Goal: Task Accomplishment & Management: Use online tool/utility

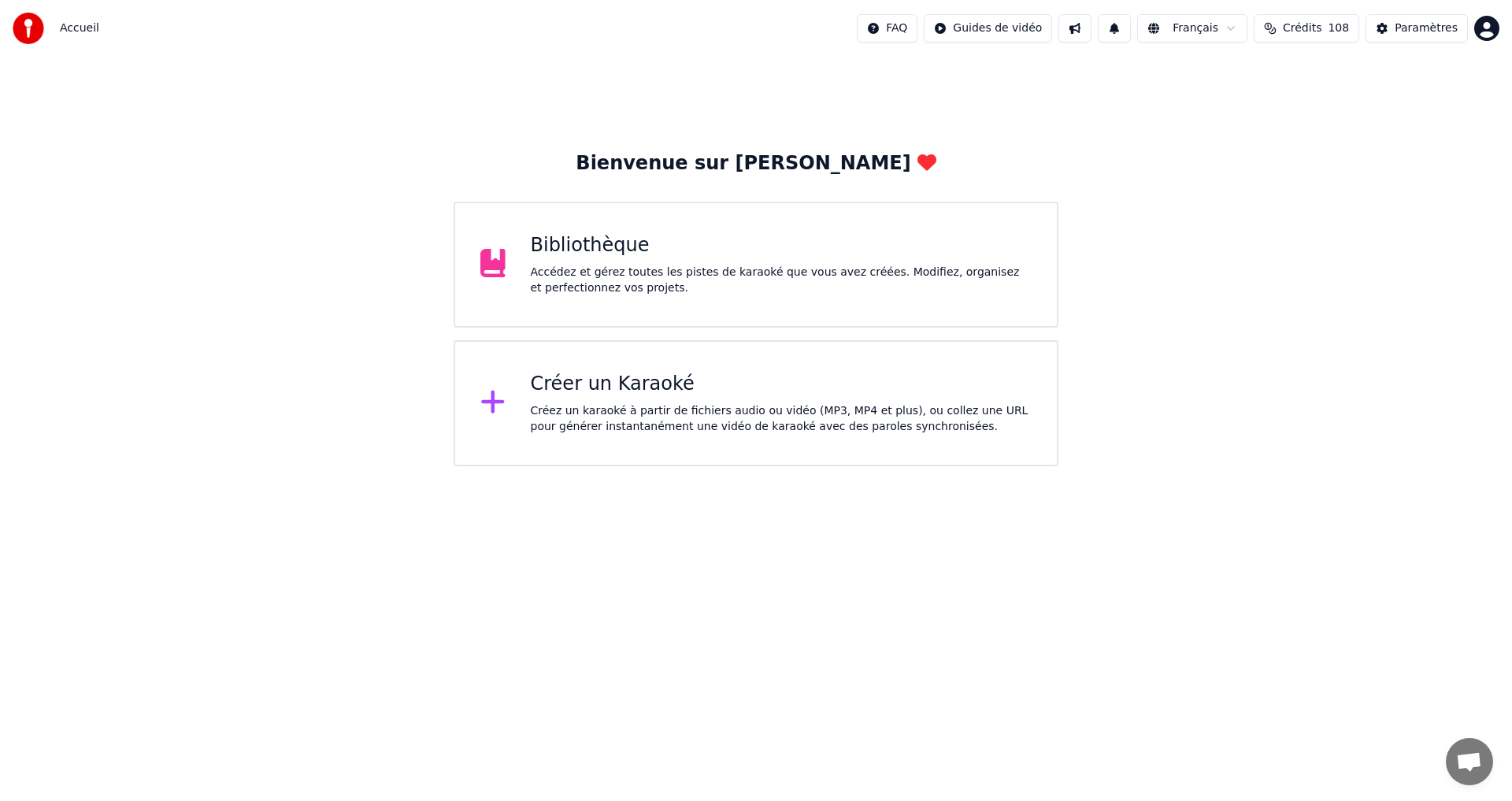
click at [660, 381] on div "Créer un Karaoké" at bounding box center [781, 385] width 501 height 25
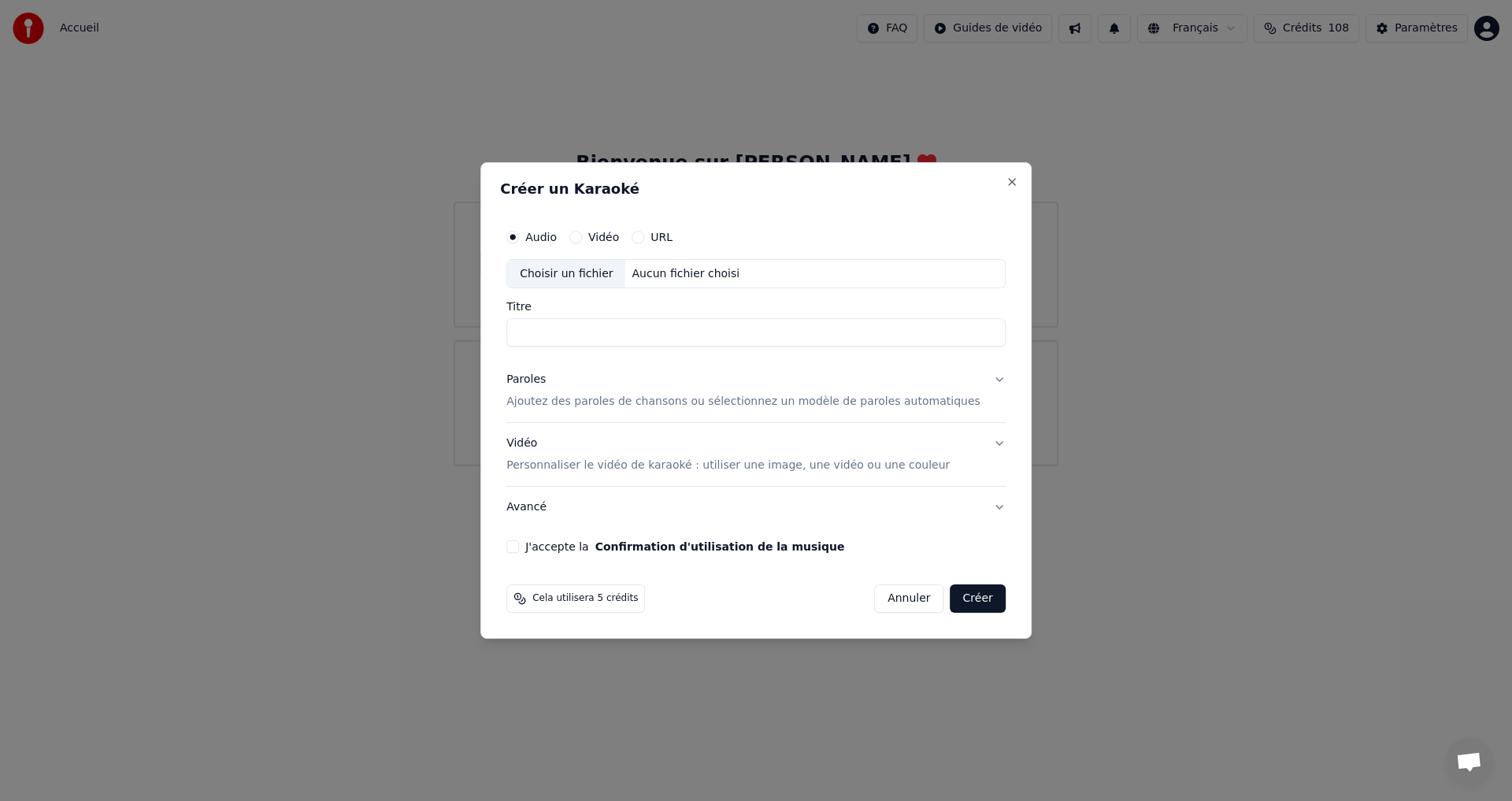
click at [568, 269] on div "Choisir un fichier" at bounding box center [567, 274] width 118 height 29
type input "**********"
click at [970, 381] on button "Paroles Ajoutez des paroles de chansons ou sélectionnez un modèle de paroles au…" at bounding box center [756, 392] width 499 height 63
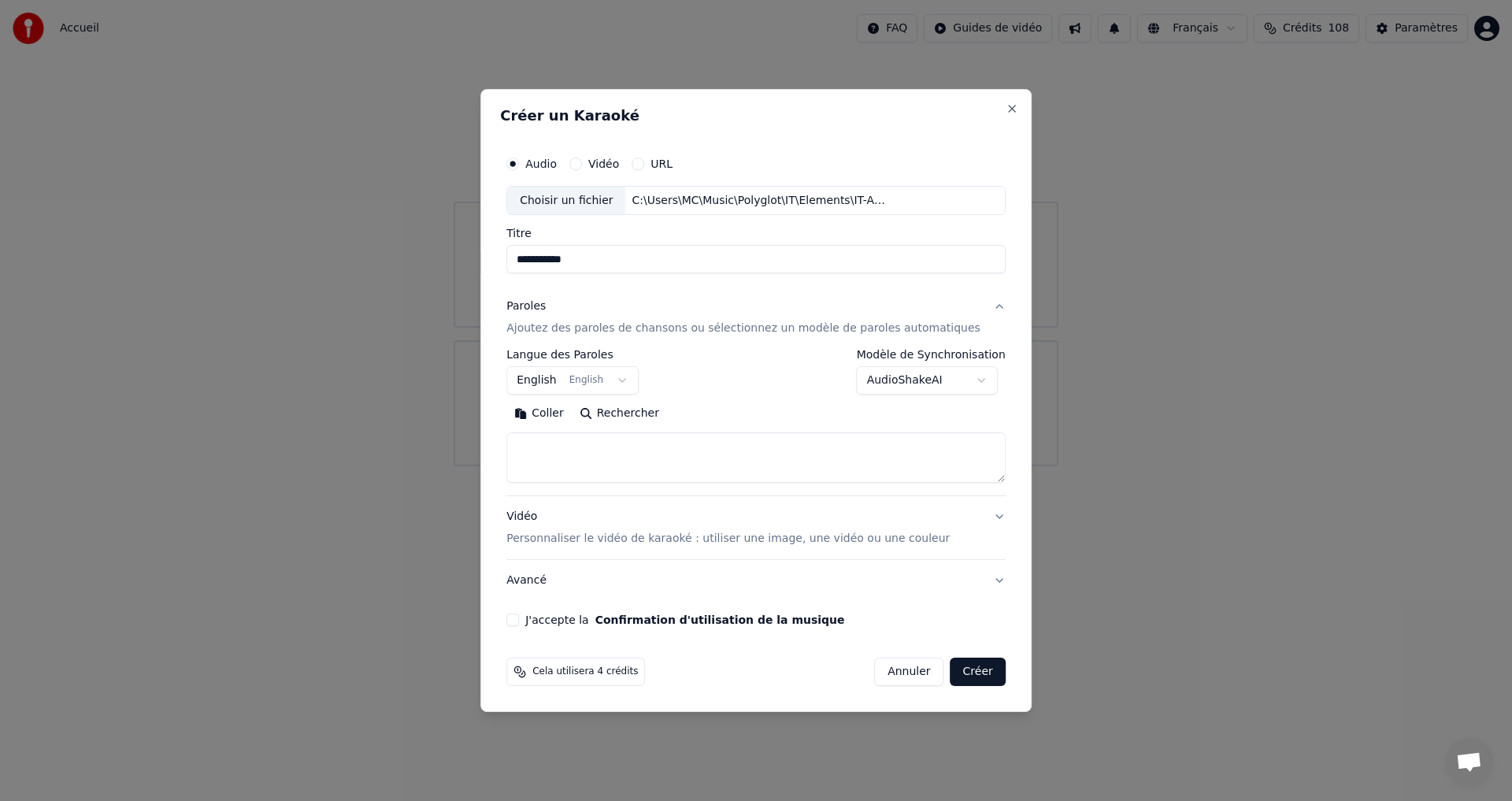
click at [569, 416] on button "Coller" at bounding box center [539, 414] width 65 height 25
click at [519, 620] on button "J'accepte la Confirmation d'utilisation de la musique" at bounding box center [512, 620] width 13 height 13
click at [967, 522] on button "Vidéo Personnaliser le vidéo de karaoké : utiliser une image, une vidéo ou une …" at bounding box center [756, 529] width 499 height 63
type textarea "**********"
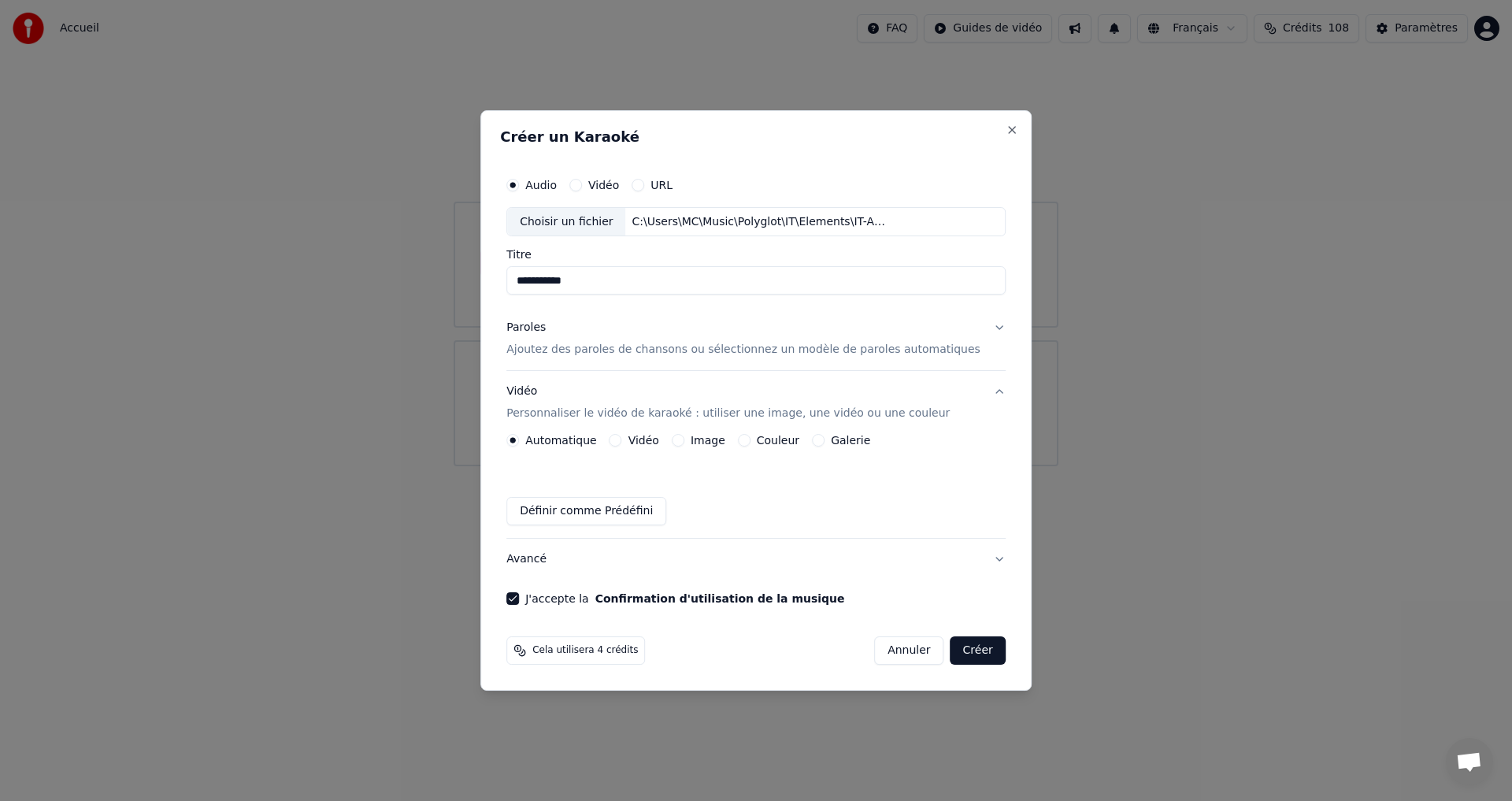
click at [684, 442] on button "Image" at bounding box center [677, 440] width 13 height 13
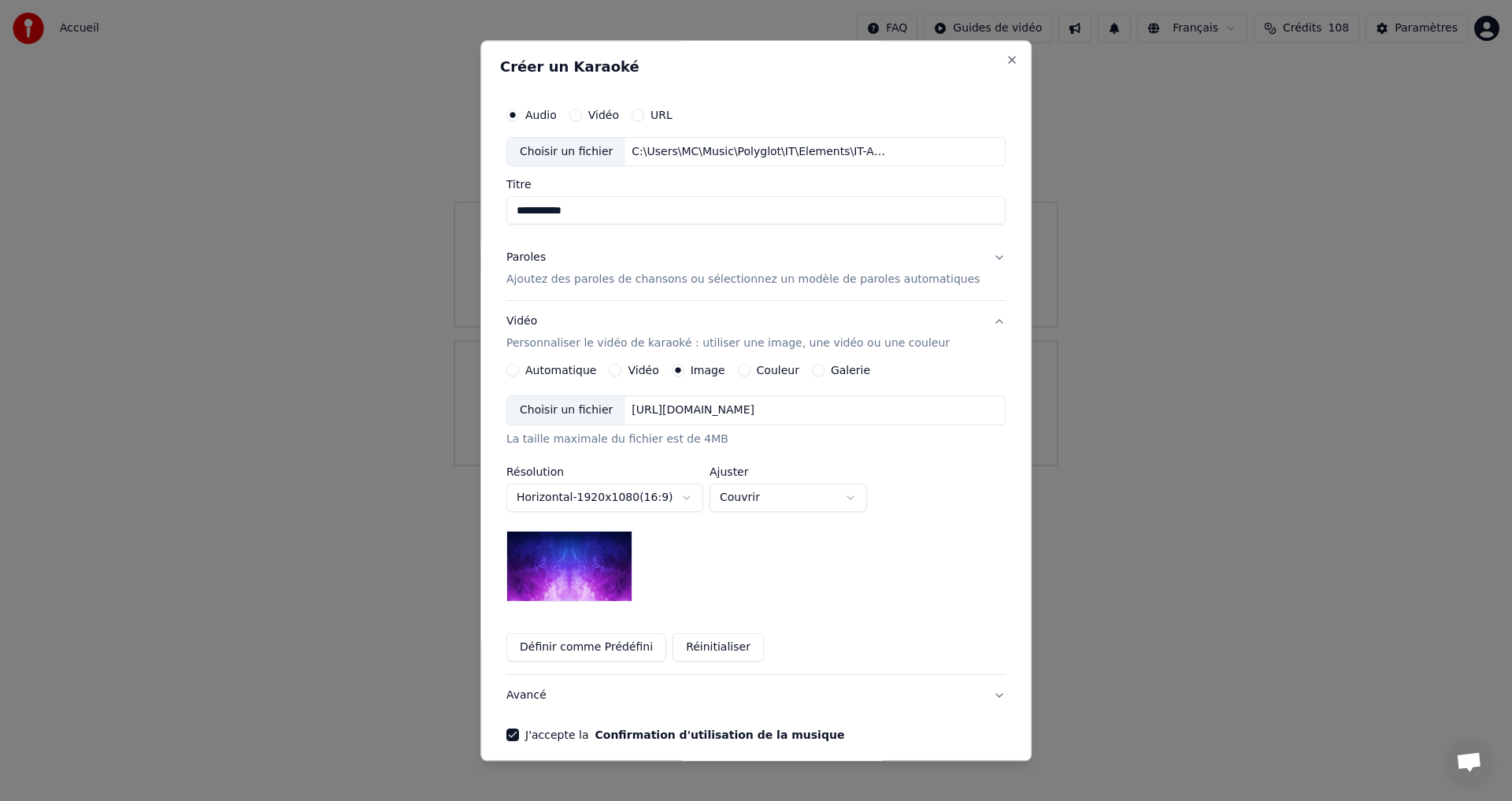
click at [562, 409] on div "Choisir un fichier" at bounding box center [567, 411] width 118 height 29
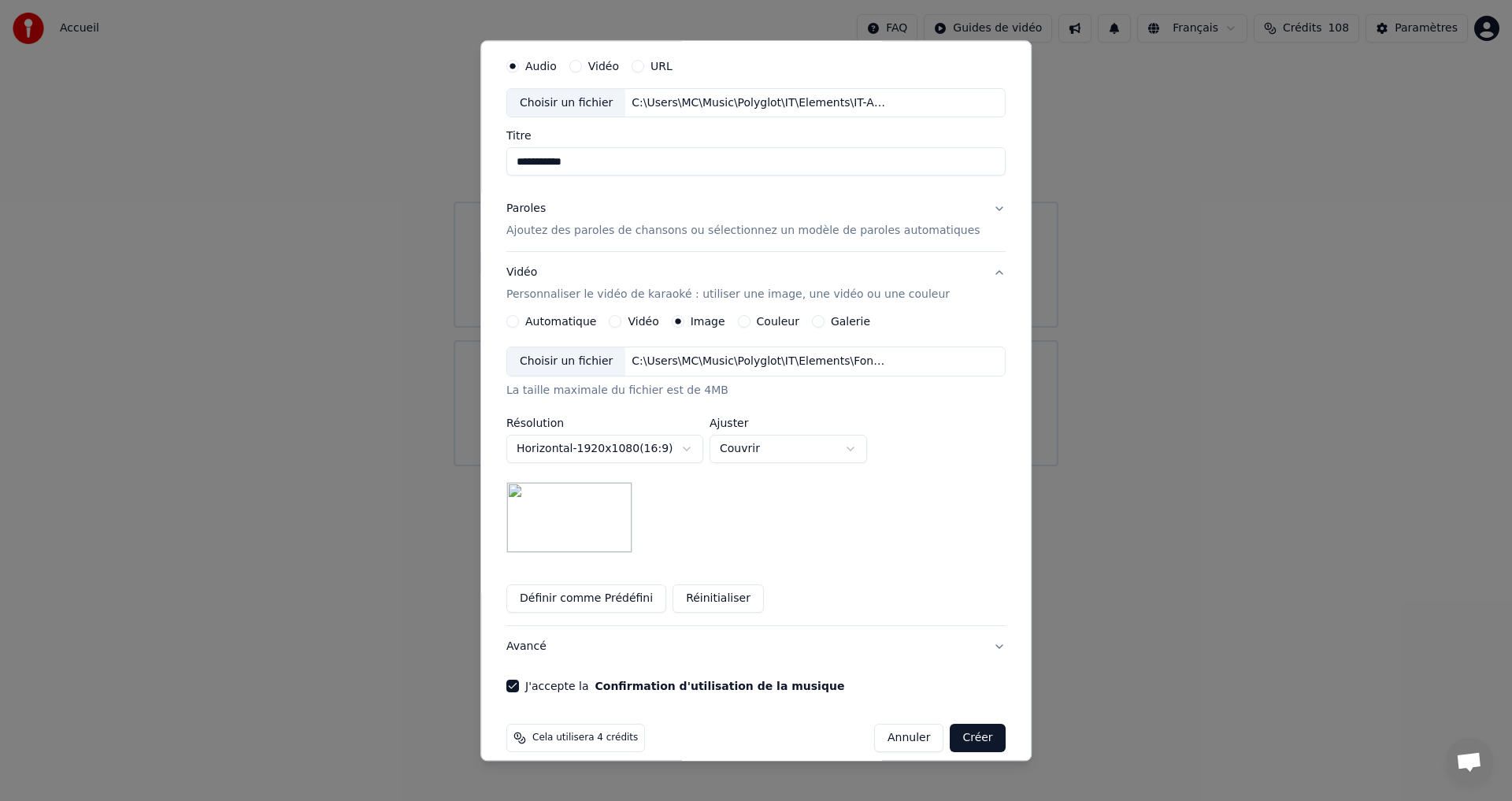
scroll to position [66, 0]
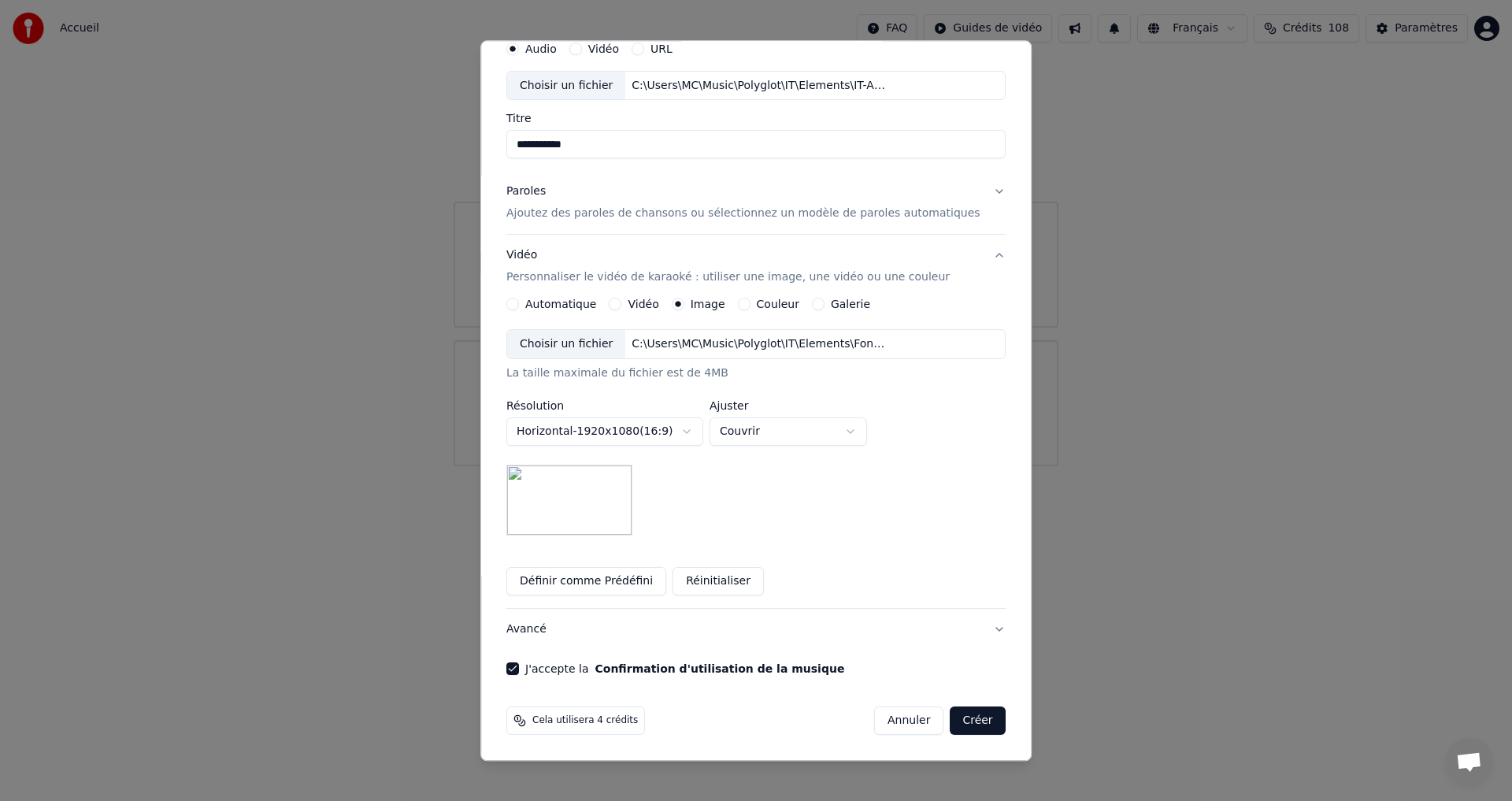
click at [950, 720] on button "Créer" at bounding box center [978, 721] width 55 height 29
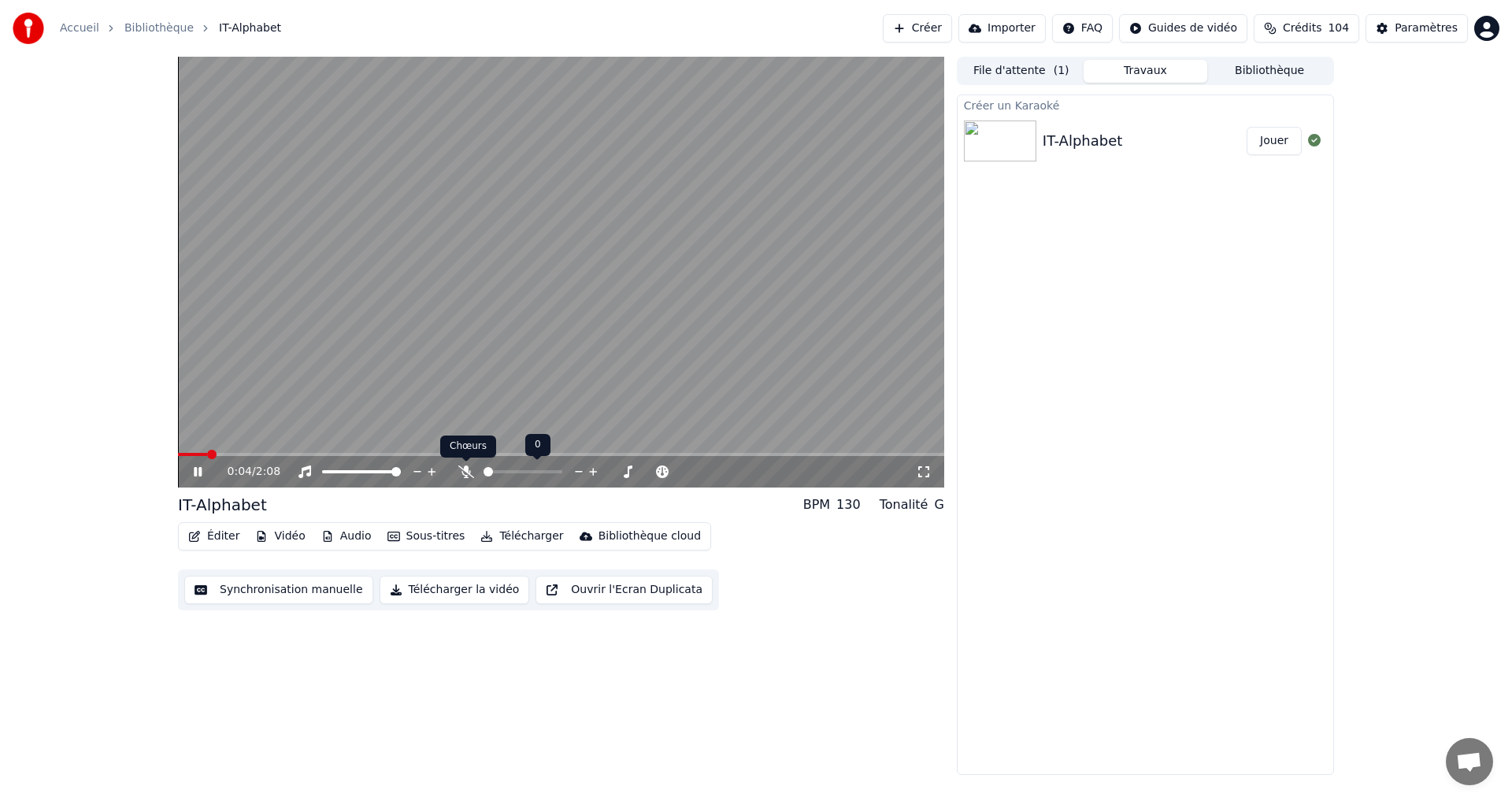
click at [463, 470] on icon at bounding box center [466, 471] width 16 height 13
click at [197, 472] on icon at bounding box center [197, 471] width 8 height 9
click at [178, 450] on span at bounding box center [182, 454] width 9 height 9
click at [196, 475] on icon at bounding box center [197, 471] width 9 height 11
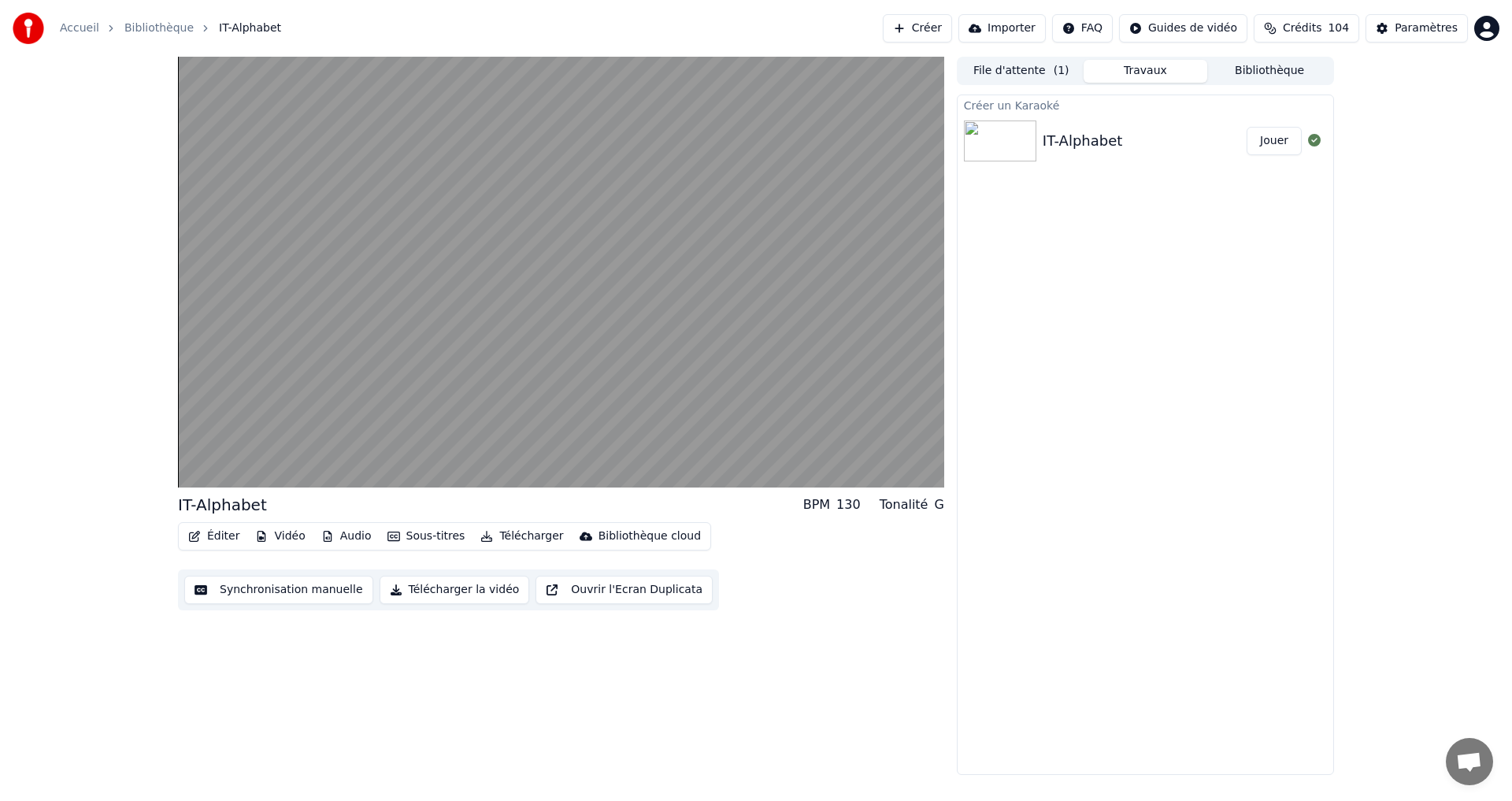
click at [216, 521] on div "IT-Alphabet BPM 130 Tonalité G Éditer Vidéo Audio Sous-titres Télécharger Bibli…" at bounding box center [561, 552] width 766 height 117
click at [218, 538] on button "Éditer" at bounding box center [213, 536] width 63 height 22
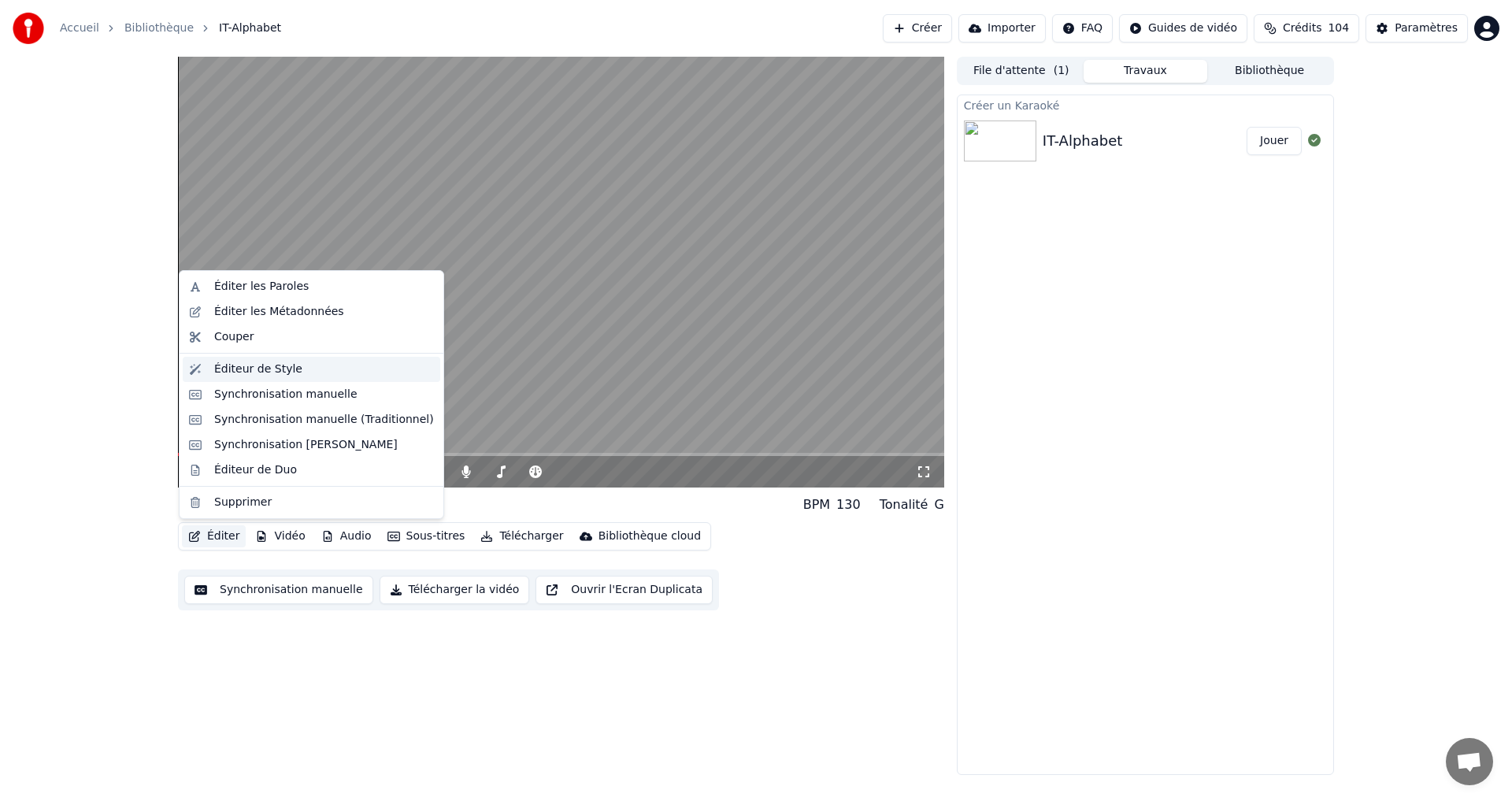
click at [249, 370] on div "Éditeur de Style" at bounding box center [258, 369] width 88 height 16
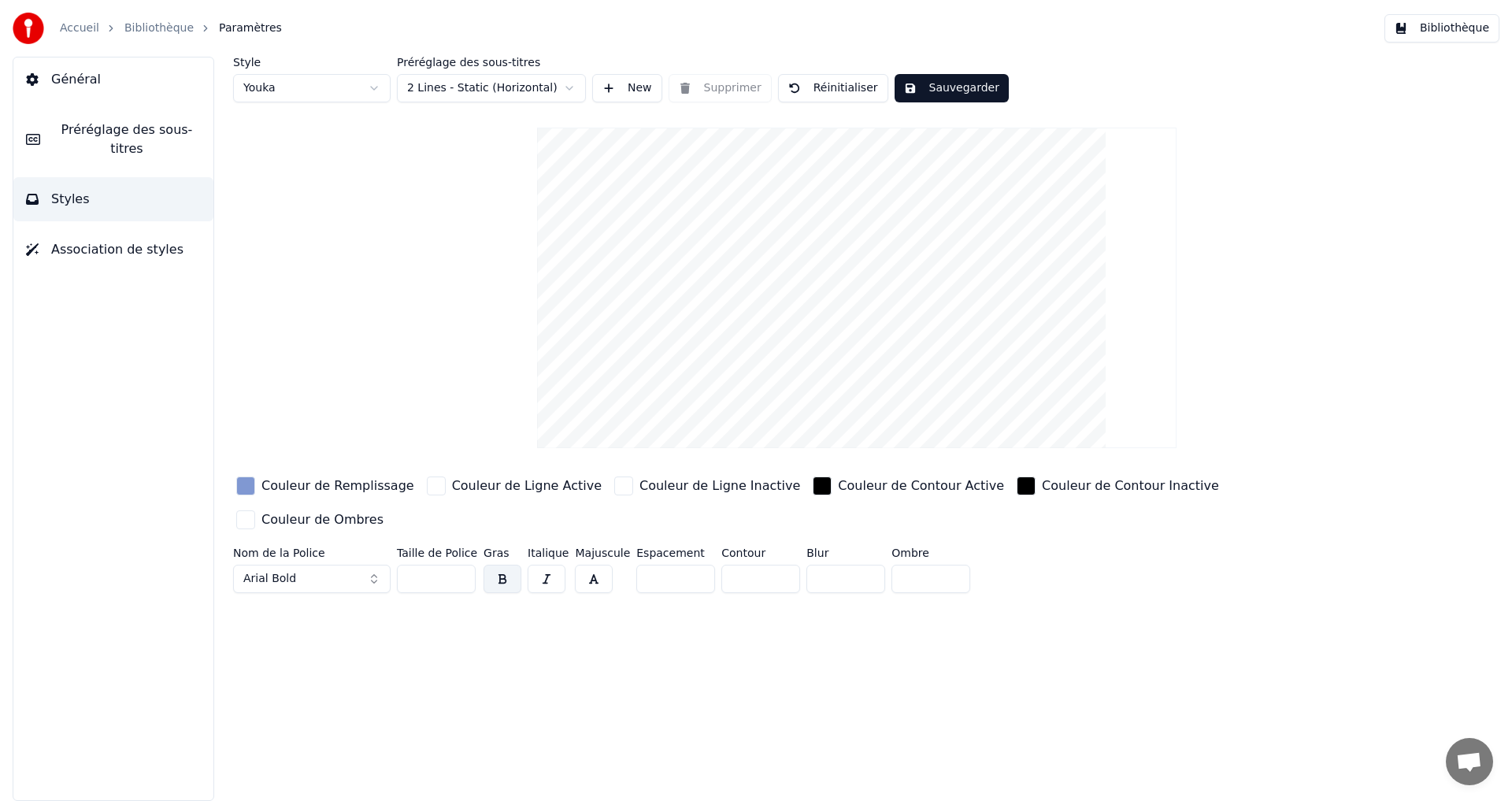
click at [241, 488] on div "button" at bounding box center [245, 486] width 19 height 19
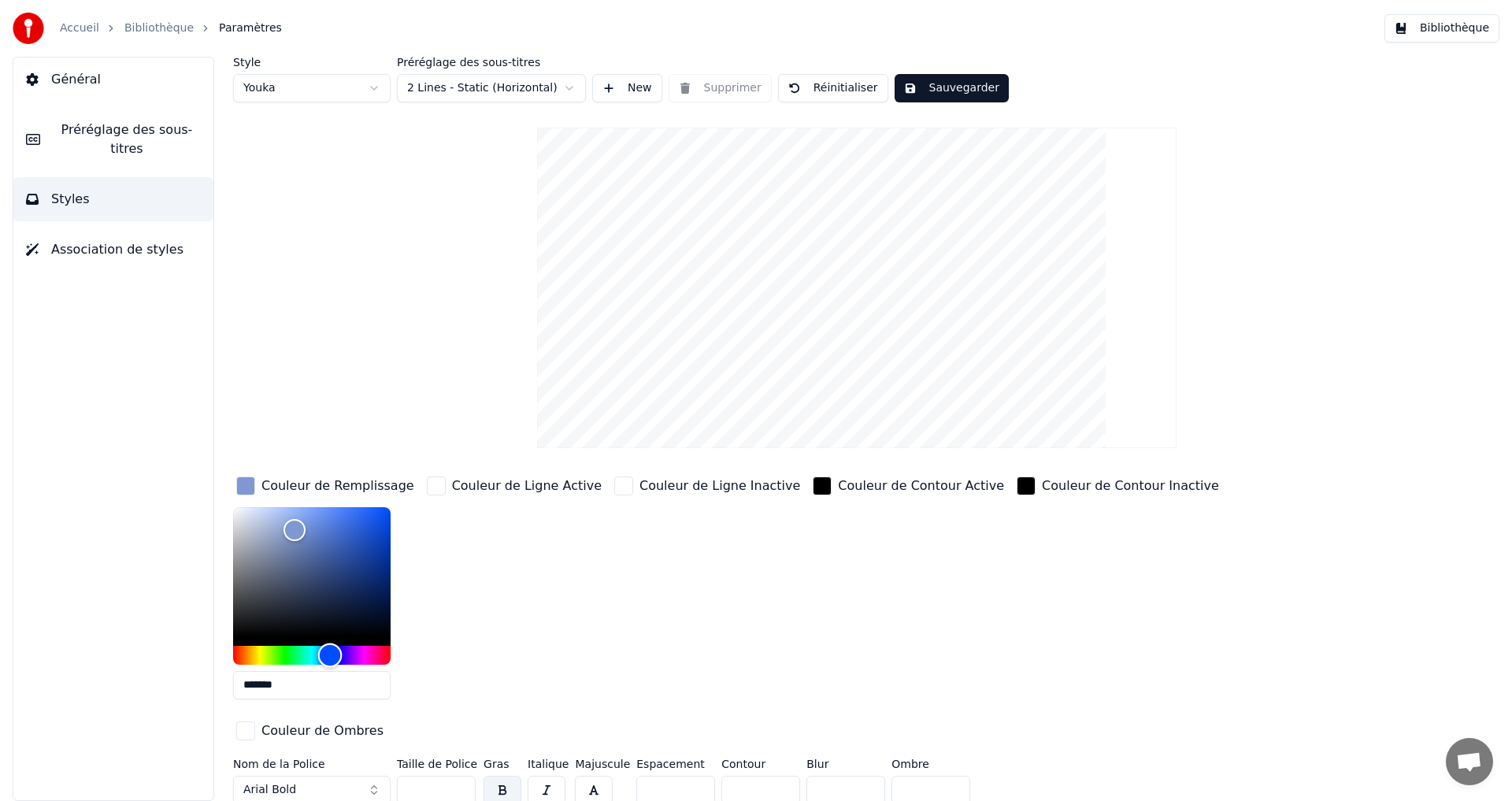
click at [299, 663] on div "Hue" at bounding box center [312, 656] width 157 height 19
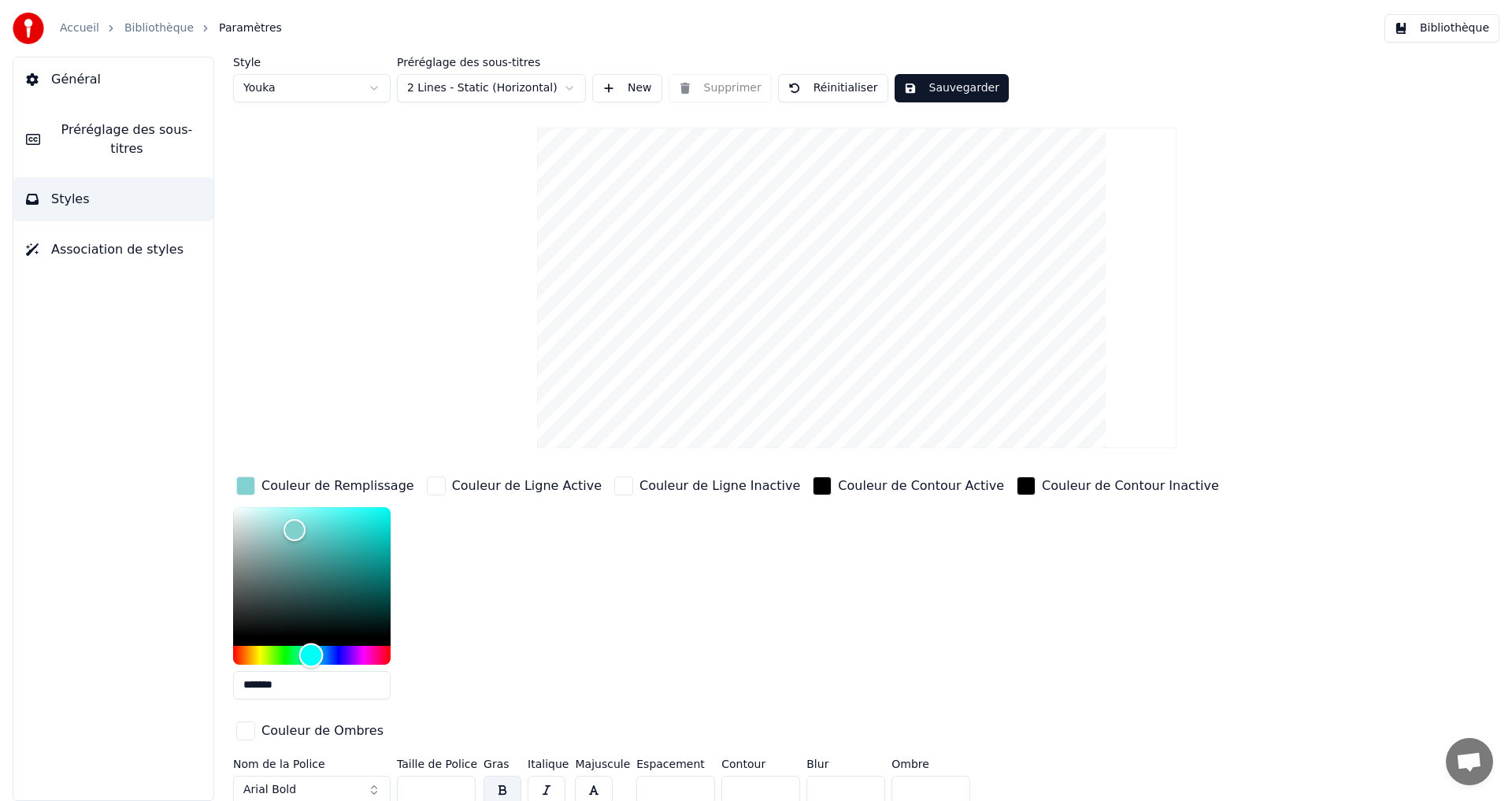
click at [311, 657] on div "Hue" at bounding box center [312, 656] width 157 height 19
drag, startPoint x: 304, startPoint y: 568, endPoint x: 352, endPoint y: 671, distance: 113.6
click at [332, 569] on div "Color" at bounding box center [312, 572] width 157 height 129
drag, startPoint x: 315, startPoint y: 649, endPoint x: 320, endPoint y: 637, distance: 13.0
click at [320, 637] on div at bounding box center [312, 586] width 157 height 157
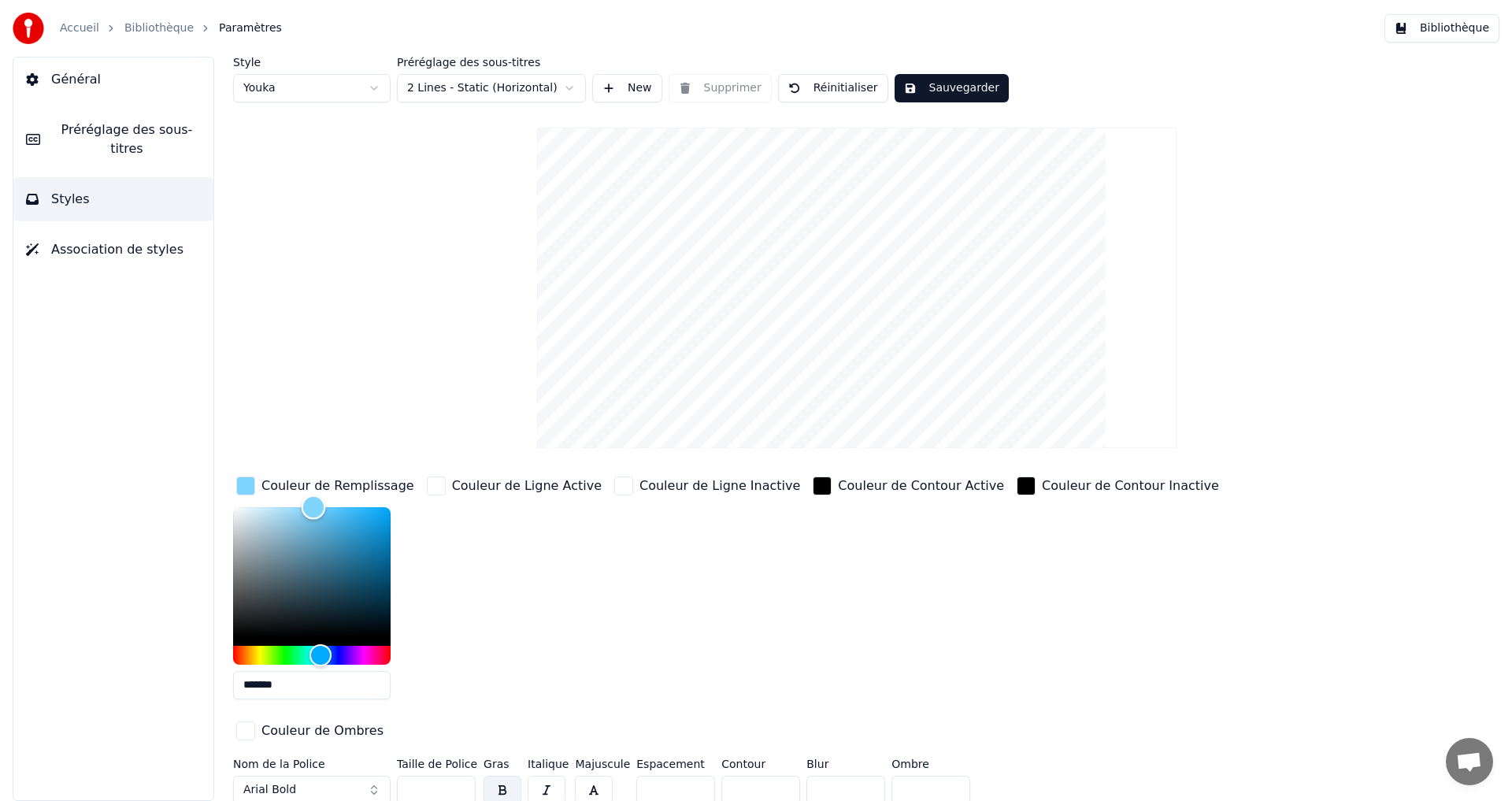
drag, startPoint x: 310, startPoint y: 511, endPoint x: 317, endPoint y: 497, distance: 15.7
click at [315, 477] on div "Couleur de Remplissage *******" at bounding box center [326, 593] width 184 height 239
type input "*******"
drag, startPoint x: 311, startPoint y: 652, endPoint x: 327, endPoint y: 623, distance: 33.1
click at [316, 644] on div "Hue" at bounding box center [316, 655] width 25 height 25
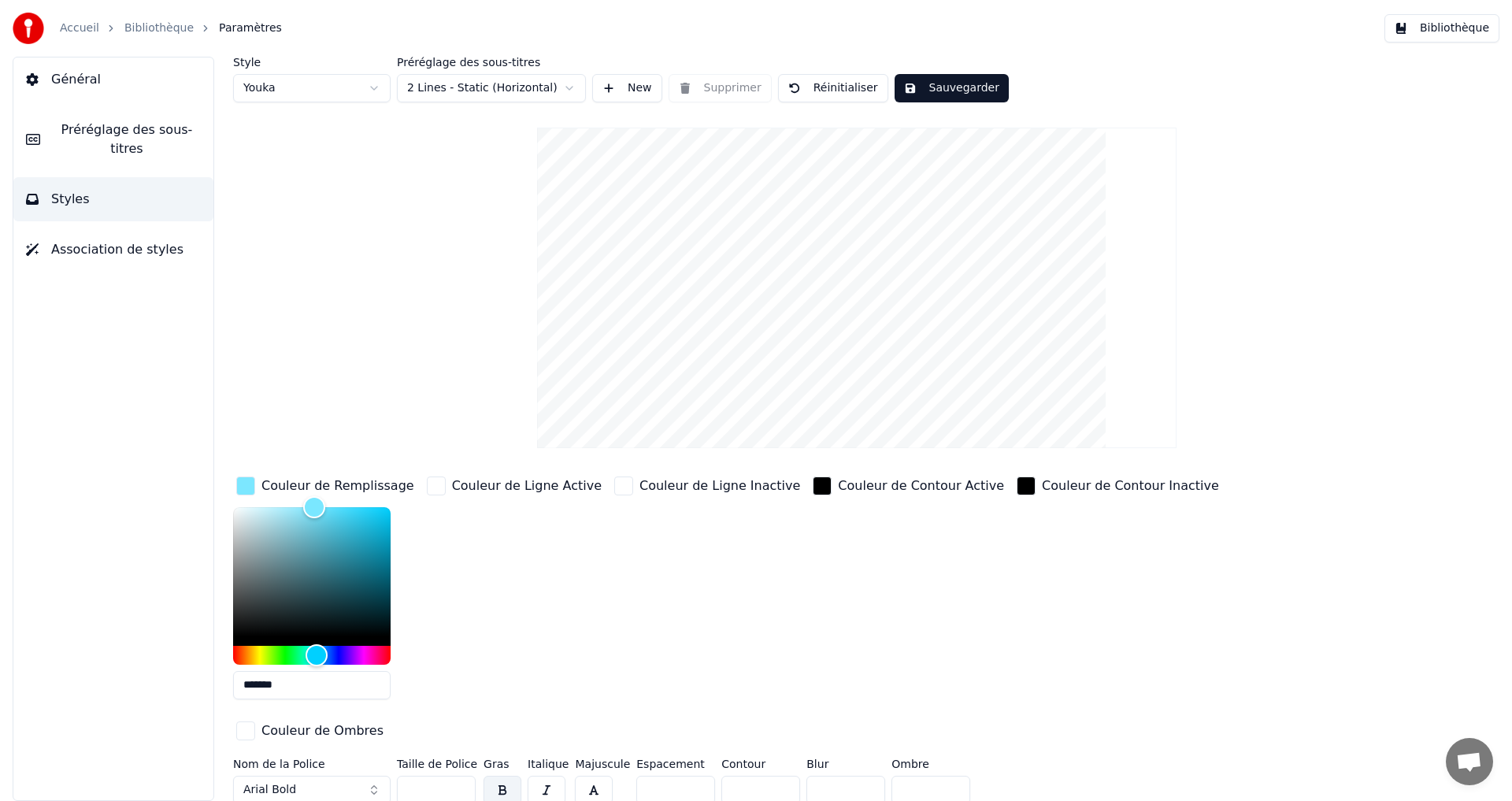
click at [939, 87] on button "Sauvegarder" at bounding box center [951, 89] width 114 height 29
click at [913, 94] on button "Terminé" at bounding box center [938, 89] width 87 height 29
click at [102, 131] on span "Préréglage des sous-titres" at bounding box center [126, 139] width 148 height 38
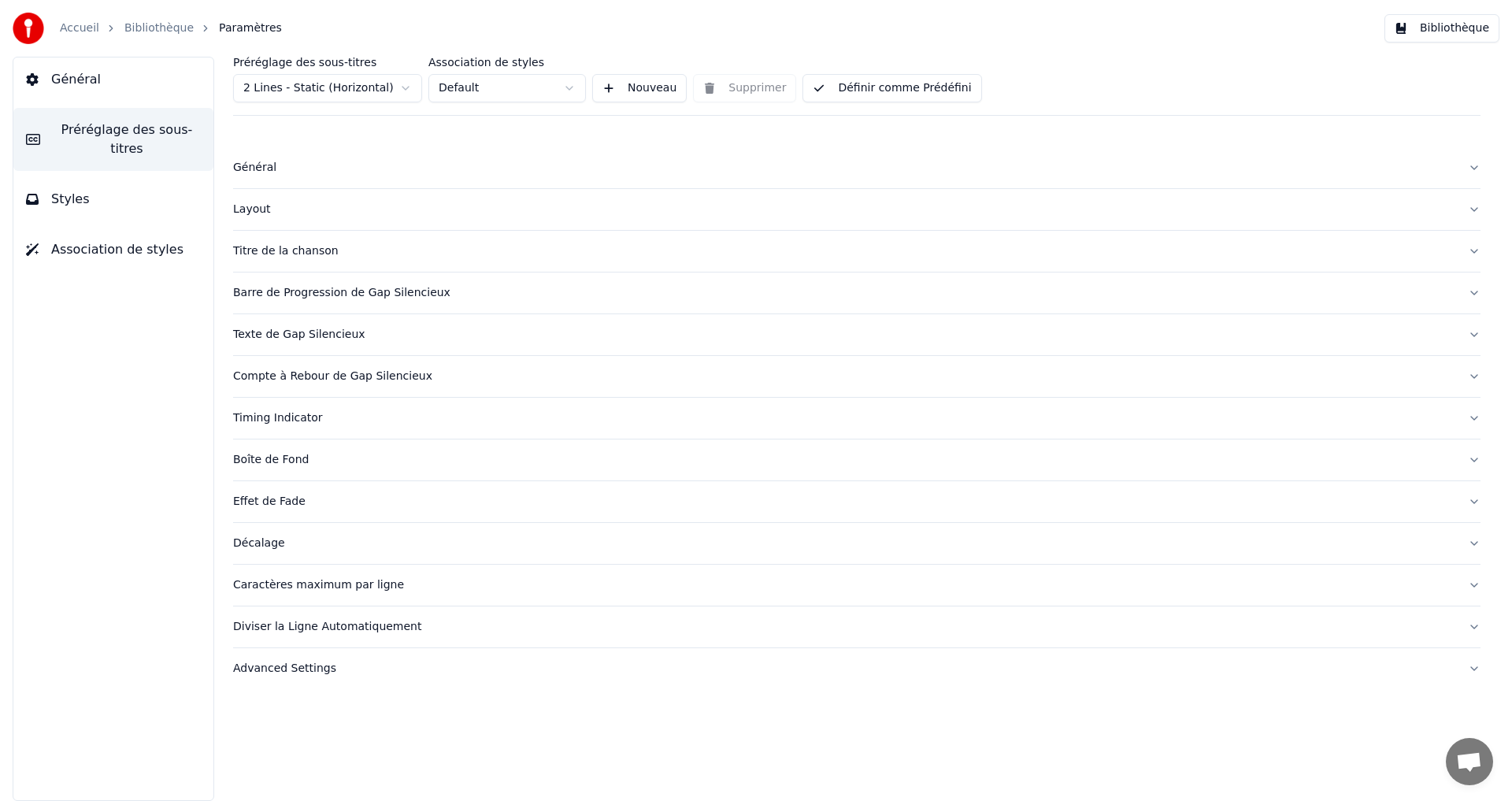
click at [839, 91] on button "Définir comme Prédéfini" at bounding box center [891, 89] width 178 height 29
click at [1435, 25] on button "Bibliothèque" at bounding box center [1442, 29] width 115 height 29
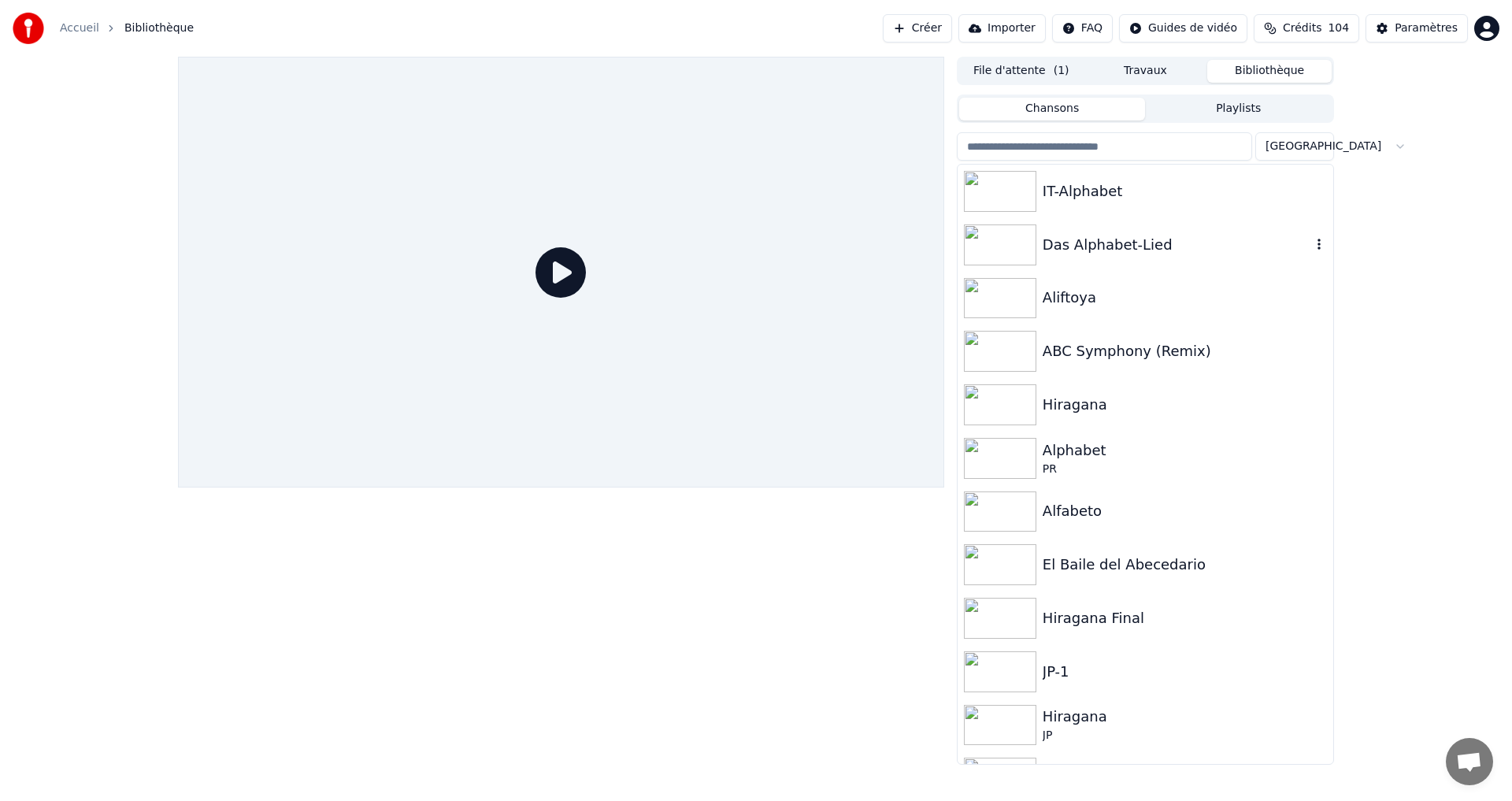
click at [1140, 204] on div "IT-Alphabet" at bounding box center [1146, 191] width 375 height 53
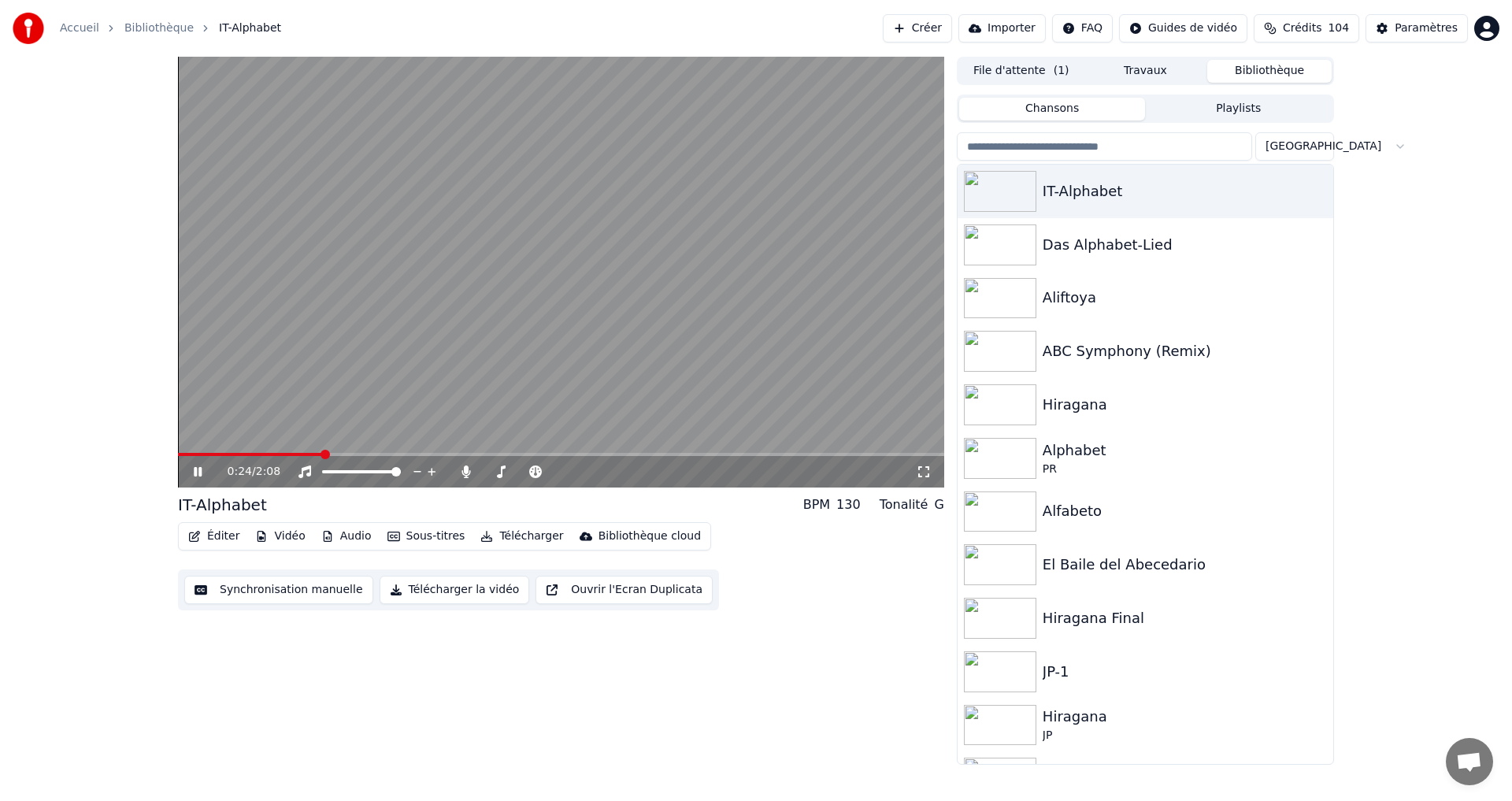
click at [190, 465] on div "0:24 / 2:08" at bounding box center [561, 472] width 753 height 16
click at [210, 539] on button "Éditer" at bounding box center [213, 536] width 63 height 22
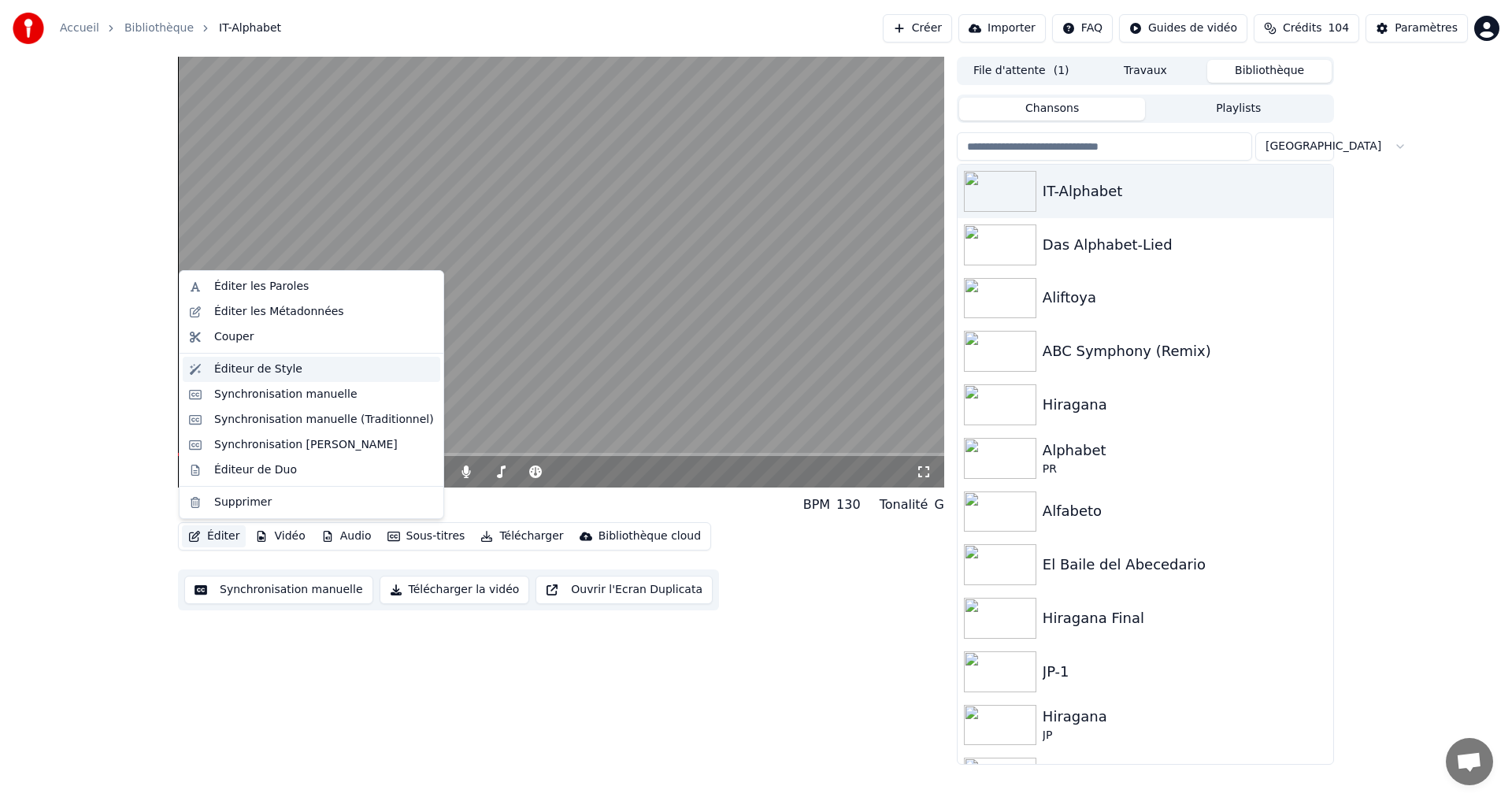
click at [245, 366] on div "Éditeur de Style" at bounding box center [258, 369] width 88 height 16
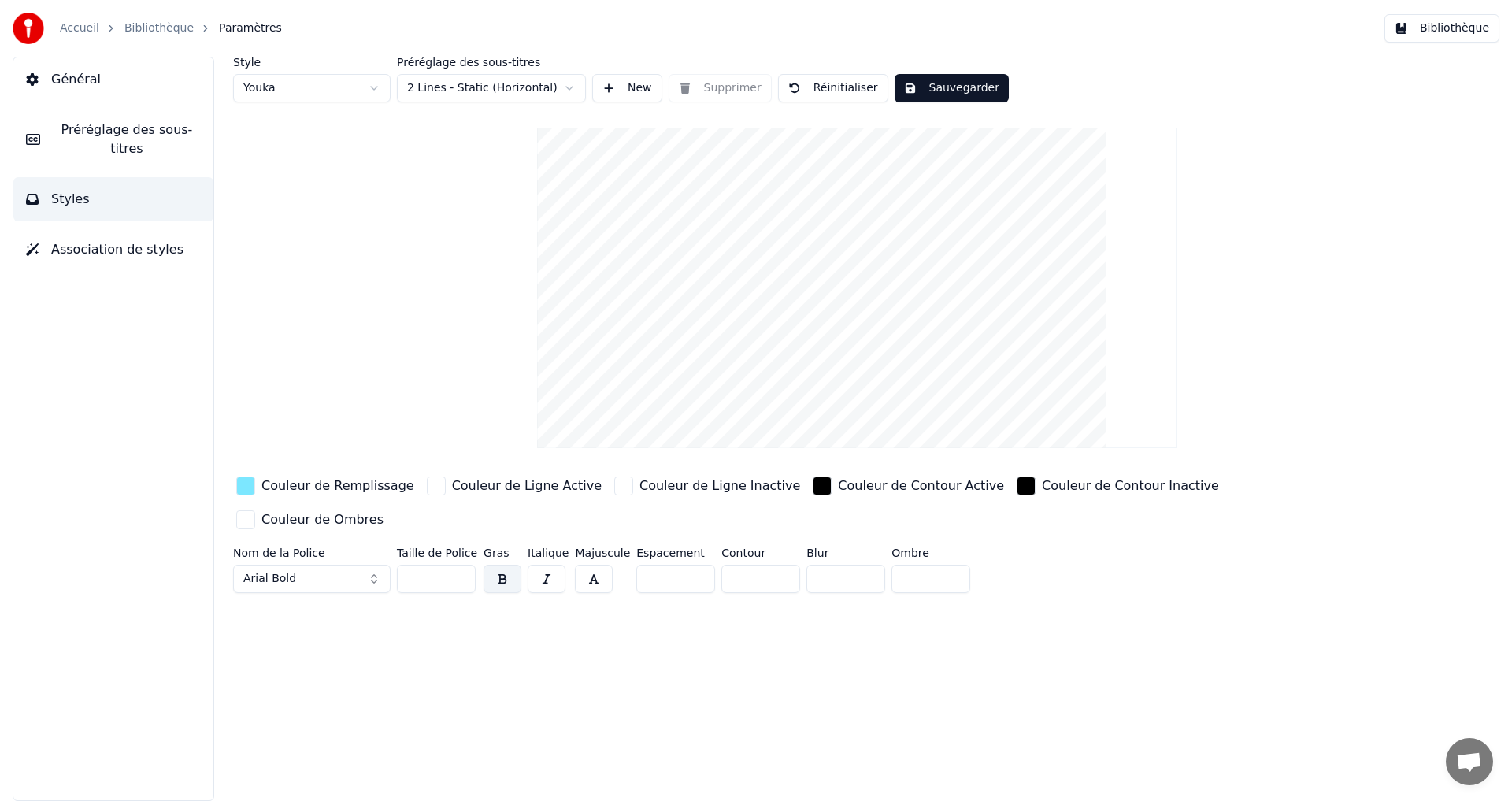
click at [242, 485] on div "button" at bounding box center [245, 486] width 19 height 19
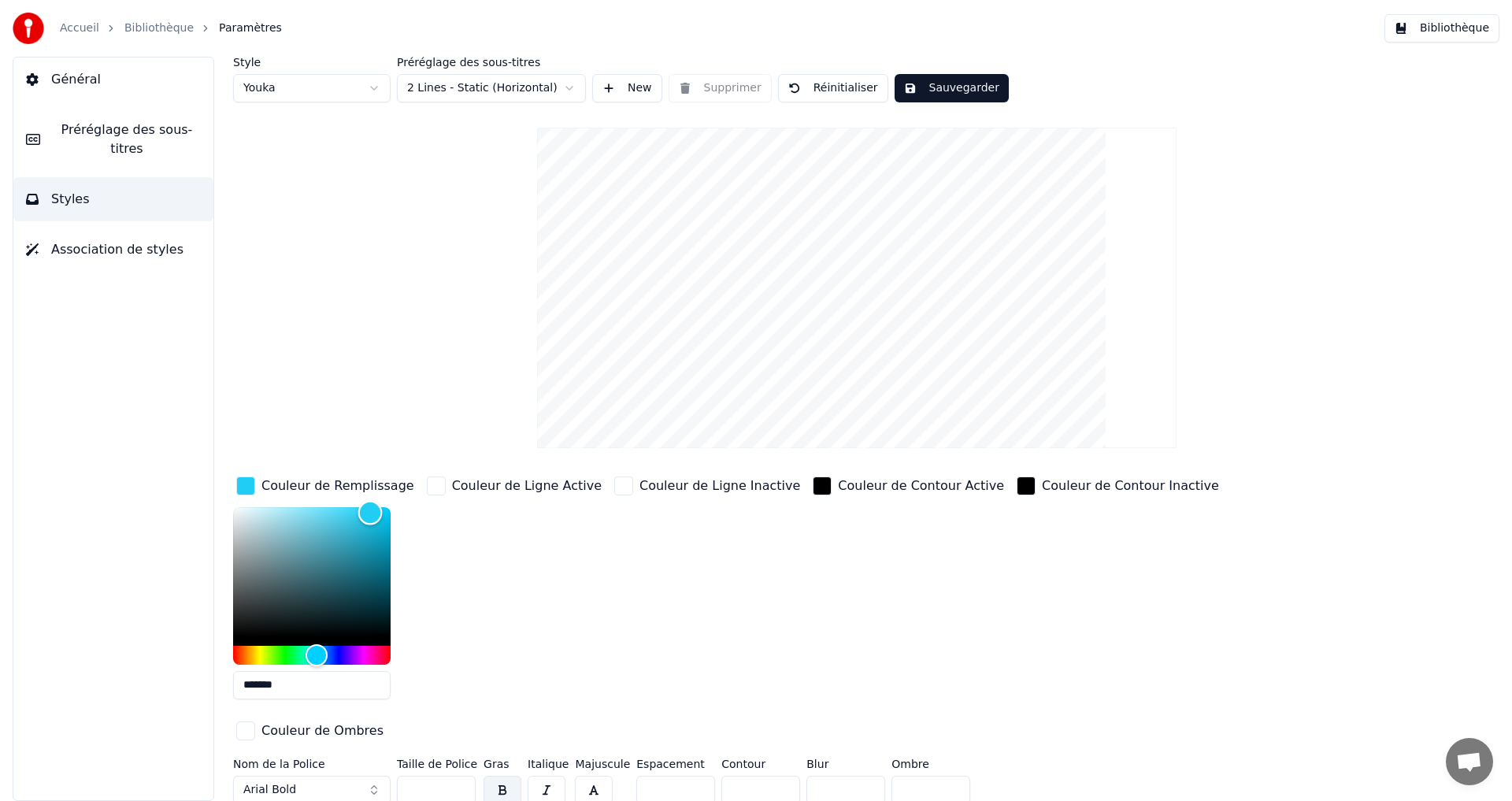
click at [369, 511] on div "Color" at bounding box center [312, 572] width 157 height 129
type input "*******"
click at [956, 88] on button "Sauvegarder" at bounding box center [951, 89] width 114 height 29
click at [945, 86] on button "Terminé" at bounding box center [938, 89] width 87 height 29
click at [1440, 26] on button "Bibliothèque" at bounding box center [1442, 29] width 115 height 29
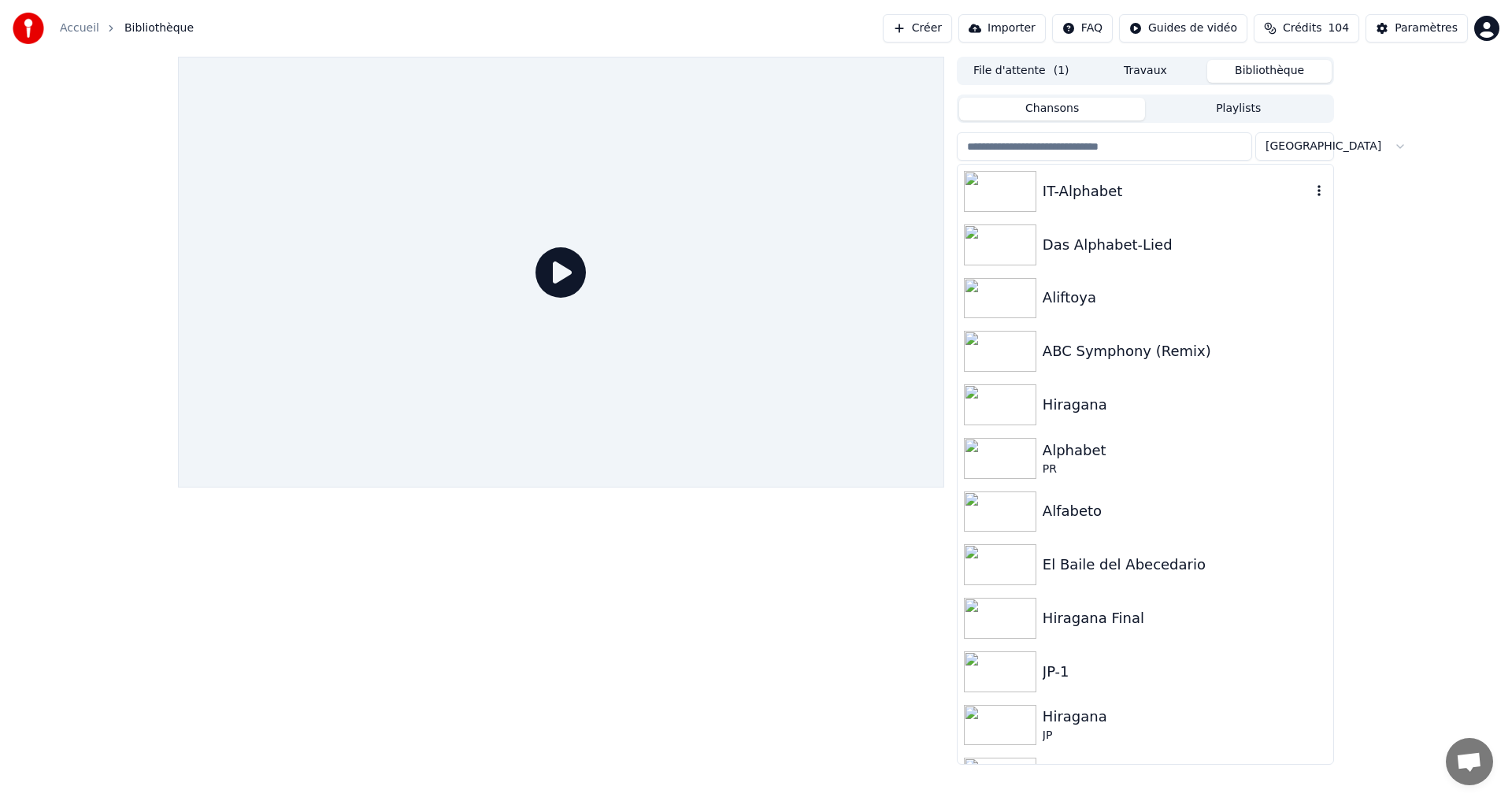
click at [1188, 193] on div "IT-Alphabet" at bounding box center [1177, 191] width 269 height 22
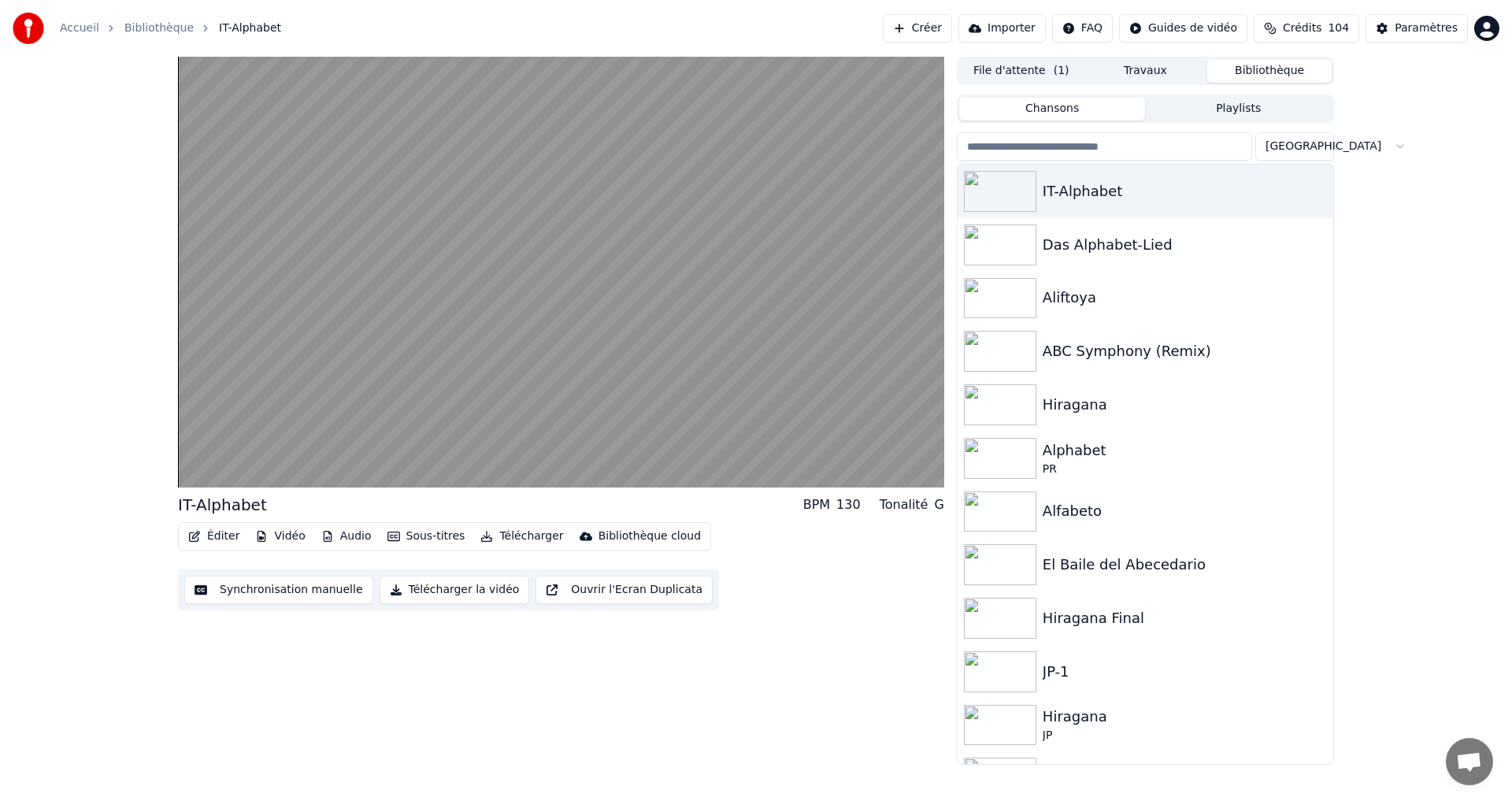
click at [203, 535] on button "Éditer" at bounding box center [213, 536] width 63 height 22
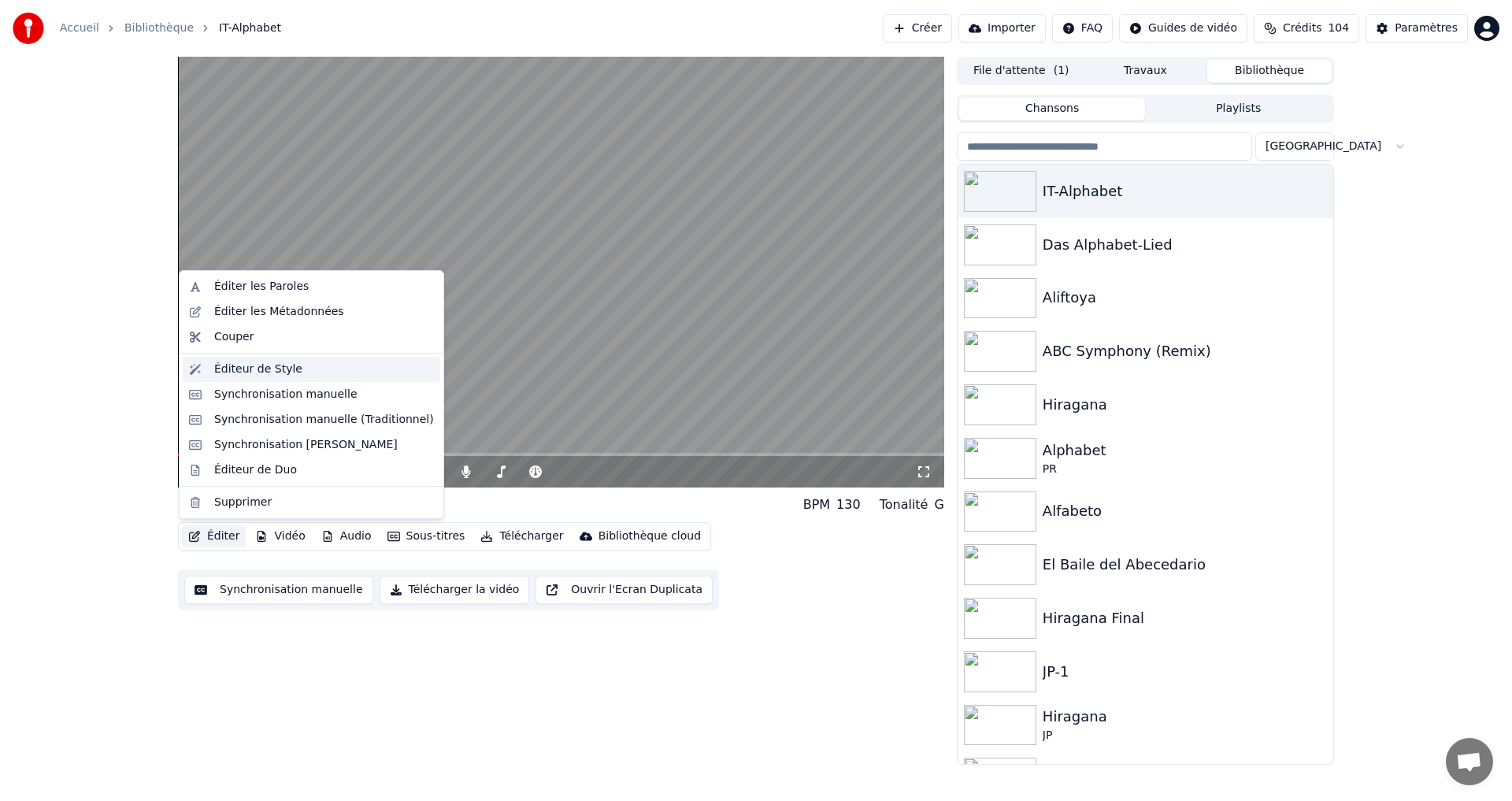
click at [260, 365] on div "Éditeur de Style" at bounding box center [258, 369] width 88 height 16
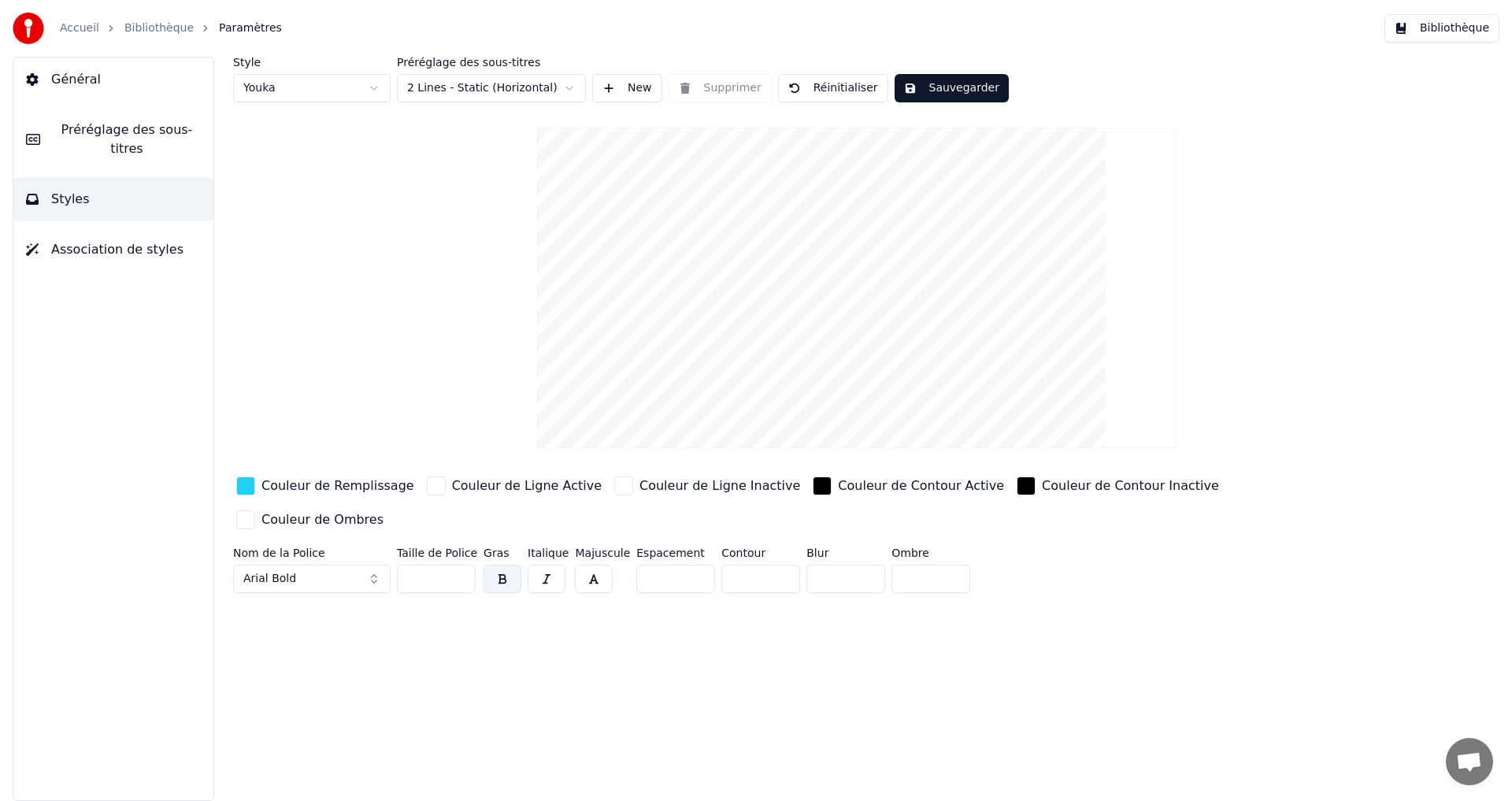
click at [522, 85] on html "Accueil Bibliothèque Paramètres Bibliothèque Général Préréglage des sous-titres…" at bounding box center [756, 400] width 1512 height 801
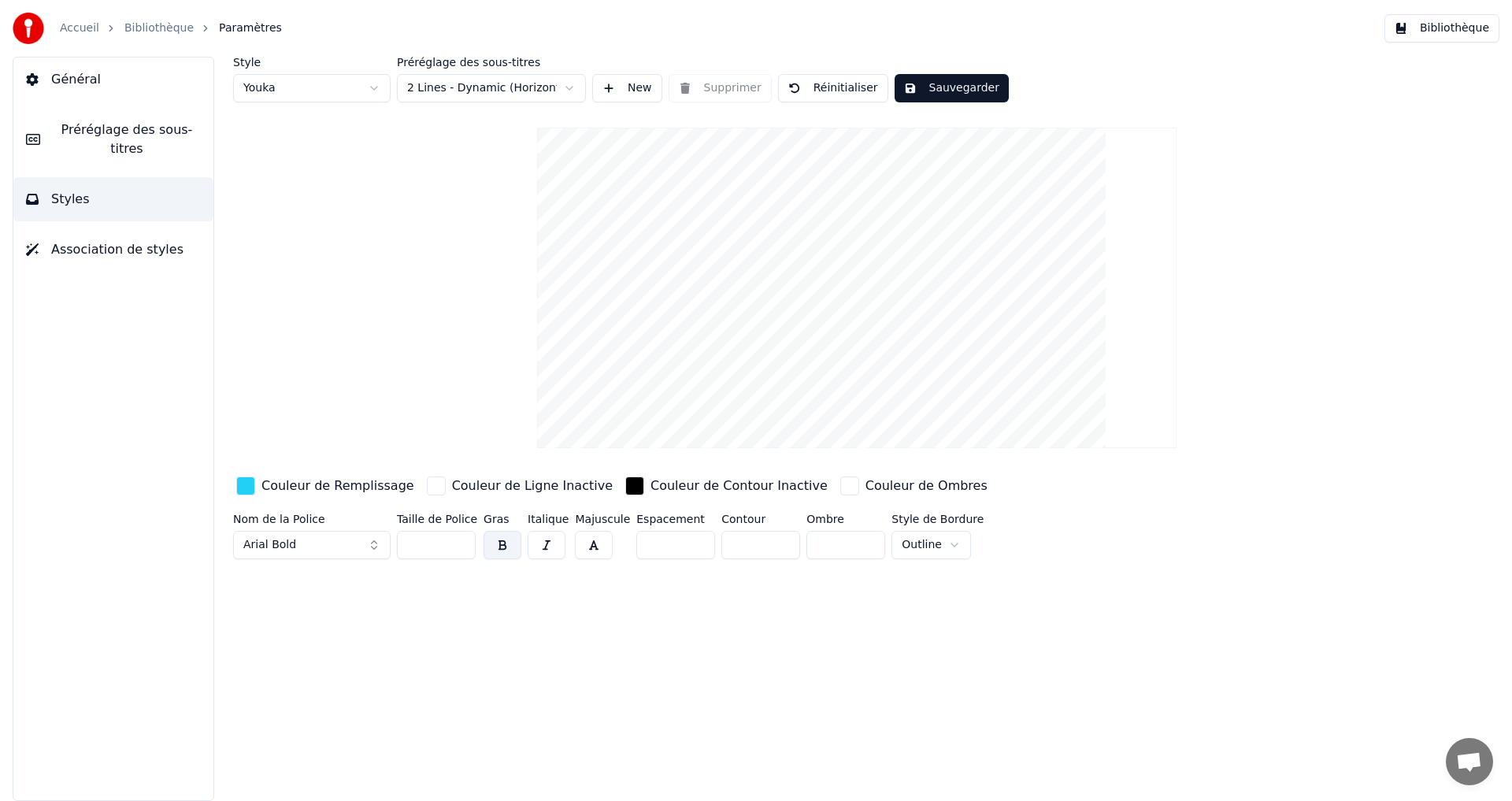
click at [936, 80] on button "Sauvegarder" at bounding box center [951, 89] width 114 height 29
click at [922, 87] on button "Terminé" at bounding box center [938, 89] width 87 height 29
drag, startPoint x: 151, startPoint y: 123, endPoint x: 189, endPoint y: 119, distance: 38.2
click at [151, 122] on span "Préréglage des sous-titres" at bounding box center [126, 139] width 148 height 38
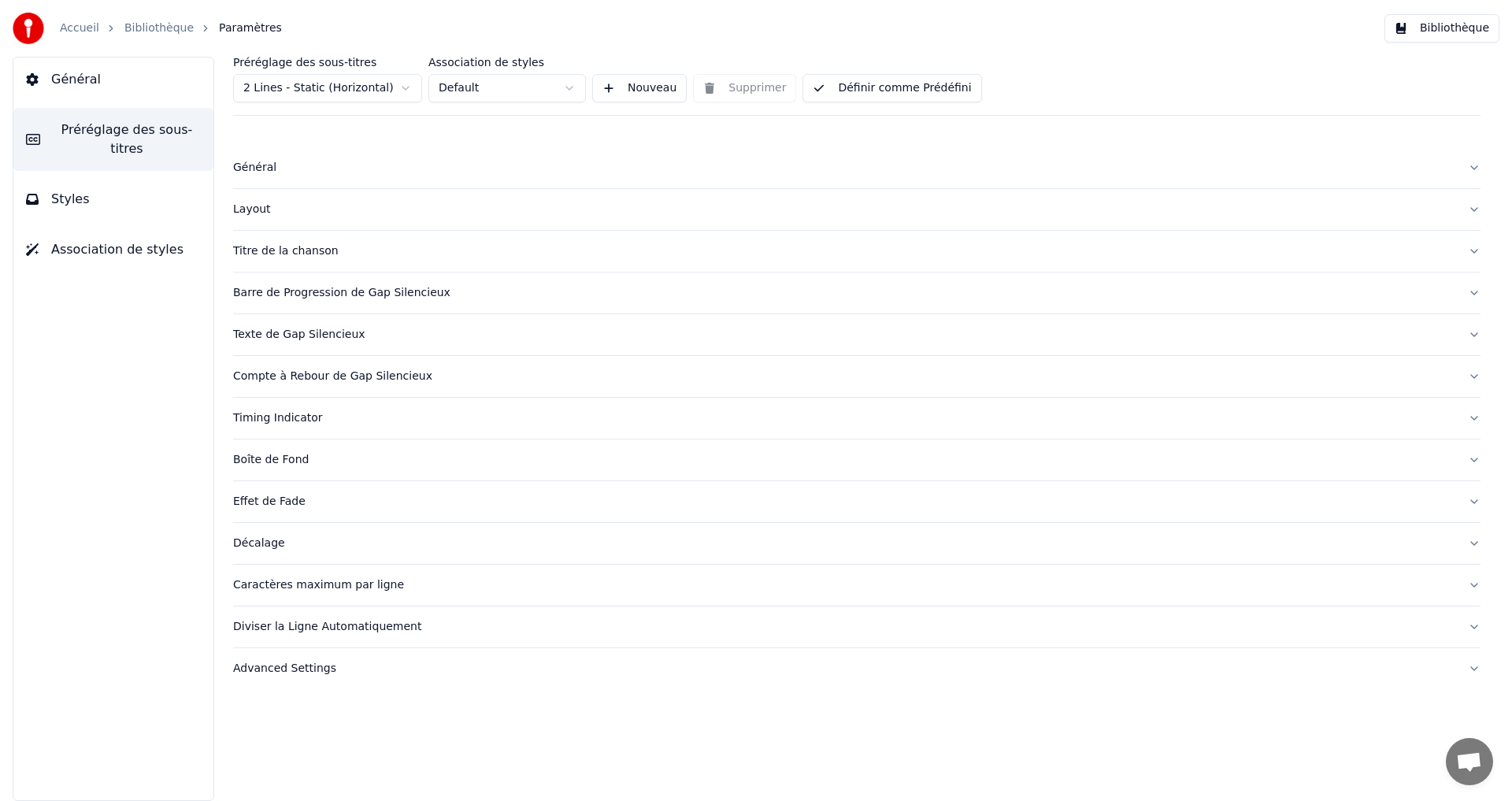
click at [896, 77] on button "Définir comme Prédéfini" at bounding box center [891, 89] width 178 height 29
click at [1443, 29] on button "Bibliothèque" at bounding box center [1442, 29] width 115 height 29
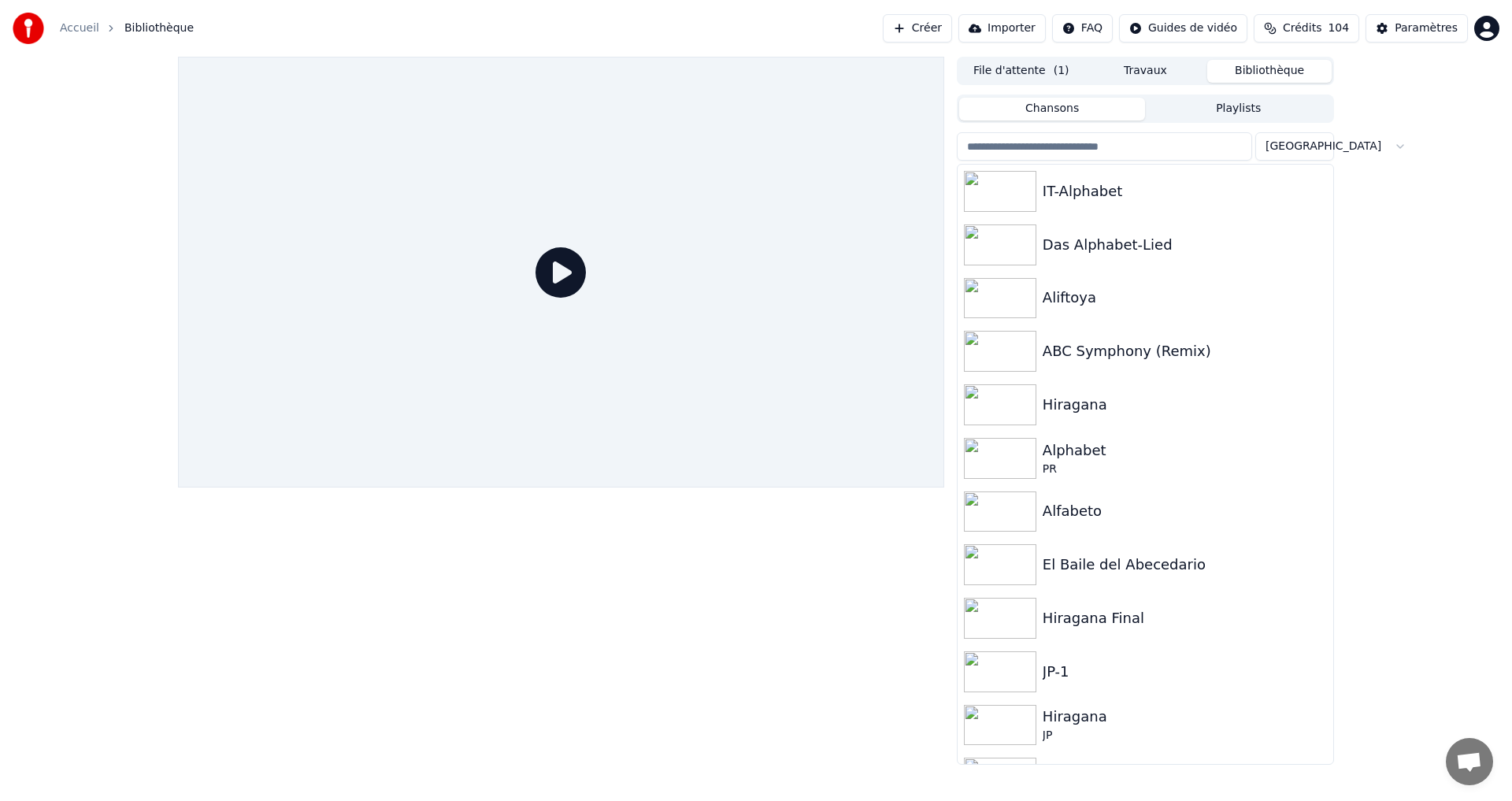
drag, startPoint x: 558, startPoint y: 275, endPoint x: 513, endPoint y: 298, distance: 50.5
click at [562, 273] on icon at bounding box center [561, 272] width 51 height 51
drag, startPoint x: 1142, startPoint y: 177, endPoint x: 1126, endPoint y: 176, distance: 16.0
click at [1143, 185] on div "IT-Alphabet" at bounding box center [1146, 191] width 375 height 53
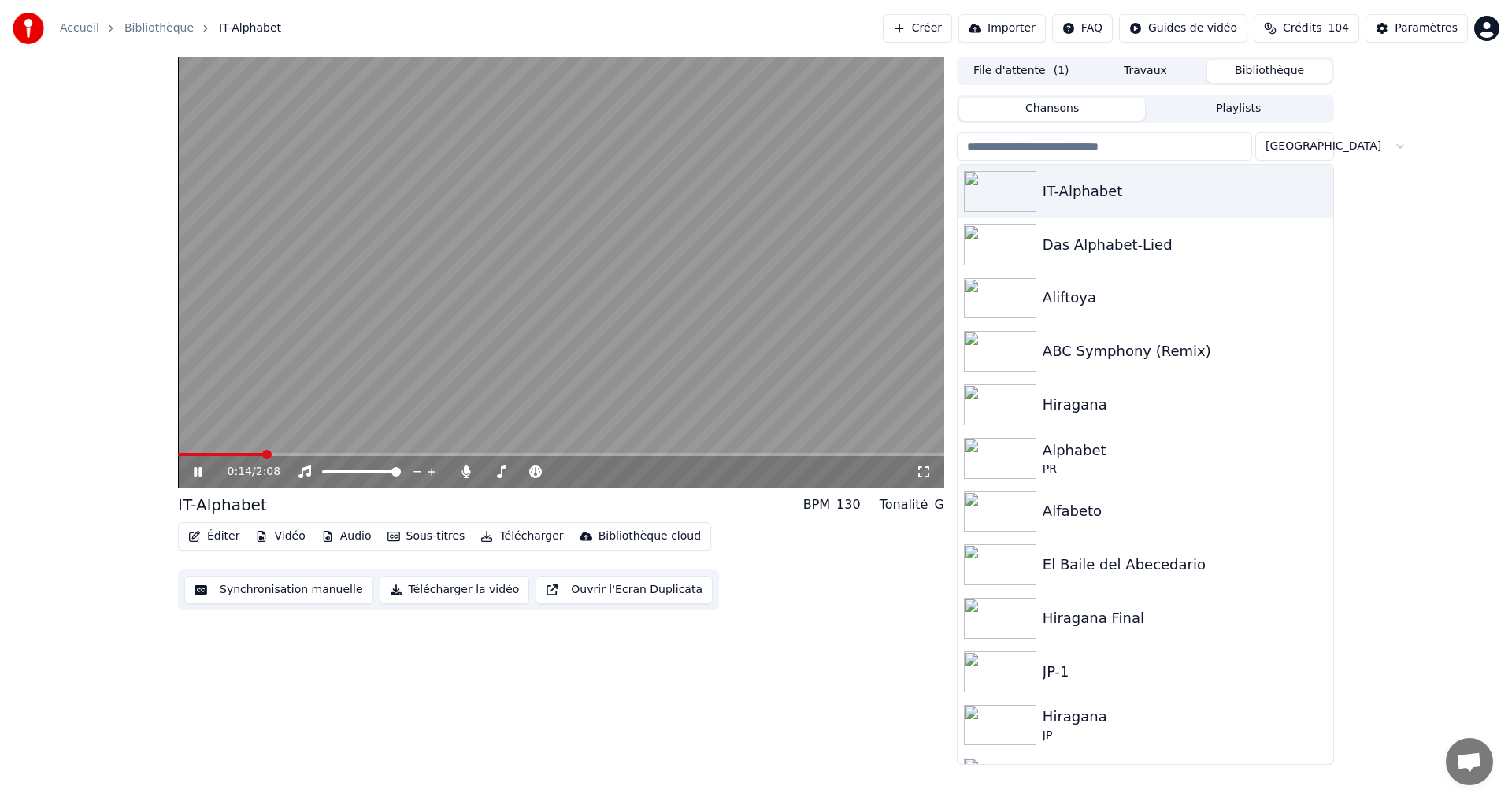
click at [193, 472] on icon at bounding box center [209, 471] width 37 height 13
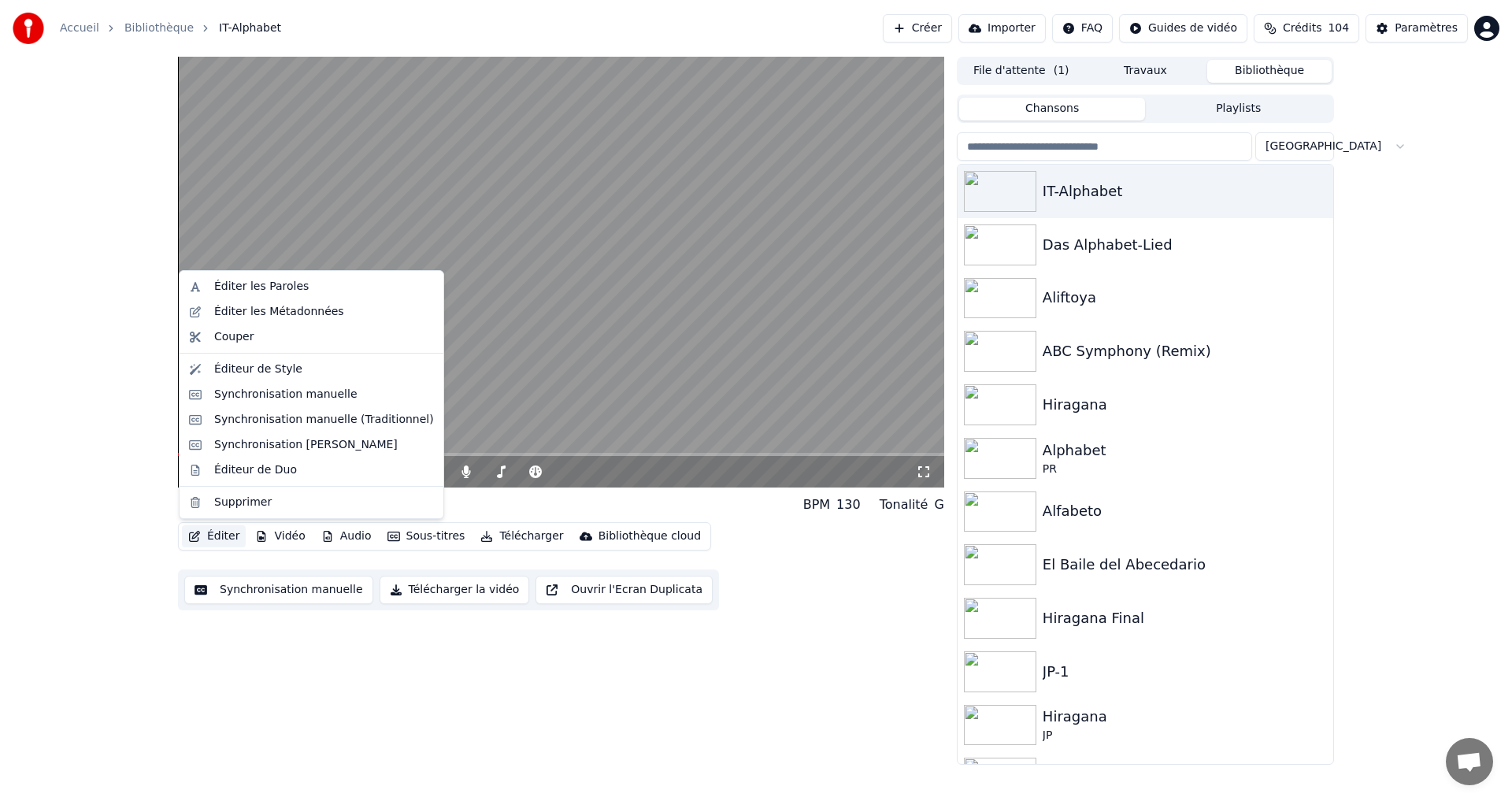
click at [209, 534] on button "Éditer" at bounding box center [213, 536] width 63 height 22
click at [270, 368] on div "Éditeur de Style" at bounding box center [258, 369] width 88 height 16
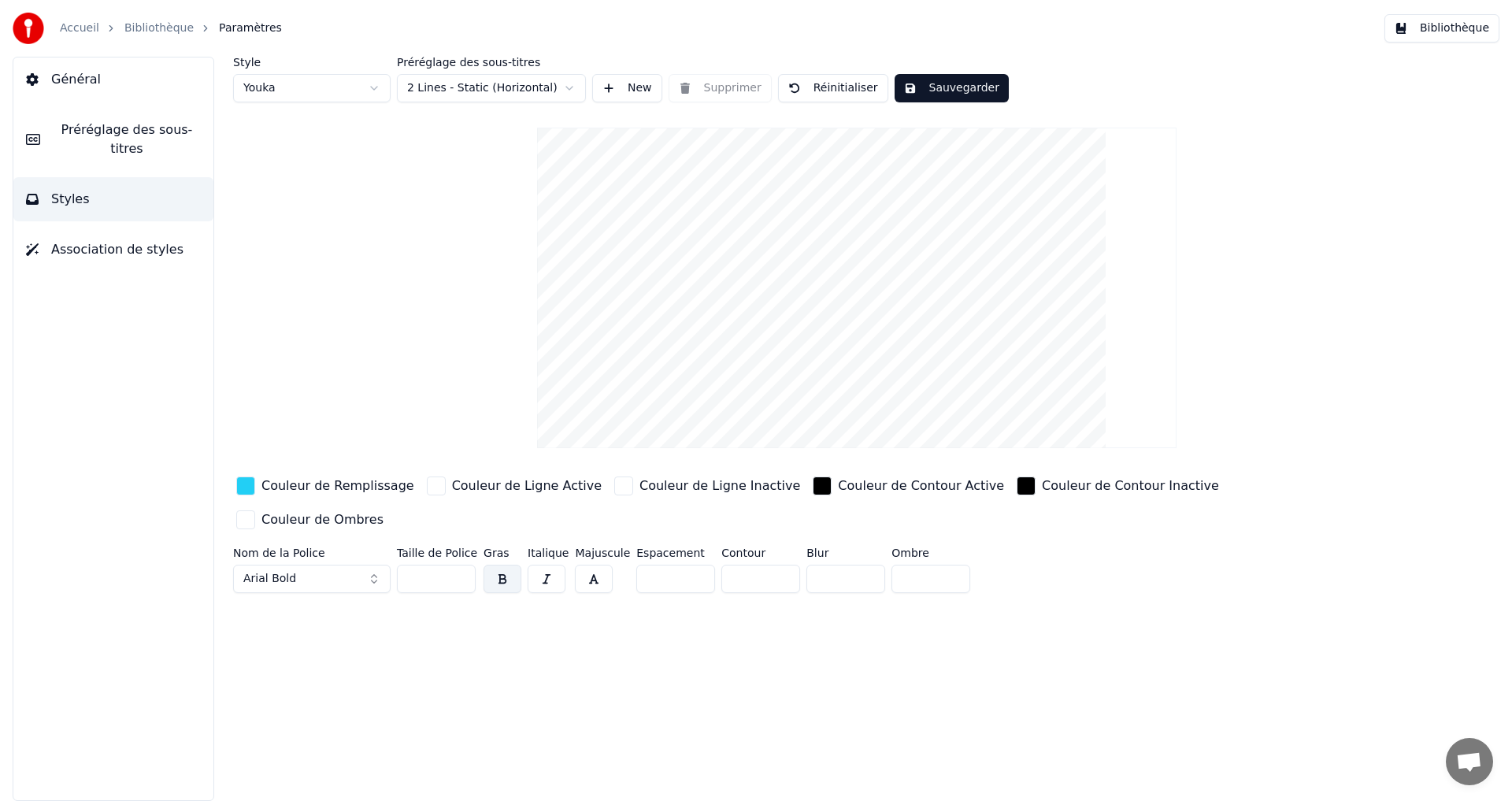
drag, startPoint x: 240, startPoint y: 486, endPoint x: 510, endPoint y: 428, distance: 276.2
click at [240, 487] on div "button" at bounding box center [245, 486] width 19 height 19
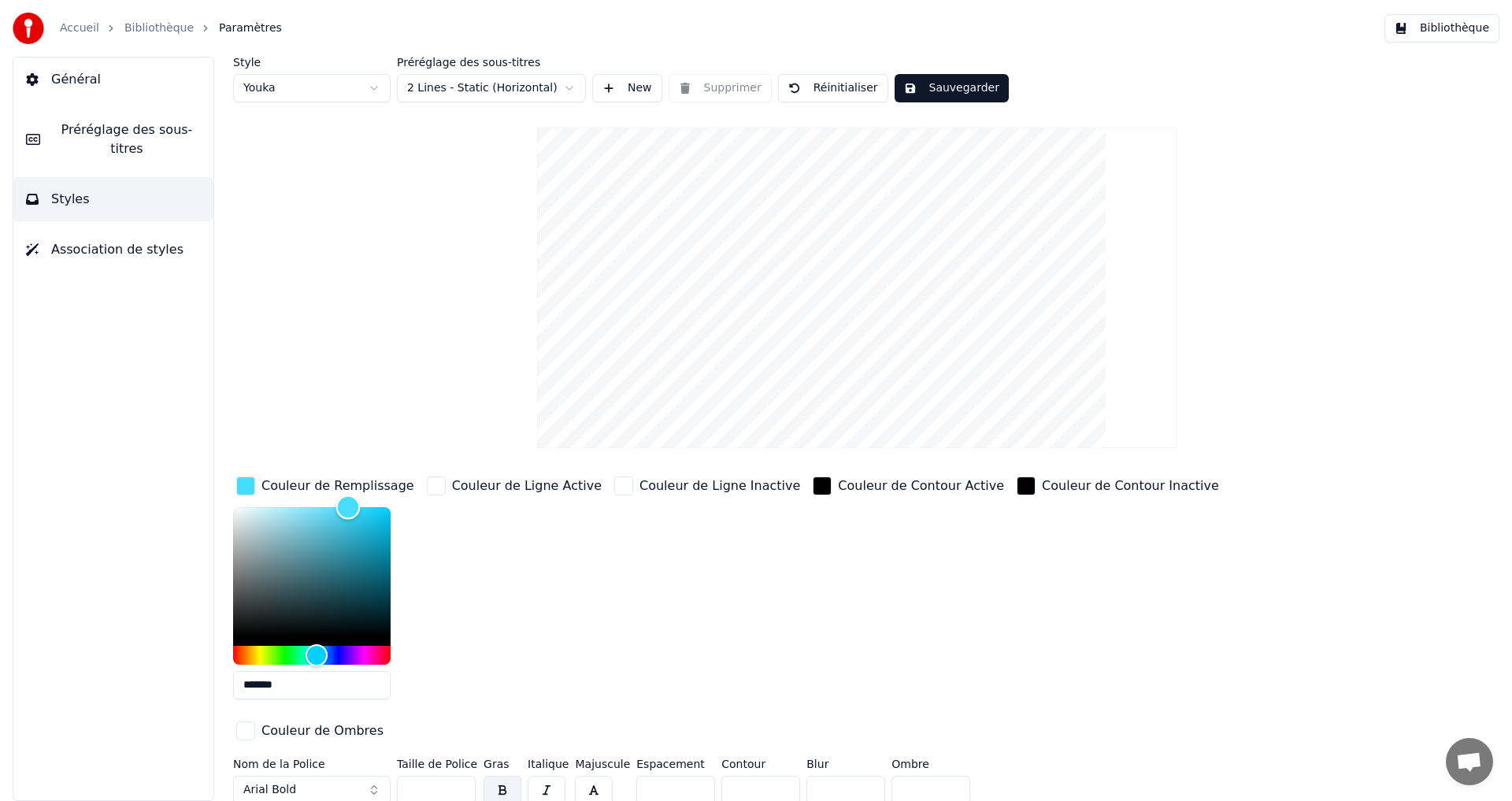
drag, startPoint x: 350, startPoint y: 522, endPoint x: 329, endPoint y: 529, distance: 22.1
click at [348, 483] on div "Couleur de Remplissage *******" at bounding box center [326, 593] width 184 height 239
click at [316, 651] on div "Hue" at bounding box center [315, 655] width 25 height 25
type input "*******"
click at [929, 92] on button "Sauvegarder" at bounding box center [951, 89] width 114 height 29
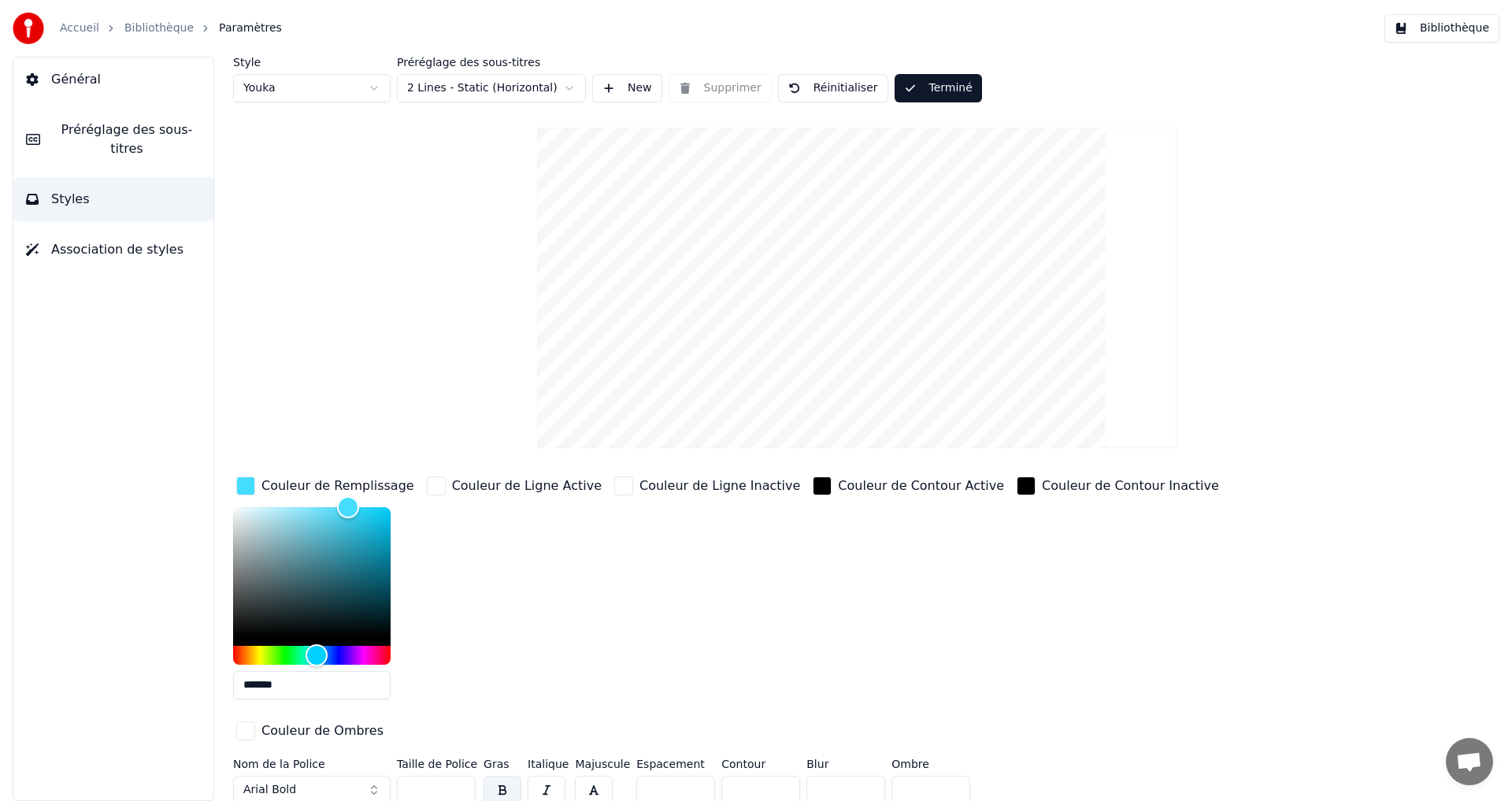
click at [134, 86] on button "Général" at bounding box center [113, 80] width 200 height 44
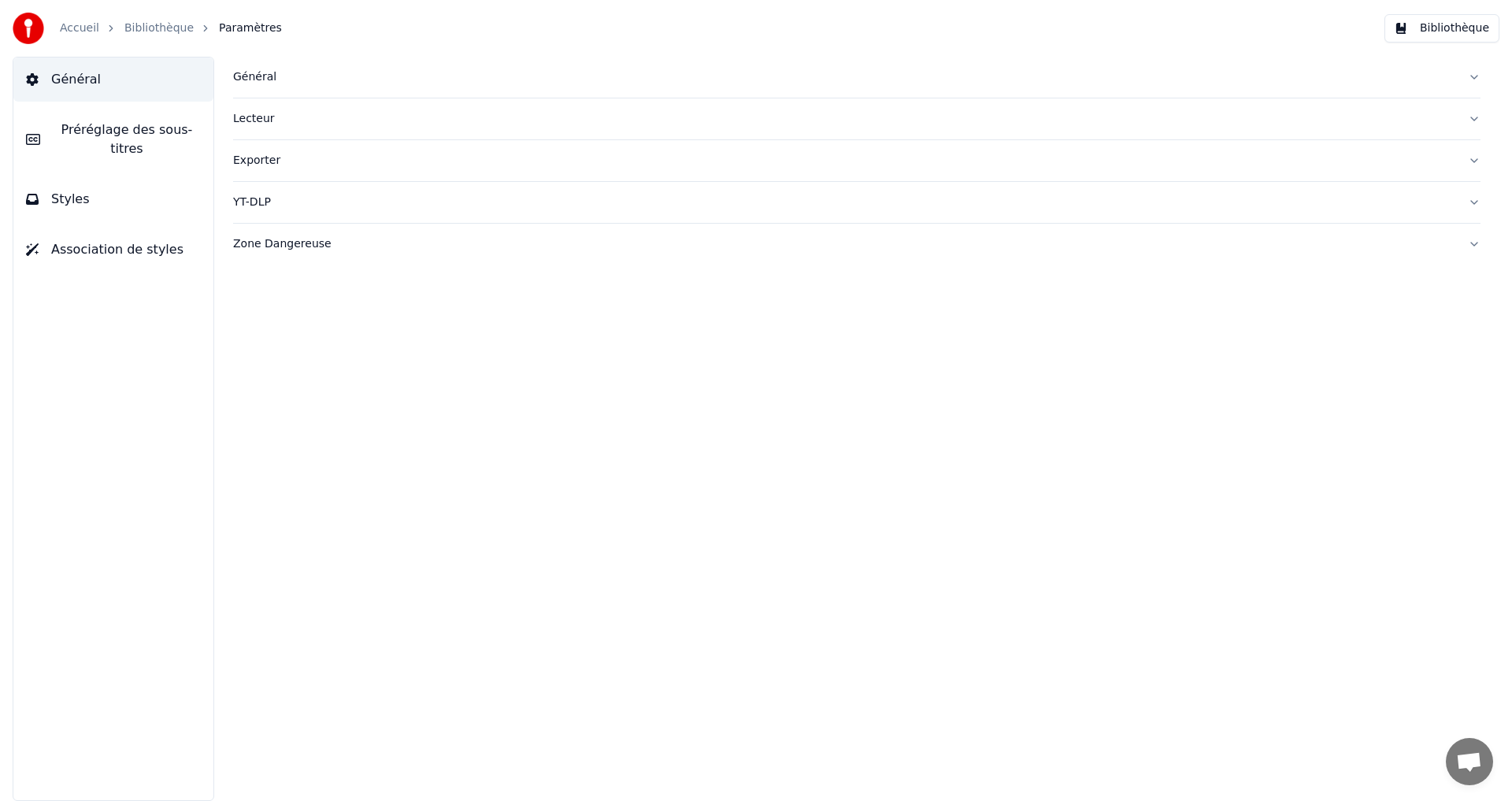
drag, startPoint x: 114, startPoint y: 129, endPoint x: 135, endPoint y: 123, distance: 21.8
click at [115, 125] on span "Préréglage des sous-titres" at bounding box center [126, 139] width 148 height 38
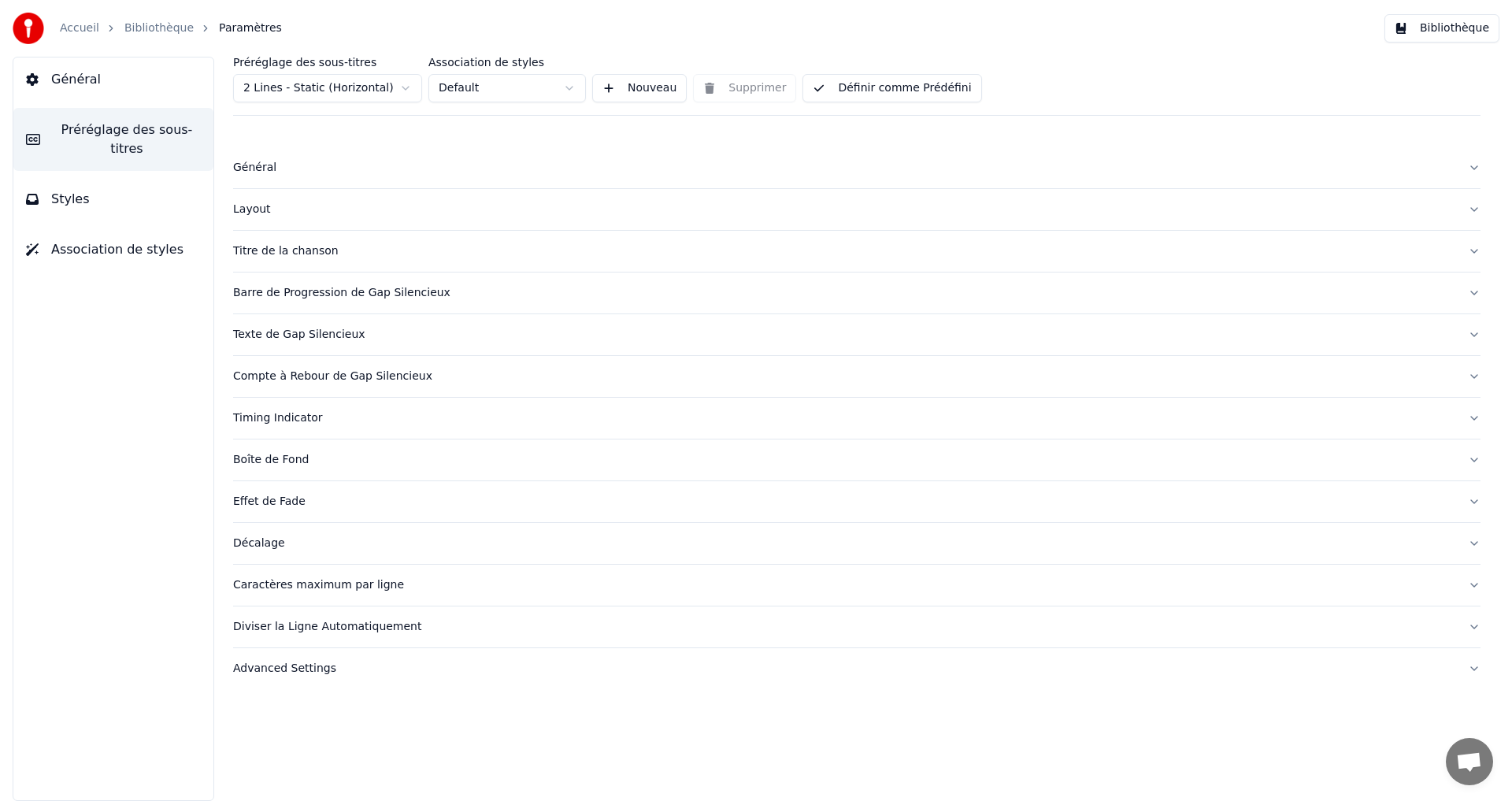
click at [912, 93] on button "Définir comme Prédéfini" at bounding box center [891, 89] width 178 height 29
click at [908, 92] on button "Définir comme Prédéfini" at bounding box center [891, 89] width 178 height 29
click at [1468, 30] on button "Bibliothèque" at bounding box center [1442, 29] width 115 height 29
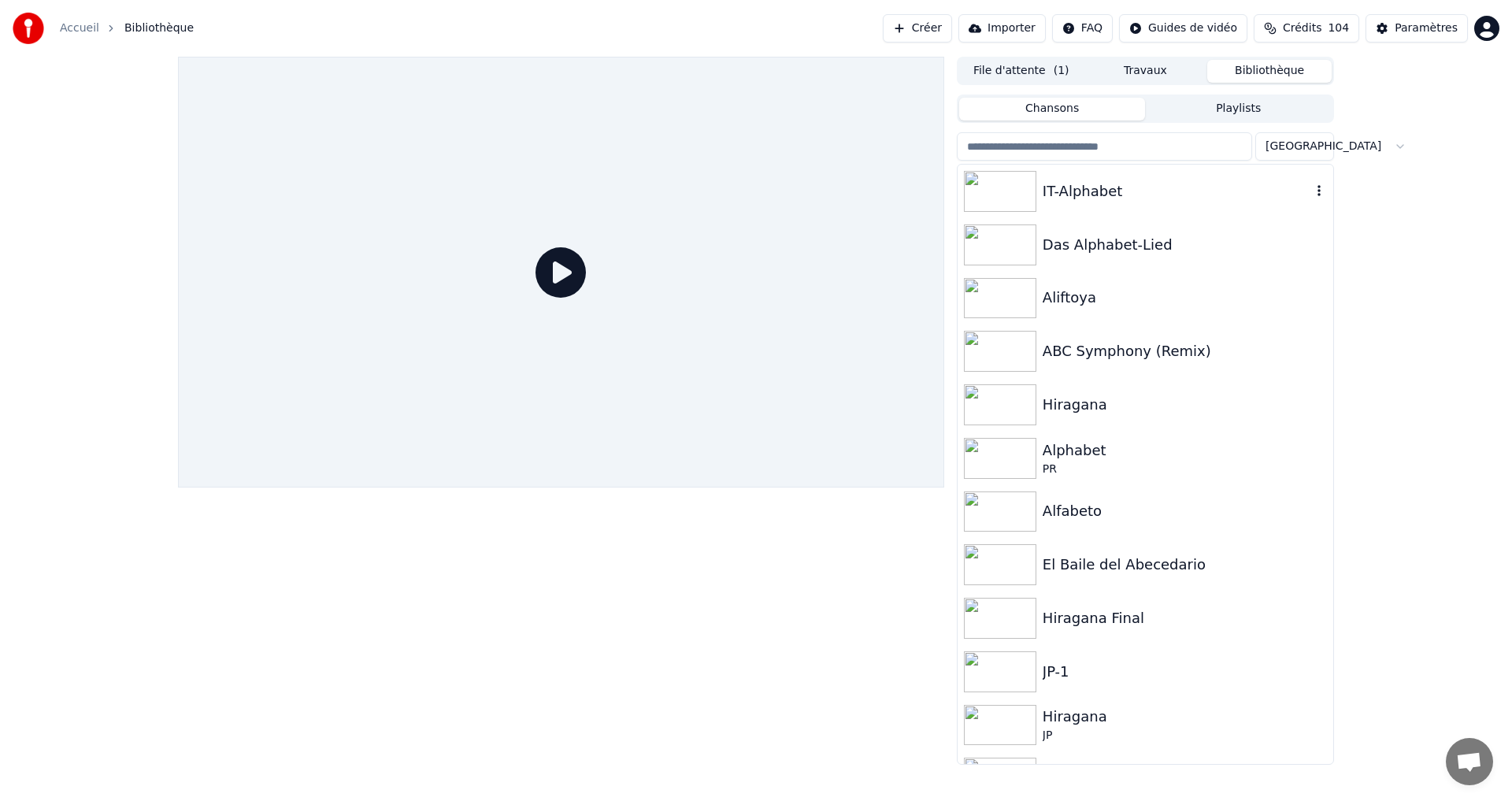
click at [1170, 189] on div "IT-Alphabet" at bounding box center [1177, 191] width 269 height 22
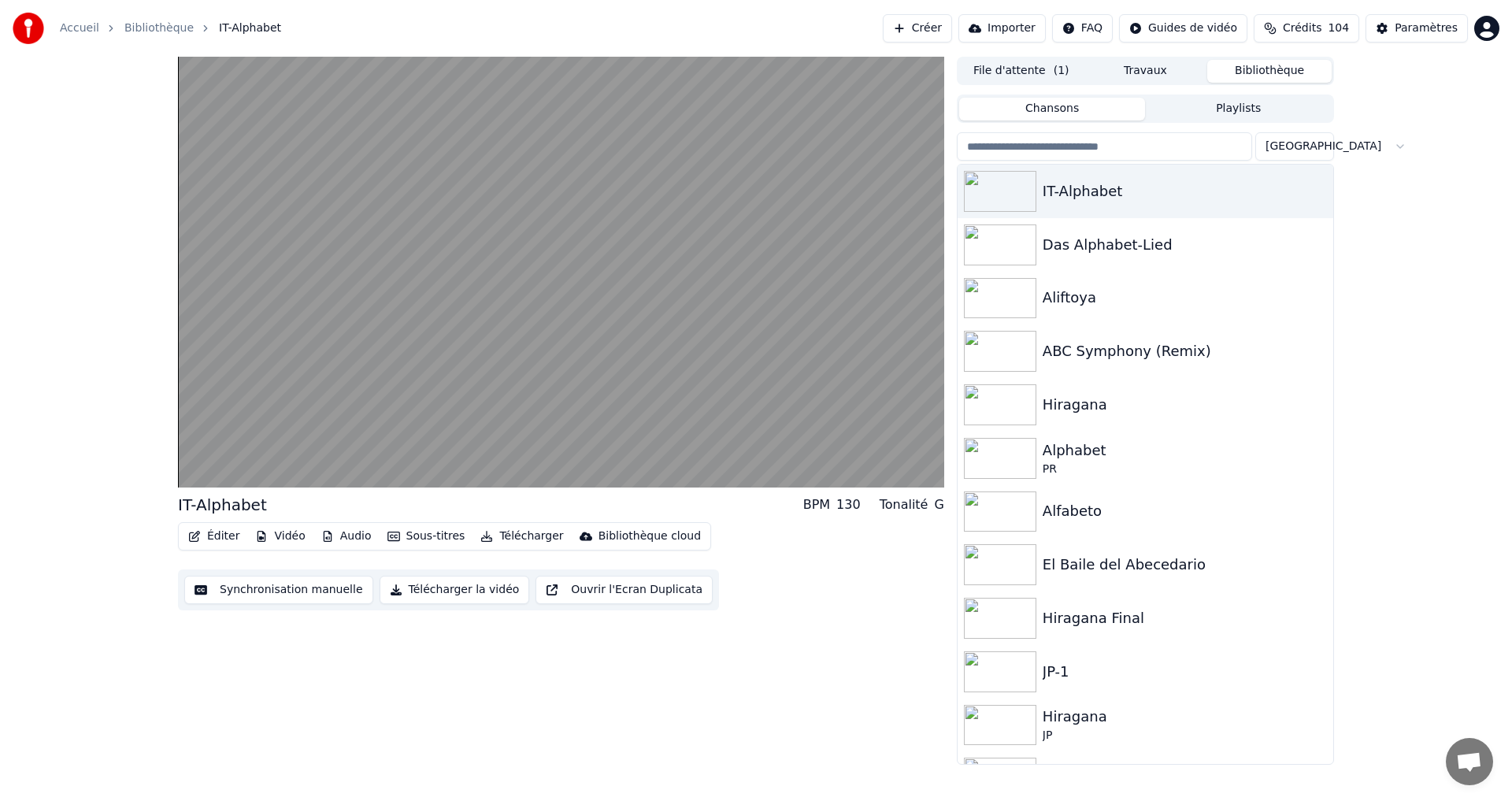
click at [234, 591] on button "Synchronisation manuelle" at bounding box center [279, 590] width 189 height 29
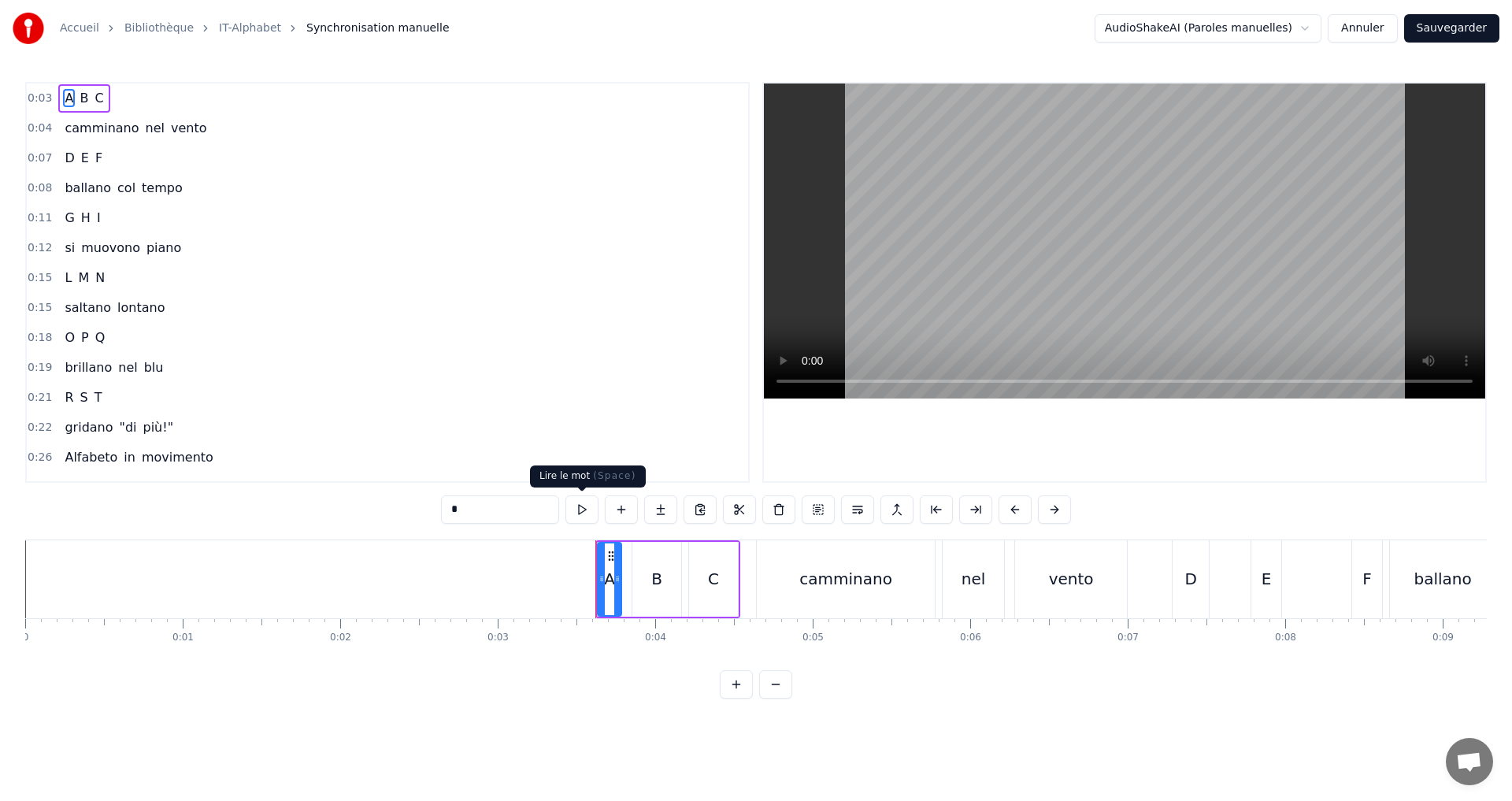
click at [565, 502] on div "*" at bounding box center [756, 510] width 630 height 29
click at [579, 505] on button at bounding box center [582, 510] width 33 height 29
click at [168, 96] on div "0:03 A B C" at bounding box center [387, 98] width 721 height 30
click at [601, 580] on div "A" at bounding box center [610, 579] width 24 height 74
drag, startPoint x: 600, startPoint y: 585, endPoint x: 574, endPoint y: 581, distance: 26.3
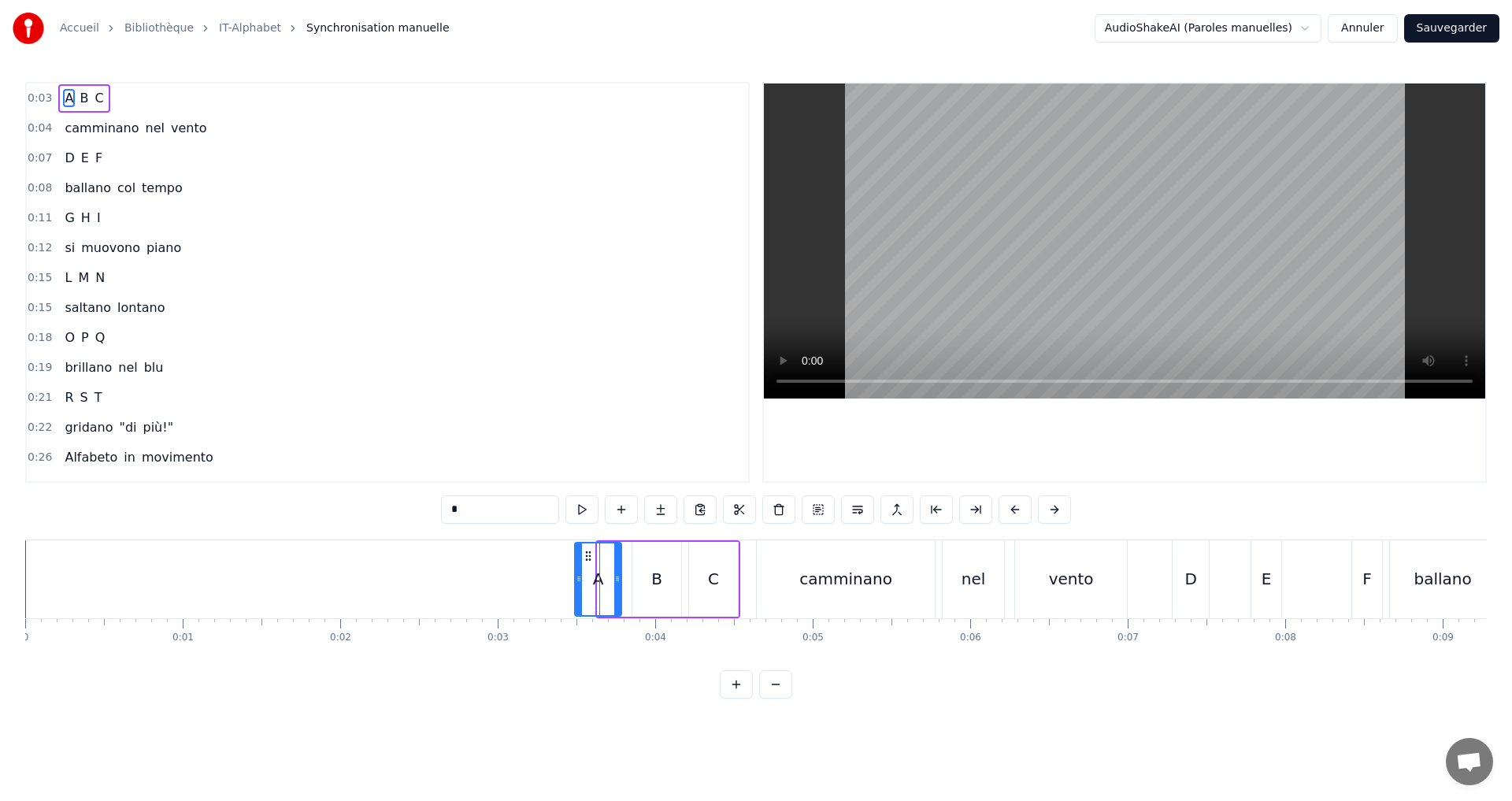
click at [576, 581] on div at bounding box center [578, 579] width 6 height 72
click at [558, 501] on button at bounding box center [562, 510] width 33 height 29
drag, startPoint x: 616, startPoint y: 584, endPoint x: 594, endPoint y: 578, distance: 22.8
click at [595, 584] on icon at bounding box center [596, 579] width 6 height 13
click at [559, 511] on button at bounding box center [562, 510] width 33 height 29
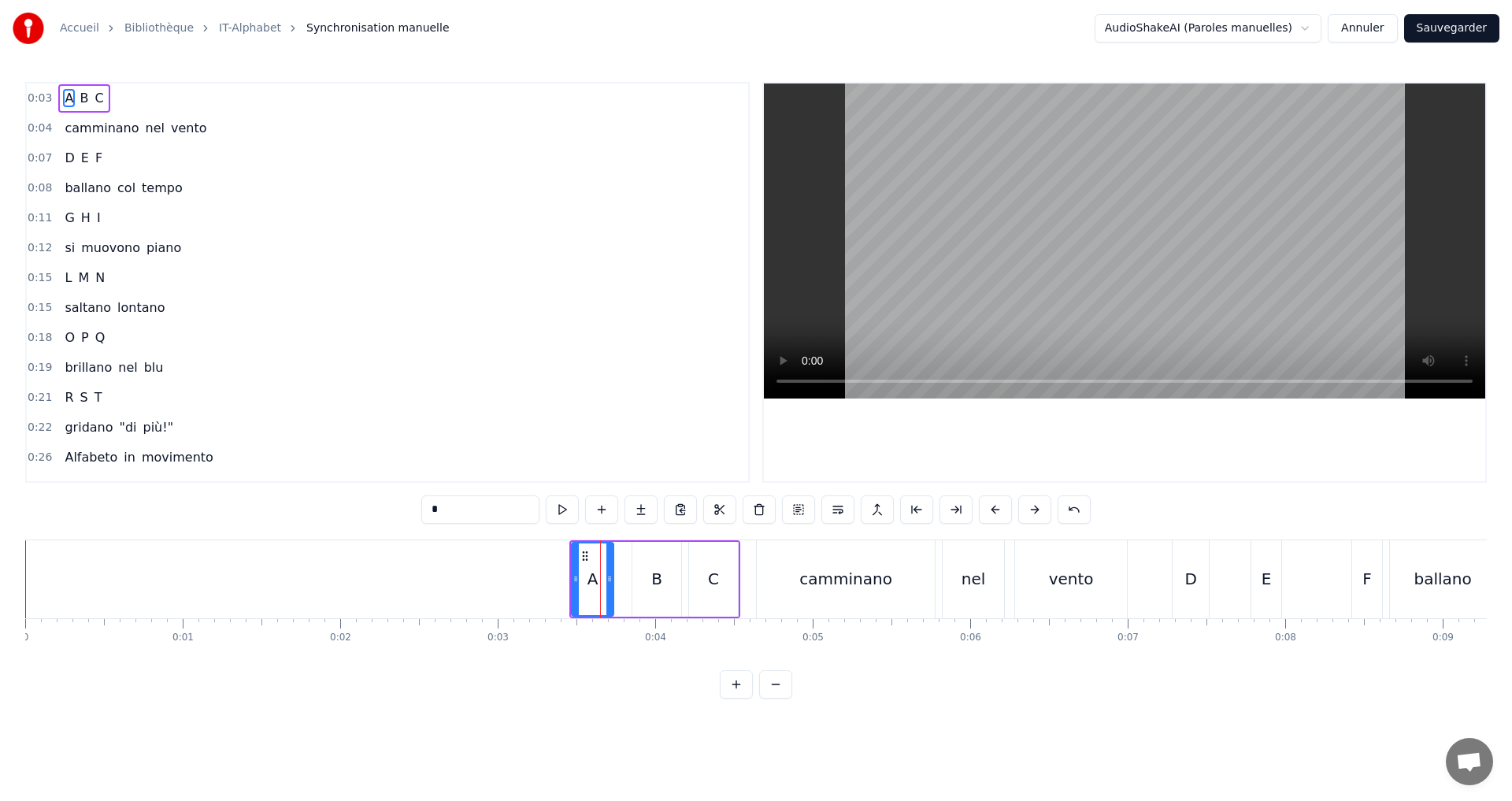
click at [610, 581] on icon at bounding box center [609, 579] width 6 height 13
click at [578, 579] on icon at bounding box center [579, 579] width 6 height 13
click at [555, 508] on button at bounding box center [562, 510] width 33 height 29
drag, startPoint x: 609, startPoint y: 579, endPoint x: 599, endPoint y: 574, distance: 11.2
click at [599, 574] on icon at bounding box center [598, 579] width 6 height 13
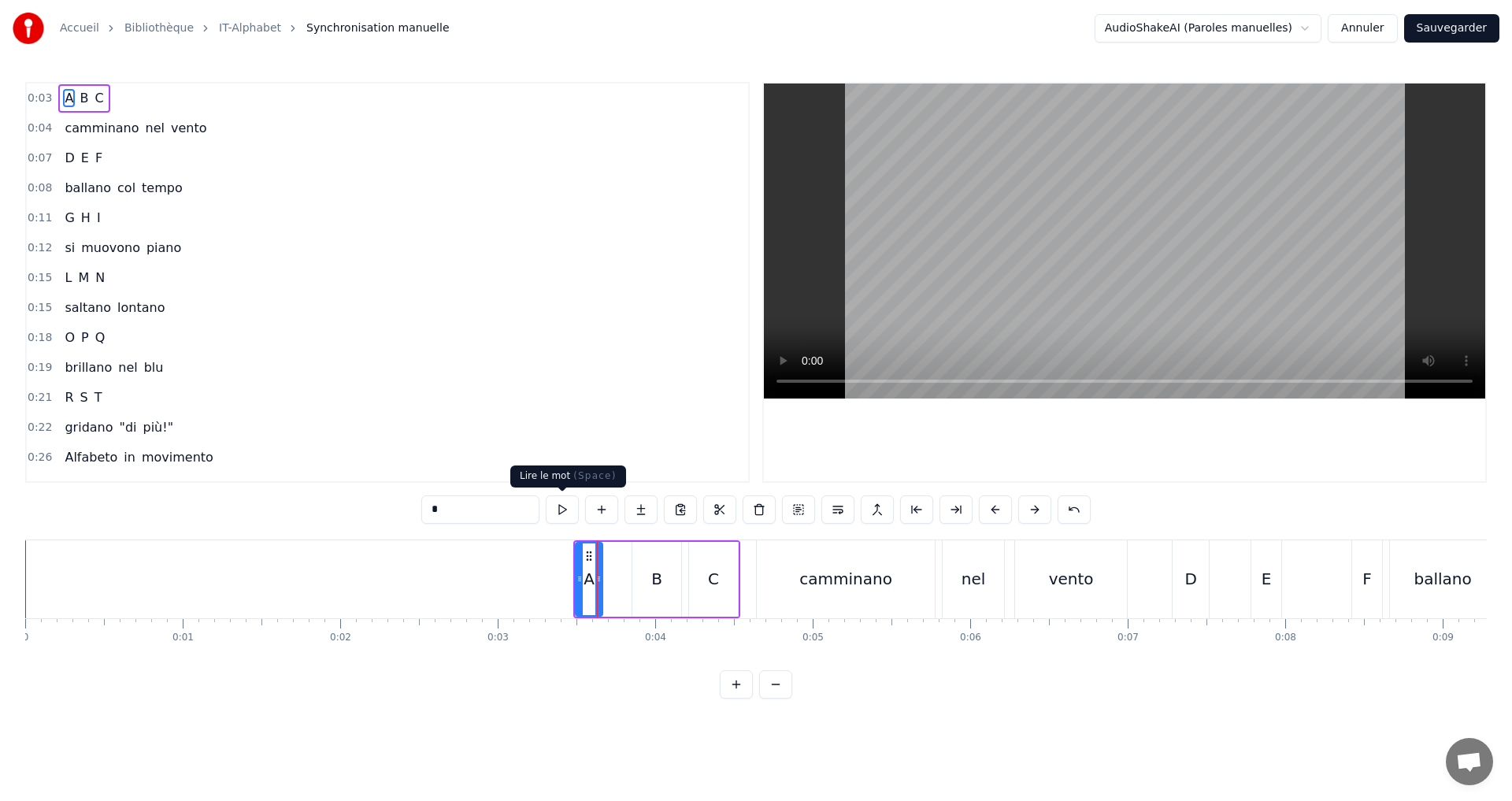
click at [566, 511] on button at bounding box center [562, 510] width 33 height 29
click at [654, 587] on div "B" at bounding box center [656, 579] width 11 height 24
drag, startPoint x: 625, startPoint y: 579, endPoint x: 605, endPoint y: 573, distance: 20.9
click at [611, 573] on icon at bounding box center [613, 579] width 6 height 13
click at [567, 513] on button at bounding box center [562, 510] width 33 height 29
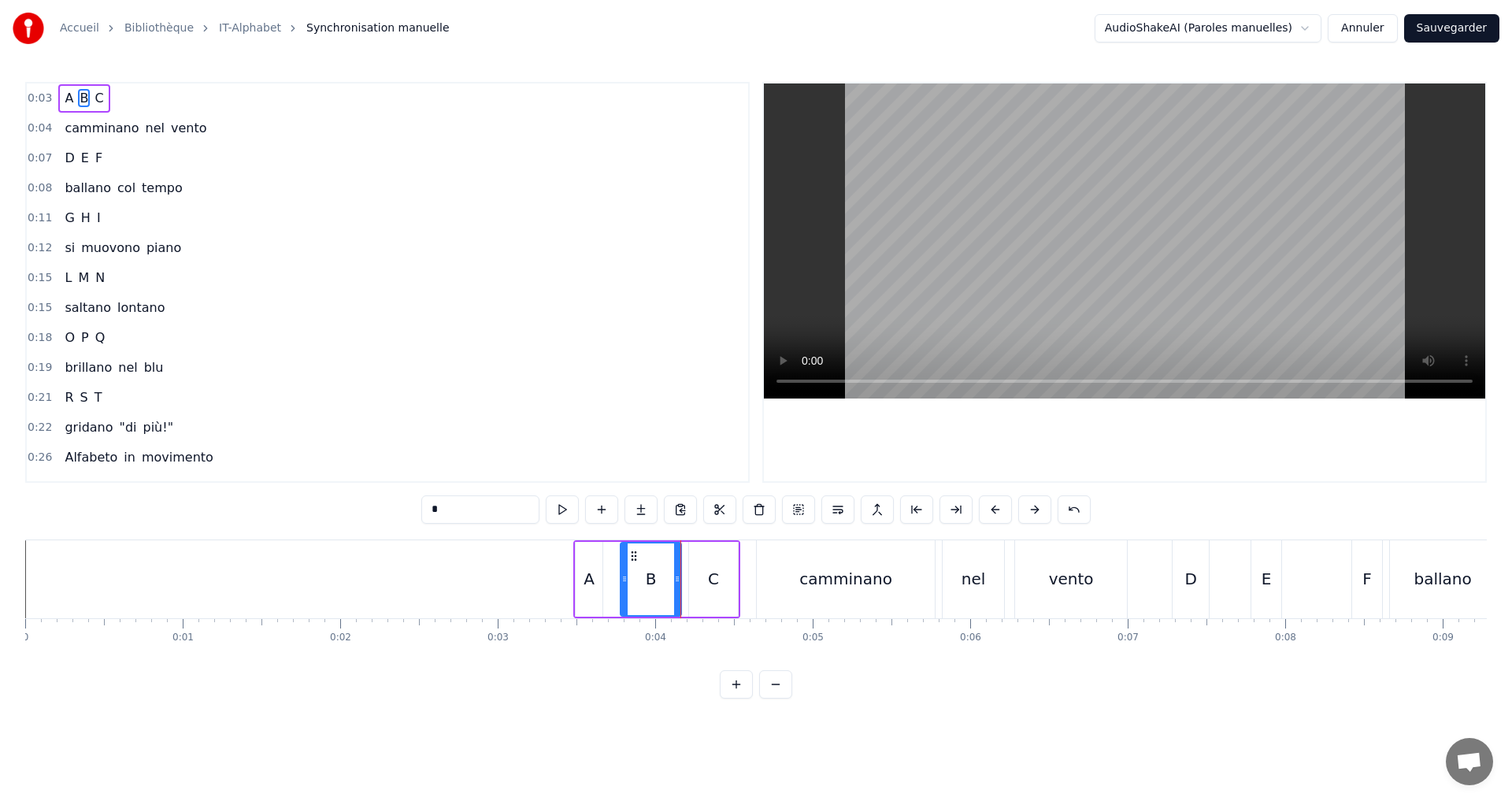
drag, startPoint x: 608, startPoint y: 579, endPoint x: 625, endPoint y: 581, distance: 17.1
click at [625, 581] on icon at bounding box center [624, 579] width 6 height 13
drag, startPoint x: 676, startPoint y: 582, endPoint x: 659, endPoint y: 578, distance: 17.5
click at [661, 579] on icon at bounding box center [662, 579] width 6 height 13
click at [564, 507] on button at bounding box center [562, 510] width 33 height 29
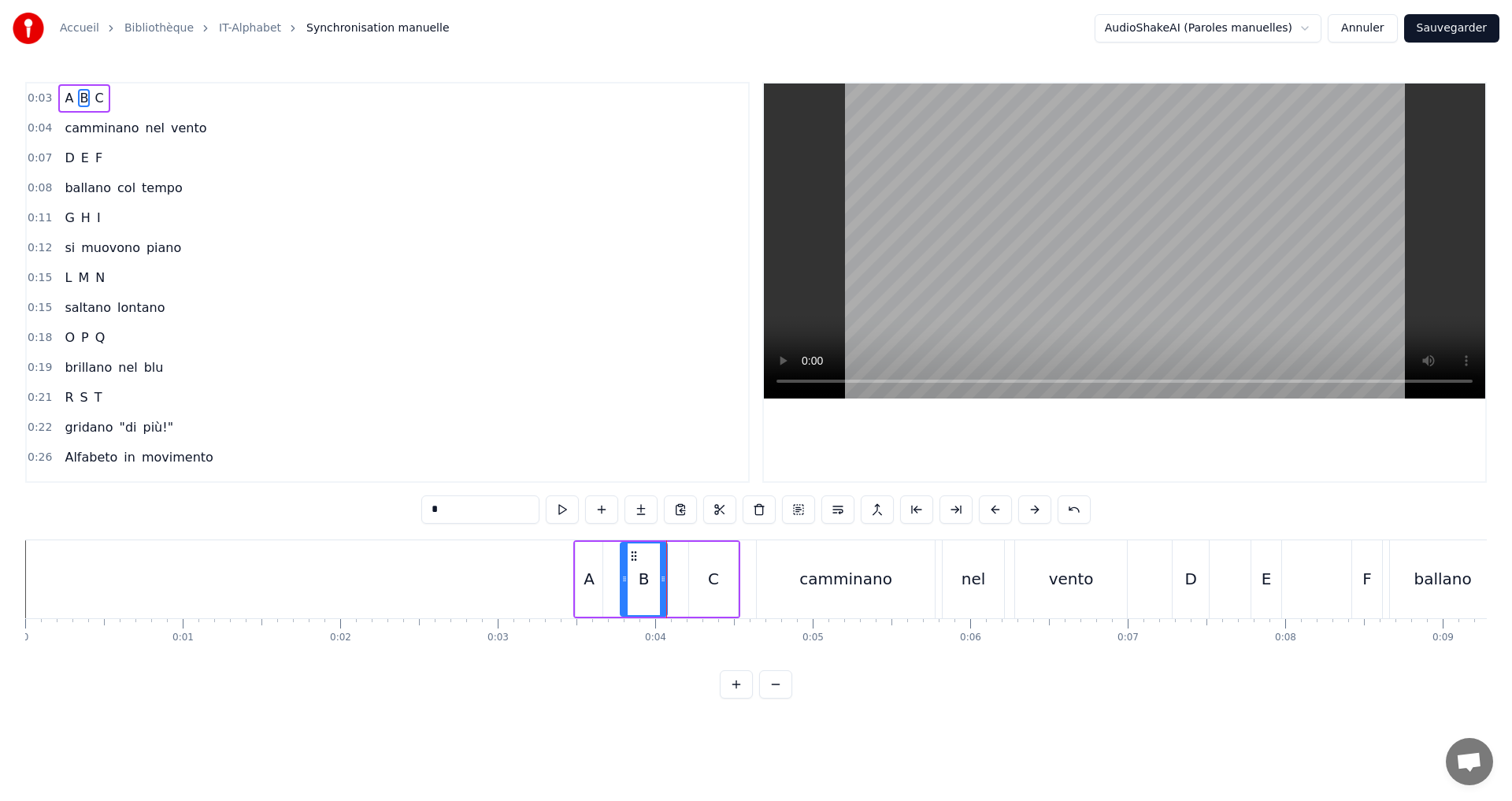
click at [596, 571] on div "A" at bounding box center [589, 579] width 27 height 74
drag, startPoint x: 600, startPoint y: 579, endPoint x: 614, endPoint y: 584, distance: 14.9
click at [614, 584] on icon at bounding box center [612, 579] width 6 height 13
click at [566, 512] on button at bounding box center [562, 510] width 33 height 29
click at [711, 576] on div "C" at bounding box center [713, 579] width 11 height 24
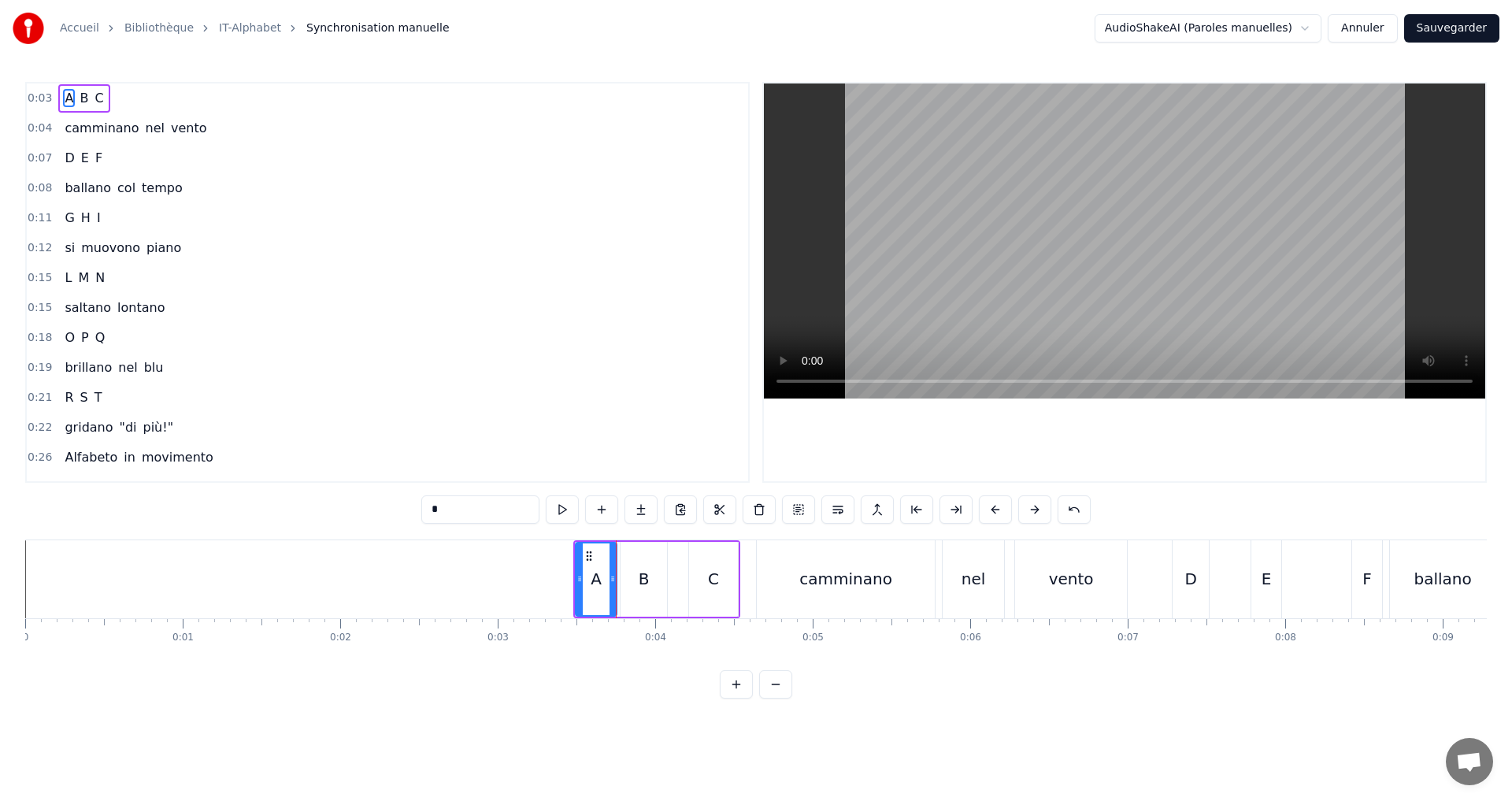
type input "*"
drag, startPoint x: 692, startPoint y: 573, endPoint x: 678, endPoint y: 570, distance: 14.3
click at [678, 570] on div at bounding box center [679, 579] width 6 height 72
click at [726, 583] on div at bounding box center [723, 579] width 6 height 72
click at [124, 98] on div "0:03 A B C" at bounding box center [387, 98] width 721 height 30
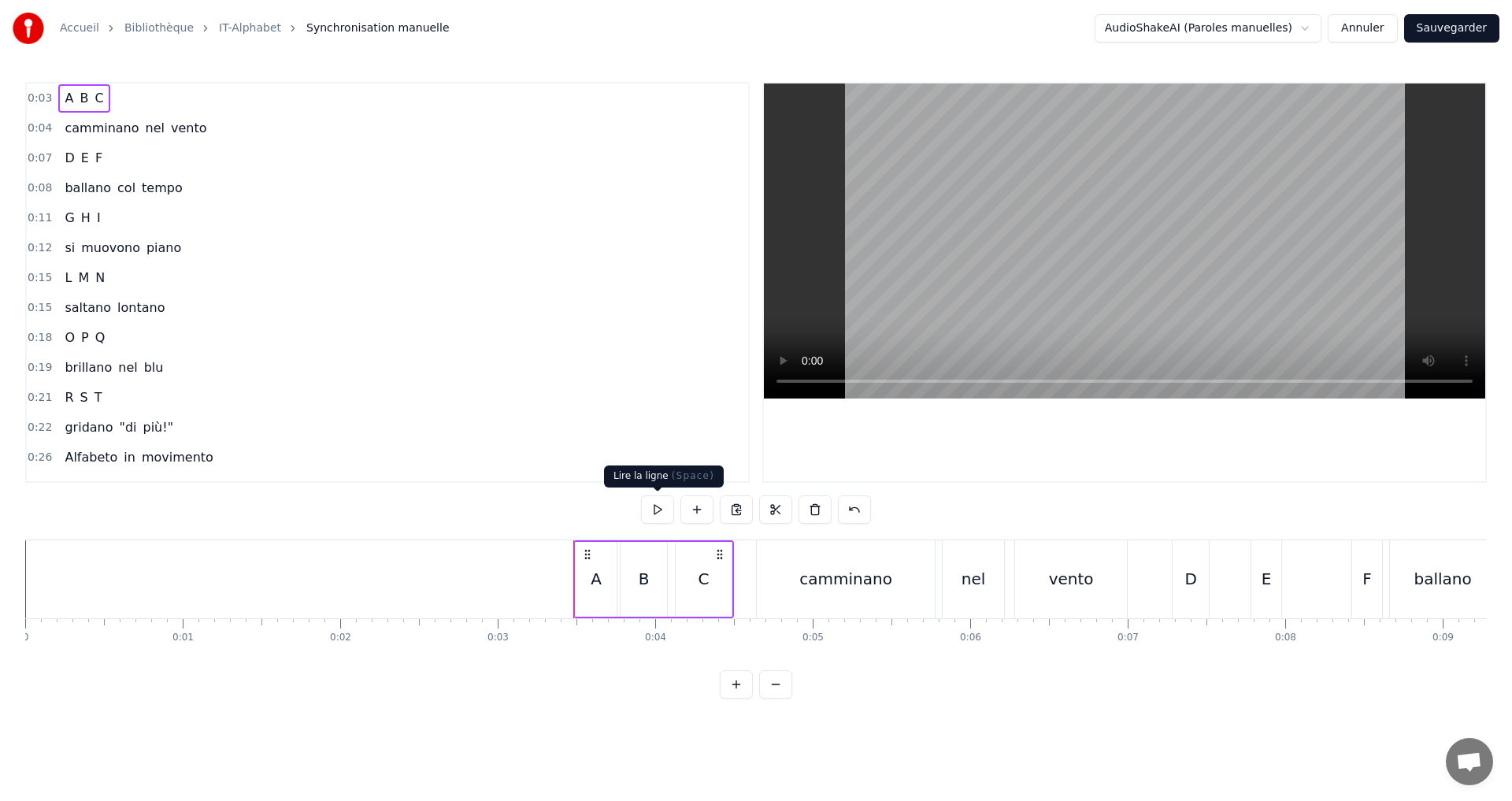
click at [659, 505] on button at bounding box center [657, 510] width 33 height 29
click at [660, 502] on button at bounding box center [657, 510] width 33 height 29
click at [595, 568] on div "A" at bounding box center [596, 579] width 11 height 24
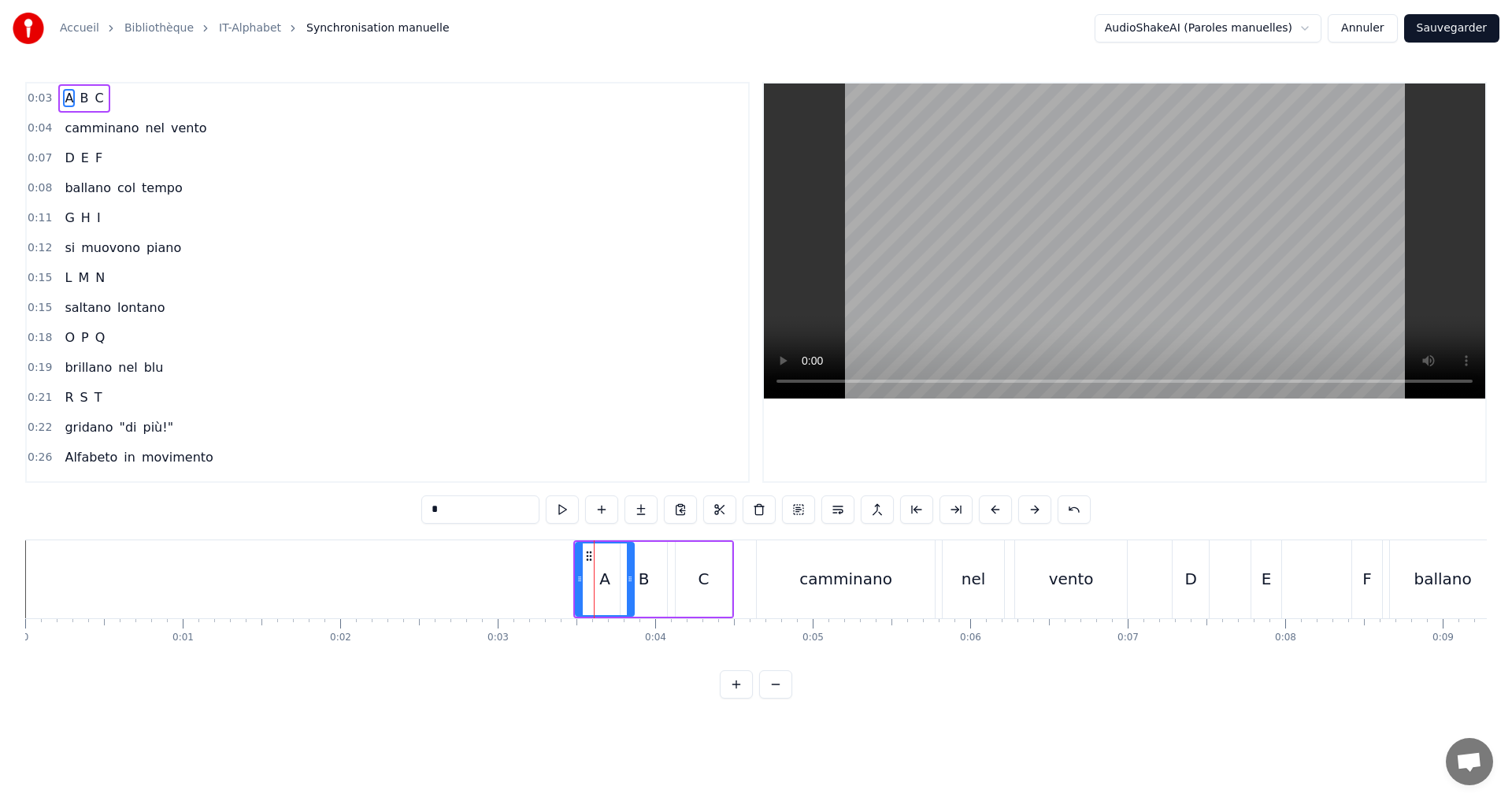
drag, startPoint x: 614, startPoint y: 579, endPoint x: 627, endPoint y: 584, distance: 13.9
click at [630, 581] on icon at bounding box center [629, 579] width 6 height 13
drag, startPoint x: 581, startPoint y: 584, endPoint x: 610, endPoint y: 582, distance: 29.1
click at [610, 582] on icon at bounding box center [605, 579] width 6 height 13
click at [554, 510] on button at bounding box center [562, 510] width 33 height 29
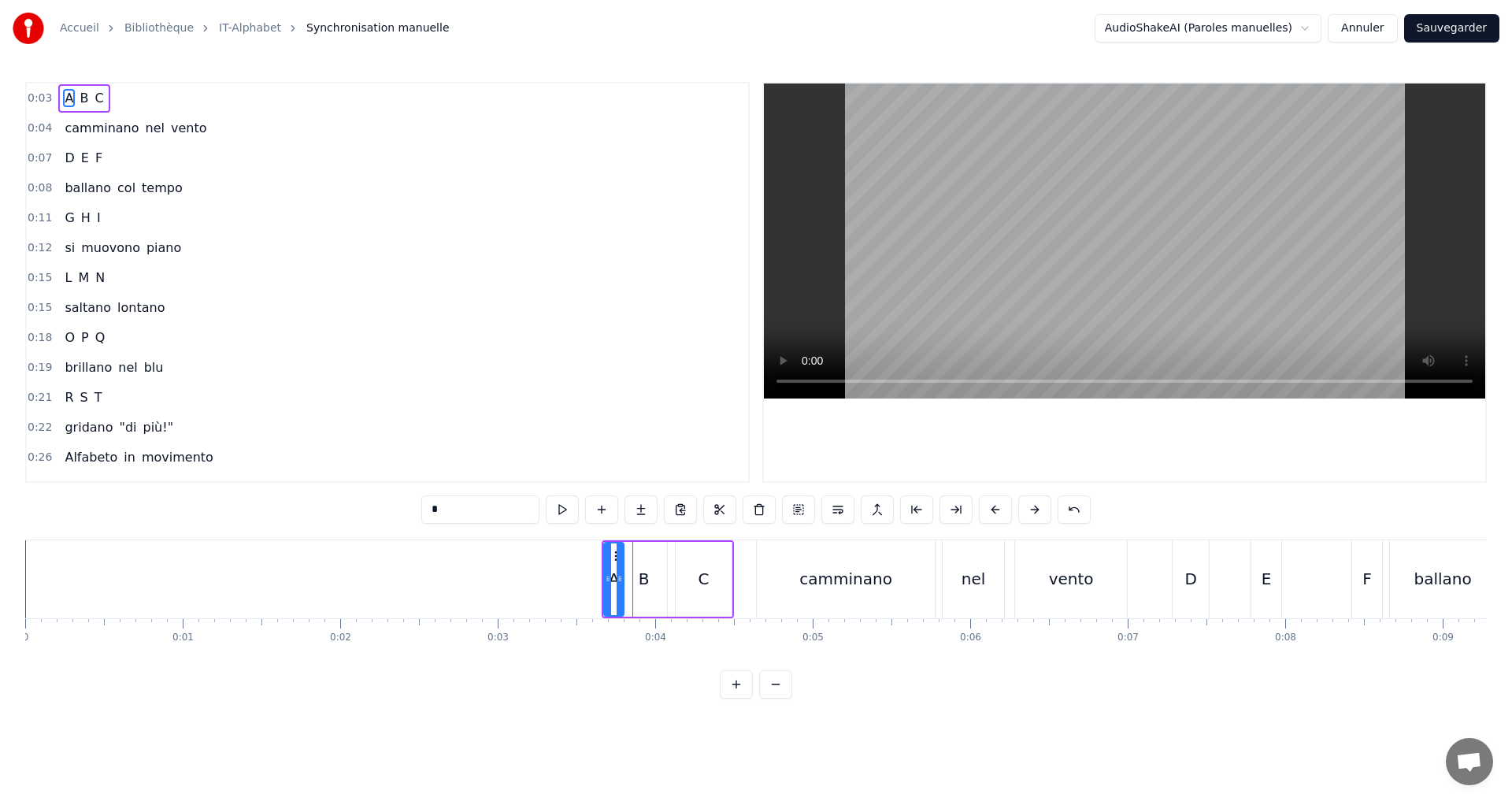
drag, startPoint x: 631, startPoint y: 585, endPoint x: 622, endPoint y: 581, distance: 9.8
click at [622, 581] on div at bounding box center [619, 579] width 6 height 72
click at [570, 513] on button at bounding box center [562, 510] width 33 height 29
click at [618, 583] on icon at bounding box center [616, 579] width 6 height 13
click at [570, 516] on button at bounding box center [562, 510] width 33 height 29
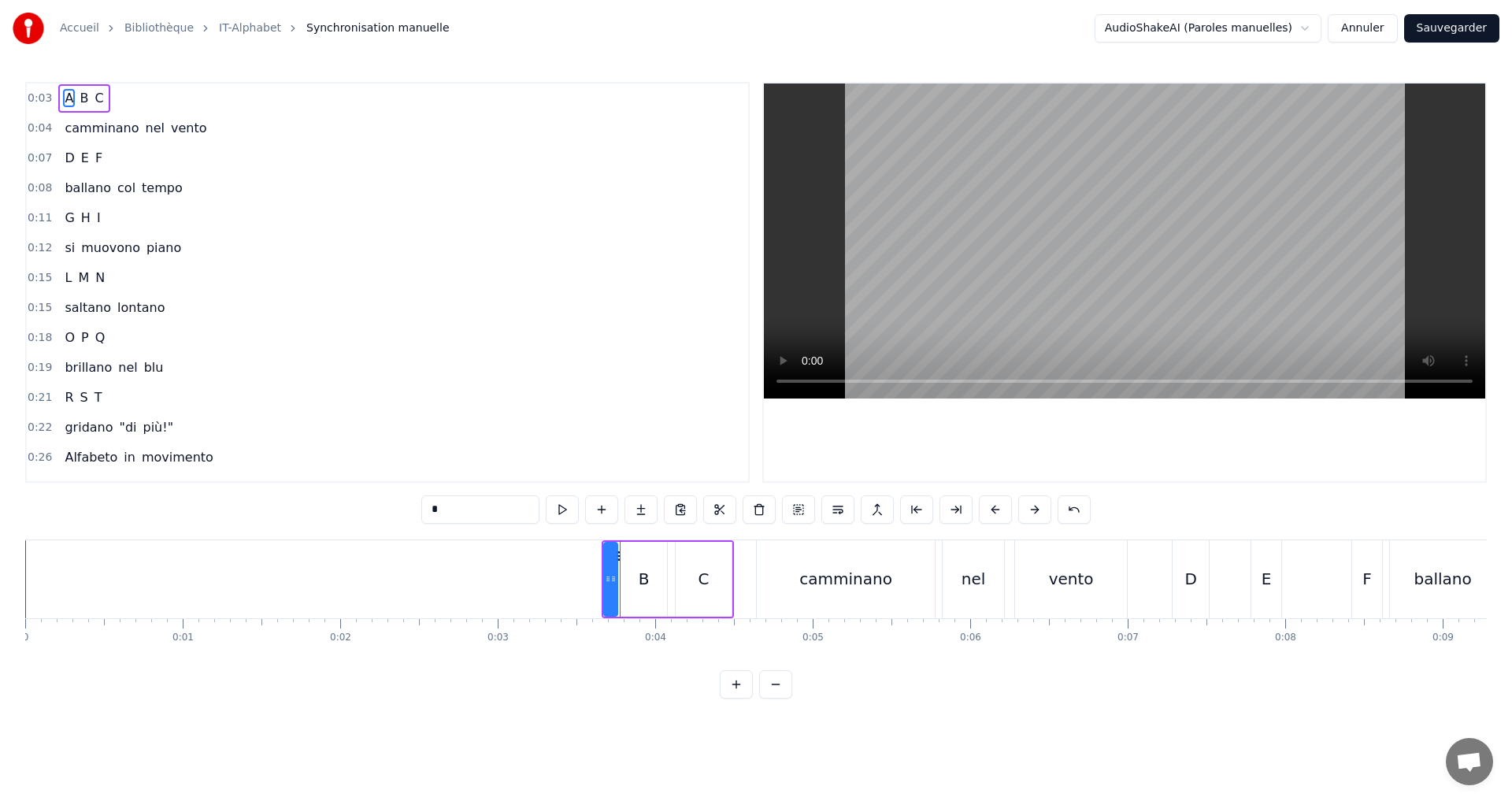
click at [613, 580] on circle at bounding box center [613, 580] width 1 height 1
click at [556, 506] on button at bounding box center [562, 510] width 33 height 29
drag, startPoint x: 633, startPoint y: 579, endPoint x: 620, endPoint y: 575, distance: 13.6
click at [633, 579] on div "B" at bounding box center [644, 579] width 47 height 74
type input "*"
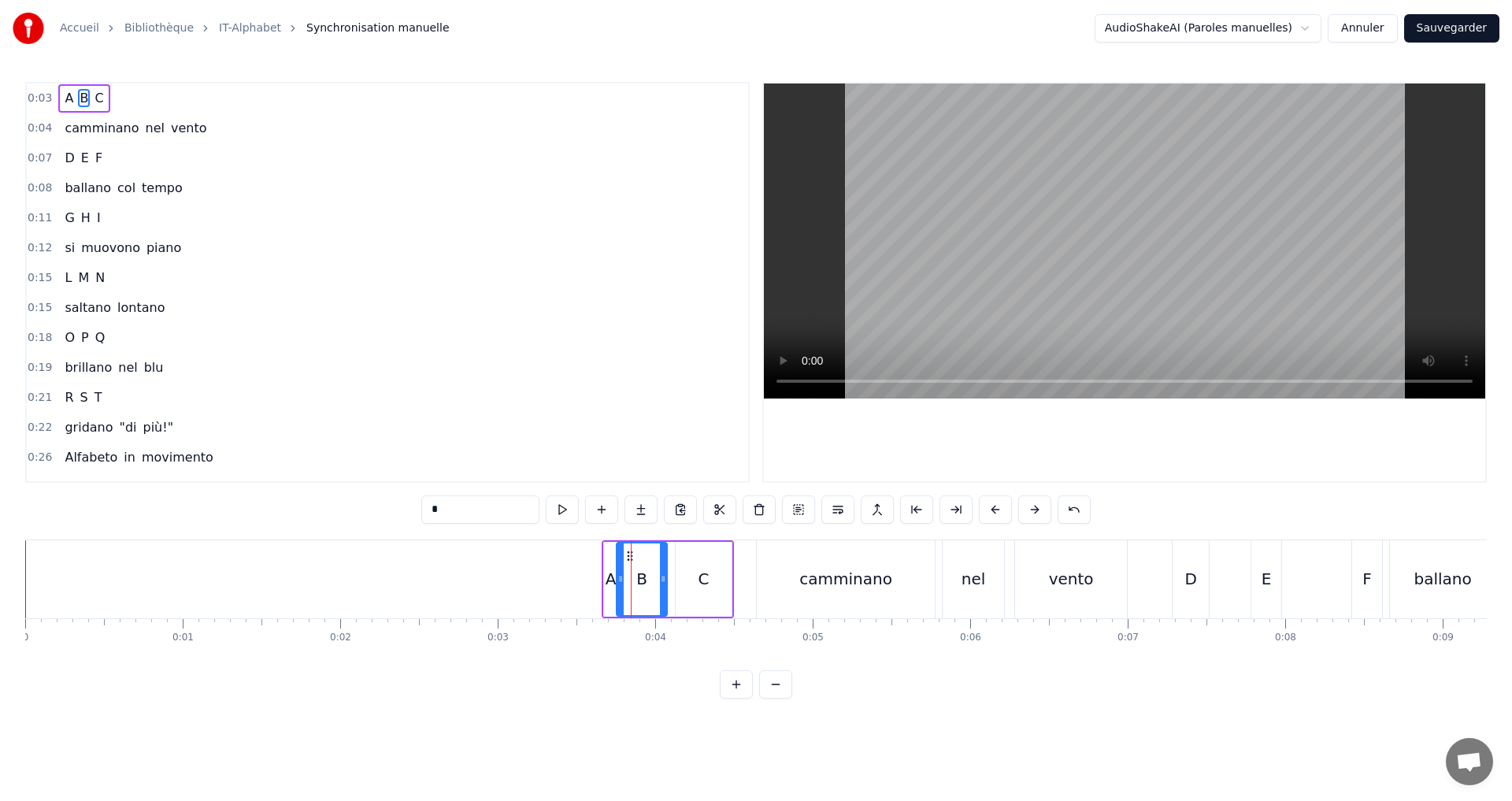
click at [619, 579] on icon at bounding box center [620, 579] width 6 height 13
drag, startPoint x: 190, startPoint y: 98, endPoint x: 403, endPoint y: 192, distance: 232.8
click at [189, 98] on div "0:03 A B C" at bounding box center [387, 98] width 721 height 30
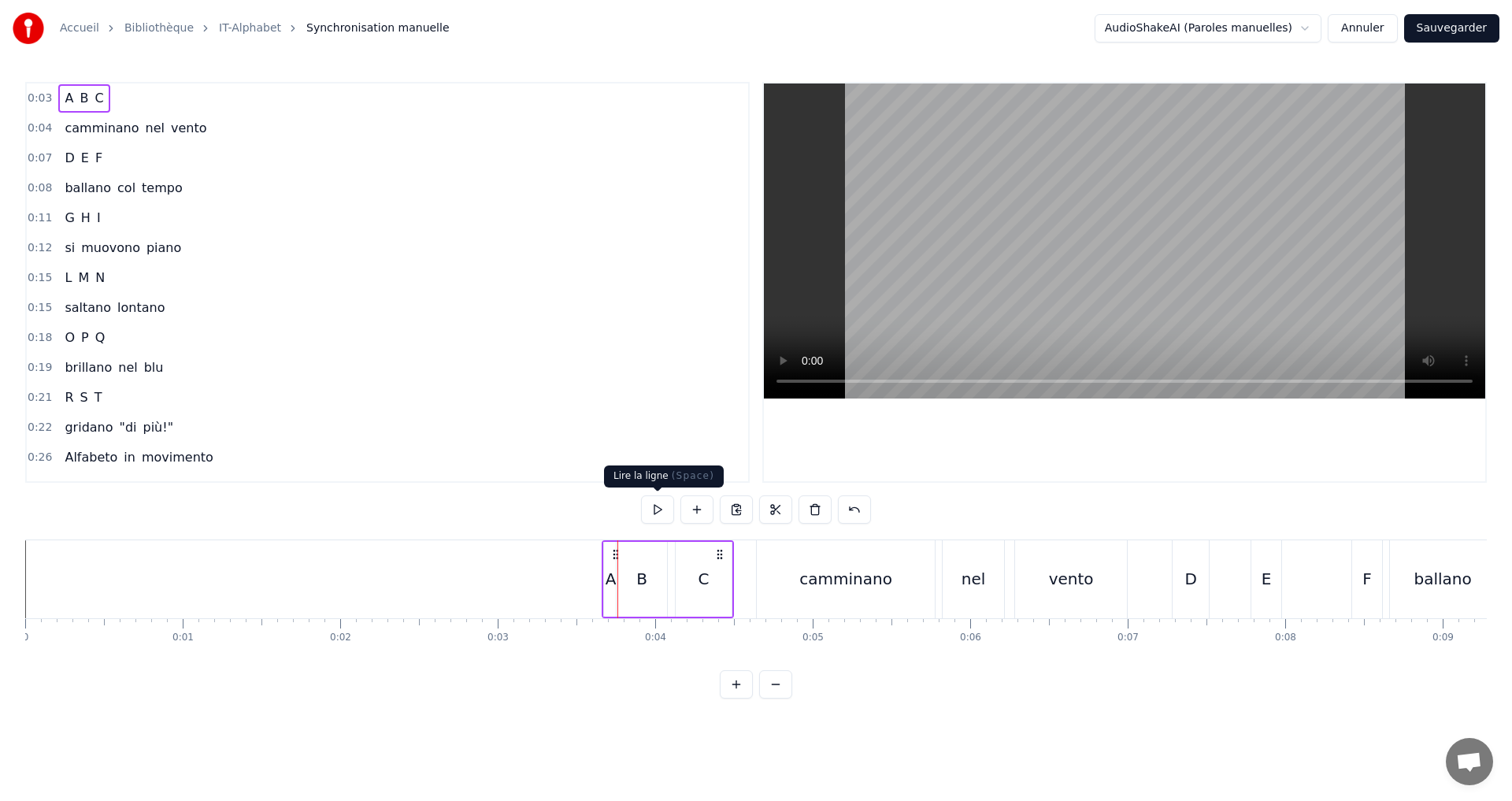
click at [654, 511] on button at bounding box center [657, 510] width 33 height 29
click at [660, 504] on button at bounding box center [657, 510] width 33 height 29
click at [611, 587] on div "A" at bounding box center [611, 579] width 11 height 24
click at [602, 583] on div "A B C" at bounding box center [668, 579] width 132 height 78
click at [605, 585] on div "A" at bounding box center [611, 579] width 14 height 74
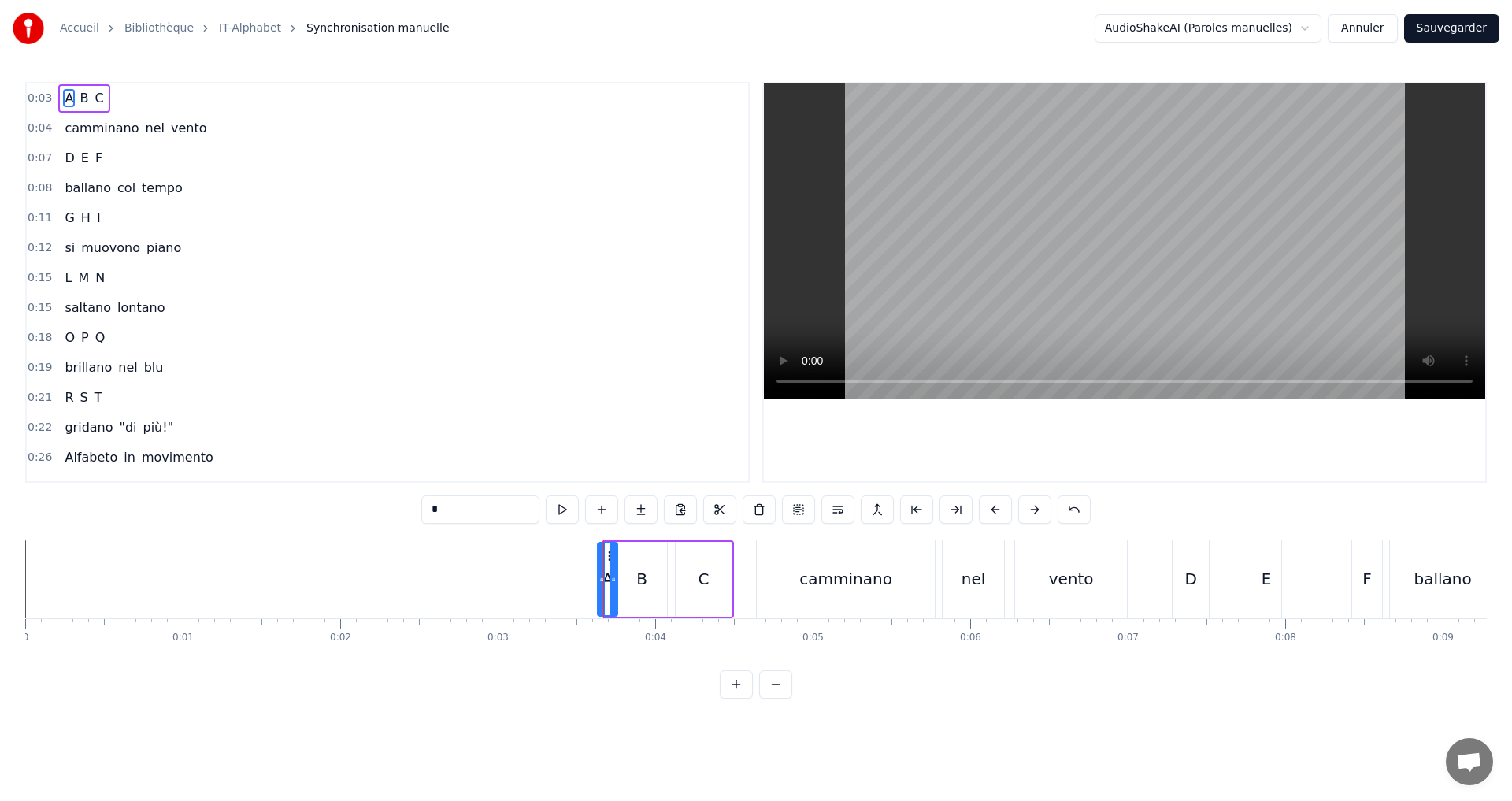
drag, startPoint x: 605, startPoint y: 585, endPoint x: 595, endPoint y: 581, distance: 10.8
click at [599, 581] on div at bounding box center [601, 579] width 6 height 72
click at [616, 580] on icon at bounding box center [615, 579] width 6 height 13
click at [563, 505] on button at bounding box center [562, 510] width 33 height 29
click at [132, 92] on div "0:03 A B C" at bounding box center [387, 98] width 721 height 30
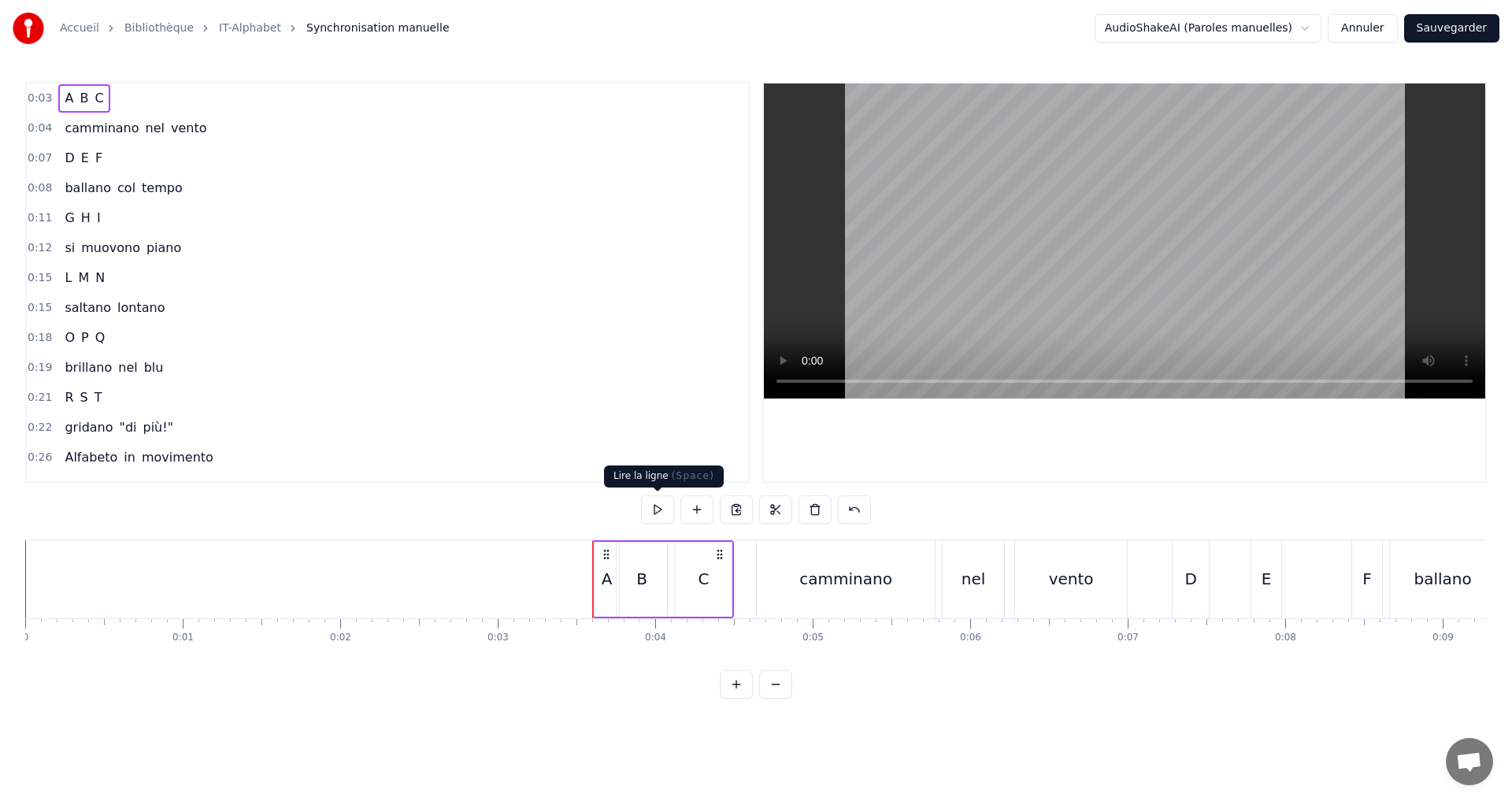
click at [662, 511] on button at bounding box center [657, 510] width 33 height 29
click at [662, 509] on button at bounding box center [657, 510] width 33 height 29
click at [662, 505] on button at bounding box center [657, 510] width 33 height 29
drag, startPoint x: 204, startPoint y: 130, endPoint x: 410, endPoint y: 244, distance: 235.4
click at [204, 131] on div "0:04 camminano nel vento" at bounding box center [387, 128] width 721 height 30
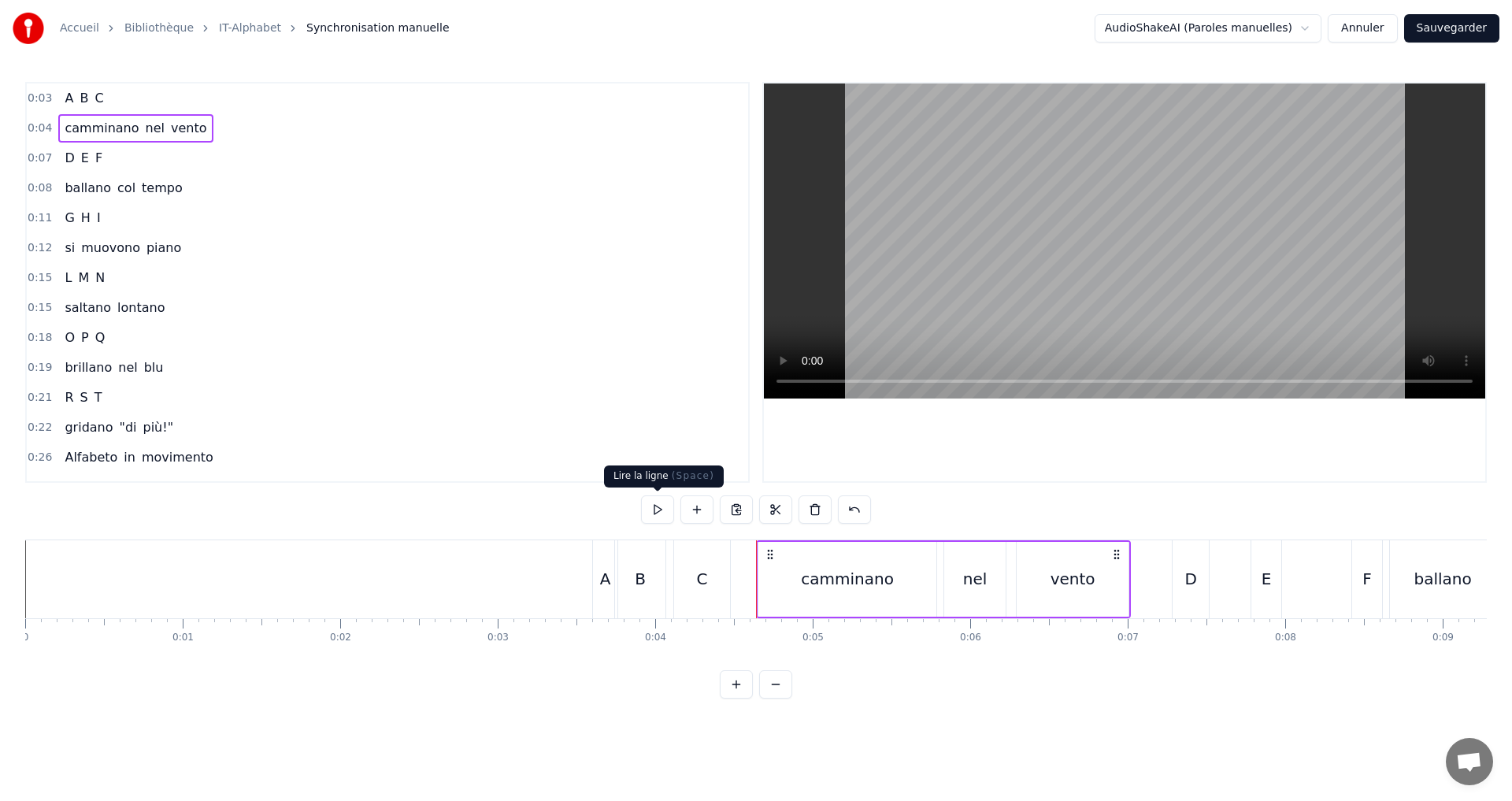
click at [649, 501] on button at bounding box center [657, 510] width 33 height 29
click at [663, 506] on button at bounding box center [657, 510] width 33 height 29
click at [174, 168] on div "0:07 D E F" at bounding box center [387, 158] width 721 height 30
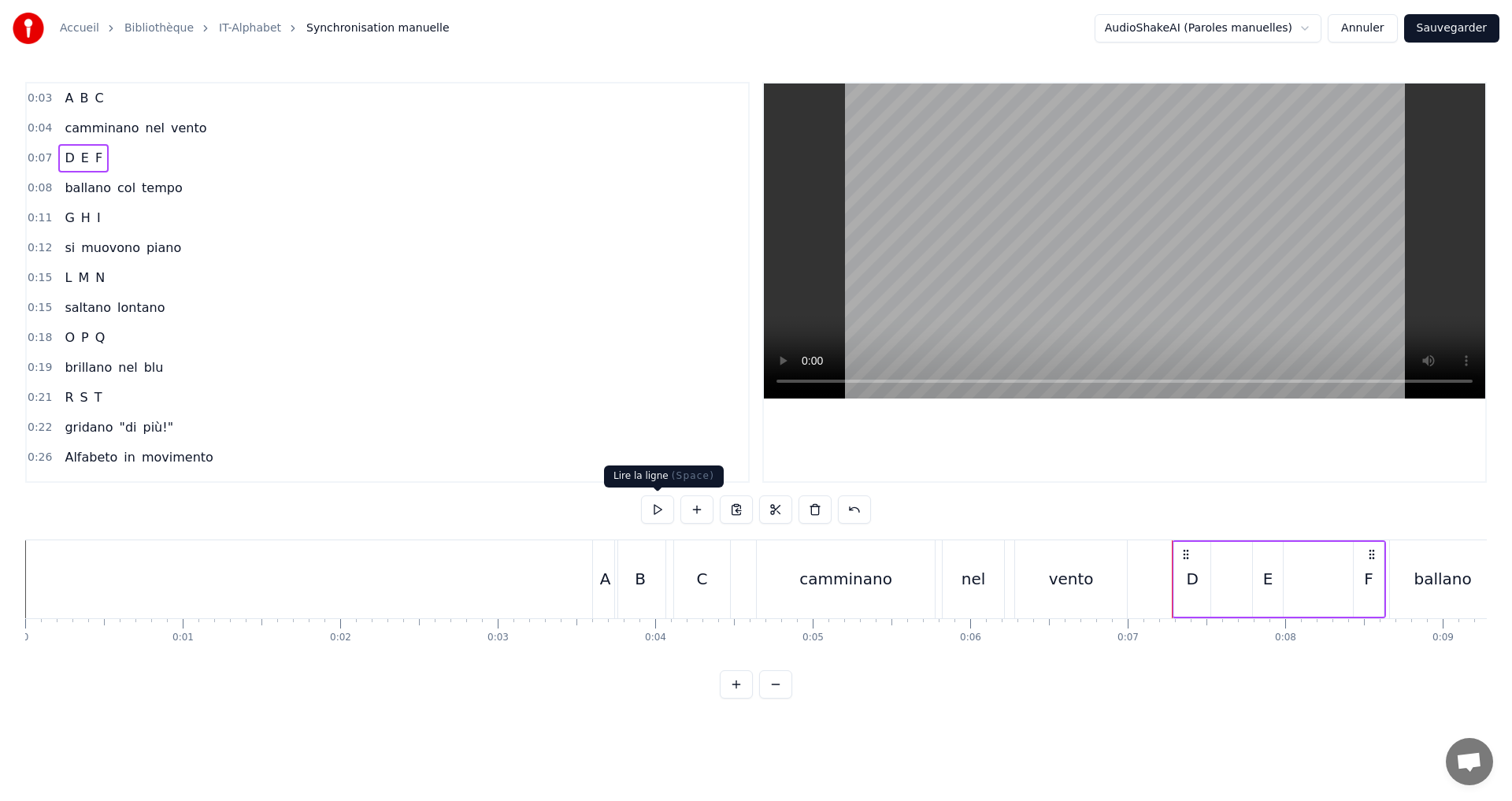
click at [655, 511] on button at bounding box center [657, 510] width 33 height 29
click at [1361, 579] on div "F" at bounding box center [1368, 579] width 30 height 74
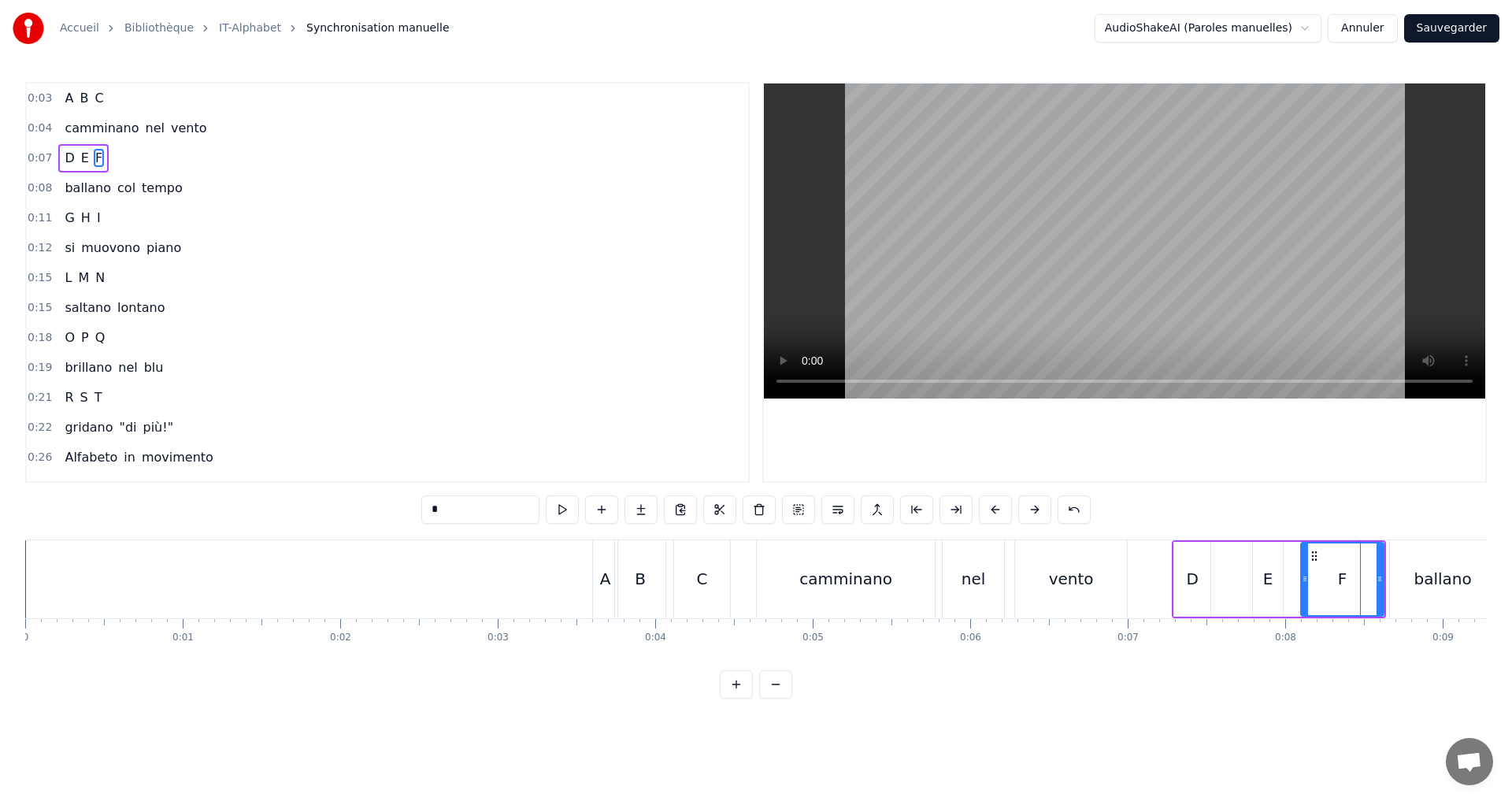
drag, startPoint x: 1359, startPoint y: 580, endPoint x: 1307, endPoint y: 570, distance: 53.0
click at [1307, 570] on div at bounding box center [1305, 579] width 6 height 72
drag, startPoint x: 1383, startPoint y: 579, endPoint x: 1367, endPoint y: 576, distance: 16.3
click at [1367, 576] on icon at bounding box center [1363, 579] width 6 height 13
click at [564, 507] on button at bounding box center [562, 510] width 33 height 29
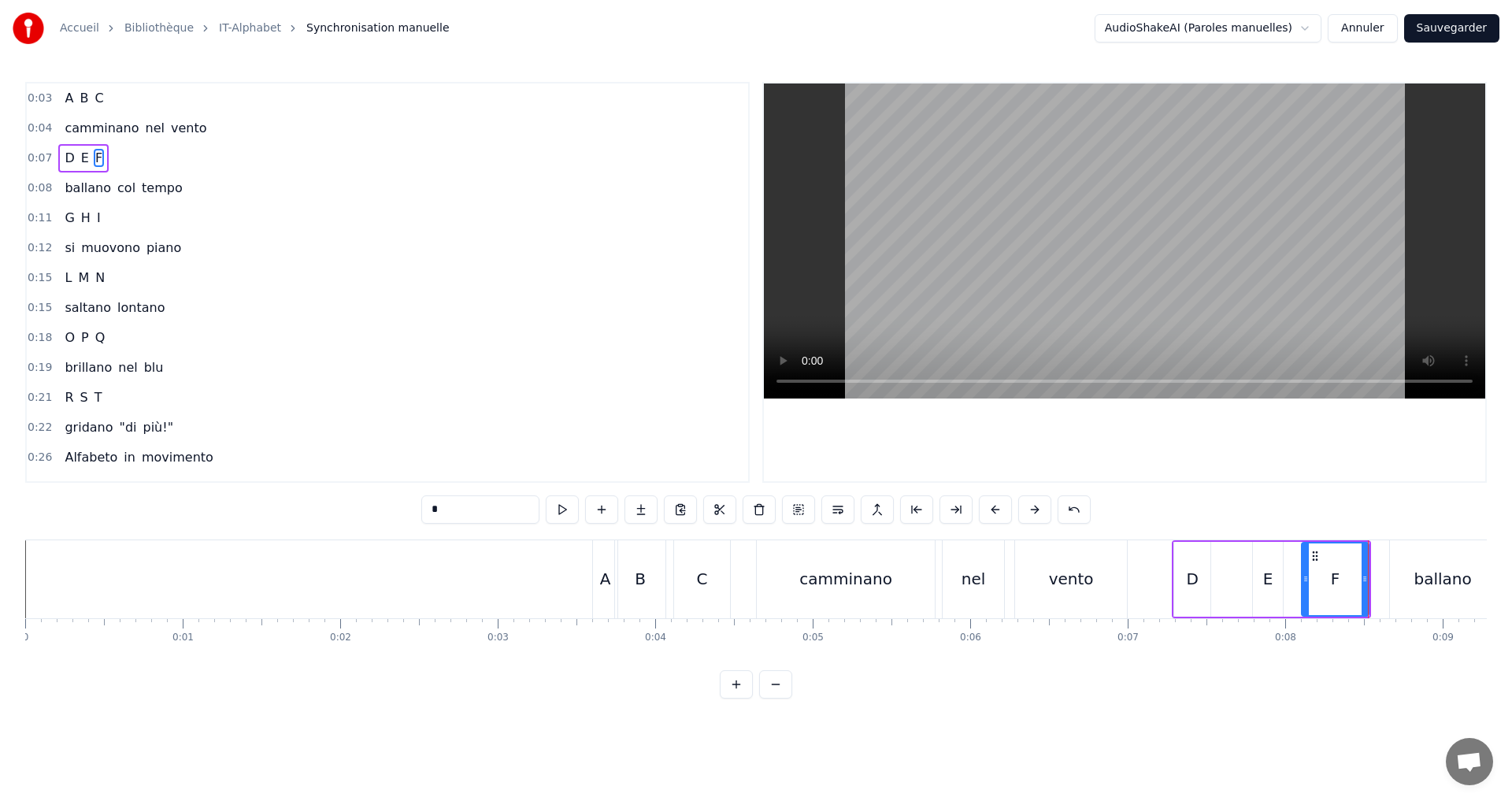
click at [1450, 25] on button "Sauvegarder" at bounding box center [1452, 29] width 96 height 29
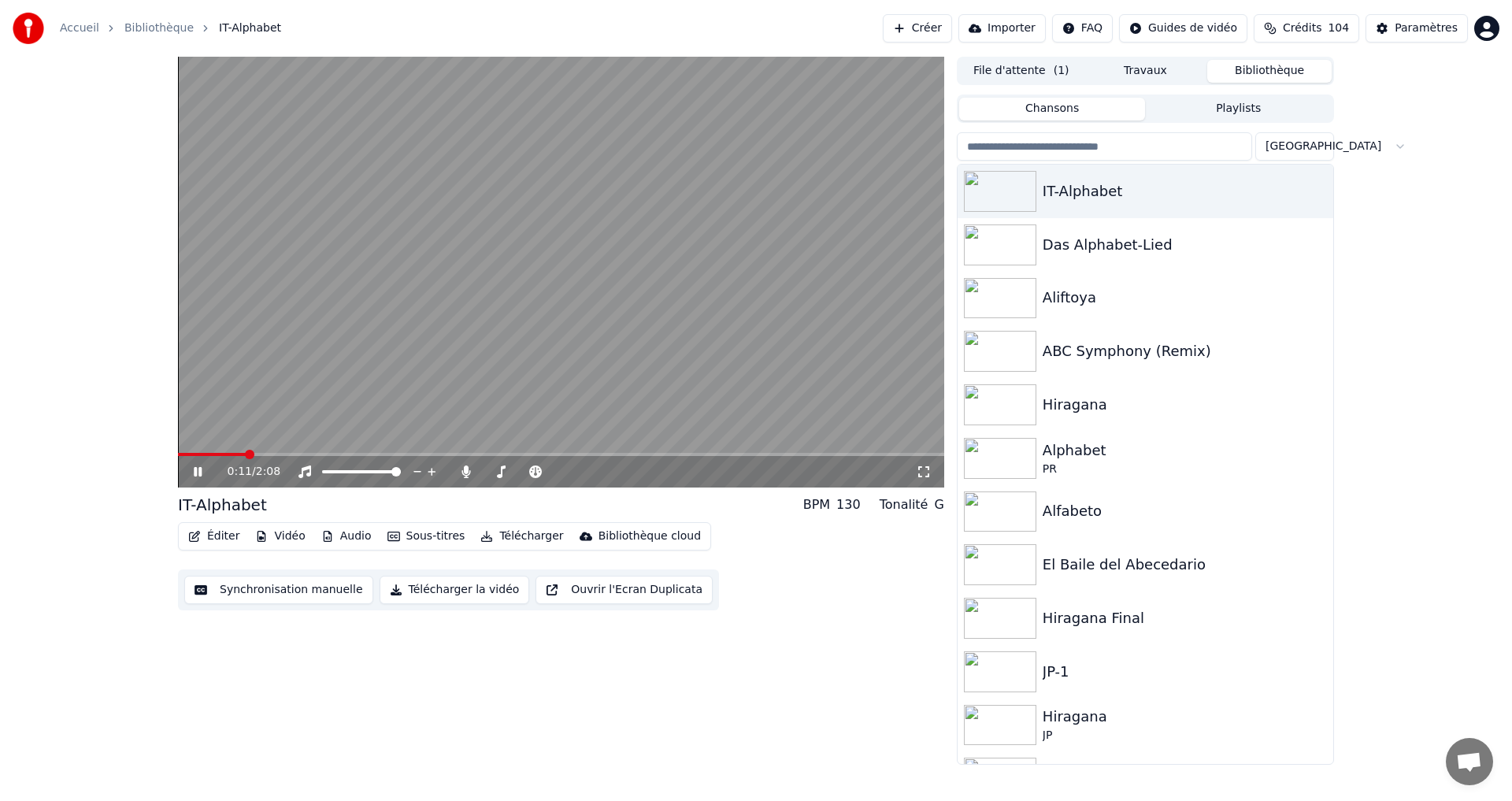
click at [182, 453] on video at bounding box center [561, 272] width 766 height 431
click at [183, 455] on span at bounding box center [212, 455] width 69 height 3
click at [194, 480] on div "0:01 / 2:08" at bounding box center [561, 471] width 766 height 31
click at [196, 475] on icon at bounding box center [197, 471] width 9 height 11
click at [194, 470] on icon at bounding box center [209, 471] width 37 height 13
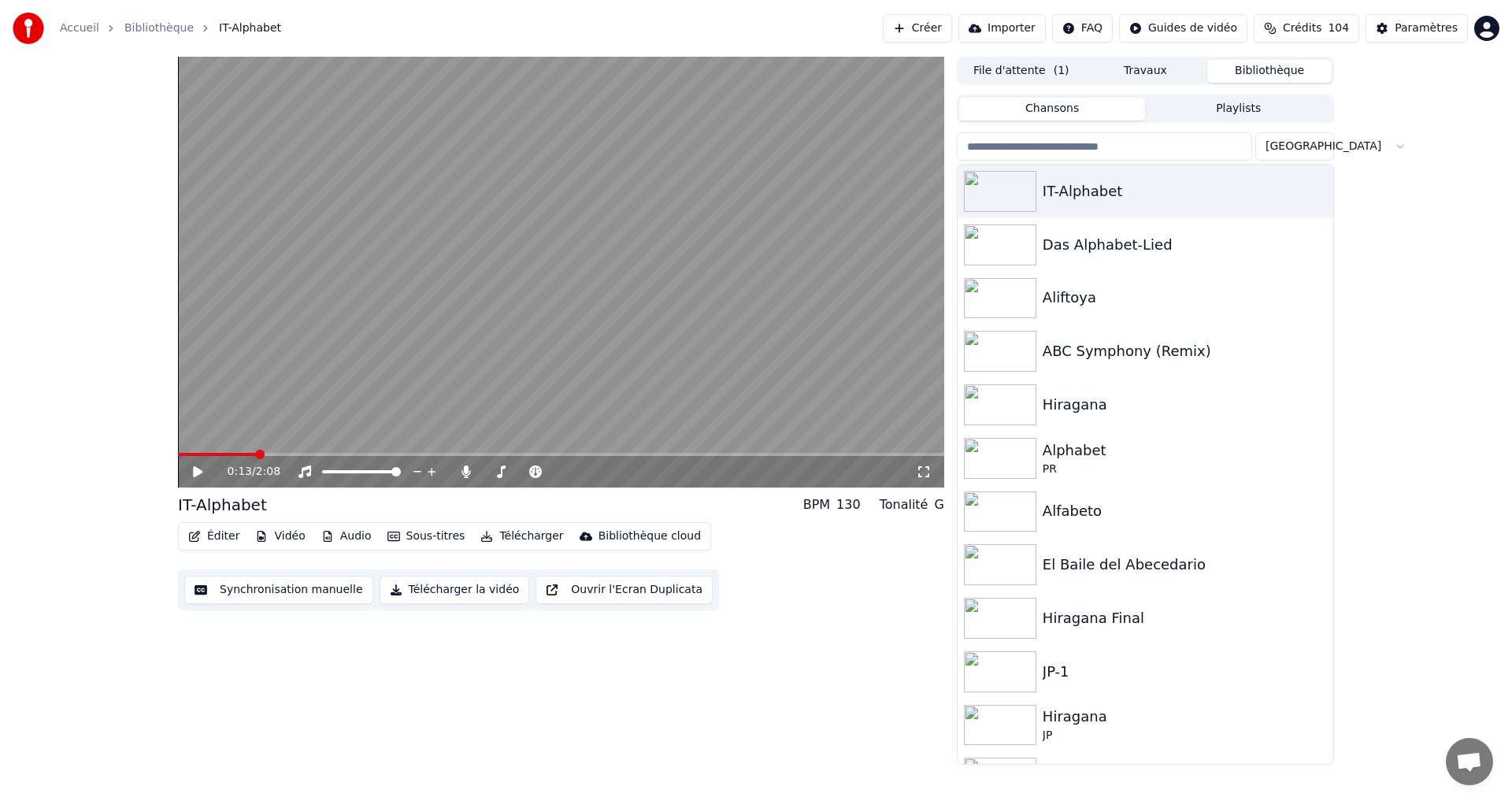
click at [256, 592] on button "Synchronisation manuelle" at bounding box center [279, 590] width 189 height 29
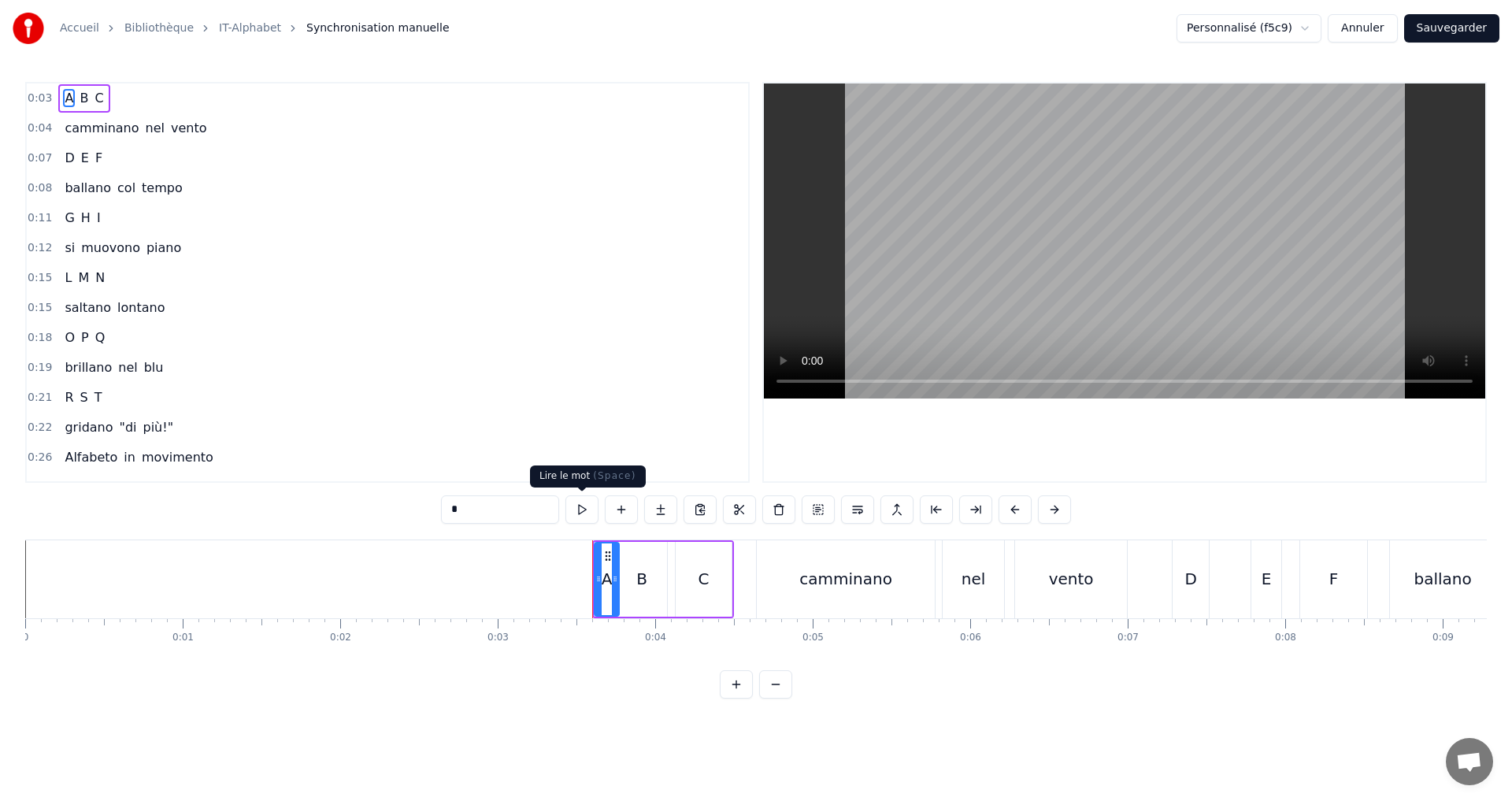
click at [578, 511] on button at bounding box center [582, 510] width 33 height 29
click at [607, 586] on div at bounding box center [609, 579] width 6 height 72
click at [566, 509] on button at bounding box center [562, 510] width 33 height 29
click at [604, 579] on icon at bounding box center [600, 579] width 6 height 13
click at [606, 579] on icon at bounding box center [606, 579] width 6 height 13
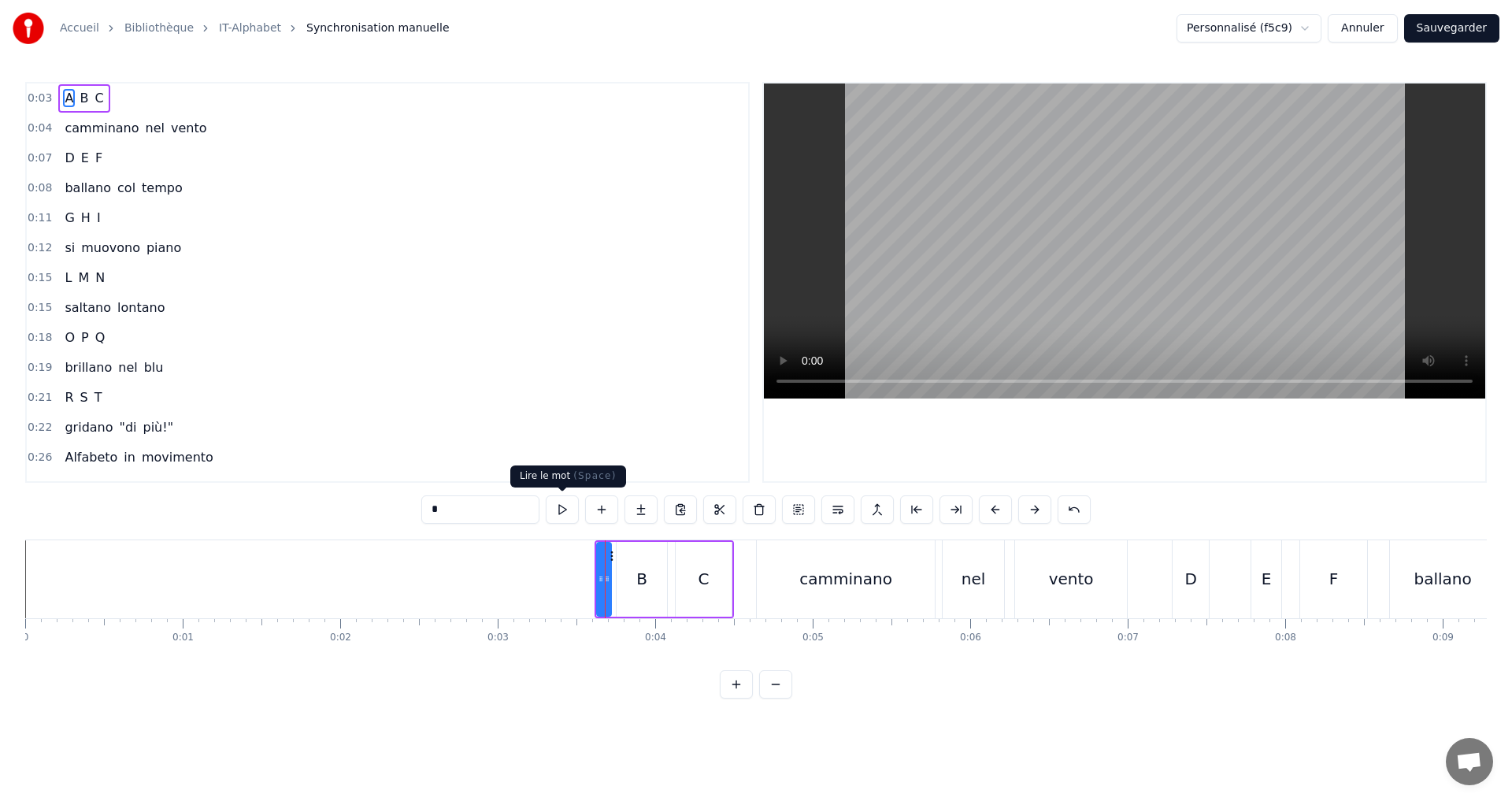
click at [572, 509] on button at bounding box center [562, 510] width 33 height 29
click at [620, 574] on div "B" at bounding box center [642, 579] width 51 height 74
drag, startPoint x: 620, startPoint y: 579, endPoint x: 611, endPoint y: 568, distance: 14.2
click at [615, 575] on icon at bounding box center [616, 579] width 6 height 13
click at [562, 509] on button at bounding box center [562, 510] width 33 height 29
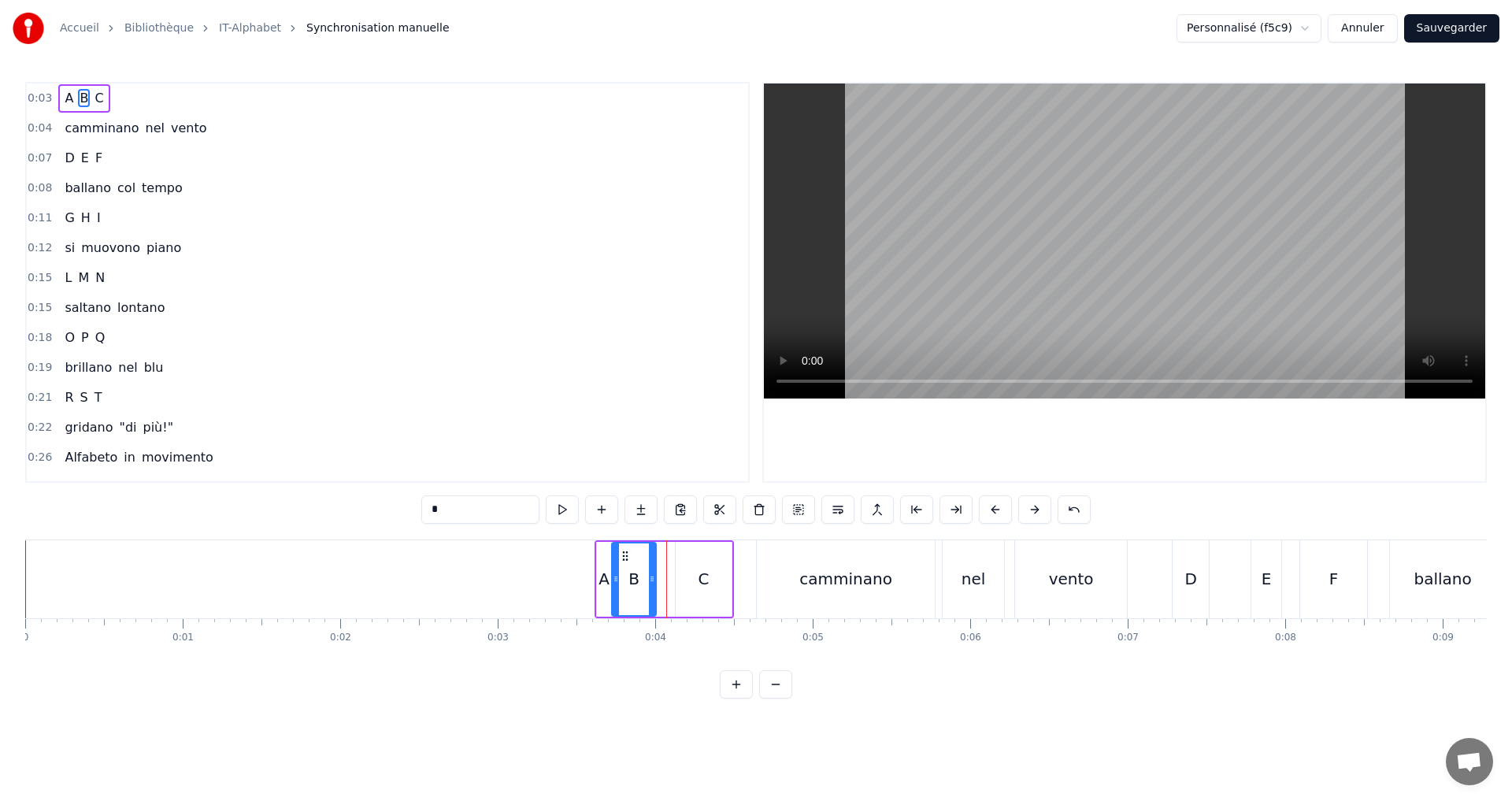
drag, startPoint x: 662, startPoint y: 590, endPoint x: 651, endPoint y: 585, distance: 12.1
click at [651, 585] on div at bounding box center [651, 579] width 6 height 72
click at [571, 512] on button at bounding box center [562, 510] width 33 height 29
click at [693, 582] on div "C" at bounding box center [704, 579] width 56 height 74
type input "*"
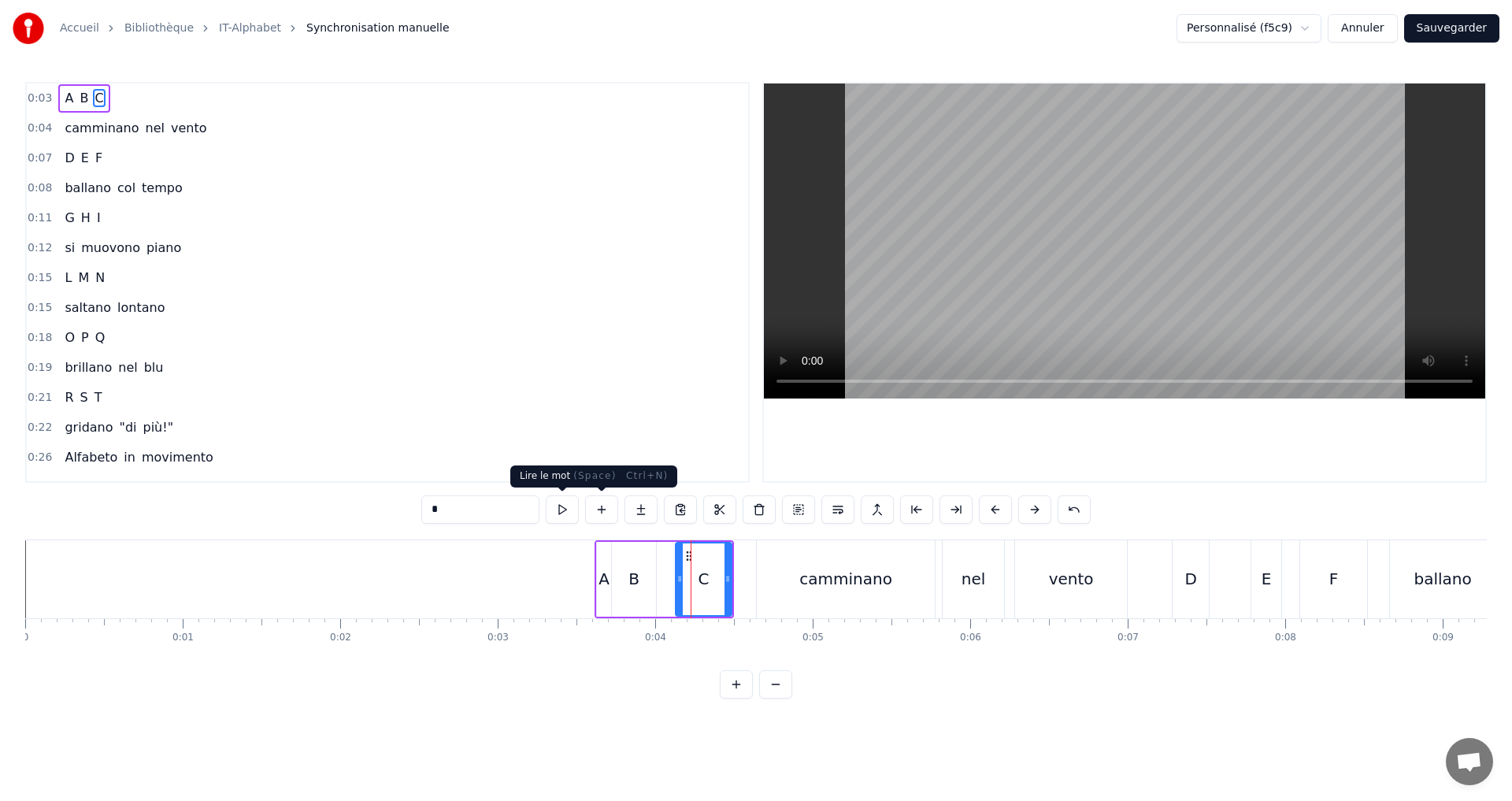
click at [572, 504] on button at bounding box center [562, 510] width 33 height 29
drag, startPoint x: 679, startPoint y: 575, endPoint x: 668, endPoint y: 570, distance: 12.1
click at [668, 570] on div at bounding box center [667, 579] width 6 height 72
click at [560, 505] on button at bounding box center [562, 510] width 33 height 29
click at [228, 131] on div "0:04 camminano nel vento" at bounding box center [387, 128] width 721 height 30
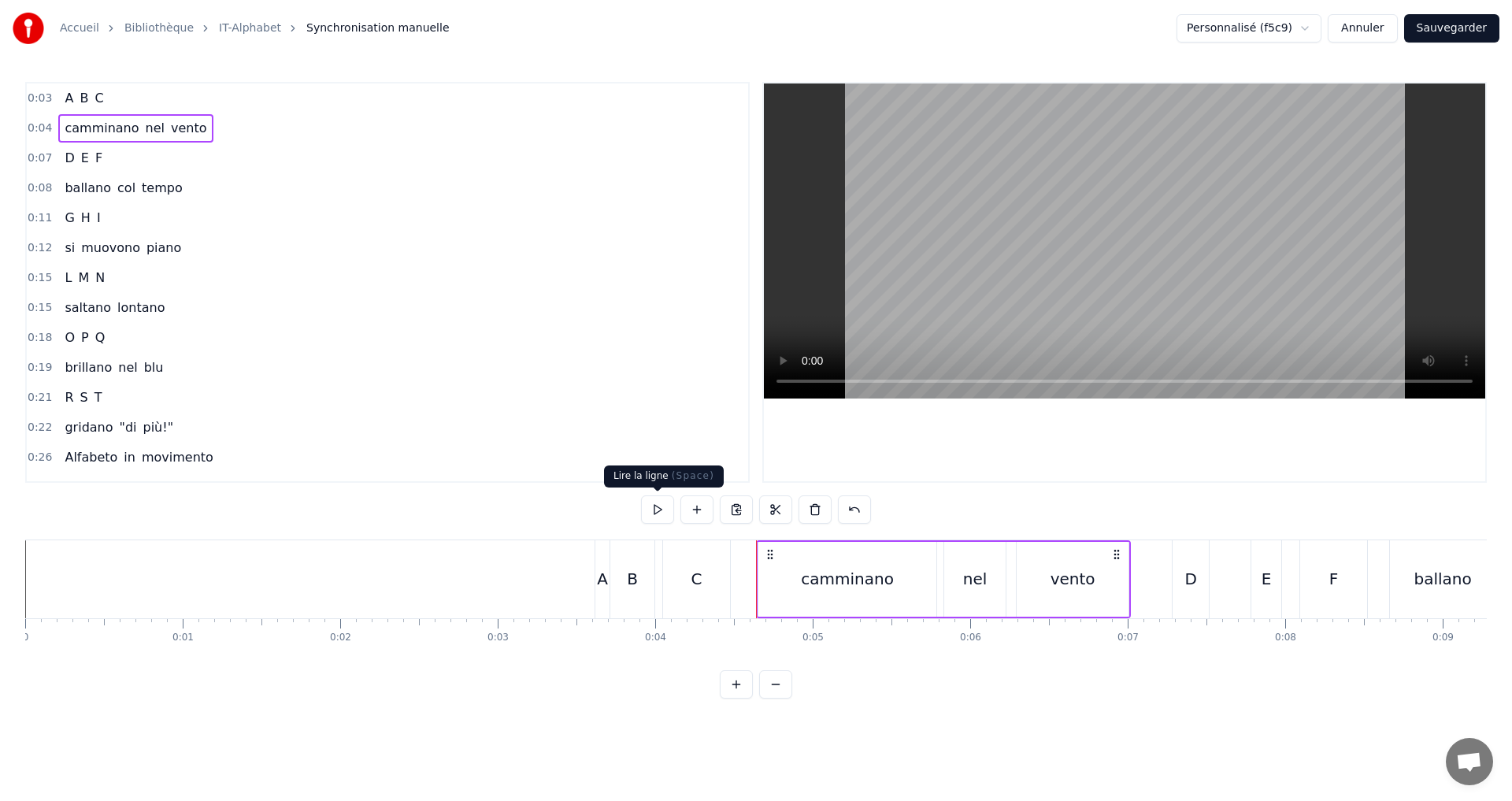
click at [666, 502] on button at bounding box center [657, 510] width 33 height 29
click at [191, 167] on div "0:07 D E F" at bounding box center [387, 158] width 721 height 30
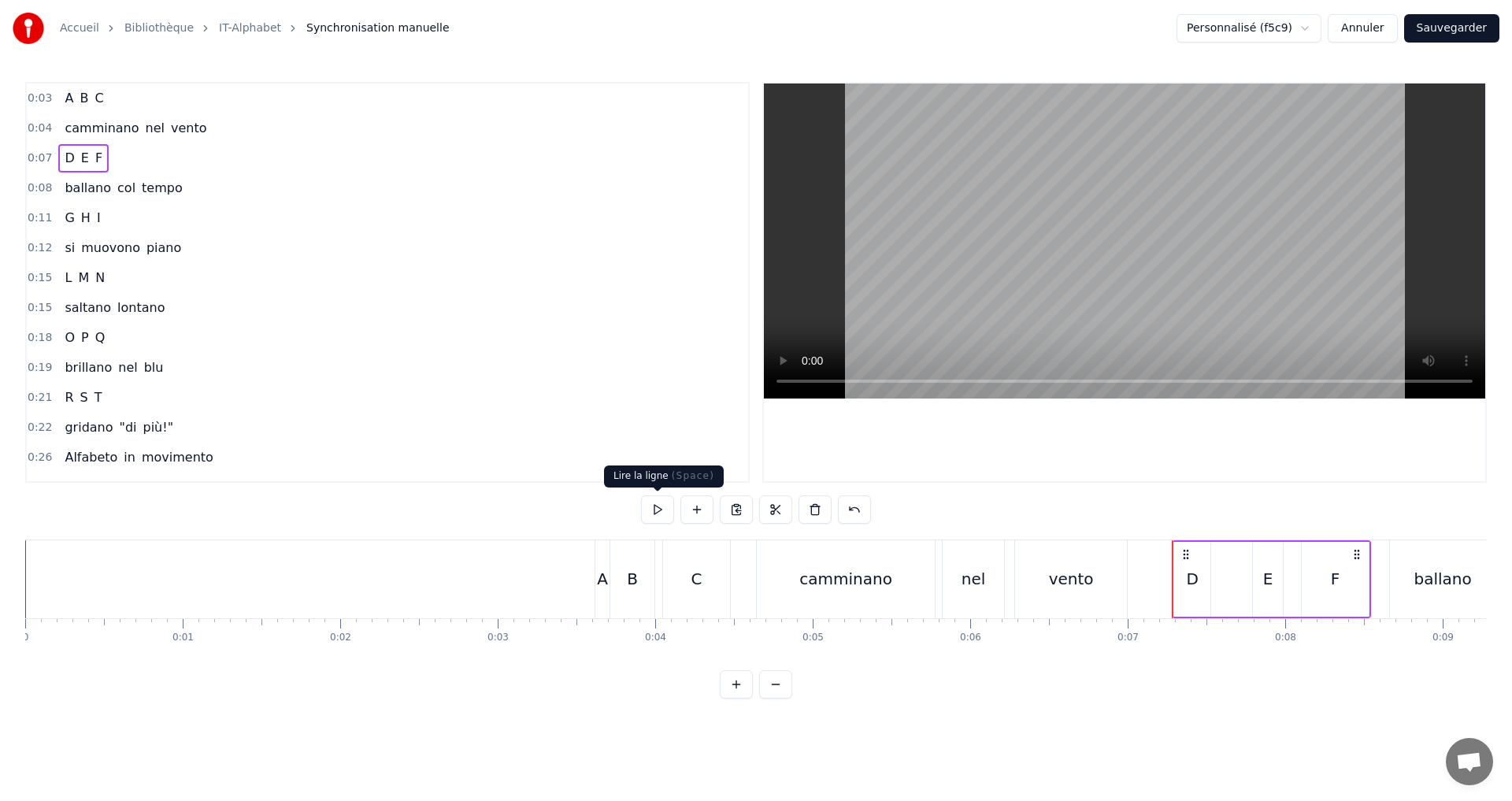
click at [662, 507] on button at bounding box center [657, 510] width 33 height 29
drag, startPoint x: 1192, startPoint y: 579, endPoint x: 1182, endPoint y: 579, distance: 10.0
click at [1191, 579] on div "D" at bounding box center [1192, 579] width 12 height 24
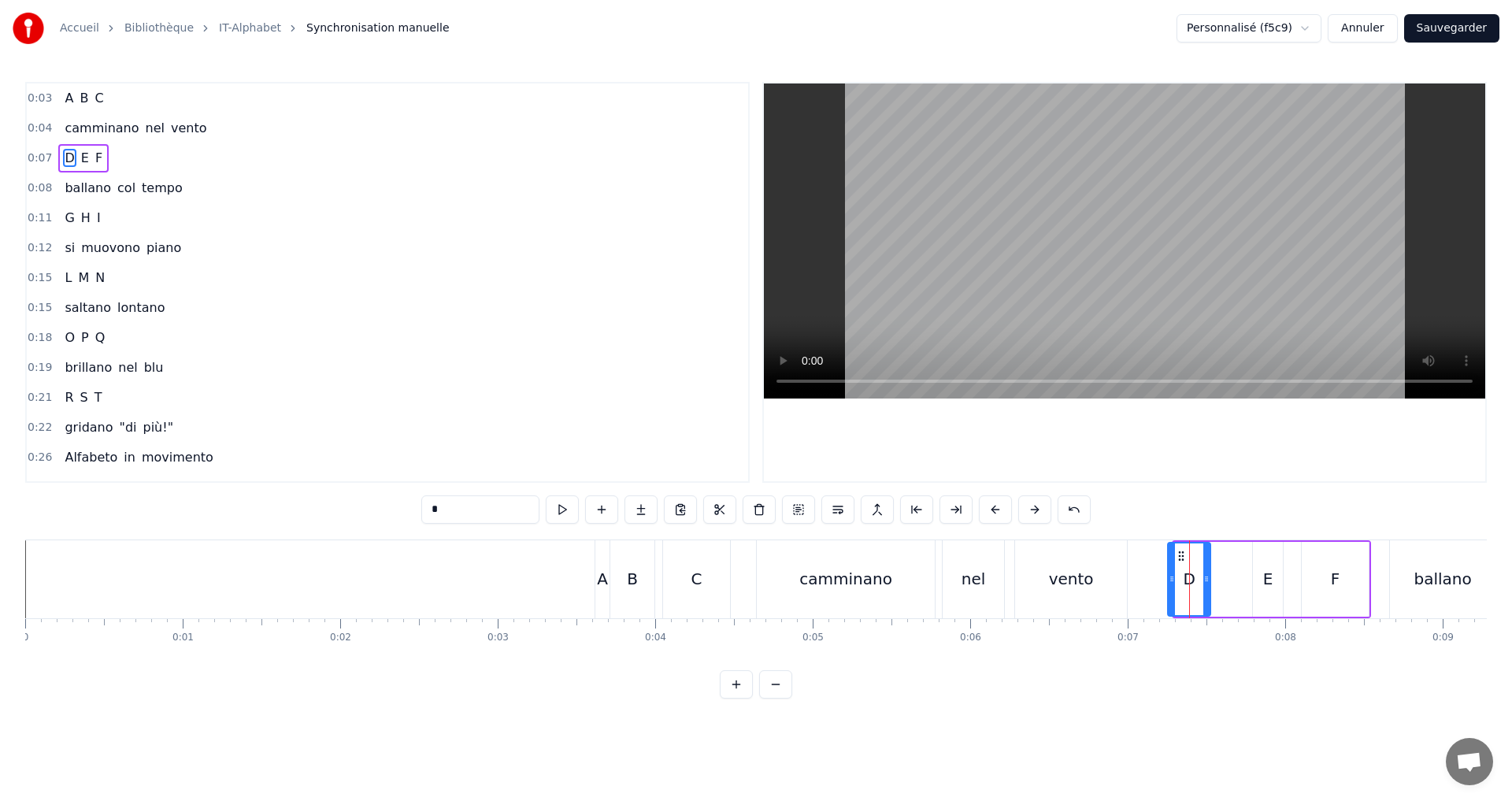
click at [1170, 576] on icon at bounding box center [1171, 579] width 6 height 13
click at [559, 511] on button at bounding box center [562, 510] width 33 height 29
click at [1265, 581] on div "E" at bounding box center [1268, 579] width 10 height 24
type input "*"
drag, startPoint x: 1258, startPoint y: 578, endPoint x: 1246, endPoint y: 573, distance: 13.0
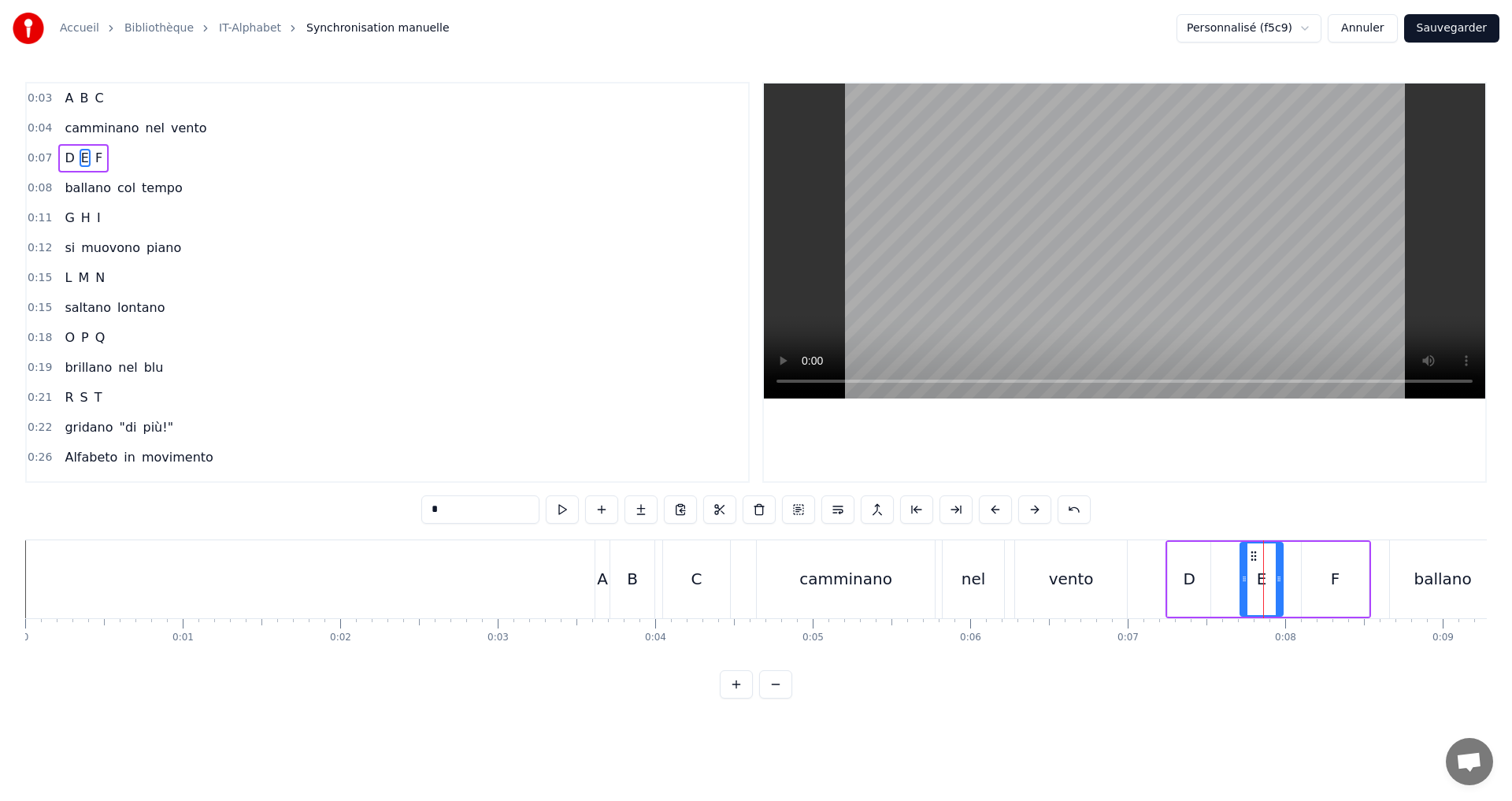
click at [1246, 573] on icon at bounding box center [1244, 579] width 6 height 13
click at [1430, 19] on button "Sauvegarder" at bounding box center [1452, 29] width 96 height 29
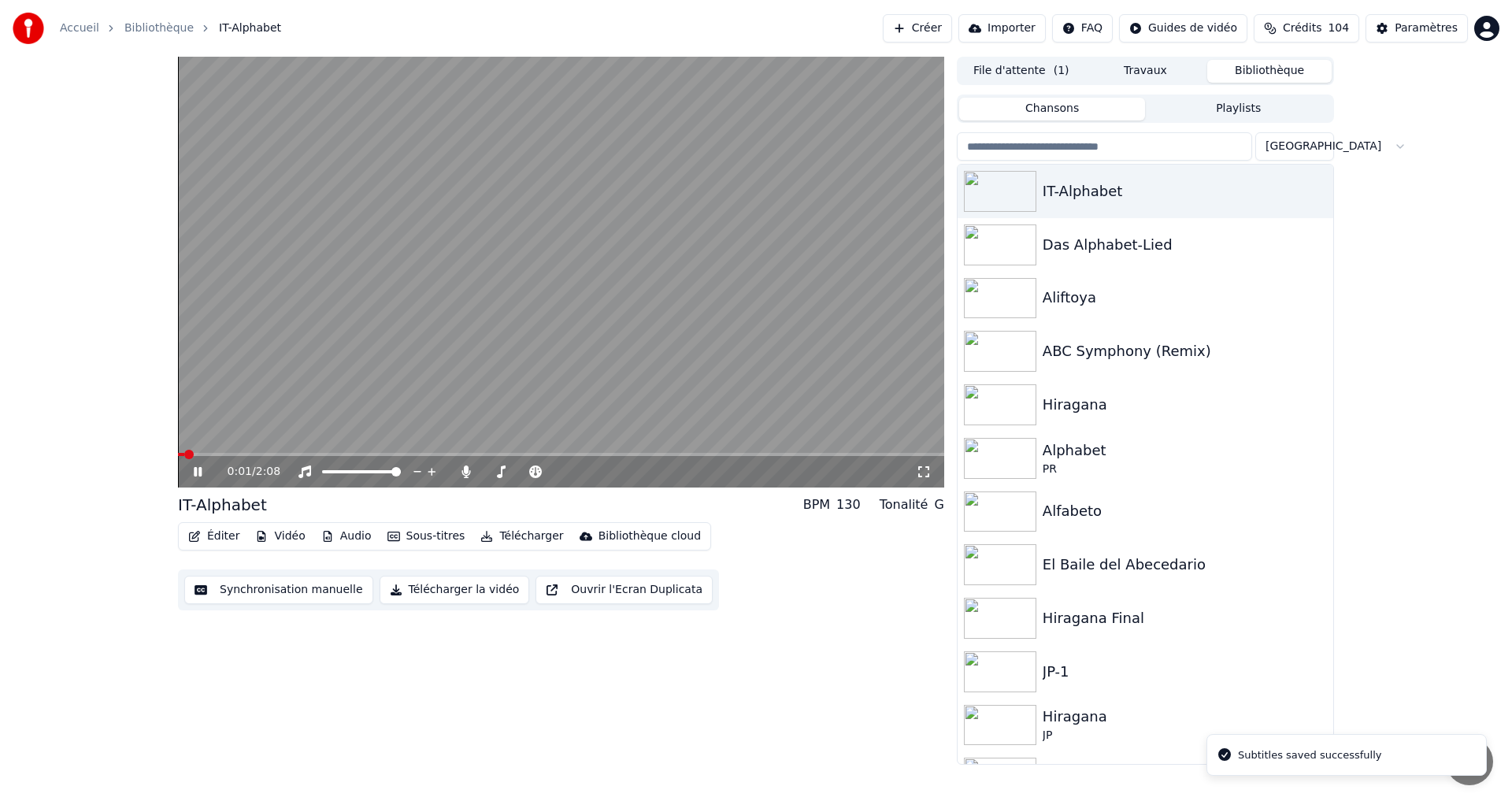
click at [199, 535] on icon "button" at bounding box center [194, 536] width 13 height 11
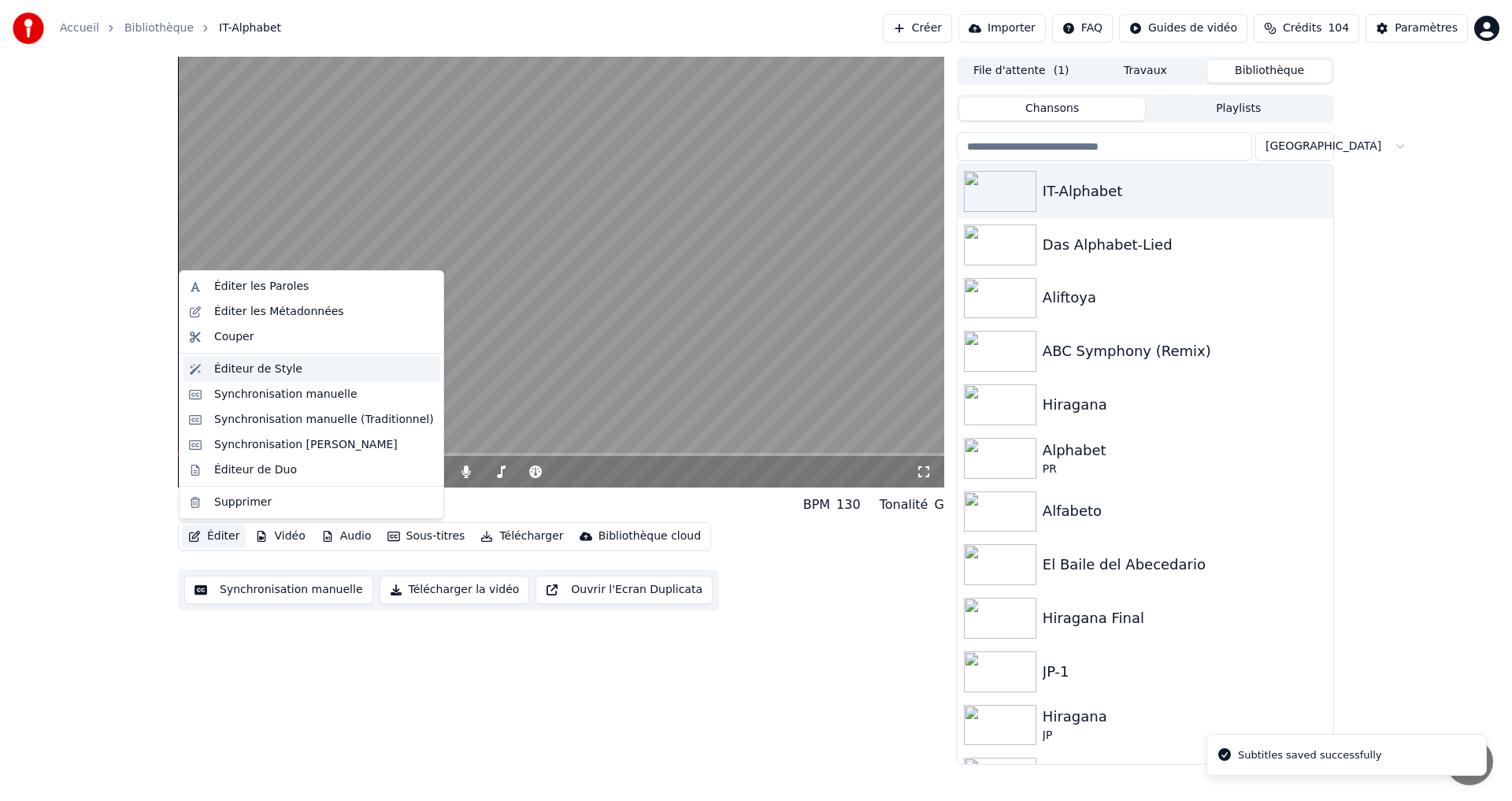
click at [243, 373] on div "Éditeur de Style" at bounding box center [258, 369] width 88 height 16
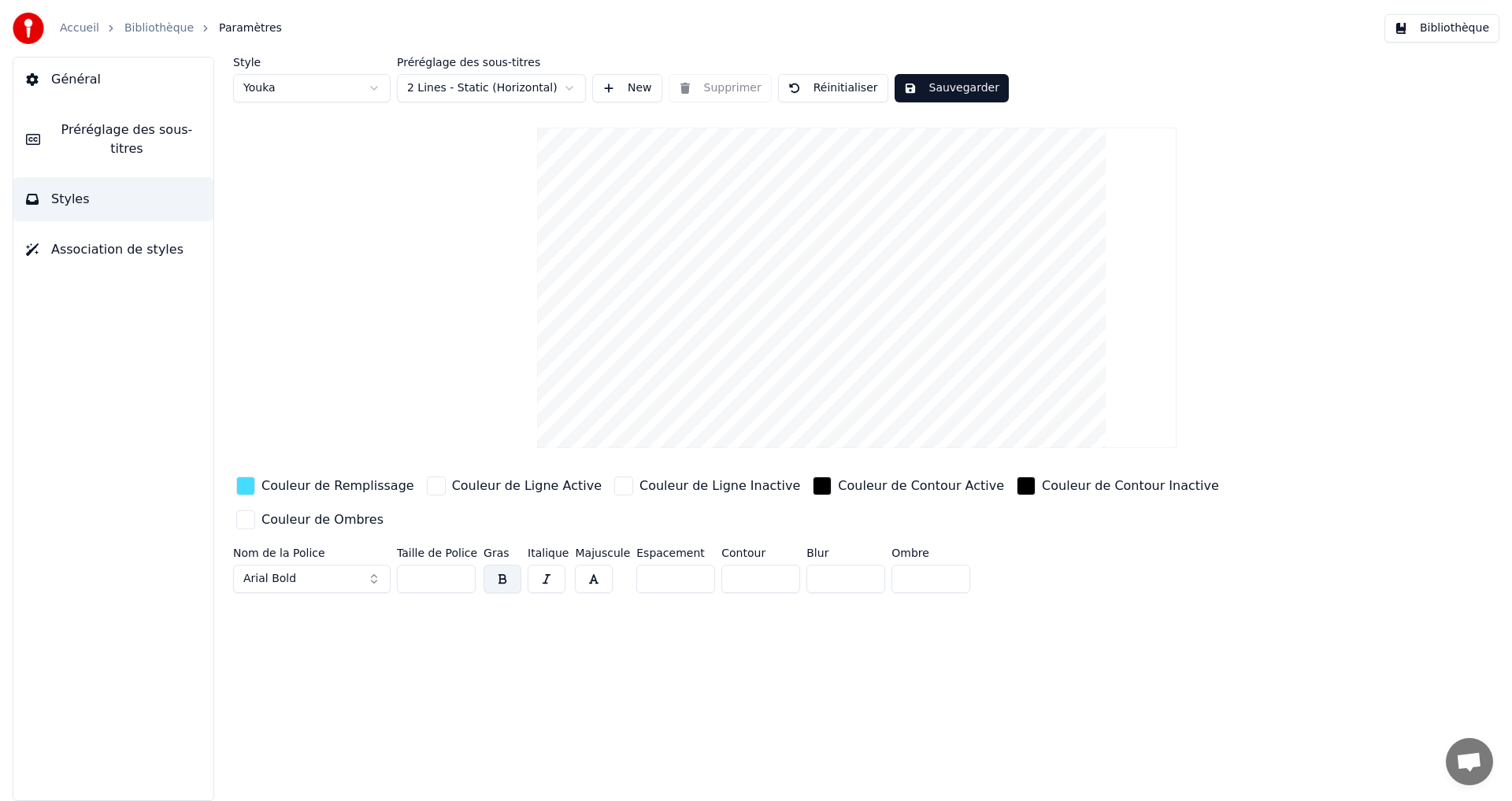
click at [248, 480] on div "button" at bounding box center [245, 486] width 19 height 19
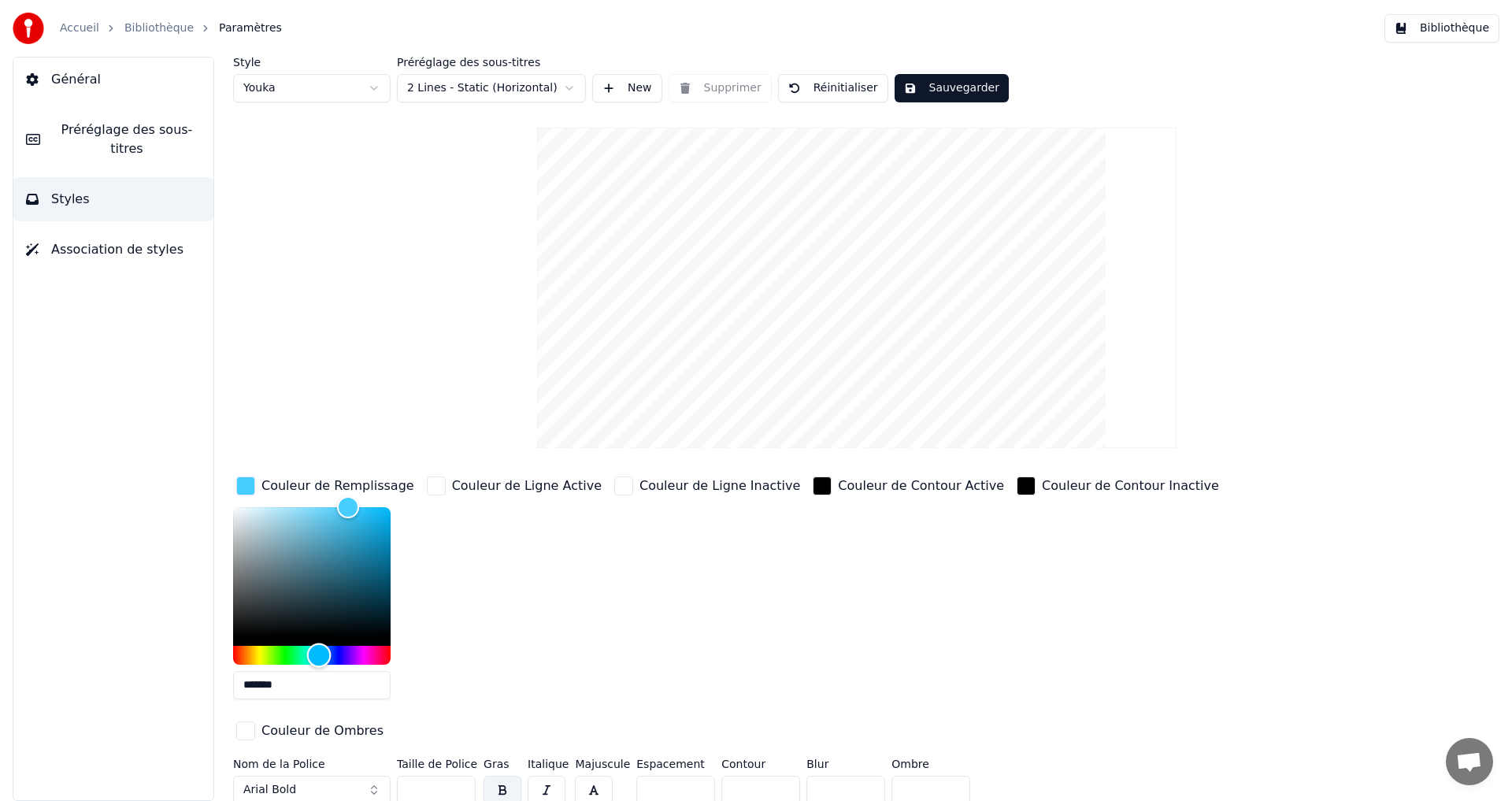
drag, startPoint x: 318, startPoint y: 647, endPoint x: 319, endPoint y: 636, distance: 11.0
click at [319, 636] on div at bounding box center [312, 586] width 157 height 157
click at [325, 641] on div at bounding box center [312, 577] width 157 height 139
drag, startPoint x: 321, startPoint y: 647, endPoint x: 335, endPoint y: 579, distance: 69.4
click at [320, 637] on div at bounding box center [312, 586] width 157 height 157
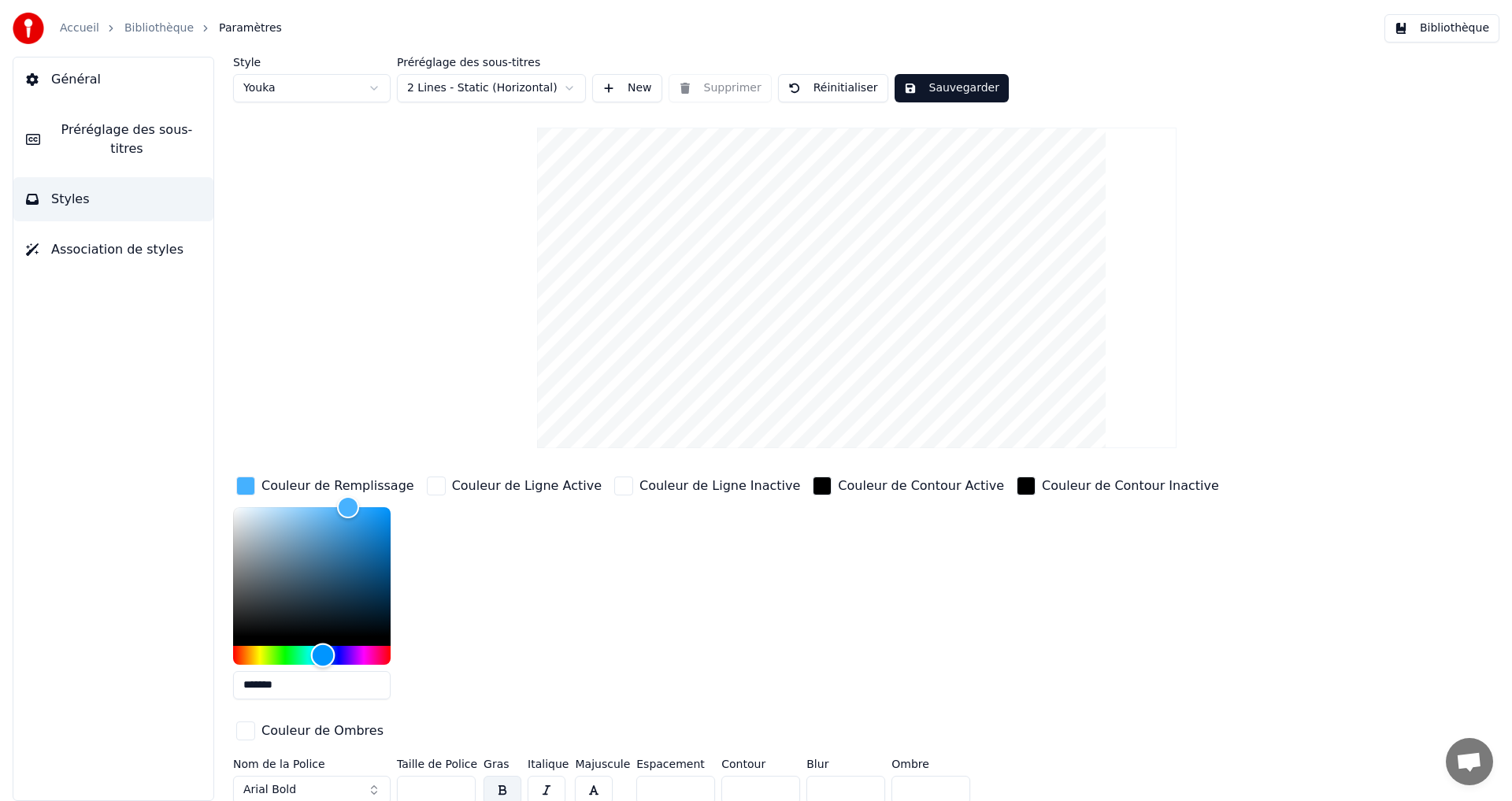
drag, startPoint x: 315, startPoint y: 653, endPoint x: 324, endPoint y: 634, distance: 21.0
click at [323, 645] on div "Hue" at bounding box center [323, 655] width 25 height 25
type input "*******"
drag, startPoint x: 327, startPoint y: 518, endPoint x: 628, endPoint y: 368, distance: 336.3
click at [314, 491] on div "Couleur de Remplissage *******" at bounding box center [326, 593] width 184 height 239
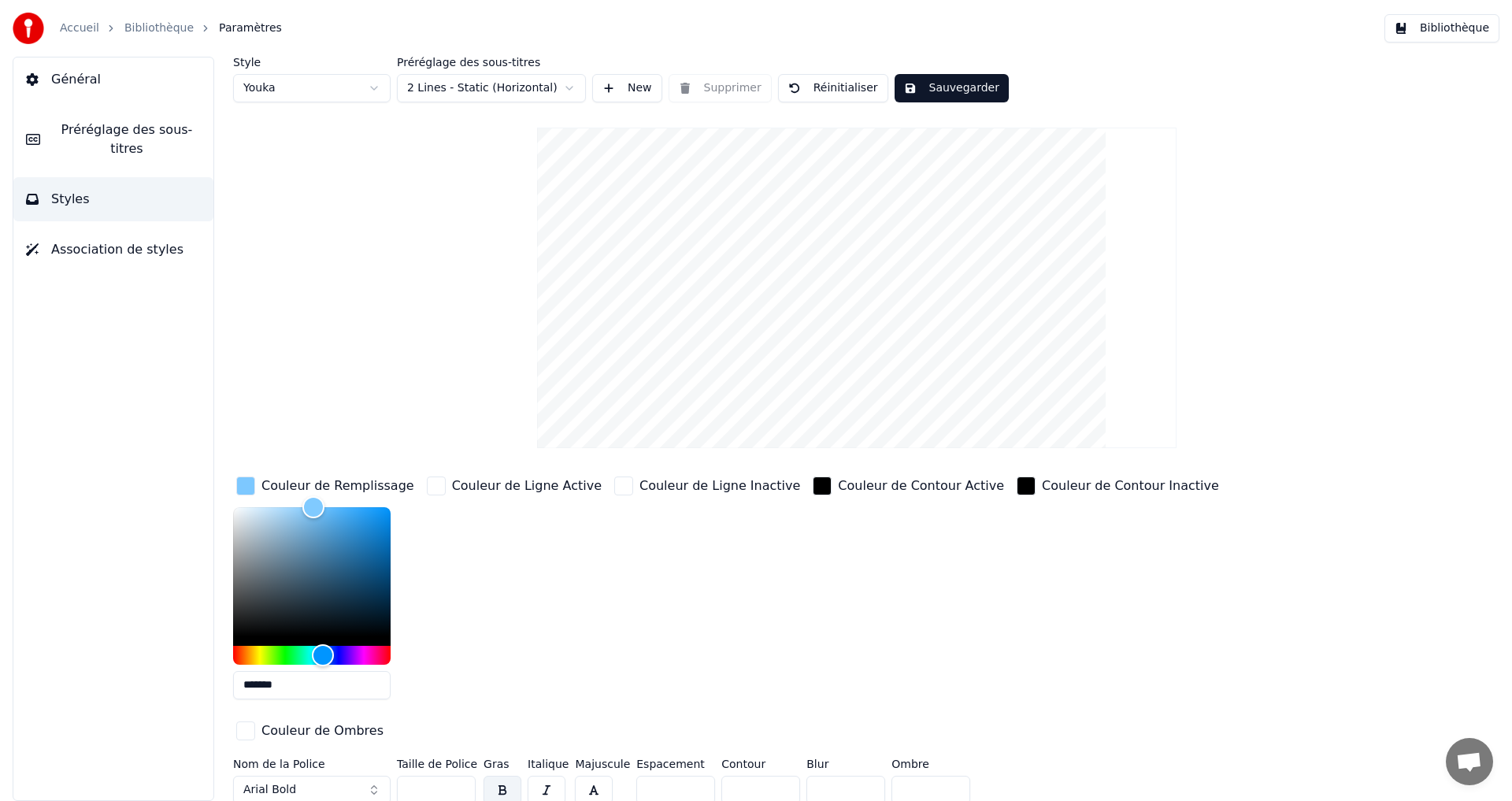
click at [934, 80] on button "Sauvegarder" at bounding box center [951, 89] width 114 height 29
click at [1480, 25] on button "Bibliothèque" at bounding box center [1442, 29] width 115 height 29
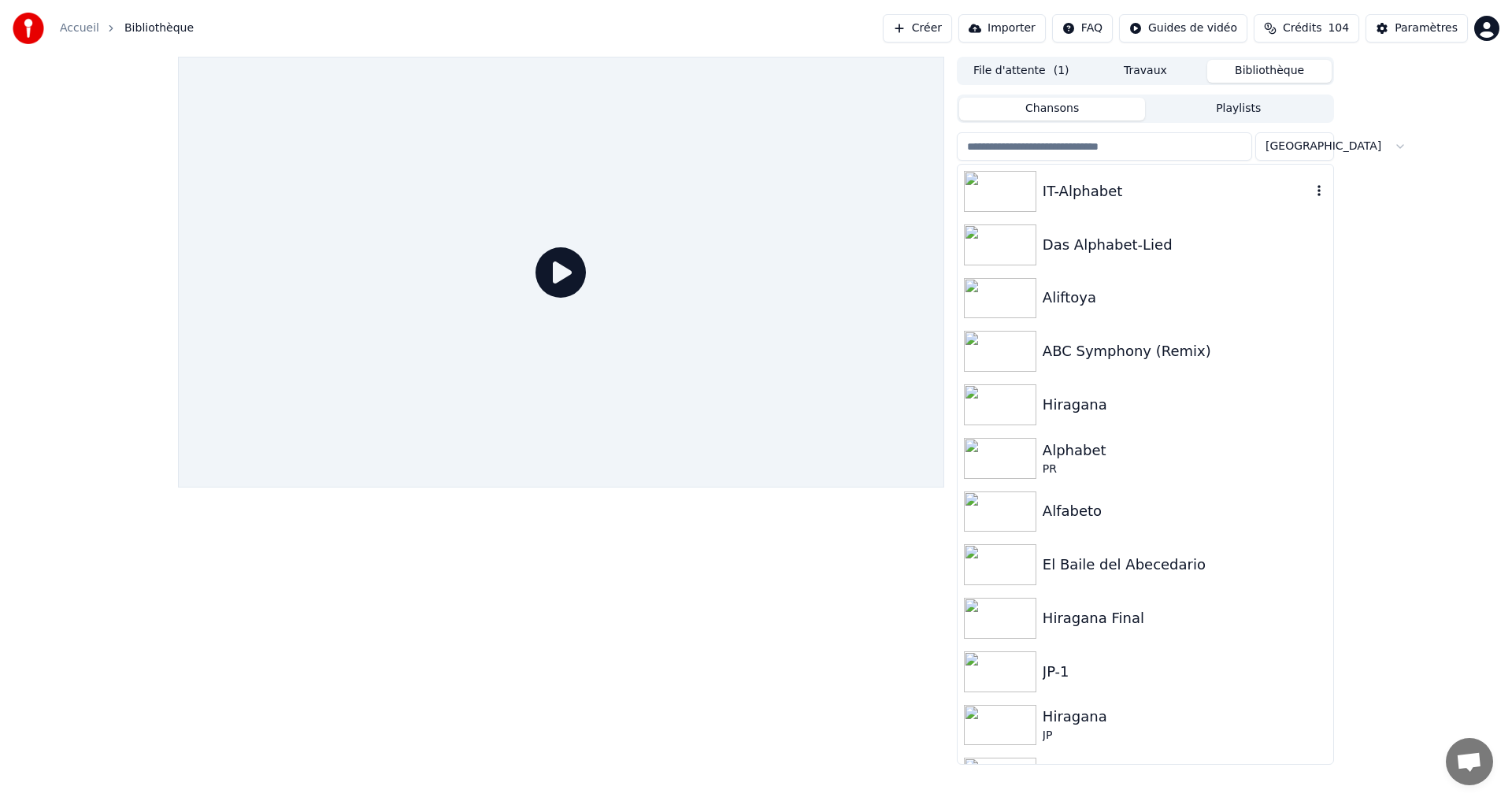
click at [1177, 189] on div "IT-Alphabet" at bounding box center [1177, 191] width 269 height 22
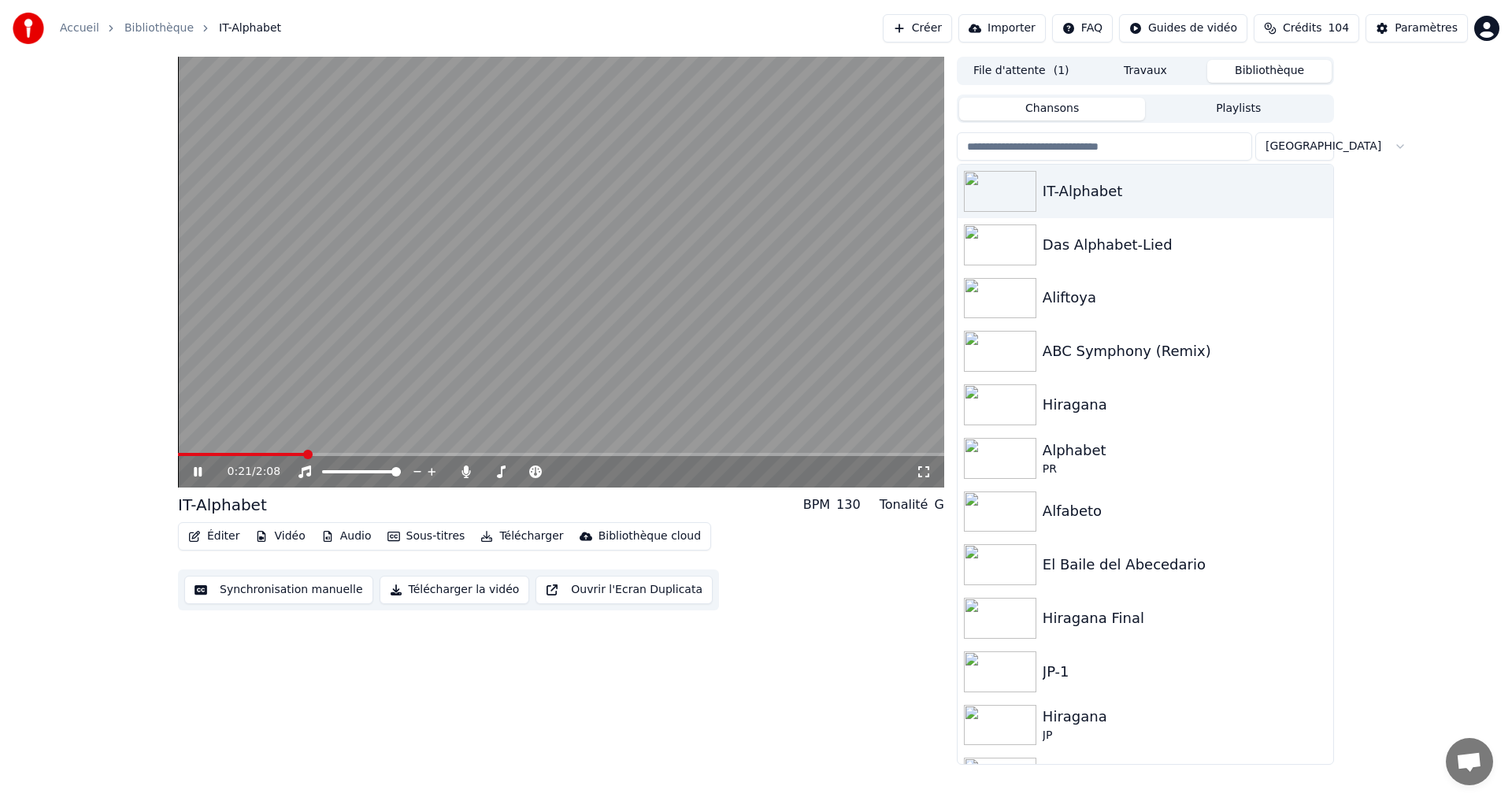
click at [189, 469] on div "0:21 / 2:08" at bounding box center [561, 472] width 753 height 16
click at [204, 464] on div "0:25 / 2:08" at bounding box center [561, 471] width 766 height 31
click at [204, 470] on icon at bounding box center [209, 471] width 37 height 13
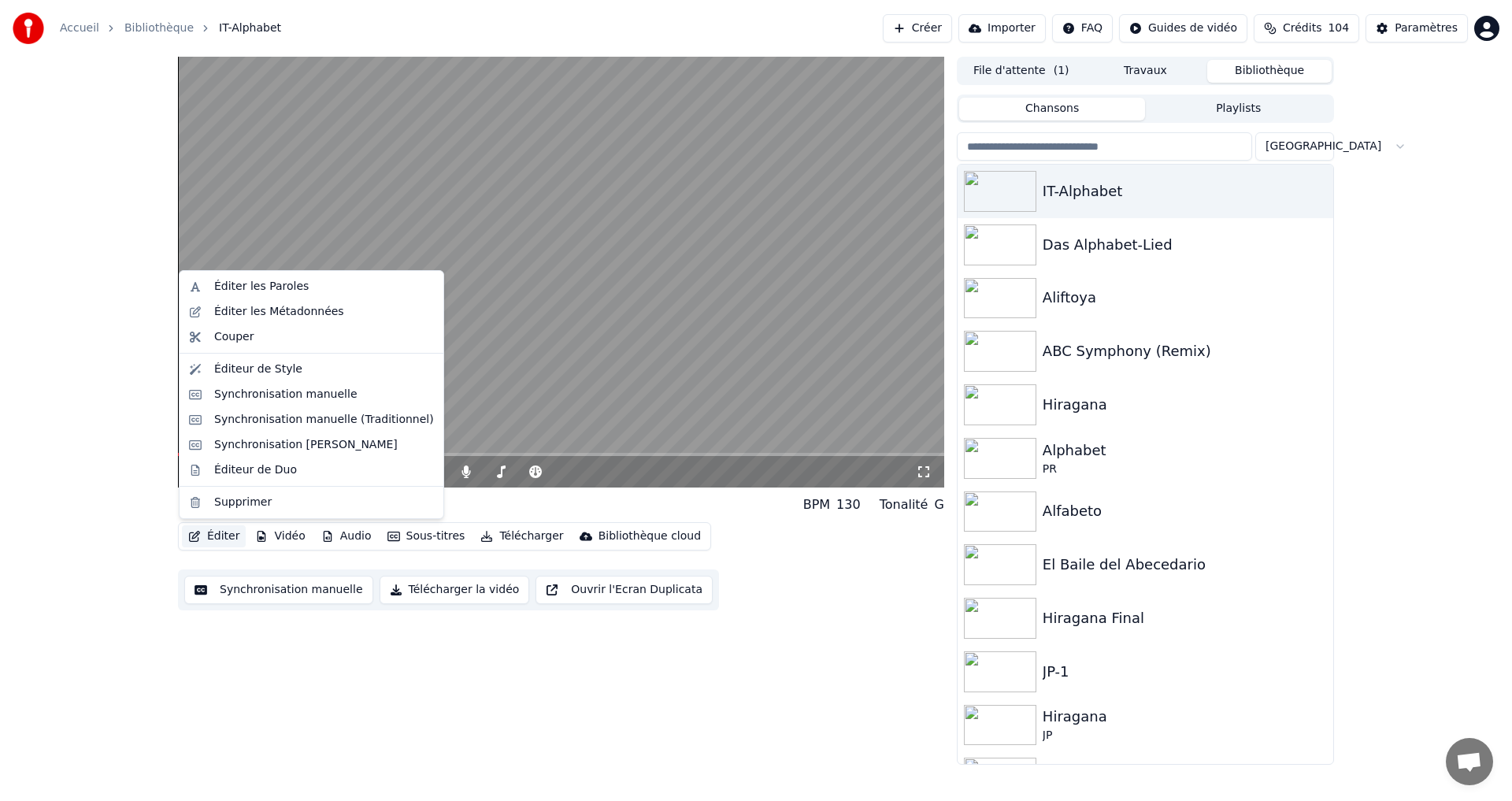
click at [193, 538] on icon "button" at bounding box center [194, 536] width 11 height 11
click at [279, 370] on div "Éditeur de Style" at bounding box center [258, 369] width 88 height 16
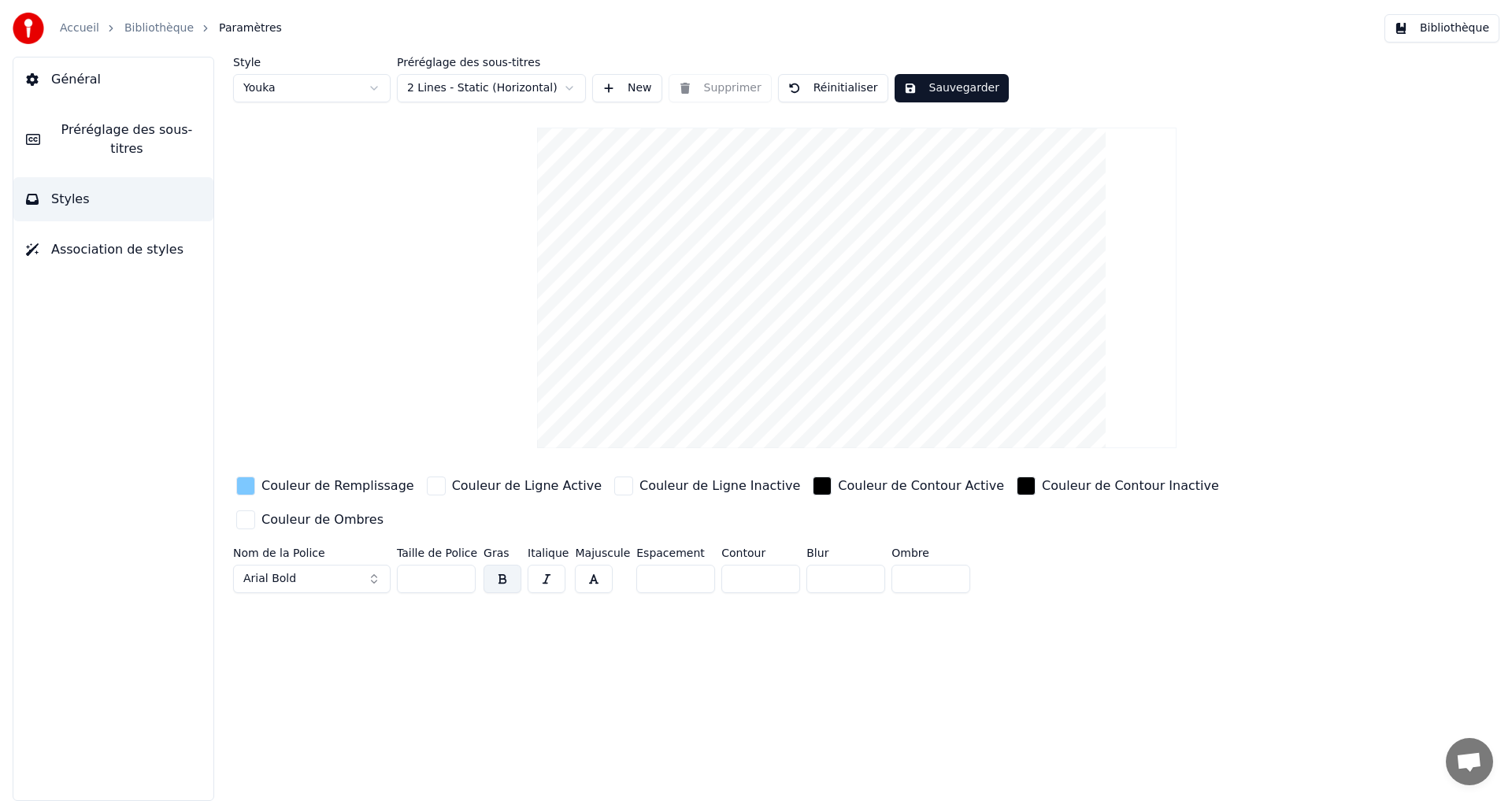
drag, startPoint x: 253, startPoint y: 488, endPoint x: 246, endPoint y: 471, distance: 18.4
click at [253, 488] on div "button" at bounding box center [245, 486] width 19 height 19
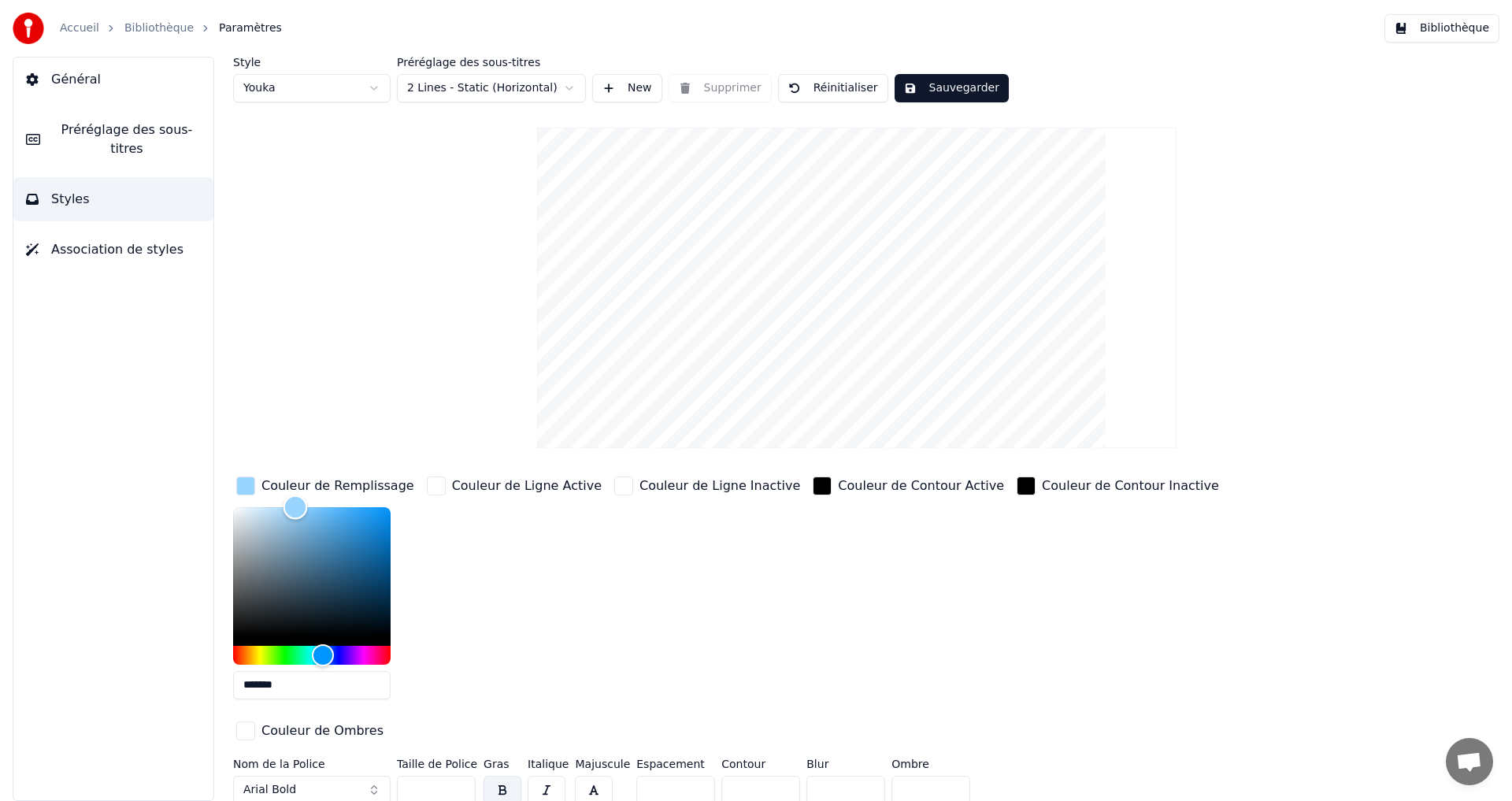
drag, startPoint x: 304, startPoint y: 509, endPoint x: 295, endPoint y: 494, distance: 17.5
click at [295, 495] on div "Color" at bounding box center [295, 507] width 25 height 25
type input "*******"
drag, startPoint x: 317, startPoint y: 649, endPoint x: 320, endPoint y: 638, distance: 11.4
click at [320, 638] on div at bounding box center [312, 586] width 157 height 157
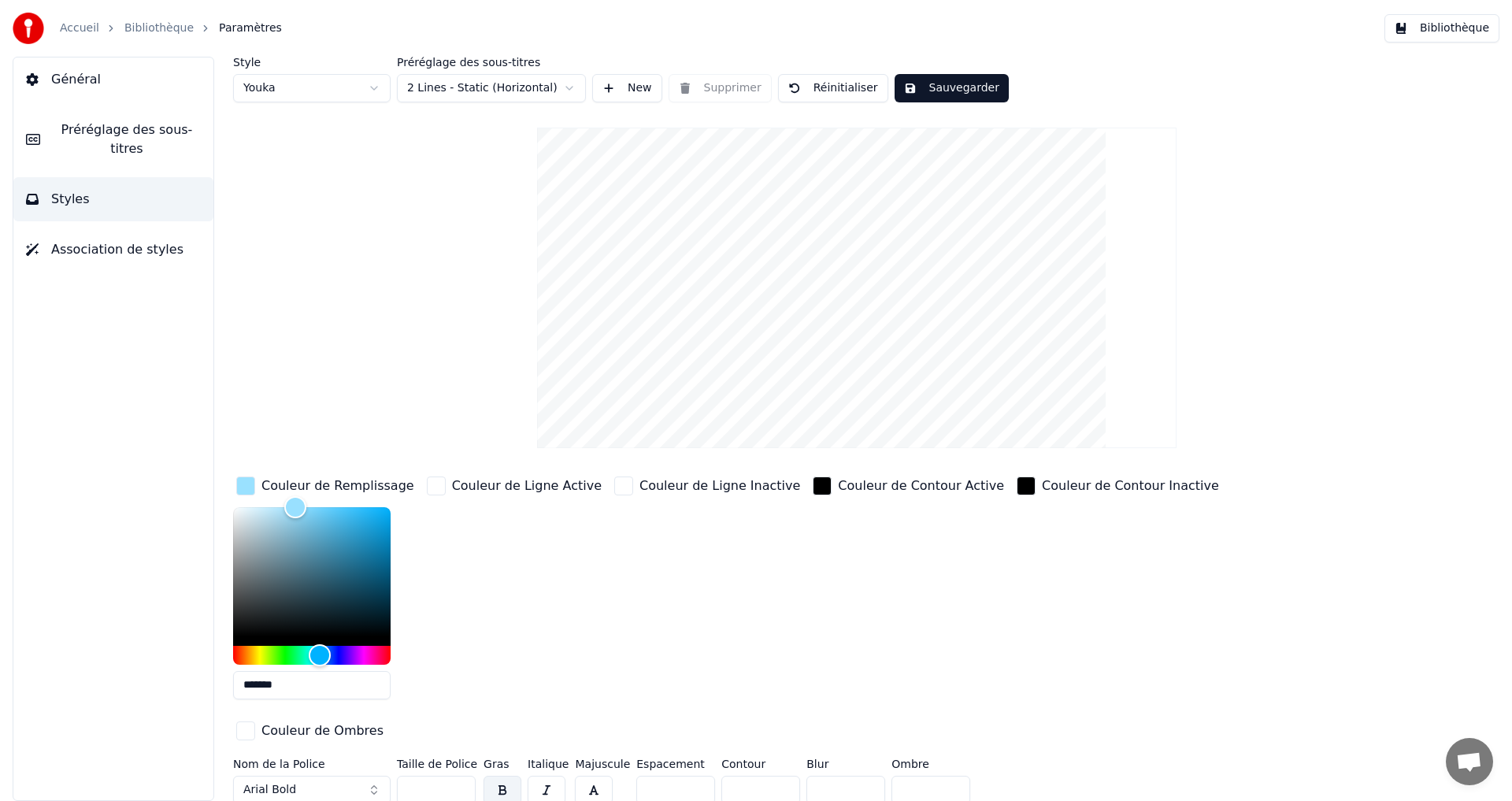
click at [950, 87] on button "Sauvegarder" at bounding box center [951, 89] width 114 height 29
click at [950, 88] on button "Terminé" at bounding box center [938, 89] width 87 height 29
click at [1444, 29] on button "Bibliothèque" at bounding box center [1442, 29] width 115 height 29
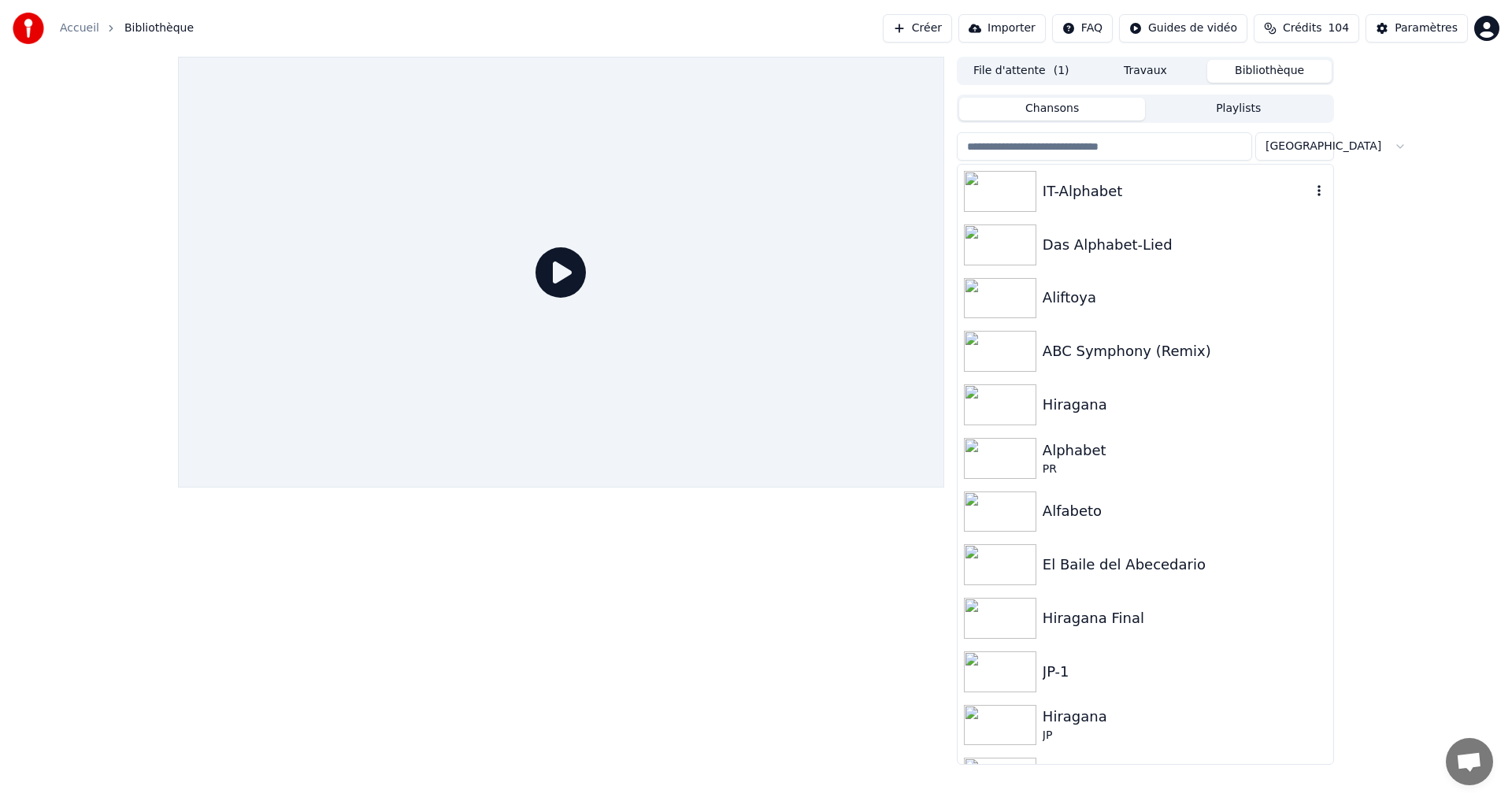
click at [1113, 176] on div "IT-Alphabet" at bounding box center [1146, 191] width 375 height 53
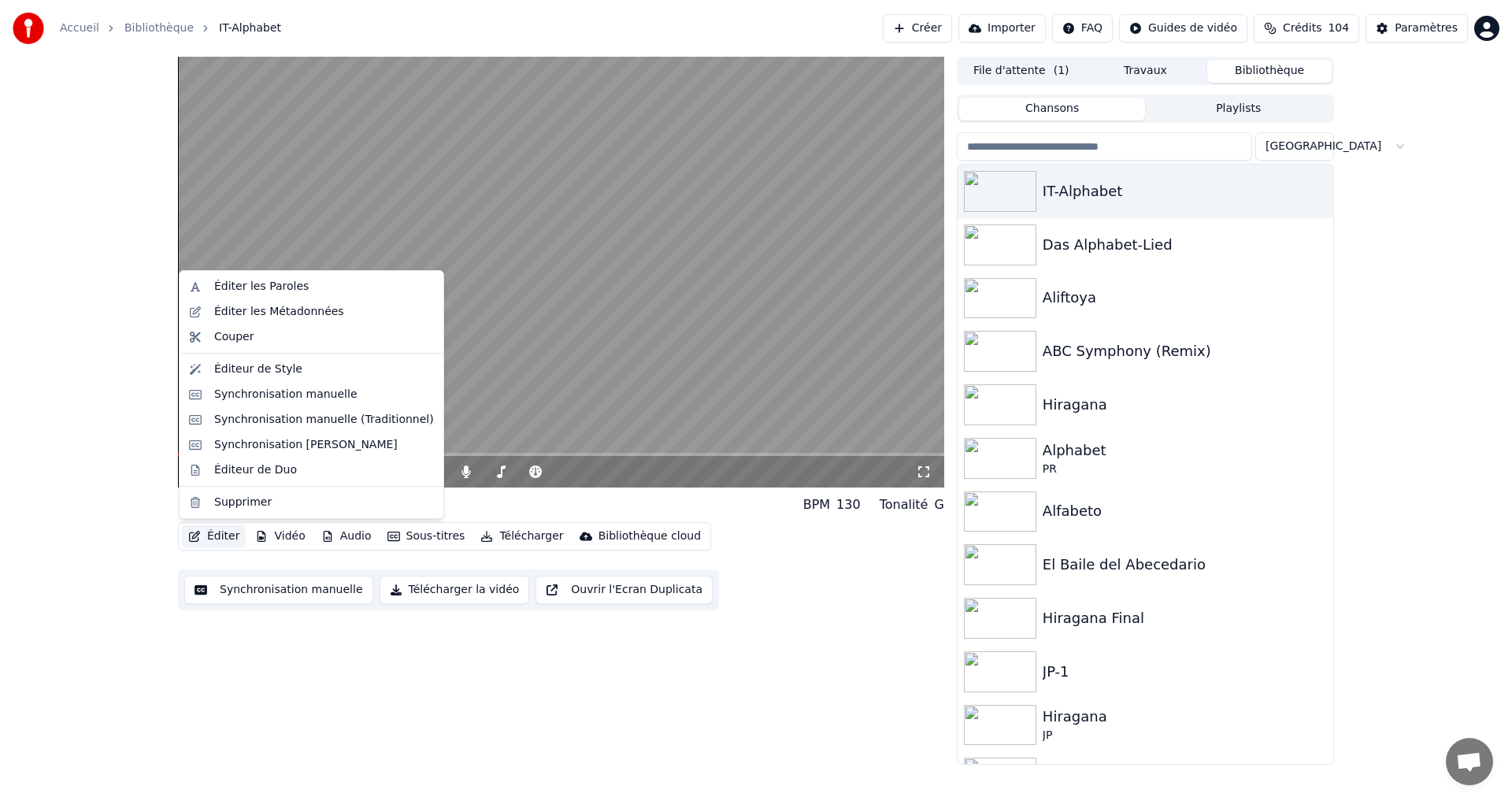
click at [216, 532] on button "Éditer" at bounding box center [213, 536] width 63 height 22
click at [242, 370] on div "Éditeur de Style" at bounding box center [258, 369] width 88 height 16
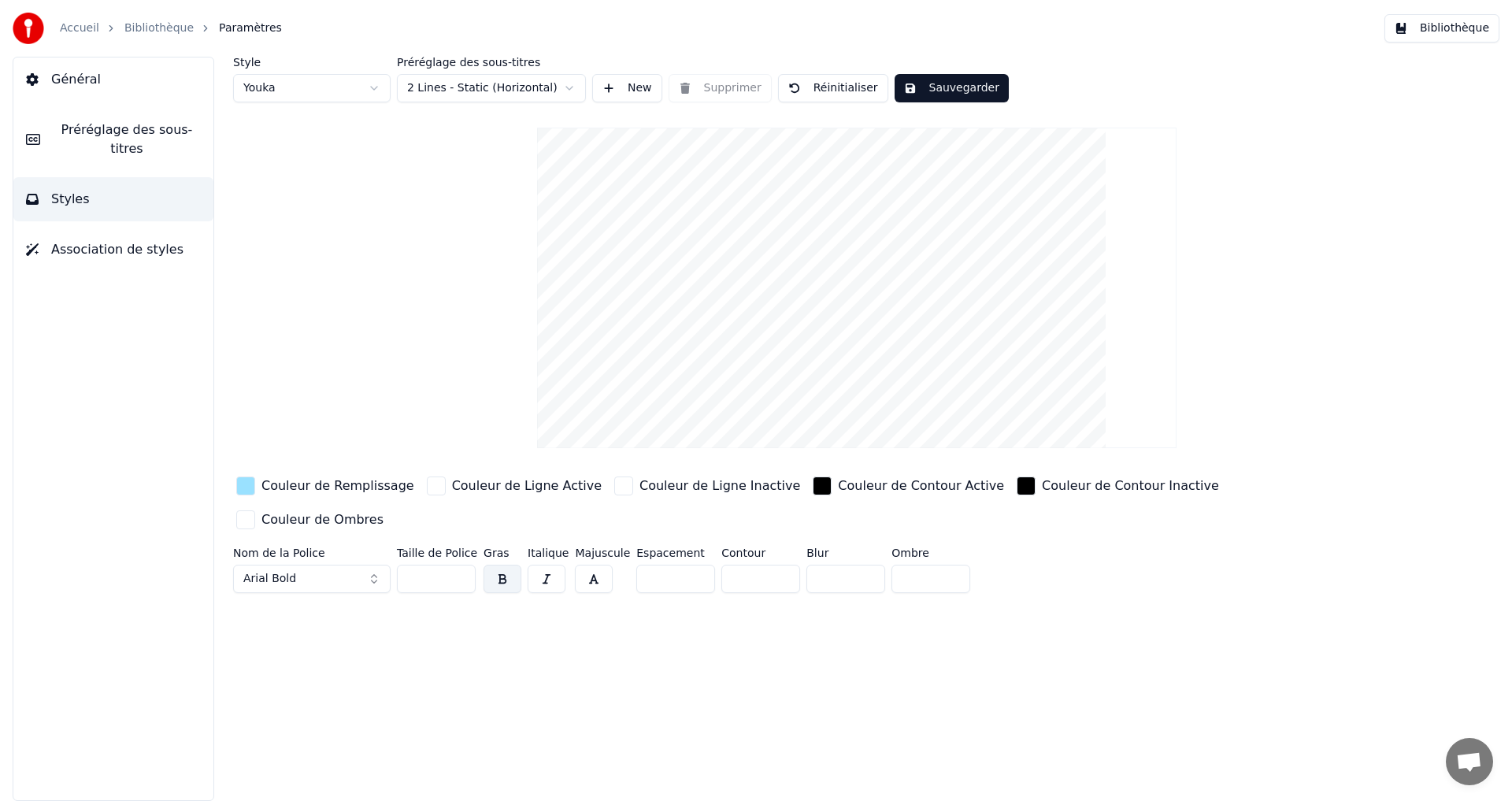
click at [249, 484] on div "button" at bounding box center [245, 486] width 19 height 19
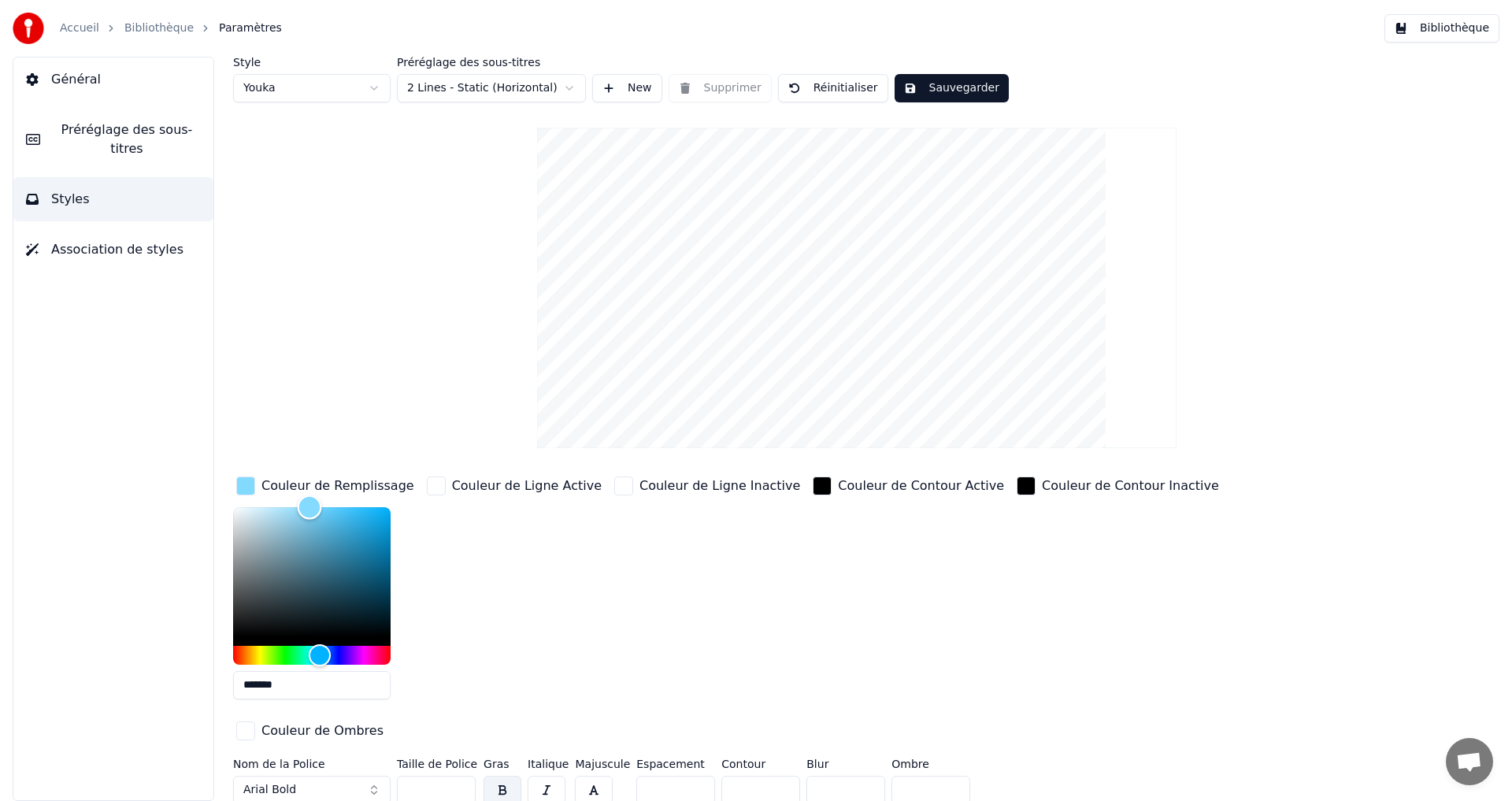
drag, startPoint x: 304, startPoint y: 508, endPoint x: 323, endPoint y: 489, distance: 26.9
click at [310, 503] on div "Color" at bounding box center [310, 507] width 25 height 25
type input "*******"
drag, startPoint x: 324, startPoint y: 647, endPoint x: 460, endPoint y: 550, distance: 167.0
click at [321, 637] on div at bounding box center [312, 586] width 157 height 157
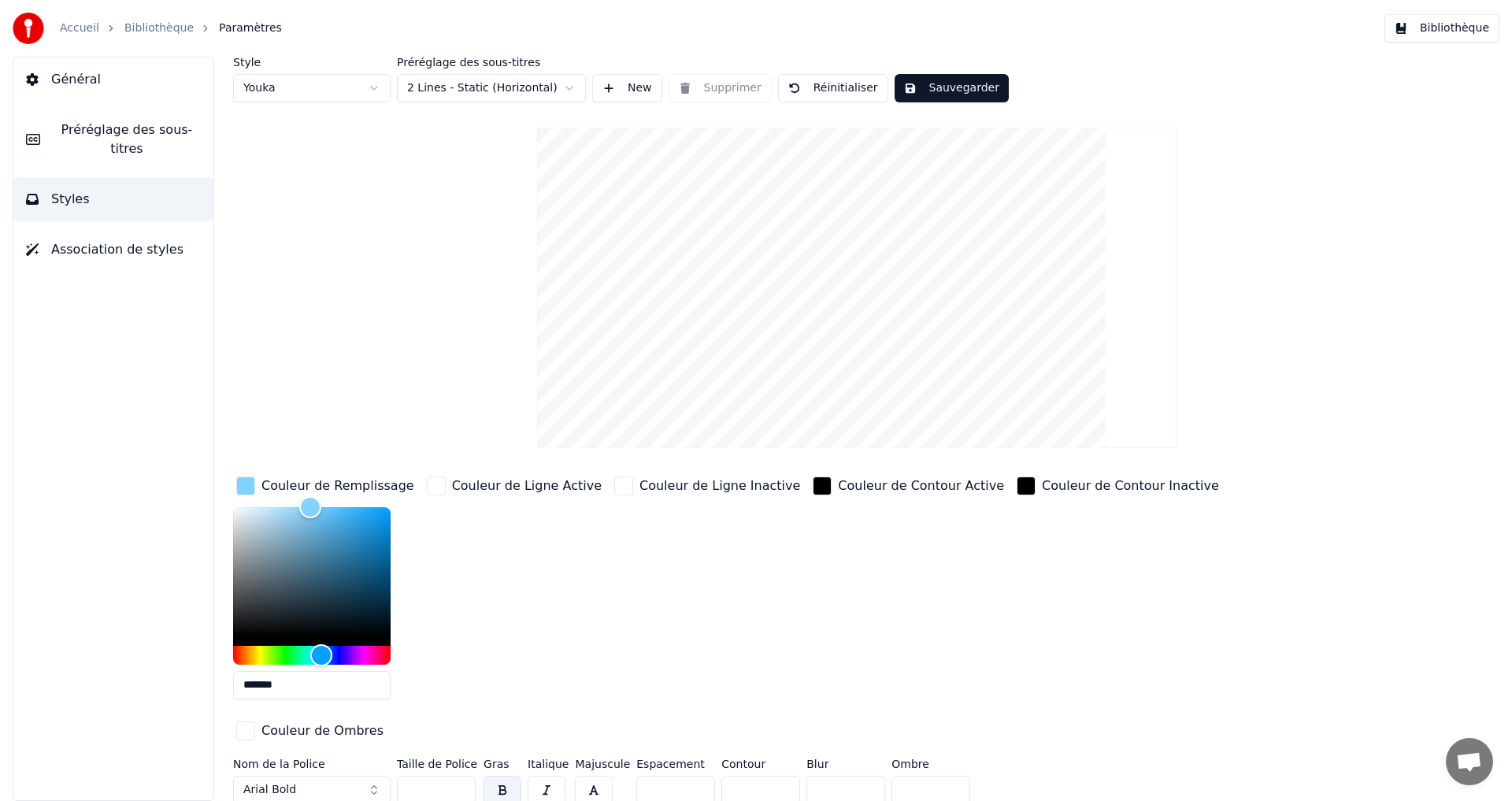
drag, startPoint x: 906, startPoint y: 88, endPoint x: 920, endPoint y: 88, distance: 14.0
click at [907, 88] on button "Sauvegarder" at bounding box center [951, 89] width 114 height 29
click at [945, 86] on button "Terminé" at bounding box center [938, 89] width 87 height 29
click at [1481, 20] on button "Bibliothèque" at bounding box center [1442, 29] width 115 height 29
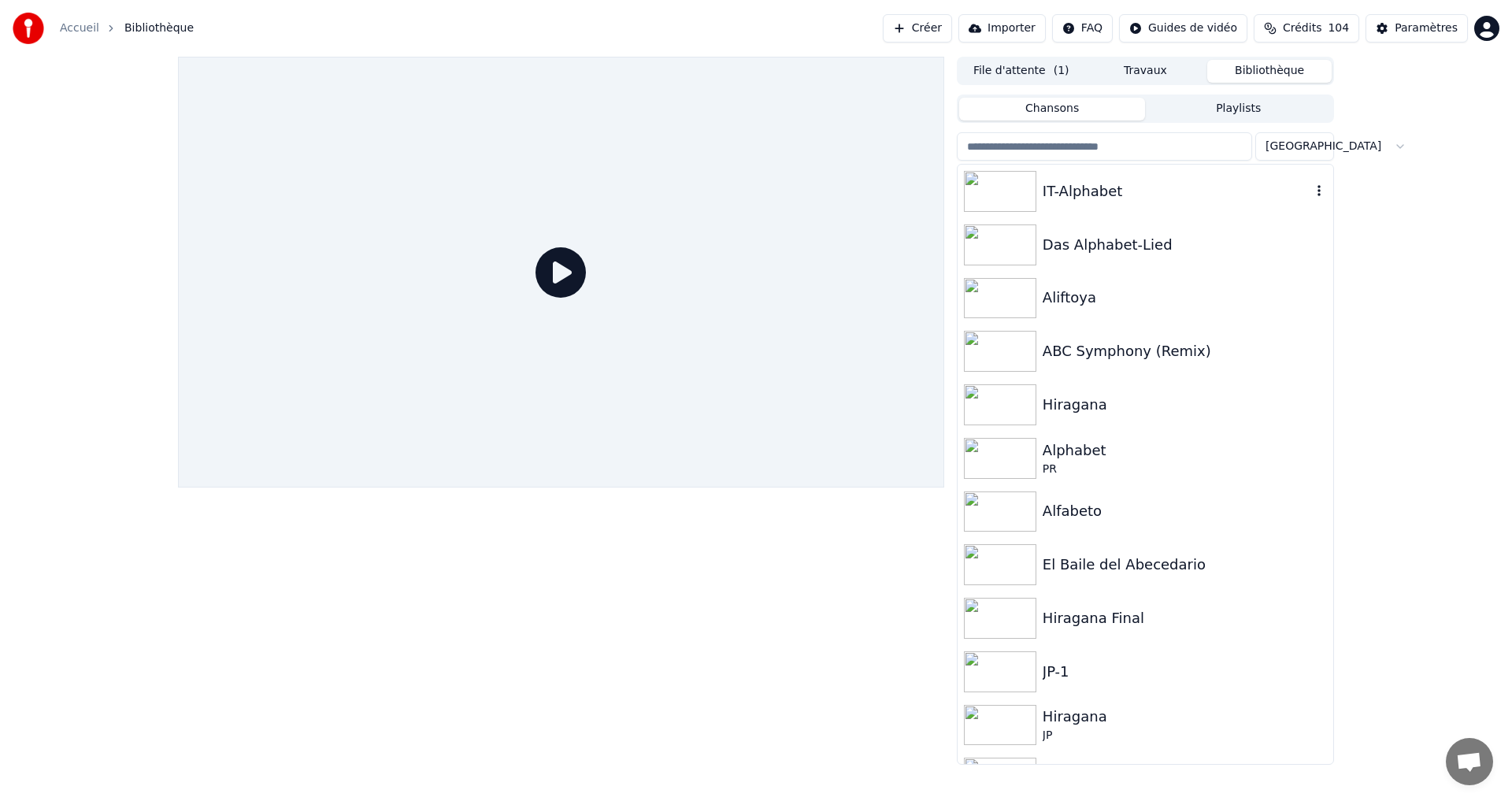
click at [1171, 190] on div "IT-Alphabet" at bounding box center [1177, 191] width 269 height 22
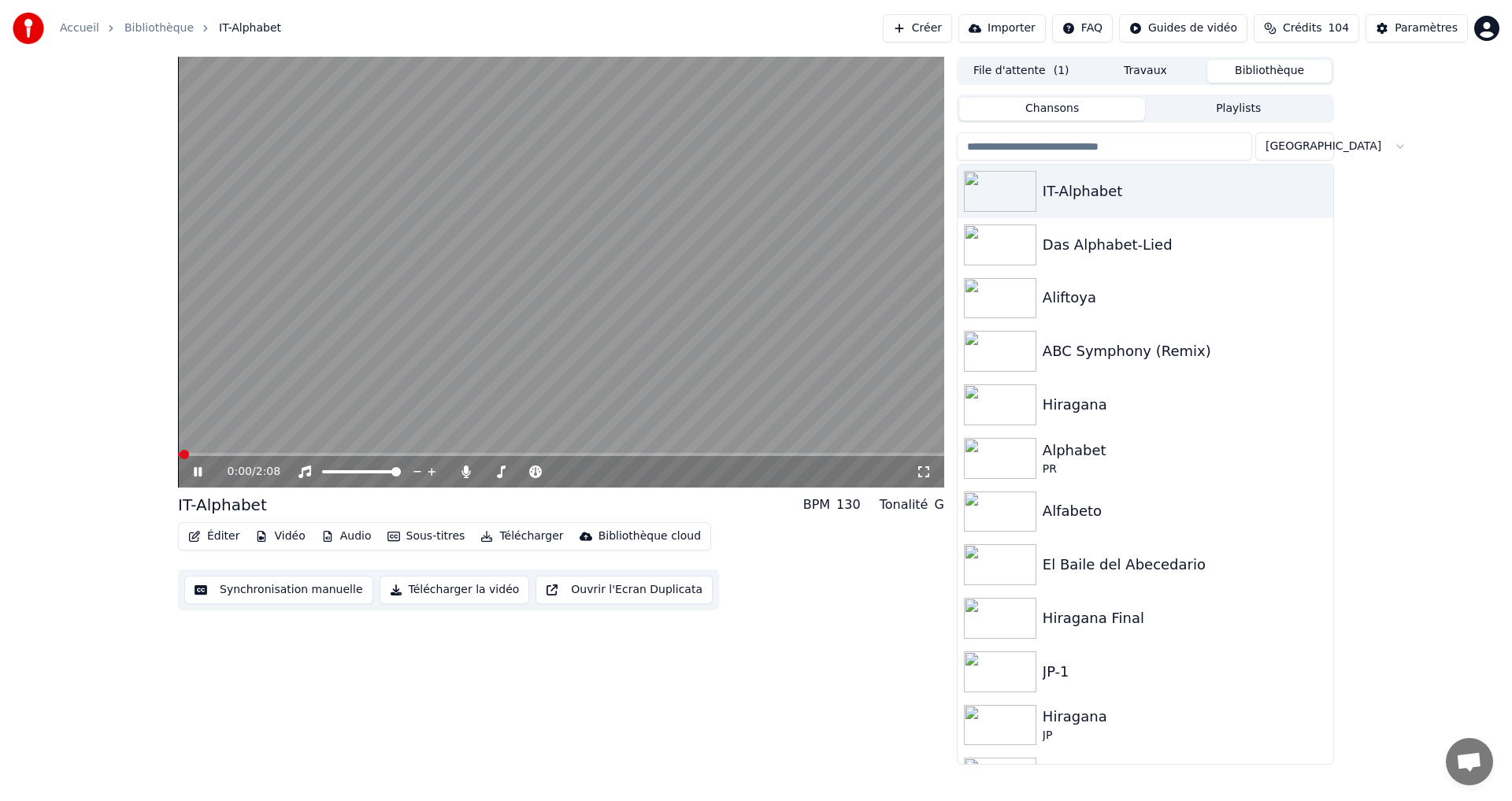
click at [224, 449] on video at bounding box center [561, 272] width 766 height 431
drag, startPoint x: 224, startPoint y: 451, endPoint x: 223, endPoint y: 472, distance: 21.0
click at [223, 453] on div "0:00 / 2:08" at bounding box center [561, 272] width 766 height 431
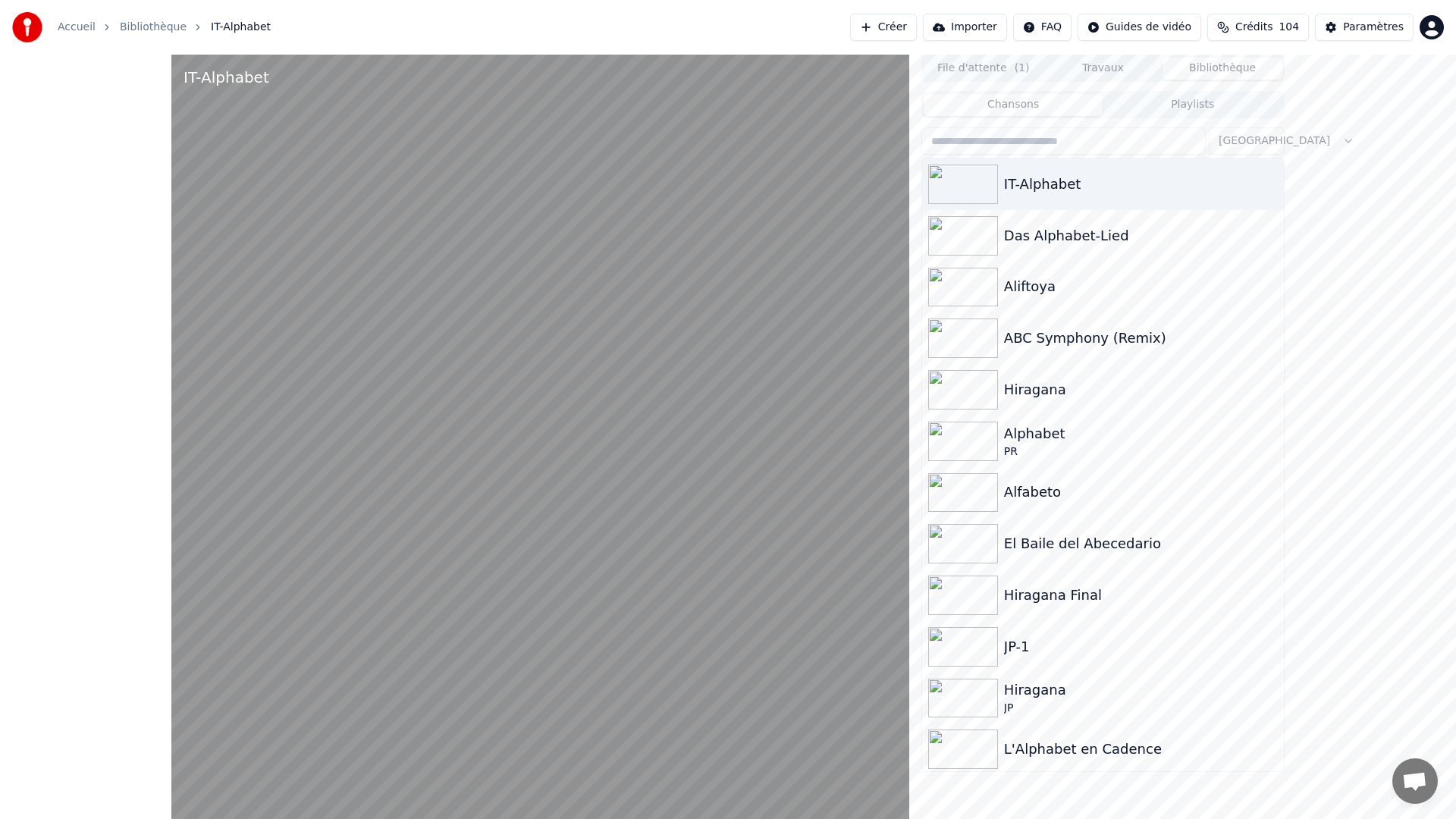
drag, startPoint x: 15, startPoint y: 806, endPoint x: 23, endPoint y: 799, distance: 10.6
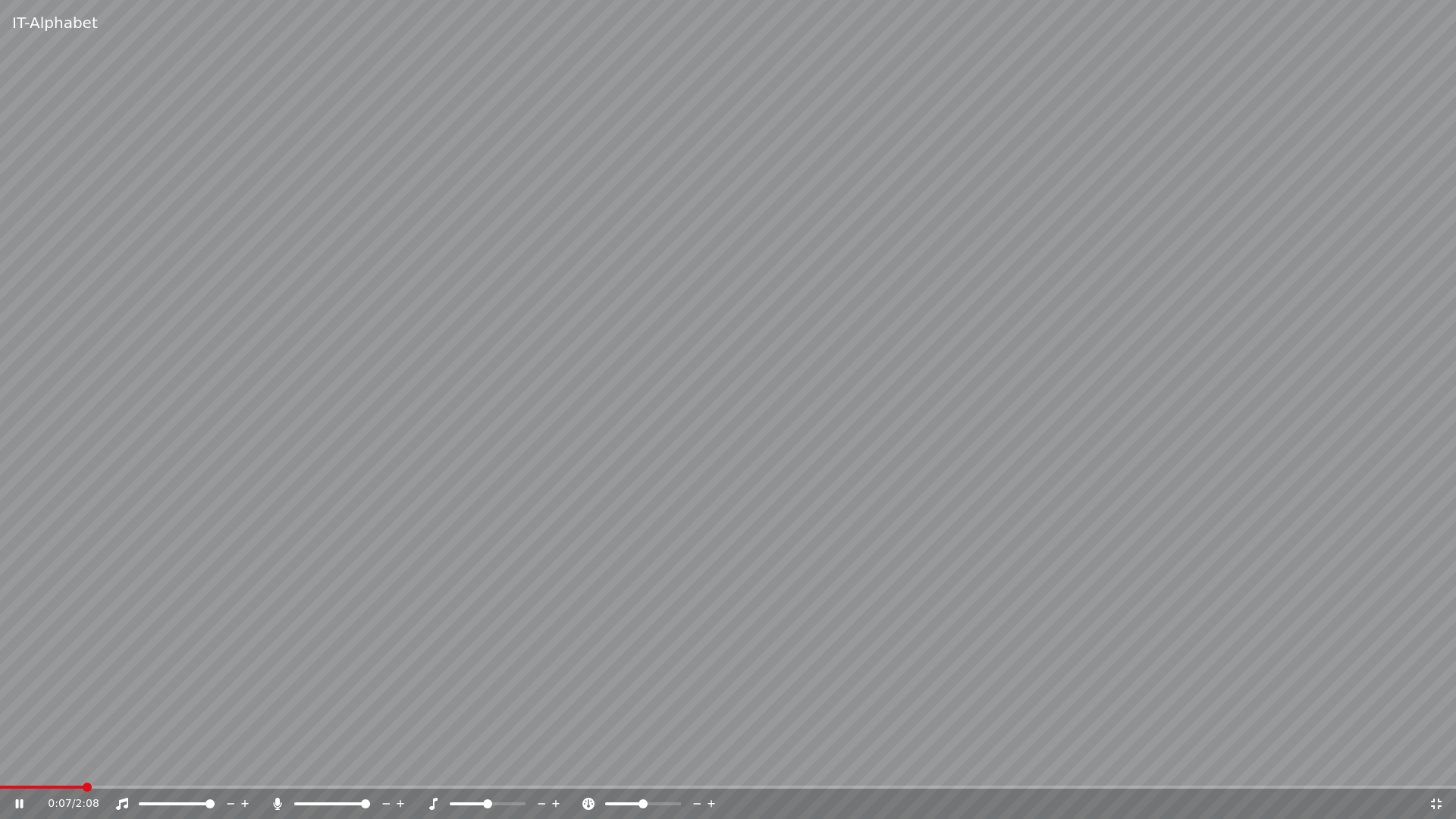
click at [15, 770] on icon at bounding box center [30, 804] width 36 height 12
click at [17, 770] on icon at bounding box center [20, 804] width 9 height 11
drag, startPoint x: 1439, startPoint y: 804, endPoint x: 1309, endPoint y: 534, distance: 299.7
click at [1440, 770] on icon at bounding box center [1436, 804] width 15 height 12
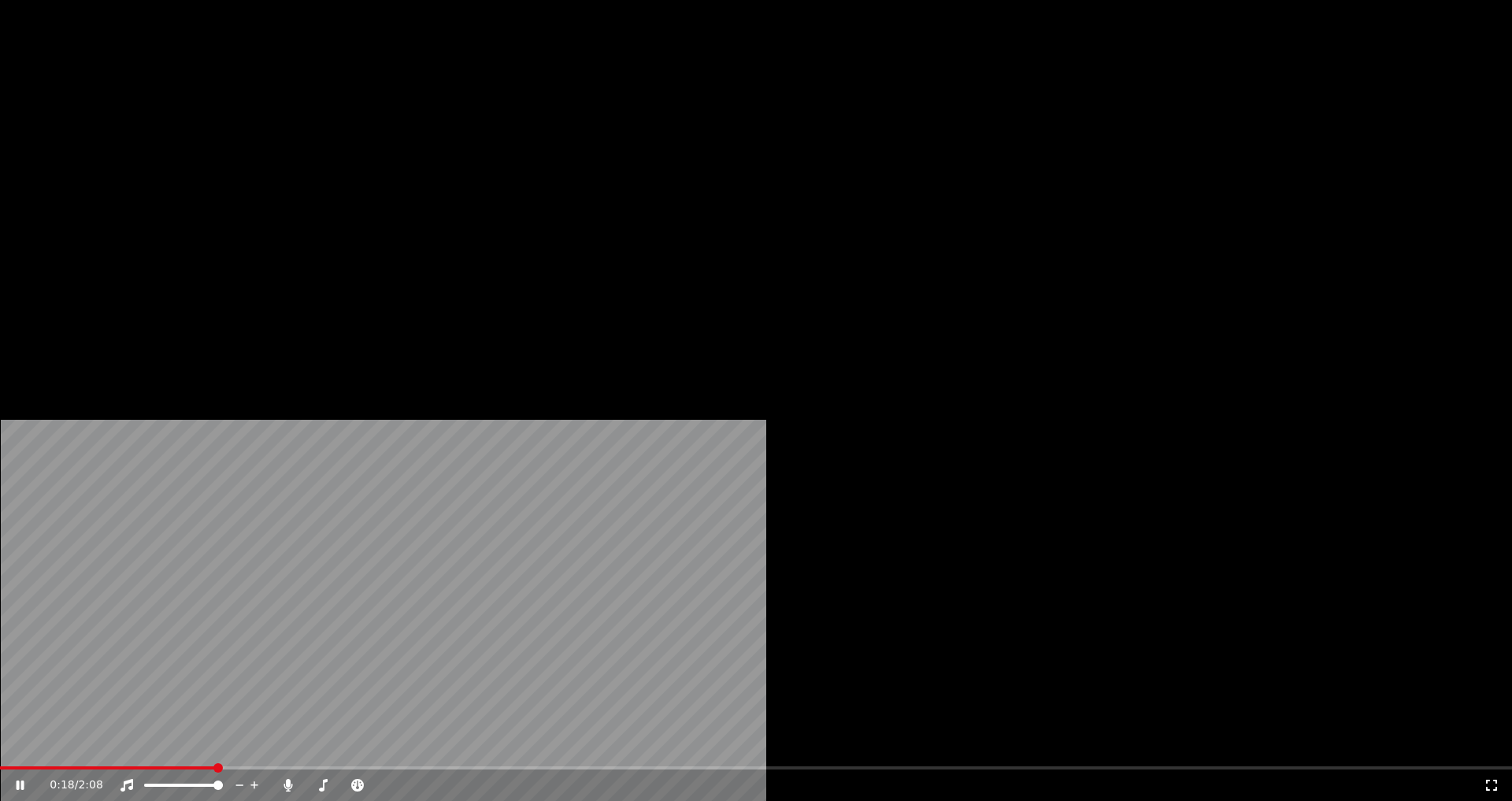
click at [25, 781] on icon at bounding box center [20, 785] width 8 height 9
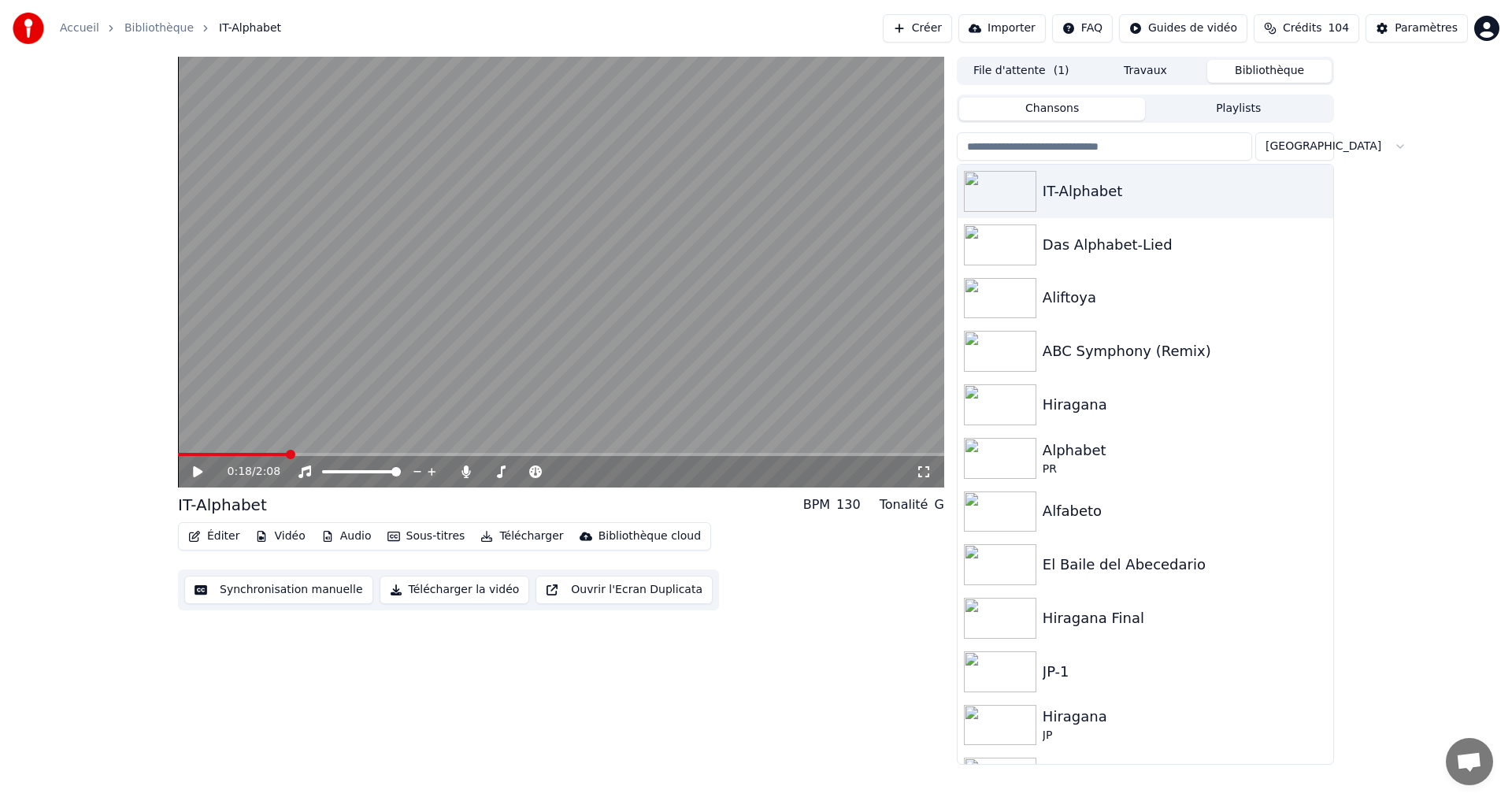
click at [216, 538] on button "Éditer" at bounding box center [213, 536] width 63 height 22
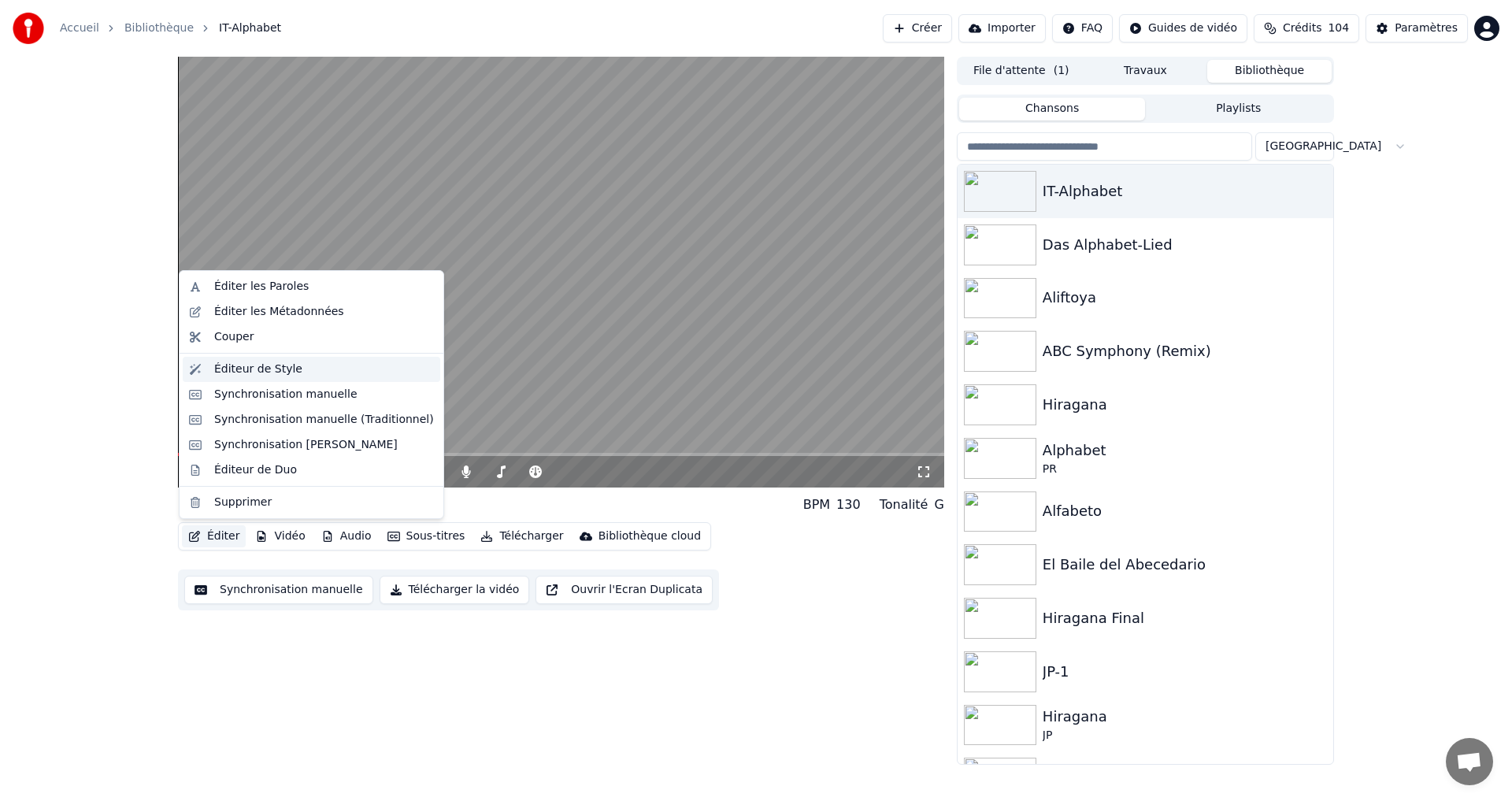
click at [237, 366] on div "Éditeur de Style" at bounding box center [258, 369] width 88 height 16
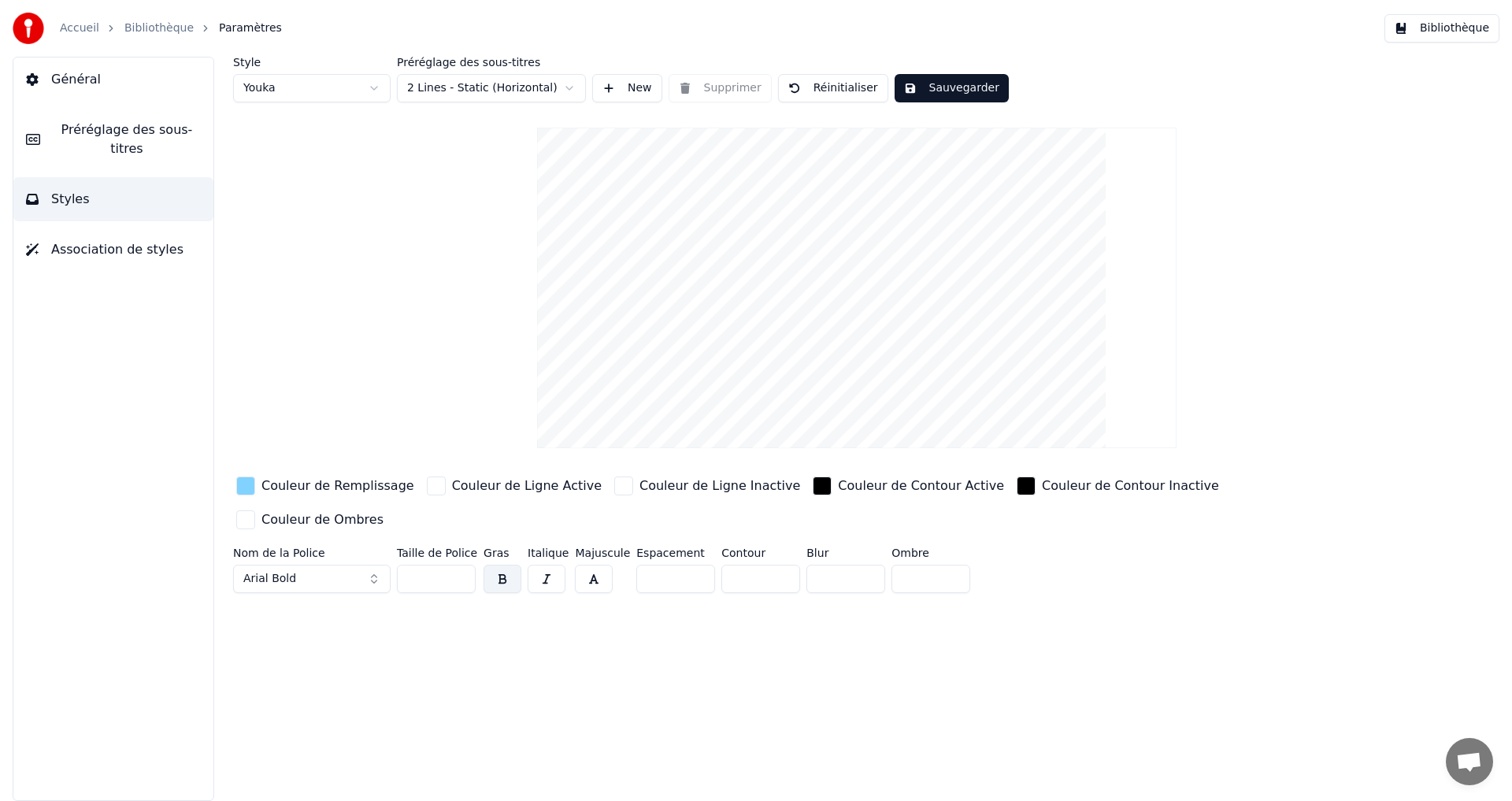
click at [248, 482] on div "button" at bounding box center [245, 486] width 19 height 19
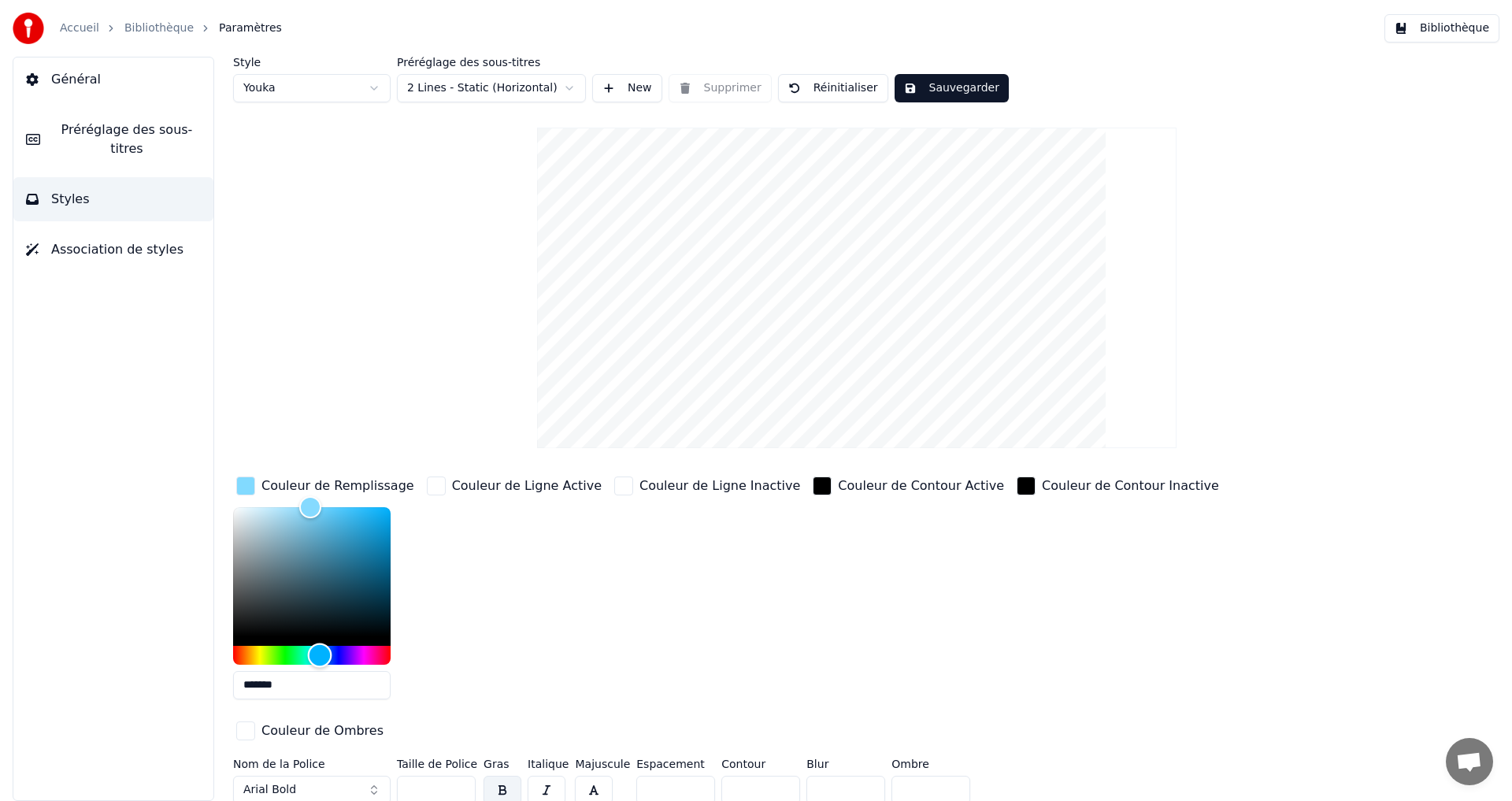
click at [320, 649] on div "Hue" at bounding box center [320, 655] width 25 height 25
drag, startPoint x: 315, startPoint y: 648, endPoint x: 321, endPoint y: 618, distance: 30.6
click at [320, 643] on div "Hue" at bounding box center [320, 655] width 25 height 25
type input "*******"
click at [319, 503] on div "Color" at bounding box center [319, 507] width 25 height 25
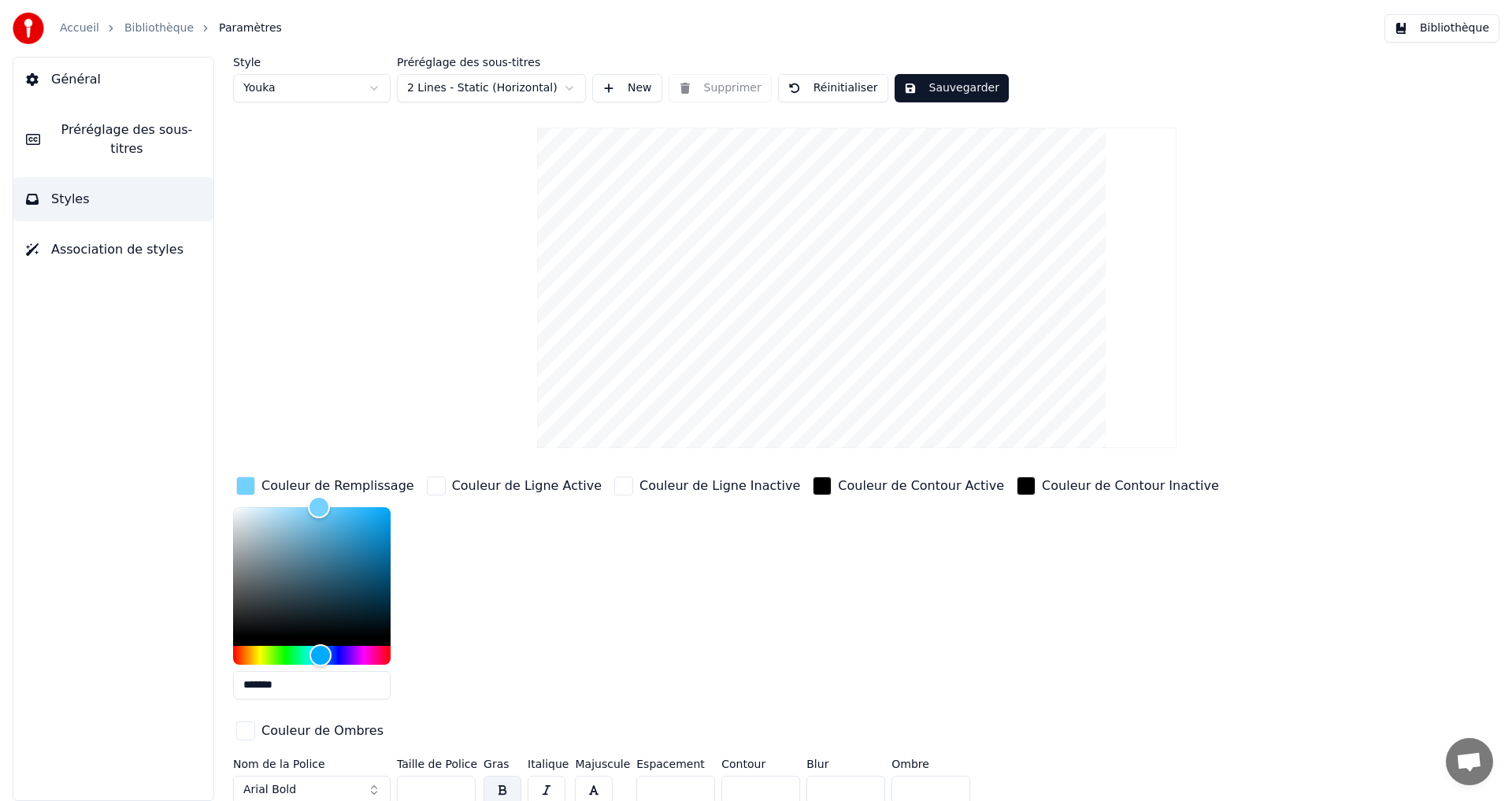
click at [940, 80] on button "Sauvegarder" at bounding box center [951, 89] width 114 height 29
drag, startPoint x: 941, startPoint y: 86, endPoint x: 1236, endPoint y: 74, distance: 295.2
click at [941, 86] on button "Terminé" at bounding box center [938, 89] width 87 height 29
click at [1457, 22] on button "Bibliothèque" at bounding box center [1442, 29] width 115 height 29
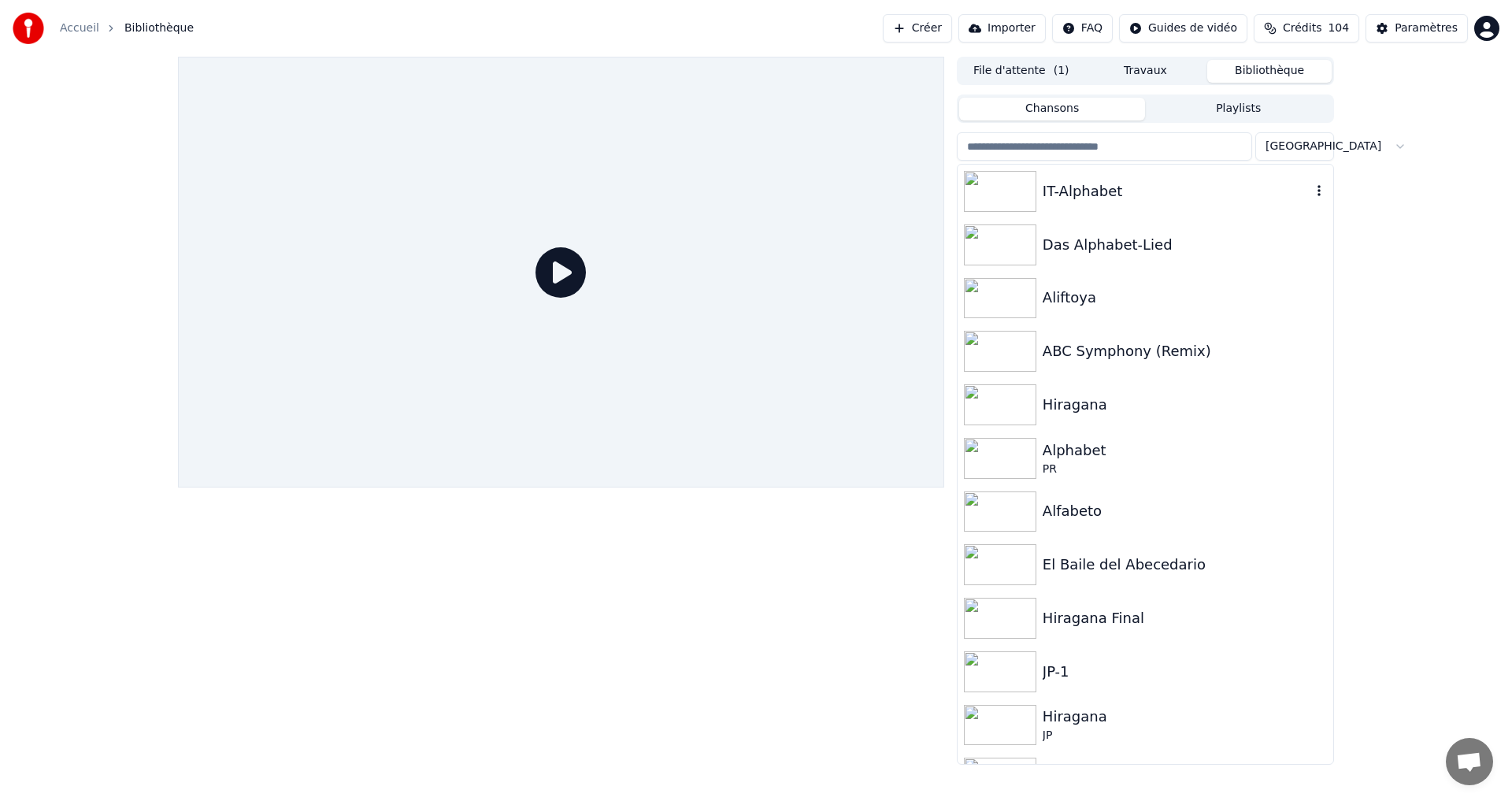
click at [1180, 185] on div "IT-Alphabet" at bounding box center [1177, 191] width 269 height 22
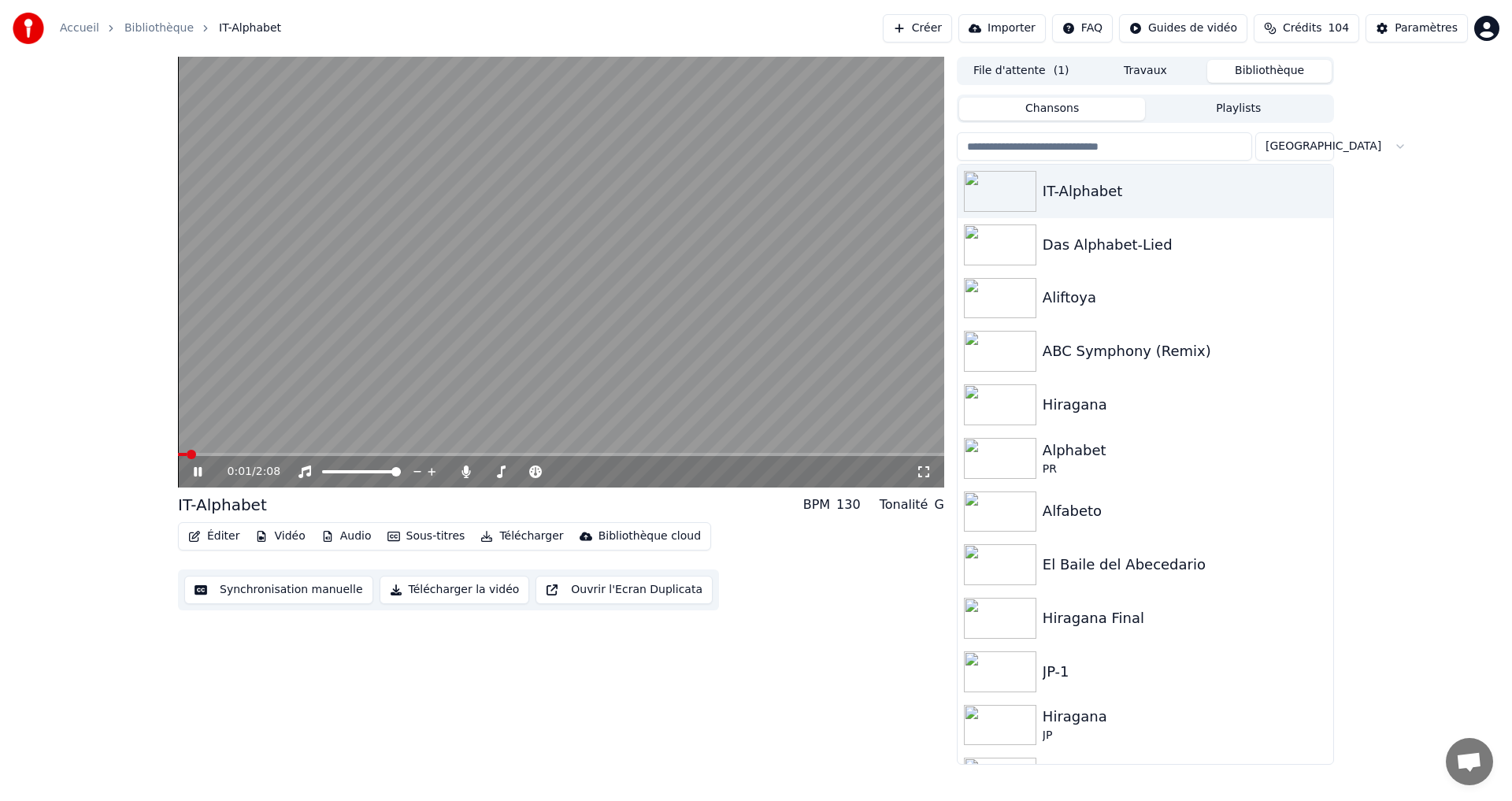
click at [233, 453] on span at bounding box center [561, 455] width 766 height 3
click at [209, 531] on button "Éditer" at bounding box center [213, 536] width 63 height 22
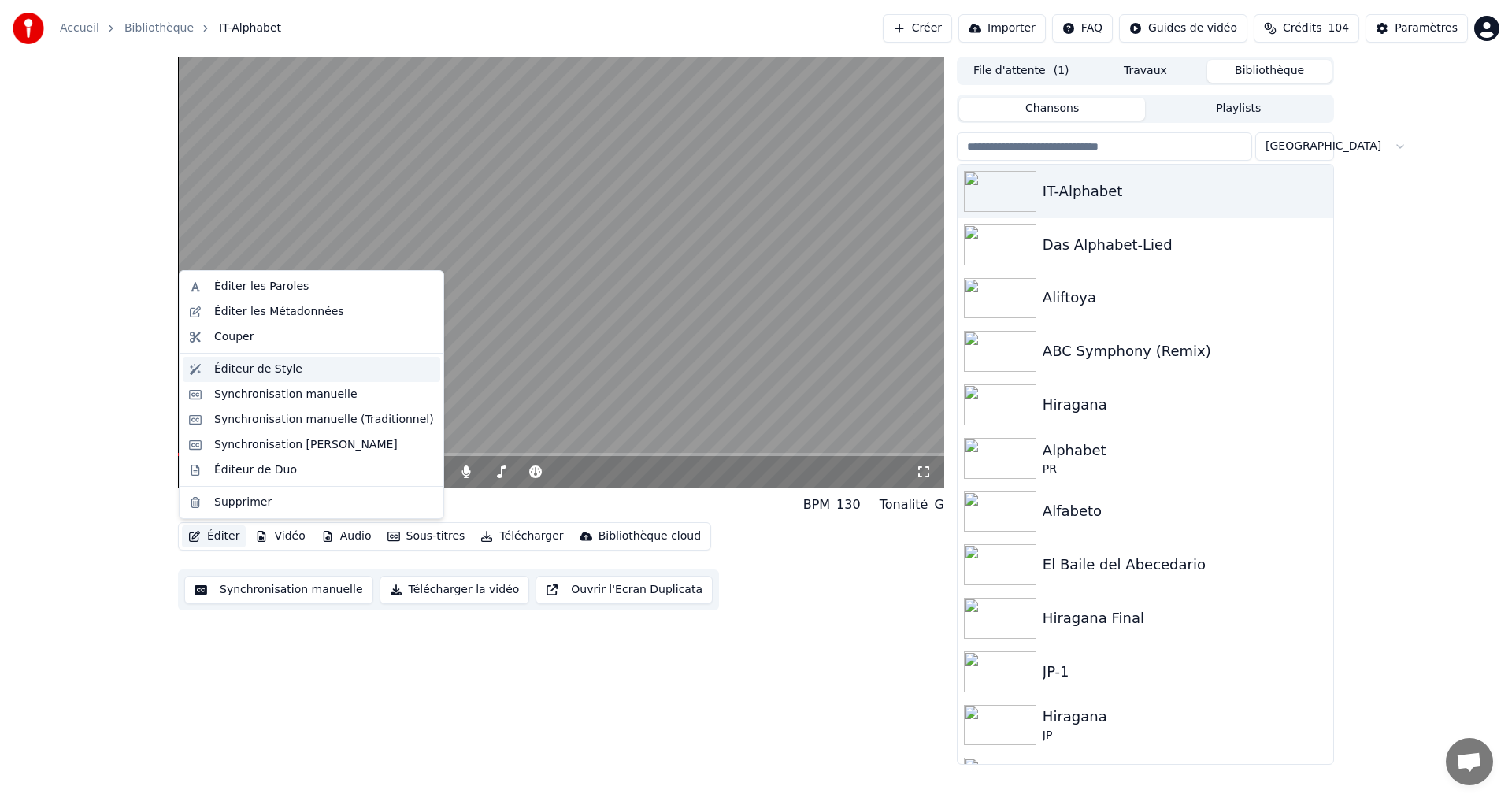
click at [258, 372] on div "Éditeur de Style" at bounding box center [258, 369] width 88 height 16
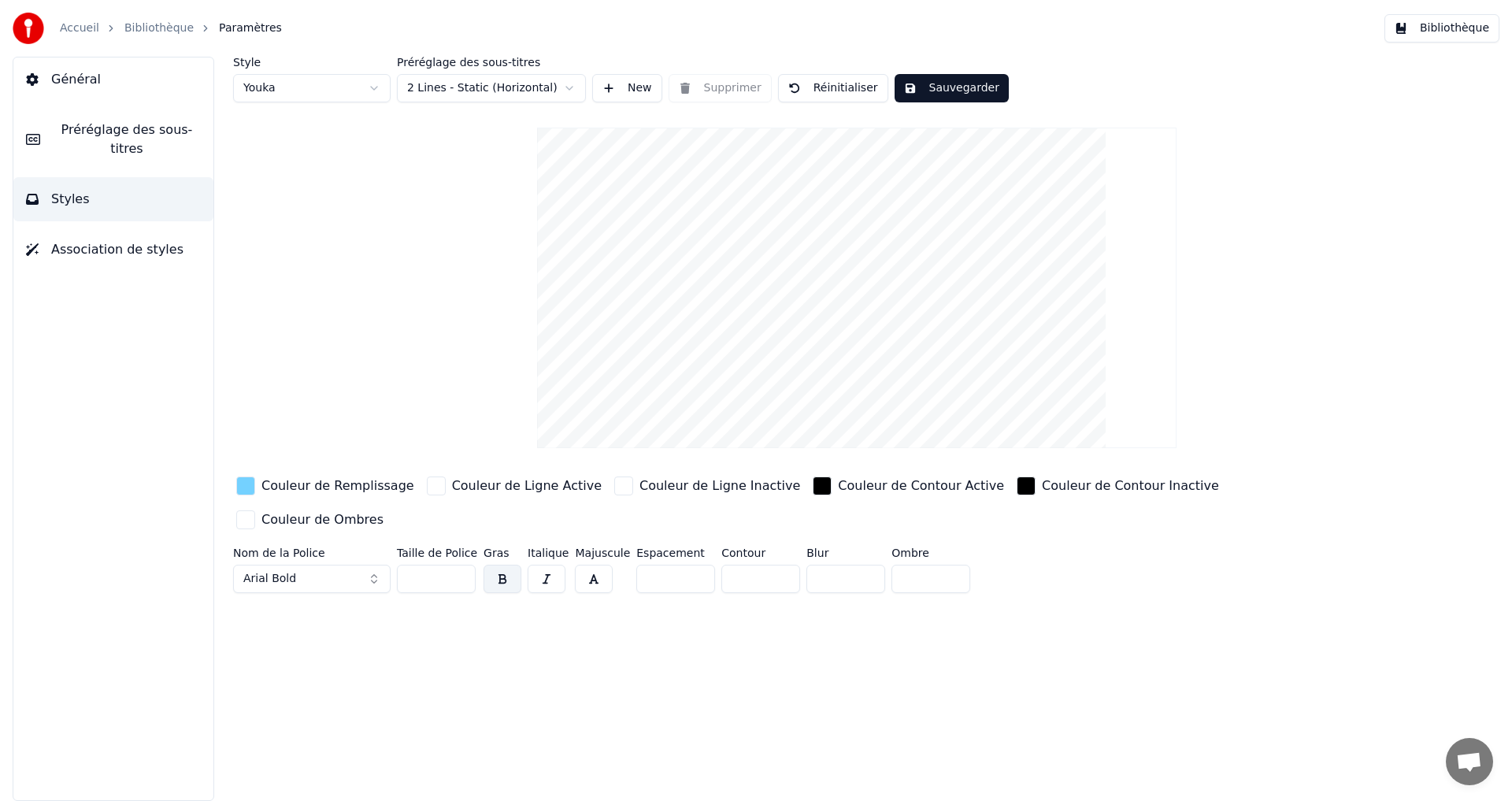
click at [247, 486] on div "button" at bounding box center [245, 486] width 19 height 19
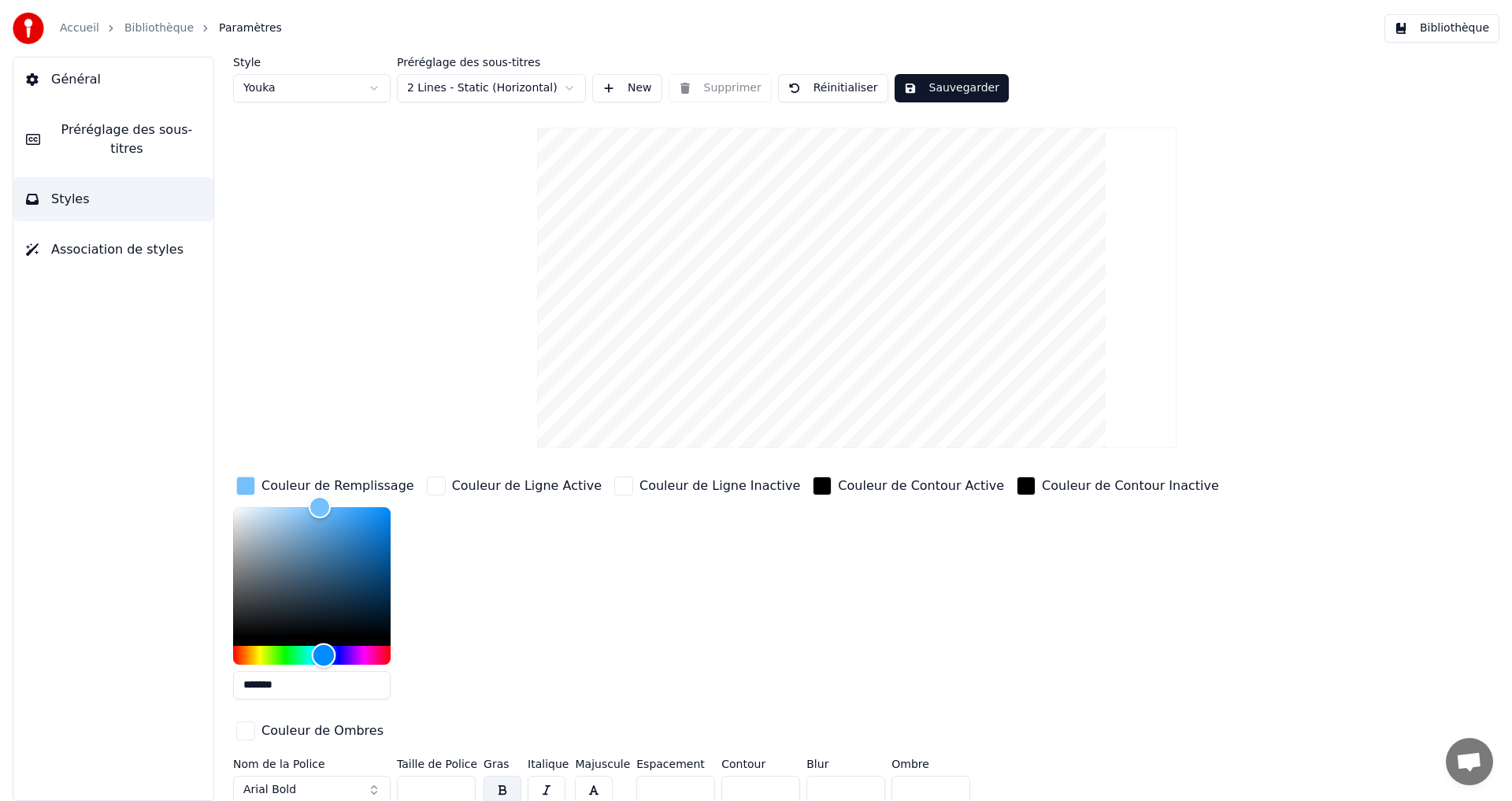
click at [324, 643] on div "Hue" at bounding box center [324, 655] width 25 height 25
type input "*******"
drag, startPoint x: 325, startPoint y: 504, endPoint x: 312, endPoint y: 490, distance: 19.1
click at [312, 490] on div "Couleur de Remplissage *******" at bounding box center [326, 593] width 184 height 239
click at [925, 86] on button "Sauvegarder" at bounding box center [951, 89] width 114 height 29
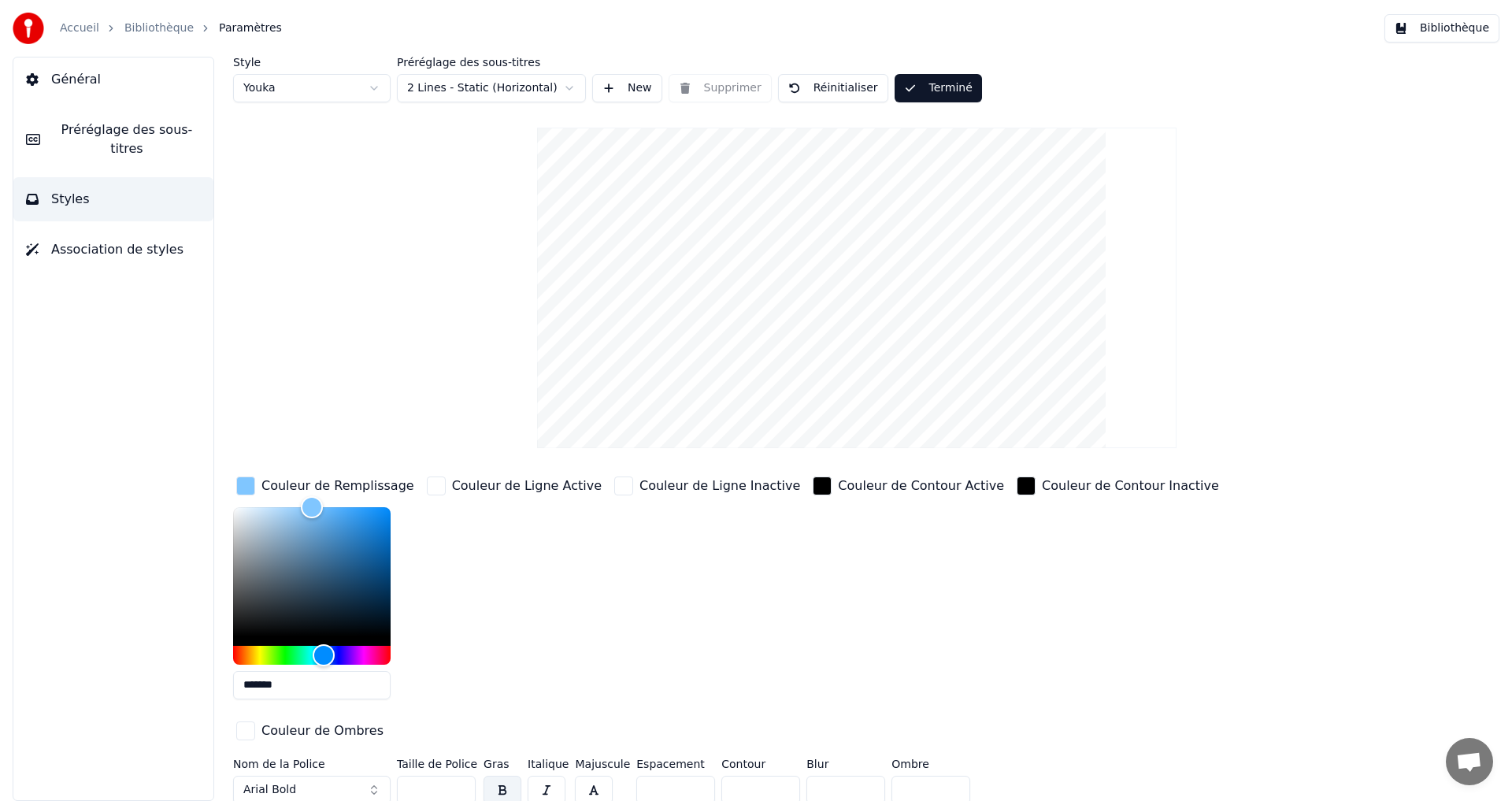
drag, startPoint x: 933, startPoint y: 93, endPoint x: 985, endPoint y: 90, distance: 52.1
click at [933, 92] on button "Terminé" at bounding box center [938, 89] width 87 height 29
click at [1453, 37] on button "Bibliothèque" at bounding box center [1442, 29] width 115 height 29
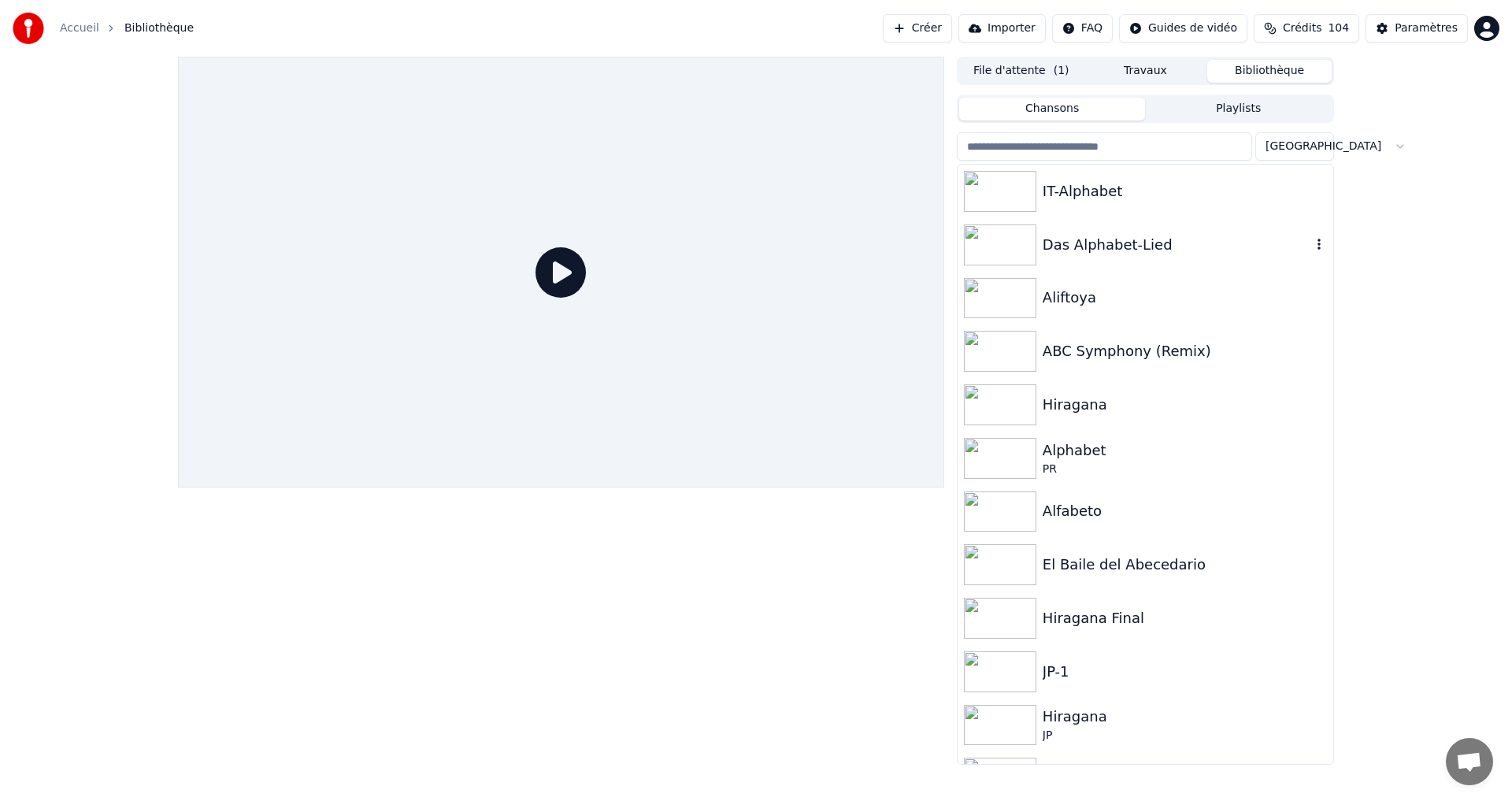
click at [1185, 193] on div "IT-Alphabet" at bounding box center [1185, 191] width 284 height 22
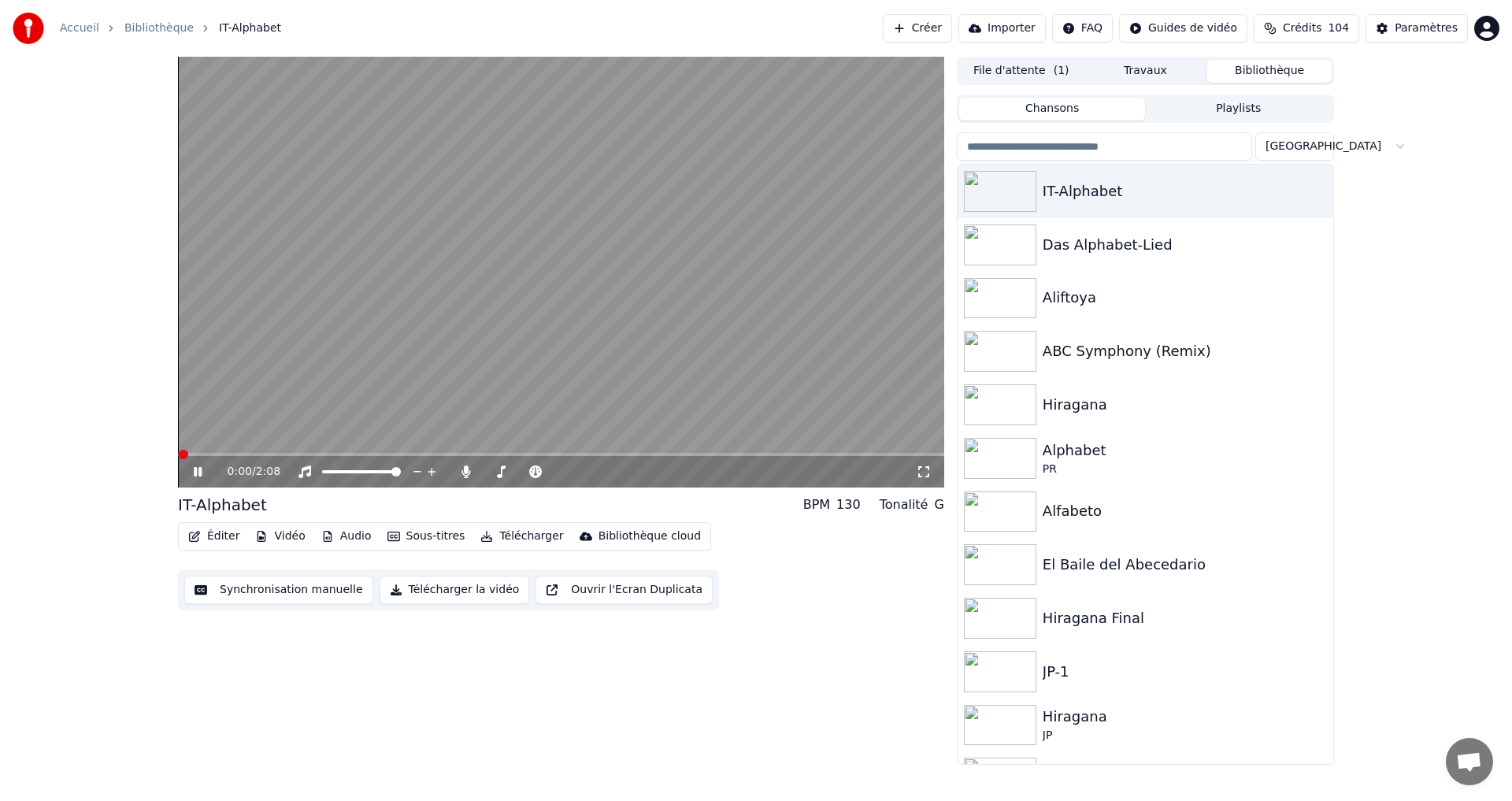
click at [256, 447] on video at bounding box center [561, 272] width 766 height 431
click at [250, 451] on video at bounding box center [561, 272] width 766 height 431
click at [250, 453] on span at bounding box center [561, 455] width 766 height 3
click at [200, 477] on icon at bounding box center [209, 471] width 37 height 13
click at [200, 476] on icon at bounding box center [209, 471] width 37 height 13
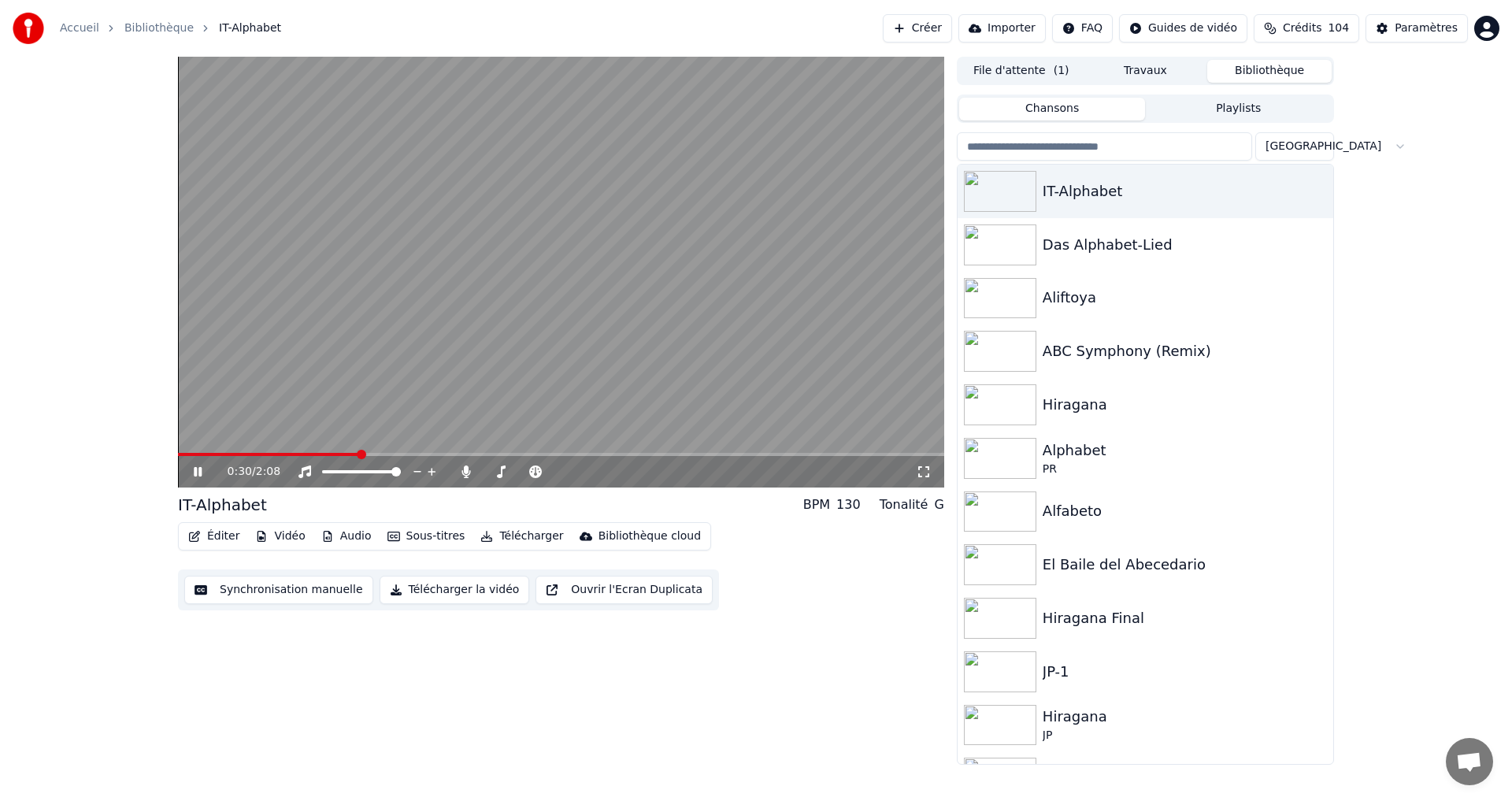
click at [204, 469] on icon at bounding box center [209, 471] width 37 height 13
click at [220, 584] on button "Synchronisation manuelle" at bounding box center [279, 590] width 189 height 29
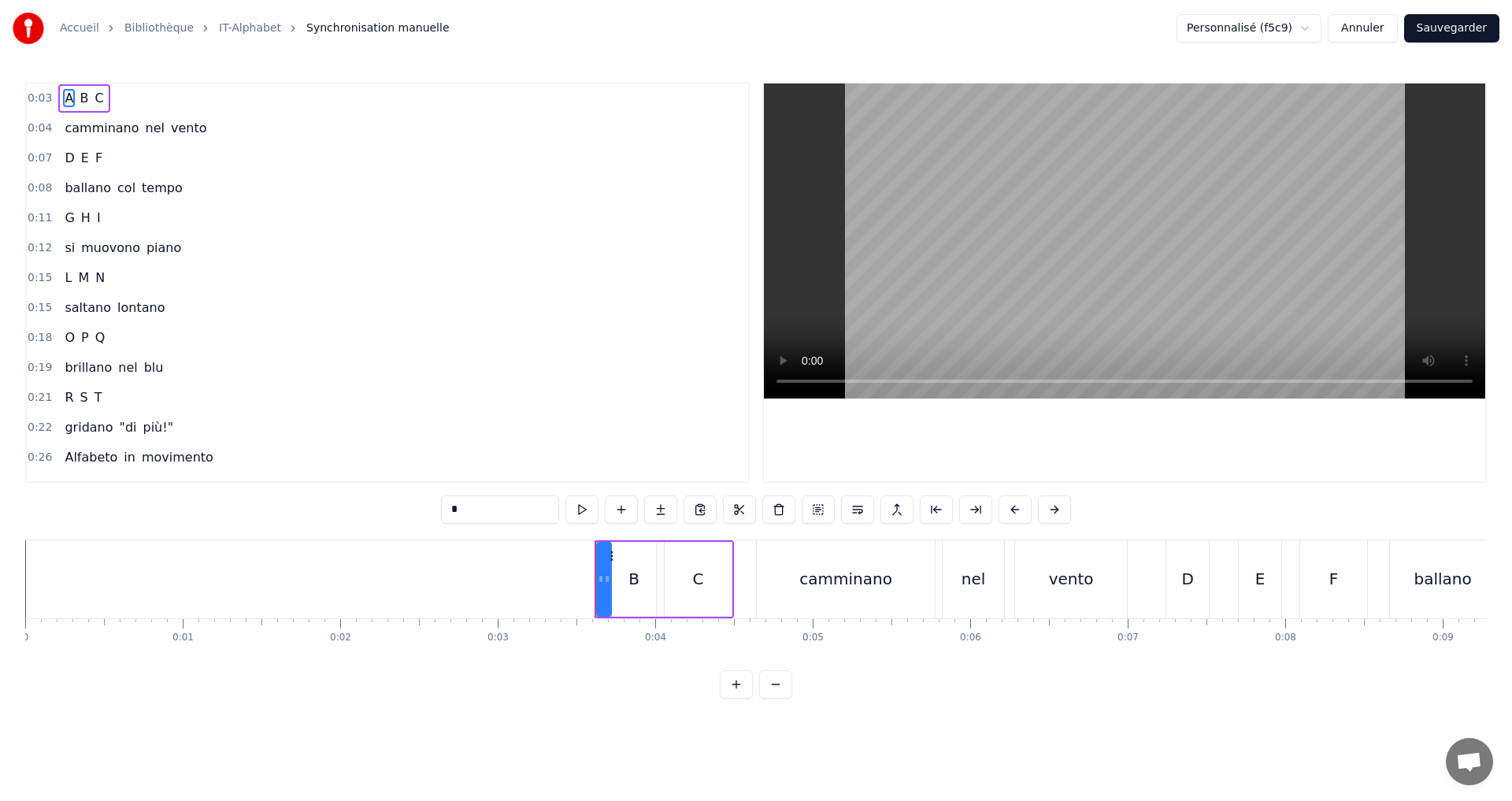
click at [185, 187] on div "0:08 ballano col tempo" at bounding box center [387, 188] width 721 height 30
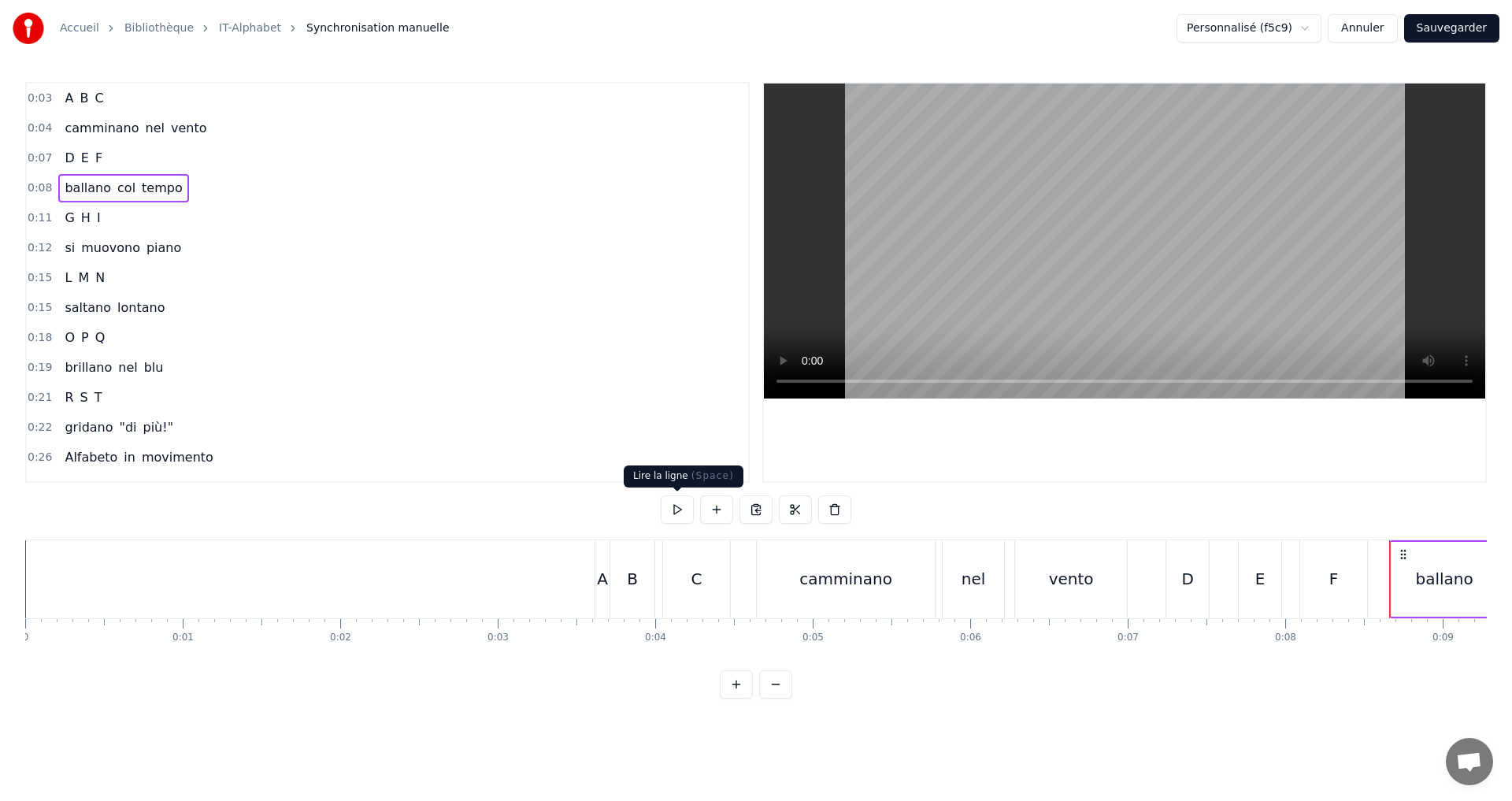
click at [680, 514] on button at bounding box center [677, 510] width 33 height 29
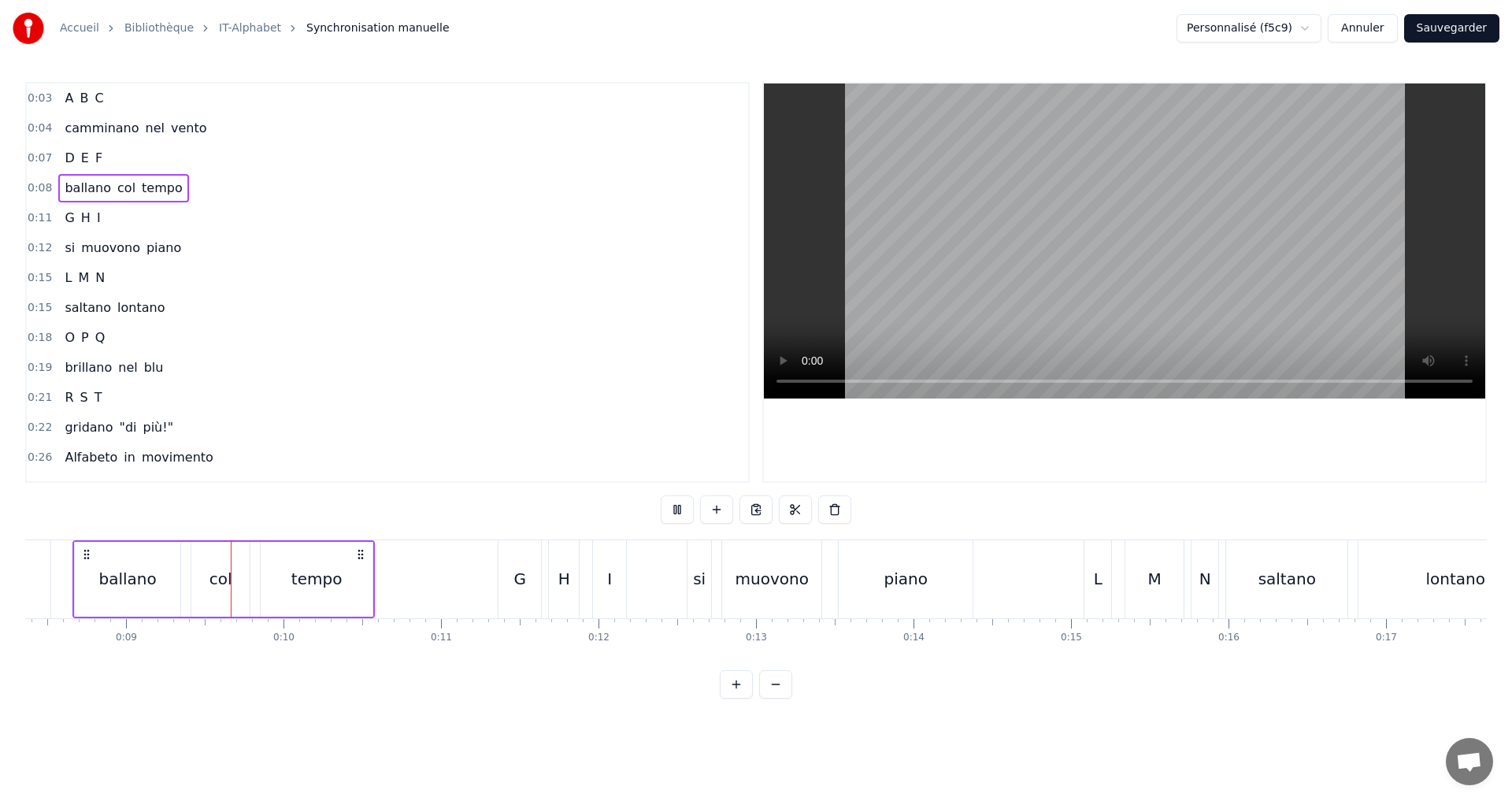
scroll to position [0, 1318]
click at [144, 210] on div "0:11 G H I" at bounding box center [387, 217] width 721 height 30
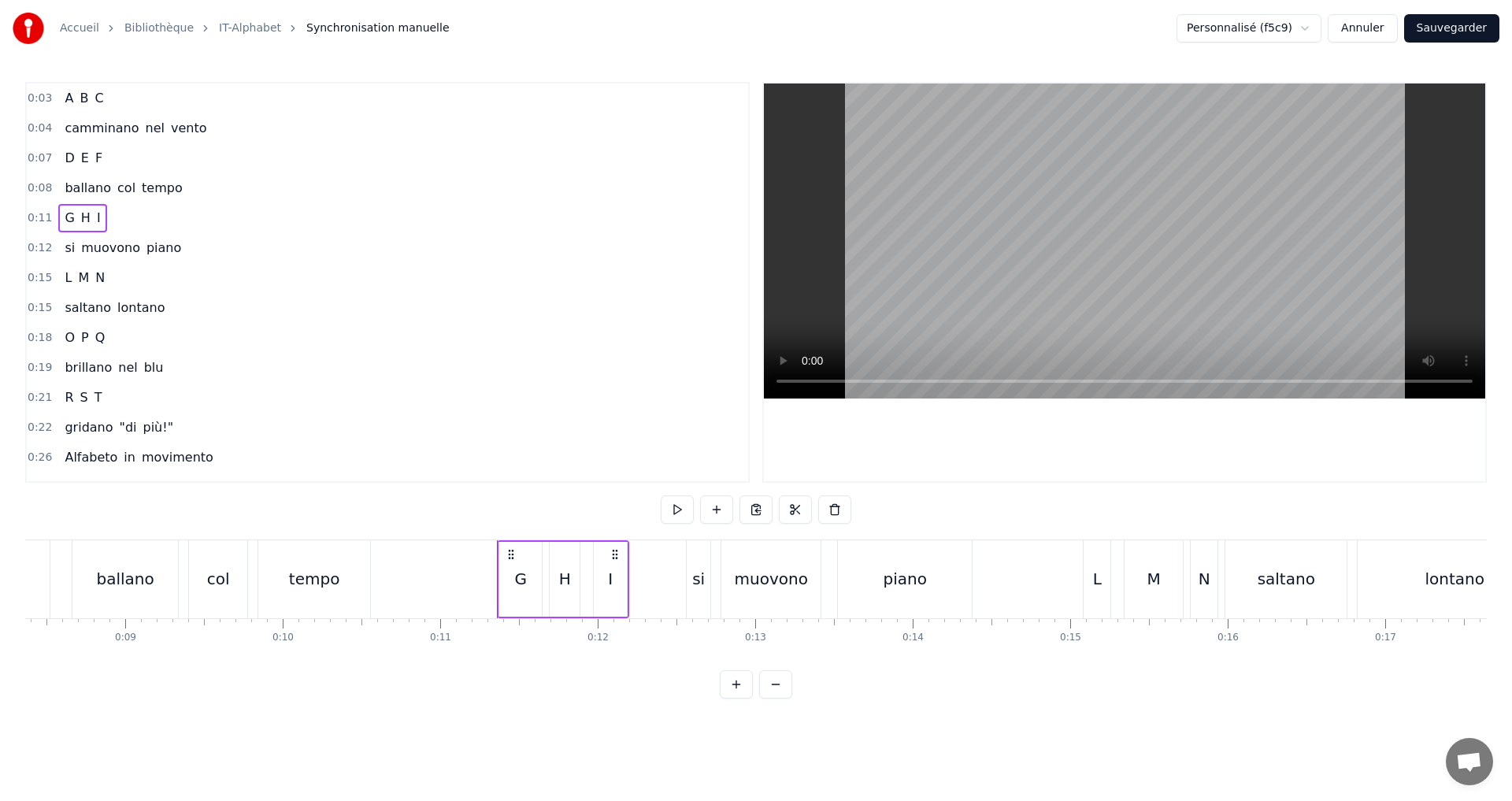
click at [516, 579] on div "G" at bounding box center [520, 579] width 13 height 24
drag, startPoint x: 501, startPoint y: 576, endPoint x: 470, endPoint y: 573, distance: 31.1
click at [470, 573] on icon at bounding box center [472, 579] width 6 height 13
drag, startPoint x: 538, startPoint y: 579, endPoint x: 512, endPoint y: 550, distance: 38.9
click at [520, 575] on icon at bounding box center [519, 579] width 6 height 13
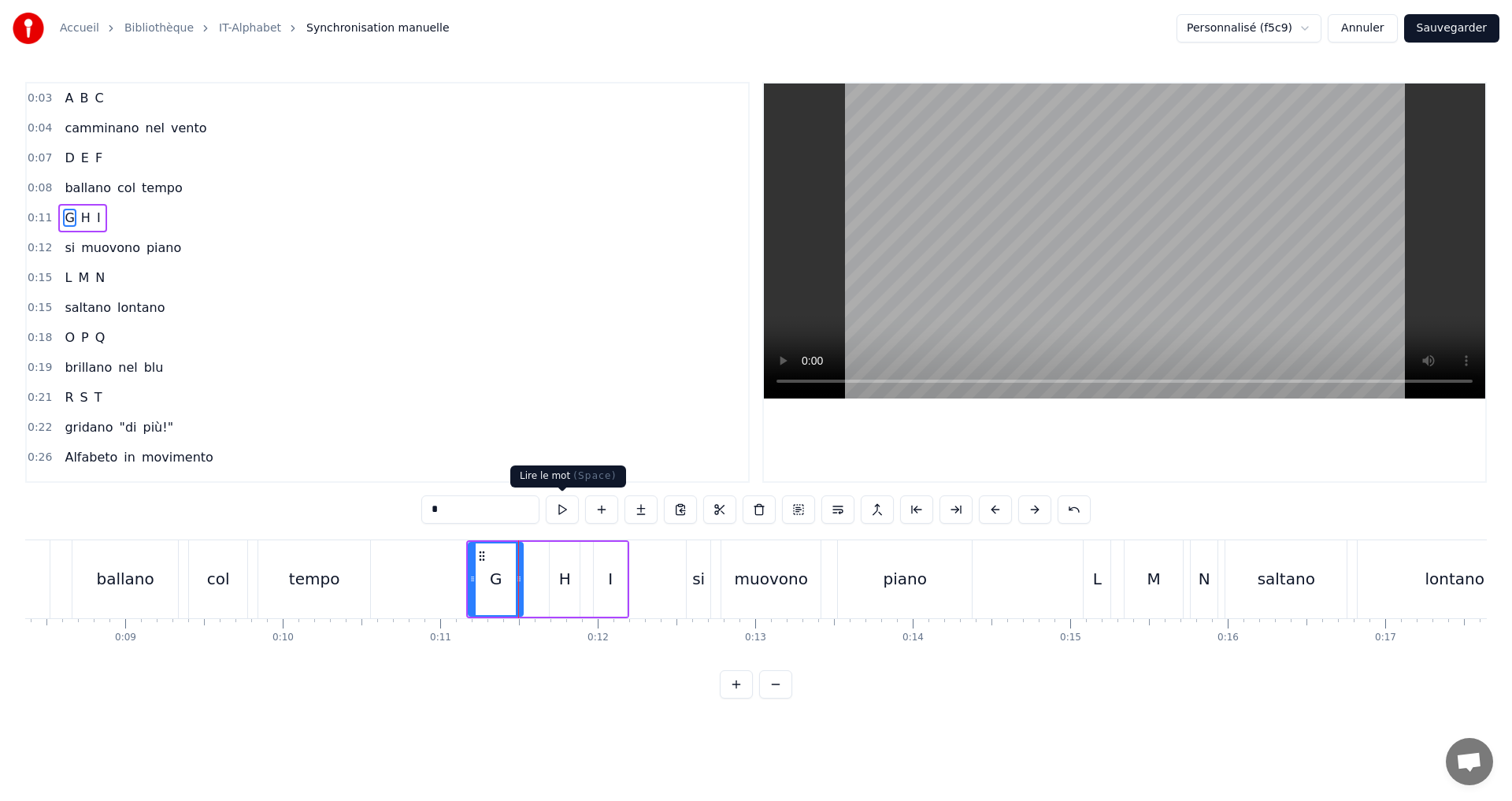
click at [562, 504] on button at bounding box center [562, 510] width 33 height 29
drag, startPoint x: 473, startPoint y: 578, endPoint x: 441, endPoint y: 568, distance: 33.5
click at [441, 568] on div at bounding box center [441, 579] width 6 height 72
drag, startPoint x: 518, startPoint y: 579, endPoint x: 529, endPoint y: 557, distance: 24.6
click at [495, 575] on icon at bounding box center [494, 579] width 6 height 13
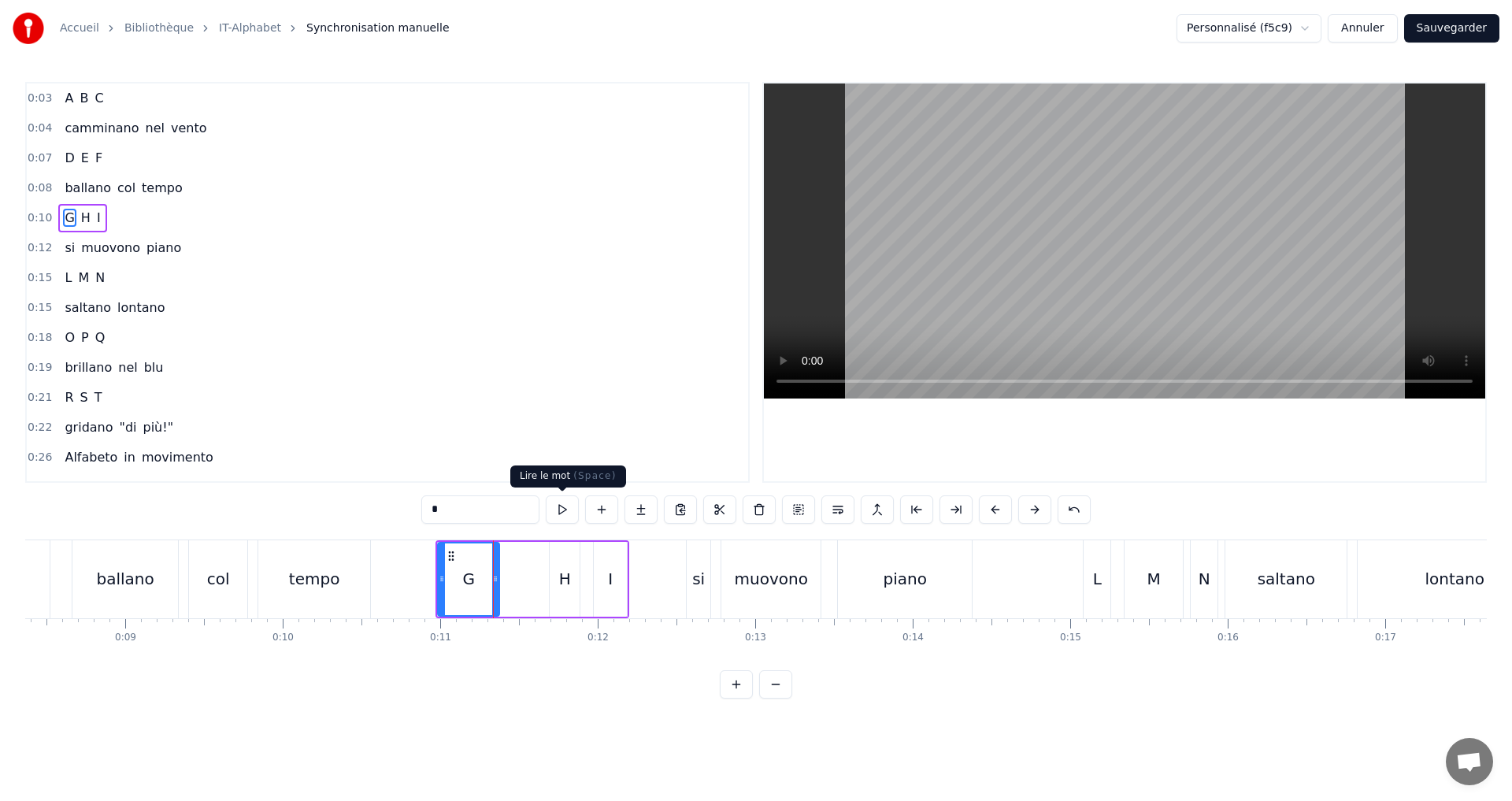
click at [569, 504] on button at bounding box center [562, 510] width 33 height 29
drag, startPoint x: 442, startPoint y: 583, endPoint x: 468, endPoint y: 579, distance: 26.3
click at [468, 579] on icon at bounding box center [467, 579] width 6 height 13
click at [558, 502] on button at bounding box center [562, 510] width 33 height 29
drag, startPoint x: 496, startPoint y: 577, endPoint x: 511, endPoint y: 575, distance: 15.1
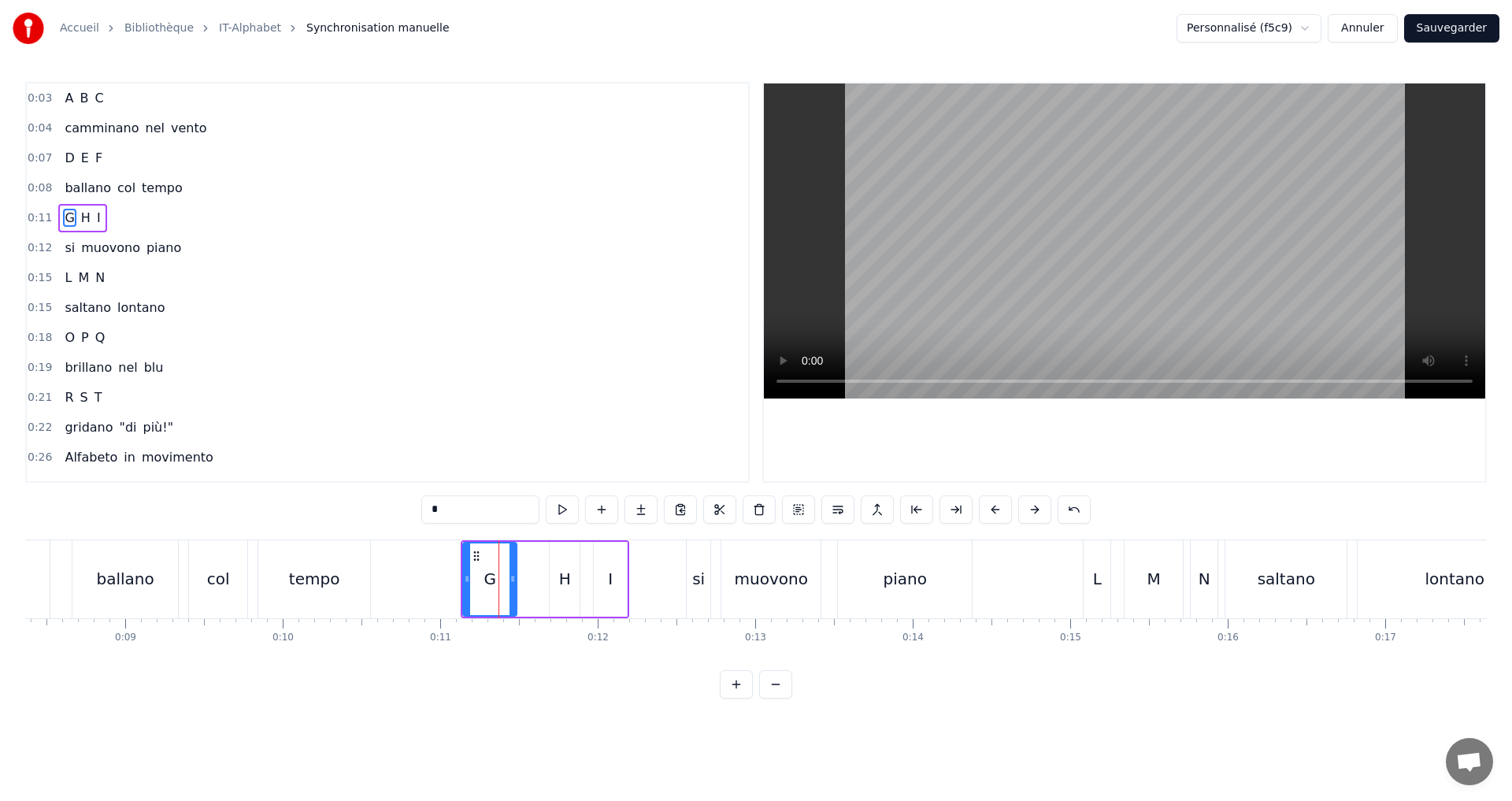
click at [513, 576] on icon at bounding box center [512, 579] width 6 height 13
click at [557, 505] on button at bounding box center [562, 510] width 33 height 29
drag, startPoint x: 470, startPoint y: 573, endPoint x: 485, endPoint y: 568, distance: 15.8
click at [485, 568] on div at bounding box center [484, 579] width 6 height 72
click at [504, 584] on div at bounding box center [504, 579] width 6 height 72
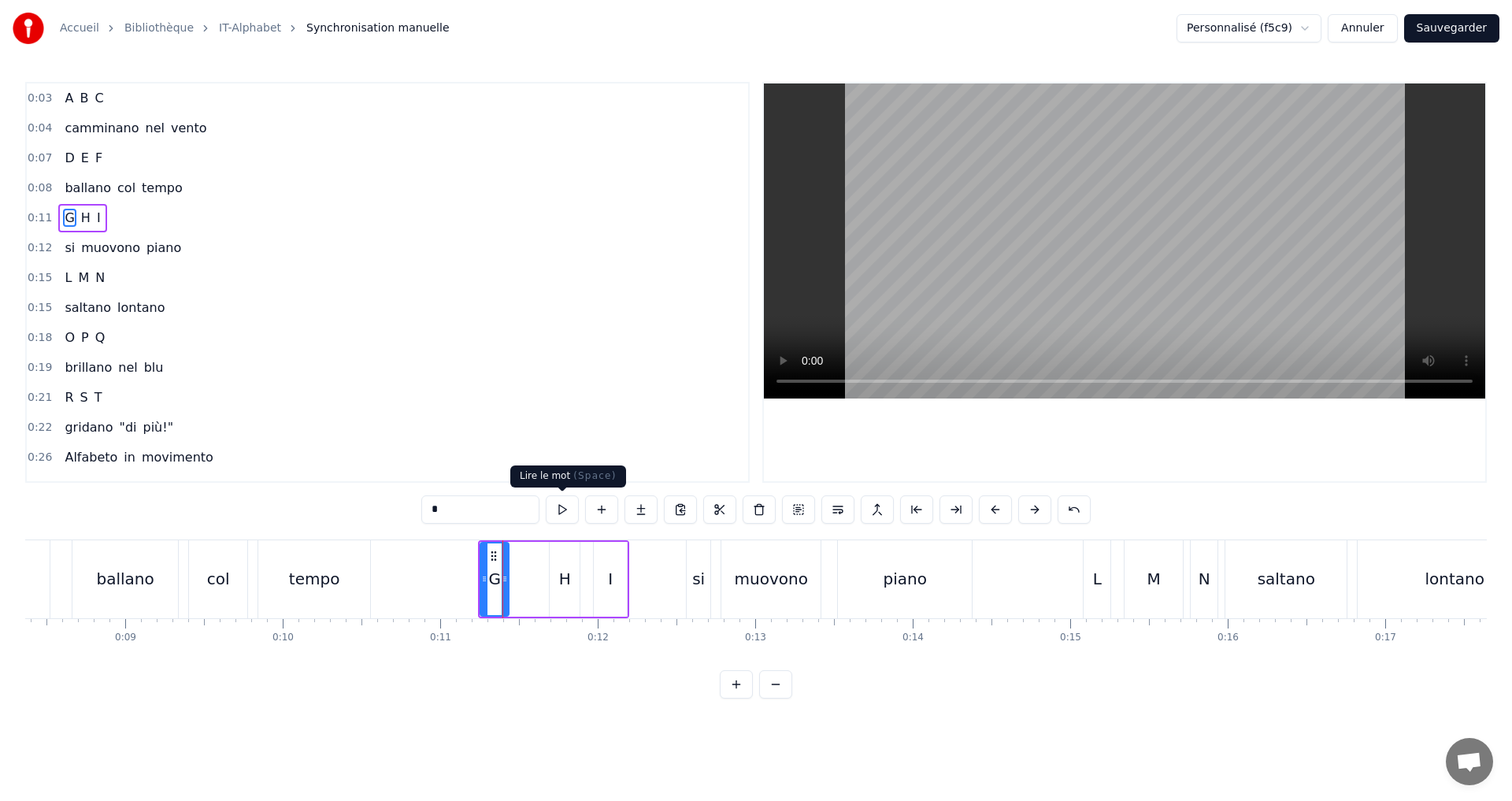
click at [568, 508] on button at bounding box center [562, 510] width 33 height 29
click at [562, 584] on div "H" at bounding box center [565, 579] width 12 height 24
click at [550, 581] on div "H" at bounding box center [564, 579] width 31 height 74
drag, startPoint x: 551, startPoint y: 581, endPoint x: 507, endPoint y: 545, distance: 56.9
click at [516, 568] on div at bounding box center [518, 579] width 6 height 72
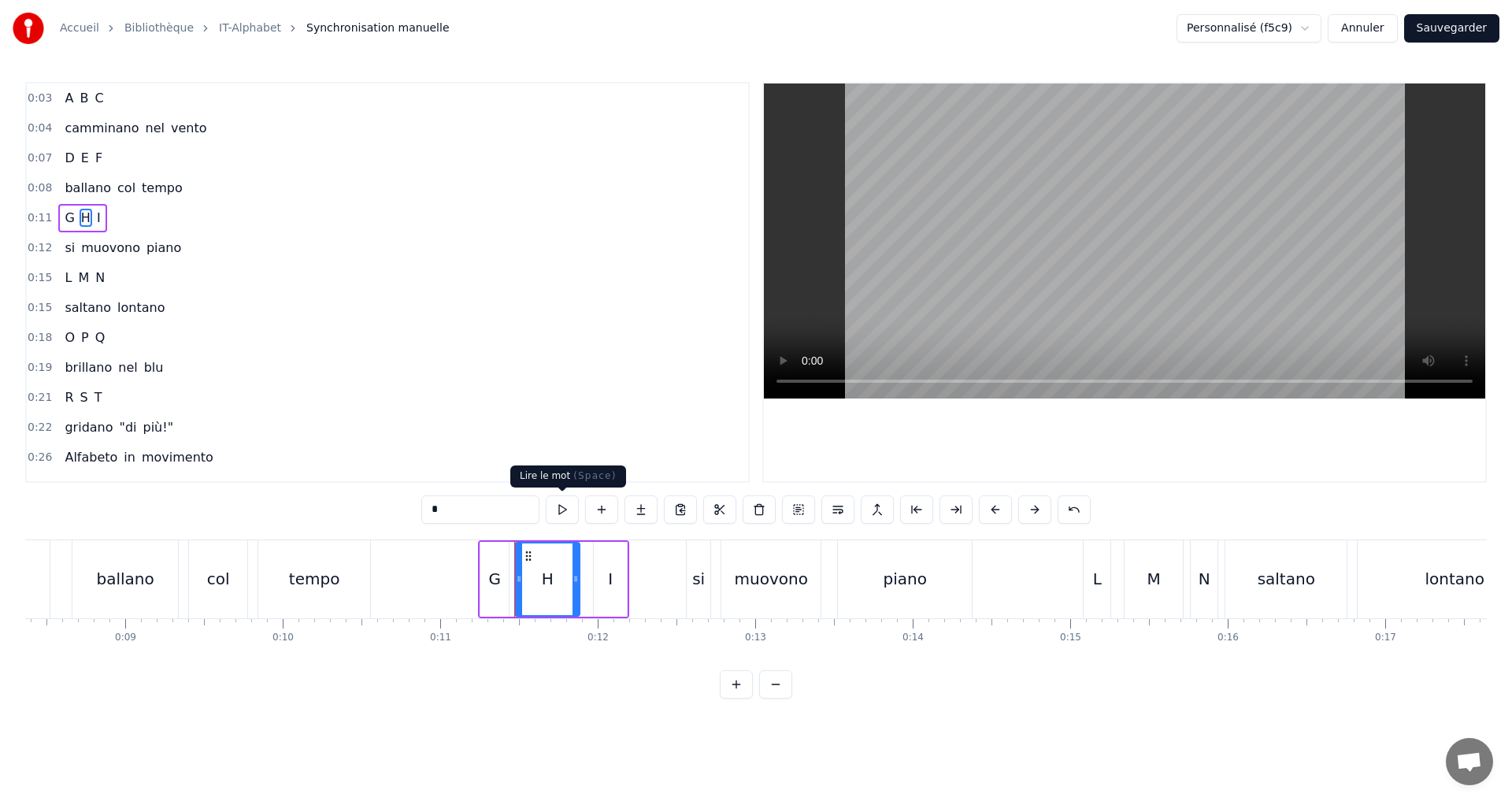
click at [564, 512] on button at bounding box center [562, 510] width 33 height 29
drag, startPoint x: 574, startPoint y: 579, endPoint x: 546, endPoint y: 572, distance: 28.9
click at [546, 572] on div at bounding box center [546, 579] width 6 height 72
click at [564, 518] on button at bounding box center [562, 510] width 33 height 29
click at [614, 585] on div "I" at bounding box center [610, 579] width 33 height 74
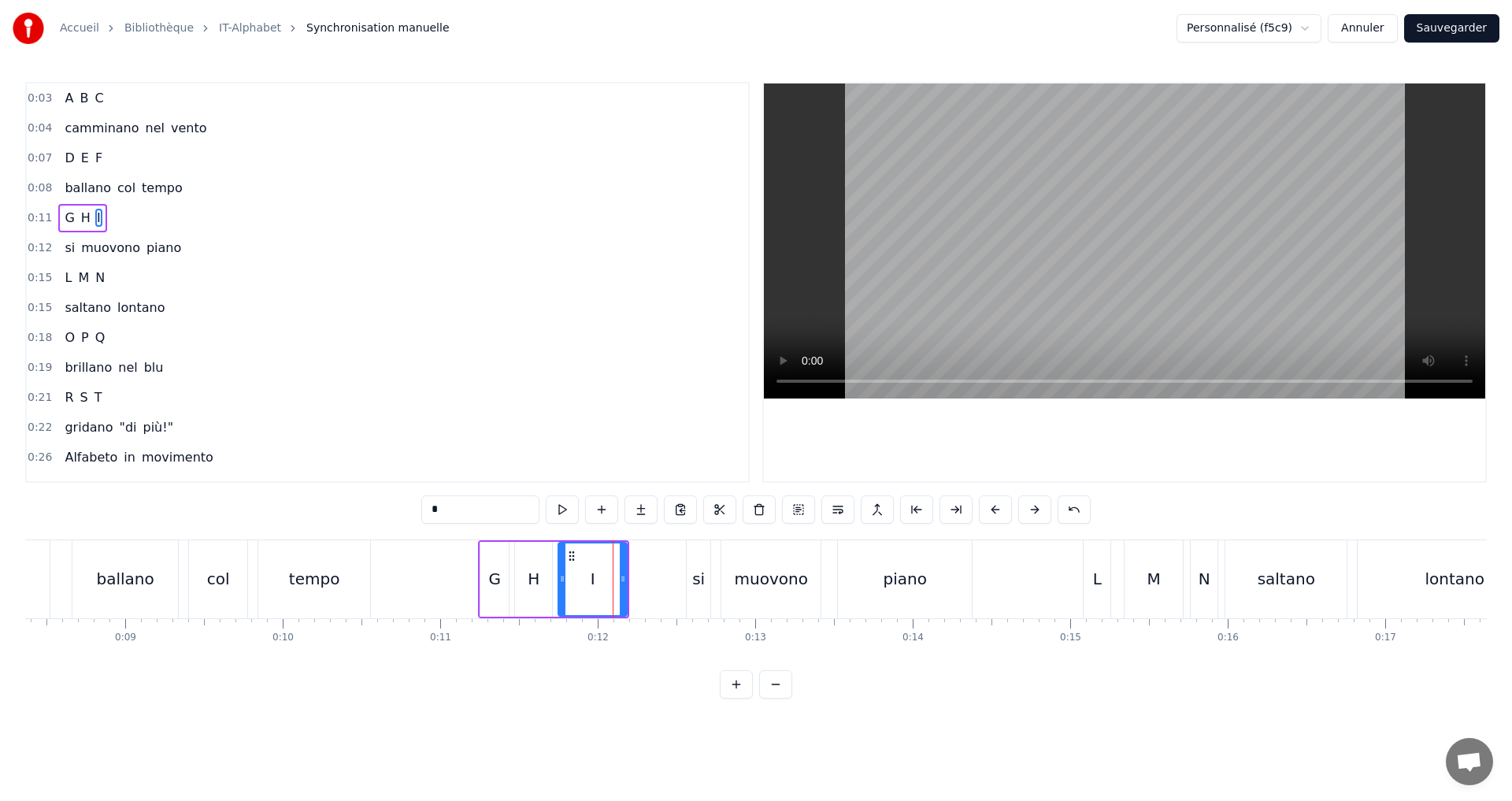
drag, startPoint x: 597, startPoint y: 583, endPoint x: 562, endPoint y: 572, distance: 36.7
click at [560, 573] on icon at bounding box center [562, 579] width 6 height 13
click at [564, 506] on button at bounding box center [562, 510] width 33 height 29
drag, startPoint x: 562, startPoint y: 580, endPoint x: 584, endPoint y: 579, distance: 22.0
click at [584, 579] on icon at bounding box center [582, 579] width 6 height 13
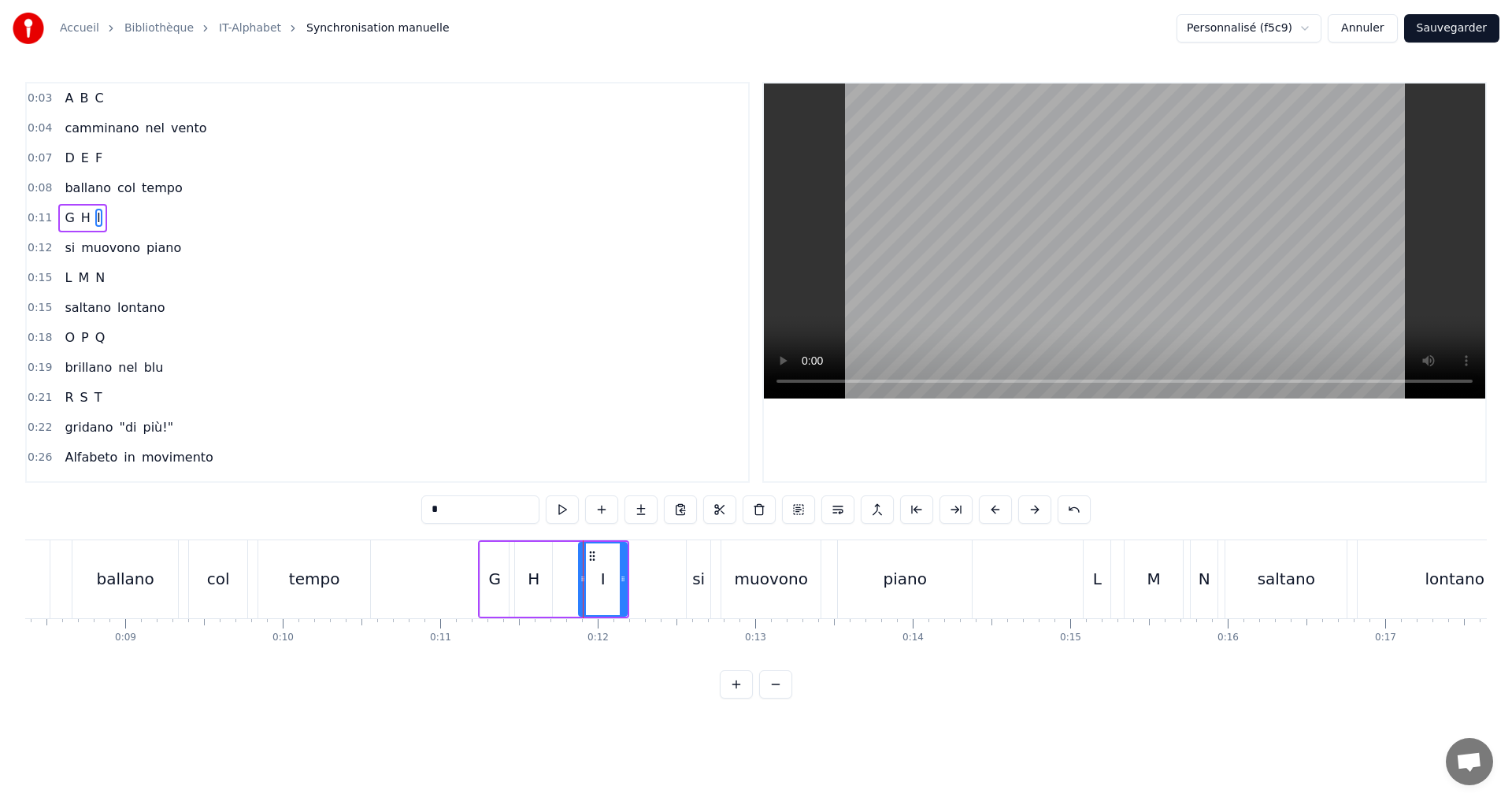
click at [540, 582] on div "H" at bounding box center [534, 579] width 37 height 74
drag, startPoint x: 551, startPoint y: 584, endPoint x: 569, endPoint y: 582, distance: 18.1
click at [568, 582] on icon at bounding box center [565, 579] width 6 height 13
click at [563, 513] on button at bounding box center [562, 510] width 33 height 29
drag, startPoint x: 567, startPoint y: 579, endPoint x: 556, endPoint y: 579, distance: 11.0
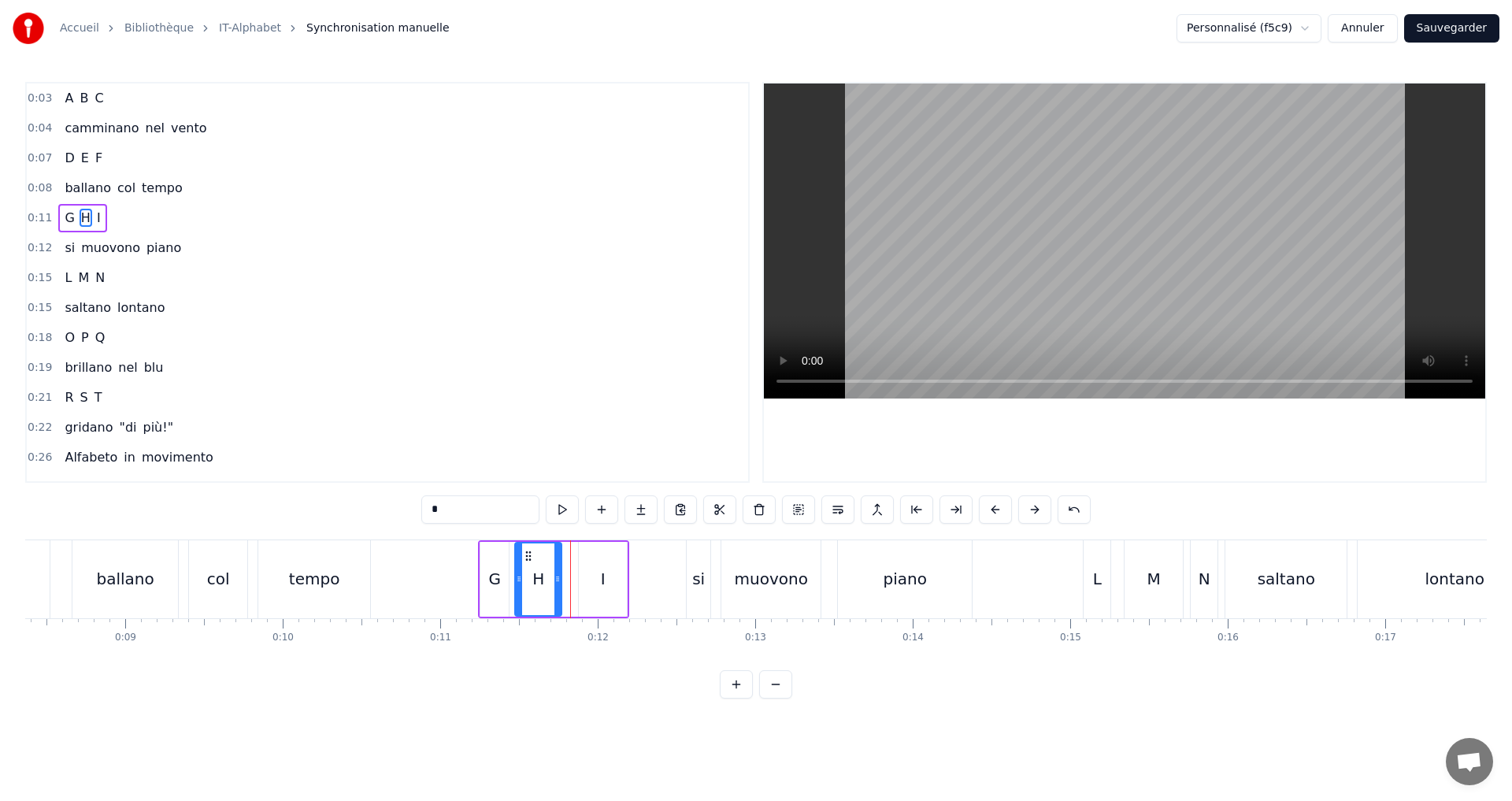
click at [556, 579] on icon at bounding box center [557, 579] width 6 height 13
click at [565, 505] on button at bounding box center [562, 510] width 33 height 29
click at [598, 582] on div "I" at bounding box center [603, 579] width 48 height 74
type input "*"
drag, startPoint x: 583, startPoint y: 579, endPoint x: 561, endPoint y: 562, distance: 27.8
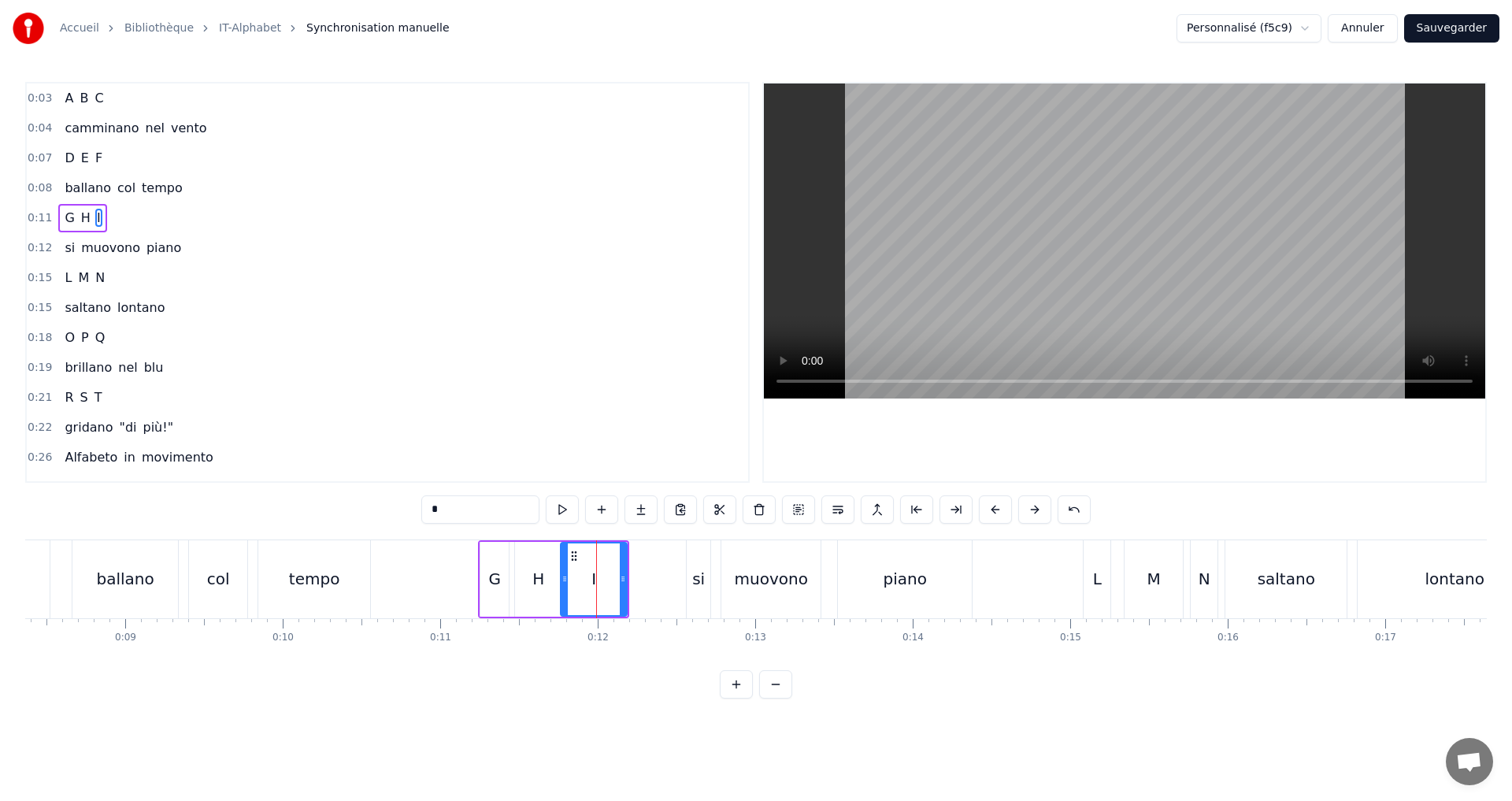
click at [562, 573] on icon at bounding box center [564, 579] width 6 height 13
click at [556, 517] on button at bounding box center [562, 510] width 33 height 29
drag, startPoint x: 562, startPoint y: 572, endPoint x: 583, endPoint y: 534, distance: 43.4
click at [588, 571] on div at bounding box center [586, 579] width 6 height 72
click at [568, 507] on button at bounding box center [562, 510] width 33 height 29
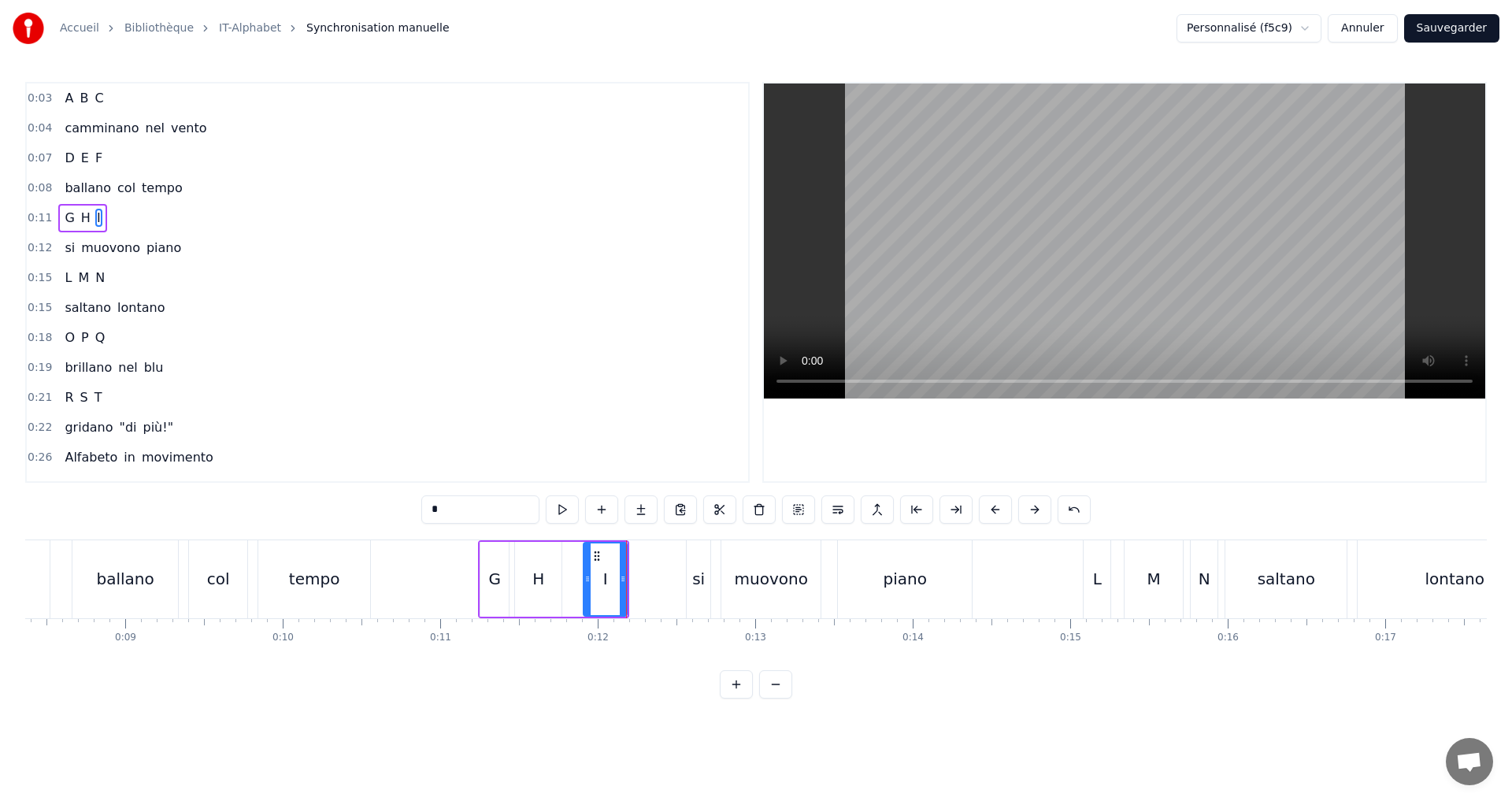
click at [183, 243] on div "0:12 si muovono piano" at bounding box center [387, 248] width 721 height 30
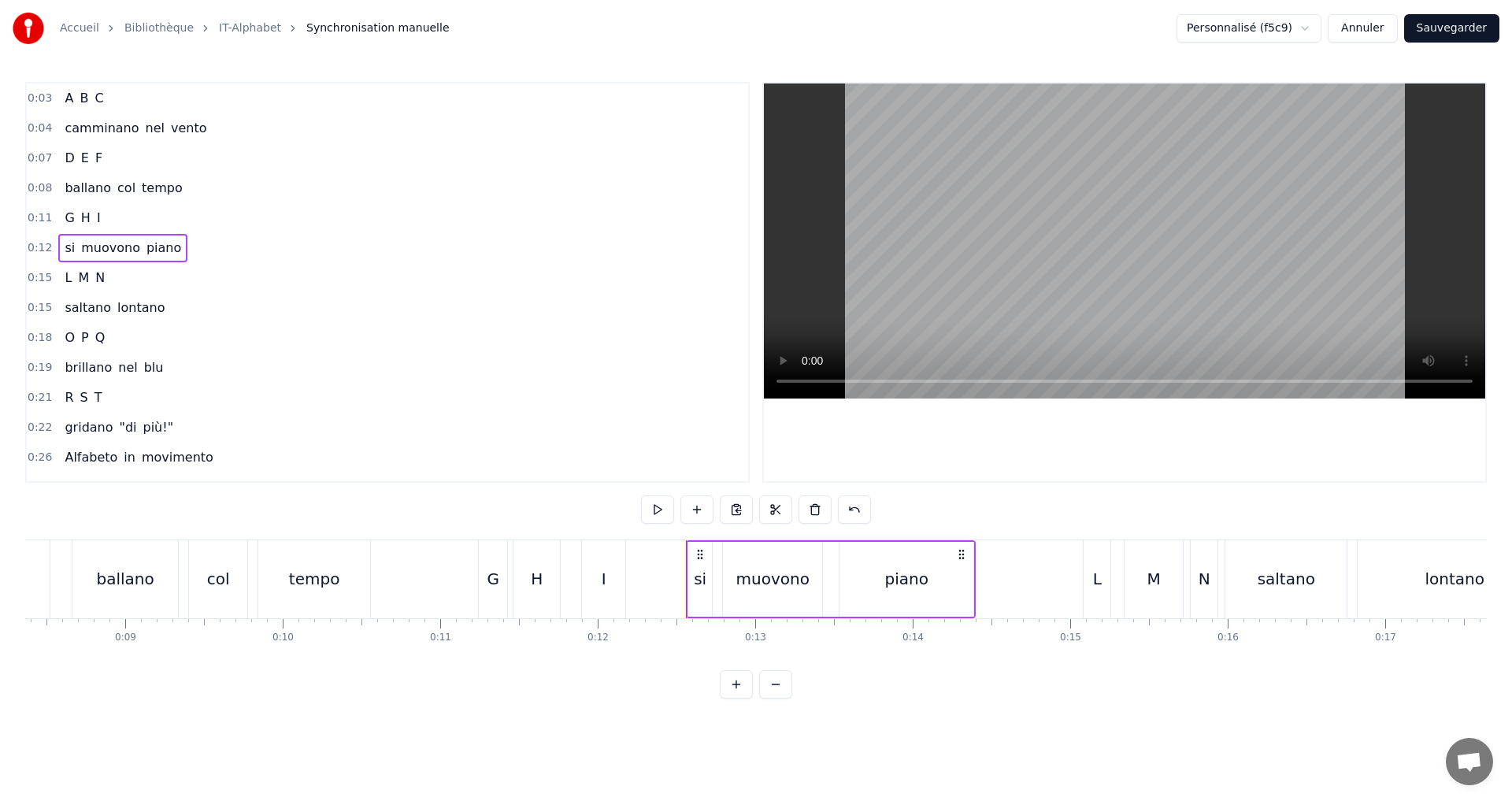
click at [205, 222] on div "0:11 G H I" at bounding box center [387, 217] width 721 height 30
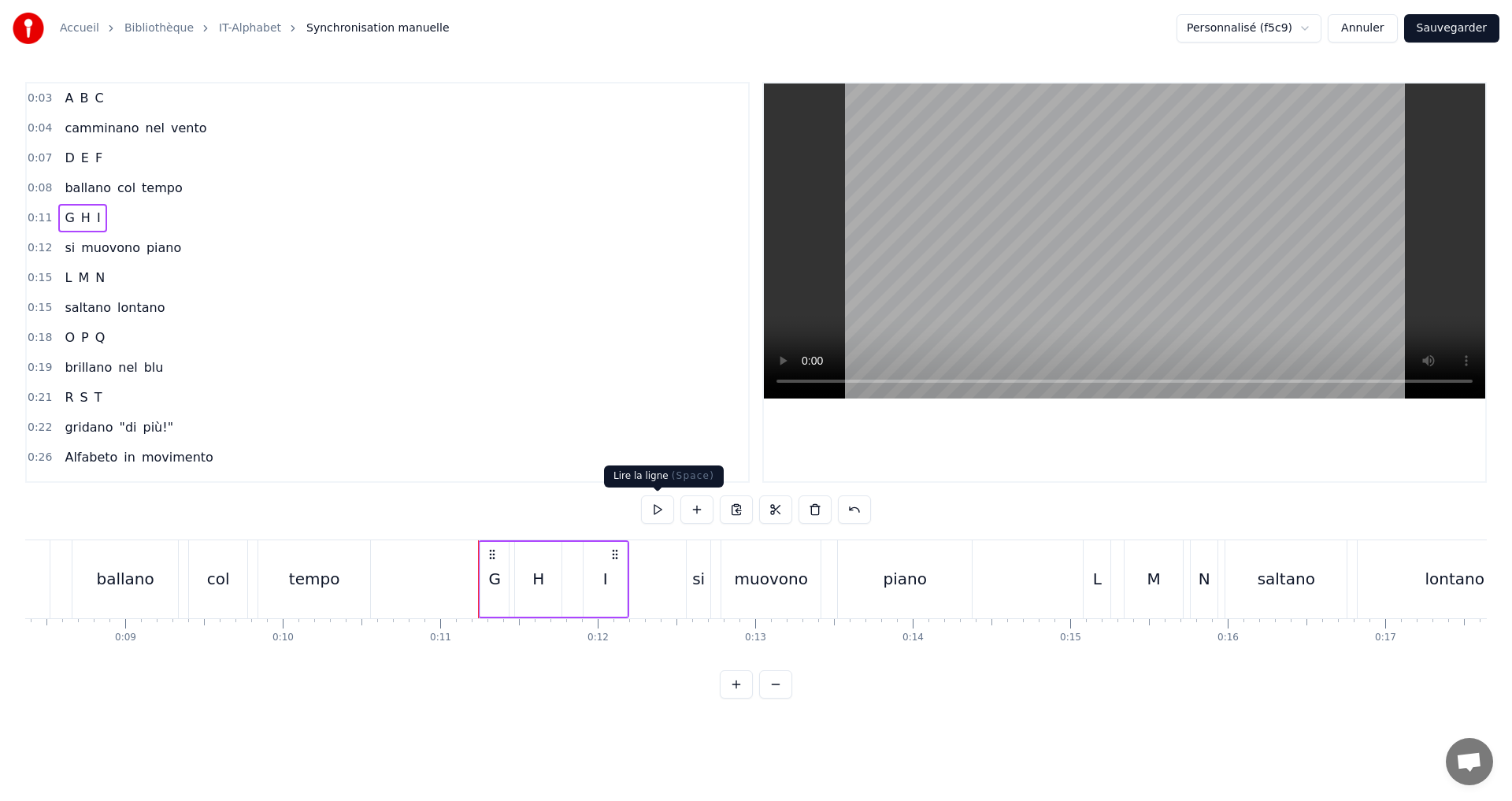
click at [662, 509] on button at bounding box center [657, 510] width 33 height 29
click at [256, 243] on div "0:12 si muovono piano" at bounding box center [387, 248] width 721 height 30
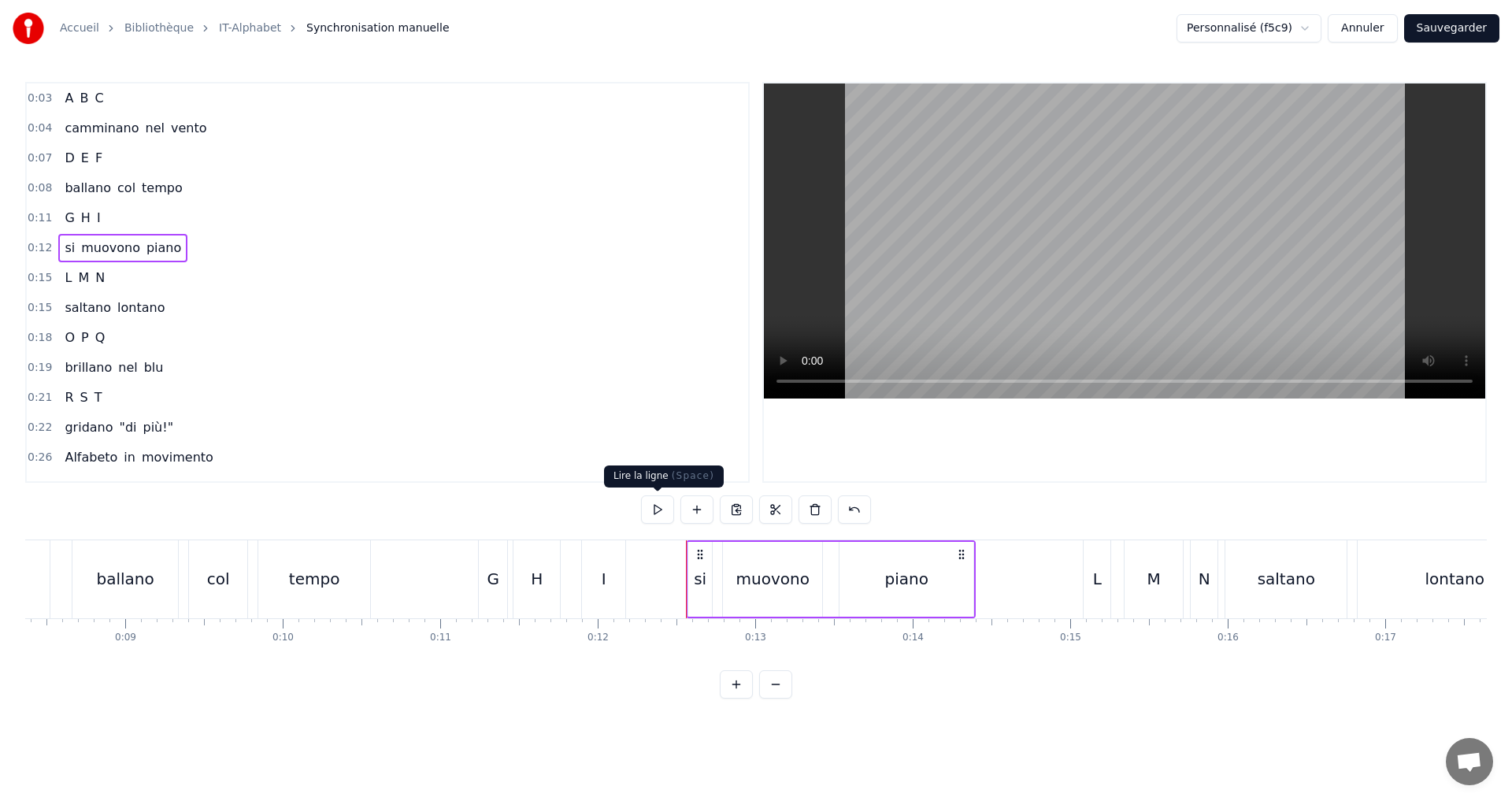
click at [648, 509] on button at bounding box center [657, 510] width 33 height 29
click at [166, 270] on div "0:15 L M N" at bounding box center [387, 277] width 721 height 30
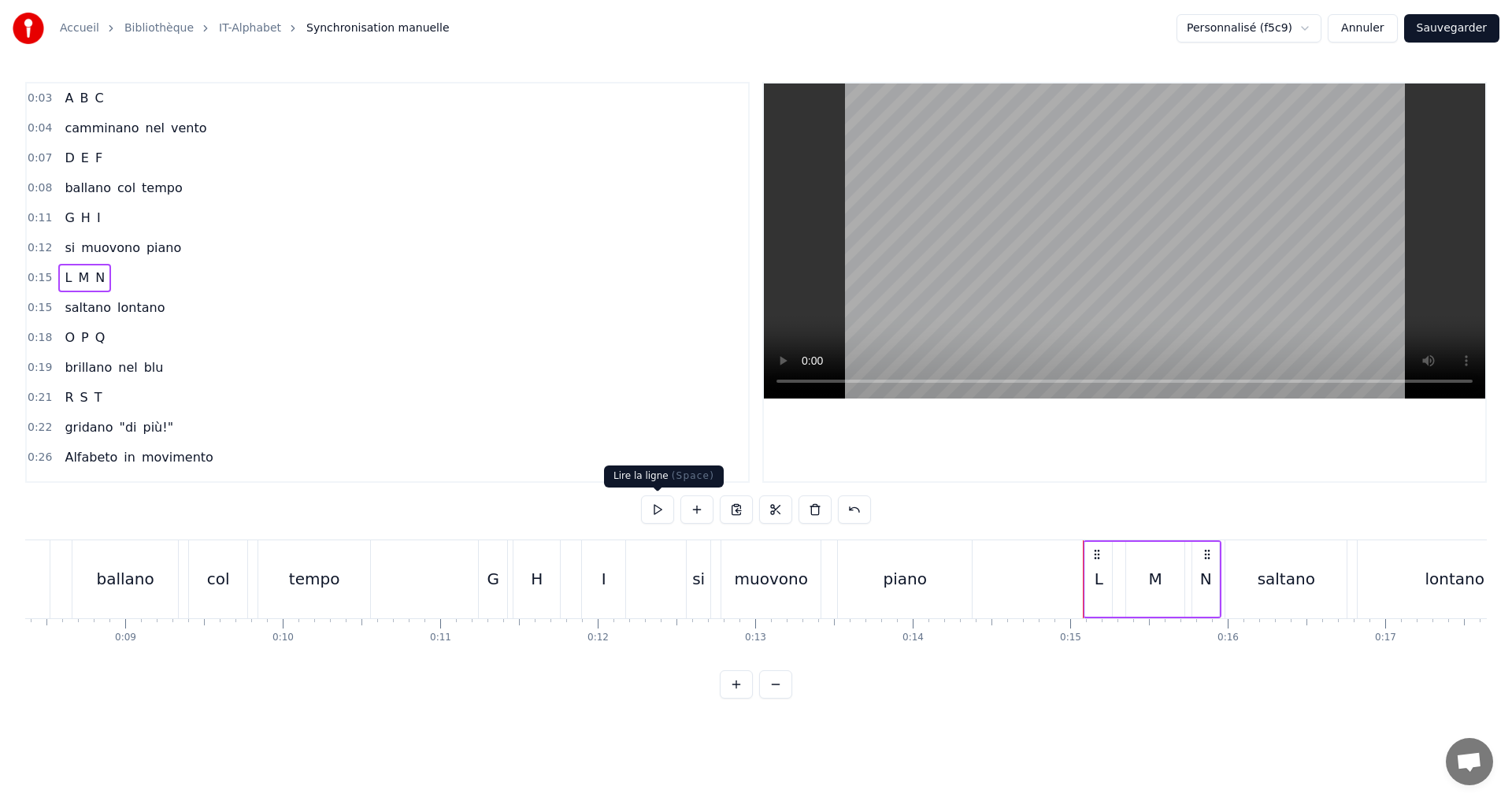
click at [660, 499] on button at bounding box center [657, 510] width 33 height 29
click at [1095, 584] on div "L" at bounding box center [1099, 579] width 8 height 24
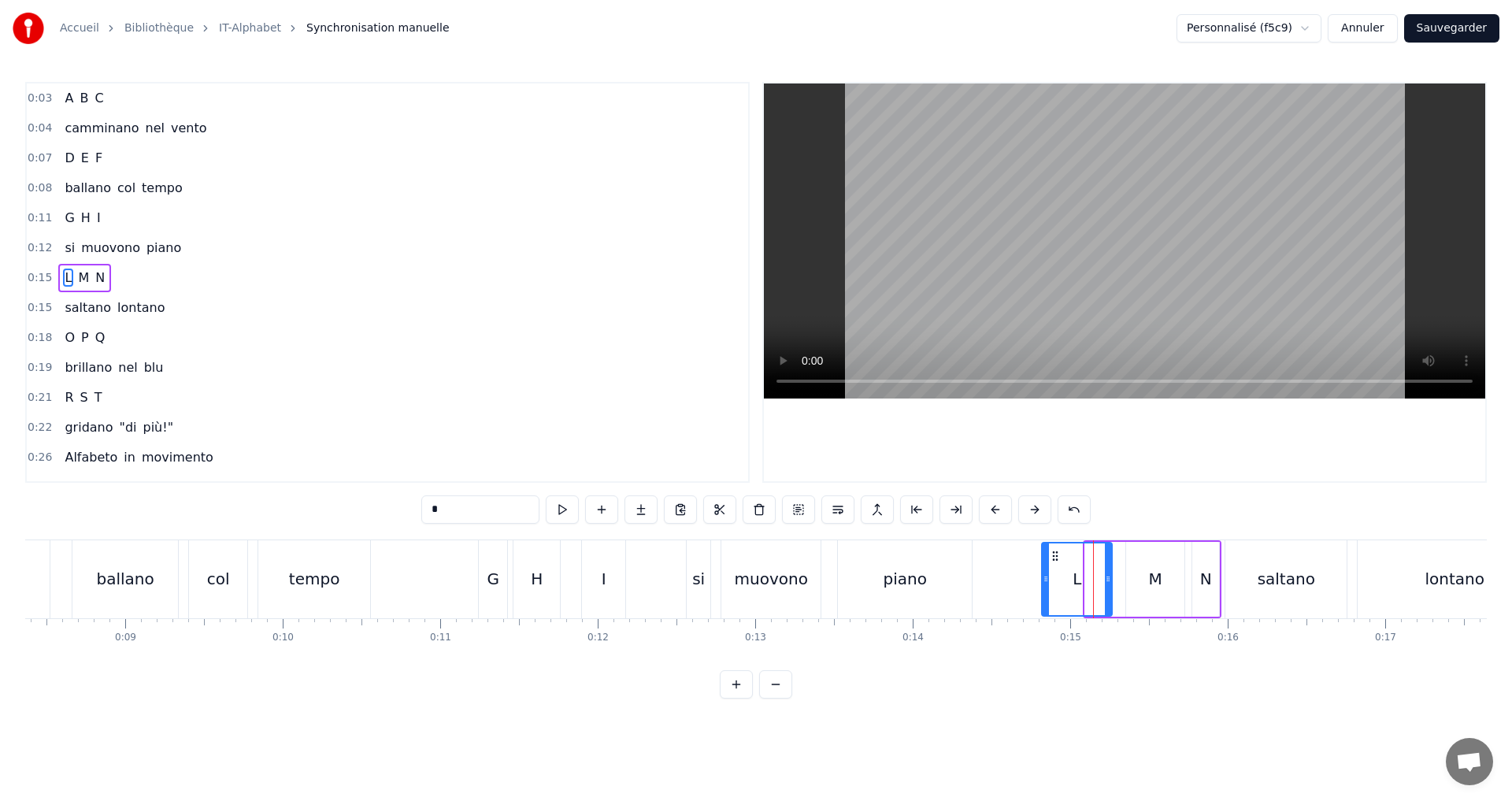
drag, startPoint x: 1086, startPoint y: 583, endPoint x: 1043, endPoint y: 574, distance: 43.9
click at [1043, 574] on icon at bounding box center [1045, 579] width 6 height 13
drag, startPoint x: 1105, startPoint y: 584, endPoint x: 1085, endPoint y: 578, distance: 20.9
click at [1085, 578] on icon at bounding box center [1087, 579] width 6 height 13
click at [558, 508] on button at bounding box center [562, 510] width 33 height 29
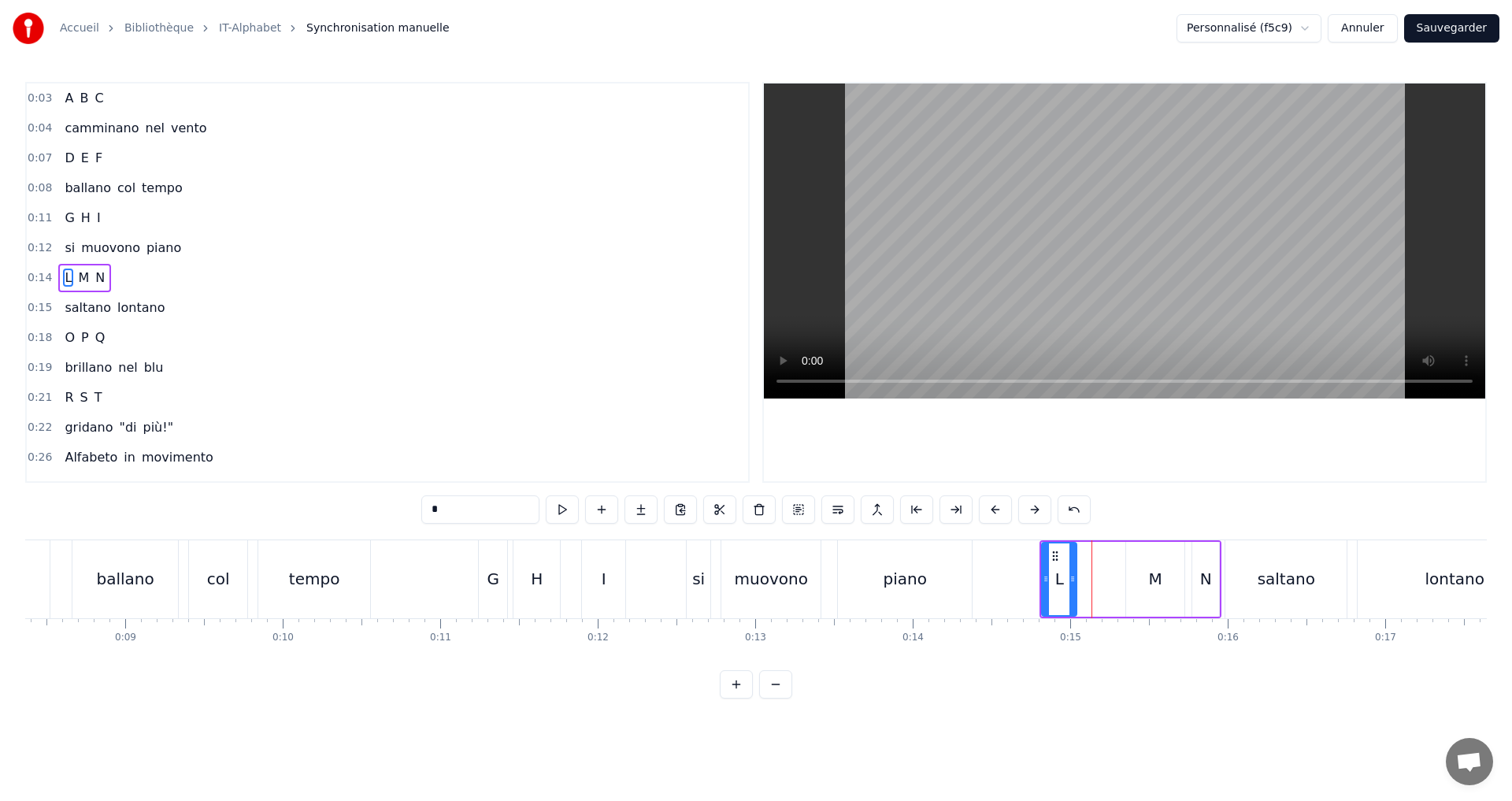
drag, startPoint x: 1091, startPoint y: 591, endPoint x: 1075, endPoint y: 585, distance: 17.1
click at [1075, 585] on div at bounding box center [1072, 579] width 6 height 72
click at [562, 511] on button at bounding box center [562, 510] width 33 height 29
drag, startPoint x: 1071, startPoint y: 579, endPoint x: 966, endPoint y: 559, distance: 106.9
click at [1085, 579] on icon at bounding box center [1084, 579] width 6 height 13
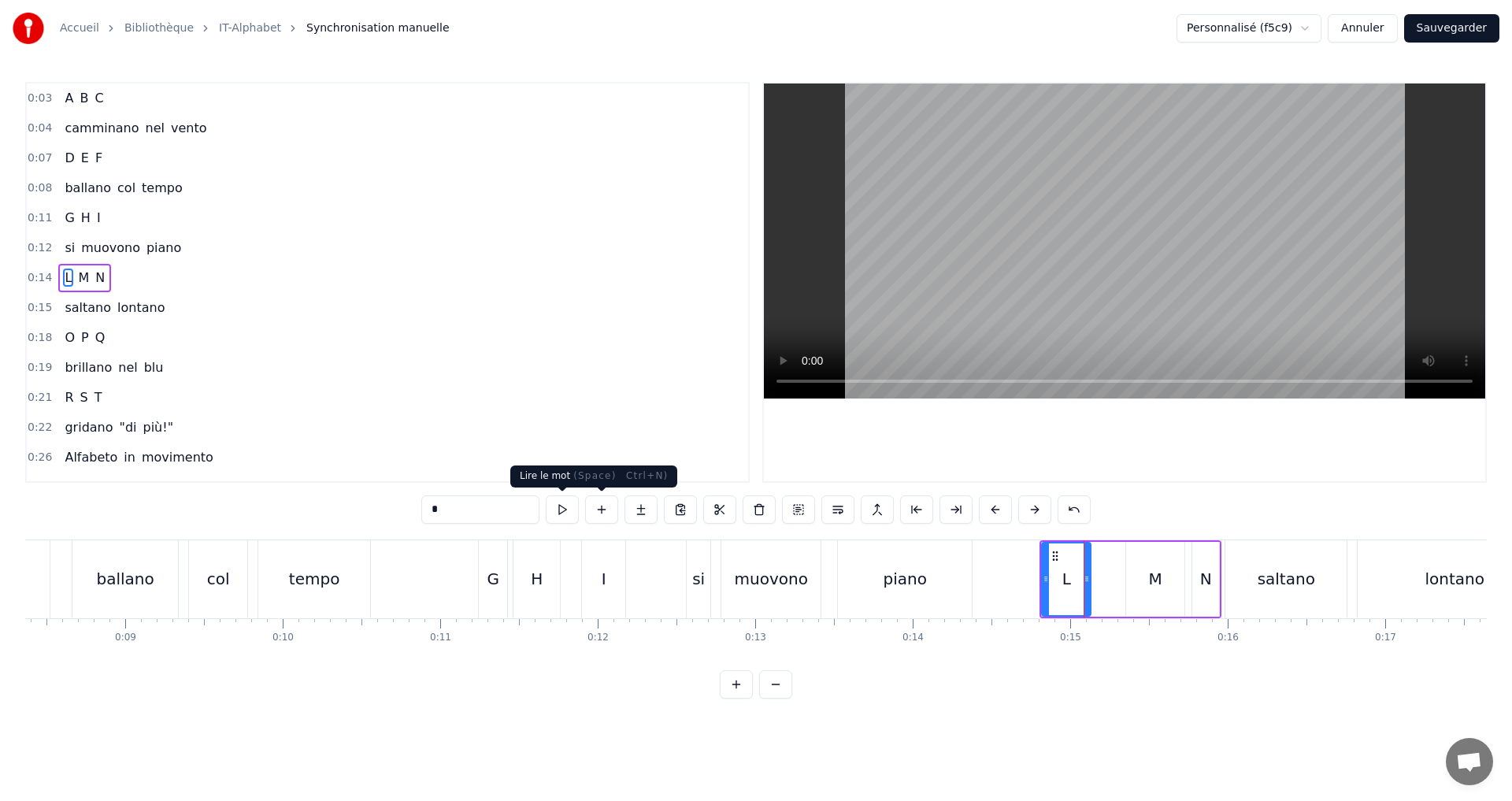
click at [569, 507] on button at bounding box center [562, 510] width 33 height 29
drag, startPoint x: 1088, startPoint y: 579, endPoint x: 1103, endPoint y: 579, distance: 15.0
click at [1103, 579] on icon at bounding box center [1100, 579] width 6 height 13
click at [558, 511] on button at bounding box center [562, 510] width 33 height 29
drag, startPoint x: 1098, startPoint y: 590, endPoint x: 1084, endPoint y: 579, distance: 17.8
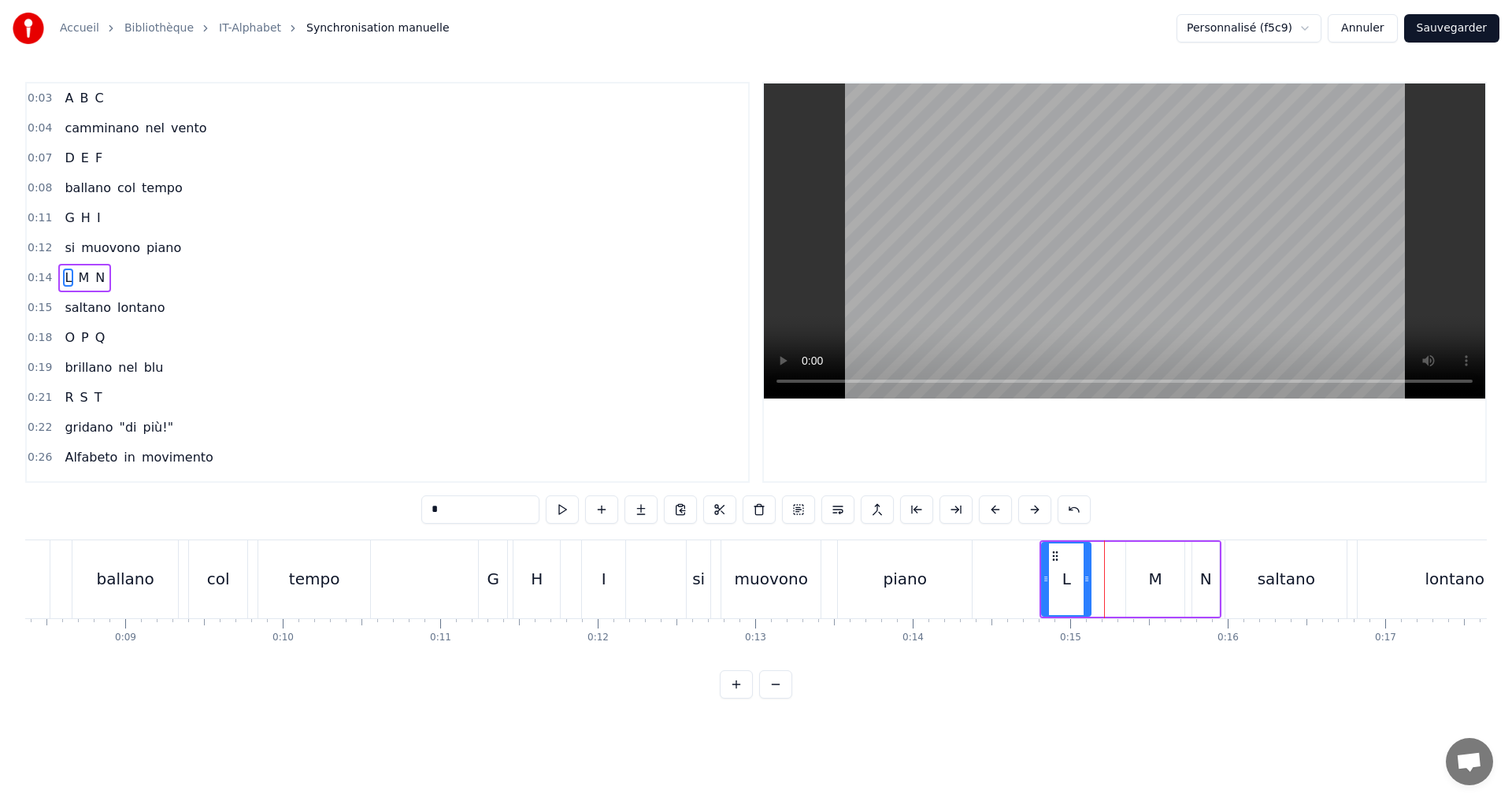
click at [1084, 579] on div at bounding box center [1087, 579] width 6 height 72
click at [579, 507] on div "*" at bounding box center [756, 510] width 670 height 29
click at [576, 507] on button at bounding box center [562, 510] width 33 height 29
click at [1157, 589] on div "M" at bounding box center [1156, 579] width 14 height 24
type input "*"
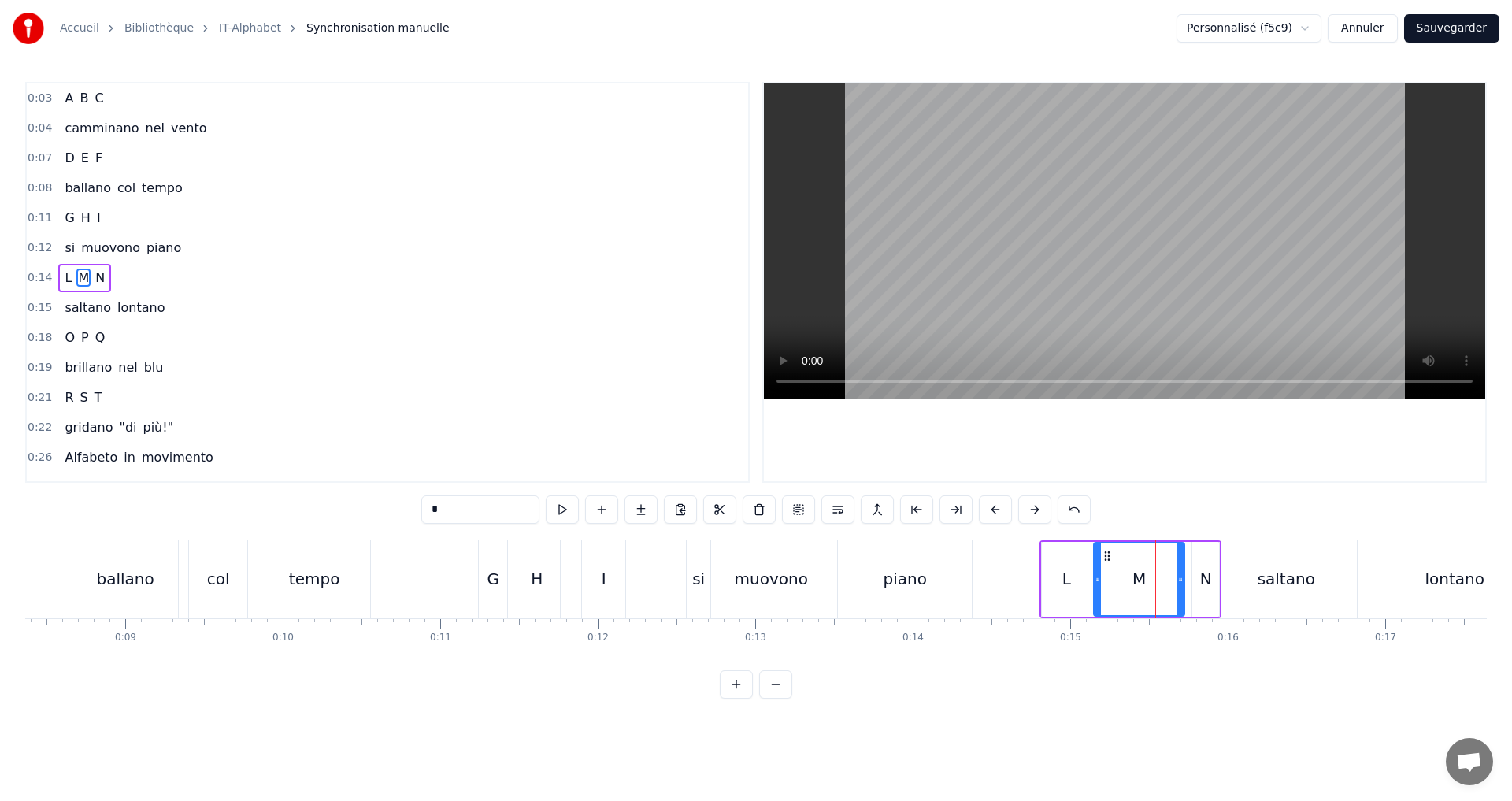
drag, startPoint x: 1129, startPoint y: 574, endPoint x: 1098, endPoint y: 568, distance: 31.6
click at [1098, 568] on div at bounding box center [1098, 579] width 6 height 72
drag, startPoint x: 1181, startPoint y: 579, endPoint x: 1150, endPoint y: 573, distance: 31.6
click at [1157, 573] on icon at bounding box center [1159, 579] width 6 height 13
click at [570, 511] on button at bounding box center [562, 510] width 33 height 29
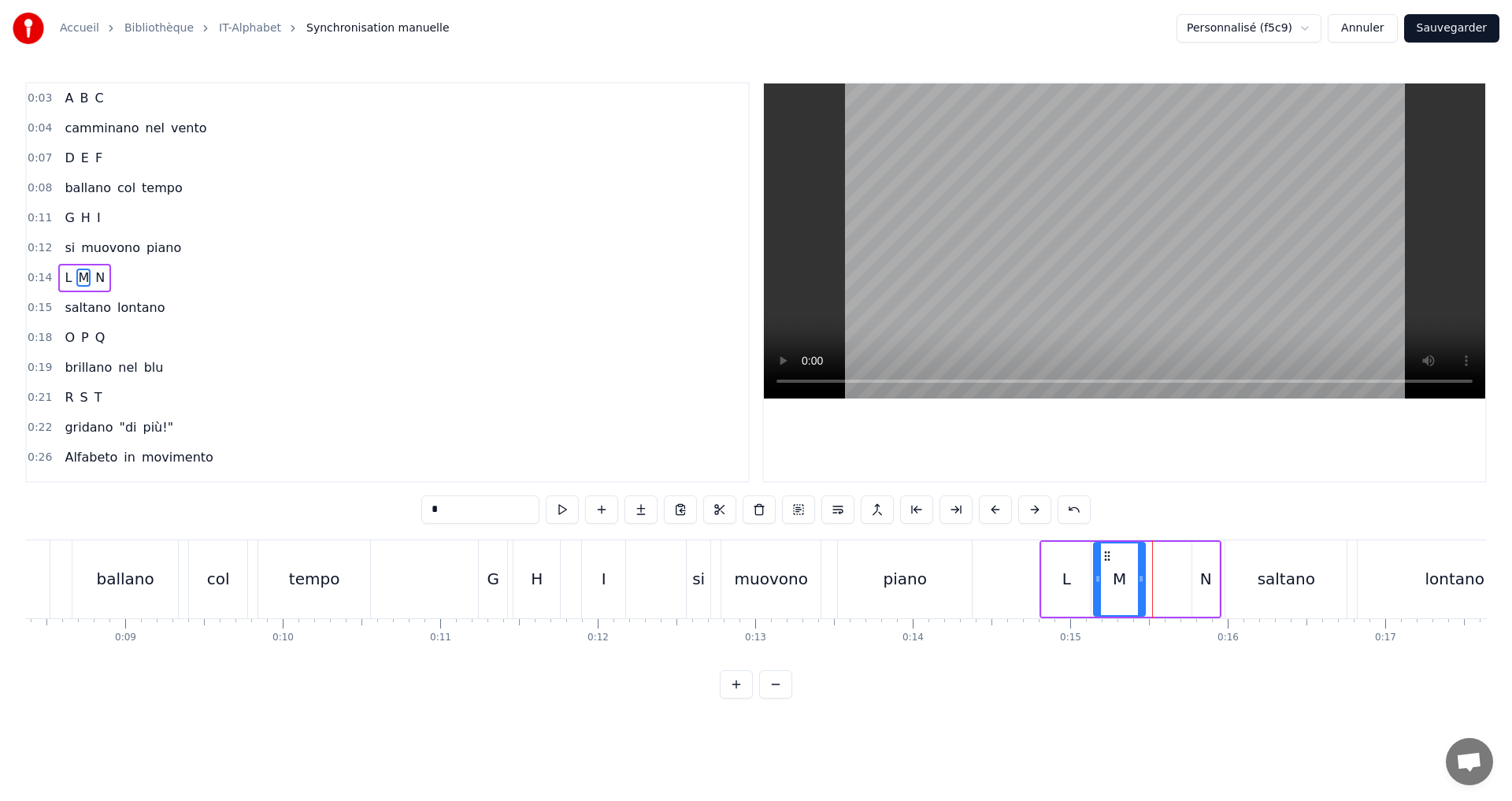
click at [1144, 578] on icon at bounding box center [1141, 579] width 6 height 13
click at [562, 512] on button at bounding box center [562, 510] width 33 height 29
drag, startPoint x: 1142, startPoint y: 580, endPoint x: 1130, endPoint y: 578, distance: 12.2
click at [1130, 578] on icon at bounding box center [1131, 579] width 6 height 13
drag, startPoint x: 574, startPoint y: 515, endPoint x: 564, endPoint y: 510, distance: 11.2
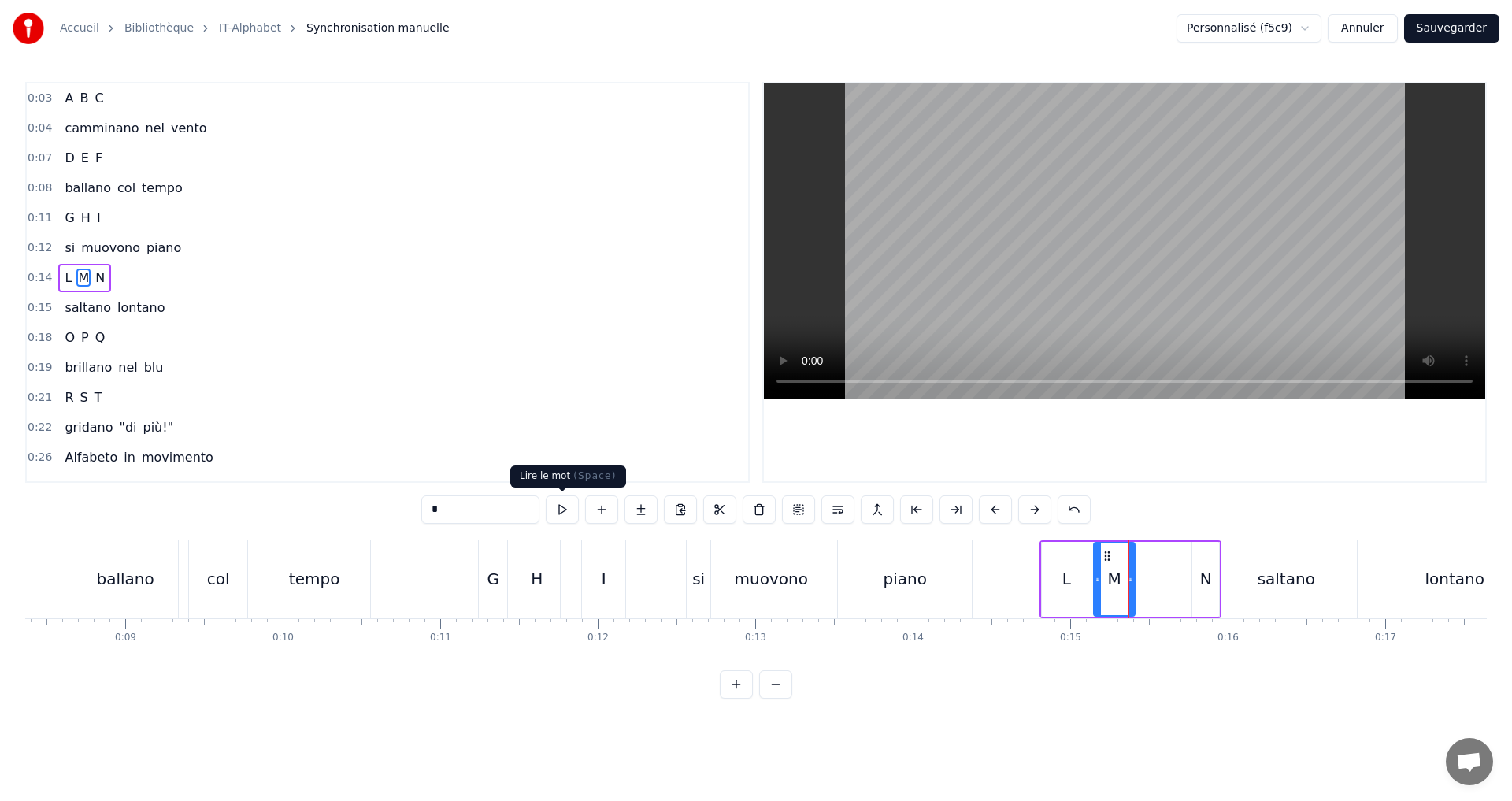
click at [573, 515] on button at bounding box center [562, 510] width 33 height 29
click at [1176, 571] on div "L M N" at bounding box center [1130, 579] width 182 height 78
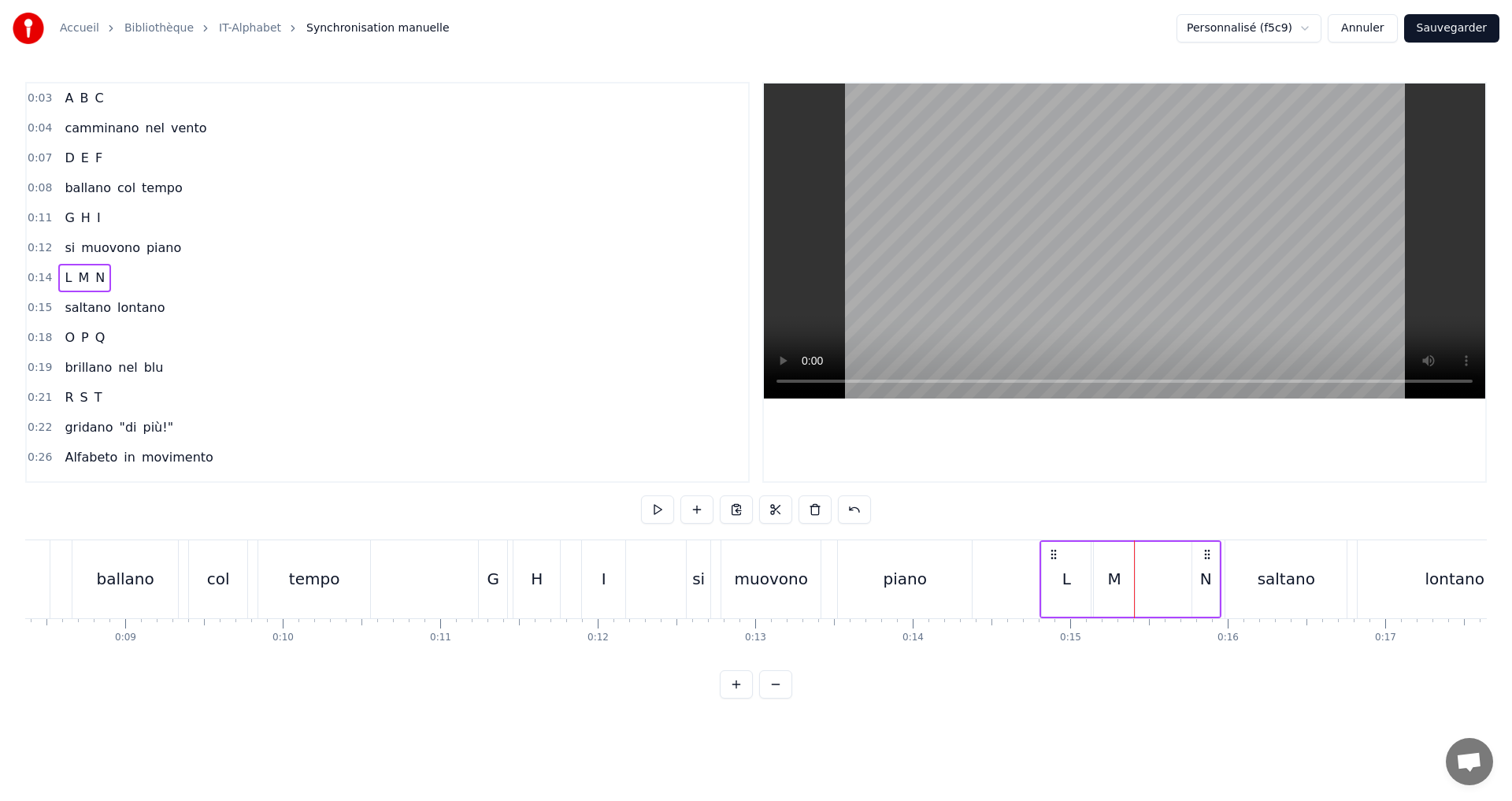
click at [1200, 590] on div "N" at bounding box center [1206, 579] width 12 height 24
drag, startPoint x: 1194, startPoint y: 588, endPoint x: 1142, endPoint y: 577, distance: 53.2
click at [1142, 577] on div at bounding box center [1144, 579] width 6 height 72
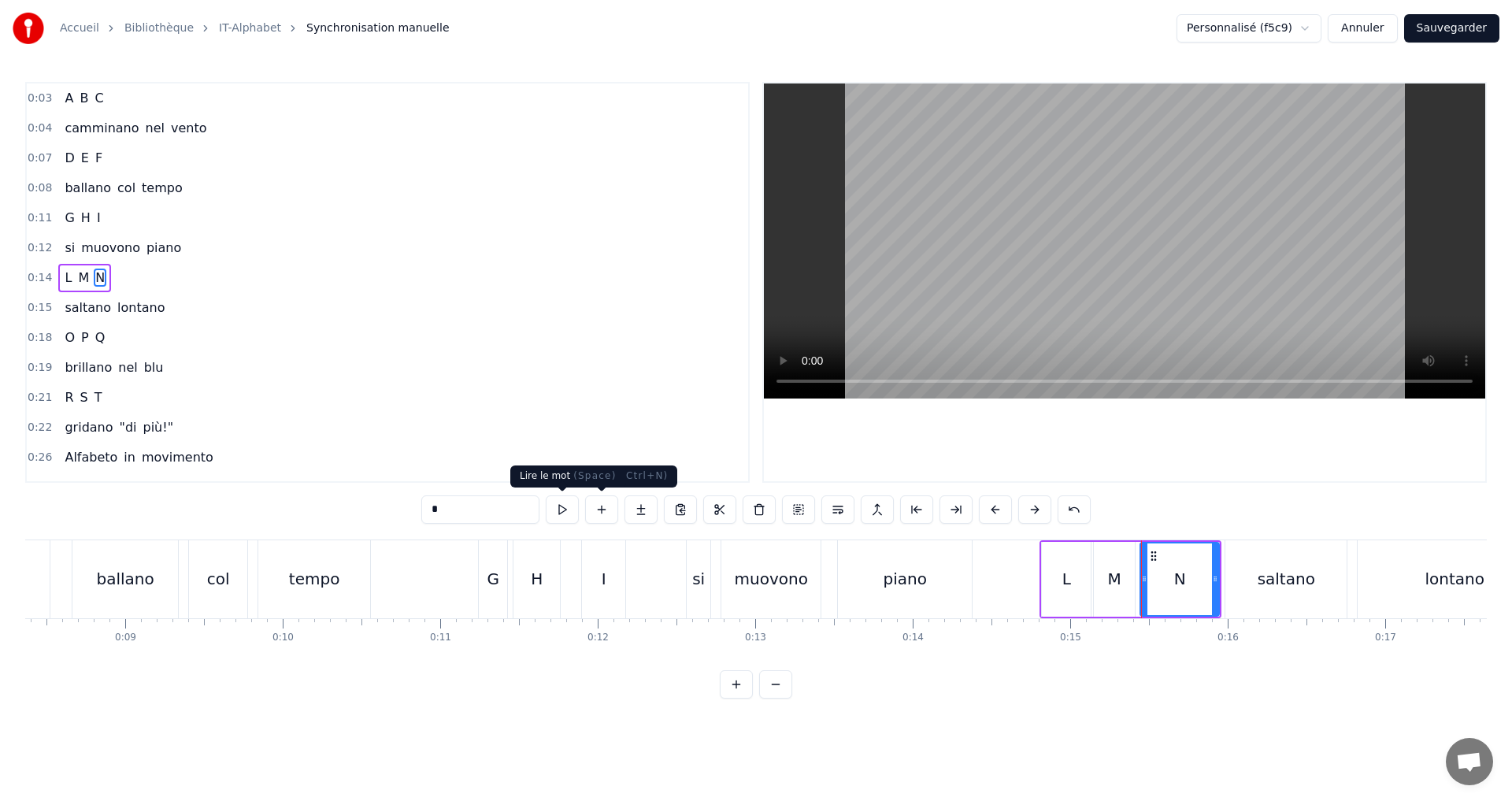
click at [560, 510] on button at bounding box center [562, 510] width 33 height 29
drag, startPoint x: 1217, startPoint y: 579, endPoint x: 1185, endPoint y: 576, distance: 32.1
click at [1185, 576] on icon at bounding box center [1182, 579] width 6 height 13
click at [561, 507] on button at bounding box center [562, 510] width 33 height 29
drag, startPoint x: 1147, startPoint y: 587, endPoint x: 1138, endPoint y: 579, distance: 12.0
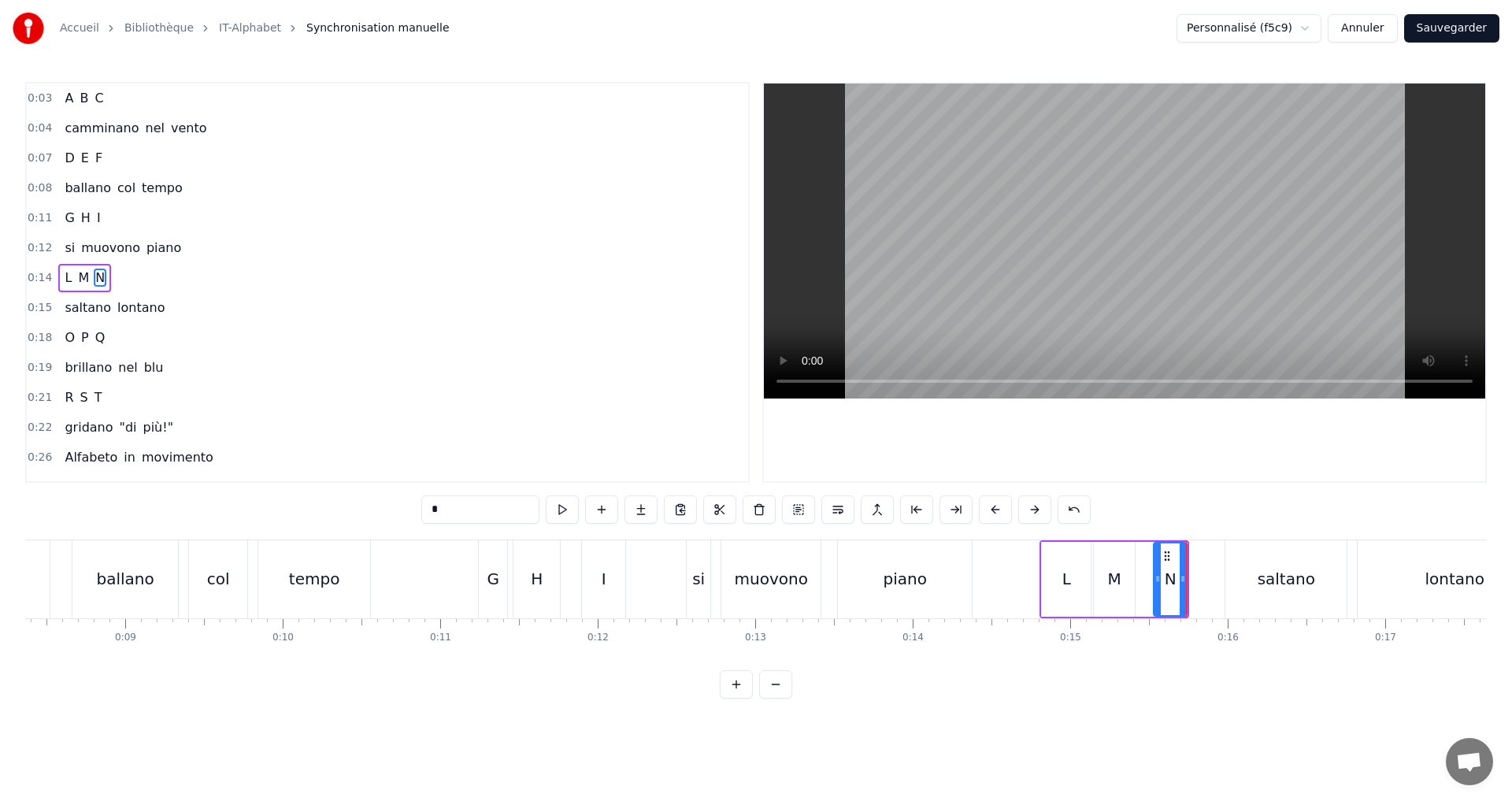
click at [1159, 584] on div at bounding box center [1157, 579] width 6 height 72
click at [561, 503] on button at bounding box center [562, 510] width 33 height 29
drag, startPoint x: 1183, startPoint y: 587, endPoint x: 1208, endPoint y: 585, distance: 25.1
click at [1208, 585] on div at bounding box center [1207, 579] width 6 height 72
click at [556, 513] on button at bounding box center [562, 510] width 33 height 29
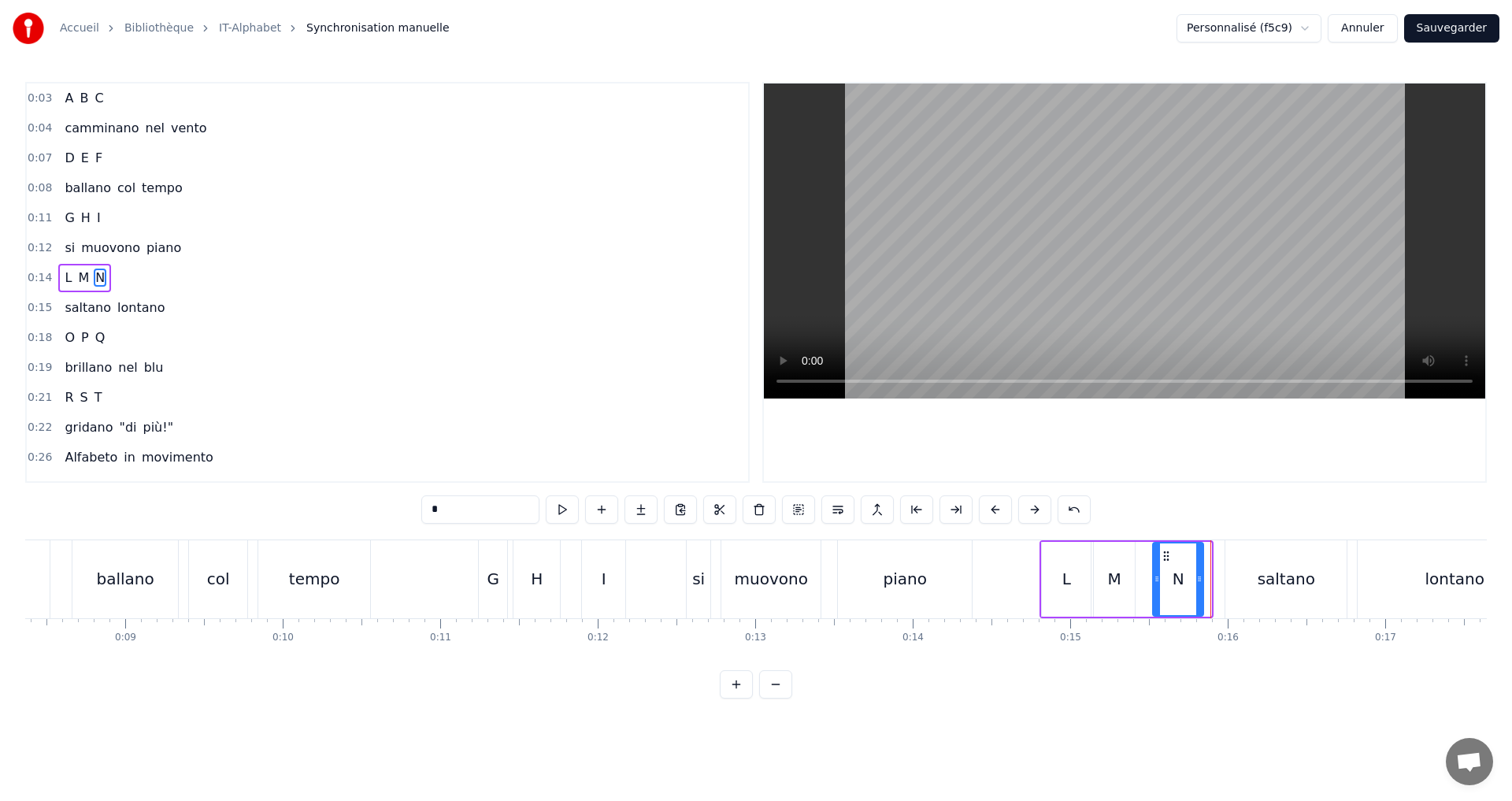
drag, startPoint x: 1208, startPoint y: 591, endPoint x: 1198, endPoint y: 590, distance: 10.0
click at [1198, 590] on div at bounding box center [1199, 579] width 6 height 72
click at [570, 515] on button at bounding box center [562, 510] width 33 height 29
drag, startPoint x: 1198, startPoint y: 585, endPoint x: 1186, endPoint y: 583, distance: 12.2
click at [1186, 583] on div at bounding box center [1185, 579] width 6 height 72
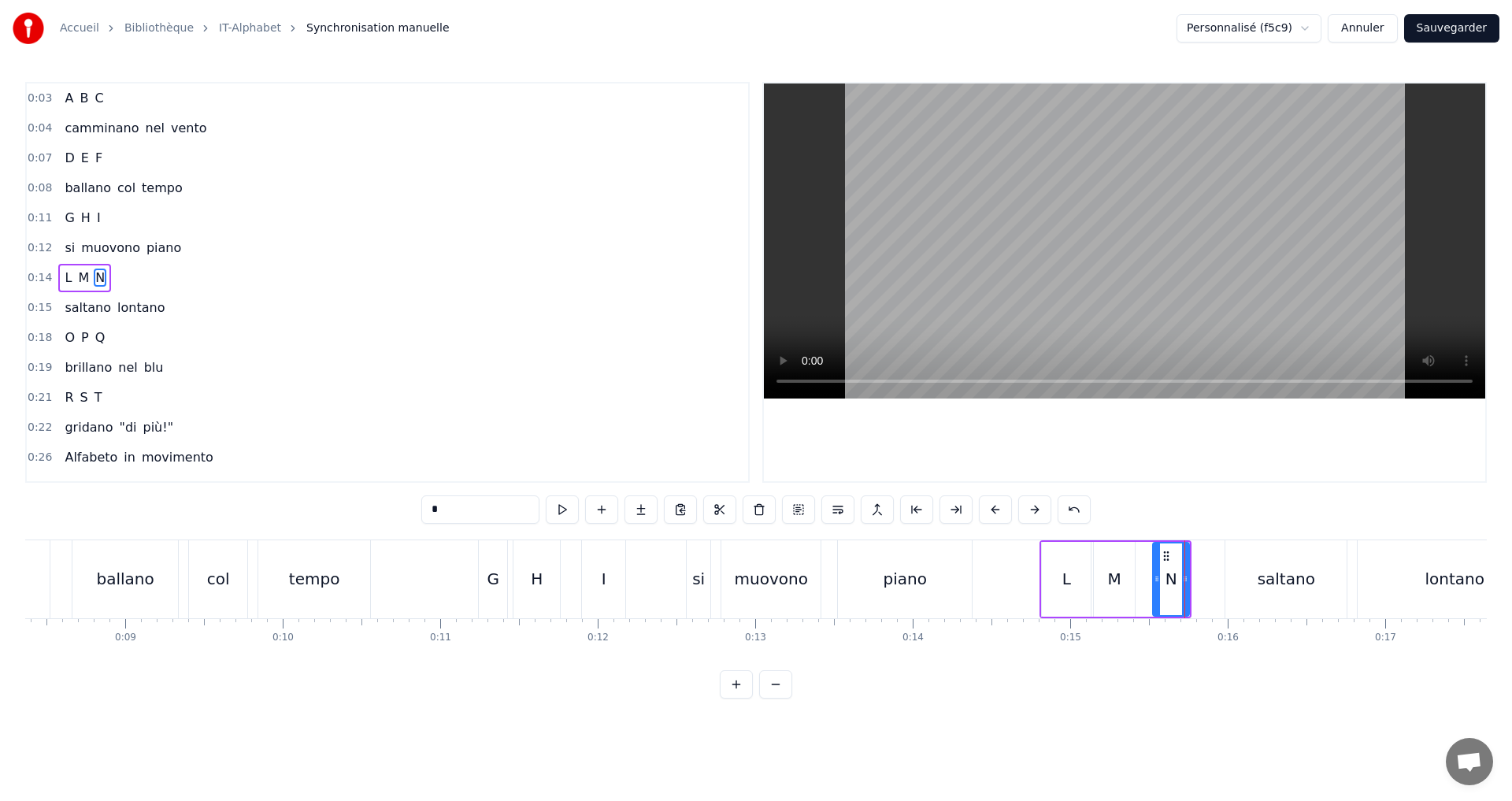
click at [189, 280] on div "0:14 L M N" at bounding box center [387, 277] width 721 height 30
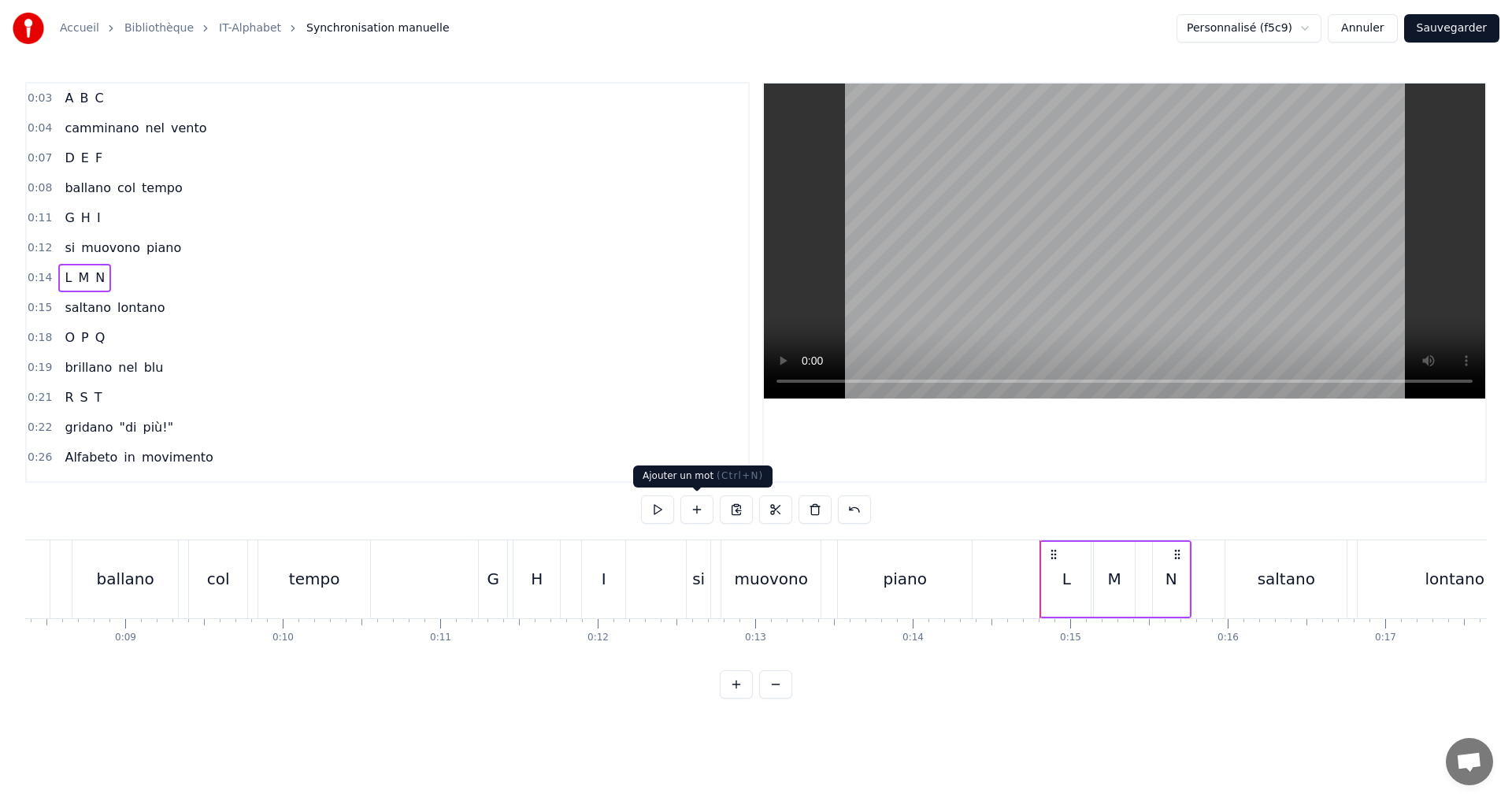
click at [661, 511] on button at bounding box center [657, 510] width 33 height 29
click at [185, 315] on div "0:15 saltano lontano" at bounding box center [387, 307] width 721 height 30
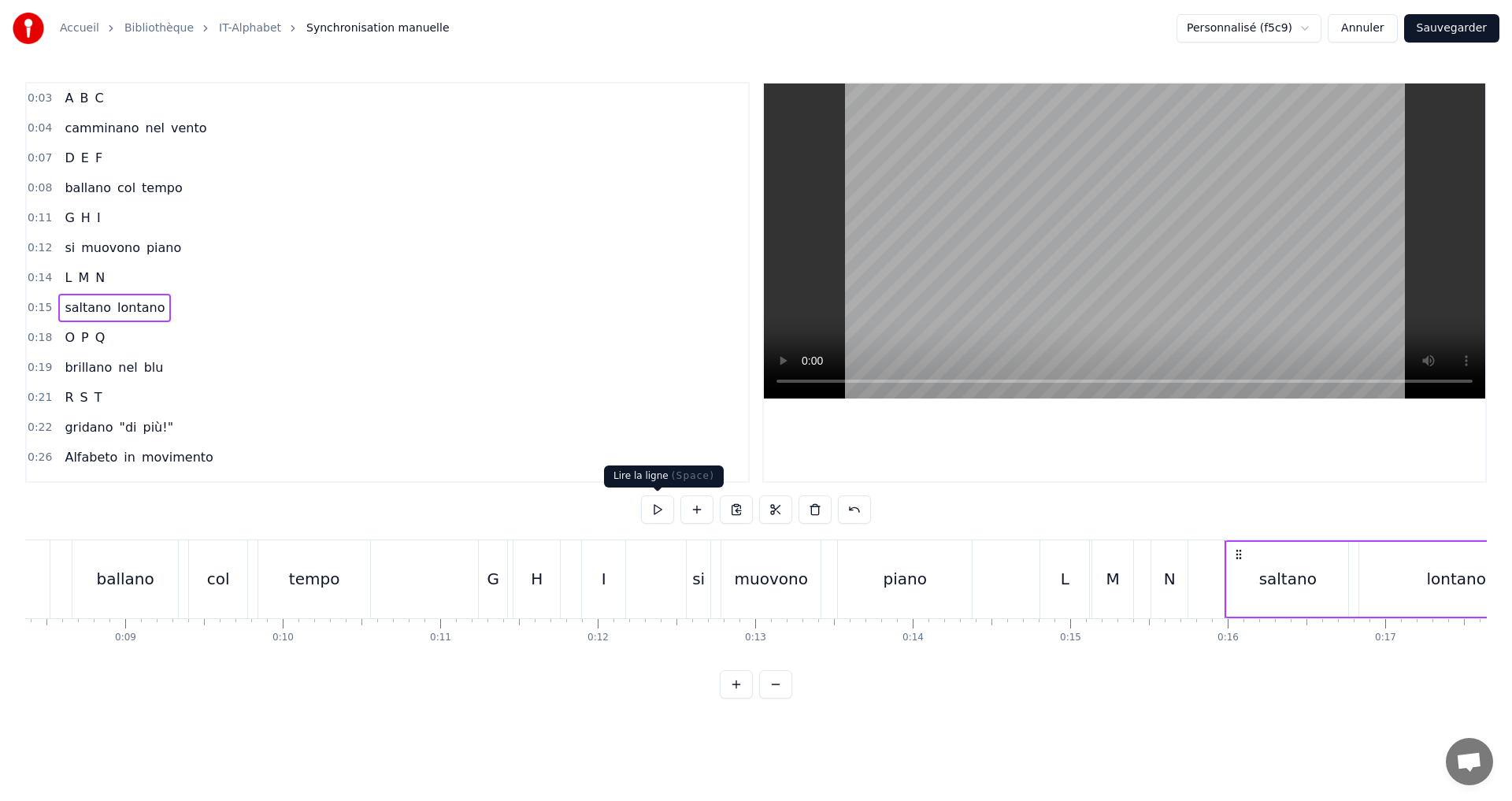
click at [661, 509] on button at bounding box center [657, 510] width 33 height 29
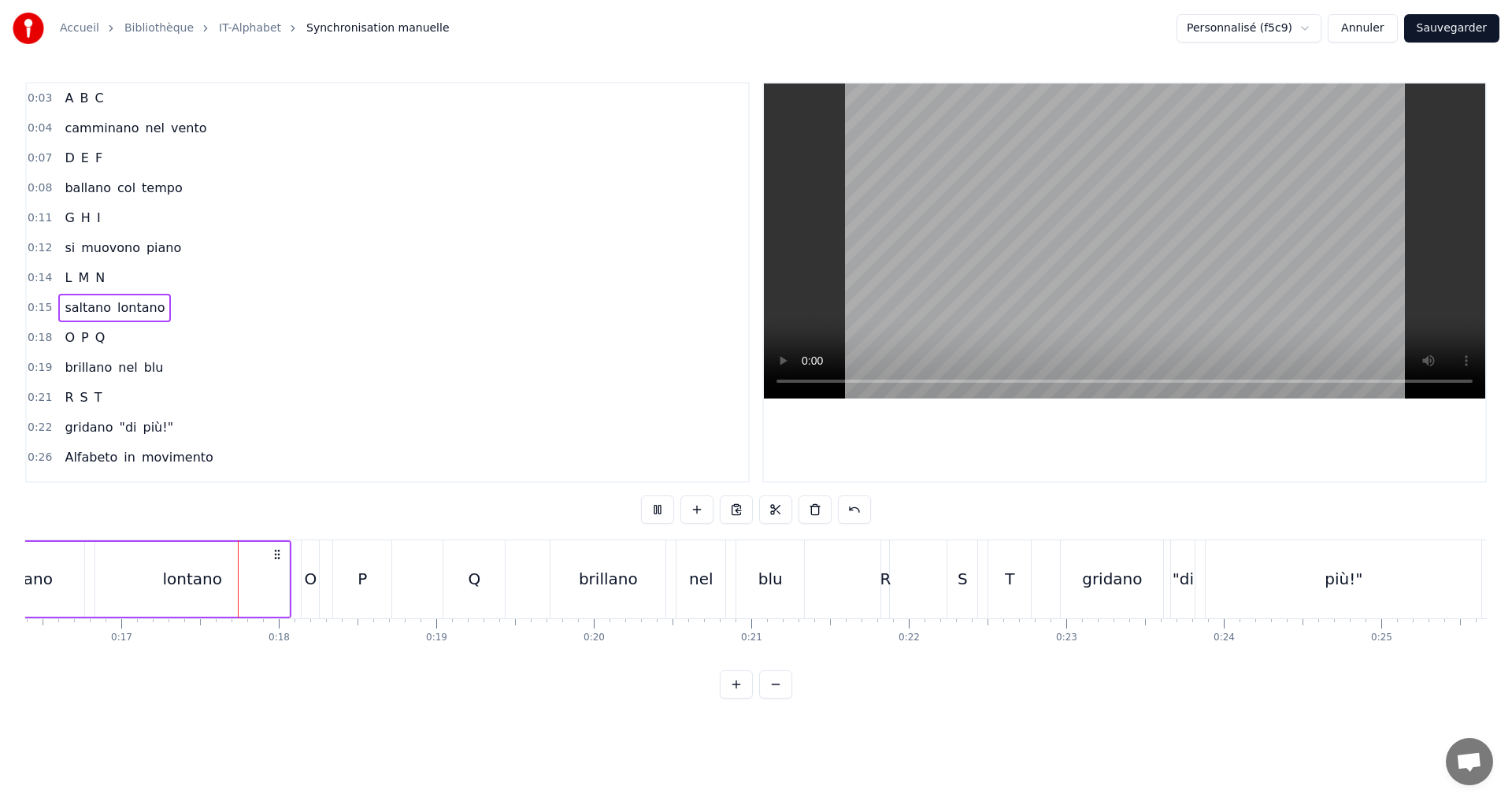
scroll to position [0, 2638]
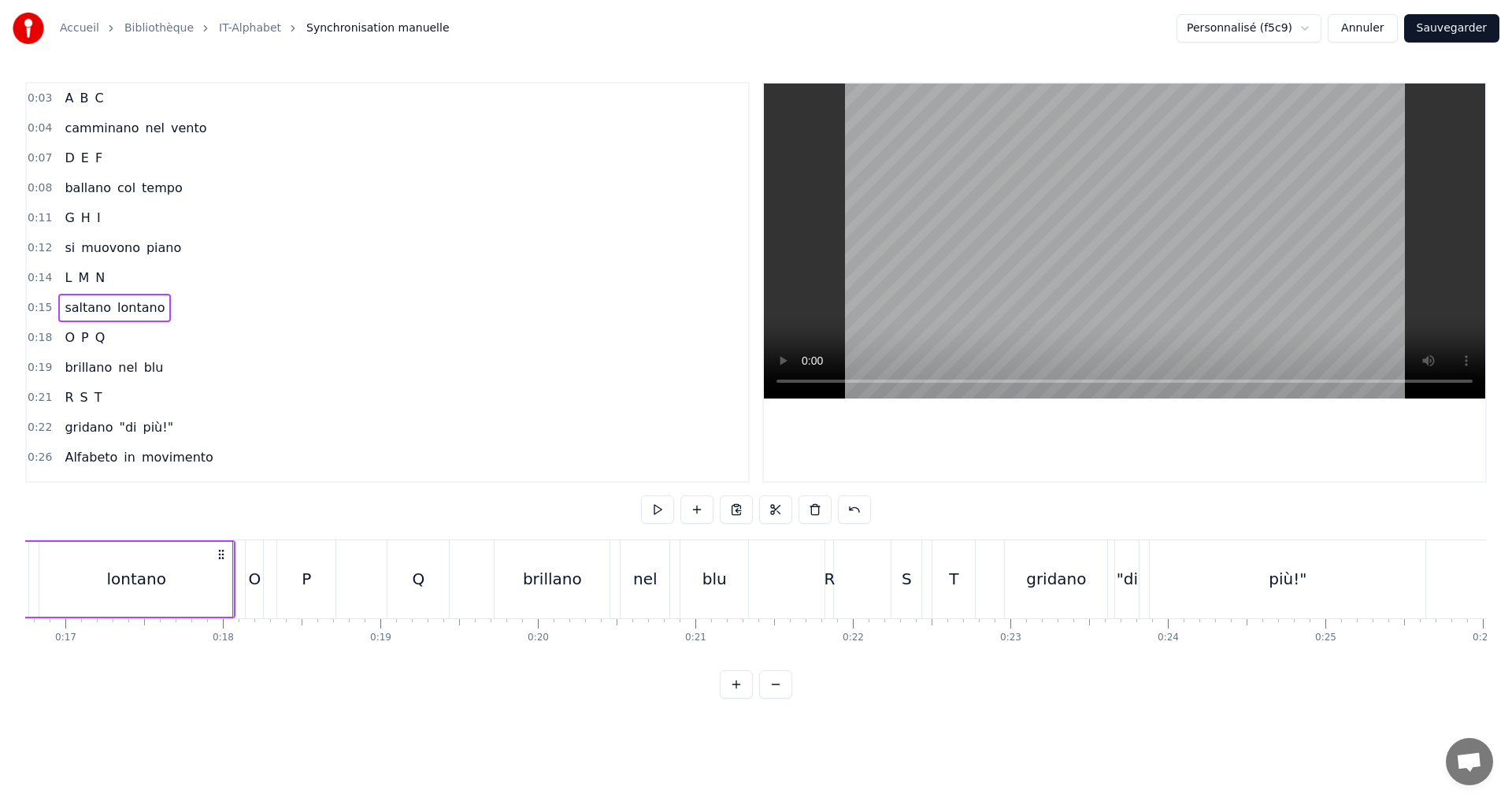
click at [1461, 32] on button "Sauvegarder" at bounding box center [1452, 29] width 96 height 29
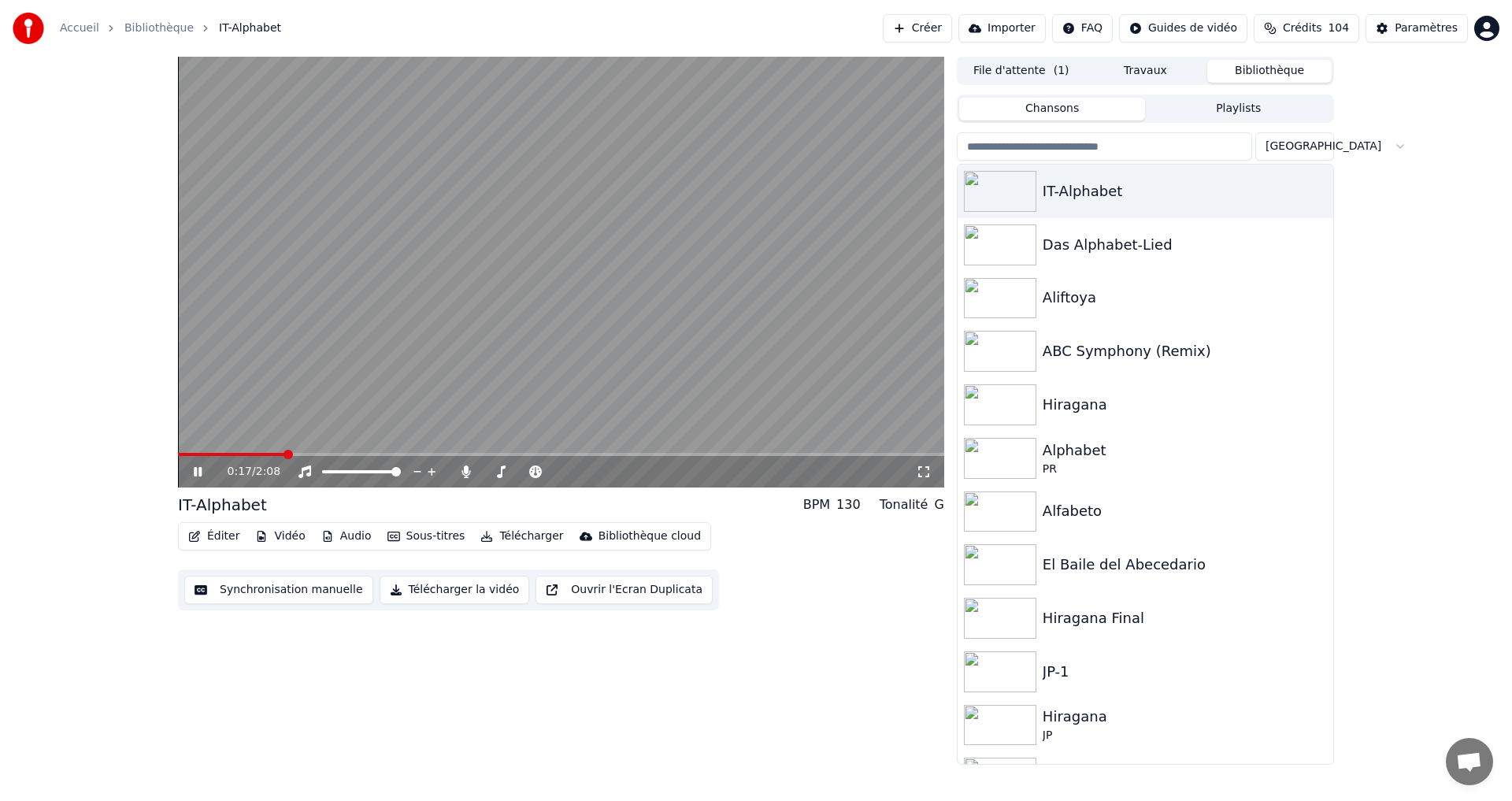
click at [188, 468] on div "0:17 / 2:08" at bounding box center [561, 472] width 753 height 16
click at [194, 464] on div "0:18 / 2:08" at bounding box center [561, 472] width 753 height 16
drag, startPoint x: 219, startPoint y: 451, endPoint x: 51, endPoint y: 452, distance: 168.0
click at [51, 452] on div "0:19 / 2:08 IT-Alphabet BPM 130 Tonalité G Éditer Vidéo Audio Sous-titres Téléc…" at bounding box center [756, 410] width 1512 height 708
drag, startPoint x: 293, startPoint y: 453, endPoint x: 118, endPoint y: 448, distance: 175.1
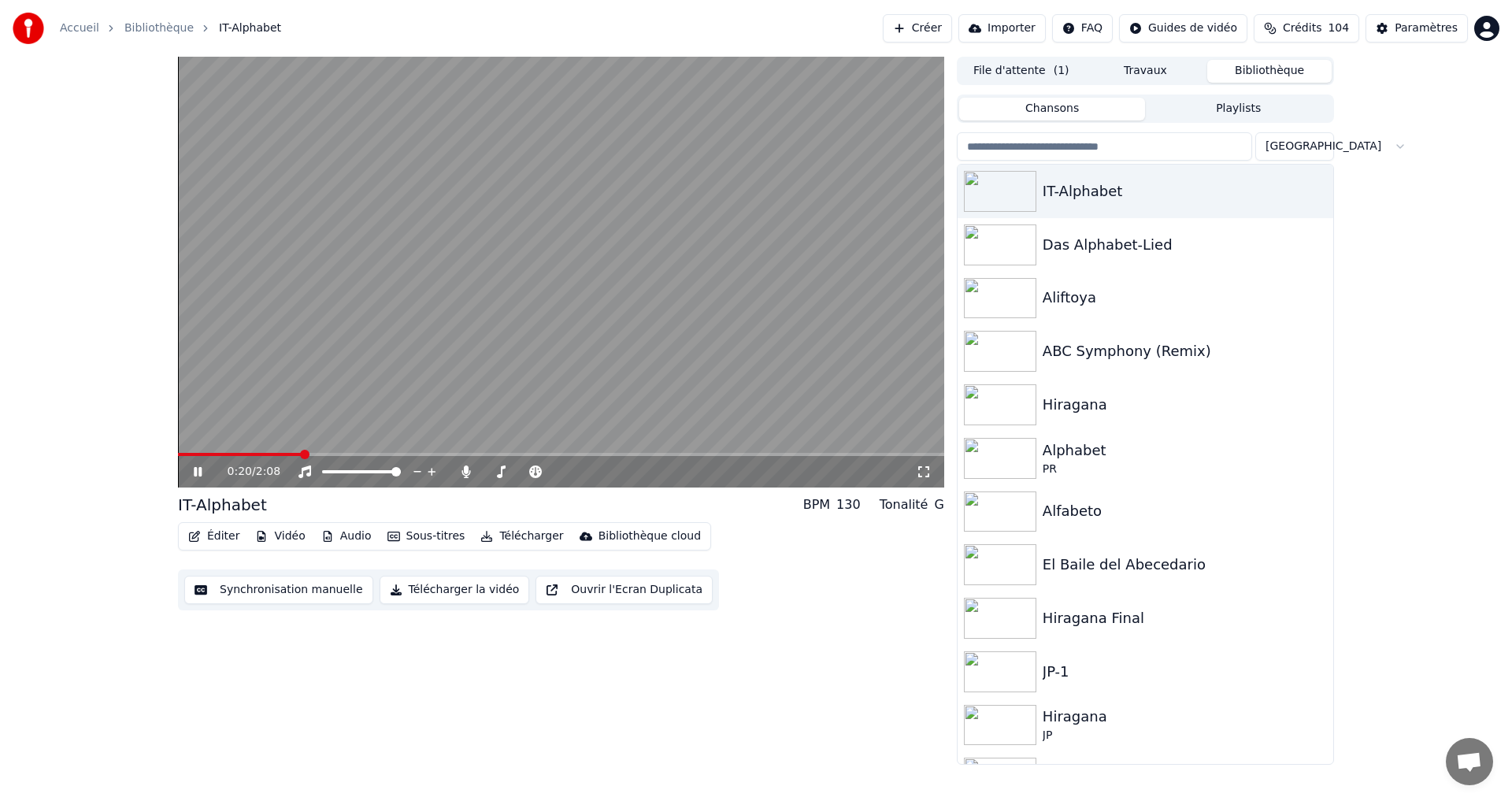
click at [118, 448] on div "0:20 / 2:08 IT-Alphabet BPM 130 Tonalité G Éditer Vidéo Audio Sous-titres Téléc…" at bounding box center [756, 410] width 1512 height 708
click at [1127, 67] on button "Travaux" at bounding box center [1146, 71] width 124 height 23
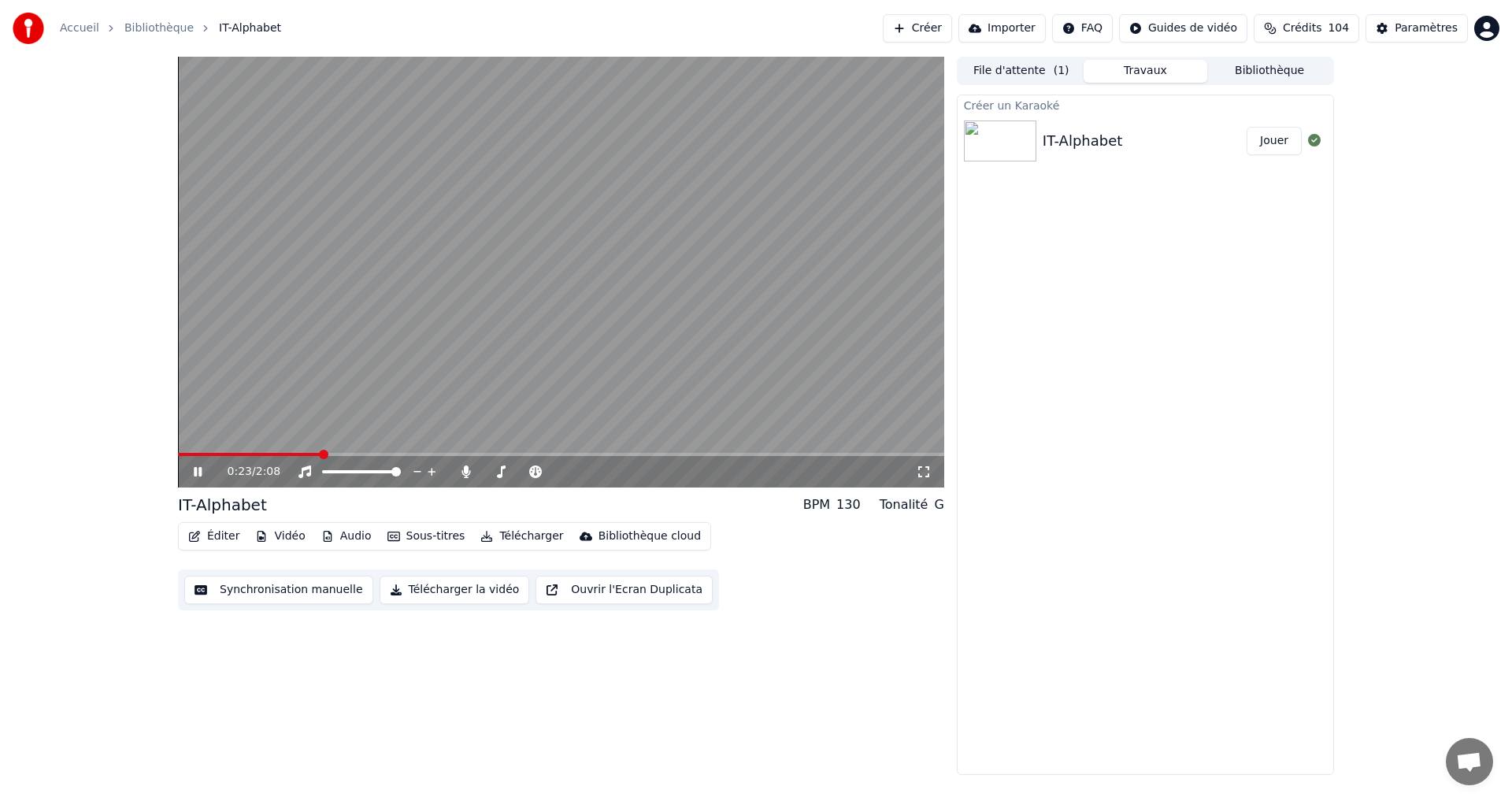
click at [1109, 142] on div "IT-Alphabet" at bounding box center [1082, 141] width 80 height 22
drag, startPoint x: 1265, startPoint y: 131, endPoint x: 1252, endPoint y: 140, distance: 15.8
click at [1260, 140] on button "Jouer" at bounding box center [1274, 141] width 55 height 29
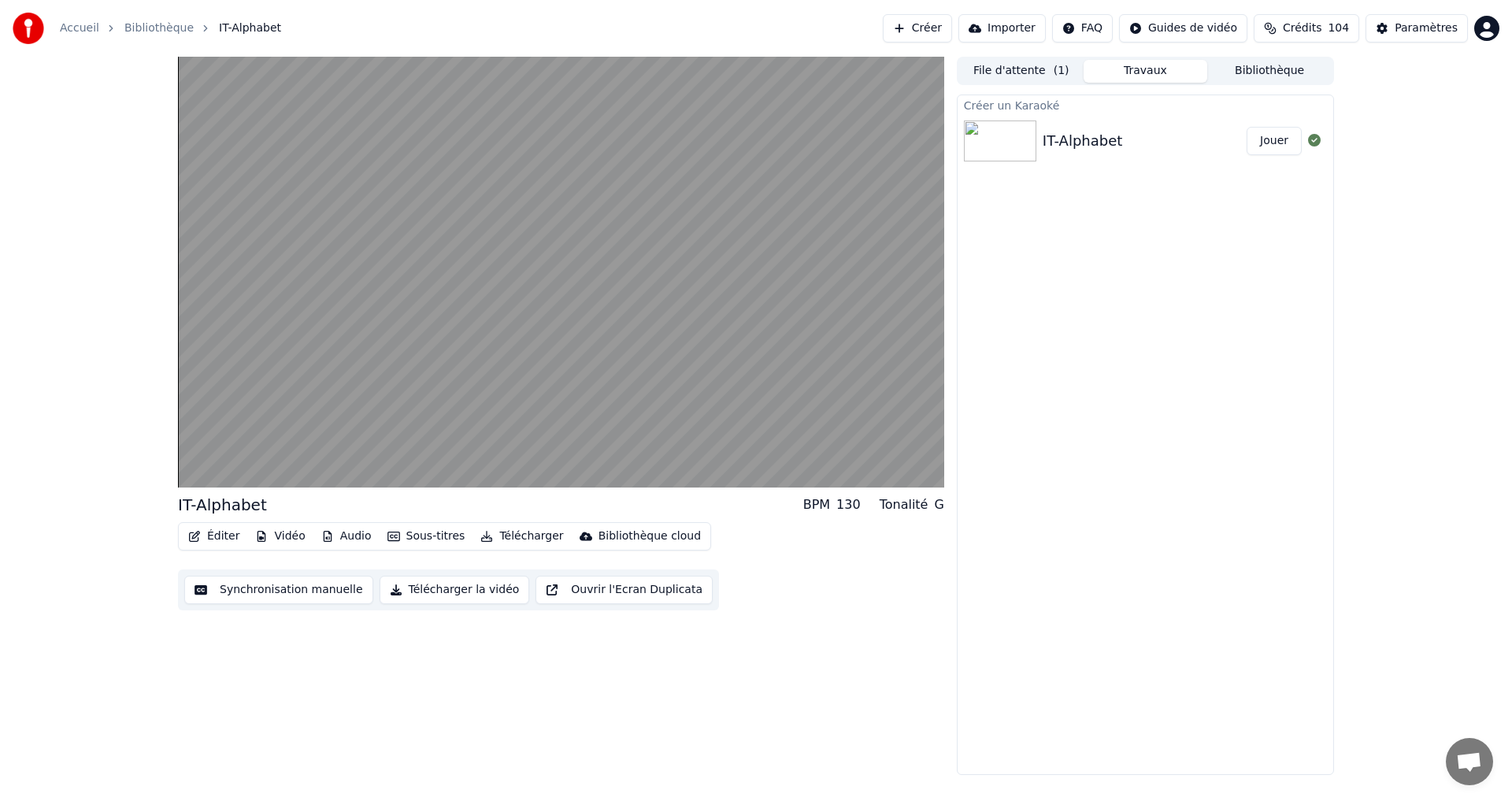
click at [1199, 132] on div "IT-Alphabet" at bounding box center [1144, 141] width 204 height 22
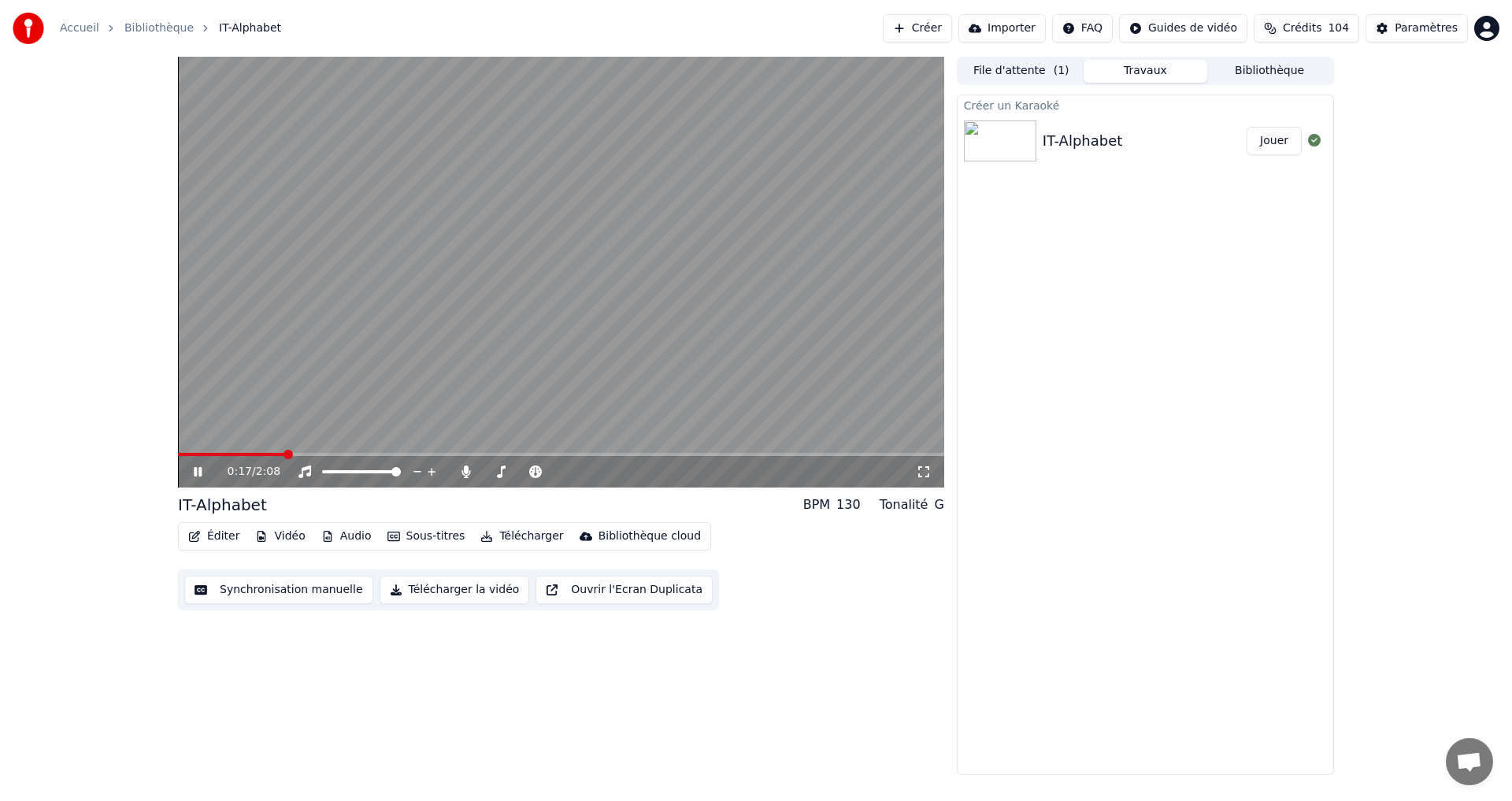
click at [223, 535] on button "Éditer" at bounding box center [213, 536] width 63 height 22
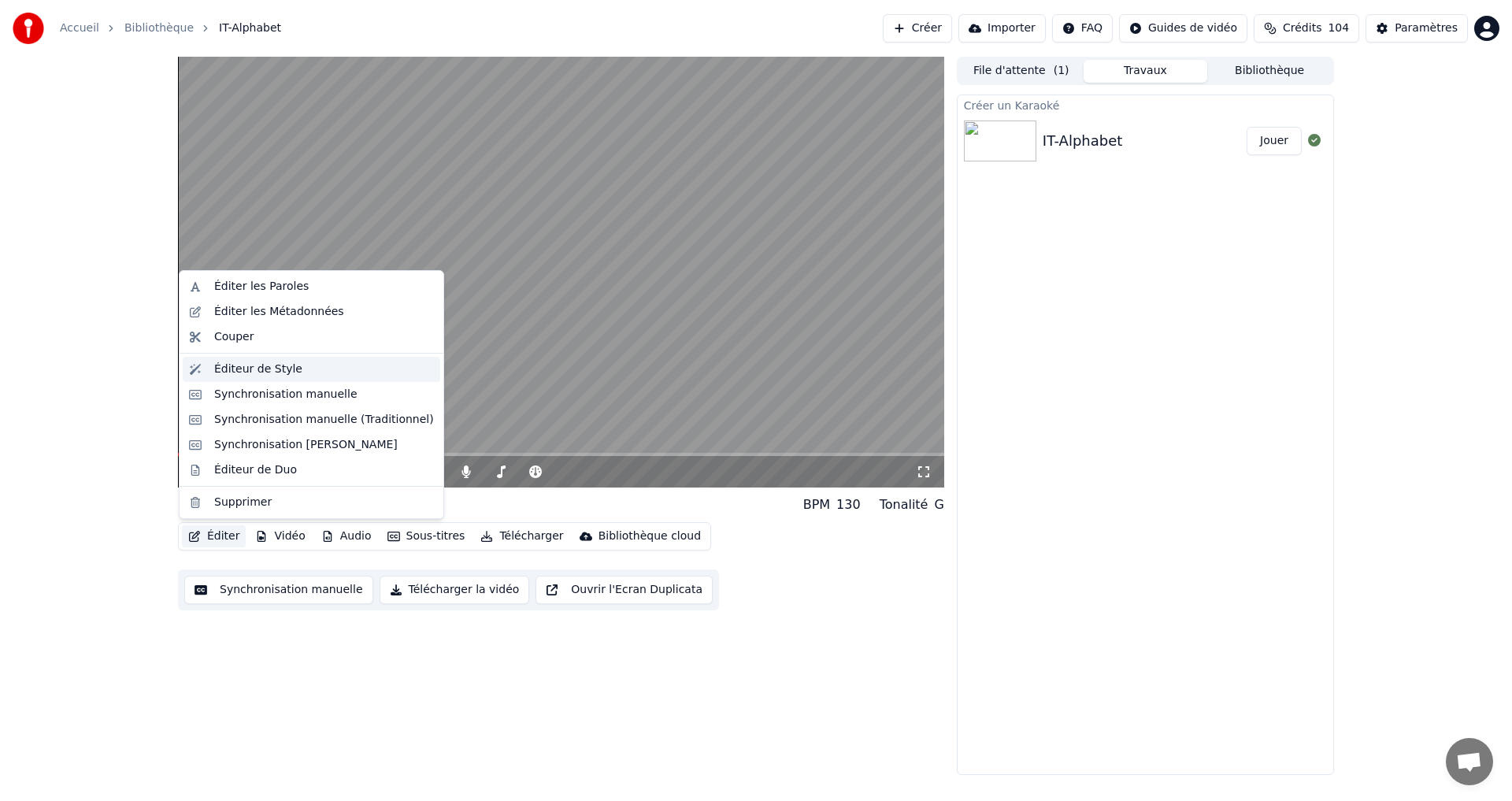
click at [304, 375] on div "Éditeur de Style" at bounding box center [324, 369] width 220 height 16
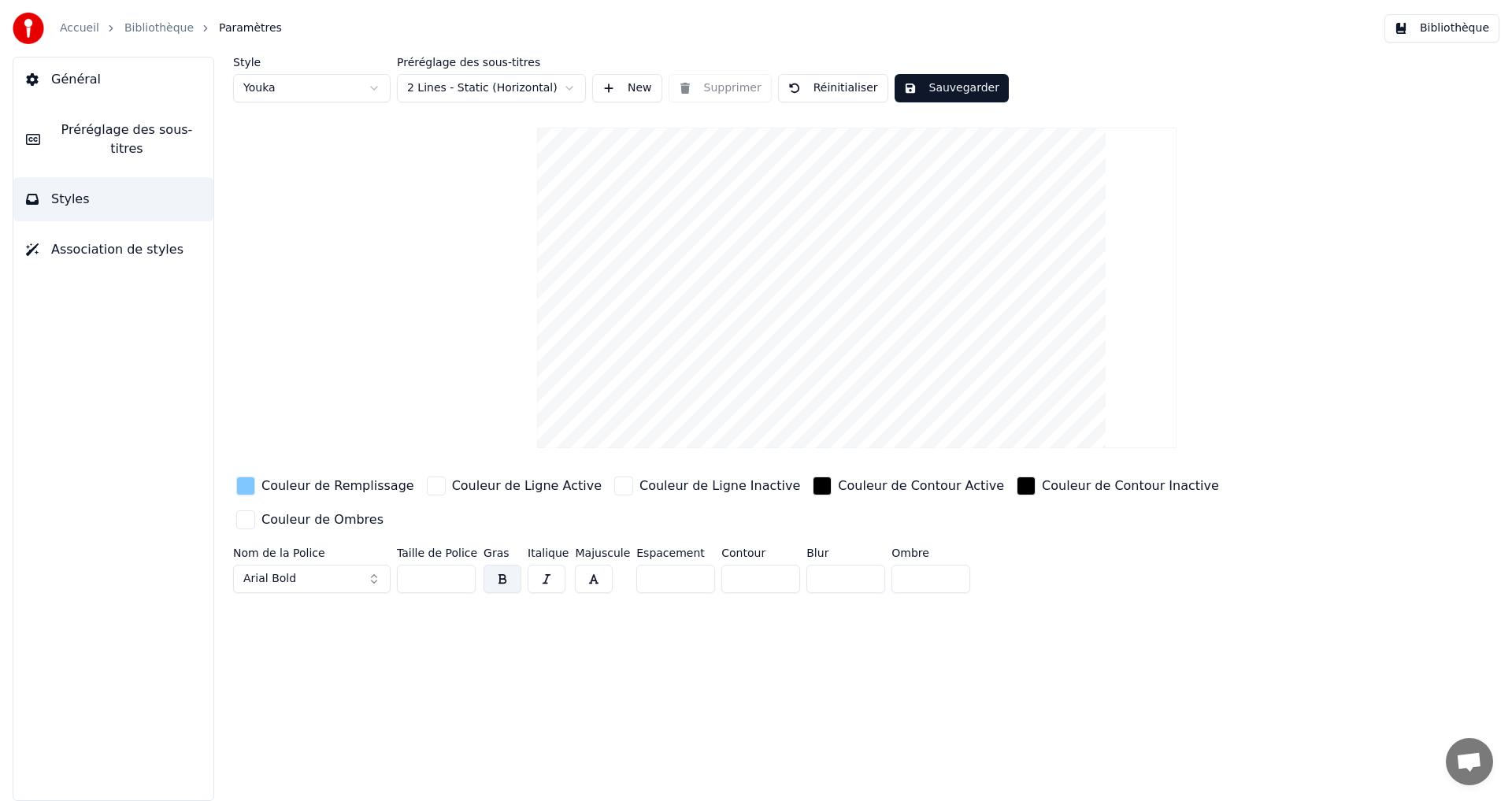
click at [1449, 27] on button "Bibliothèque" at bounding box center [1442, 29] width 115 height 29
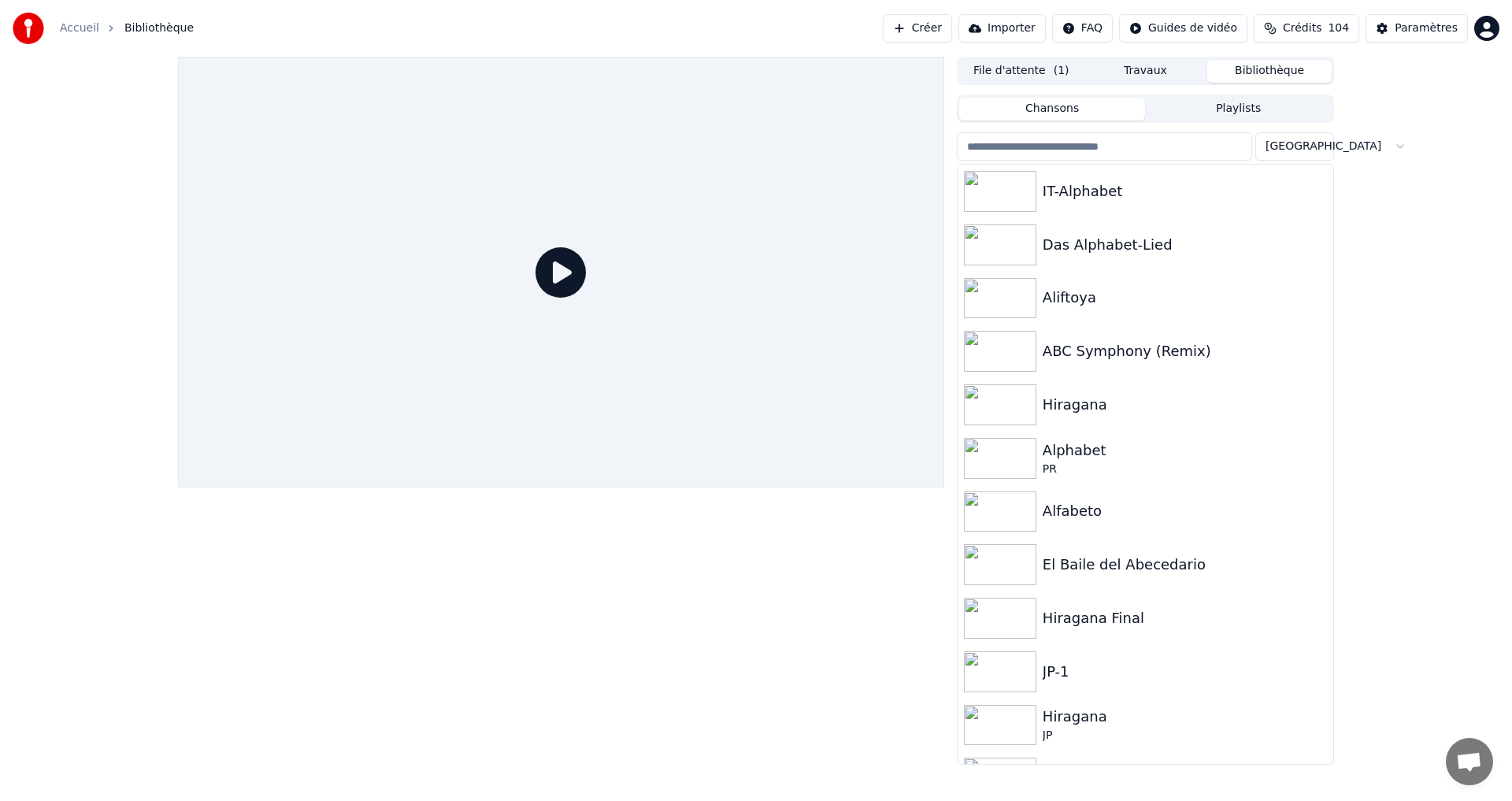
click at [1121, 74] on button "Travaux" at bounding box center [1146, 71] width 124 height 23
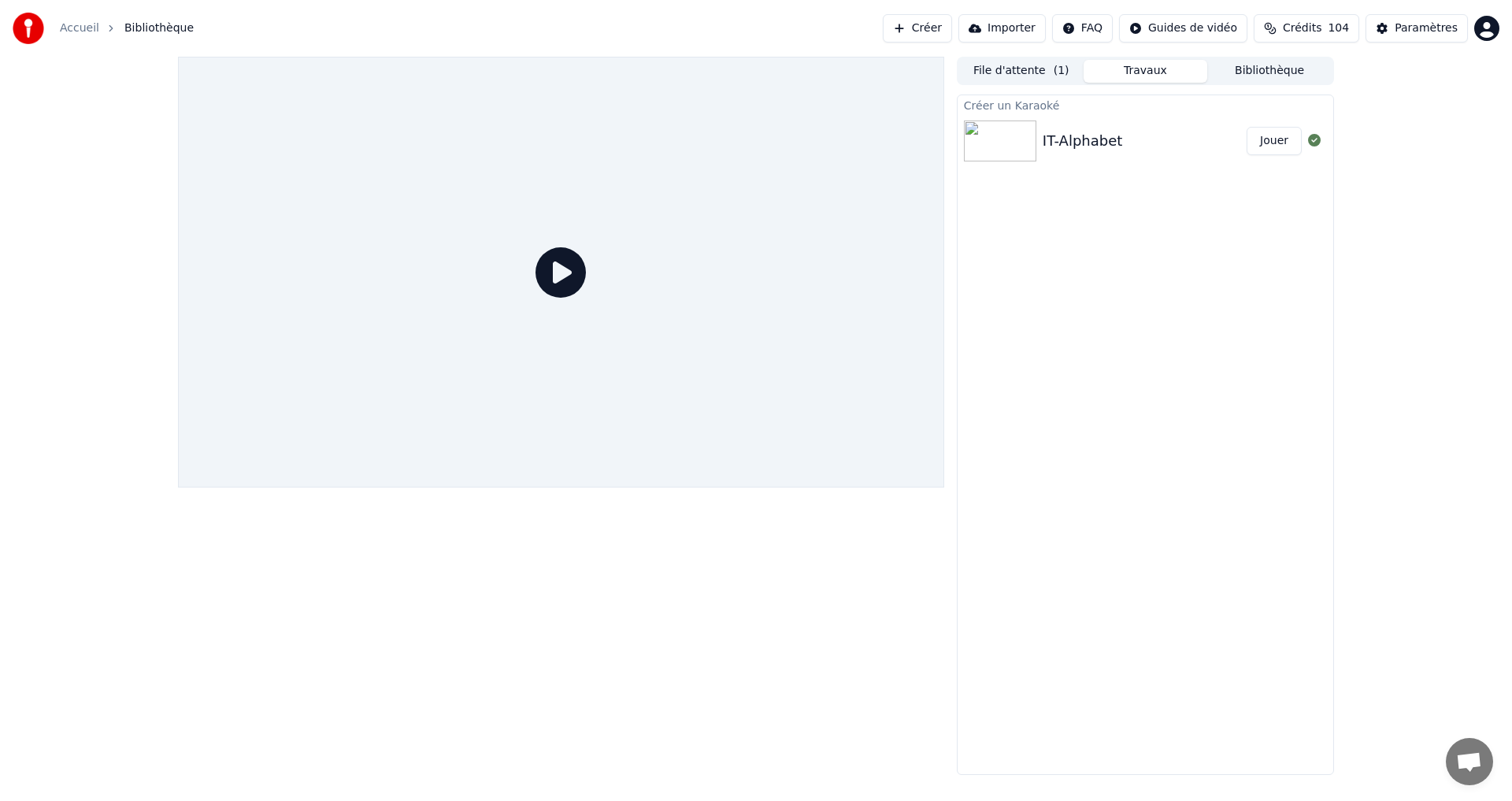
click at [992, 63] on button "File d'attente ( 1 )" at bounding box center [1021, 71] width 124 height 23
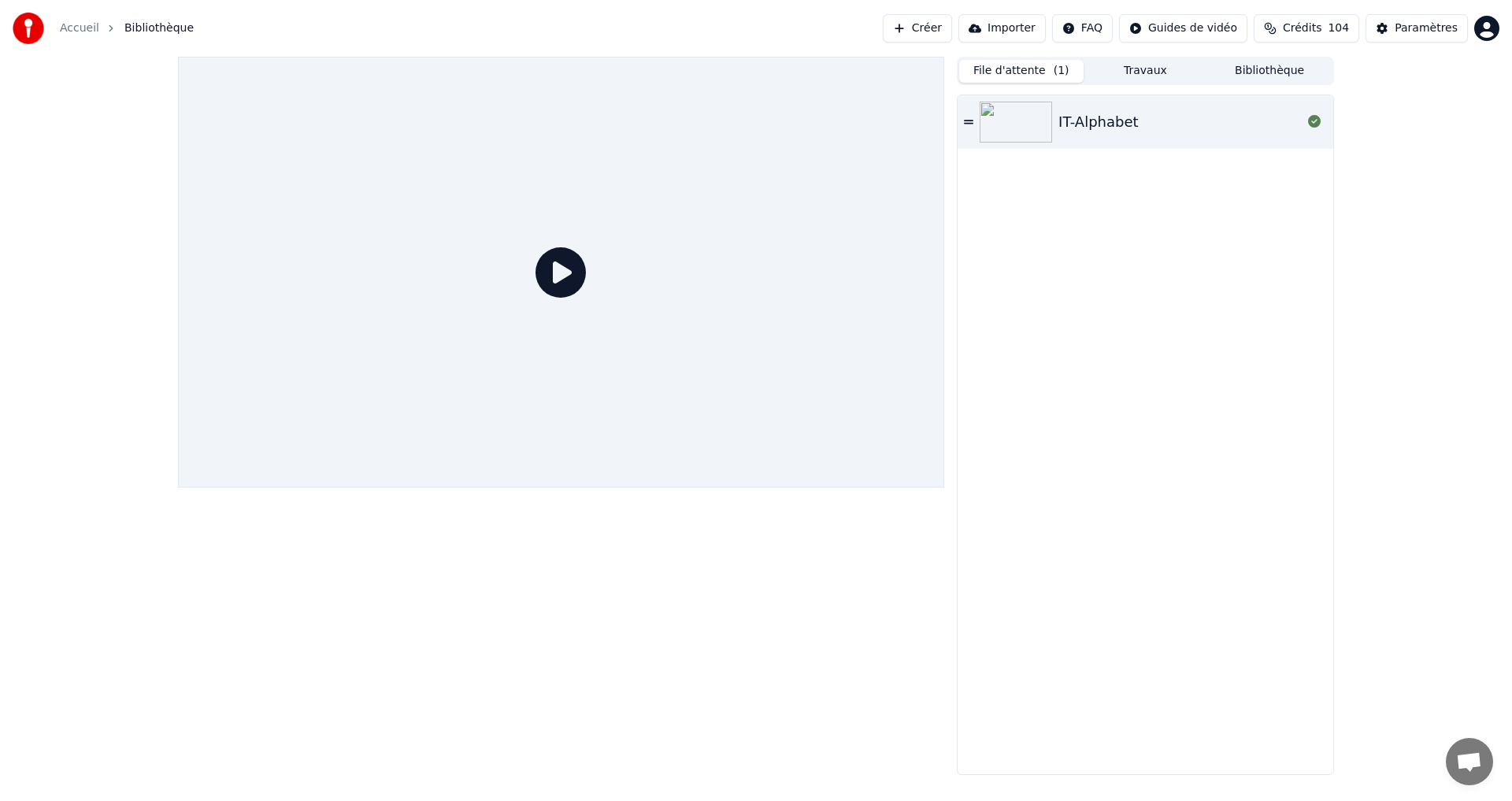
drag, startPoint x: 1150, startPoint y: 102, endPoint x: 1137, endPoint y: 114, distance: 17.7
click at [1150, 104] on div "IT-Alphabet" at bounding box center [1146, 122] width 375 height 53
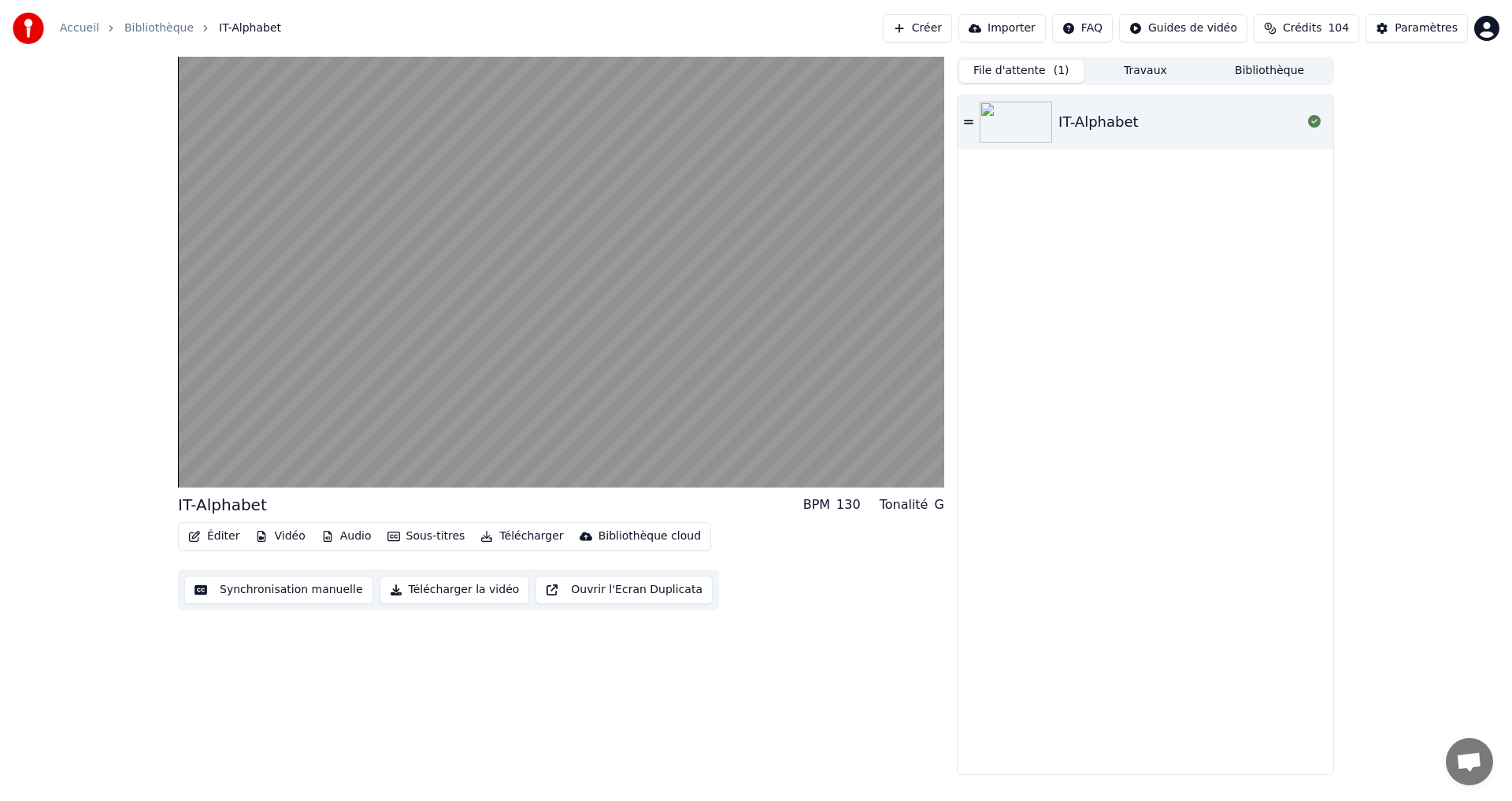
click at [226, 584] on button "Synchronisation manuelle" at bounding box center [279, 590] width 189 height 29
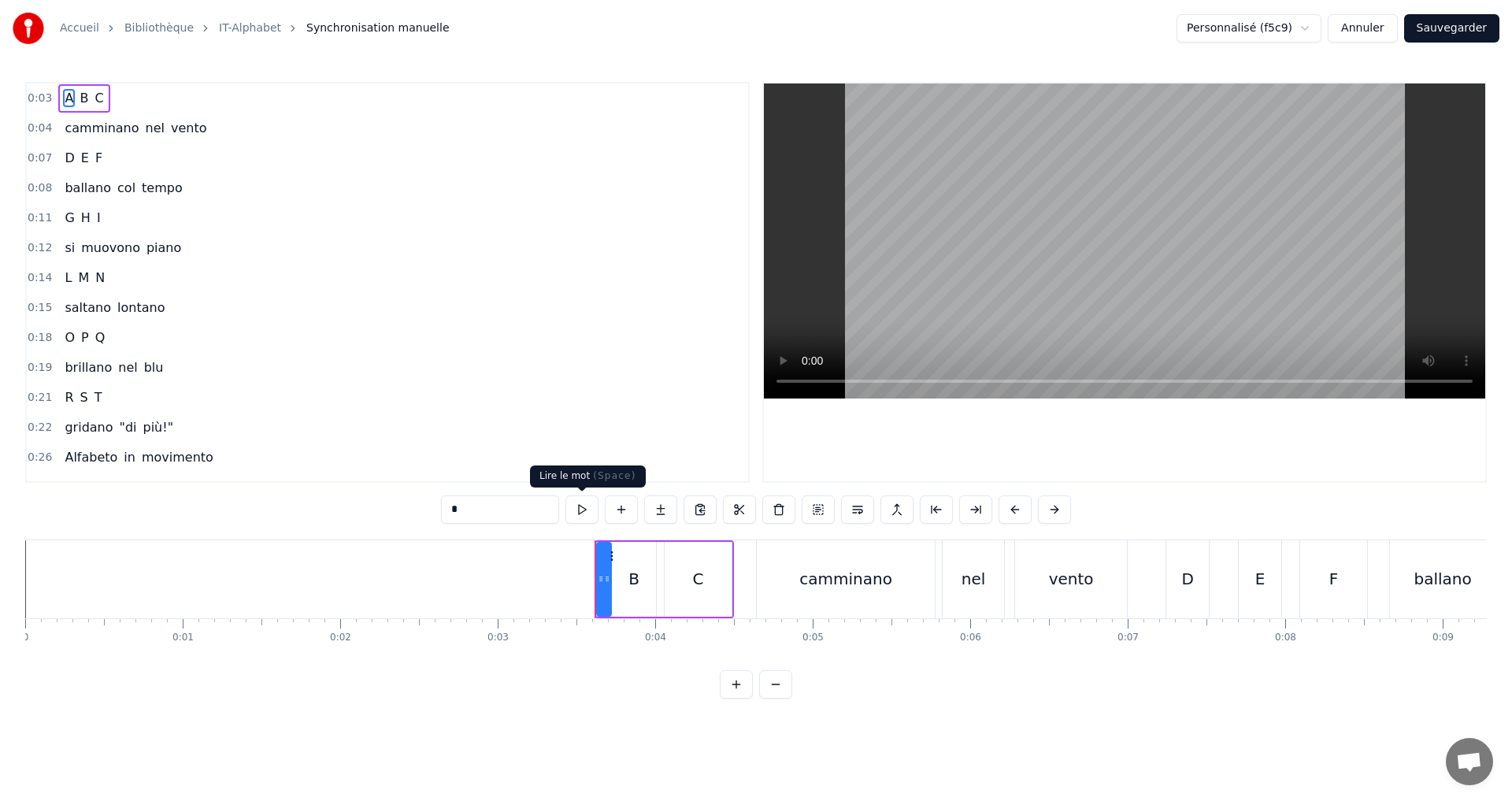
click at [584, 500] on button at bounding box center [582, 510] width 33 height 29
drag, startPoint x: 600, startPoint y: 578, endPoint x: 577, endPoint y: 563, distance: 27.5
click at [577, 563] on div at bounding box center [578, 579] width 6 height 72
click at [563, 499] on button at bounding box center [562, 510] width 33 height 29
click at [572, 574] on icon at bounding box center [572, 579] width 6 height 13
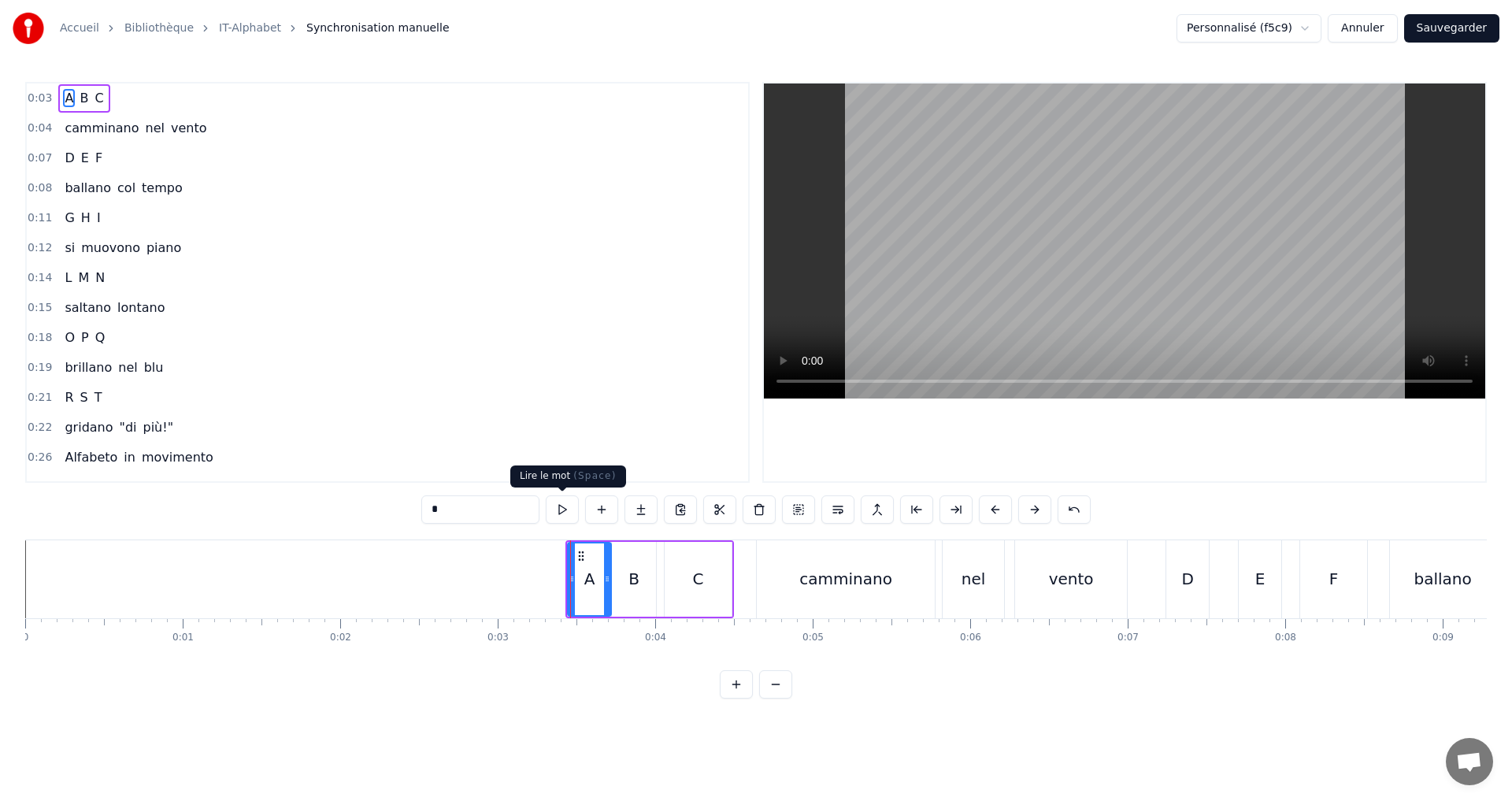
click at [561, 508] on button at bounding box center [562, 510] width 33 height 29
click at [163, 96] on div "0:03 A B C" at bounding box center [387, 98] width 721 height 30
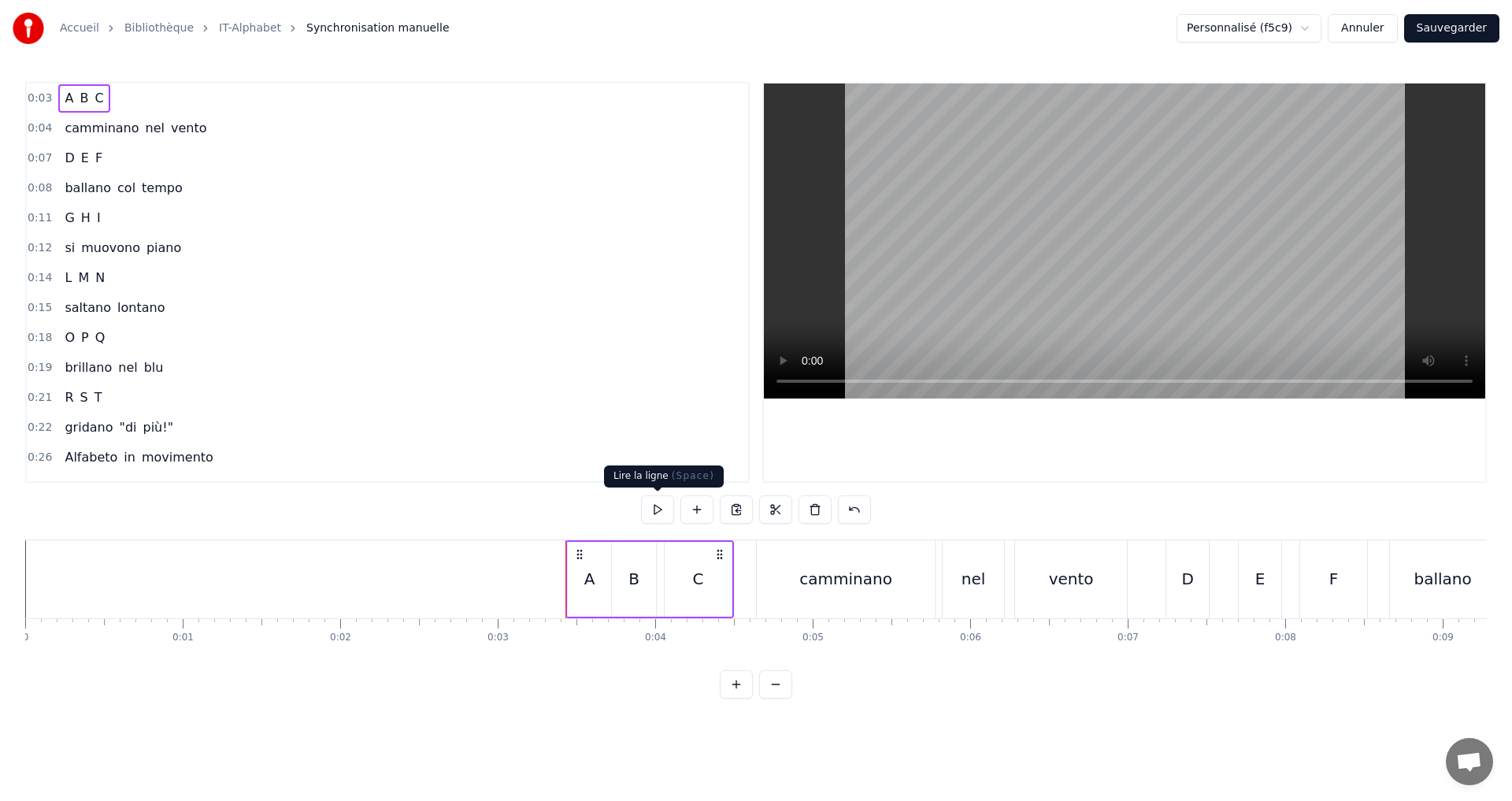
click at [660, 502] on button at bounding box center [657, 510] width 33 height 29
click at [206, 125] on div "0:04 camminano nel vento" at bounding box center [387, 128] width 721 height 30
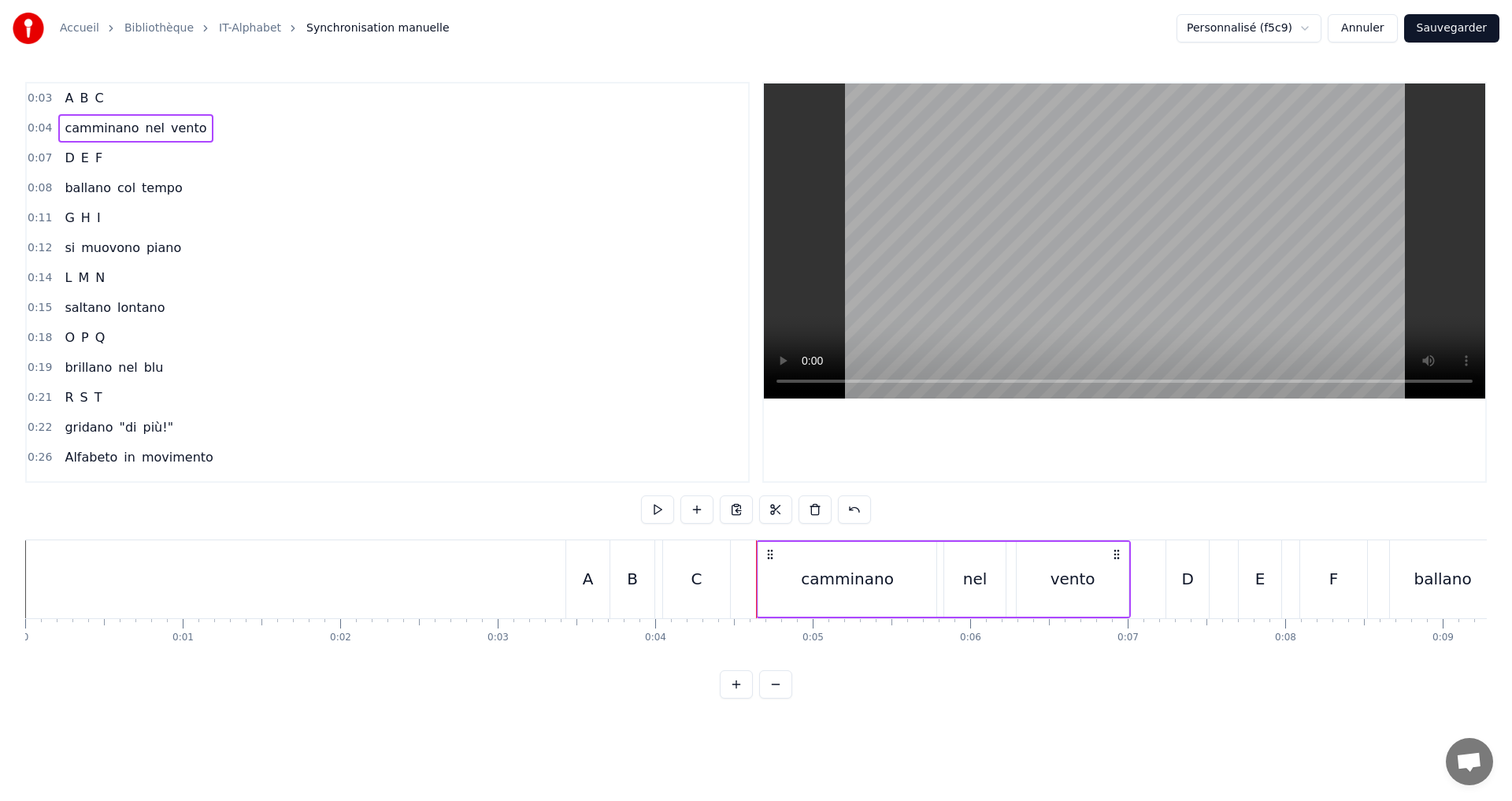
click at [173, 339] on div "0:18 O P Q" at bounding box center [387, 337] width 721 height 30
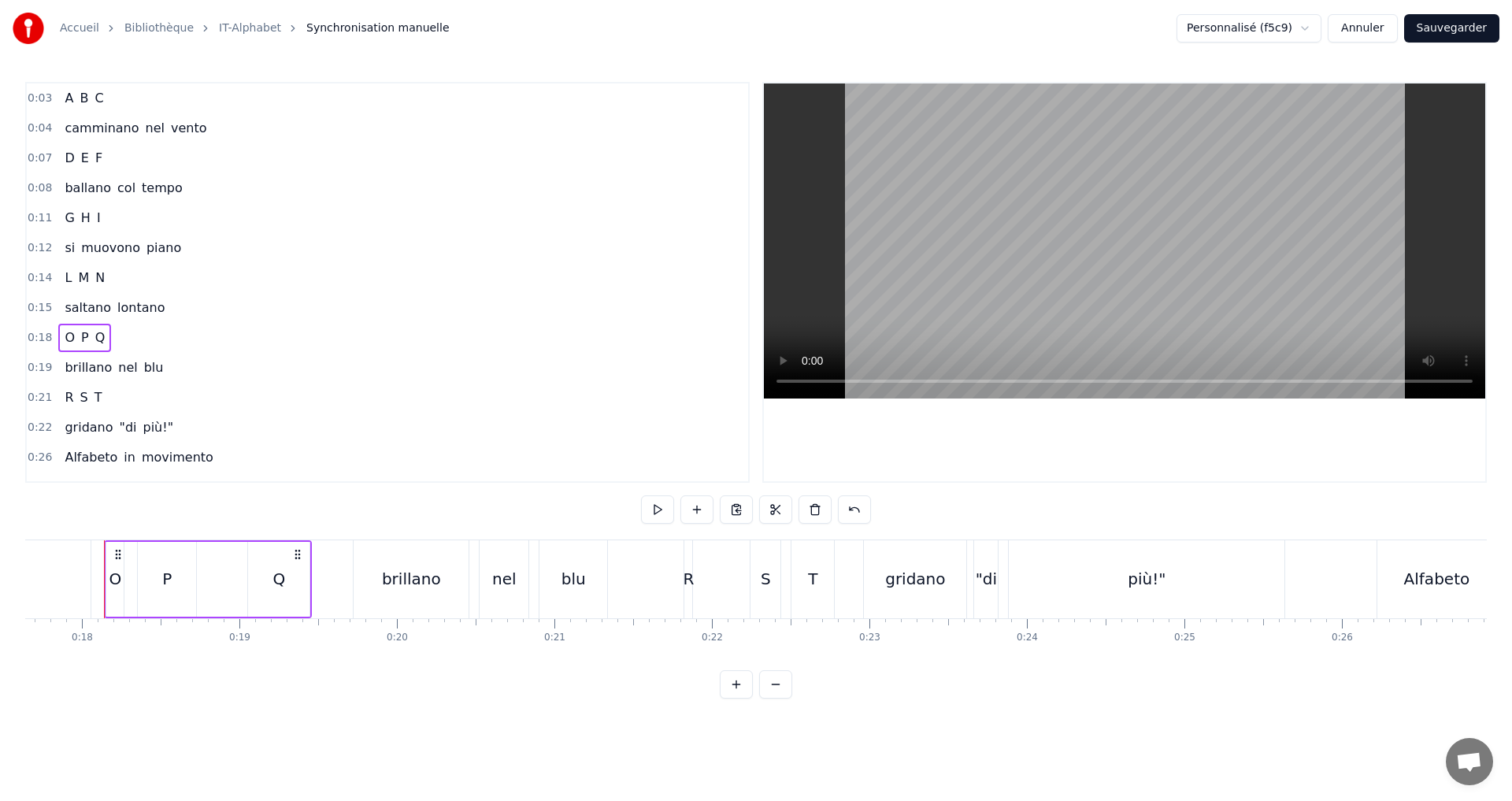
click at [161, 280] on div "0:14 L M N" at bounding box center [387, 277] width 721 height 30
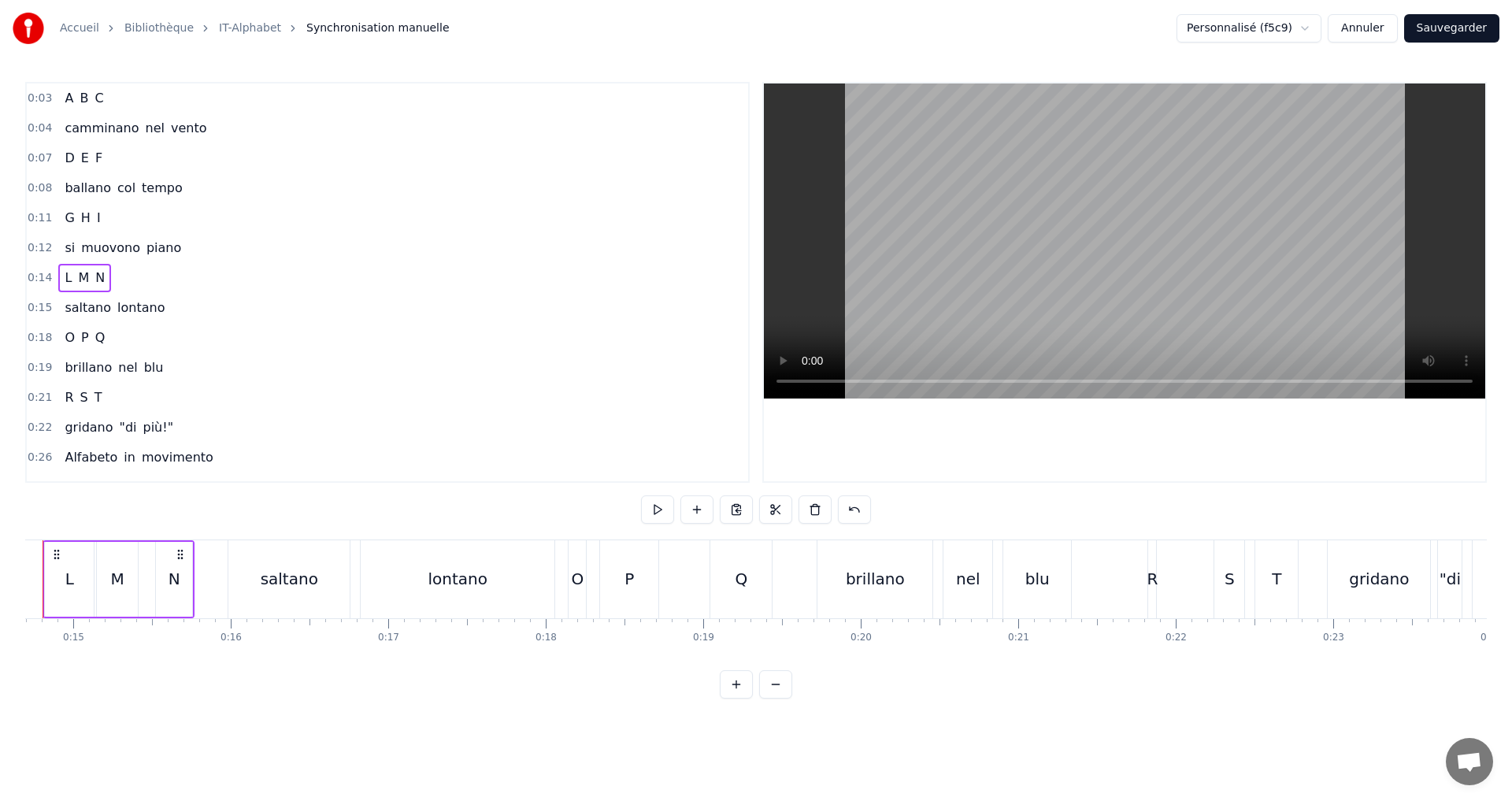
scroll to position [0, 2254]
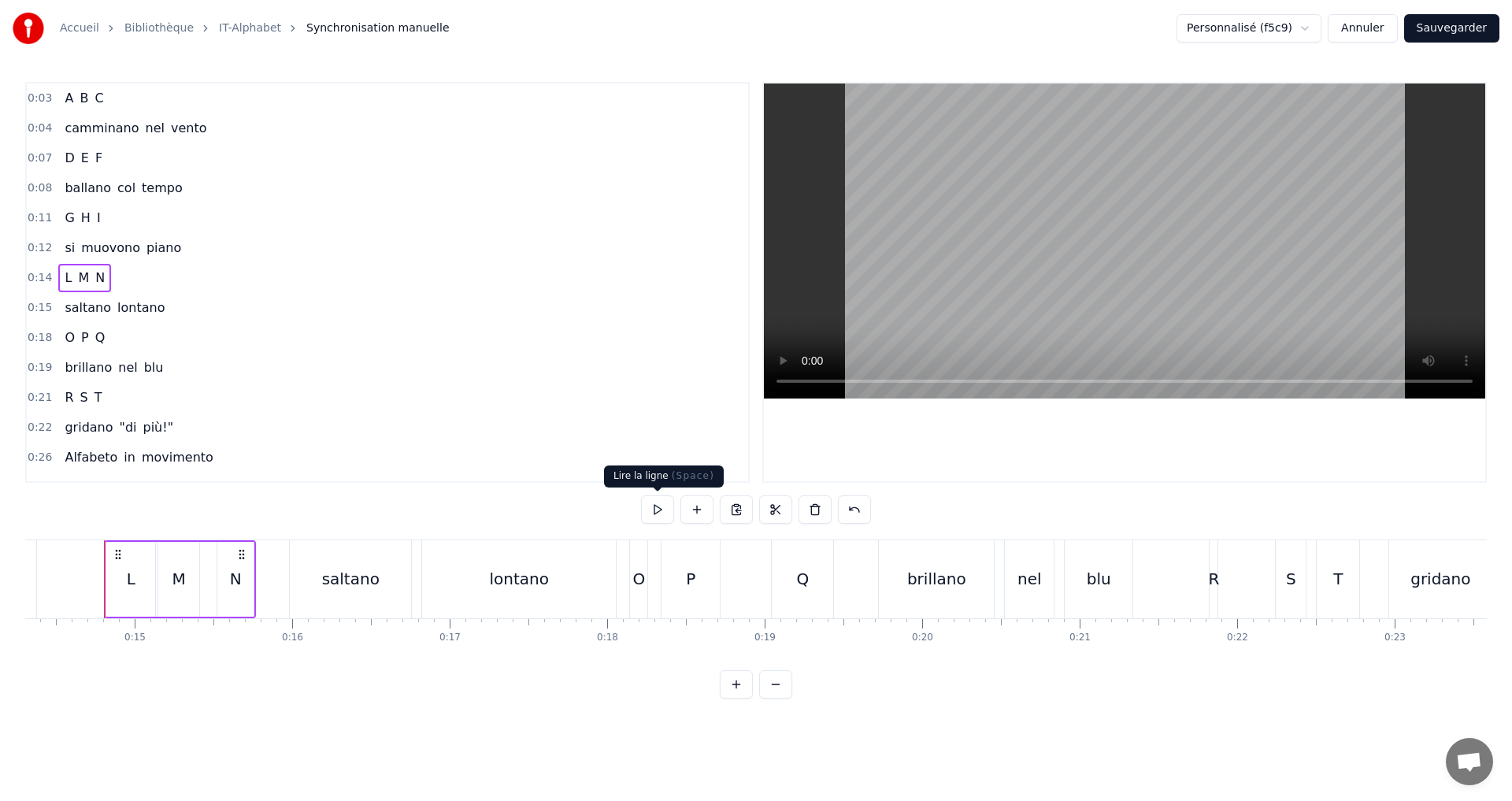
click at [654, 511] on button at bounding box center [657, 510] width 33 height 29
click at [207, 305] on div "0:15 saltano lontano" at bounding box center [387, 307] width 721 height 30
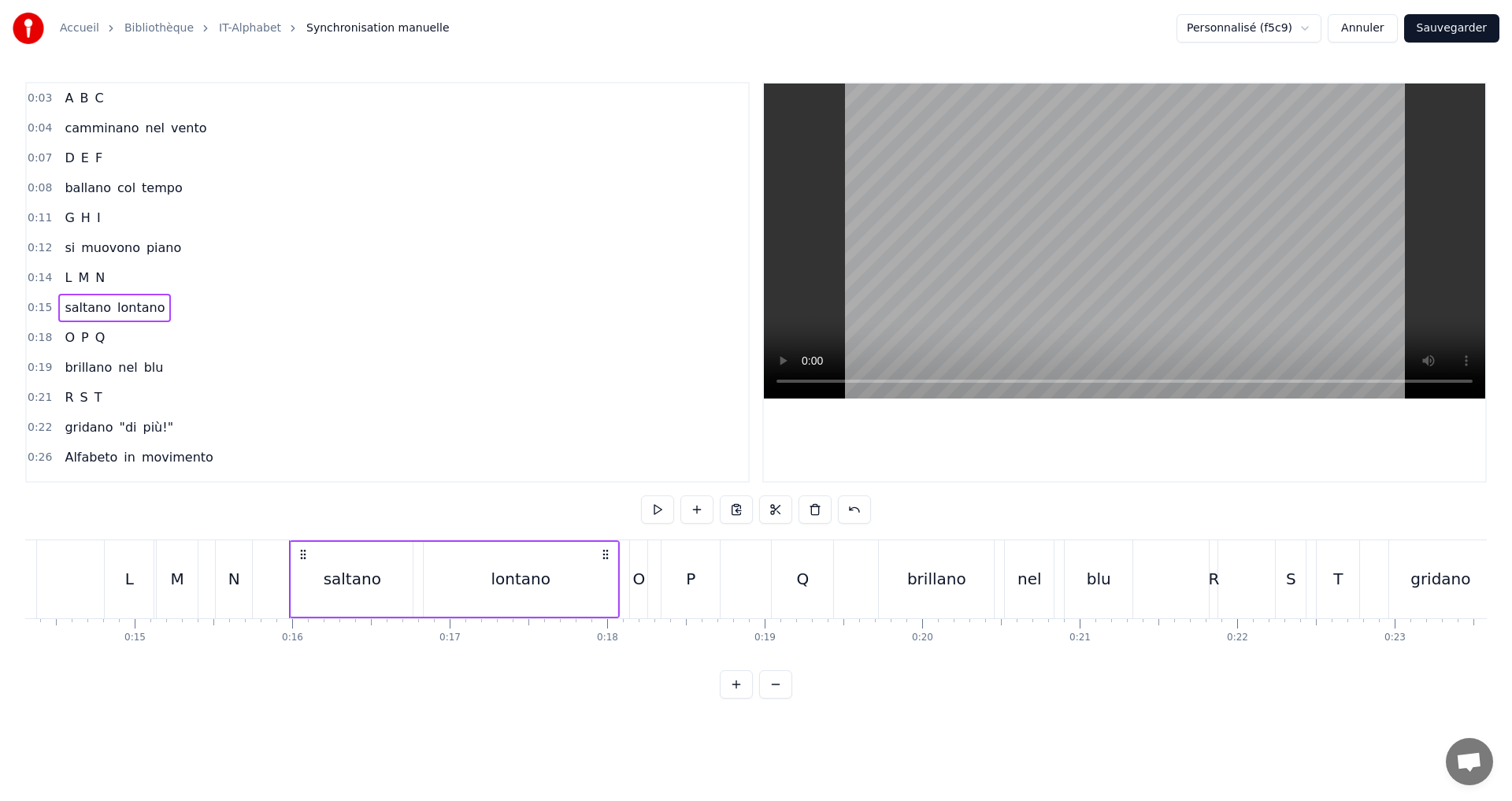
click at [162, 338] on div "0:18 O P Q" at bounding box center [387, 337] width 721 height 30
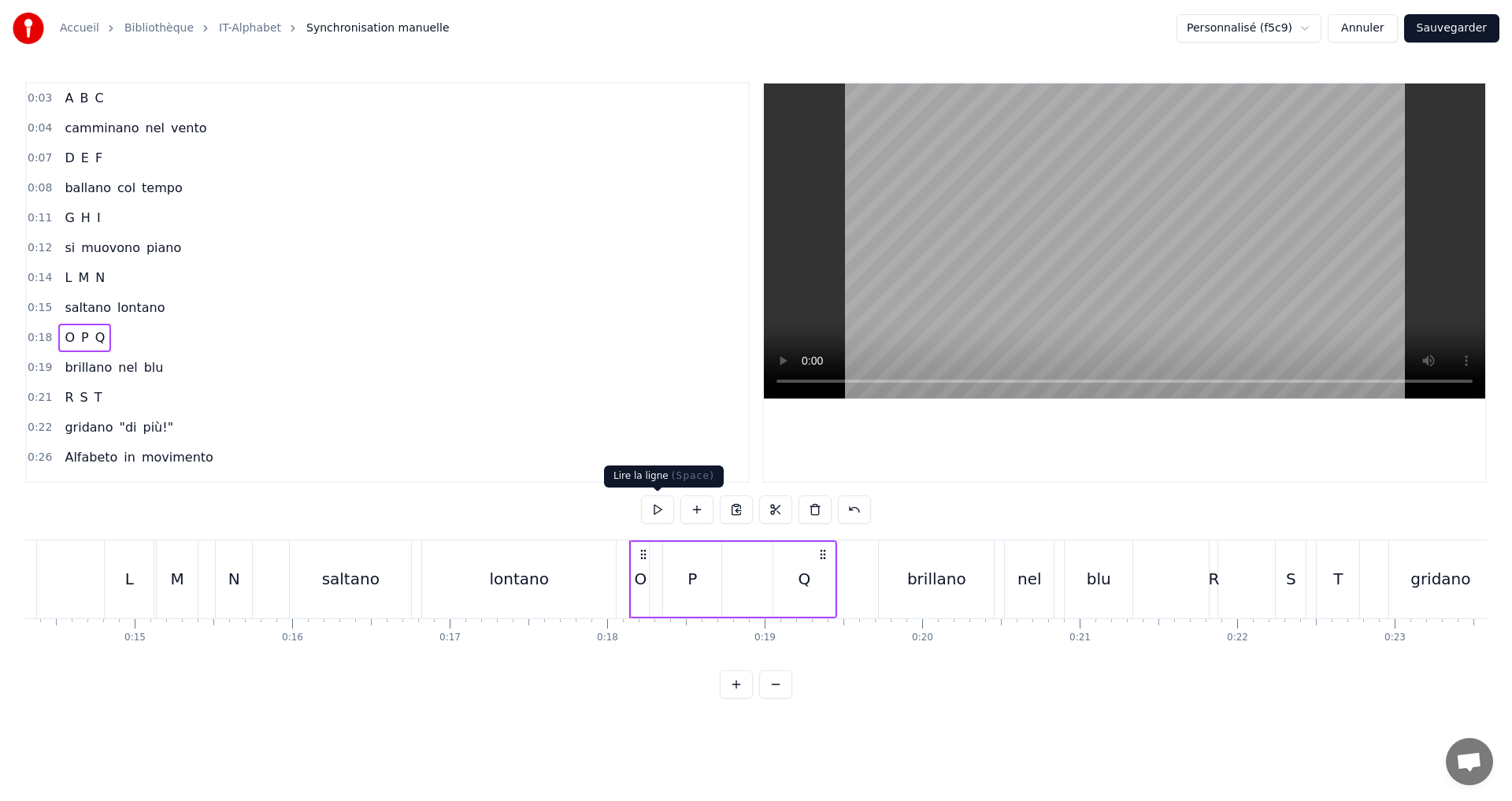
click at [652, 510] on button at bounding box center [657, 510] width 33 height 29
click at [641, 573] on div "O" at bounding box center [640, 579] width 13 height 24
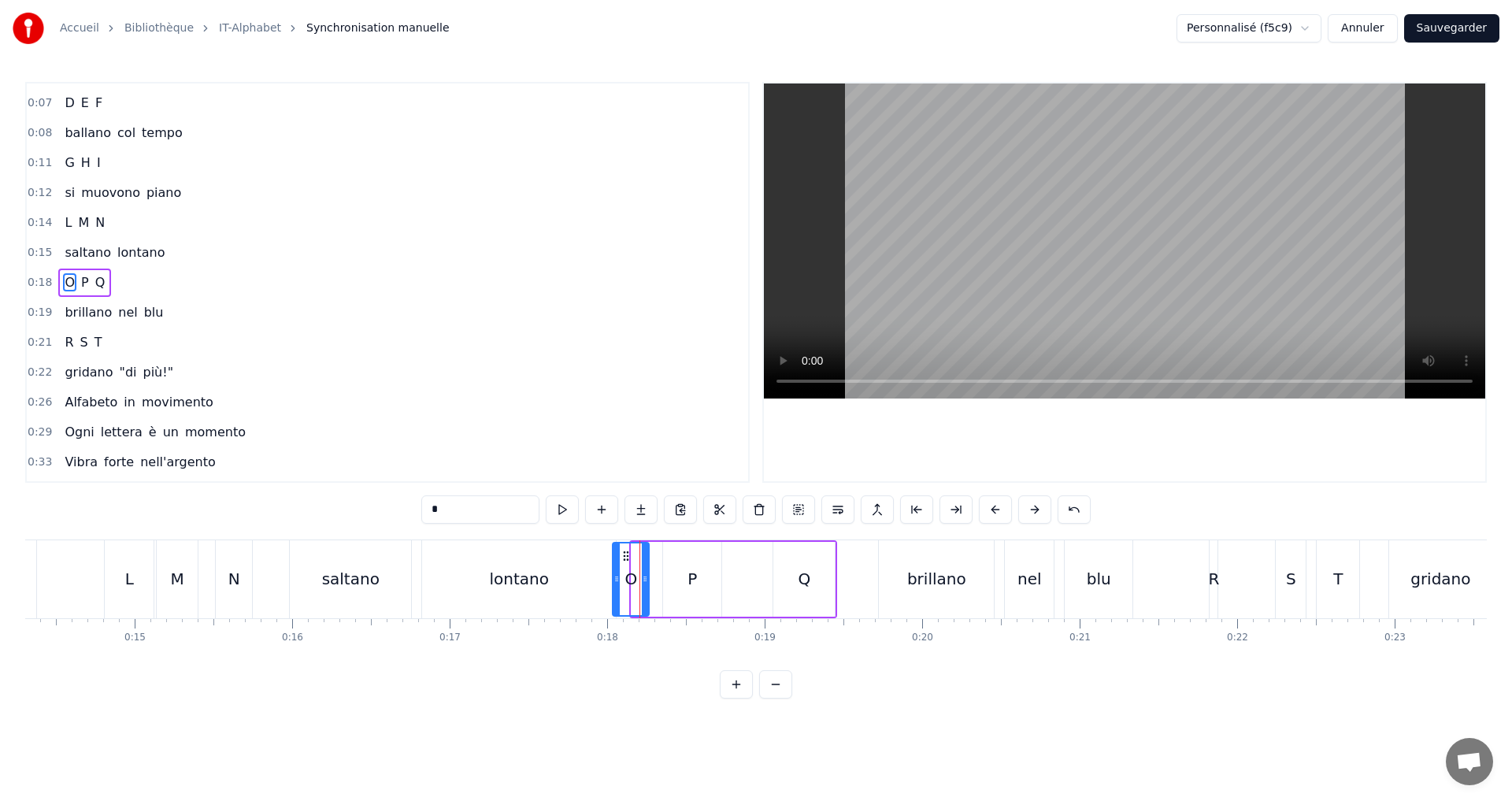
drag, startPoint x: 633, startPoint y: 578, endPoint x: 611, endPoint y: 569, distance: 23.8
click at [614, 572] on div at bounding box center [616, 579] width 6 height 72
click at [560, 511] on button at bounding box center [562, 510] width 33 height 29
click at [695, 582] on div "P" at bounding box center [692, 579] width 9 height 24
click at [659, 576] on icon at bounding box center [660, 579] width 6 height 13
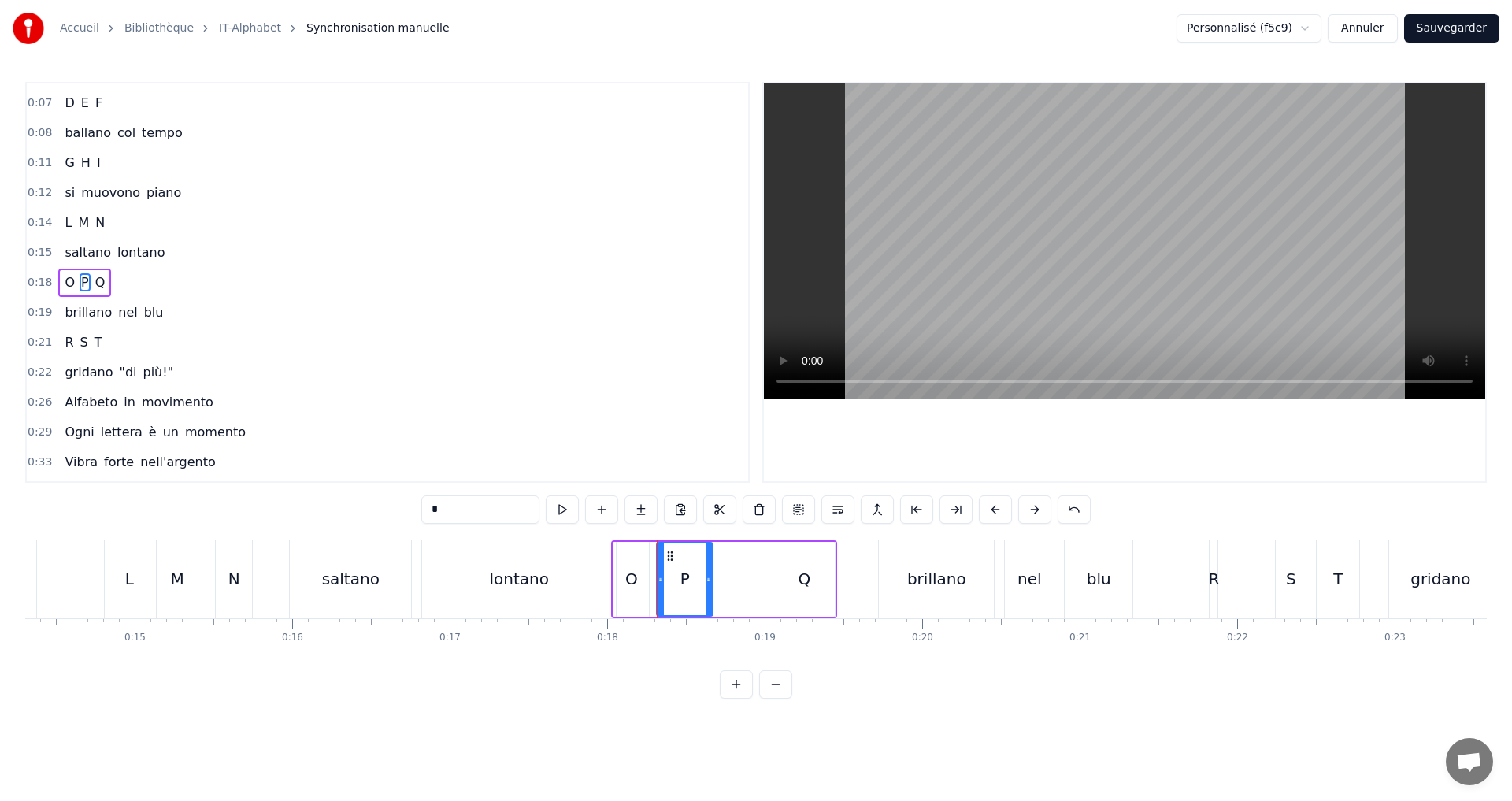
drag, startPoint x: 716, startPoint y: 582, endPoint x: 707, endPoint y: 581, distance: 9.1
click at [707, 581] on icon at bounding box center [708, 579] width 6 height 13
click at [786, 579] on div "Q" at bounding box center [804, 579] width 62 height 74
type input "*"
drag, startPoint x: 775, startPoint y: 579, endPoint x: 766, endPoint y: 576, distance: 9.5
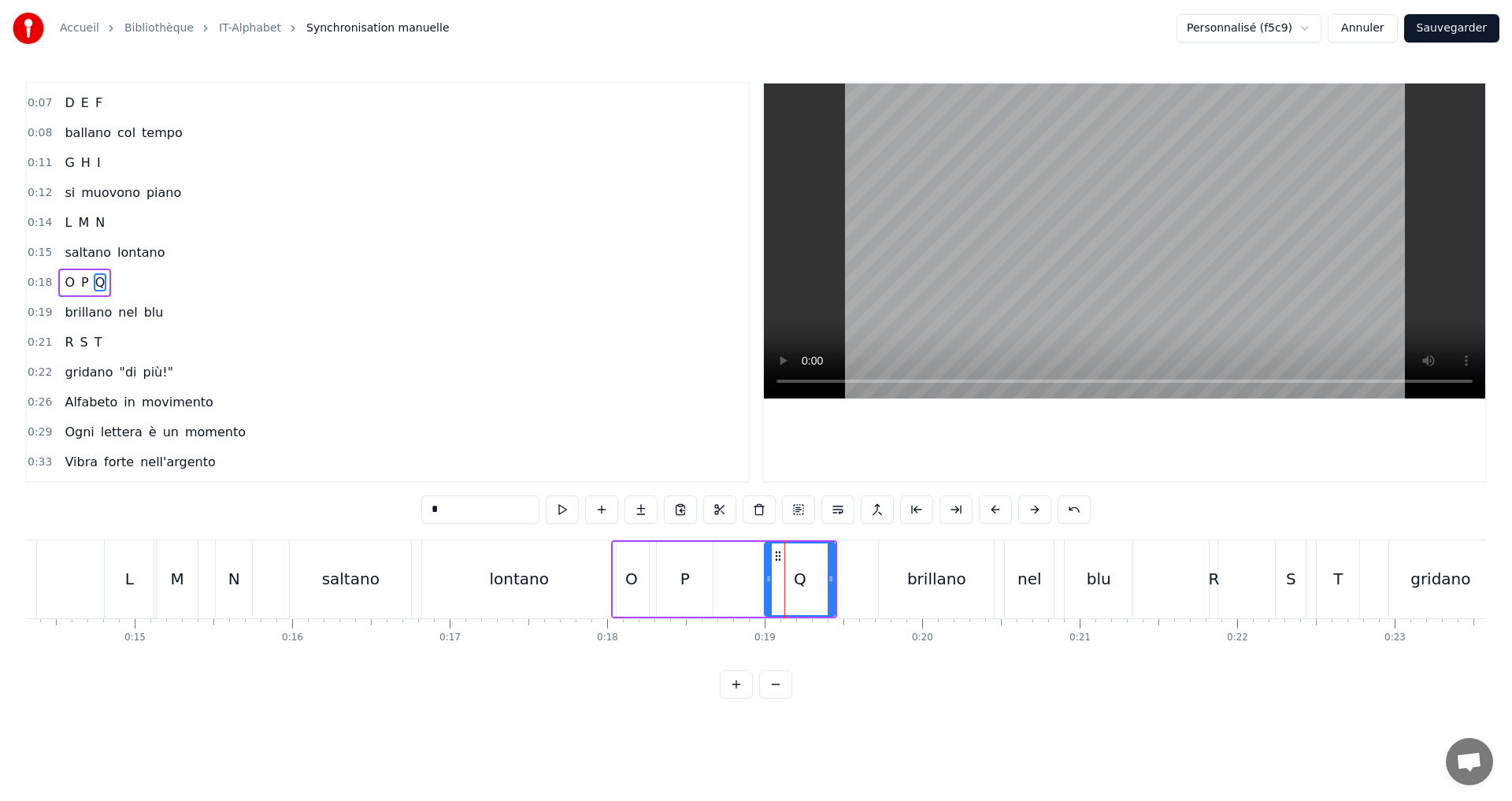
click at [766, 576] on icon at bounding box center [768, 579] width 6 height 13
click at [822, 578] on icon at bounding box center [823, 579] width 6 height 13
click at [565, 506] on button at bounding box center [562, 510] width 33 height 29
click at [175, 310] on div "0:19 brillano nel blu" at bounding box center [387, 312] width 721 height 30
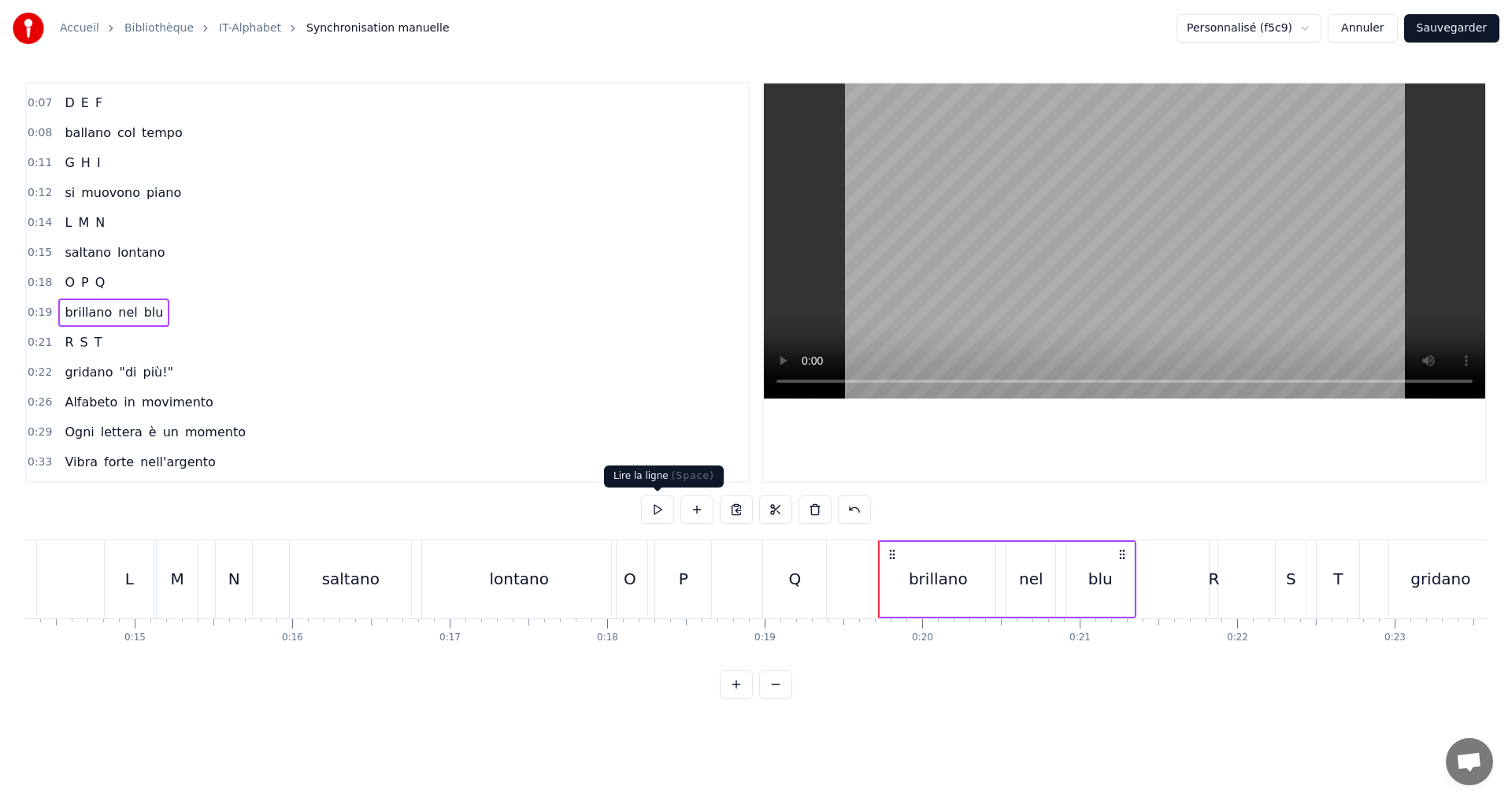
click at [658, 502] on button at bounding box center [657, 510] width 33 height 29
click at [140, 345] on div "0:21 R S T" at bounding box center [387, 342] width 721 height 30
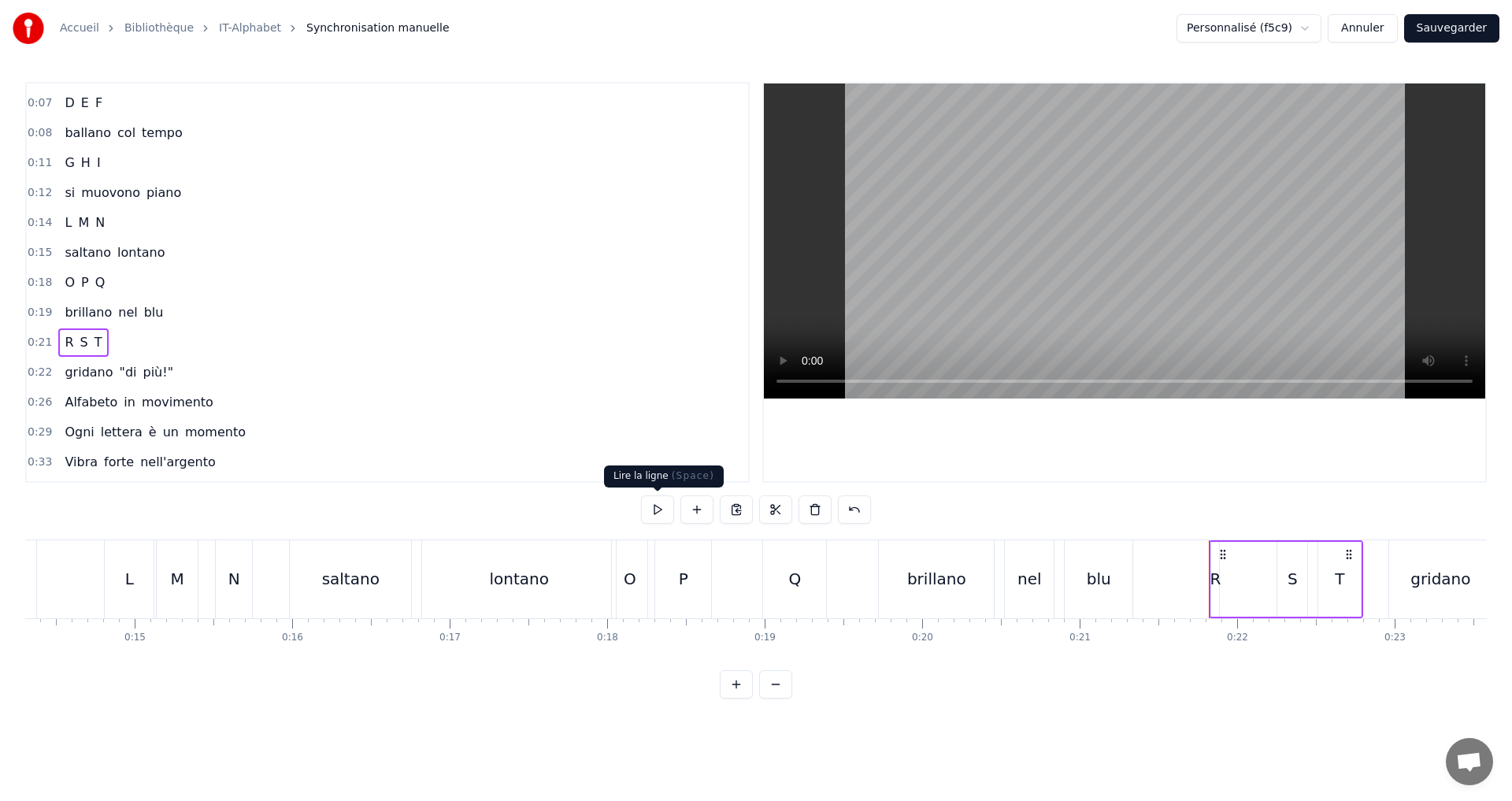
click at [660, 511] on button at bounding box center [657, 510] width 33 height 29
click at [635, 498] on div "0:03 A B C 0:04 camminano nel vento 0:07 D E F 0:08 ballano col tempo 0:11 G H …" at bounding box center [756, 390] width 1462 height 617
click at [1224, 580] on div "R S T" at bounding box center [1286, 579] width 155 height 78
click at [1217, 579] on div "R" at bounding box center [1215, 579] width 11 height 24
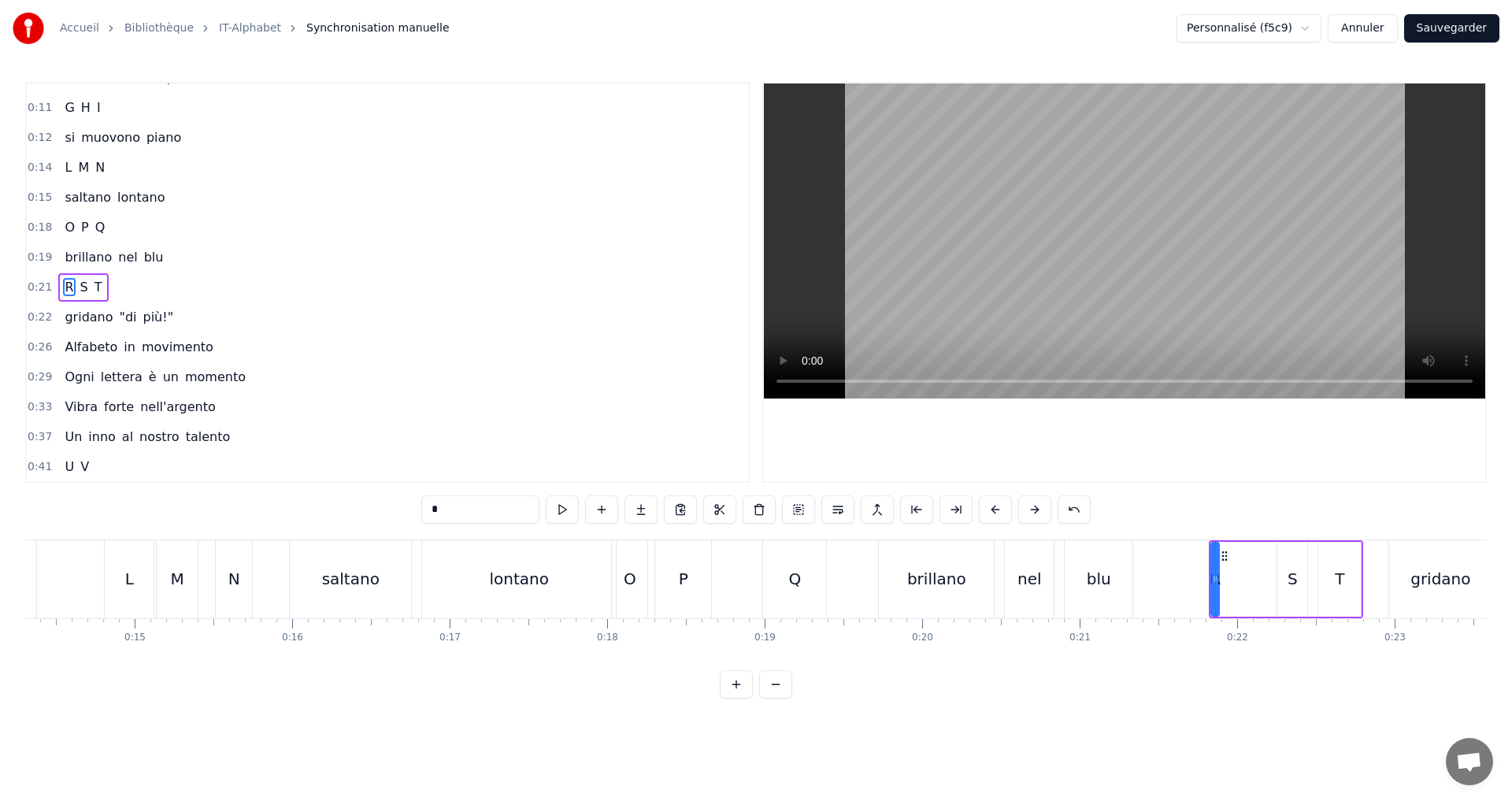
scroll to position [115, 0]
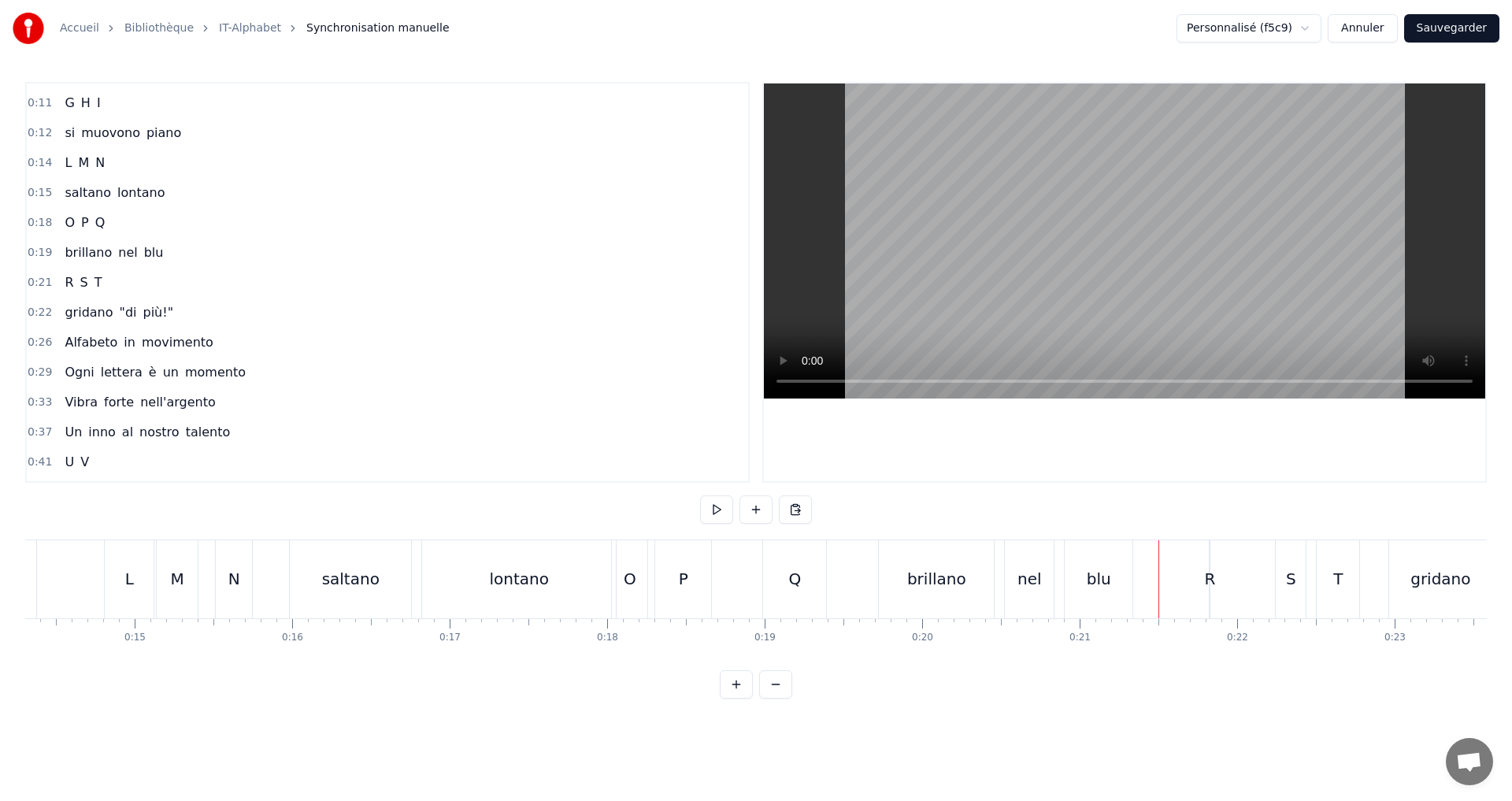
click at [1208, 582] on div "R" at bounding box center [1209, 579] width 11 height 24
click at [1212, 589] on div at bounding box center [1213, 579] width 6 height 72
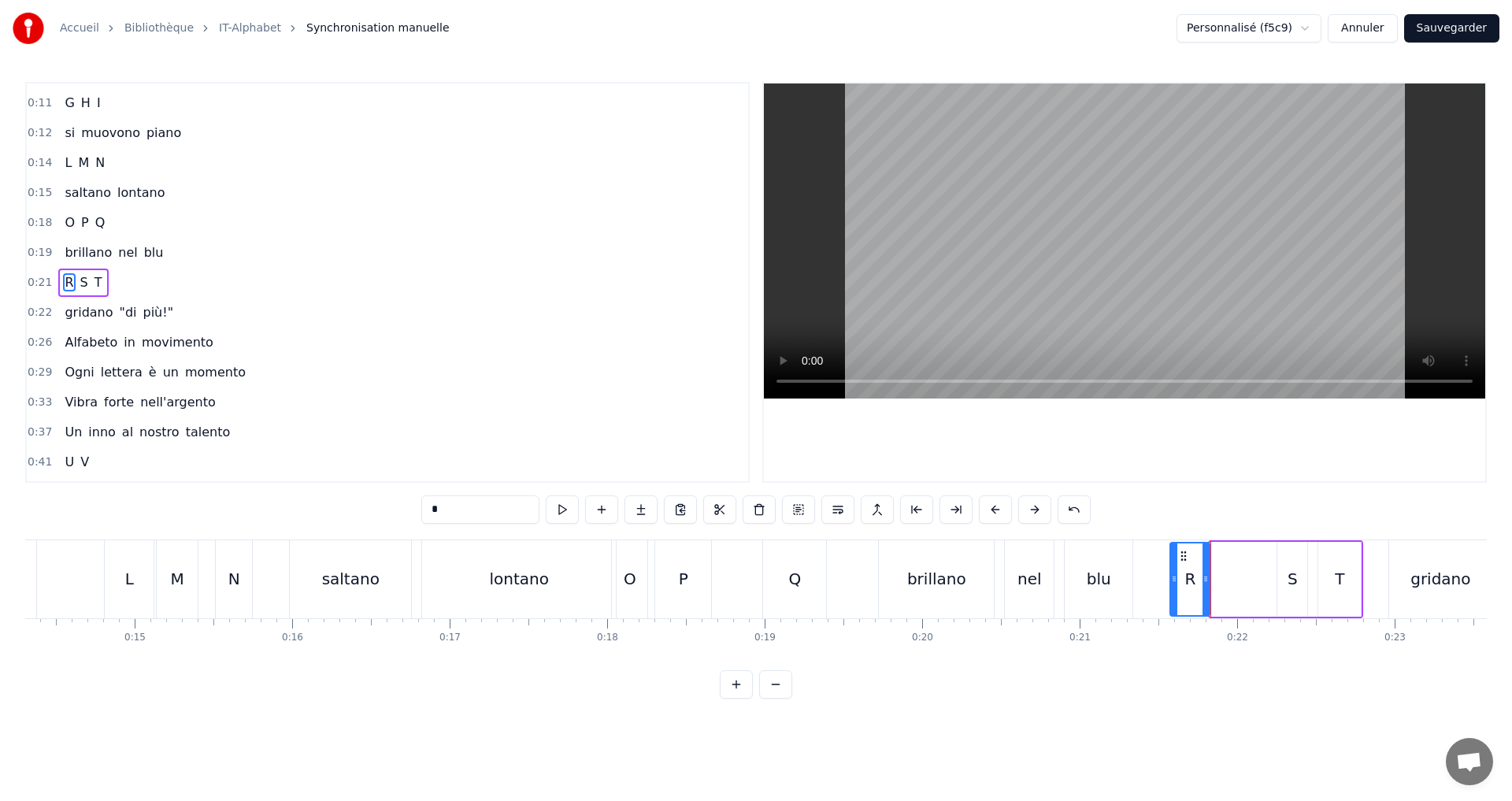
drag, startPoint x: 1217, startPoint y: 586, endPoint x: 1176, endPoint y: 584, distance: 41.0
click at [1176, 584] on div at bounding box center [1174, 579] width 6 height 72
drag, startPoint x: 1207, startPoint y: 590, endPoint x: 1199, endPoint y: 589, distance: 8.1
click at [1199, 589] on div at bounding box center [1197, 579] width 6 height 72
click at [563, 512] on button at bounding box center [562, 510] width 33 height 29
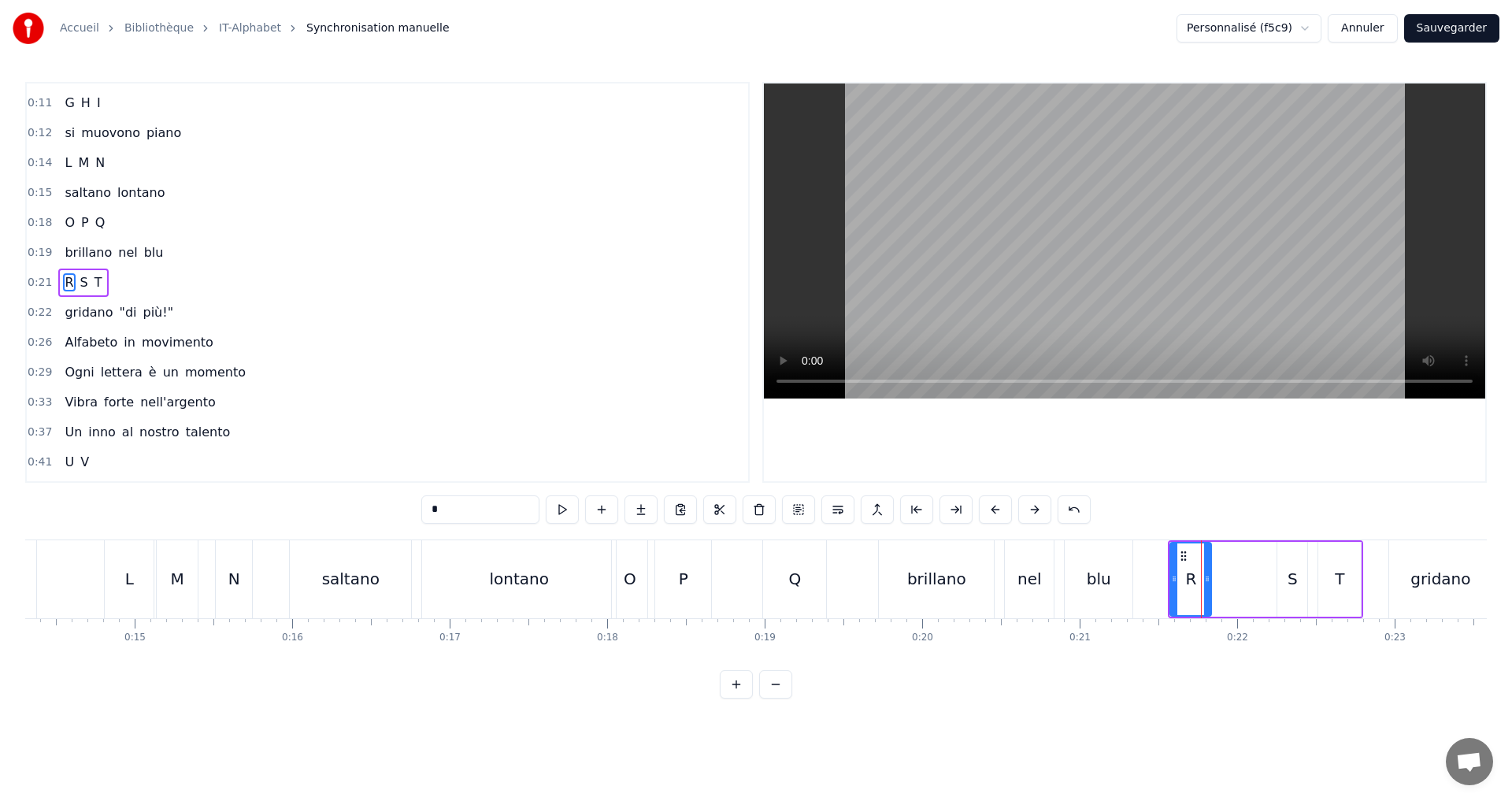
drag, startPoint x: 1199, startPoint y: 583, endPoint x: 1210, endPoint y: 584, distance: 11.0
click at [1210, 584] on icon at bounding box center [1207, 579] width 6 height 13
click at [562, 507] on button at bounding box center [562, 510] width 33 height 29
click at [1272, 579] on div "R S T" at bounding box center [1265, 579] width 195 height 78
click at [1285, 584] on div "S" at bounding box center [1292, 579] width 30 height 74
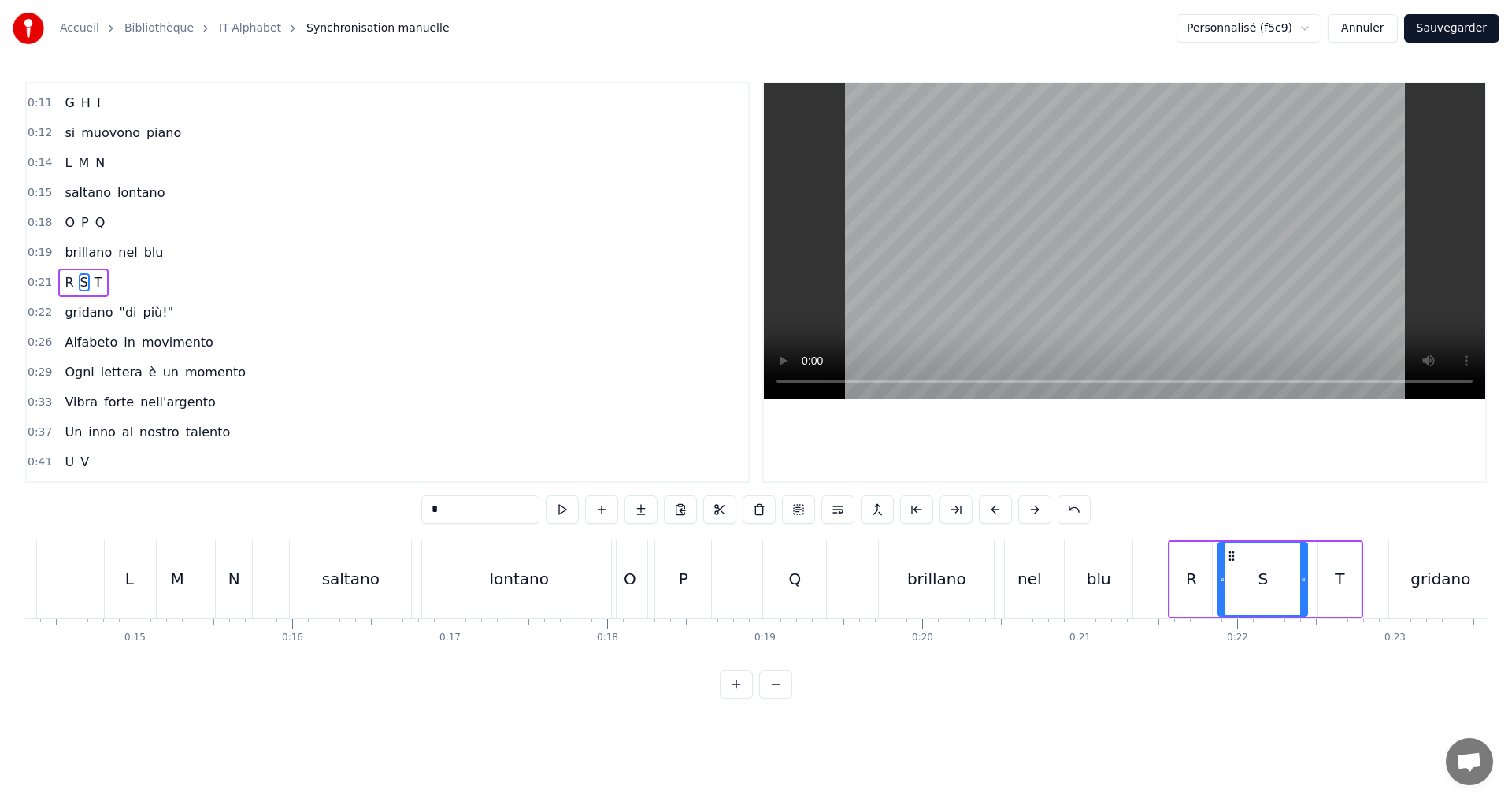
drag, startPoint x: 1282, startPoint y: 584, endPoint x: 1229, endPoint y: 580, distance: 53.2
click at [1223, 579] on icon at bounding box center [1222, 579] width 6 height 13
drag, startPoint x: 1305, startPoint y: 591, endPoint x: 1293, endPoint y: 590, distance: 12.0
click at [1293, 590] on div at bounding box center [1291, 579] width 6 height 72
click at [572, 513] on button at bounding box center [562, 510] width 33 height 29
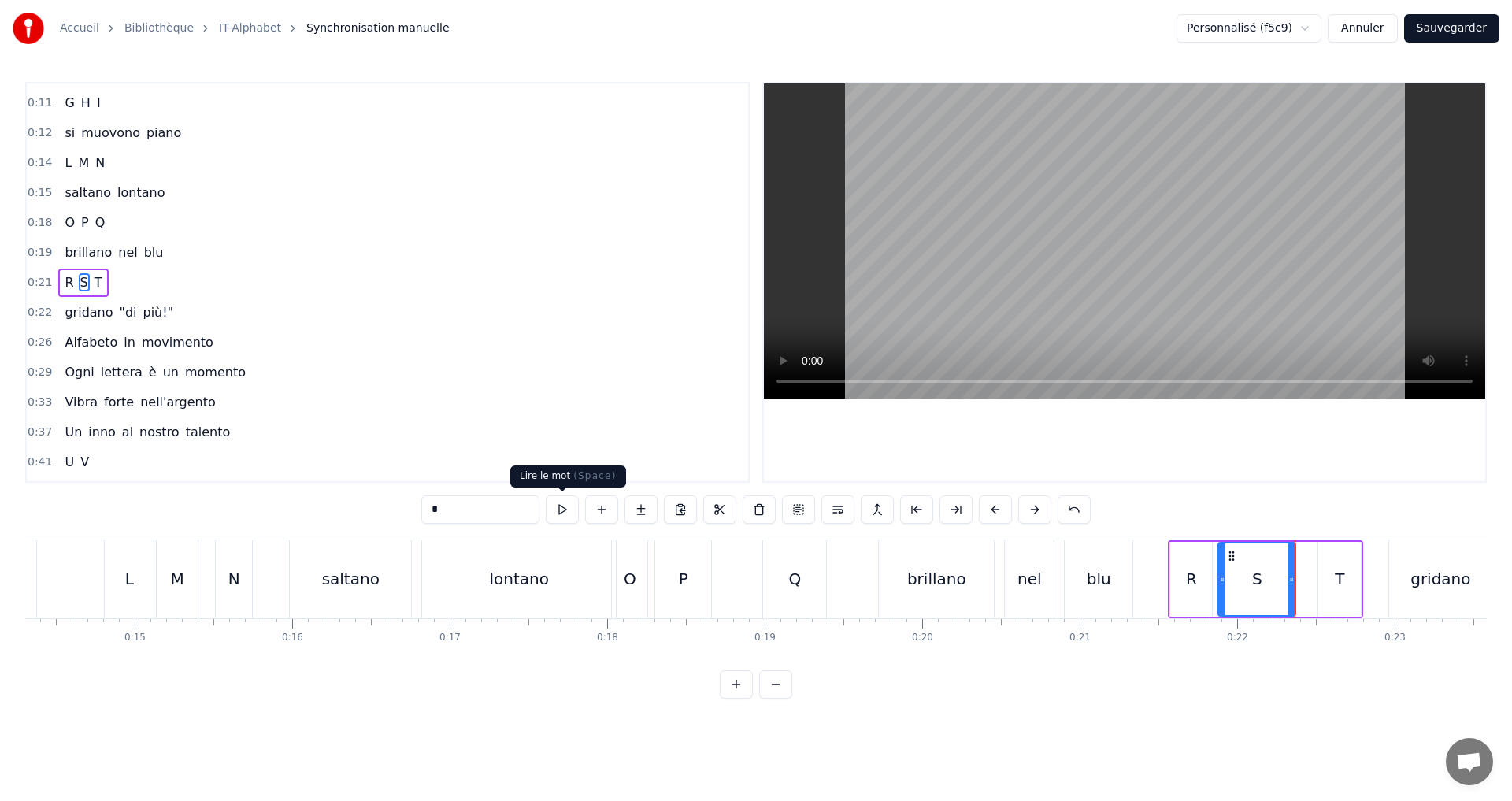
click at [554, 512] on button at bounding box center [562, 510] width 33 height 29
click at [1339, 592] on div "T" at bounding box center [1339, 579] width 42 height 74
type input "*"
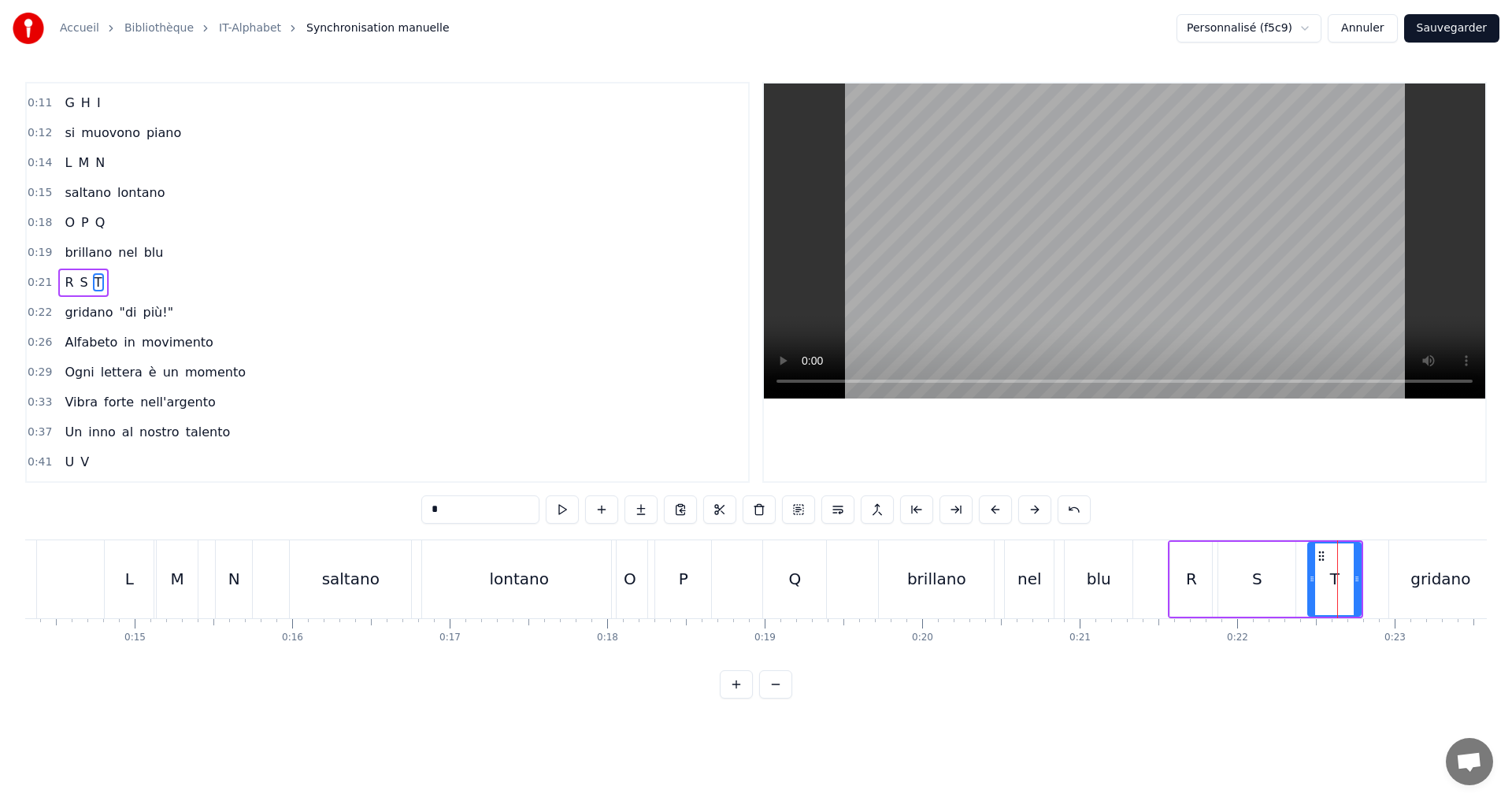
drag, startPoint x: 1323, startPoint y: 587, endPoint x: 1312, endPoint y: 584, distance: 11.4
click at [1312, 584] on div at bounding box center [1312, 579] width 6 height 72
click at [1352, 583] on icon at bounding box center [1351, 579] width 6 height 13
click at [566, 503] on button at bounding box center [562, 510] width 33 height 29
drag, startPoint x: 178, startPoint y: 315, endPoint x: 212, endPoint y: 315, distance: 34.0
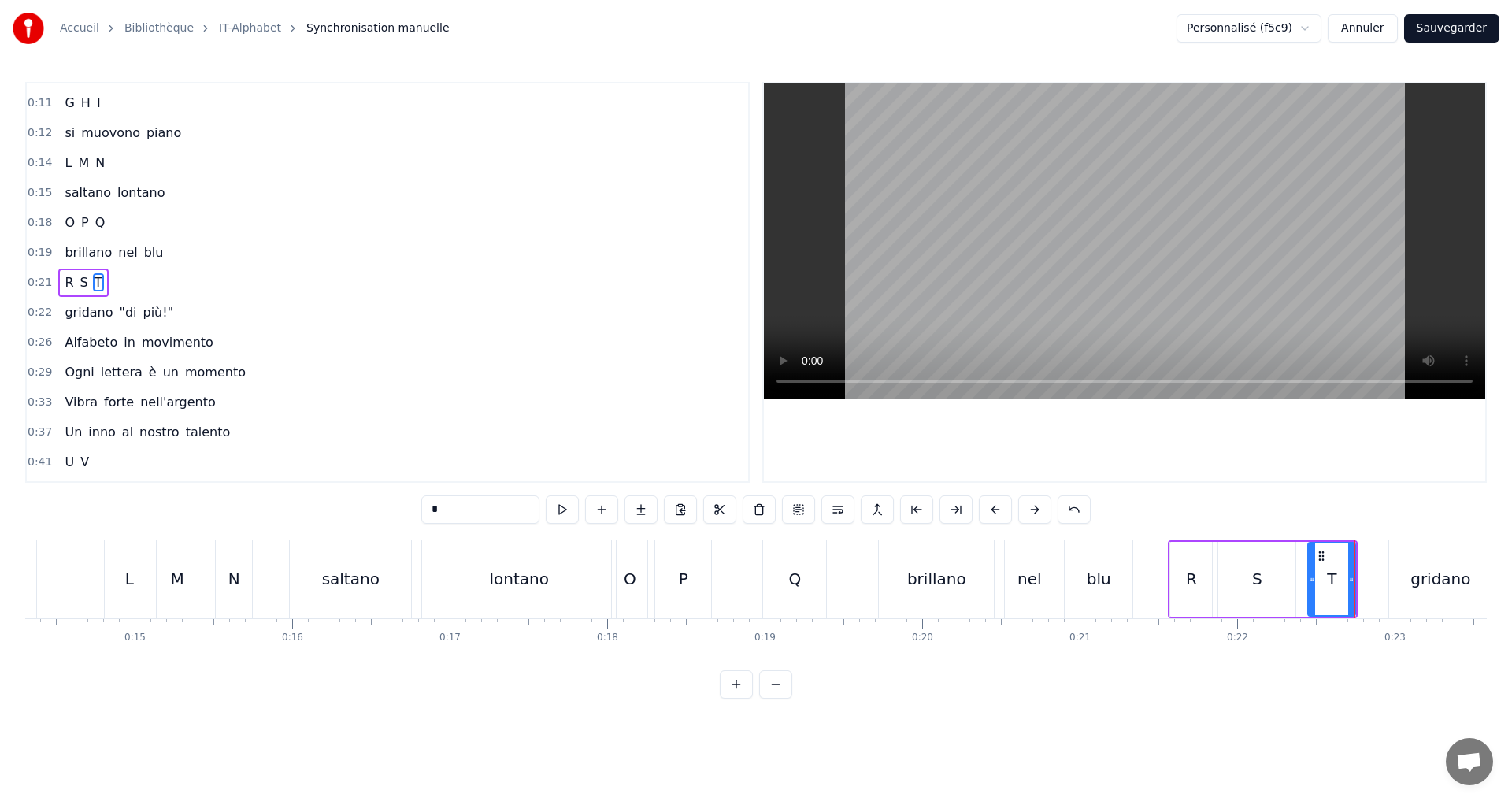
click at [179, 315] on div "0:22 gridano "di più!"" at bounding box center [387, 312] width 721 height 30
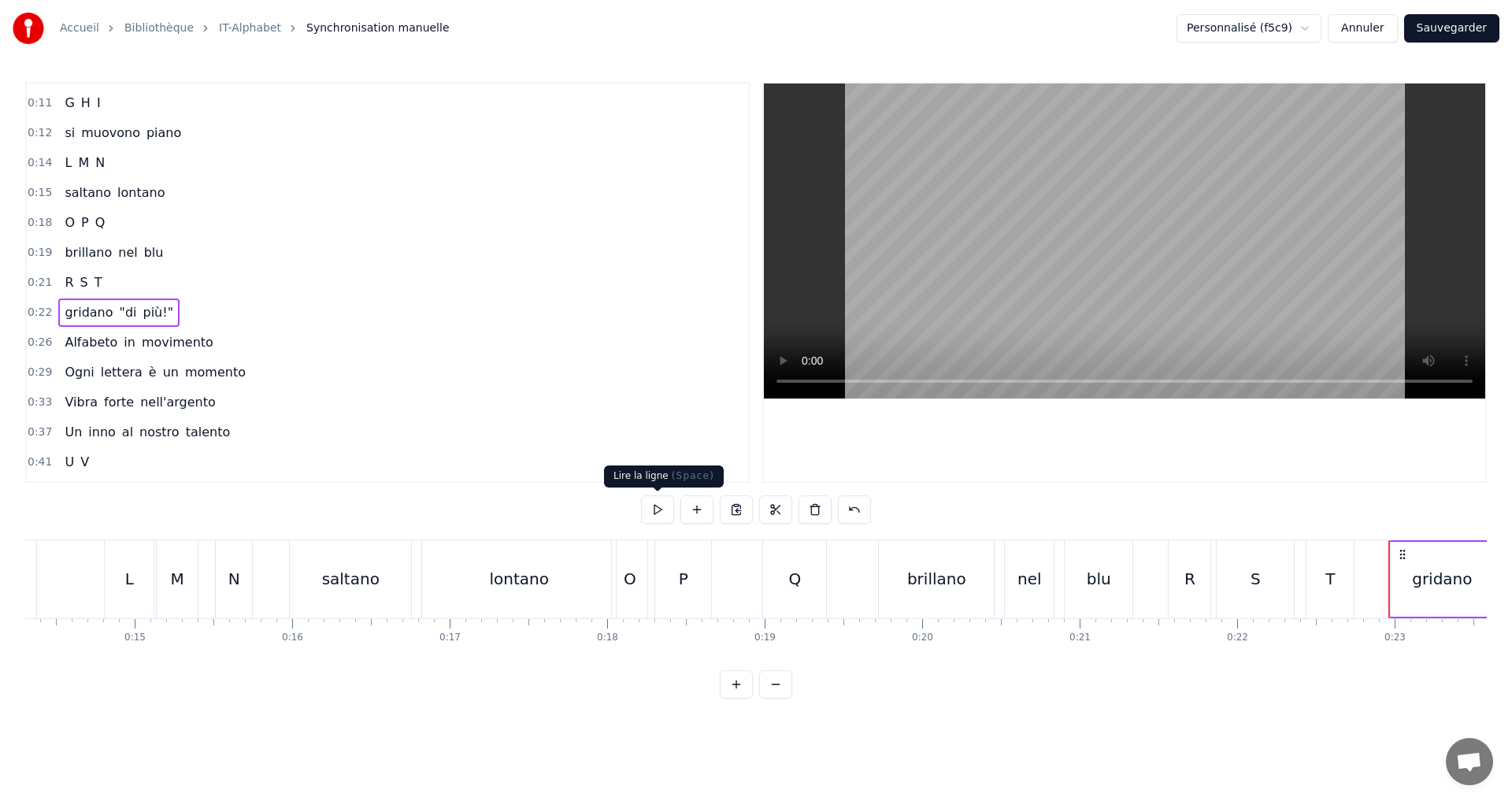
click at [669, 506] on button at bounding box center [657, 510] width 33 height 29
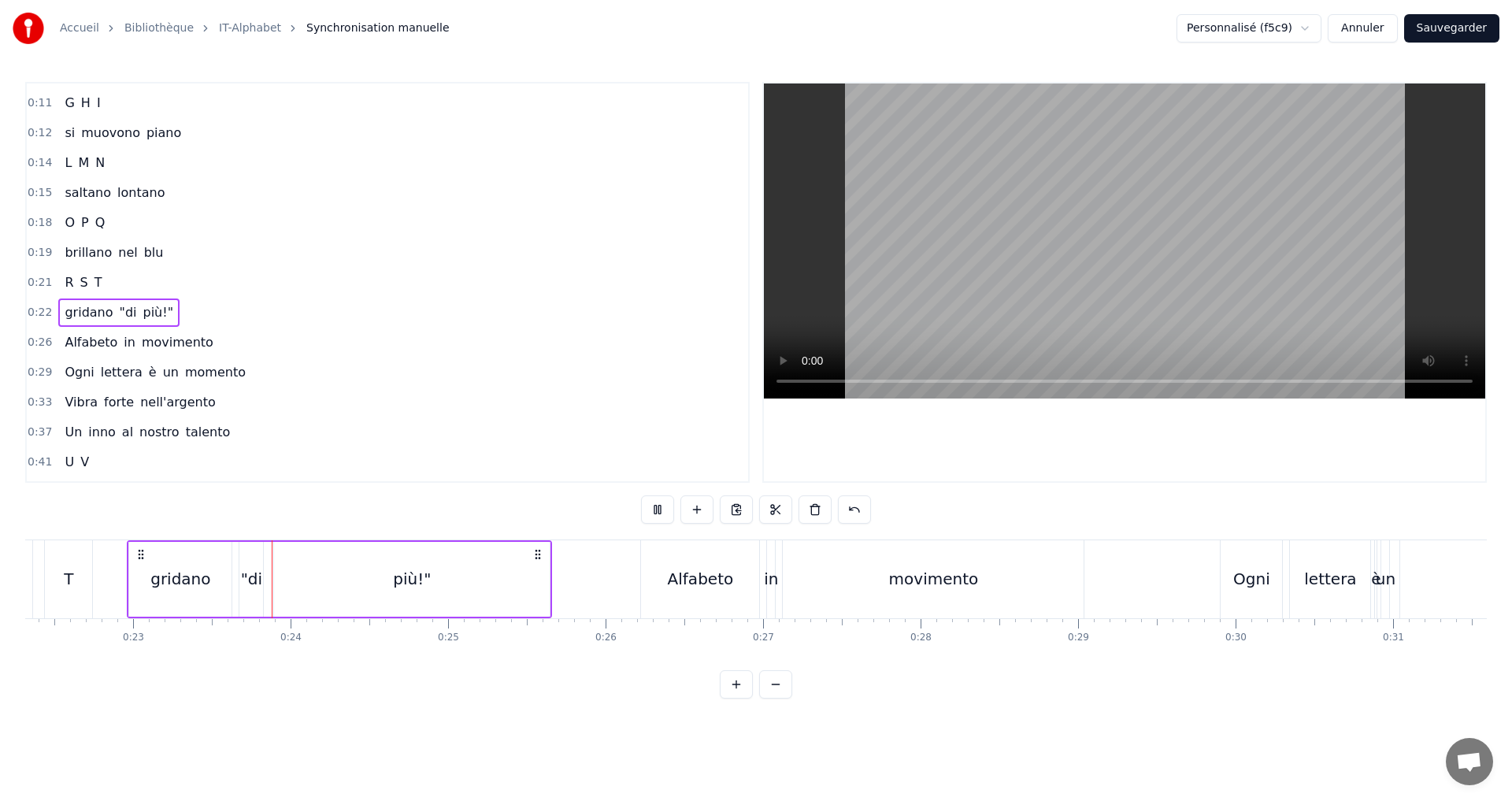
scroll to position [0, 3570]
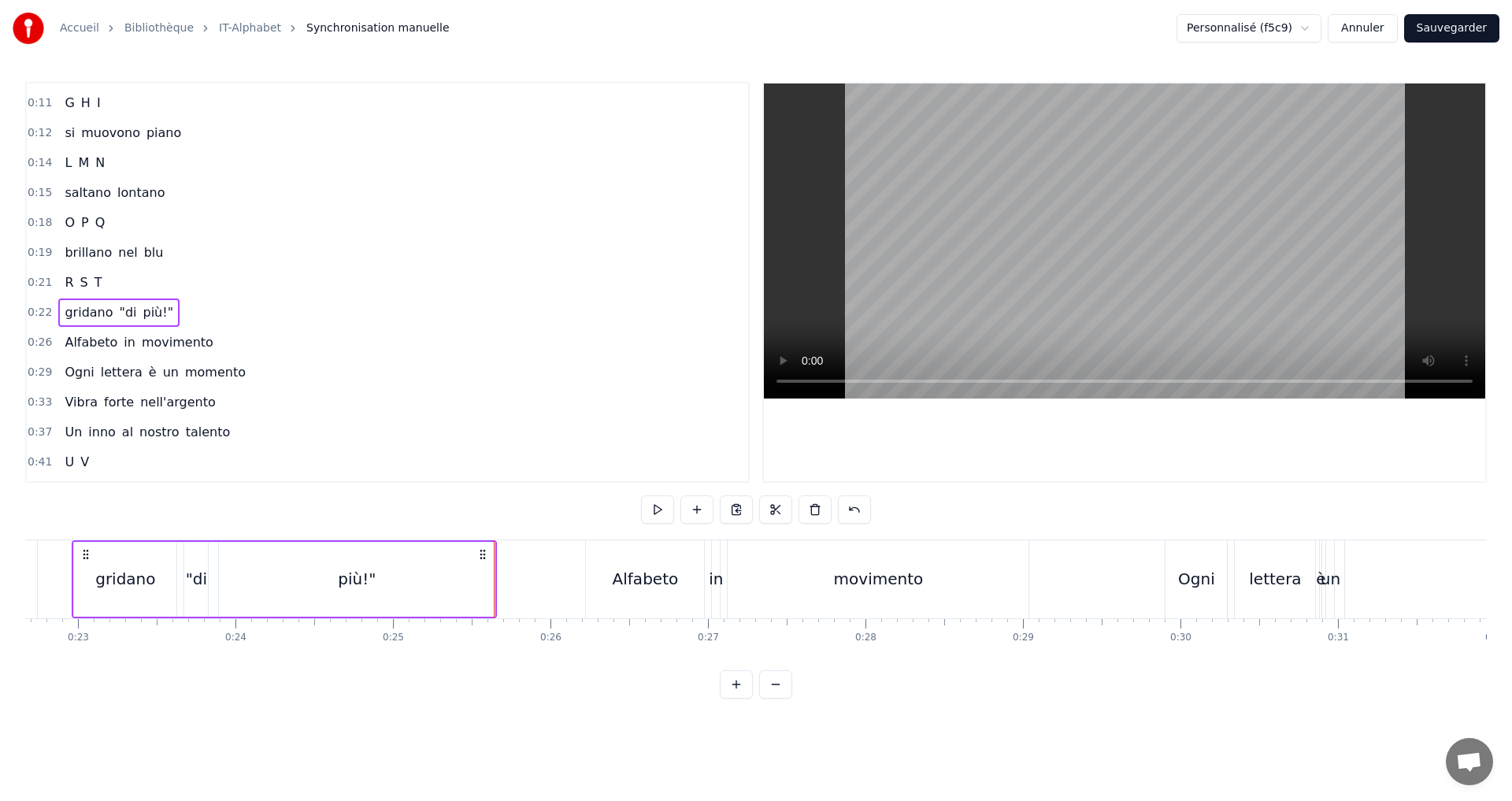
click at [1449, 34] on button "Sauvegarder" at bounding box center [1452, 29] width 96 height 29
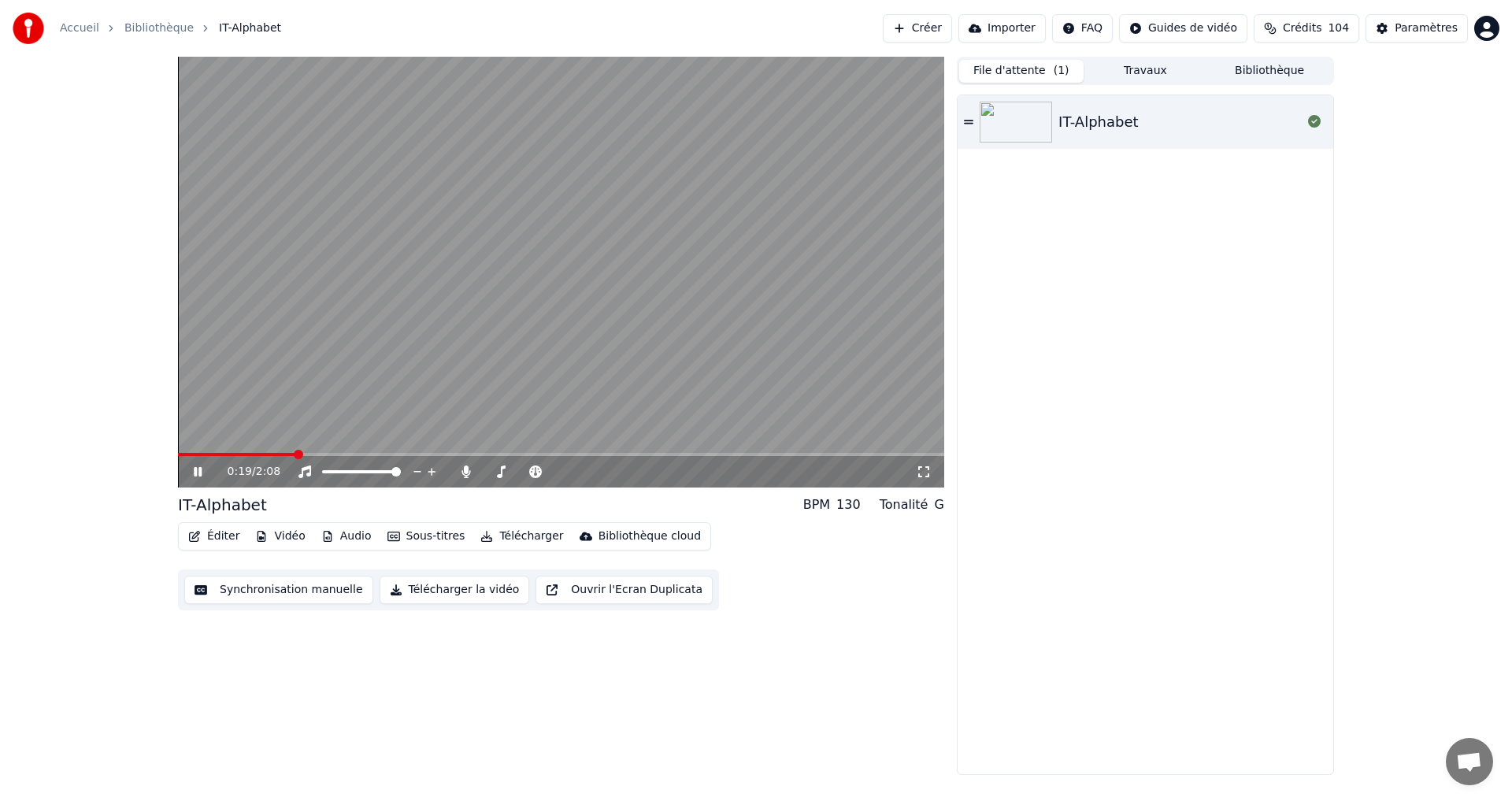
click at [258, 586] on button "Synchronisation manuelle" at bounding box center [279, 590] width 189 height 29
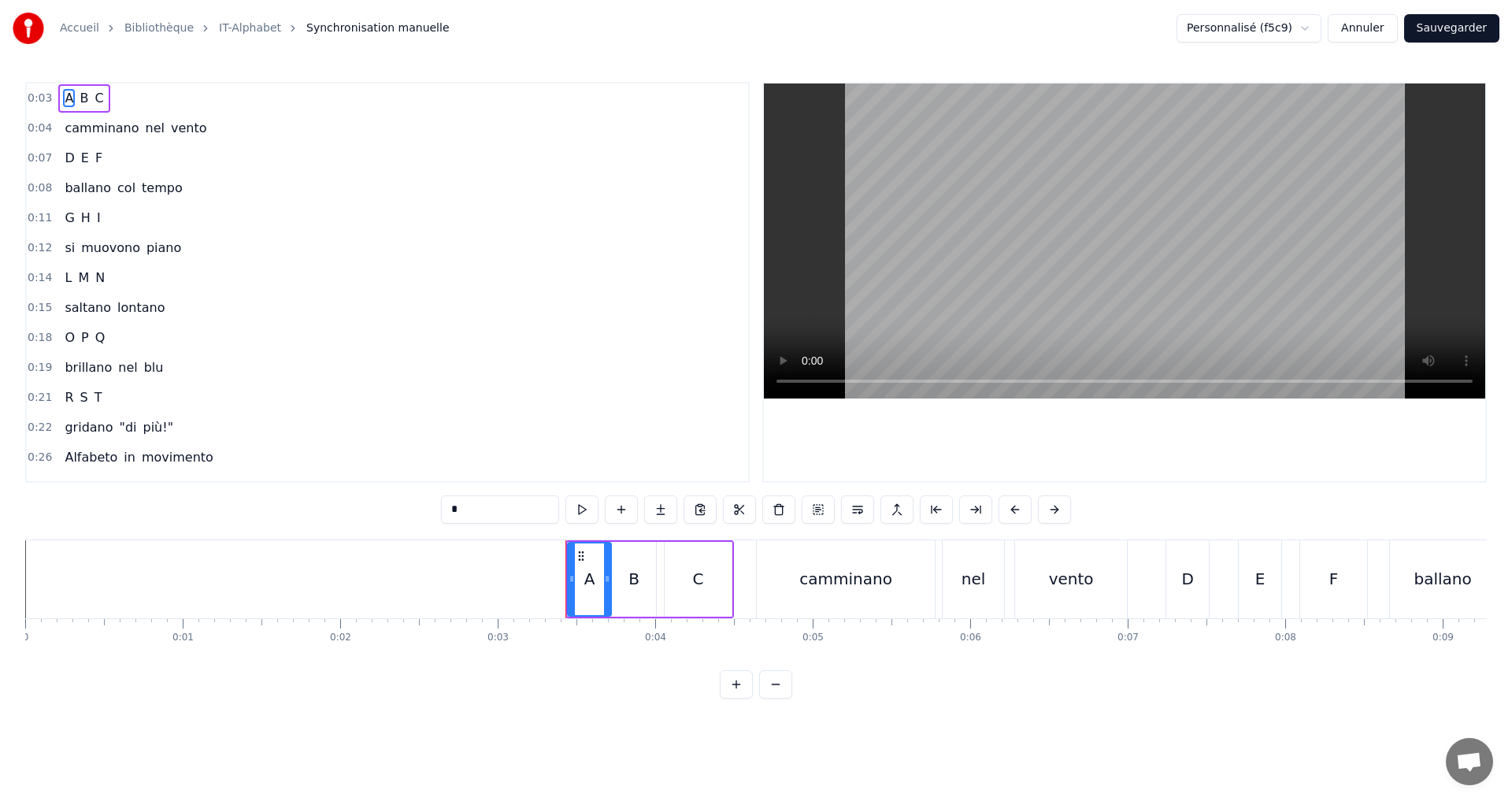
click at [1446, 17] on button "Sauvegarder" at bounding box center [1452, 29] width 96 height 29
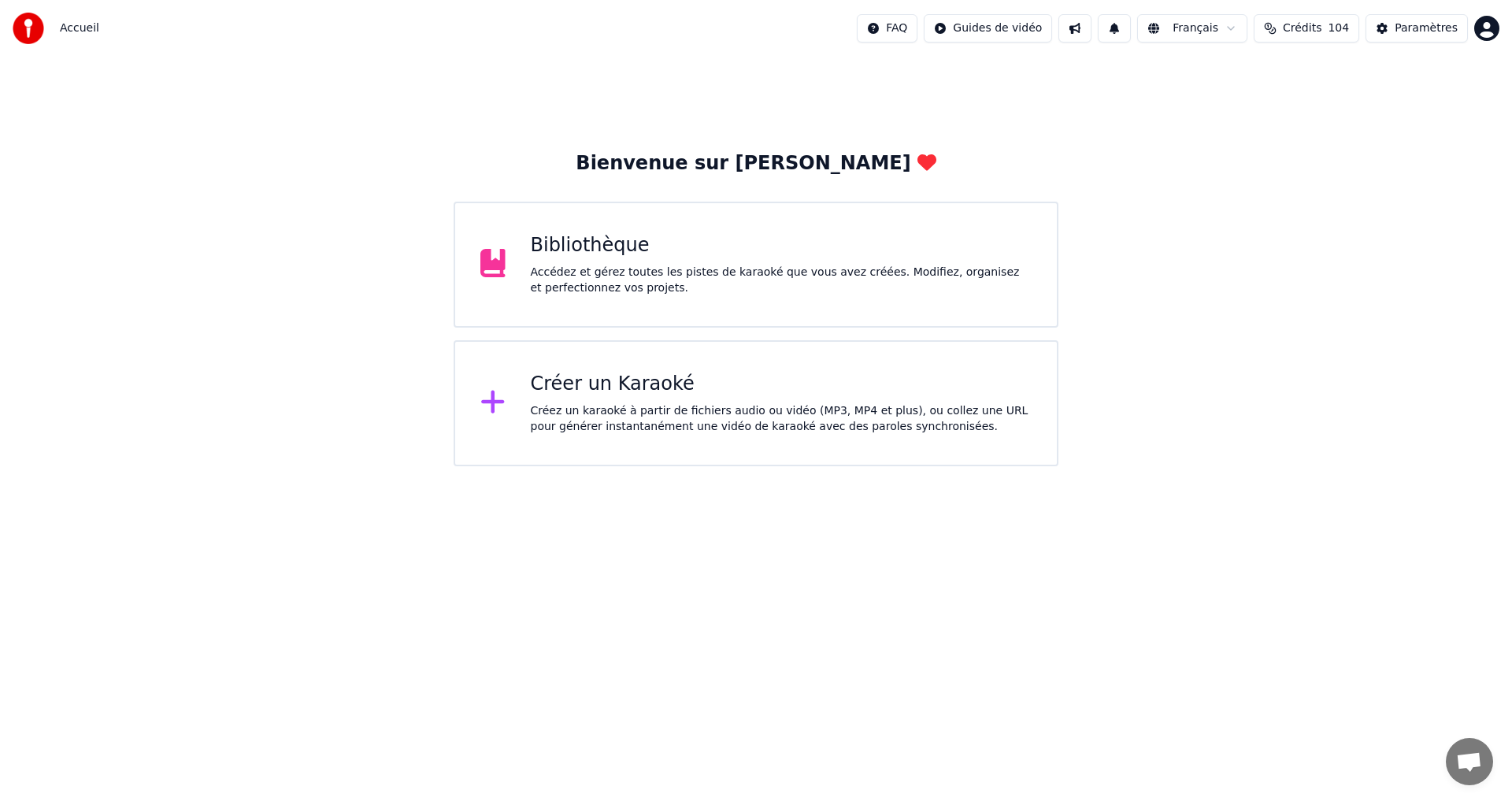
click at [679, 419] on div "Créez un karaoké à partir de fichiers audio ou vidéo (MP3, MP4 et plus), ou col…" at bounding box center [781, 419] width 501 height 31
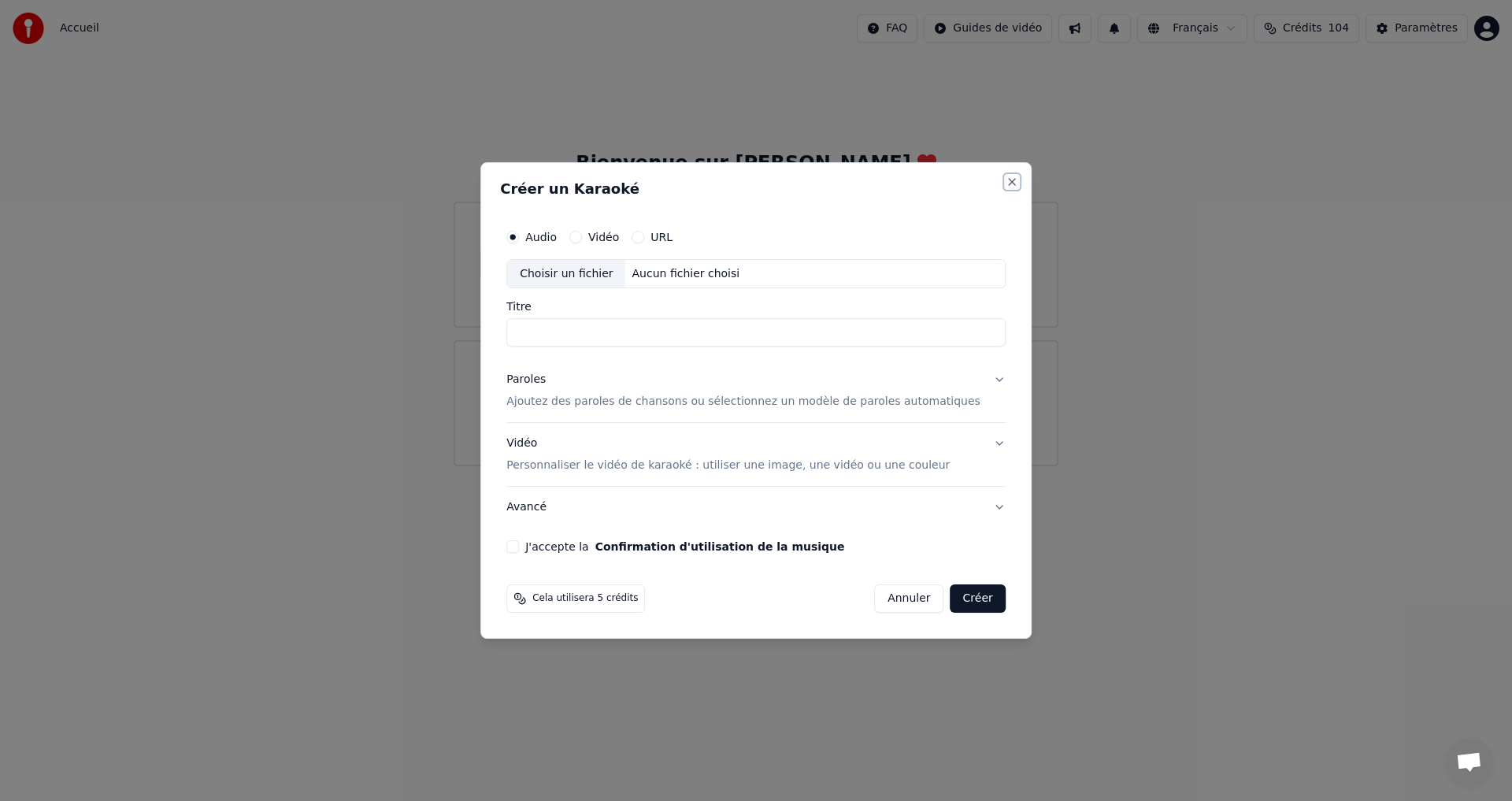
click at [1005, 178] on button "Close" at bounding box center [1011, 182] width 13 height 13
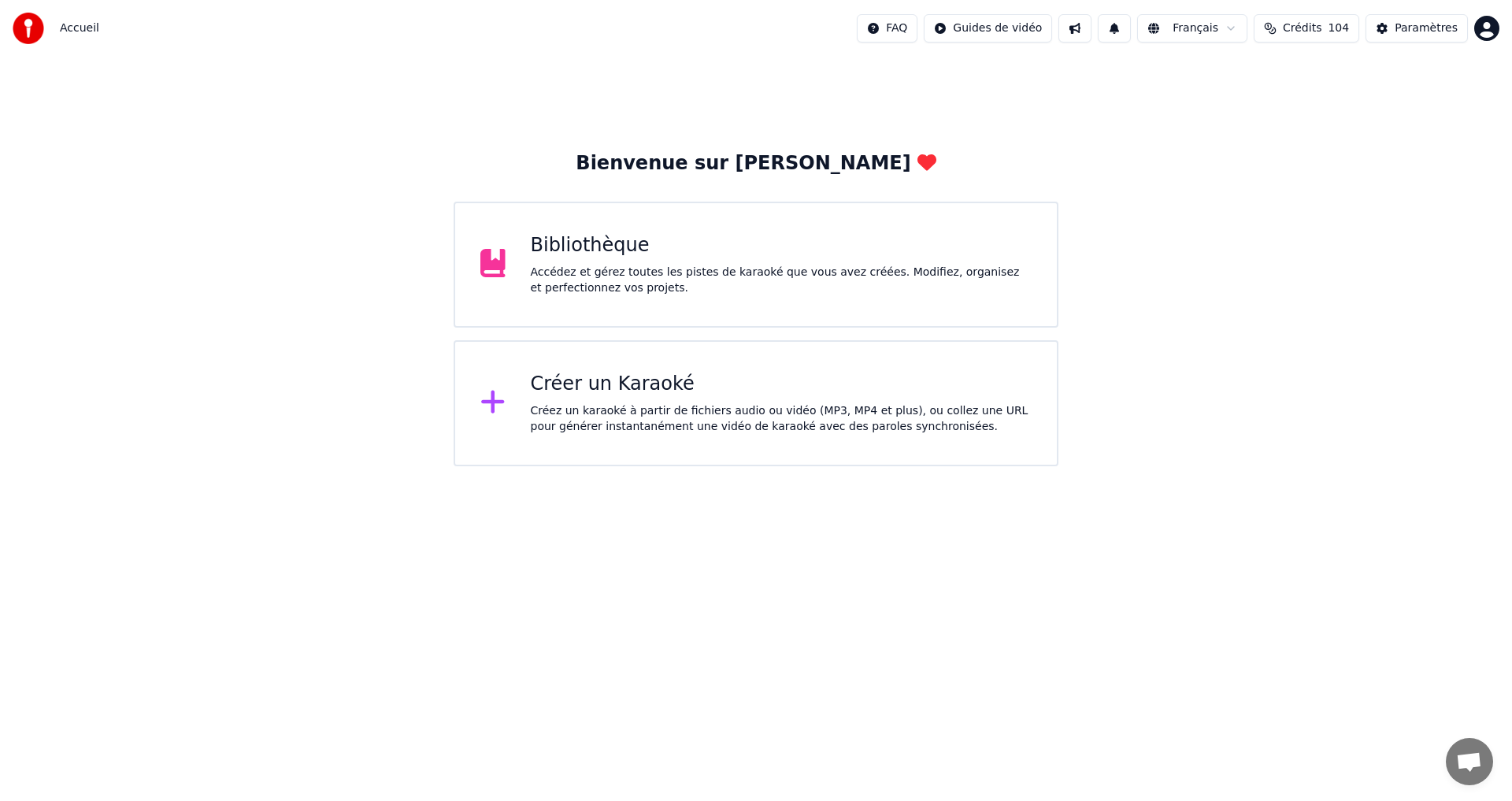
click at [591, 257] on div "Bibliothèque" at bounding box center [781, 246] width 501 height 25
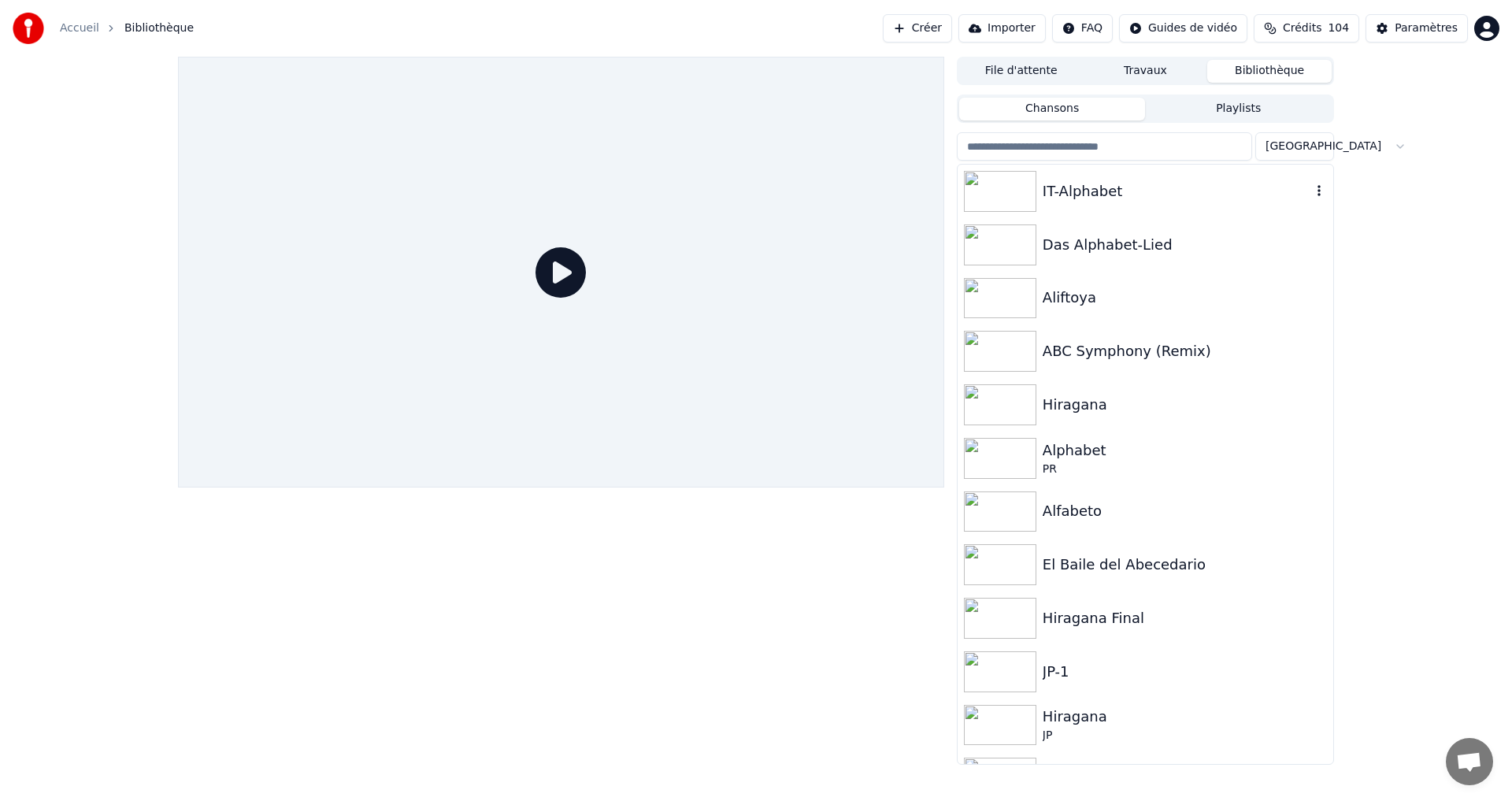
click at [1159, 185] on div "IT-Alphabet" at bounding box center [1177, 191] width 269 height 22
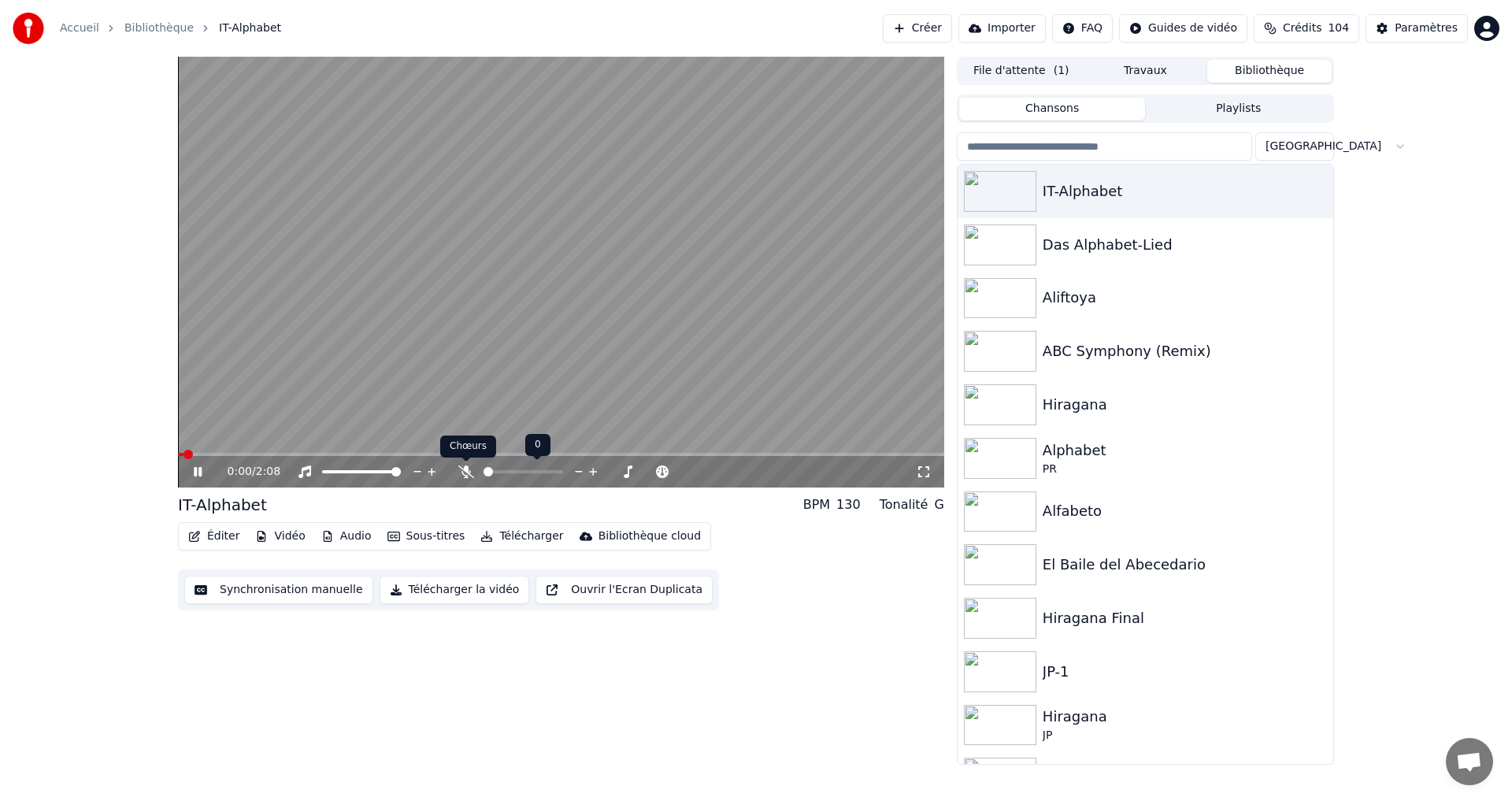
click at [466, 473] on icon at bounding box center [466, 471] width 16 height 13
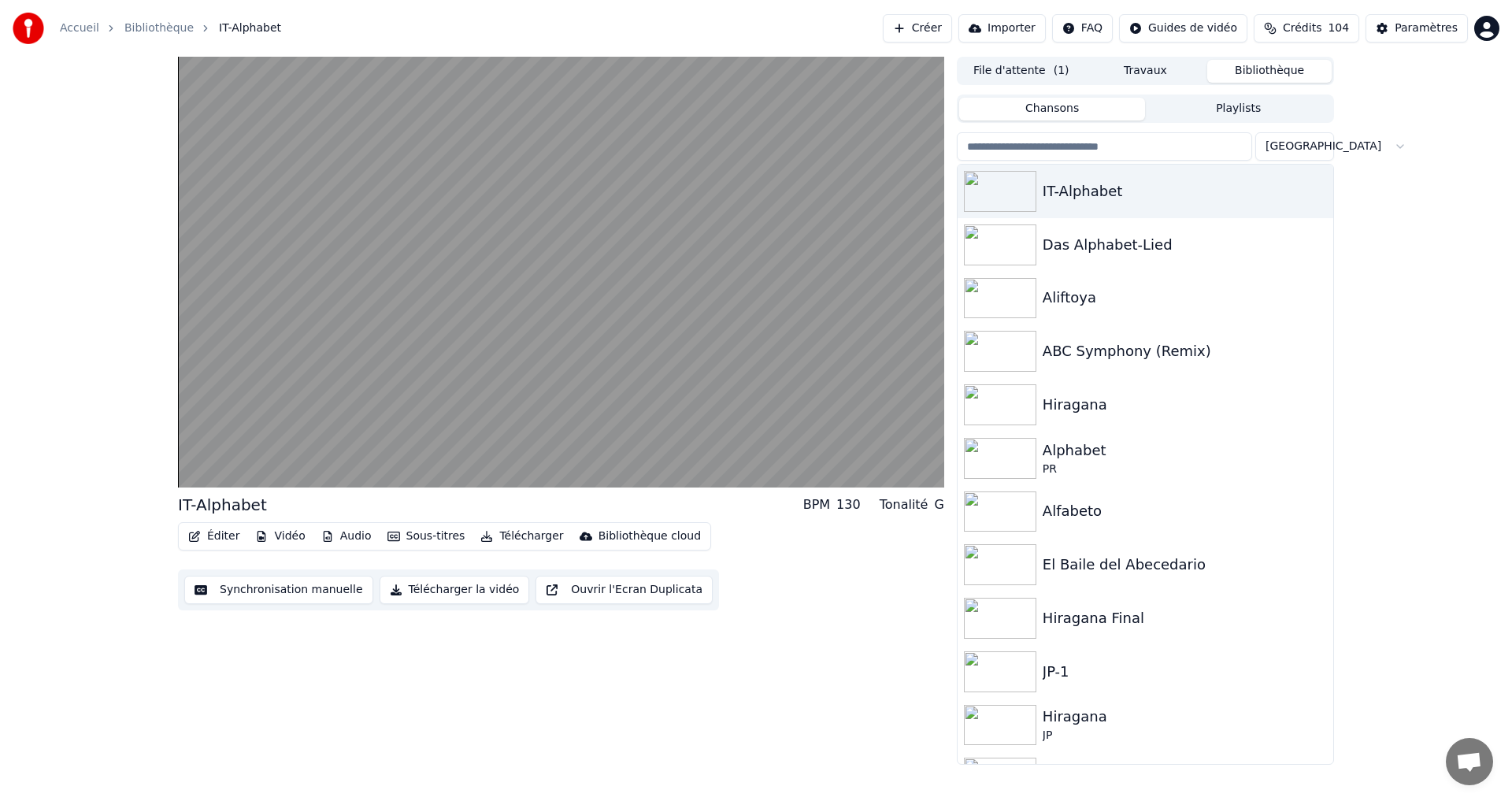
click at [199, 535] on icon "button" at bounding box center [194, 536] width 11 height 11
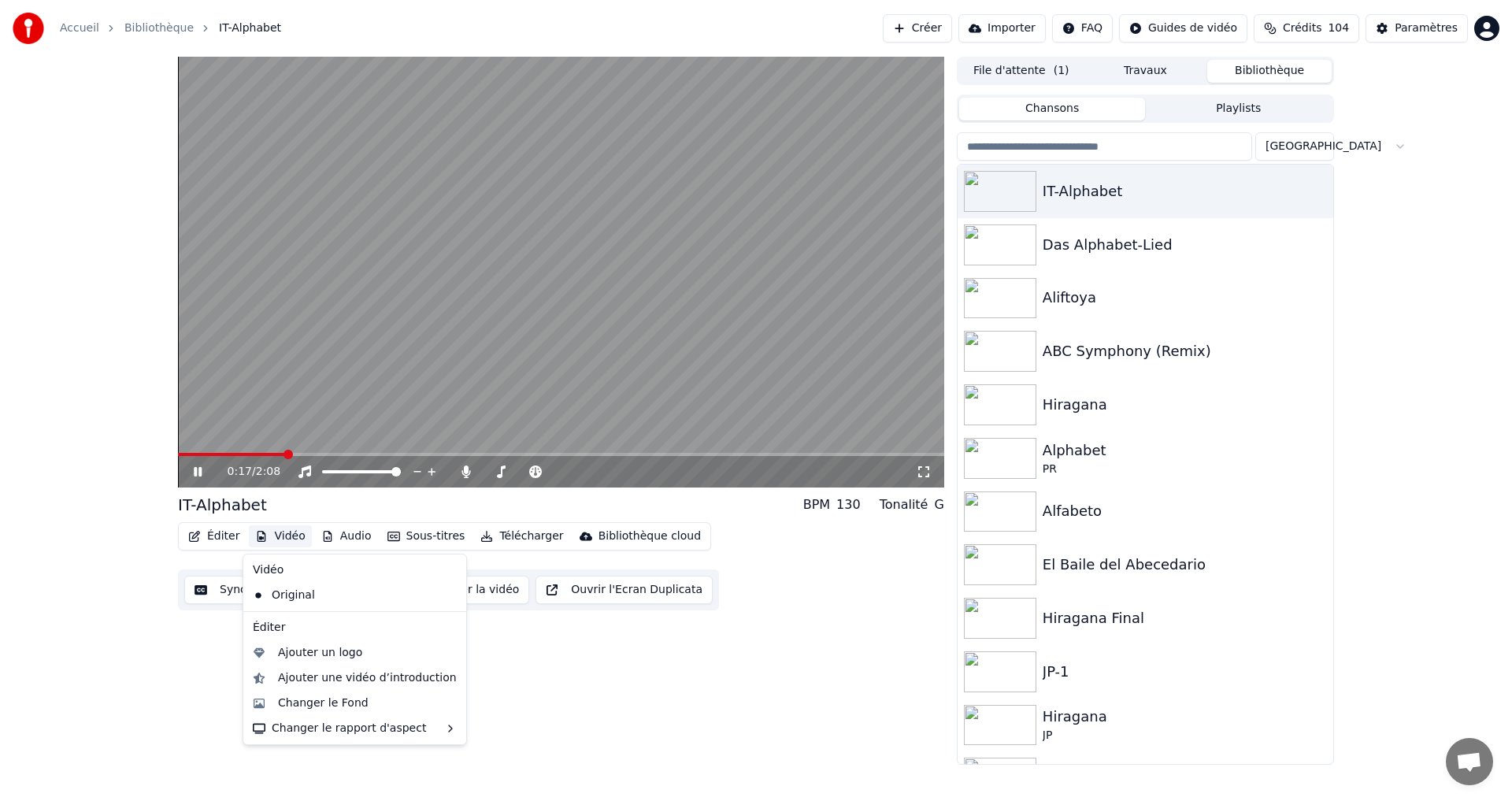
click at [204, 596] on button "Synchronisation manuelle" at bounding box center [279, 590] width 189 height 29
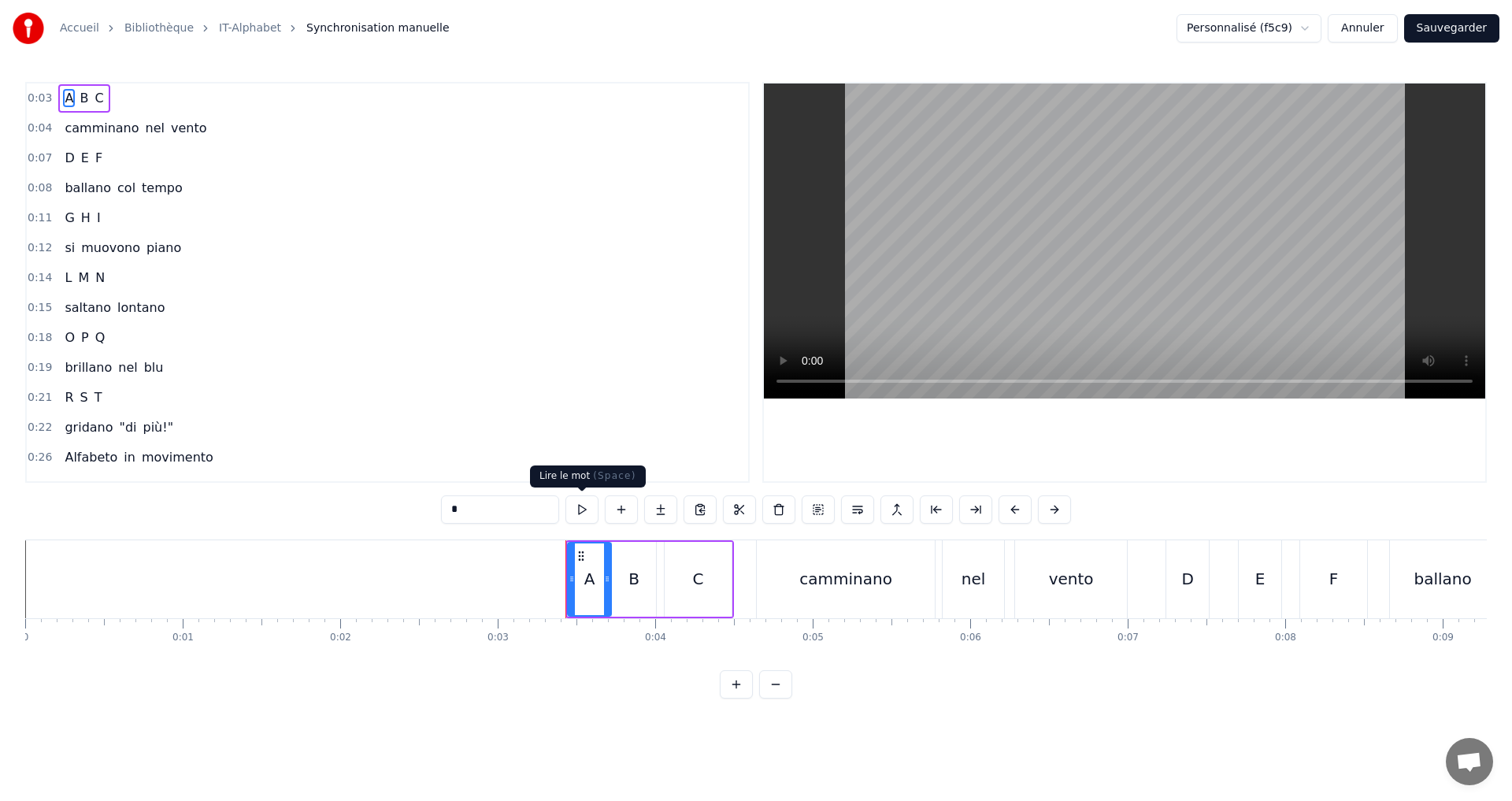
click at [579, 514] on button at bounding box center [582, 510] width 33 height 29
click at [193, 102] on div "0:03 A B C" at bounding box center [387, 98] width 721 height 30
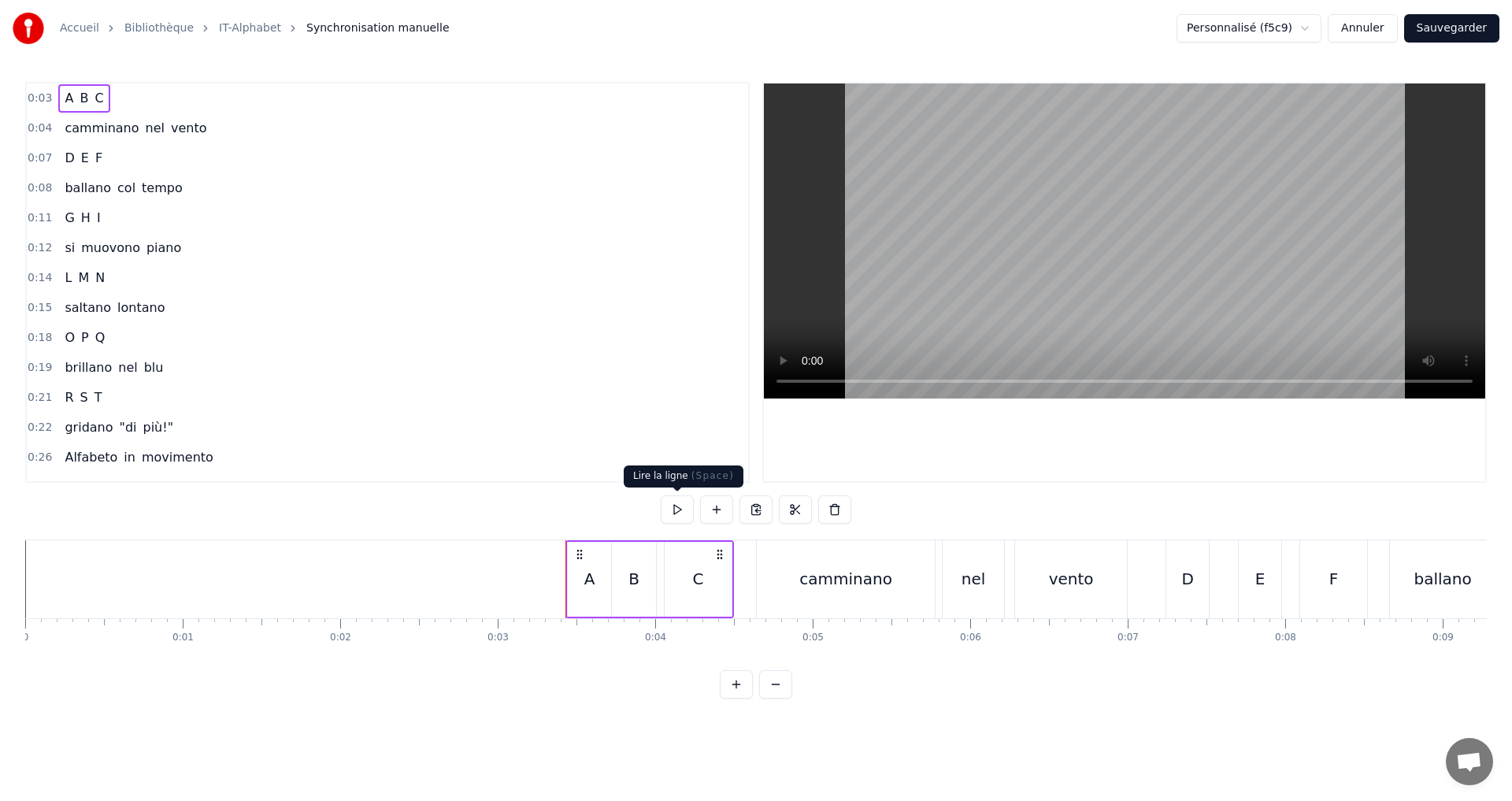
click at [674, 511] on button at bounding box center [677, 510] width 33 height 29
drag, startPoint x: 219, startPoint y: 134, endPoint x: 341, endPoint y: 183, distance: 131.5
click at [219, 134] on div "0:04 camminano nel vento" at bounding box center [387, 128] width 721 height 30
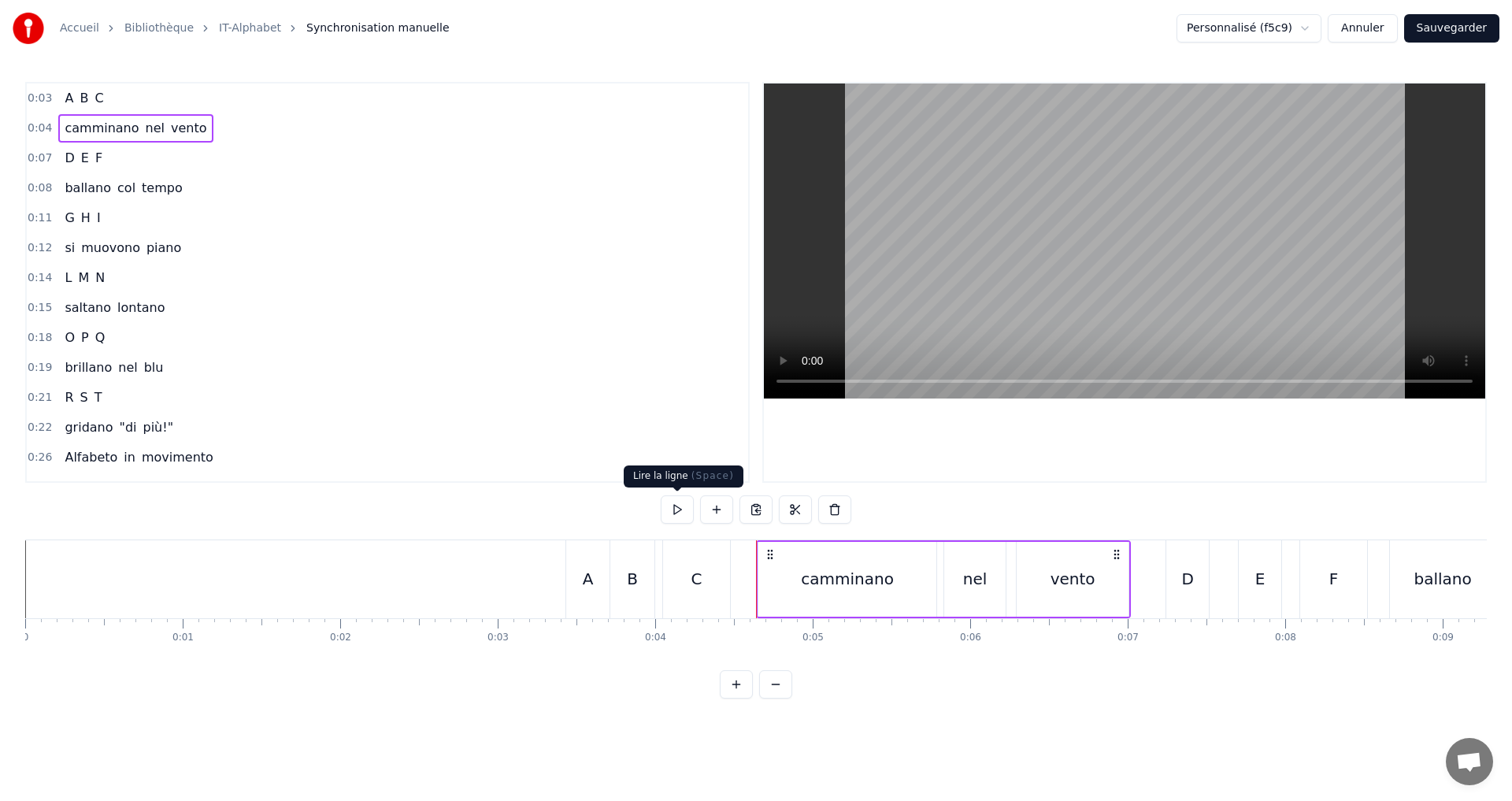
click at [681, 510] on button at bounding box center [677, 510] width 33 height 29
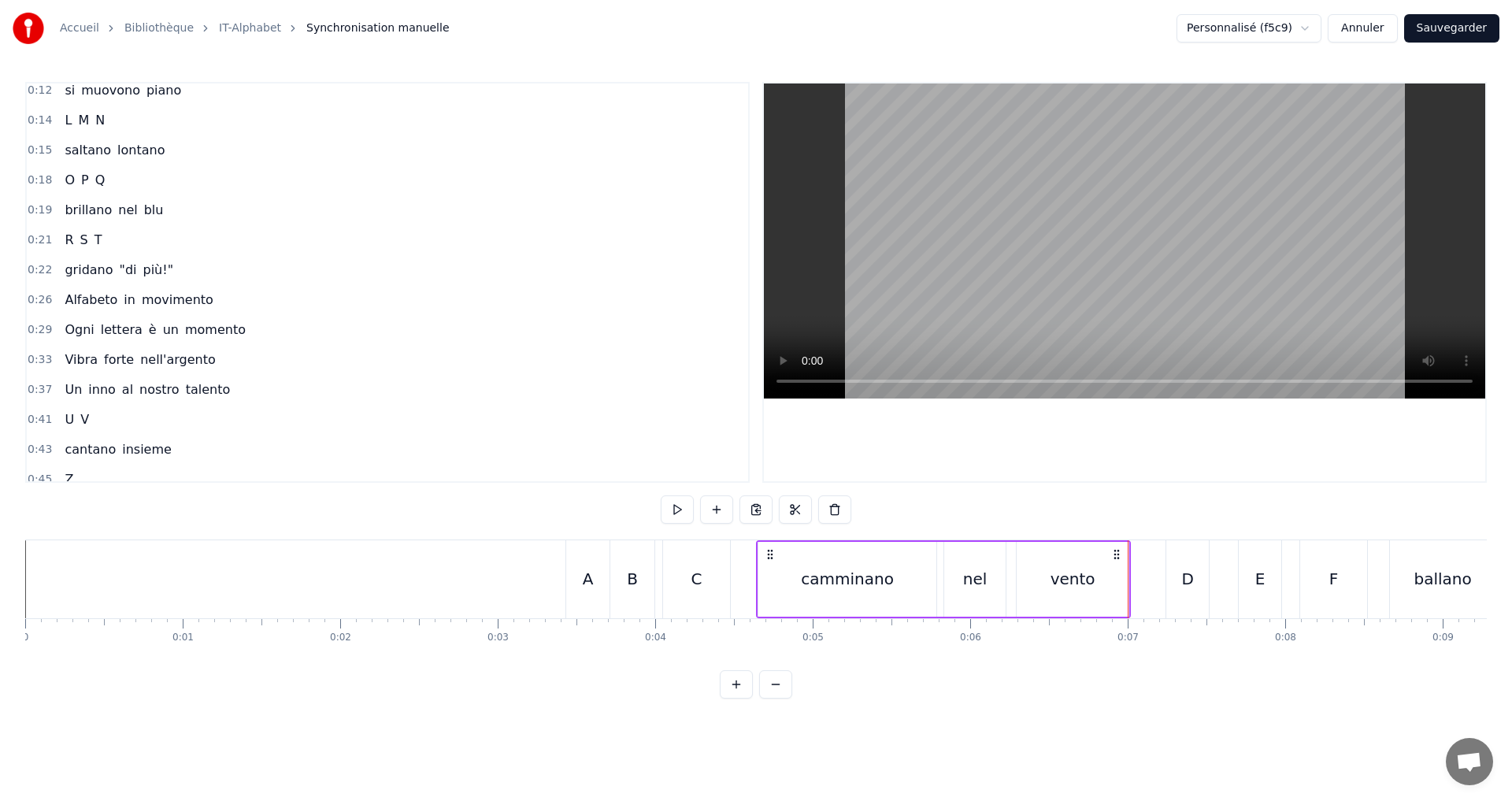
click at [177, 239] on div "0:21 R S T" at bounding box center [387, 239] width 721 height 30
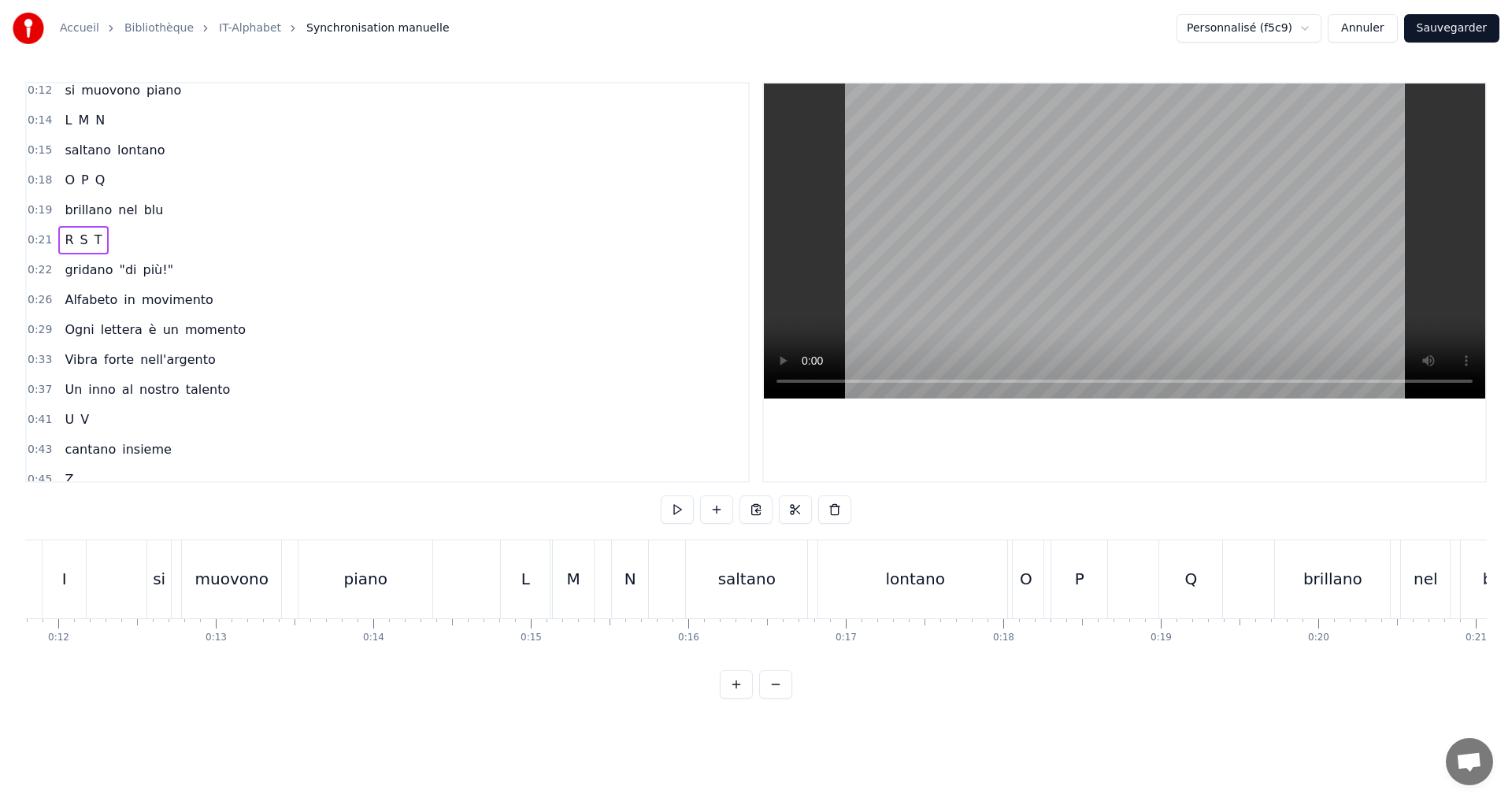
click at [158, 176] on div "0:18 O P Q" at bounding box center [387, 180] width 721 height 30
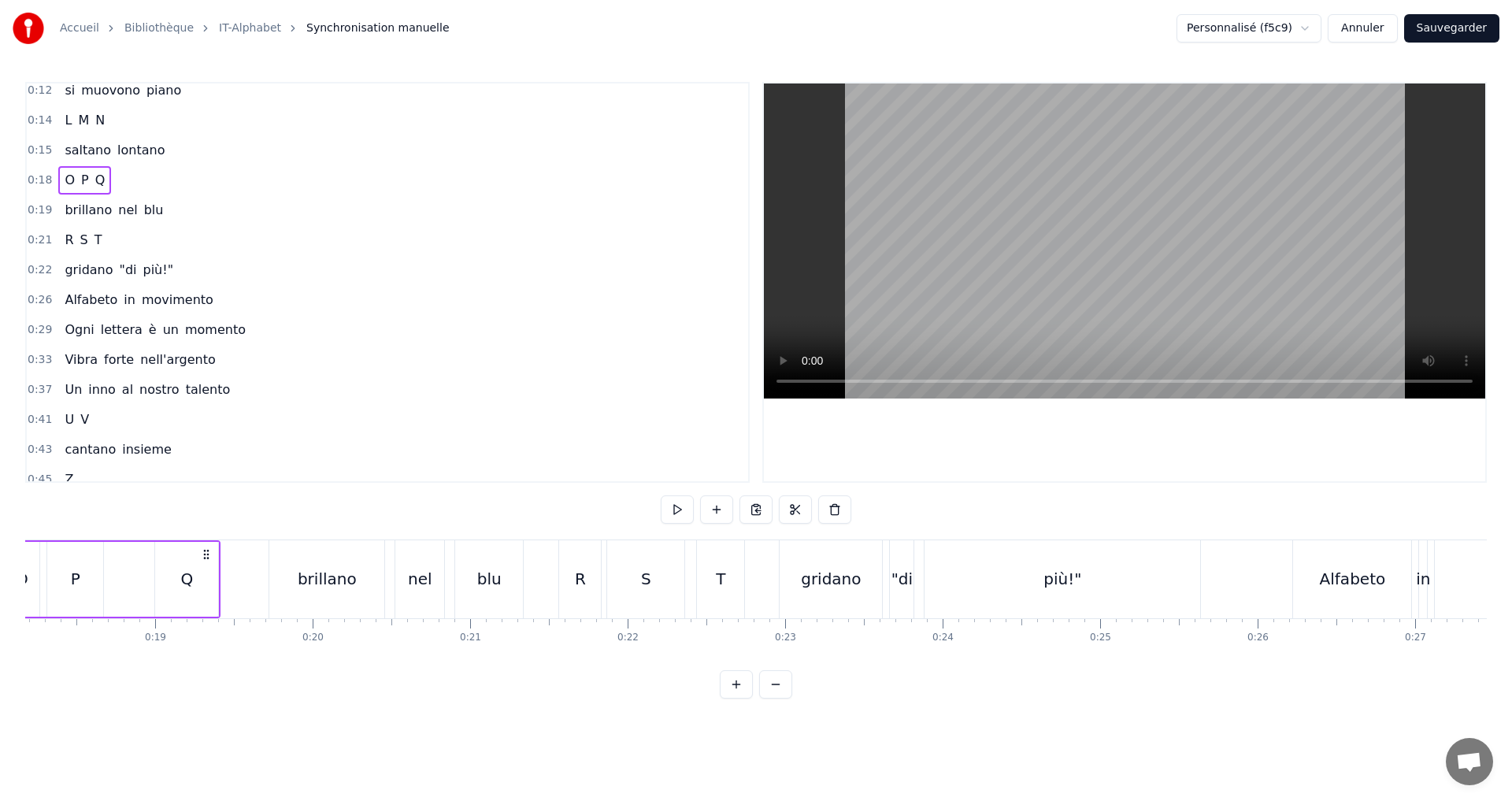
scroll to position [0, 2760]
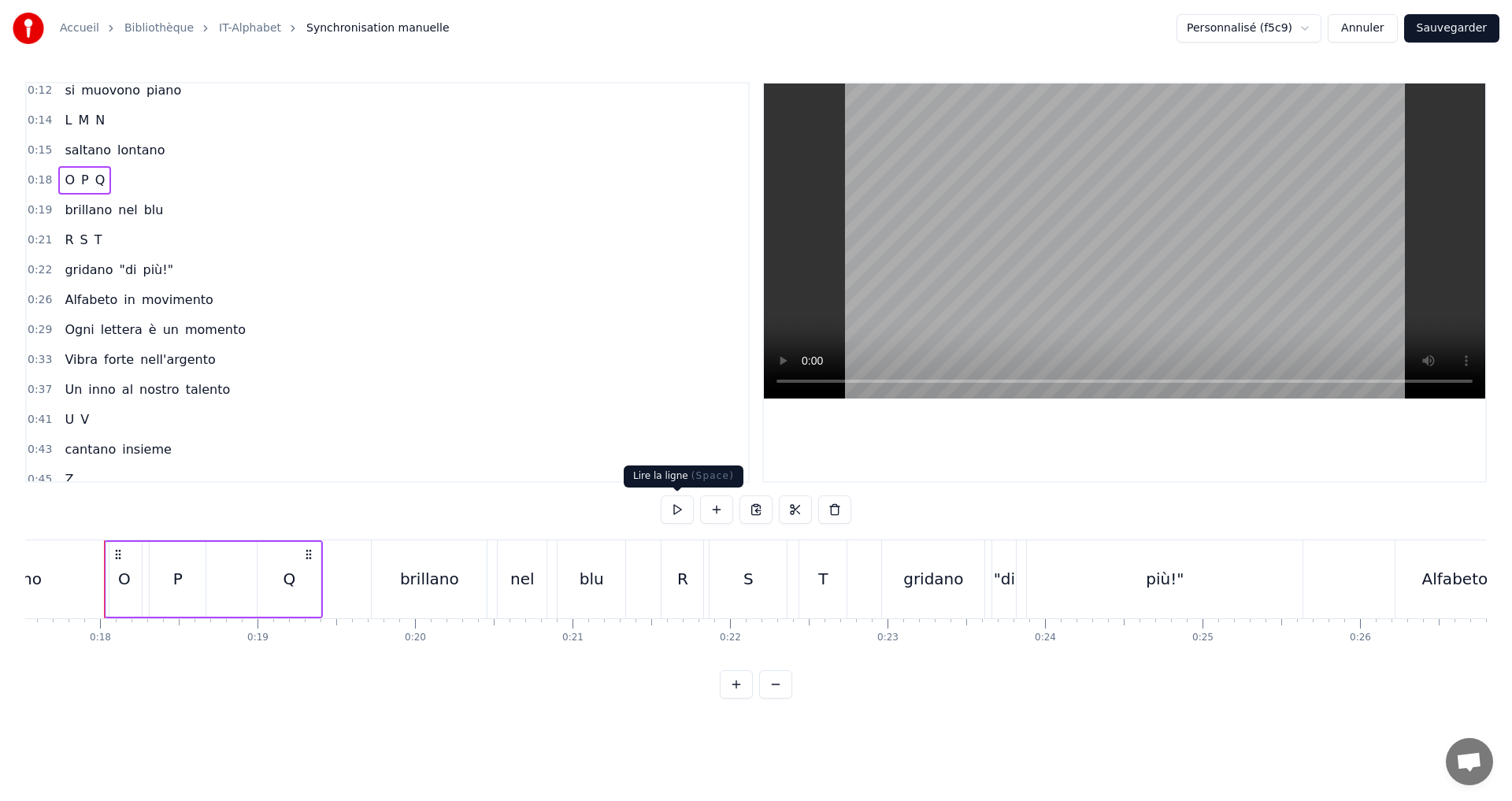
click at [674, 516] on button at bounding box center [677, 510] width 33 height 29
click at [210, 220] on div "0:19 brillano nel blu" at bounding box center [387, 210] width 721 height 30
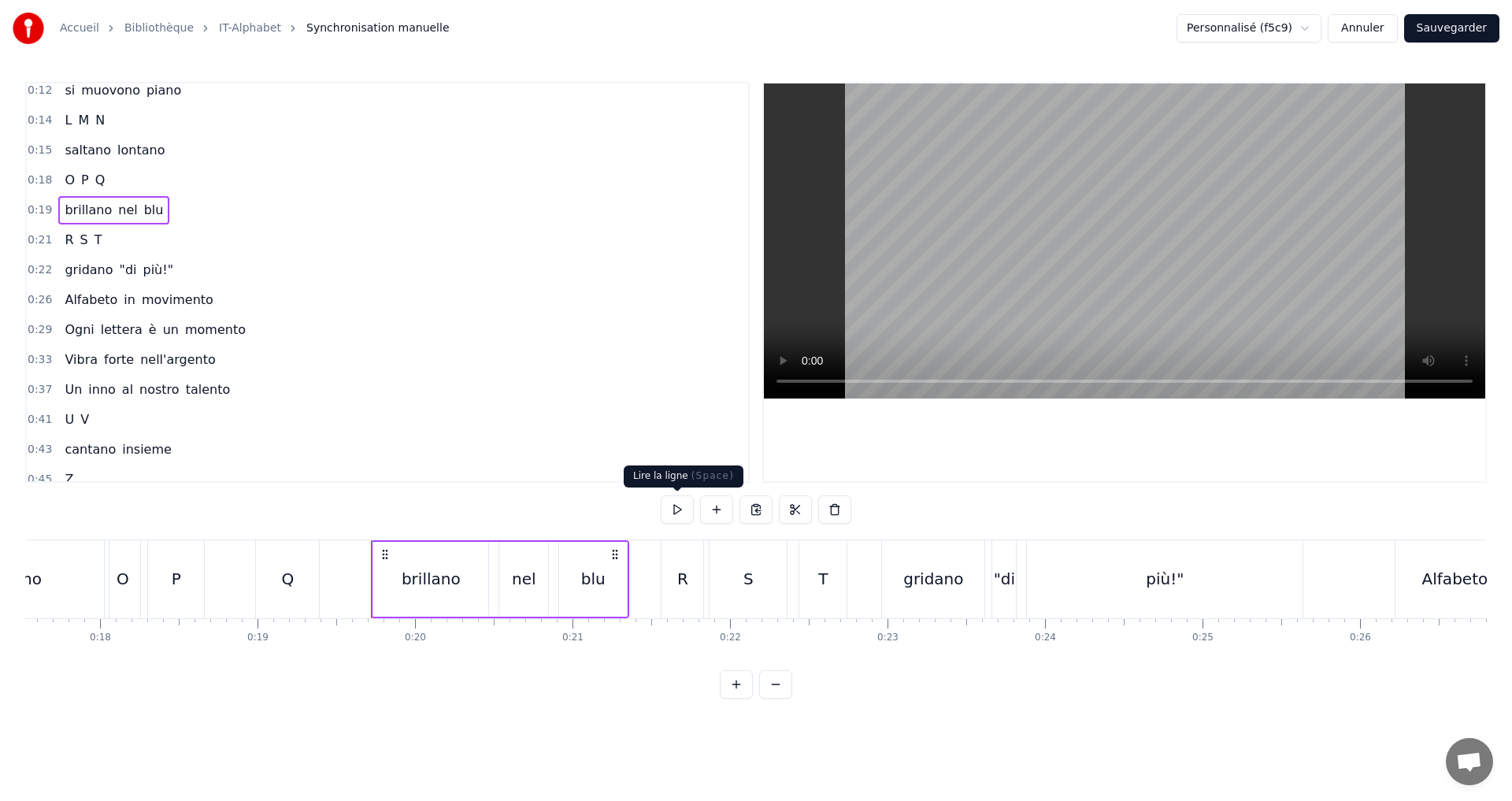
click at [677, 507] on button at bounding box center [677, 510] width 33 height 29
drag, startPoint x: 160, startPoint y: 219, endPoint x: 144, endPoint y: 232, distance: 20.6
click at [161, 222] on div "0:19 brillano nel blu" at bounding box center [387, 210] width 721 height 30
click at [145, 239] on div "0:21 R S T" at bounding box center [387, 239] width 721 height 30
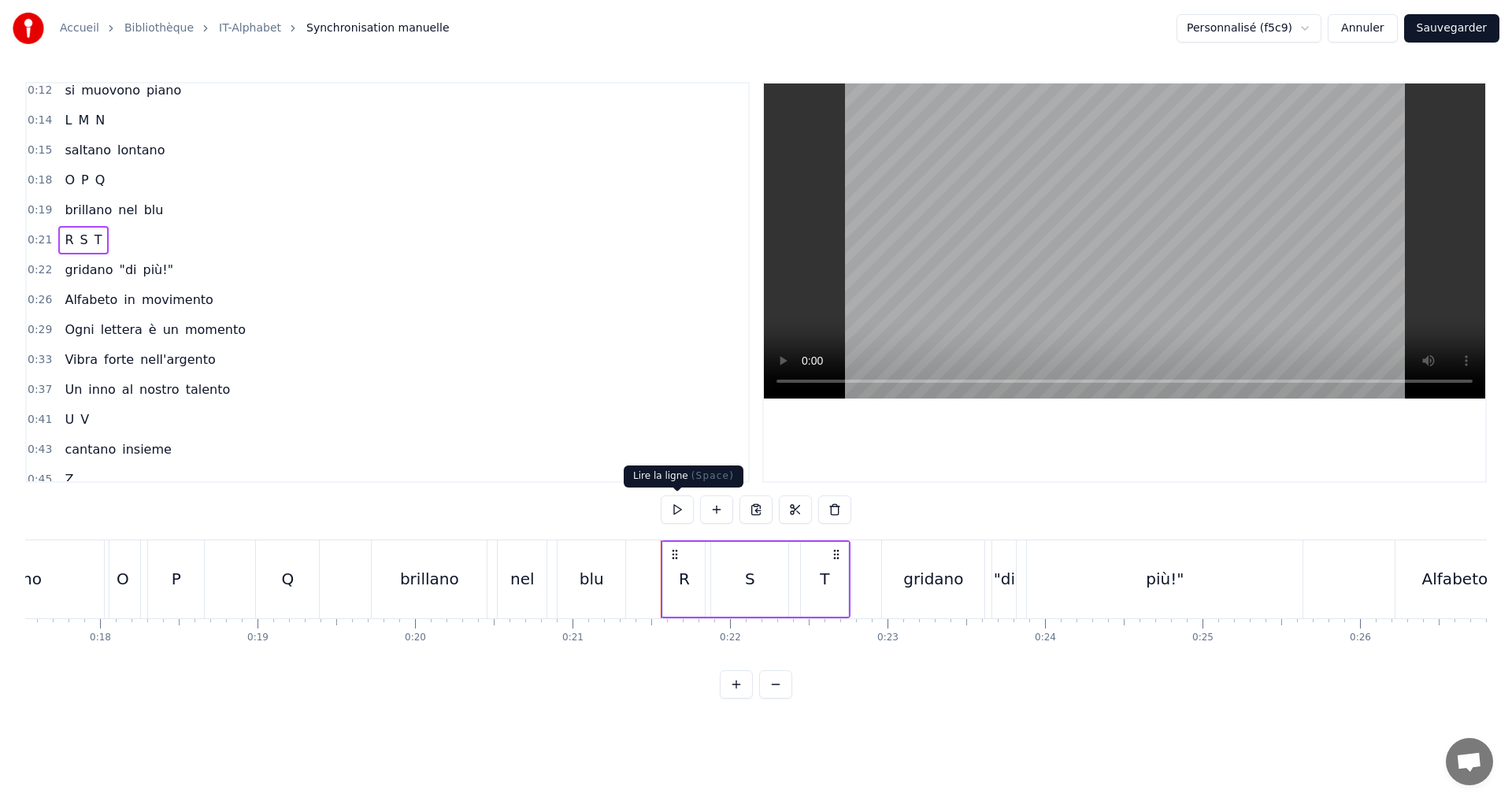
click at [680, 511] on button at bounding box center [677, 510] width 33 height 29
click at [671, 510] on button at bounding box center [677, 510] width 33 height 29
click at [180, 272] on div "0:22 gridano "di più!"" at bounding box center [387, 270] width 721 height 30
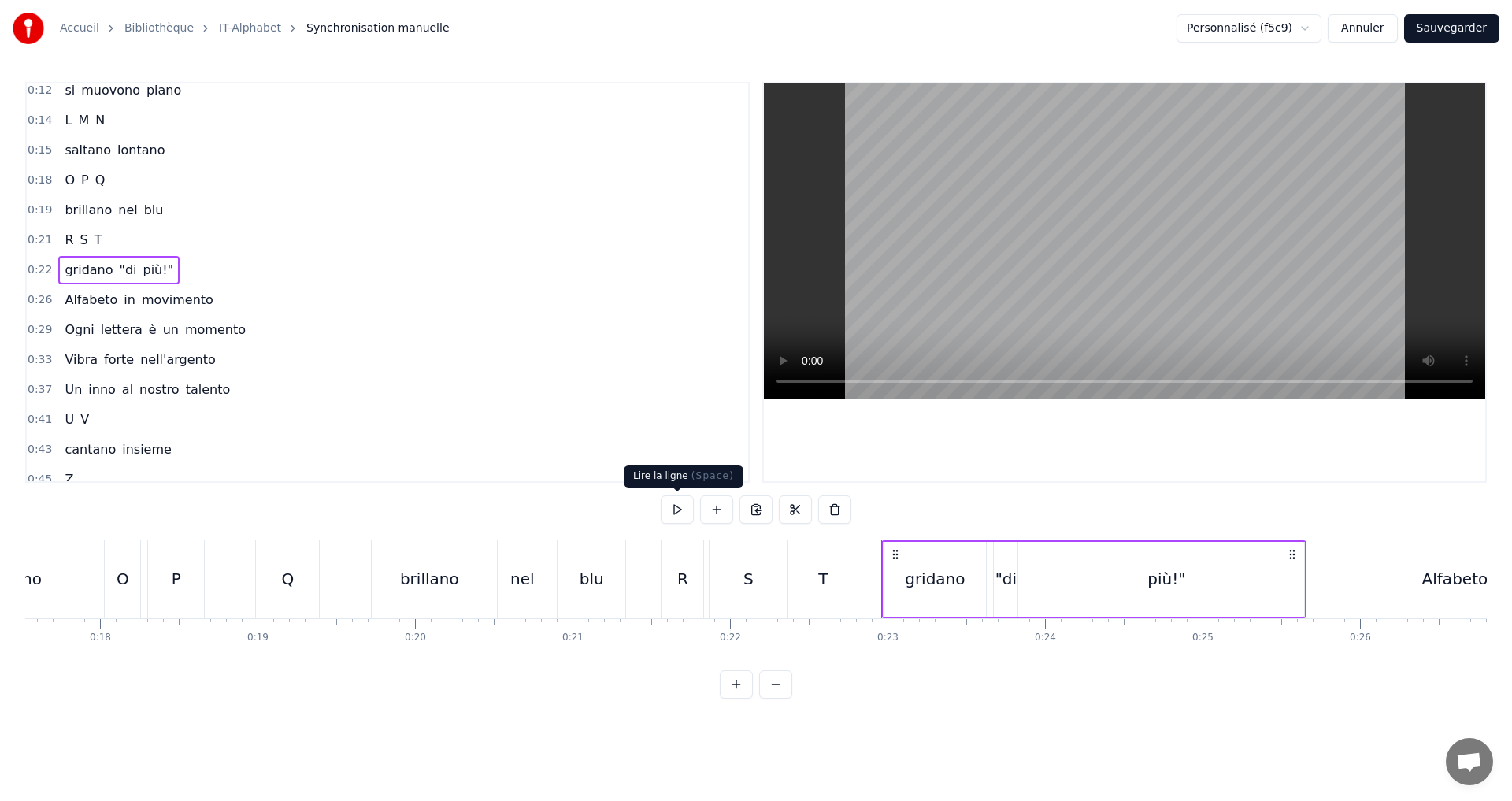
click at [671, 507] on button at bounding box center [677, 510] width 33 height 29
click at [212, 297] on div "0:26 Alfabeto in movimento" at bounding box center [387, 299] width 721 height 30
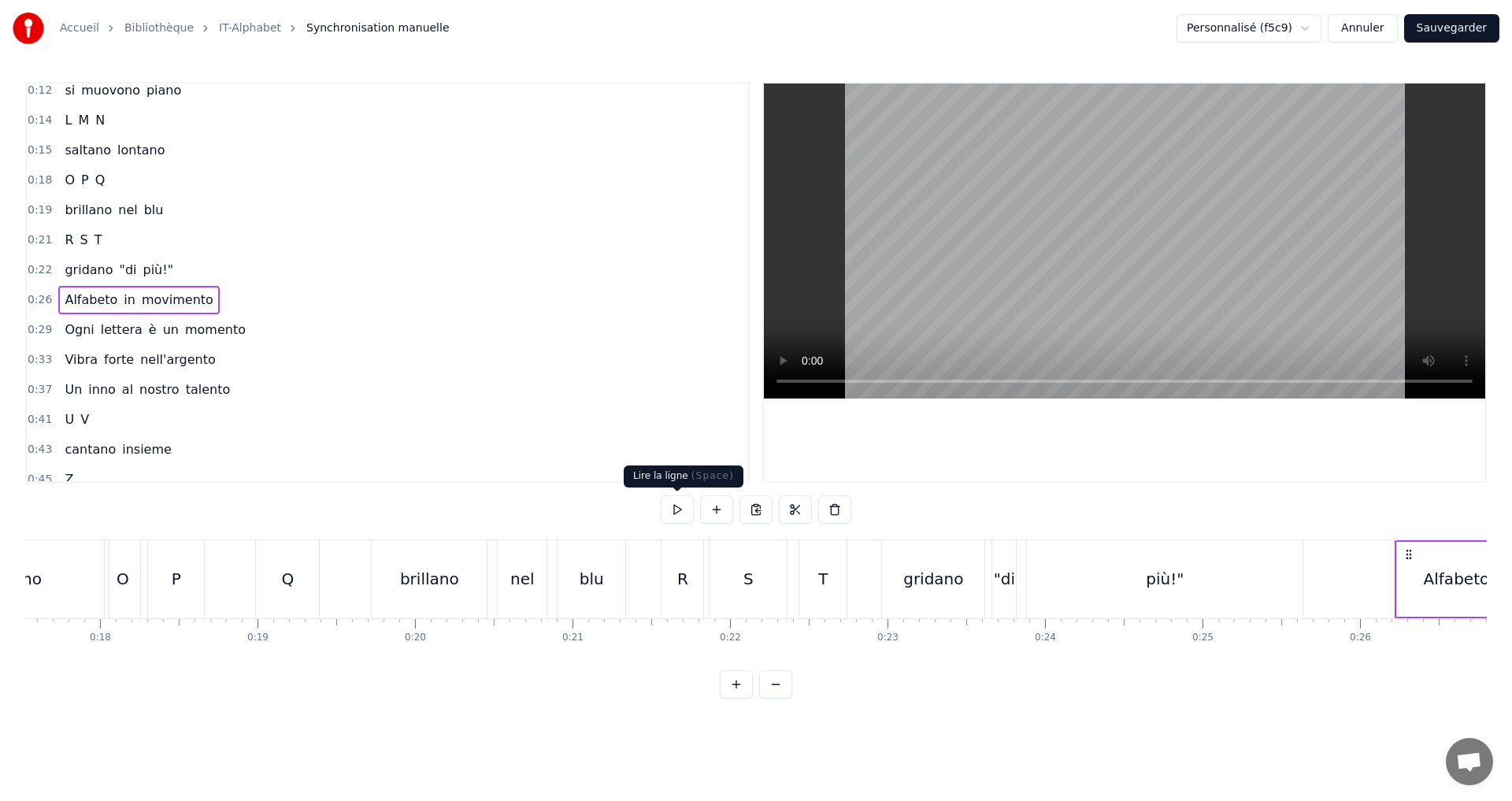
click at [685, 511] on button at bounding box center [677, 510] width 33 height 29
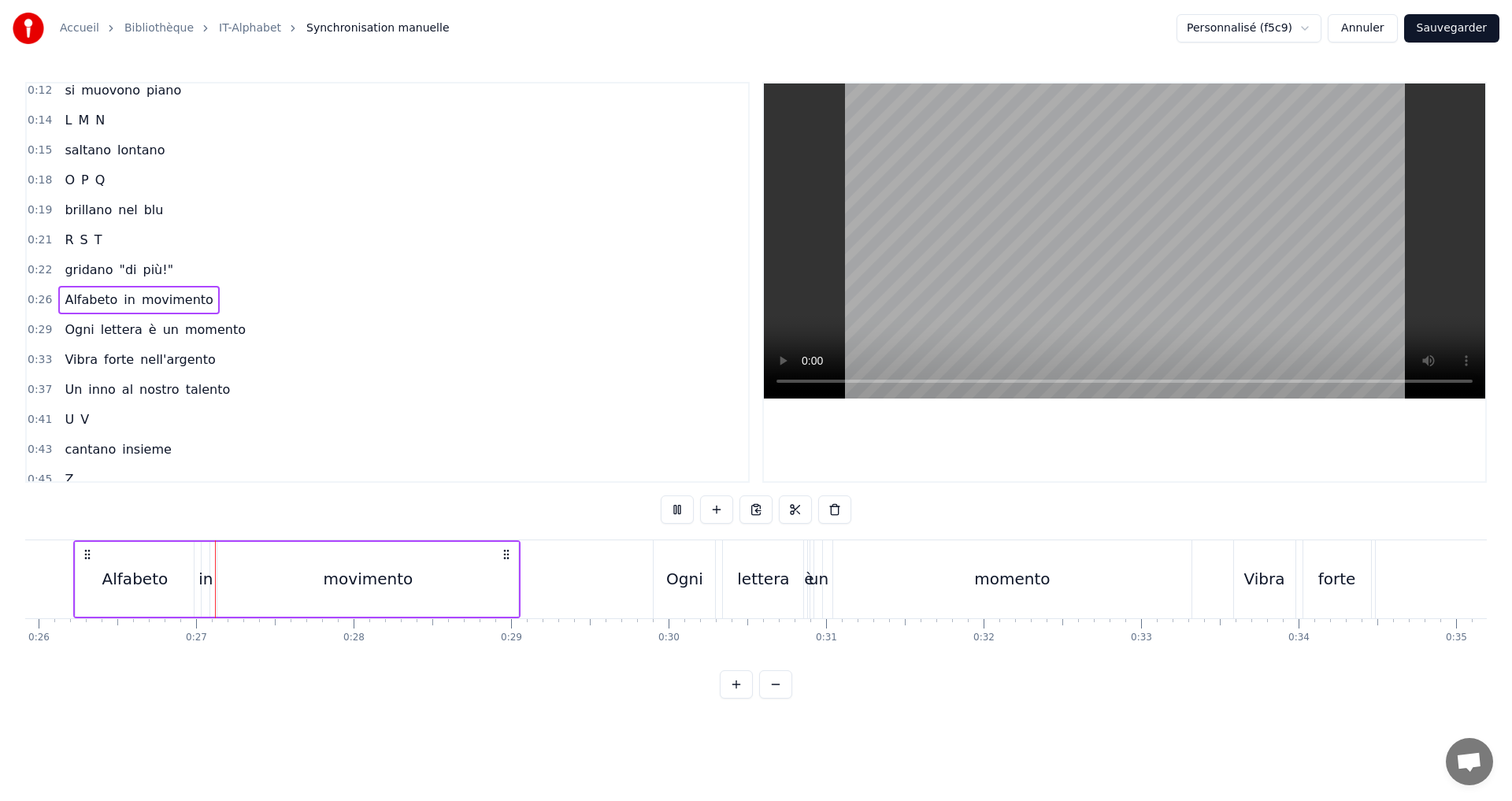
scroll to position [0, 4084]
click at [262, 327] on div "0:29 Ogni lettera è un momento" at bounding box center [387, 330] width 721 height 30
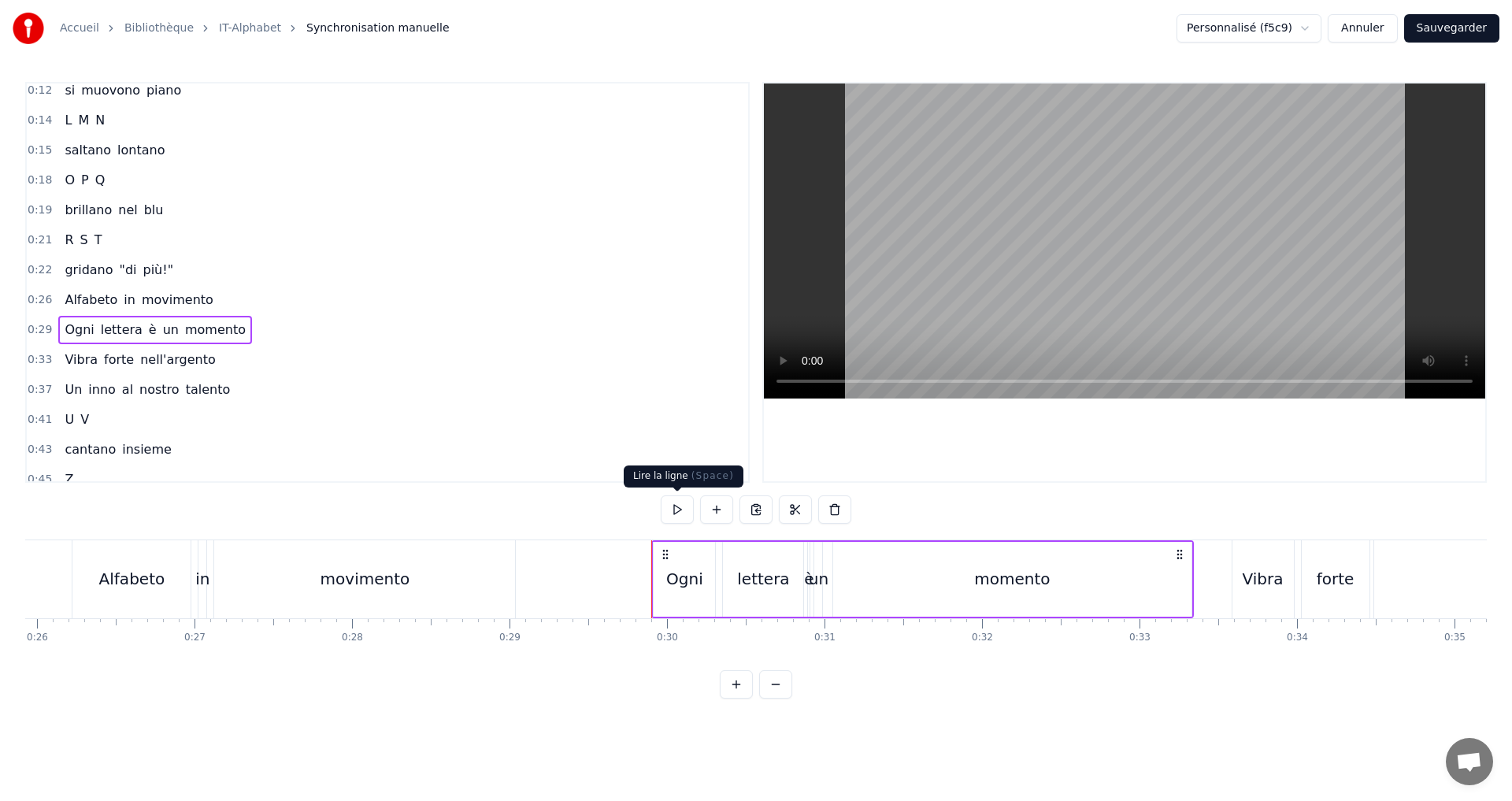
click at [674, 513] on button at bounding box center [677, 510] width 33 height 29
click at [261, 354] on div "0:33 Vibra forte nell'argento" at bounding box center [387, 359] width 721 height 30
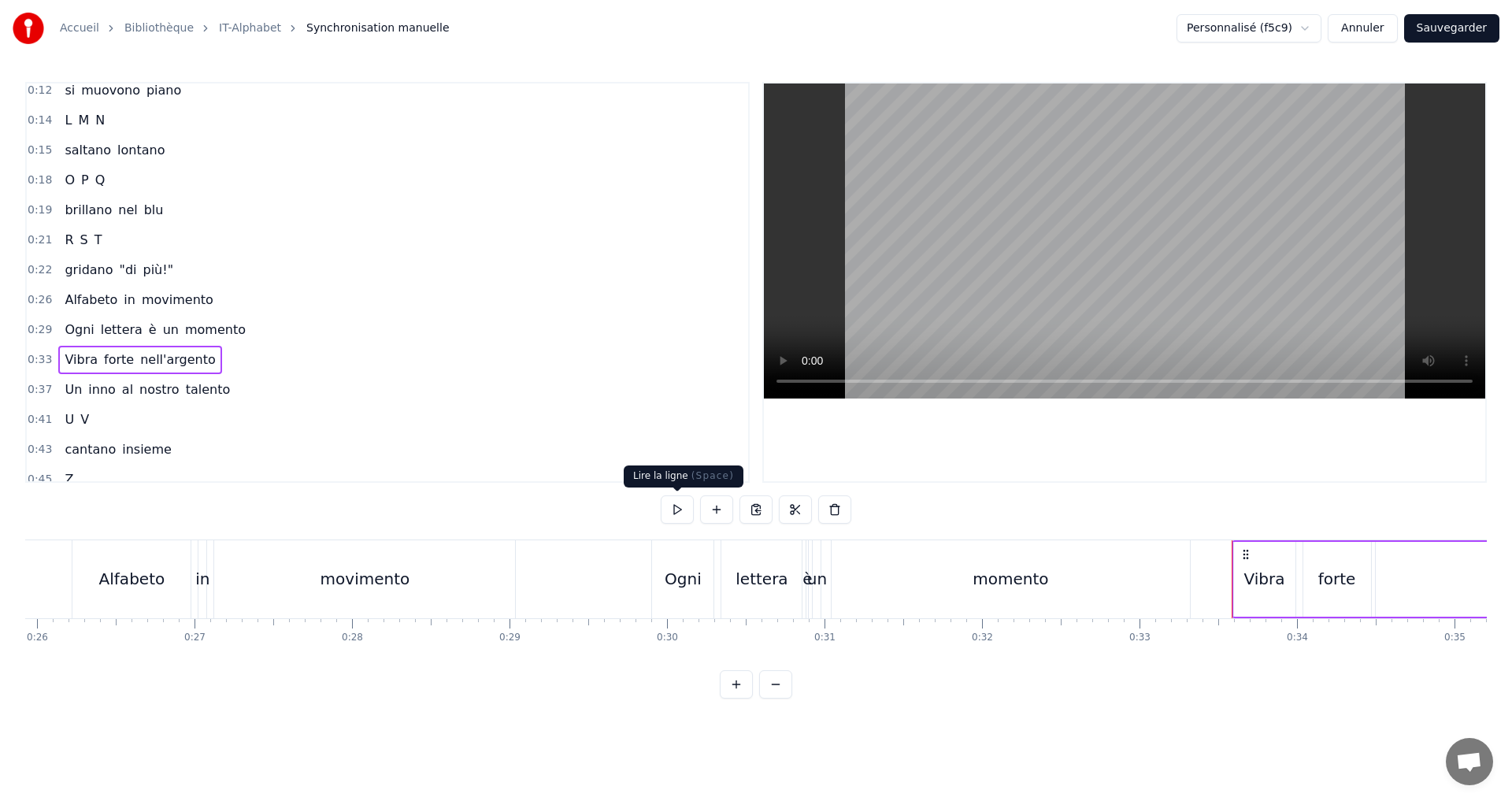
click at [668, 503] on button at bounding box center [677, 510] width 33 height 29
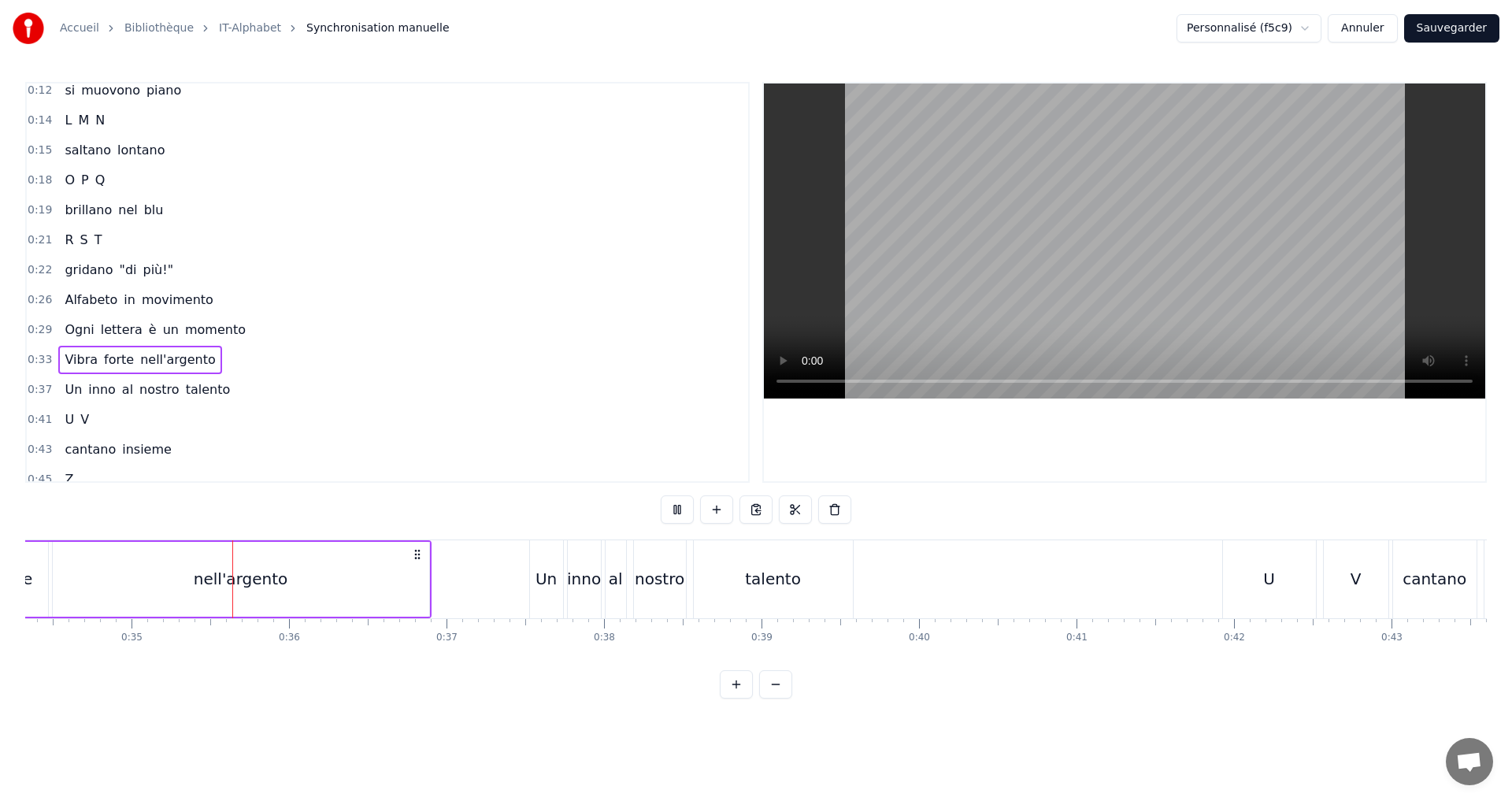
scroll to position [0, 5409]
click at [676, 510] on button at bounding box center [677, 510] width 33 height 29
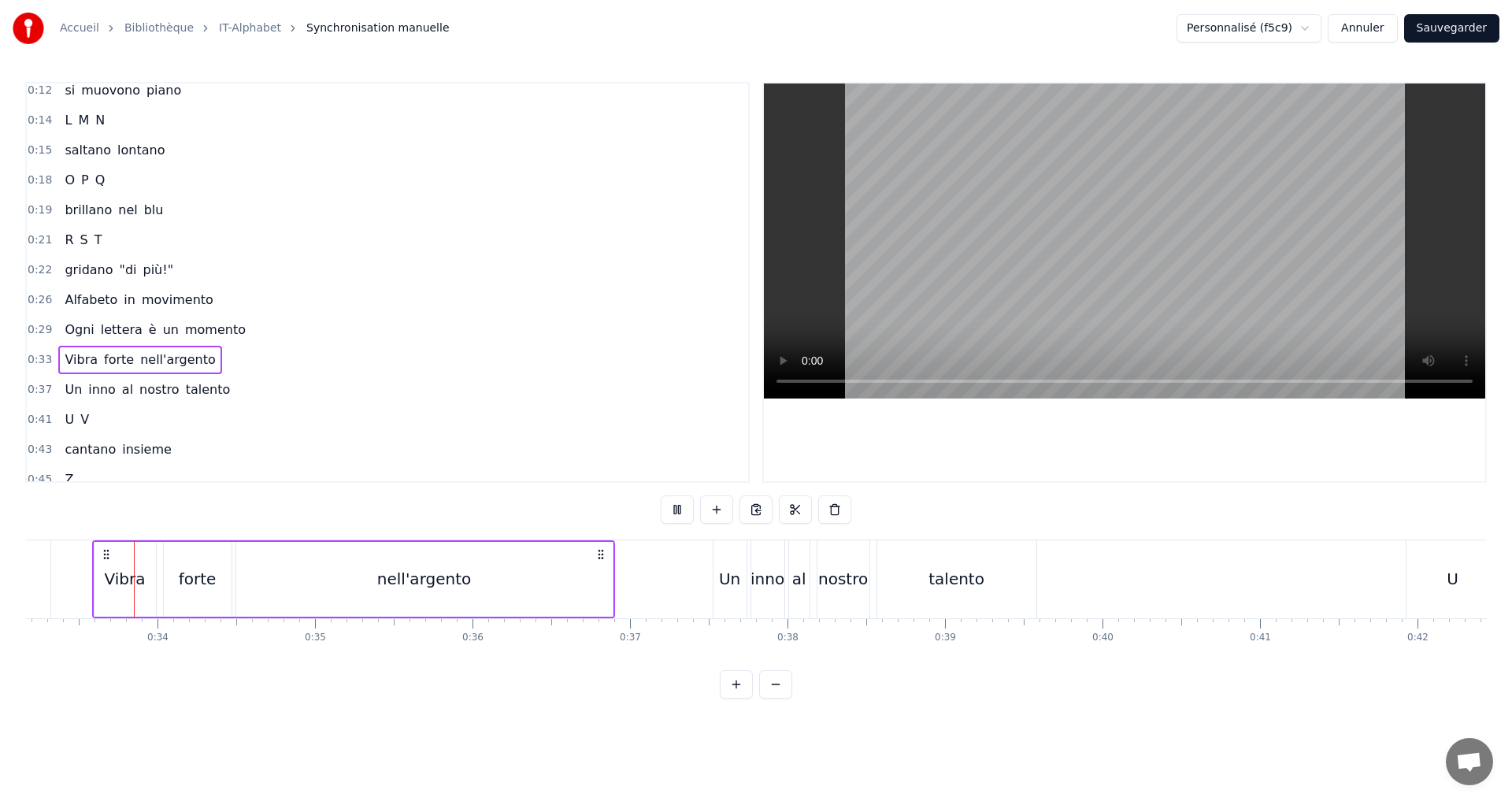
scroll to position [0, 5211]
click at [426, 579] on div "nell'argento" at bounding box center [436, 579] width 94 height 24
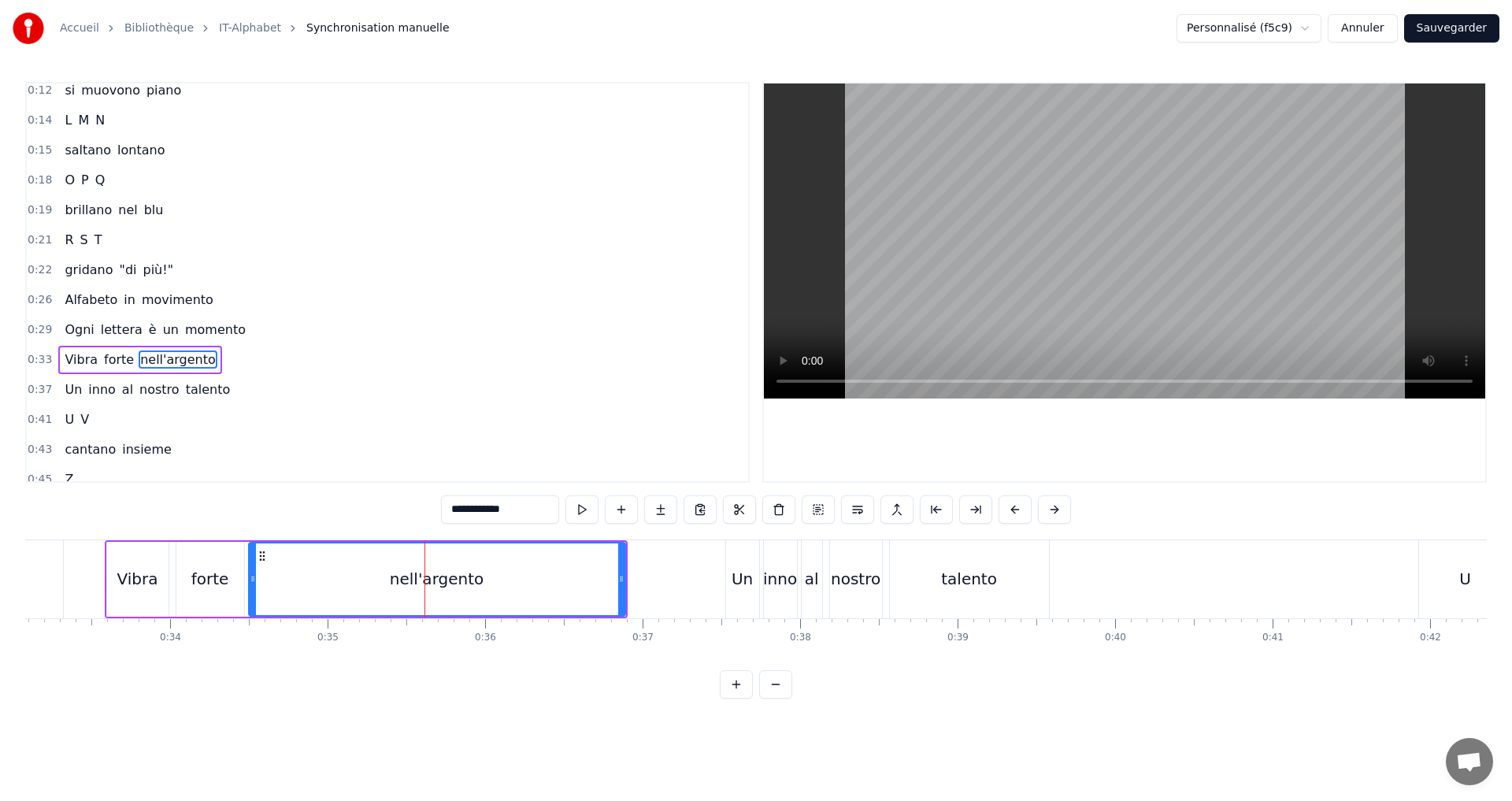
scroll to position [235, 0]
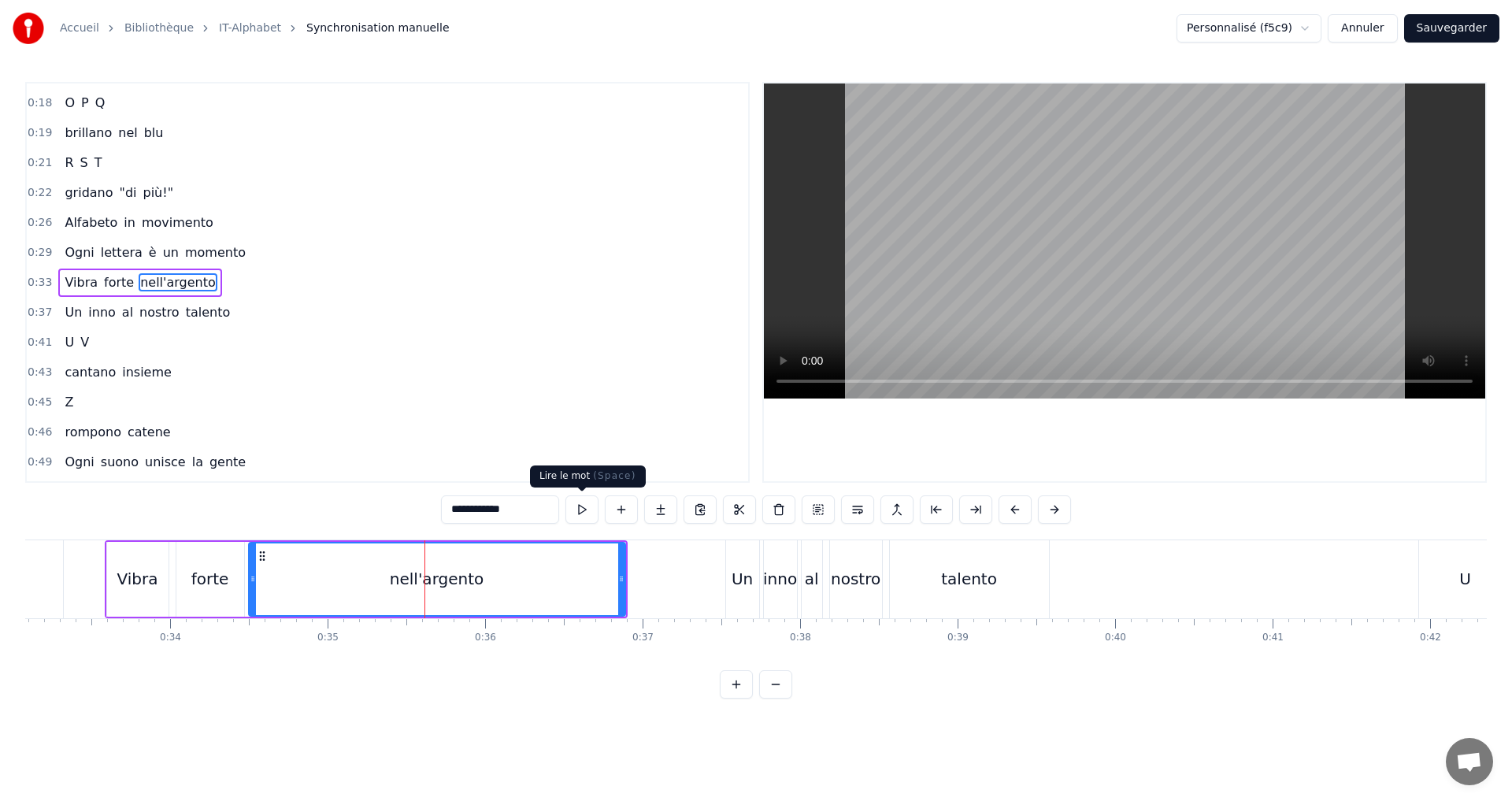
click at [588, 504] on button at bounding box center [582, 510] width 33 height 29
drag, startPoint x: 254, startPoint y: 579, endPoint x: 315, endPoint y: 574, distance: 61.2
click at [315, 574] on icon at bounding box center [313, 579] width 6 height 13
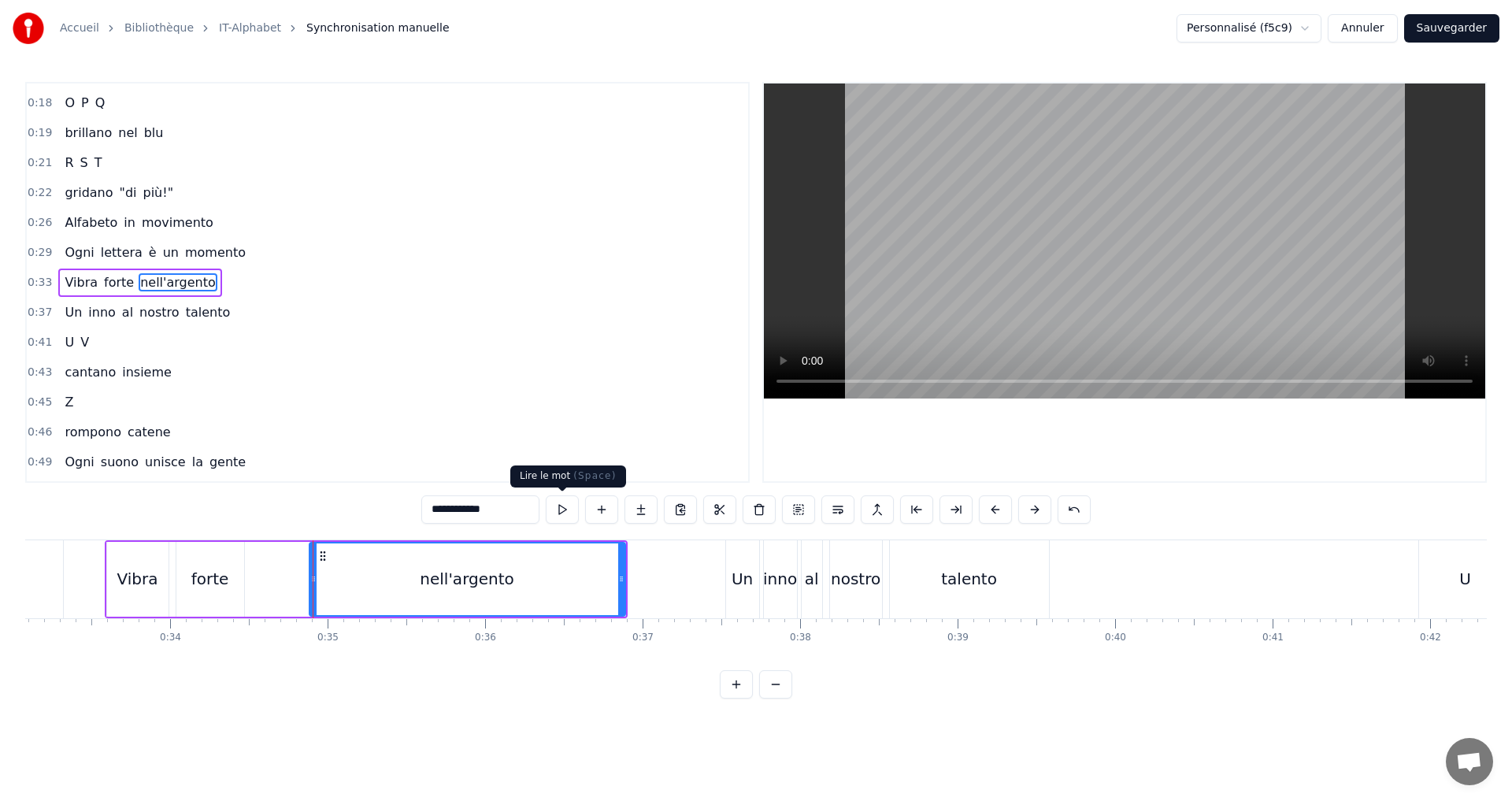
click at [565, 507] on button at bounding box center [562, 510] width 33 height 29
drag, startPoint x: 312, startPoint y: 583, endPoint x: 270, endPoint y: 573, distance: 43.2
click at [270, 573] on icon at bounding box center [271, 579] width 6 height 13
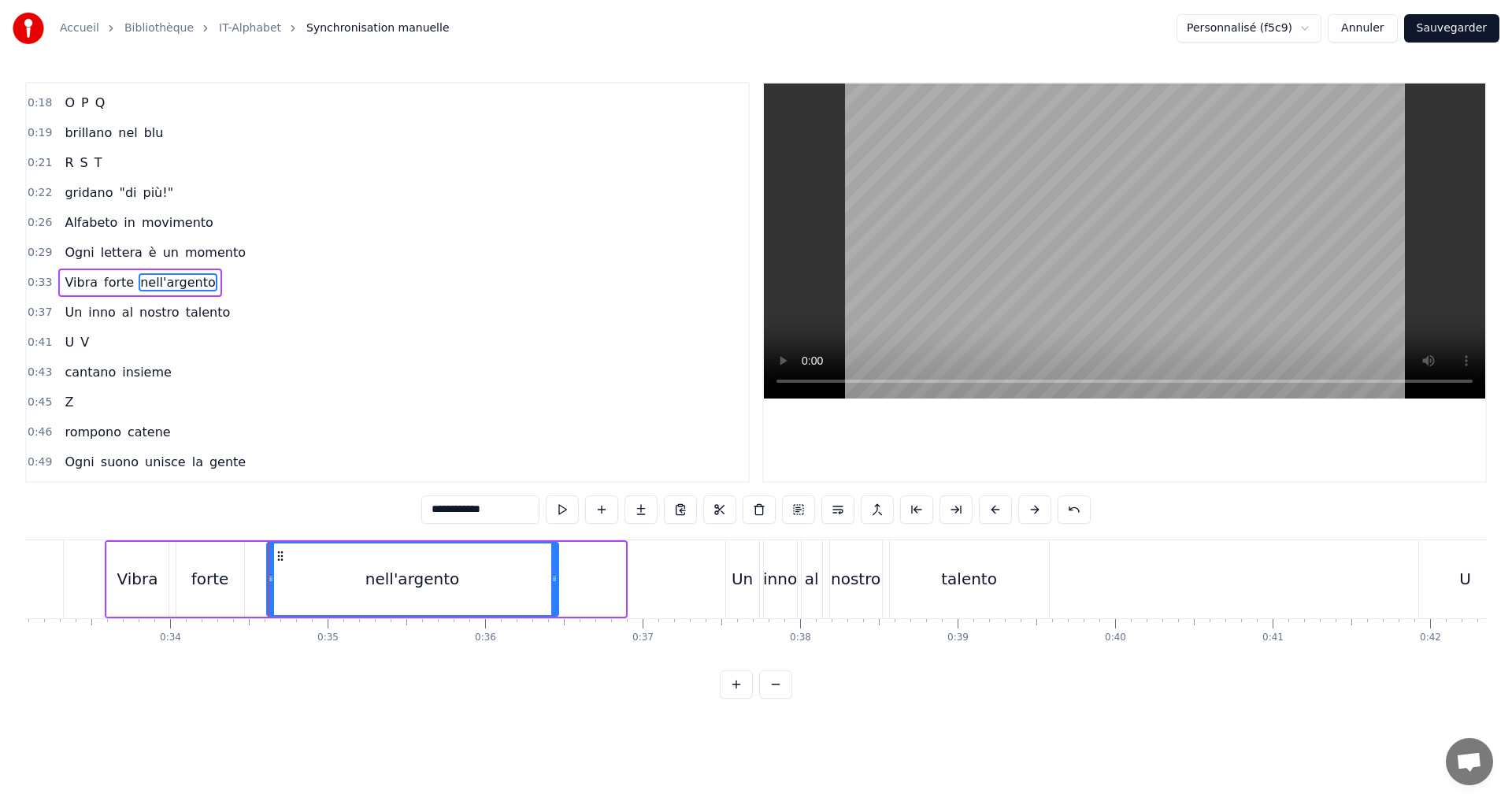
drag, startPoint x: 622, startPoint y: 586, endPoint x: 548, endPoint y: 564, distance: 77.2
click at [551, 571] on div at bounding box center [554, 579] width 6 height 72
click at [557, 511] on button at bounding box center [562, 510] width 33 height 29
drag, startPoint x: 542, startPoint y: 581, endPoint x: 584, endPoint y: 580, distance: 42.0
click at [581, 580] on icon at bounding box center [578, 579] width 6 height 13
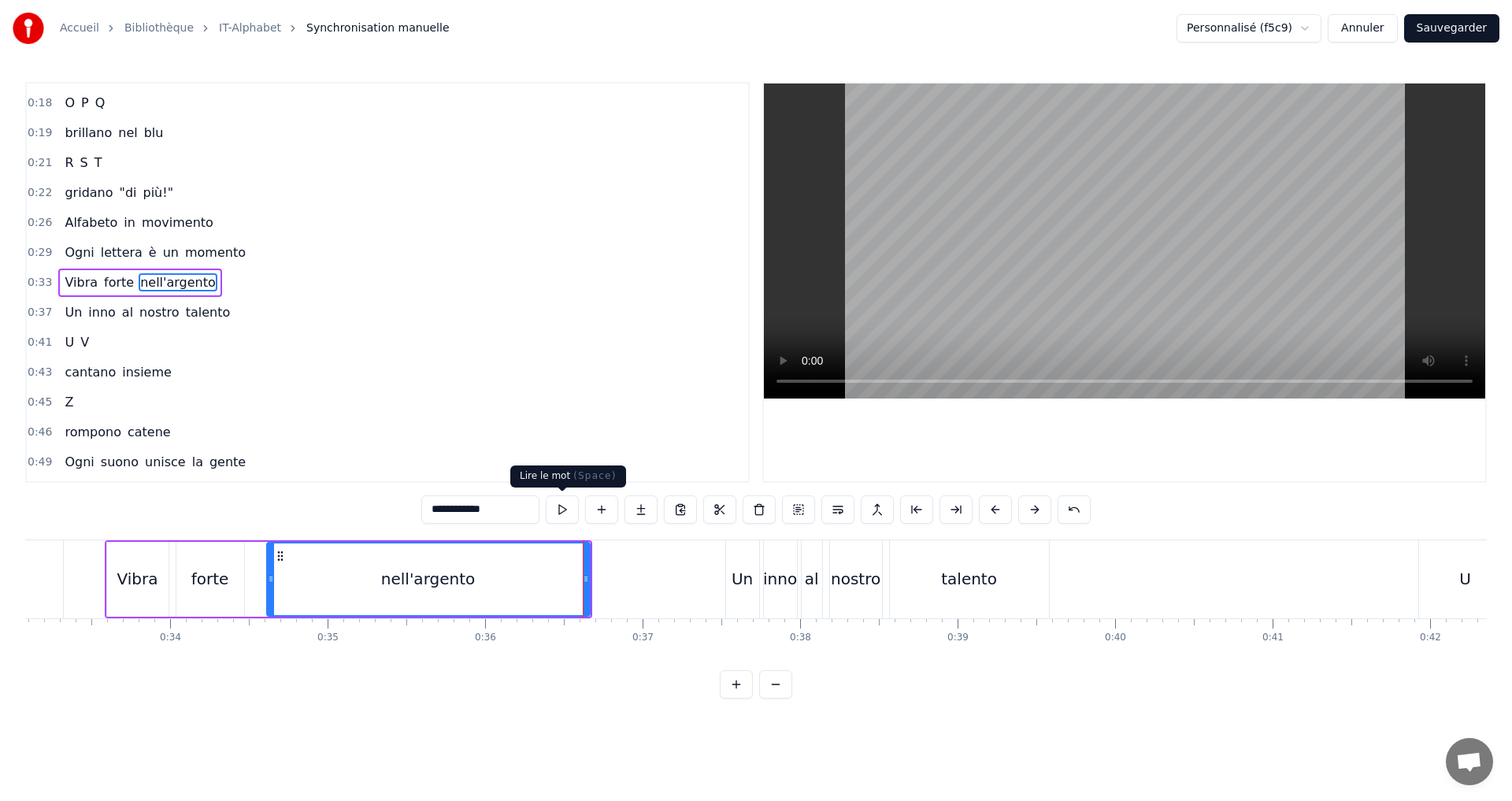
click at [565, 506] on button at bounding box center [562, 510] width 33 height 29
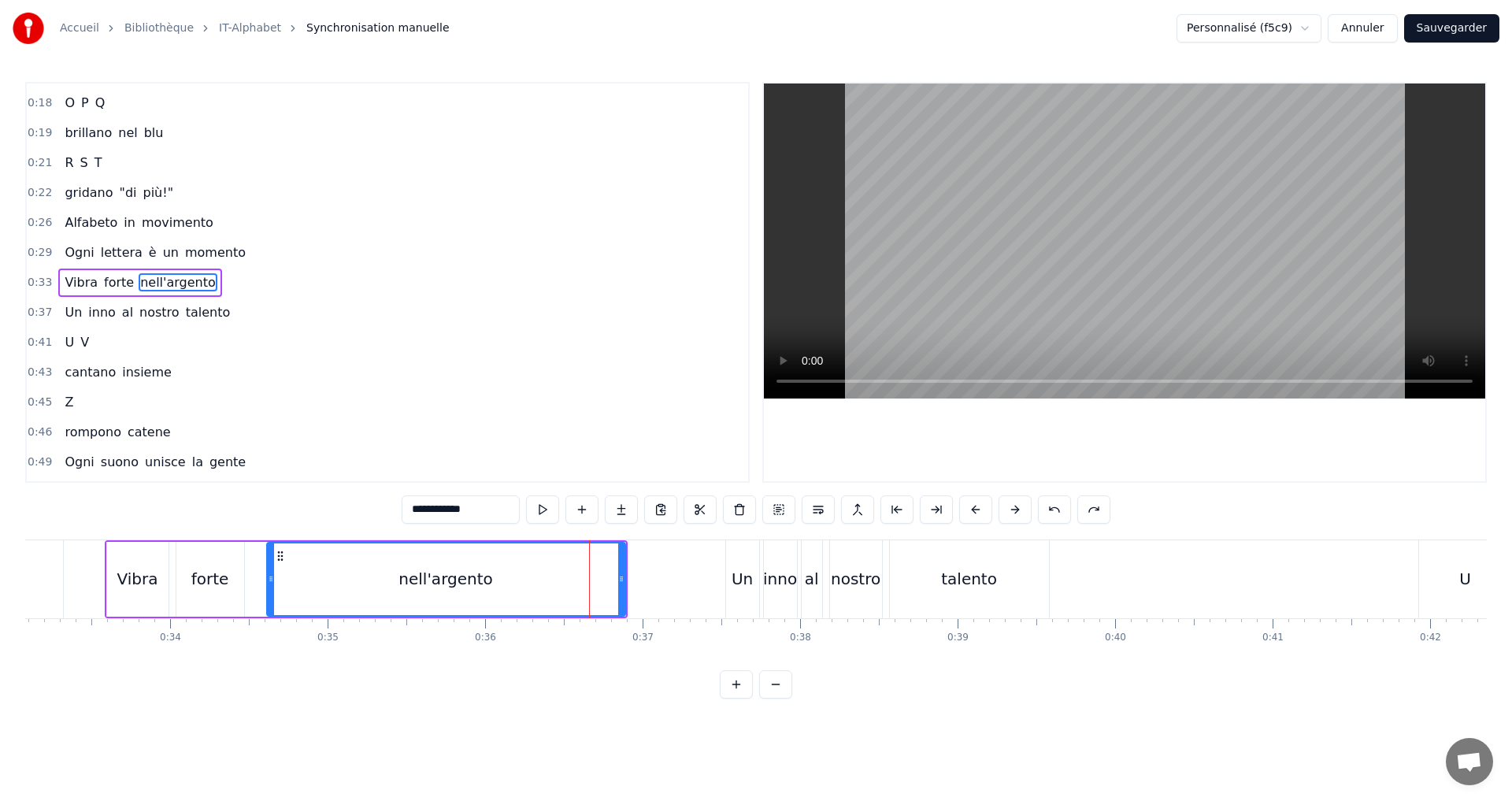
click at [270, 283] on div "0:33 Vibra forte nell'argento" at bounding box center [387, 283] width 721 height 30
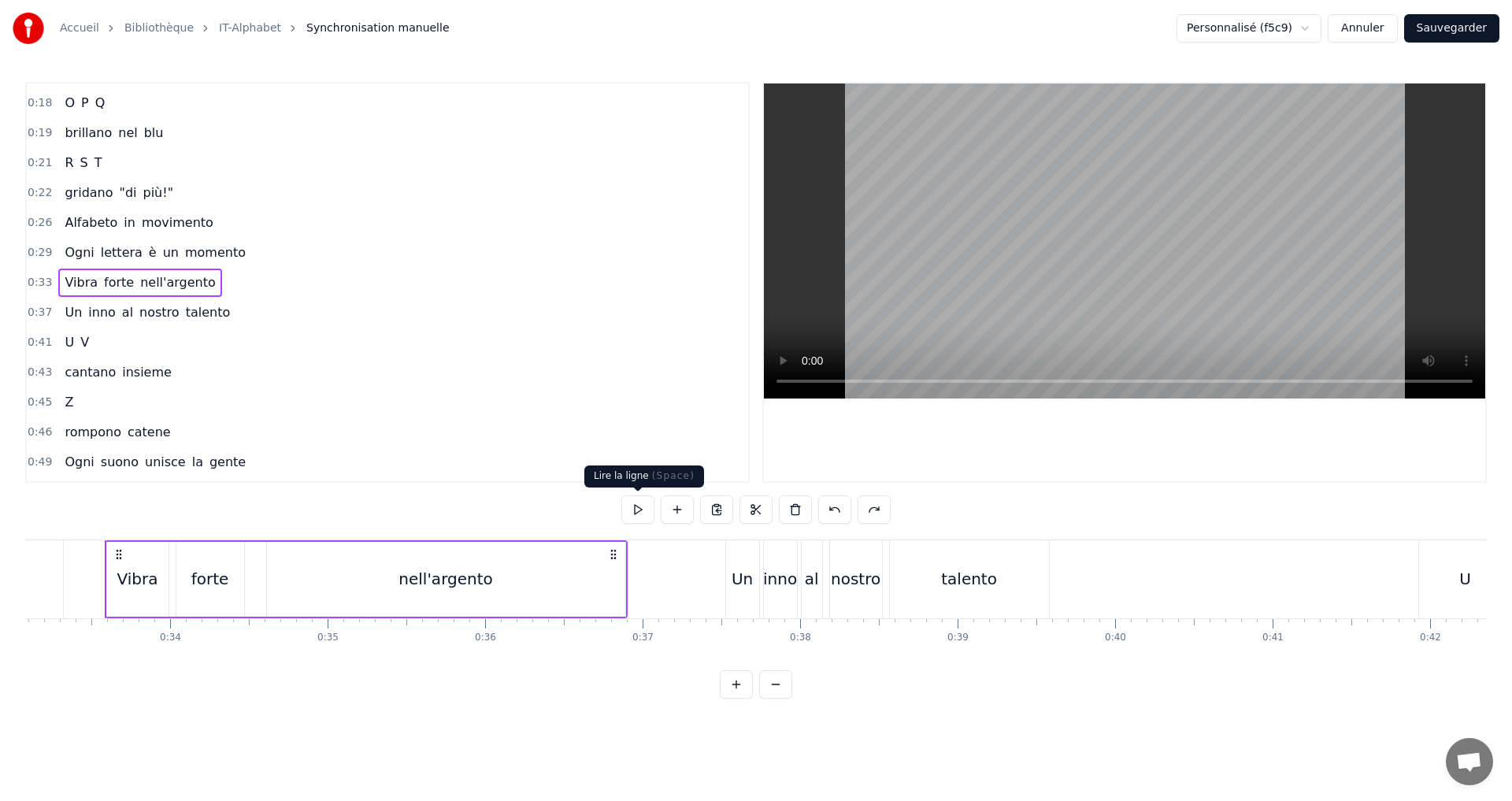
click at [635, 506] on button at bounding box center [638, 510] width 33 height 29
click at [236, 315] on div "0:37 Un inno al nostro talento" at bounding box center [387, 312] width 721 height 30
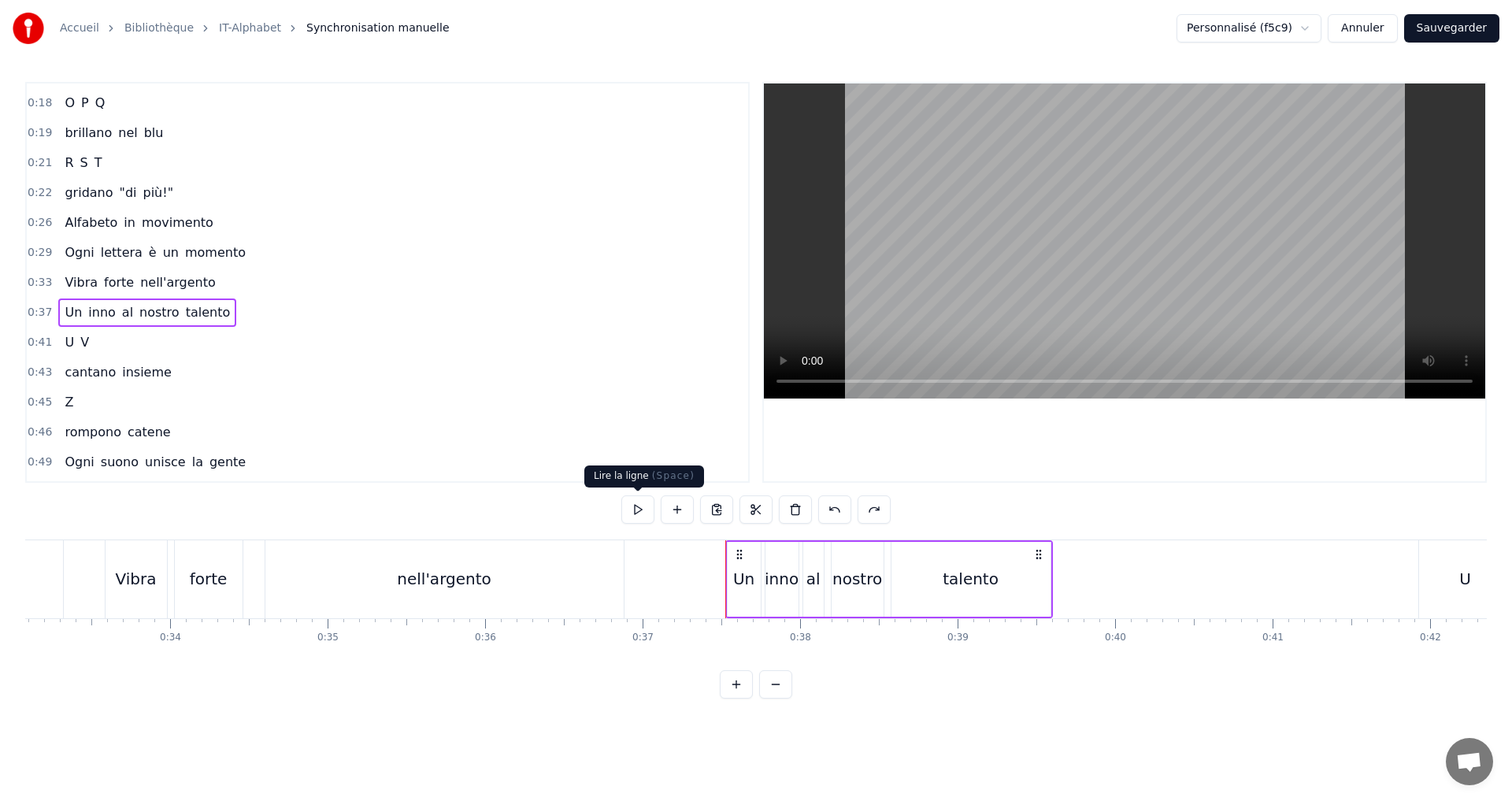
click at [636, 514] on button at bounding box center [638, 510] width 33 height 29
click at [97, 347] on div "0:41 U V" at bounding box center [387, 342] width 721 height 30
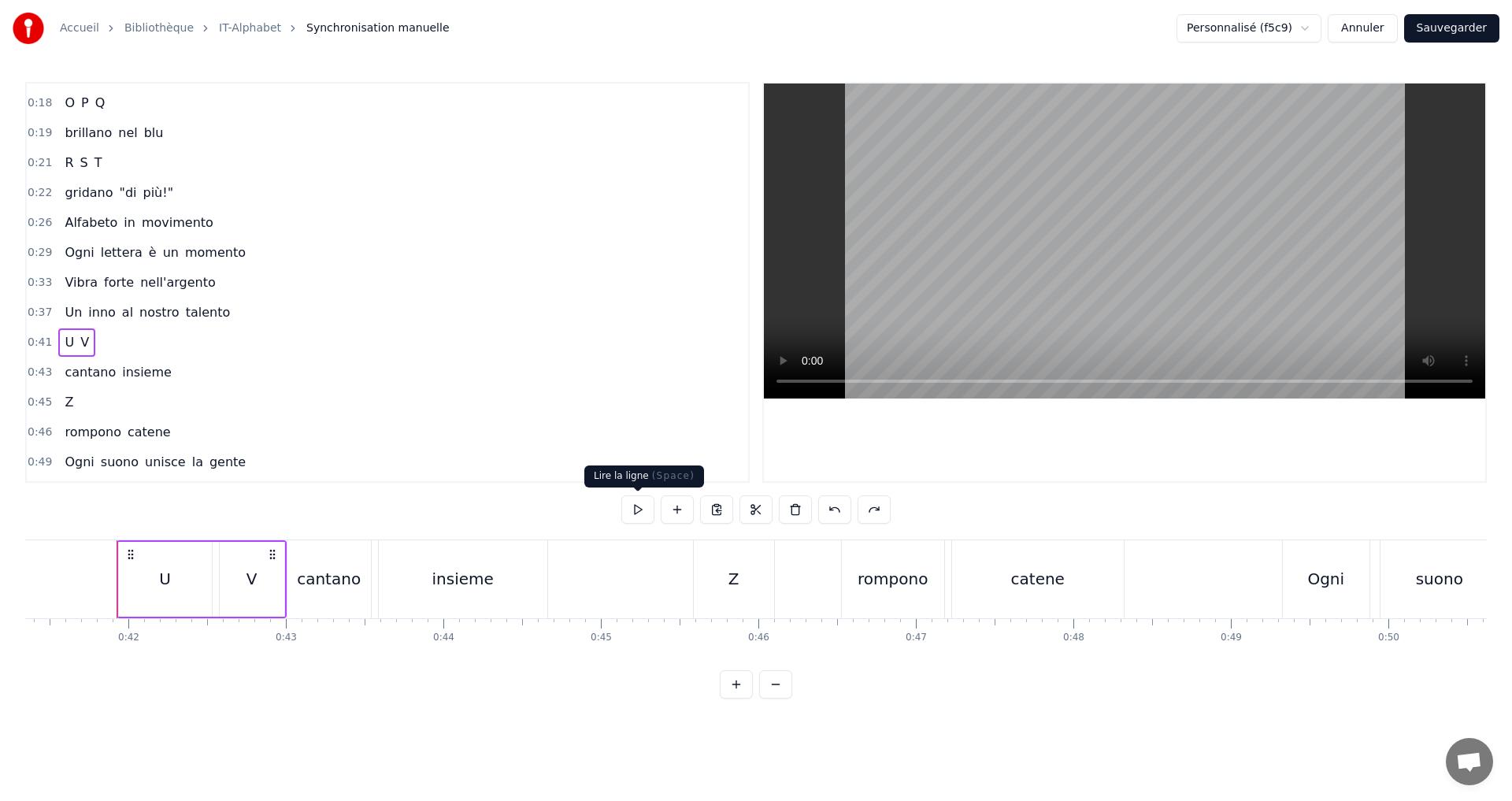
scroll to position [0, 6524]
click at [638, 511] on button at bounding box center [638, 510] width 33 height 29
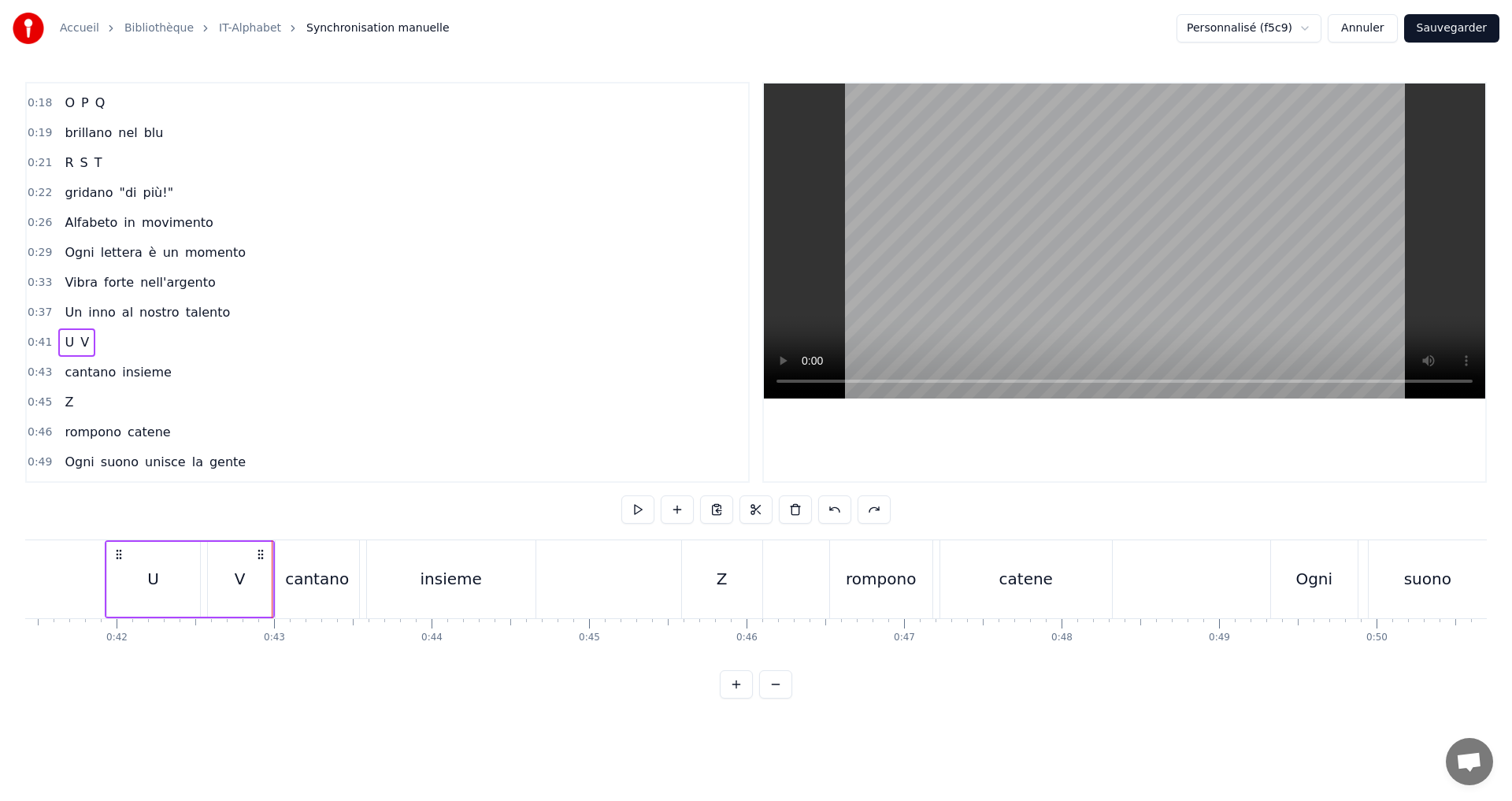
click at [249, 579] on div "V" at bounding box center [240, 579] width 64 height 74
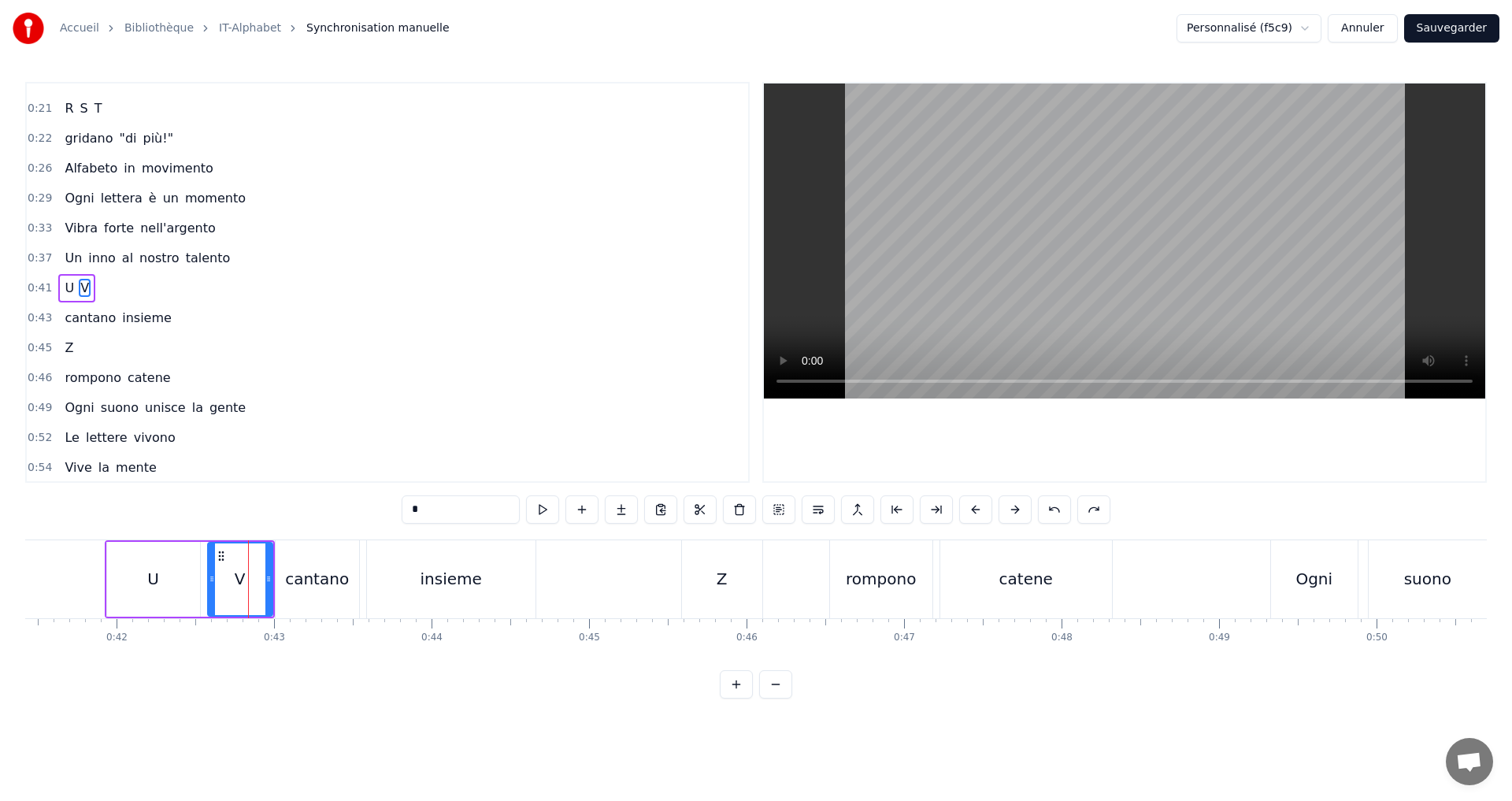
scroll to position [294, 0]
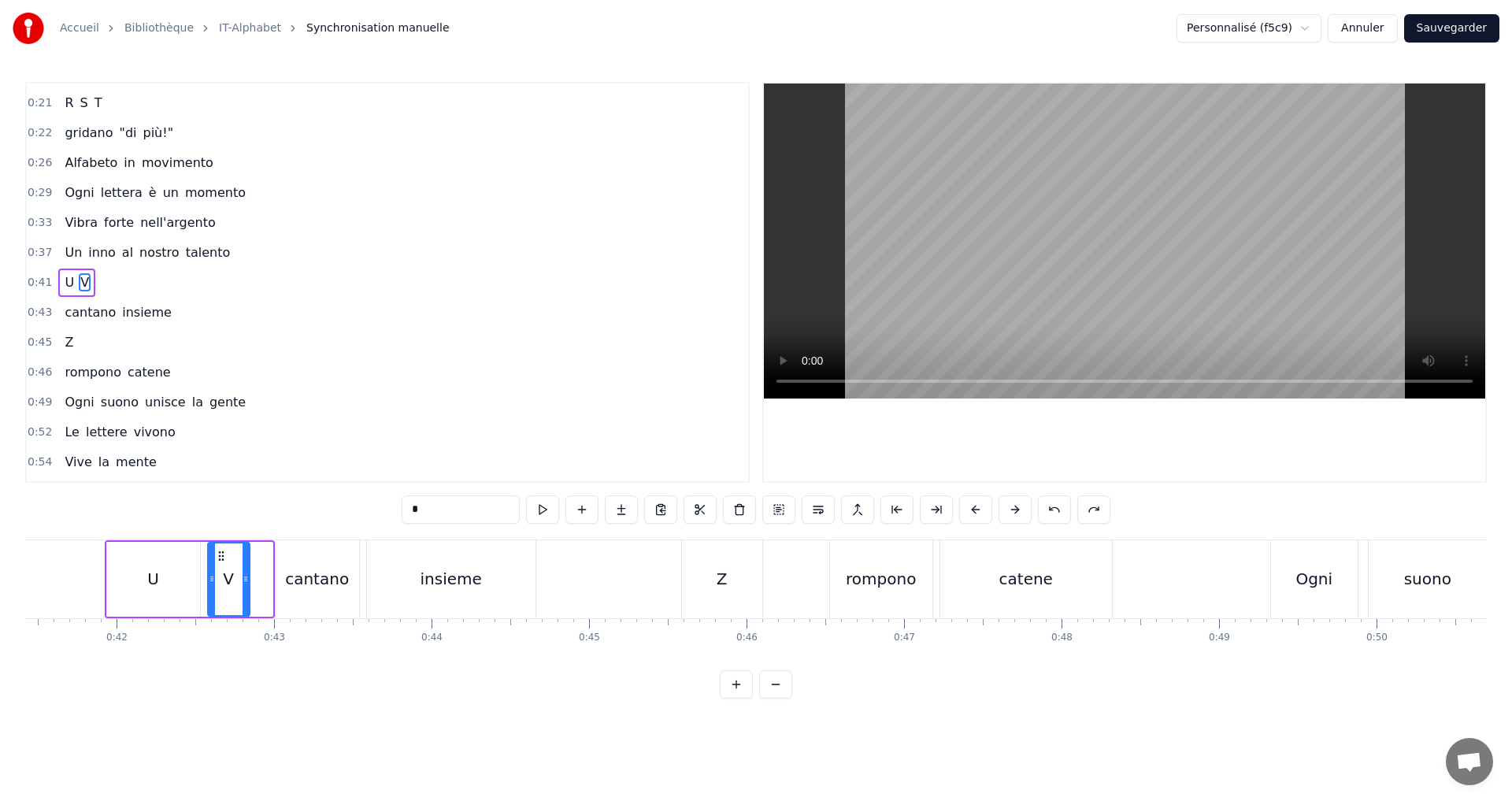
drag, startPoint x: 270, startPoint y: 591, endPoint x: 247, endPoint y: 595, distance: 23.3
click at [247, 595] on div at bounding box center [245, 579] width 6 height 72
drag, startPoint x: 212, startPoint y: 579, endPoint x: 198, endPoint y: 579, distance: 14.0
click at [198, 579] on icon at bounding box center [197, 579] width 6 height 13
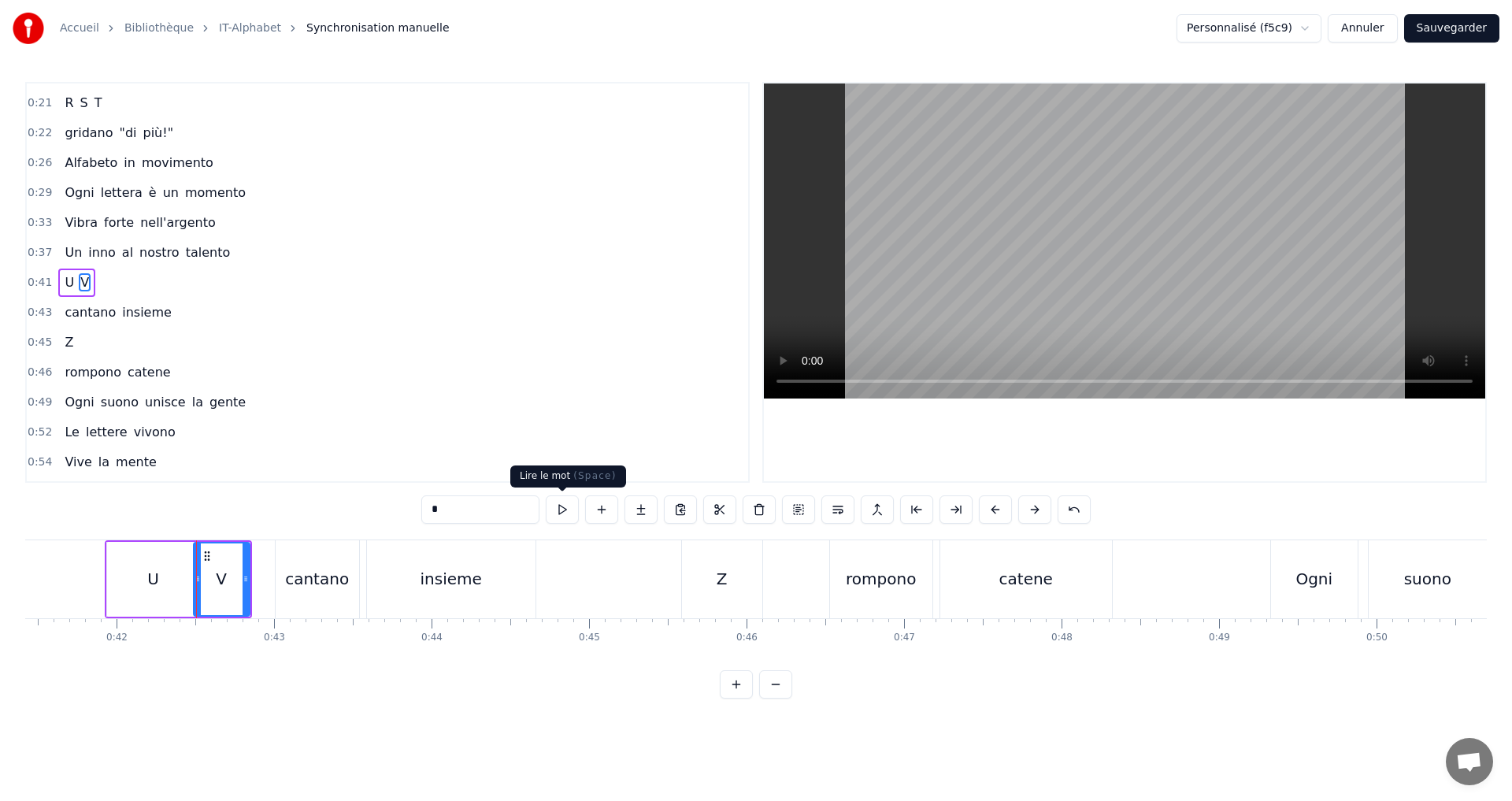
click at [563, 509] on button at bounding box center [562, 510] width 33 height 29
click at [194, 312] on div "0:43 cantano insieme" at bounding box center [387, 312] width 721 height 30
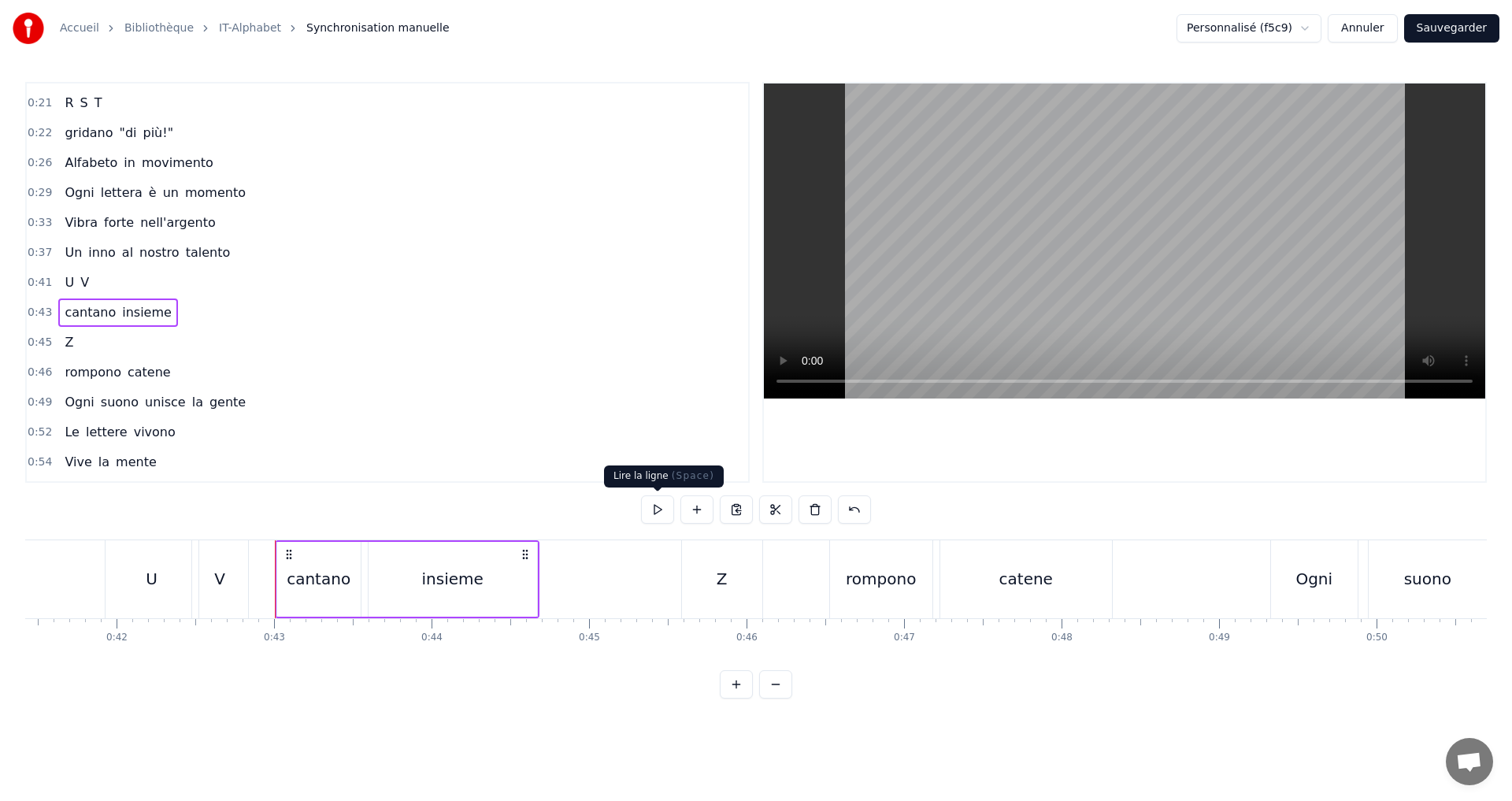
click at [654, 503] on button at bounding box center [657, 510] width 33 height 29
click at [139, 342] on div "0:45 Z" at bounding box center [387, 342] width 721 height 30
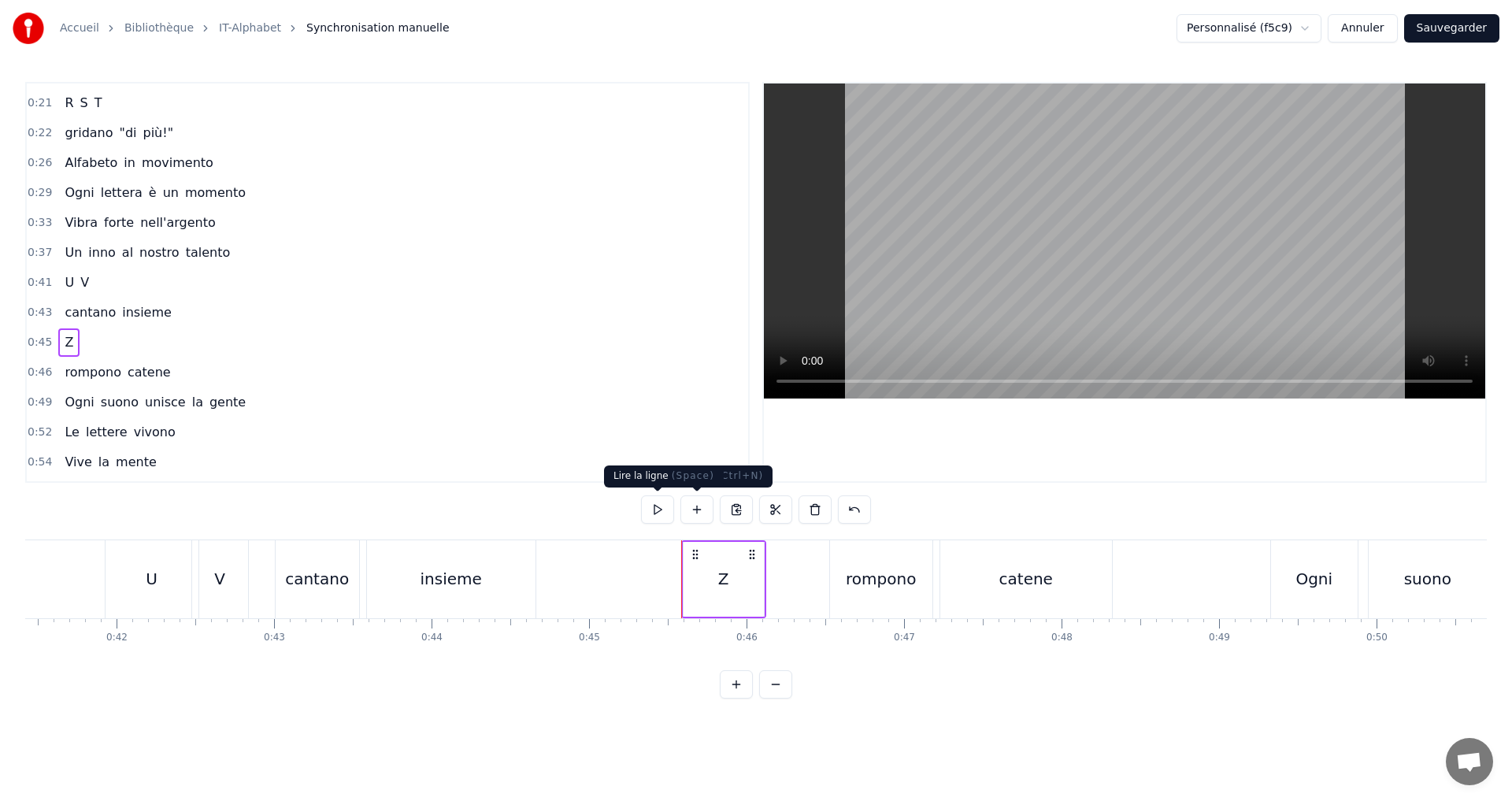
click at [664, 508] on button at bounding box center [657, 510] width 33 height 29
click at [705, 580] on div "Z" at bounding box center [723, 579] width 80 height 74
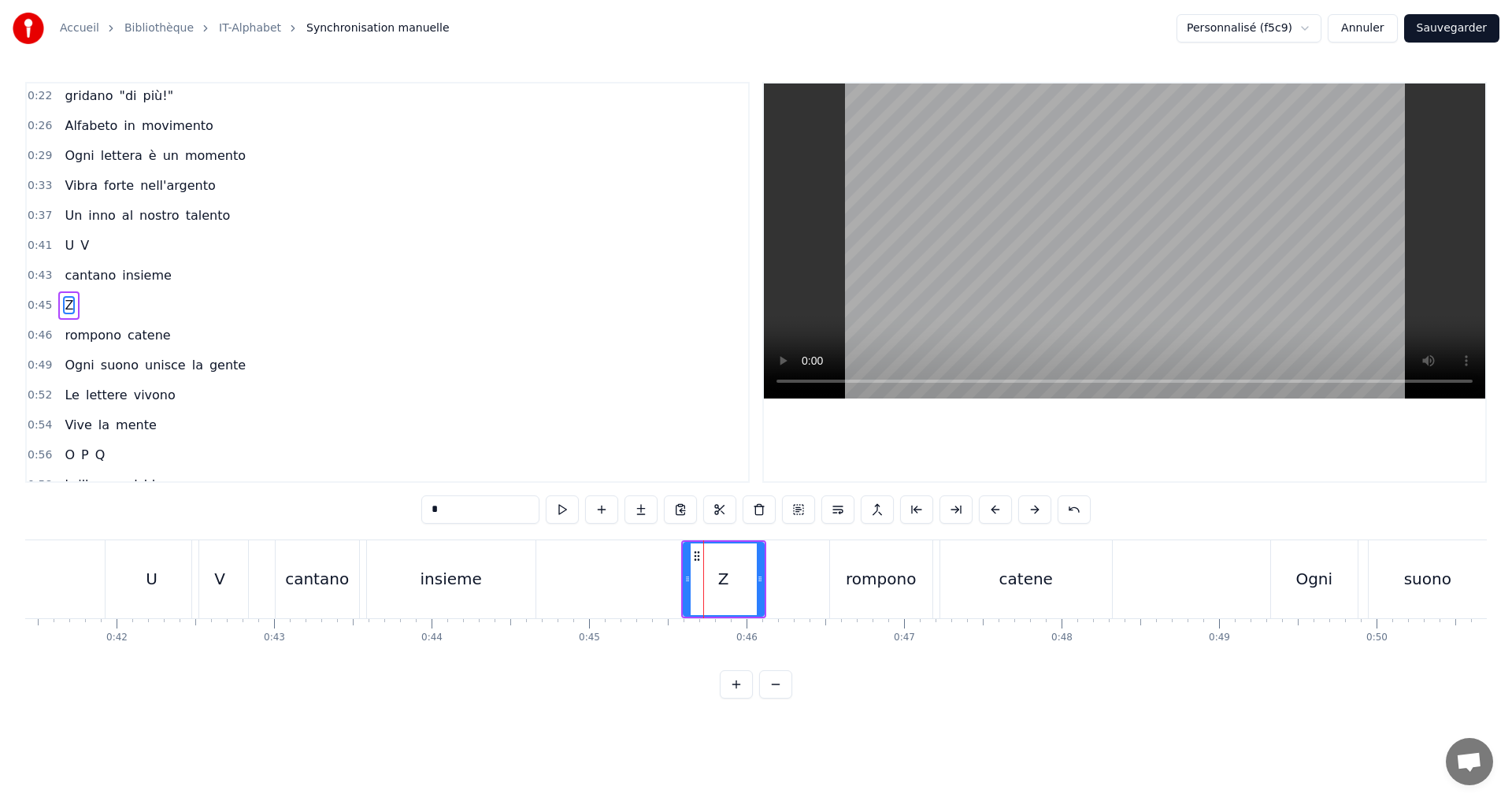
scroll to position [354, 0]
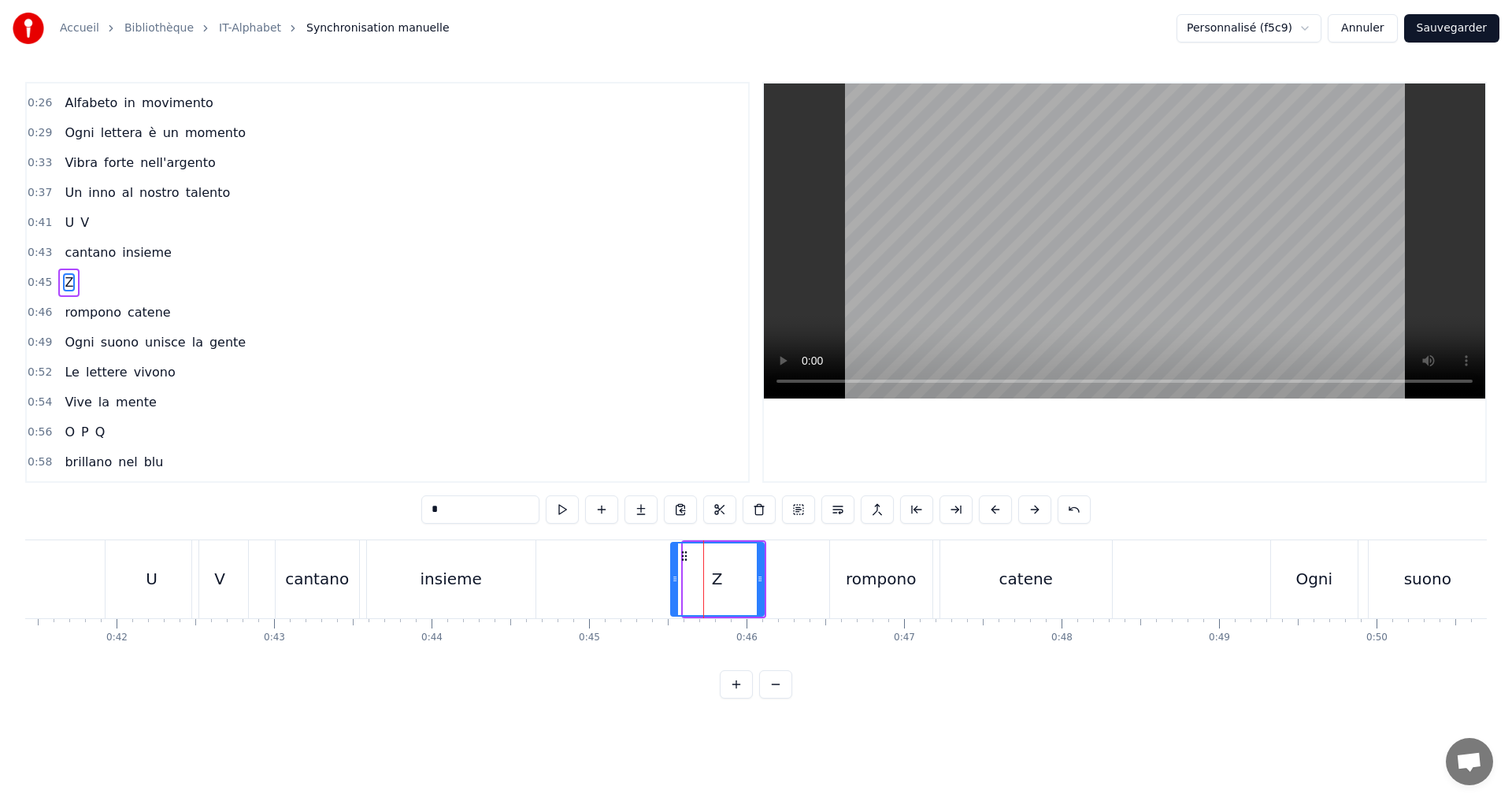
drag, startPoint x: 685, startPoint y: 578, endPoint x: 672, endPoint y: 573, distance: 13.9
click at [672, 573] on icon at bounding box center [674, 579] width 6 height 13
click at [559, 511] on button at bounding box center [562, 510] width 33 height 29
click at [206, 310] on div "0:46 rompono catene" at bounding box center [387, 312] width 721 height 30
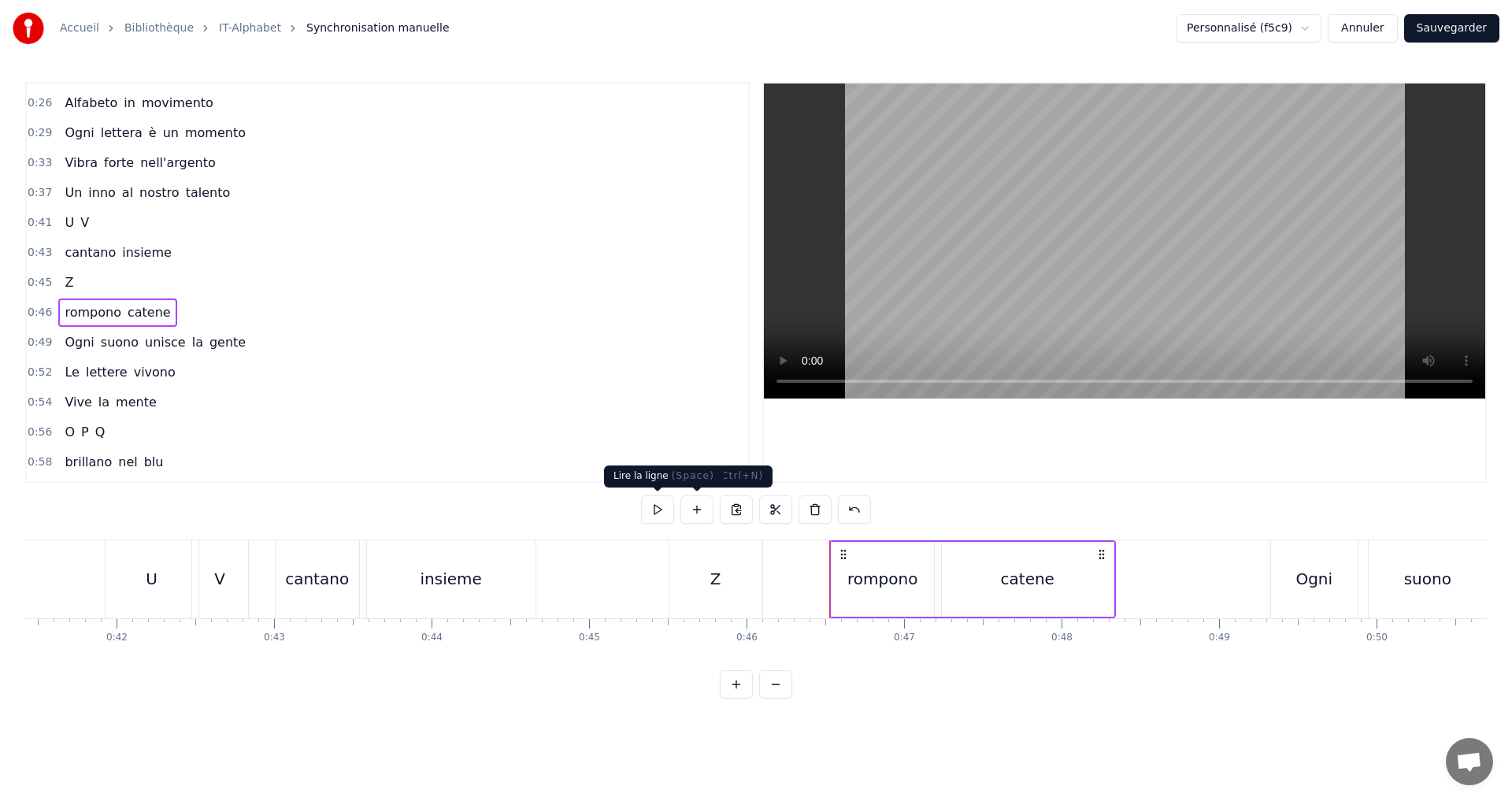
click at [654, 510] on button at bounding box center [657, 510] width 33 height 29
click at [260, 339] on div "0:49 Ogni suono unisce la gente" at bounding box center [387, 342] width 721 height 30
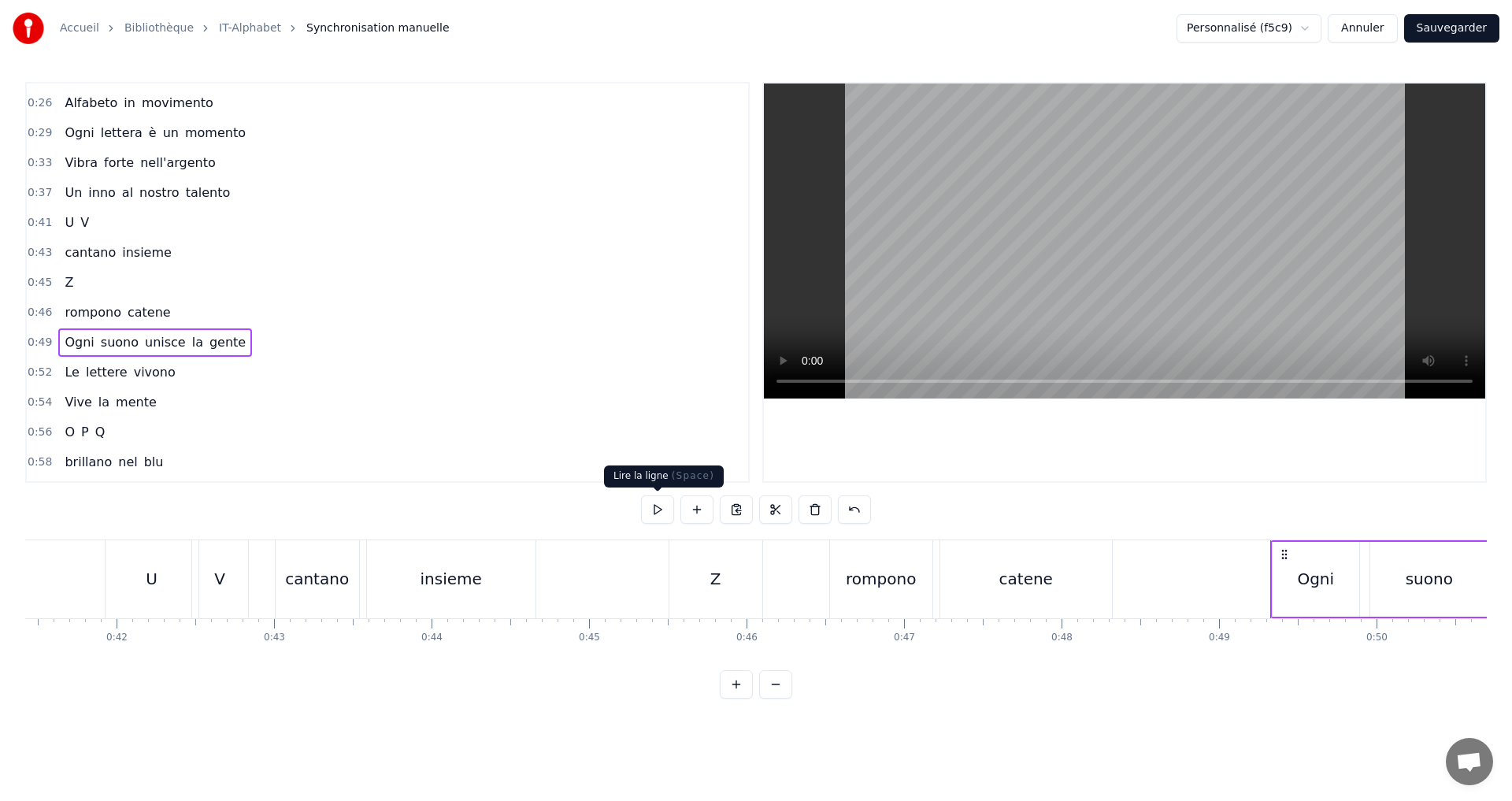
click at [667, 505] on button at bounding box center [657, 510] width 33 height 29
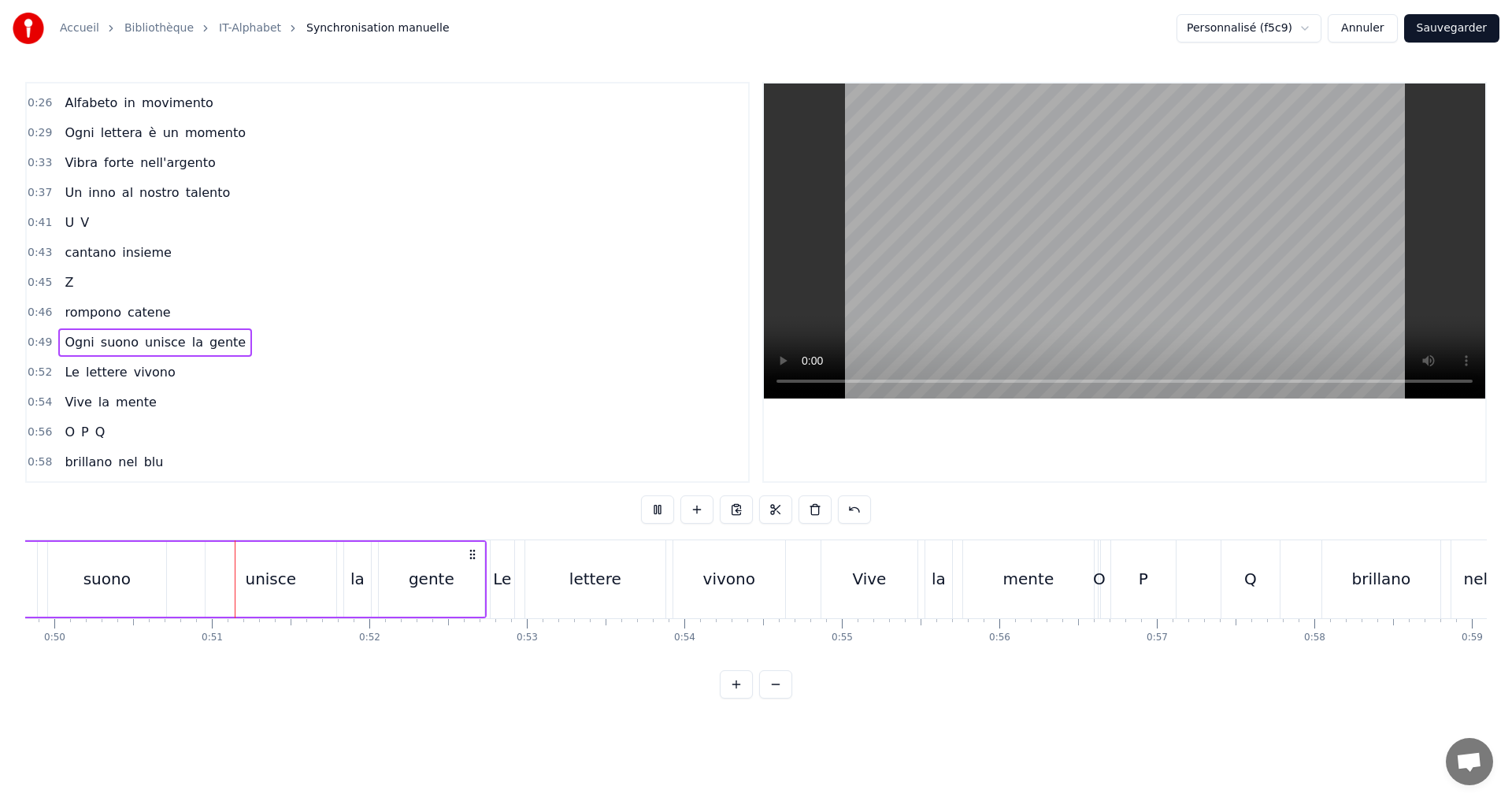
scroll to position [0, 7848]
click at [195, 376] on div "0:52 Le lettere vivono" at bounding box center [387, 372] width 721 height 30
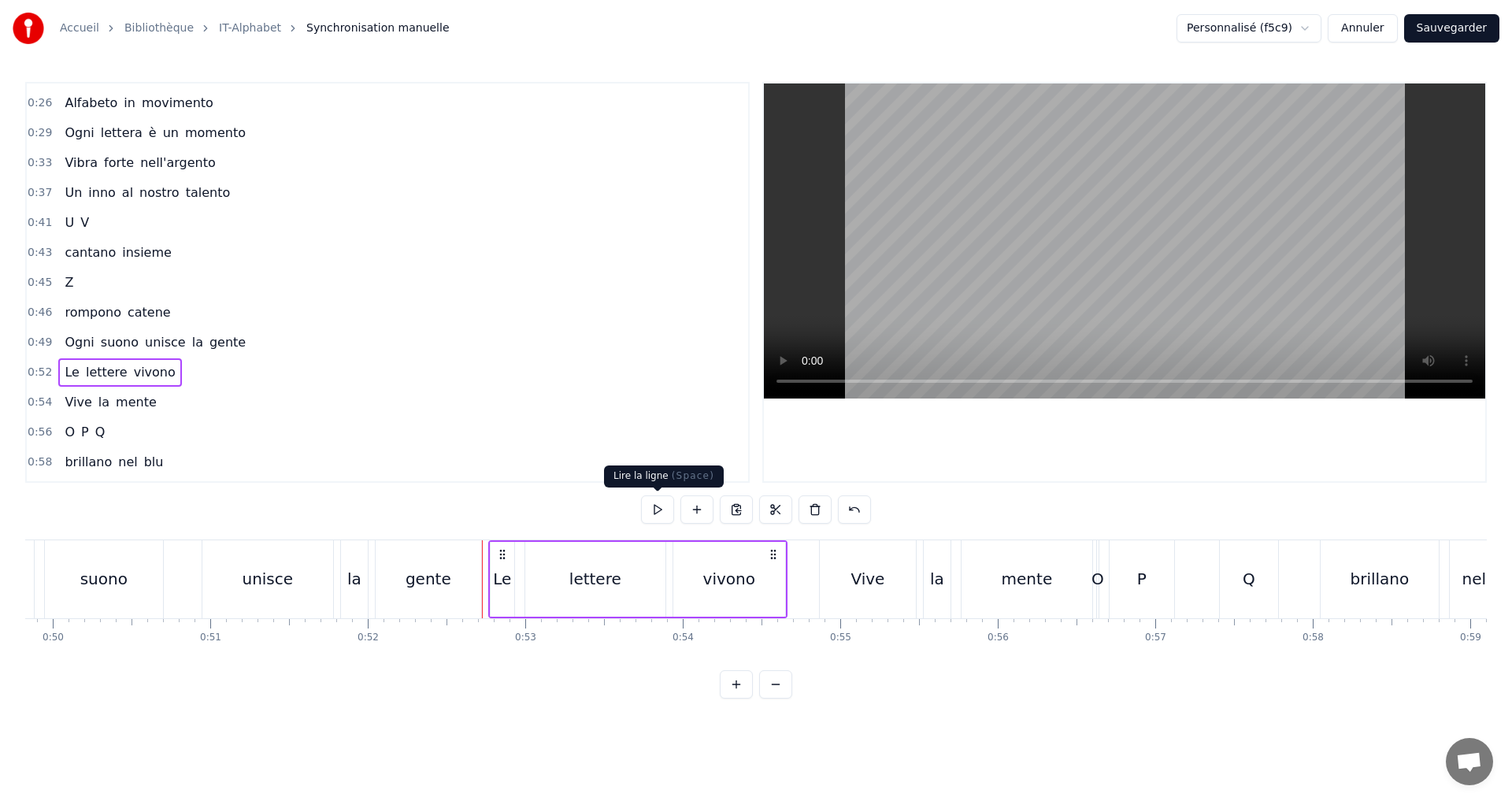
click at [637, 511] on div "0:03 A B C 0:04 camminano nel vento 0:07 D E F 0:08 ballano col tempo 0:11 G H …" at bounding box center [756, 390] width 1462 height 617
click at [650, 511] on button at bounding box center [657, 510] width 33 height 29
click at [184, 396] on div "0:54 Vive la mente" at bounding box center [387, 402] width 721 height 30
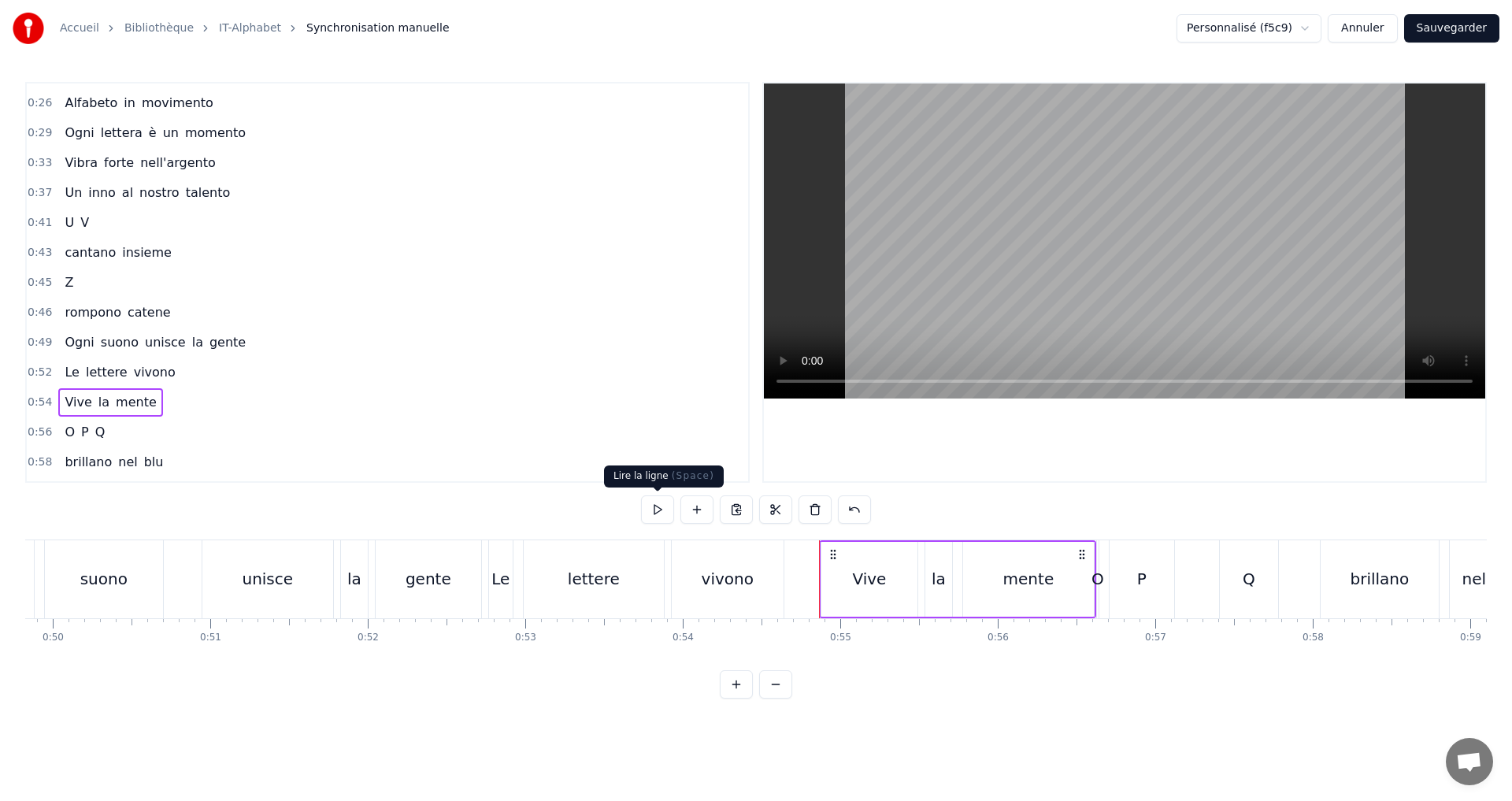
click at [654, 507] on button at bounding box center [657, 510] width 33 height 29
click at [158, 439] on div "0:56 O P Q" at bounding box center [387, 432] width 721 height 30
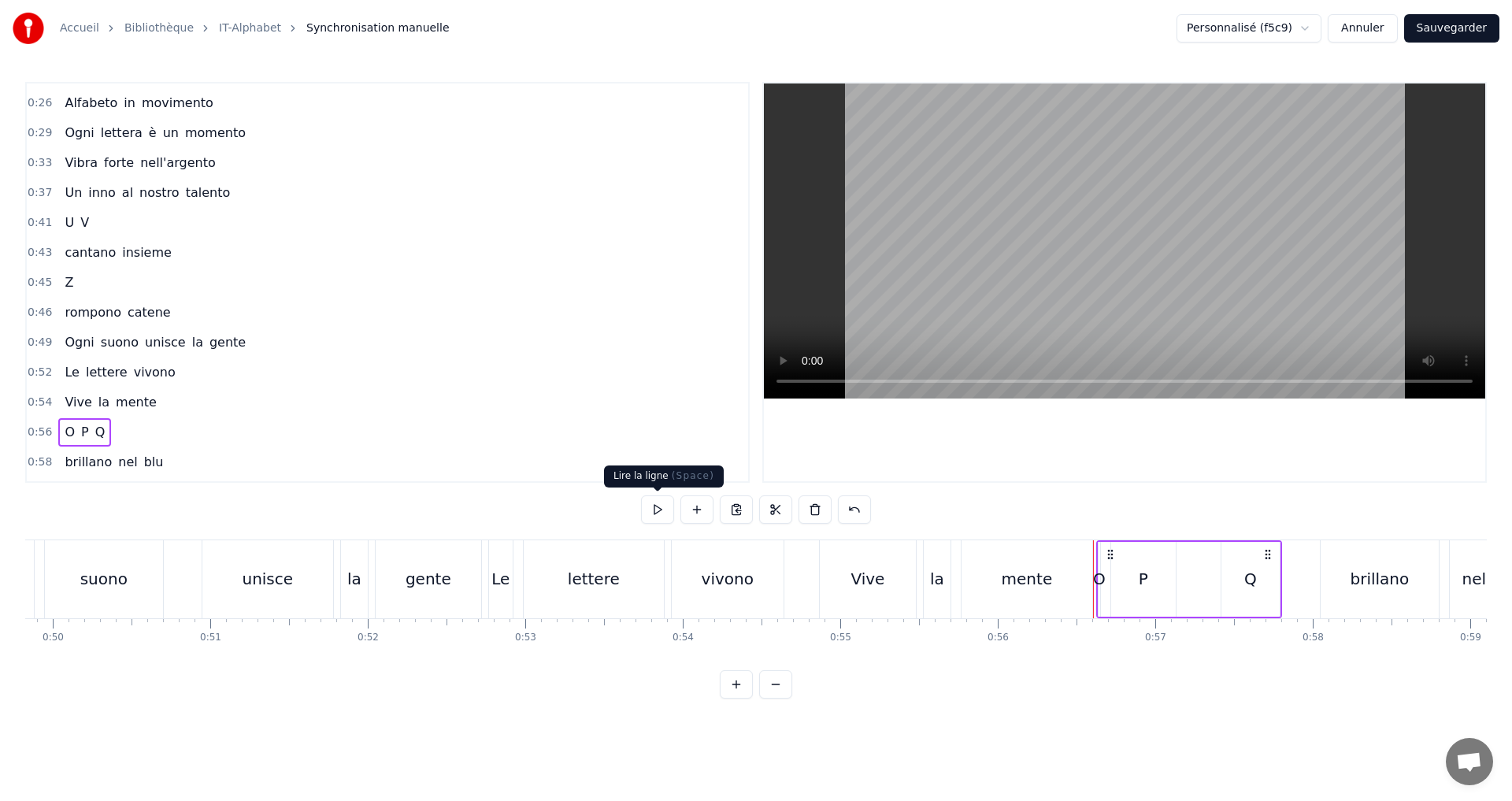
click at [651, 514] on button at bounding box center [657, 510] width 33 height 29
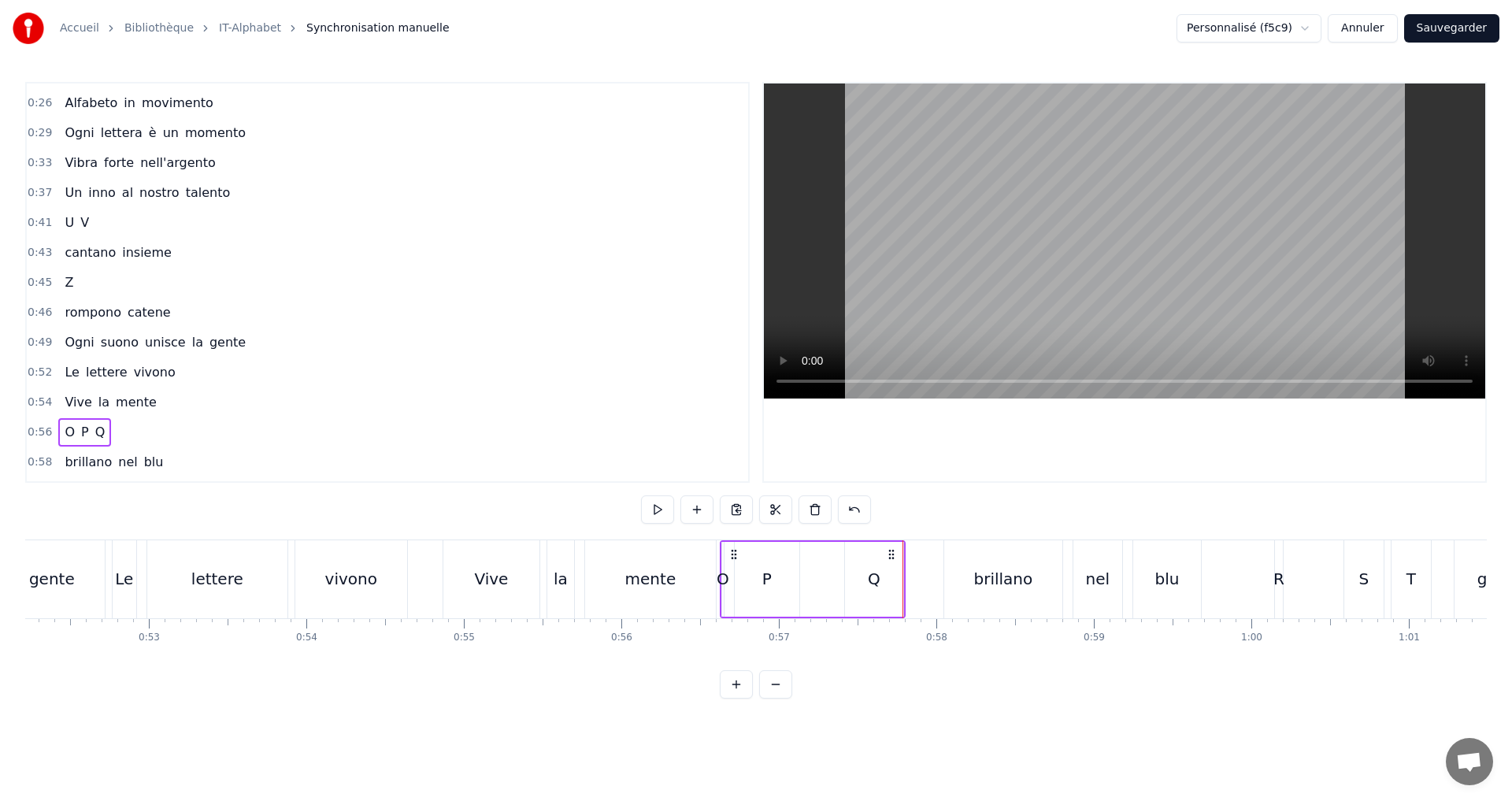
scroll to position [0, 8404]
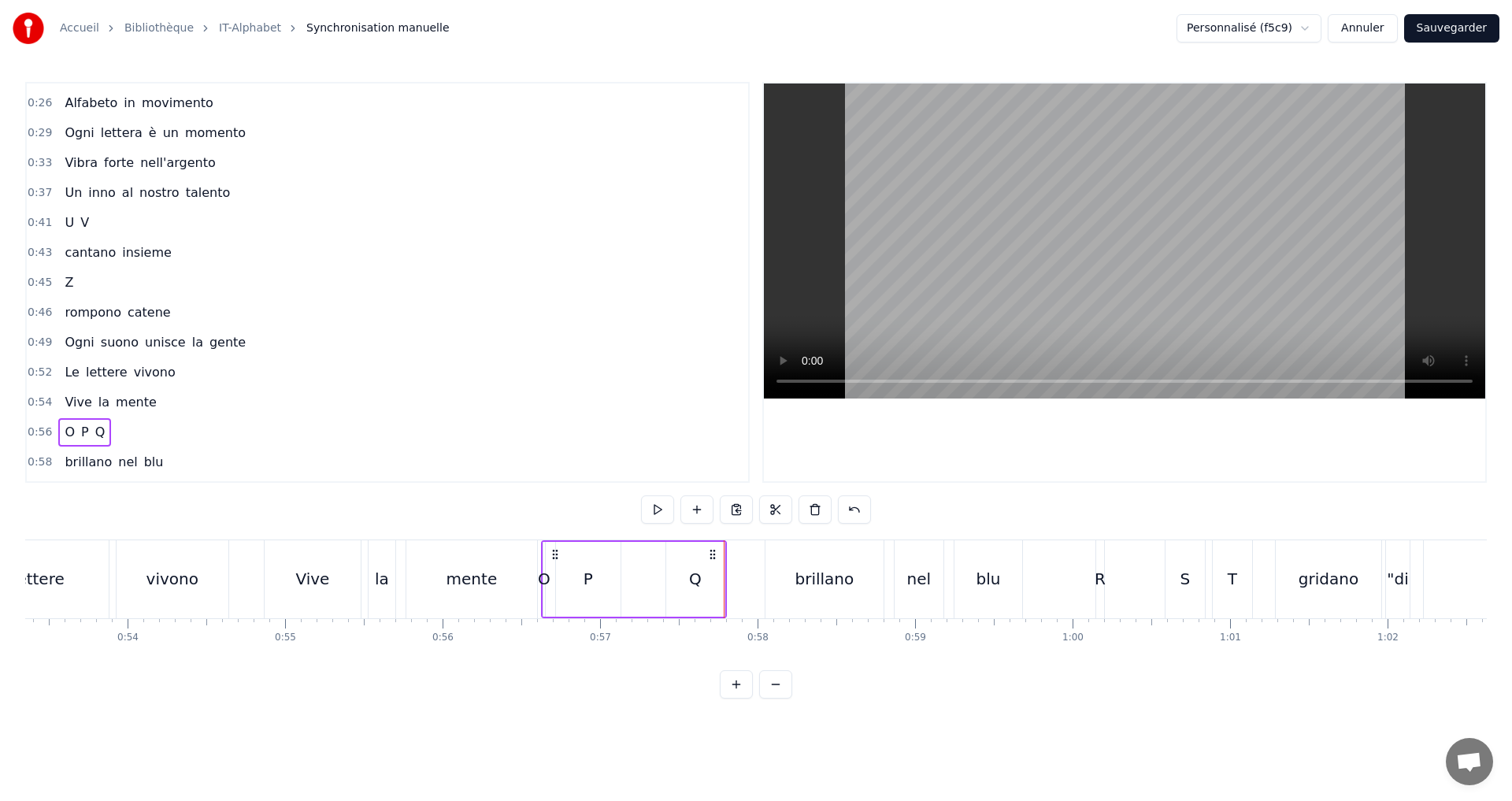
click at [224, 414] on div "0:54 Vive la mente" at bounding box center [387, 402] width 721 height 30
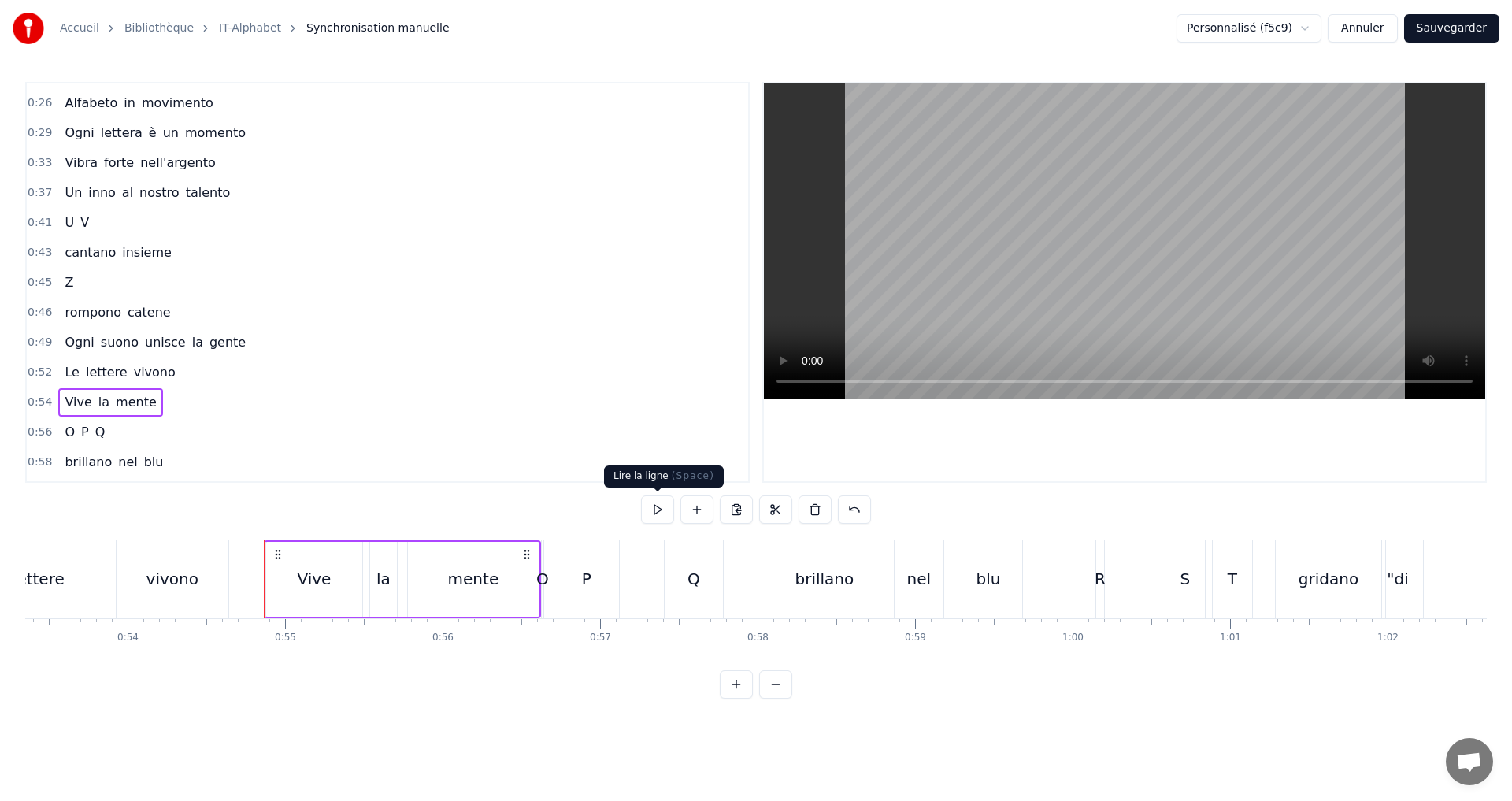
click at [653, 511] on button at bounding box center [657, 510] width 33 height 29
click at [543, 579] on div "O" at bounding box center [542, 579] width 13 height 24
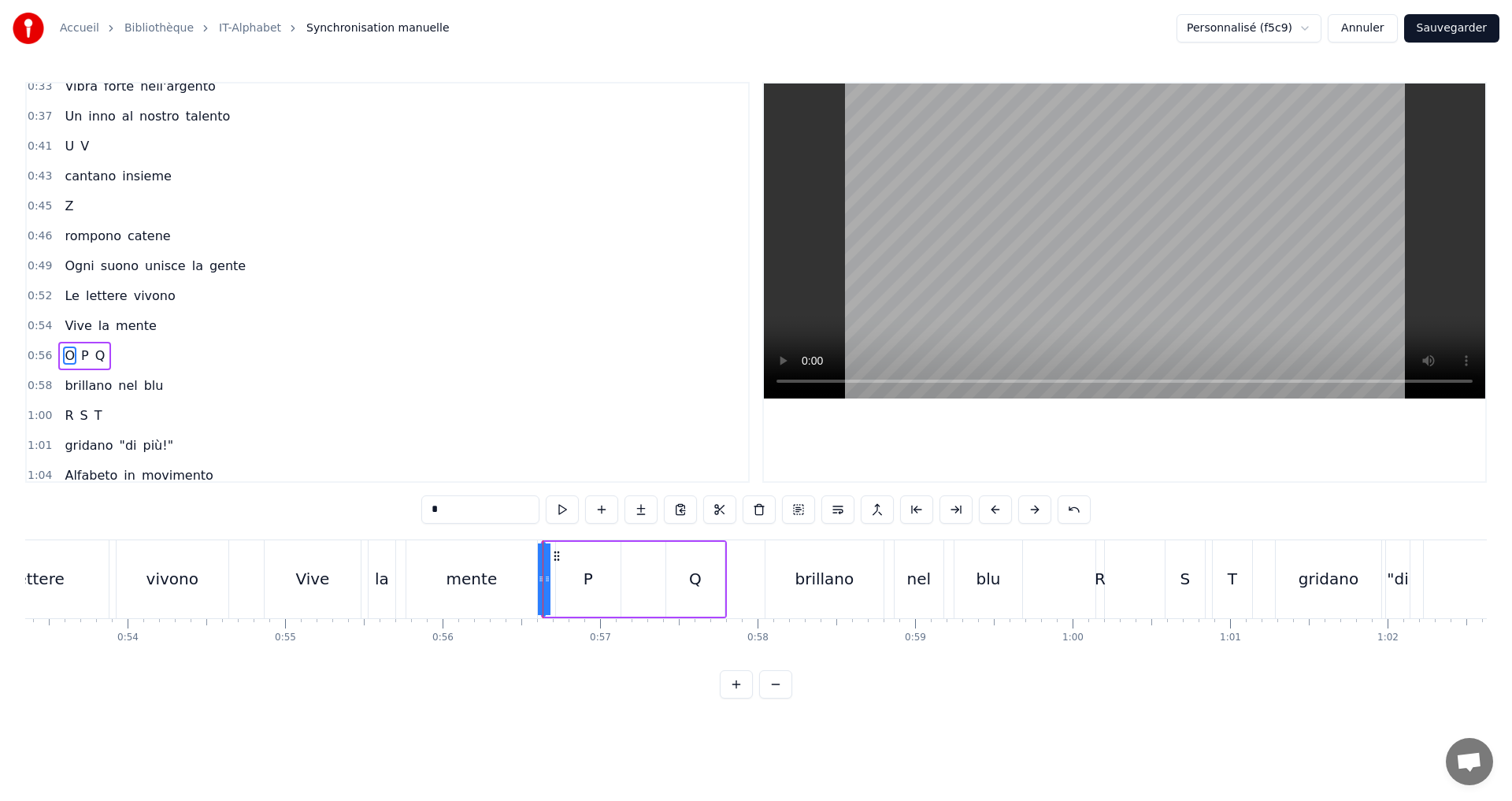
scroll to position [504, 0]
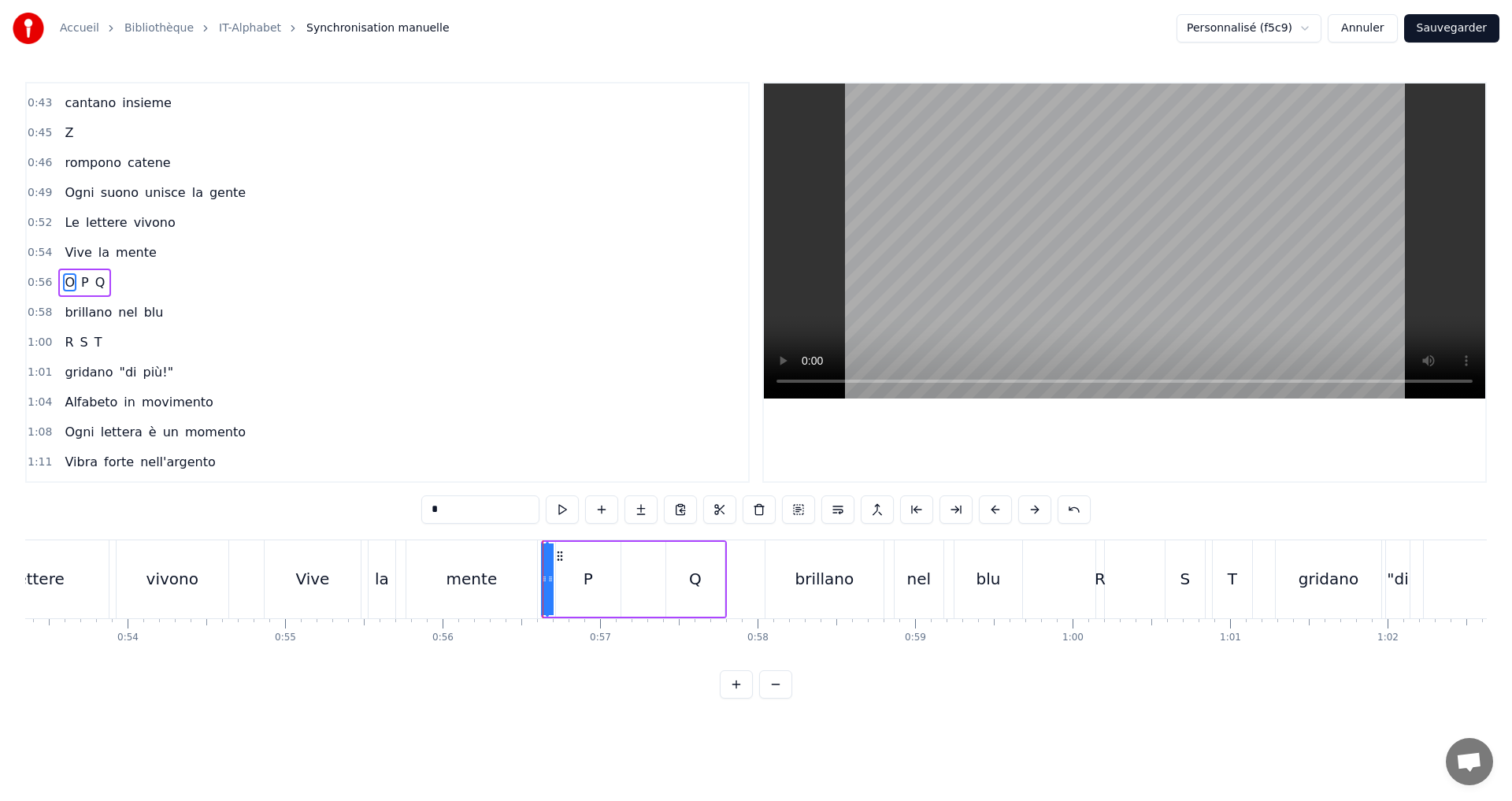
click at [562, 584] on div "O P Q" at bounding box center [634, 579] width 186 height 78
click at [552, 582] on div "O" at bounding box center [546, 579] width 13 height 24
drag, startPoint x: 545, startPoint y: 579, endPoint x: 564, endPoint y: 587, distance: 20.6
click at [563, 586] on div "O" at bounding box center [554, 579] width 18 height 74
drag, startPoint x: 549, startPoint y: 580, endPoint x: 534, endPoint y: 562, distance: 23.4
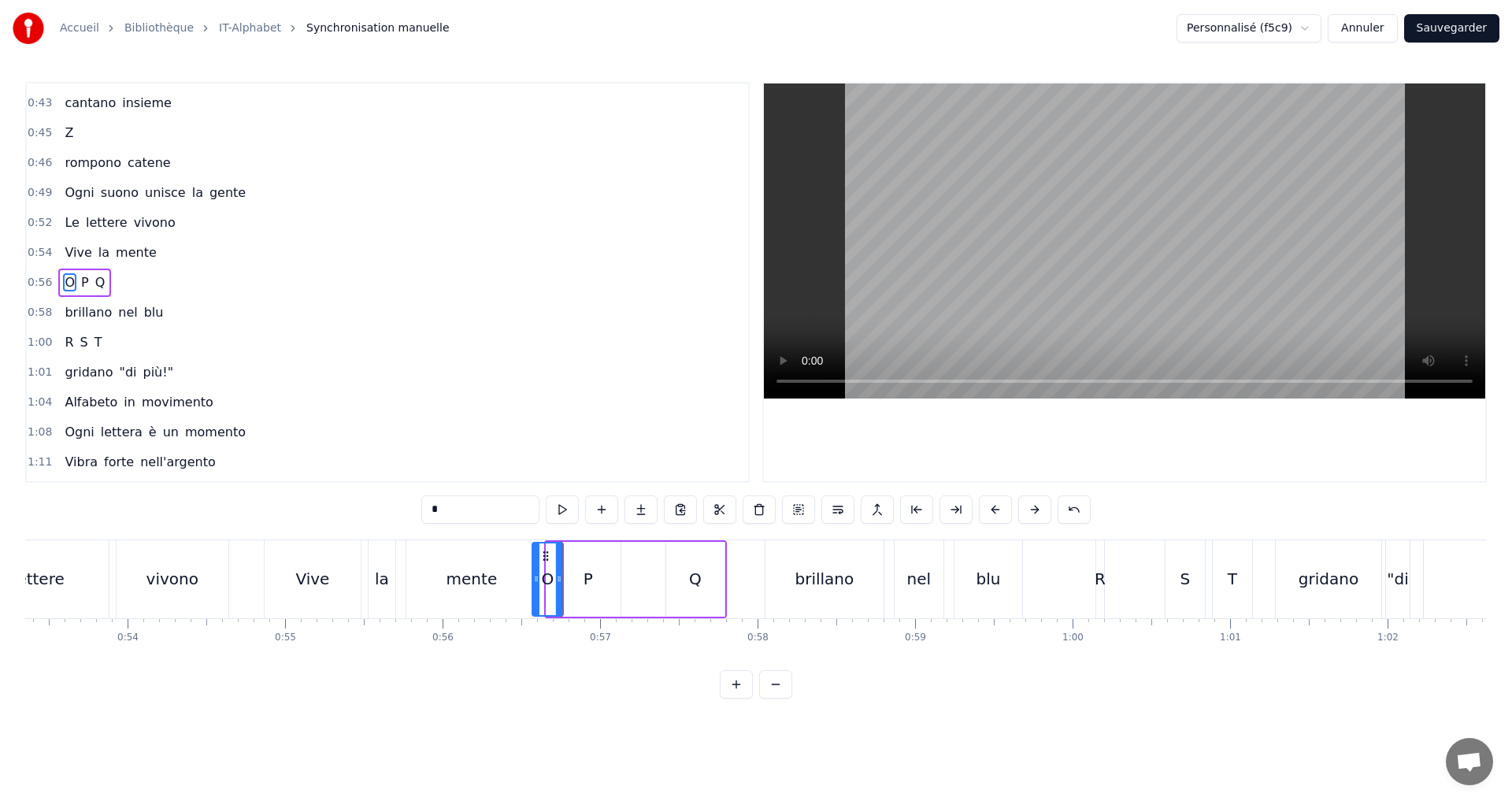
click at [534, 579] on icon at bounding box center [536, 579] width 6 height 13
click at [559, 510] on button at bounding box center [562, 510] width 33 height 29
drag, startPoint x: 534, startPoint y: 584, endPoint x: 517, endPoint y: 581, distance: 17.3
click at [515, 583] on icon at bounding box center [516, 579] width 6 height 13
drag, startPoint x: 556, startPoint y: 577, endPoint x: 549, endPoint y: 560, distance: 18.4
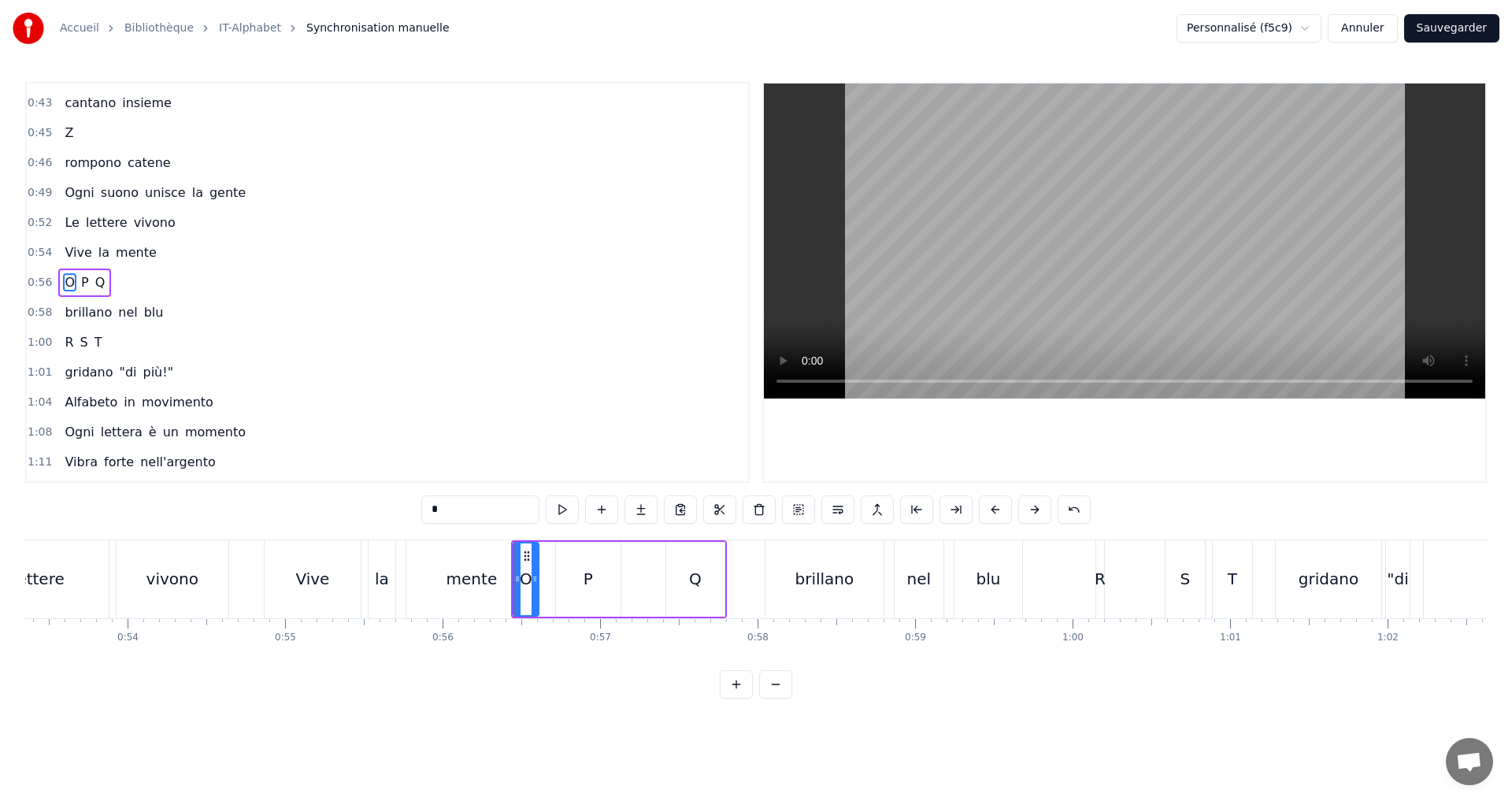
click at [534, 576] on icon at bounding box center [534, 579] width 6 height 13
click at [554, 504] on button at bounding box center [562, 510] width 33 height 29
drag, startPoint x: 516, startPoint y: 573, endPoint x: 535, endPoint y: 583, distance: 21.5
click at [522, 579] on icon at bounding box center [523, 579] width 6 height 13
drag, startPoint x: 535, startPoint y: 583, endPoint x: 556, endPoint y: 583, distance: 21.0
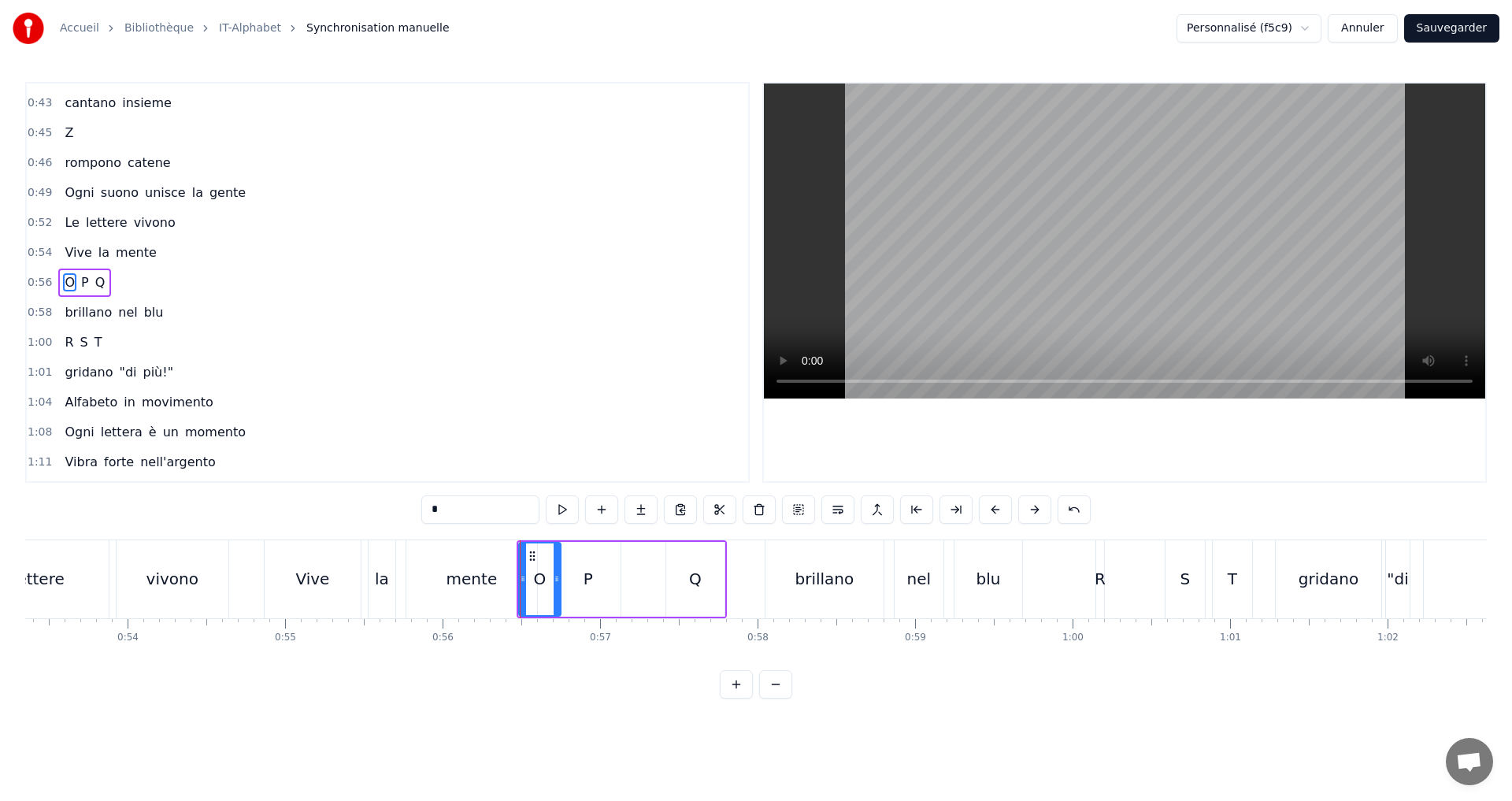
click at [560, 582] on icon at bounding box center [556, 579] width 6 height 13
drag, startPoint x: 522, startPoint y: 581, endPoint x: 544, endPoint y: 584, distance: 22.2
click at [545, 584] on icon at bounding box center [547, 579] width 6 height 13
click at [564, 507] on button at bounding box center [562, 510] width 33 height 29
drag, startPoint x: 544, startPoint y: 579, endPoint x: 526, endPoint y: 576, distance: 18.2
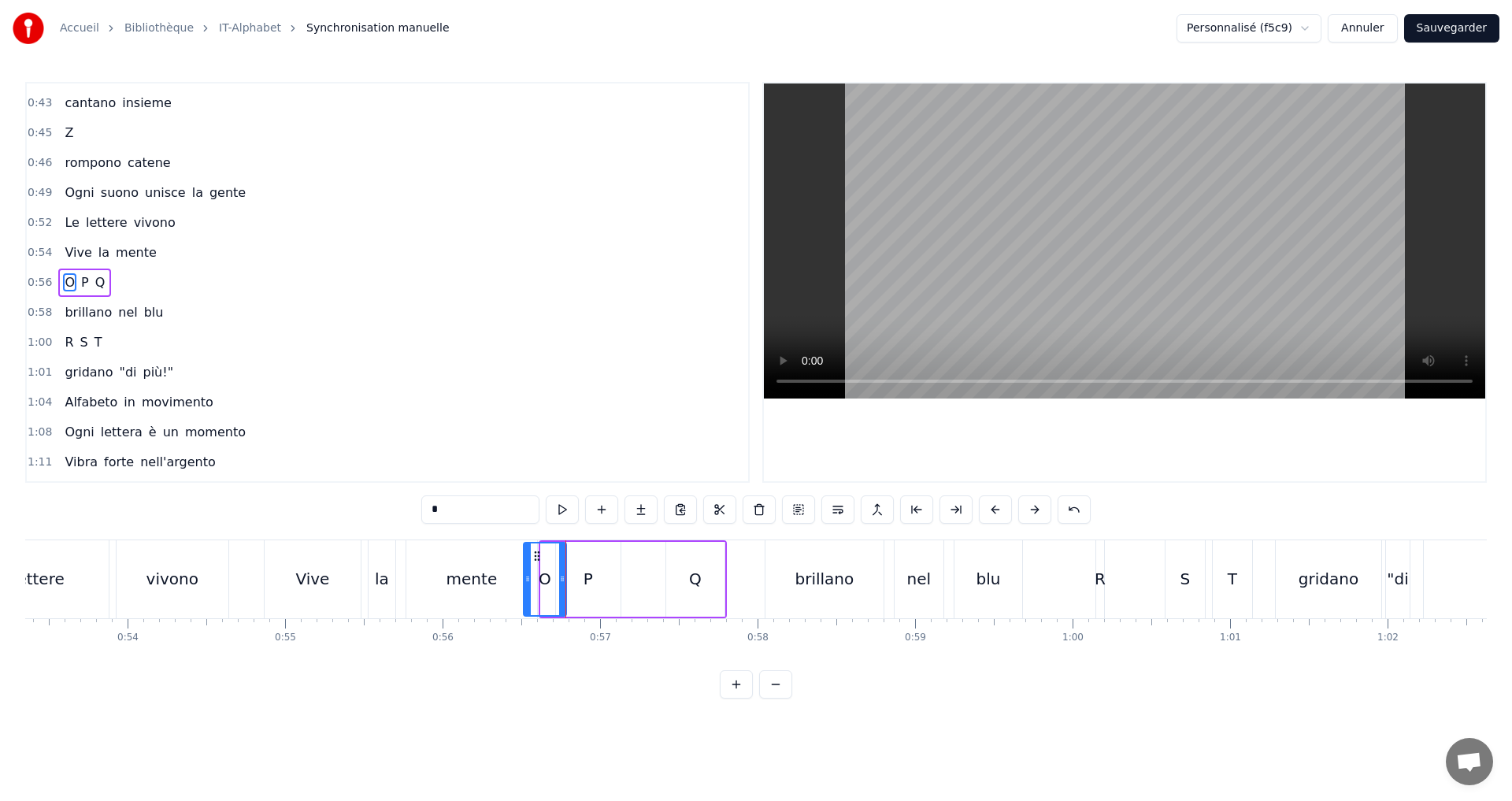
click at [526, 576] on icon at bounding box center [527, 579] width 6 height 13
drag, startPoint x: 560, startPoint y: 581, endPoint x: 539, endPoint y: 572, distance: 22.8
click at [539, 572] on div at bounding box center [540, 579] width 6 height 72
click at [556, 511] on button at bounding box center [562, 510] width 33 height 29
click at [534, 579] on icon at bounding box center [533, 579] width 6 height 13
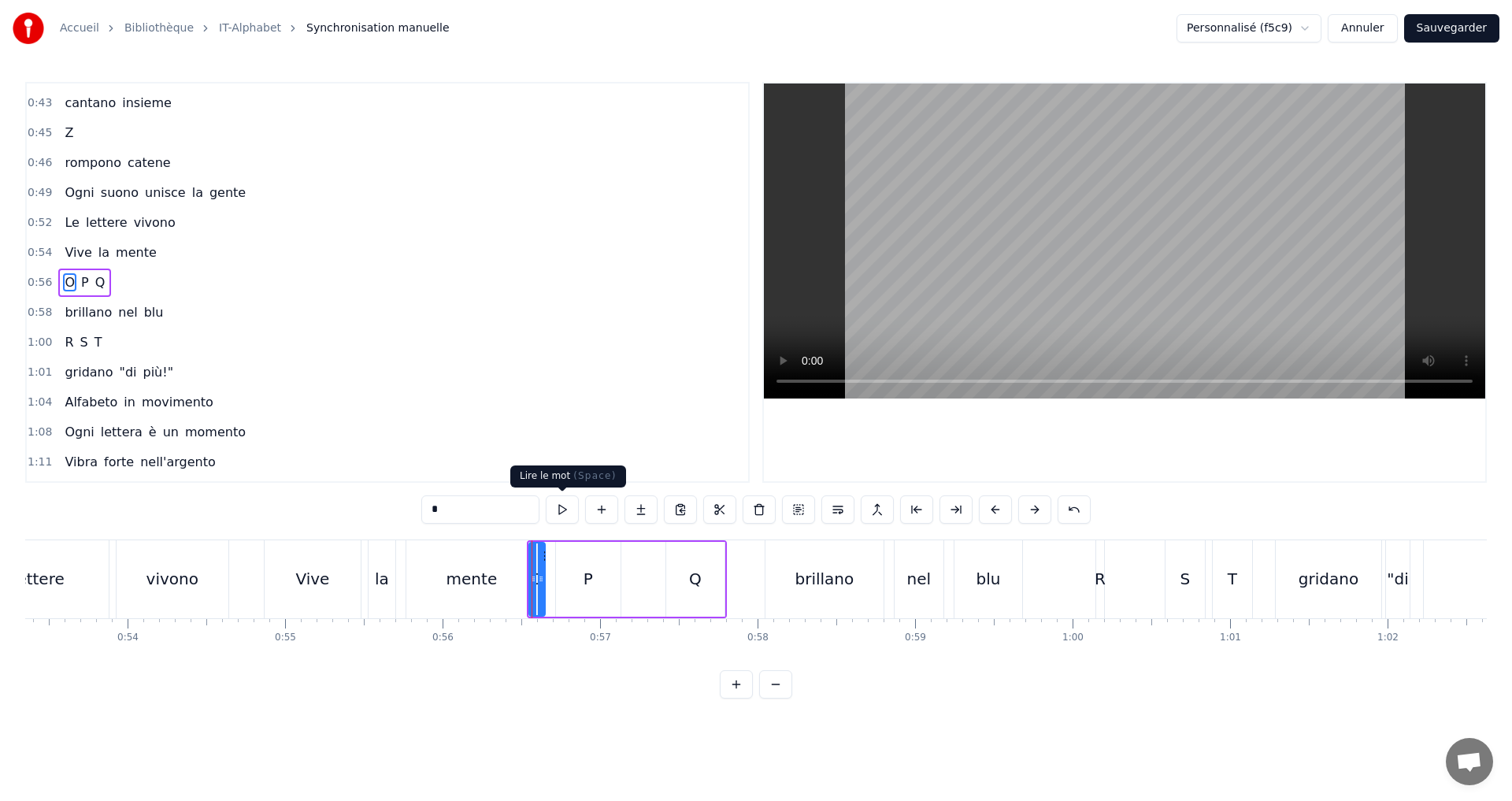
click at [563, 511] on button at bounding box center [562, 510] width 33 height 29
drag, startPoint x: 542, startPoint y: 578, endPoint x: 551, endPoint y: 571, distance: 11.4
click at [551, 573] on icon at bounding box center [549, 579] width 6 height 13
click at [563, 517] on button at bounding box center [562, 510] width 33 height 29
click at [539, 581] on icon at bounding box center [539, 579] width 6 height 13
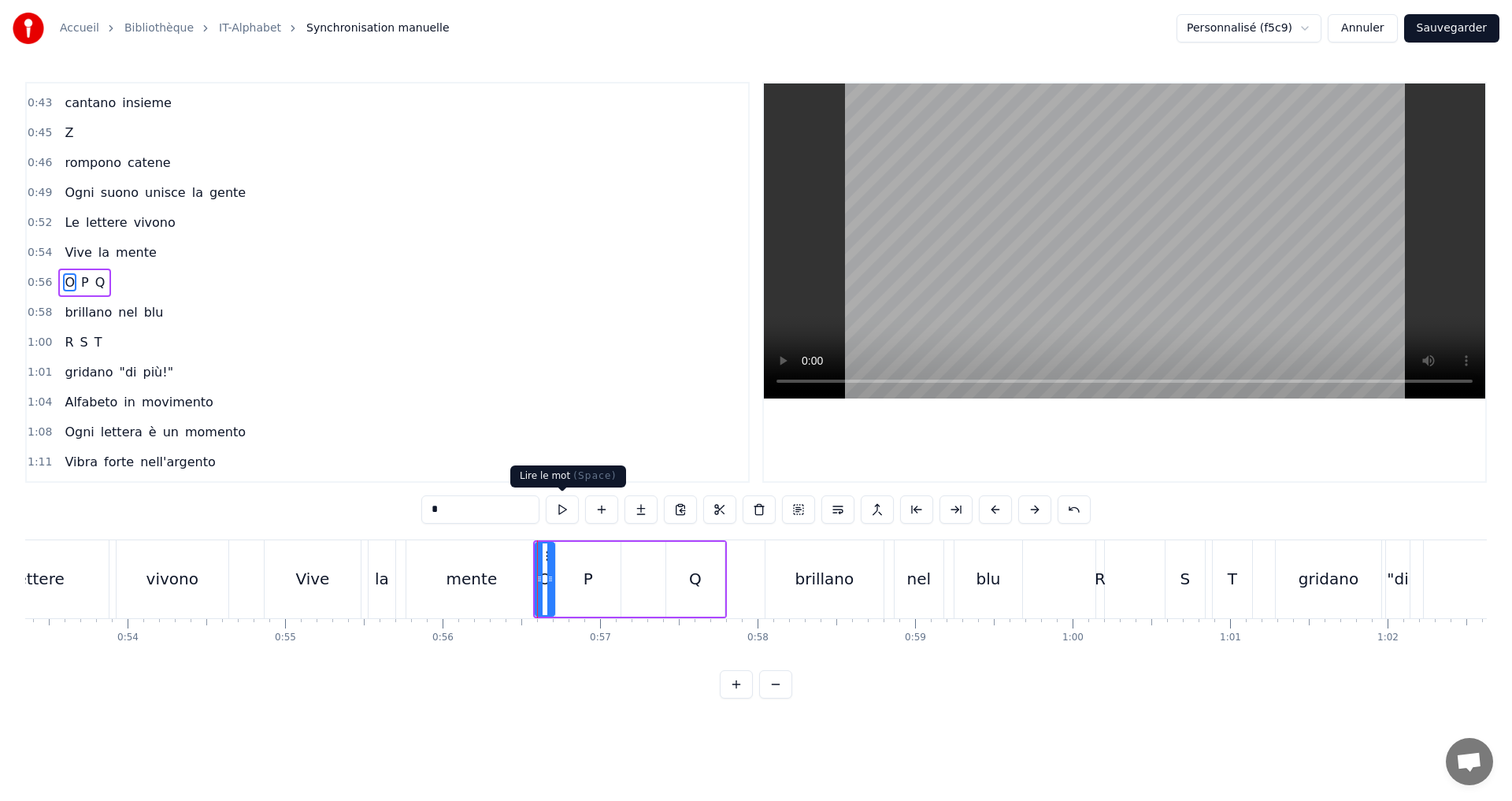
click at [563, 520] on button at bounding box center [562, 510] width 33 height 29
drag, startPoint x: 538, startPoint y: 579, endPoint x: 523, endPoint y: 579, distance: 15.0
click at [523, 579] on icon at bounding box center [526, 579] width 6 height 13
click at [556, 513] on button at bounding box center [562, 510] width 33 height 29
drag, startPoint x: 552, startPoint y: 579, endPoint x: 537, endPoint y: 580, distance: 15.0
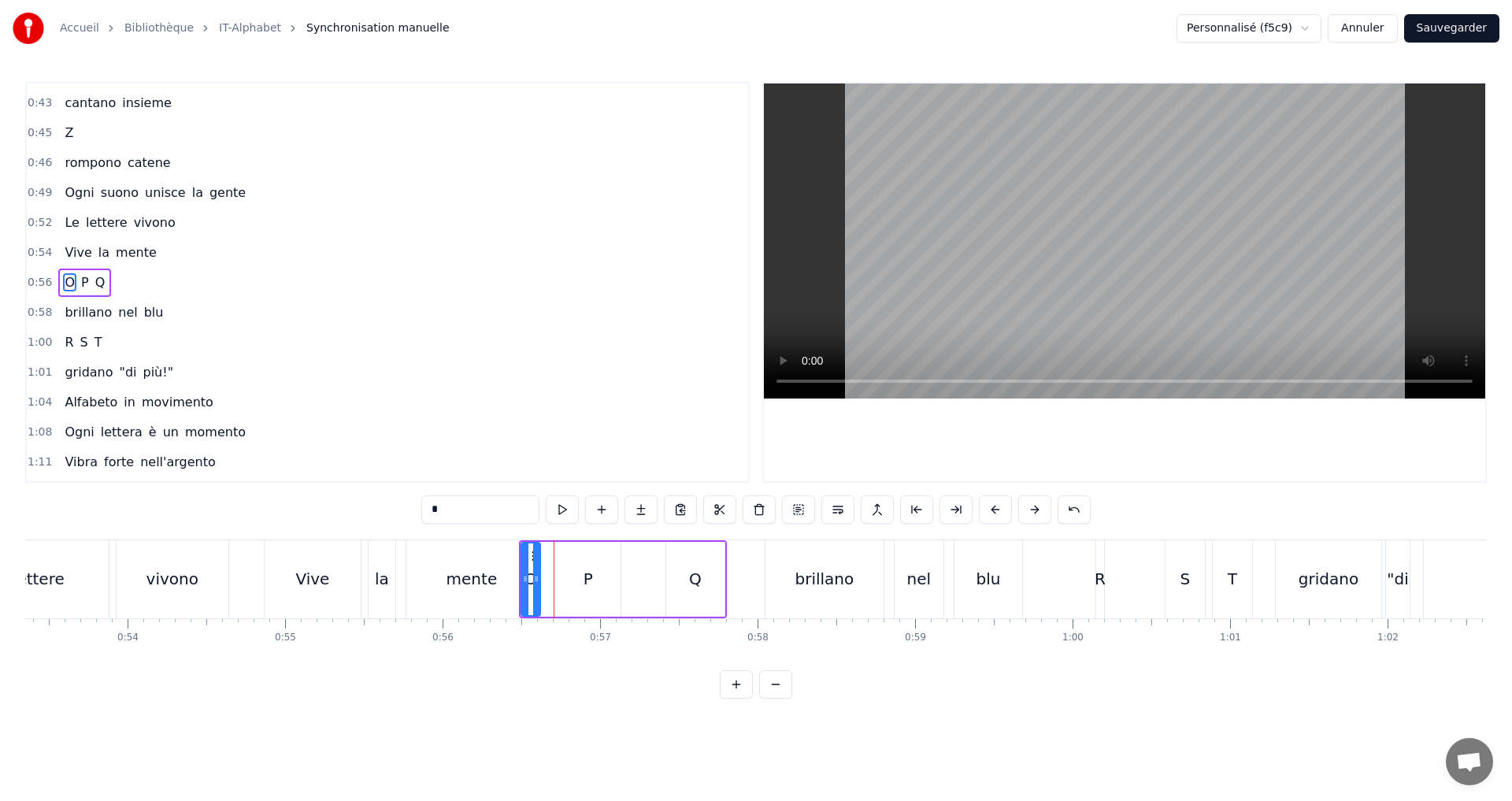
click at [537, 580] on icon at bounding box center [536, 579] width 6 height 13
click at [560, 519] on button at bounding box center [562, 510] width 33 height 29
click at [561, 521] on button at bounding box center [562, 510] width 33 height 29
click at [577, 584] on div "P" at bounding box center [589, 579] width 64 height 74
type input "*"
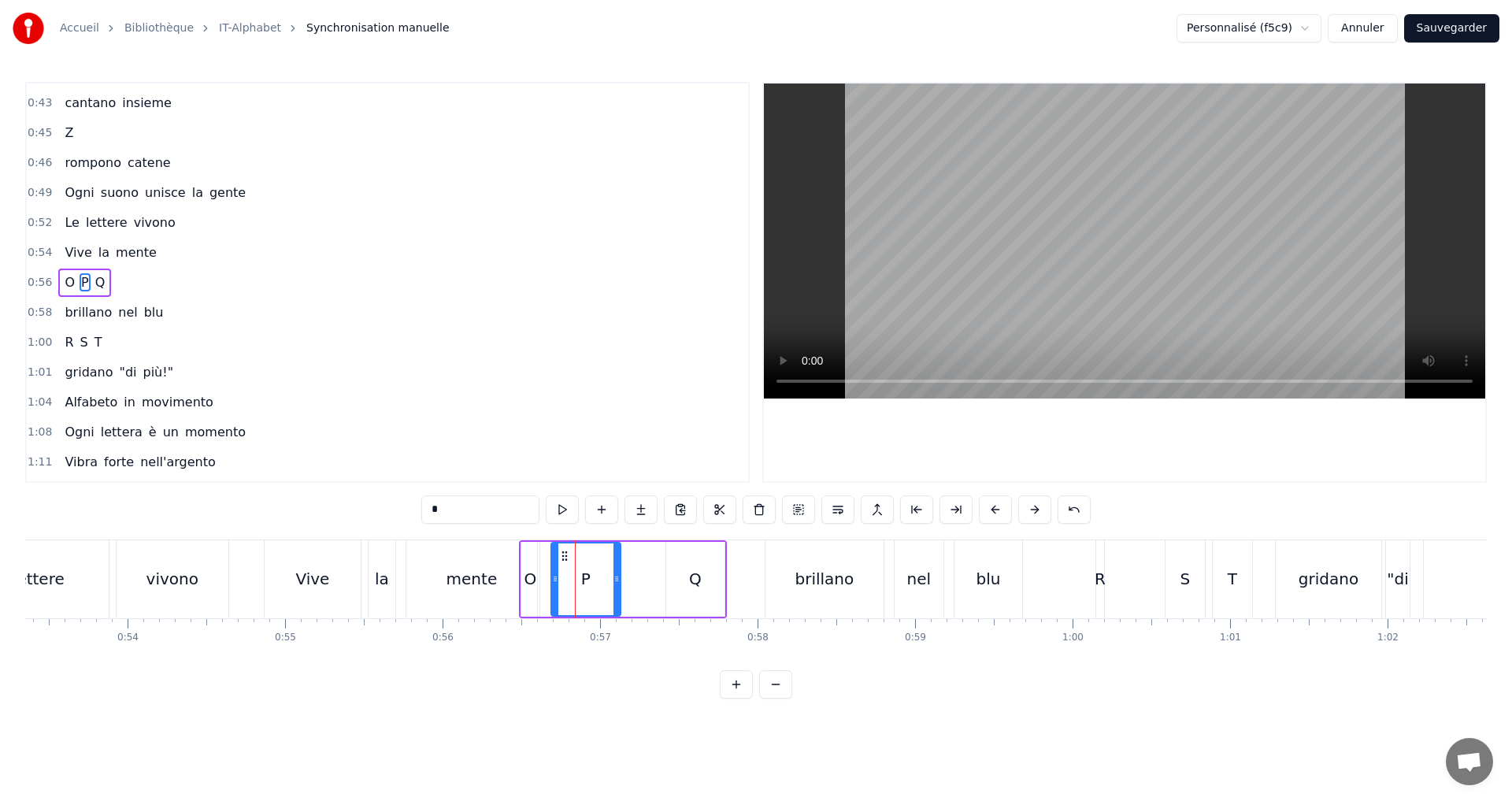
click at [552, 583] on icon at bounding box center [555, 579] width 6 height 13
click at [561, 514] on button at bounding box center [562, 510] width 33 height 29
click at [165, 283] on div "0:56 O P Q" at bounding box center [387, 283] width 721 height 30
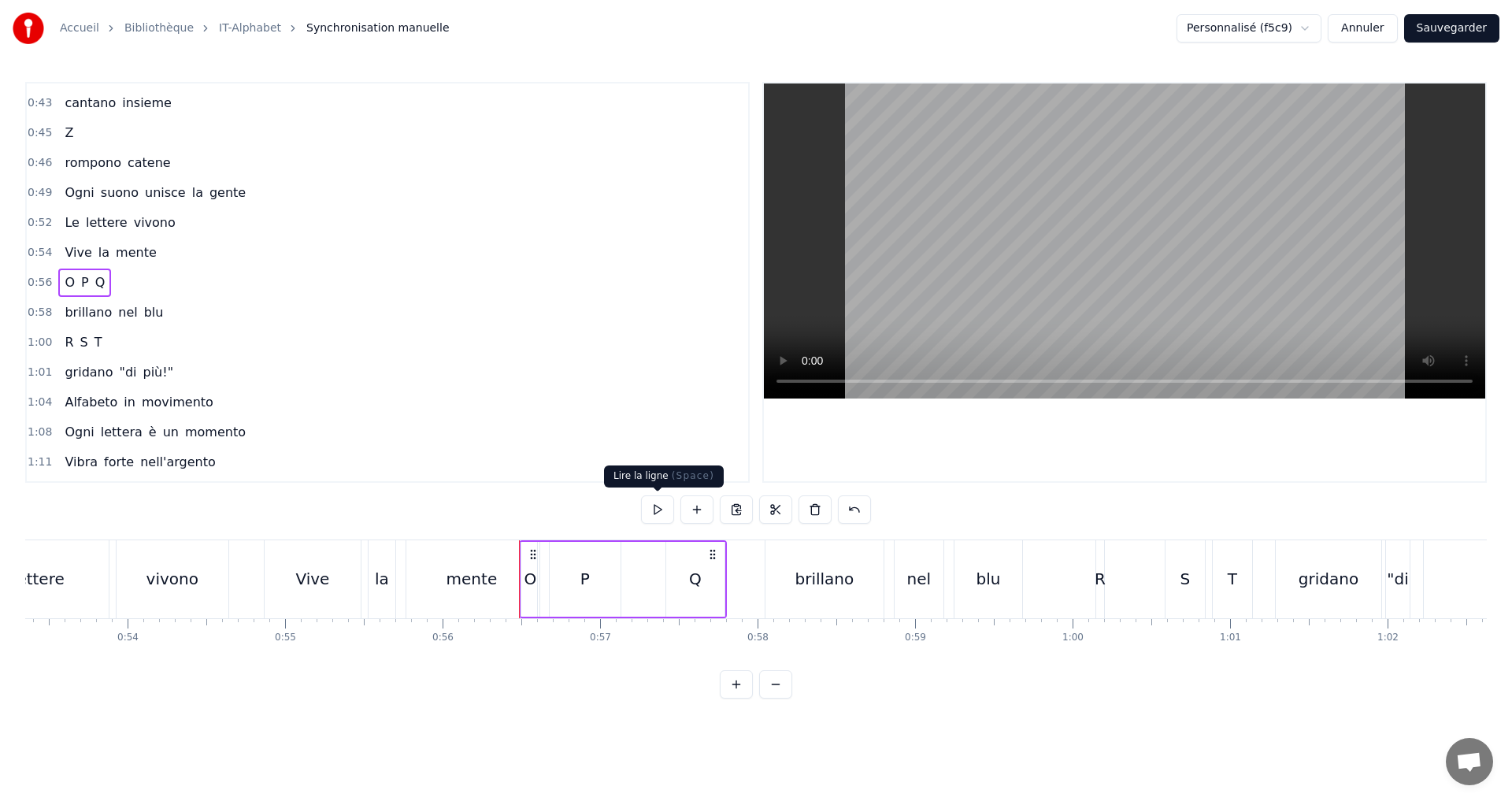
click at [667, 509] on button at bounding box center [657, 510] width 33 height 29
click at [658, 507] on button at bounding box center [657, 510] width 33 height 29
click at [658, 506] on button at bounding box center [657, 510] width 33 height 29
click at [191, 245] on div "0:54 Vive la mente" at bounding box center [387, 252] width 721 height 30
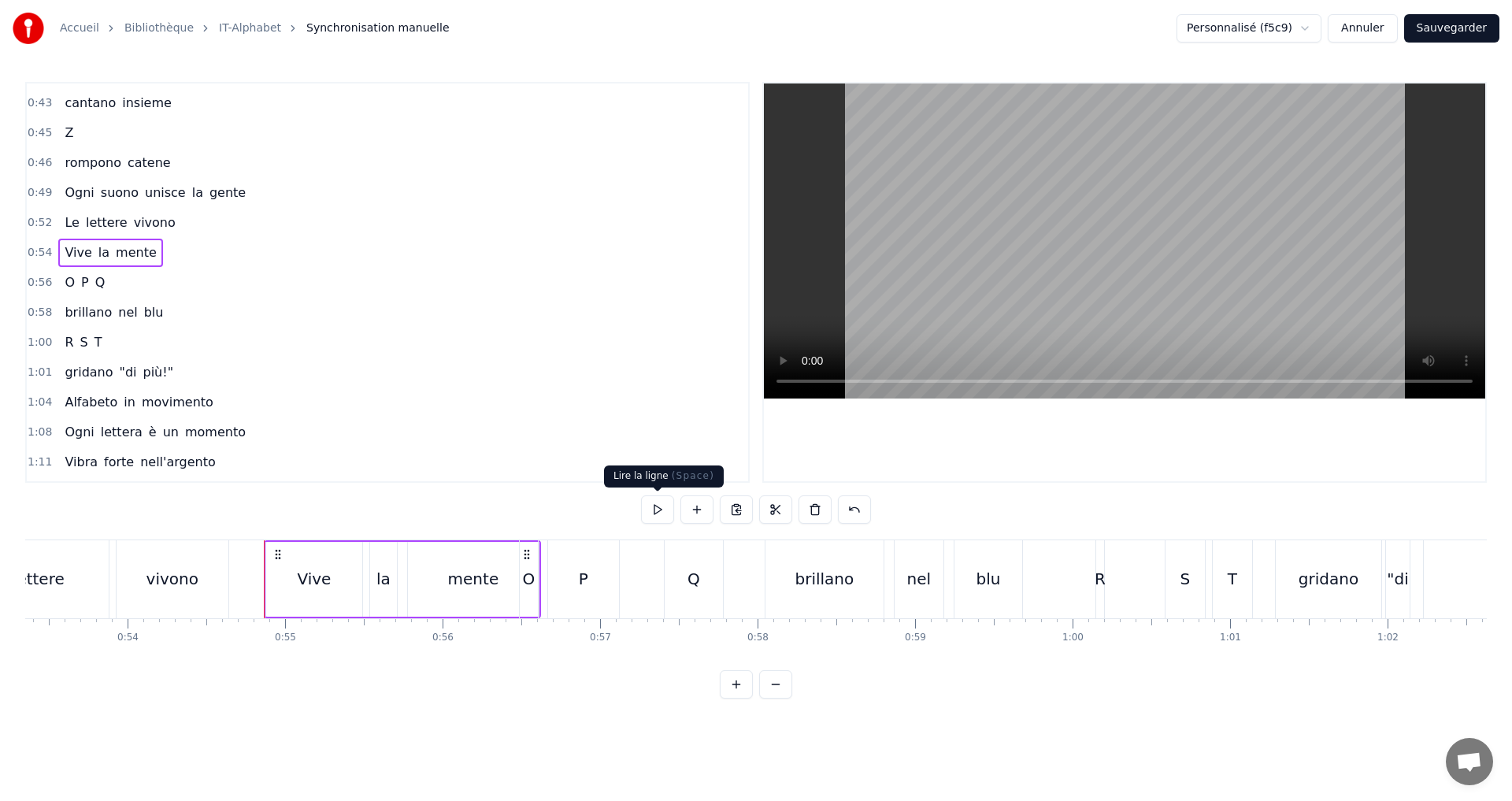
click at [655, 513] on button at bounding box center [657, 510] width 33 height 29
click at [526, 582] on div "O" at bounding box center [529, 579] width 13 height 24
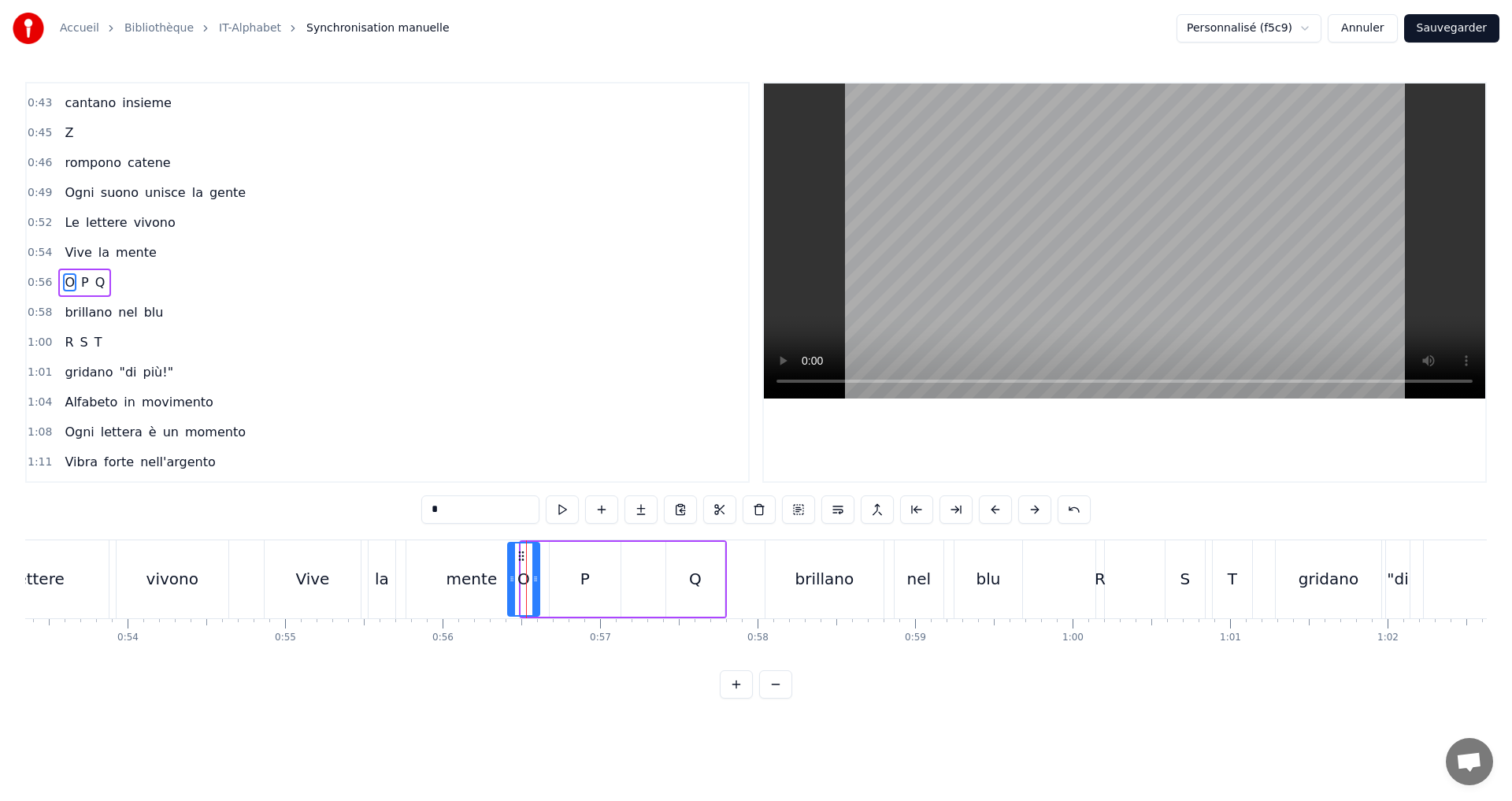
drag, startPoint x: 522, startPoint y: 581, endPoint x: 508, endPoint y: 579, distance: 14.1
click at [509, 579] on icon at bounding box center [512, 579] width 6 height 13
click at [566, 504] on button at bounding box center [562, 510] width 33 height 29
click at [488, 580] on div "mente" at bounding box center [472, 579] width 52 height 24
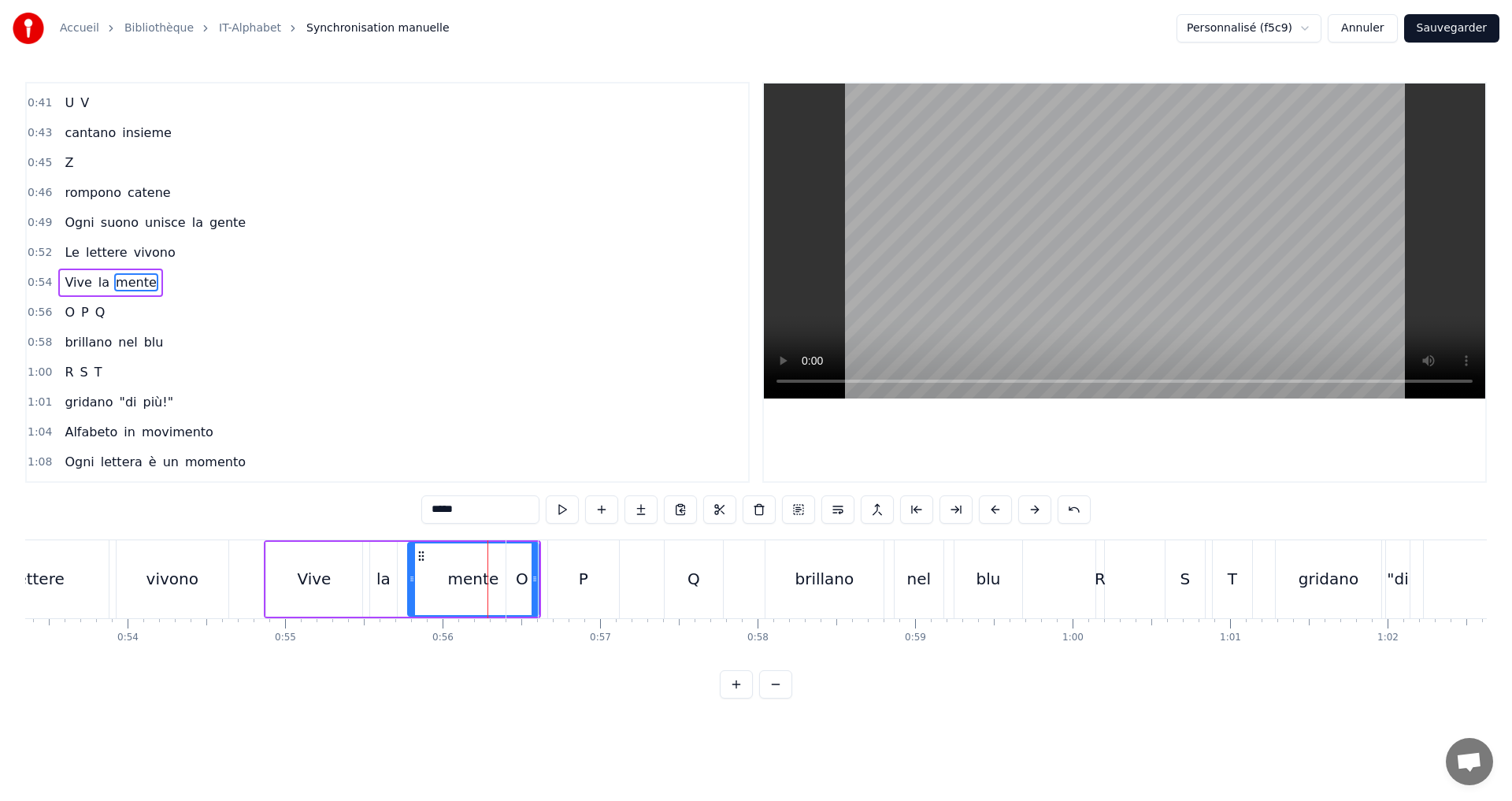
click at [448, 575] on div "mente" at bounding box center [473, 579] width 129 height 72
click at [522, 579] on div "O" at bounding box center [522, 579] width 13 height 24
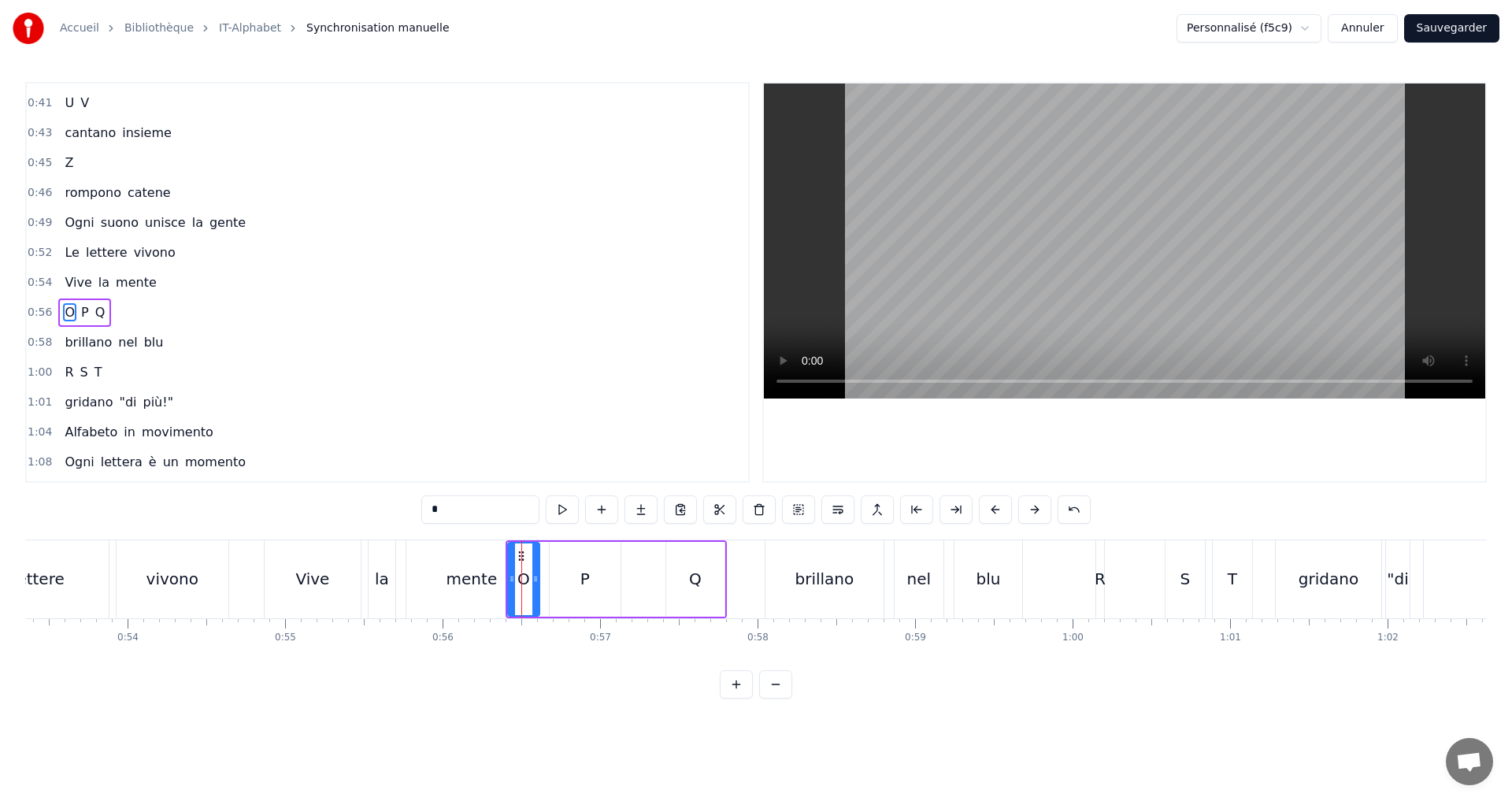
scroll to position [504, 0]
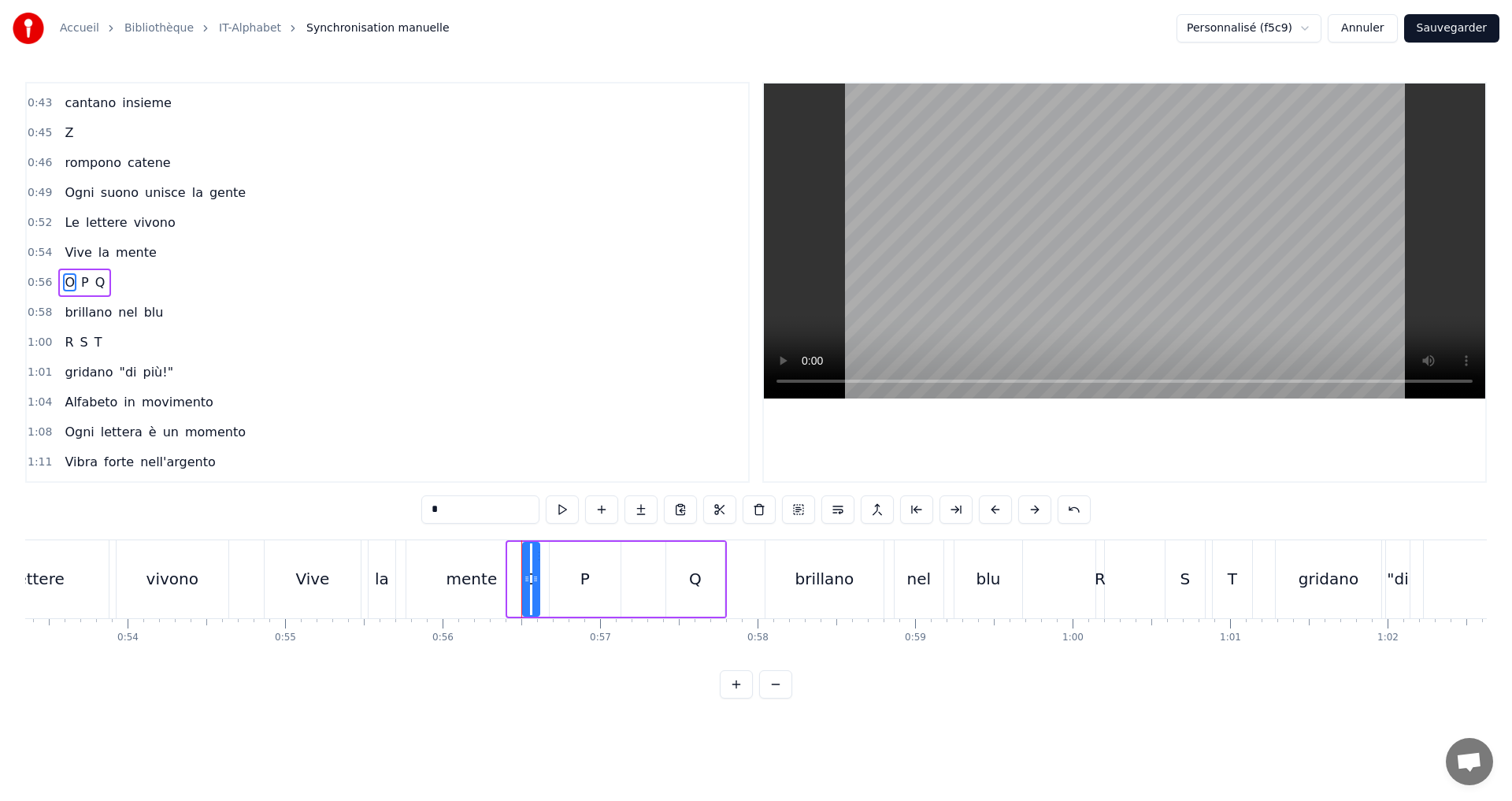
drag, startPoint x: 511, startPoint y: 579, endPoint x: 525, endPoint y: 579, distance: 14.0
click at [525, 579] on icon at bounding box center [526, 579] width 6 height 13
drag, startPoint x: 537, startPoint y: 580, endPoint x: 558, endPoint y: 581, distance: 21.0
click at [554, 581] on icon at bounding box center [550, 579] width 6 height 13
drag, startPoint x: 523, startPoint y: 577, endPoint x: 537, endPoint y: 579, distance: 14.1
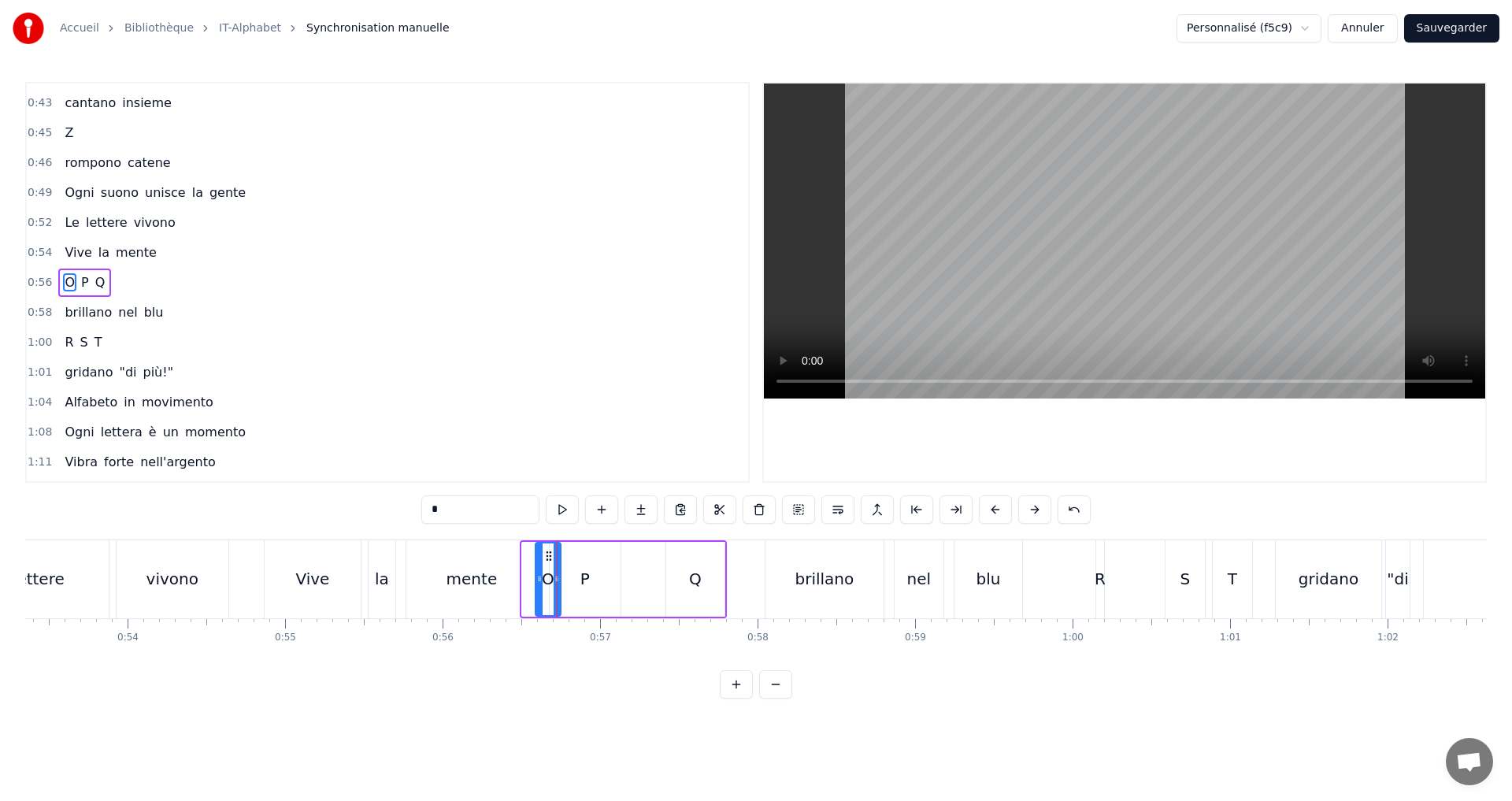
click at [537, 579] on icon at bounding box center [539, 579] width 6 height 13
click at [473, 579] on div "mente" at bounding box center [472, 579] width 52 height 24
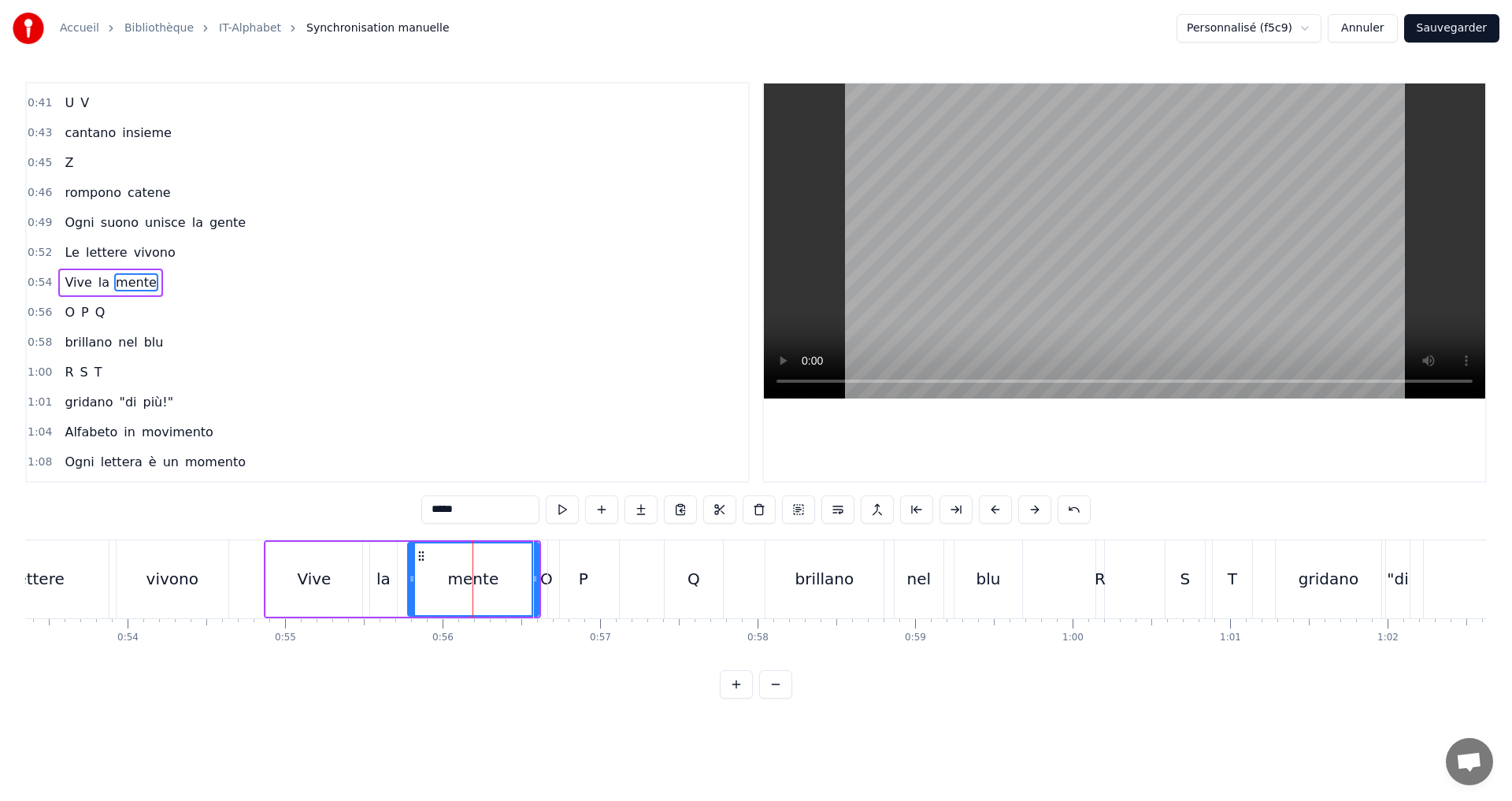
click at [534, 586] on div "O" at bounding box center [547, 579] width 27 height 78
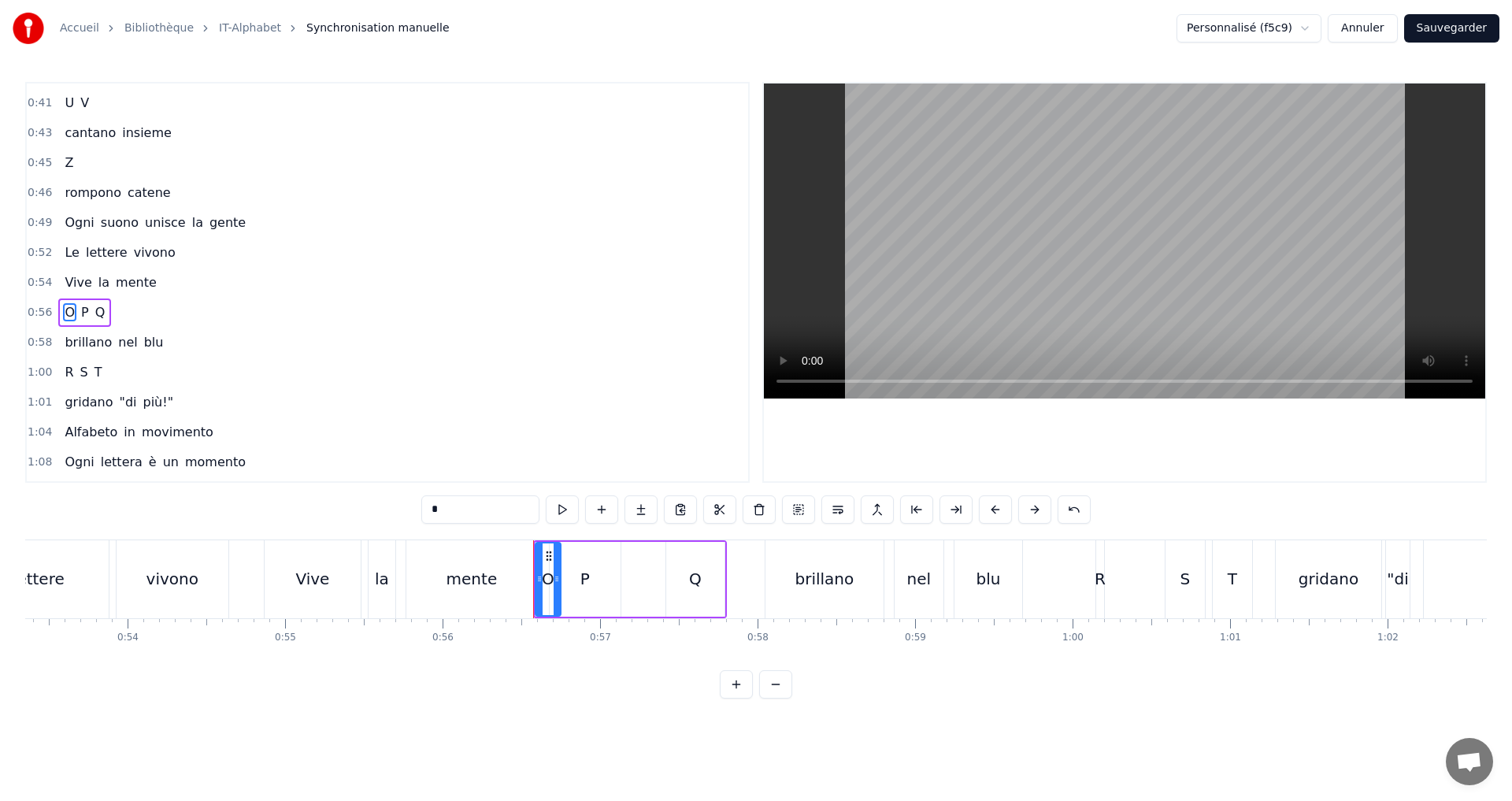
scroll to position [504, 0]
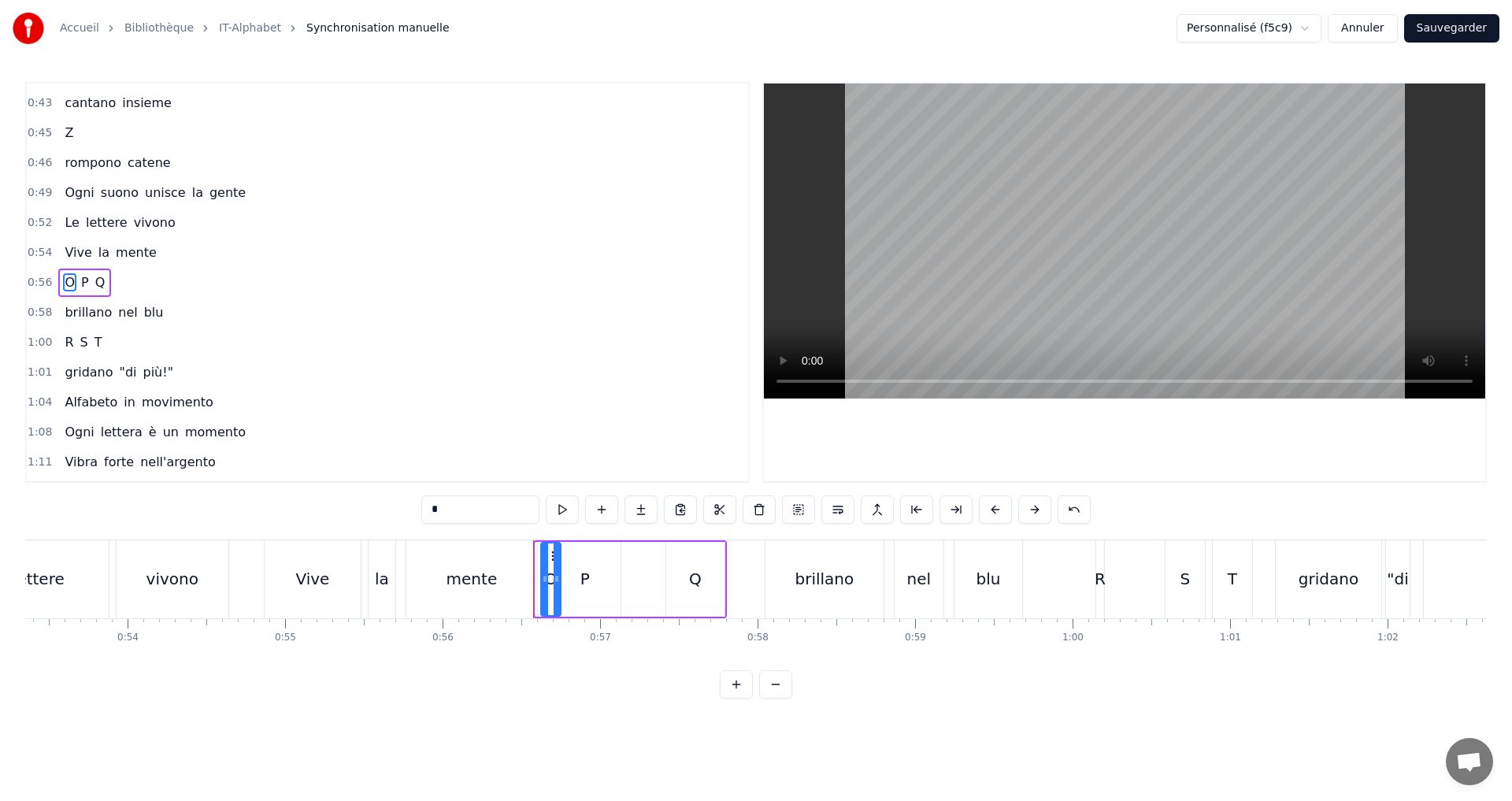
click at [542, 579] on icon at bounding box center [545, 579] width 6 height 13
click at [496, 581] on div "mente" at bounding box center [472, 579] width 131 height 78
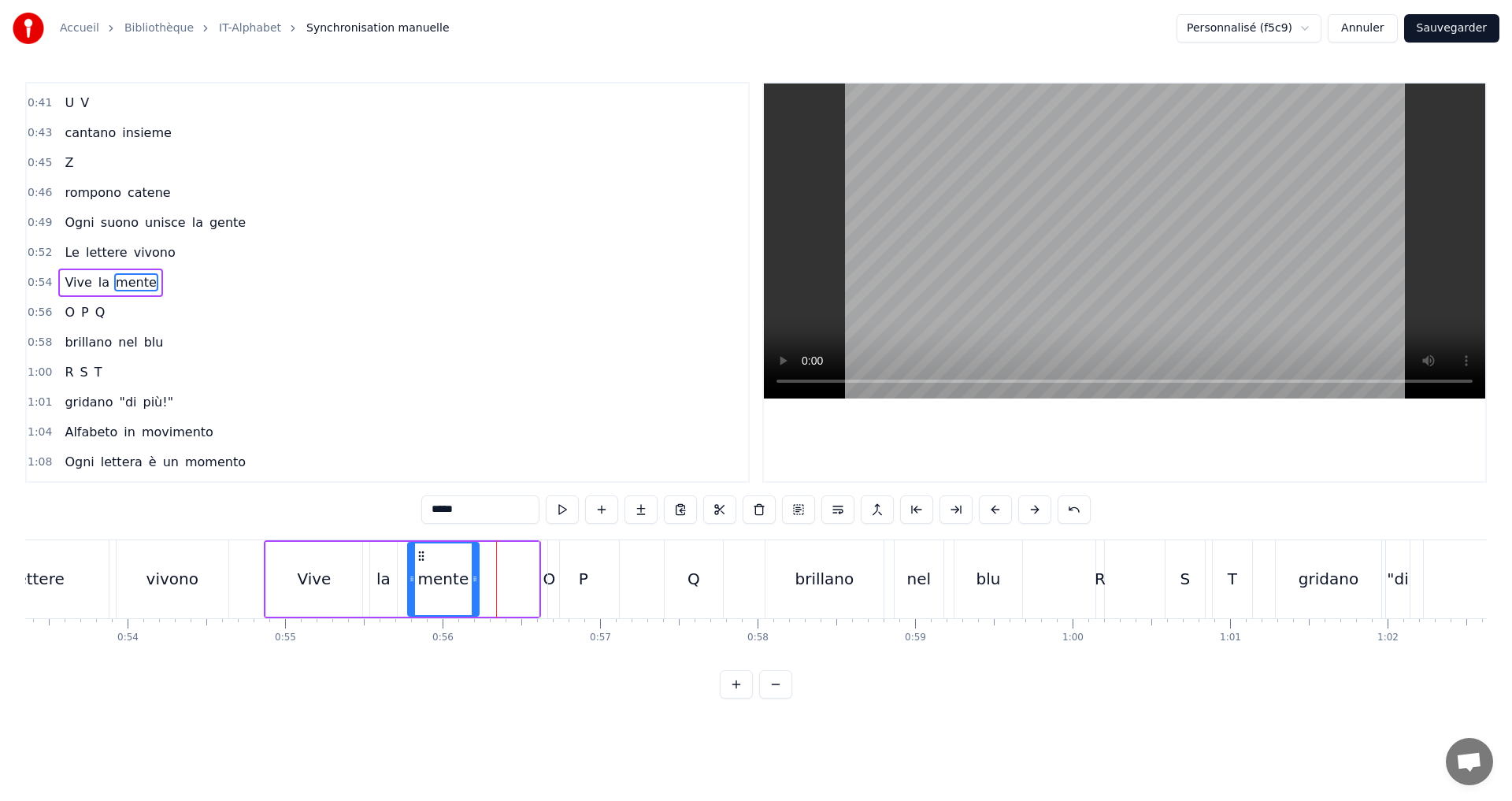
drag, startPoint x: 536, startPoint y: 592, endPoint x: 479, endPoint y: 578, distance: 58.7
click at [476, 590] on div at bounding box center [474, 579] width 6 height 72
click at [559, 511] on button at bounding box center [562, 510] width 33 height 29
click at [542, 583] on div "O" at bounding box center [549, 579] width 19 height 78
type input "*"
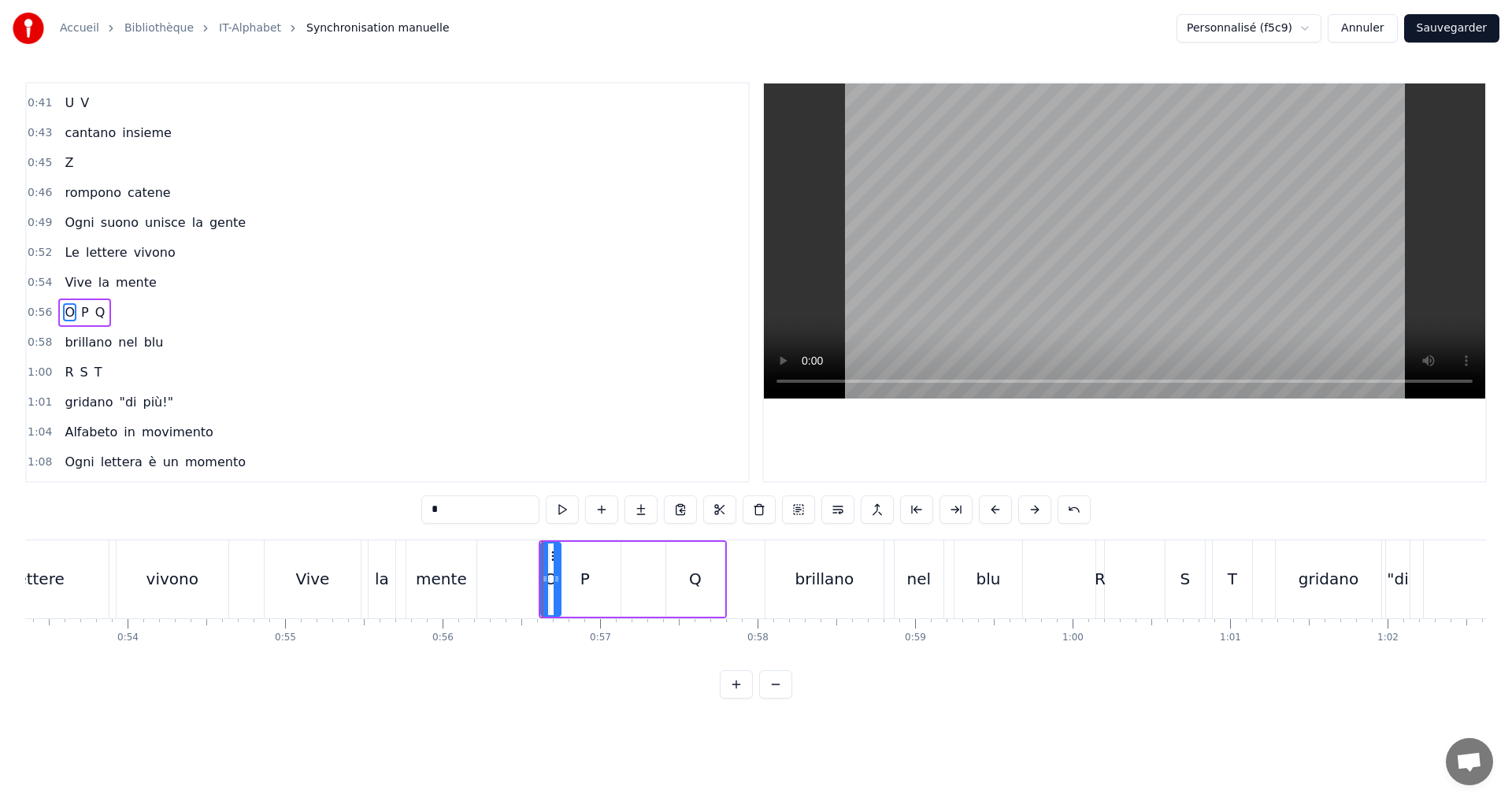
scroll to position [504, 0]
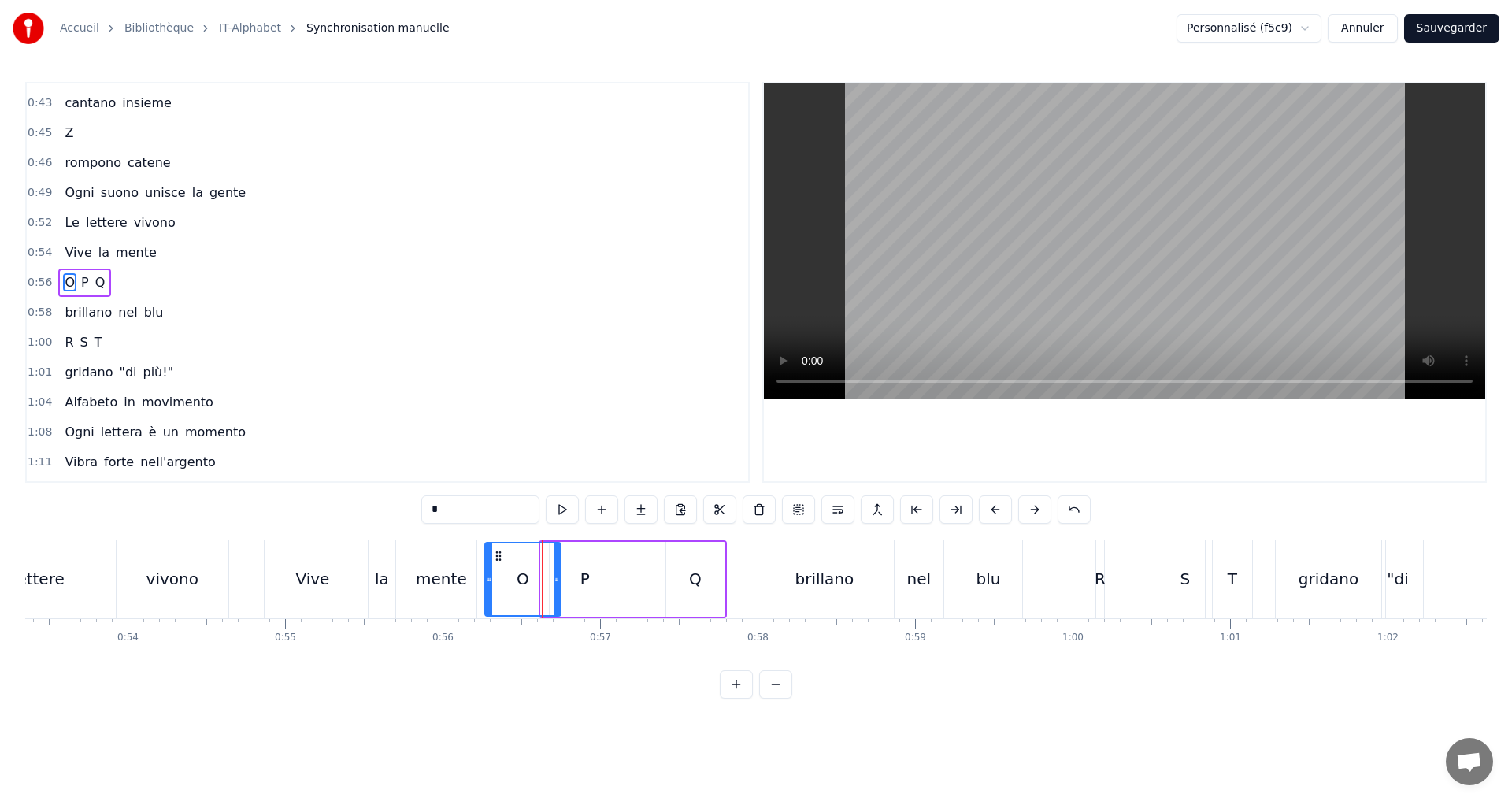
drag, startPoint x: 543, startPoint y: 580, endPoint x: 487, endPoint y: 568, distance: 57.3
click at [487, 568] on div at bounding box center [489, 579] width 6 height 72
drag, startPoint x: 556, startPoint y: 590, endPoint x: 526, endPoint y: 584, distance: 30.6
click at [526, 584] on div at bounding box center [525, 579] width 6 height 72
click at [556, 511] on button at bounding box center [562, 510] width 33 height 29
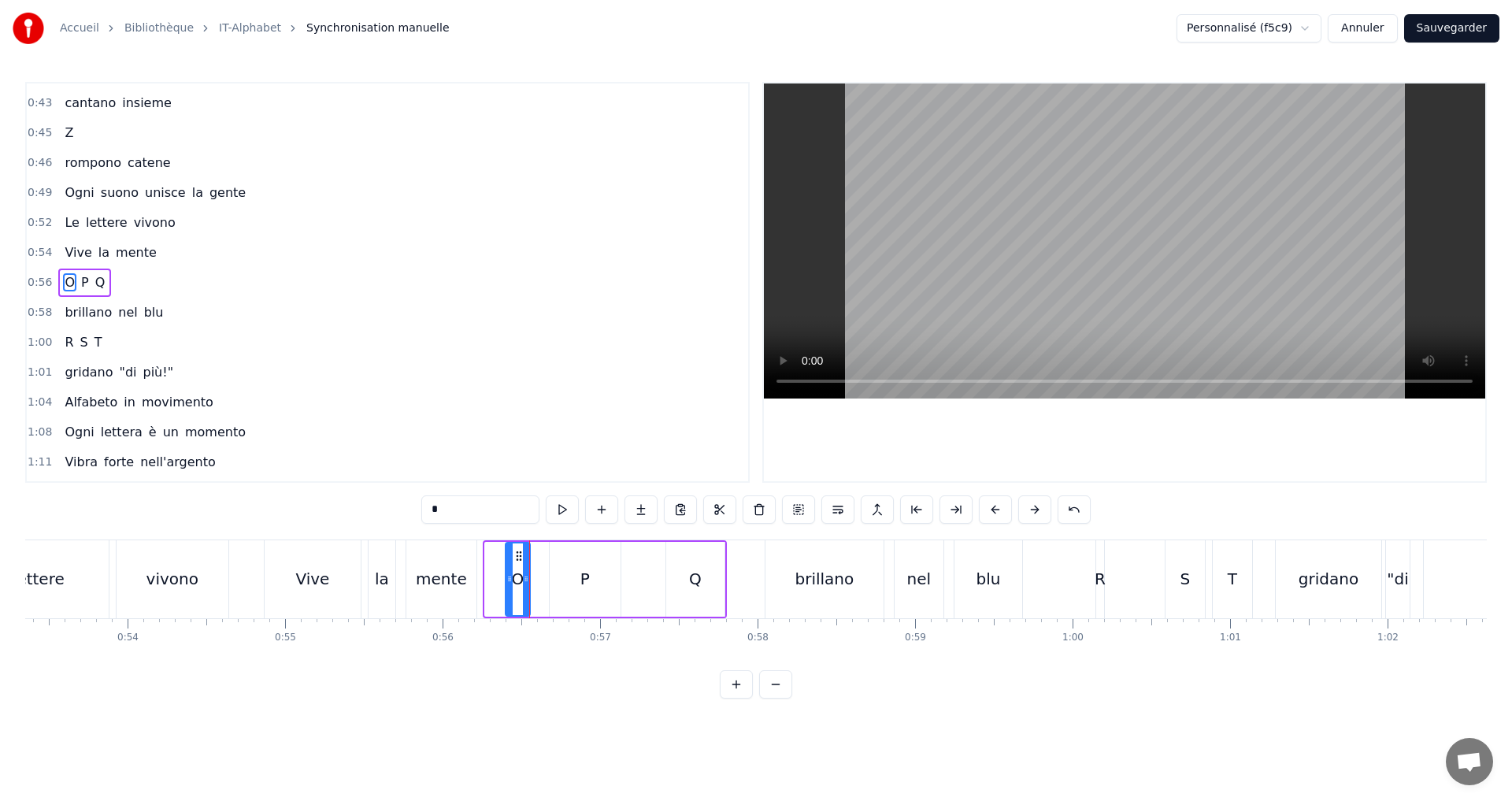
drag, startPoint x: 486, startPoint y: 580, endPoint x: 507, endPoint y: 582, distance: 21.1
click at [507, 582] on icon at bounding box center [509, 579] width 6 height 13
click at [565, 517] on button at bounding box center [562, 510] width 33 height 29
click at [273, 303] on div "0:58 brillano nel blu" at bounding box center [387, 312] width 721 height 30
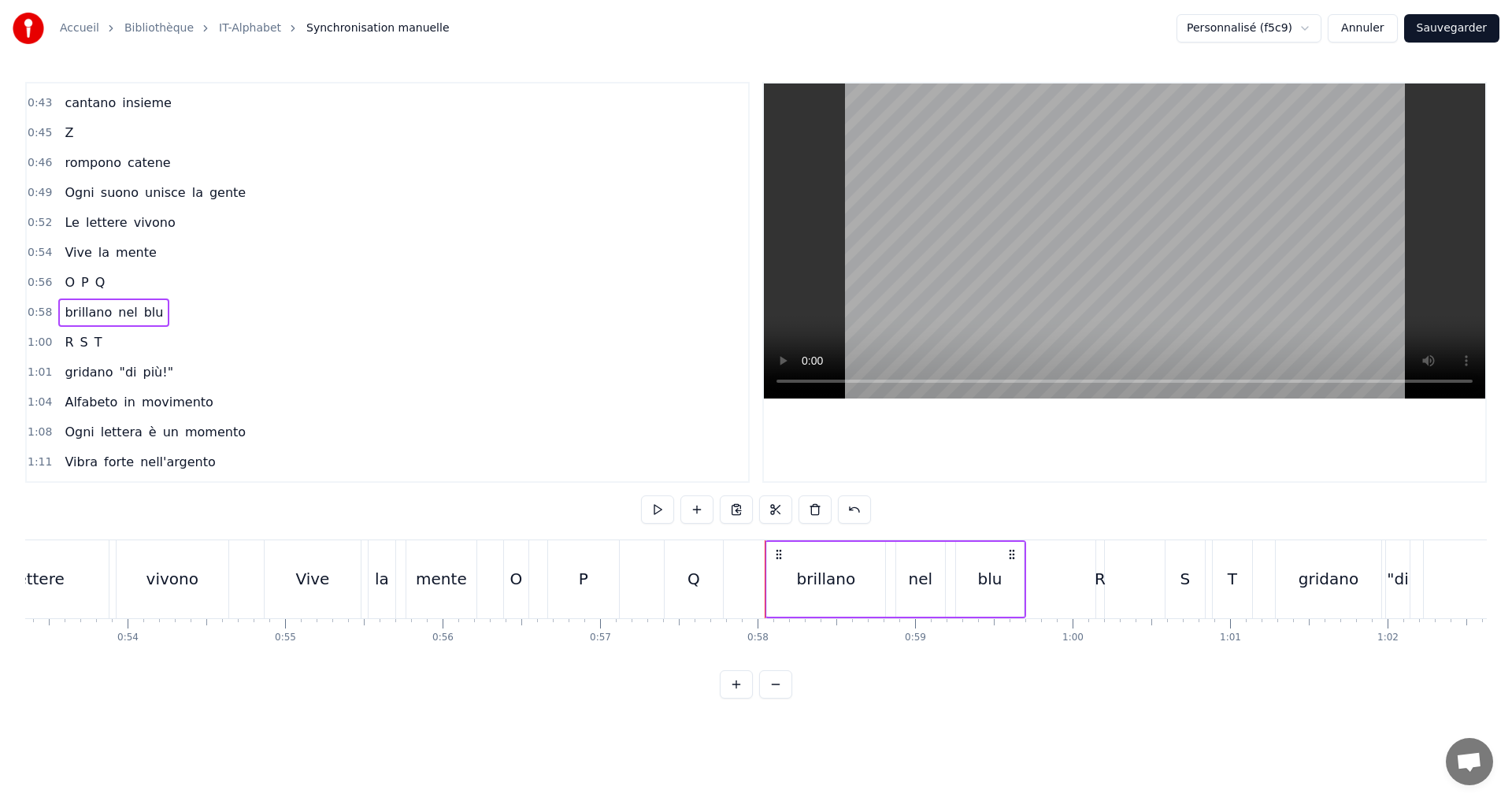
drag, startPoint x: 166, startPoint y: 270, endPoint x: 360, endPoint y: 360, distance: 213.9
click at [166, 271] on div "0:56 O P Q" at bounding box center [387, 283] width 721 height 30
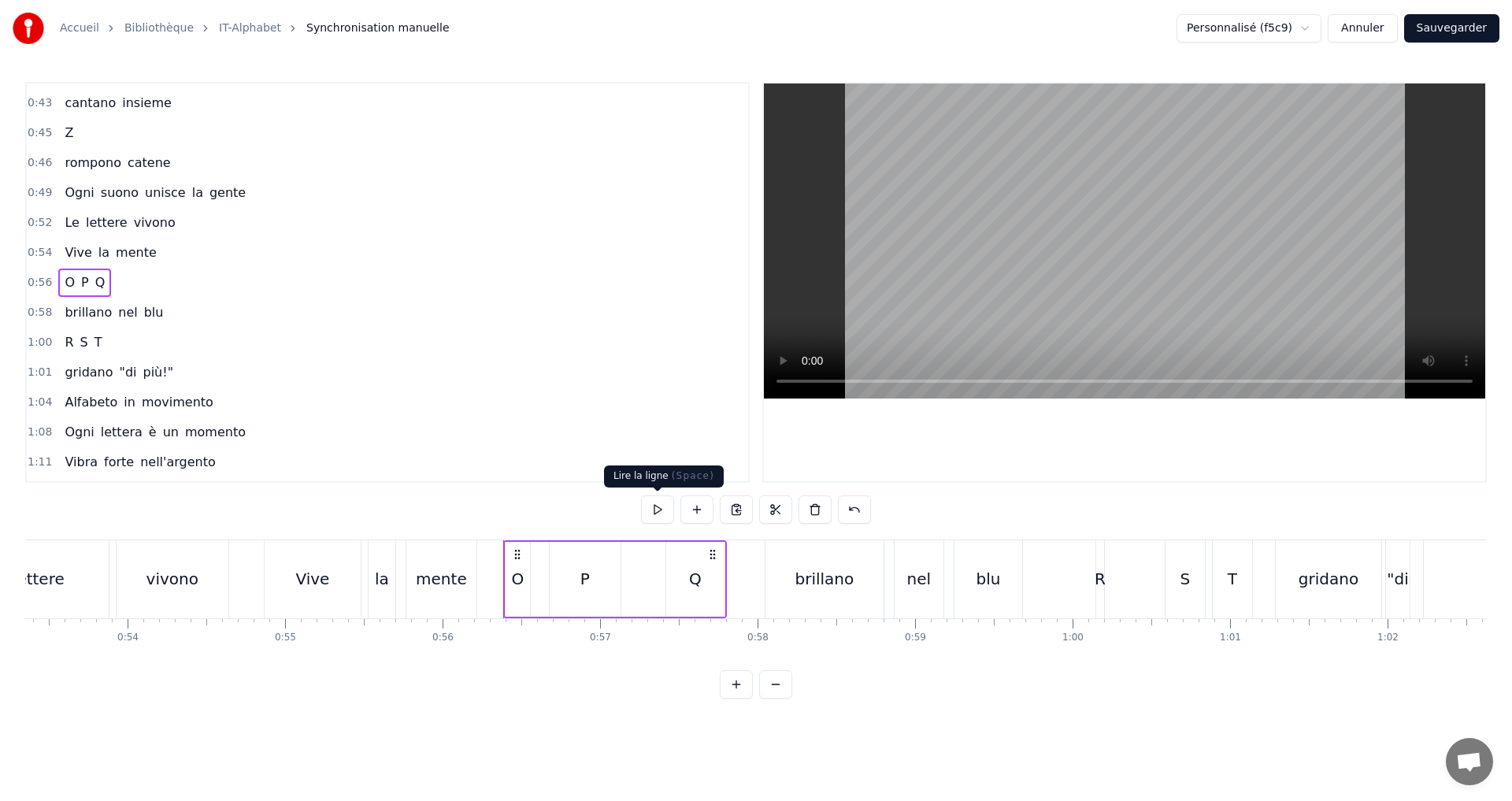
click at [660, 507] on button at bounding box center [657, 510] width 33 height 29
click at [662, 503] on button at bounding box center [657, 510] width 33 height 29
click at [519, 580] on div "O" at bounding box center [518, 579] width 13 height 24
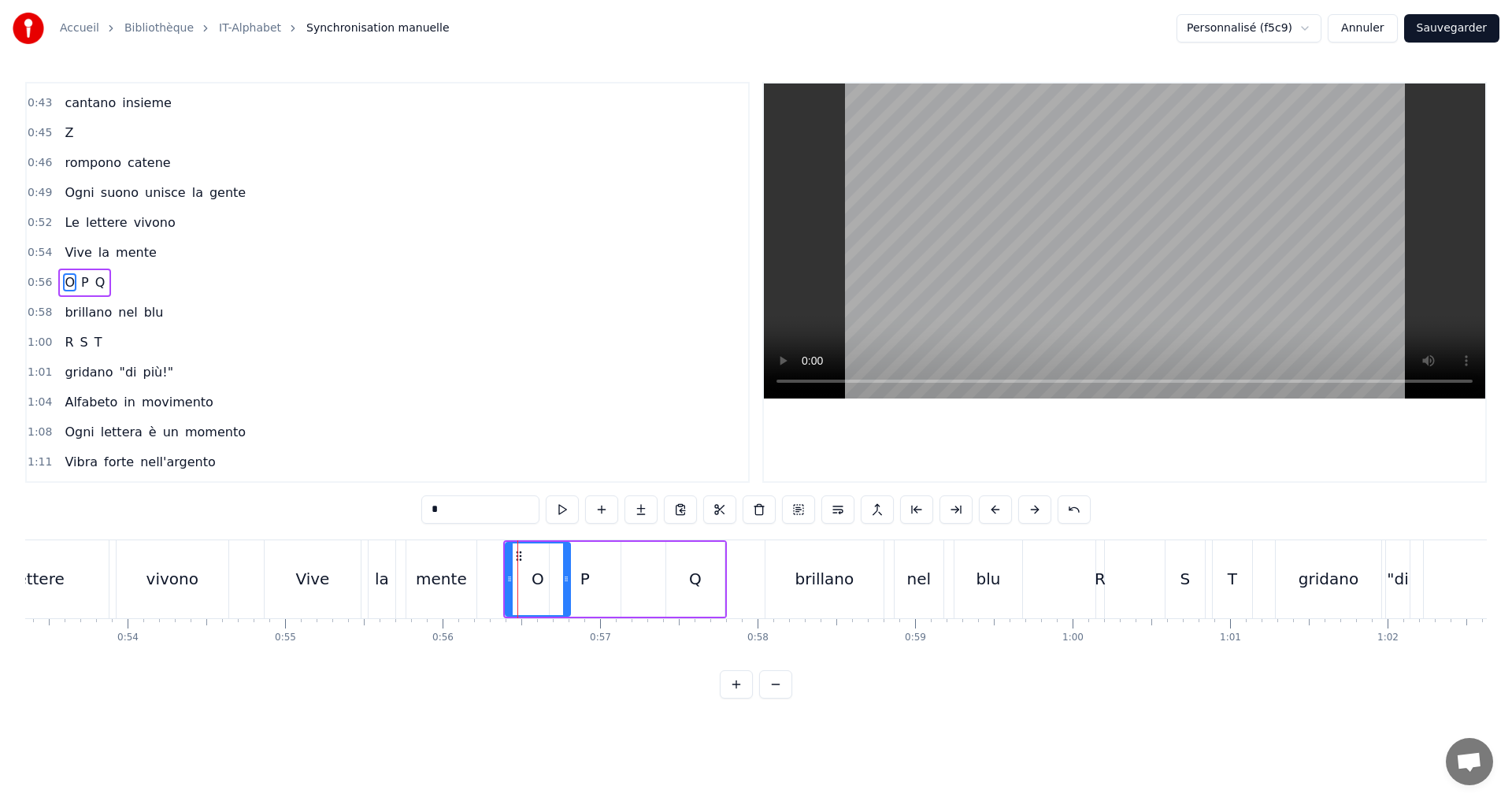
drag, startPoint x: 529, startPoint y: 587, endPoint x: 568, endPoint y: 584, distance: 39.1
click at [568, 584] on div at bounding box center [566, 579] width 6 height 72
drag, startPoint x: 510, startPoint y: 581, endPoint x: 568, endPoint y: 561, distance: 61.4
click at [551, 584] on icon at bounding box center [552, 579] width 6 height 13
click at [557, 511] on button at bounding box center [562, 510] width 33 height 29
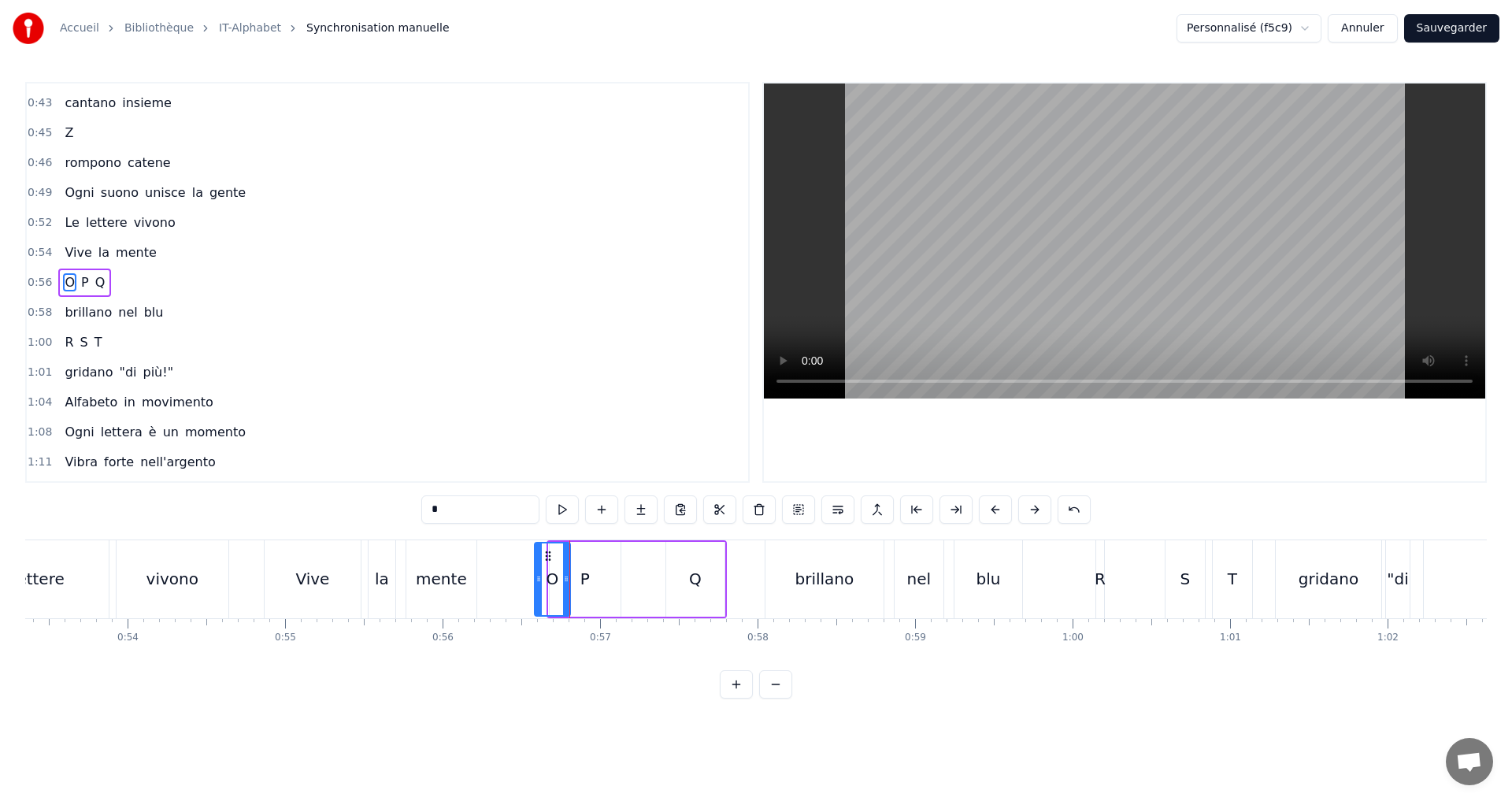
drag, startPoint x: 551, startPoint y: 579, endPoint x: 536, endPoint y: 573, distance: 16.2
click at [536, 573] on icon at bounding box center [538, 579] width 6 height 13
drag, startPoint x: 568, startPoint y: 586, endPoint x: 579, endPoint y: 540, distance: 47.3
click at [552, 582] on div at bounding box center [551, 579] width 6 height 72
click at [562, 511] on button at bounding box center [562, 510] width 33 height 29
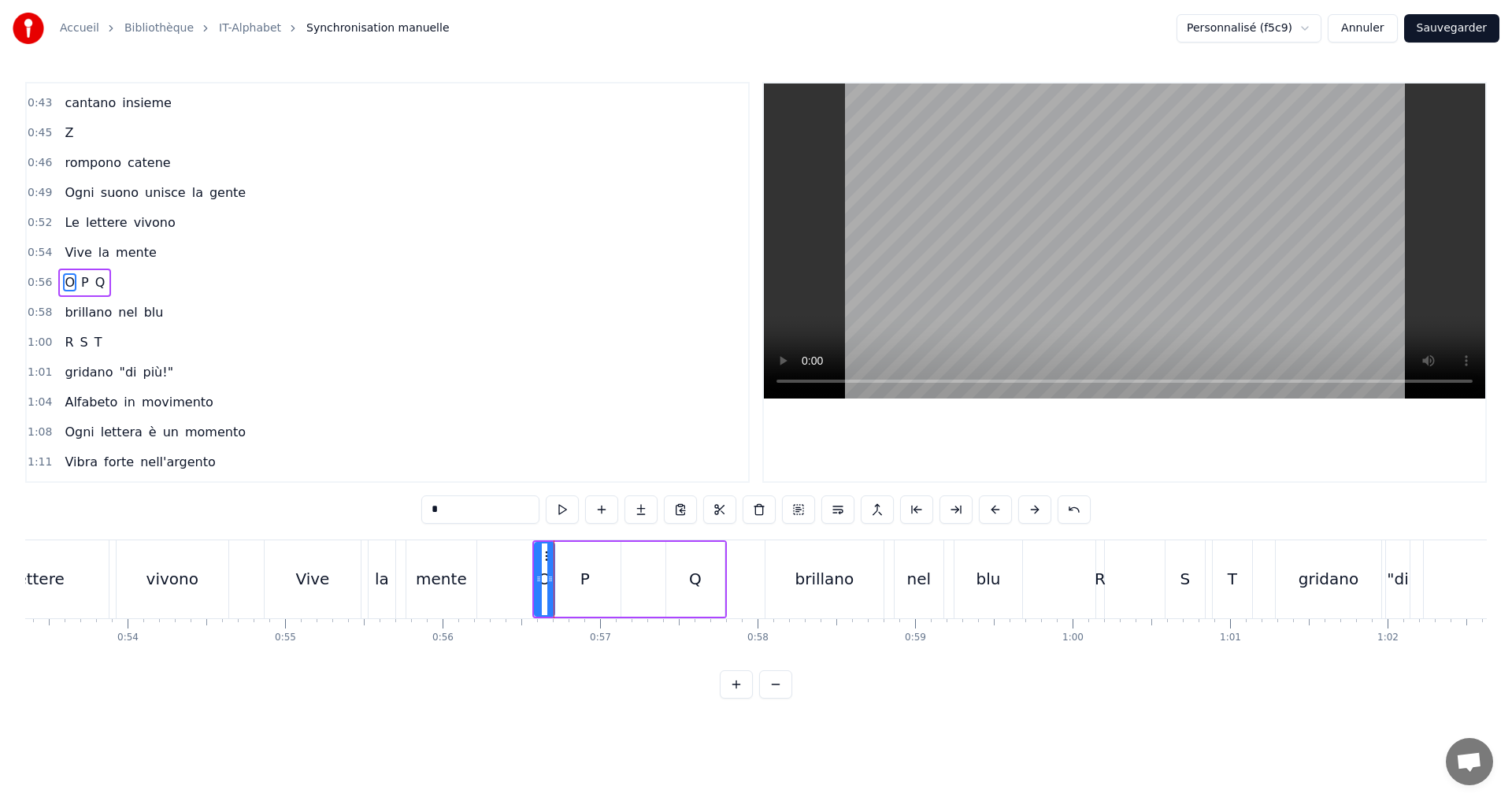
click at [571, 587] on div "P" at bounding box center [585, 579] width 71 height 74
type input "*"
click at [156, 283] on div "0:56 O P Q" at bounding box center [387, 283] width 721 height 30
drag, startPoint x: 649, startPoint y: 506, endPoint x: 661, endPoint y: 510, distance: 12.6
click at [651, 507] on button at bounding box center [657, 510] width 33 height 29
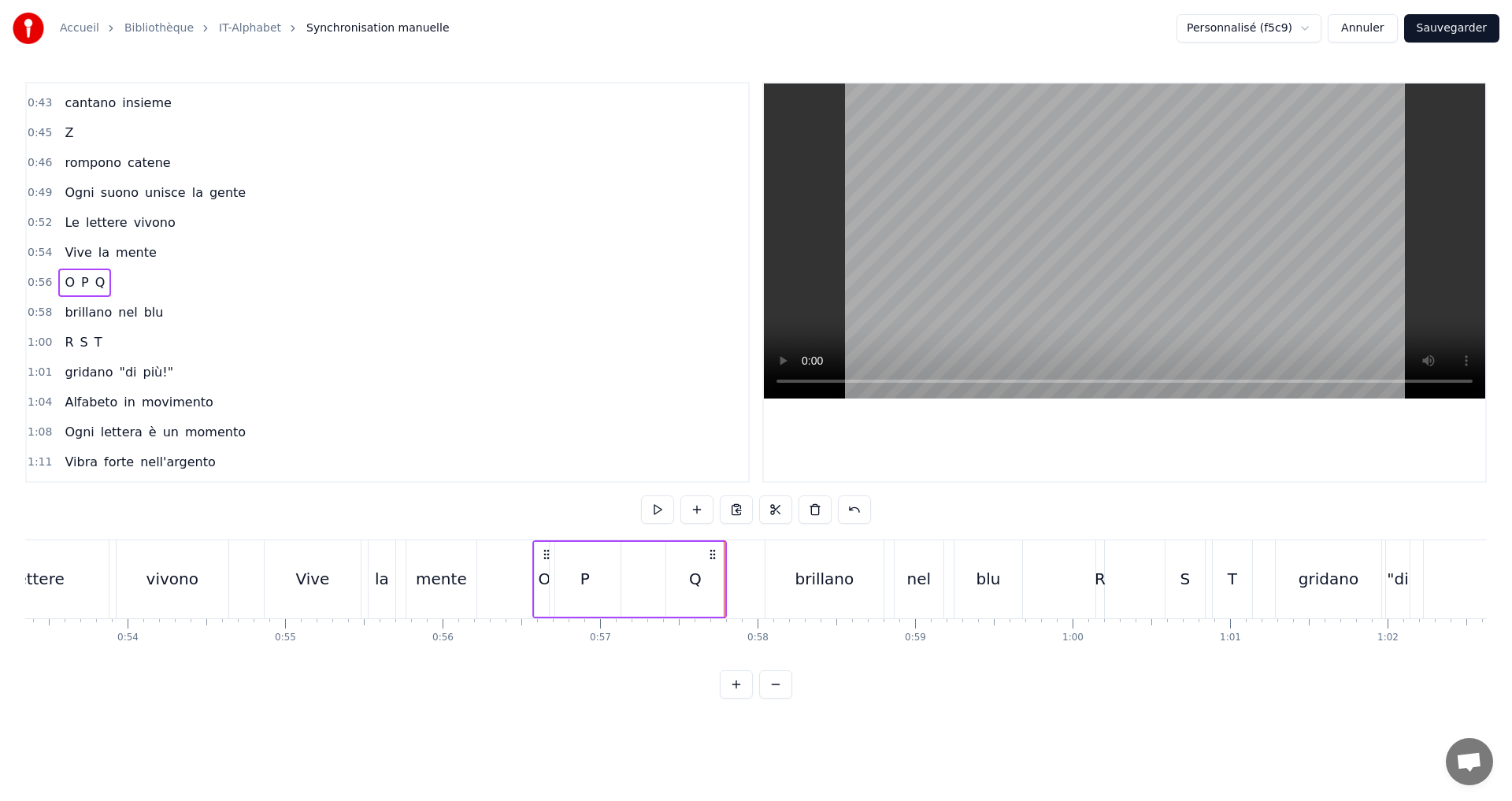
click at [189, 247] on div "0:54 Vive la mente" at bounding box center [387, 252] width 721 height 30
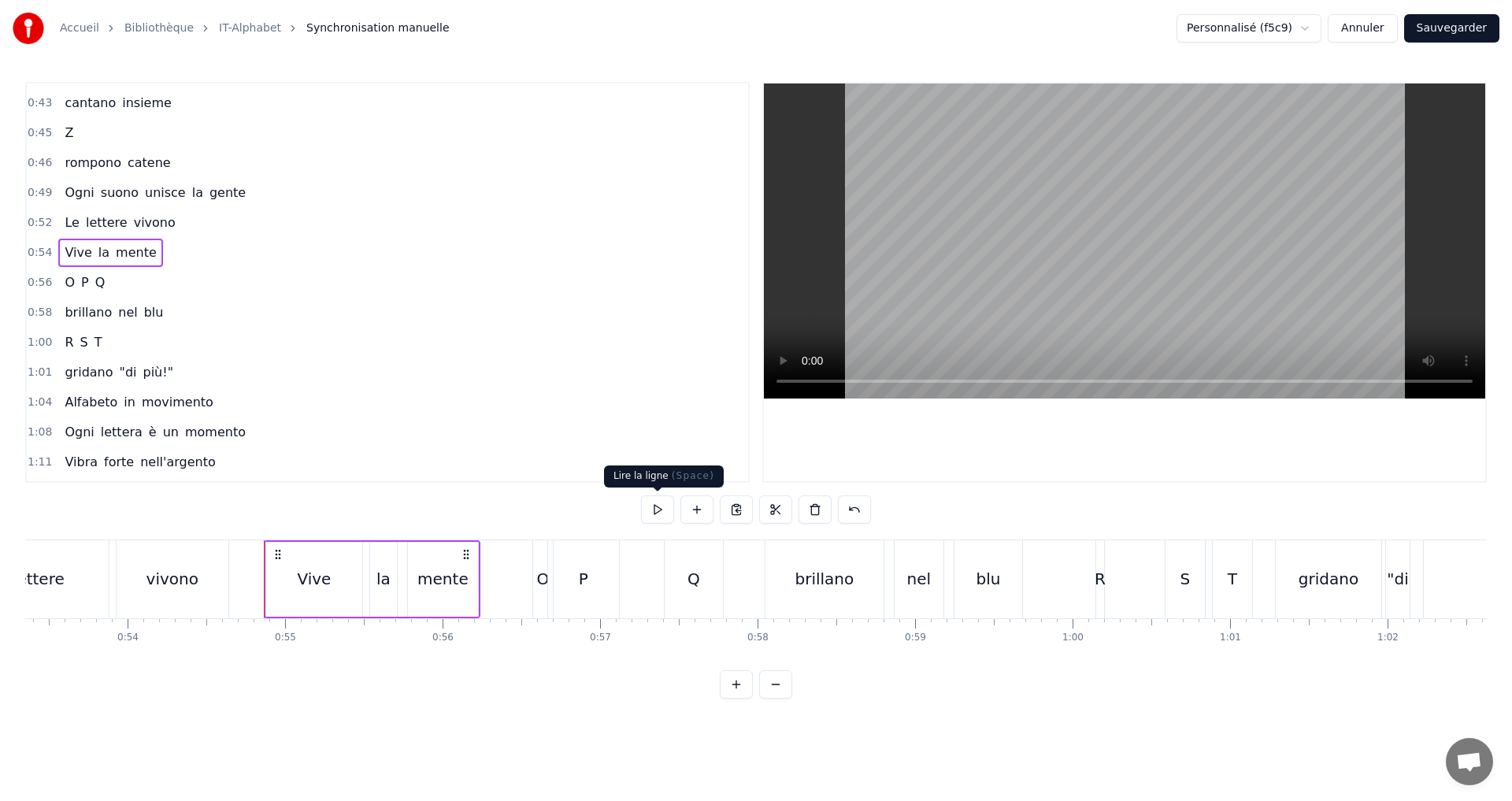
click at [652, 512] on button at bounding box center [657, 510] width 33 height 29
click at [200, 270] on div "0:56 O P Q" at bounding box center [387, 283] width 721 height 30
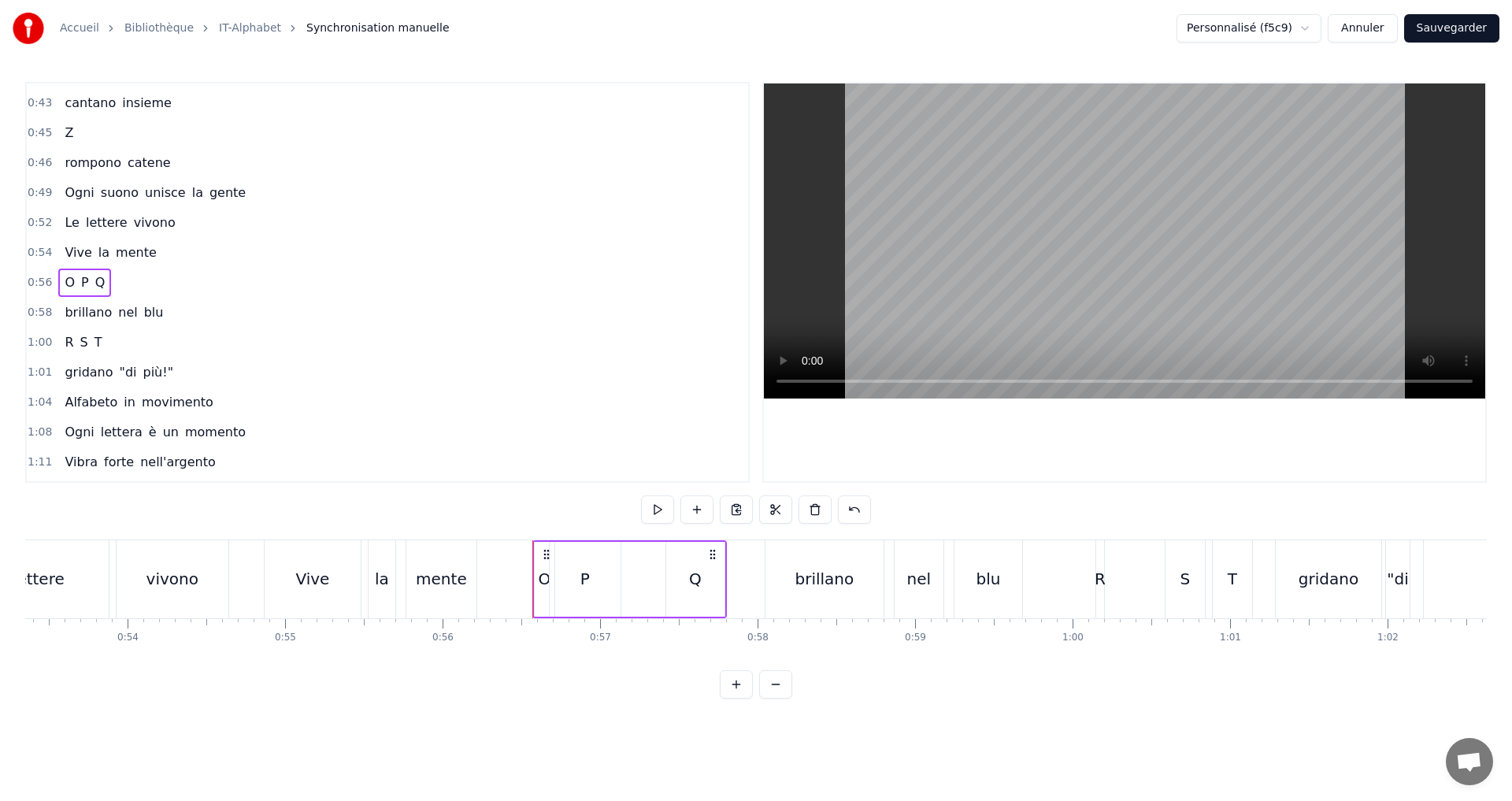
click at [221, 252] on div "0:54 Vive la mente" at bounding box center [387, 252] width 721 height 30
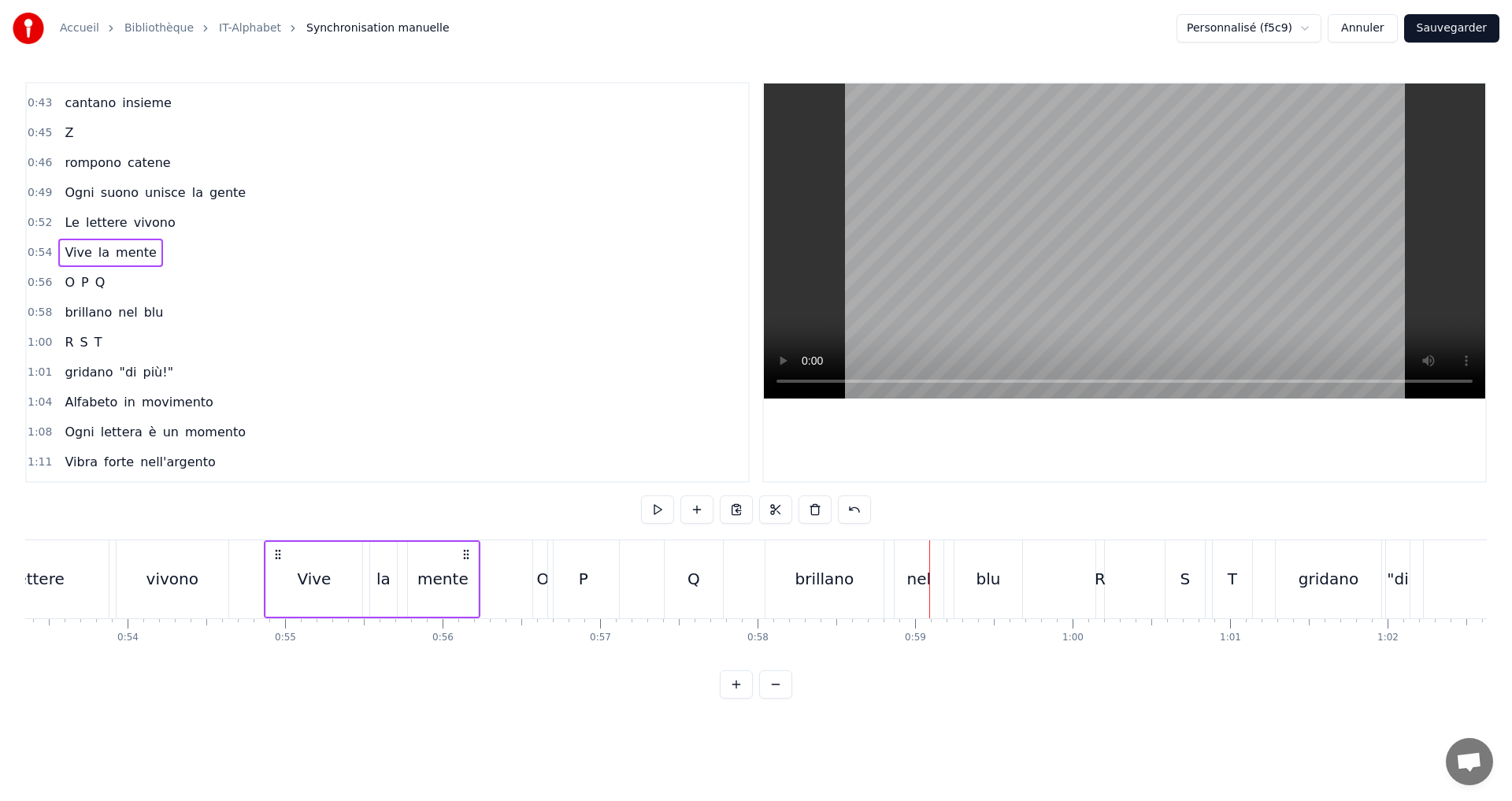
drag, startPoint x: 457, startPoint y: 578, endPoint x: 468, endPoint y: 581, distance: 11.4
click at [458, 578] on div "mente" at bounding box center [443, 579] width 52 height 24
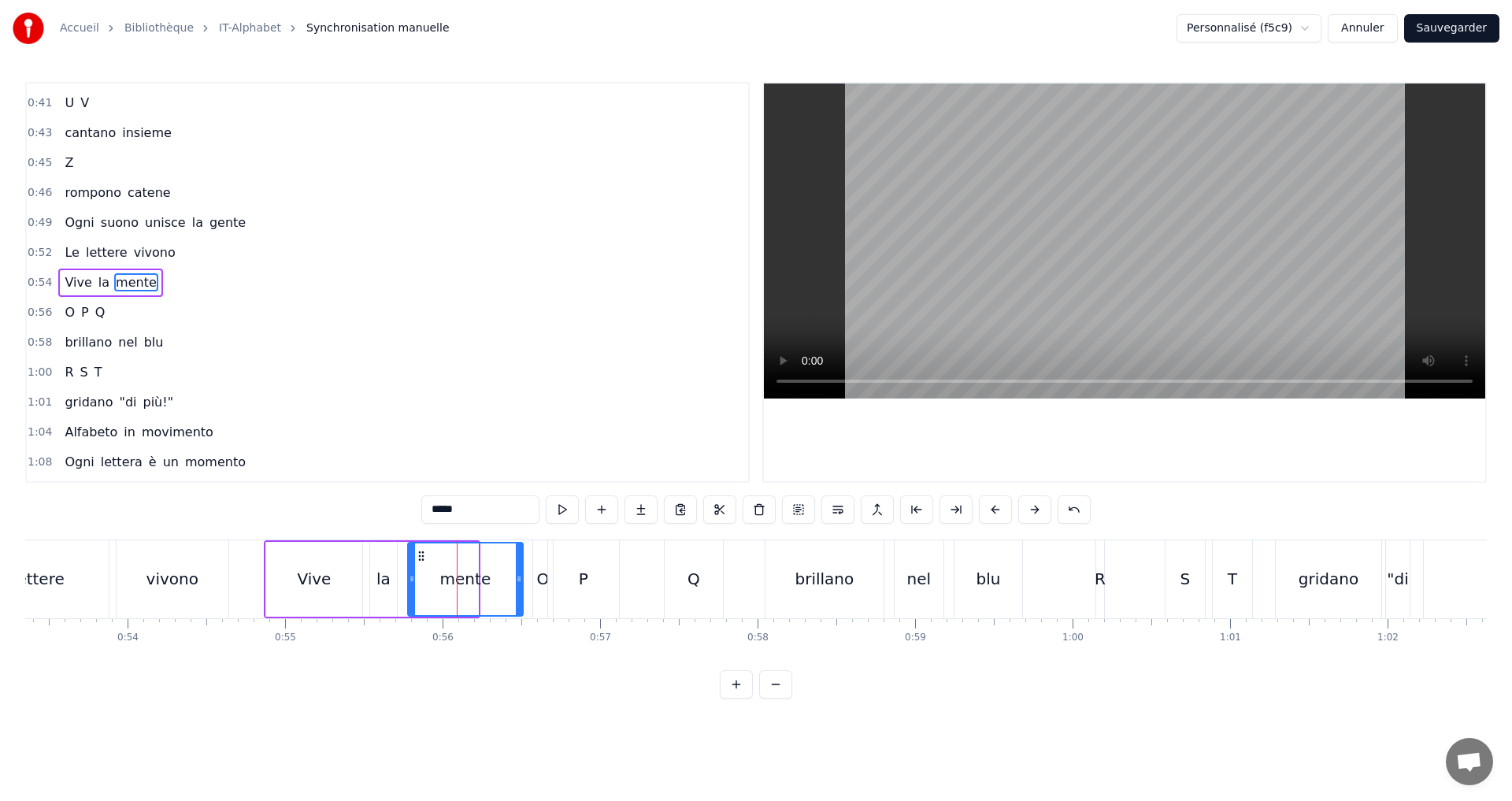
drag, startPoint x: 476, startPoint y: 582, endPoint x: 518, endPoint y: 578, distance: 42.2
click at [521, 578] on icon at bounding box center [518, 579] width 6 height 13
click at [565, 507] on button at bounding box center [562, 510] width 33 height 29
drag, startPoint x: 519, startPoint y: 583, endPoint x: 558, endPoint y: 536, distance: 61.1
click at [511, 582] on icon at bounding box center [510, 579] width 6 height 13
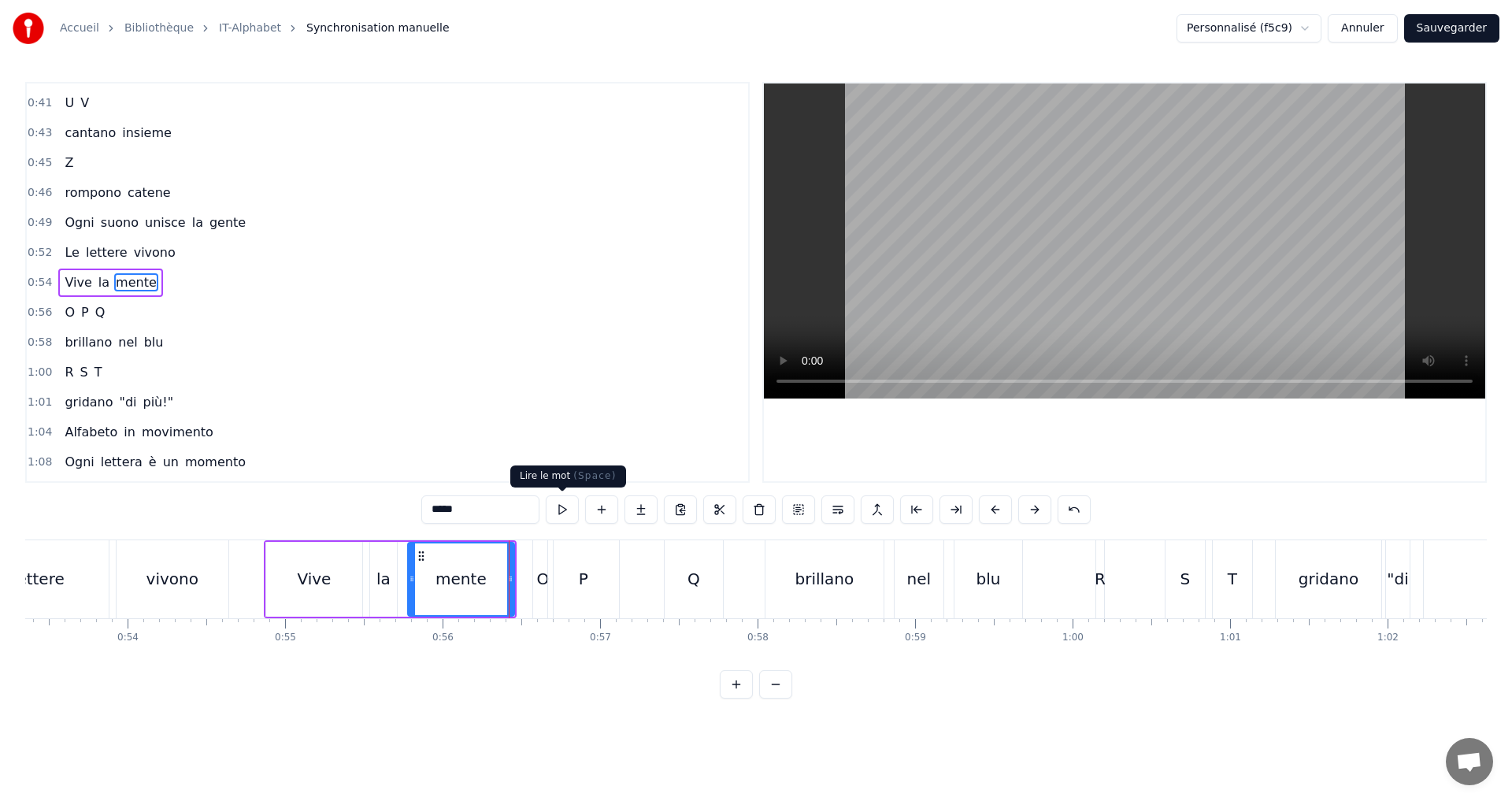
click at [562, 513] on button at bounding box center [562, 510] width 33 height 29
drag, startPoint x: 158, startPoint y: 303, endPoint x: 175, endPoint y: 321, distance: 24.8
click at [158, 304] on div "0:56 O P Q" at bounding box center [387, 312] width 721 height 30
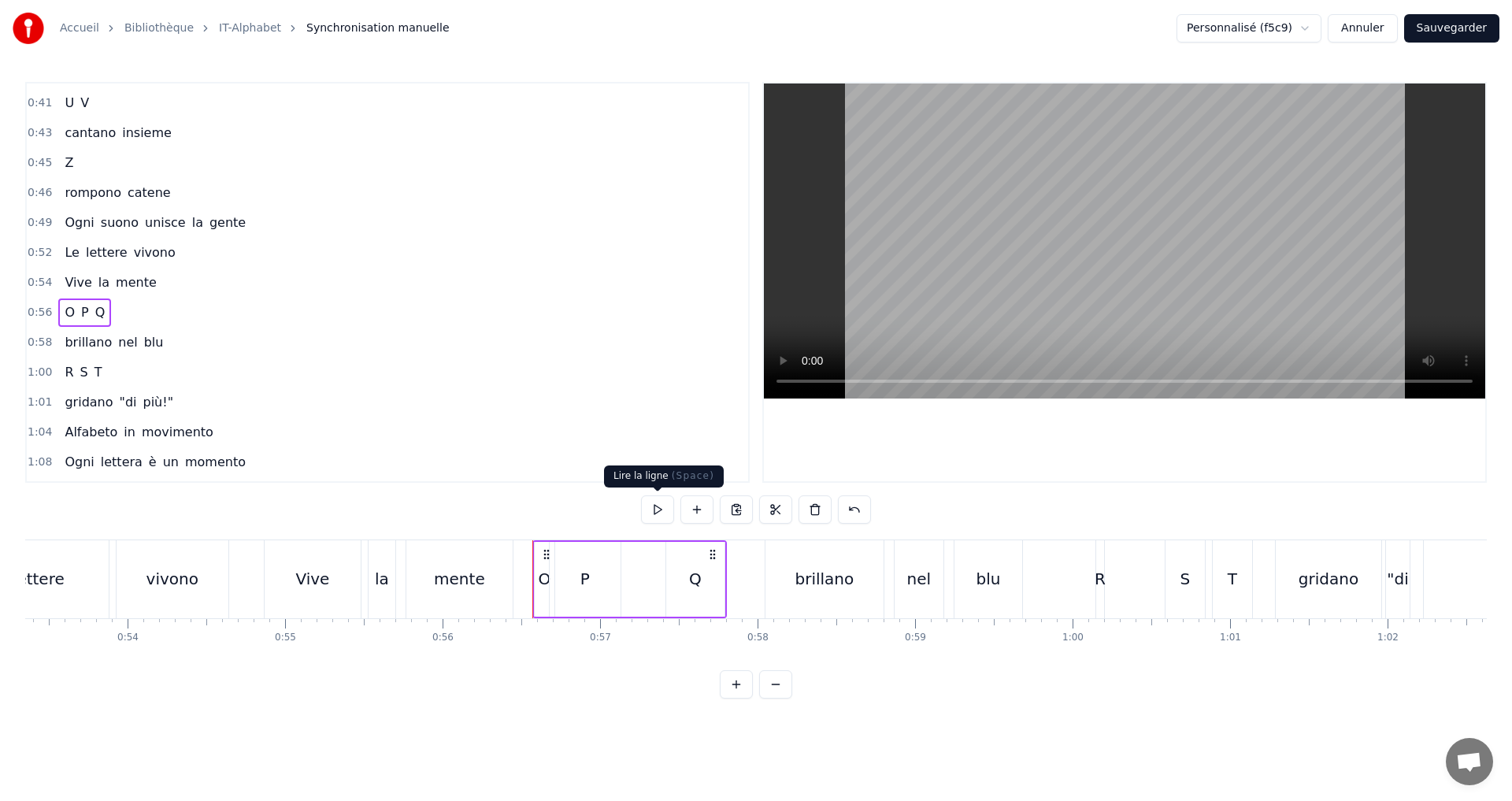
click at [664, 507] on button at bounding box center [657, 510] width 33 height 29
click at [207, 337] on div "0:58 brillano nel blu" at bounding box center [387, 342] width 721 height 30
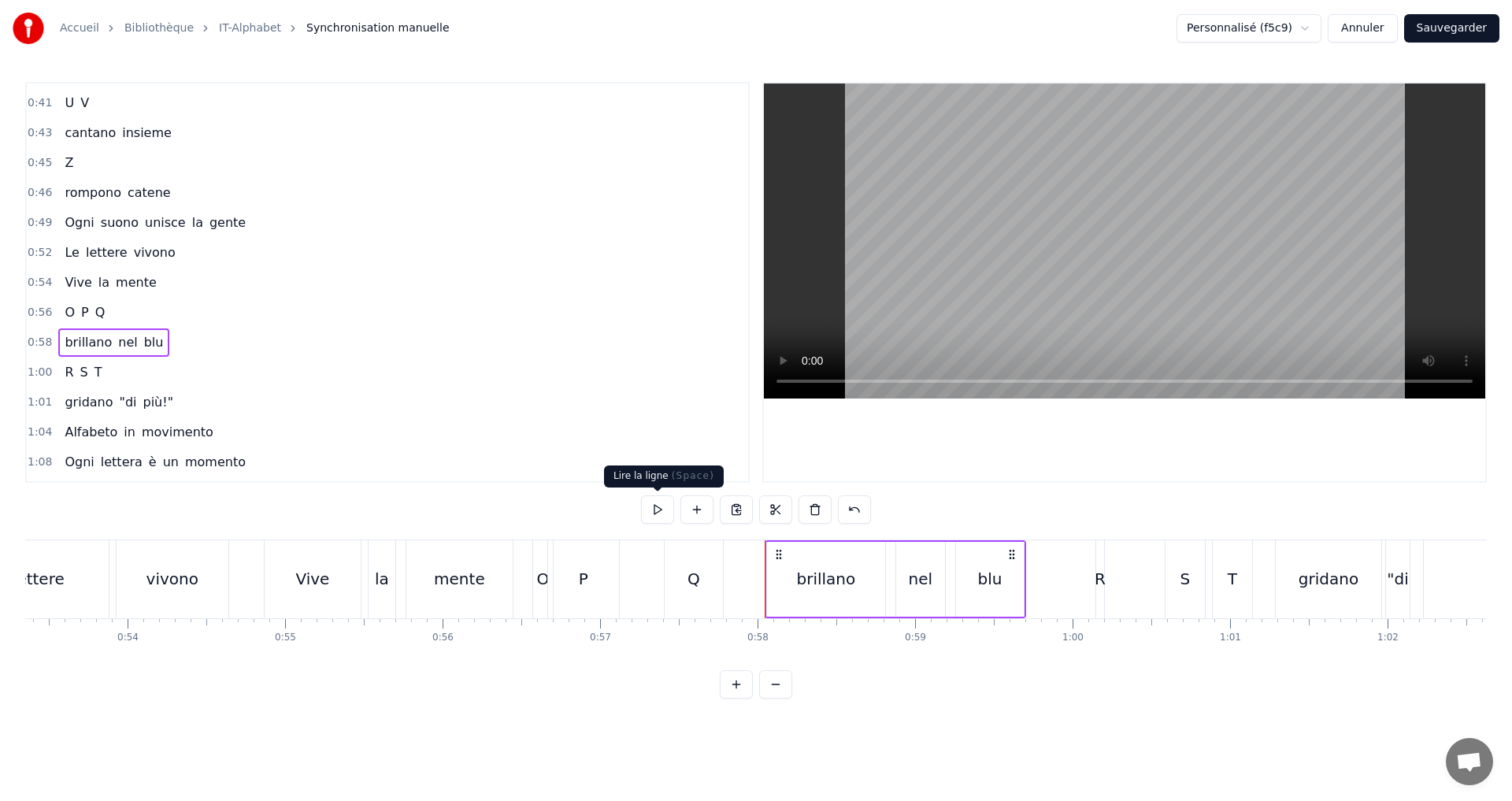
click at [668, 520] on button at bounding box center [657, 510] width 33 height 29
click at [1473, 30] on button "Sauvegarder" at bounding box center [1452, 29] width 96 height 29
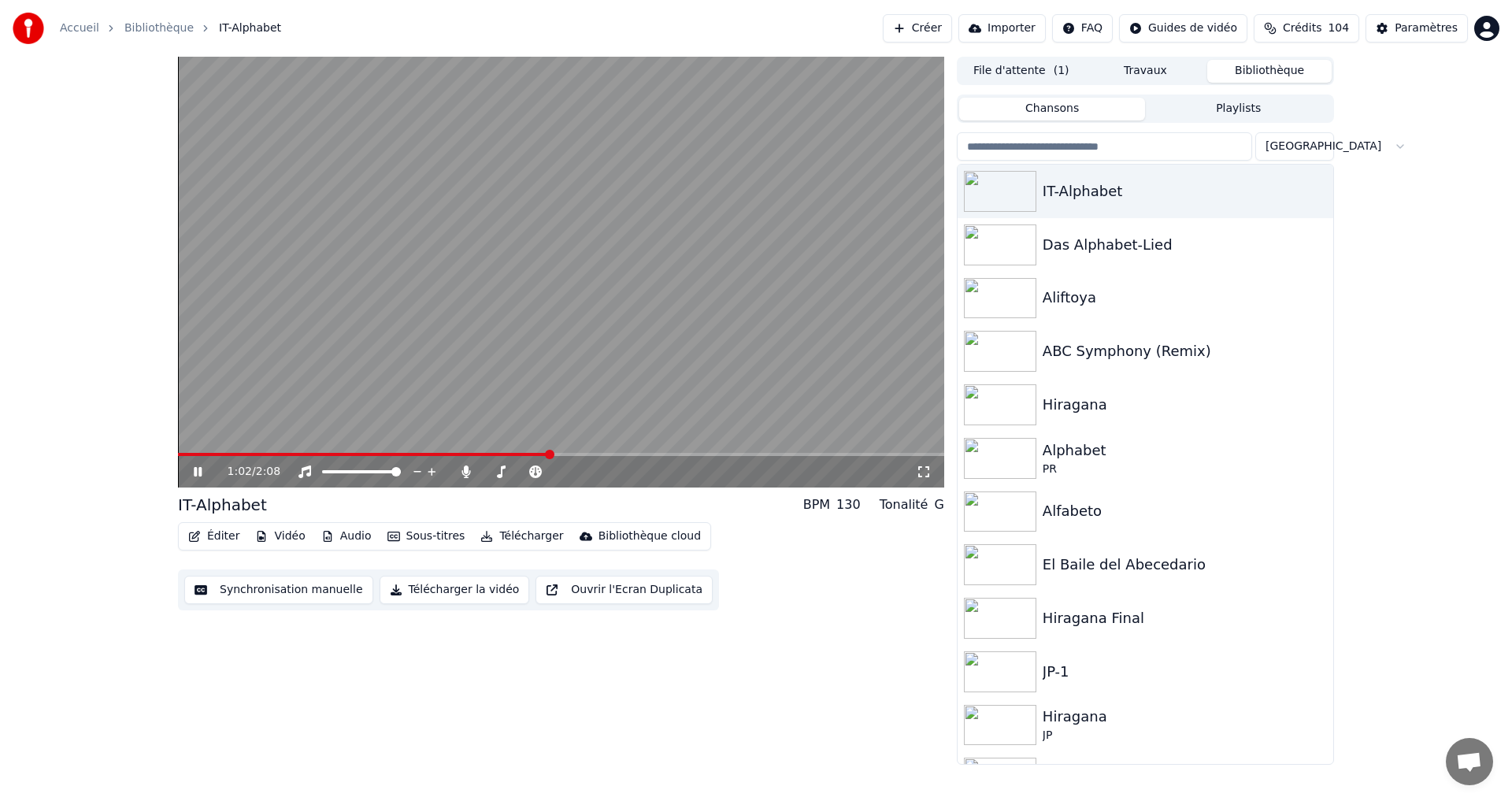
click at [314, 263] on video at bounding box center [561, 272] width 766 height 431
click at [238, 592] on button "Synchronisation manuelle" at bounding box center [279, 590] width 189 height 29
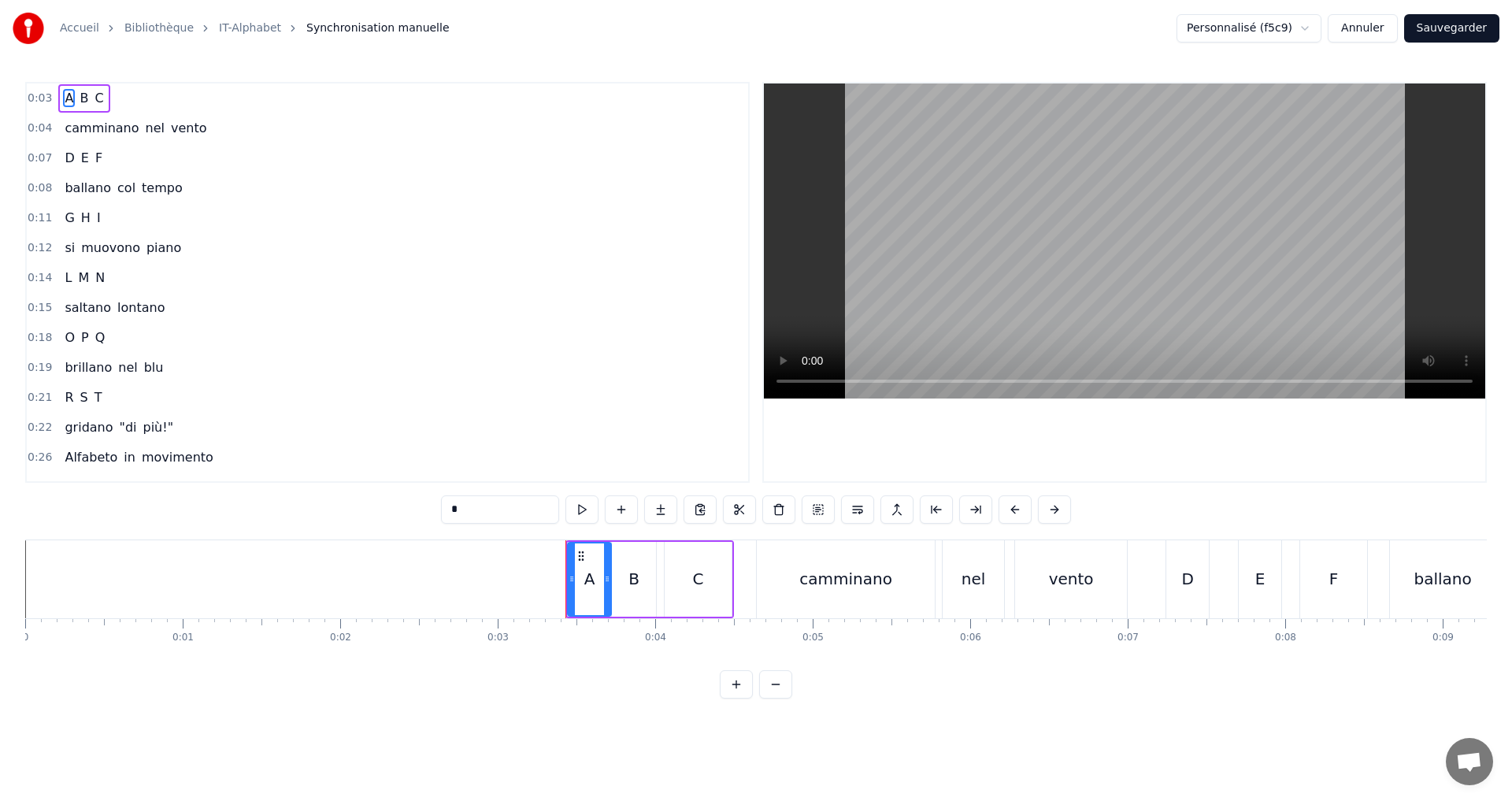
click at [154, 327] on div "0:18 O P Q" at bounding box center [387, 337] width 721 height 30
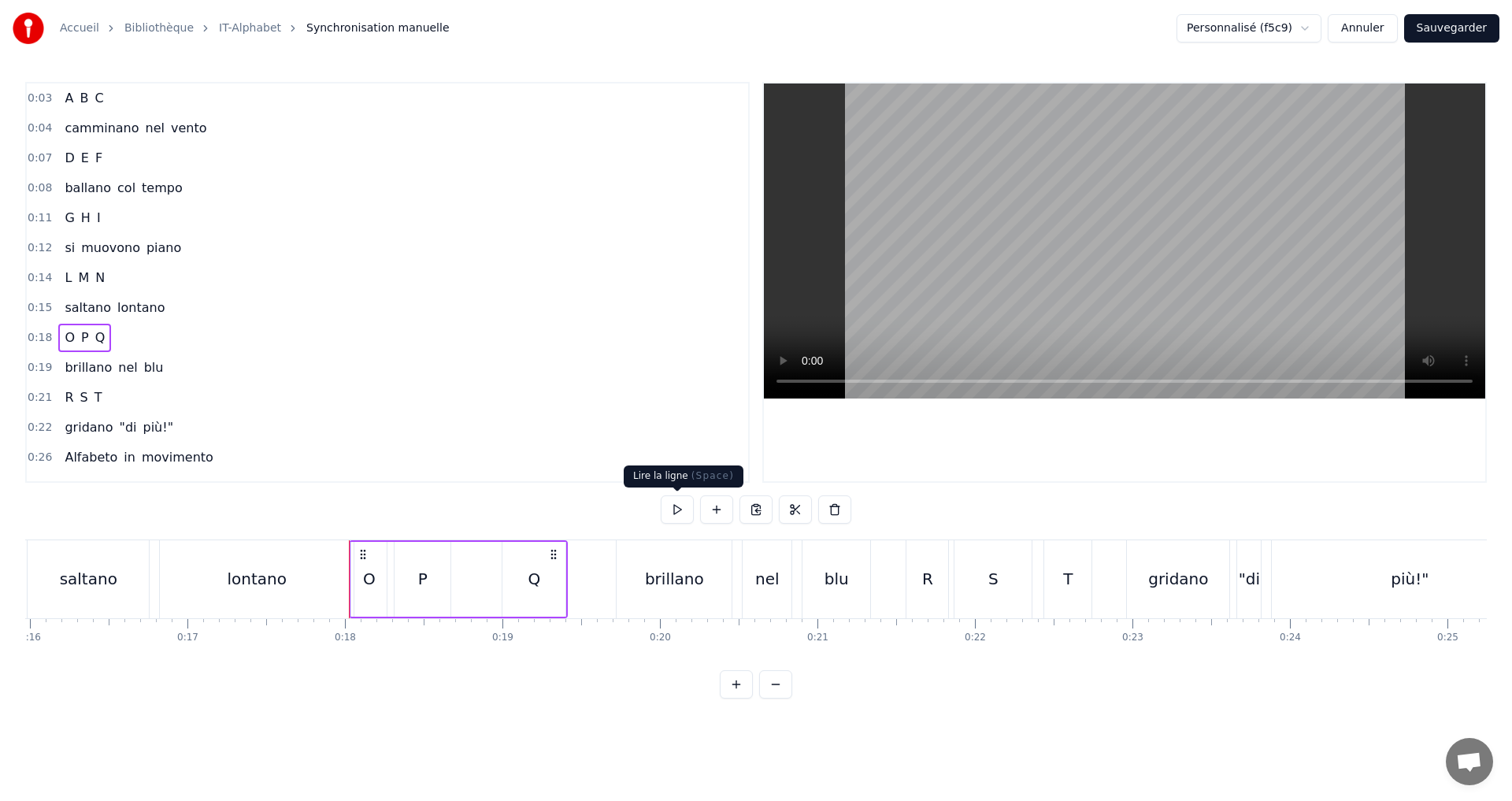
scroll to position [0, 2760]
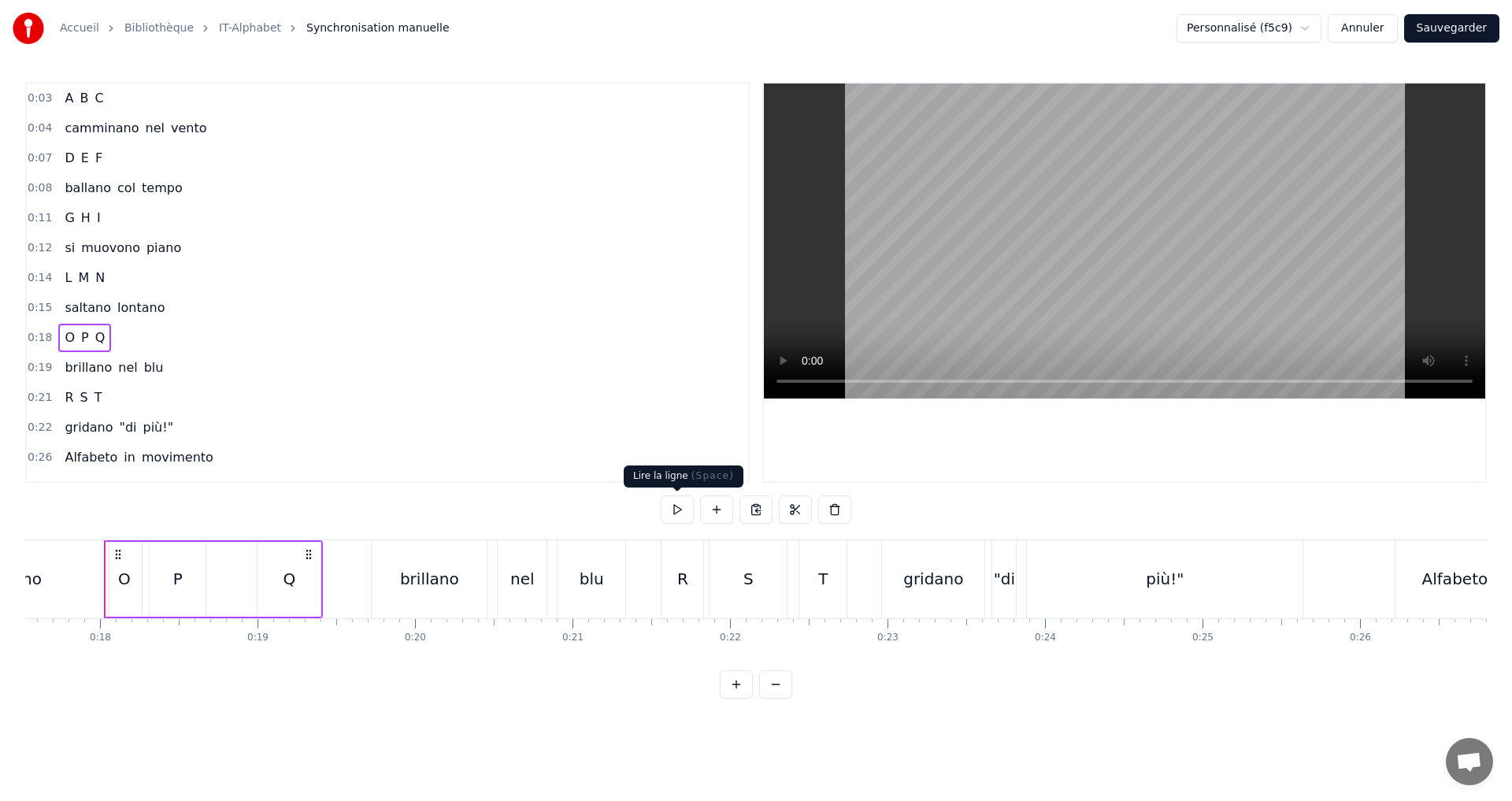
click at [676, 507] on button at bounding box center [677, 510] width 33 height 29
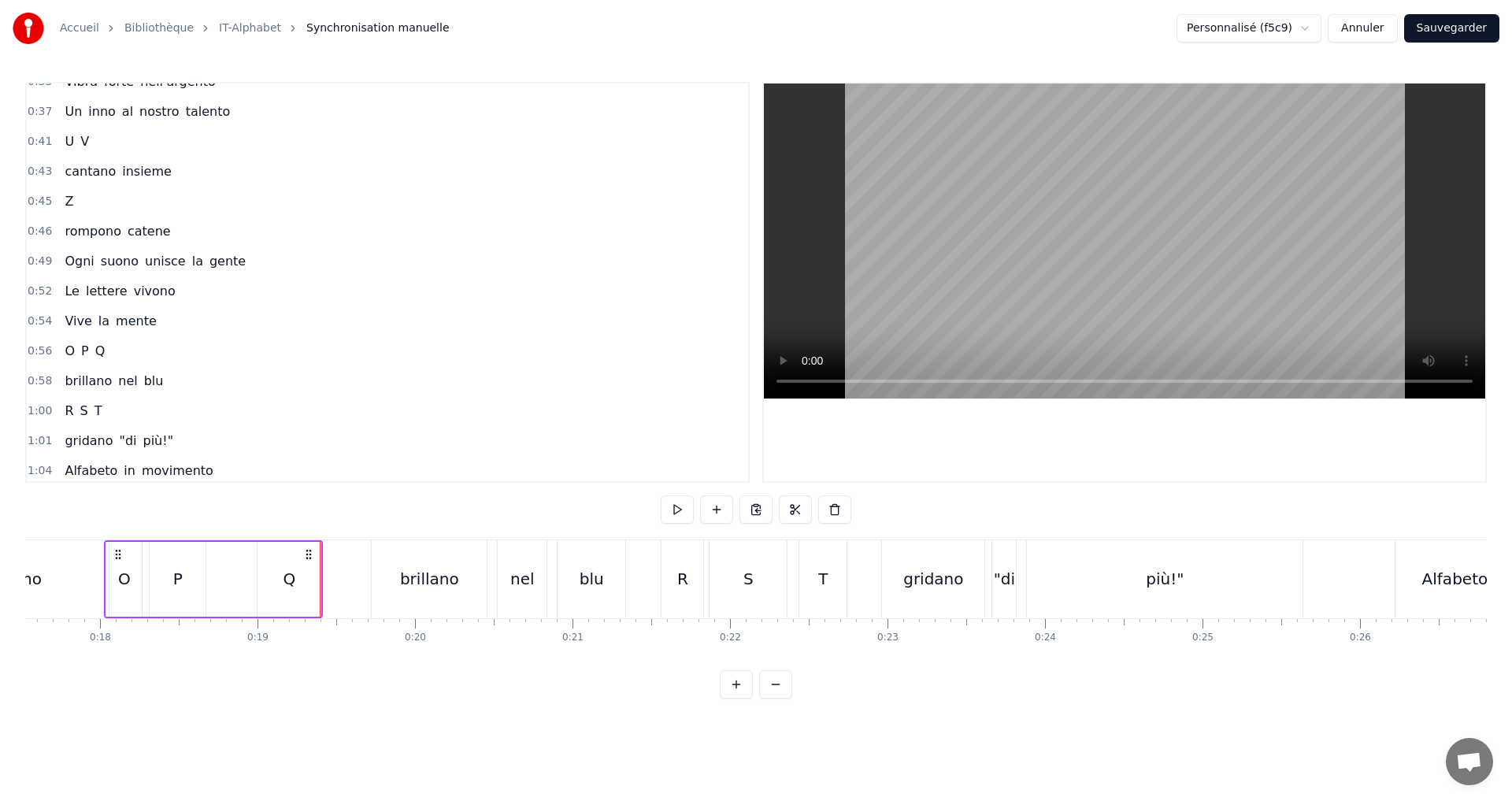
scroll to position [473, 0]
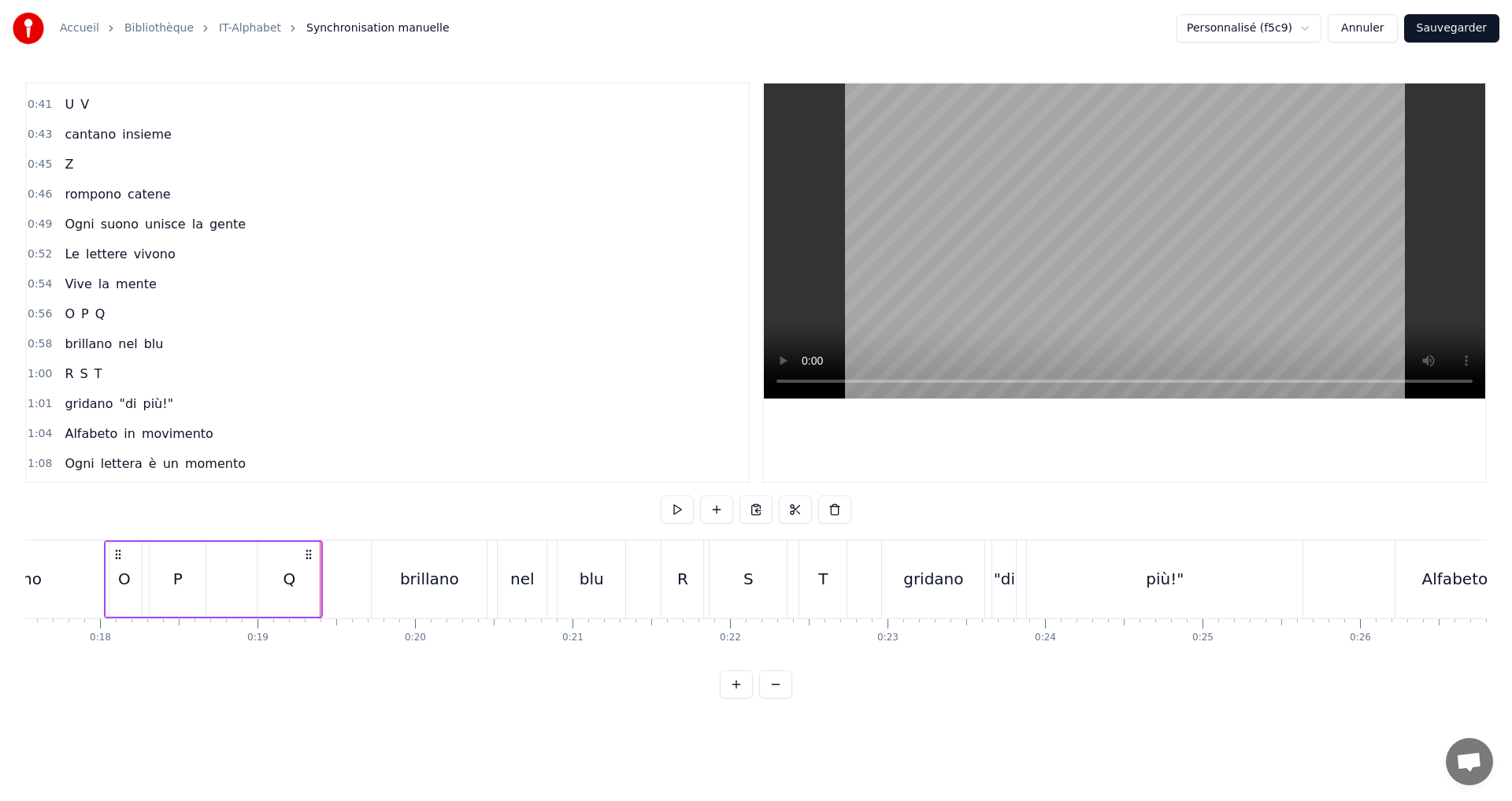
click at [125, 317] on div "0:56 O P Q" at bounding box center [387, 314] width 721 height 30
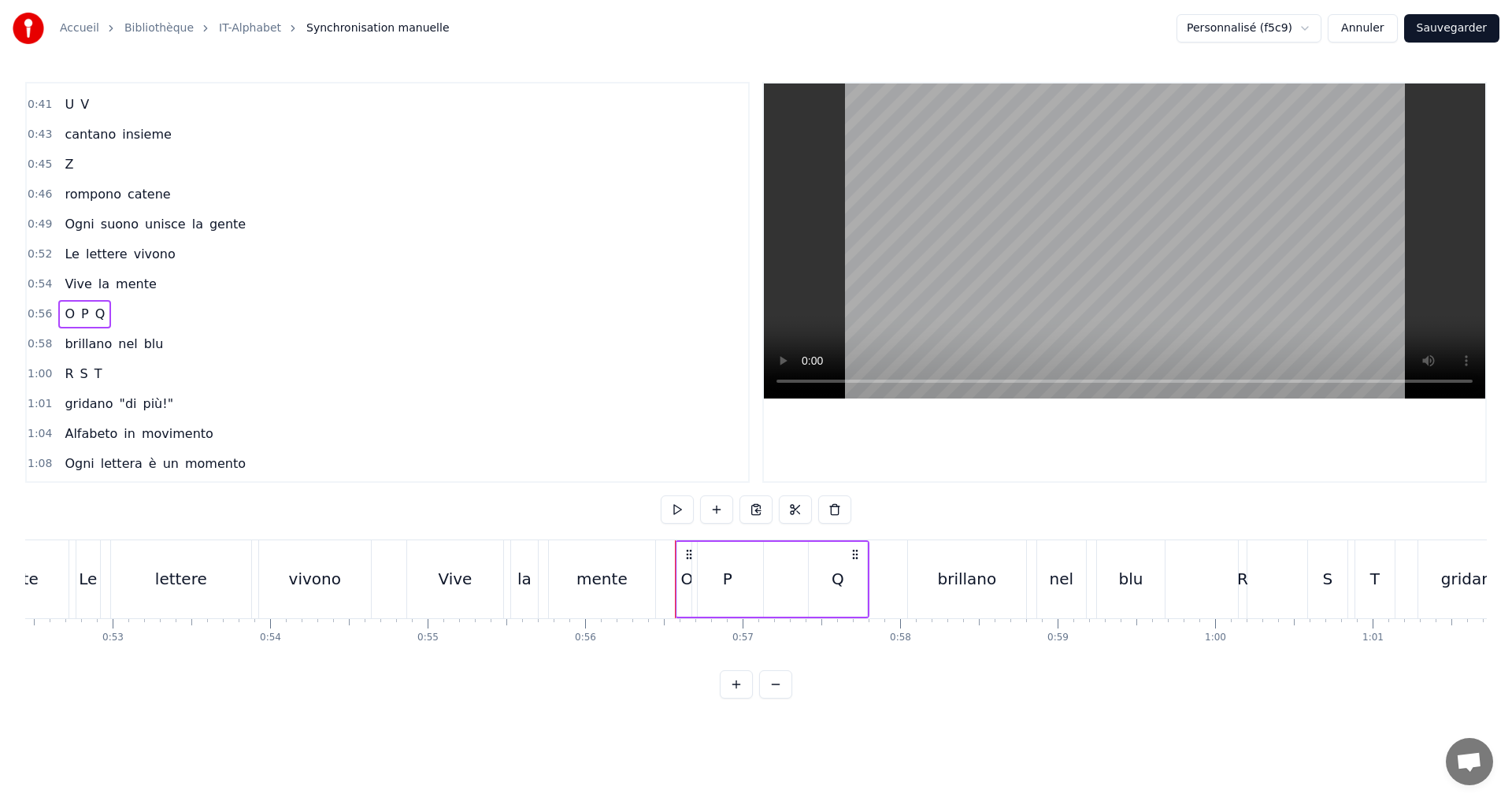
scroll to position [0, 8831]
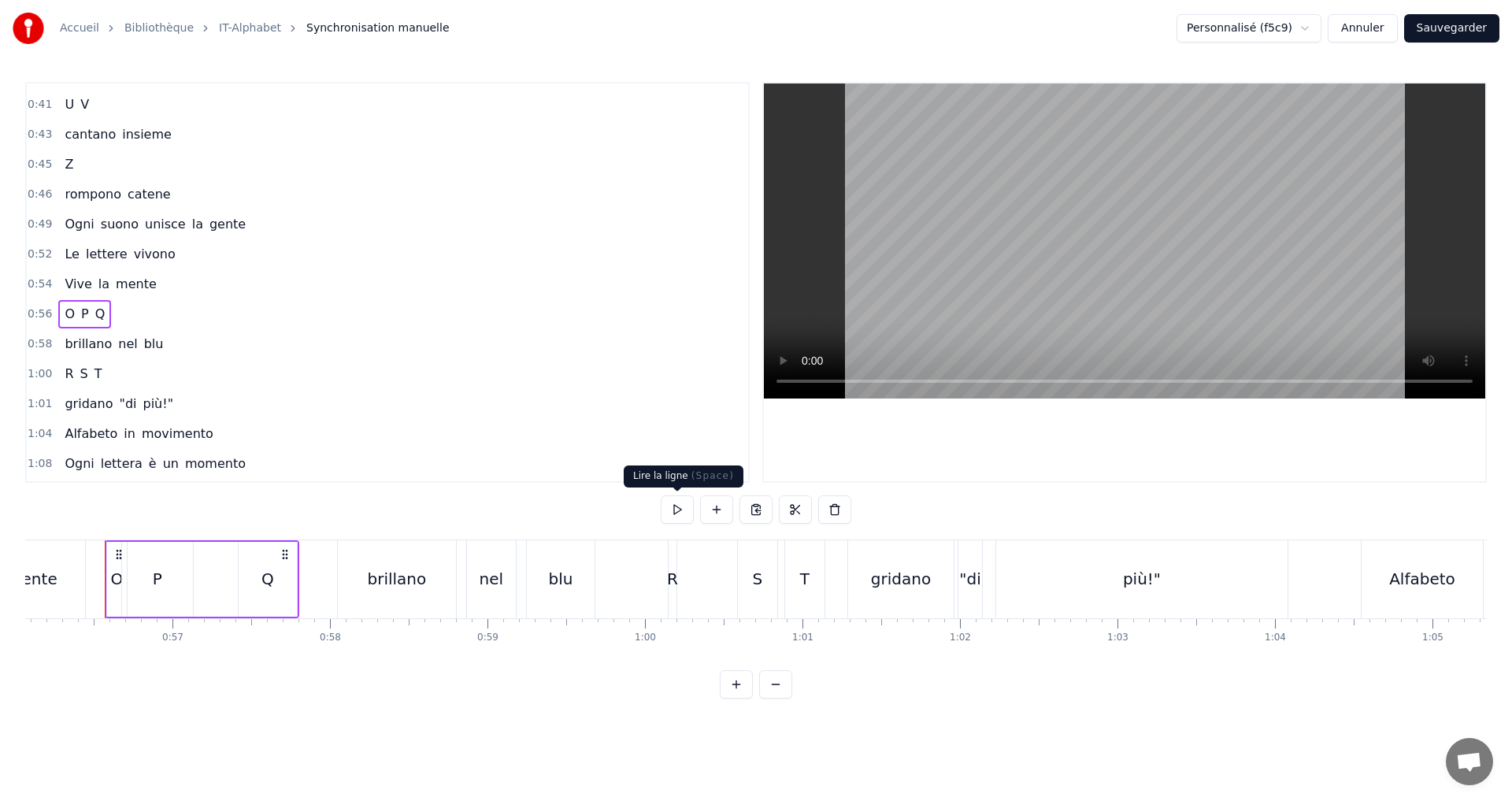
click at [681, 511] on button at bounding box center [677, 510] width 33 height 29
click at [113, 588] on div "O" at bounding box center [117, 579] width 13 height 24
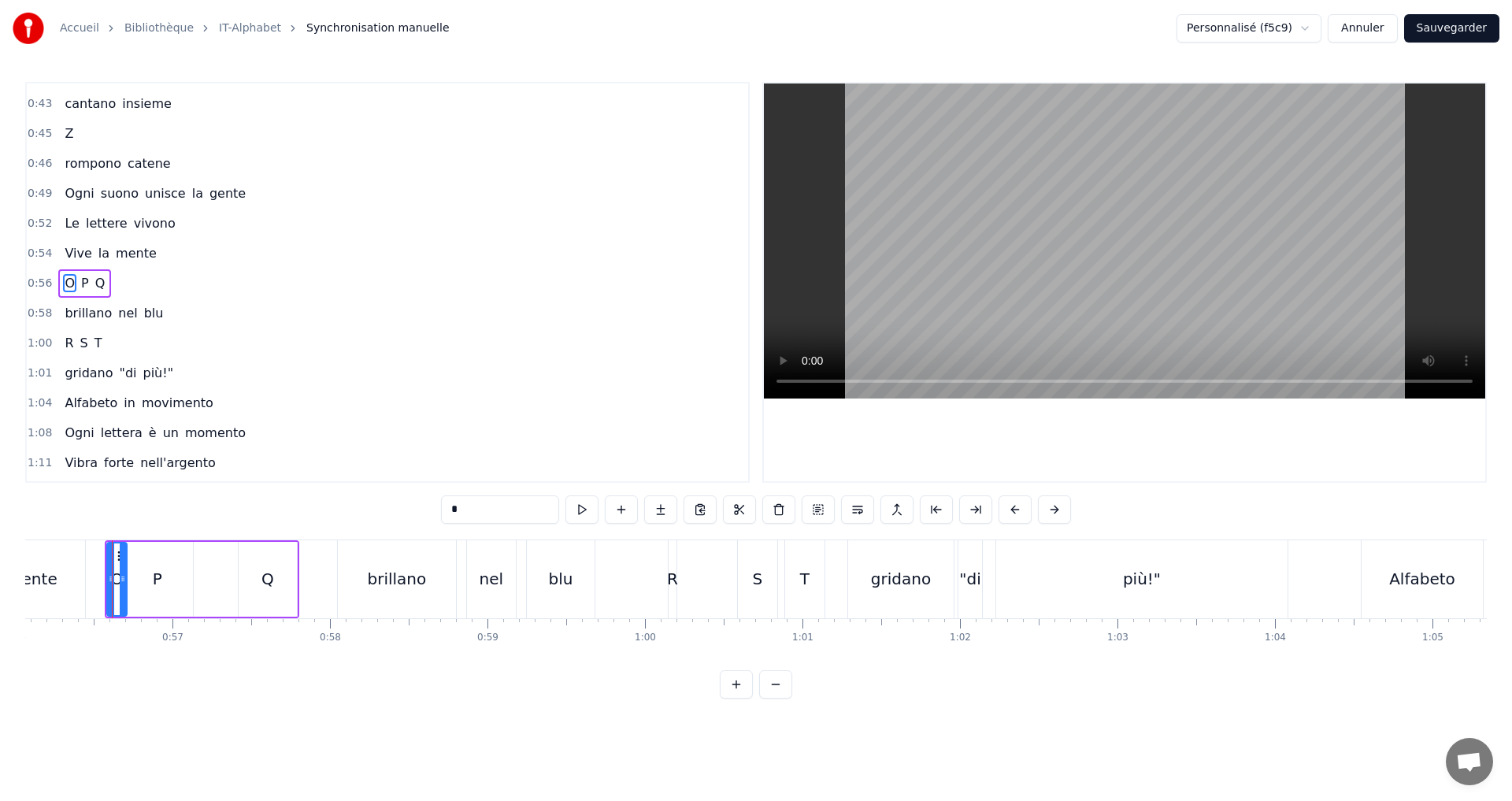
scroll to position [504, 0]
click at [588, 512] on button at bounding box center [582, 510] width 33 height 29
click at [589, 513] on button at bounding box center [582, 510] width 33 height 29
drag, startPoint x: 109, startPoint y: 584, endPoint x: 89, endPoint y: 579, distance: 20.6
click at [89, 579] on icon at bounding box center [90, 579] width 6 height 13
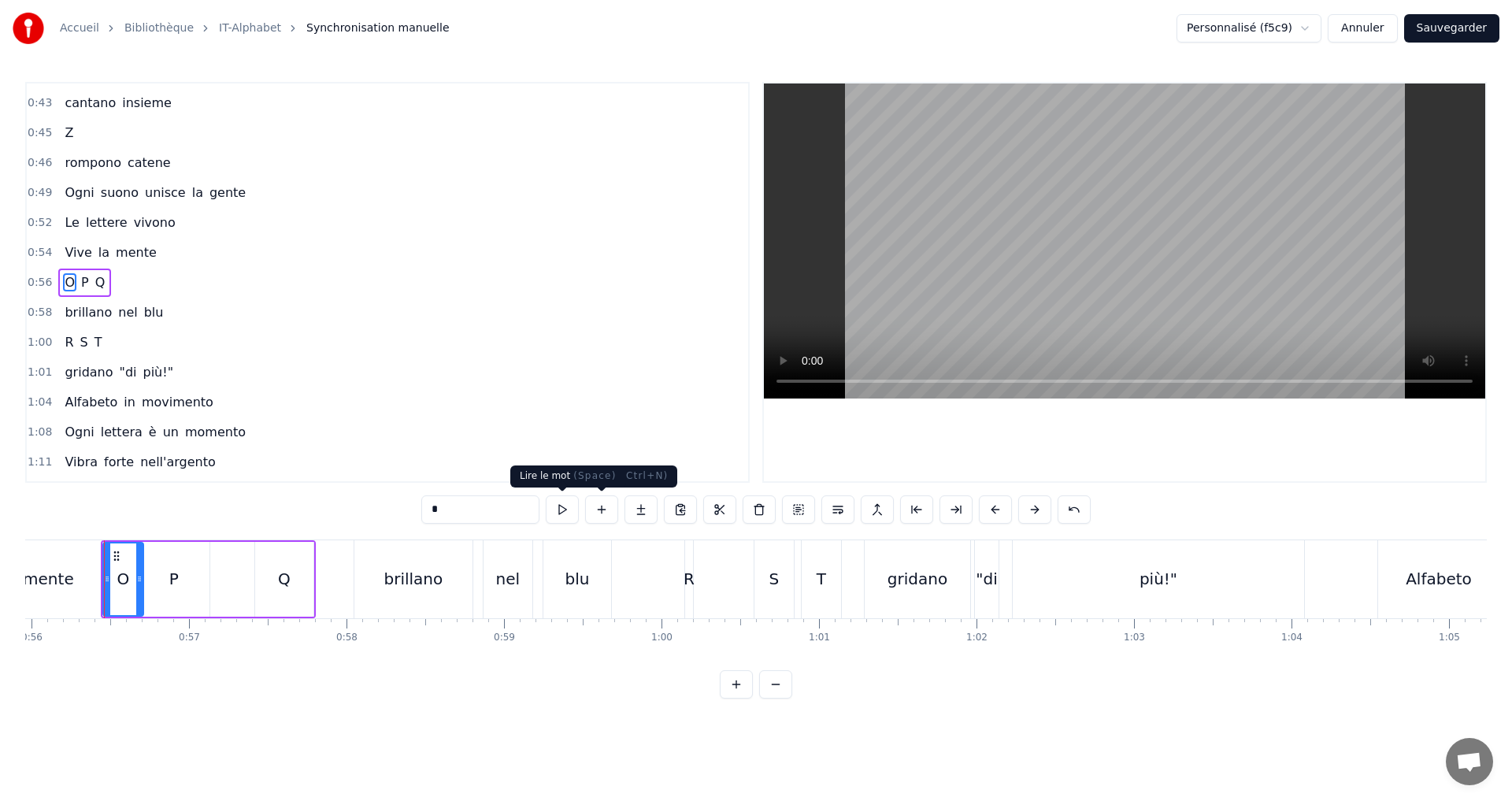
click at [568, 514] on button at bounding box center [562, 510] width 33 height 29
drag, startPoint x: 568, startPoint y: 514, endPoint x: 576, endPoint y: 518, distance: 8.9
click at [576, 518] on button at bounding box center [562, 510] width 33 height 29
drag, startPoint x: 142, startPoint y: 594, endPoint x: 128, endPoint y: 591, distance: 14.3
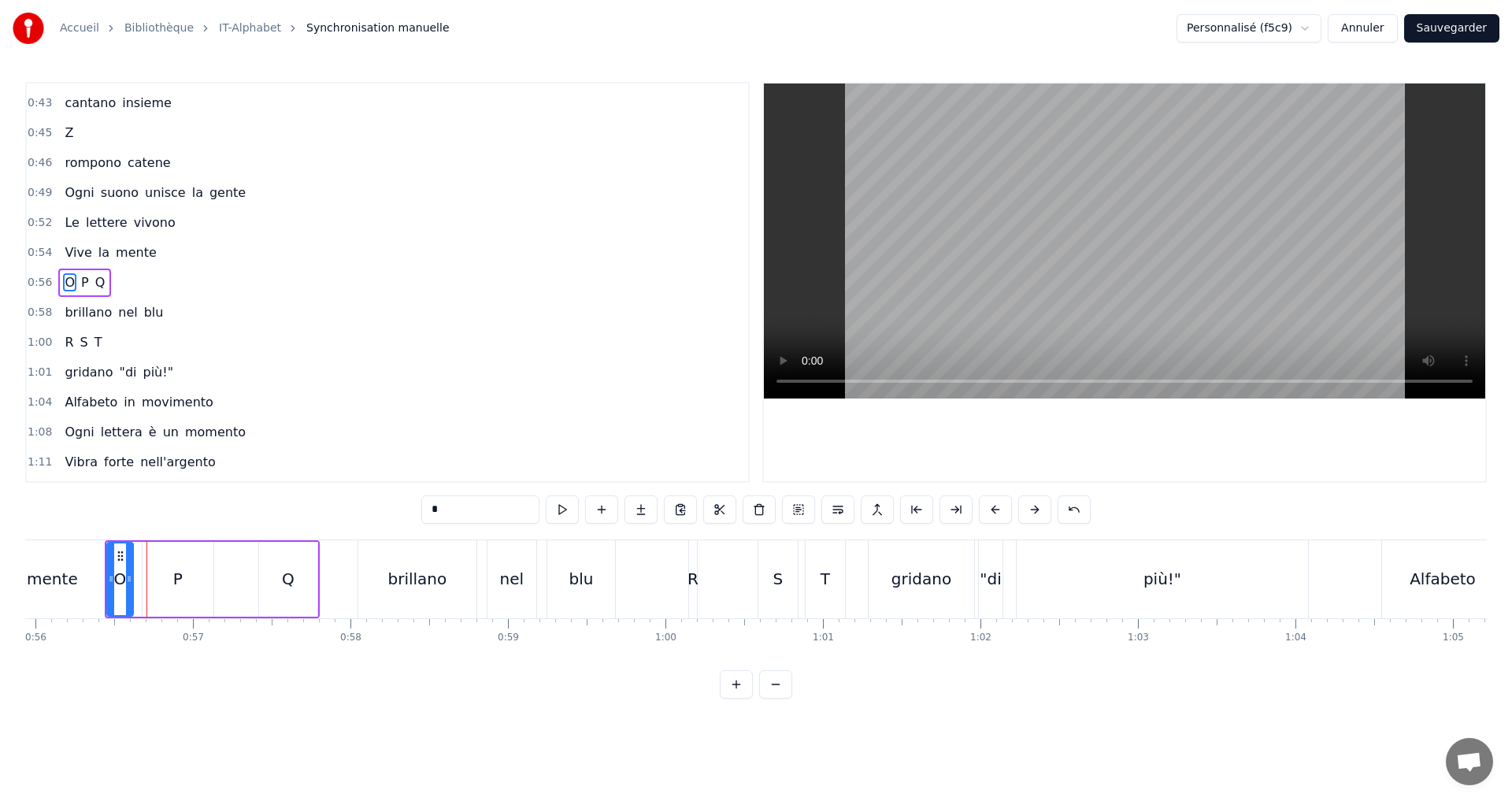
click at [128, 591] on div at bounding box center [129, 579] width 6 height 72
click at [555, 508] on button at bounding box center [562, 510] width 33 height 29
click at [128, 584] on div at bounding box center [125, 579] width 6 height 72
click at [567, 513] on button at bounding box center [562, 510] width 33 height 29
click at [114, 589] on div at bounding box center [113, 579] width 6 height 72
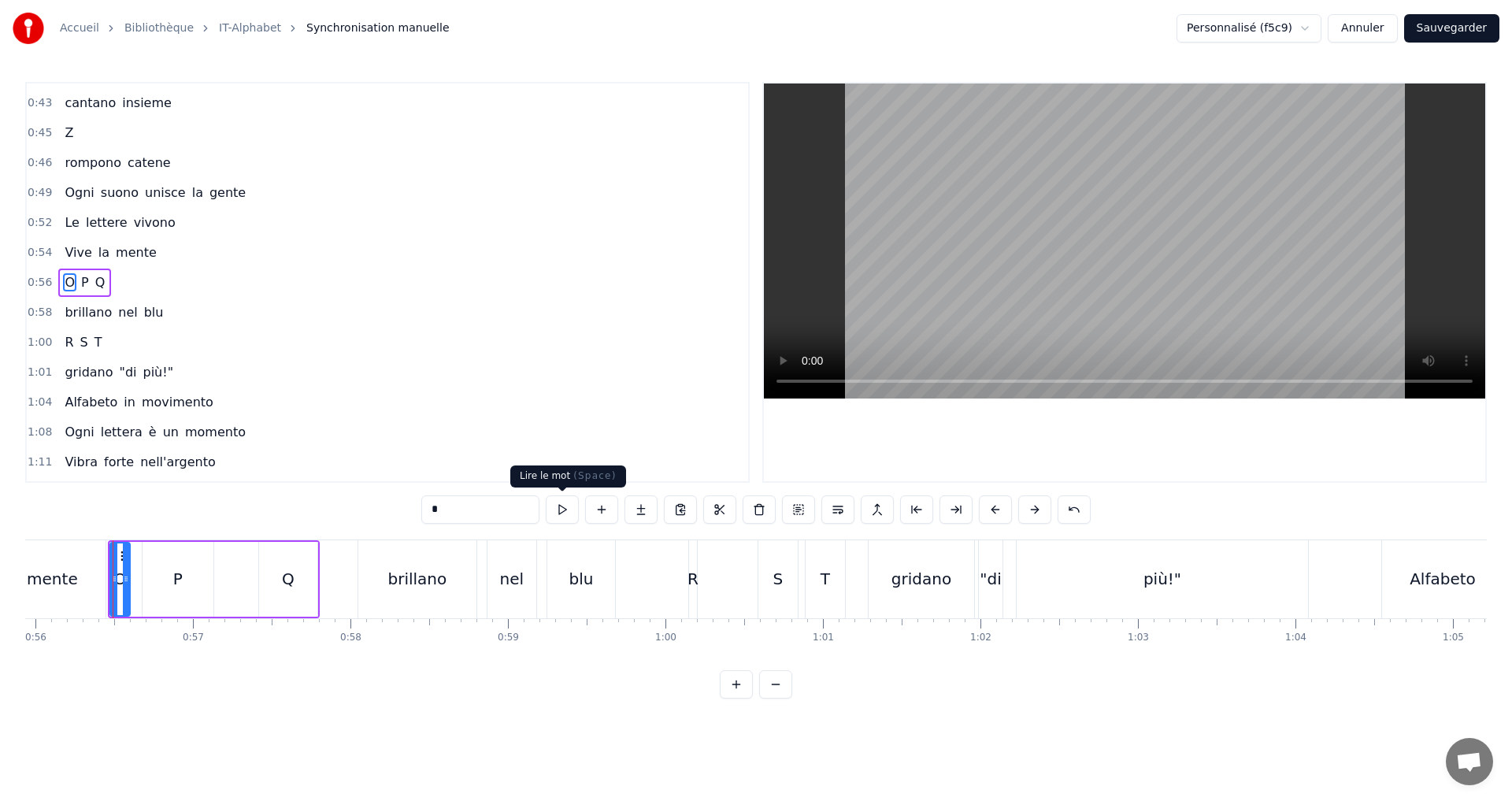
click at [556, 507] on button at bounding box center [562, 510] width 33 height 29
click at [173, 286] on div "0:56 O P Q" at bounding box center [387, 283] width 721 height 30
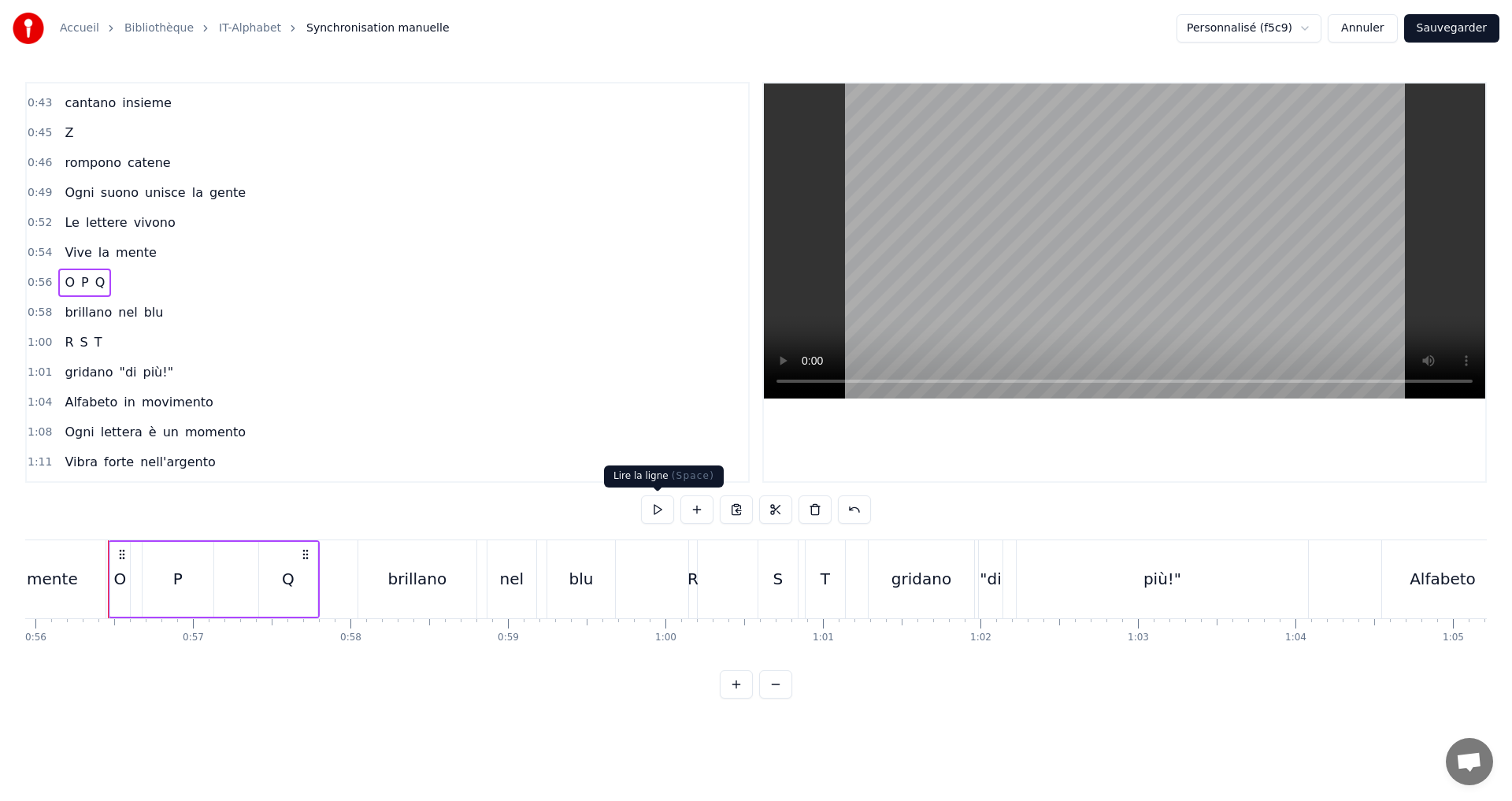
click at [661, 515] on button at bounding box center [657, 510] width 33 height 29
click at [177, 315] on div "0:58 brillano nel blu" at bounding box center [387, 312] width 721 height 30
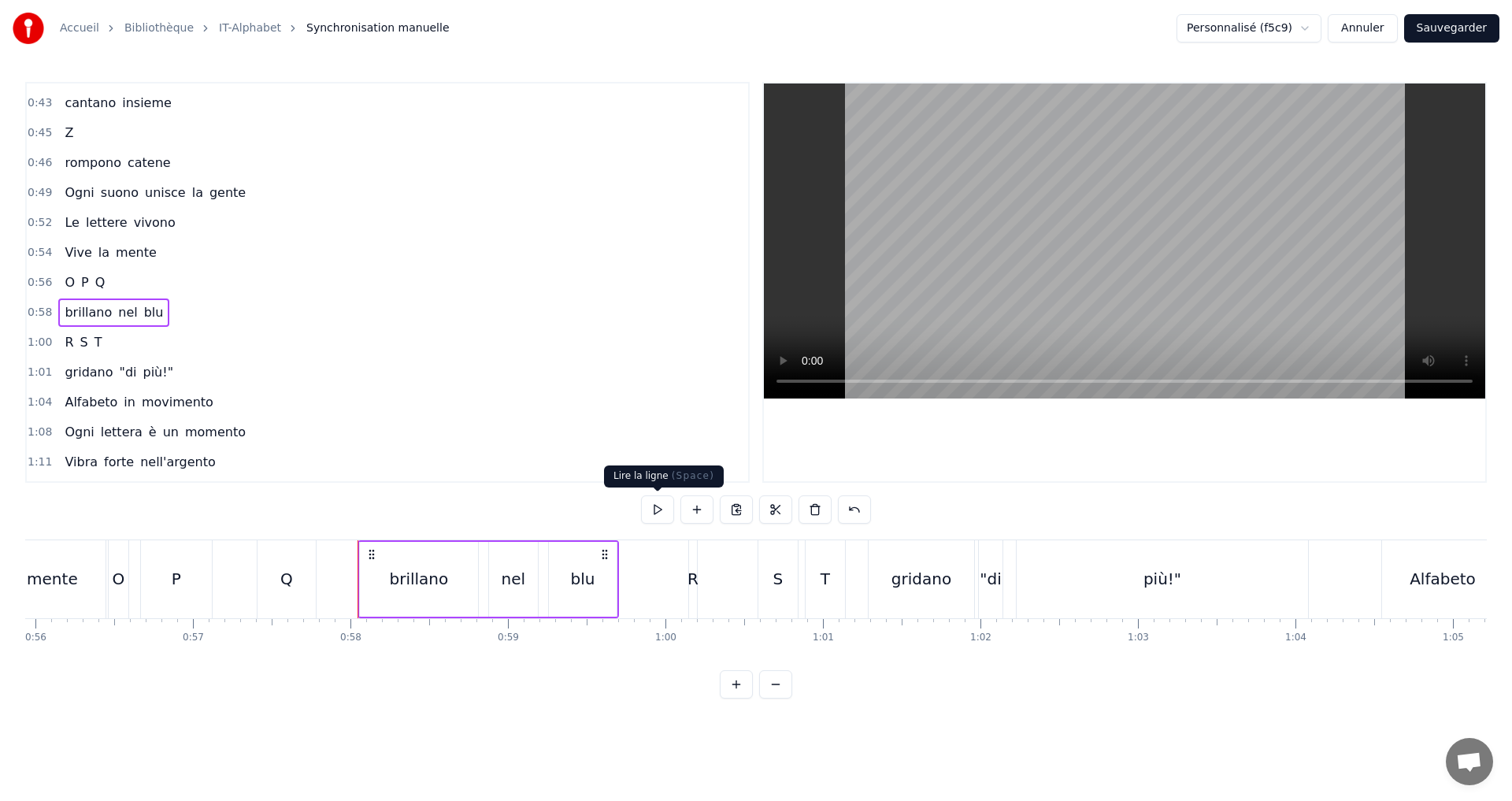
click at [656, 506] on button at bounding box center [657, 510] width 33 height 29
click at [164, 349] on div "1:00 R S T" at bounding box center [387, 342] width 721 height 30
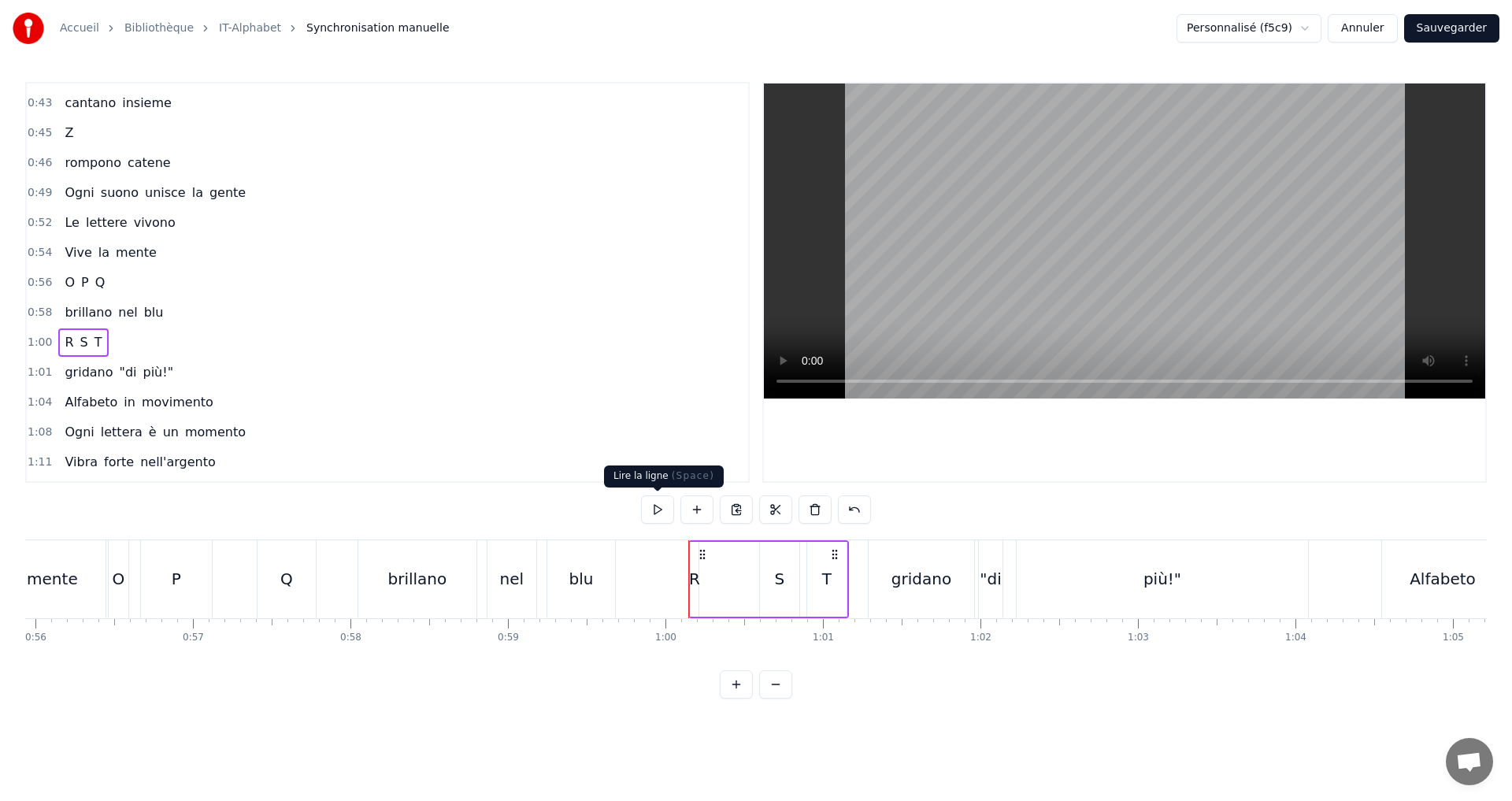
click at [657, 513] on button at bounding box center [657, 510] width 33 height 29
click at [657, 512] on button at bounding box center [657, 510] width 33 height 29
click at [690, 578] on div "R" at bounding box center [694, 579] width 11 height 24
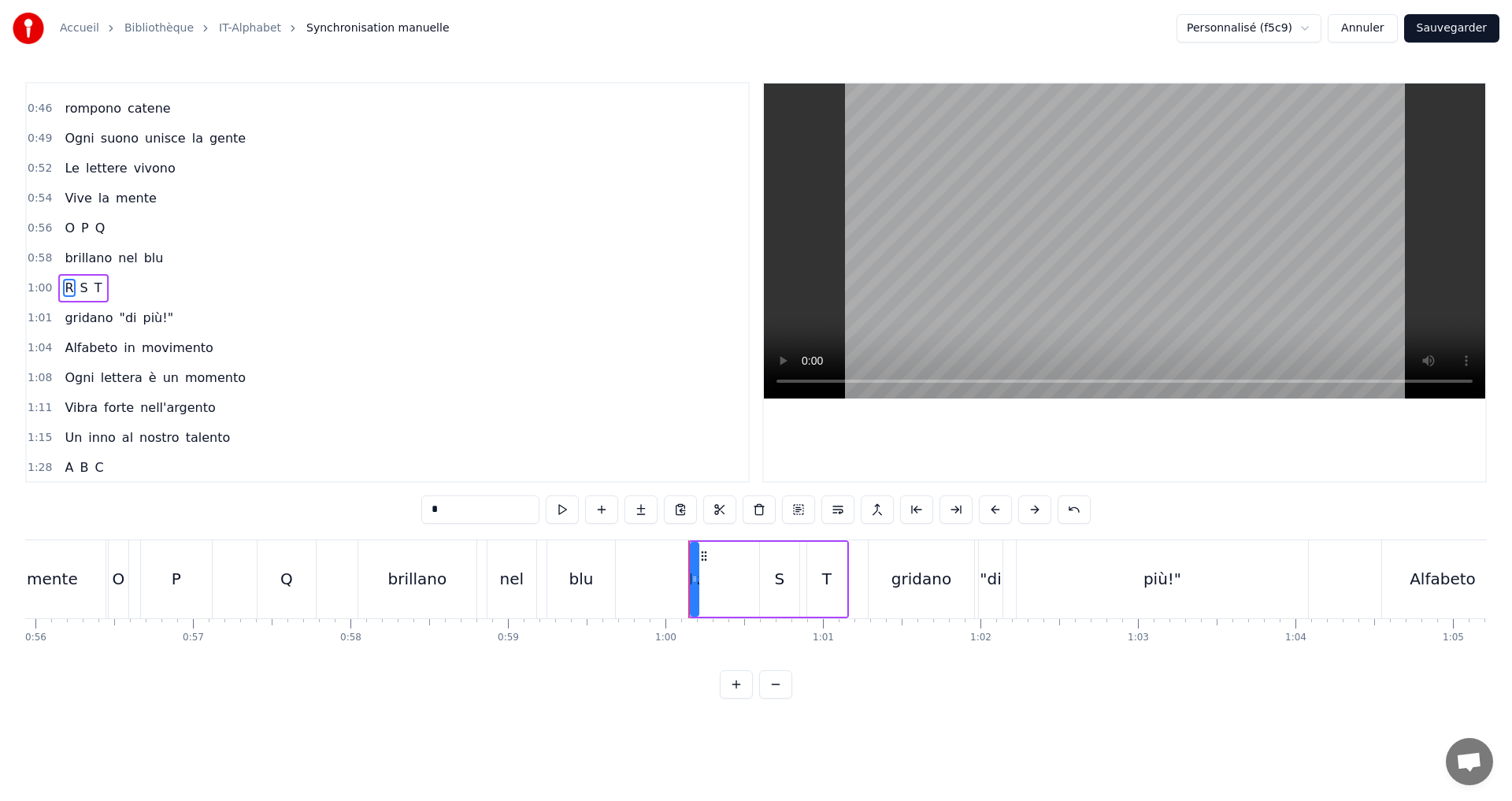
scroll to position [564, 0]
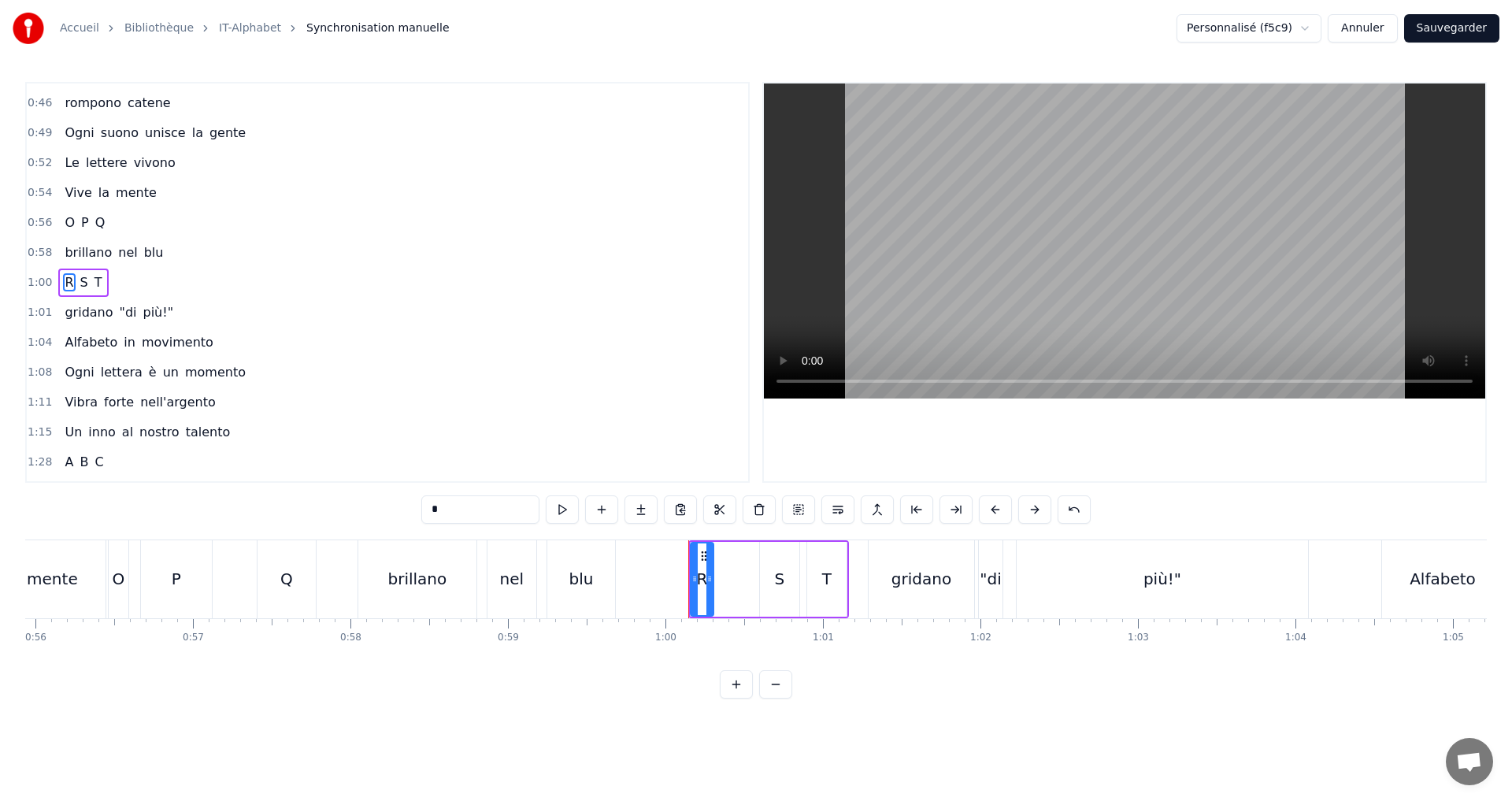
drag, startPoint x: 695, startPoint y: 584, endPoint x: 710, endPoint y: 584, distance: 15.0
click at [713, 584] on icon at bounding box center [709, 579] width 6 height 13
drag, startPoint x: 692, startPoint y: 579, endPoint x: 649, endPoint y: 568, distance: 44.4
click at [649, 568] on div at bounding box center [651, 579] width 6 height 72
drag, startPoint x: 715, startPoint y: 575, endPoint x: 694, endPoint y: 572, distance: 21.2
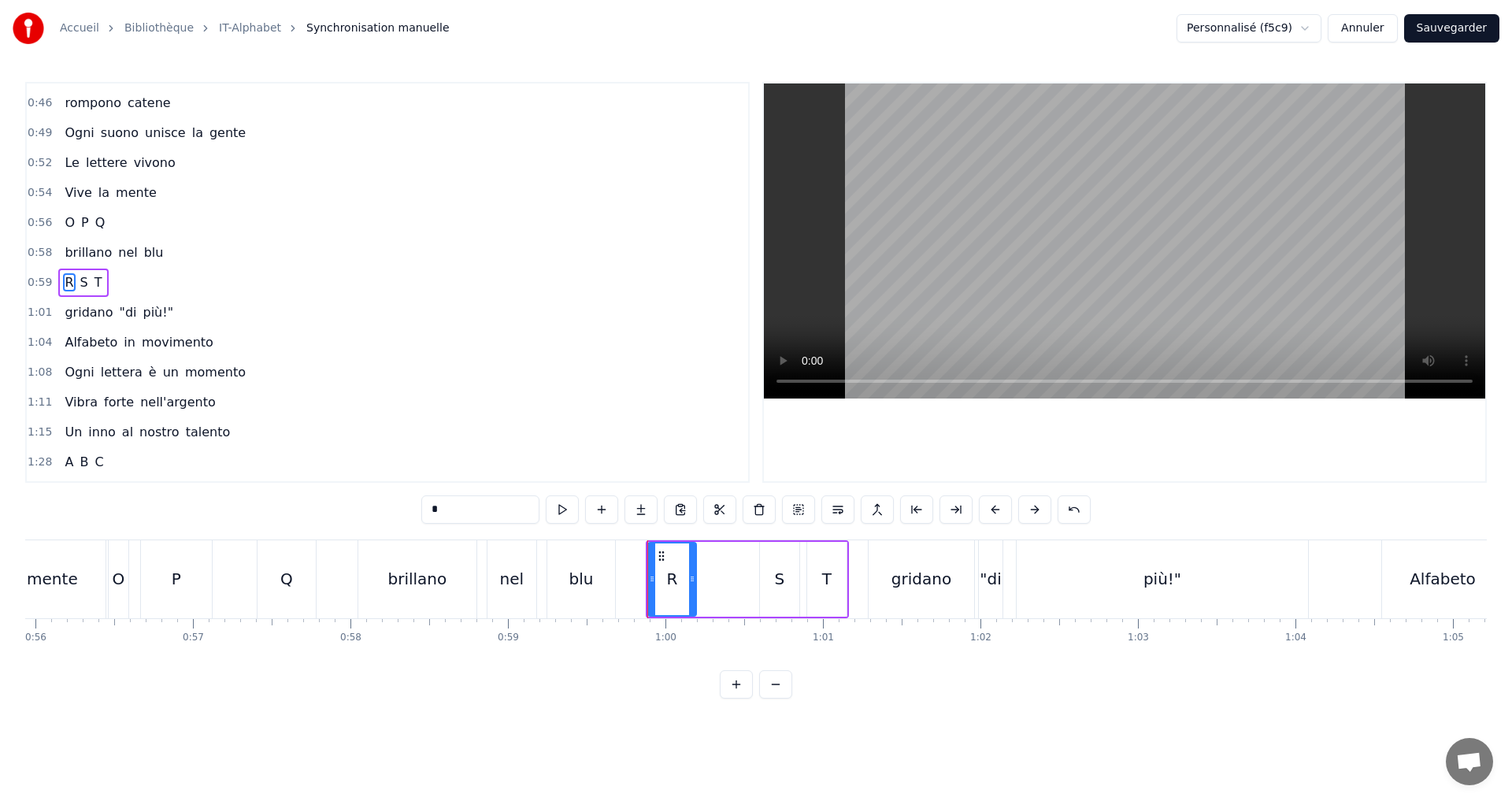
click at [694, 572] on div at bounding box center [692, 579] width 6 height 72
click at [559, 513] on button at bounding box center [562, 510] width 33 height 29
click at [769, 590] on div "S" at bounding box center [780, 579] width 40 height 74
drag, startPoint x: 763, startPoint y: 584, endPoint x: 704, endPoint y: 572, distance: 60.2
click at [704, 572] on div at bounding box center [704, 579] width 6 height 72
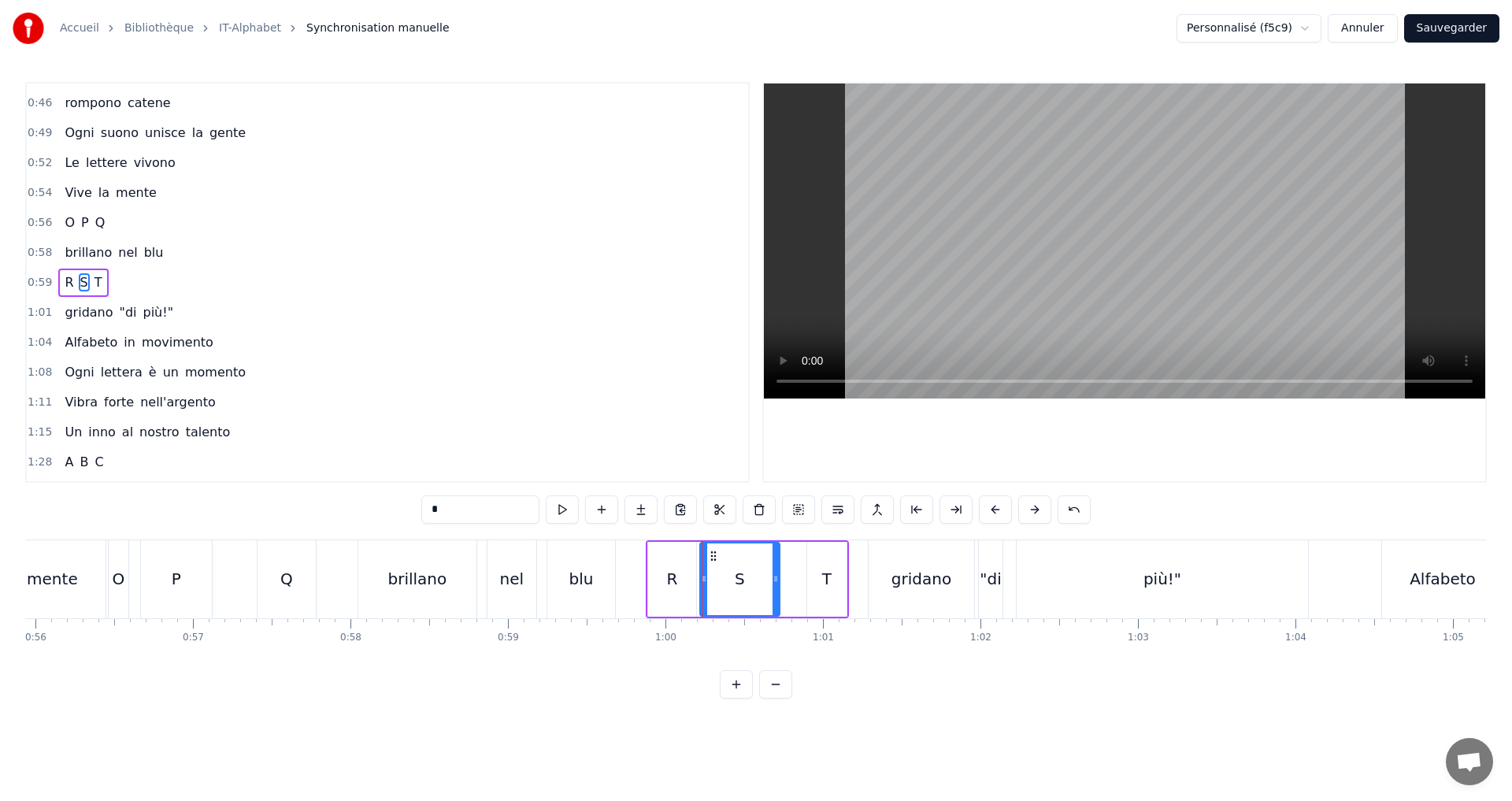
drag, startPoint x: 797, startPoint y: 580, endPoint x: 766, endPoint y: 579, distance: 31.0
click at [773, 579] on icon at bounding box center [775, 579] width 6 height 13
click at [558, 515] on button at bounding box center [562, 510] width 33 height 29
click at [820, 579] on div "T" at bounding box center [827, 579] width 40 height 74
type input "*"
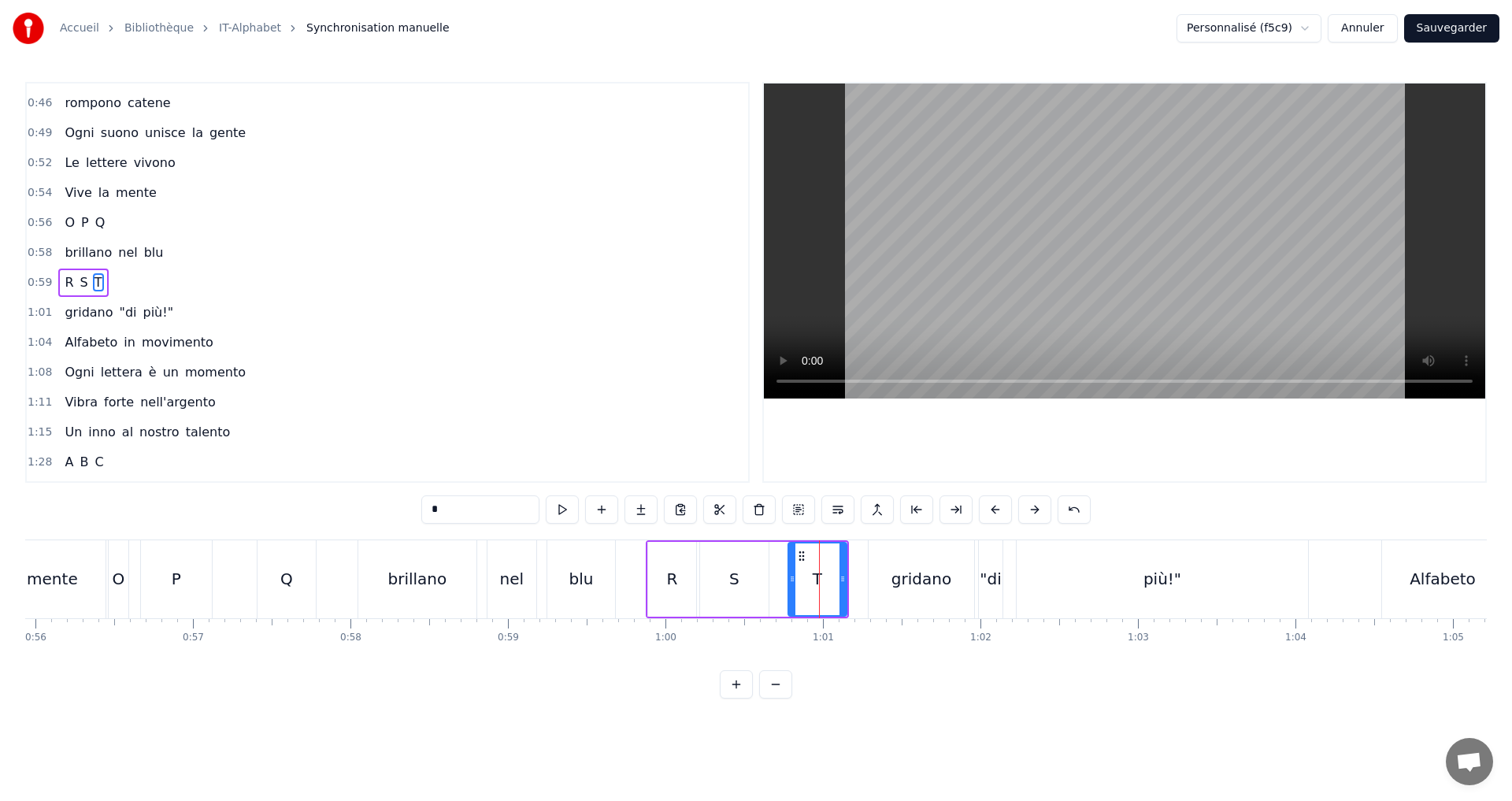
drag, startPoint x: 808, startPoint y: 579, endPoint x: 789, endPoint y: 574, distance: 19.6
click at [789, 574] on icon at bounding box center [792, 579] width 6 height 13
click at [567, 507] on button at bounding box center [562, 510] width 33 height 29
click at [834, 584] on div at bounding box center [835, 579] width 6 height 72
click at [164, 286] on div "0:59 R S T" at bounding box center [387, 283] width 721 height 30
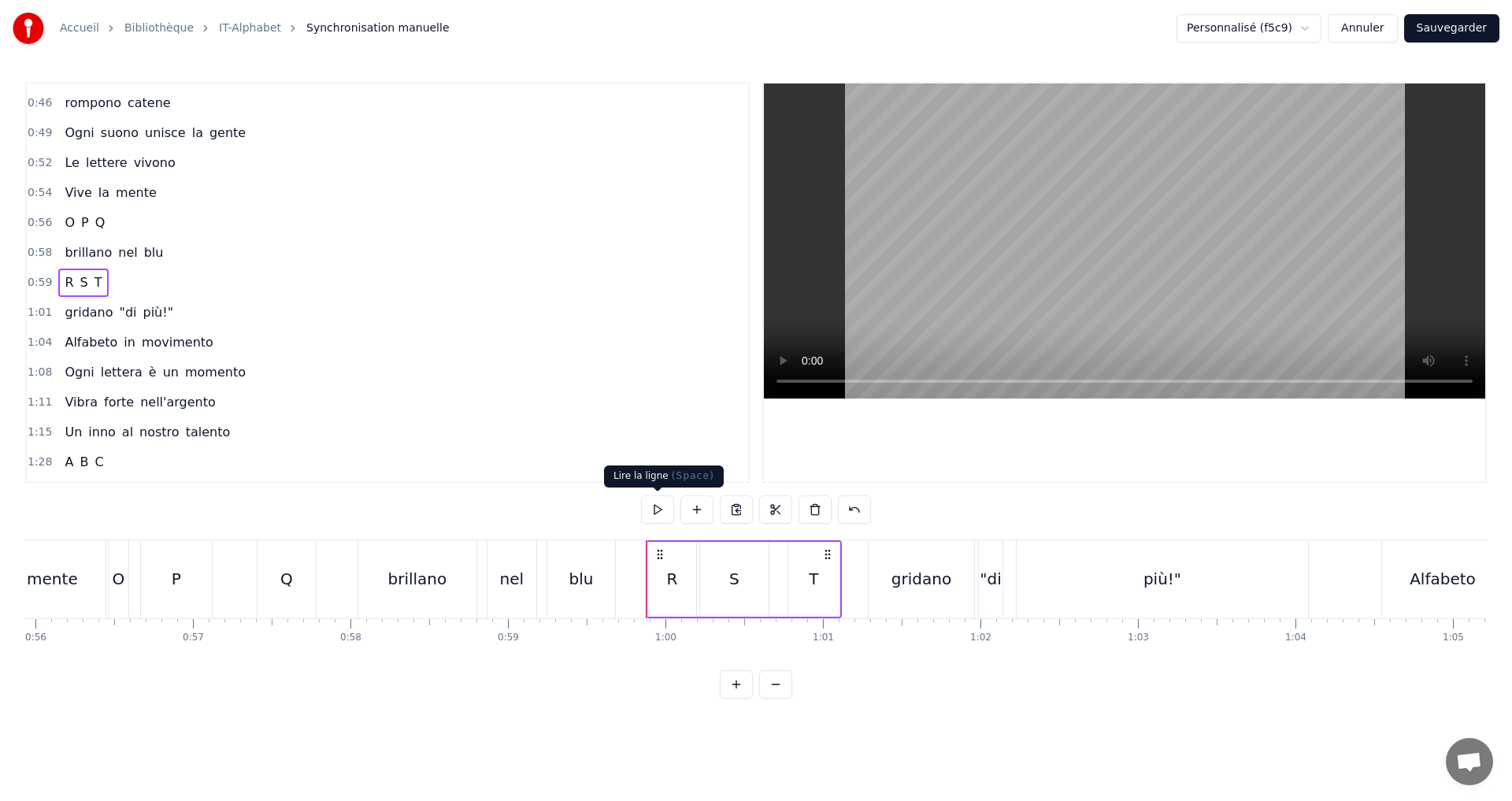
click at [658, 511] on button at bounding box center [657, 510] width 33 height 29
click at [659, 501] on button at bounding box center [657, 510] width 33 height 29
click at [659, 577] on div "R" at bounding box center [672, 579] width 48 height 74
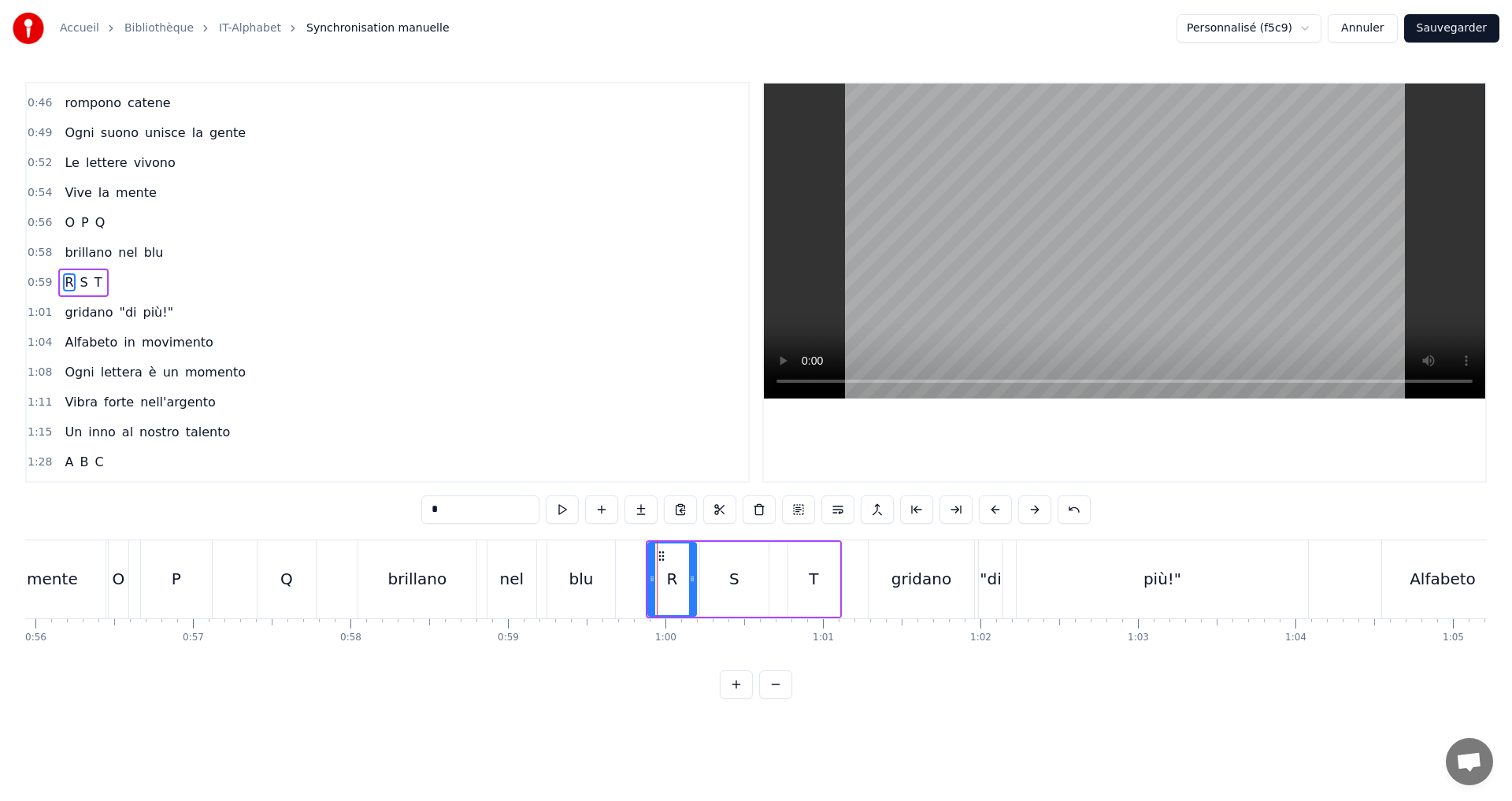
click at [719, 584] on div "S" at bounding box center [734, 579] width 68 height 74
type input "*"
drag, startPoint x: 702, startPoint y: 577, endPoint x: 718, endPoint y: 576, distance: 16.0
click at [718, 576] on div "A B C camminano nel vento D E F ballano col tempo G H I si muovono piano L M N …" at bounding box center [1356, 579] width 20283 height 79
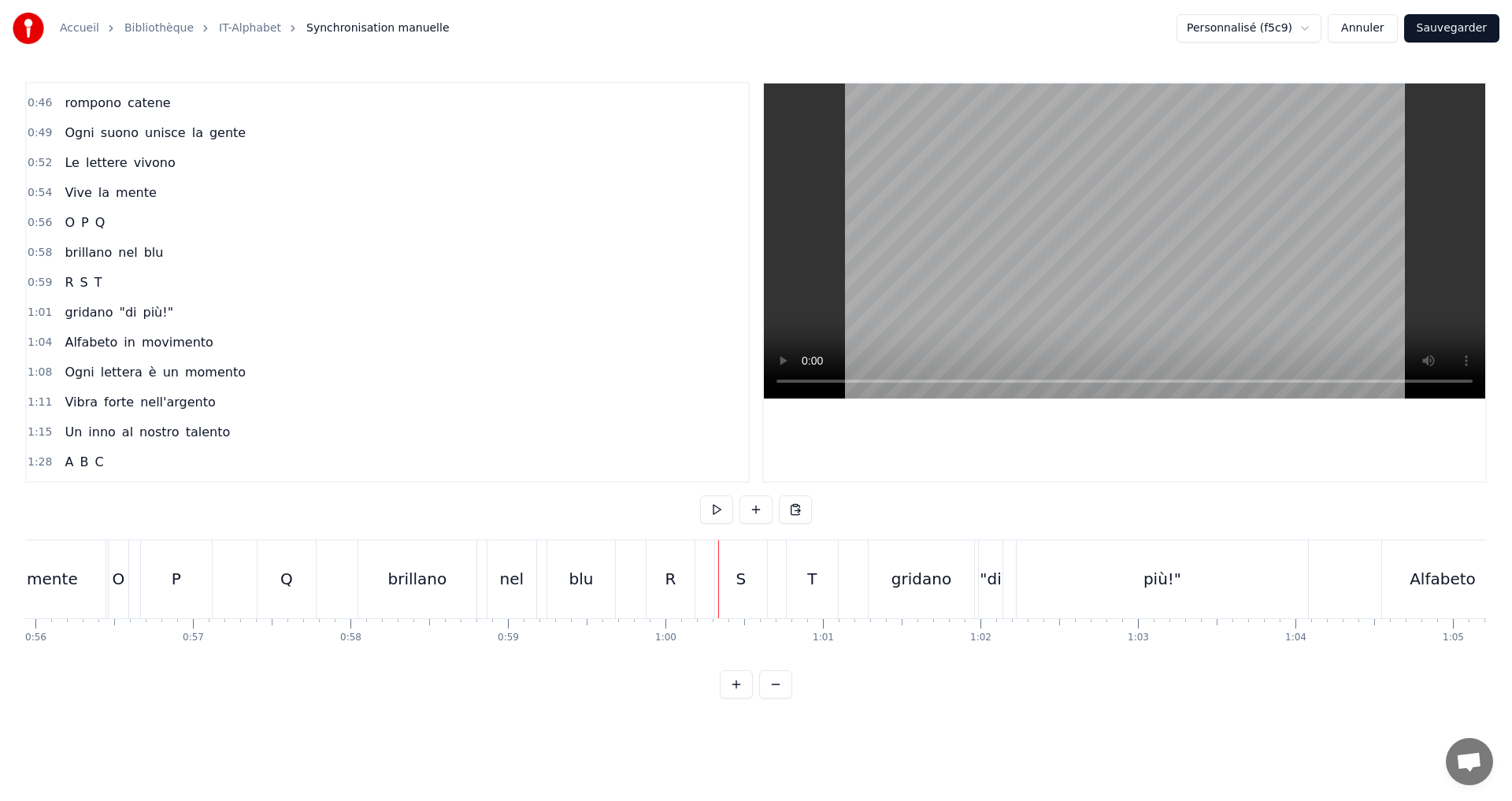
click at [677, 572] on div "R" at bounding box center [671, 579] width 48 height 78
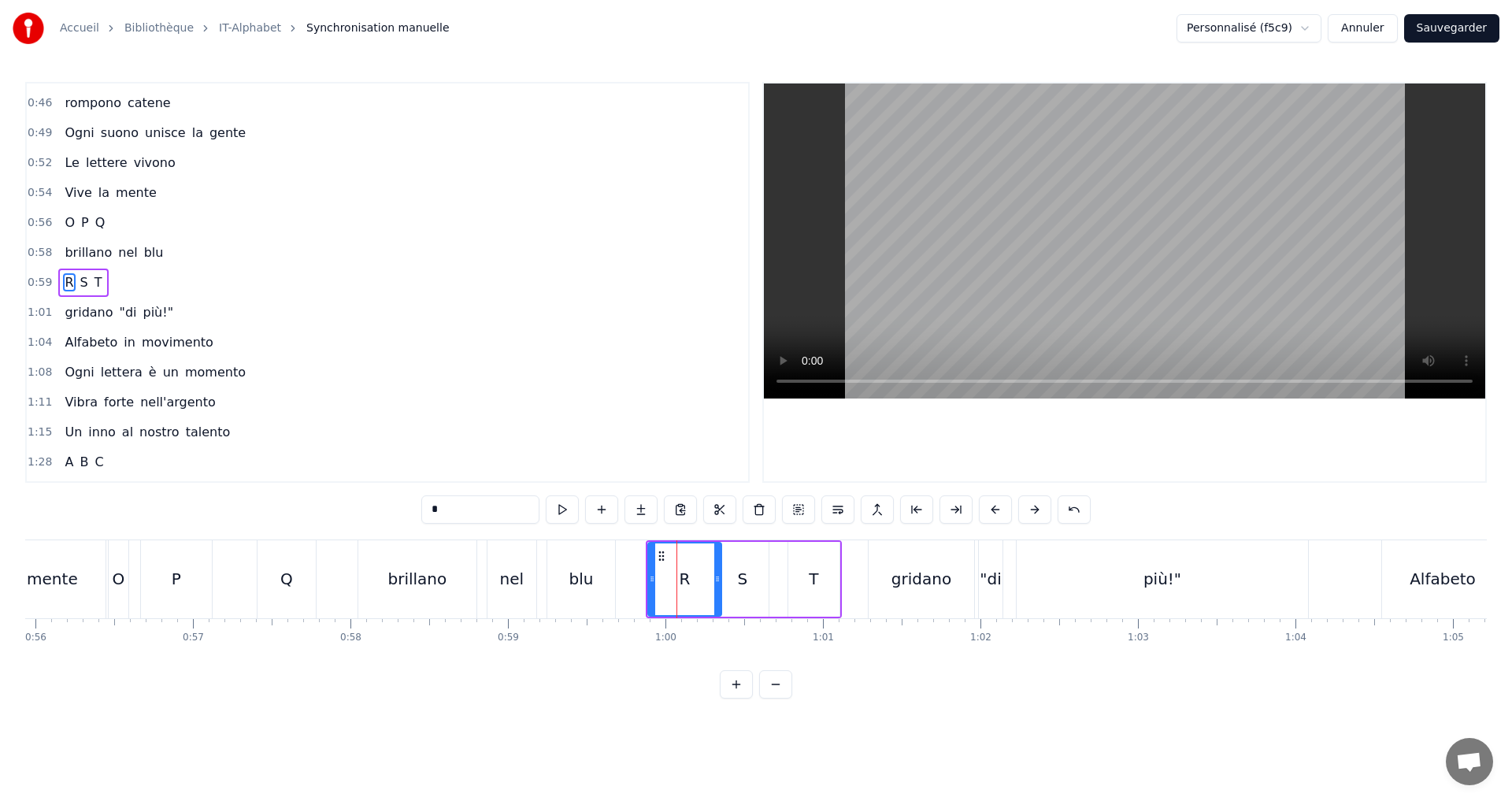
drag, startPoint x: 691, startPoint y: 578, endPoint x: 716, endPoint y: 576, distance: 25.1
click at [716, 576] on icon at bounding box center [717, 579] width 6 height 13
click at [562, 511] on button at bounding box center [562, 510] width 33 height 29
click at [712, 590] on div at bounding box center [710, 579] width 6 height 72
click at [569, 506] on button at bounding box center [562, 510] width 33 height 29
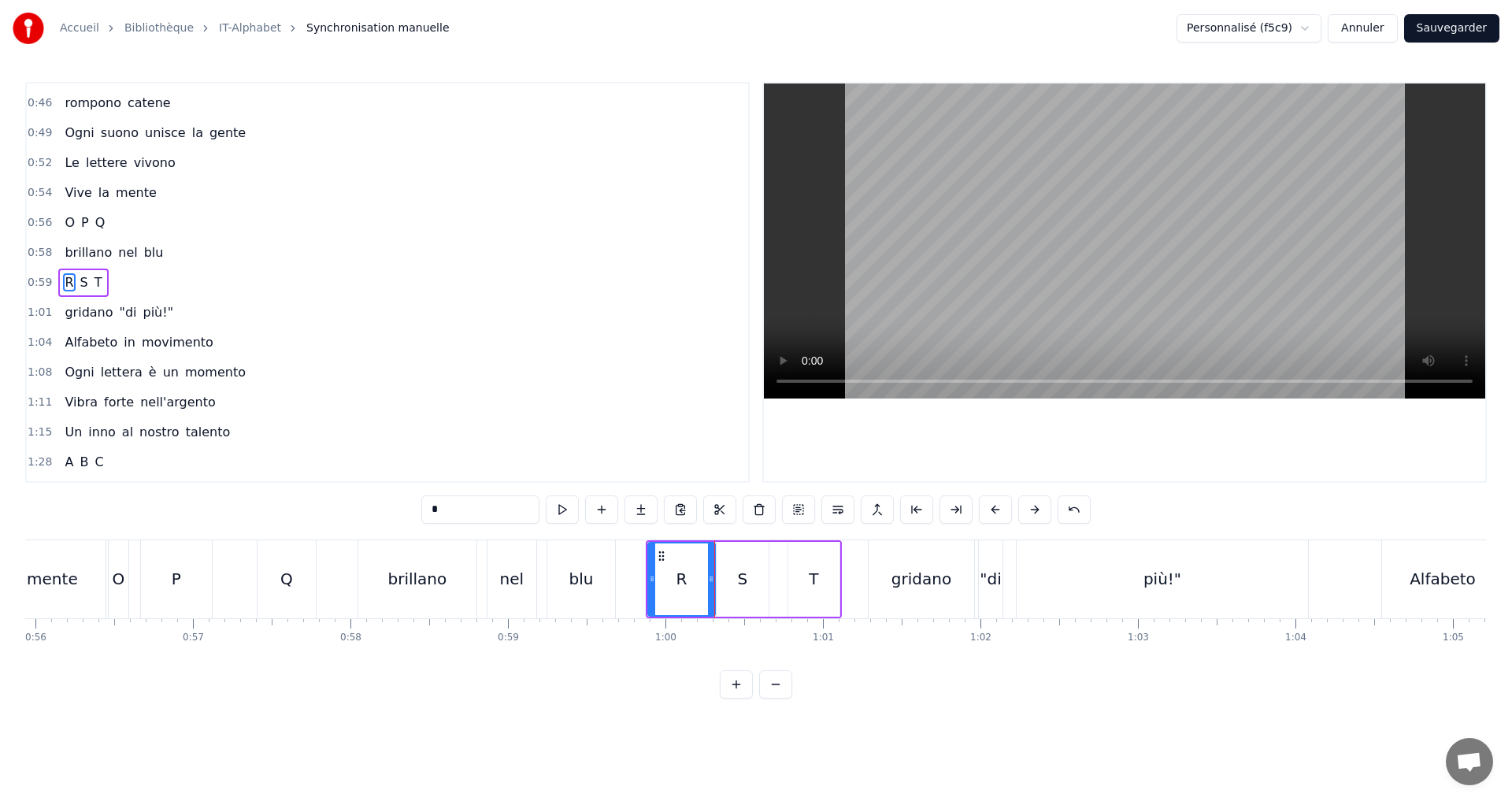
click at [733, 584] on div "S" at bounding box center [742, 579] width 52 height 74
type input "*"
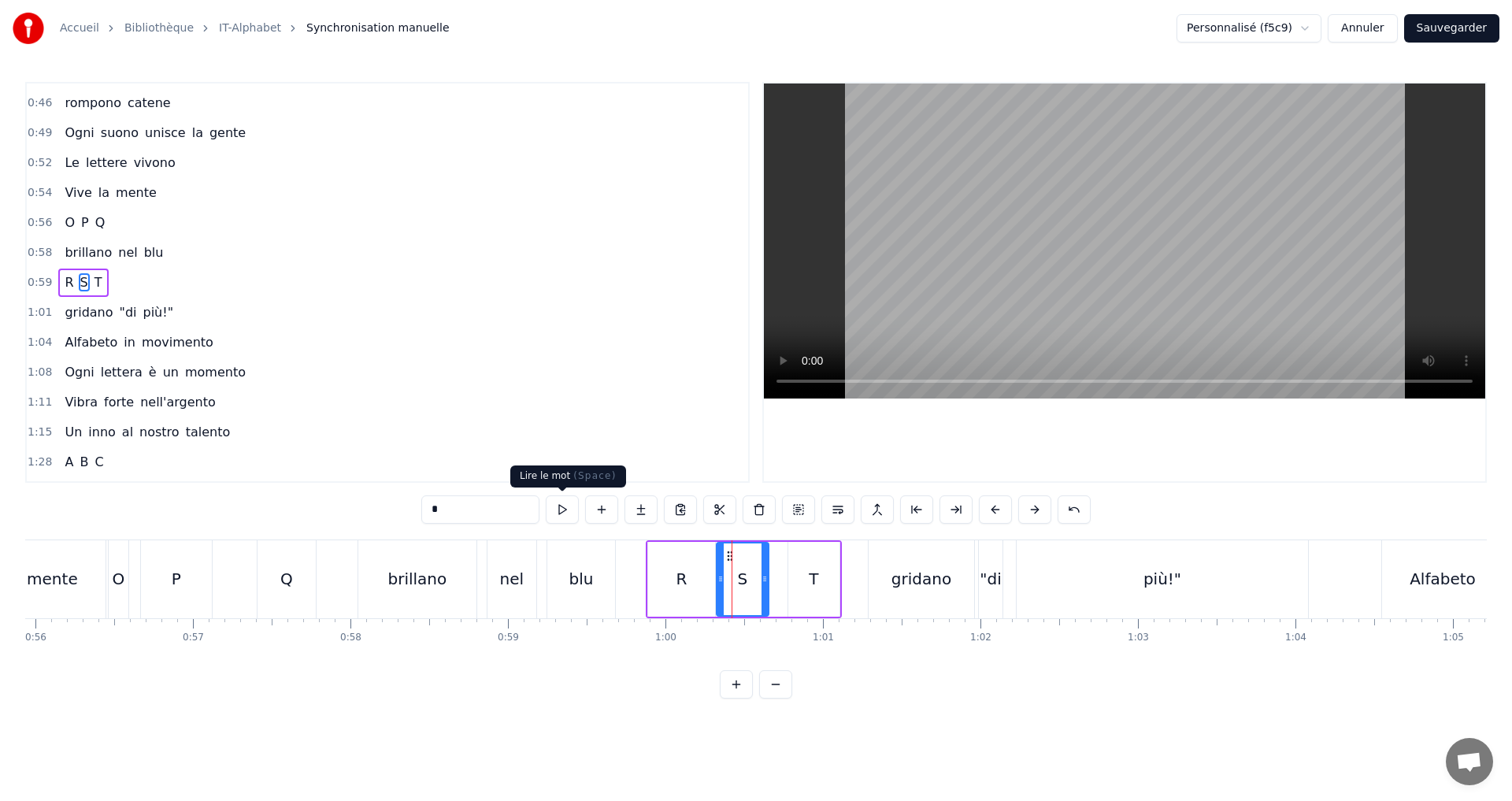
click at [556, 511] on button at bounding box center [562, 510] width 33 height 29
click at [176, 277] on div "0:59 R S T" at bounding box center [387, 283] width 721 height 30
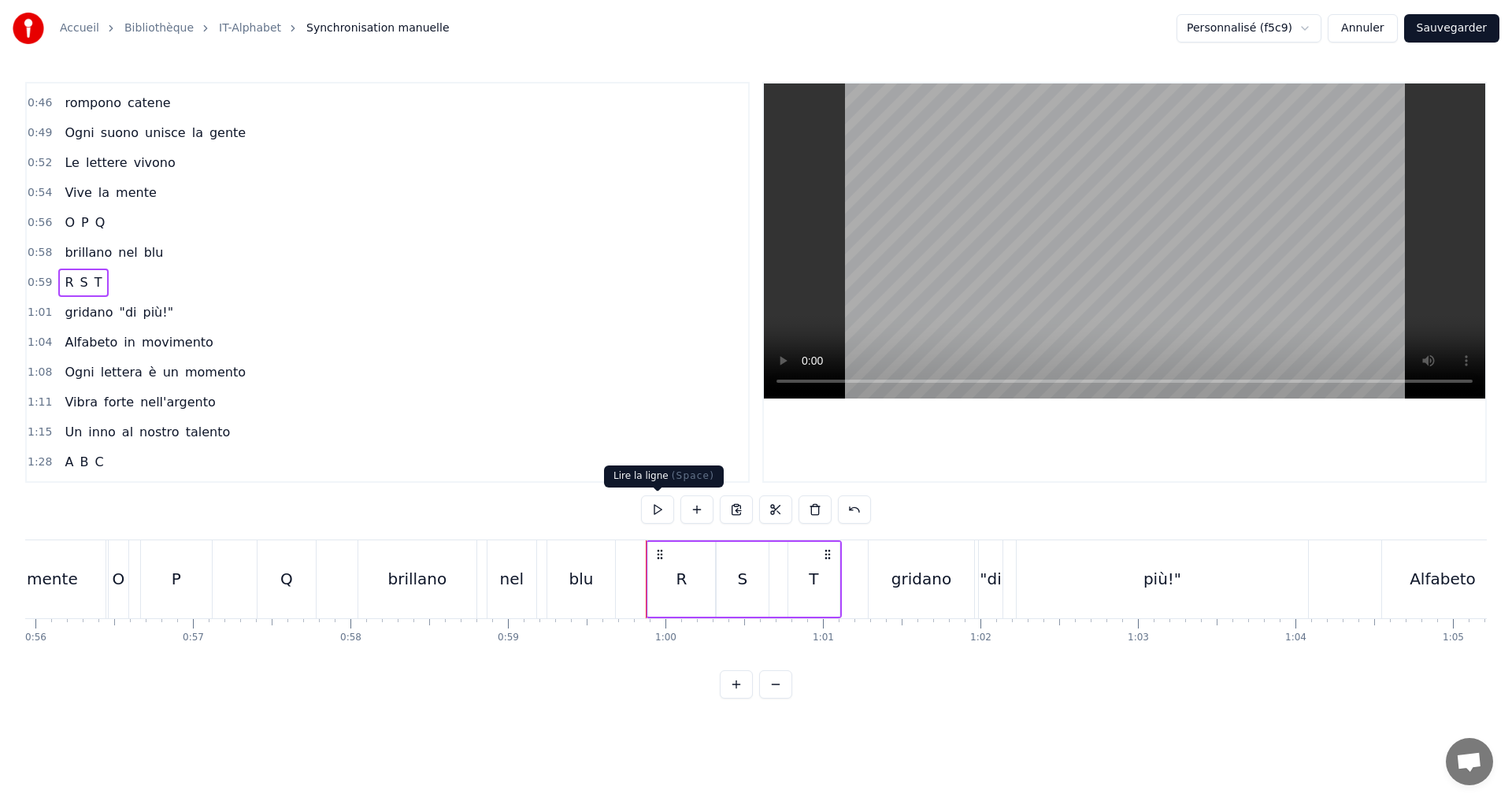
click at [655, 509] on button at bounding box center [657, 510] width 33 height 29
click at [211, 315] on div "1:01 gridano "di più!"" at bounding box center [387, 312] width 721 height 30
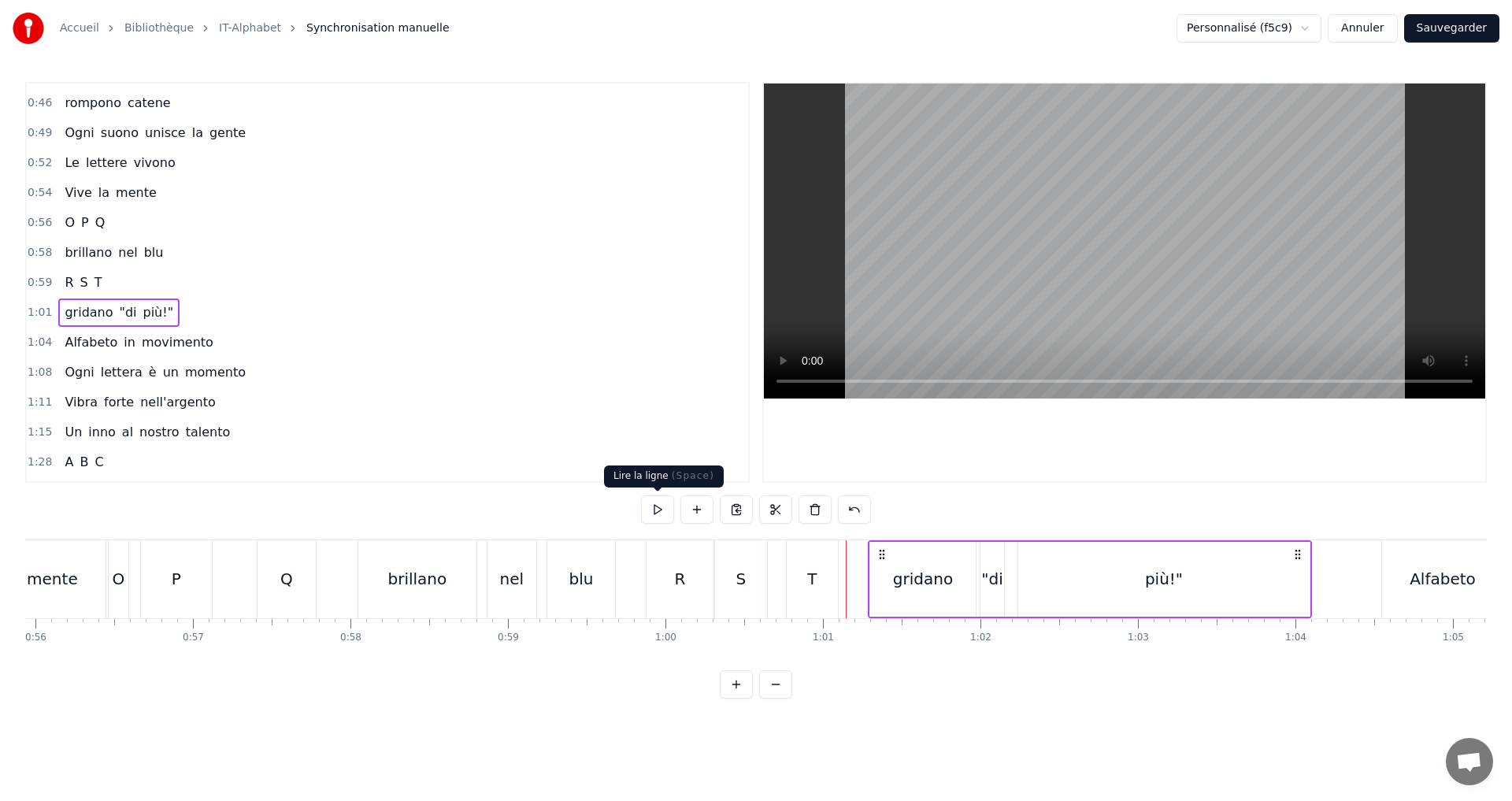
click at [660, 512] on button at bounding box center [657, 510] width 33 height 29
click at [216, 348] on div "1:04 Alfabeto in movimento" at bounding box center [387, 342] width 721 height 30
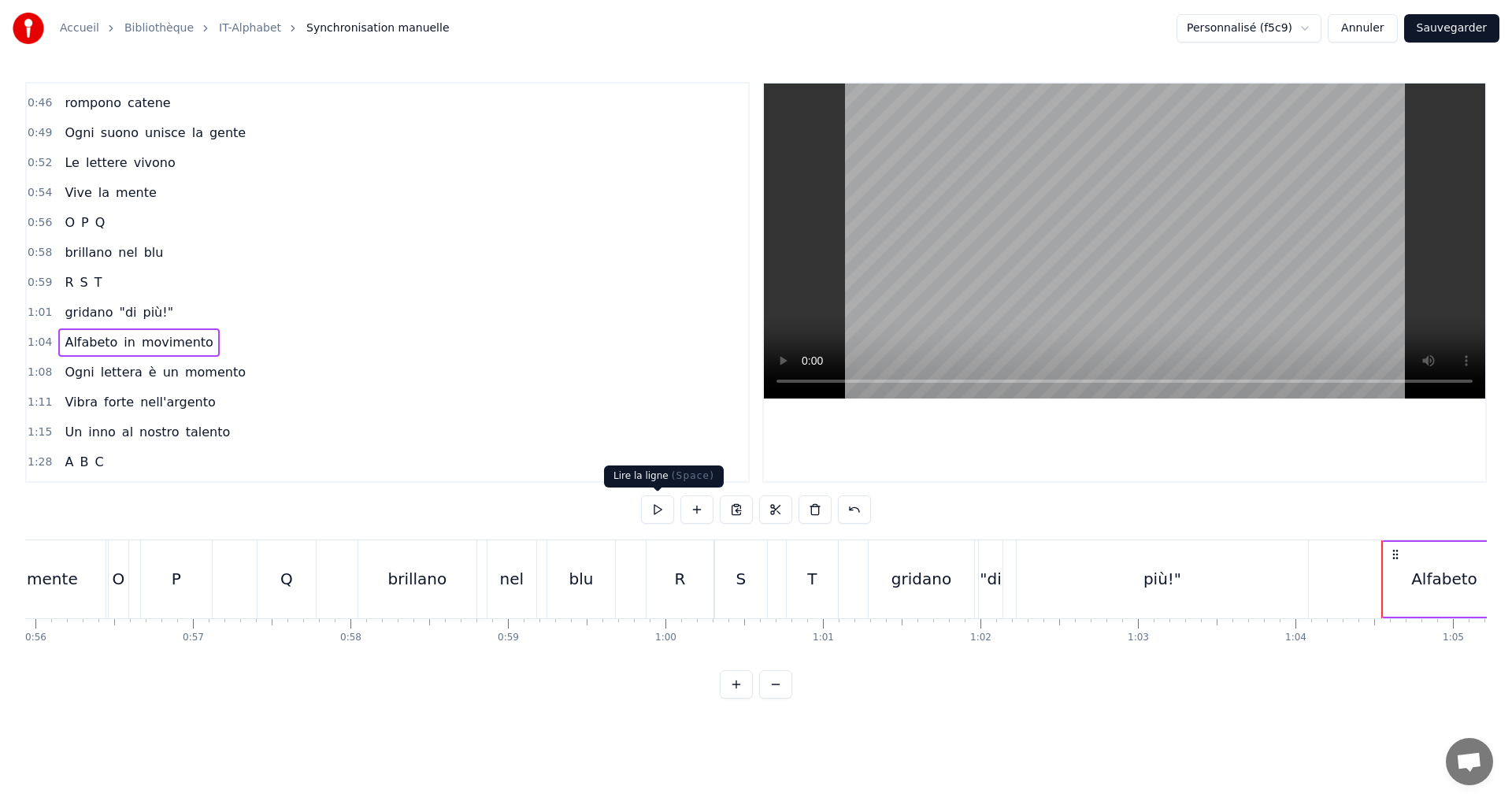
click at [650, 515] on button at bounding box center [657, 510] width 33 height 29
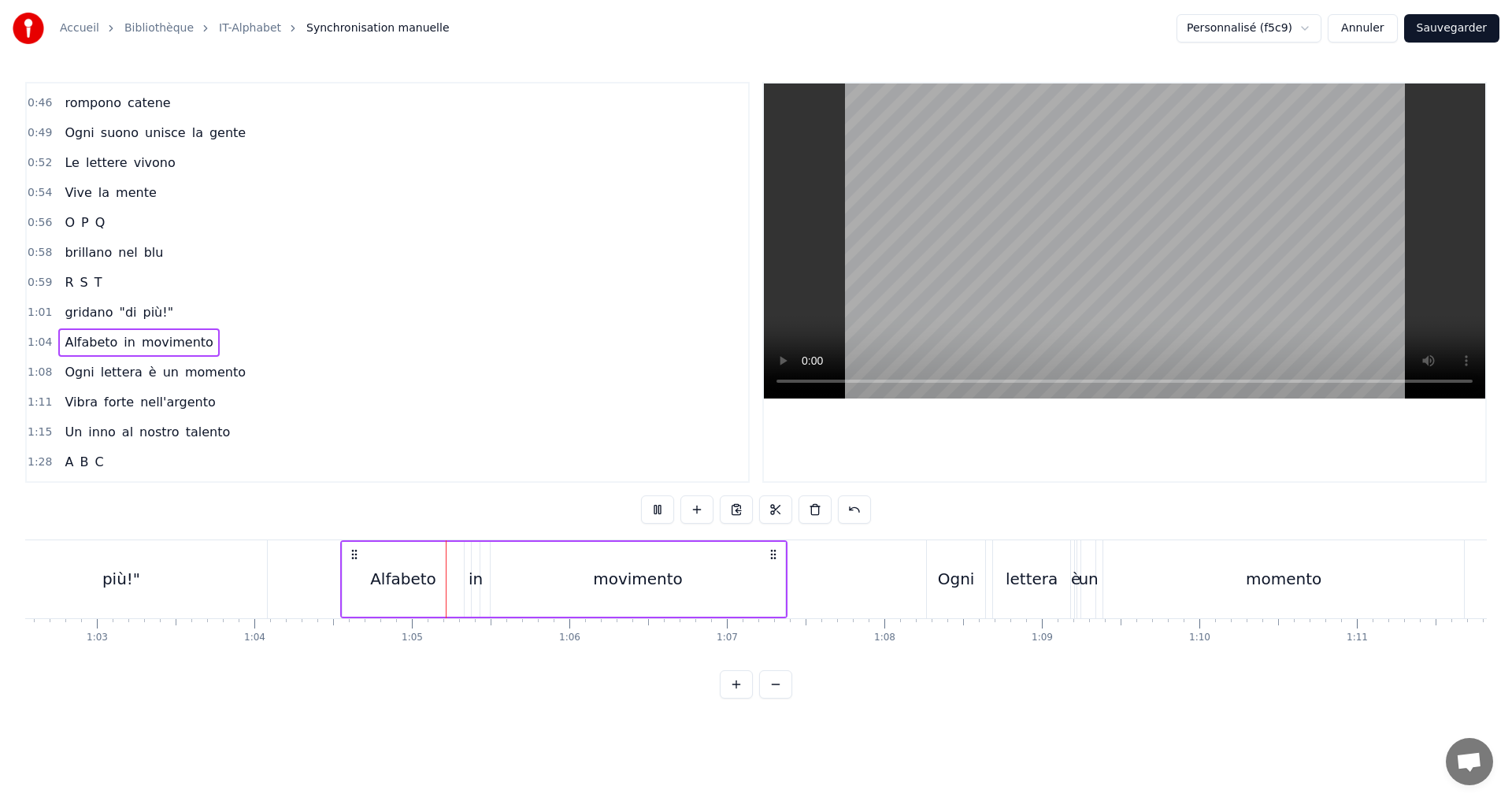
scroll to position [0, 10120]
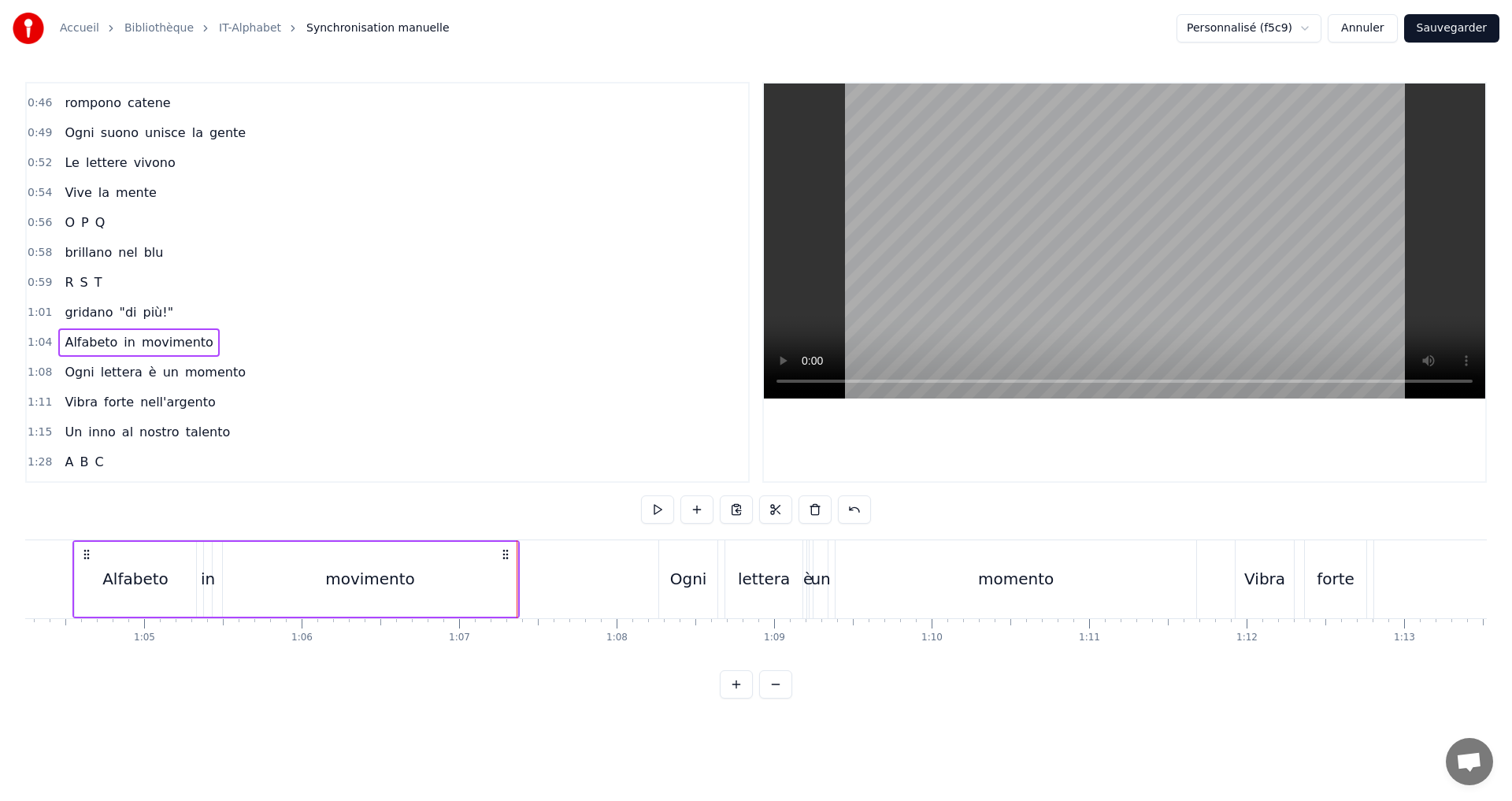
click at [255, 373] on div "1:08 Ogni lettera è un momento" at bounding box center [387, 372] width 721 height 30
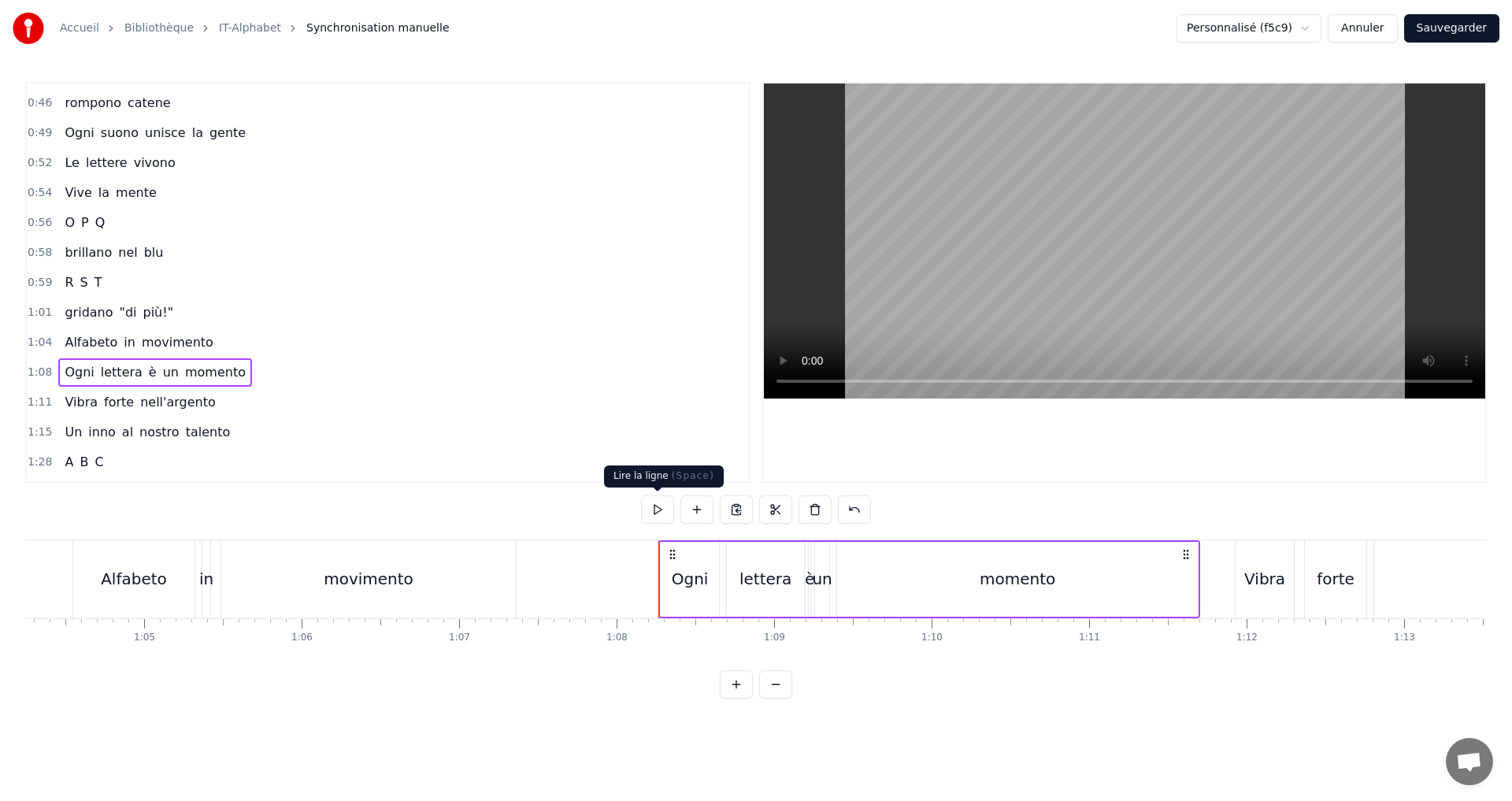
click at [653, 504] on button at bounding box center [657, 510] width 33 height 29
click at [200, 396] on div "Vibra forte nell'argento" at bounding box center [140, 403] width 163 height 29
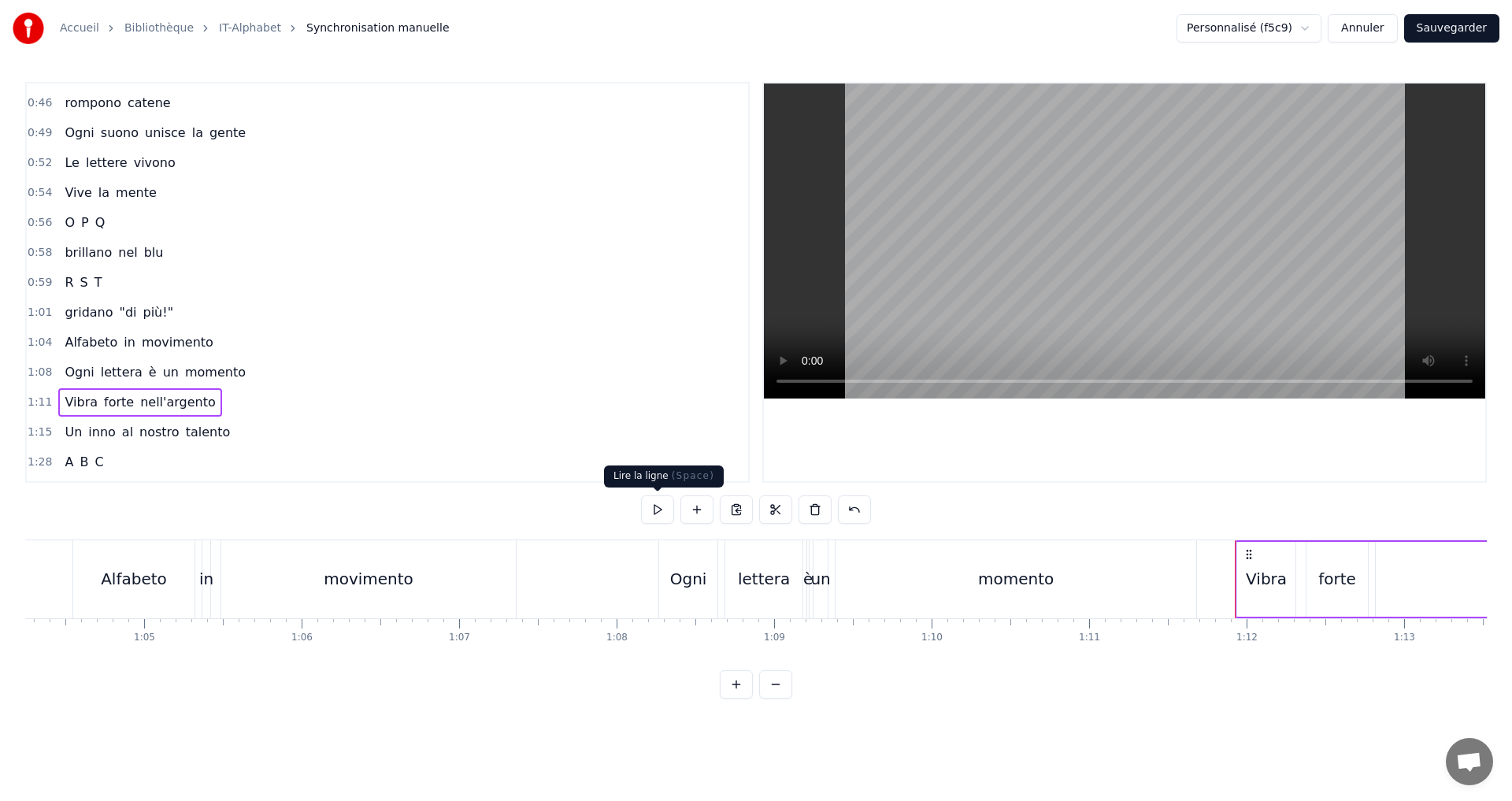
click at [648, 509] on button at bounding box center [657, 510] width 33 height 29
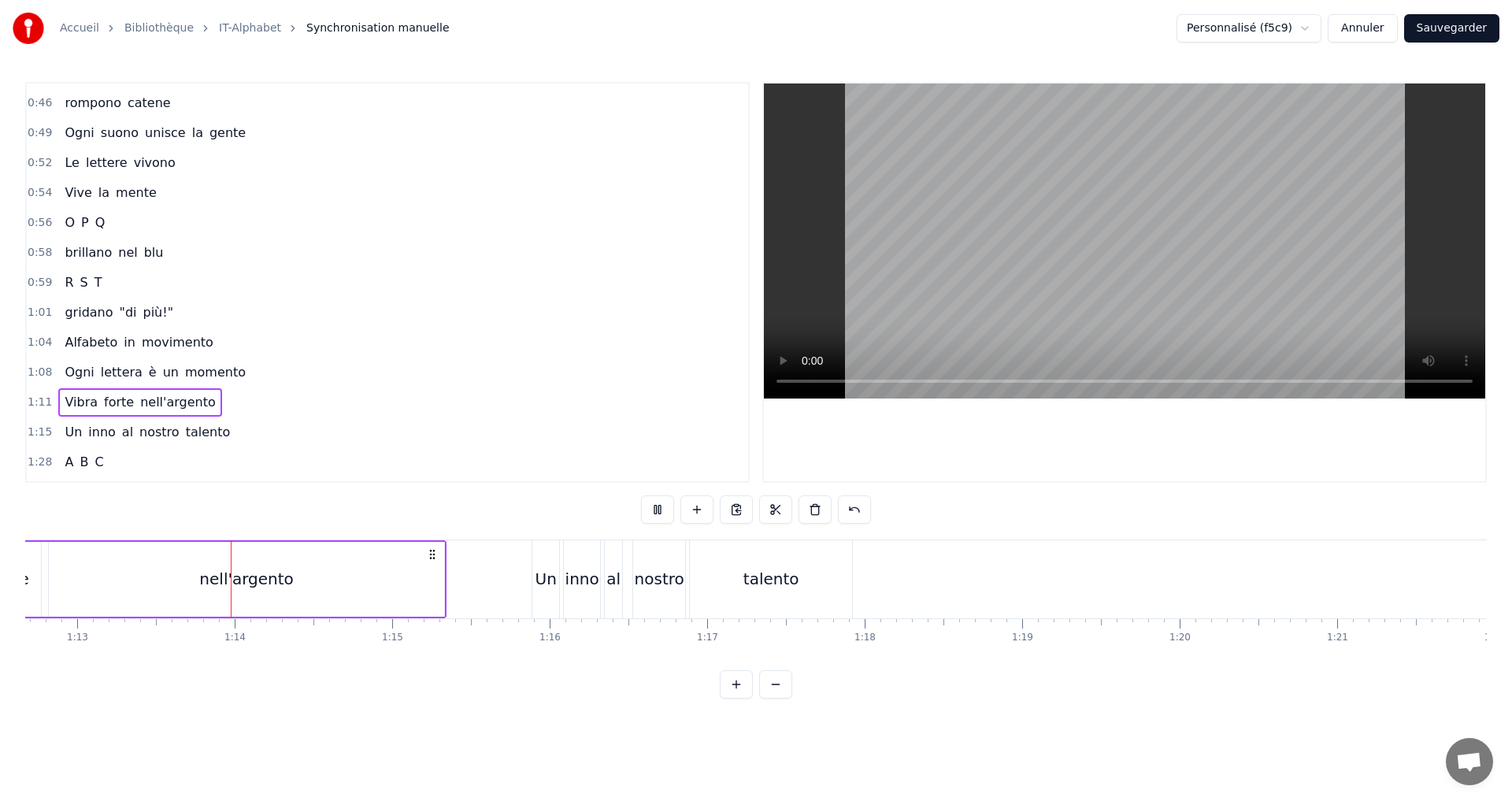
scroll to position [0, 11448]
click at [244, 431] on div "1:15 Un inno al nostro talento" at bounding box center [387, 432] width 721 height 30
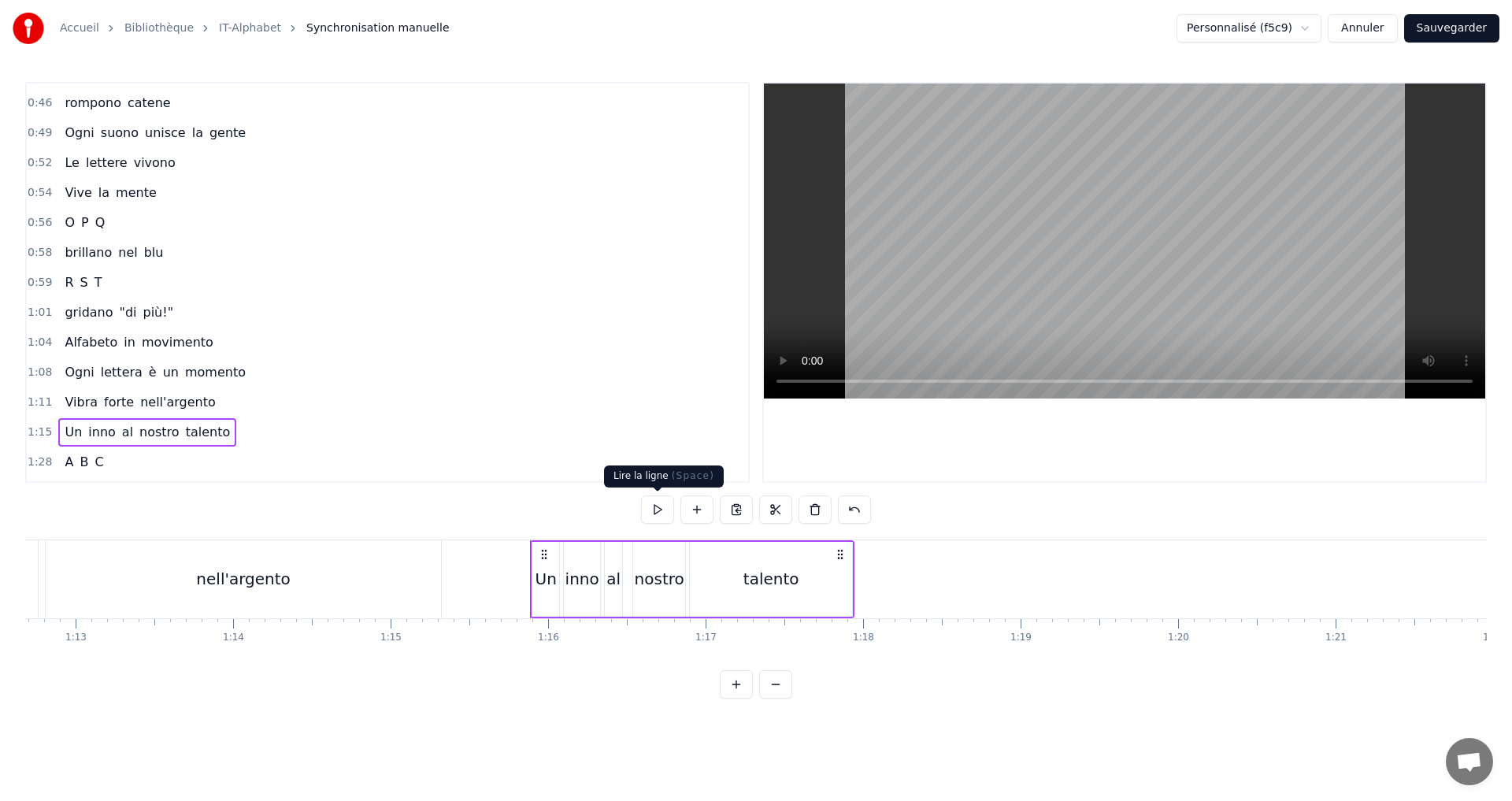
click at [655, 503] on button at bounding box center [657, 510] width 33 height 29
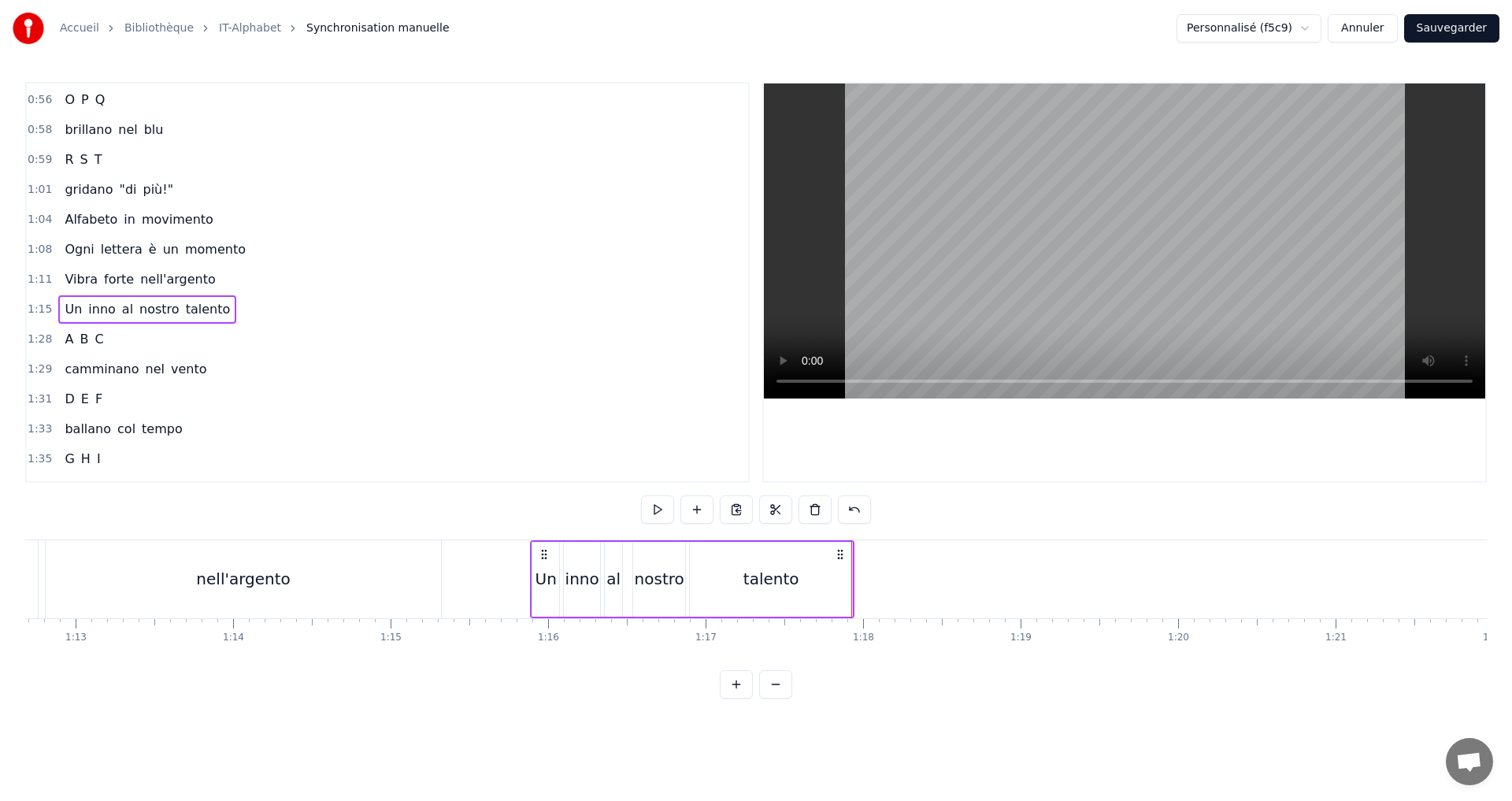
scroll to position [721, 0]
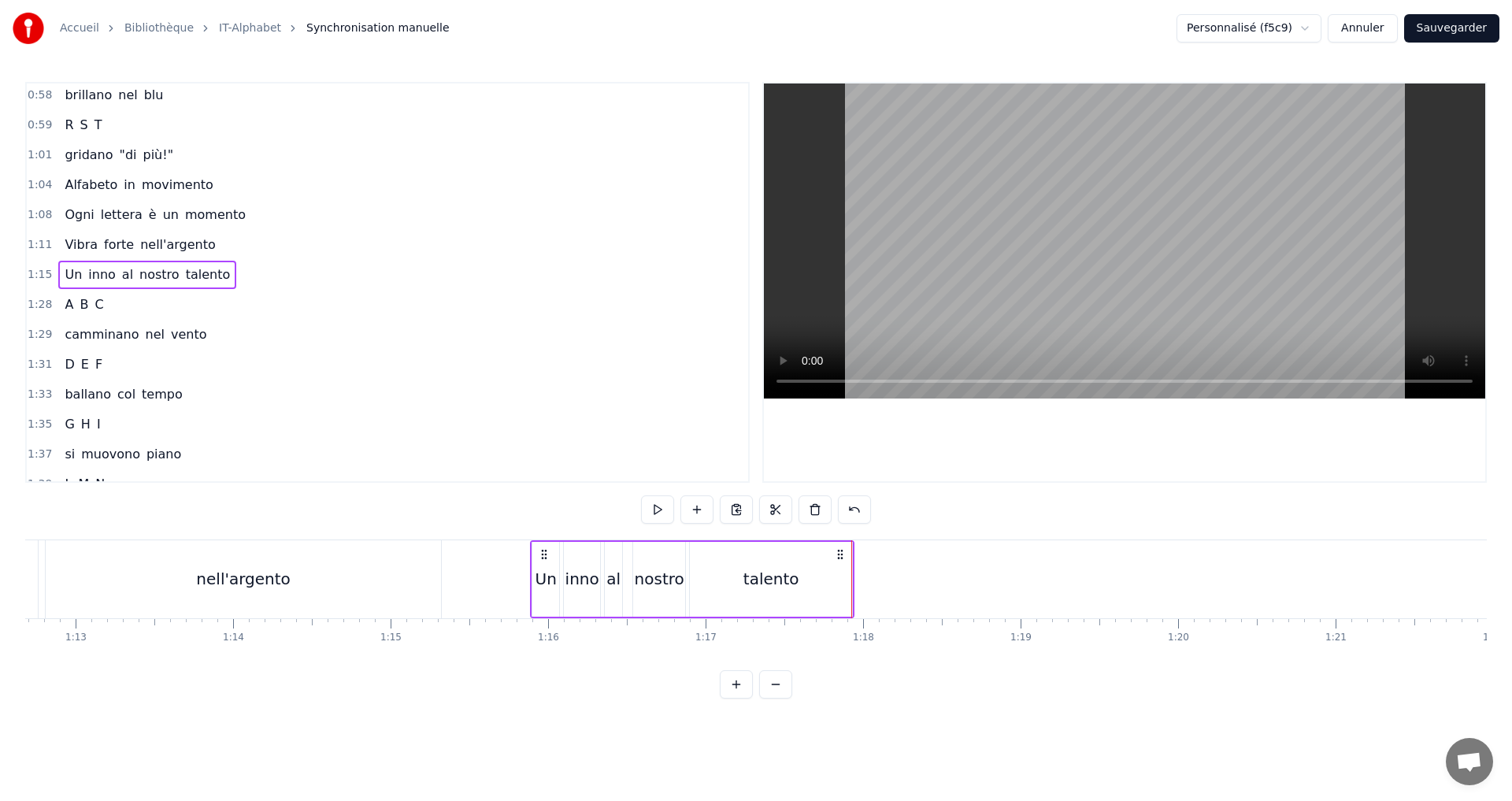
click at [125, 301] on div "1:28 A B C" at bounding box center [387, 304] width 721 height 30
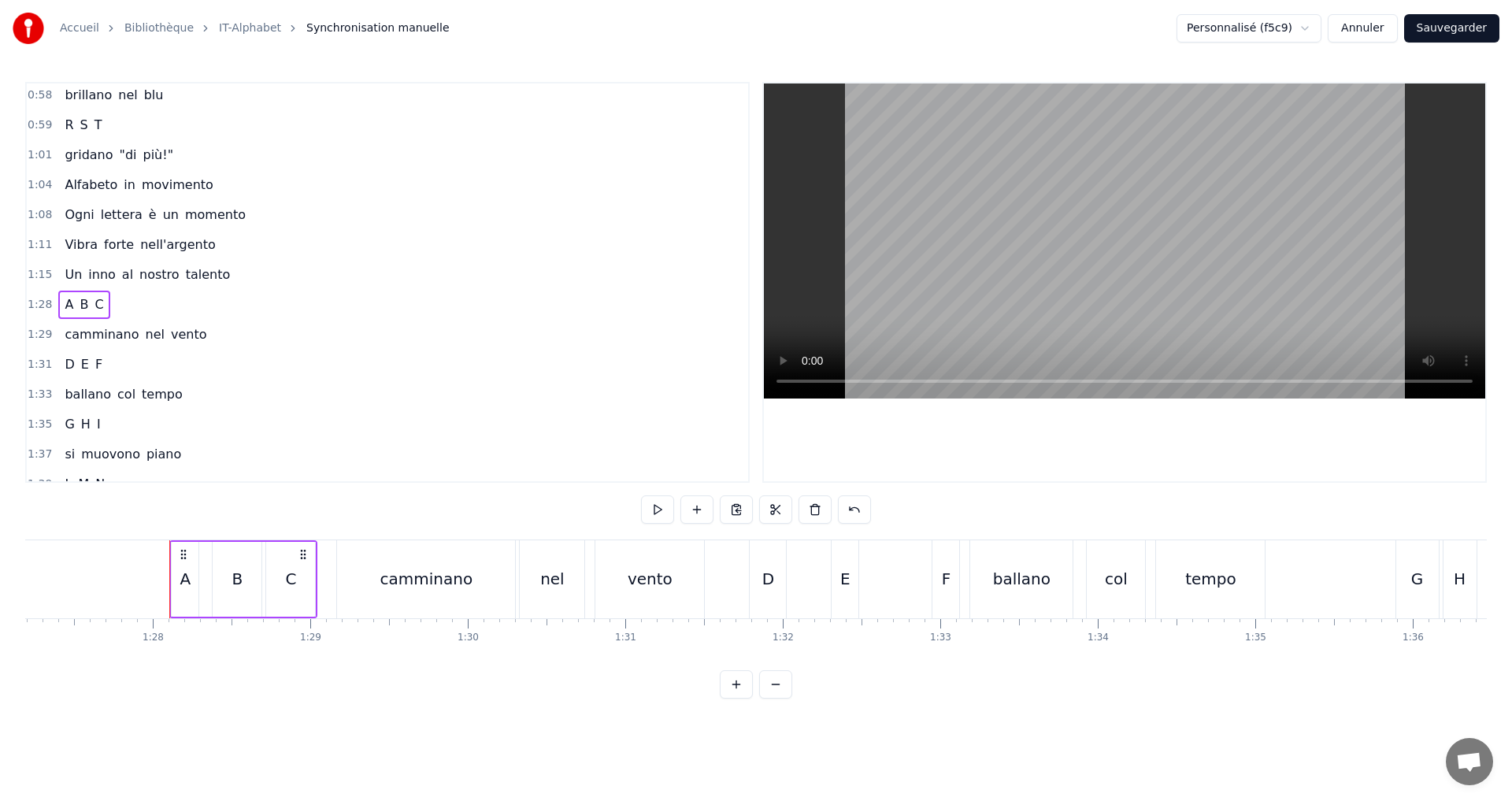
scroll to position [0, 13799]
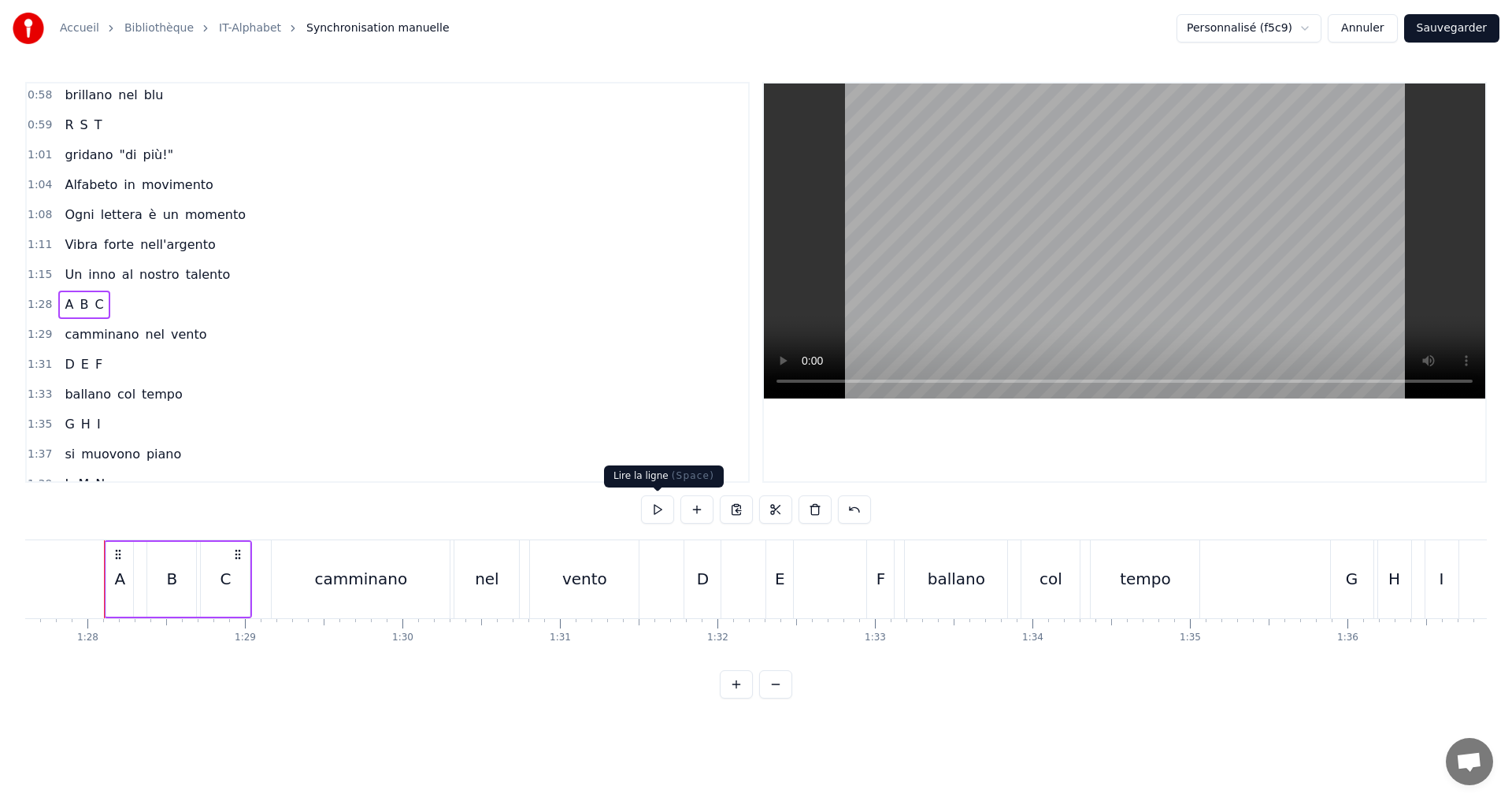
click at [649, 511] on button at bounding box center [657, 510] width 33 height 29
click at [161, 582] on div "B" at bounding box center [172, 579] width 49 height 74
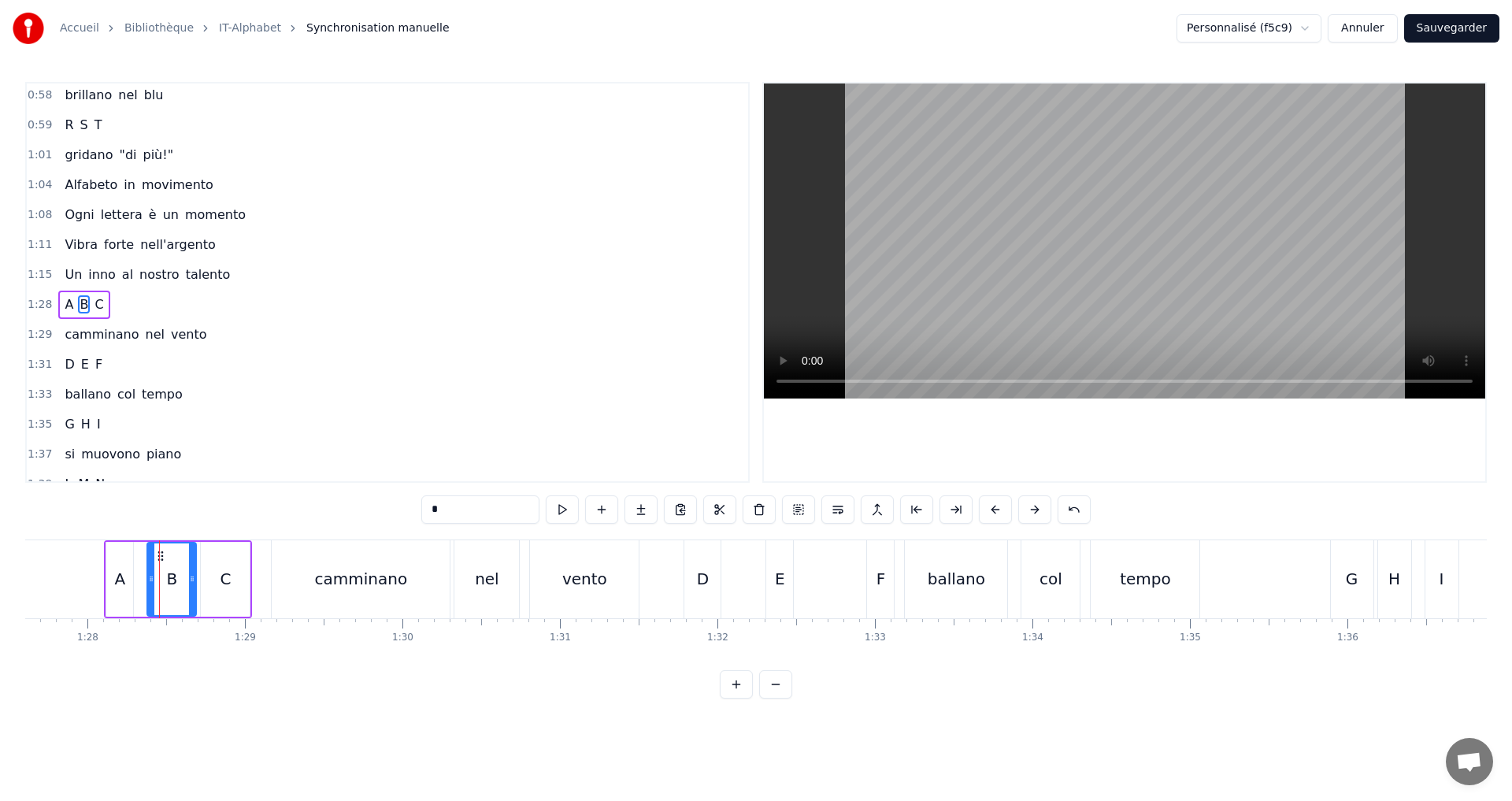
scroll to position [743, 0]
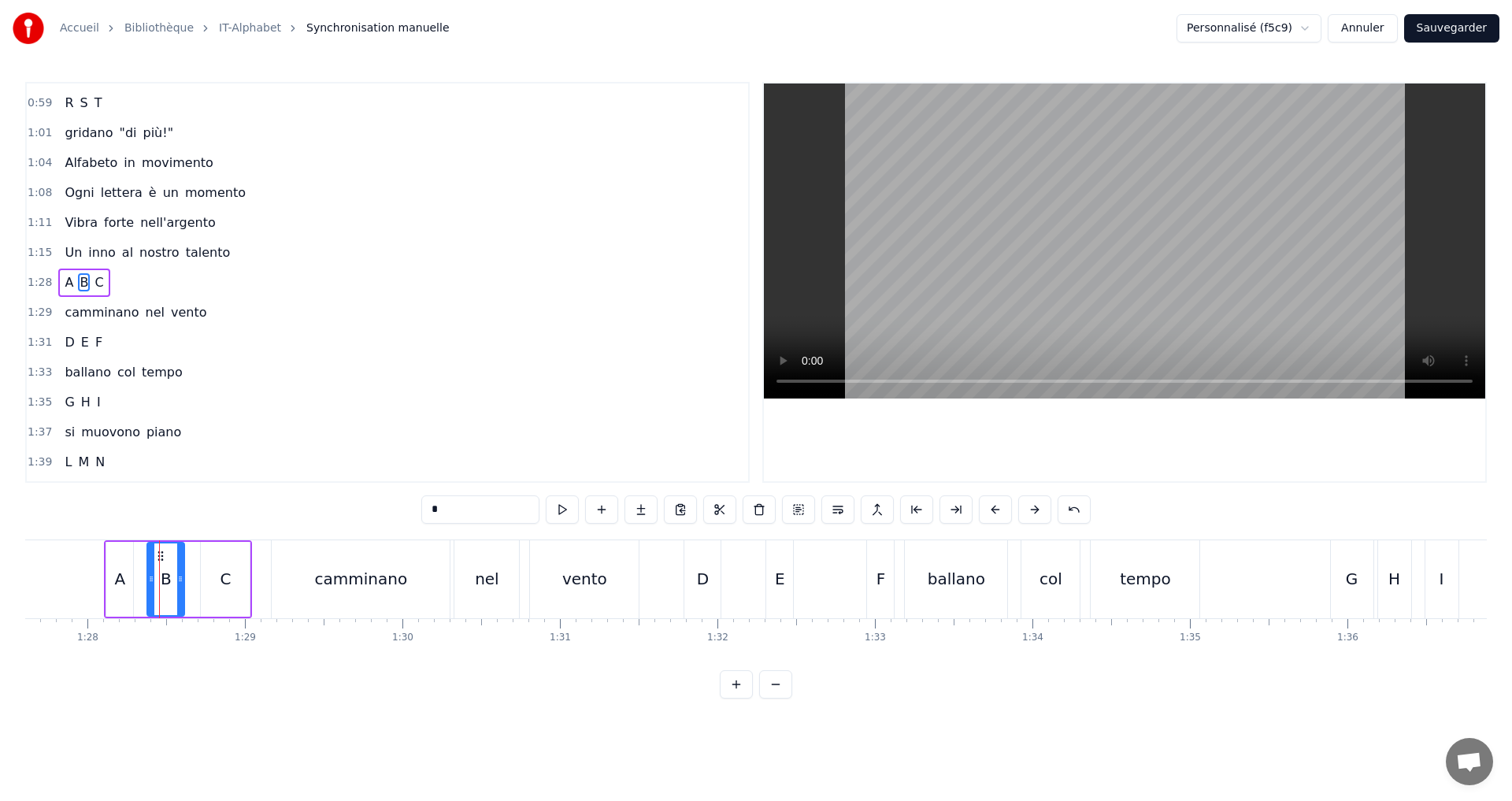
drag, startPoint x: 191, startPoint y: 589, endPoint x: 179, endPoint y: 589, distance: 12.0
click at [179, 589] on div at bounding box center [180, 579] width 6 height 72
click at [565, 512] on button at bounding box center [562, 510] width 33 height 29
click at [169, 277] on div "1:28 A B C" at bounding box center [387, 283] width 721 height 30
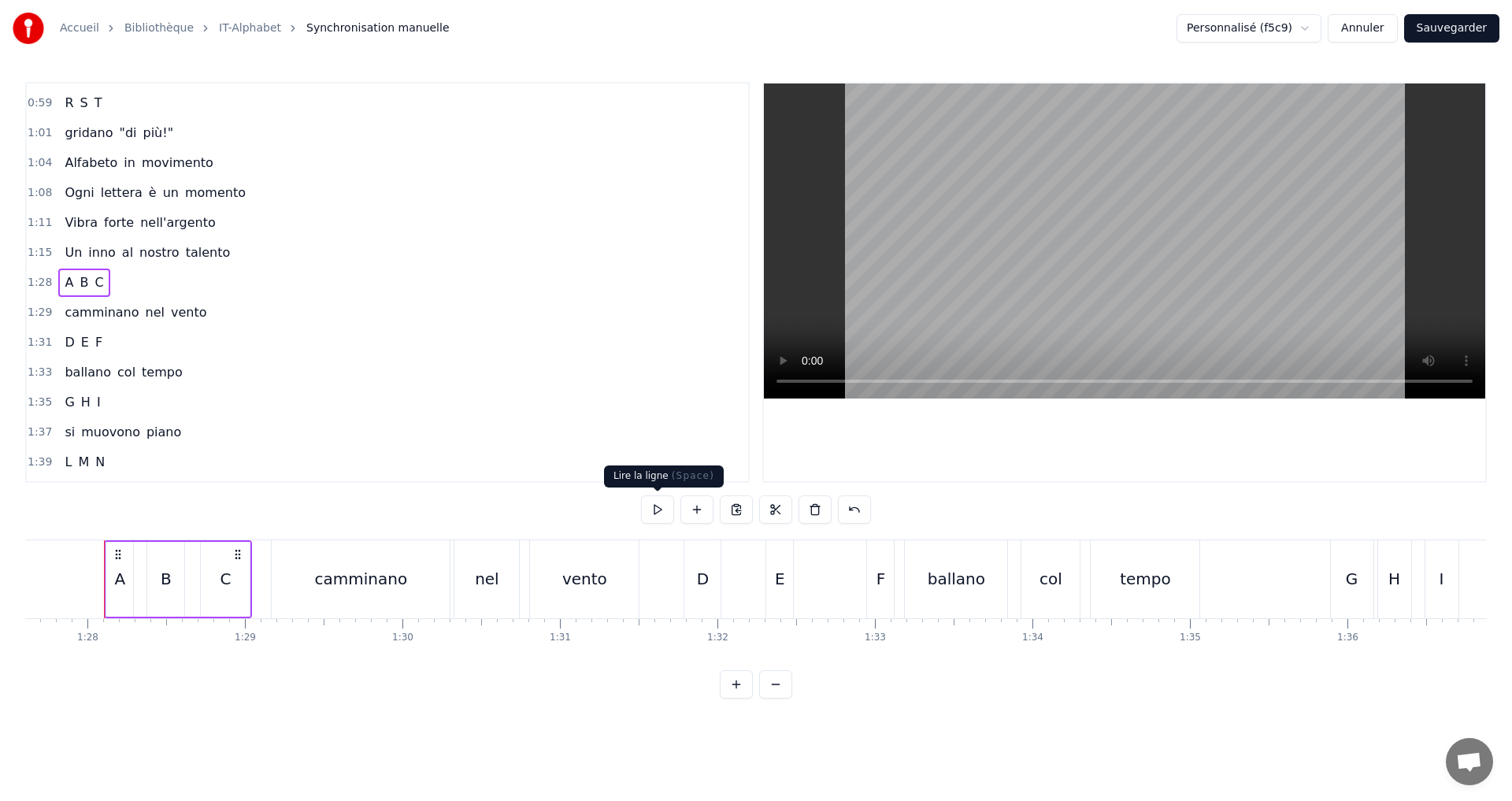
click at [665, 499] on button at bounding box center [657, 510] width 33 height 29
click at [238, 318] on div "1:29 camminano nel vento" at bounding box center [387, 312] width 721 height 30
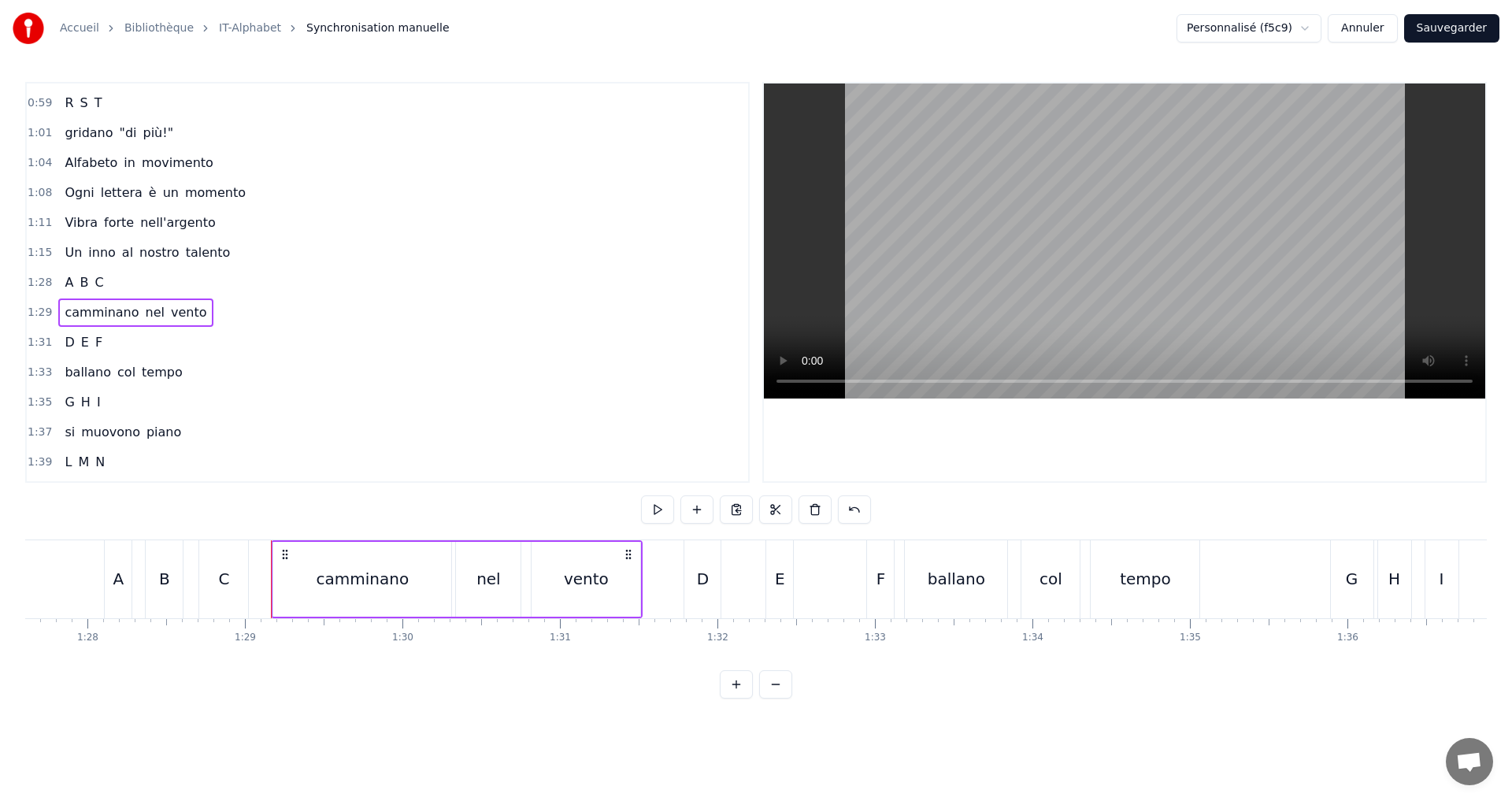
click at [660, 506] on button at bounding box center [657, 510] width 33 height 29
click at [185, 345] on div "1:31 D E F" at bounding box center [387, 342] width 721 height 30
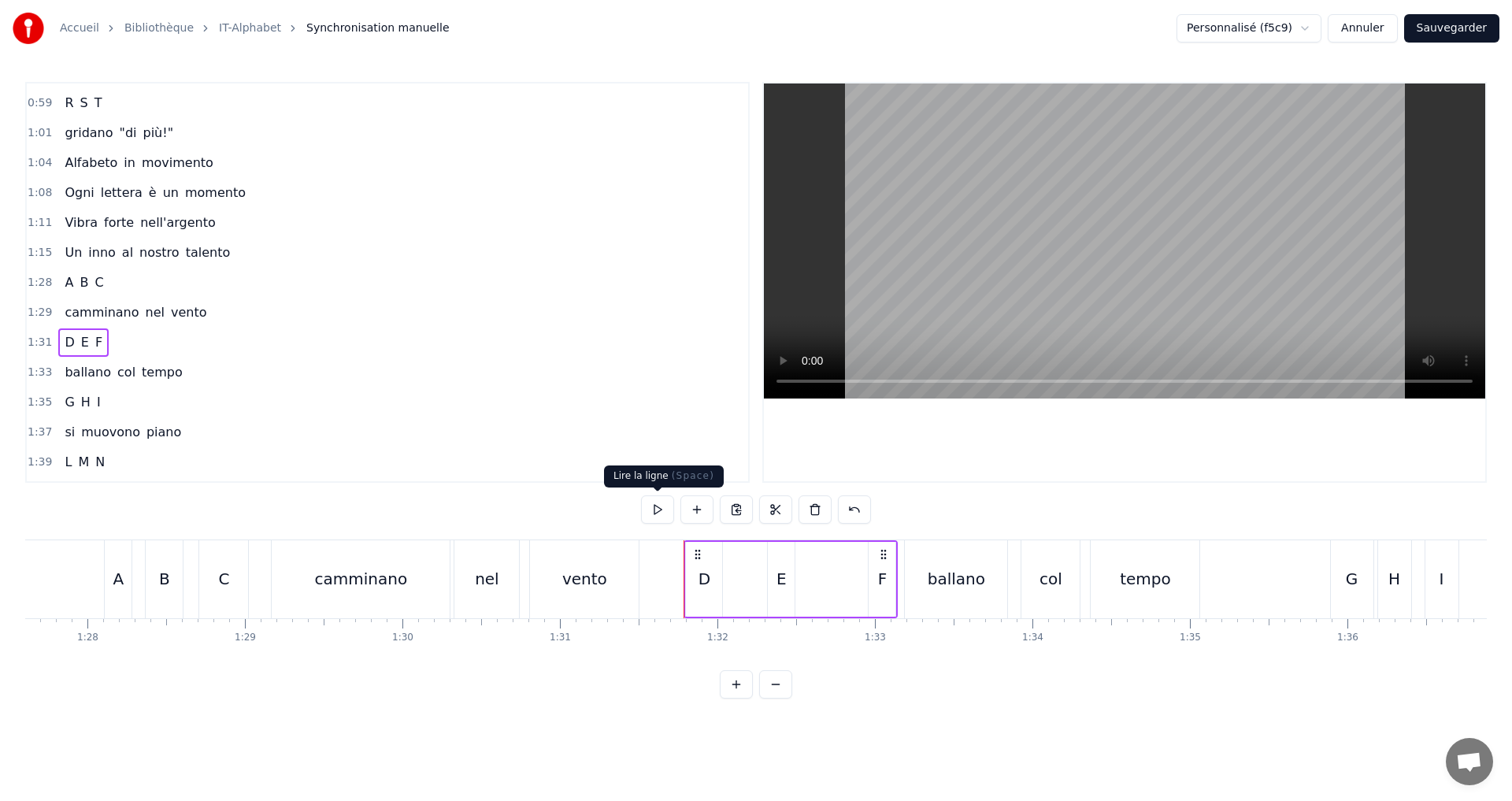
click at [652, 511] on button at bounding box center [657, 510] width 33 height 29
click at [853, 590] on div "D E F" at bounding box center [790, 579] width 214 height 78
click at [875, 590] on div "F" at bounding box center [882, 579] width 27 height 74
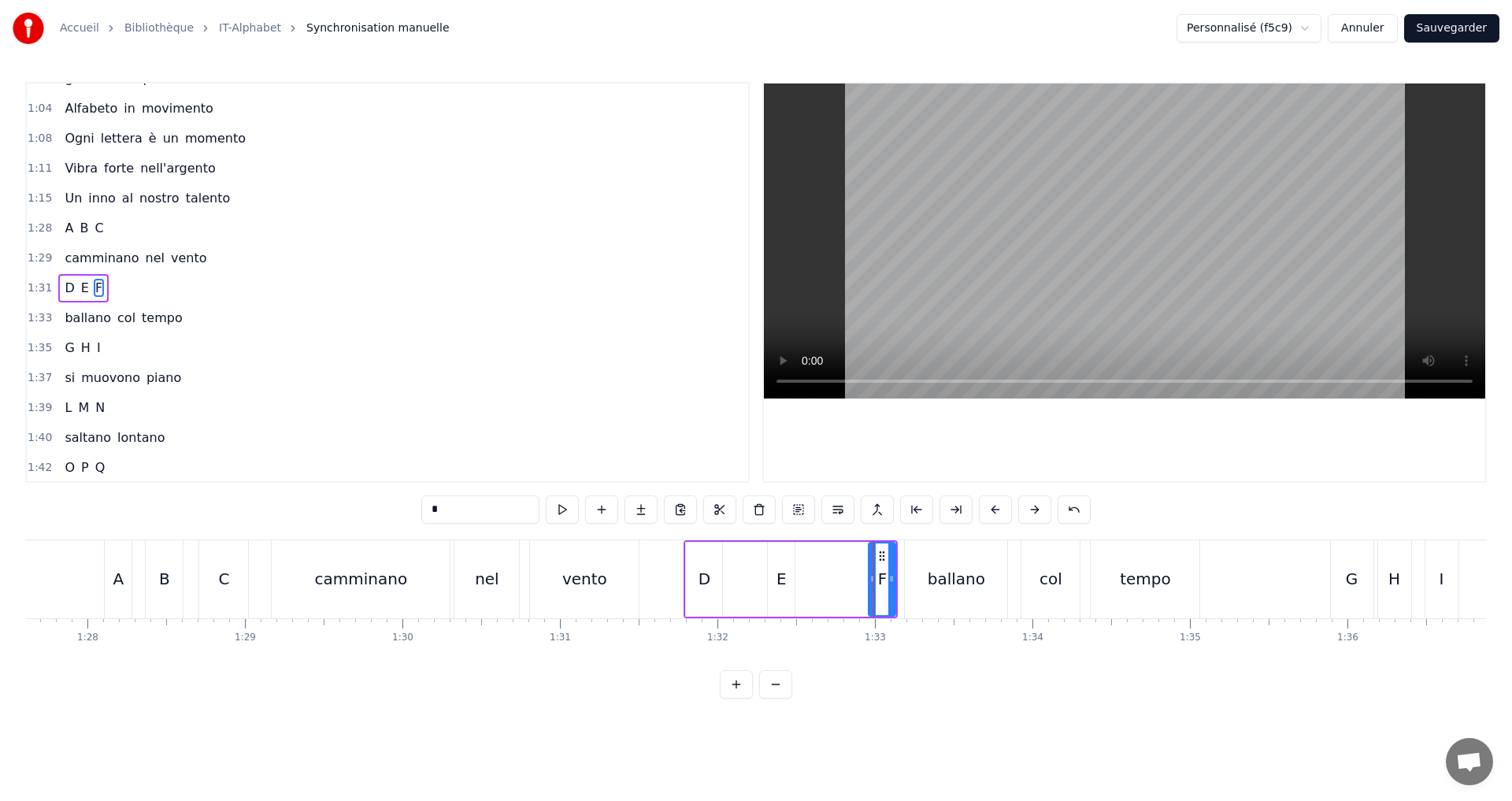
scroll to position [804, 0]
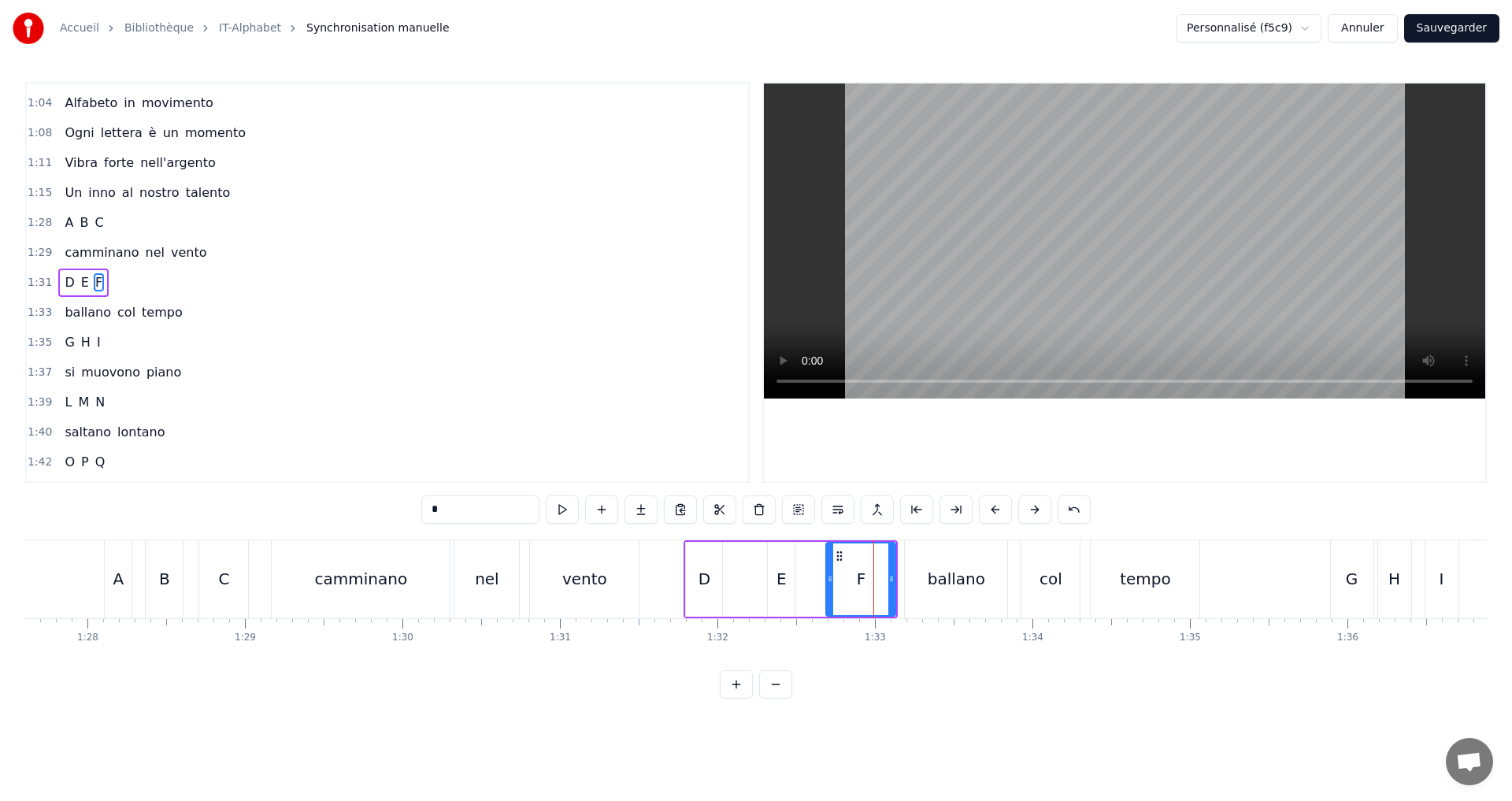
drag, startPoint x: 873, startPoint y: 583, endPoint x: 830, endPoint y: 580, distance: 43.1
click at [830, 580] on icon at bounding box center [830, 579] width 6 height 13
drag, startPoint x: 891, startPoint y: 579, endPoint x: 878, endPoint y: 579, distance: 13.0
click at [878, 579] on icon at bounding box center [877, 579] width 6 height 13
click at [567, 504] on button at bounding box center [562, 510] width 33 height 29
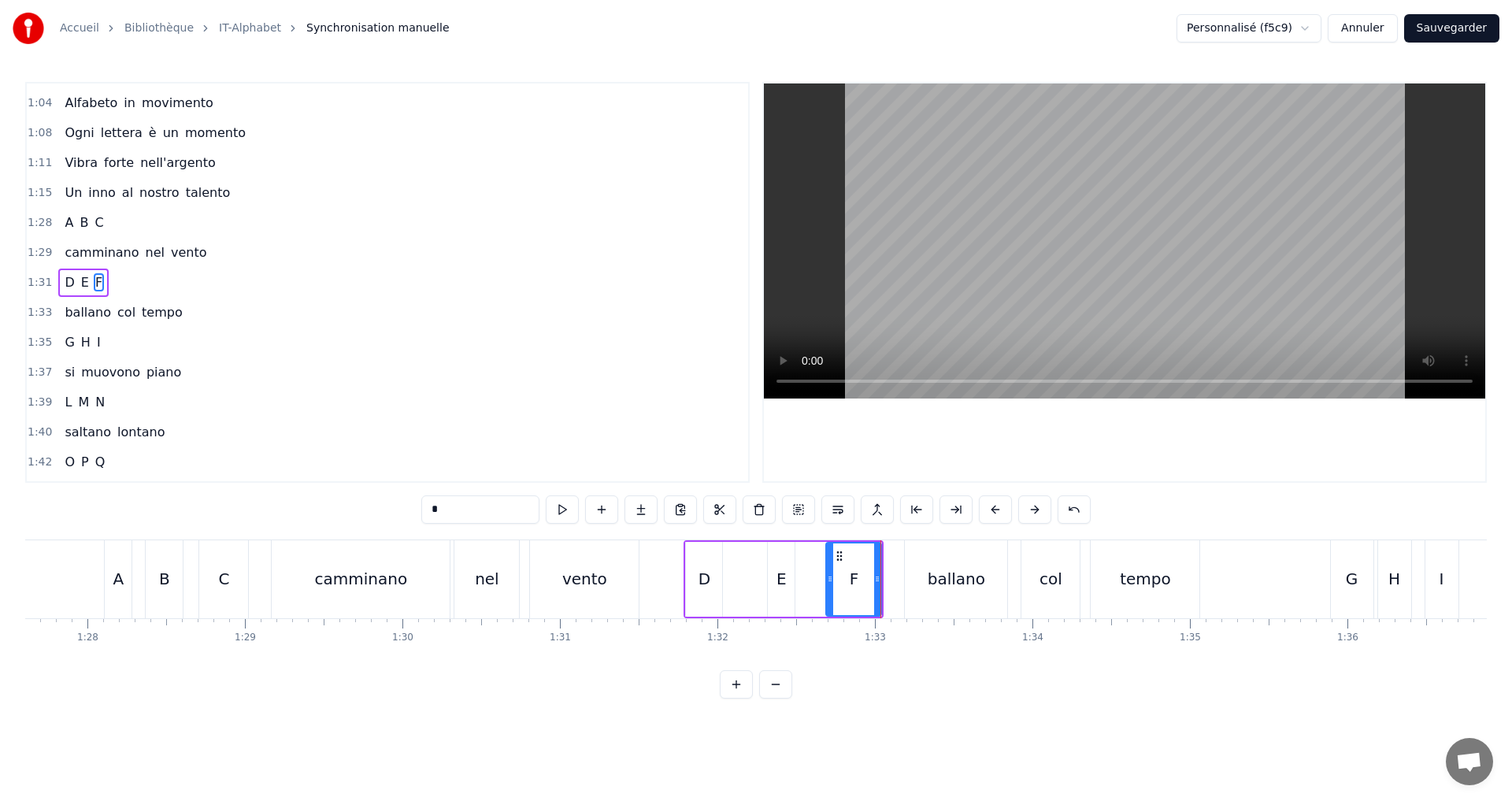
click at [190, 315] on div "1:33 ballano col tempo" at bounding box center [387, 312] width 721 height 30
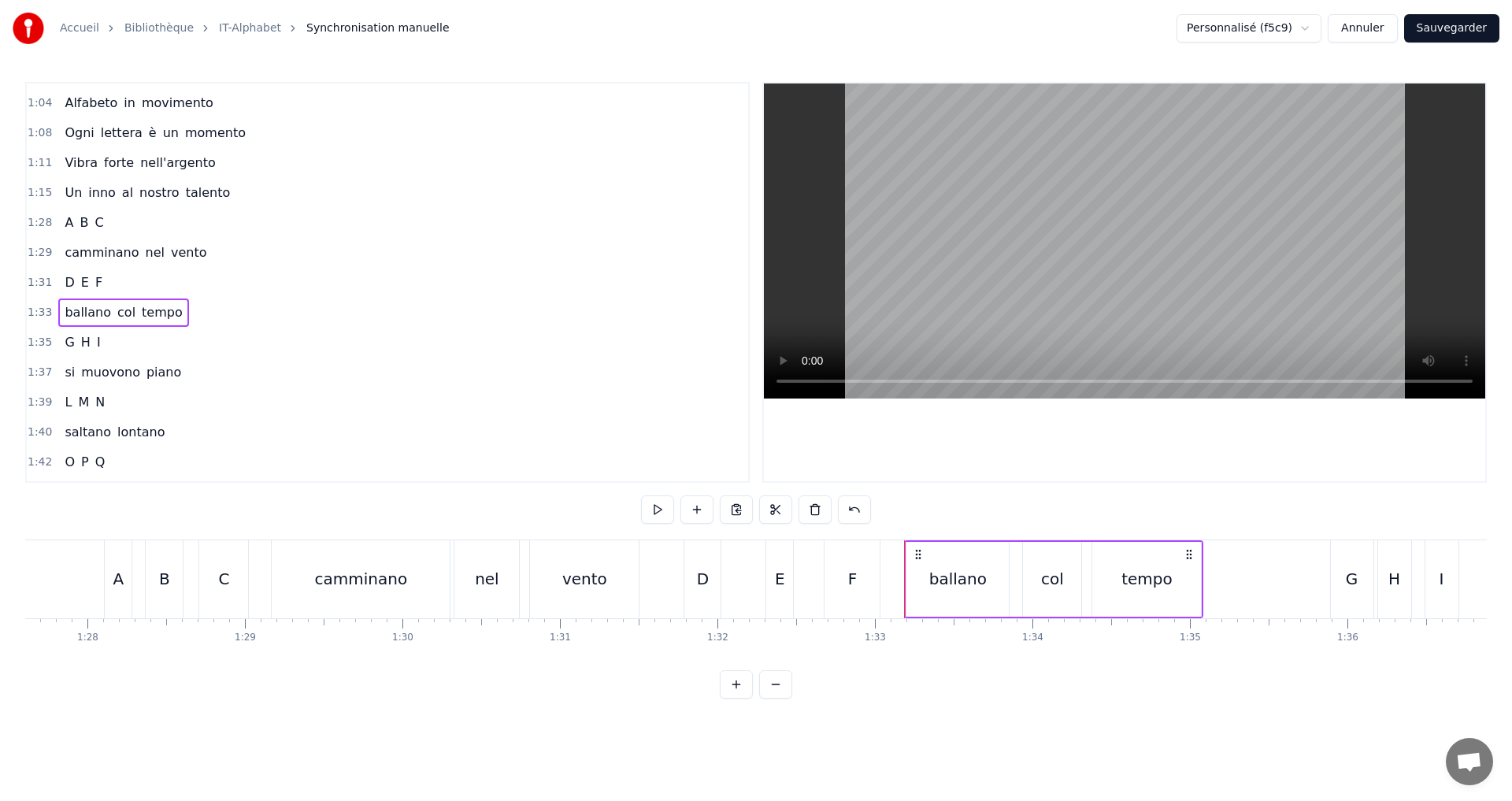
click at [178, 279] on div "1:31 D E F" at bounding box center [387, 283] width 721 height 30
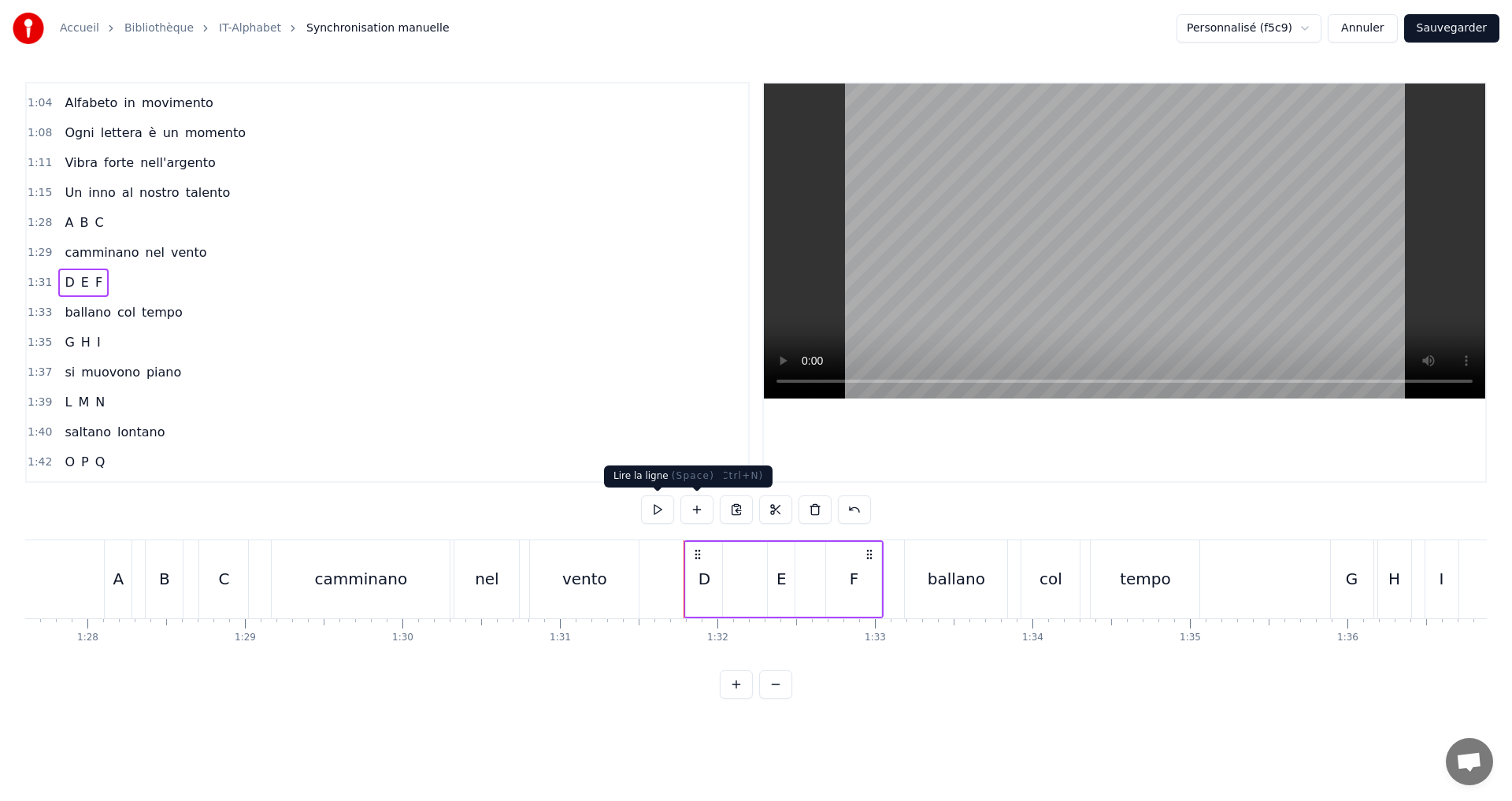
click at [656, 511] on button at bounding box center [657, 510] width 33 height 29
click at [194, 311] on div "1:33 ballano col tempo" at bounding box center [387, 312] width 721 height 30
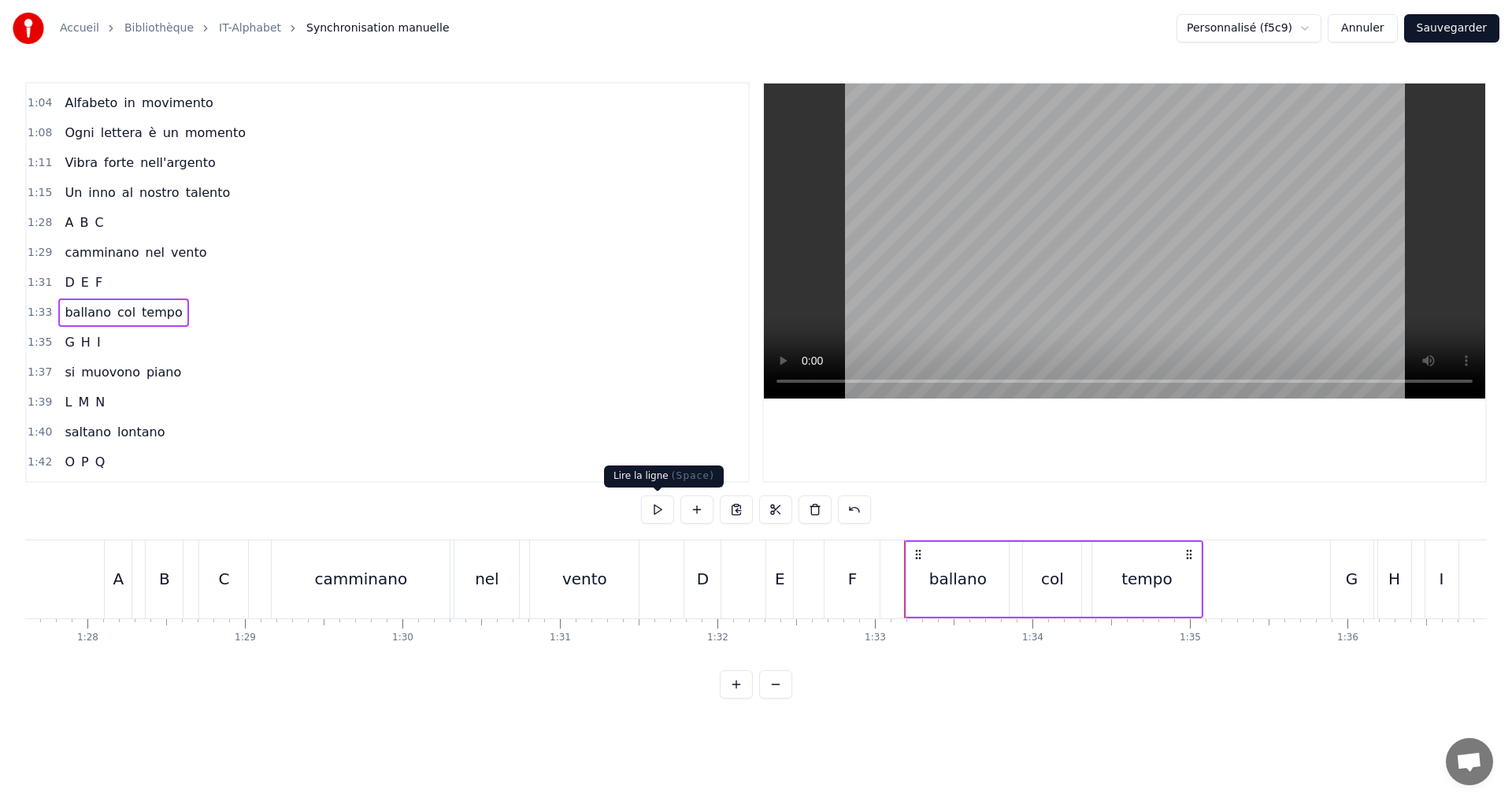
click at [656, 516] on button at bounding box center [657, 510] width 33 height 29
click at [128, 337] on div "1:35 G H I" at bounding box center [387, 342] width 721 height 30
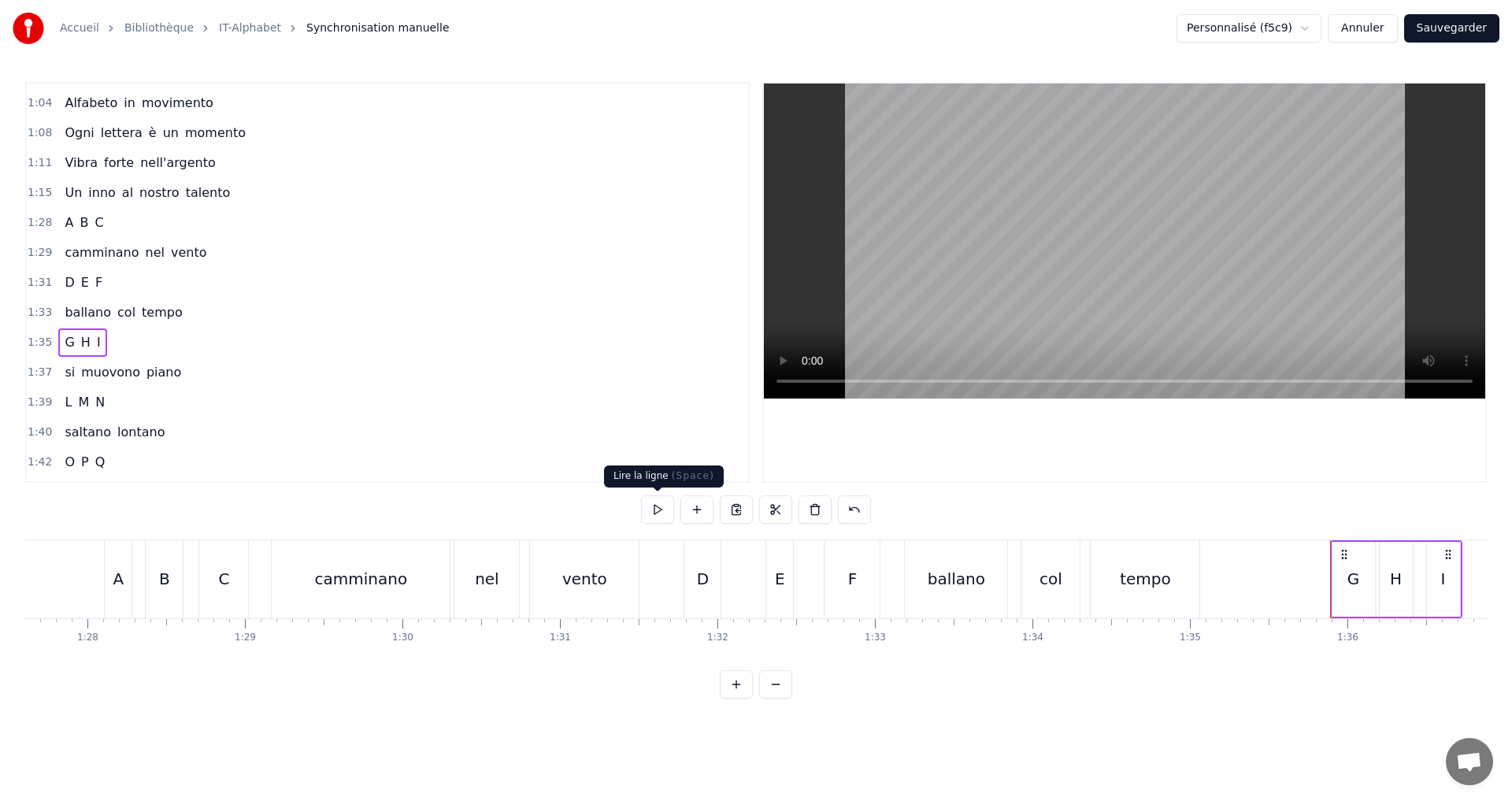
click at [660, 507] on button at bounding box center [657, 510] width 33 height 29
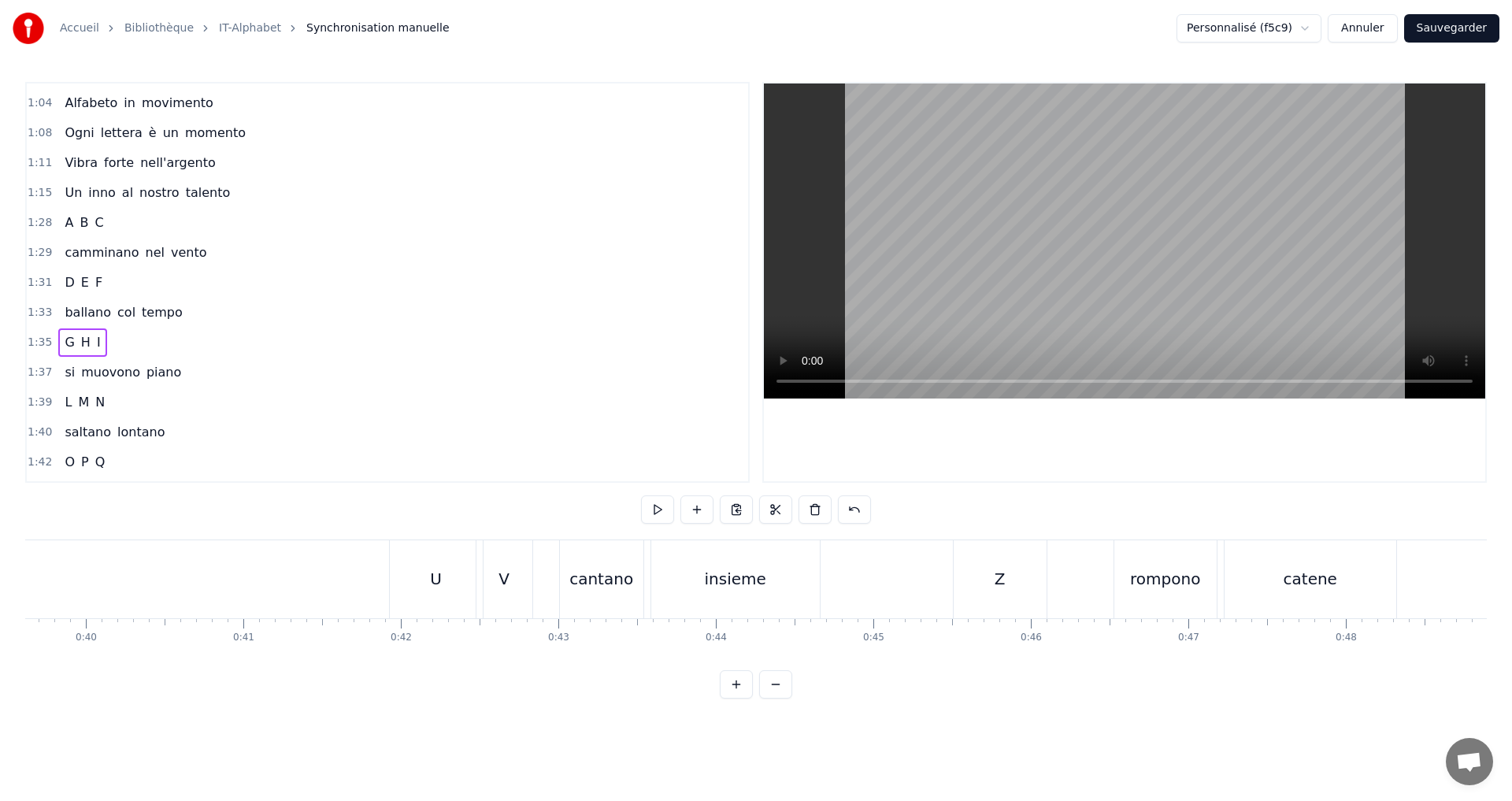
scroll to position [0, 6201]
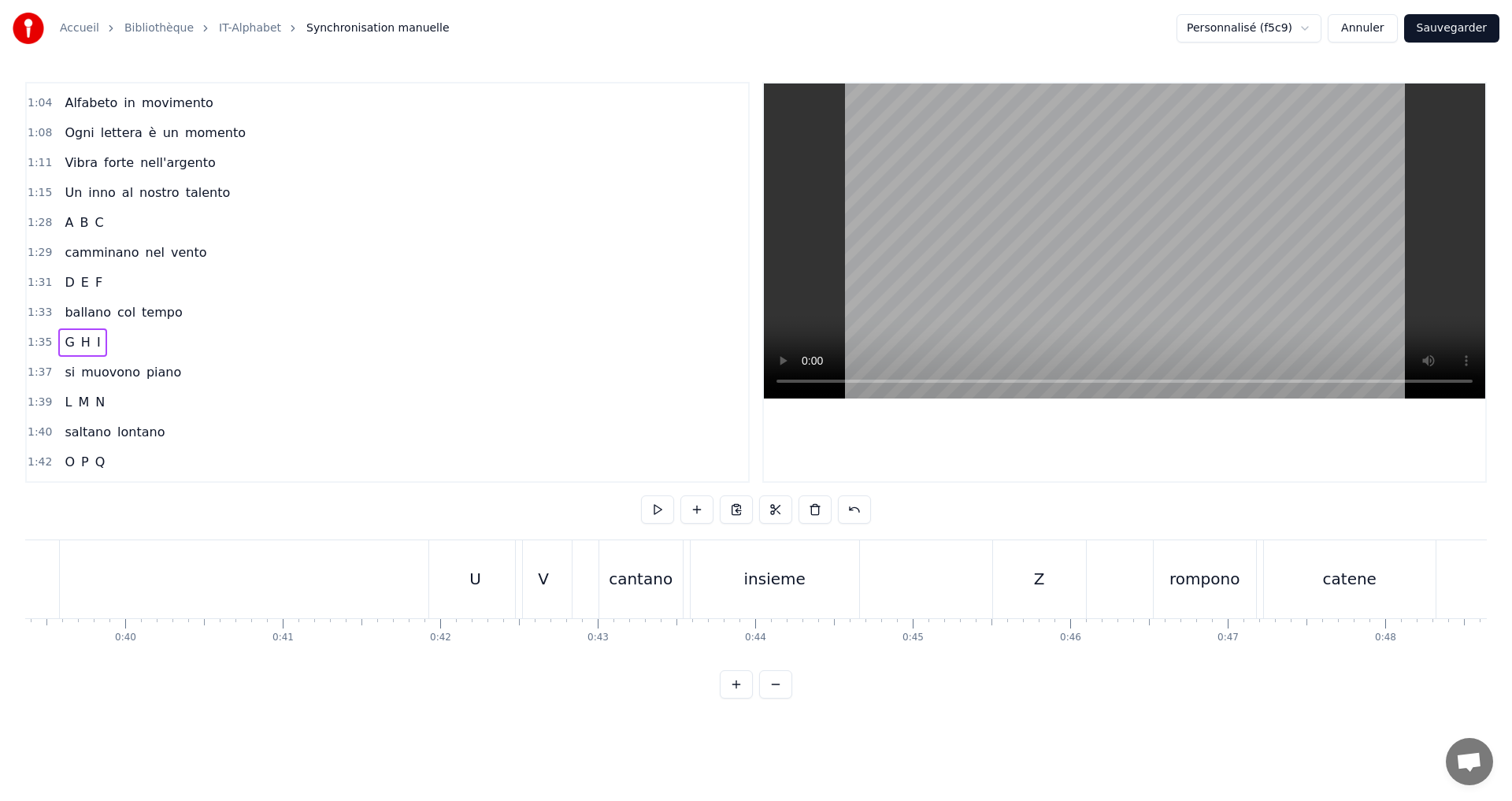
click at [65, 342] on span "G" at bounding box center [69, 342] width 13 height 18
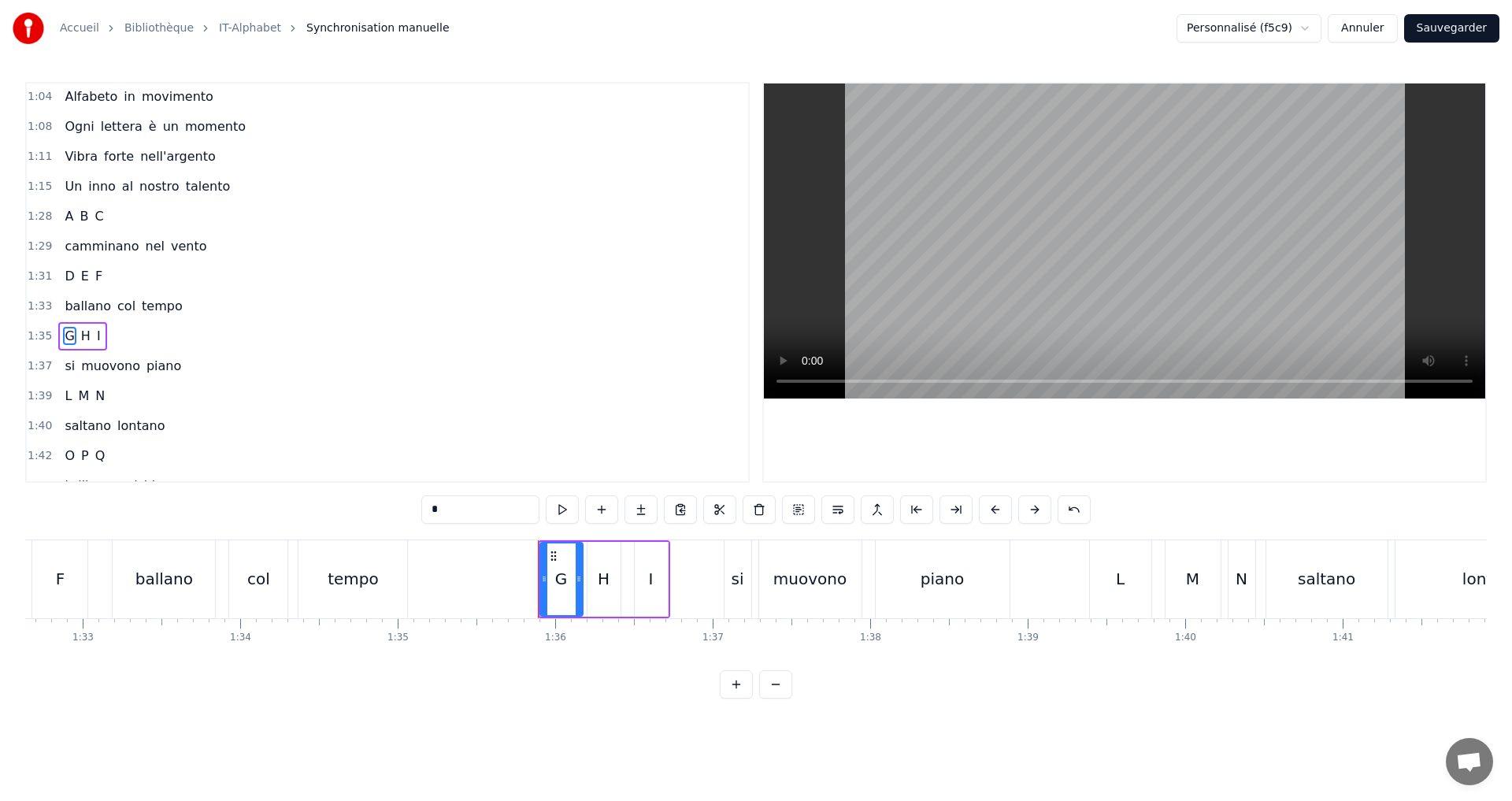
scroll to position [0, 14369]
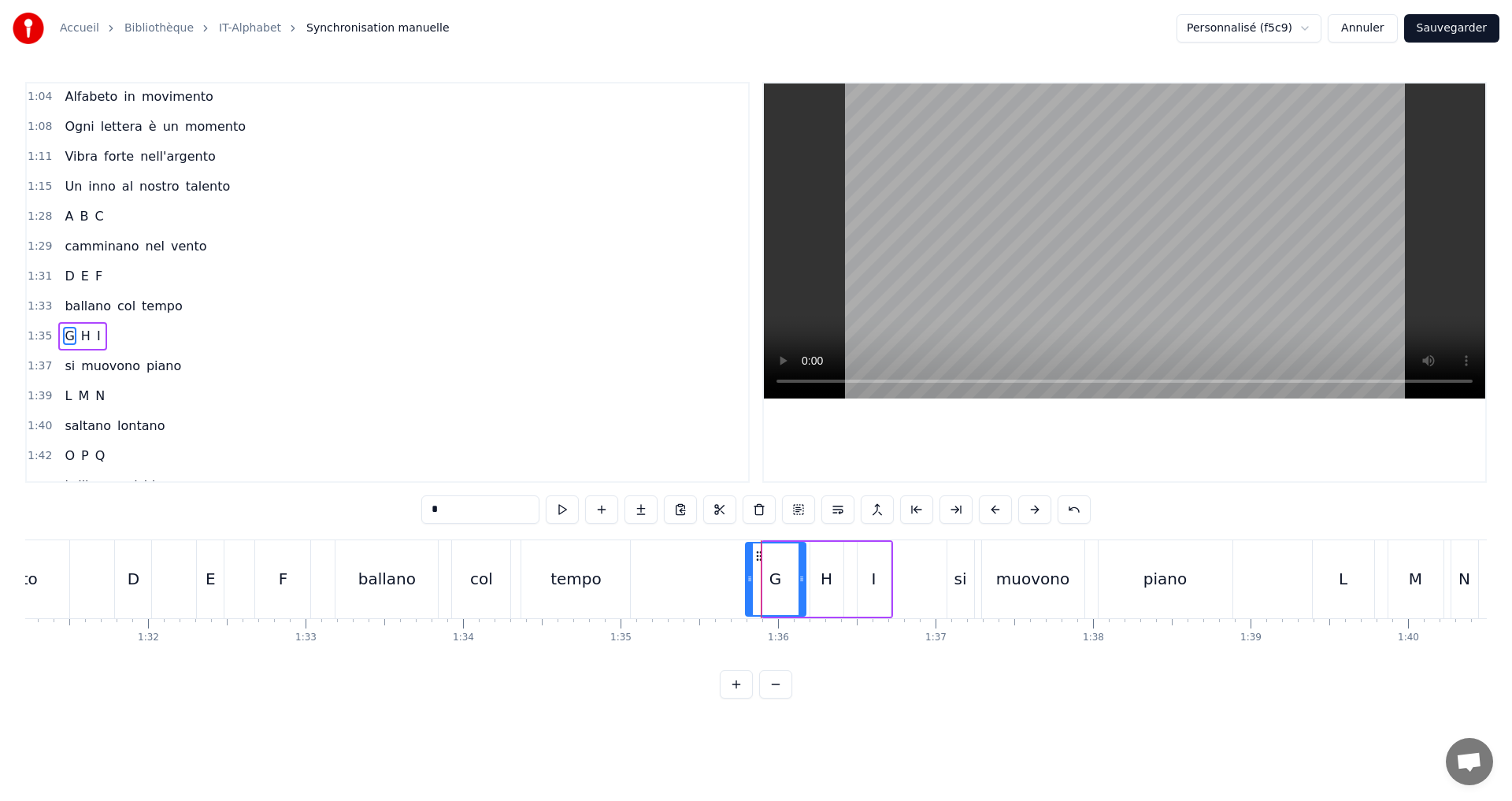
drag, startPoint x: 768, startPoint y: 588, endPoint x: 750, endPoint y: 581, distance: 19.3
click at [750, 581] on div at bounding box center [749, 579] width 6 height 72
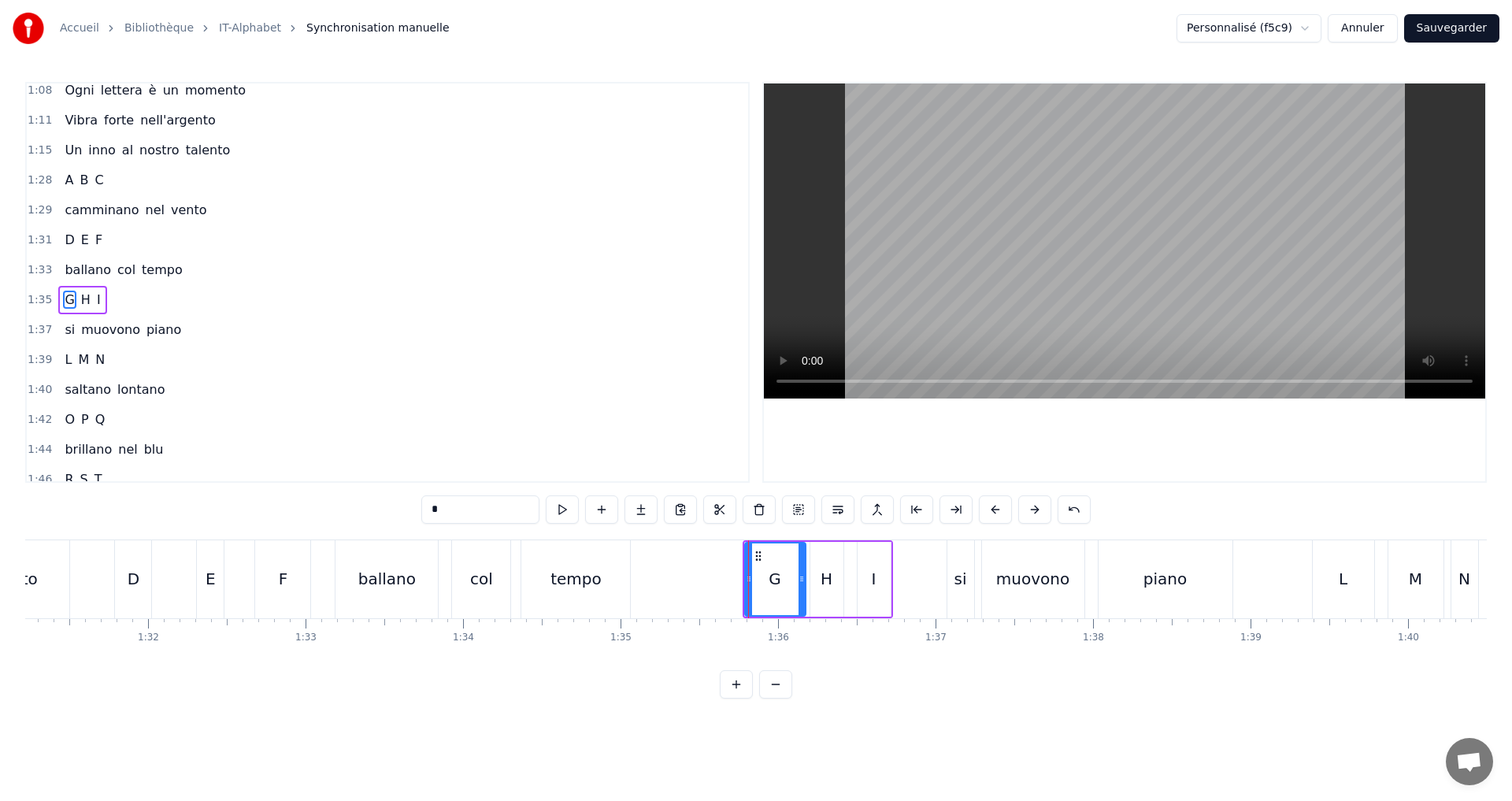
scroll to position [864, 0]
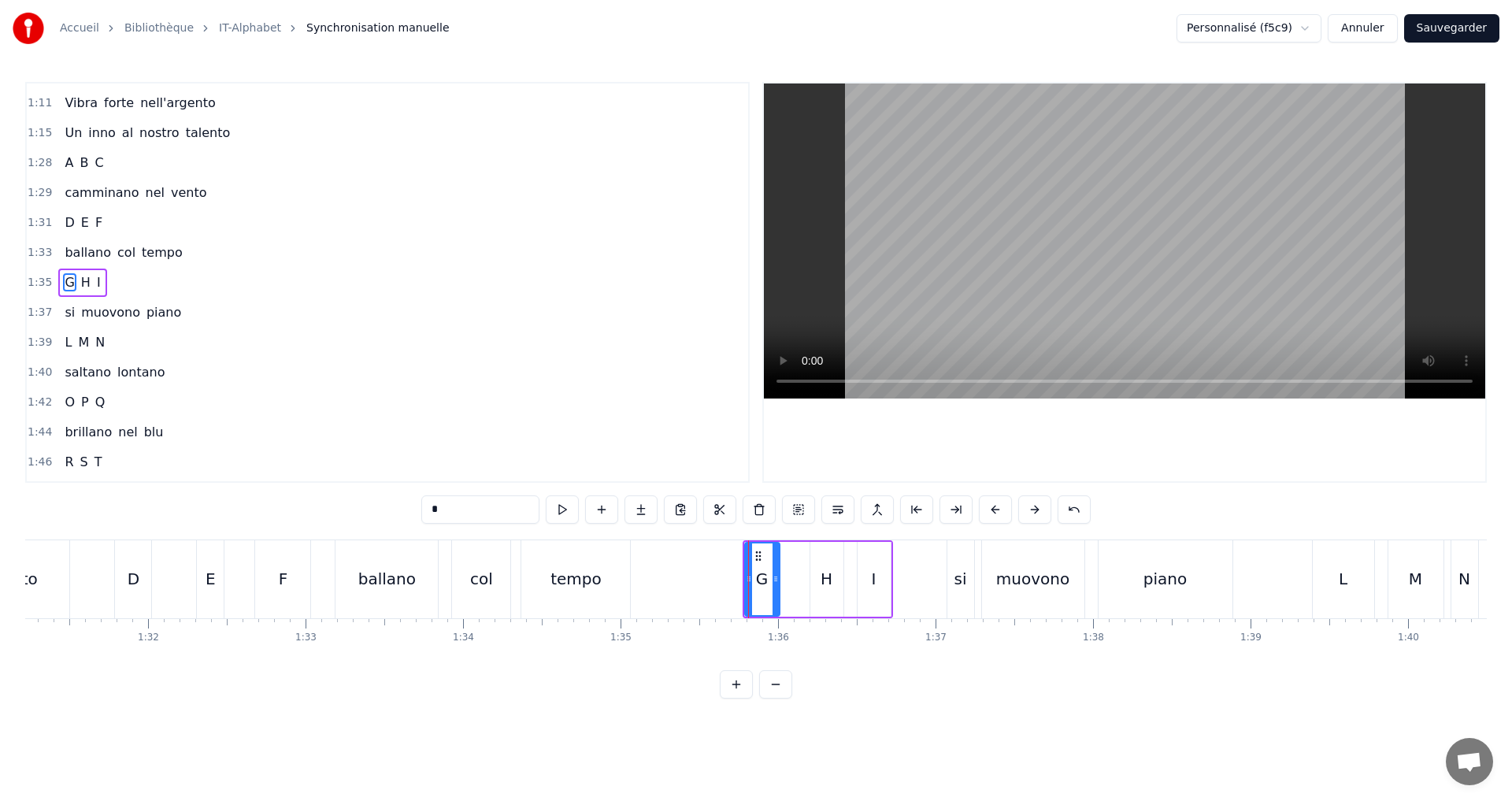
drag, startPoint x: 803, startPoint y: 584, endPoint x: 775, endPoint y: 579, distance: 28.4
click at [777, 579] on icon at bounding box center [775, 579] width 6 height 13
click at [569, 507] on button at bounding box center [562, 510] width 33 height 29
click at [763, 578] on icon at bounding box center [764, 579] width 6 height 13
click at [560, 512] on button at bounding box center [562, 510] width 33 height 29
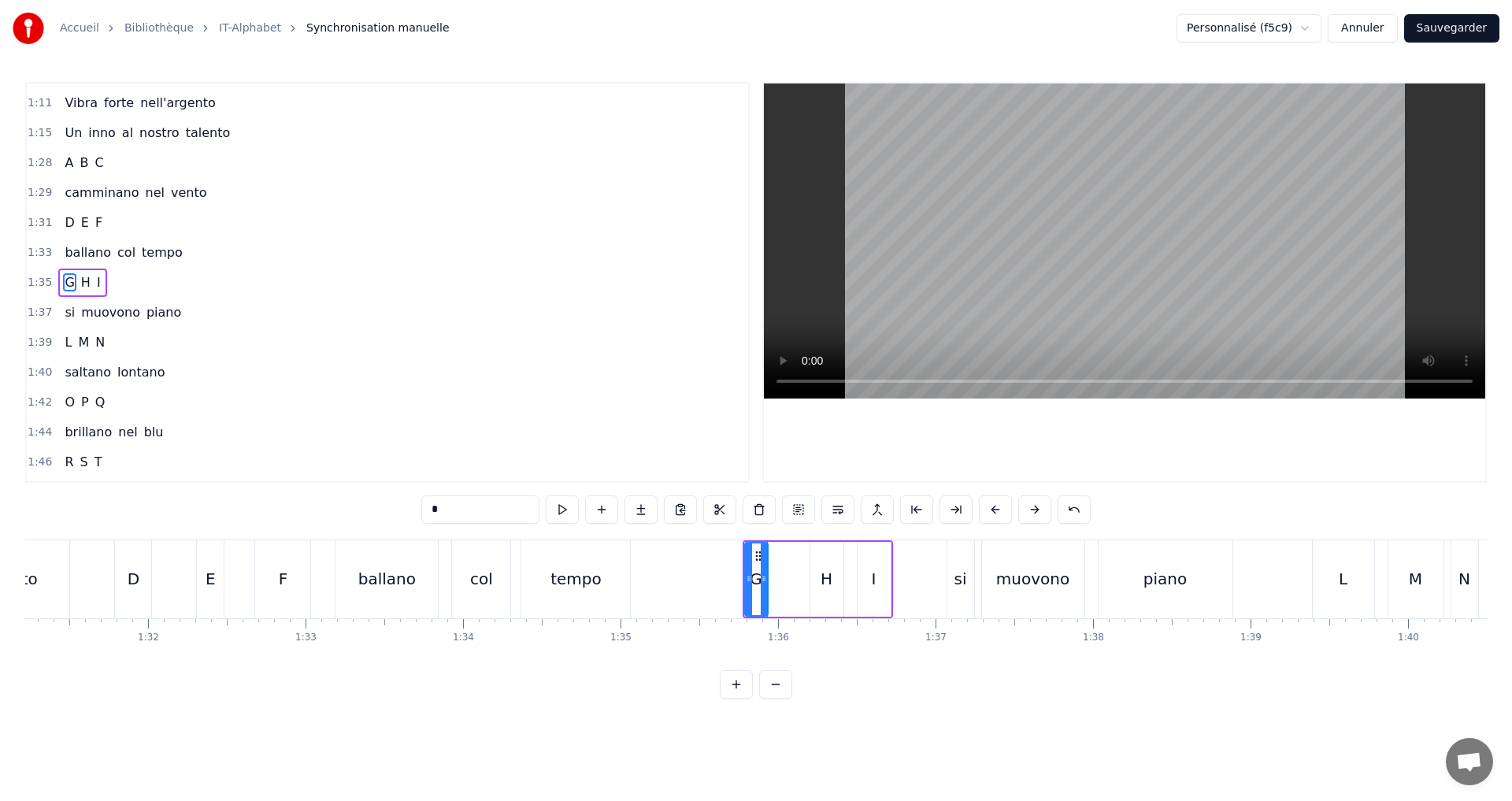
click at [813, 584] on div "H" at bounding box center [826, 579] width 33 height 74
drag, startPoint x: 797, startPoint y: 584, endPoint x: 776, endPoint y: 579, distance: 21.6
click at [776, 579] on icon at bounding box center [777, 579] width 6 height 13
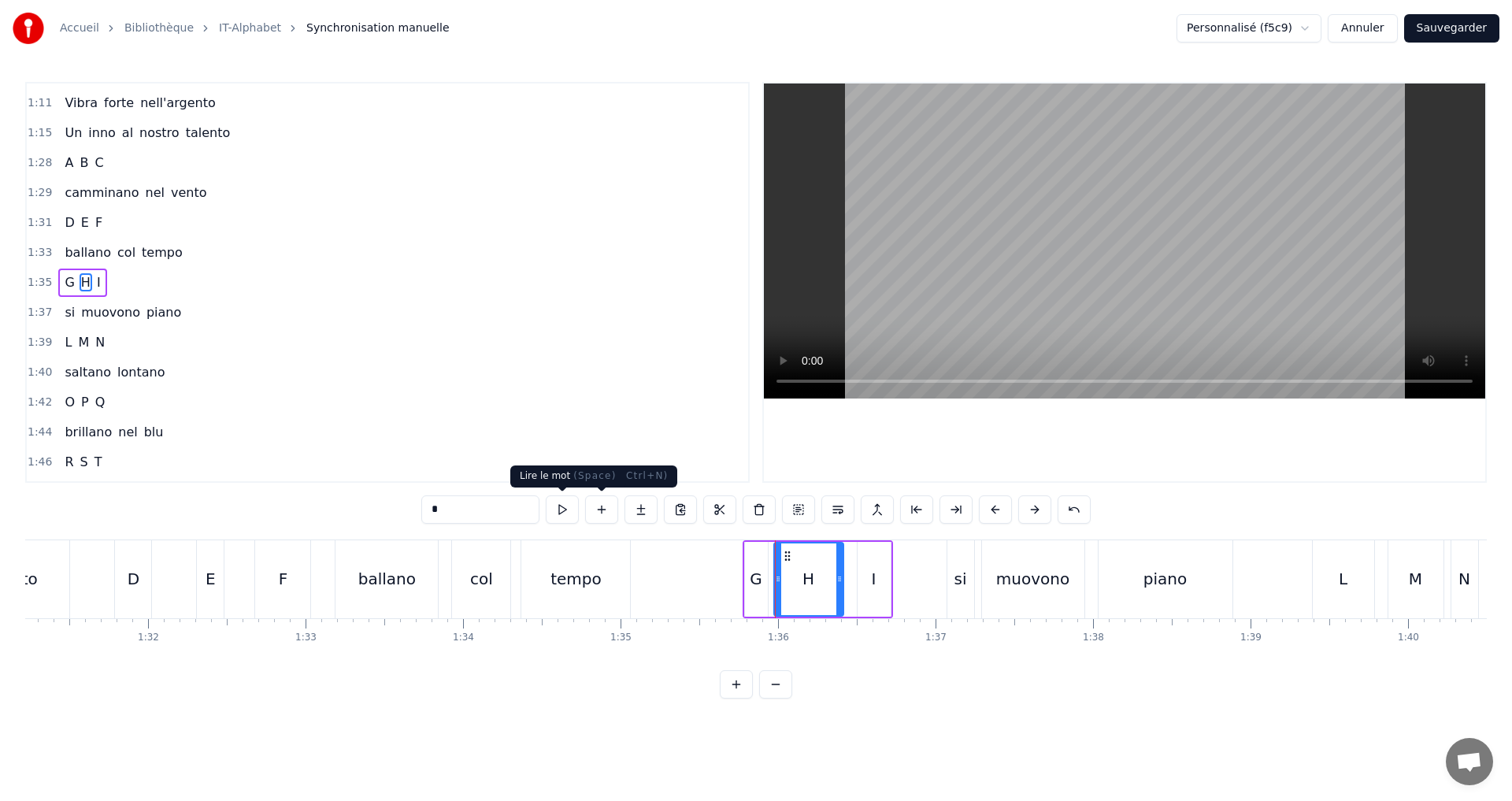
click at [563, 505] on button at bounding box center [562, 510] width 33 height 29
click at [786, 575] on icon at bounding box center [786, 579] width 6 height 13
click at [559, 512] on button at bounding box center [562, 510] width 33 height 29
drag, startPoint x: 841, startPoint y: 591, endPoint x: 825, endPoint y: 585, distance: 17.1
click at [831, 587] on div at bounding box center [834, 579] width 6 height 72
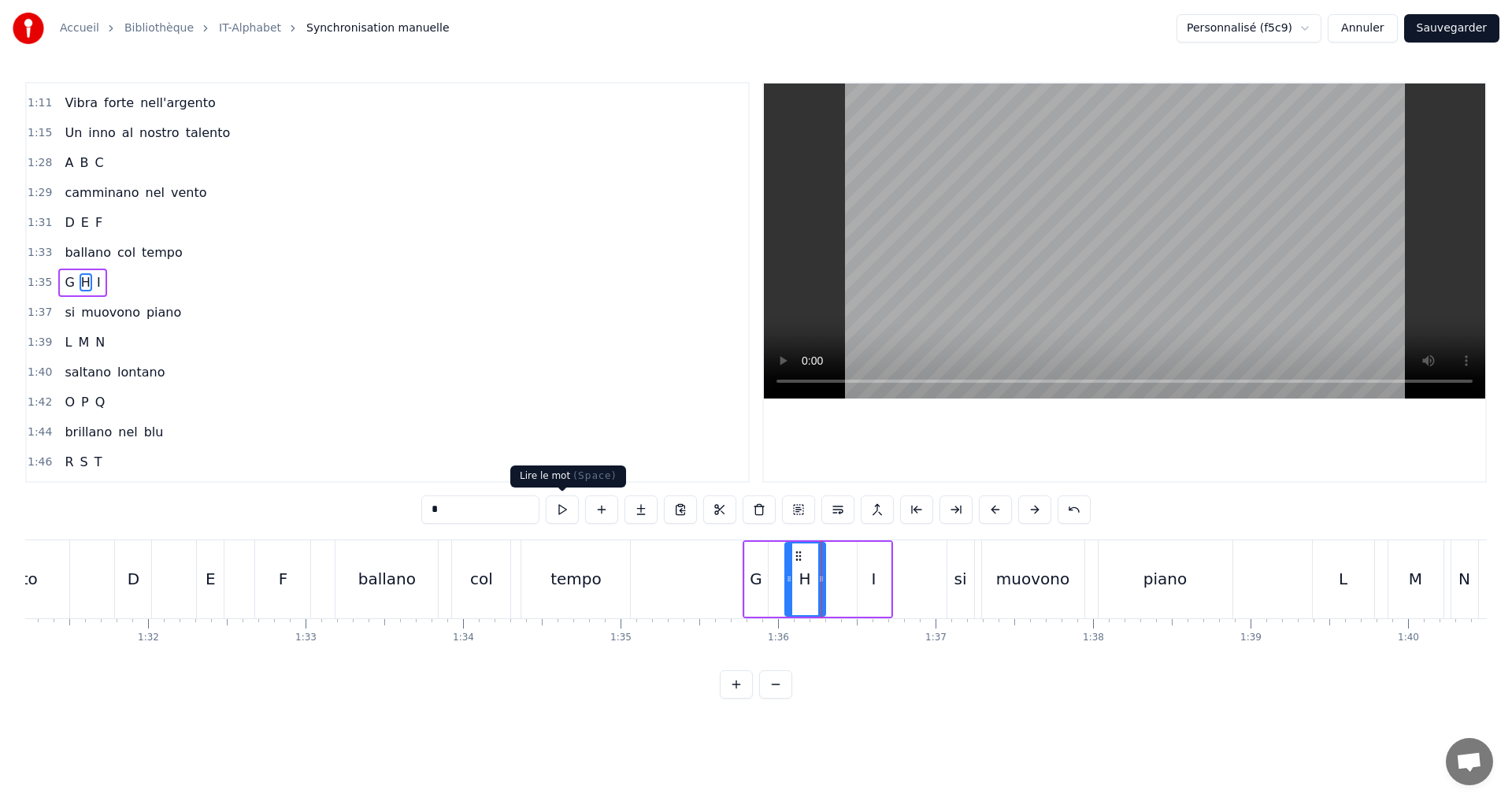
click at [572, 512] on button at bounding box center [562, 510] width 33 height 29
click at [874, 574] on div "I" at bounding box center [874, 579] width 5 height 24
type input "*"
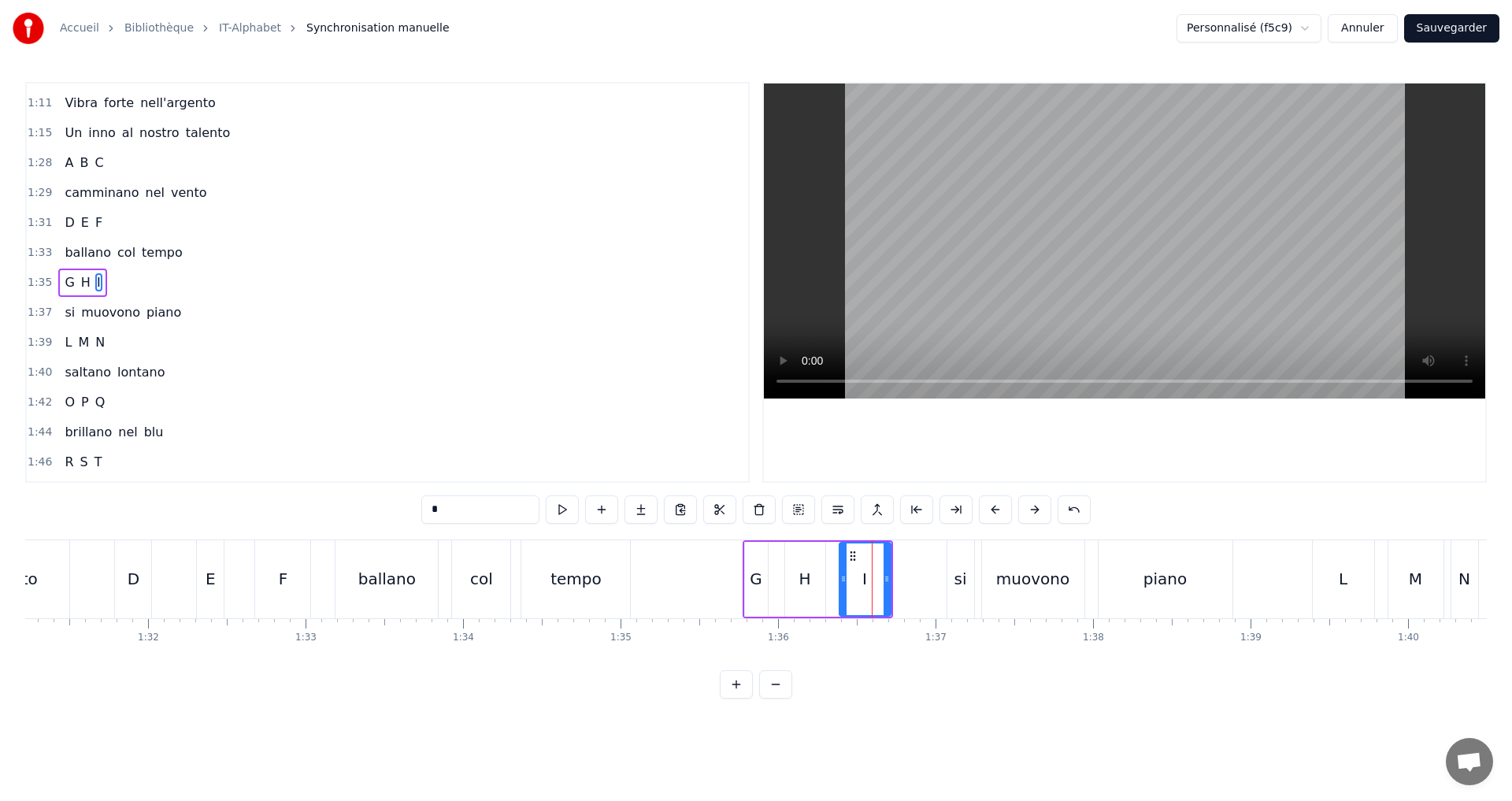
drag, startPoint x: 860, startPoint y: 574, endPoint x: 842, endPoint y: 570, distance: 18.4
click at [842, 570] on div at bounding box center [843, 579] width 6 height 72
drag, startPoint x: 887, startPoint y: 585, endPoint x: 871, endPoint y: 584, distance: 16.0
click at [871, 584] on div at bounding box center [870, 579] width 6 height 72
click at [571, 502] on button at bounding box center [562, 510] width 33 height 29
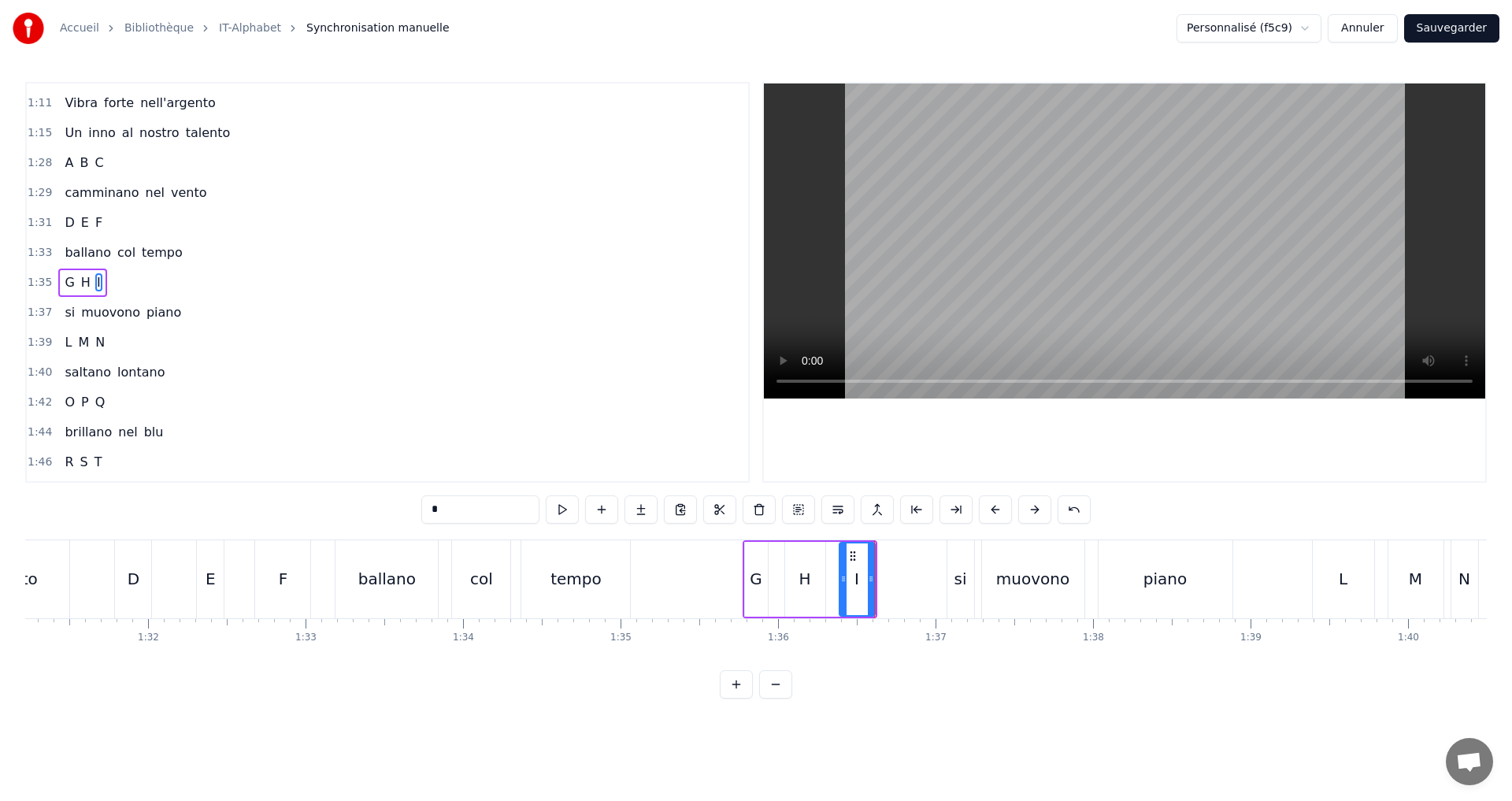
click at [123, 284] on div "1:35 G H I" at bounding box center [387, 283] width 721 height 30
click at [660, 511] on button at bounding box center [657, 510] width 33 height 29
click at [185, 311] on div "1:37 si muovono piano" at bounding box center [387, 312] width 721 height 30
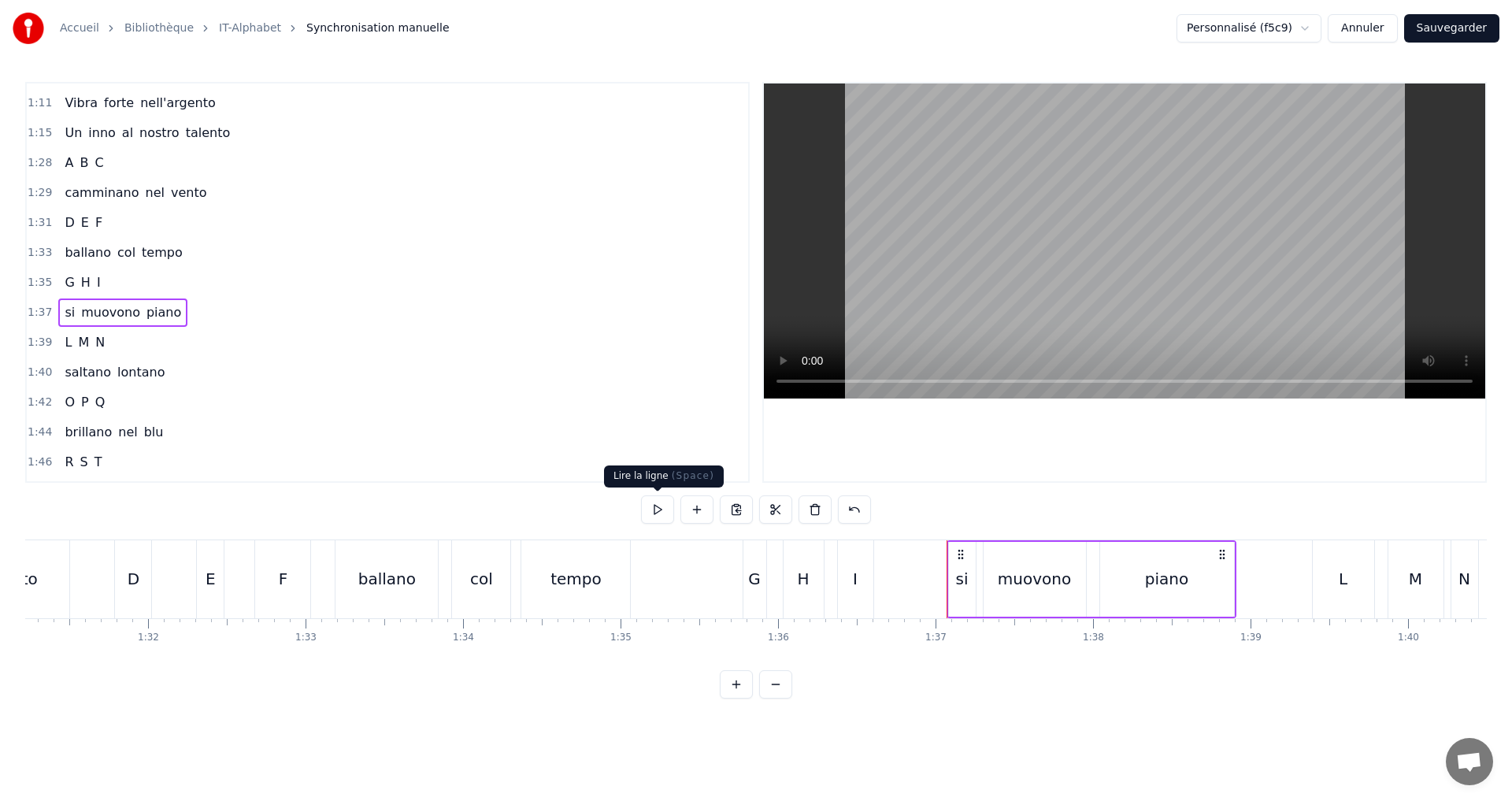
click at [657, 503] on button at bounding box center [657, 510] width 33 height 29
click at [123, 346] on div "1:39 L M N" at bounding box center [387, 342] width 721 height 30
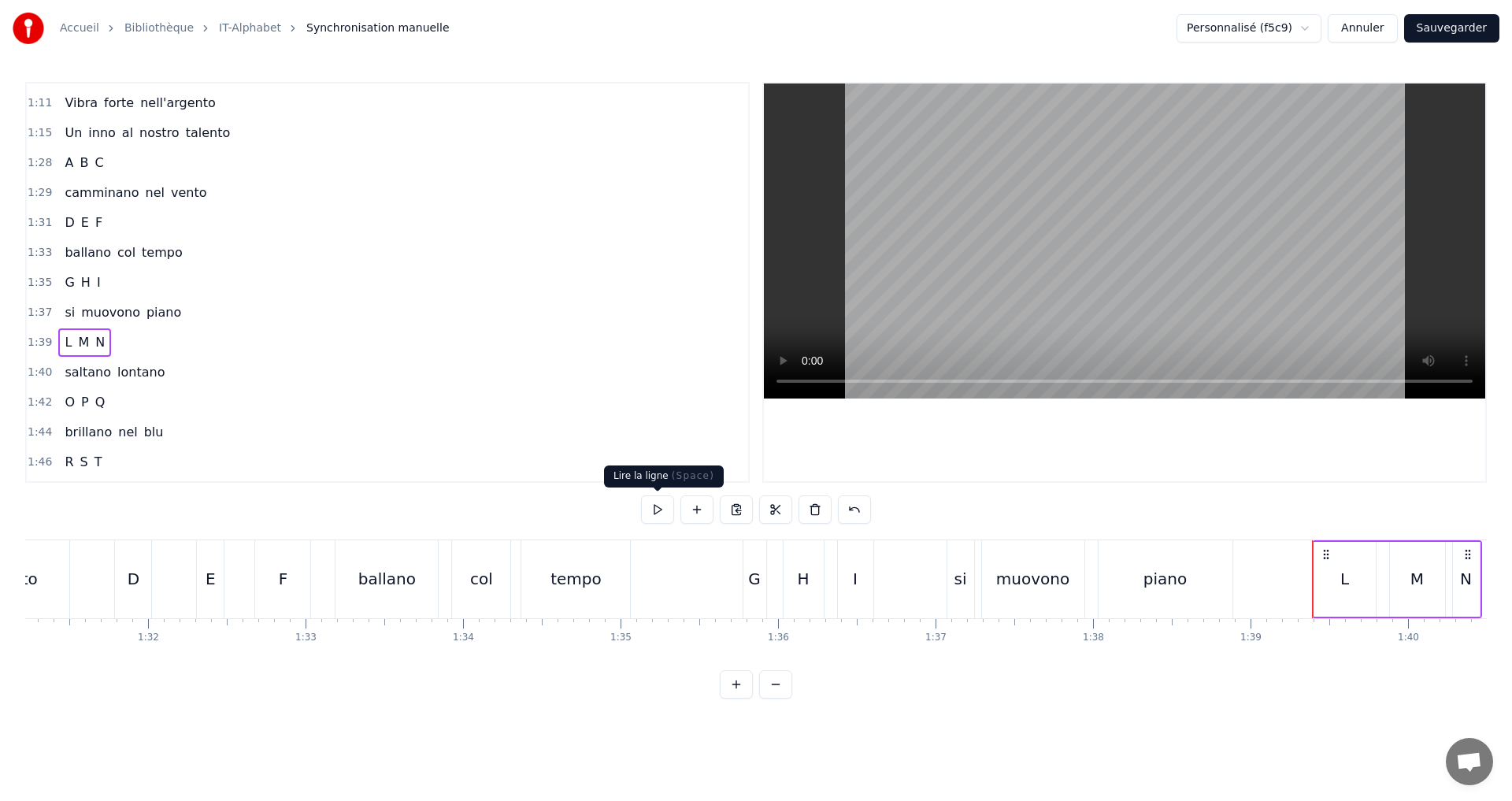
click at [655, 512] on button at bounding box center [657, 510] width 33 height 29
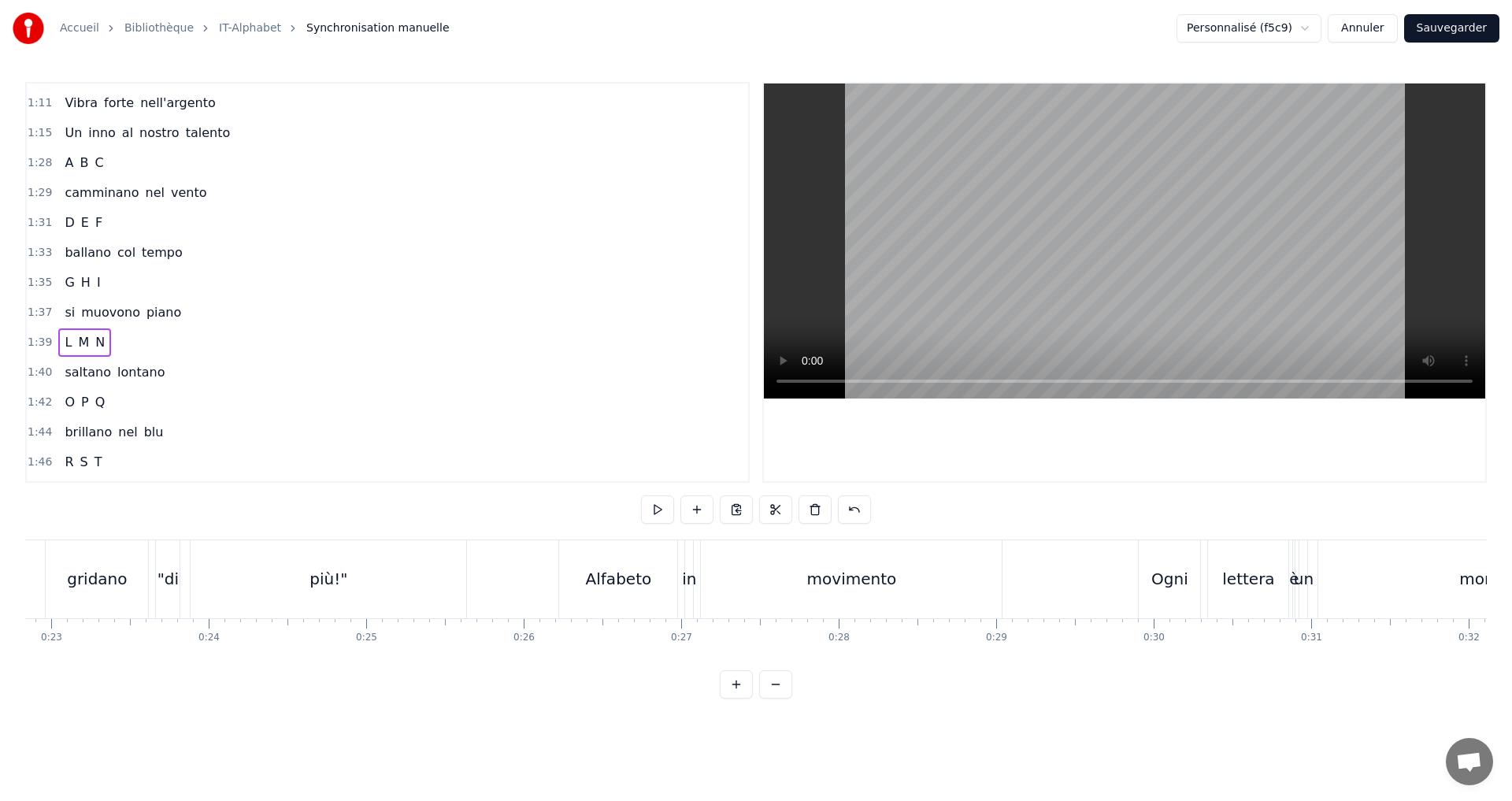
scroll to position [0, 1623]
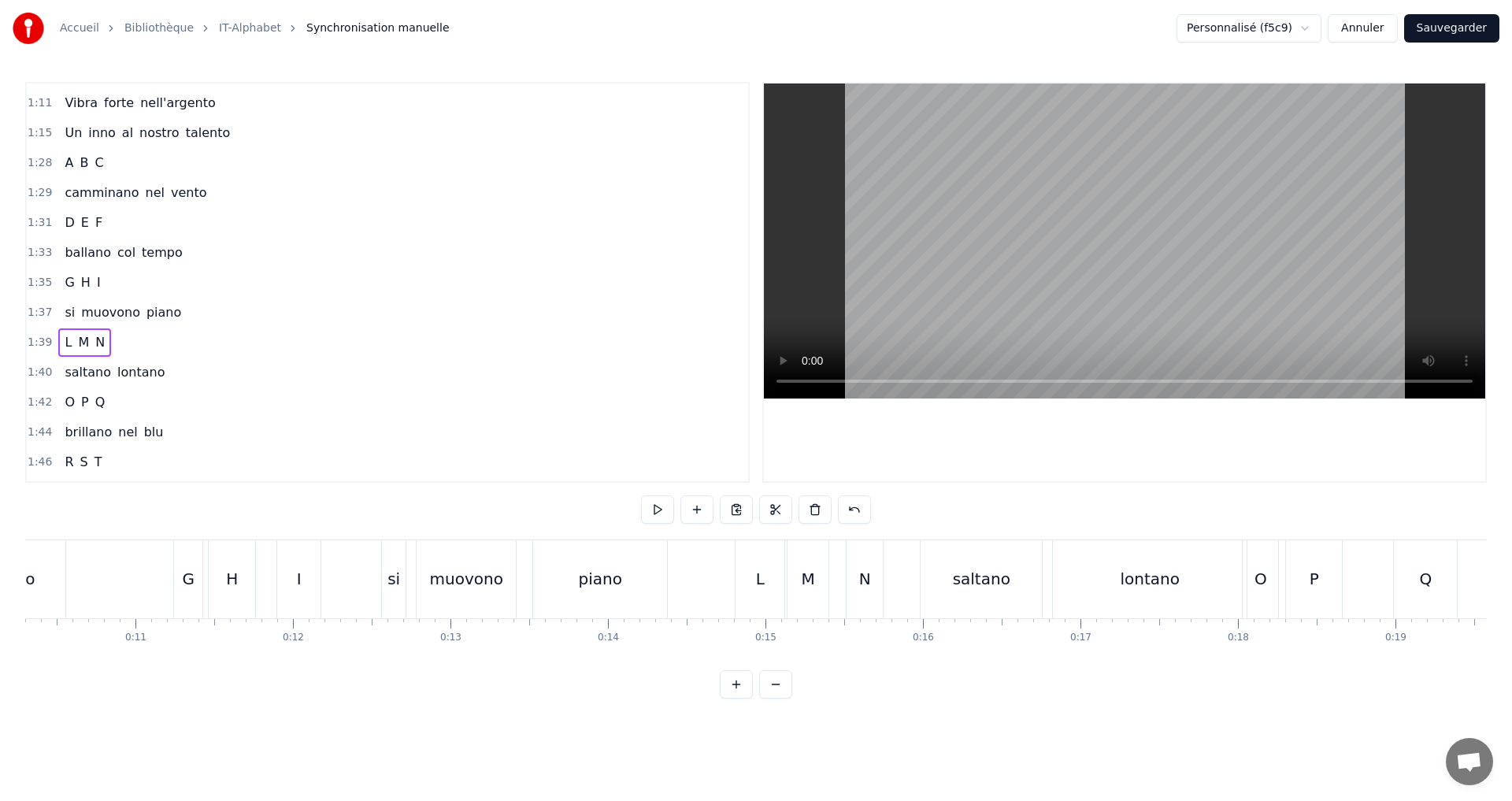
click at [63, 347] on span "L" at bounding box center [68, 342] width 10 height 18
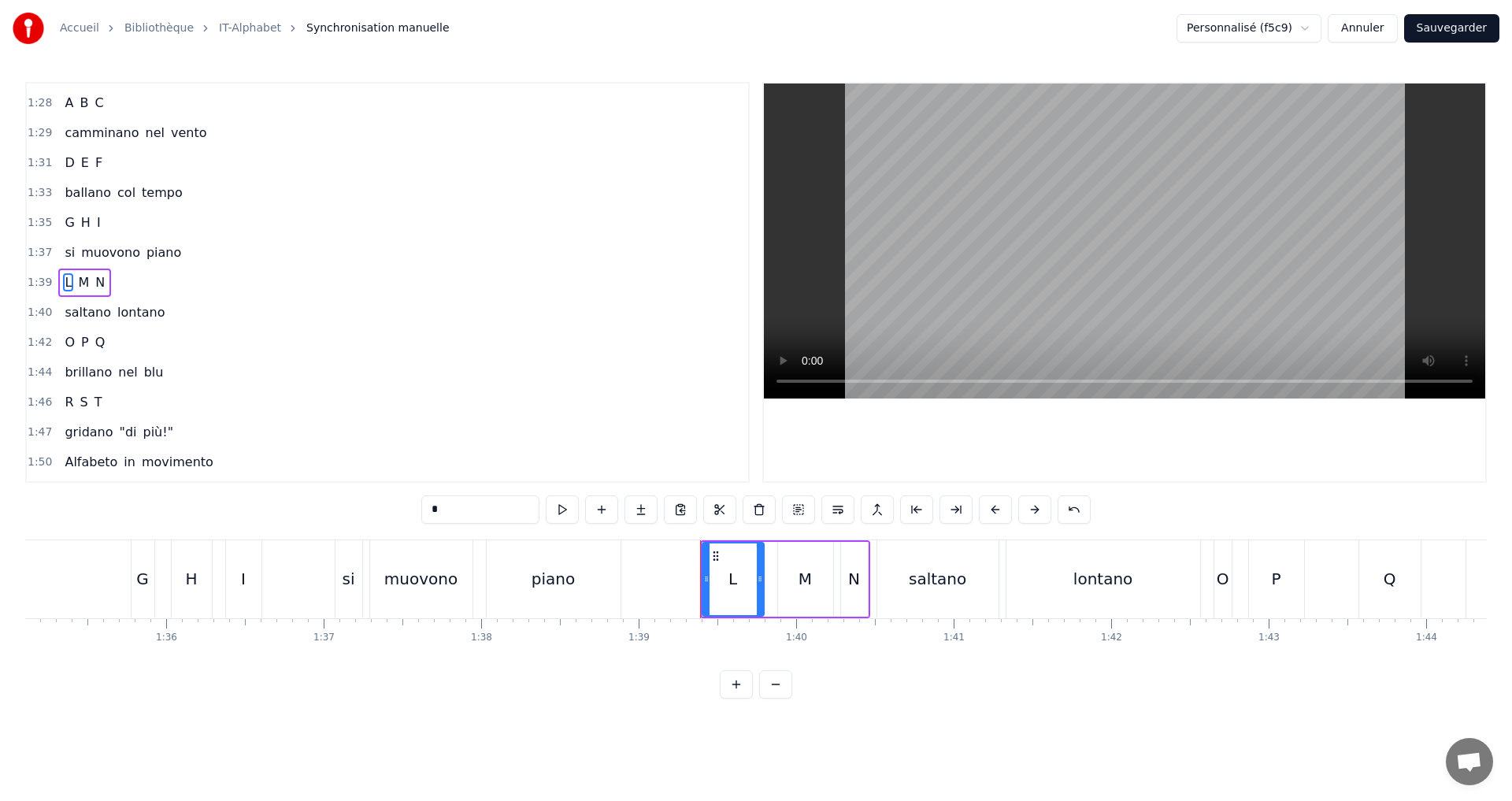
scroll to position [0, 14992]
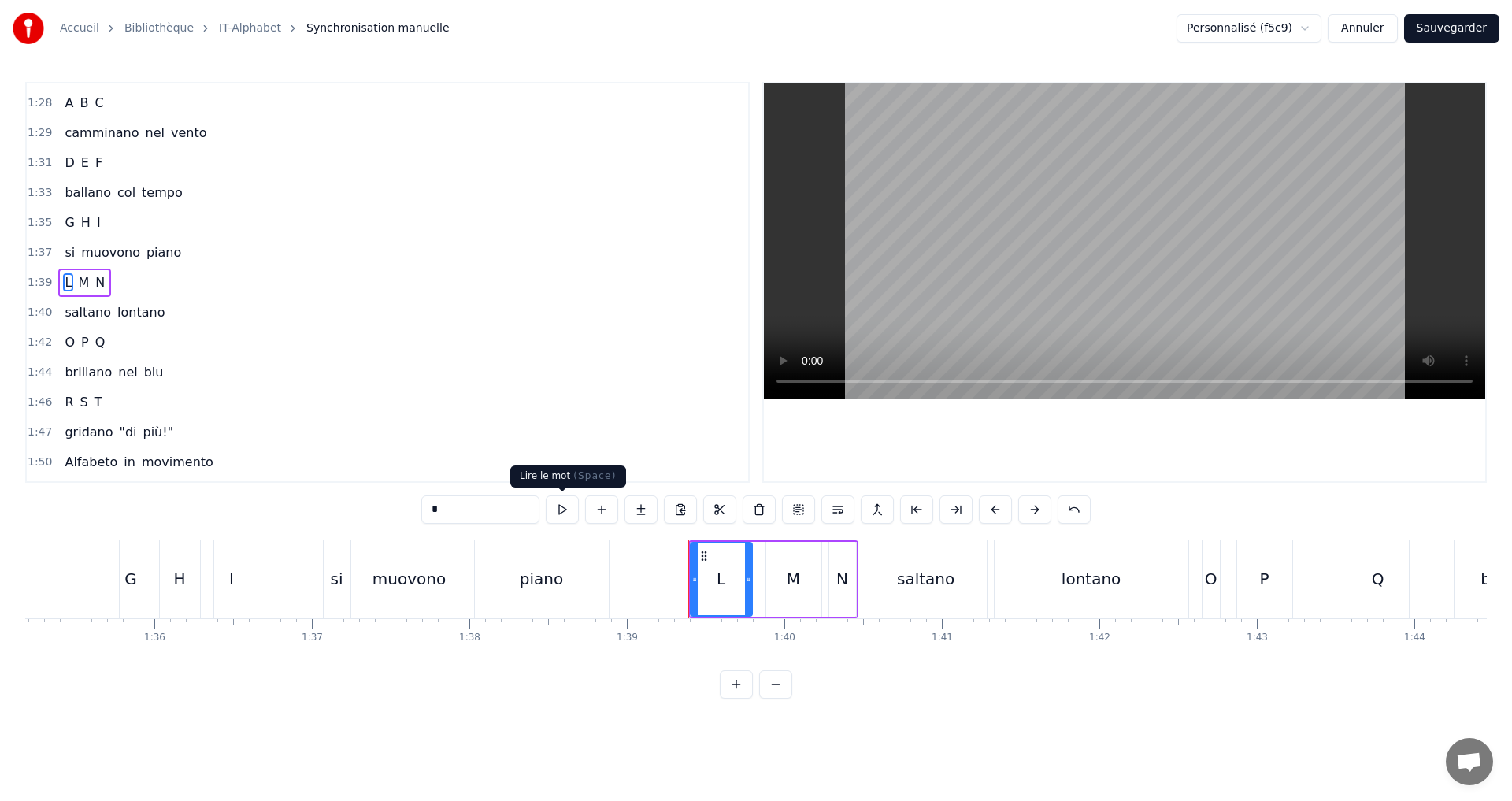
click at [557, 513] on button at bounding box center [562, 510] width 33 height 29
drag, startPoint x: 747, startPoint y: 579, endPoint x: 737, endPoint y: 575, distance: 10.8
click at [737, 575] on icon at bounding box center [737, 579] width 6 height 13
click at [567, 518] on button at bounding box center [562, 510] width 33 height 29
drag, startPoint x: 738, startPoint y: 578, endPoint x: 715, endPoint y: 568, distance: 25.1
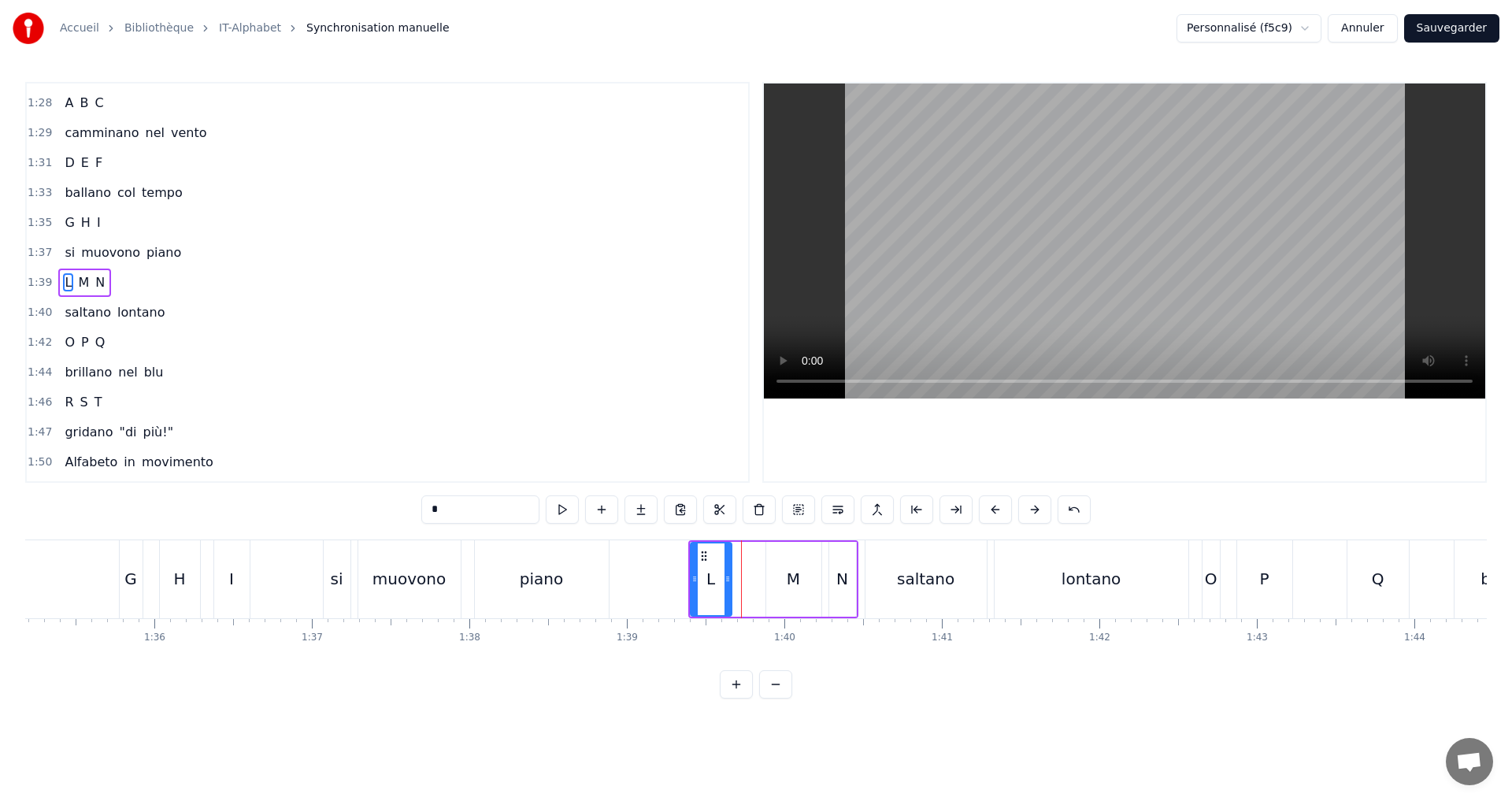
click at [728, 574] on icon at bounding box center [727, 579] width 6 height 13
click at [568, 512] on button at bounding box center [562, 510] width 33 height 29
click at [805, 585] on div "M" at bounding box center [793, 579] width 55 height 74
type input "*"
drag, startPoint x: 770, startPoint y: 568, endPoint x: 742, endPoint y: 568, distance: 28.0
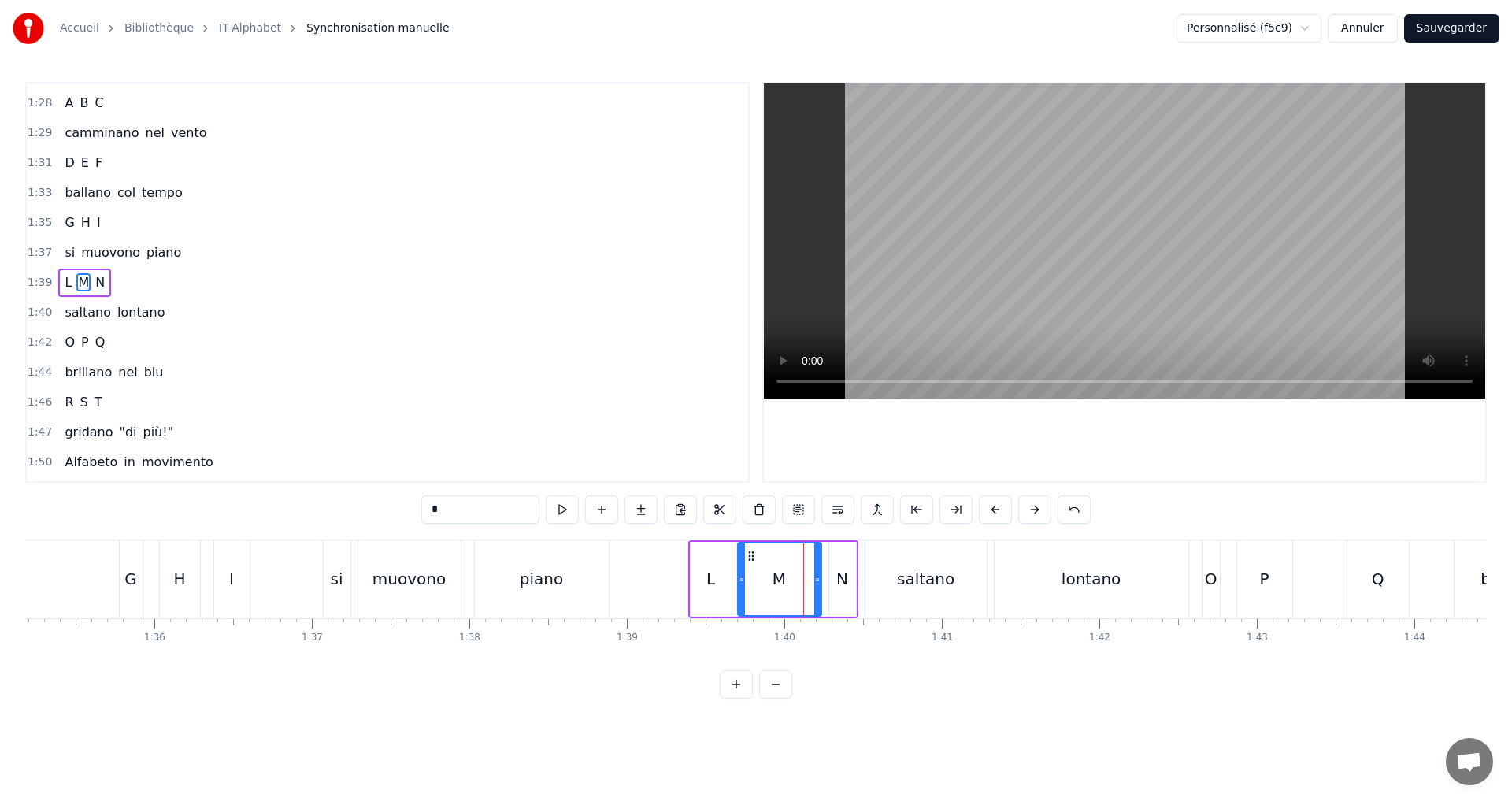
click at [742, 568] on div at bounding box center [742, 579] width 6 height 72
drag, startPoint x: 819, startPoint y: 587, endPoint x: 788, endPoint y: 579, distance: 32.0
click at [798, 579] on div at bounding box center [801, 579] width 6 height 72
click at [562, 520] on button at bounding box center [562, 510] width 33 height 29
click at [559, 499] on button at bounding box center [562, 510] width 33 height 29
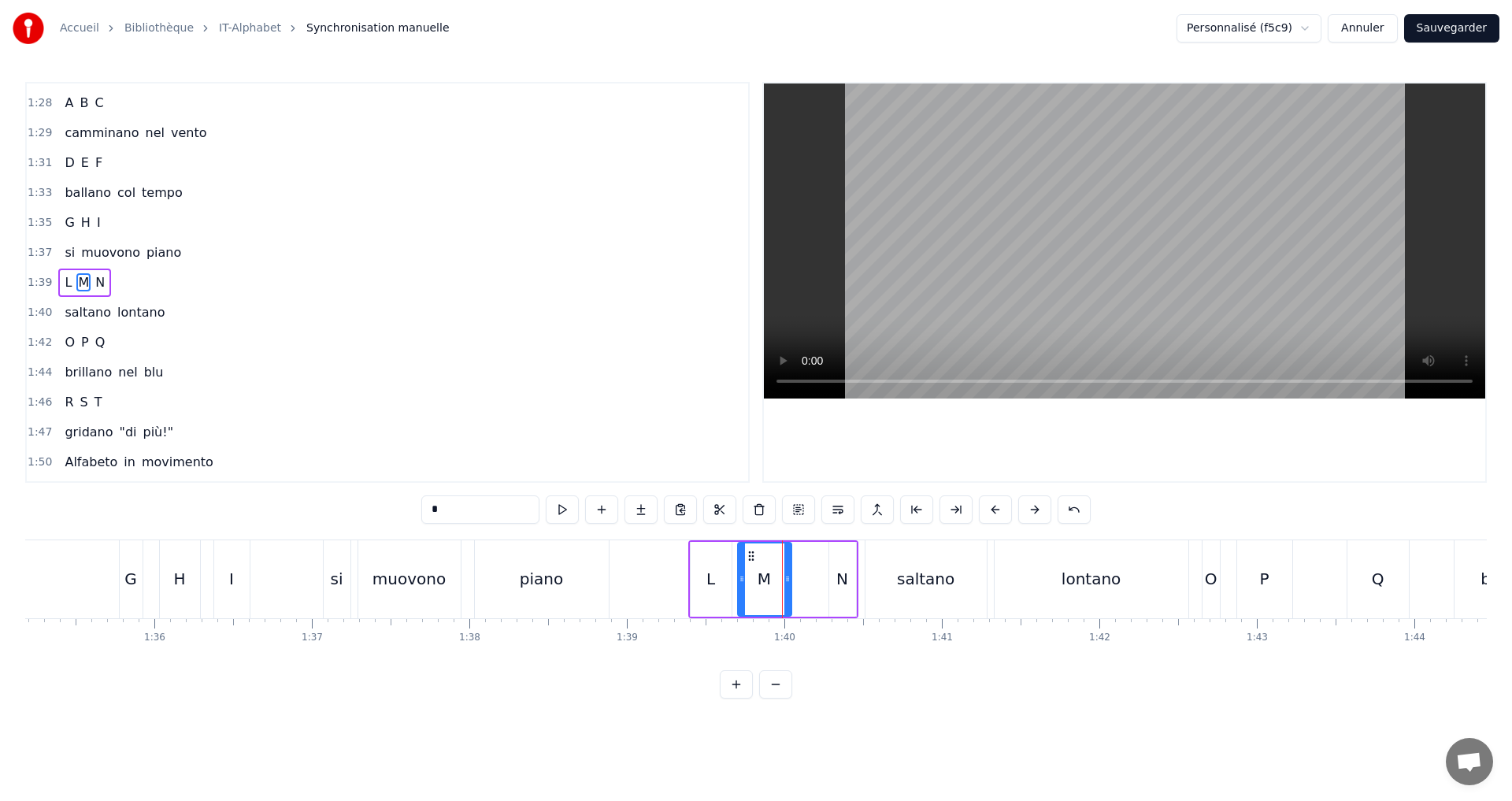
click at [568, 506] on button at bounding box center [562, 510] width 33 height 29
drag, startPoint x: 787, startPoint y: 580, endPoint x: 777, endPoint y: 580, distance: 10.0
click at [778, 580] on circle at bounding box center [778, 580] width 1 height 1
click at [569, 512] on button at bounding box center [562, 510] width 33 height 29
click at [825, 587] on div "L M N" at bounding box center [773, 579] width 170 height 78
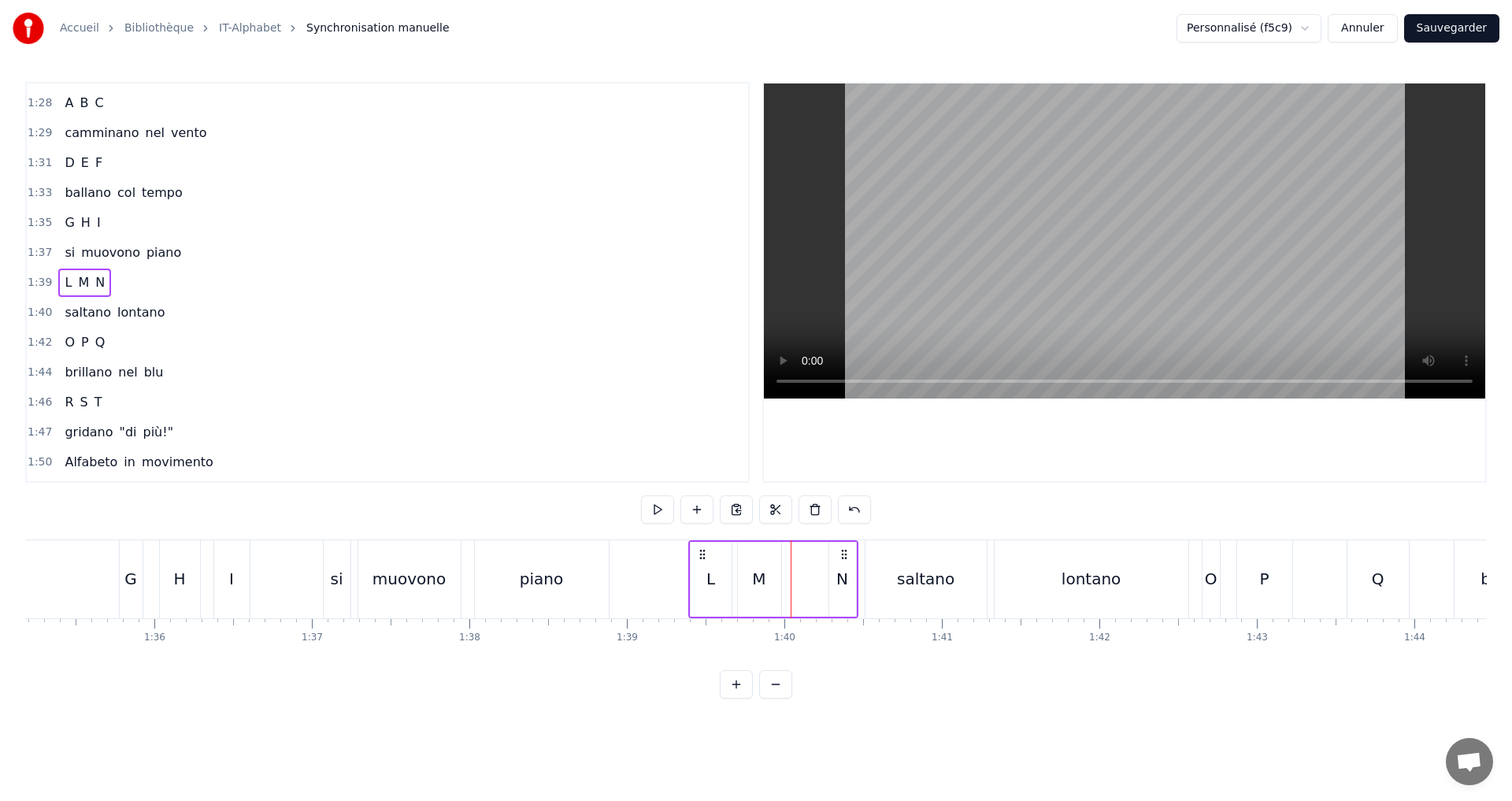
click at [852, 584] on div "N" at bounding box center [843, 579] width 27 height 74
drag, startPoint x: 833, startPoint y: 584, endPoint x: 784, endPoint y: 580, distance: 49.2
click at [784, 580] on icon at bounding box center [783, 579] width 6 height 13
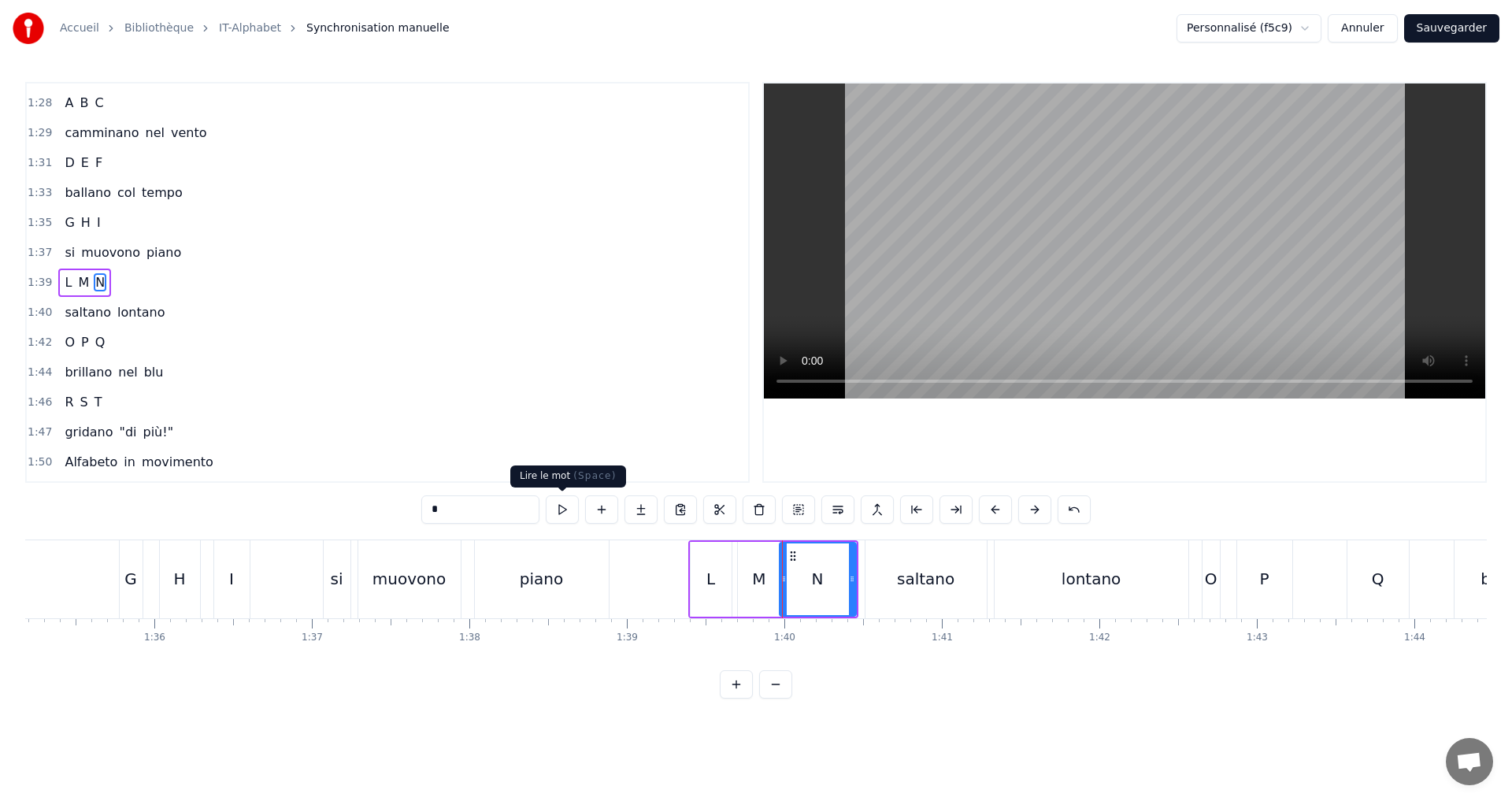
click at [556, 511] on button at bounding box center [562, 510] width 33 height 29
drag, startPoint x: 785, startPoint y: 584, endPoint x: 794, endPoint y: 580, distance: 9.8
click at [794, 580] on icon at bounding box center [792, 579] width 6 height 13
click at [571, 516] on button at bounding box center [562, 510] width 33 height 29
click at [564, 513] on button at bounding box center [562, 510] width 33 height 29
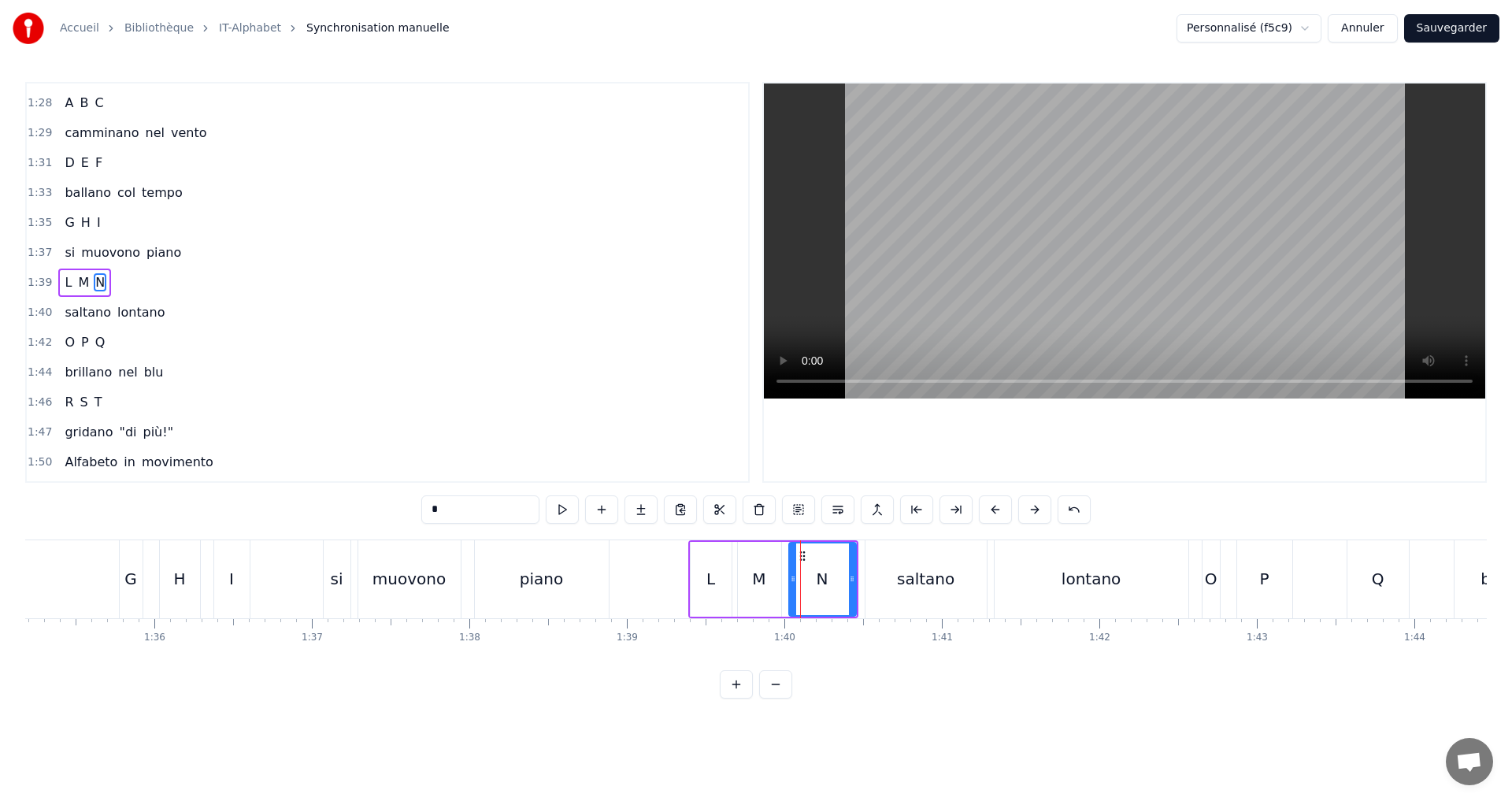
click at [564, 513] on button at bounding box center [562, 510] width 33 height 29
drag, startPoint x: 854, startPoint y: 587, endPoint x: 843, endPoint y: 586, distance: 11.0
click at [843, 586] on div at bounding box center [841, 579] width 6 height 72
click at [572, 511] on button at bounding box center [562, 510] width 33 height 29
click at [130, 282] on div "1:39 L M N" at bounding box center [387, 283] width 721 height 30
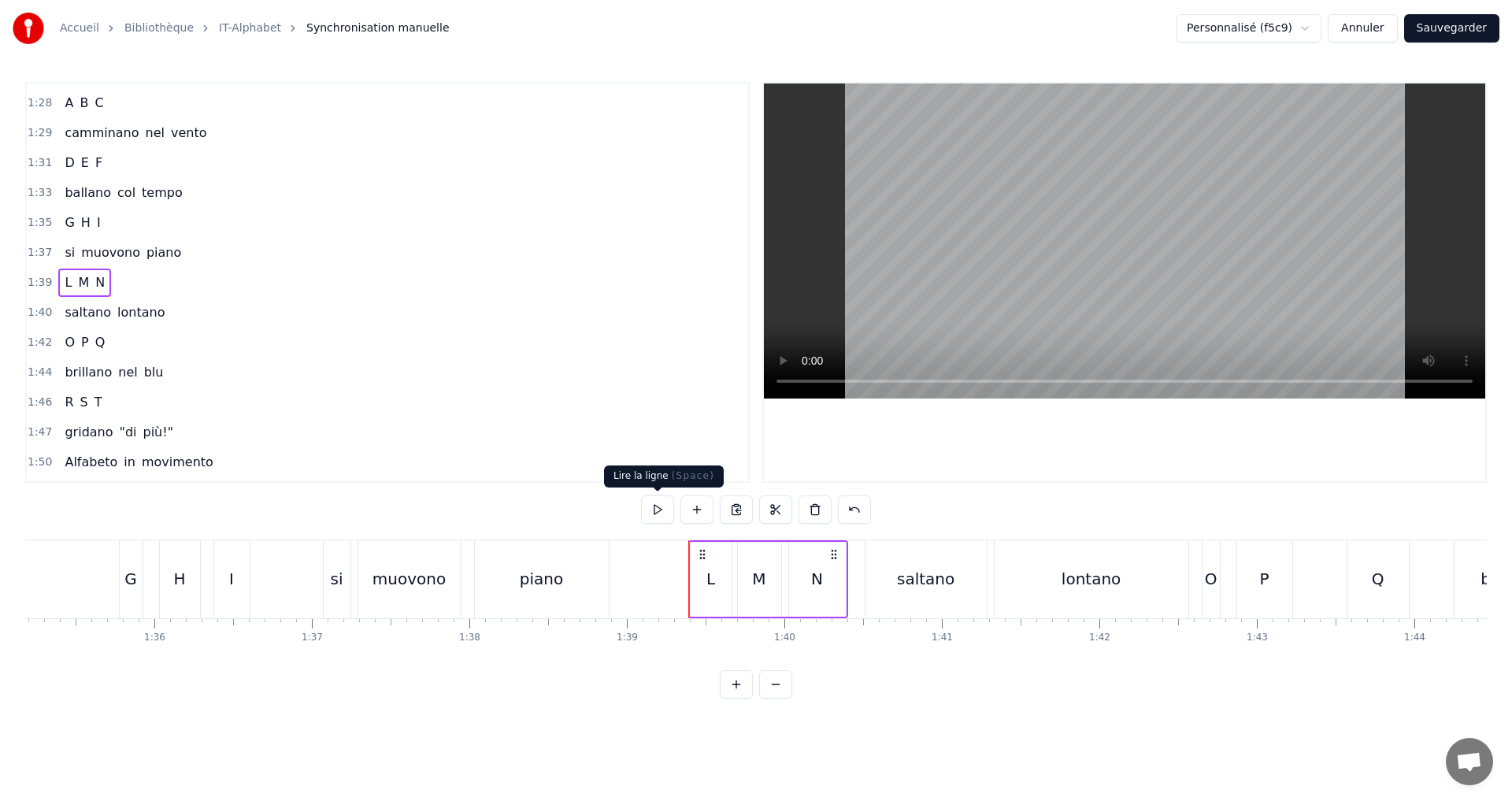
click at [660, 509] on button at bounding box center [657, 510] width 33 height 29
click at [153, 314] on div "saltano lontano" at bounding box center [114, 313] width 112 height 29
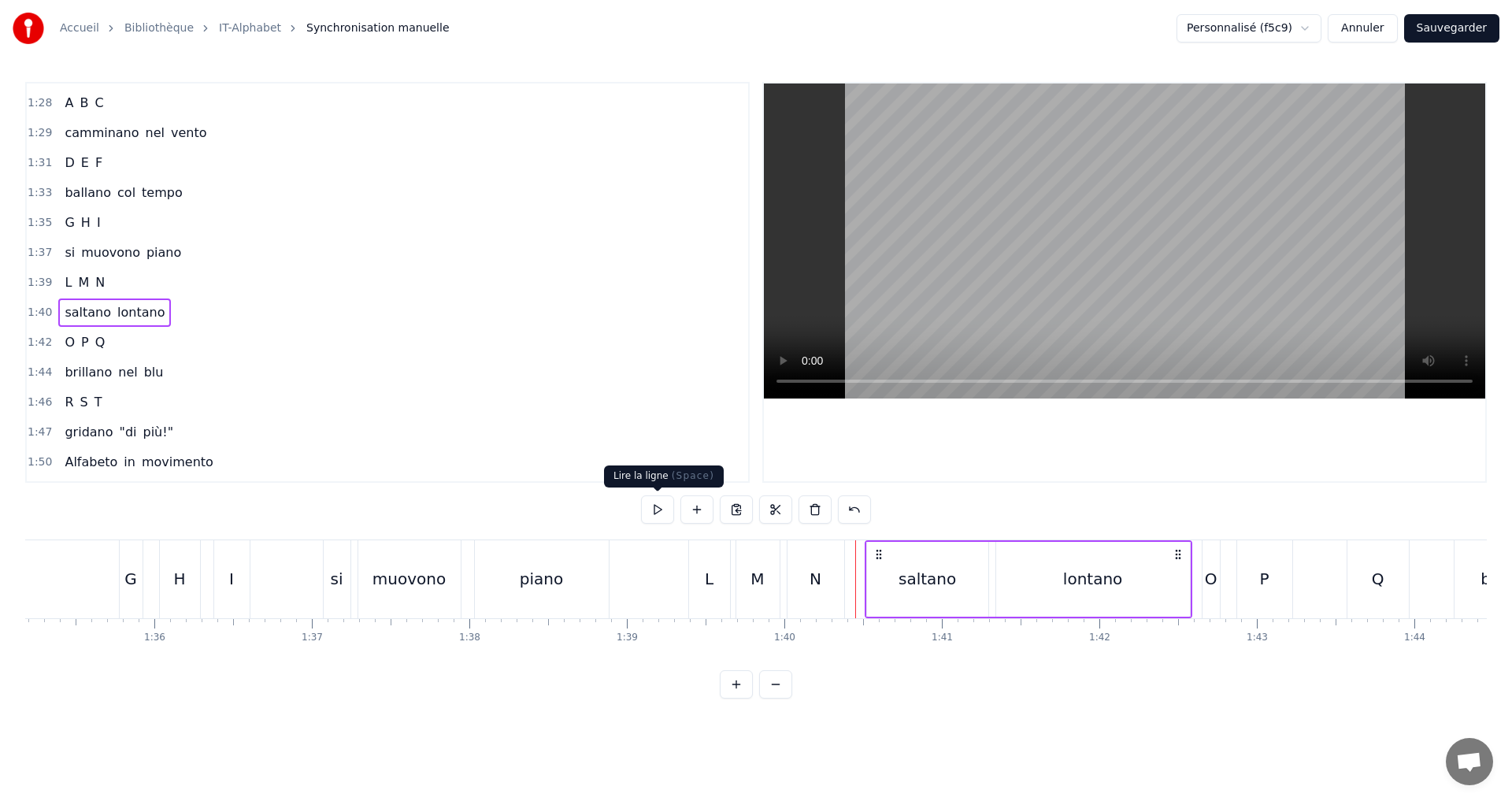
click at [667, 506] on button at bounding box center [657, 510] width 33 height 29
click at [169, 345] on div "1:42 O P Q" at bounding box center [387, 342] width 721 height 30
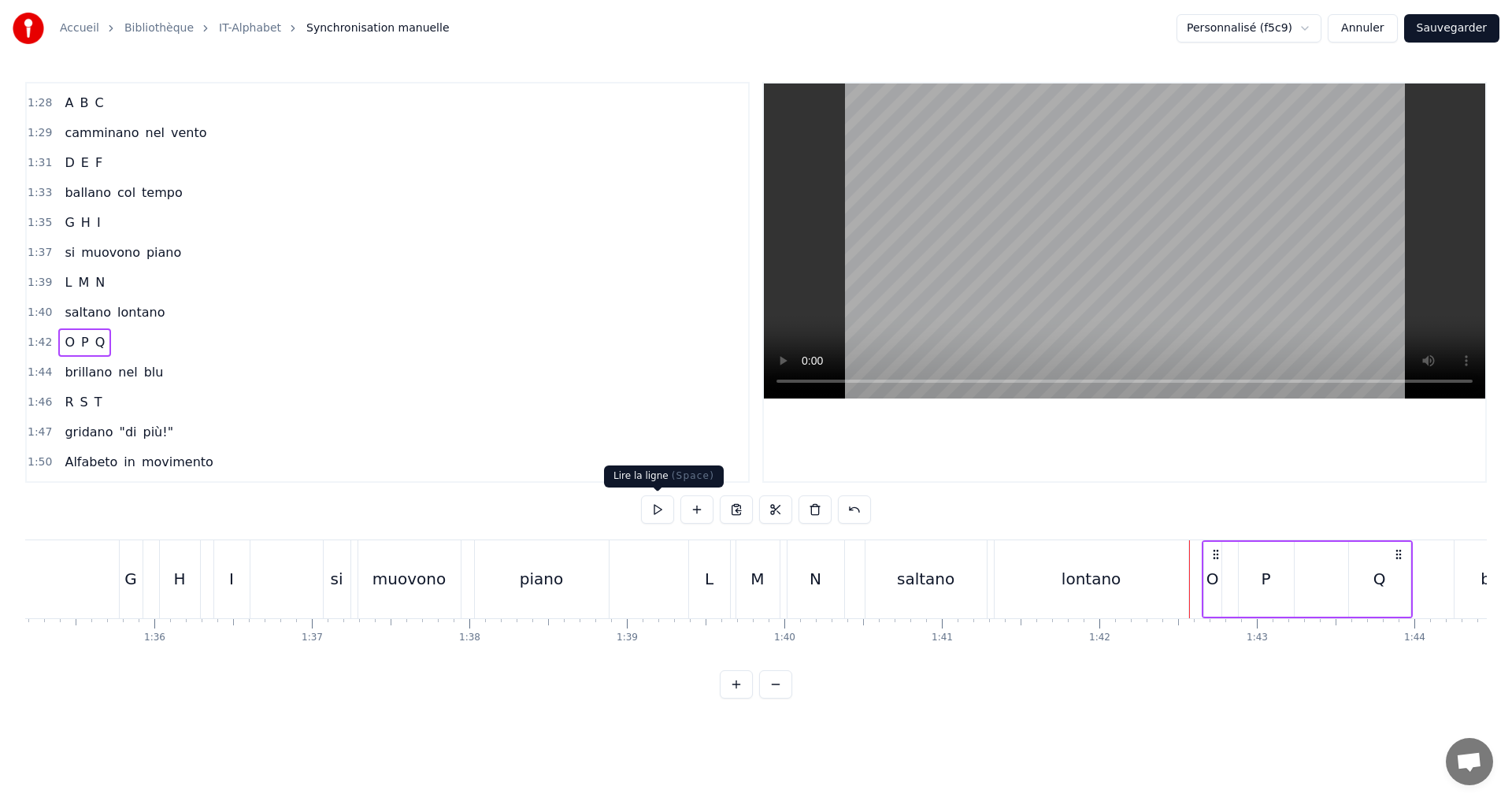
click at [662, 513] on button at bounding box center [657, 510] width 33 height 29
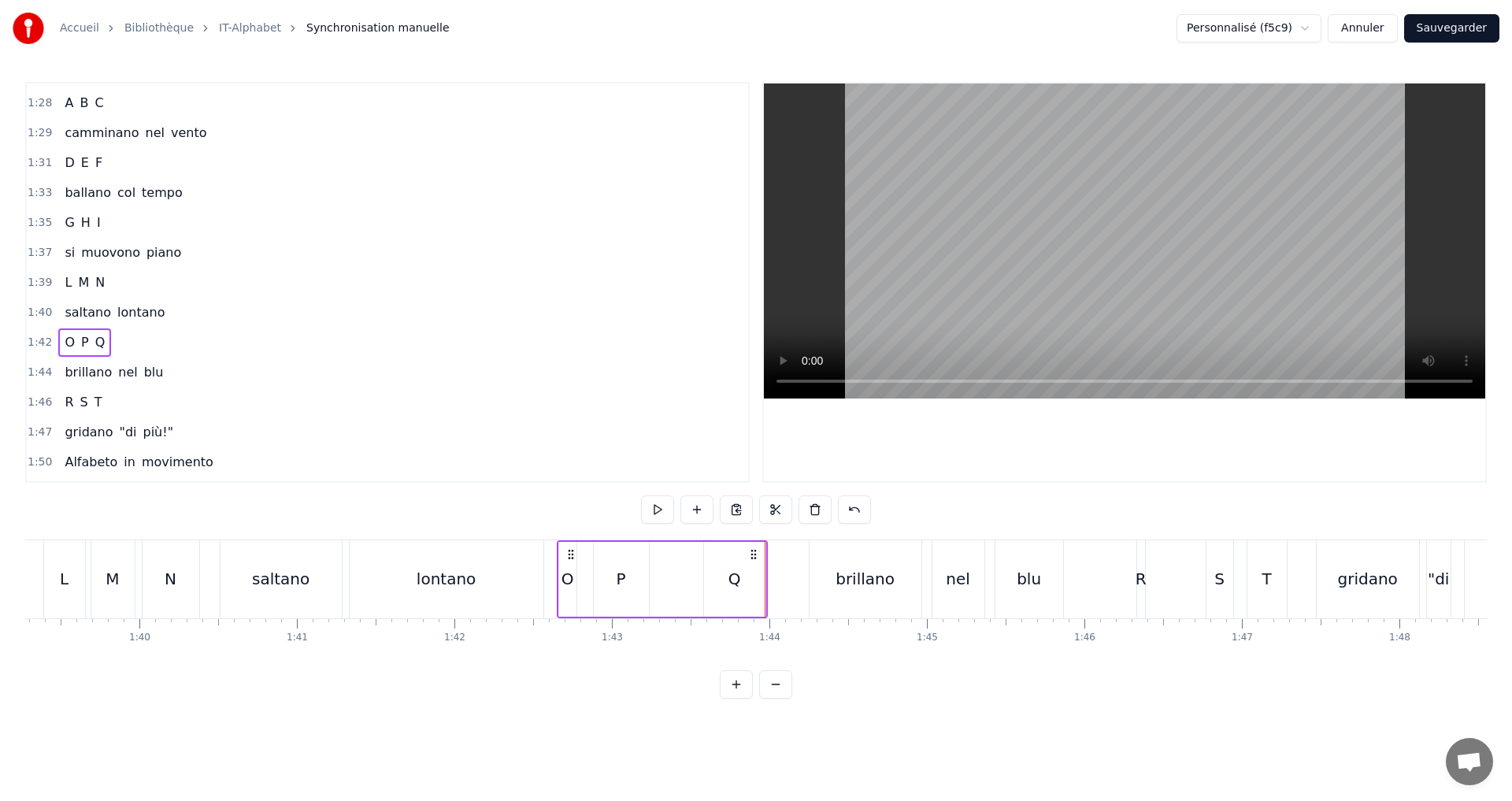
scroll to position [0, 15616]
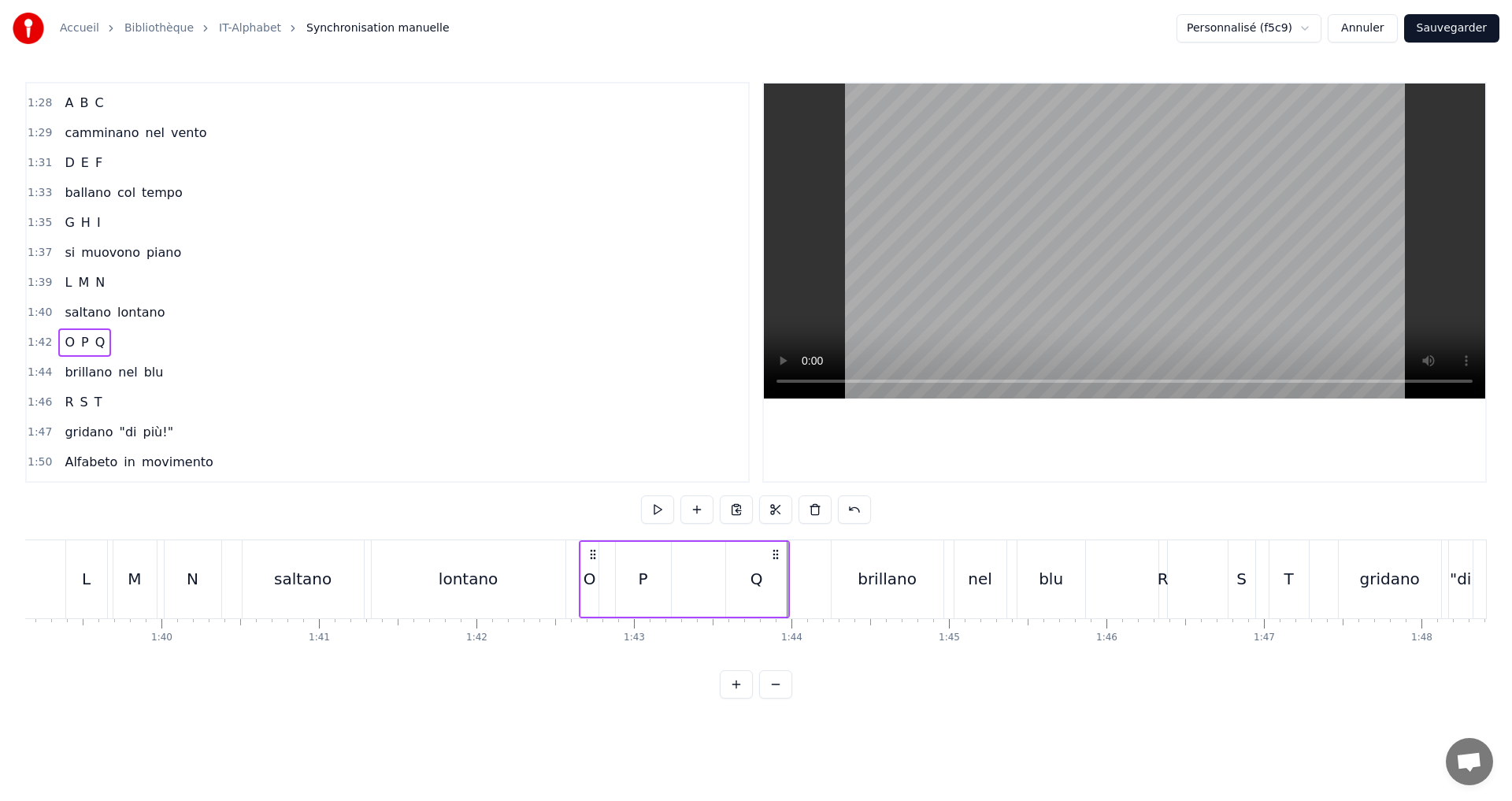
click at [585, 584] on div "O" at bounding box center [589, 579] width 13 height 24
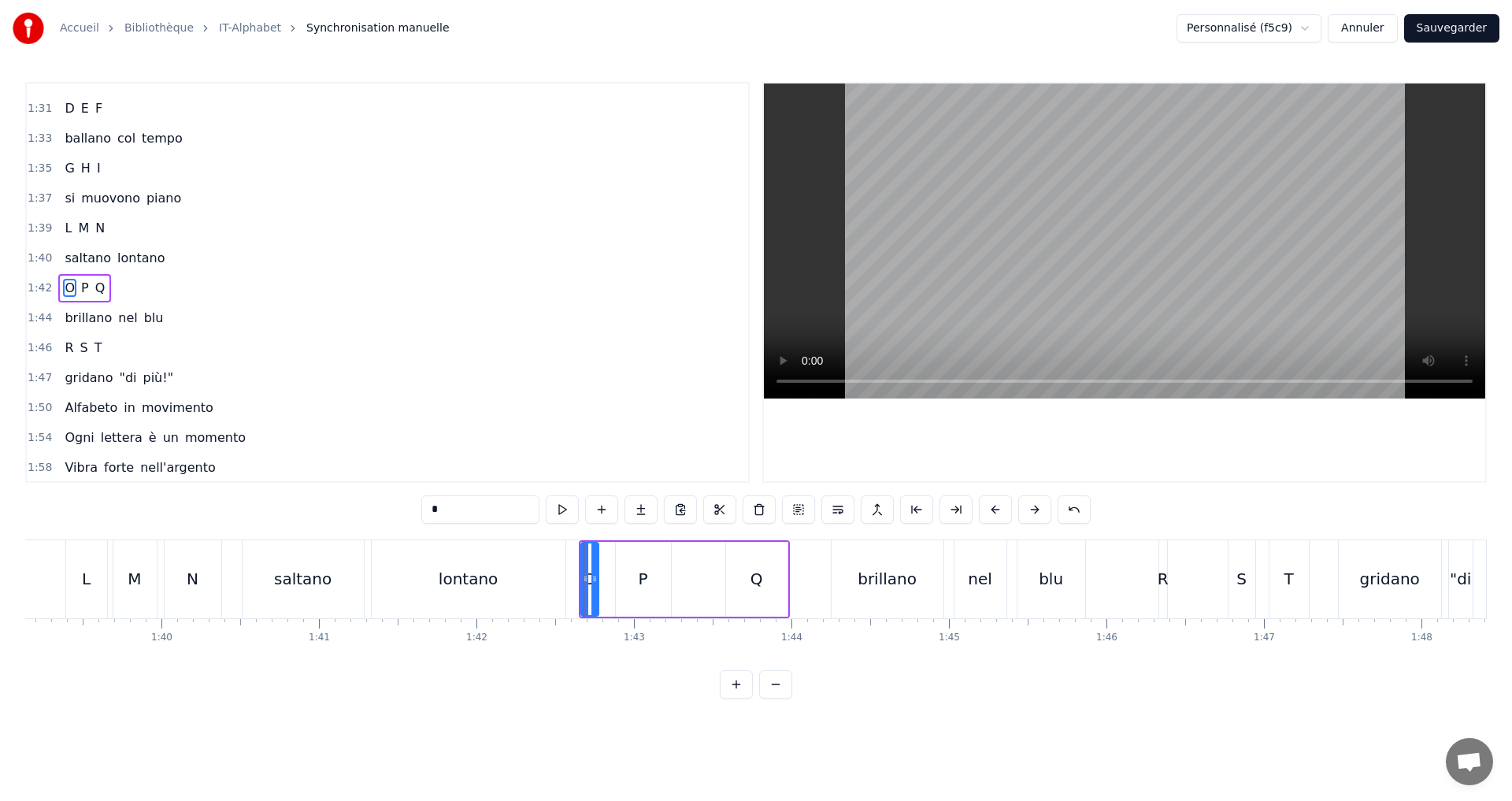
scroll to position [983, 0]
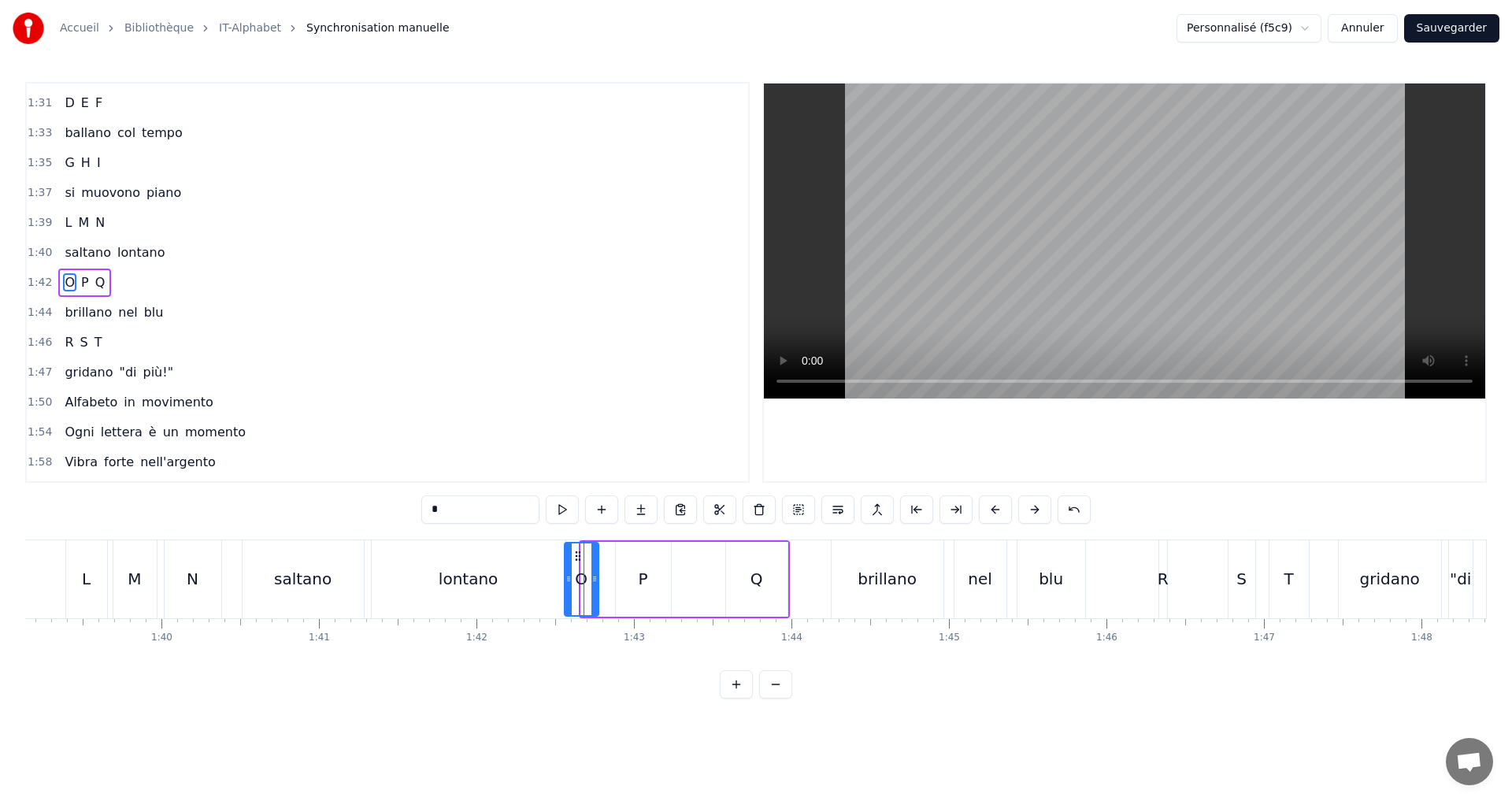
drag, startPoint x: 581, startPoint y: 583, endPoint x: 565, endPoint y: 581, distance: 16.1
click at [566, 581] on icon at bounding box center [568, 579] width 6 height 13
click at [585, 581] on icon at bounding box center [587, 579] width 6 height 13
click at [567, 513] on button at bounding box center [562, 510] width 33 height 29
click at [648, 576] on div "P" at bounding box center [643, 579] width 9 height 24
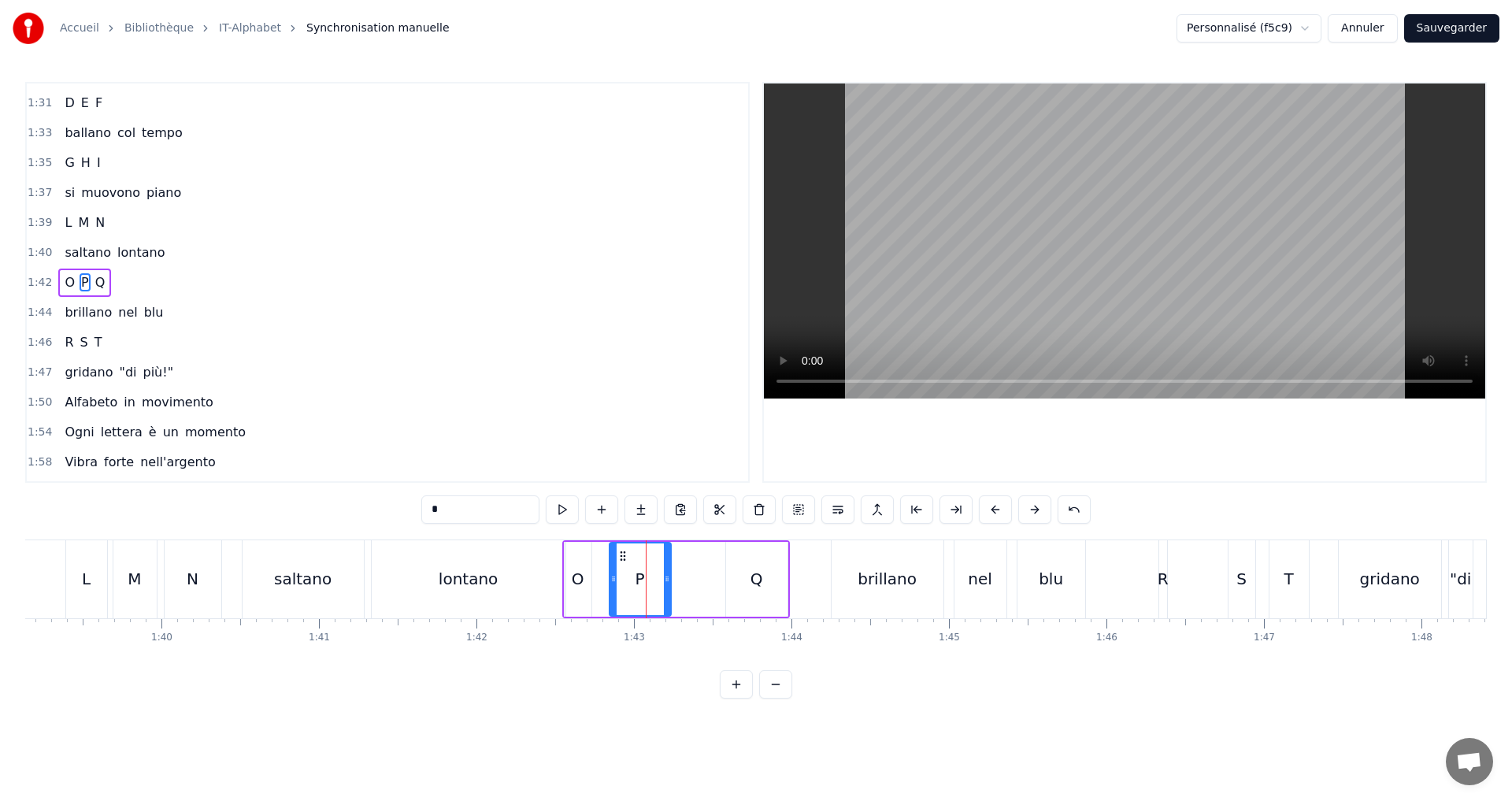
click at [611, 579] on icon at bounding box center [613, 579] width 6 height 13
drag, startPoint x: 670, startPoint y: 589, endPoint x: 659, endPoint y: 588, distance: 11.0
click at [659, 588] on div at bounding box center [655, 579] width 6 height 72
click at [563, 509] on button at bounding box center [562, 510] width 33 height 29
click at [742, 580] on div "Q" at bounding box center [757, 579] width 62 height 74
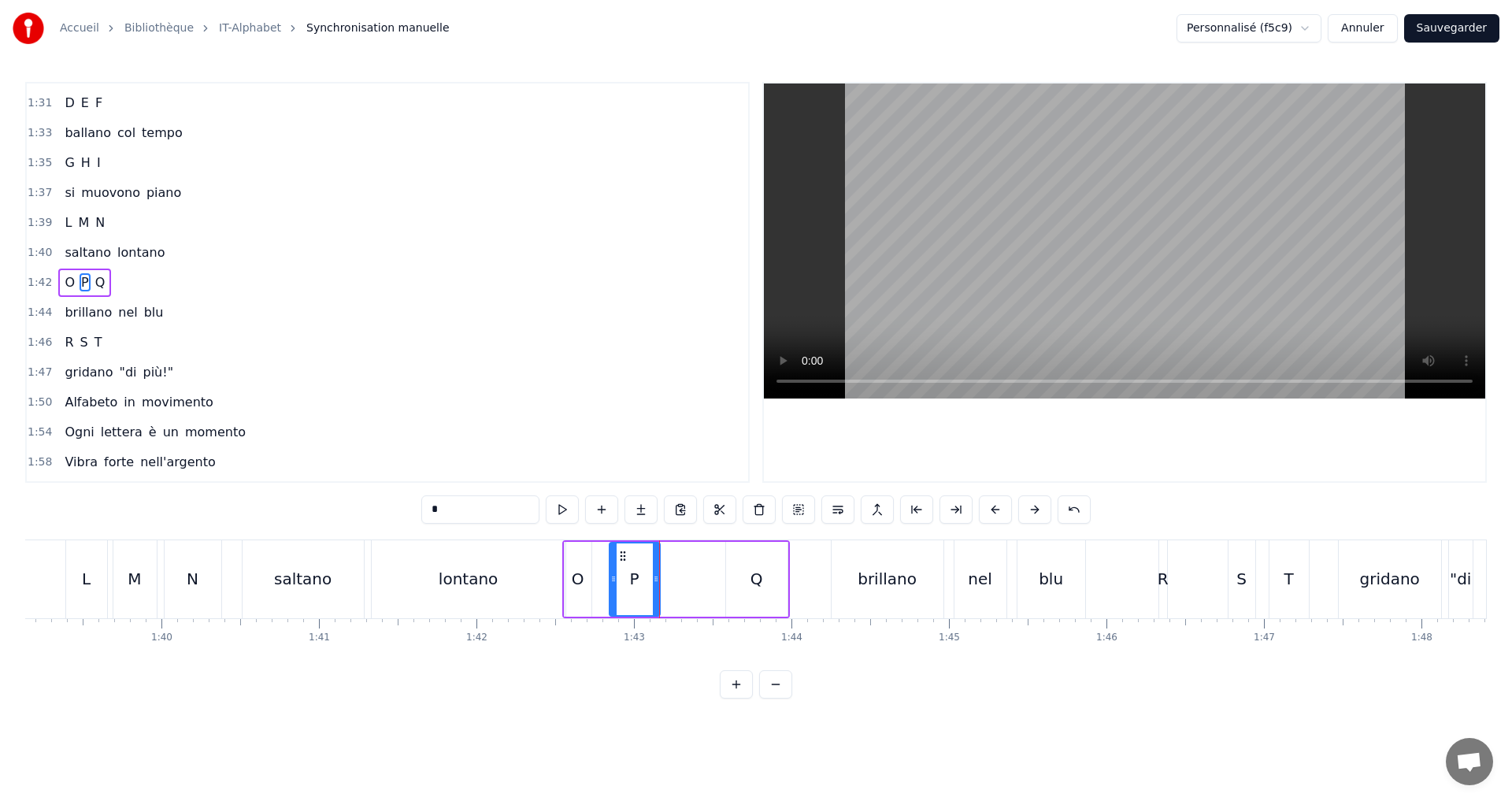
type input "*"
drag, startPoint x: 728, startPoint y: 579, endPoint x: 715, endPoint y: 579, distance: 13.0
click at [715, 579] on icon at bounding box center [717, 579] width 6 height 13
click at [568, 508] on button at bounding box center [562, 510] width 33 height 29
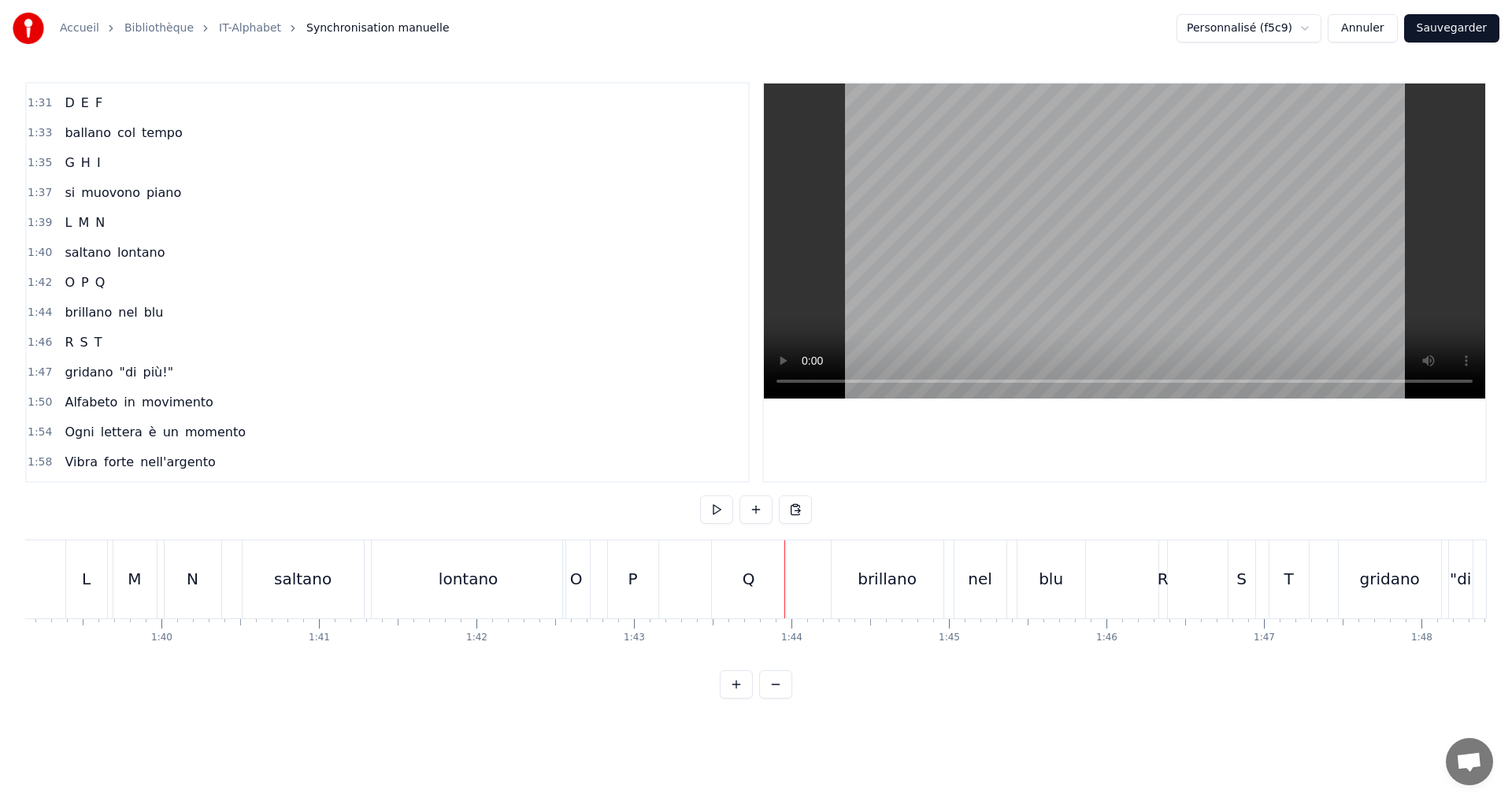
click at [764, 580] on div "Q" at bounding box center [749, 579] width 74 height 78
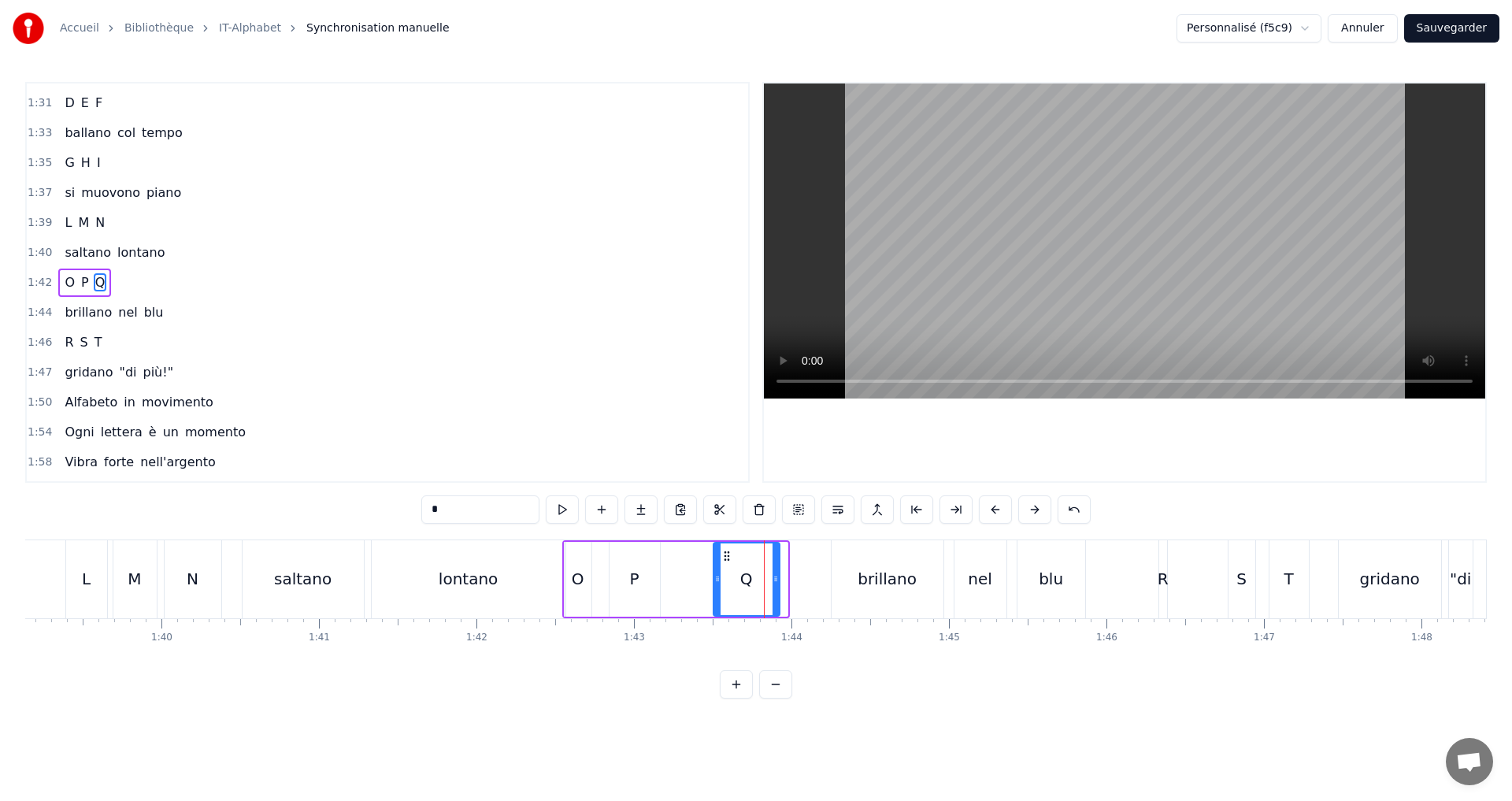
drag, startPoint x: 784, startPoint y: 586, endPoint x: 775, endPoint y: 585, distance: 9.1
click at [775, 585] on div at bounding box center [775, 579] width 6 height 72
click at [569, 511] on button at bounding box center [562, 510] width 33 height 29
click at [180, 310] on div "1:44 brillano nel blu" at bounding box center [387, 312] width 721 height 30
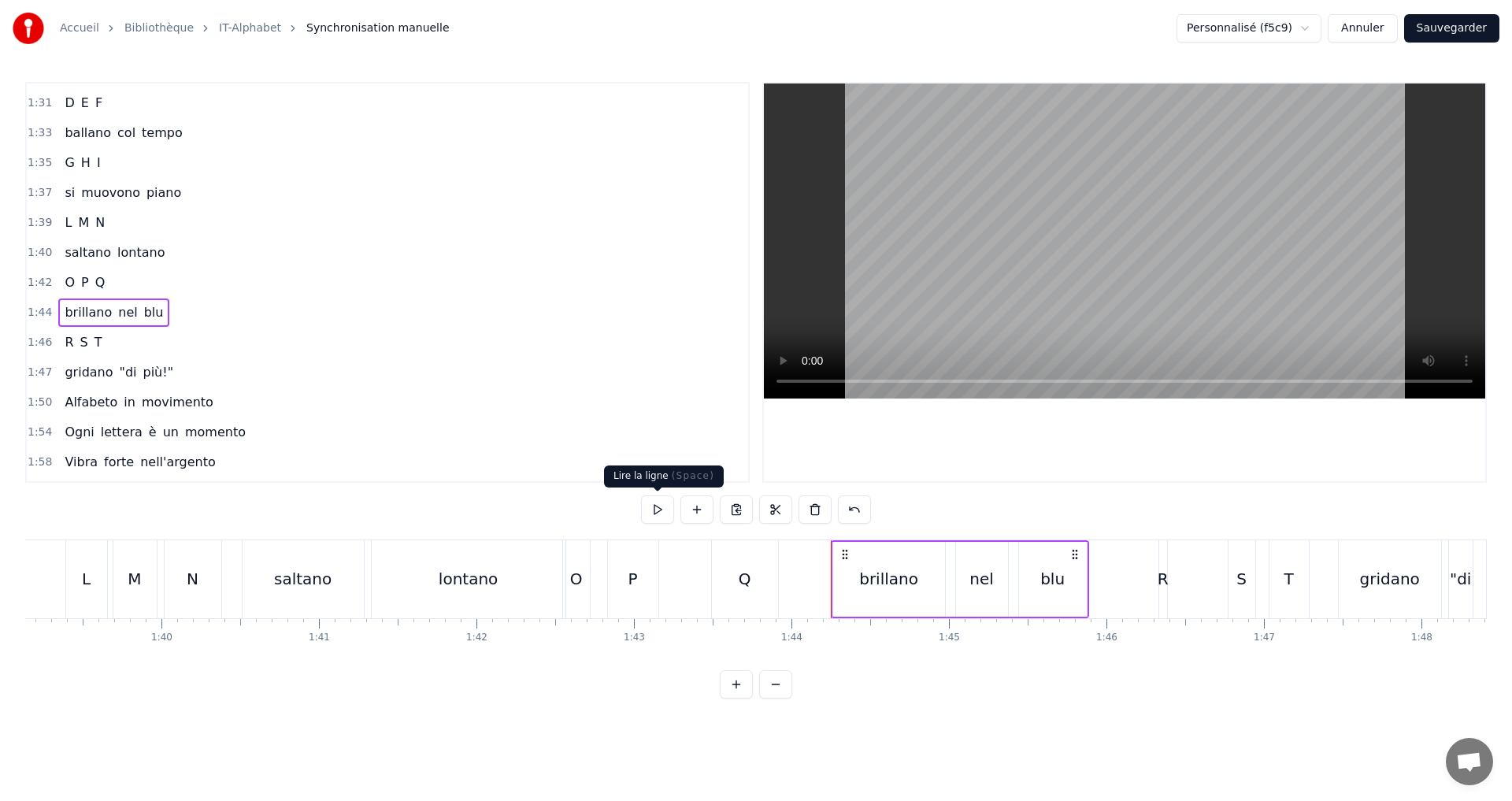
click at [666, 516] on button at bounding box center [657, 510] width 33 height 29
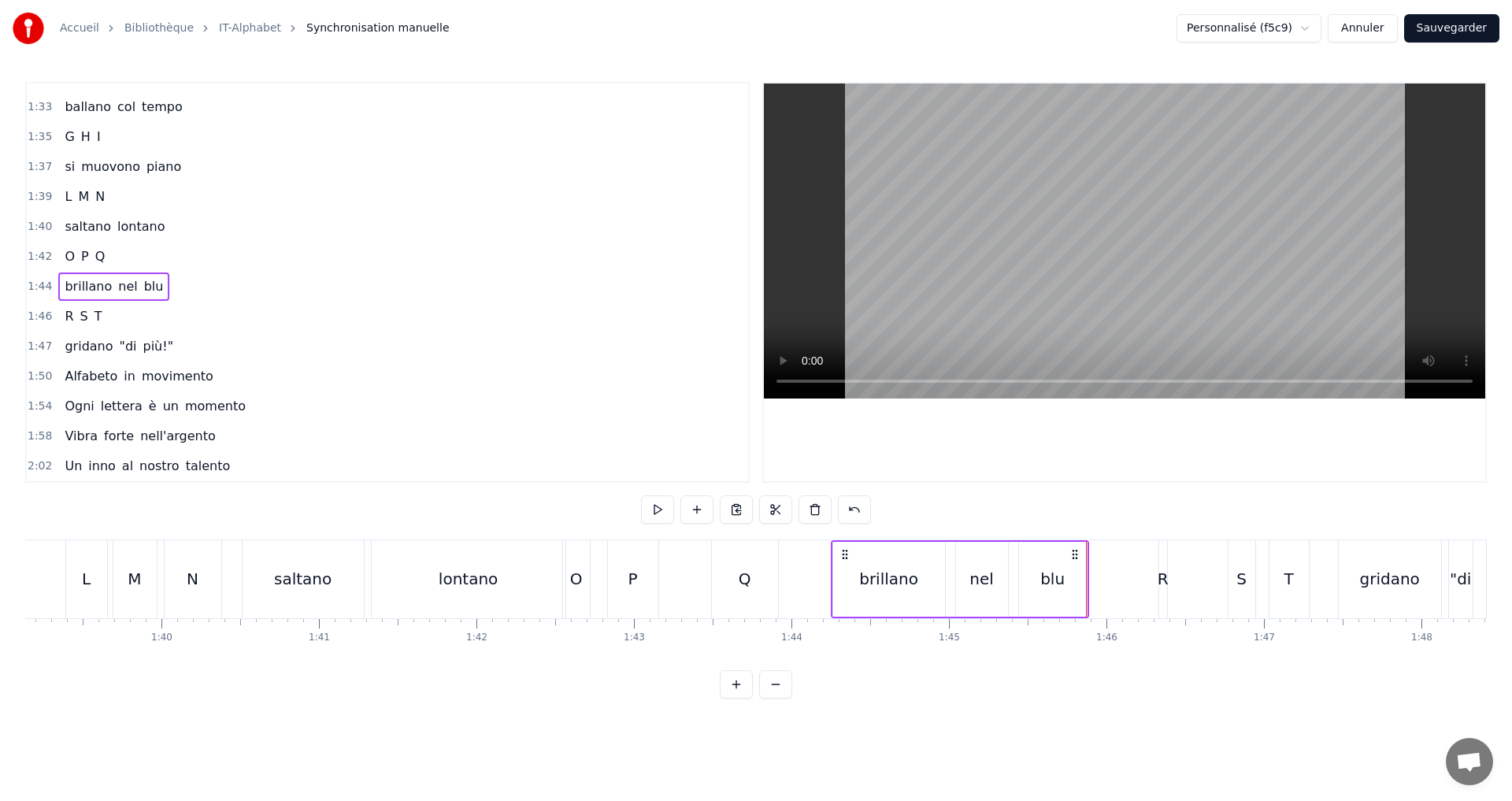
click at [111, 321] on div "1:46 R S T" at bounding box center [387, 316] width 721 height 30
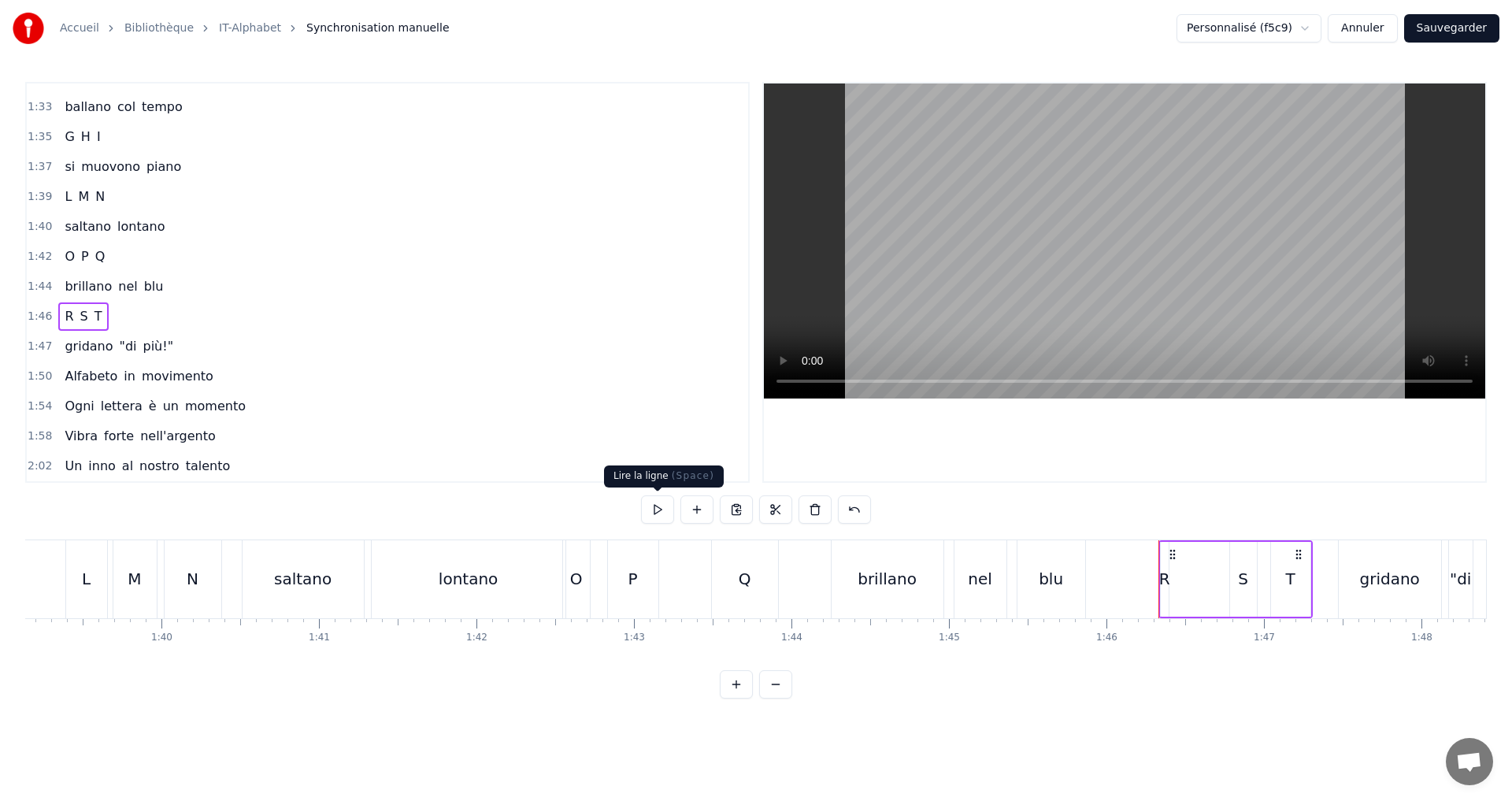
click at [660, 518] on button at bounding box center [657, 510] width 33 height 29
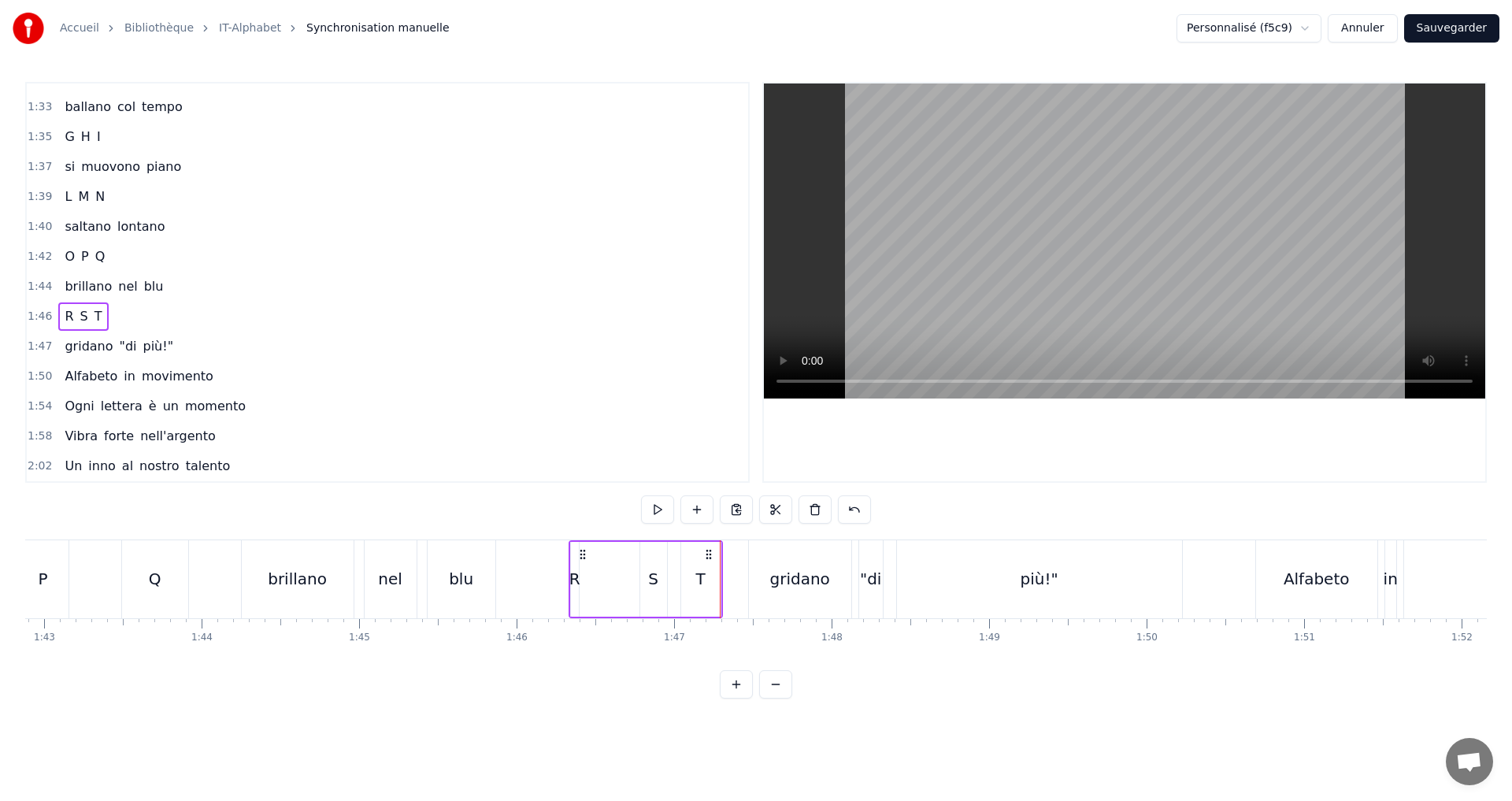
scroll to position [0, 16217]
click at [566, 579] on div "R" at bounding box center [563, 579] width 11 height 24
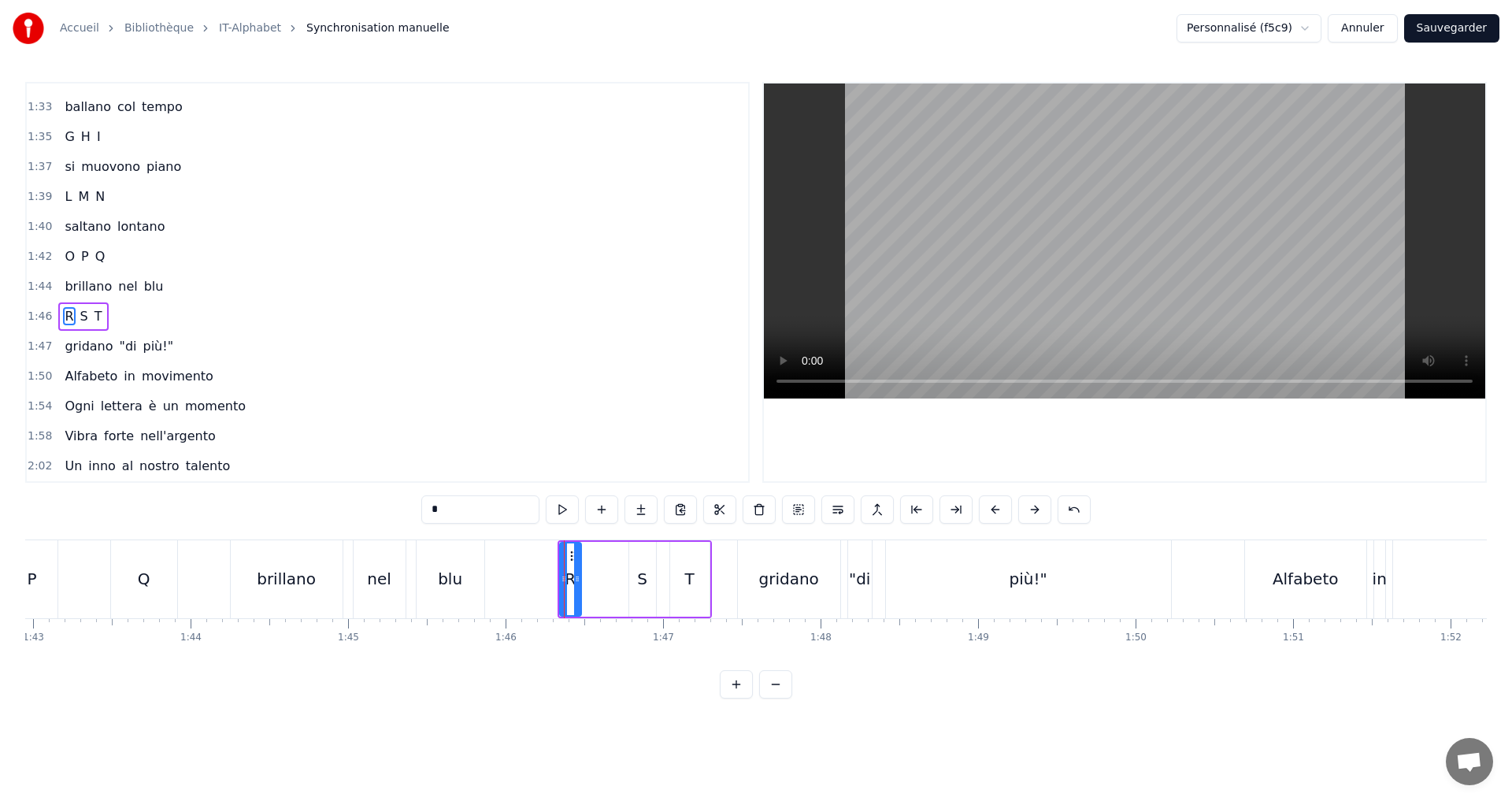
drag, startPoint x: 567, startPoint y: 585, endPoint x: 579, endPoint y: 585, distance: 12.0
click at [579, 585] on div at bounding box center [577, 579] width 6 height 72
drag, startPoint x: 564, startPoint y: 586, endPoint x: 518, endPoint y: 582, distance: 46.2
click at [519, 582] on div at bounding box center [519, 579] width 6 height 72
click at [567, 513] on button at bounding box center [562, 510] width 33 height 29
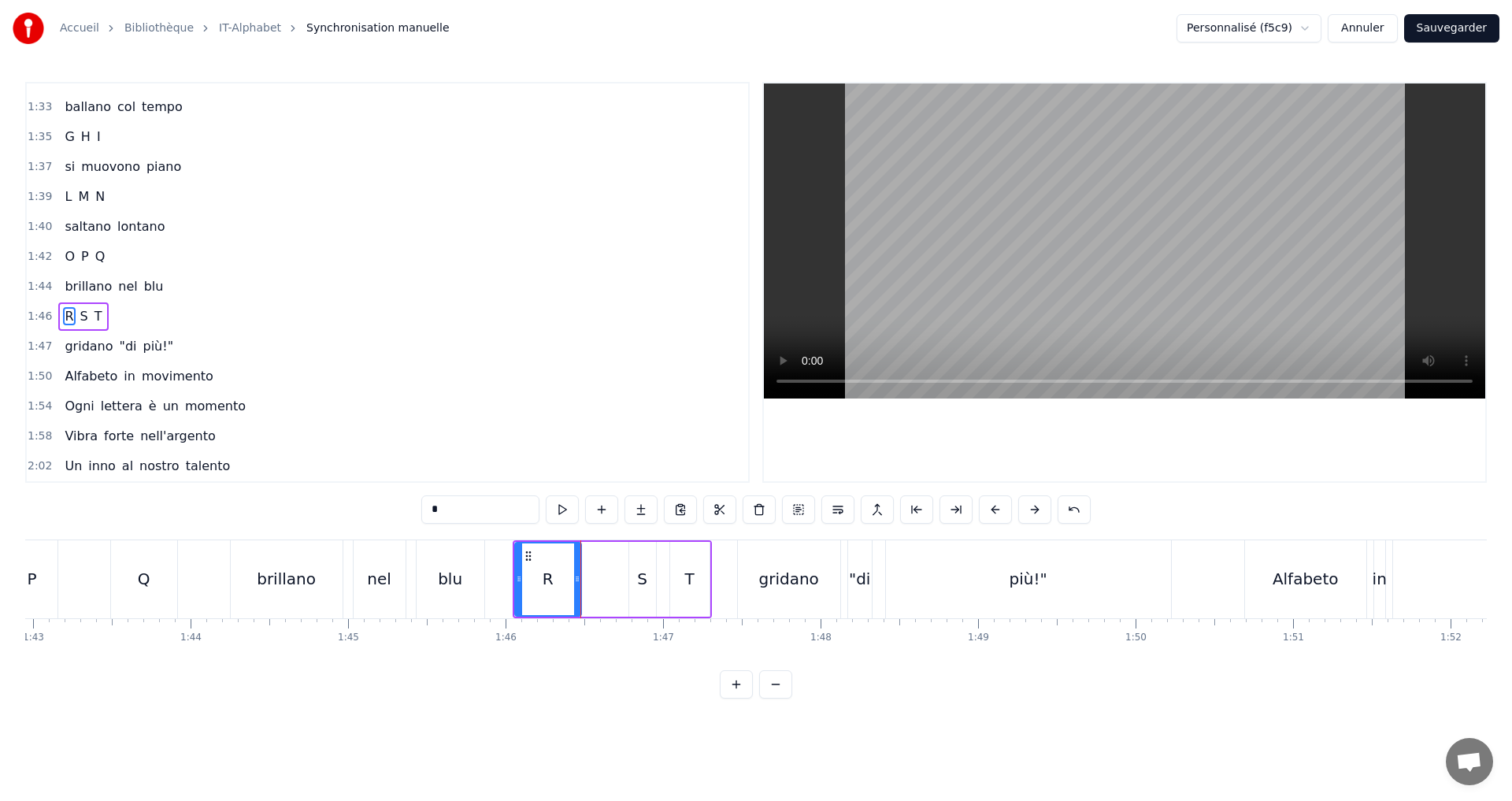
click at [634, 590] on div "S" at bounding box center [643, 579] width 27 height 74
drag, startPoint x: 632, startPoint y: 587, endPoint x: 561, endPoint y: 570, distance: 73.0
click at [578, 579] on div at bounding box center [581, 579] width 6 height 72
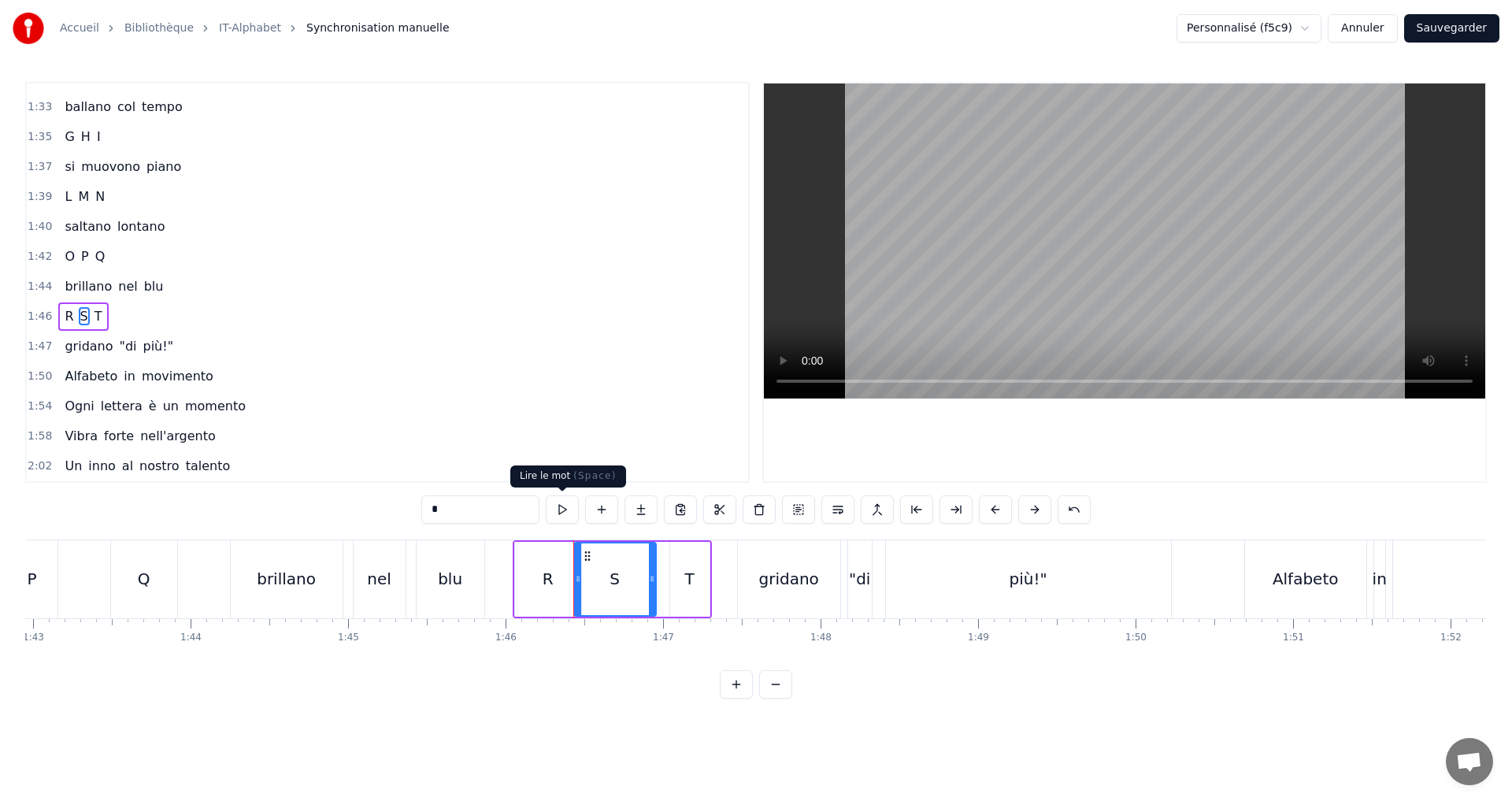
click at [567, 513] on button at bounding box center [562, 510] width 33 height 29
drag, startPoint x: 652, startPoint y: 579, endPoint x: 642, endPoint y: 579, distance: 10.0
click at [642, 579] on icon at bounding box center [641, 579] width 6 height 13
click at [562, 513] on button at bounding box center [562, 510] width 33 height 29
click at [695, 589] on div "T" at bounding box center [690, 579] width 40 height 74
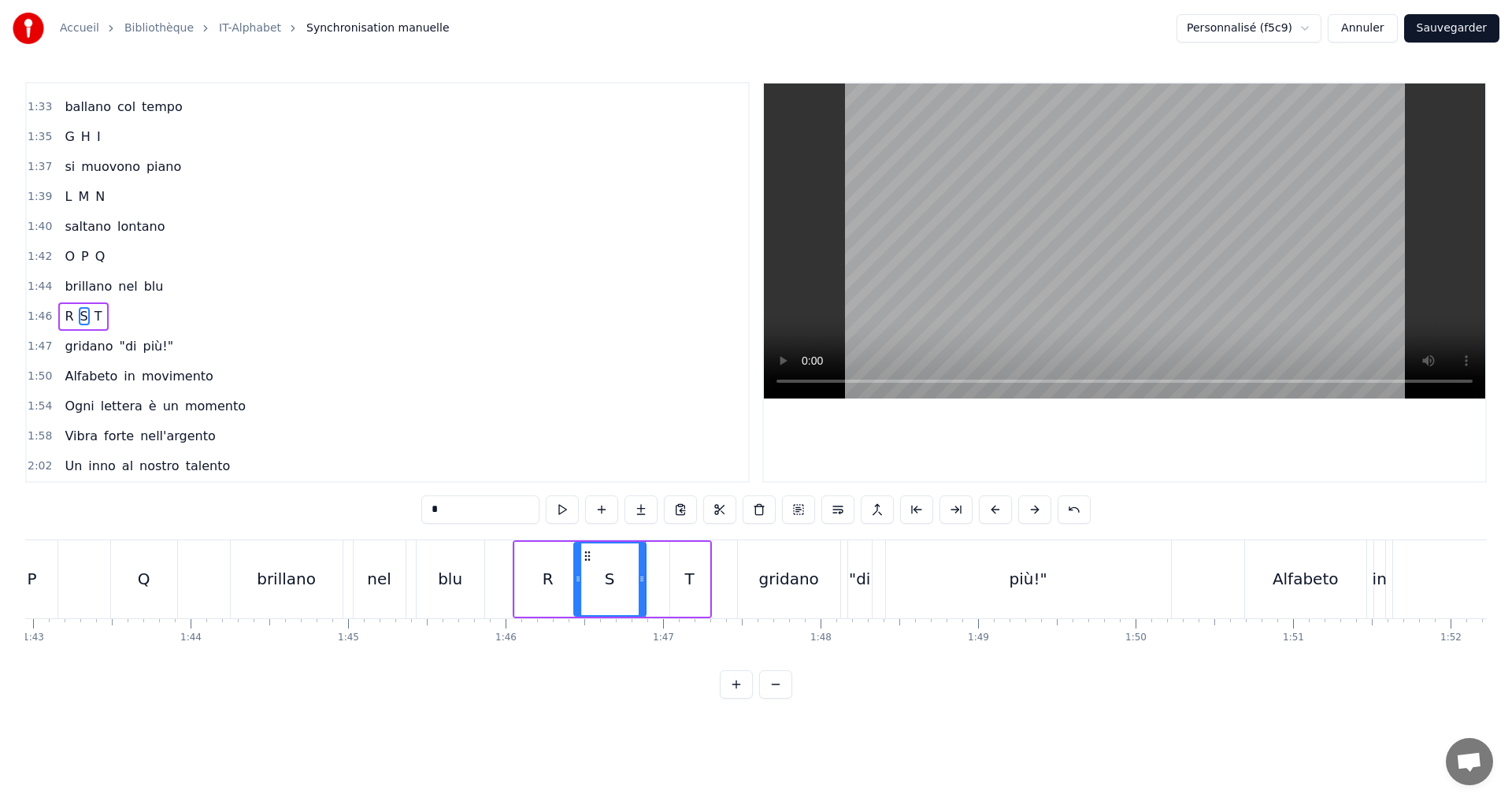
type input "*"
click at [666, 582] on icon at bounding box center [664, 579] width 6 height 13
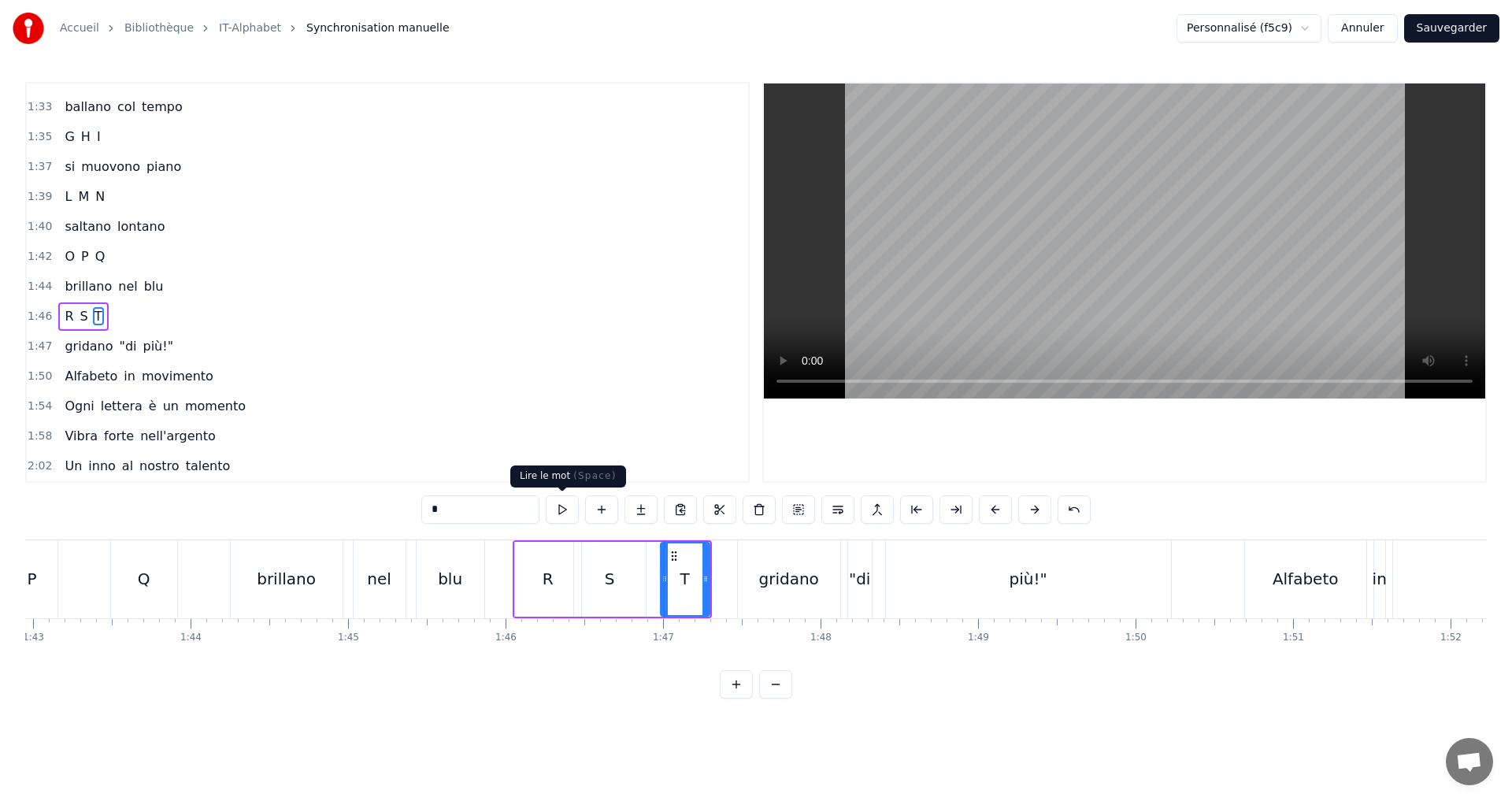
click at [558, 511] on button at bounding box center [562, 510] width 33 height 29
click at [191, 329] on div "1:46 R S T" at bounding box center [387, 316] width 721 height 30
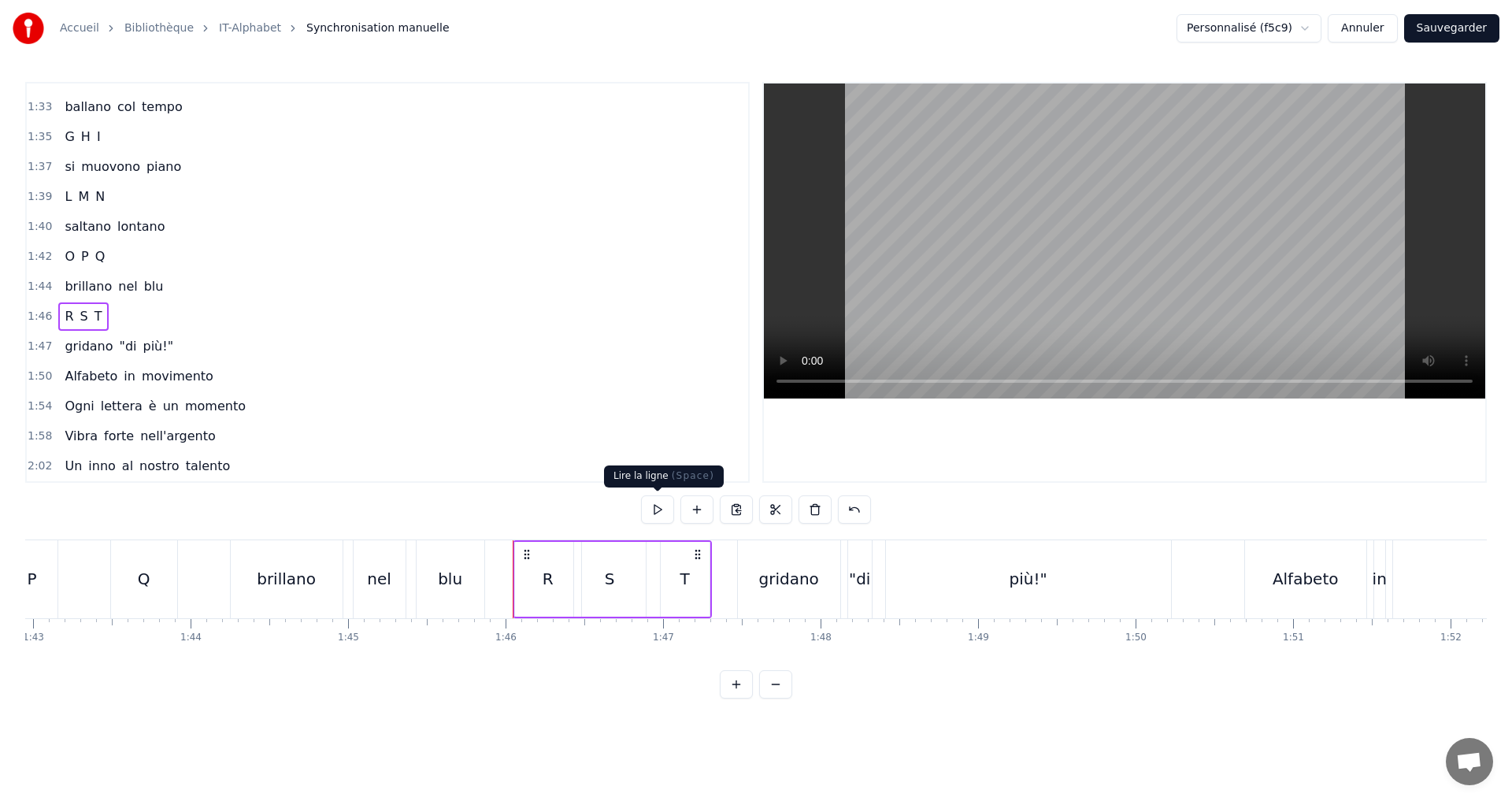
click at [659, 512] on button at bounding box center [657, 510] width 33 height 29
click at [199, 346] on div "1:47 gridano "di più!"" at bounding box center [387, 346] width 721 height 30
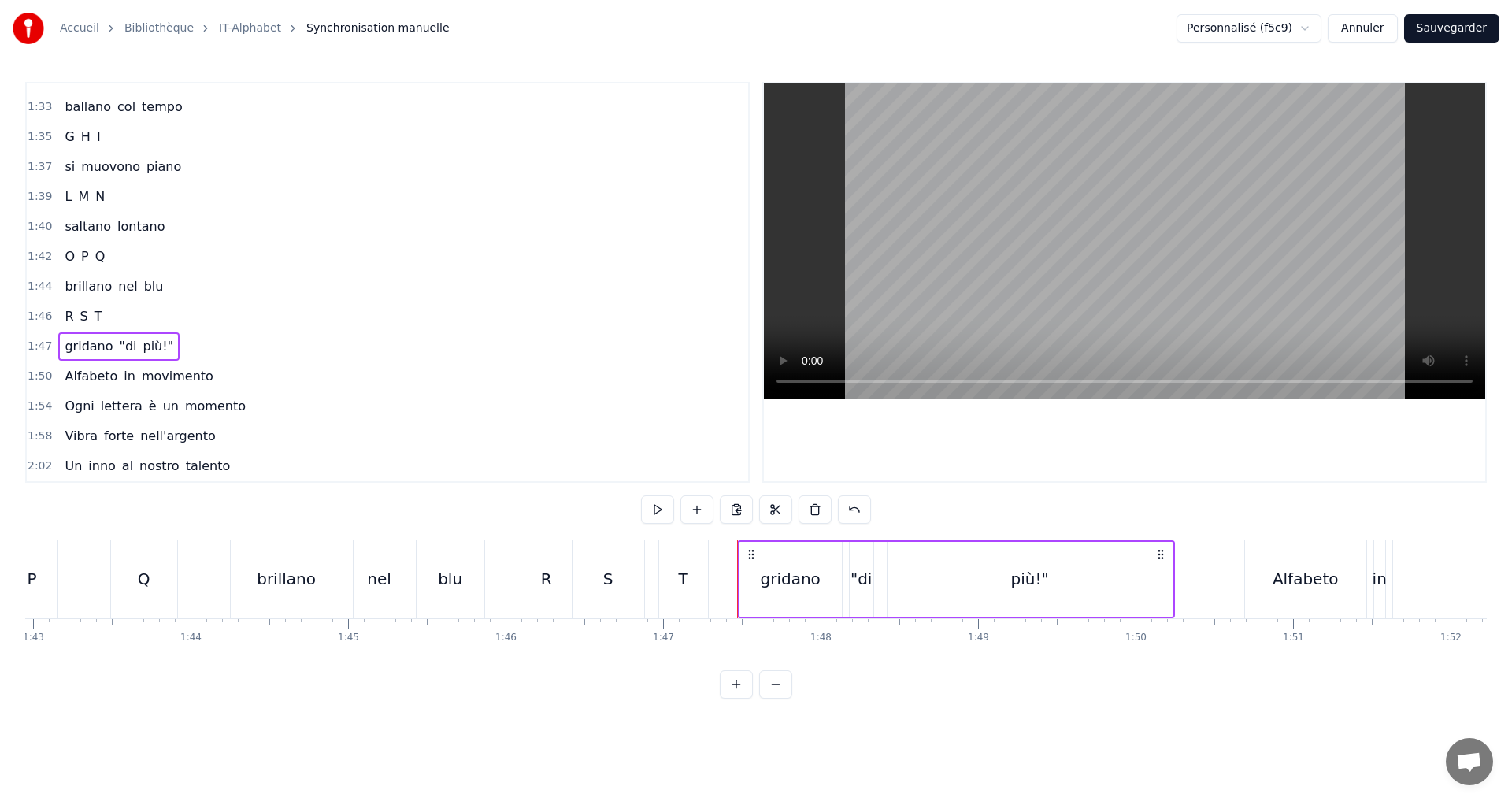
click at [655, 505] on button at bounding box center [657, 510] width 33 height 29
click at [654, 513] on button at bounding box center [657, 510] width 33 height 29
click at [770, 588] on div "gridano" at bounding box center [791, 579] width 60 height 24
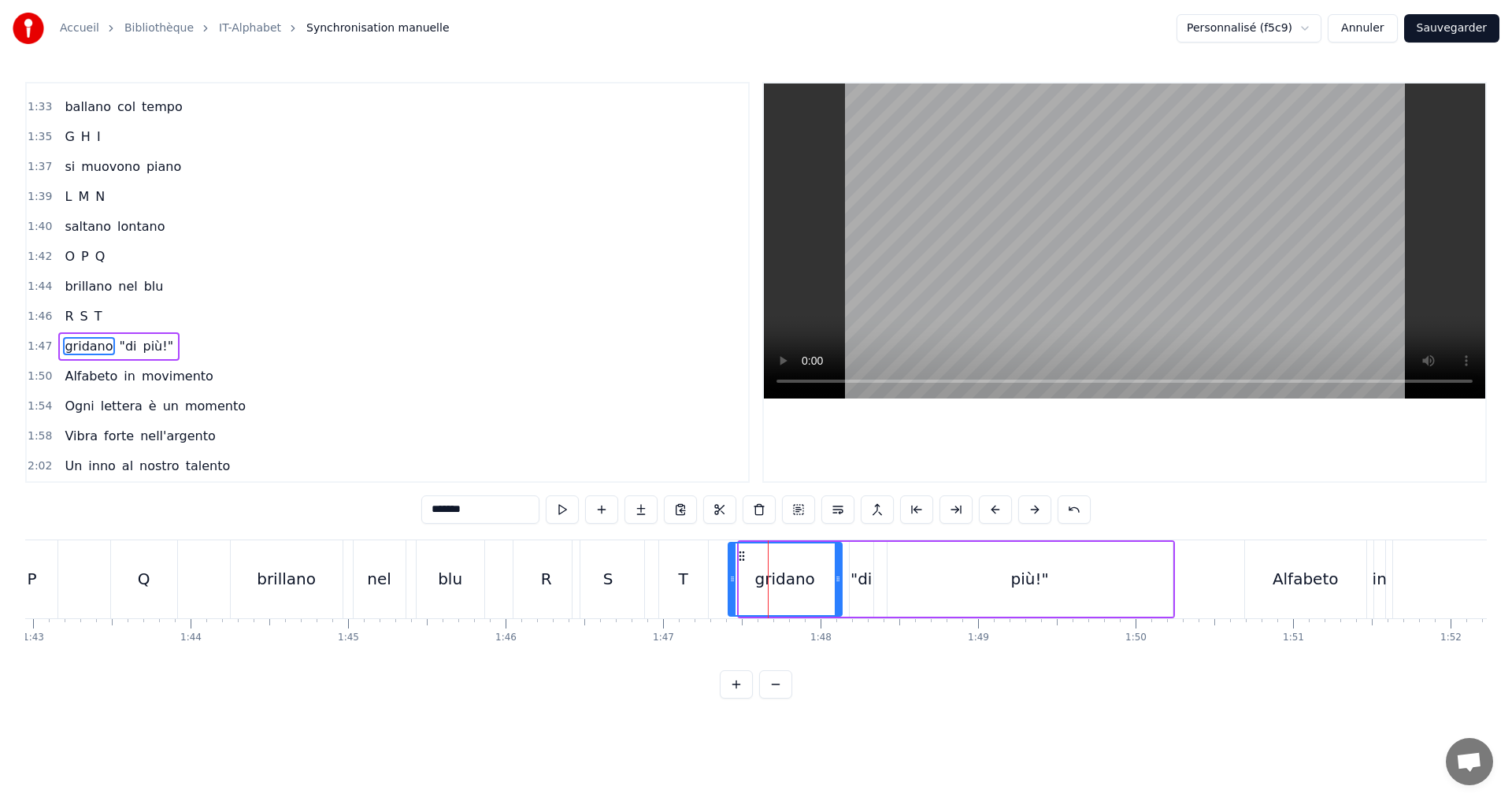
drag, startPoint x: 743, startPoint y: 581, endPoint x: 732, endPoint y: 583, distance: 11.2
click at [732, 583] on icon at bounding box center [731, 579] width 6 height 13
click at [558, 518] on button at bounding box center [562, 510] width 33 height 29
click at [740, 583] on icon at bounding box center [739, 579] width 6 height 13
click at [556, 505] on button at bounding box center [562, 510] width 33 height 29
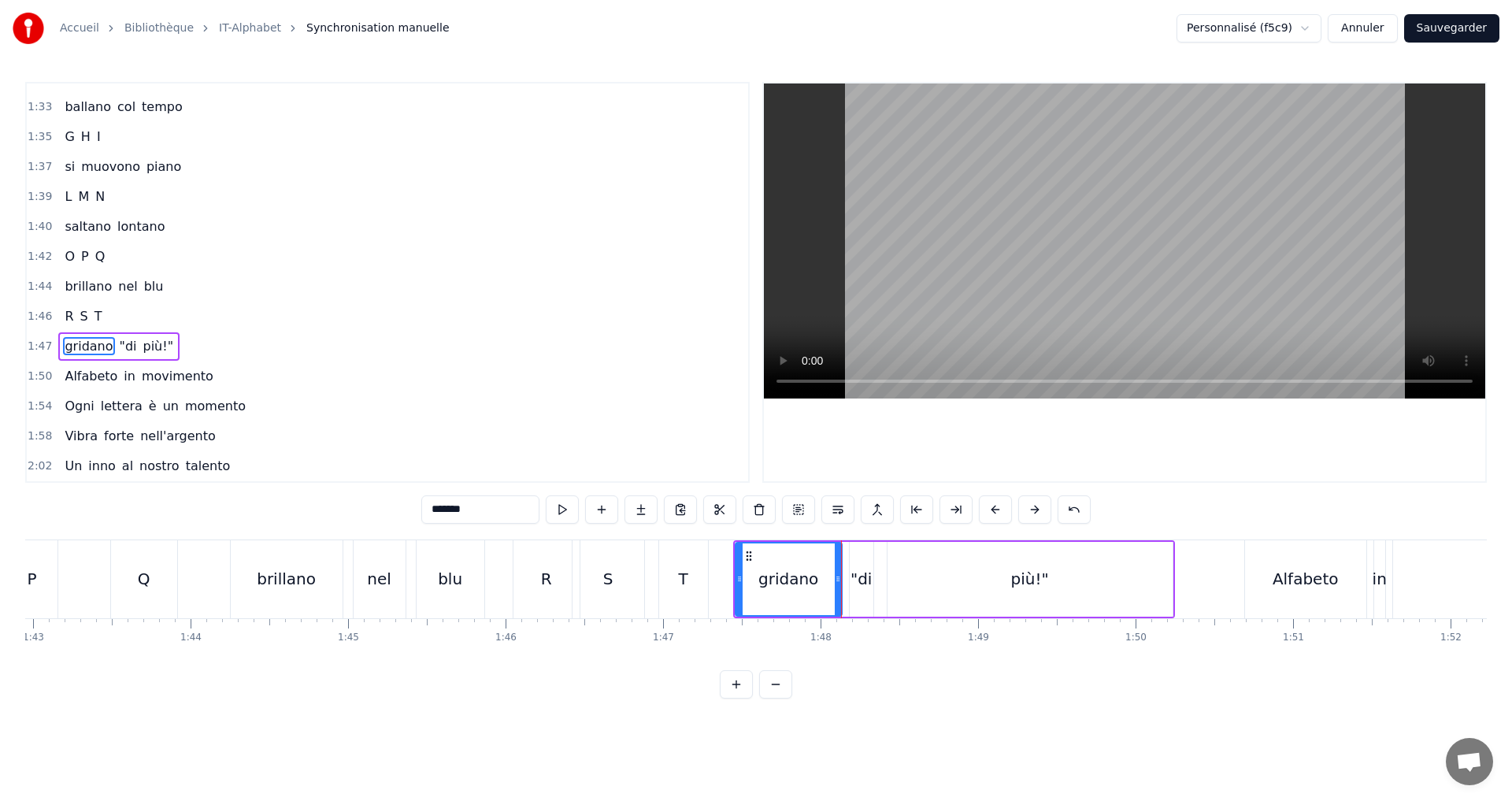
click at [835, 586] on div "gridano" at bounding box center [789, 579] width 108 height 74
click at [839, 586] on div "gridano" at bounding box center [789, 579] width 108 height 74
drag, startPoint x: 839, startPoint y: 582, endPoint x: 825, endPoint y: 579, distance: 14.3
click at [825, 579] on icon at bounding box center [824, 579] width 6 height 13
click at [858, 576] on div ""di" at bounding box center [861, 579] width 21 height 24
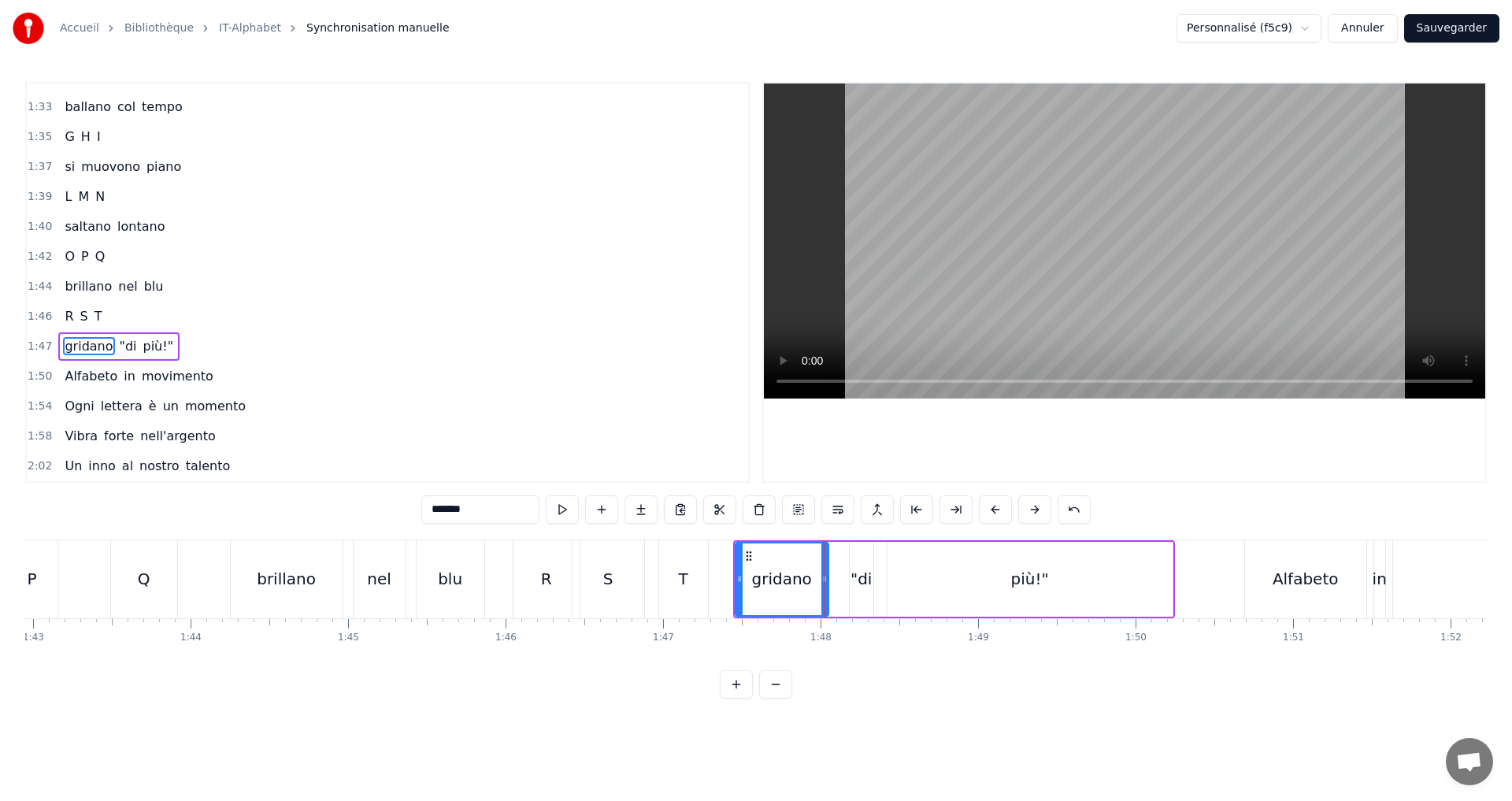
type input "***"
drag, startPoint x: 853, startPoint y: 577, endPoint x: 835, endPoint y: 576, distance: 18.0
click at [837, 576] on icon at bounding box center [839, 579] width 6 height 13
click at [555, 513] on button at bounding box center [562, 510] width 33 height 29
click at [224, 374] on div "1:50 Alfabeto in movimento" at bounding box center [387, 376] width 721 height 30
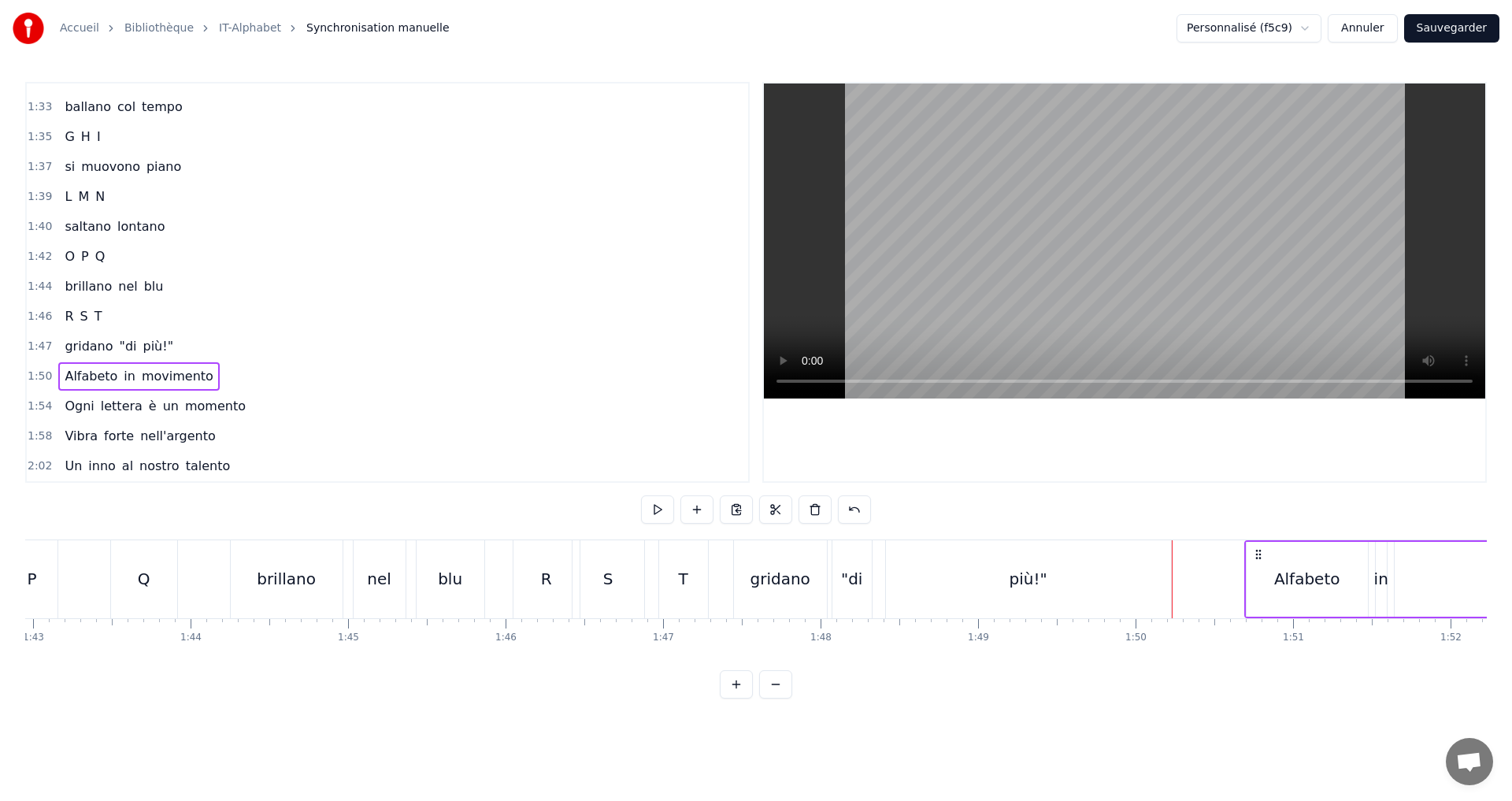
click at [212, 335] on div "1:47 gridano "di più!"" at bounding box center [387, 346] width 721 height 30
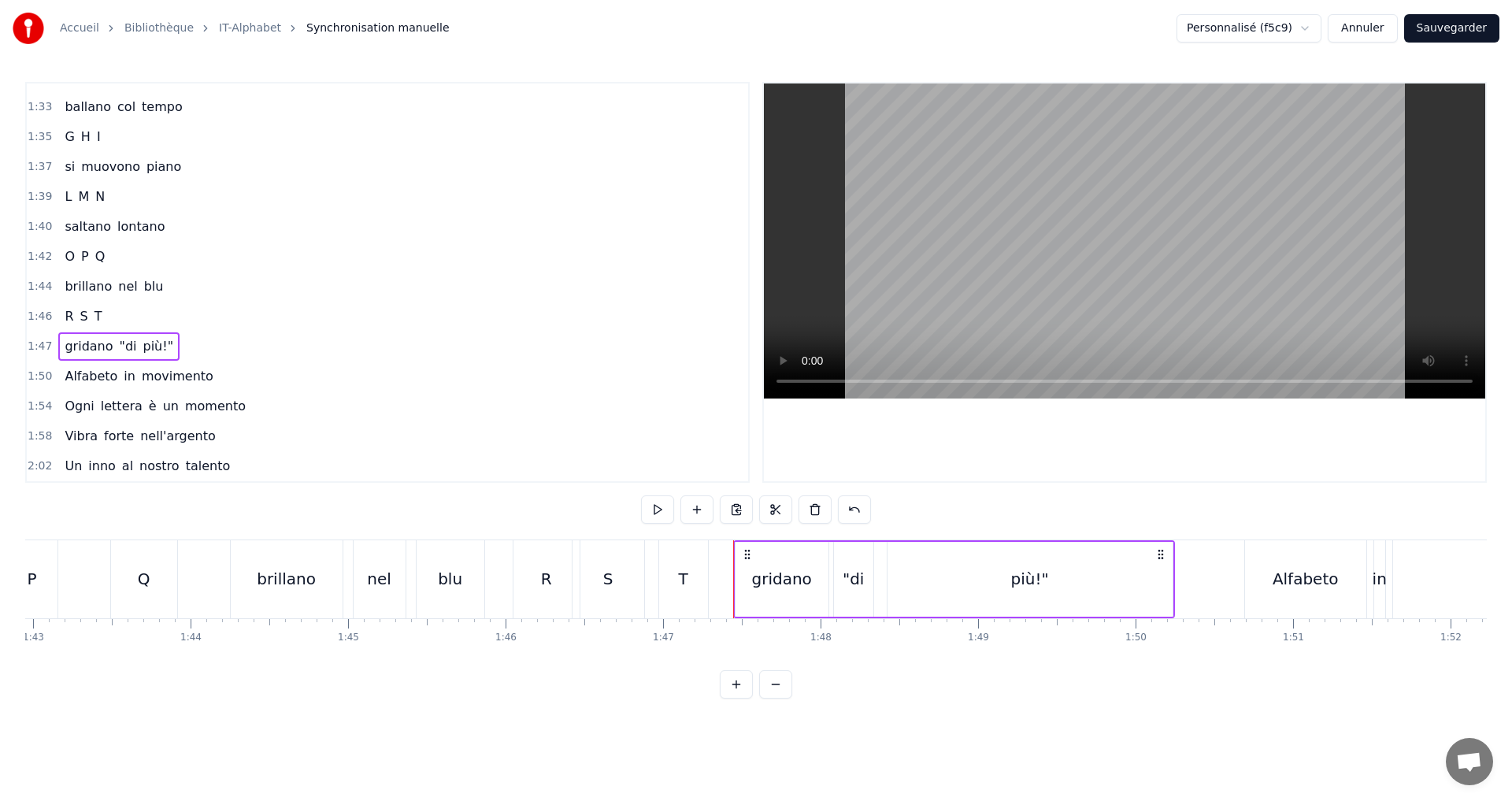
click at [654, 506] on button at bounding box center [657, 510] width 33 height 29
click at [1467, 35] on button "Sauvegarder" at bounding box center [1452, 29] width 96 height 29
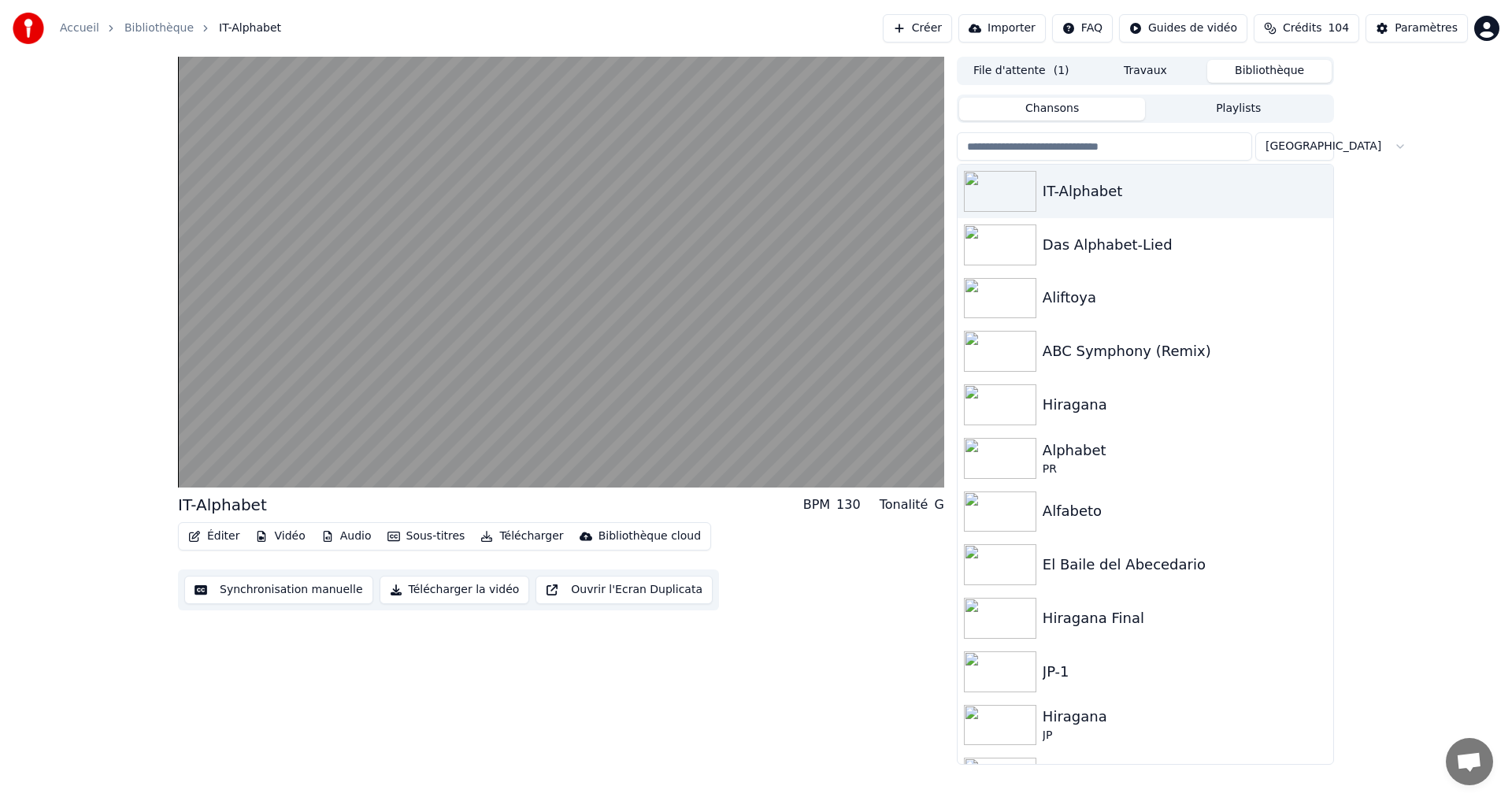
click at [203, 529] on button "Éditer" at bounding box center [213, 536] width 63 height 22
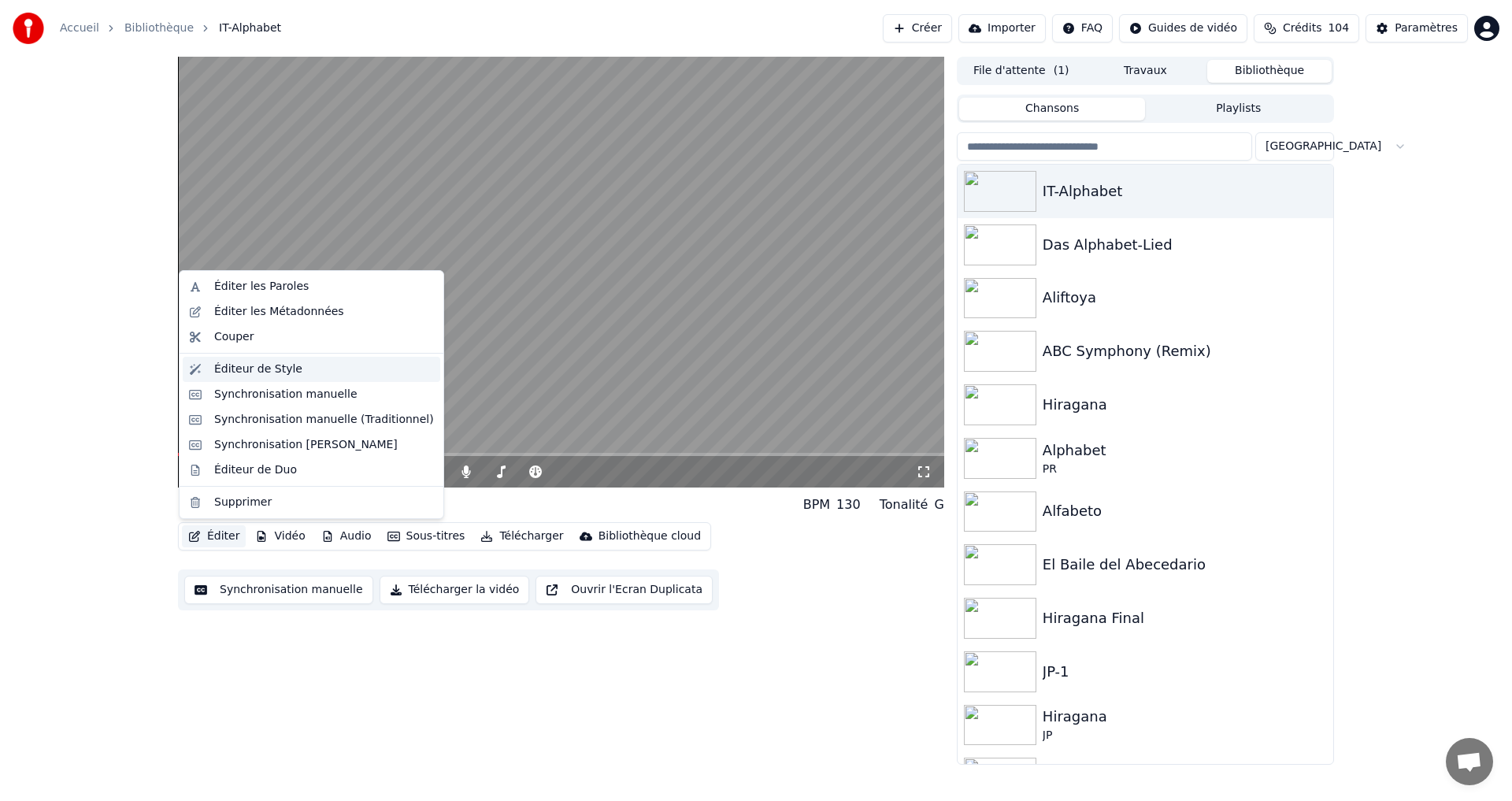
click at [266, 363] on div "Éditeur de Style" at bounding box center [258, 369] width 88 height 16
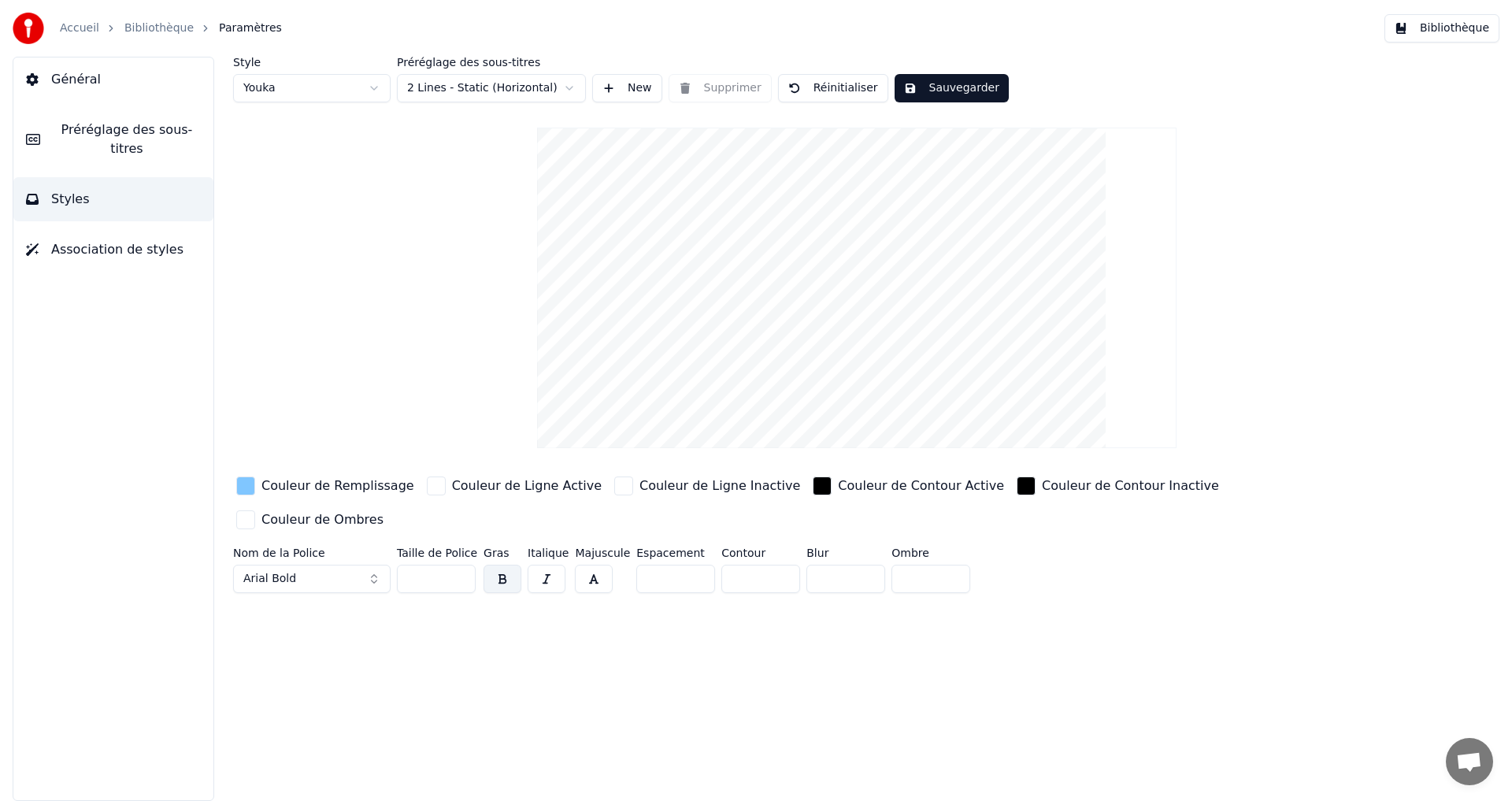
click at [1439, 24] on button "Bibliothèque" at bounding box center [1442, 29] width 115 height 29
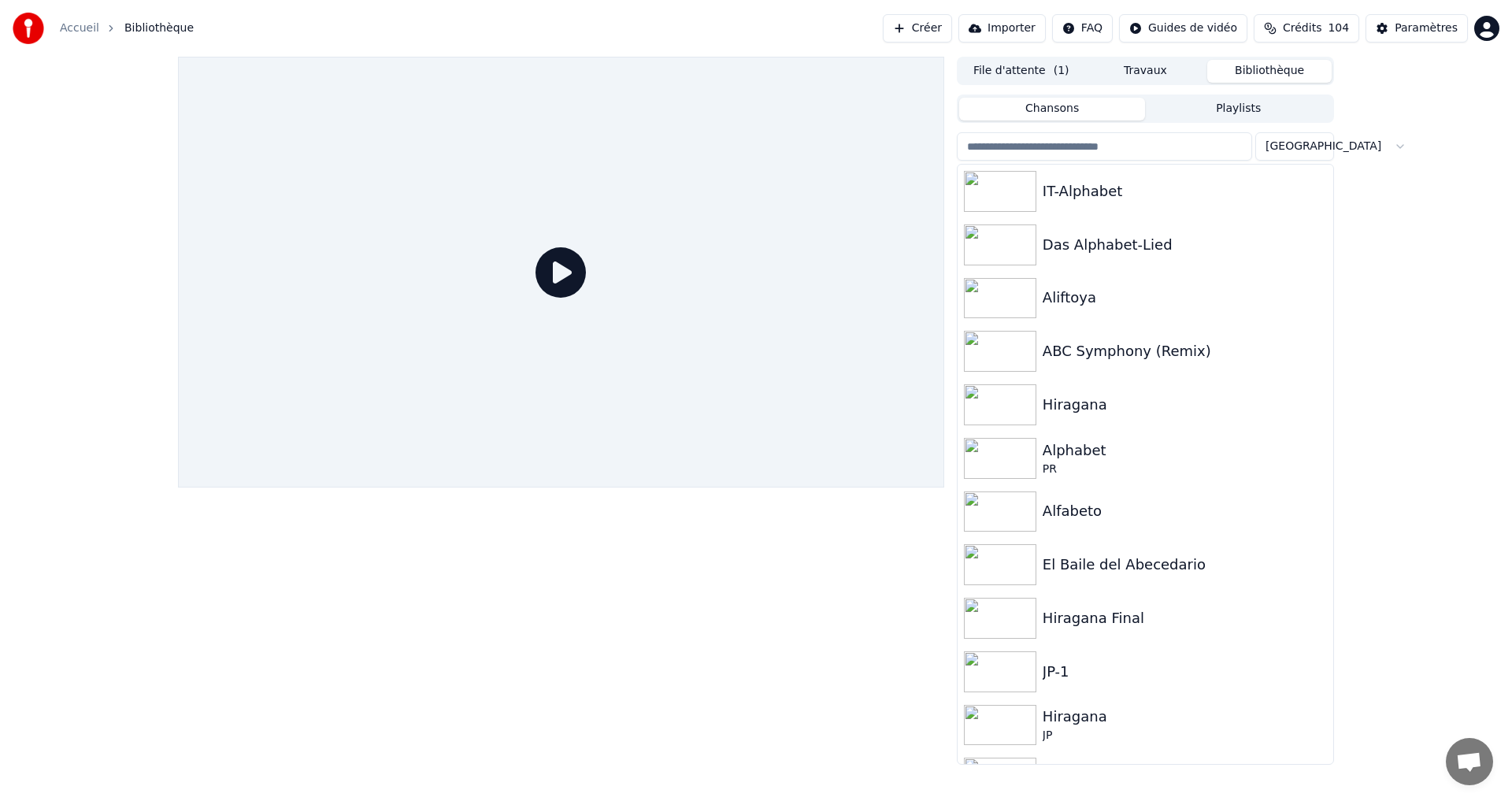
click at [1035, 70] on button "File d'attente ( 1 )" at bounding box center [1021, 71] width 124 height 23
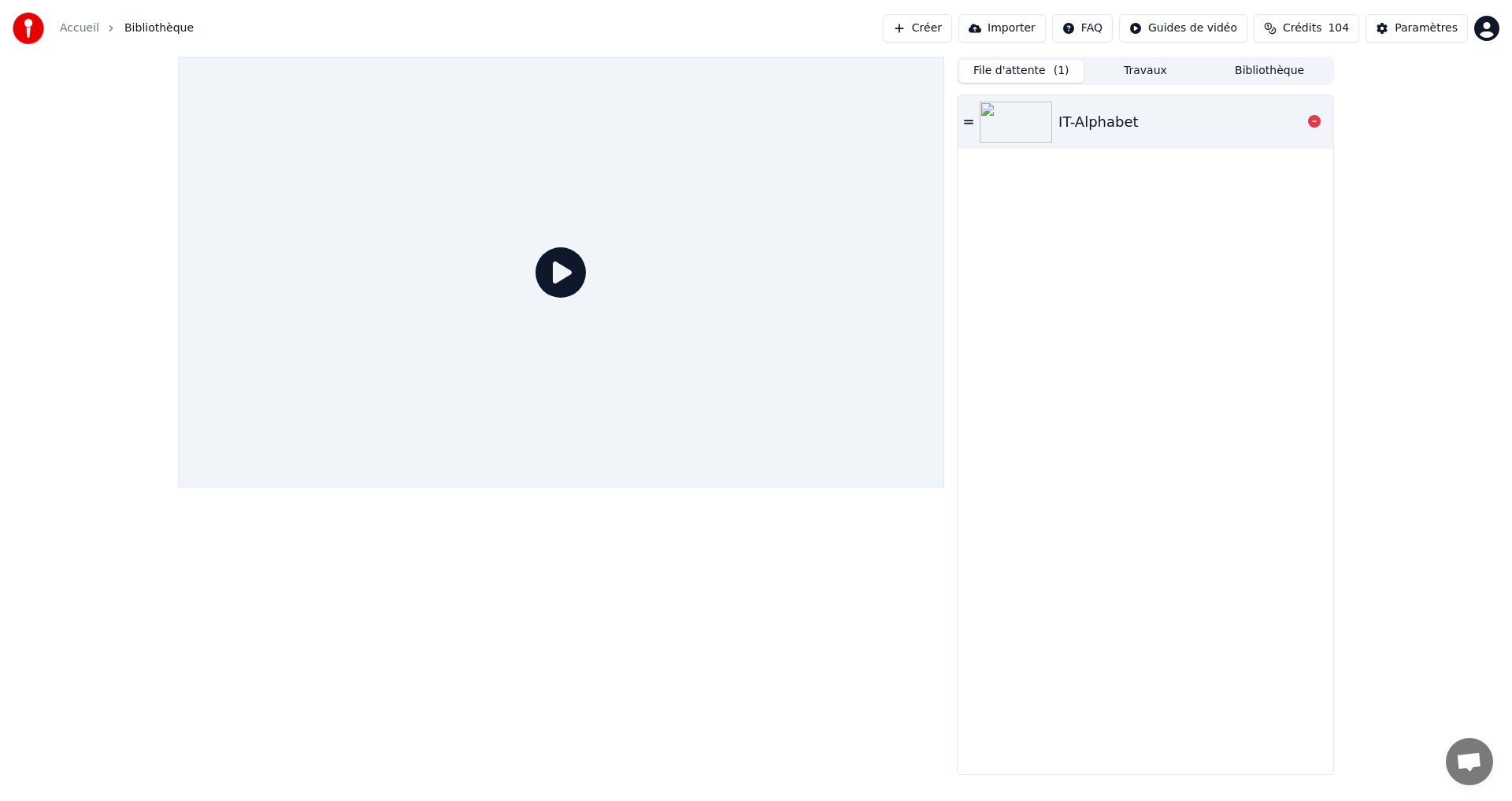
click at [1105, 112] on div "IT-Alphabet" at bounding box center [1098, 122] width 80 height 22
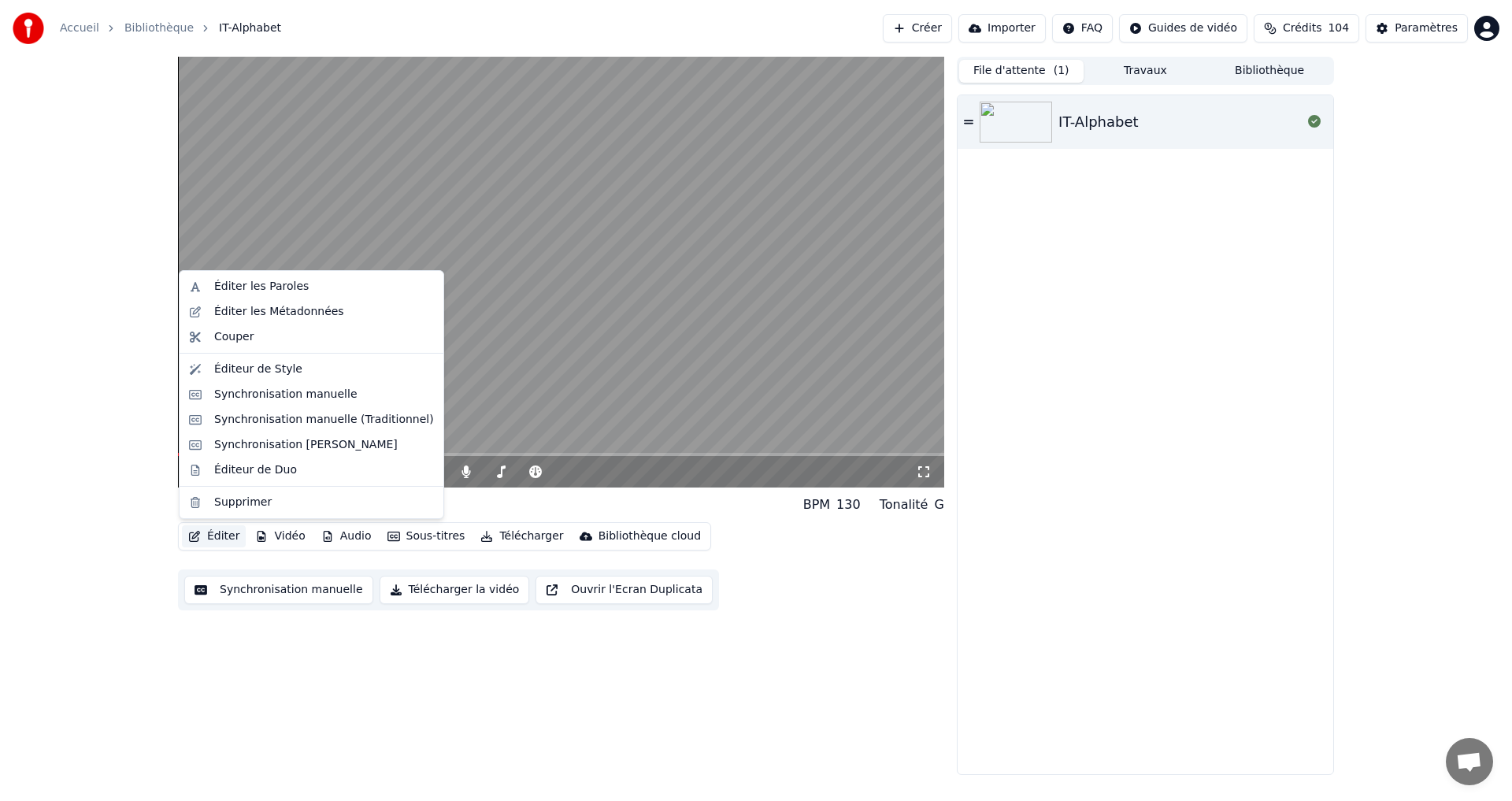
click at [212, 537] on button "Éditer" at bounding box center [213, 536] width 63 height 22
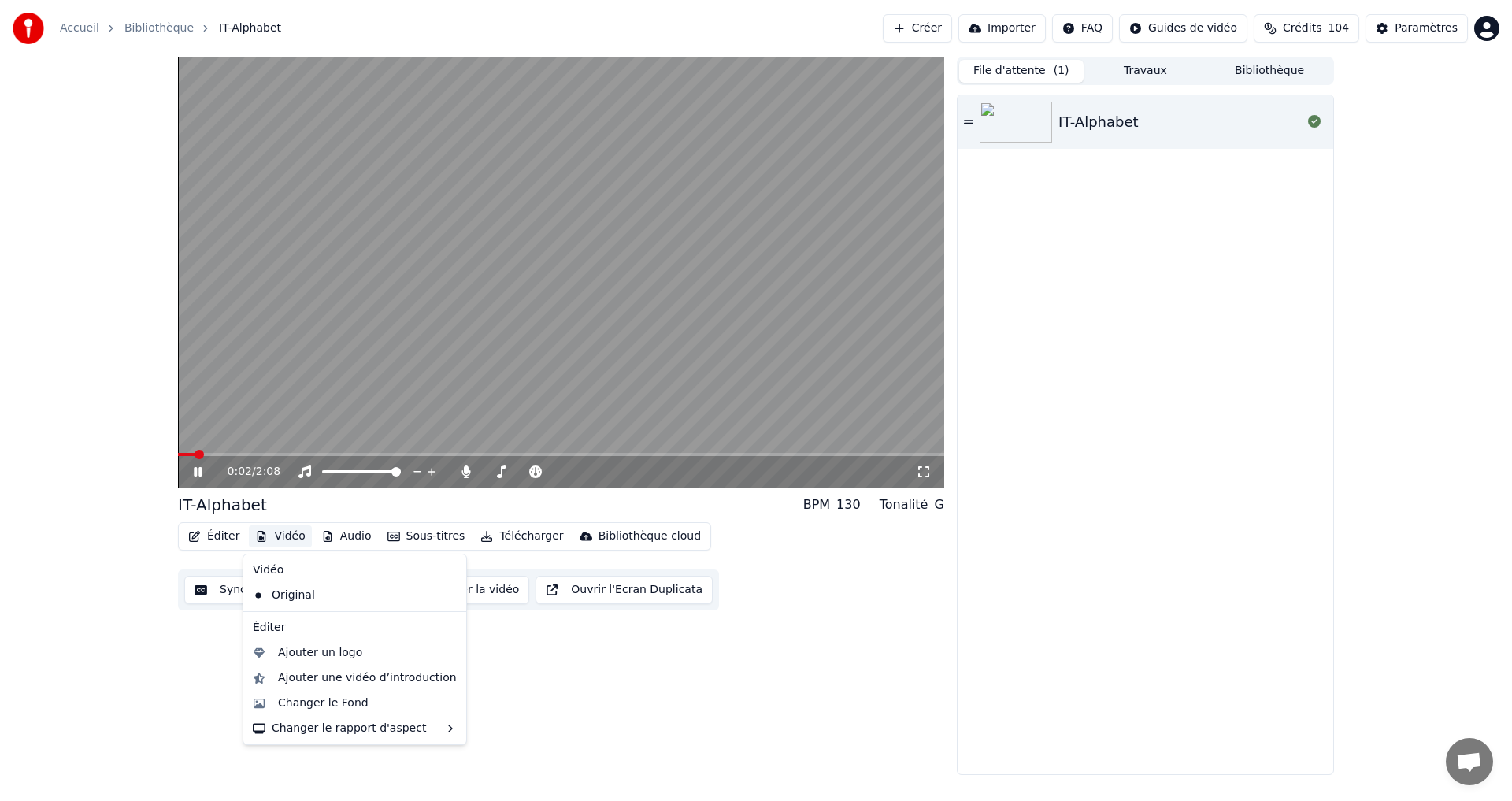
click at [271, 585] on div "Original" at bounding box center [343, 595] width 193 height 25
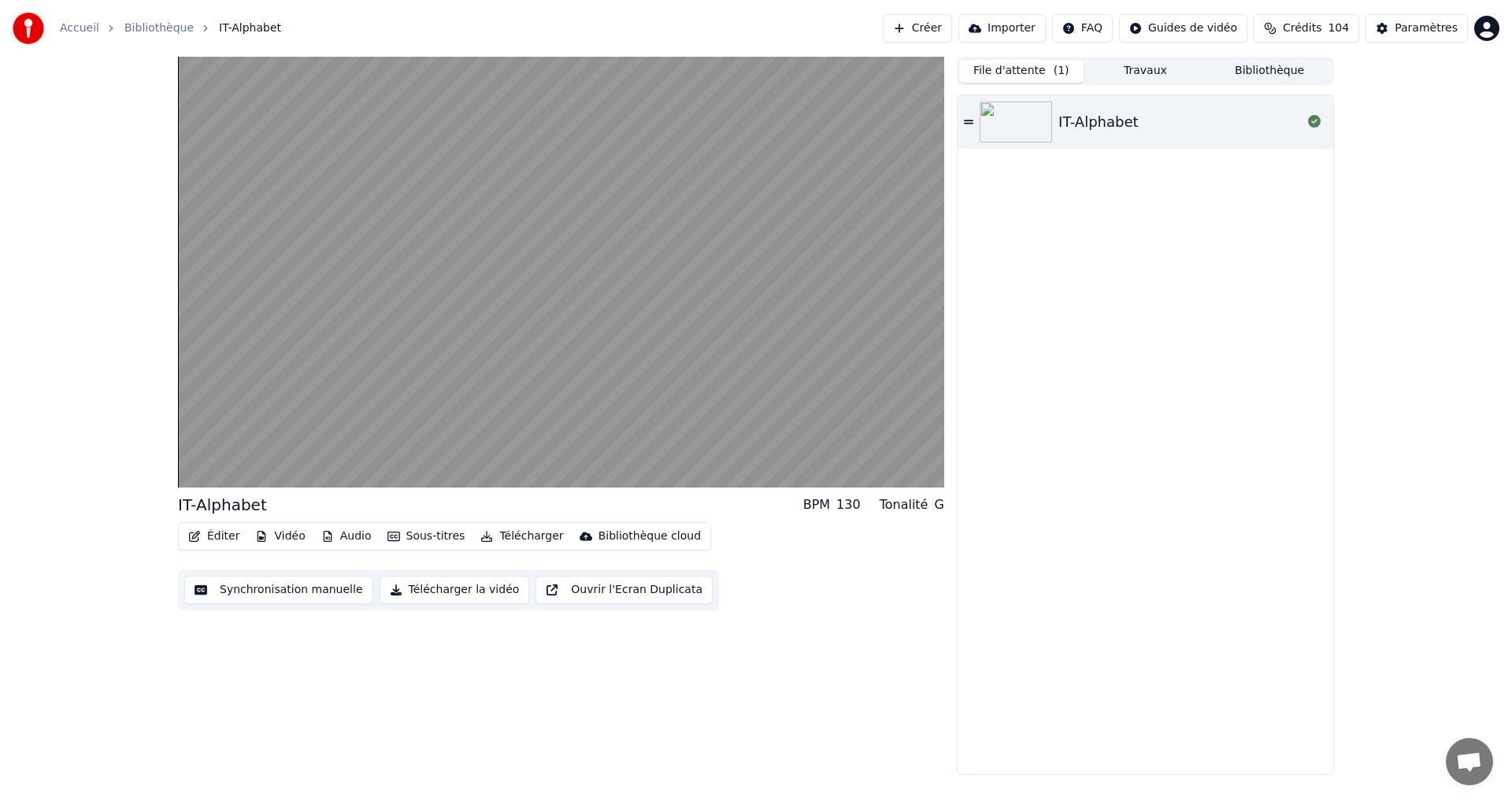
click at [233, 534] on button "Éditer" at bounding box center [213, 536] width 63 height 22
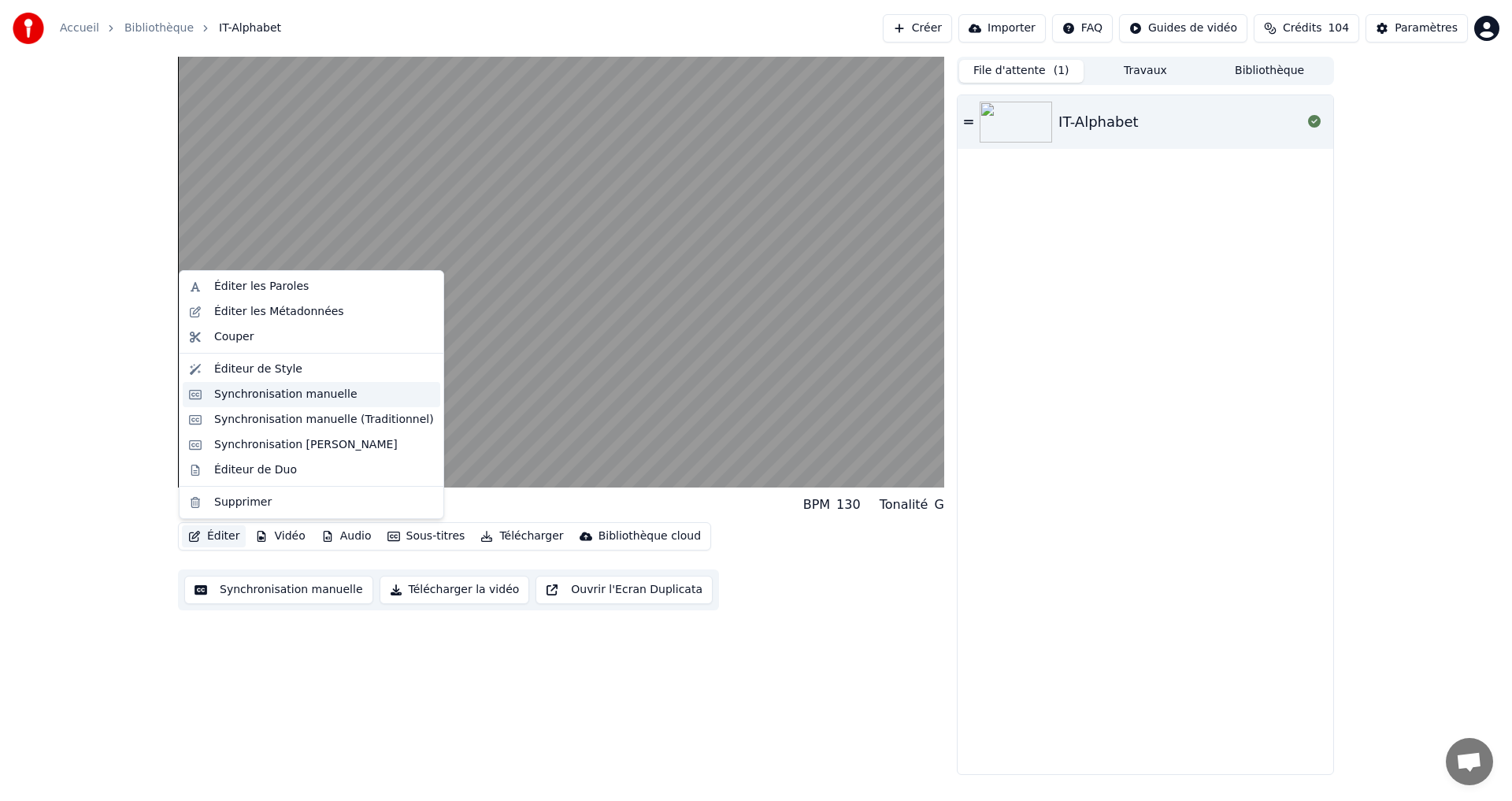
click at [274, 392] on div "Synchronisation manuelle" at bounding box center [286, 394] width 144 height 16
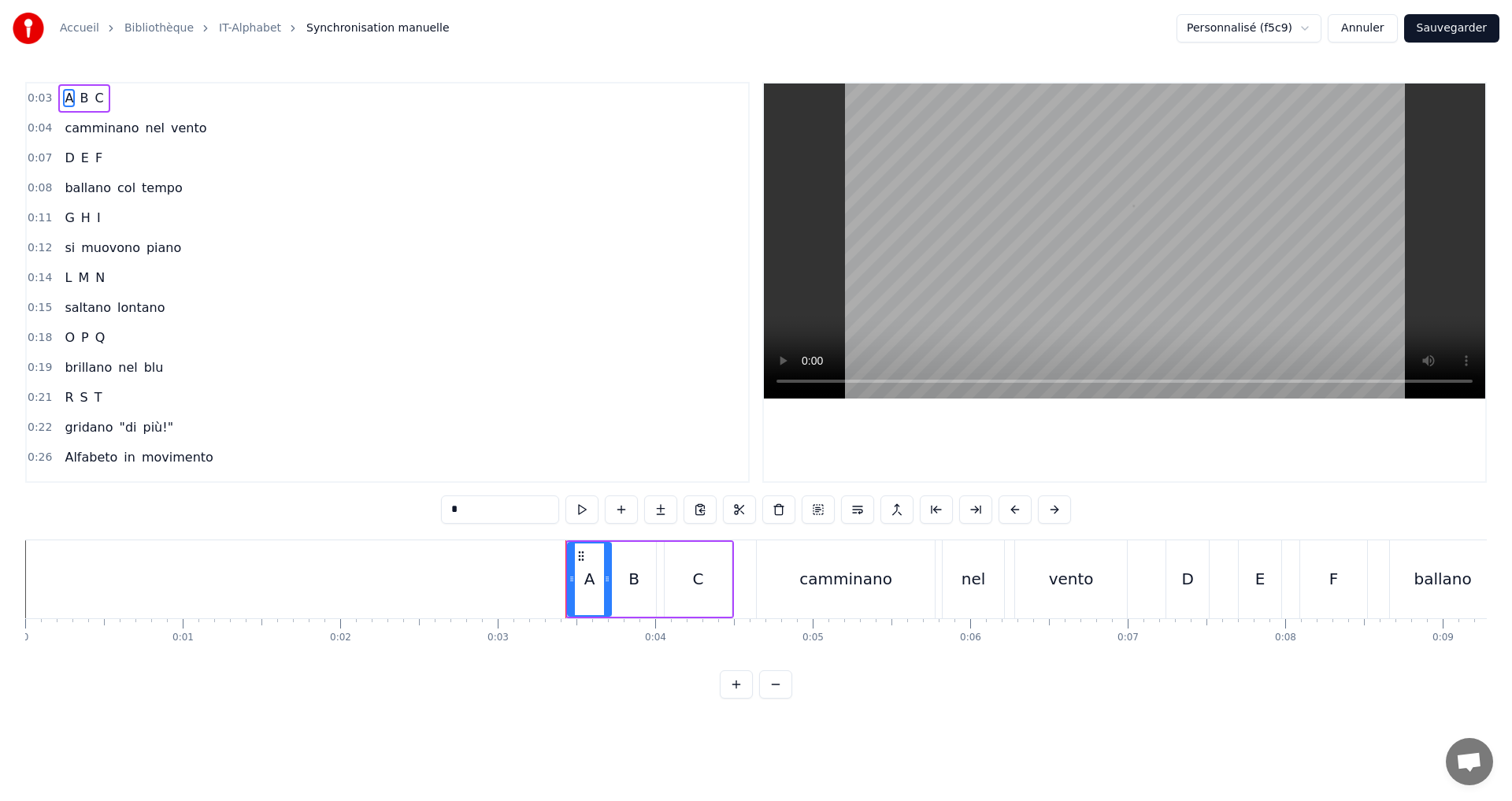
click at [134, 215] on div "0:11 G H I" at bounding box center [387, 217] width 721 height 30
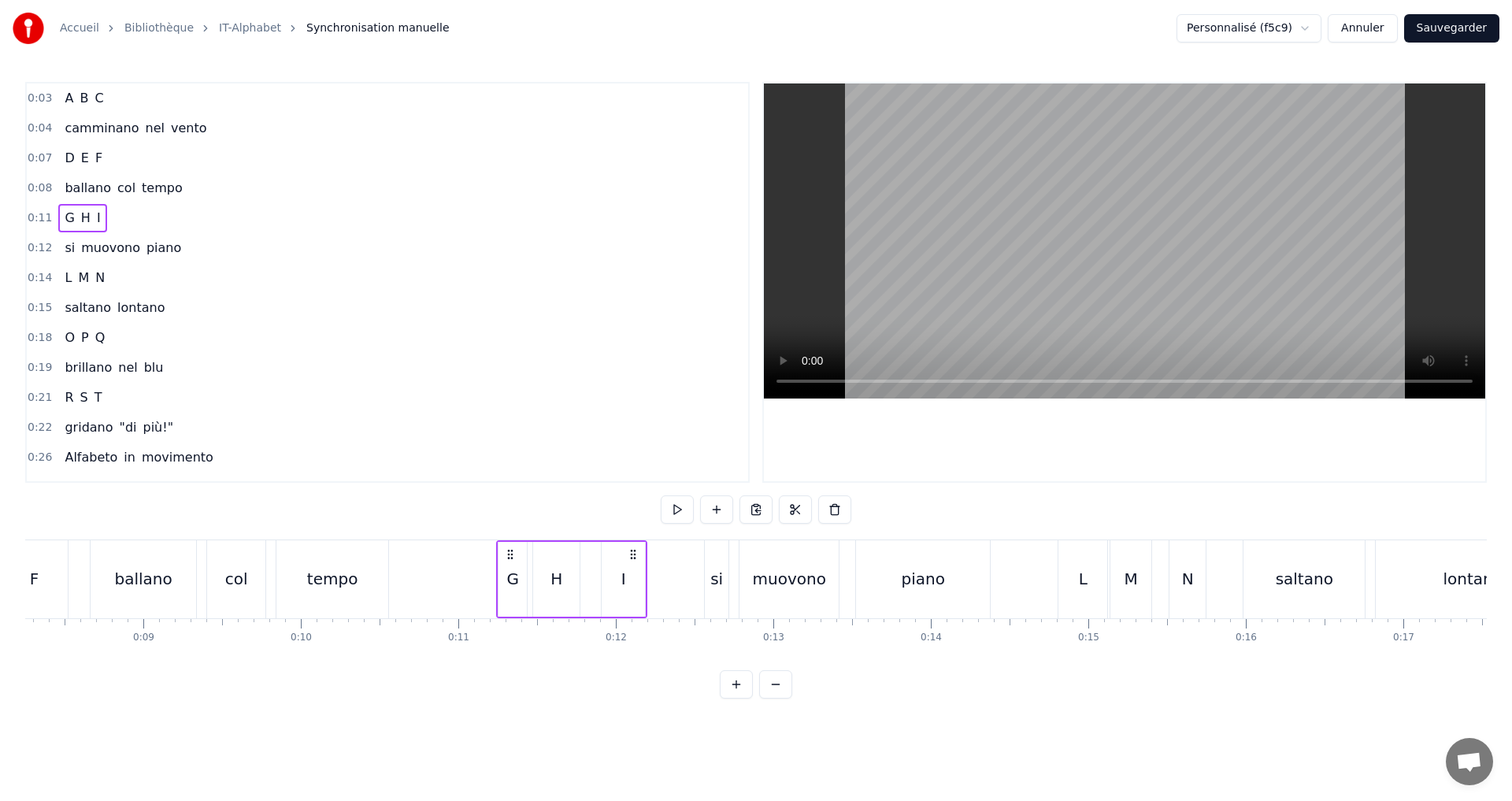
scroll to position [0, 1692]
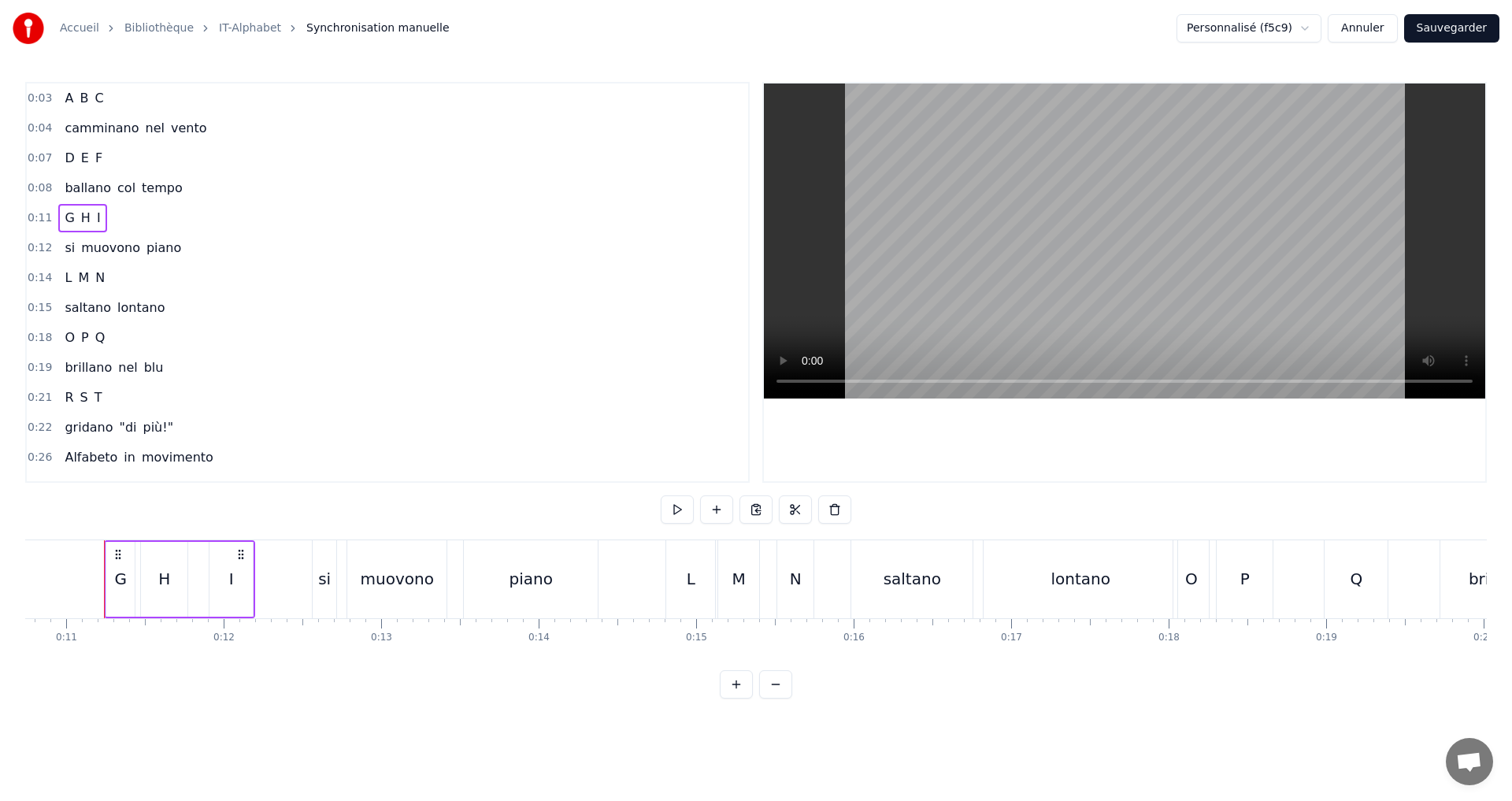
click at [120, 585] on div "G" at bounding box center [120, 579] width 13 height 24
click at [583, 513] on button at bounding box center [582, 510] width 33 height 29
drag, startPoint x: 132, startPoint y: 588, endPoint x: 122, endPoint y: 585, distance: 10.4
click at [122, 585] on div at bounding box center [121, 579] width 6 height 72
click at [112, 589] on div at bounding box center [112, 579] width 6 height 72
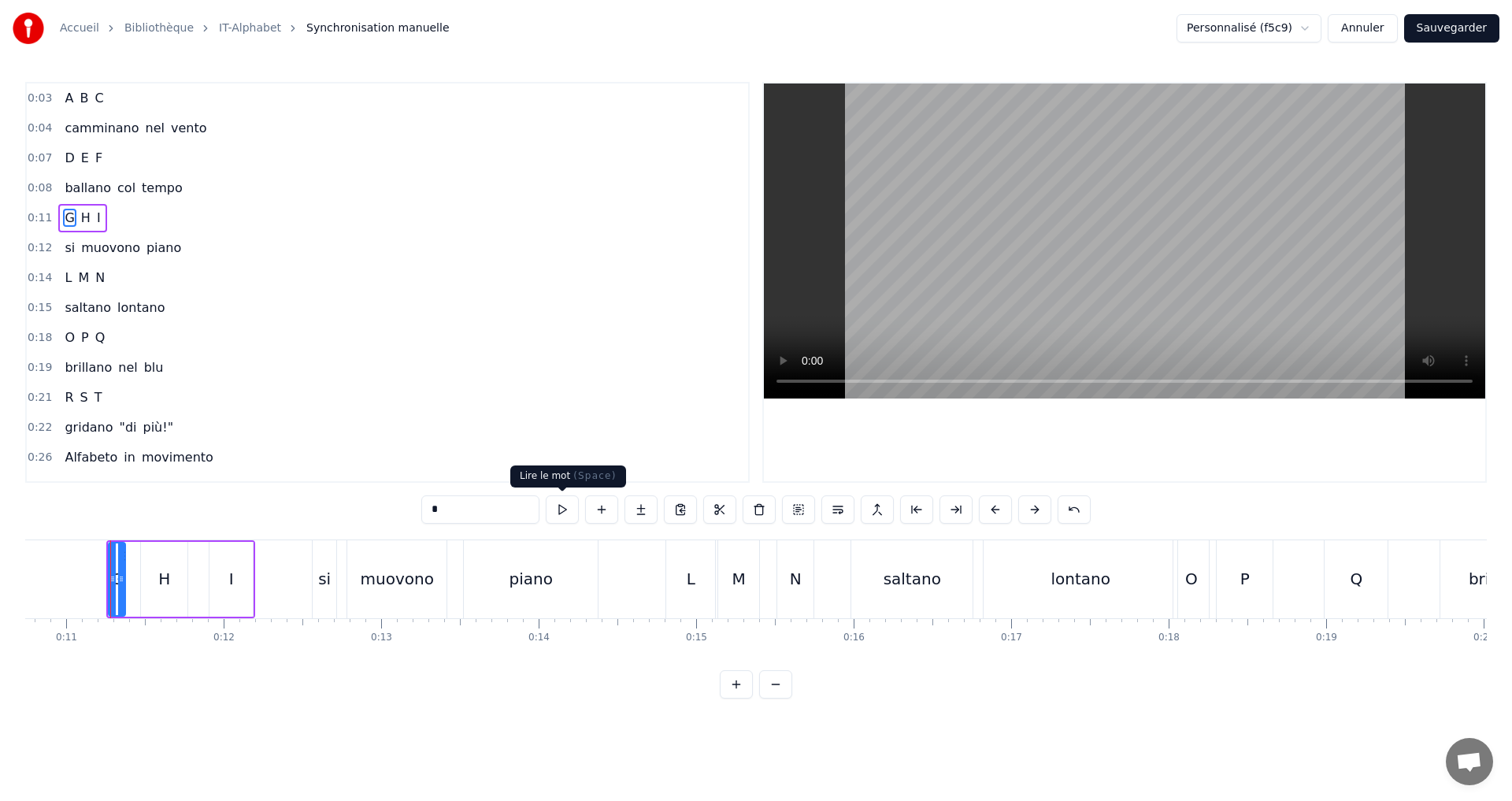
click at [566, 508] on button at bounding box center [562, 510] width 33 height 29
click at [172, 575] on div "H" at bounding box center [164, 579] width 47 height 74
drag, startPoint x: 151, startPoint y: 579, endPoint x: 139, endPoint y: 582, distance: 12.4
click at [135, 582] on icon at bounding box center [134, 579] width 6 height 13
click at [577, 509] on button at bounding box center [562, 510] width 33 height 29
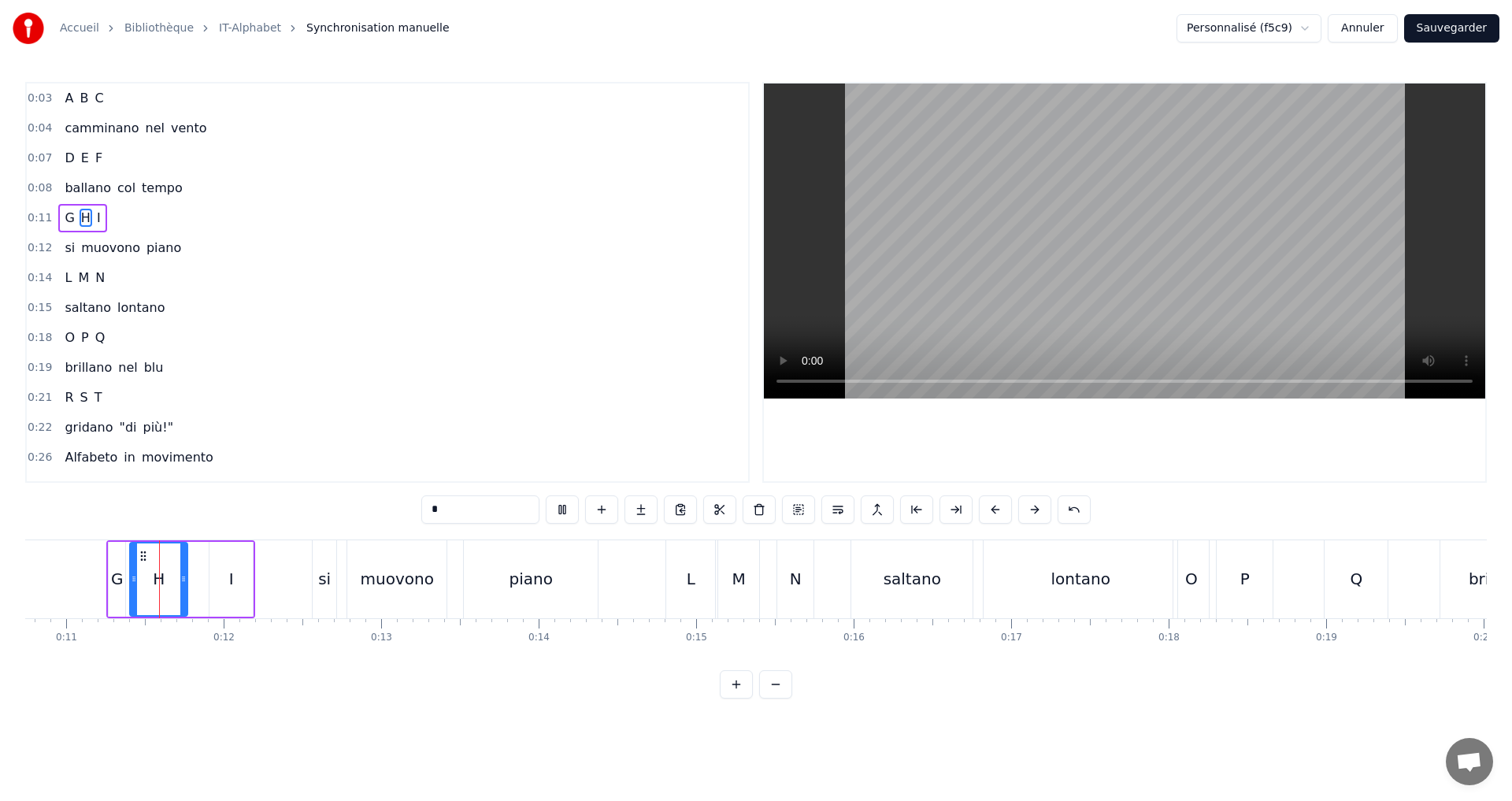
click at [568, 511] on button at bounding box center [562, 510] width 33 height 29
drag, startPoint x: 133, startPoint y: 584, endPoint x: 144, endPoint y: 583, distance: 11.0
click at [144, 583] on icon at bounding box center [143, 579] width 6 height 13
click at [567, 509] on button at bounding box center [562, 510] width 33 height 29
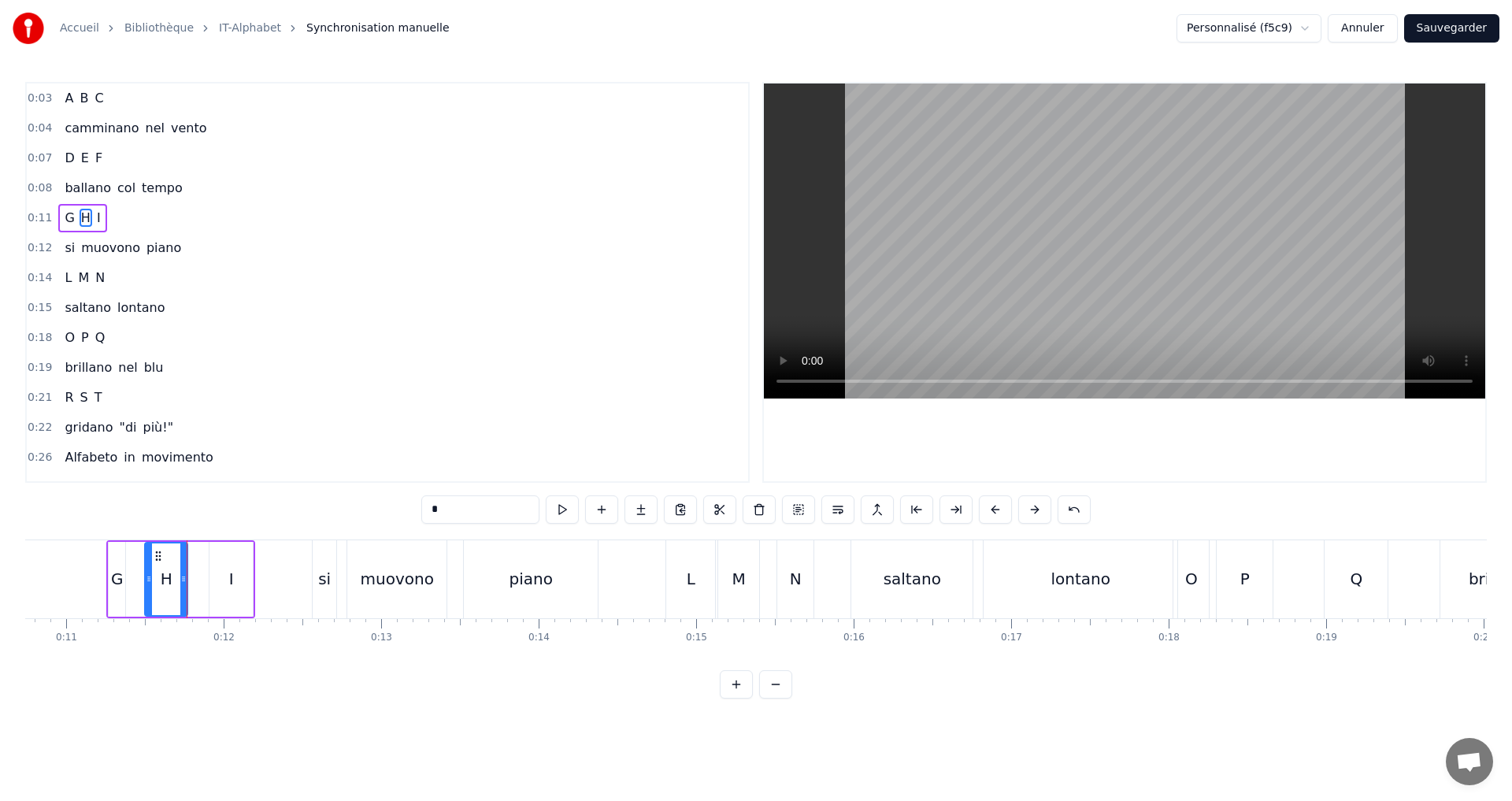
click at [150, 583] on icon at bounding box center [148, 579] width 6 height 13
click at [563, 509] on button at bounding box center [562, 510] width 33 height 29
click at [121, 575] on div "G" at bounding box center [117, 579] width 13 height 24
type input "*"
click at [564, 502] on button at bounding box center [562, 510] width 33 height 29
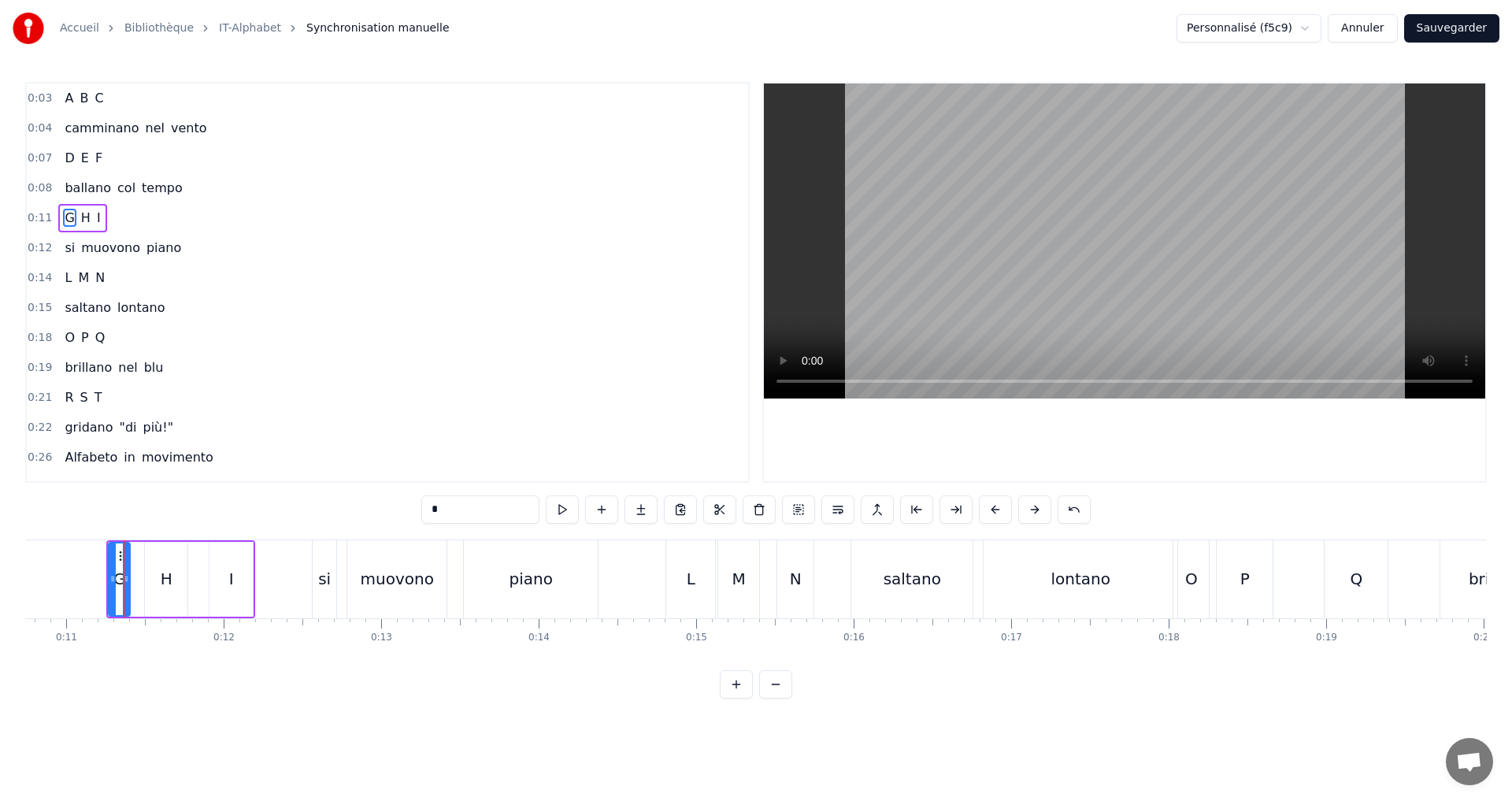
click at [129, 579] on icon at bounding box center [125, 579] width 6 height 13
click at [563, 512] on button at bounding box center [562, 510] width 33 height 29
click at [160, 226] on div "0:11 G H I" at bounding box center [387, 217] width 721 height 30
click at [650, 503] on button at bounding box center [657, 510] width 33 height 29
click at [158, 214] on div "0:11 G H I" at bounding box center [387, 217] width 721 height 30
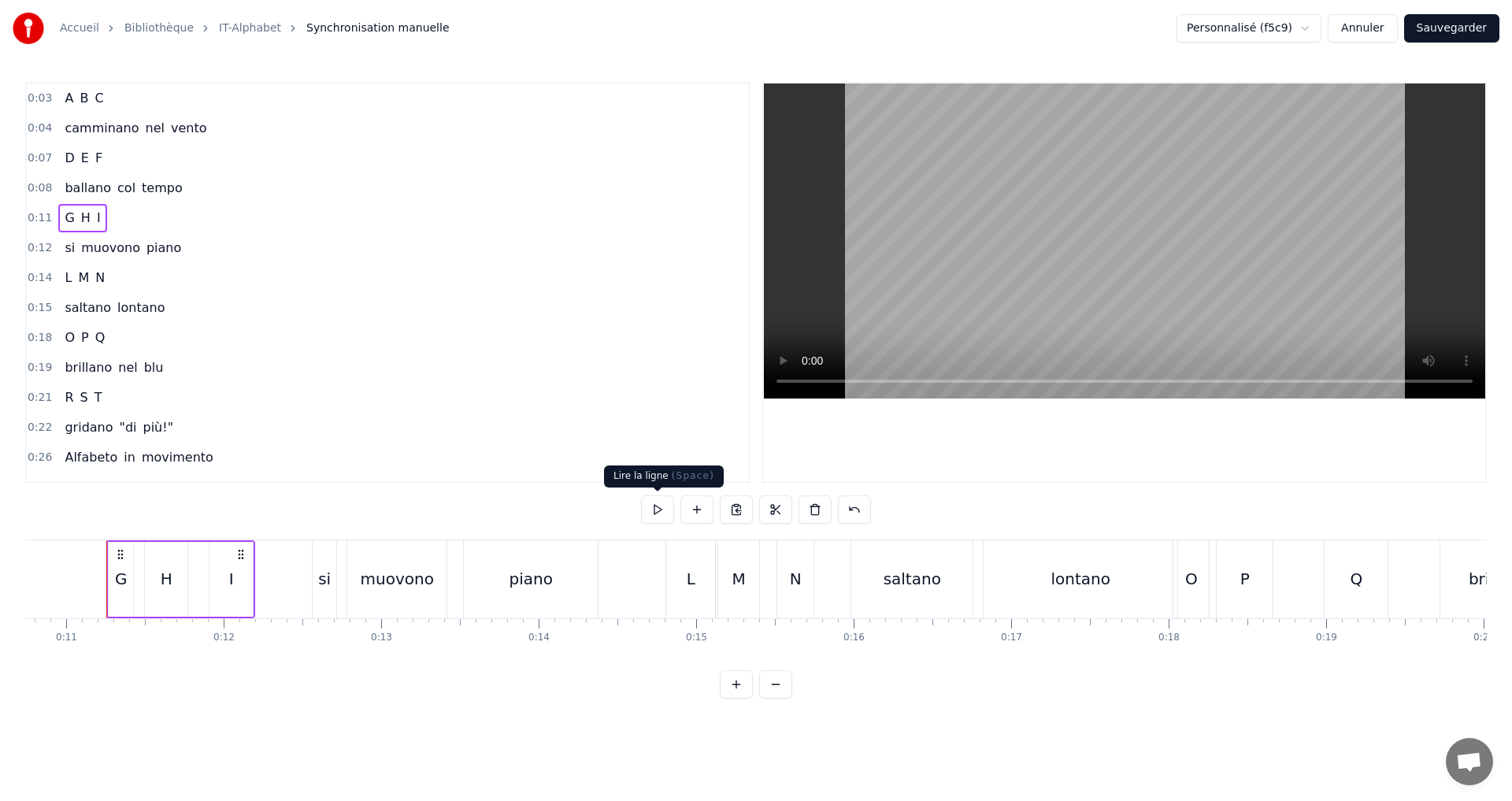
click at [665, 506] on button at bounding box center [657, 510] width 33 height 29
click at [1432, 19] on button "Sauvegarder" at bounding box center [1452, 29] width 96 height 29
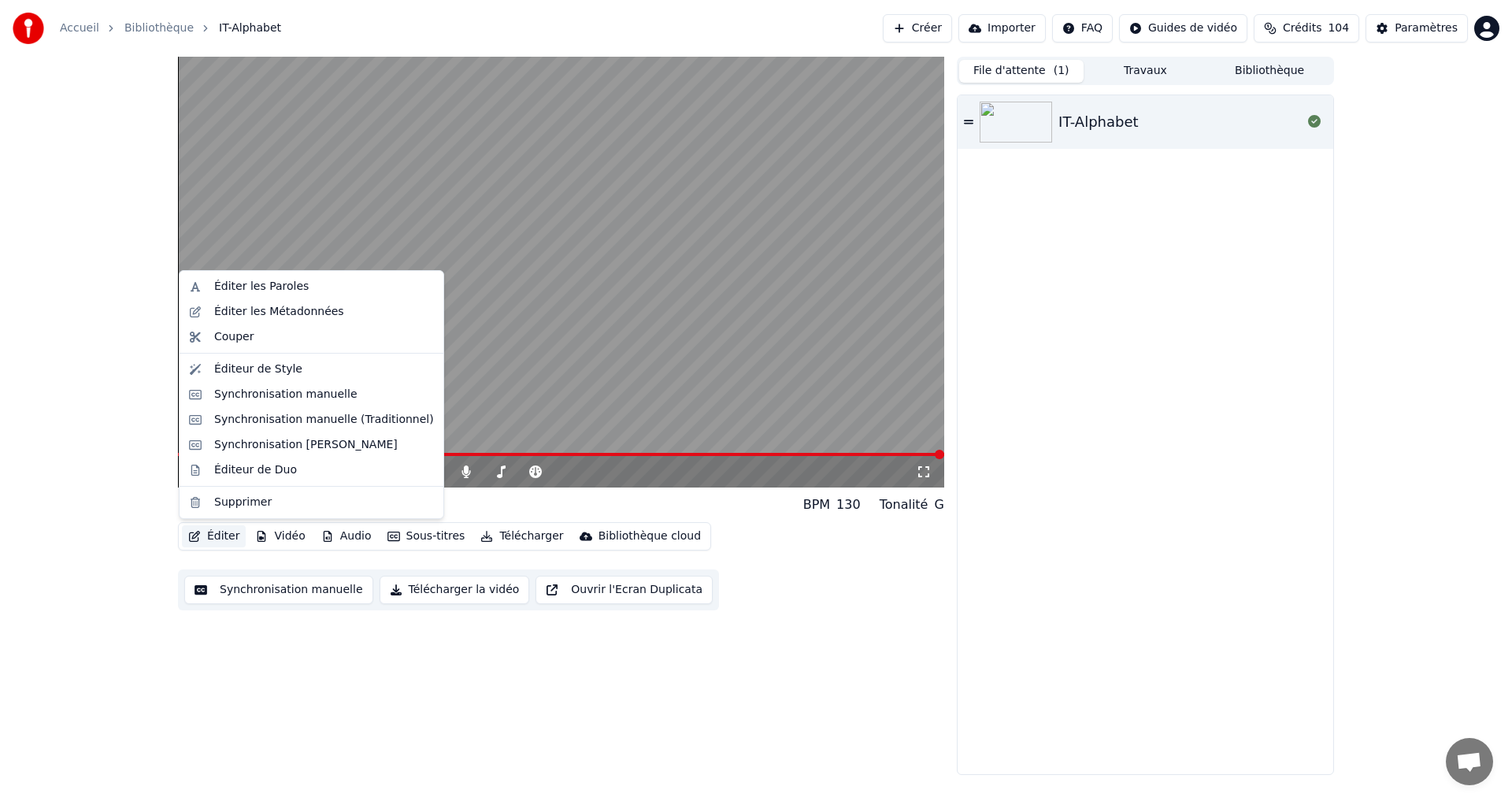
click at [211, 540] on button "Éditer" at bounding box center [213, 536] width 63 height 22
click at [266, 373] on div "Éditeur de Style" at bounding box center [258, 369] width 88 height 16
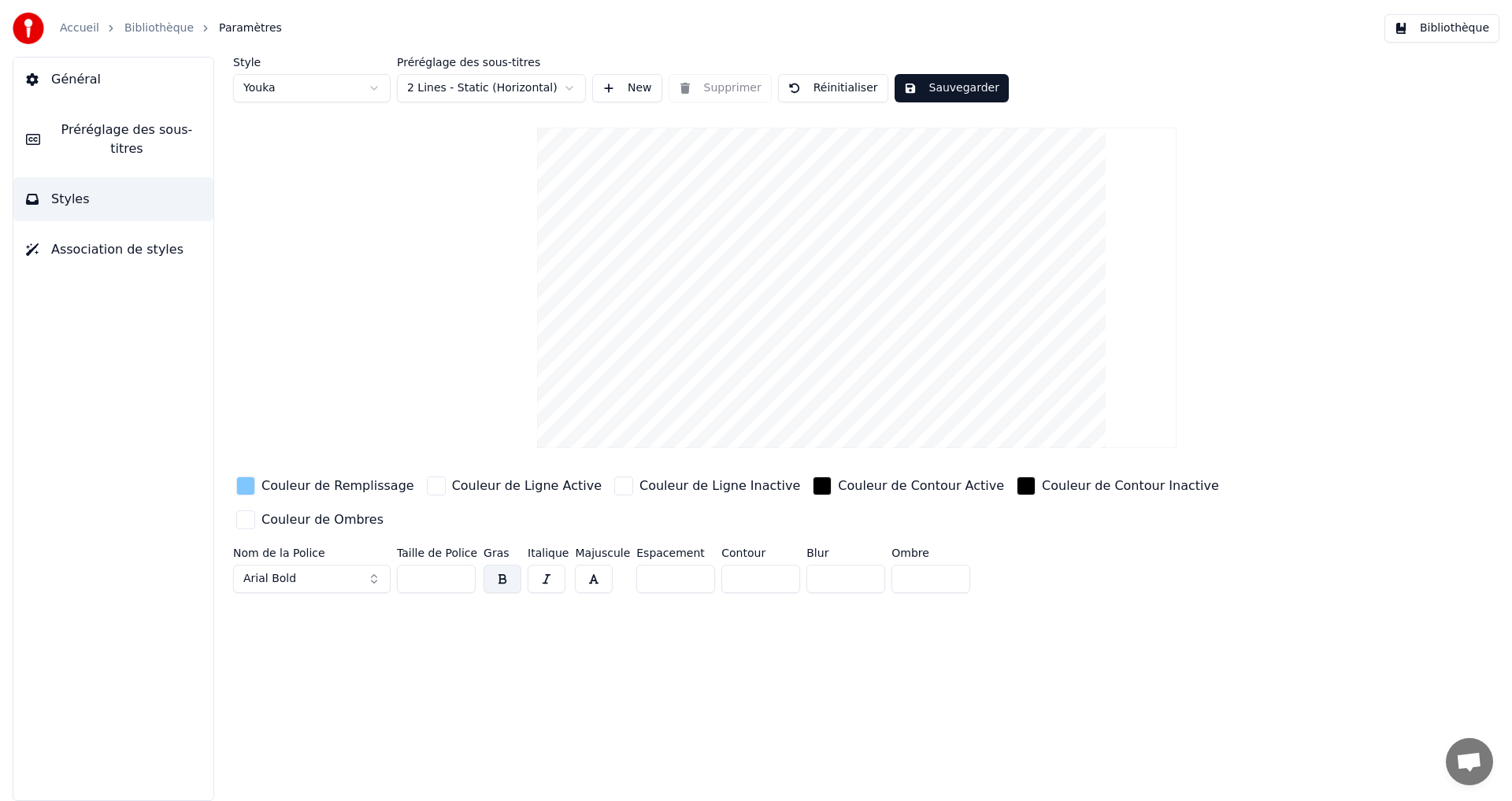
click at [245, 485] on div "button" at bounding box center [245, 486] width 19 height 19
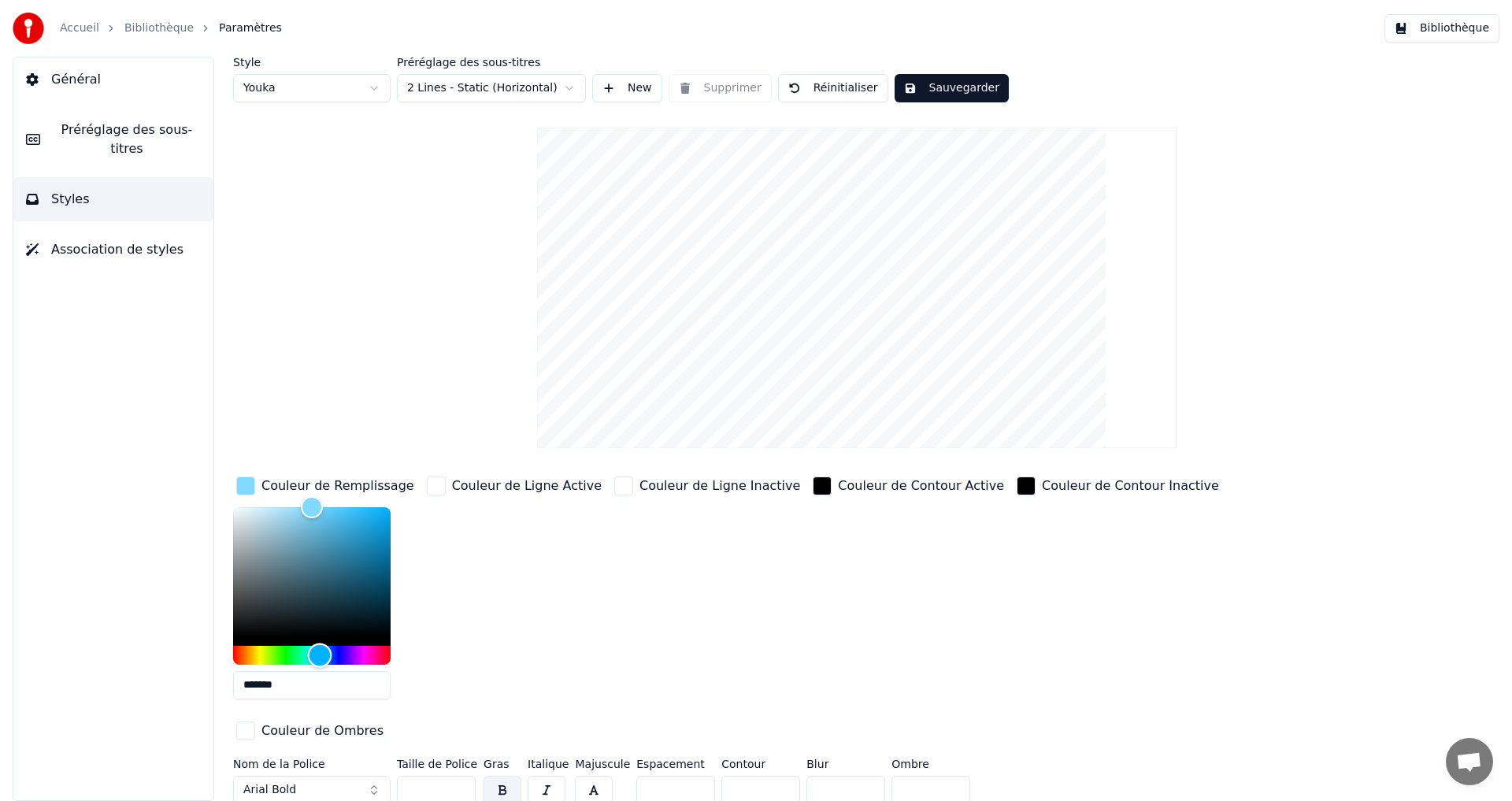
type input "*******"
drag, startPoint x: 326, startPoint y: 646, endPoint x: 320, endPoint y: 637, distance: 10.8
click at [320, 637] on div at bounding box center [312, 586] width 157 height 157
click at [958, 86] on button "Sauvegarder" at bounding box center [951, 89] width 114 height 29
click at [1454, 25] on button "Bibliothèque" at bounding box center [1442, 29] width 115 height 29
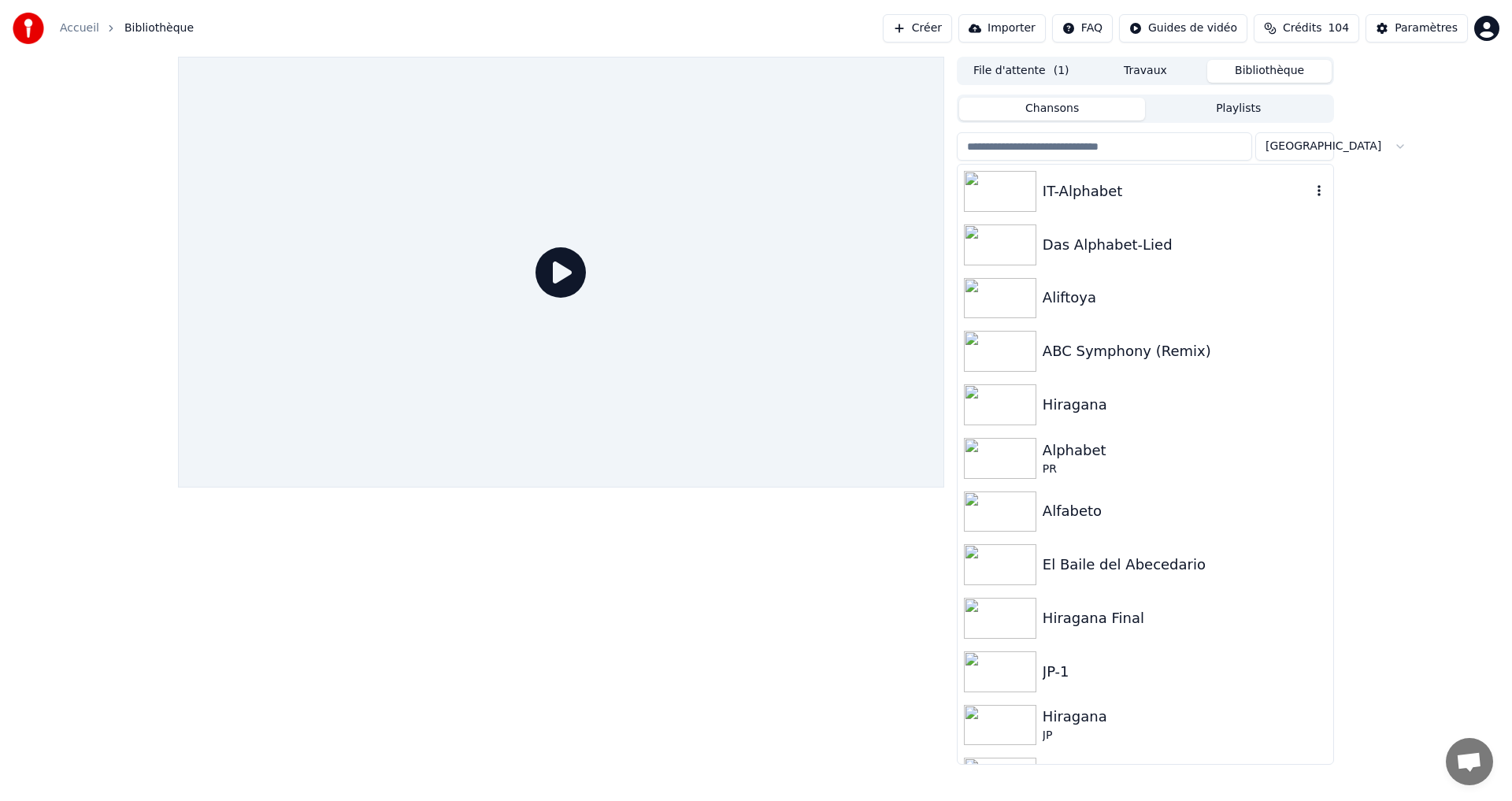
click at [1142, 189] on div "IT-Alphabet" at bounding box center [1177, 191] width 269 height 22
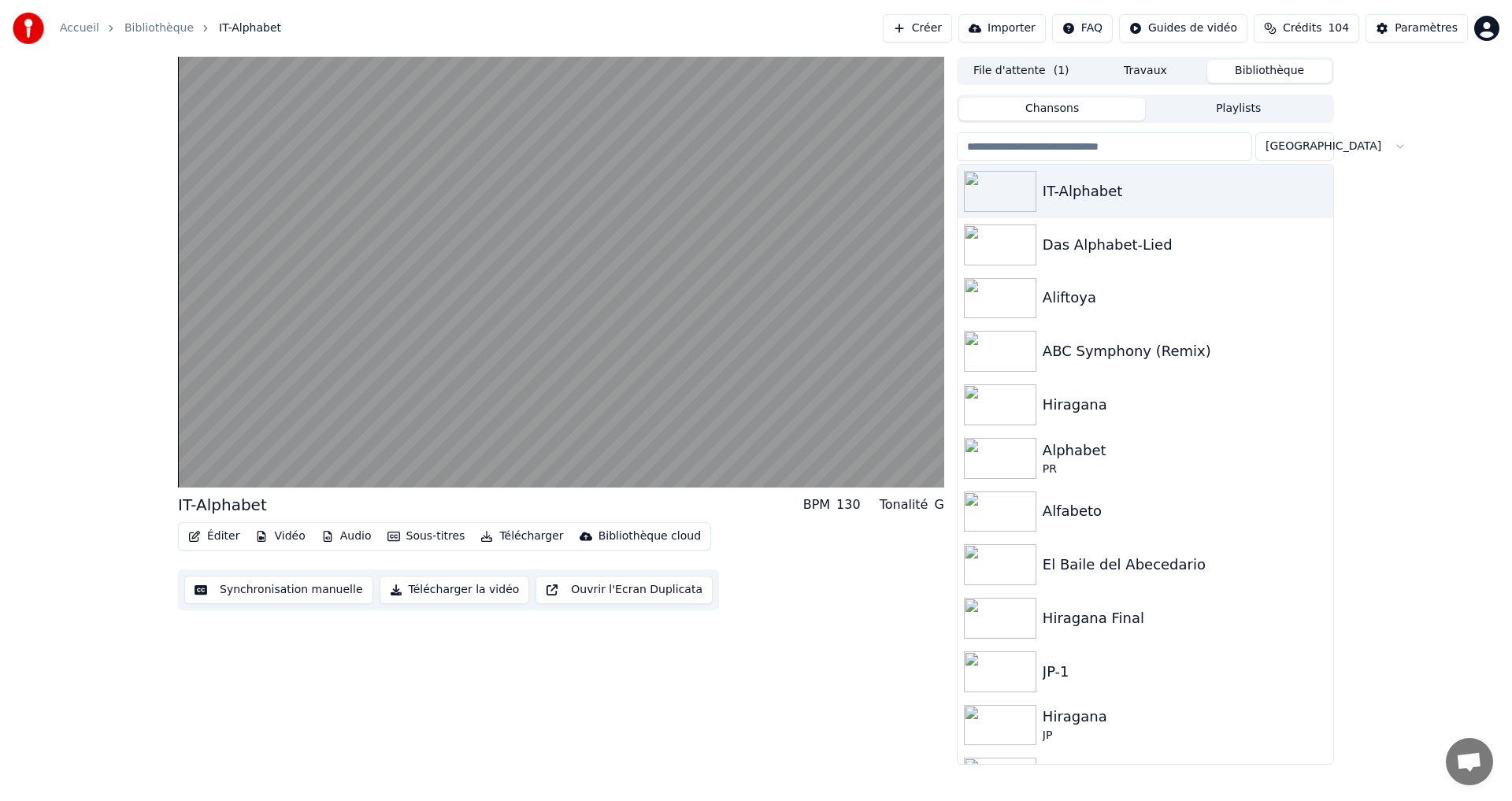
click at [212, 529] on button "Éditer" at bounding box center [213, 536] width 63 height 22
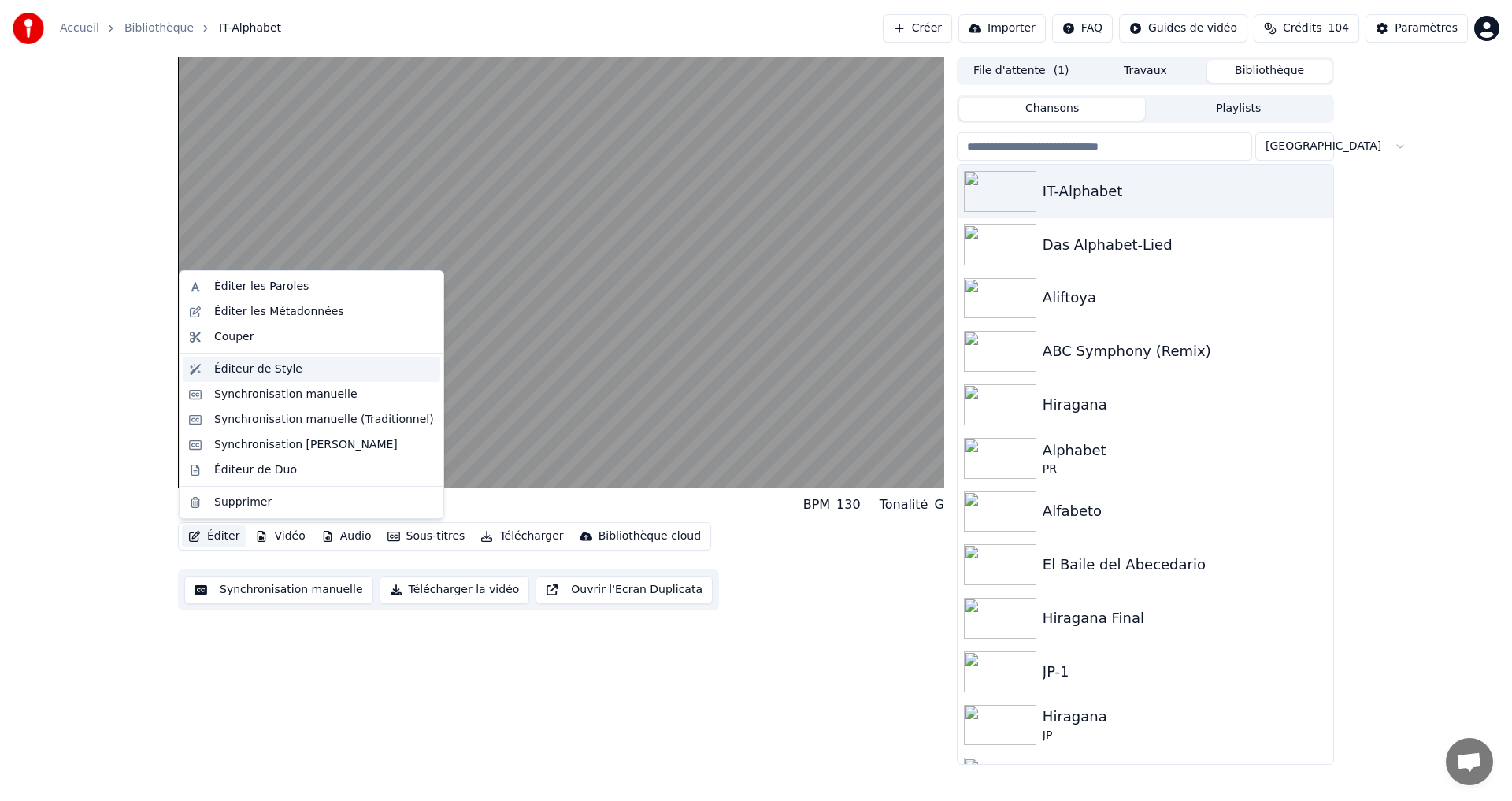
click at [269, 370] on div "Éditeur de Style" at bounding box center [258, 369] width 88 height 16
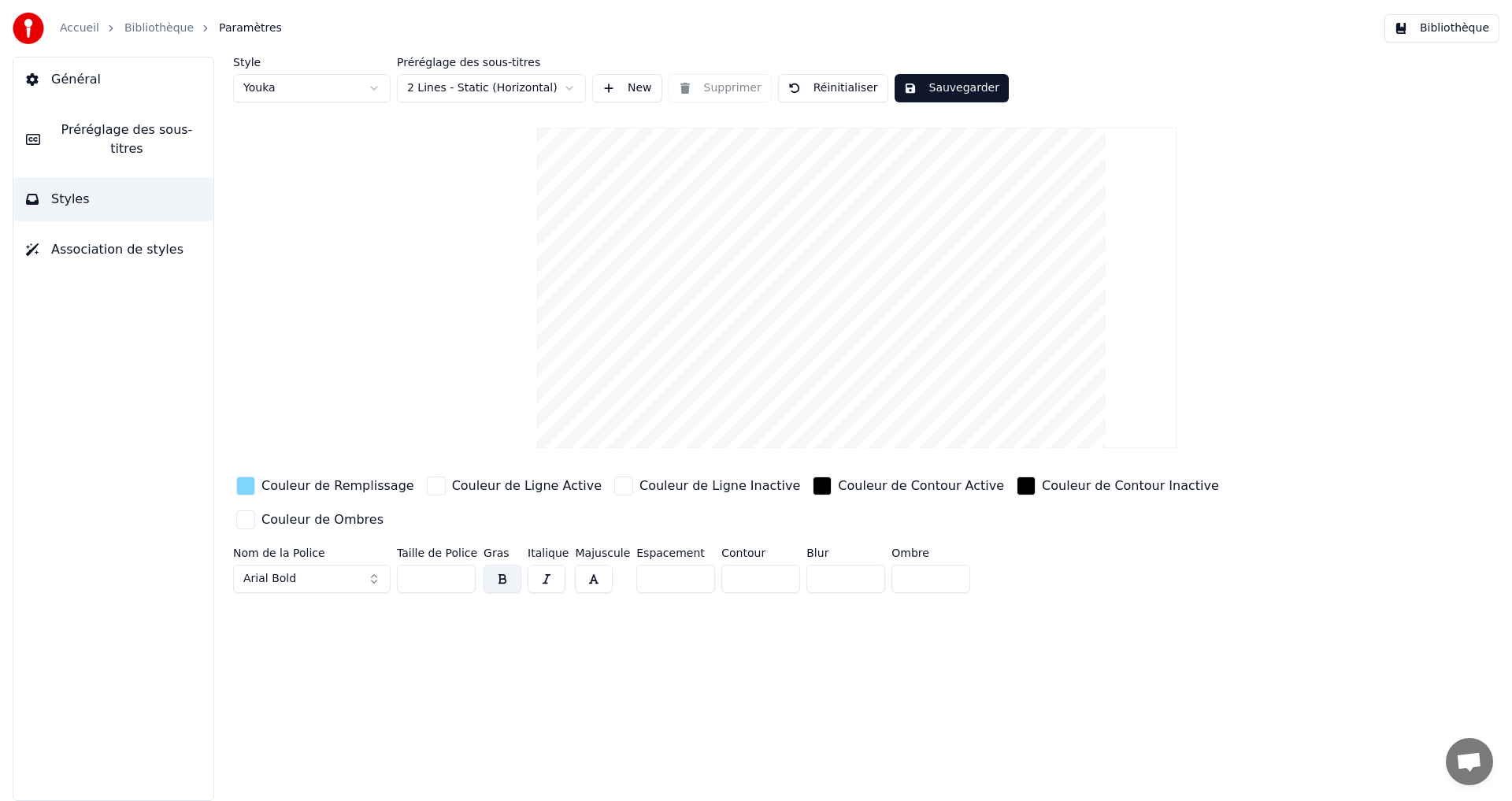
click at [249, 486] on div "button" at bounding box center [245, 486] width 19 height 19
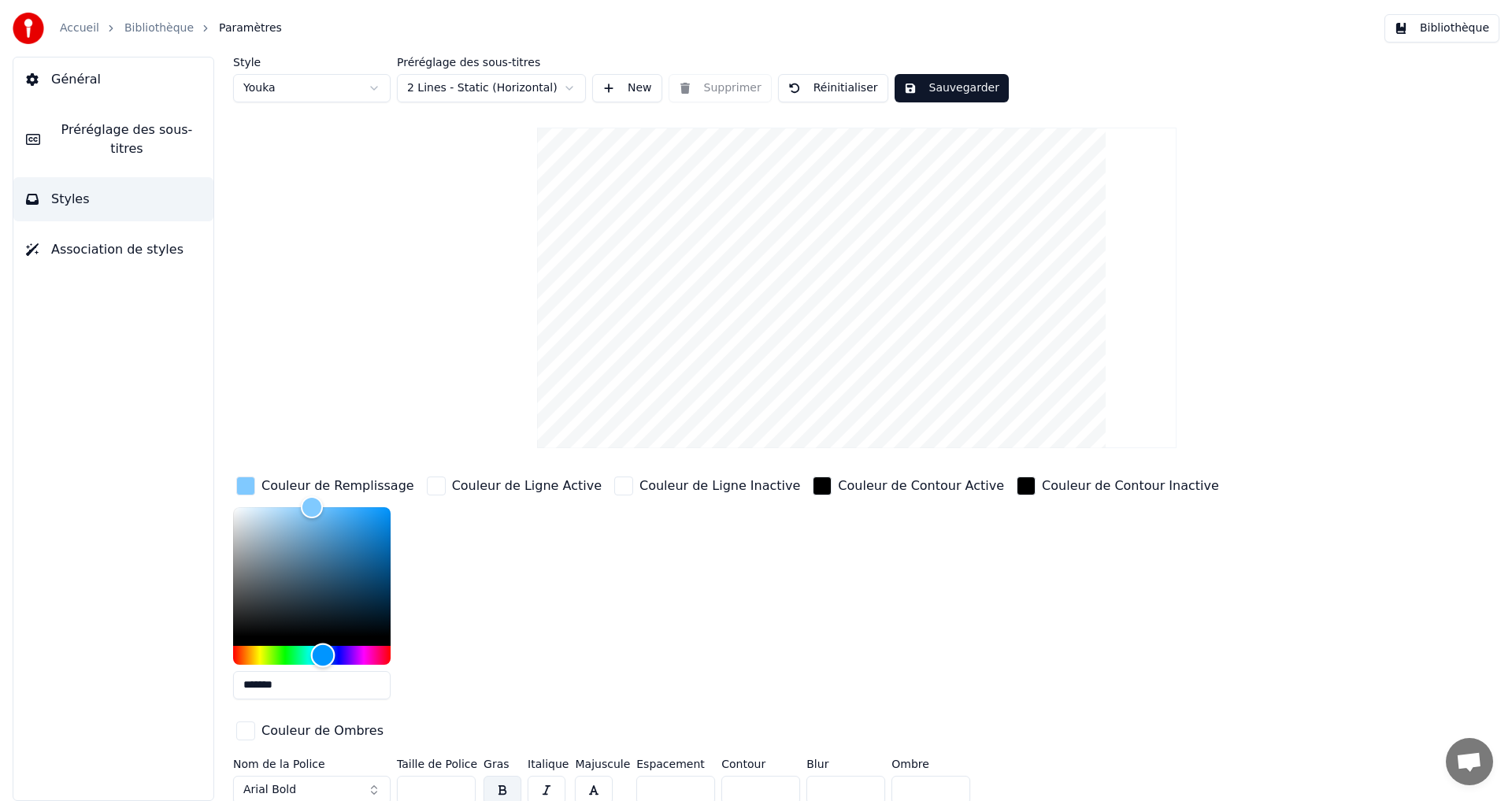
type input "*******"
drag, startPoint x: 318, startPoint y: 649, endPoint x: 322, endPoint y: 628, distance: 21.4
click at [322, 628] on div at bounding box center [312, 586] width 157 height 157
click at [951, 78] on button "Sauvegarder" at bounding box center [951, 89] width 114 height 29
click at [949, 86] on button "Terminé" at bounding box center [938, 89] width 87 height 29
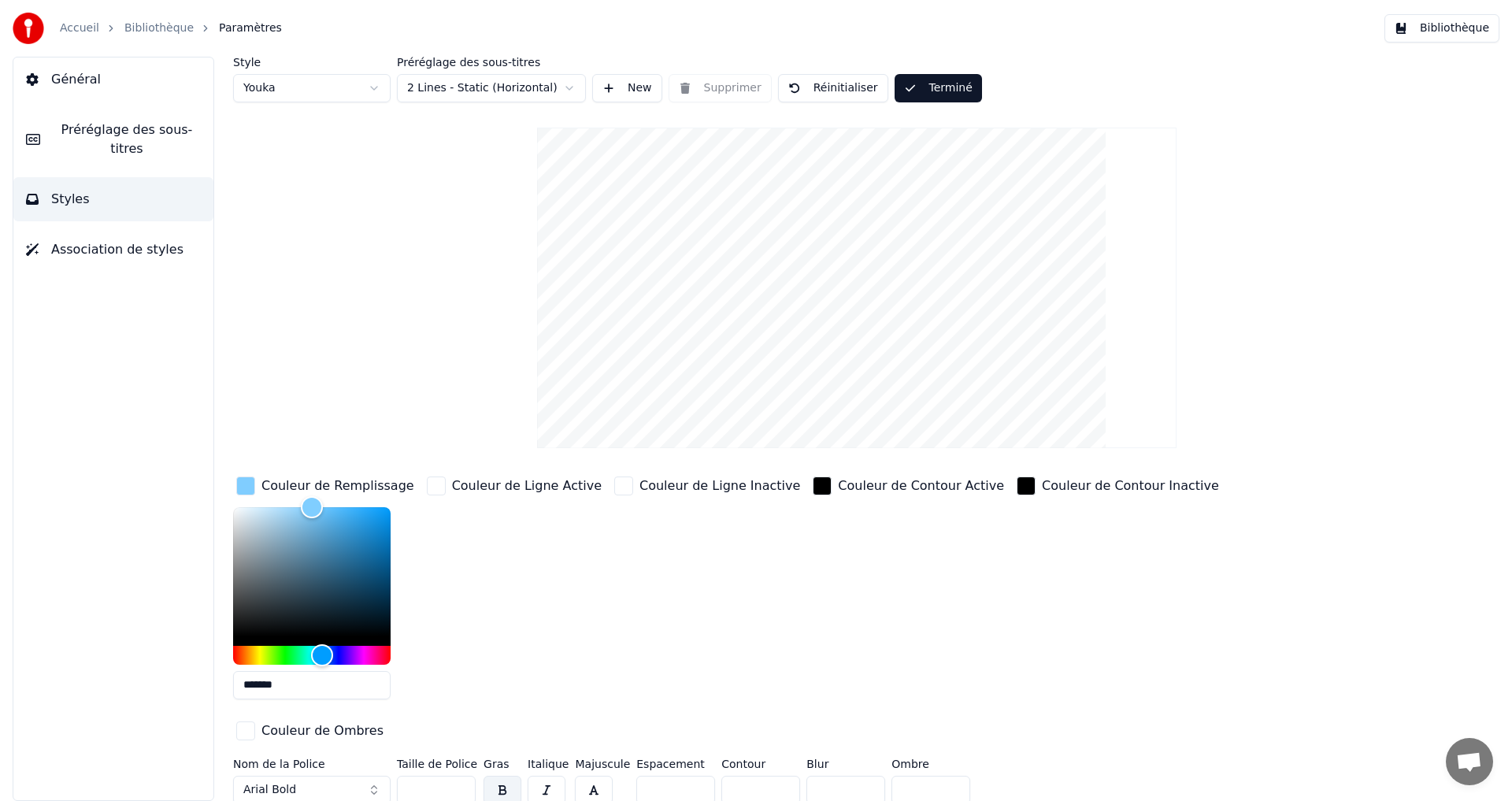
click at [1413, 25] on button "Bibliothèque" at bounding box center [1442, 29] width 115 height 29
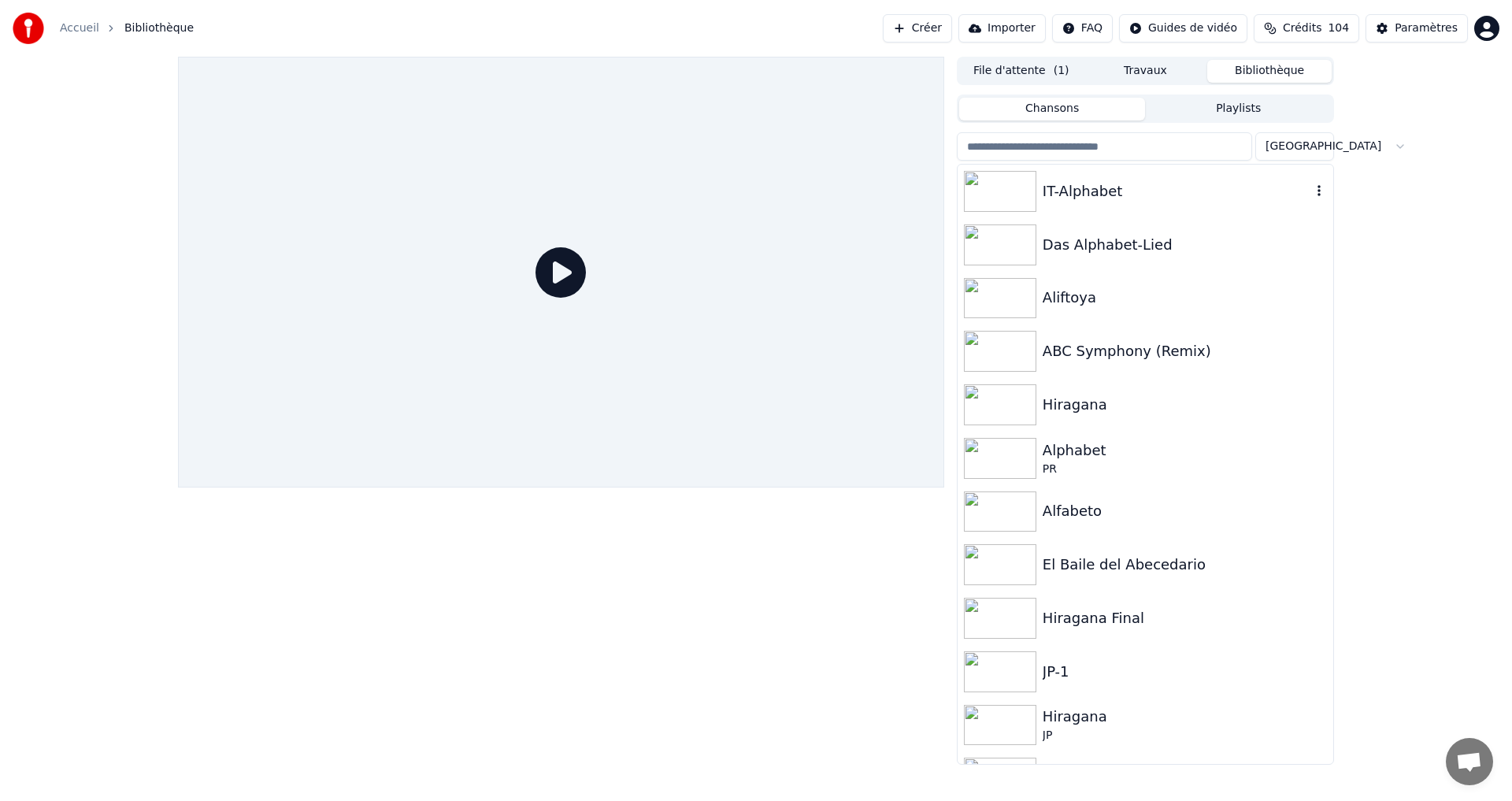
click at [1161, 197] on div "IT-Alphabet" at bounding box center [1177, 191] width 269 height 22
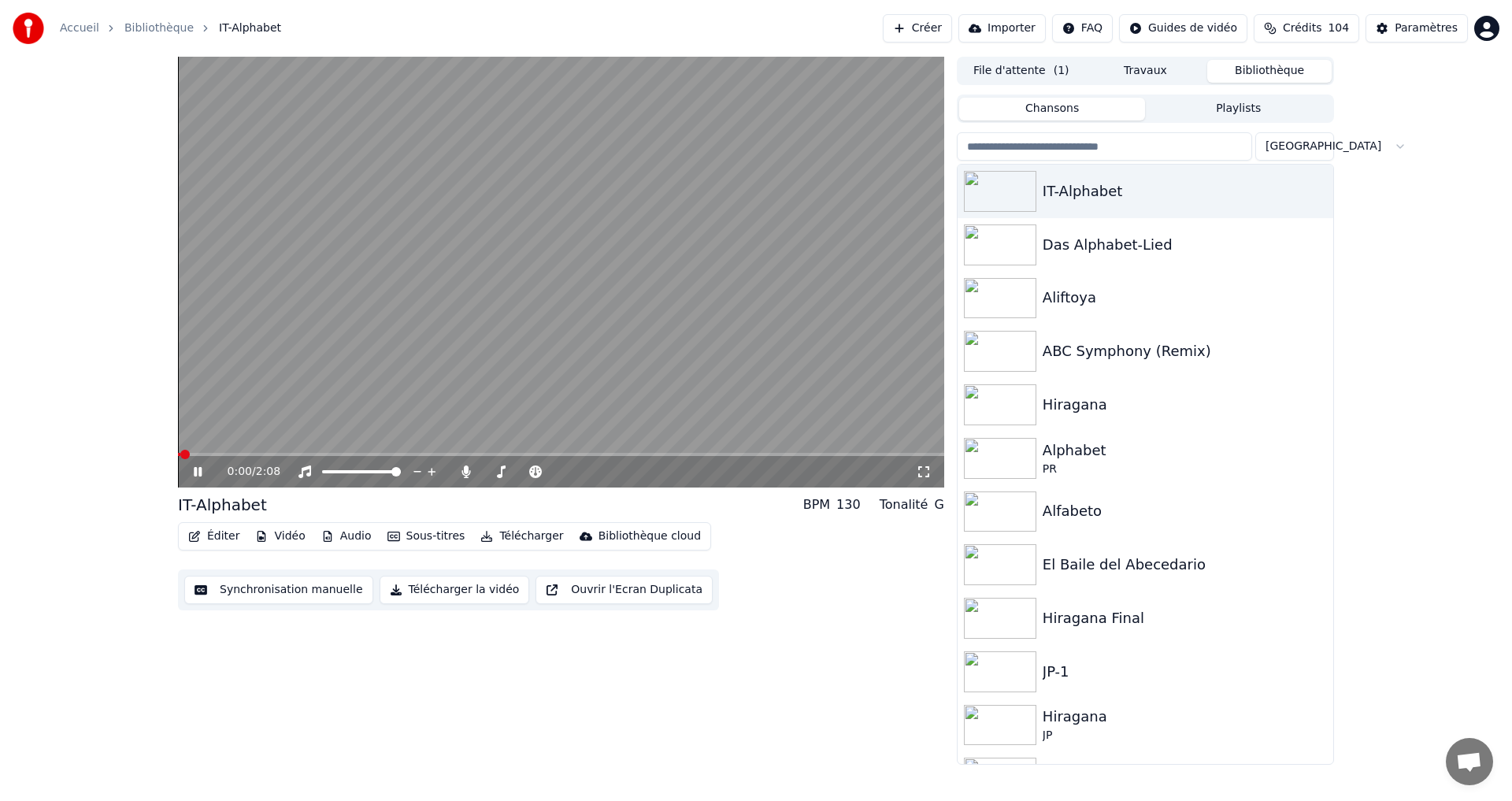
click at [263, 451] on video at bounding box center [561, 272] width 766 height 431
click at [256, 453] on video at bounding box center [561, 272] width 766 height 431
click at [190, 463] on div "0:18 / 2:08" at bounding box center [561, 471] width 766 height 31
click at [192, 469] on icon at bounding box center [209, 471] width 37 height 13
click at [211, 529] on button "Éditer" at bounding box center [213, 536] width 63 height 22
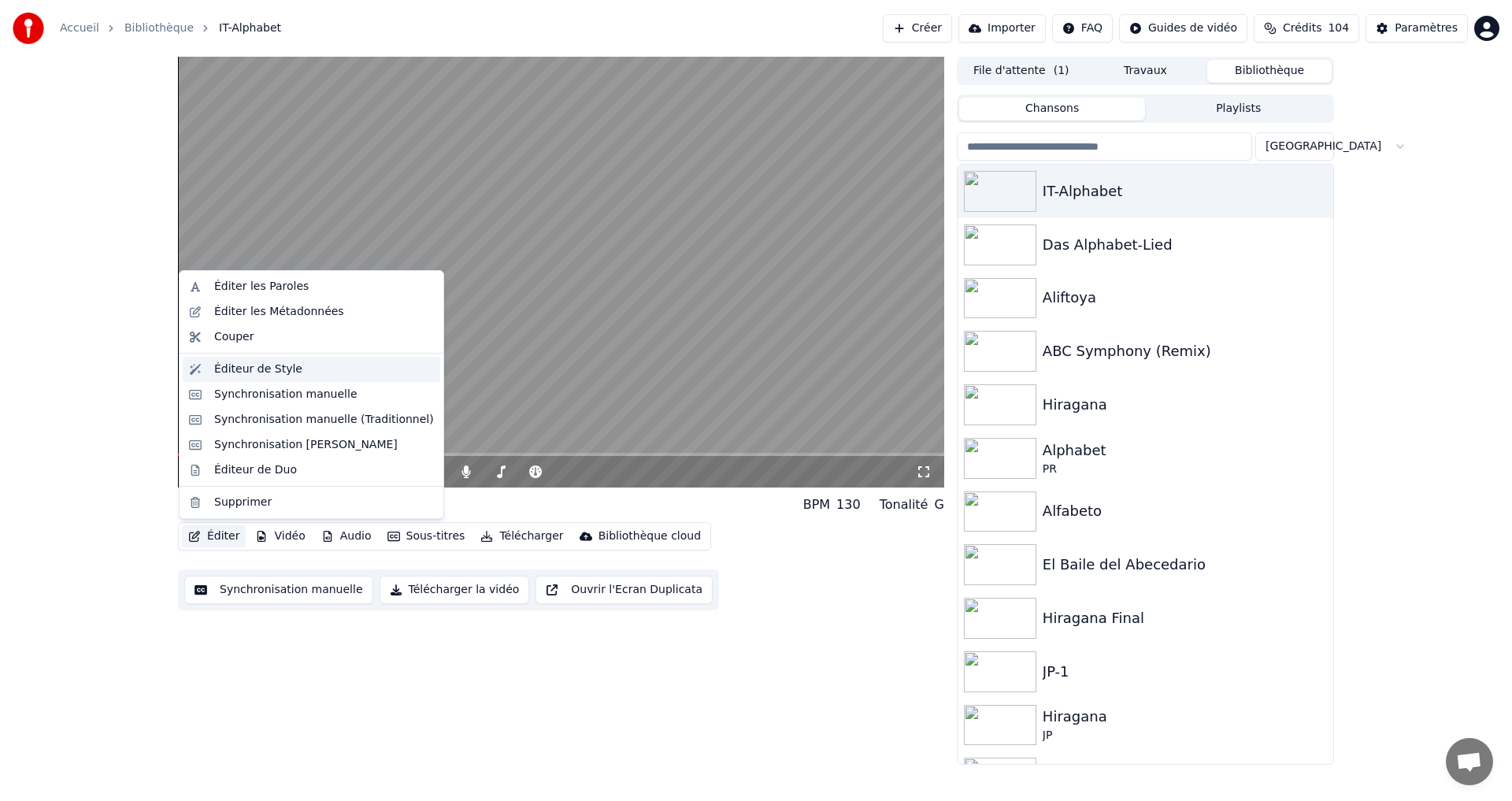
click at [255, 364] on div "Éditeur de Style" at bounding box center [258, 369] width 88 height 16
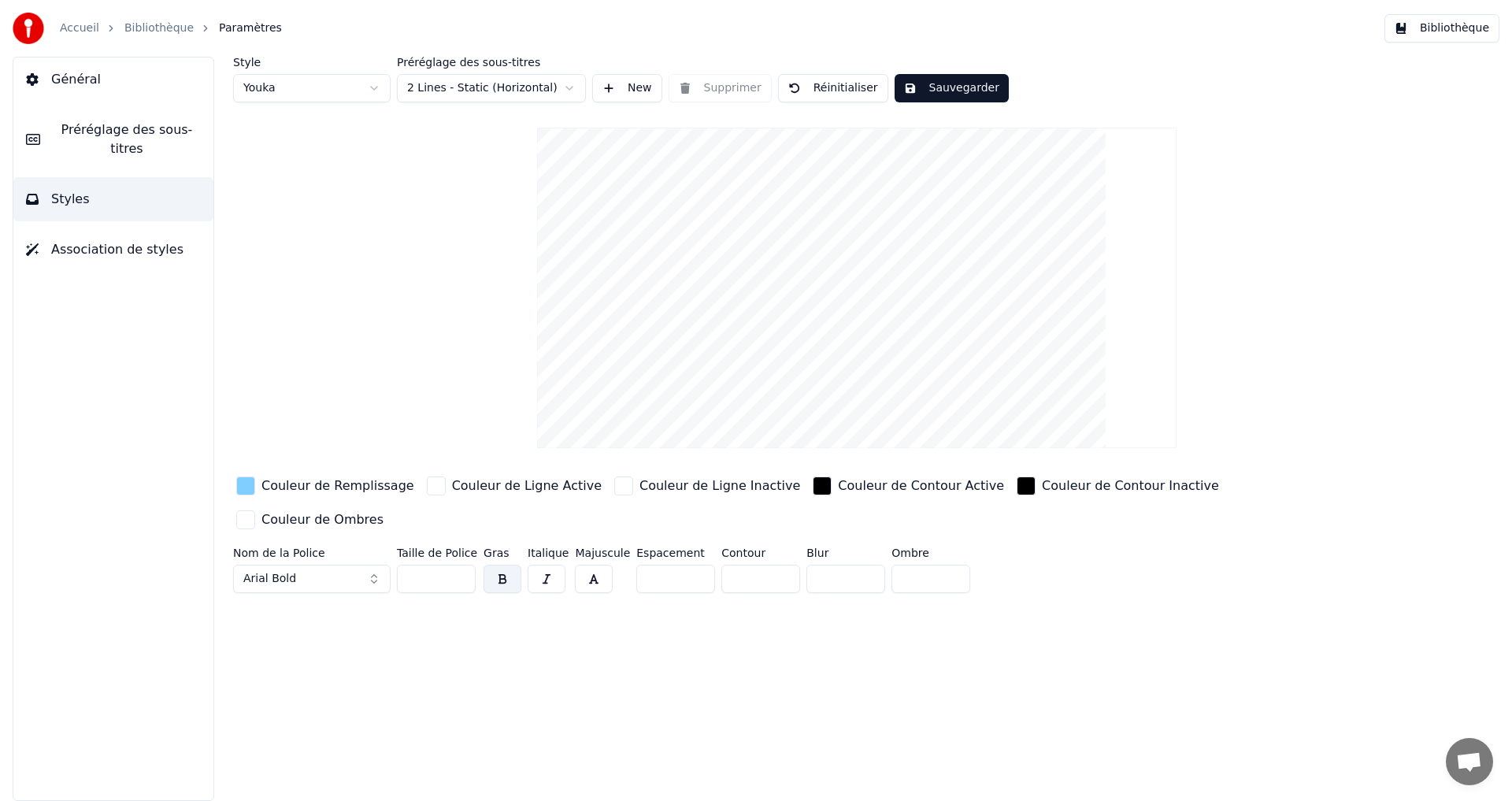
click at [244, 485] on div "button" at bounding box center [245, 486] width 19 height 19
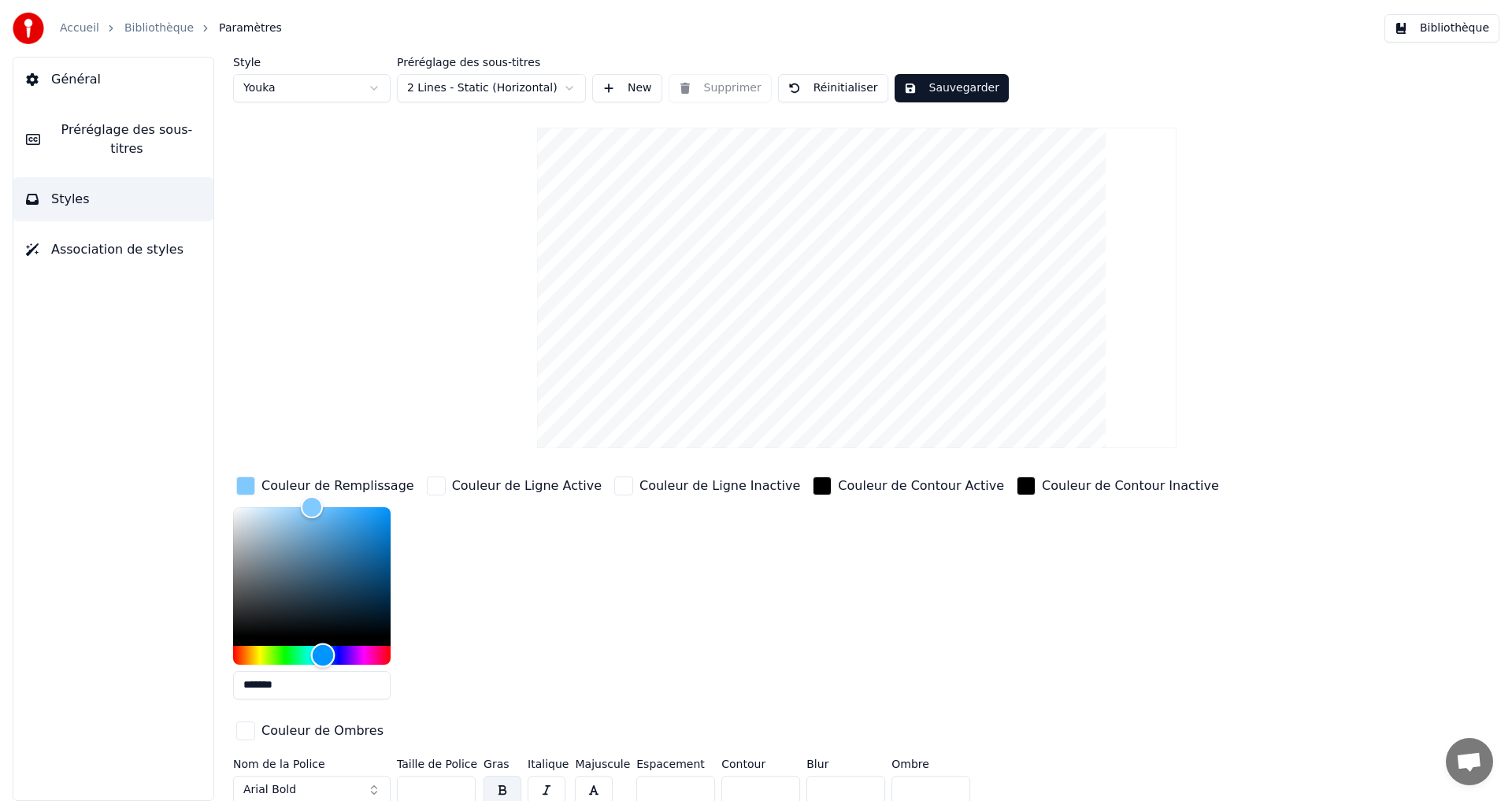
type input "*******"
drag, startPoint x: 319, startPoint y: 648, endPoint x: 322, endPoint y: 638, distance: 10.4
click at [322, 638] on div at bounding box center [312, 586] width 157 height 157
click at [928, 86] on button "Sauvegarder" at bounding box center [951, 89] width 114 height 29
click at [929, 86] on button "Terminé" at bounding box center [938, 89] width 87 height 29
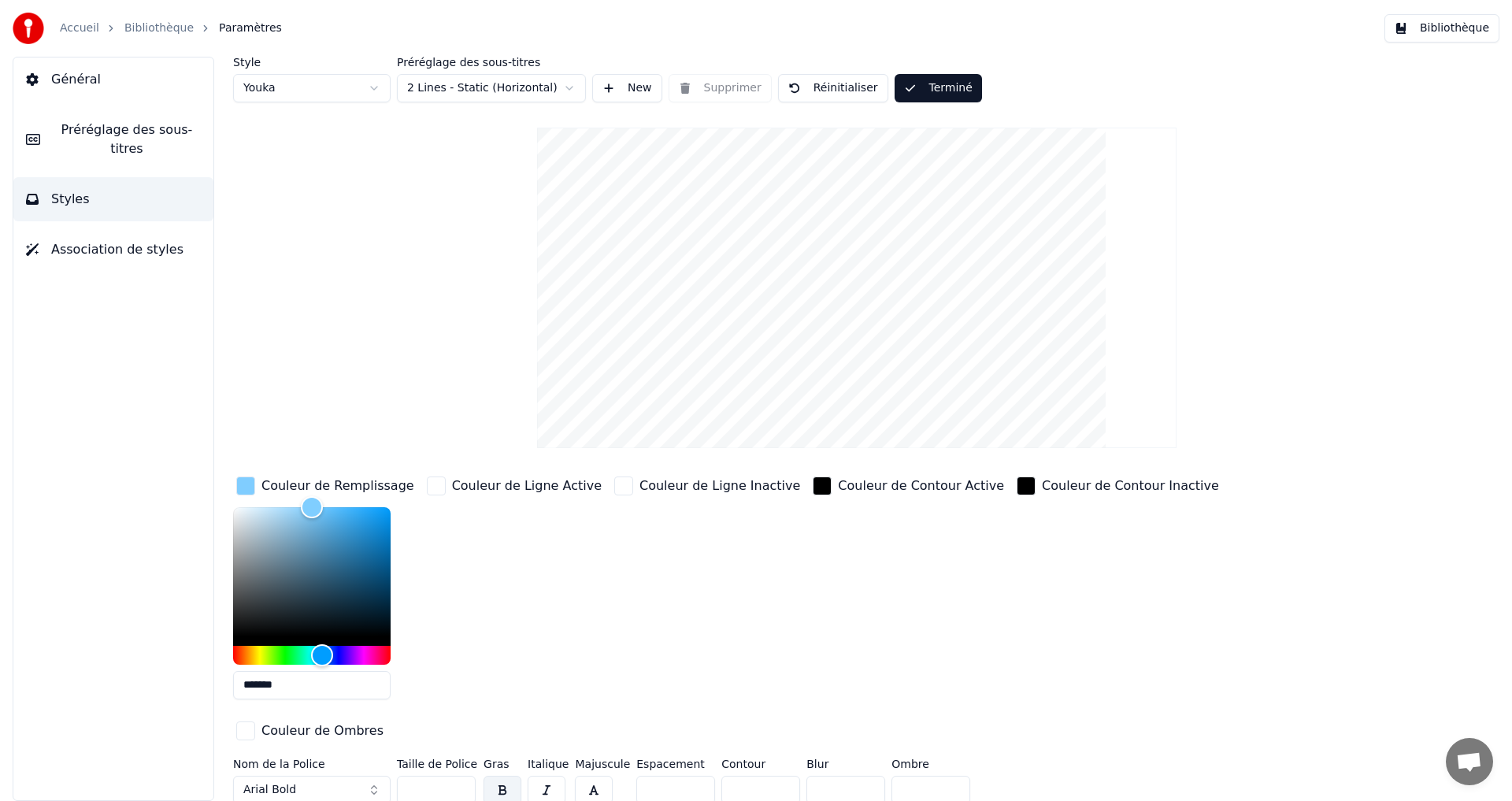
click at [1454, 35] on button "Bibliothèque" at bounding box center [1442, 29] width 115 height 29
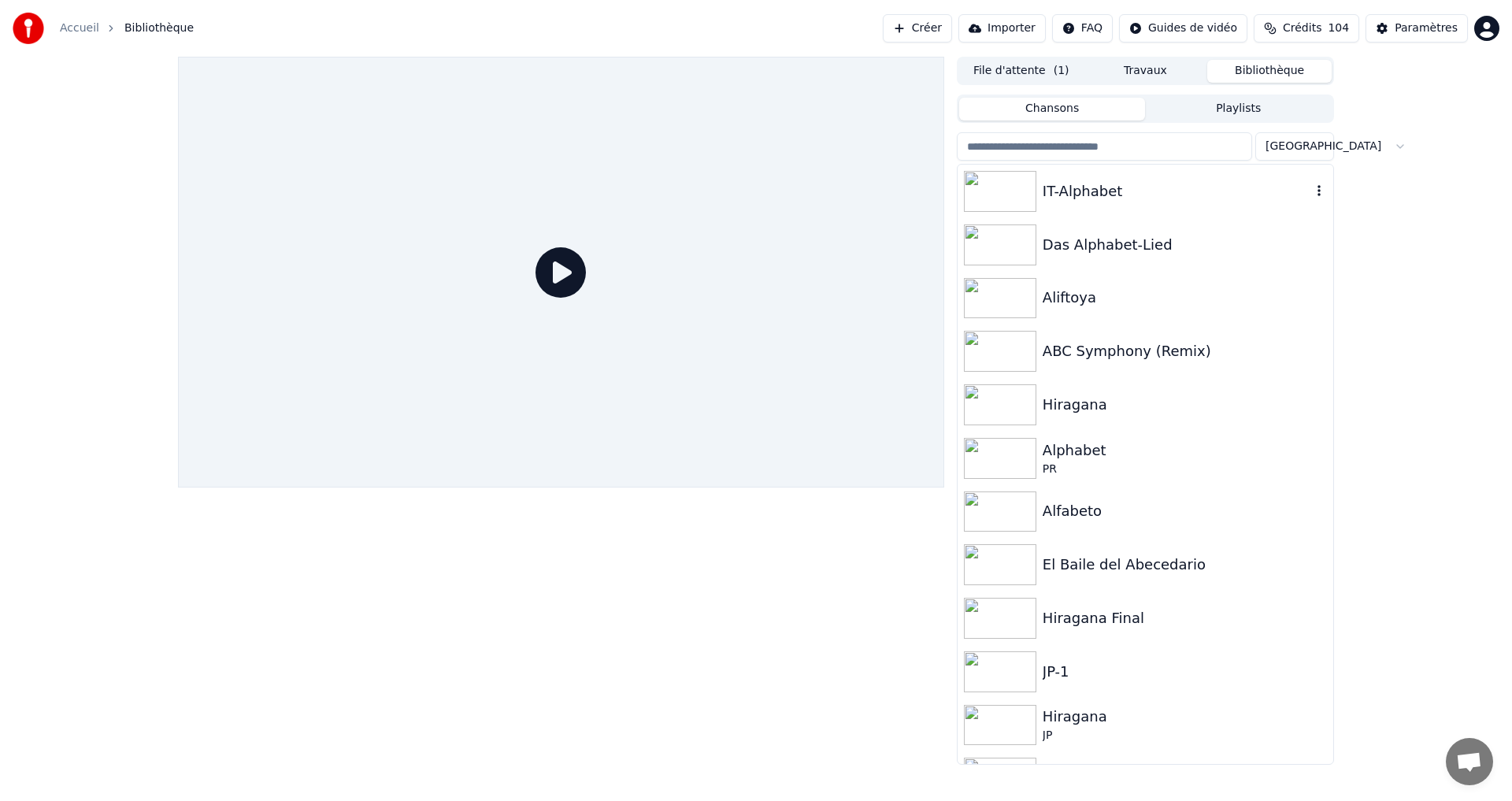
click at [1199, 182] on div "IT-Alphabet" at bounding box center [1177, 191] width 269 height 22
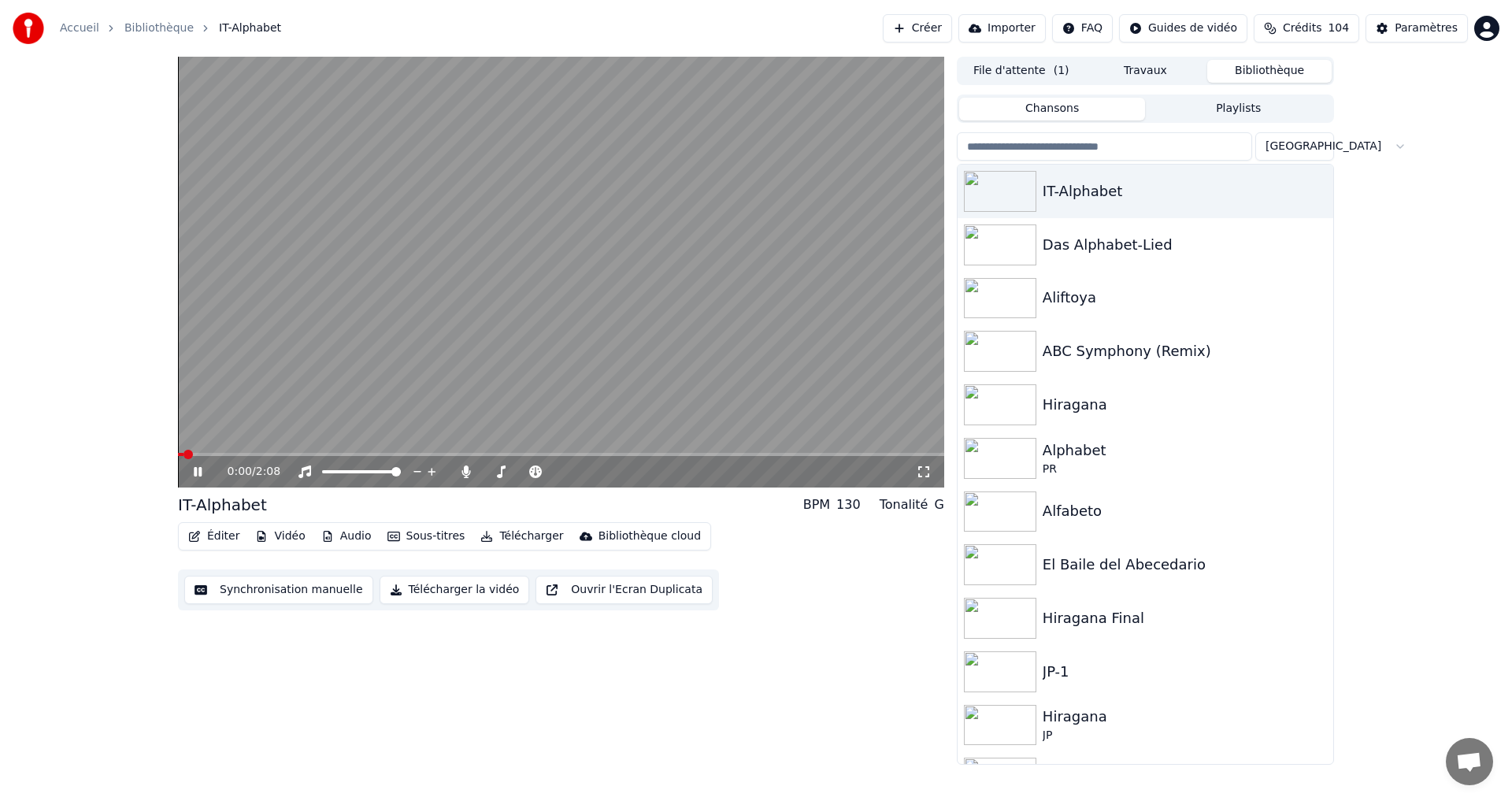
click at [231, 457] on div "0:00 / 2:08" at bounding box center [561, 471] width 766 height 31
click at [235, 453] on span at bounding box center [561, 455] width 766 height 3
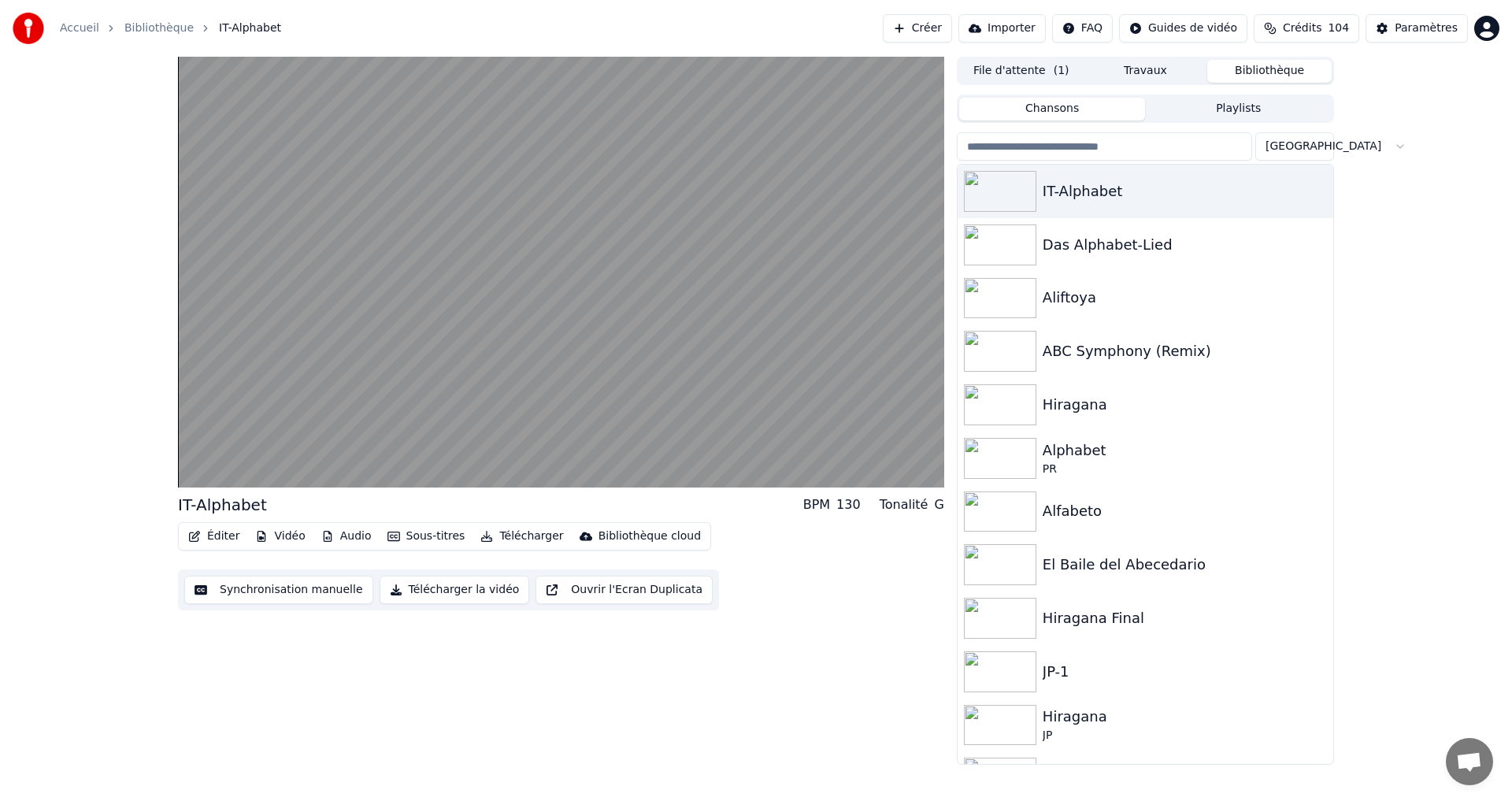
click at [205, 534] on button "Éditer" at bounding box center [213, 536] width 63 height 22
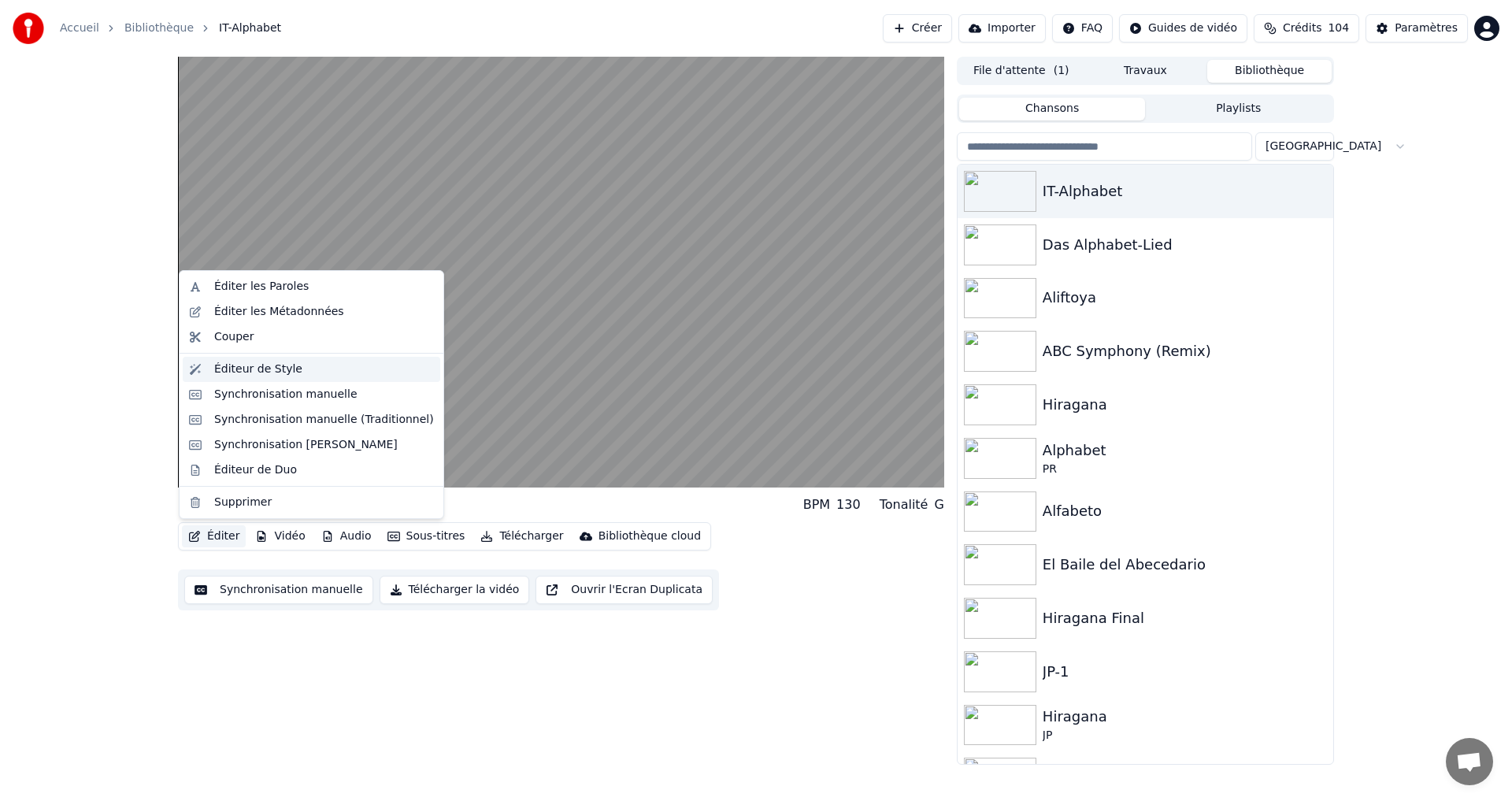
click at [240, 369] on div "Éditeur de Style" at bounding box center [258, 369] width 88 height 16
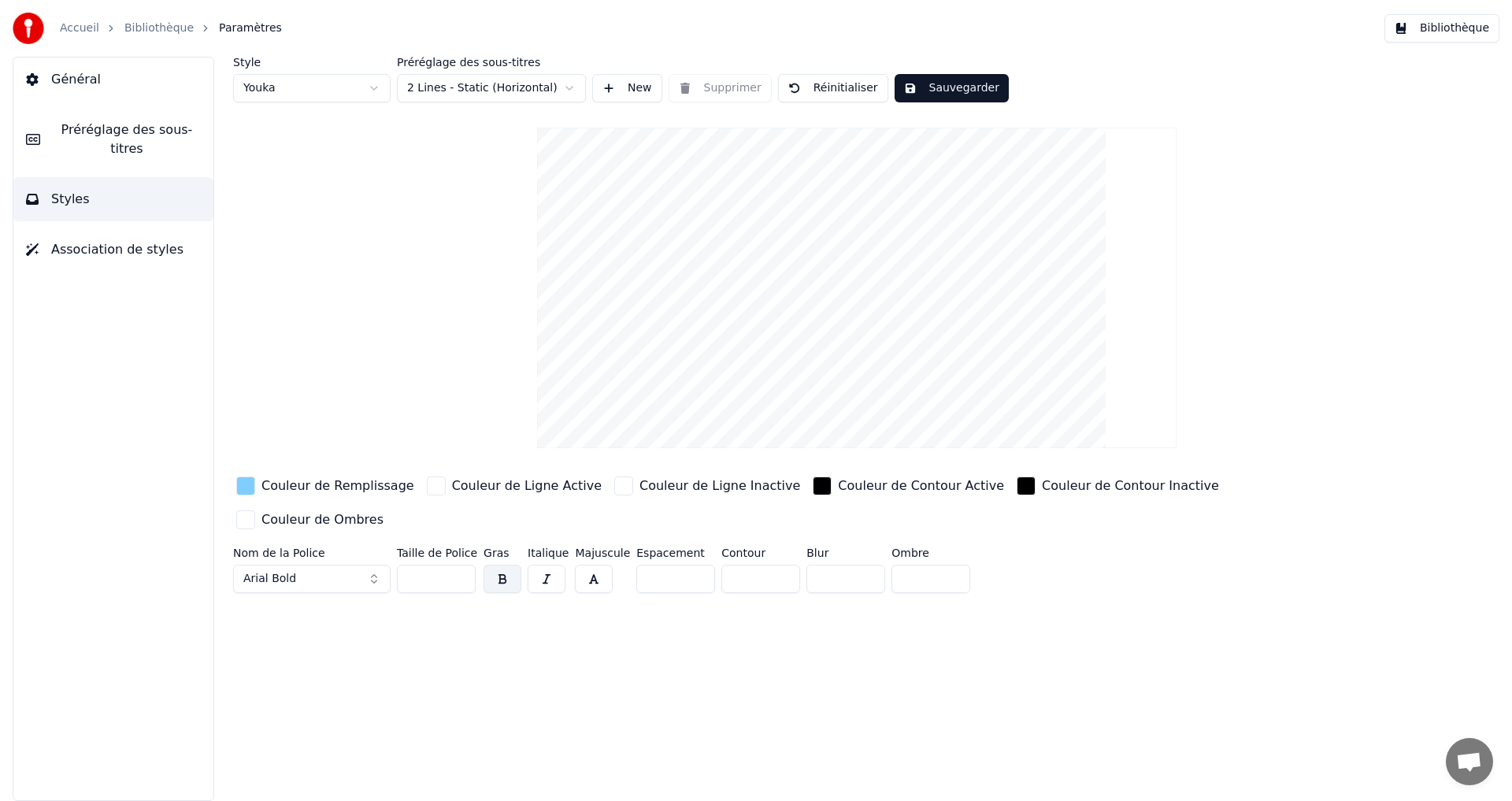
click at [249, 488] on div "button" at bounding box center [245, 486] width 19 height 19
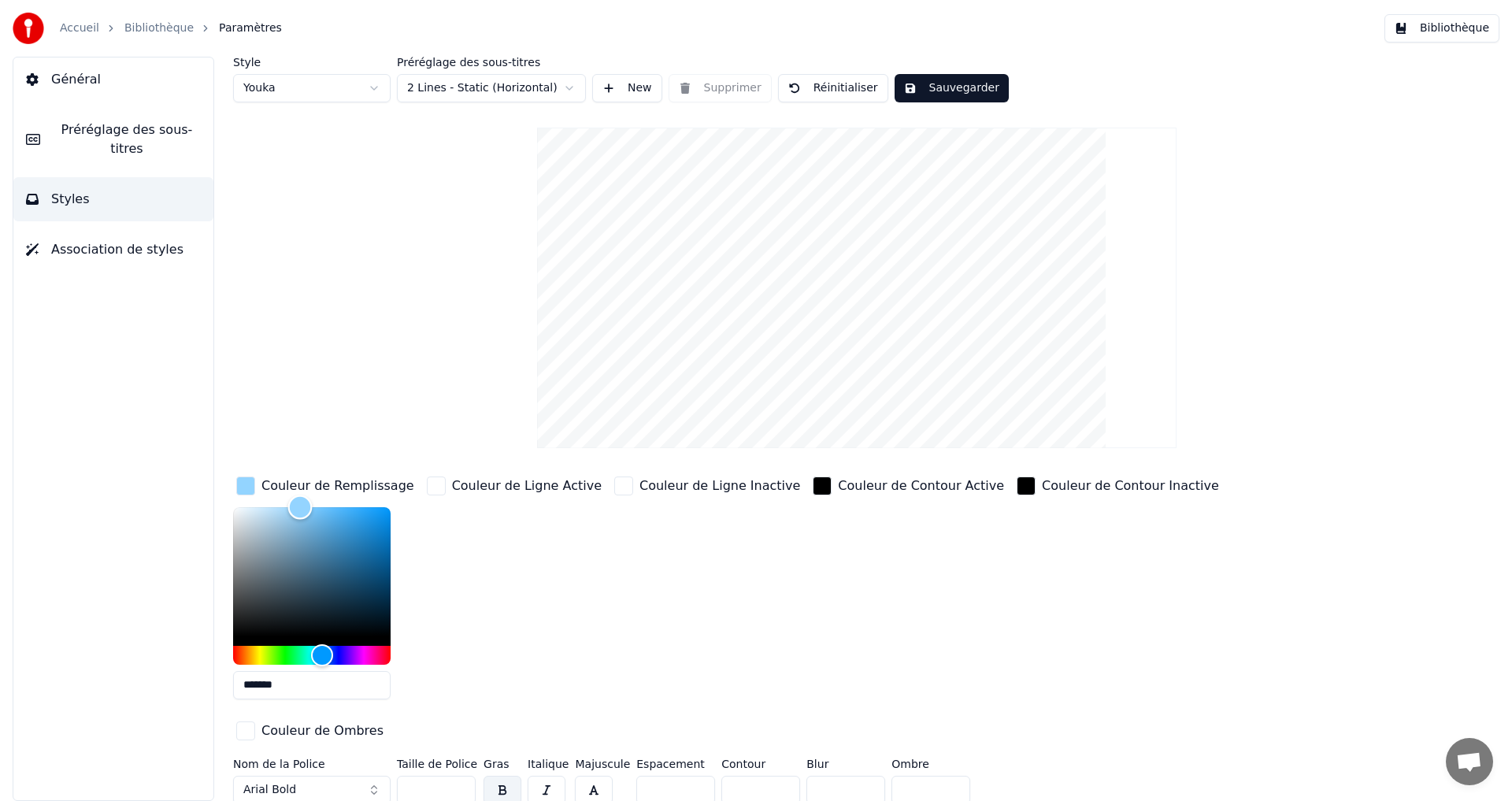
drag, startPoint x: 305, startPoint y: 511, endPoint x: 315, endPoint y: 567, distance: 56.9
click at [300, 499] on div "Color" at bounding box center [300, 507] width 25 height 25
drag, startPoint x: 323, startPoint y: 648, endPoint x: 321, endPoint y: 628, distance: 20.1
click at [321, 628] on div at bounding box center [312, 586] width 157 height 157
type input "*******"
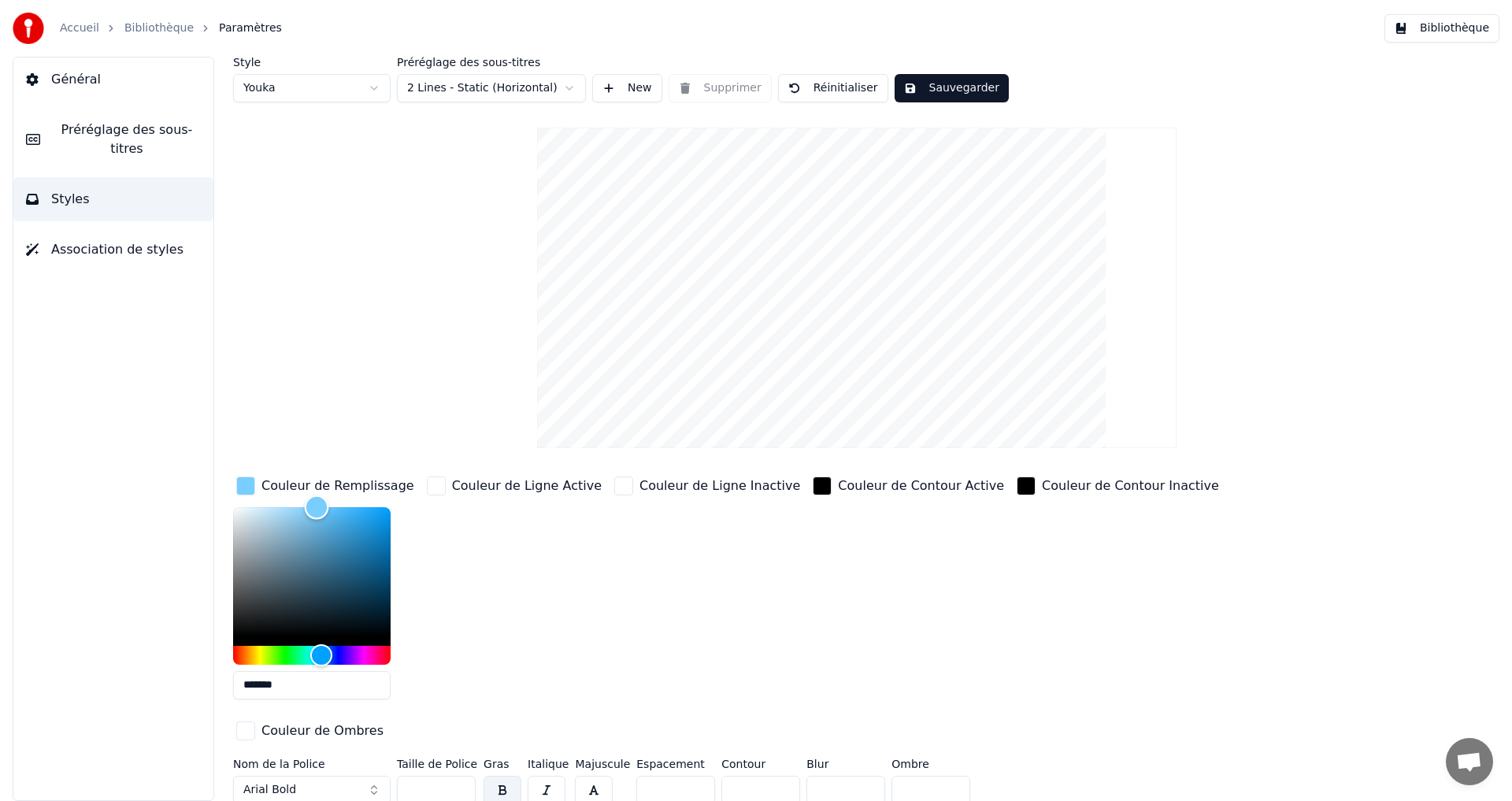
drag, startPoint x: 309, startPoint y: 504, endPoint x: 316, endPoint y: 486, distance: 19.3
click at [316, 486] on div "Couleur de Remplissage *******" at bounding box center [326, 593] width 184 height 239
click at [923, 82] on button "Sauvegarder" at bounding box center [951, 89] width 114 height 29
drag, startPoint x: 959, startPoint y: 90, endPoint x: 1005, endPoint y: 90, distance: 46.0
click at [959, 88] on button "Terminé" at bounding box center [938, 89] width 87 height 29
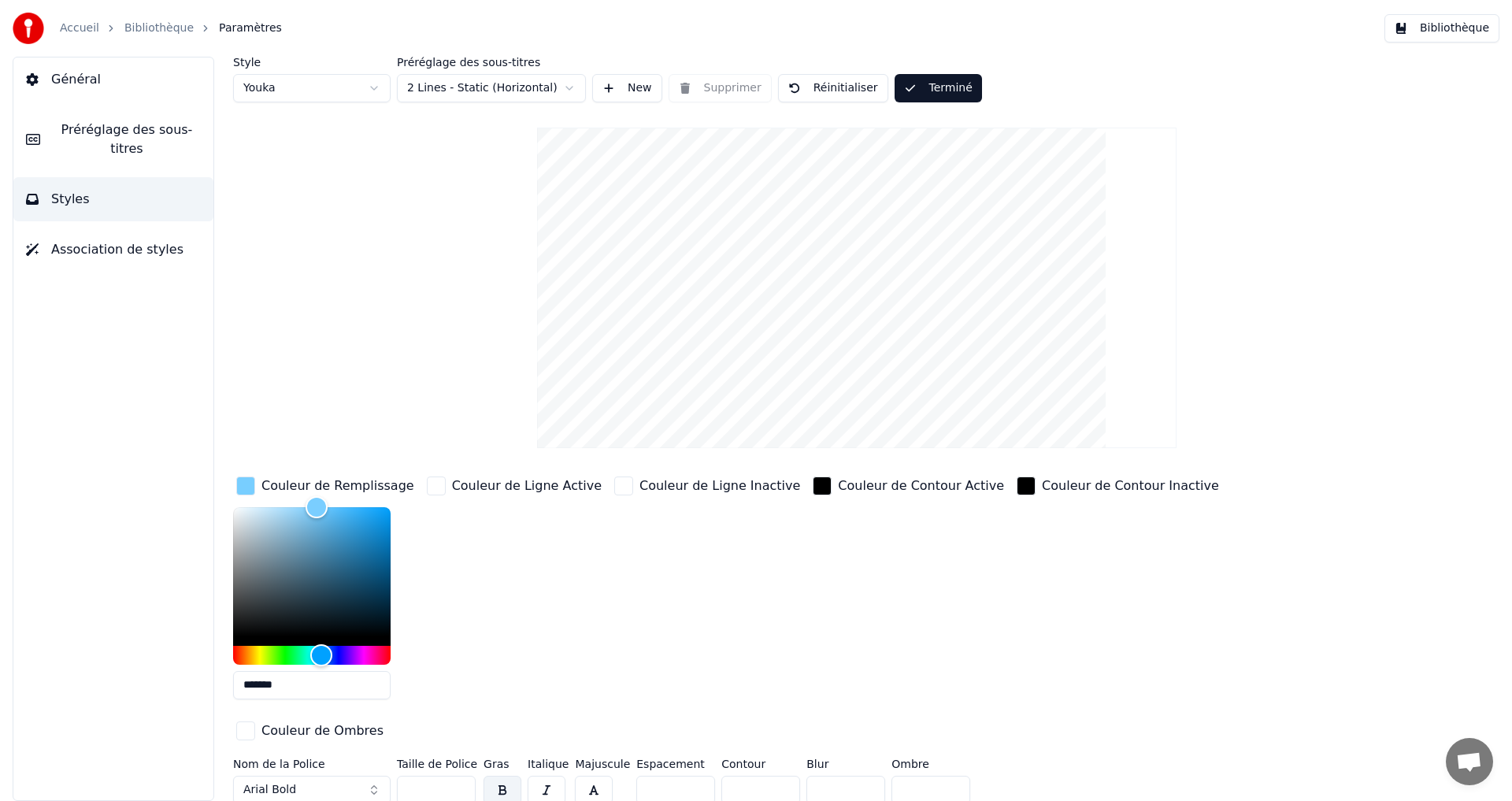
click at [1431, 28] on button "Bibliothèque" at bounding box center [1442, 29] width 115 height 29
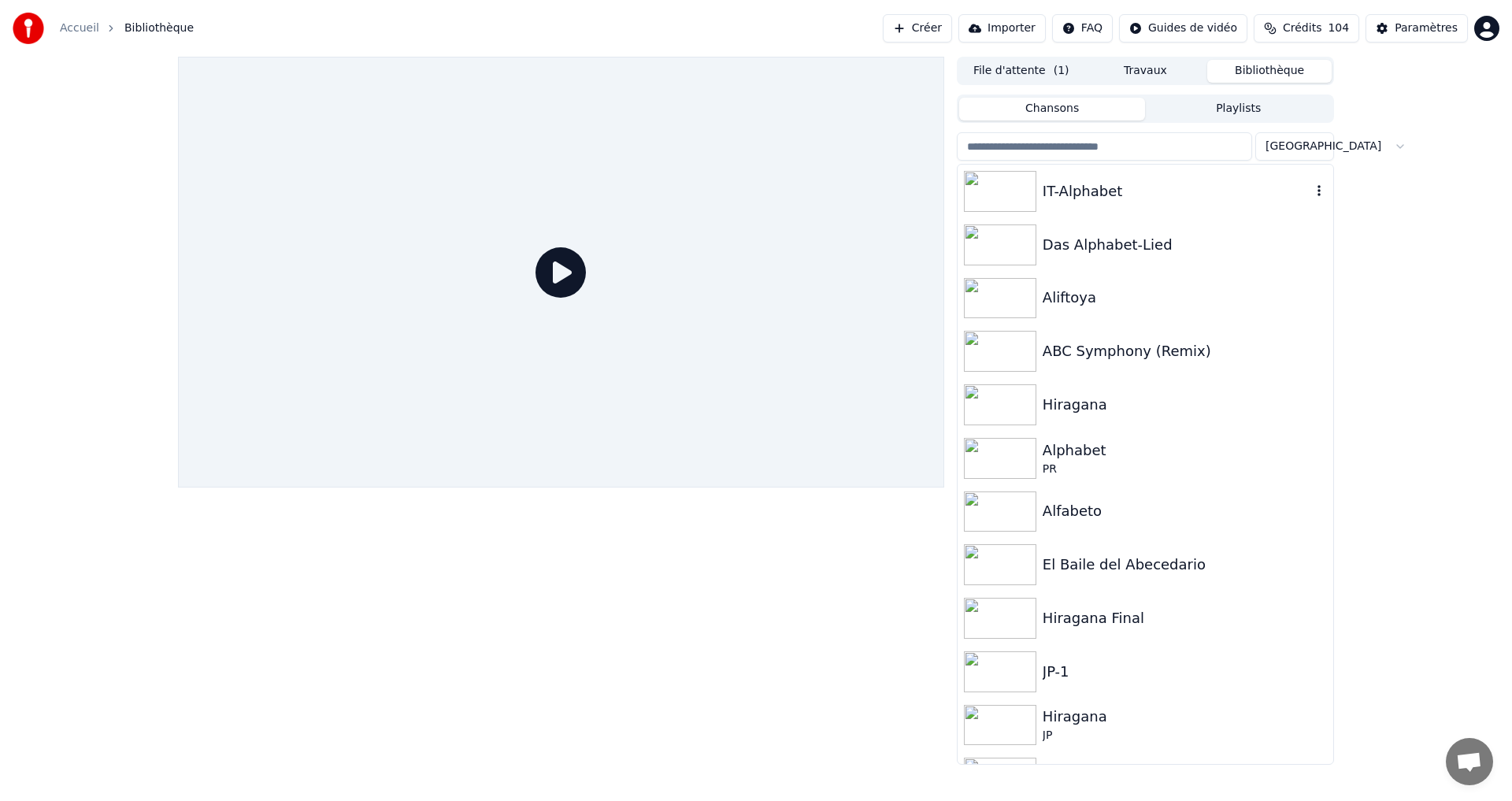
click at [1167, 175] on div "IT-Alphabet" at bounding box center [1146, 191] width 375 height 53
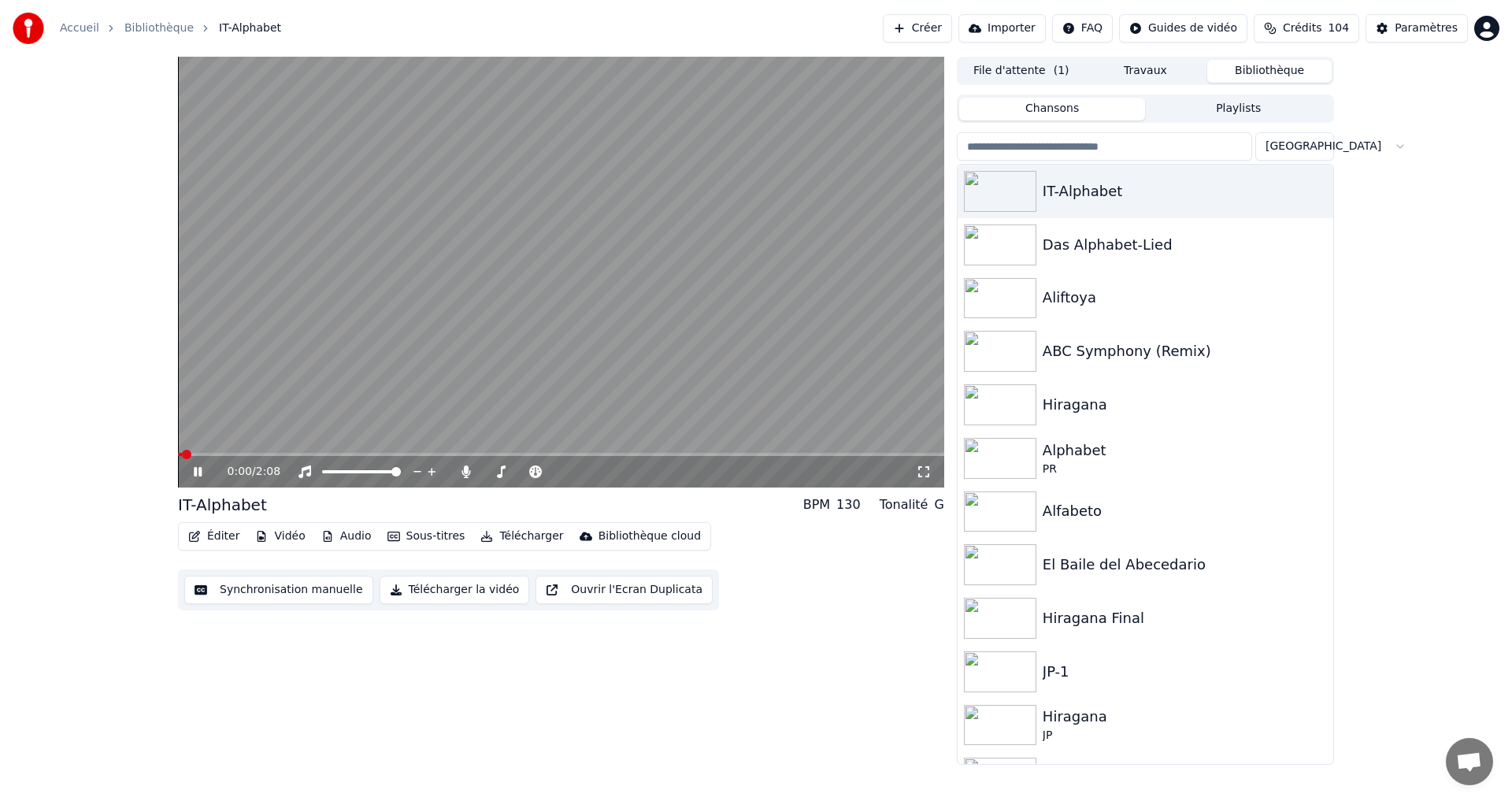
click at [299, 450] on video at bounding box center [561, 272] width 766 height 431
click at [181, 480] on div "0:00 / 2:08" at bounding box center [561, 471] width 766 height 31
click at [196, 474] on icon at bounding box center [197, 471] width 9 height 11
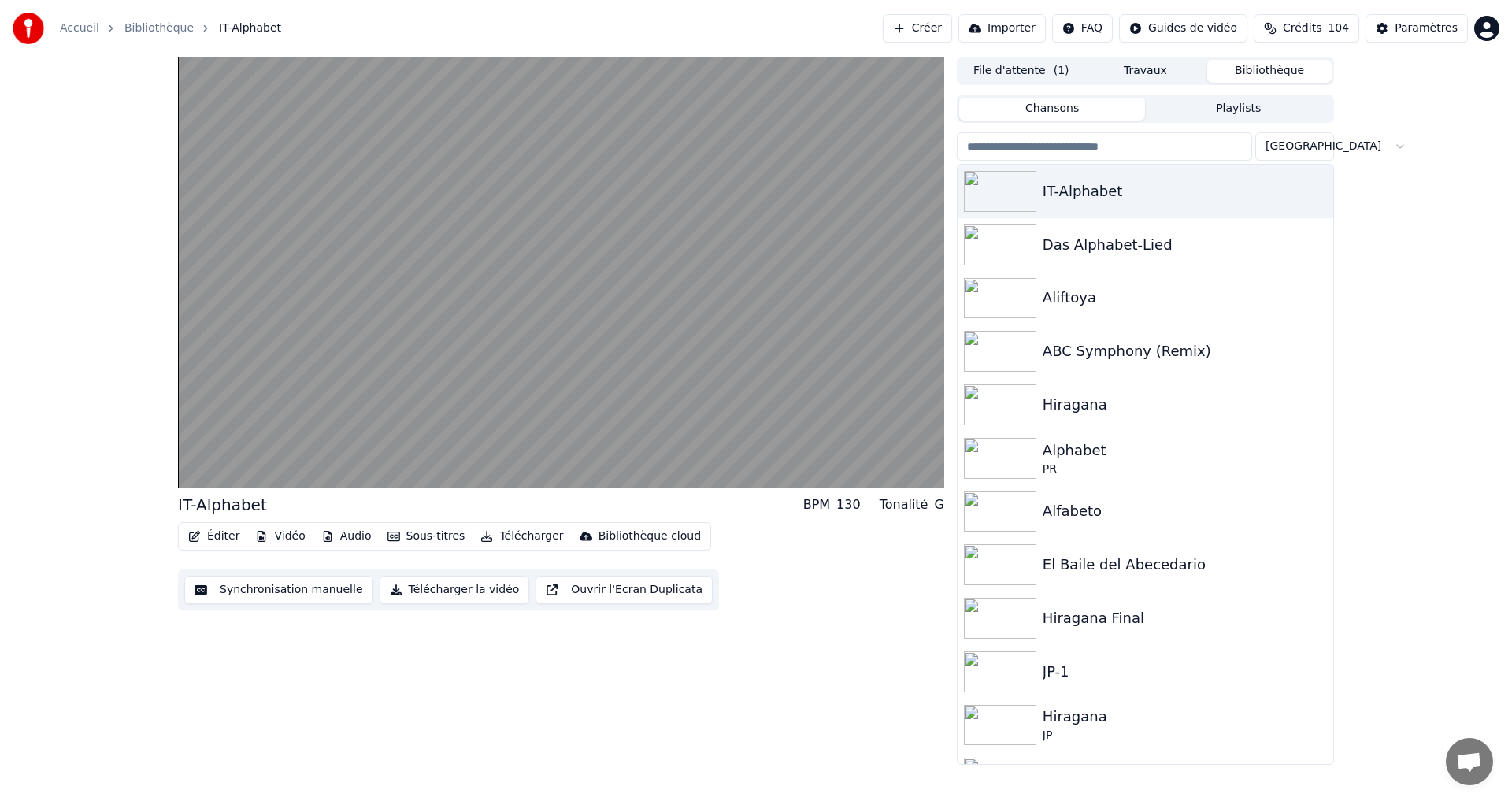
click at [229, 599] on button "Synchronisation manuelle" at bounding box center [279, 590] width 189 height 29
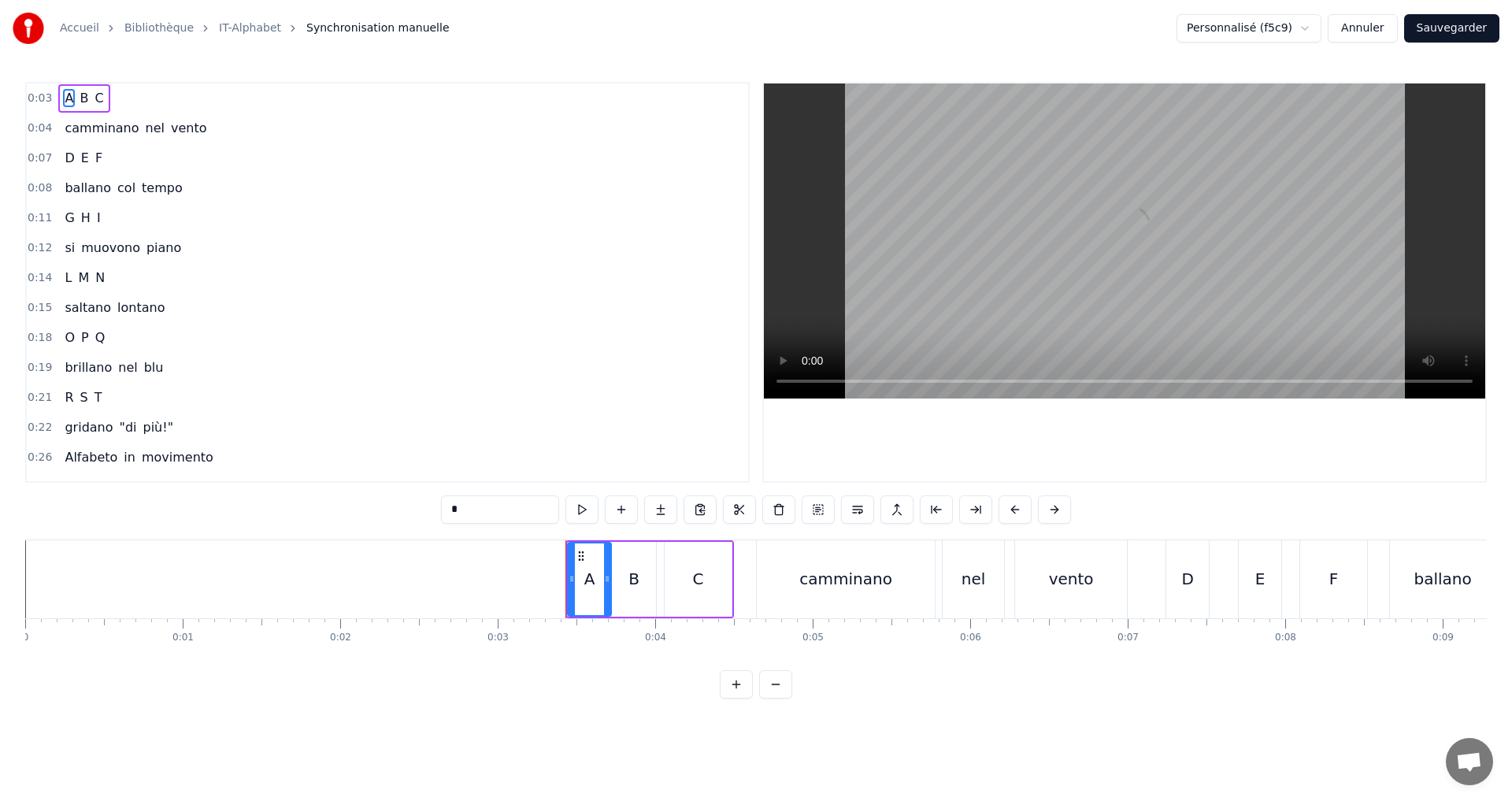
click at [139, 273] on div "0:14 L M N" at bounding box center [387, 277] width 721 height 30
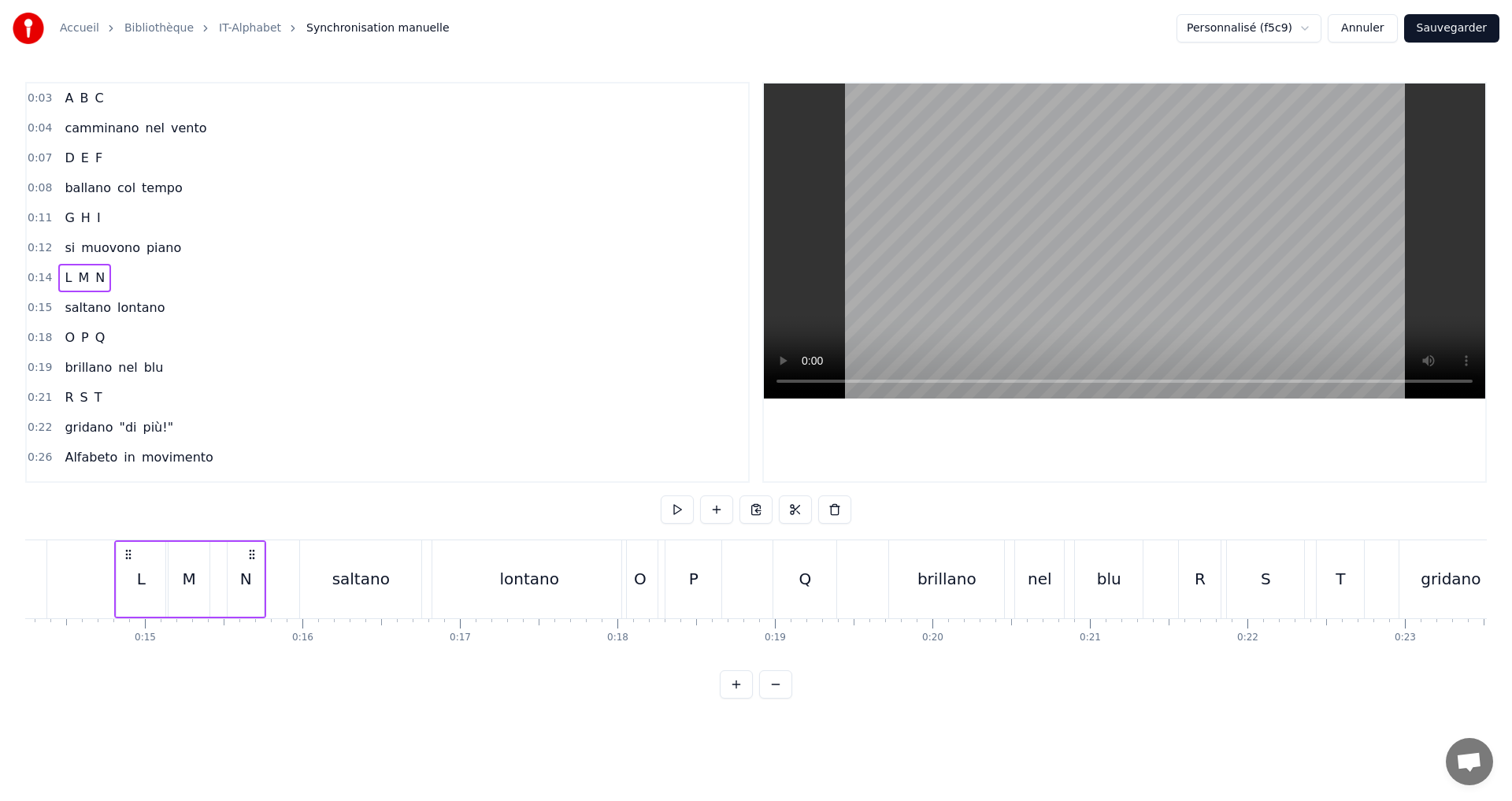
scroll to position [0, 2254]
click at [680, 511] on button at bounding box center [677, 510] width 33 height 29
click at [684, 509] on button at bounding box center [677, 510] width 33 height 29
click at [120, 584] on div "L" at bounding box center [131, 579] width 49 height 74
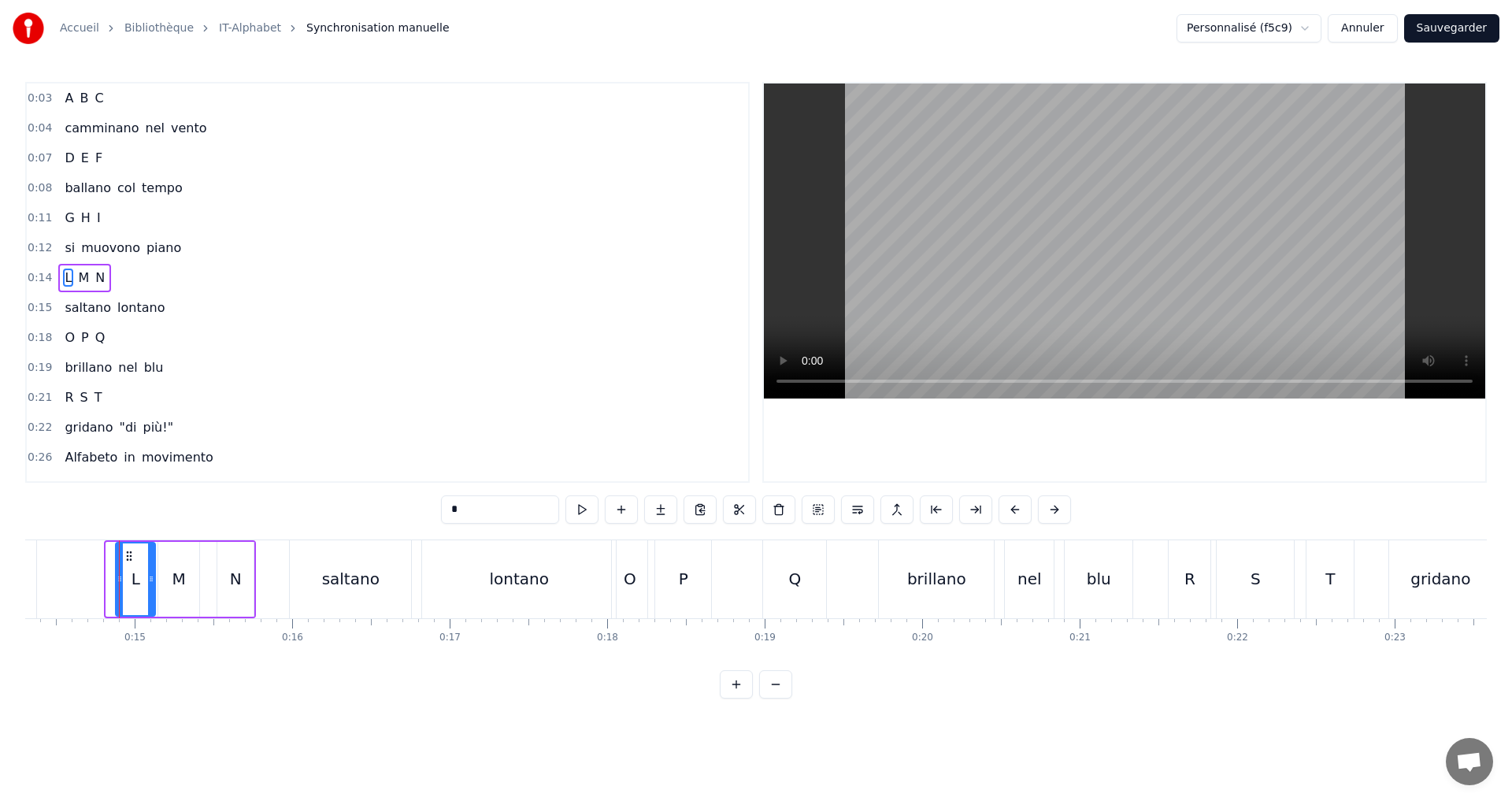
drag, startPoint x: 109, startPoint y: 580, endPoint x: 118, endPoint y: 579, distance: 9.1
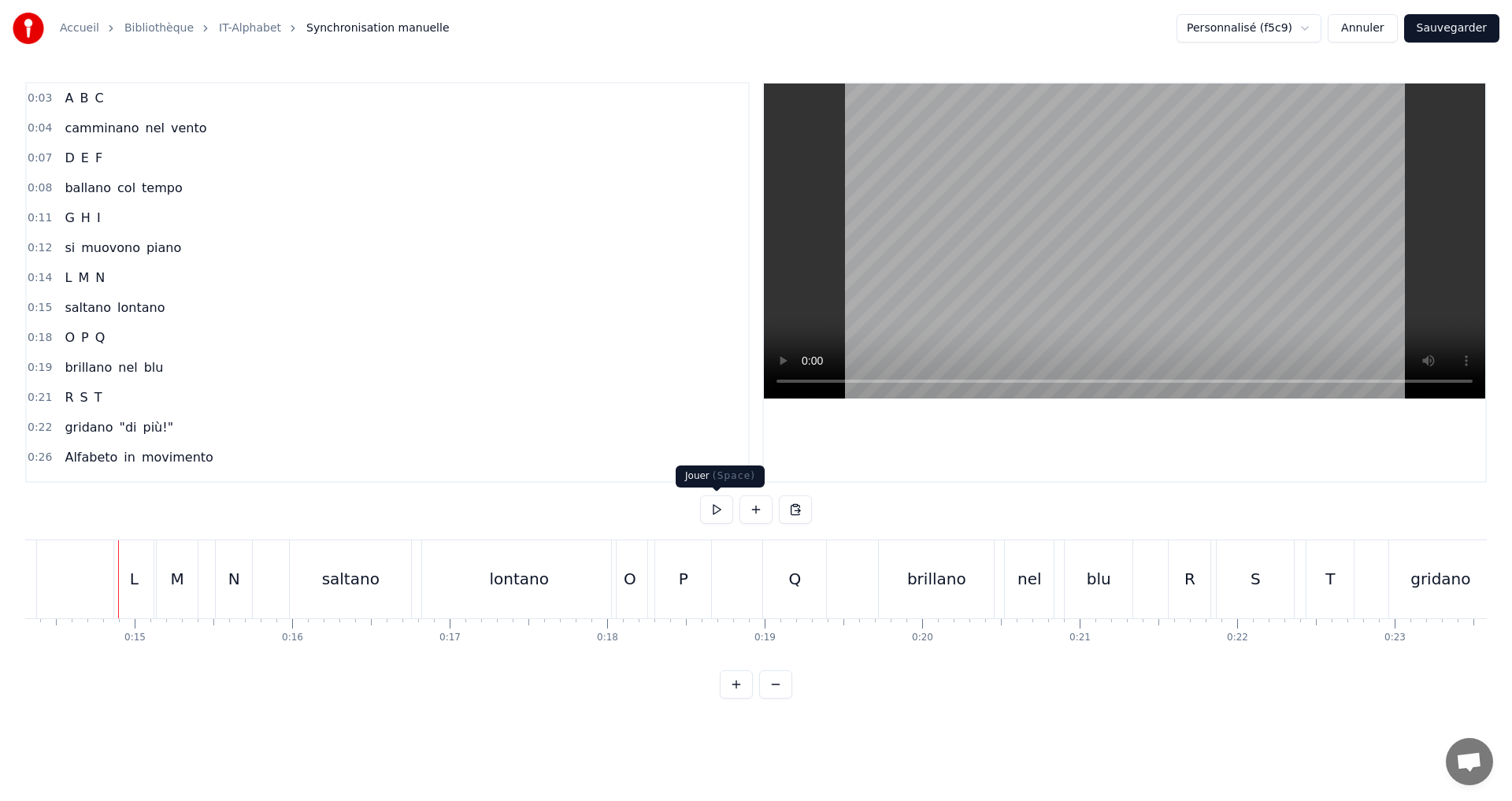
click at [721, 505] on button at bounding box center [716, 510] width 33 height 29
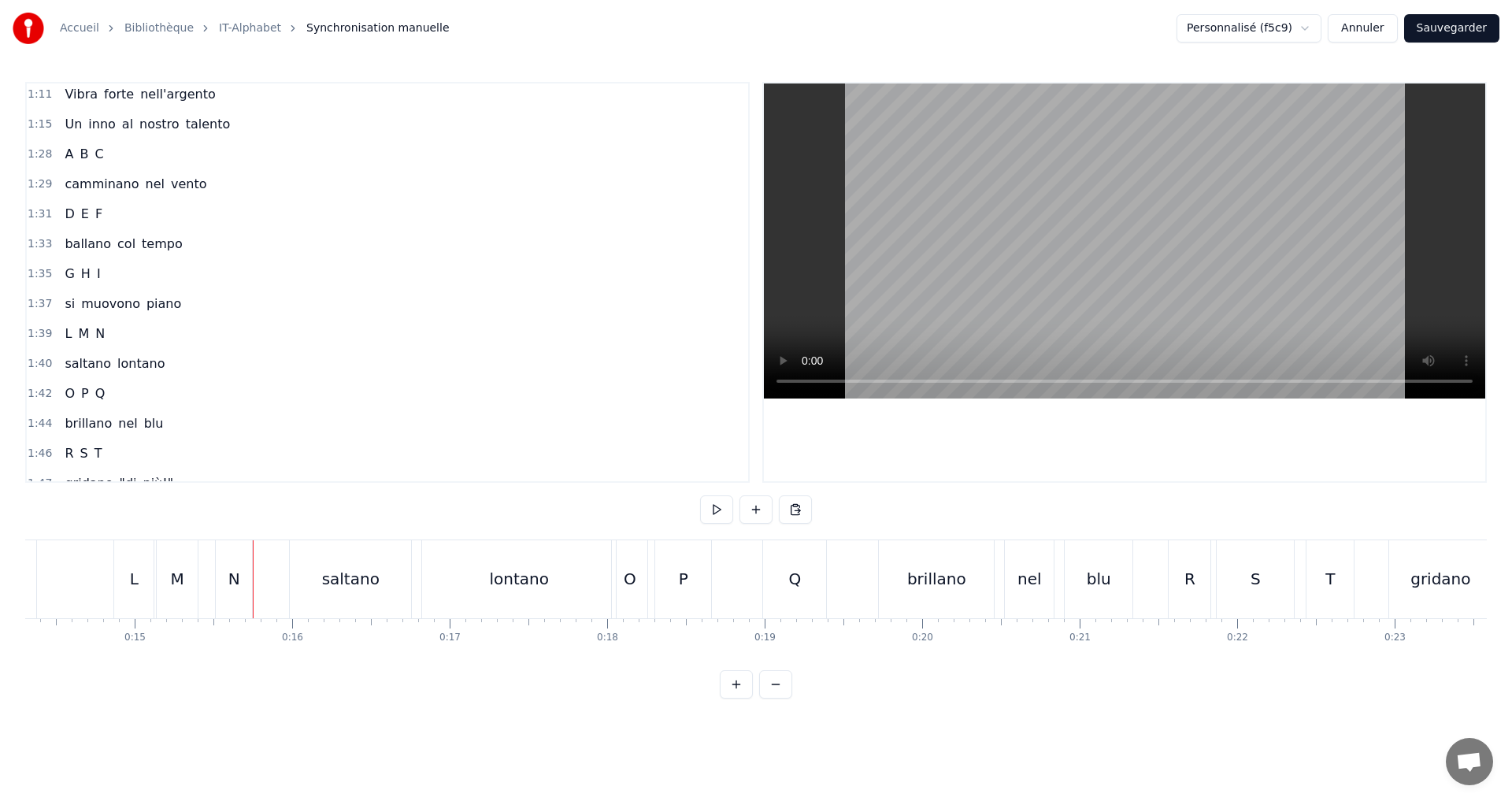
scroll to position [878, 0]
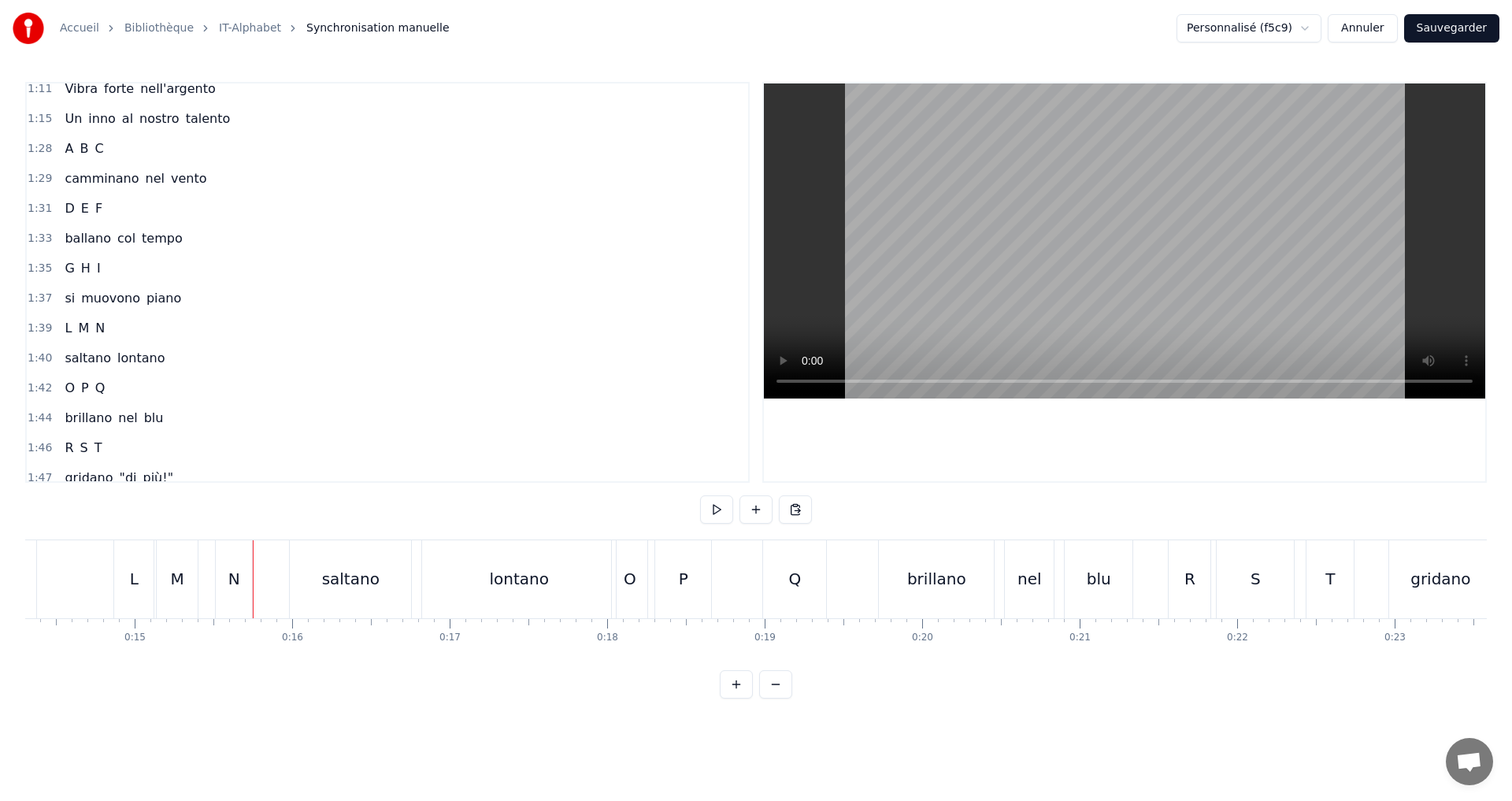
click at [155, 331] on div "1:39 L M N" at bounding box center [387, 328] width 721 height 30
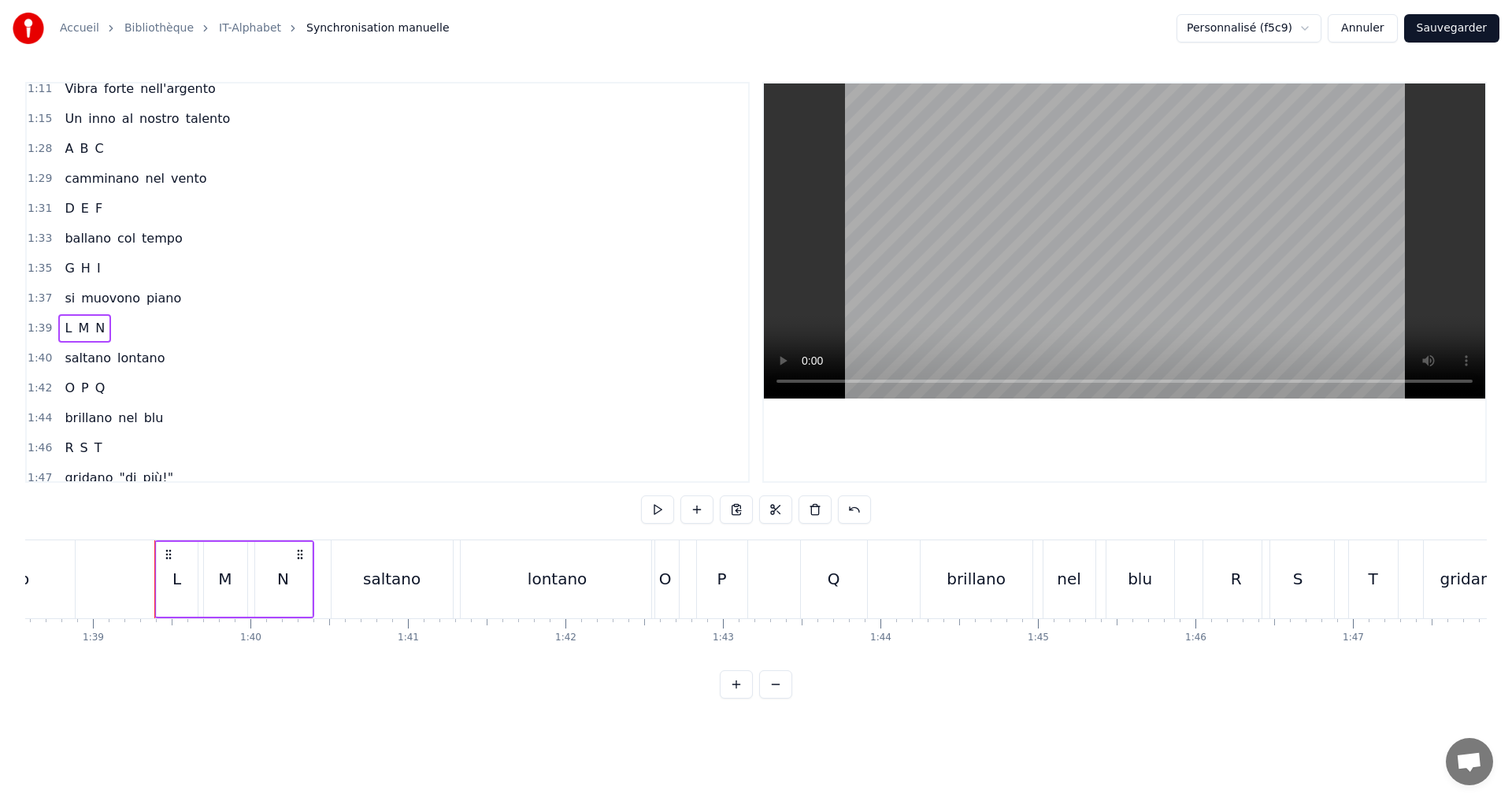
scroll to position [0, 15576]
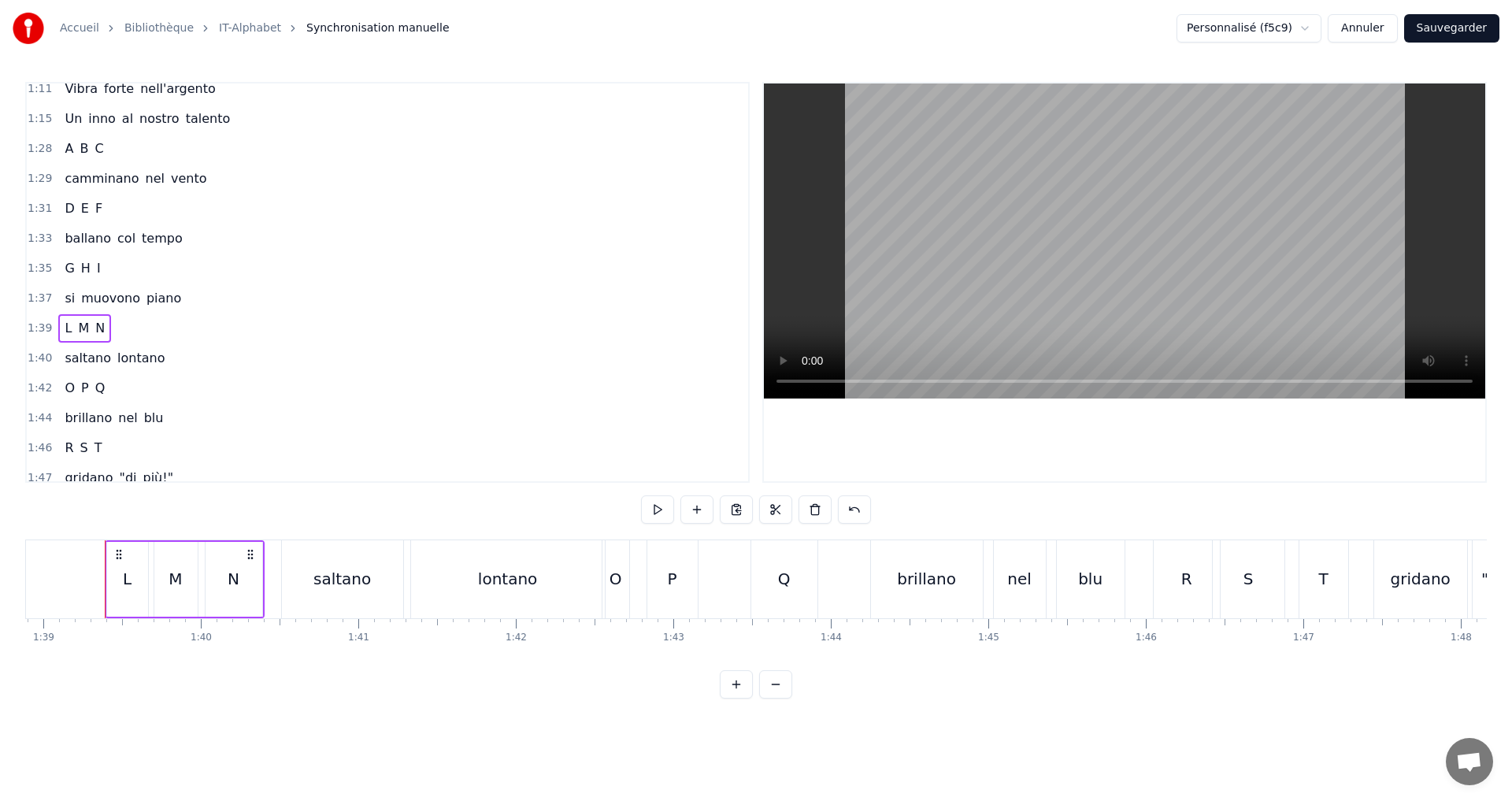
click at [118, 591] on div "L" at bounding box center [128, 579] width 41 height 74
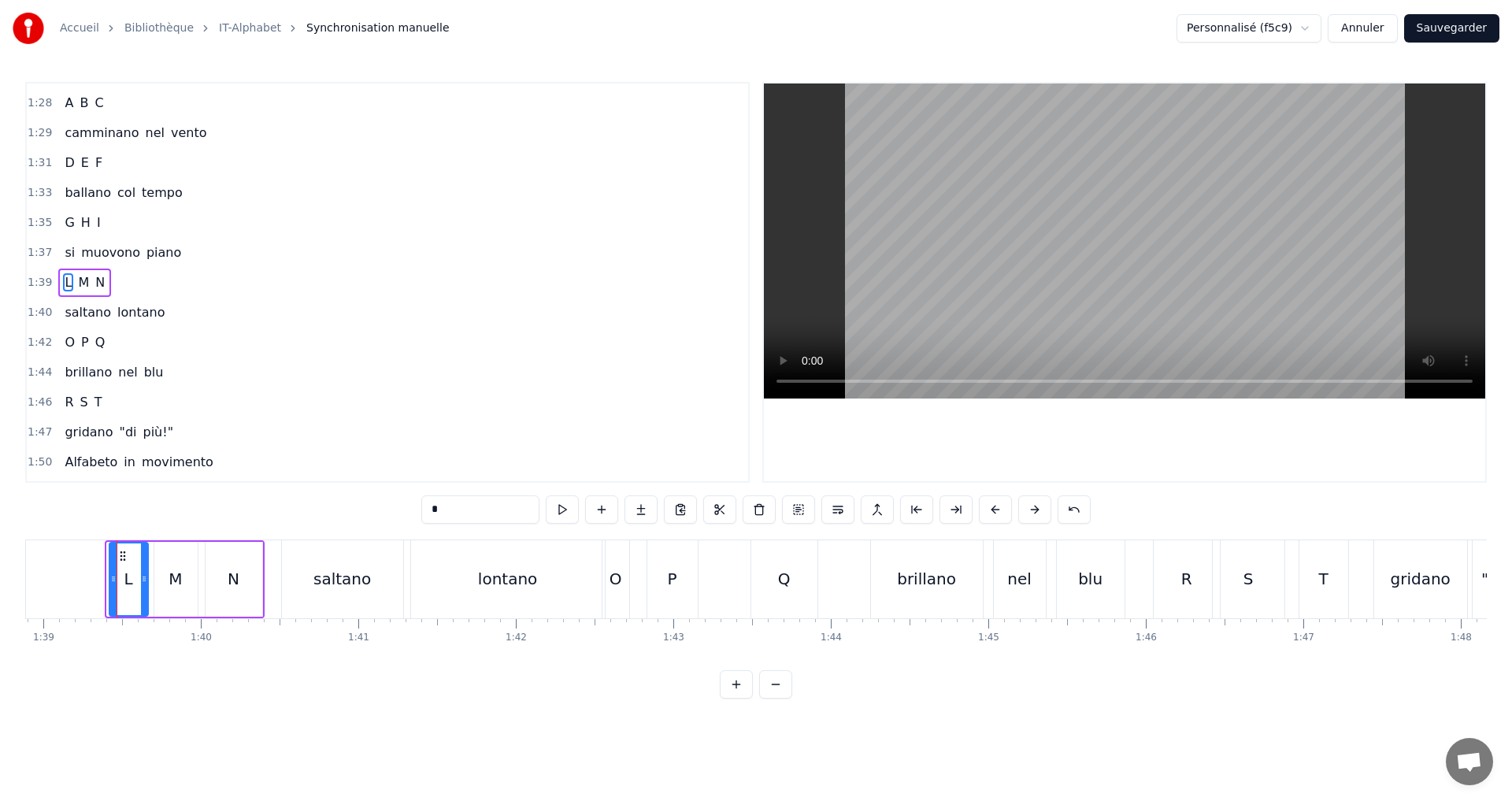
click at [111, 579] on icon at bounding box center [112, 579] width 6 height 13
click at [556, 508] on button at bounding box center [562, 510] width 33 height 29
click at [1458, 26] on button "Sauvegarder" at bounding box center [1452, 29] width 96 height 29
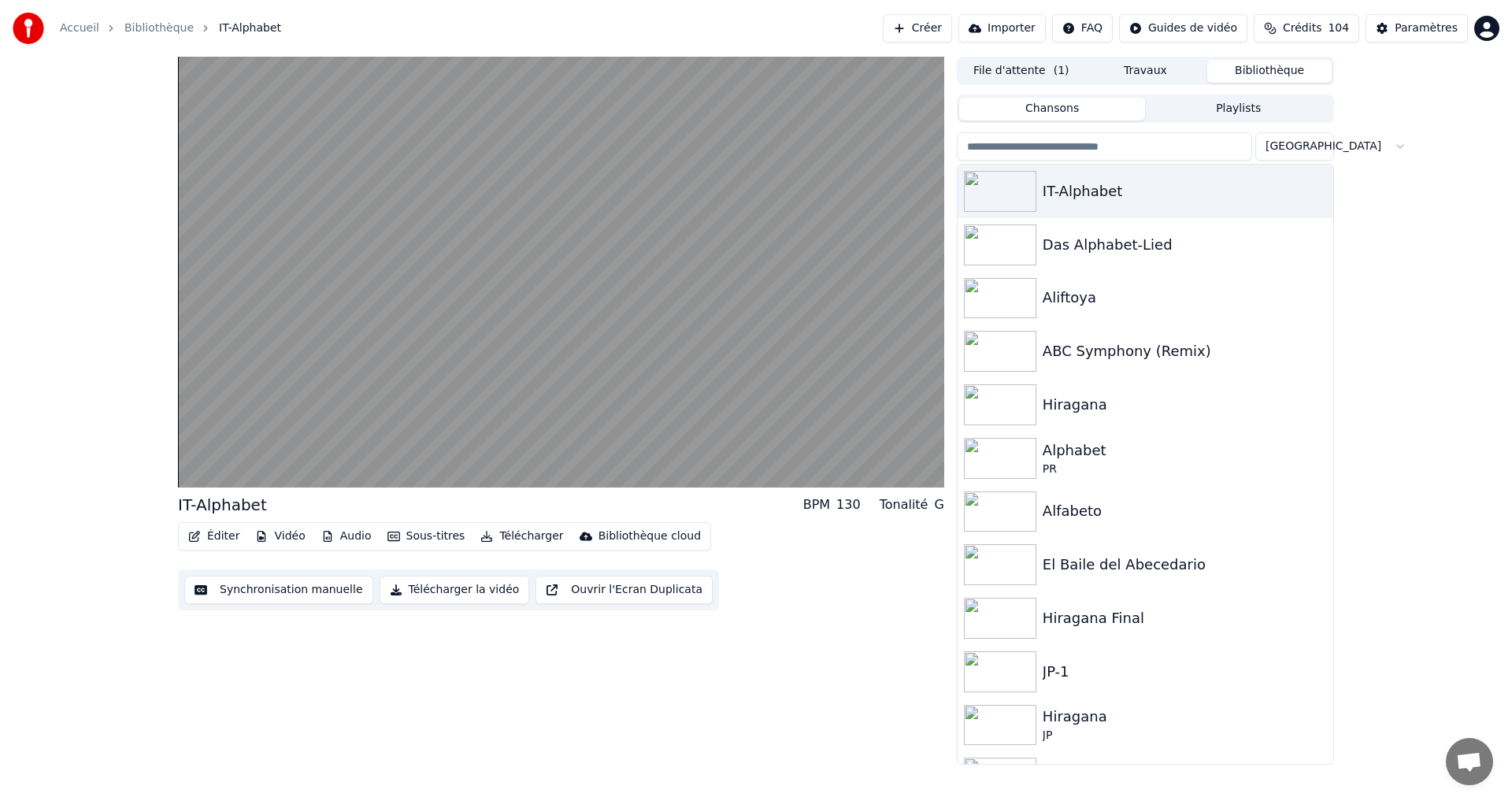
click at [225, 535] on button "Éditer" at bounding box center [213, 536] width 63 height 22
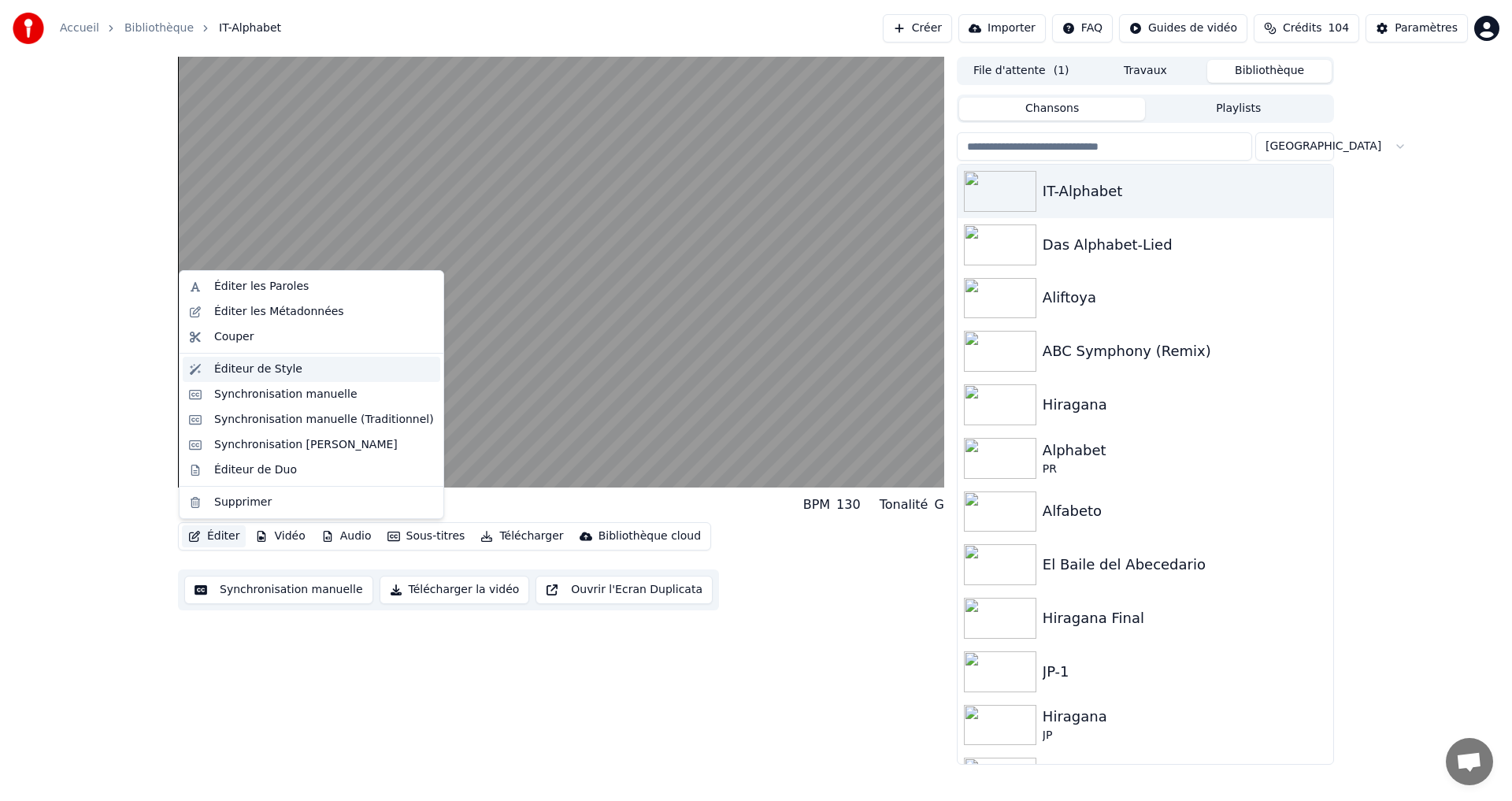
click at [253, 372] on div "Éditeur de Style" at bounding box center [258, 369] width 88 height 16
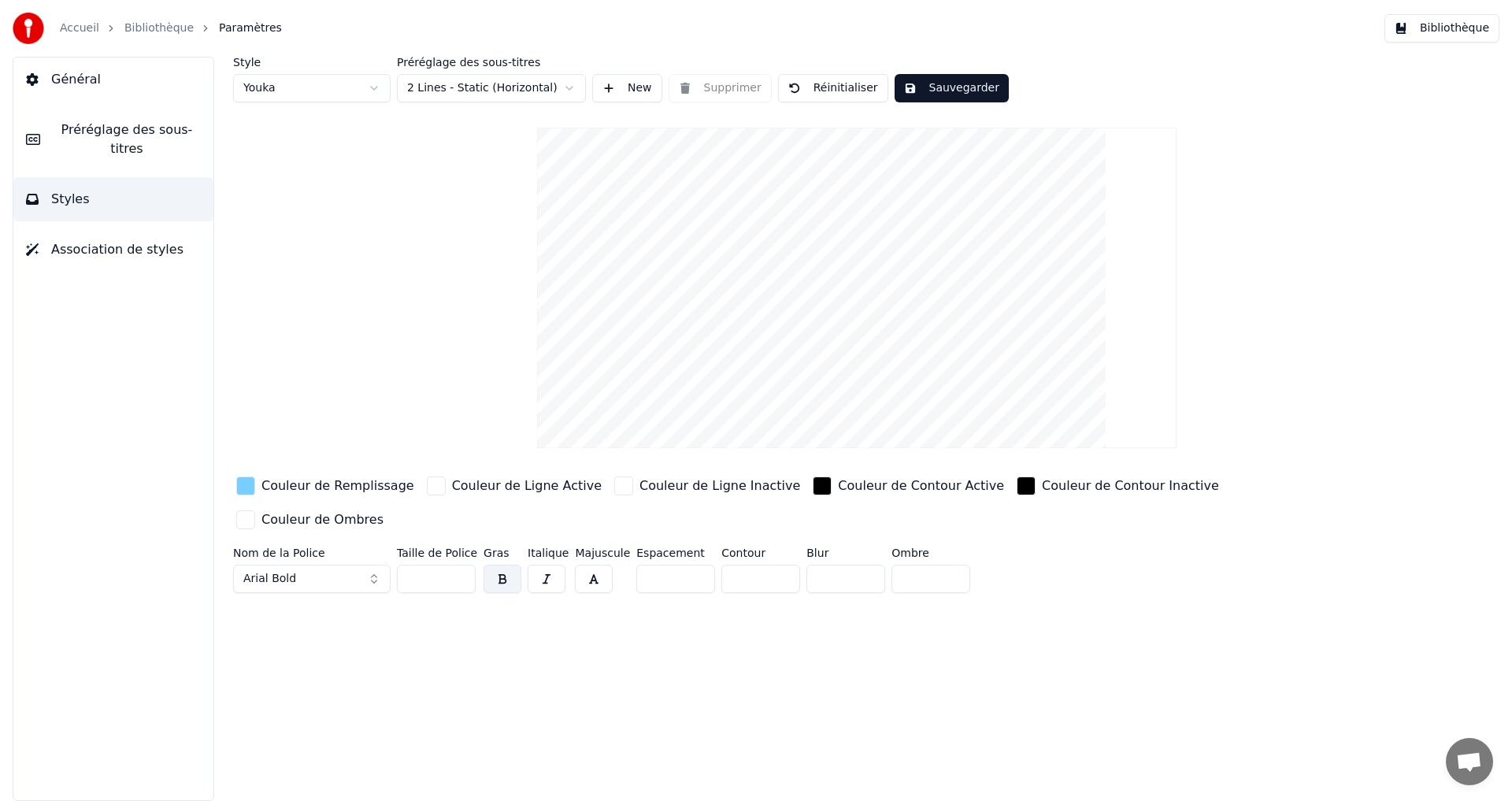
click at [243, 483] on div "button" at bounding box center [245, 486] width 19 height 19
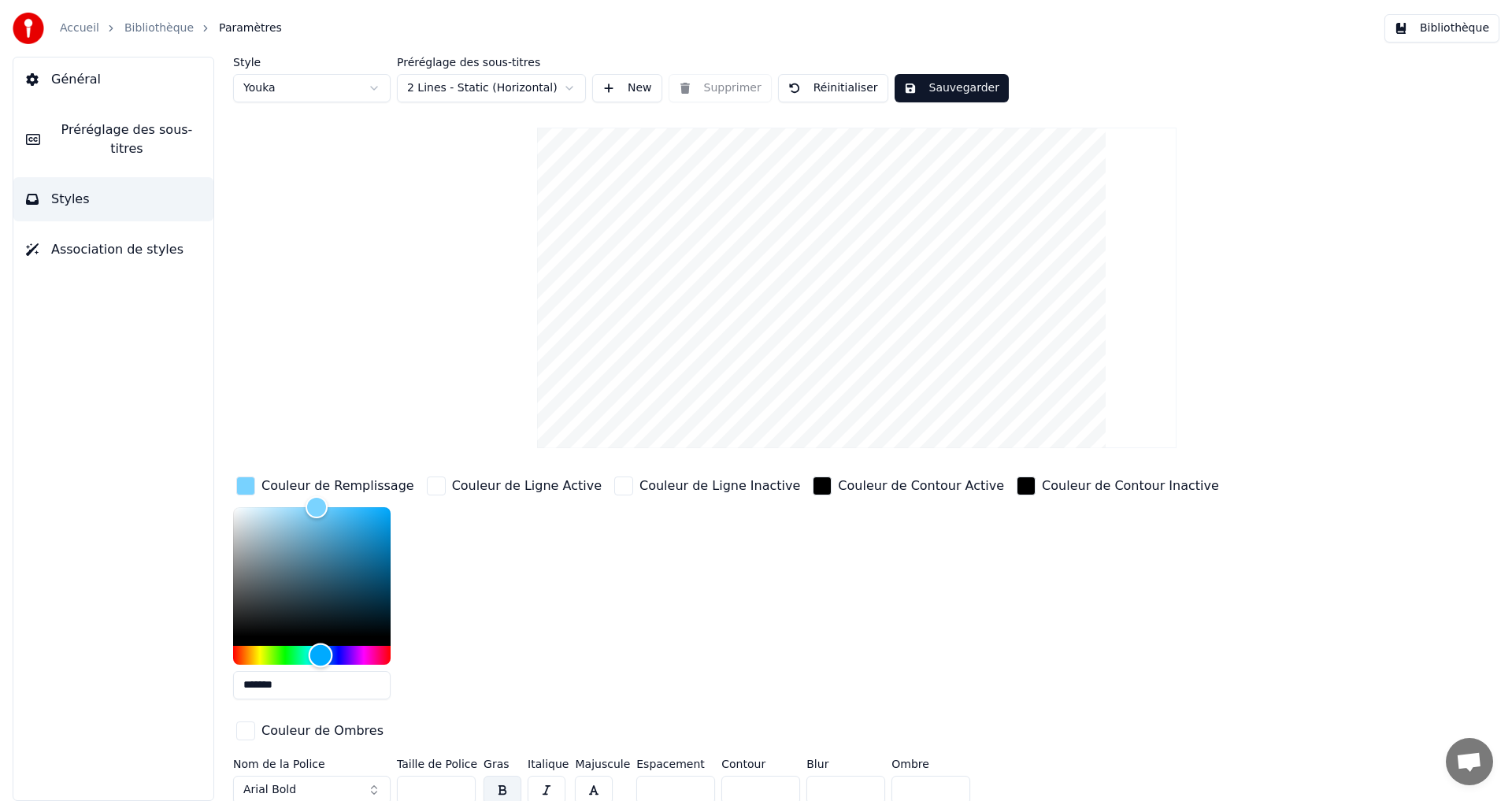
click at [320, 639] on div at bounding box center [312, 586] width 157 height 157
click at [313, 499] on div "Color" at bounding box center [311, 507] width 25 height 25
type input "*******"
click at [937, 85] on button "Sauvegarder" at bounding box center [951, 89] width 114 height 29
click at [1452, 34] on button "Bibliothèque" at bounding box center [1442, 29] width 115 height 29
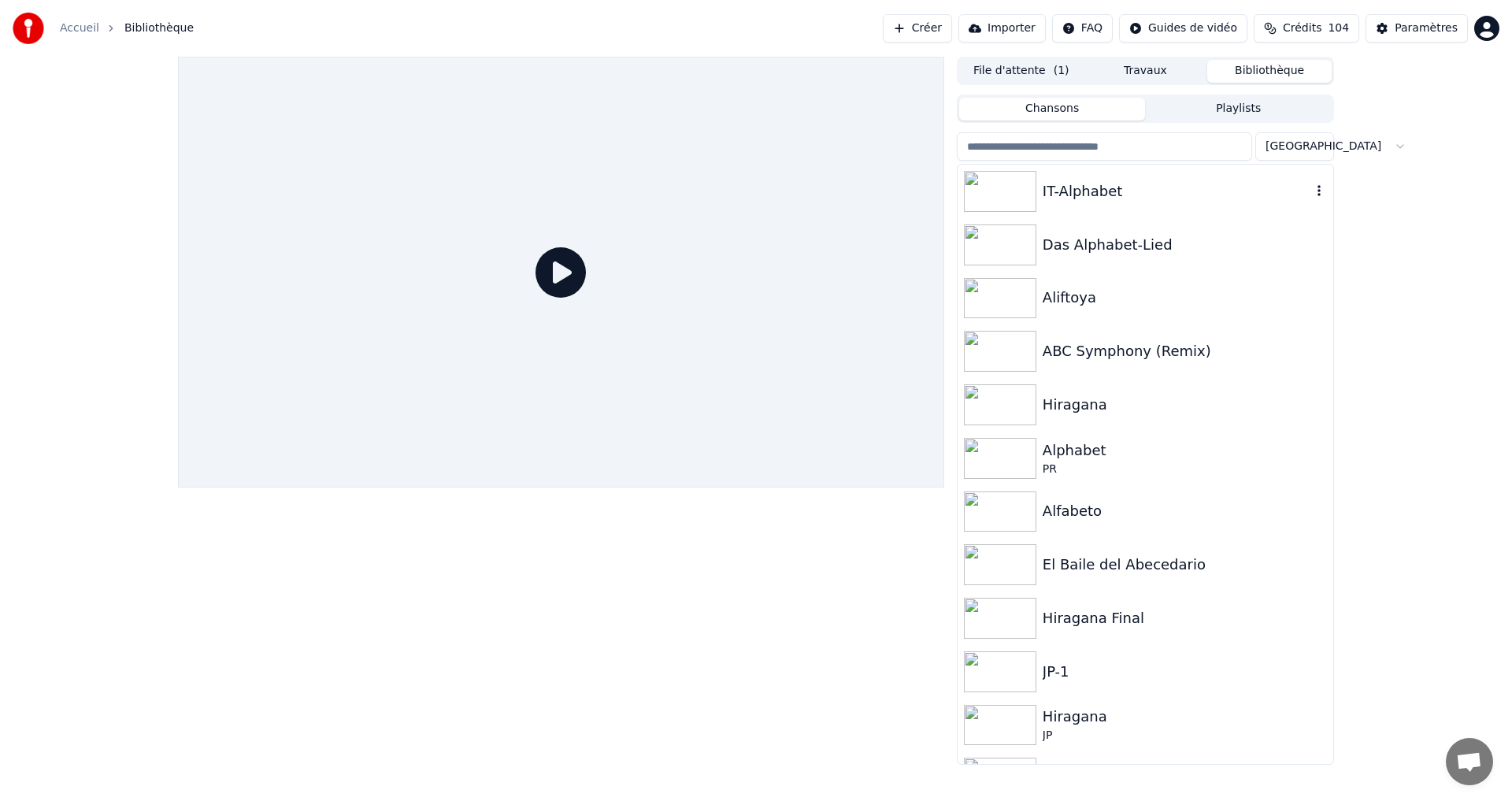
click at [1170, 178] on div "IT-Alphabet" at bounding box center [1146, 191] width 375 height 53
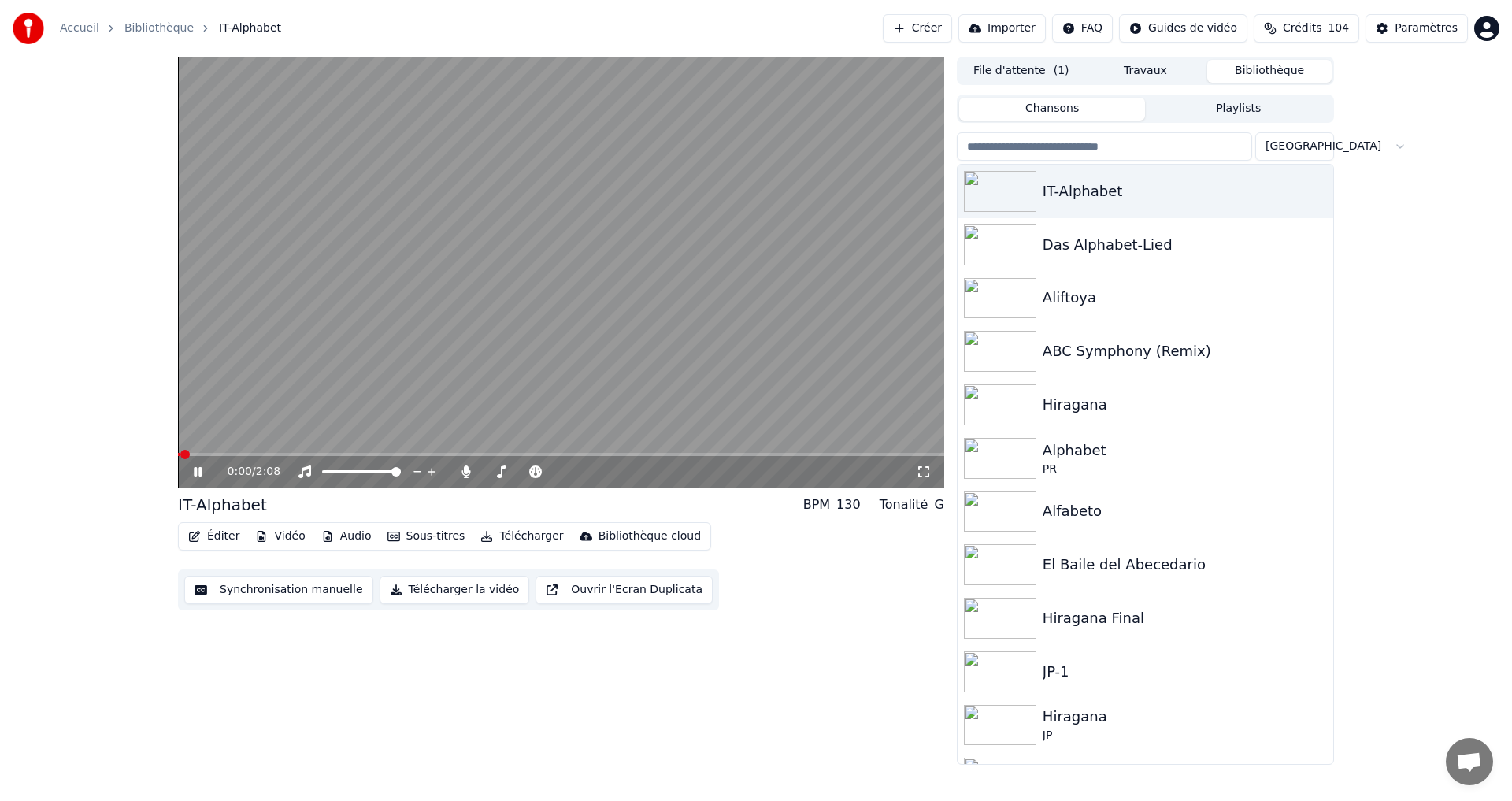
click at [280, 452] on video at bounding box center [561, 272] width 766 height 431
click at [235, 455] on span at bounding box center [561, 455] width 766 height 3
click at [195, 469] on icon at bounding box center [197, 471] width 9 height 11
click at [202, 540] on button "Éditer" at bounding box center [213, 536] width 63 height 22
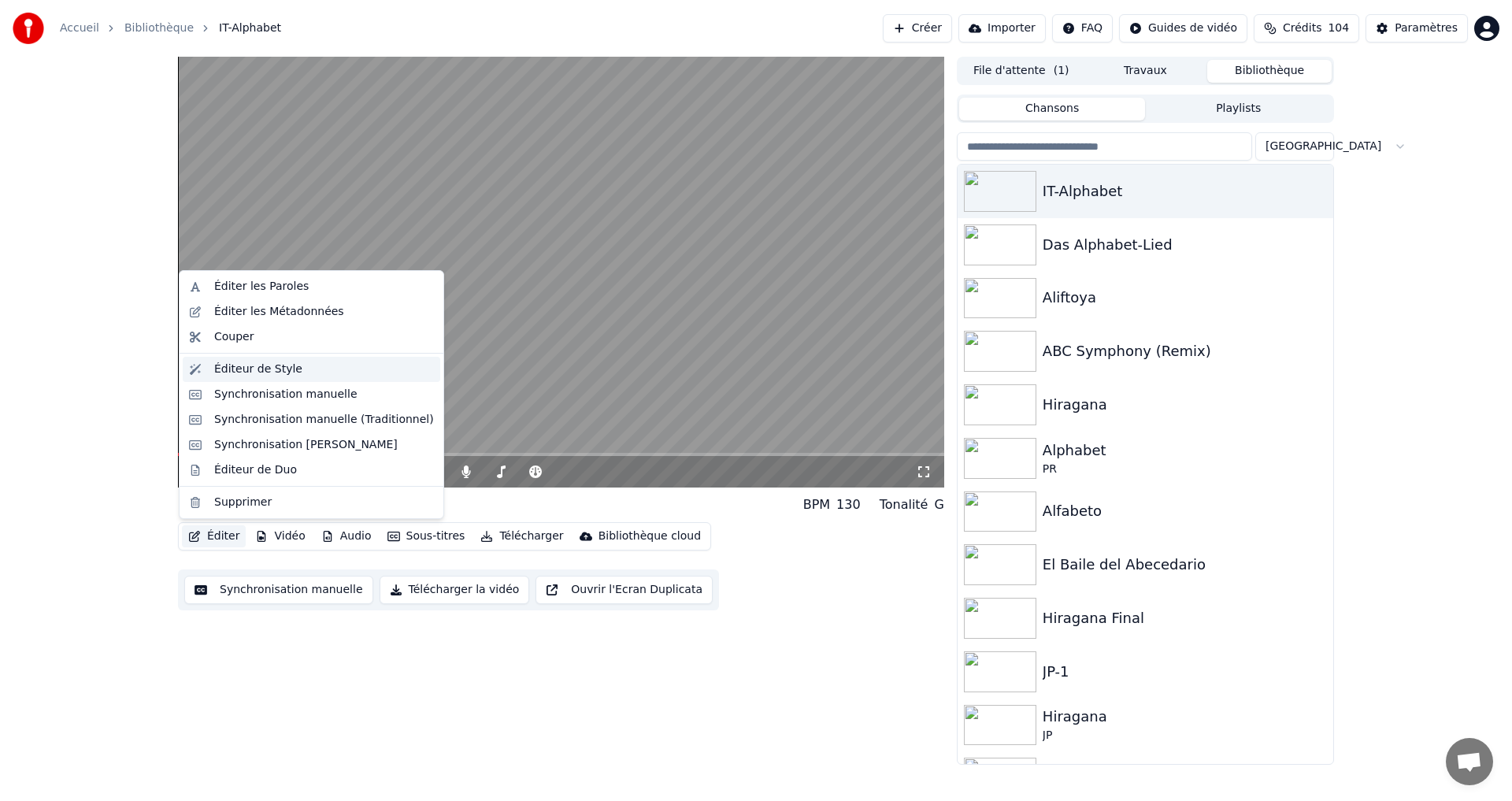
click at [257, 370] on div "Éditeur de Style" at bounding box center [258, 369] width 88 height 16
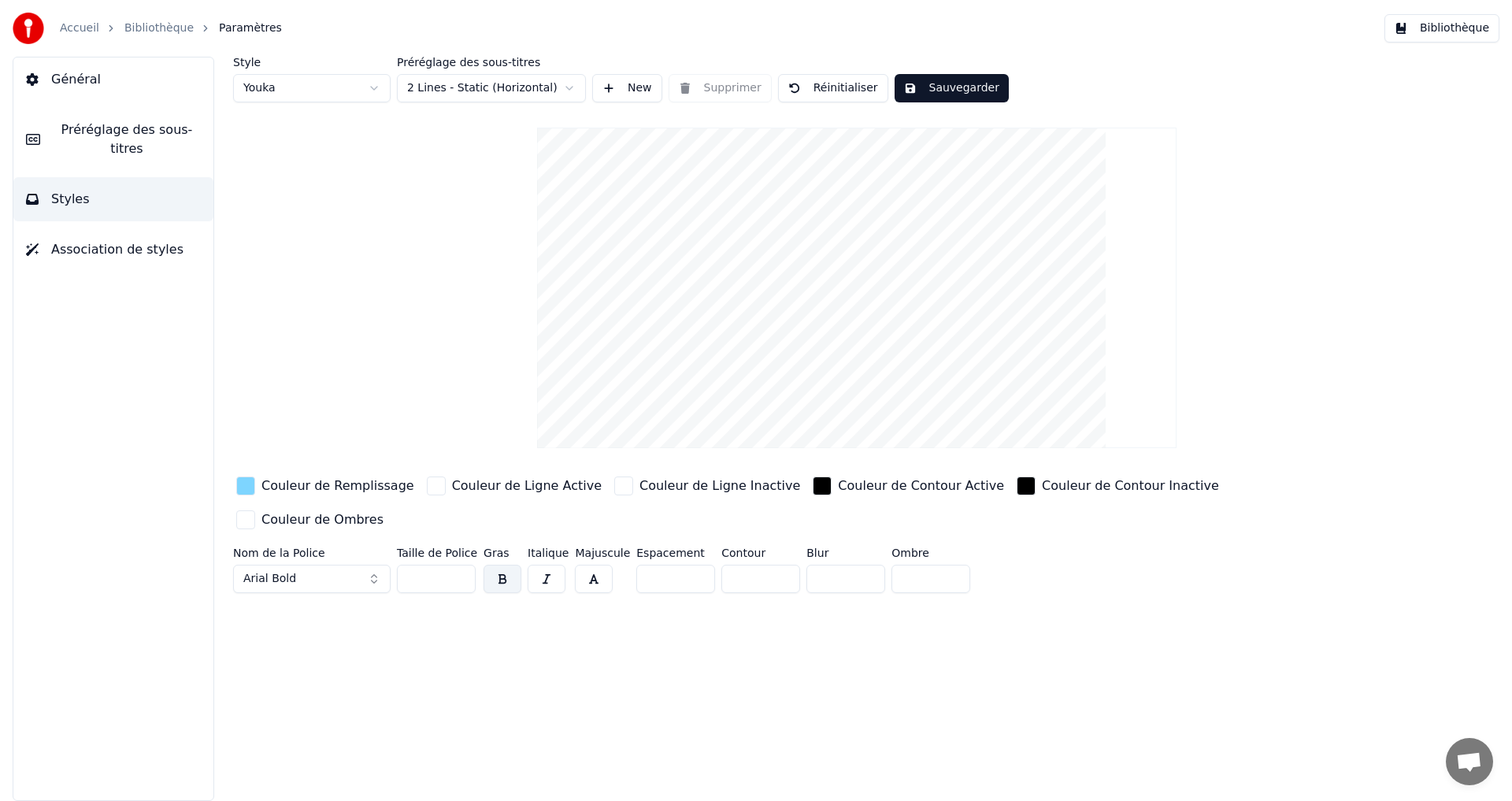
click at [246, 491] on div "button" at bounding box center [245, 486] width 19 height 19
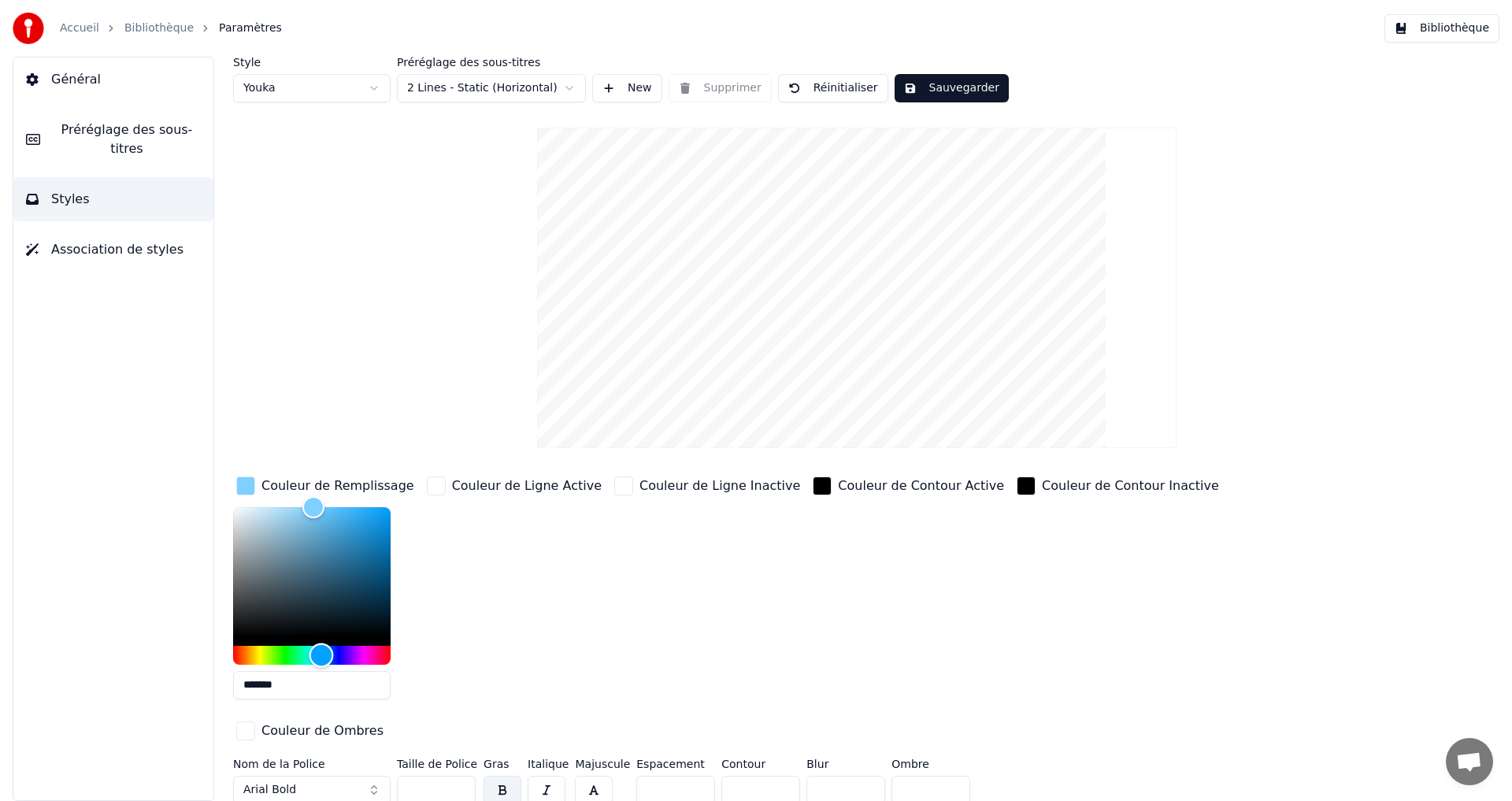
type input "*******"
click at [322, 643] on div "Hue" at bounding box center [322, 655] width 25 height 25
click at [934, 97] on button "Sauvegarder" at bounding box center [951, 89] width 114 height 29
click at [929, 88] on button "Terminé" at bounding box center [938, 89] width 87 height 29
click at [1452, 25] on button "Bibliothèque" at bounding box center [1442, 29] width 115 height 29
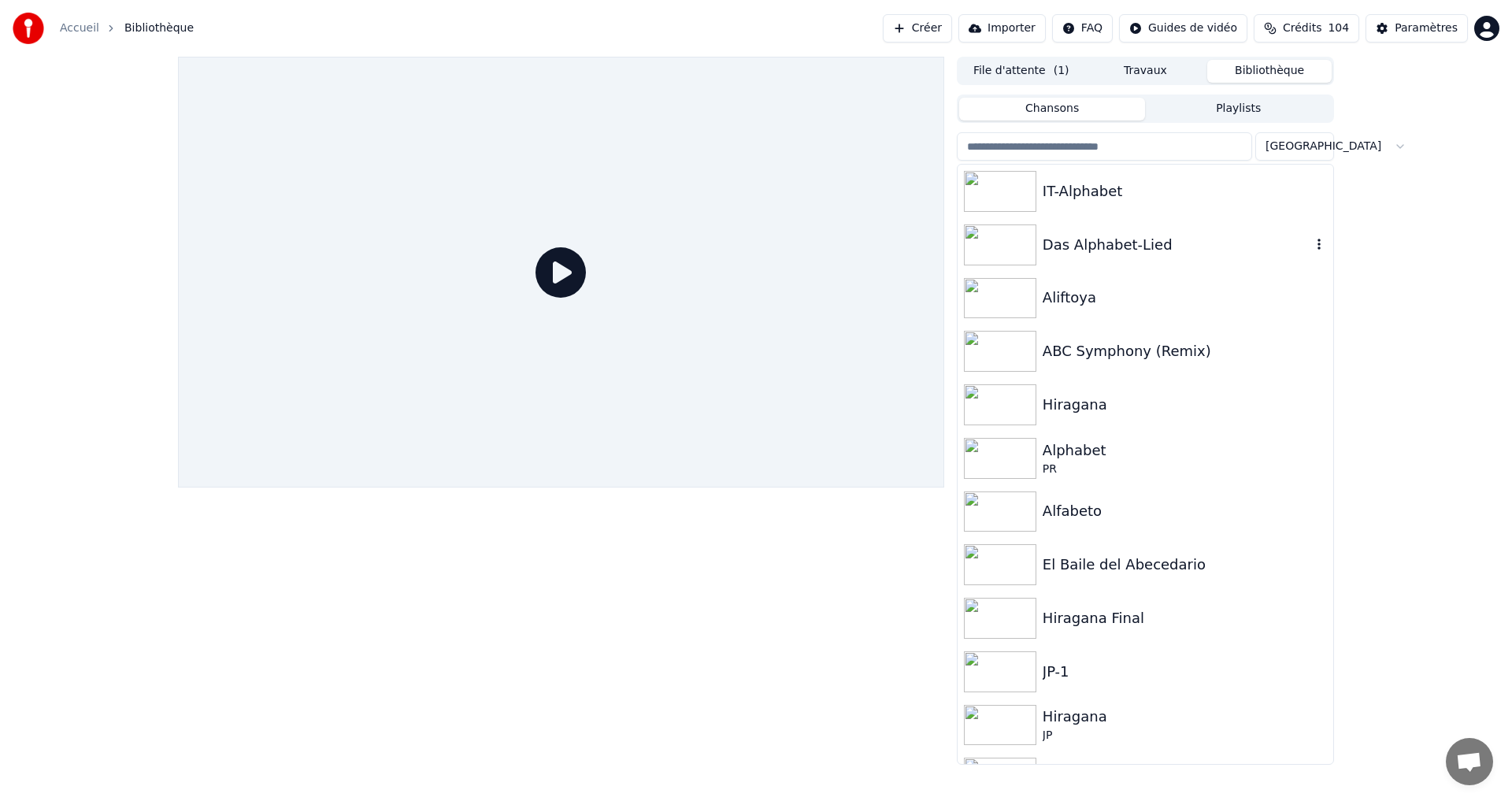
click at [1192, 194] on div "IT-Alphabet" at bounding box center [1185, 191] width 284 height 22
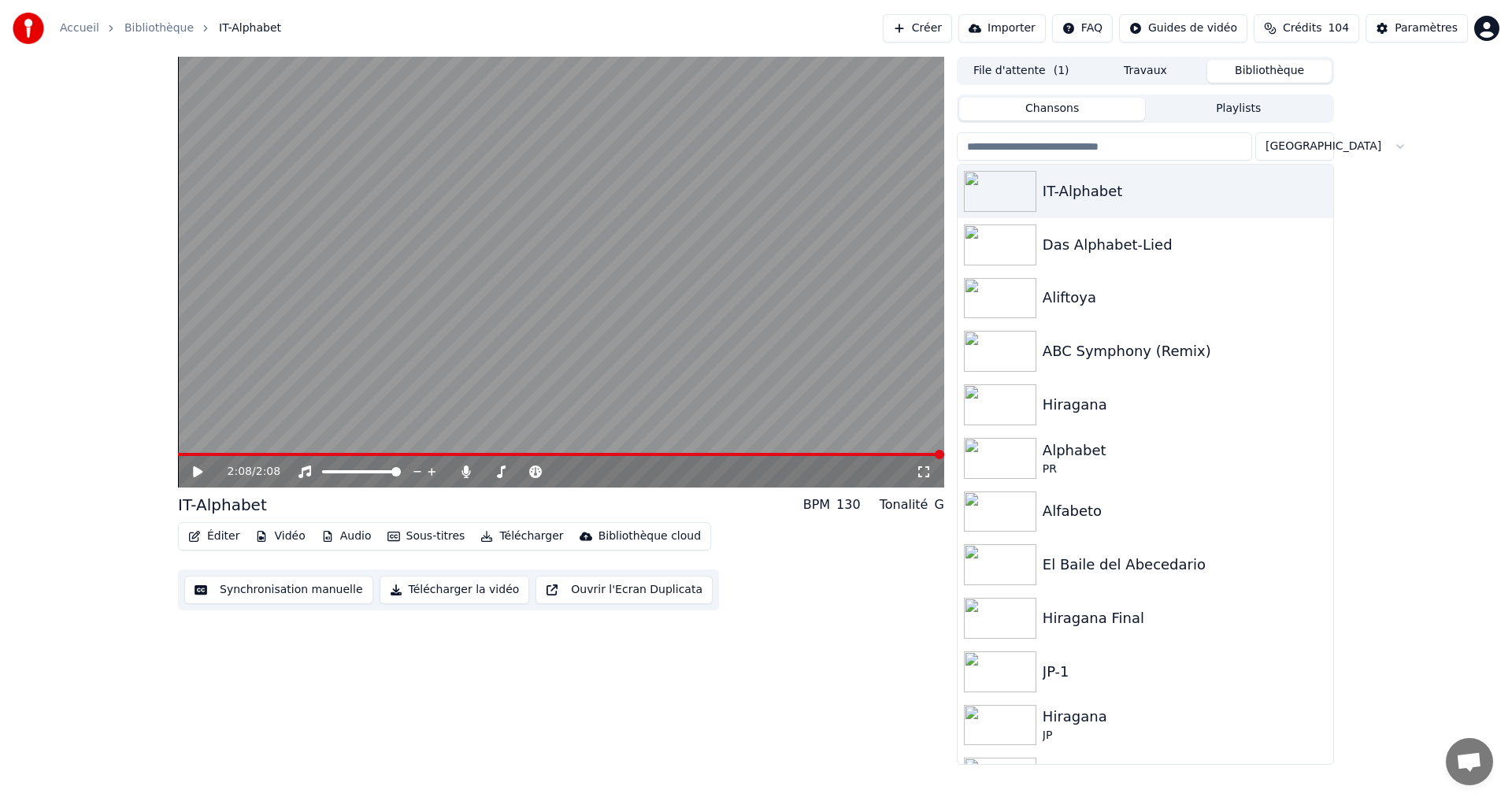
click at [191, 474] on icon at bounding box center [209, 471] width 37 height 13
click at [189, 483] on div "2:08 / 2:08" at bounding box center [561, 471] width 766 height 31
click at [203, 468] on icon at bounding box center [209, 471] width 37 height 13
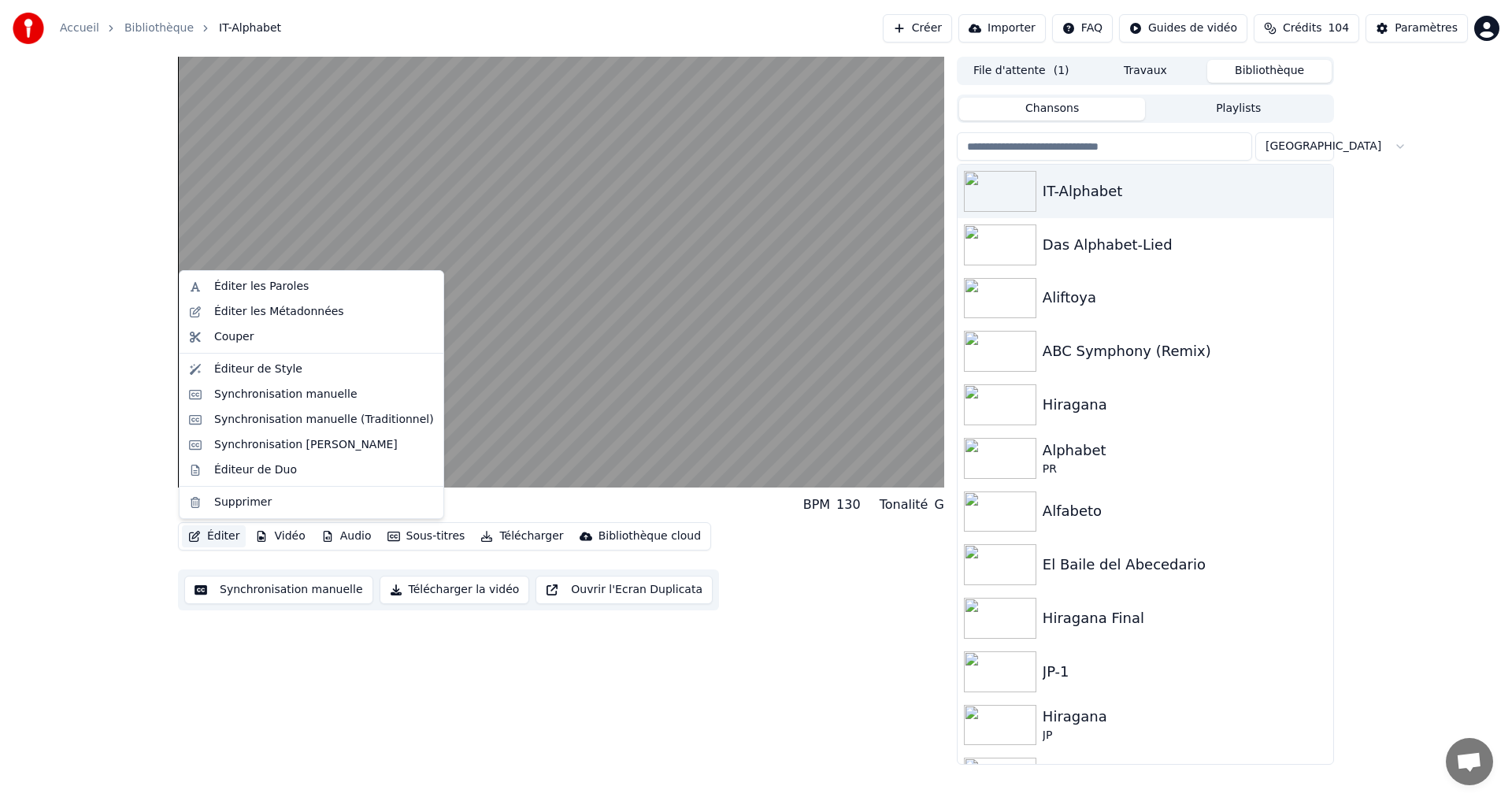
click at [218, 531] on button "Éditer" at bounding box center [213, 536] width 63 height 22
click at [281, 370] on div "Éditeur de Style" at bounding box center [258, 369] width 88 height 16
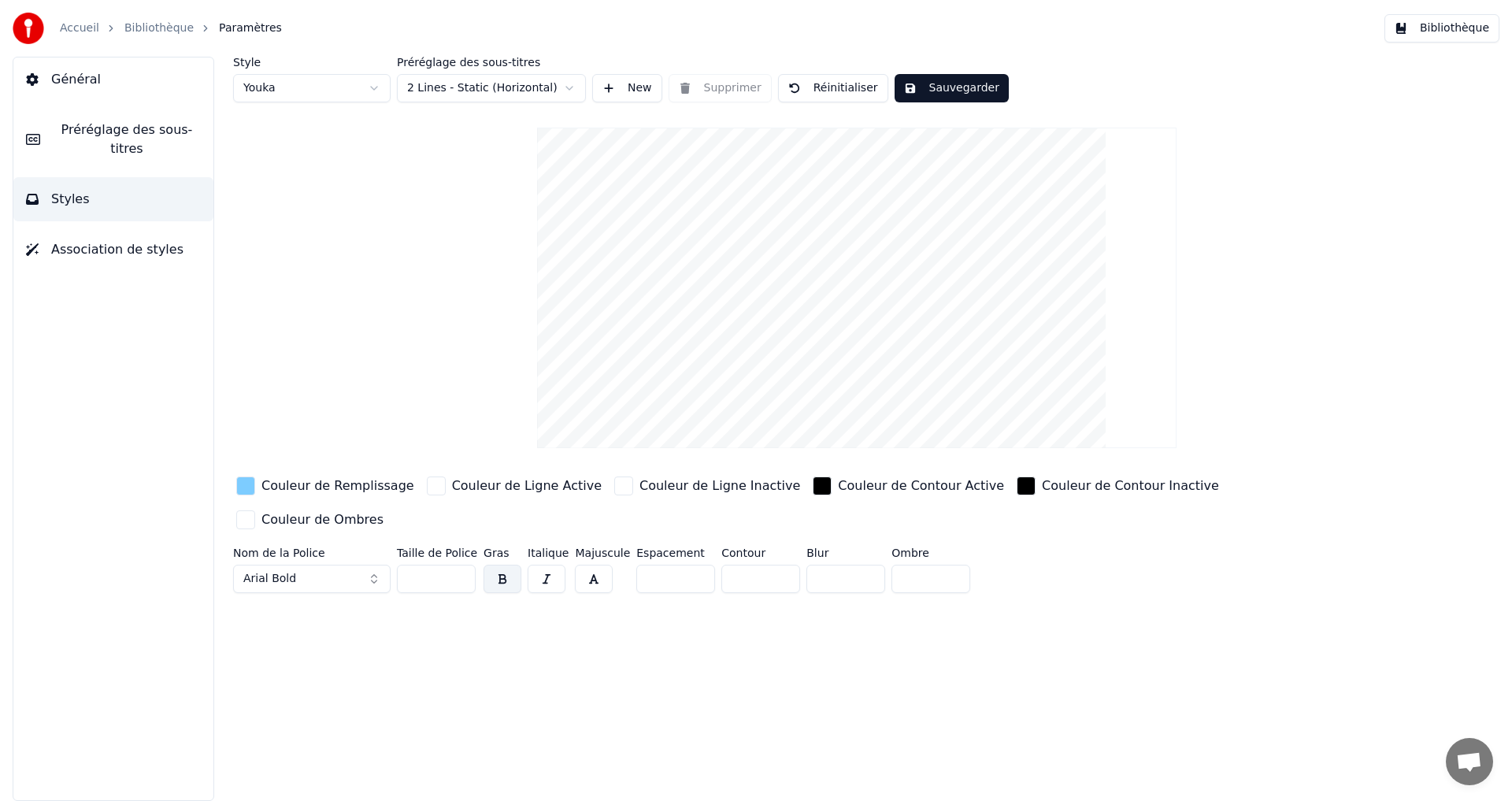
click at [252, 485] on div "button" at bounding box center [245, 486] width 19 height 19
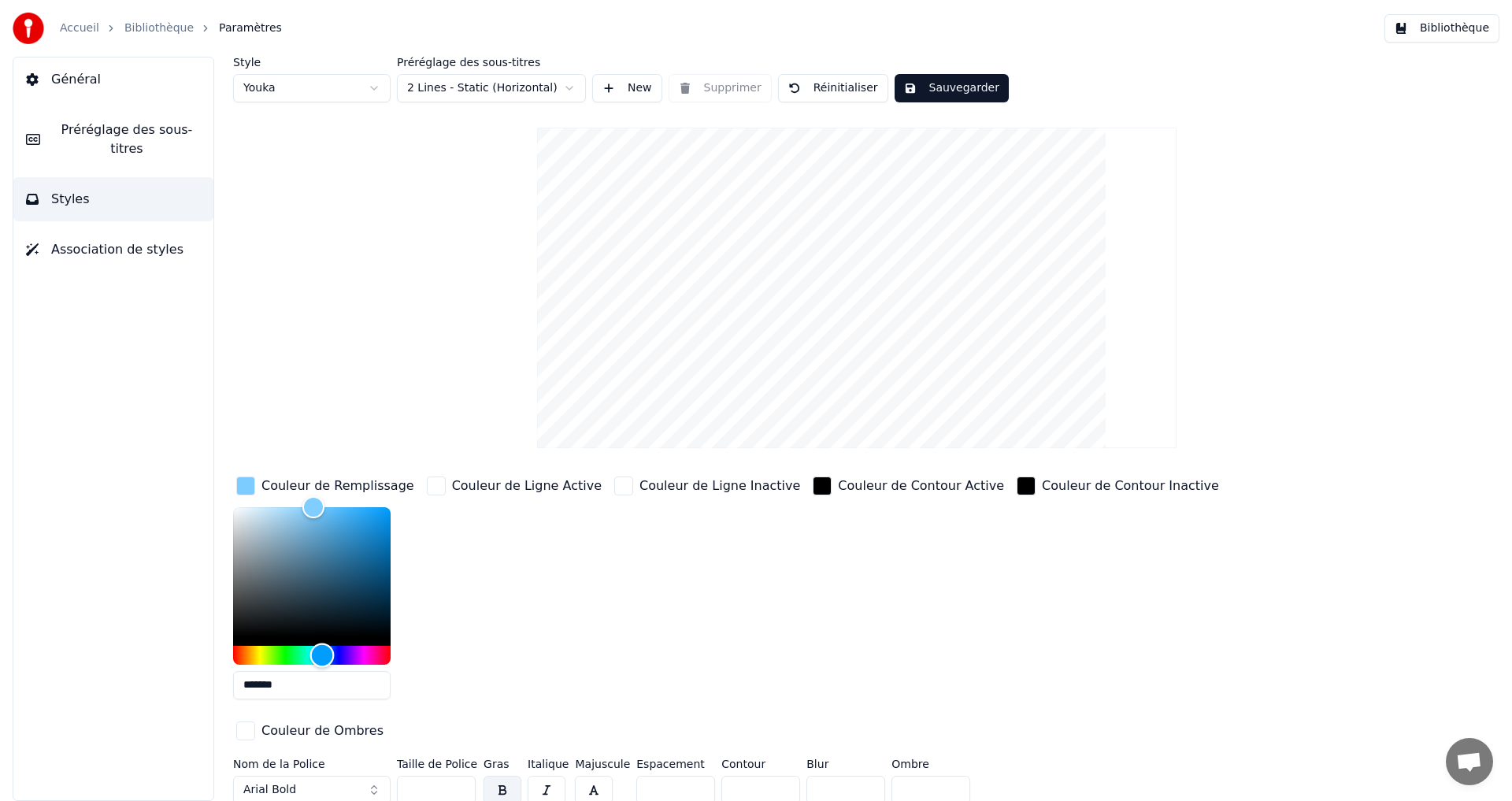
type input "*******"
drag, startPoint x: 320, startPoint y: 649, endPoint x: 320, endPoint y: 639, distance: 10.0
click at [320, 639] on div at bounding box center [312, 586] width 157 height 157
click at [941, 74] on div "Style Youka Préréglage des sous-titres 2 Lines - Static (Horizontal) New Suppri…" at bounding box center [857, 80] width 1247 height 46
click at [939, 77] on button "Sauvegarder" at bounding box center [951, 89] width 114 height 29
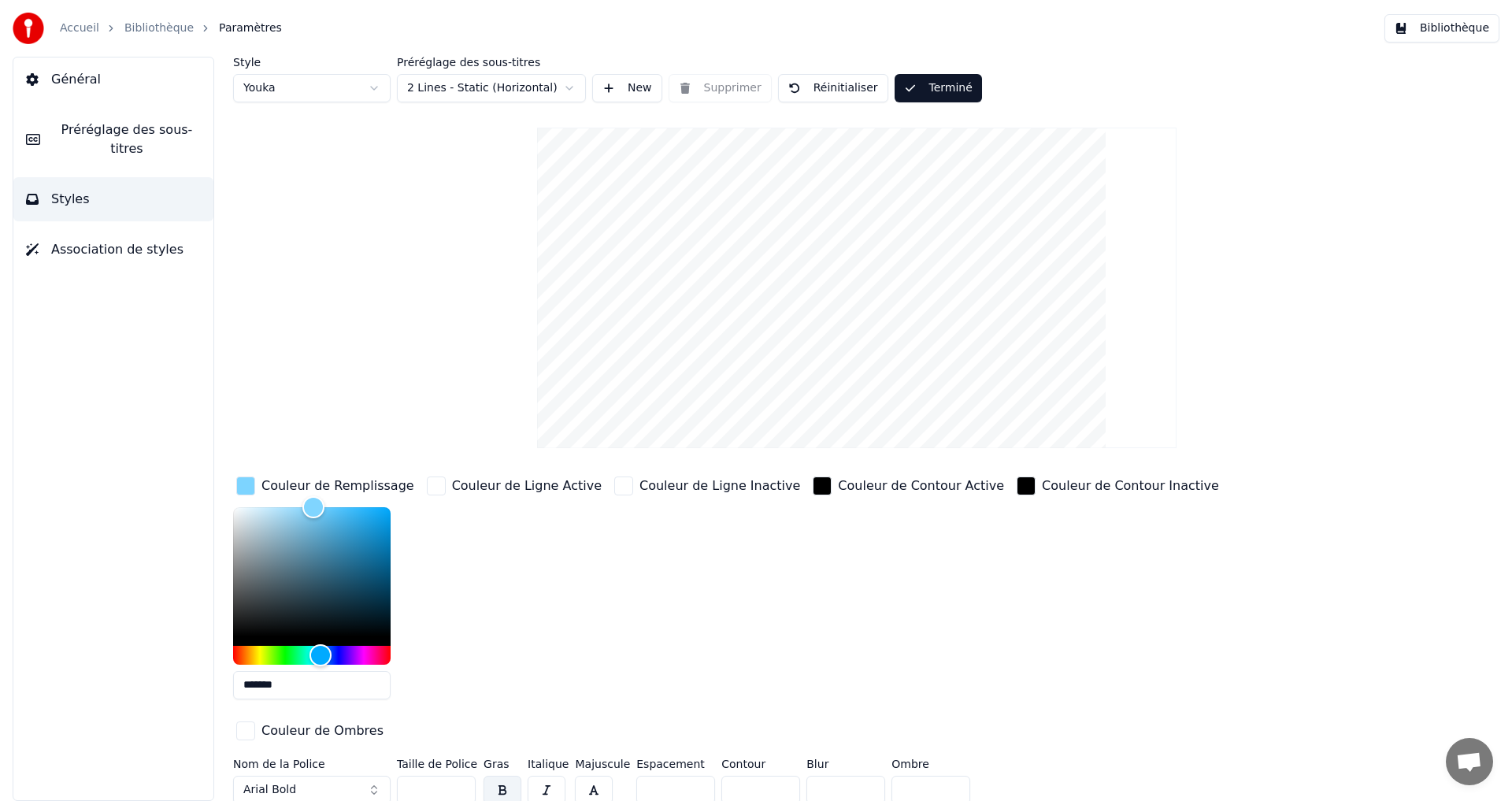
click at [961, 85] on button "Terminé" at bounding box center [938, 89] width 87 height 29
click at [1420, 32] on button "Bibliothèque" at bounding box center [1442, 29] width 115 height 29
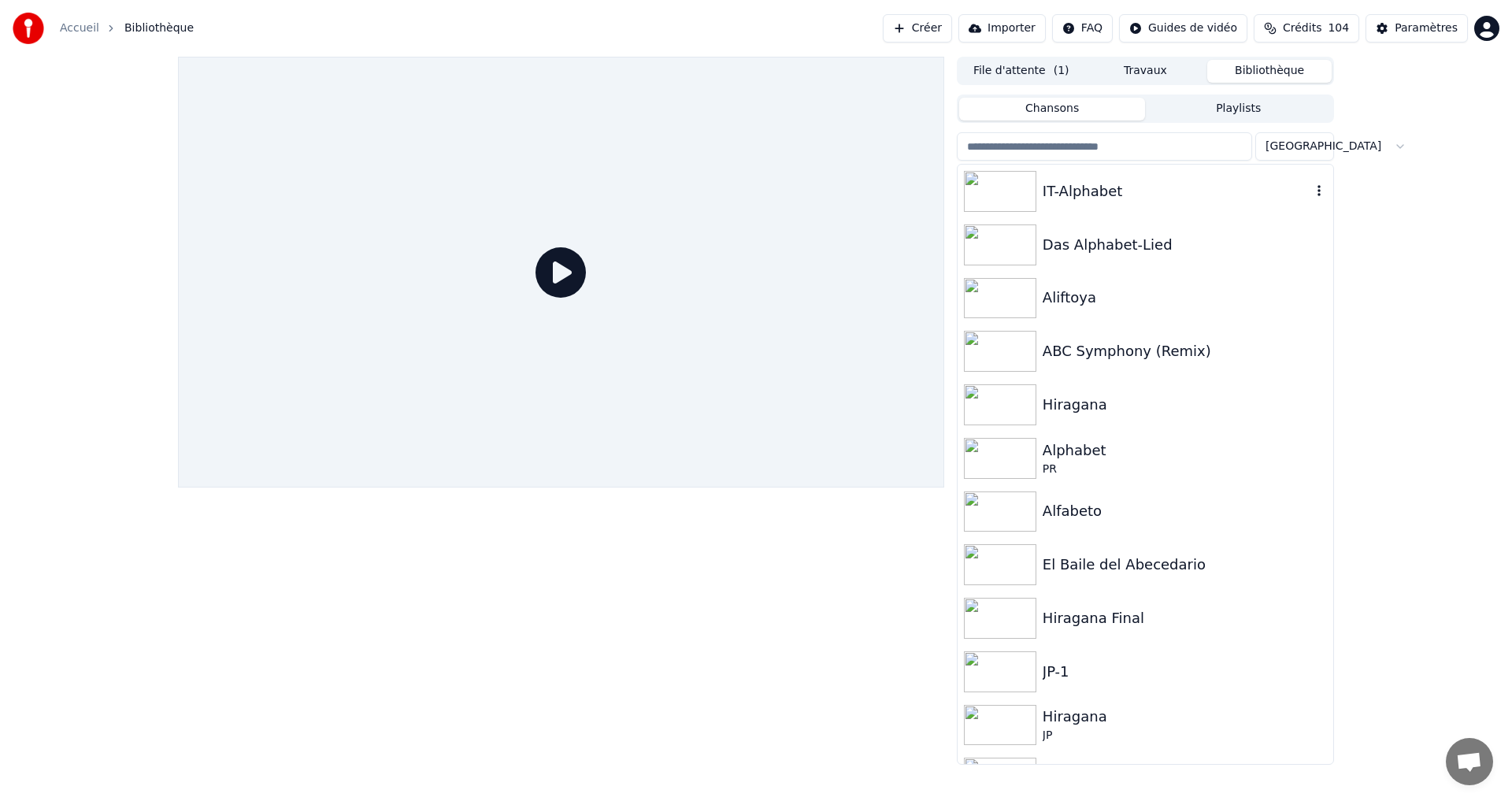
click at [1224, 202] on div "IT-Alphabet" at bounding box center [1146, 191] width 375 height 53
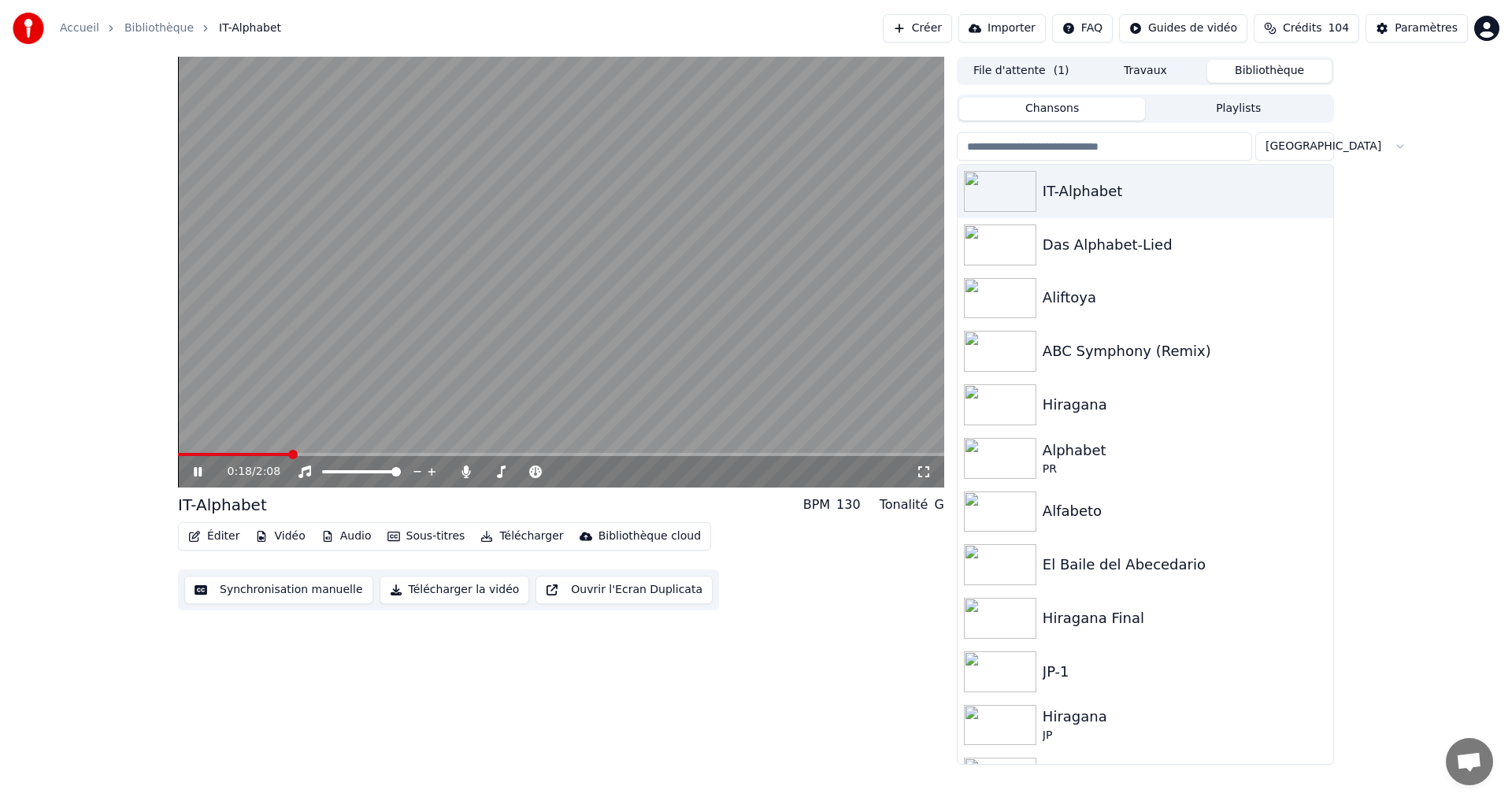
click at [197, 464] on div "0:18 / 2:08" at bounding box center [561, 472] width 753 height 16
click at [208, 529] on button "Éditer" at bounding box center [213, 536] width 63 height 22
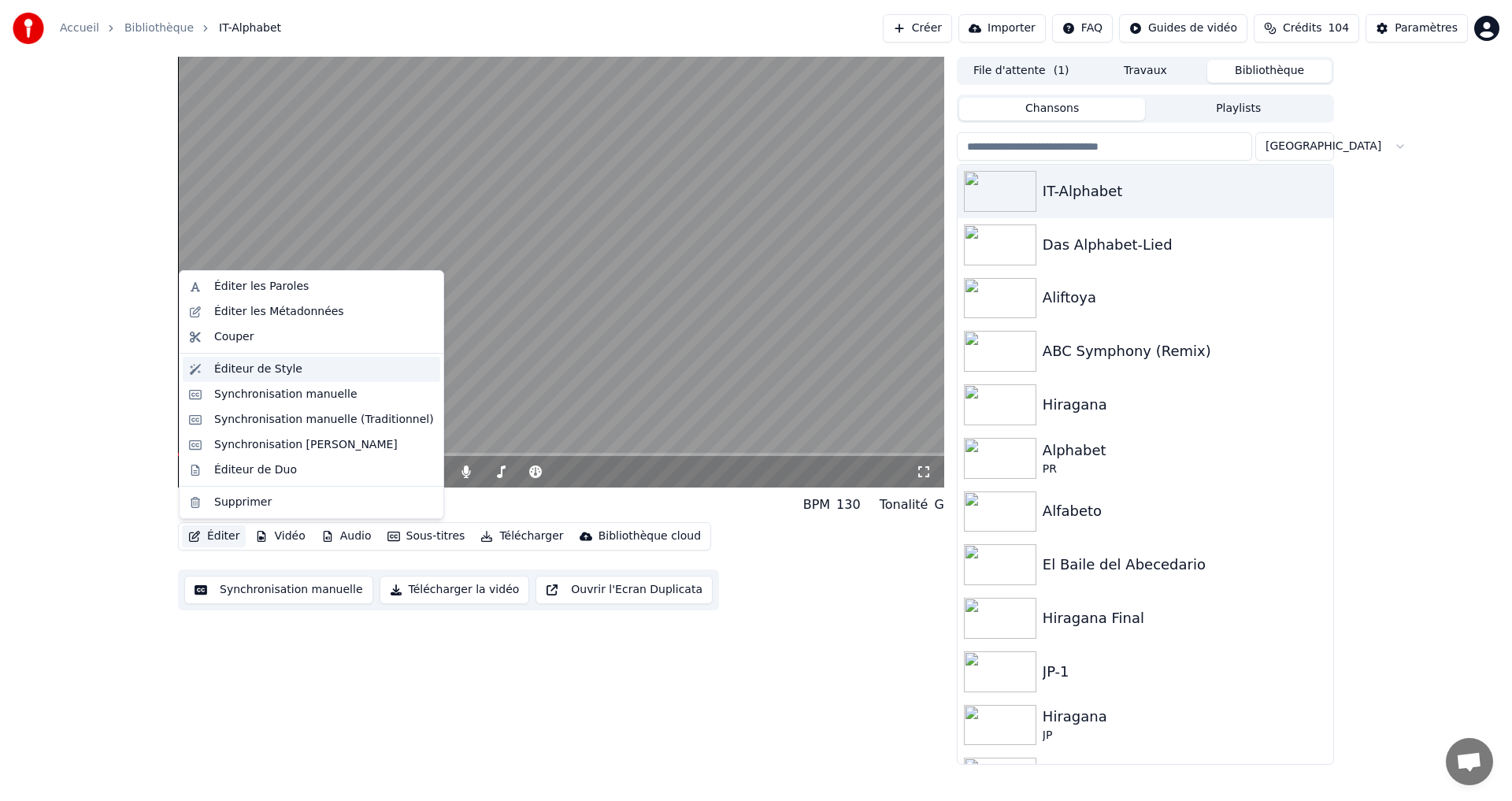
click at [251, 365] on div "Éditeur de Style" at bounding box center [258, 369] width 88 height 16
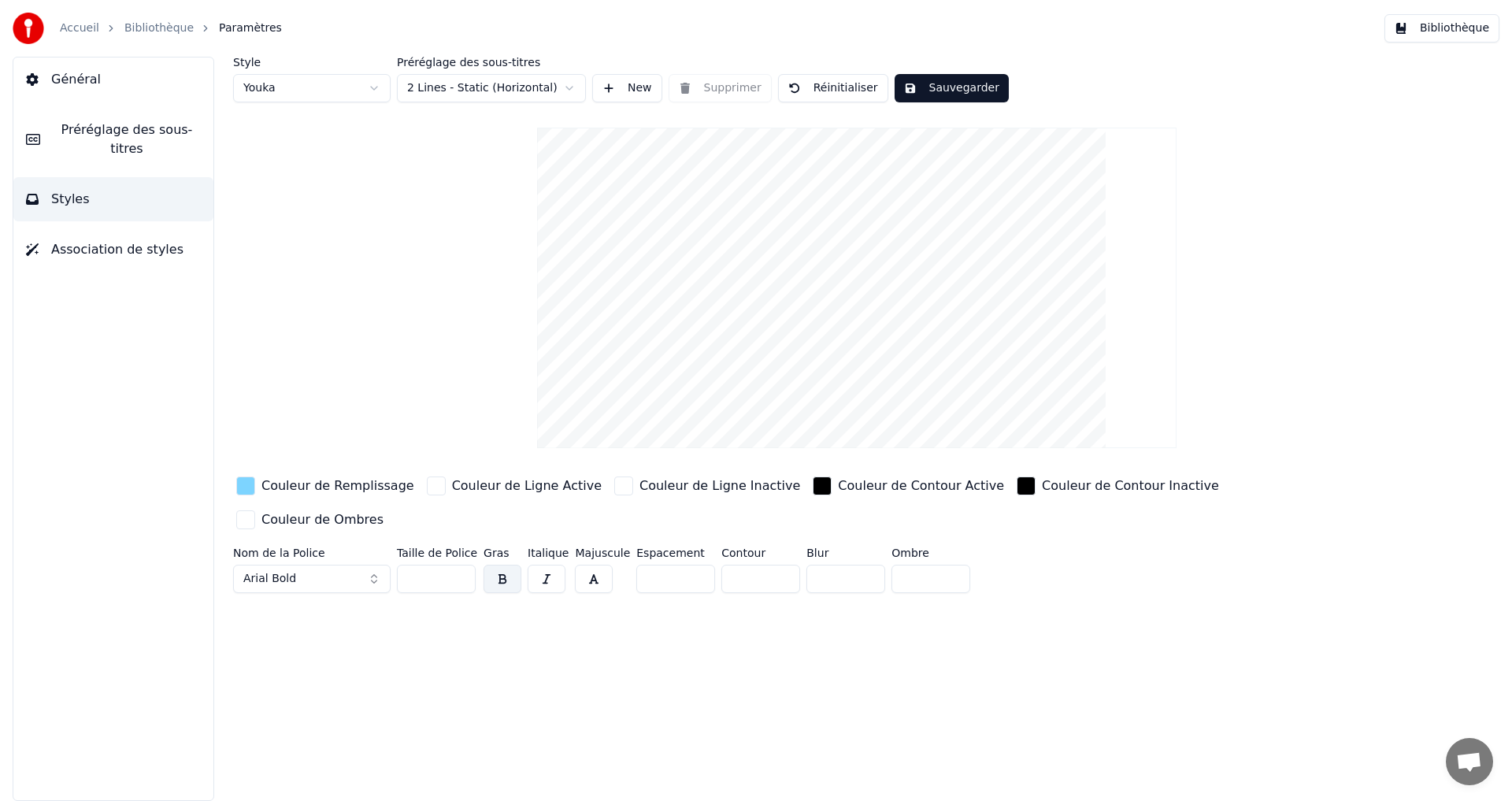
click at [247, 493] on div "button" at bounding box center [245, 486] width 19 height 19
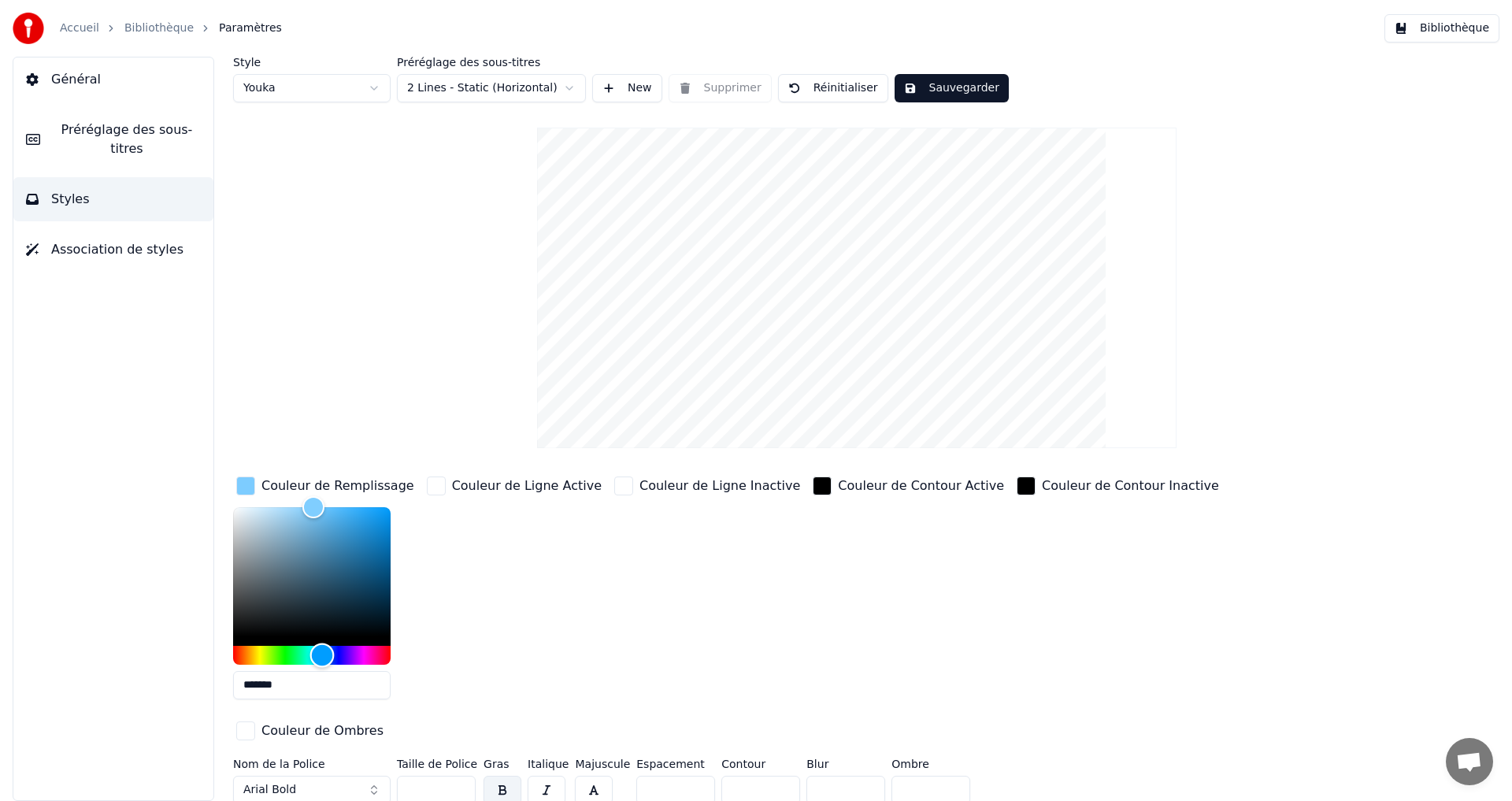
click at [322, 643] on div "Hue" at bounding box center [322, 655] width 25 height 25
type input "*******"
drag, startPoint x: 311, startPoint y: 510, endPoint x: 304, endPoint y: 484, distance: 26.9
click at [304, 484] on div "Couleur de Remplissage *******" at bounding box center [326, 593] width 184 height 239
click at [933, 85] on button "Sauvegarder" at bounding box center [951, 89] width 114 height 29
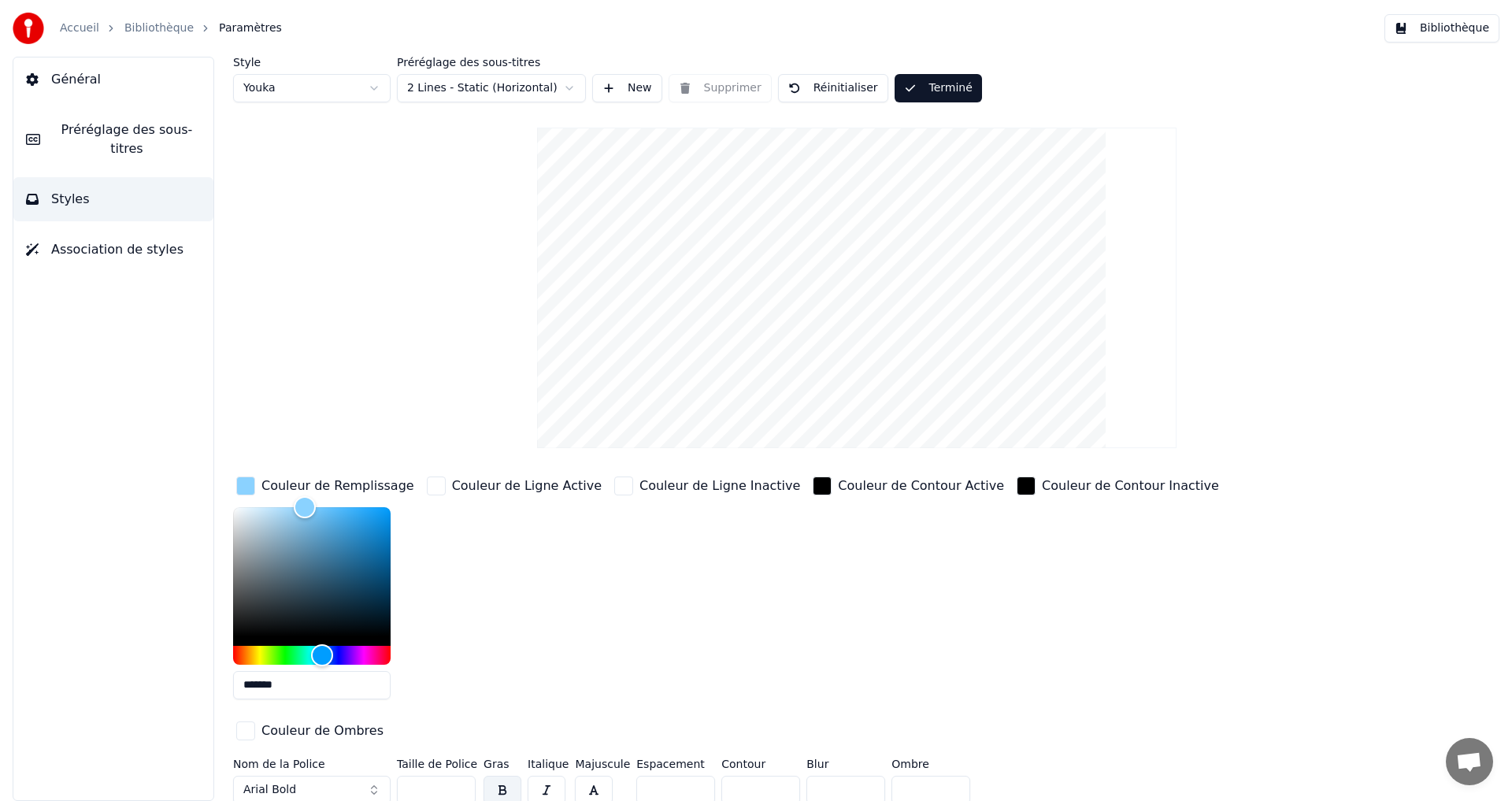
click at [940, 86] on button "Terminé" at bounding box center [938, 89] width 87 height 29
click at [1464, 29] on button "Bibliothèque" at bounding box center [1442, 29] width 115 height 29
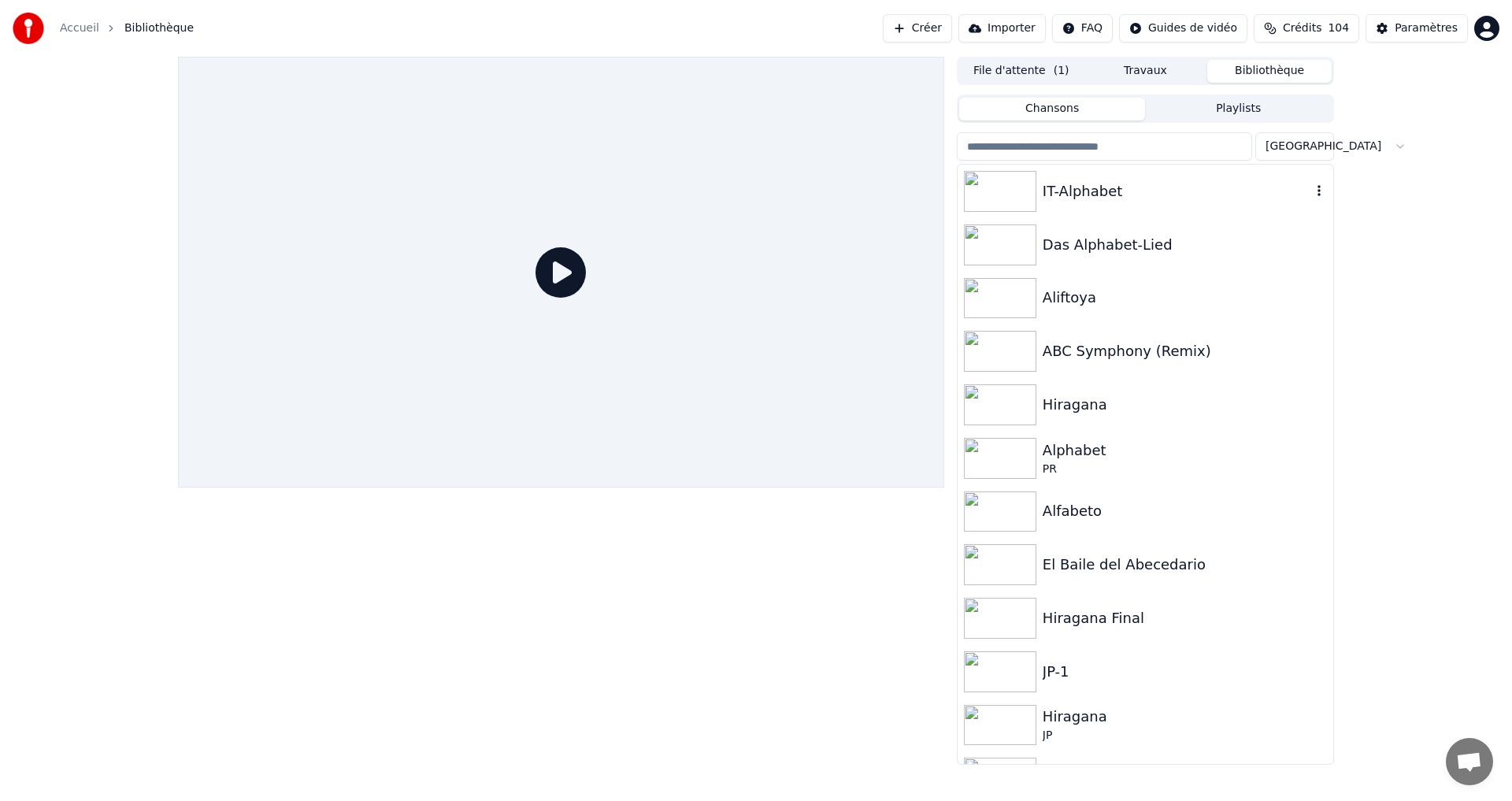
click at [1218, 200] on div "IT-Alphabet" at bounding box center [1177, 191] width 269 height 22
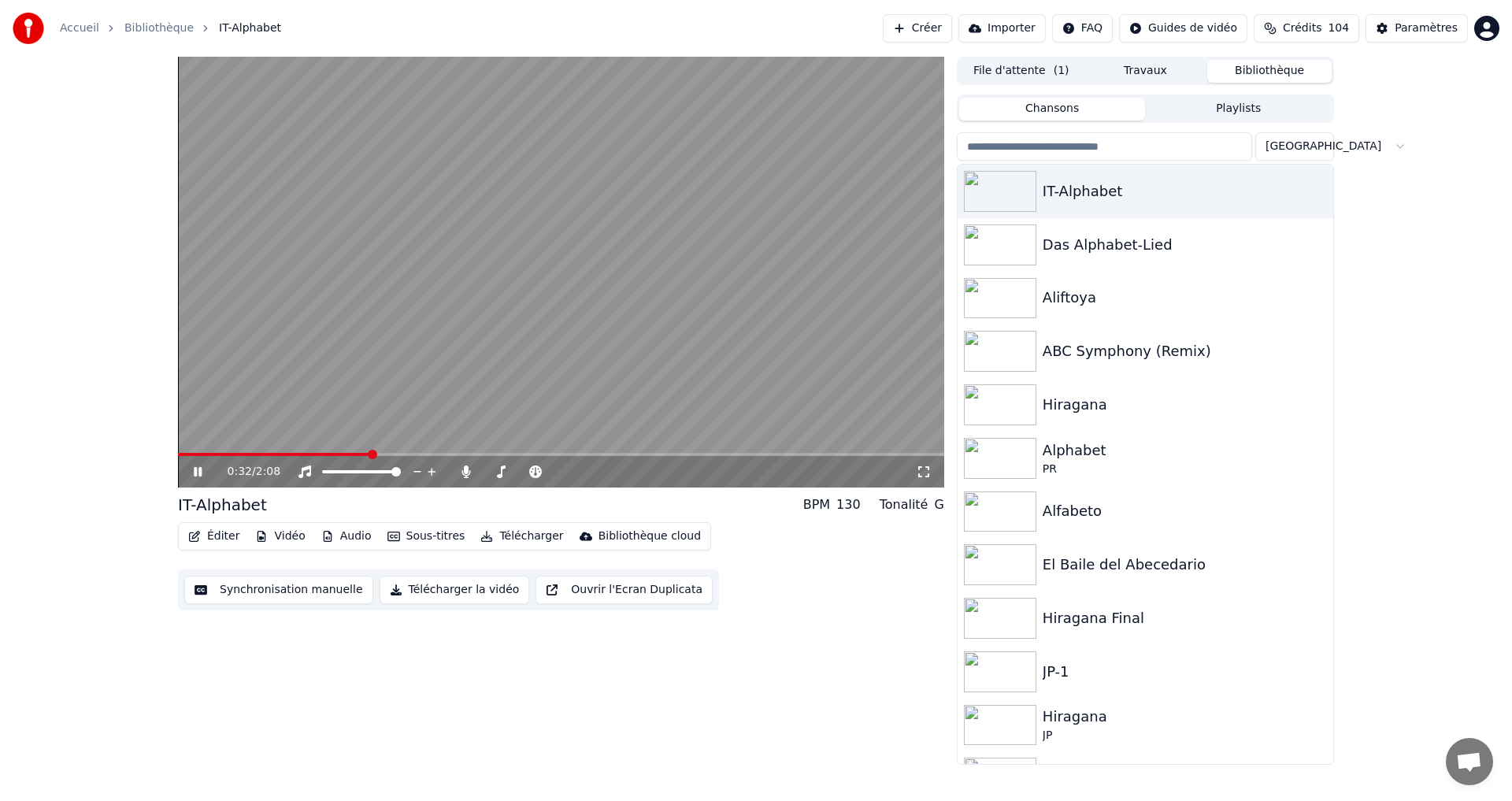
click at [200, 474] on icon at bounding box center [197, 471] width 8 height 9
click at [205, 537] on button "Éditer" at bounding box center [213, 536] width 63 height 22
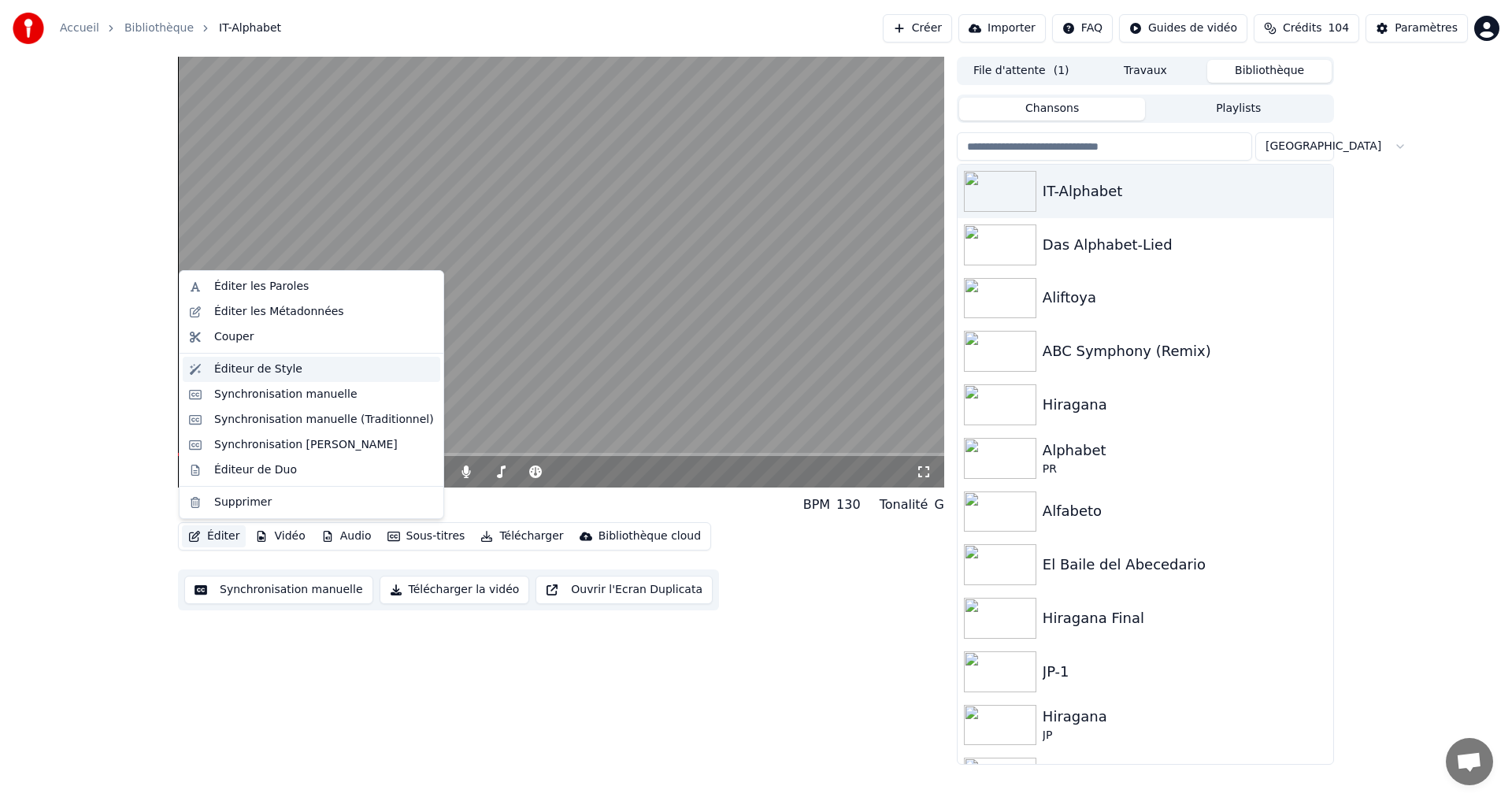
click at [263, 370] on div "Éditeur de Style" at bounding box center [258, 369] width 88 height 16
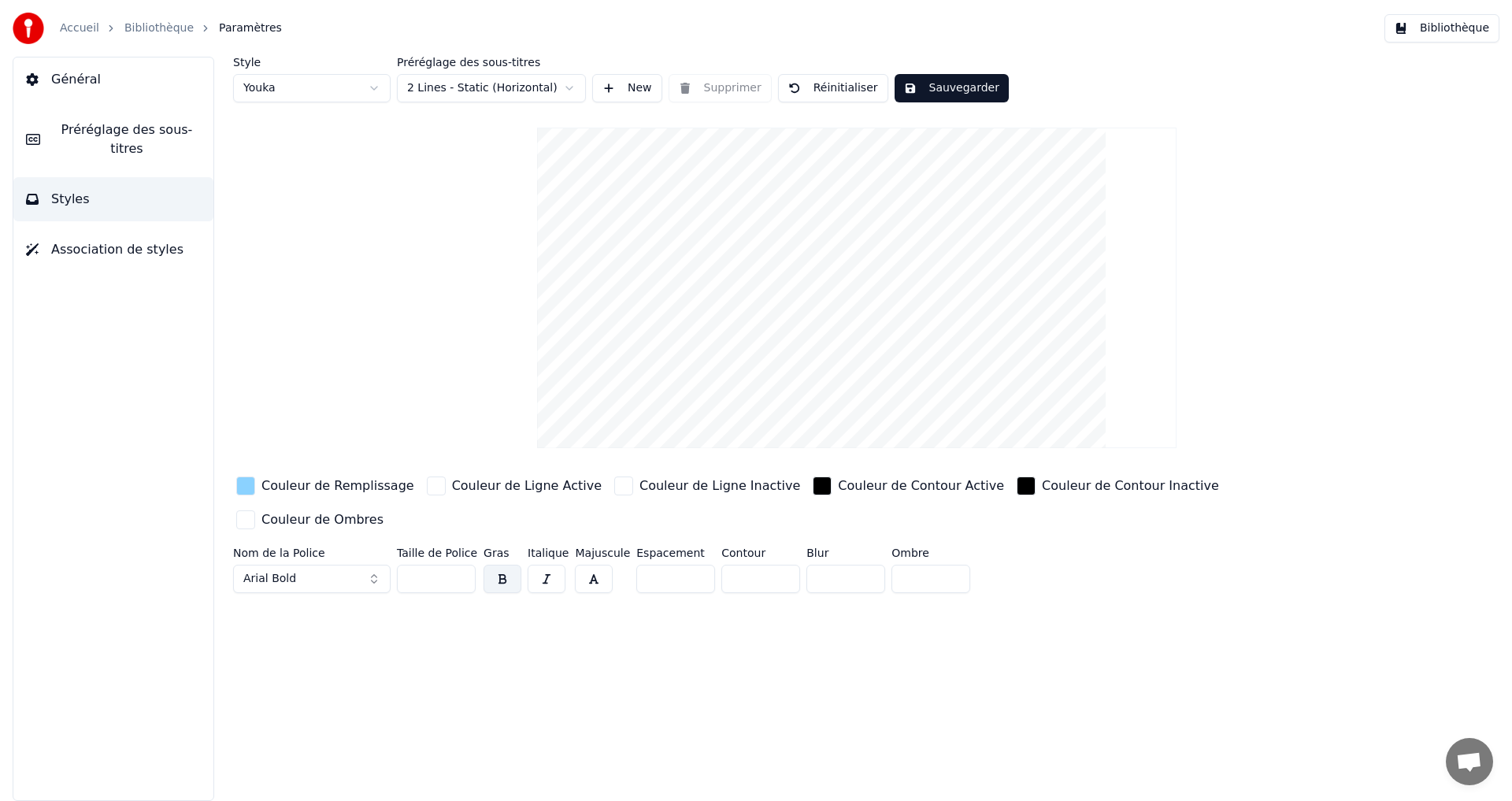
click at [246, 488] on div "button" at bounding box center [245, 486] width 19 height 19
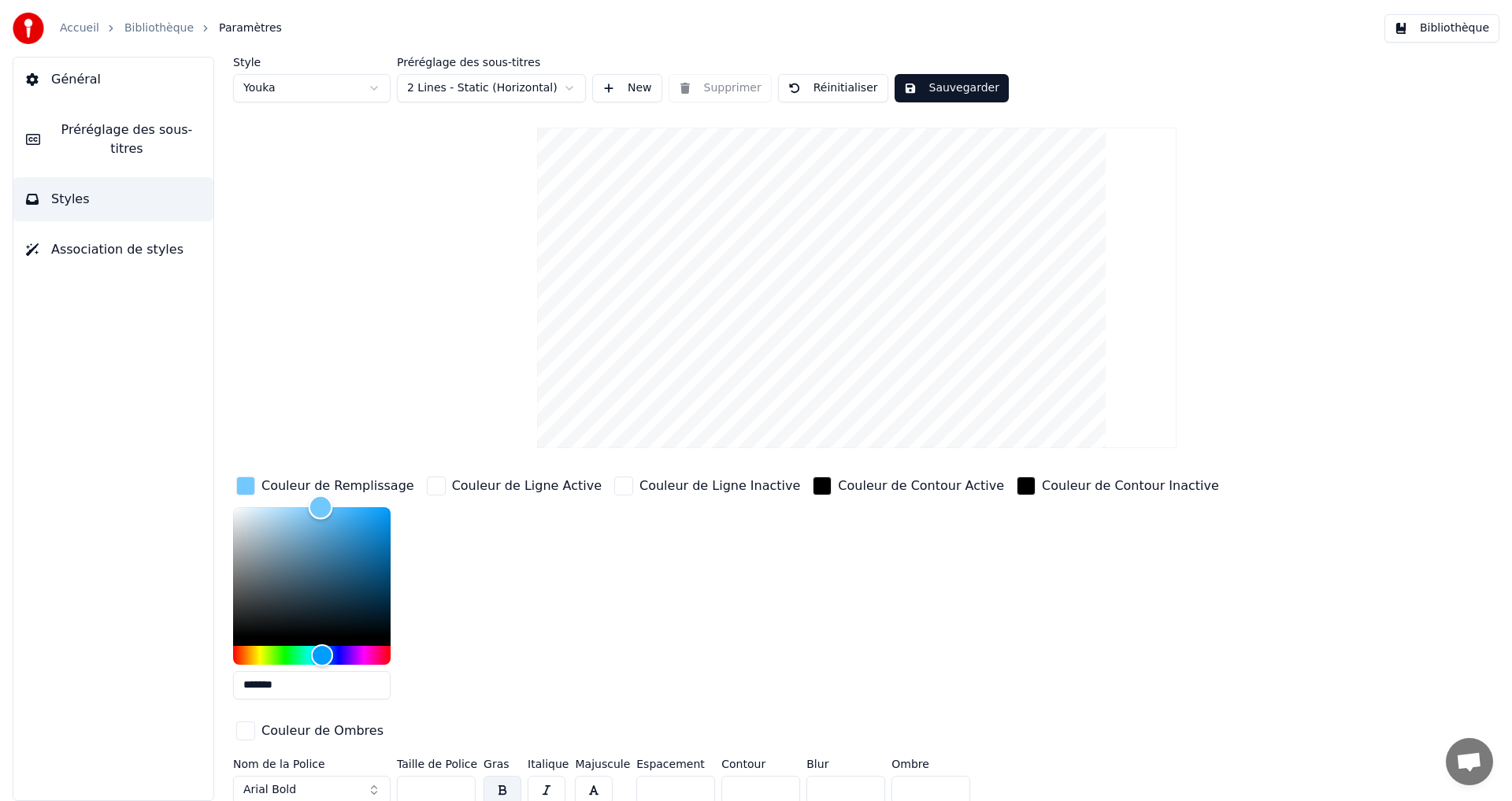
click at [320, 497] on div "Color" at bounding box center [320, 507] width 25 height 25
type input "*******"
click at [320, 637] on div at bounding box center [312, 586] width 157 height 157
drag, startPoint x: 964, startPoint y: 81, endPoint x: 969, endPoint y: 69, distance: 13.0
click at [967, 87] on button "Sauvegarder" at bounding box center [951, 89] width 114 height 29
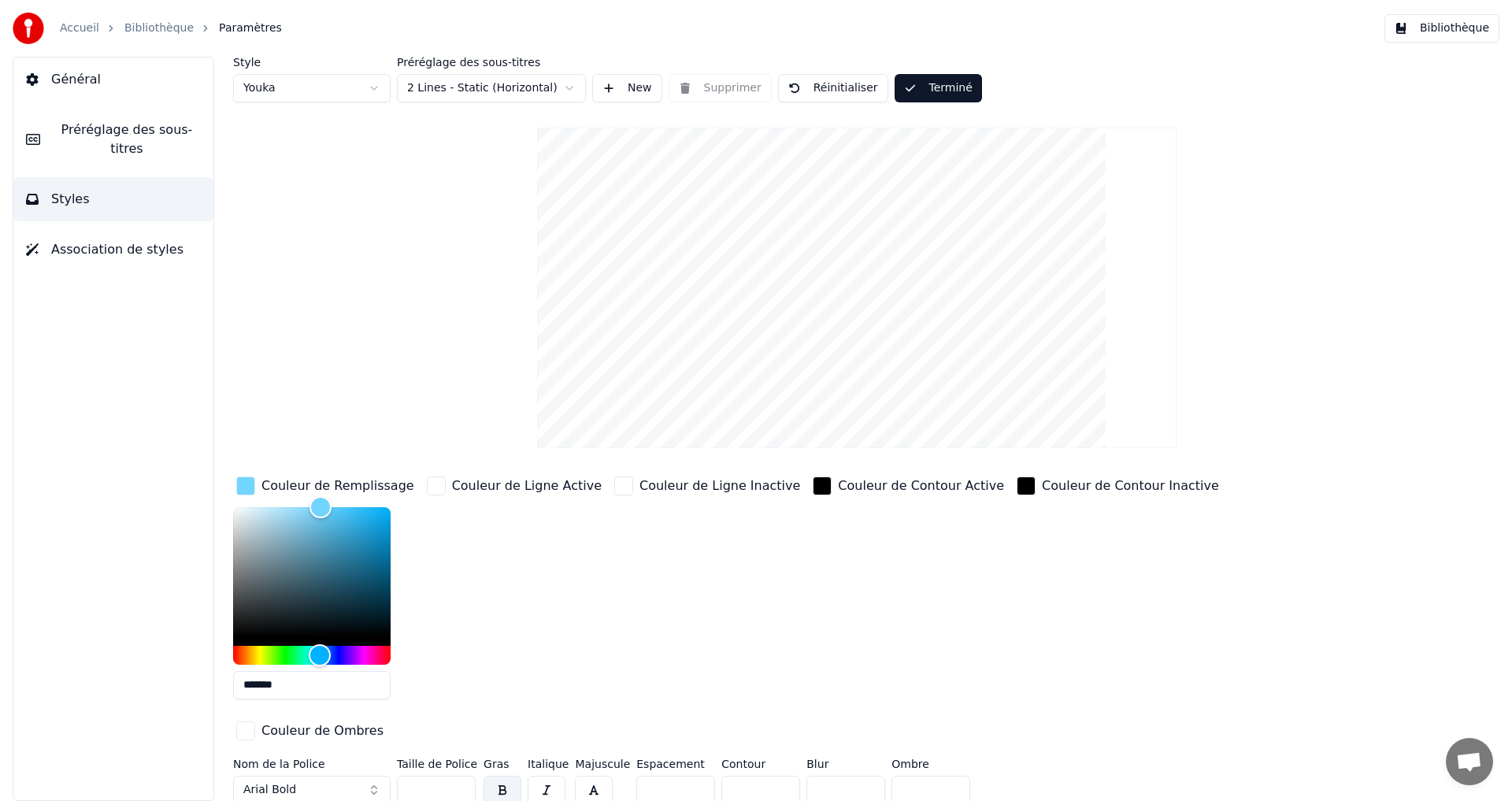
click at [921, 98] on button "Terminé" at bounding box center [938, 89] width 87 height 29
click at [945, 84] on button "Terminé" at bounding box center [938, 89] width 87 height 29
click at [1428, 36] on button "Bibliothèque" at bounding box center [1442, 29] width 115 height 29
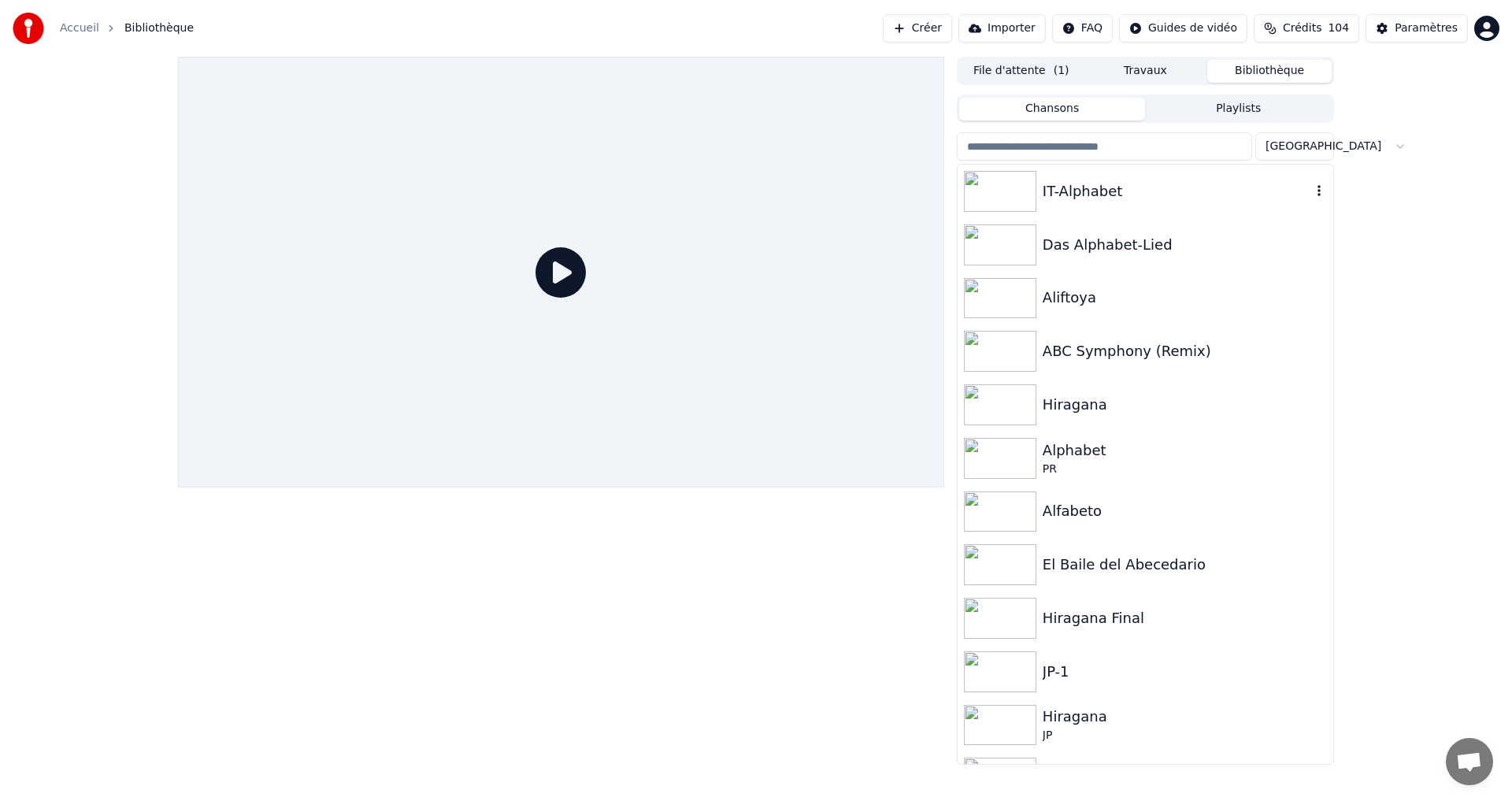
click at [1141, 191] on div "IT-Alphabet" at bounding box center [1177, 191] width 269 height 22
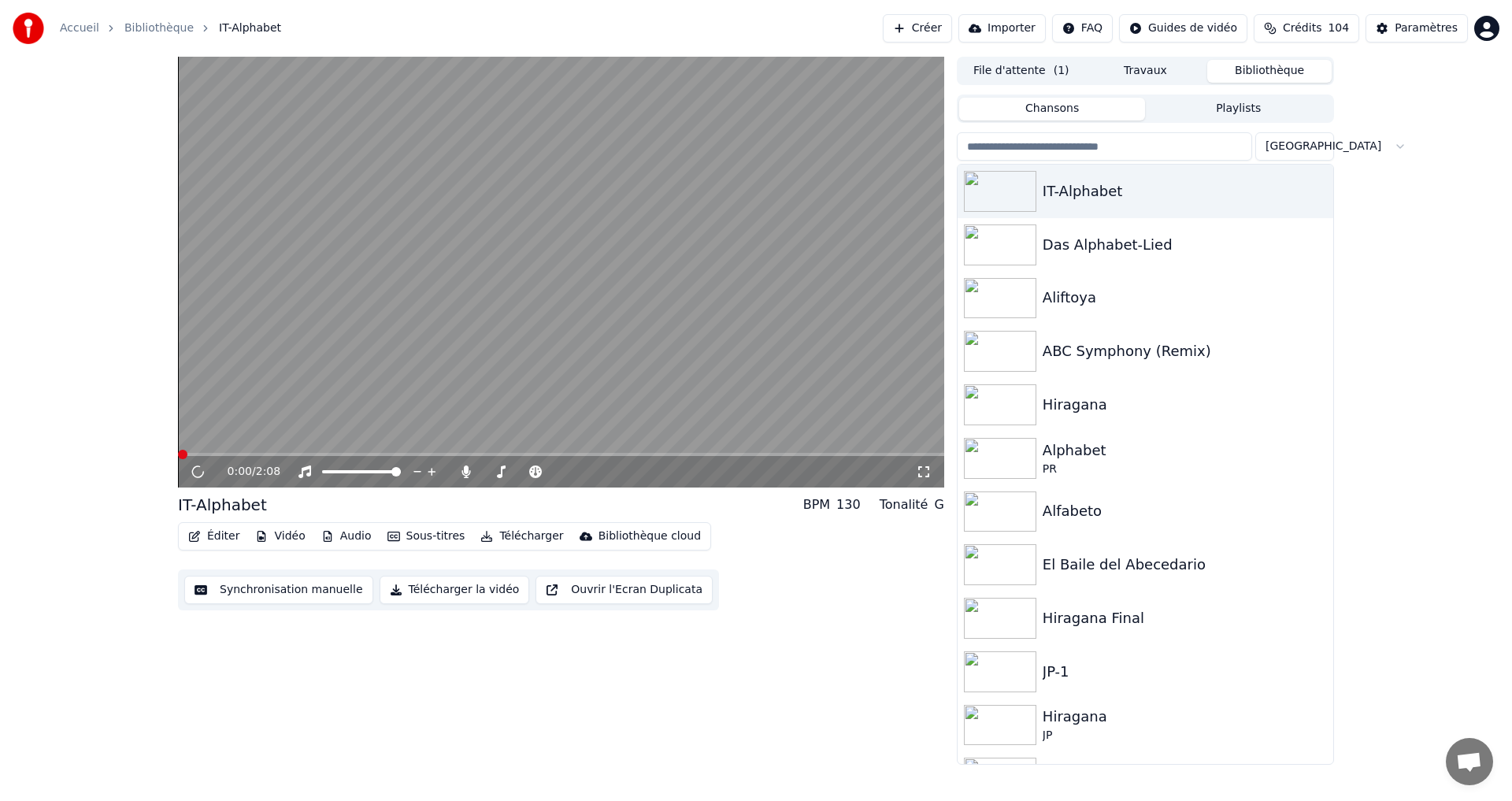
click at [310, 455] on span at bounding box center [561, 455] width 766 height 3
click at [190, 479] on div "0:22 / 2:08" at bounding box center [561, 472] width 753 height 16
click at [190, 475] on icon at bounding box center [209, 471] width 37 height 13
click at [194, 475] on icon at bounding box center [197, 471] width 9 height 11
click at [277, 537] on button "Vidéo" at bounding box center [280, 536] width 63 height 22
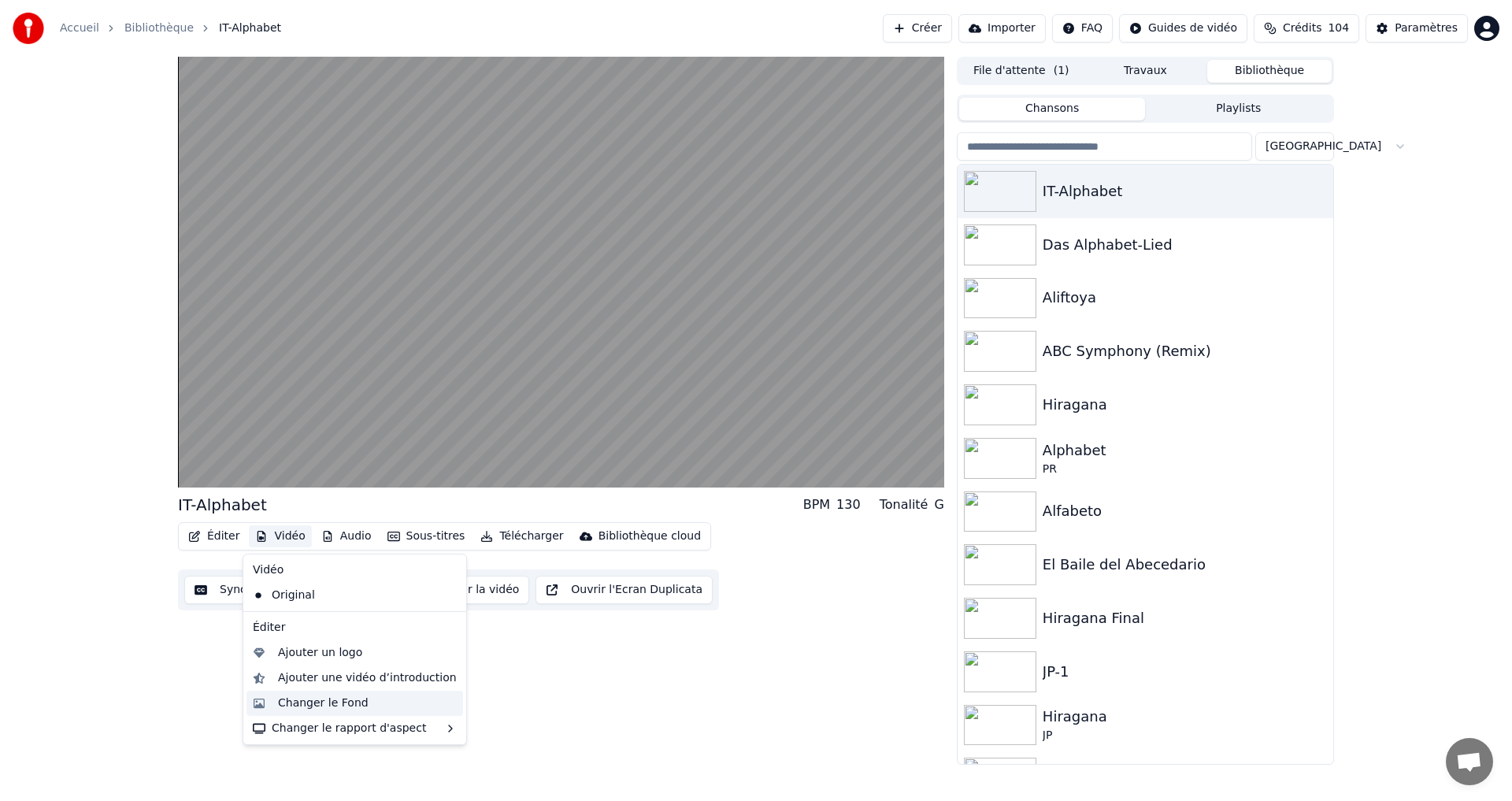
click at [302, 704] on div "Changer le Fond" at bounding box center [323, 703] width 90 height 16
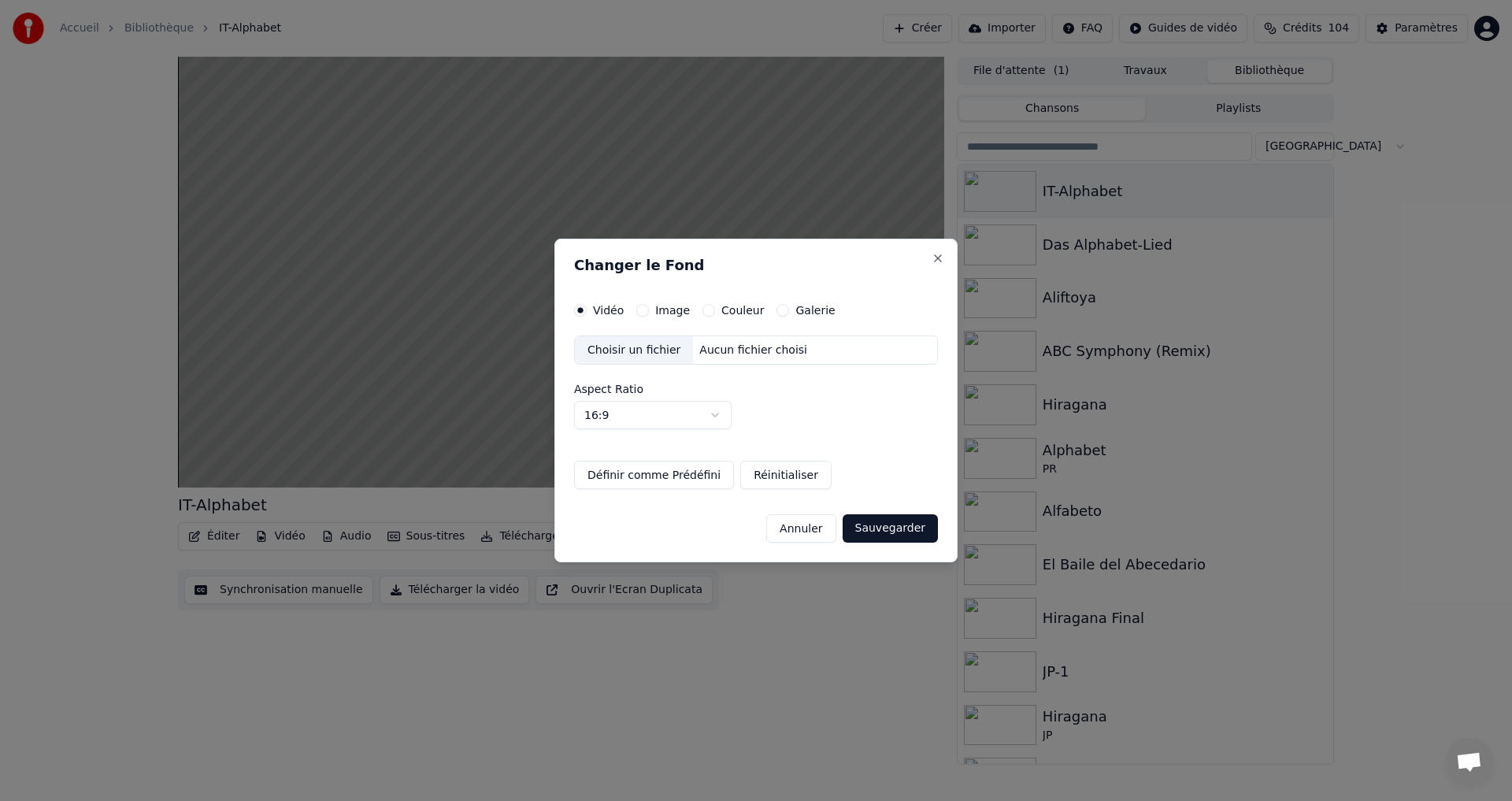
click at [709, 310] on button "Couleur" at bounding box center [709, 310] width 13 height 13
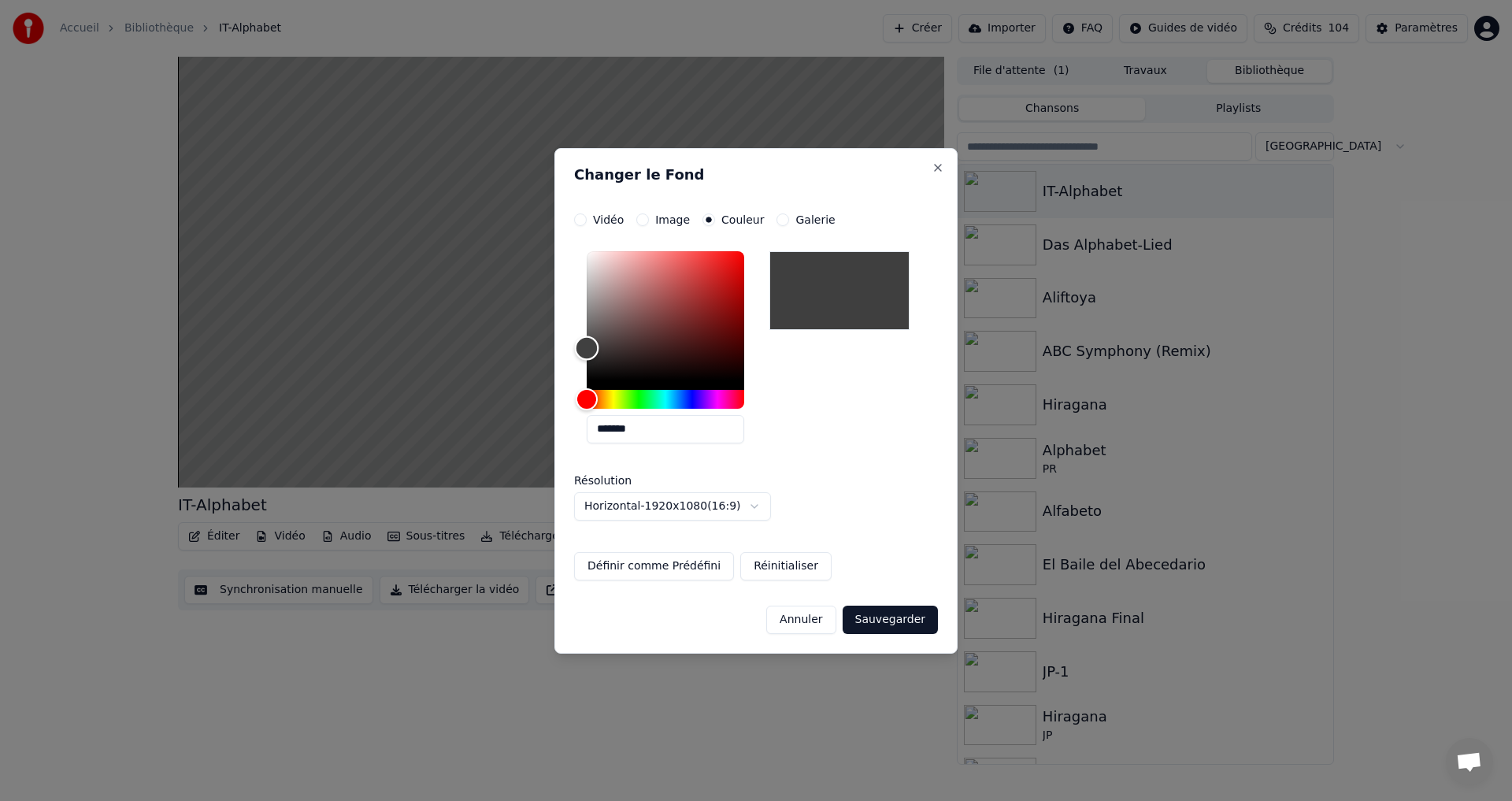
type input "*******"
drag, startPoint x: 614, startPoint y: 341, endPoint x: 514, endPoint y: 339, distance: 100.0
click at [516, 345] on body "**********" at bounding box center [756, 400] width 1512 height 801
click at [882, 622] on button "Sauvegarder" at bounding box center [890, 620] width 96 height 29
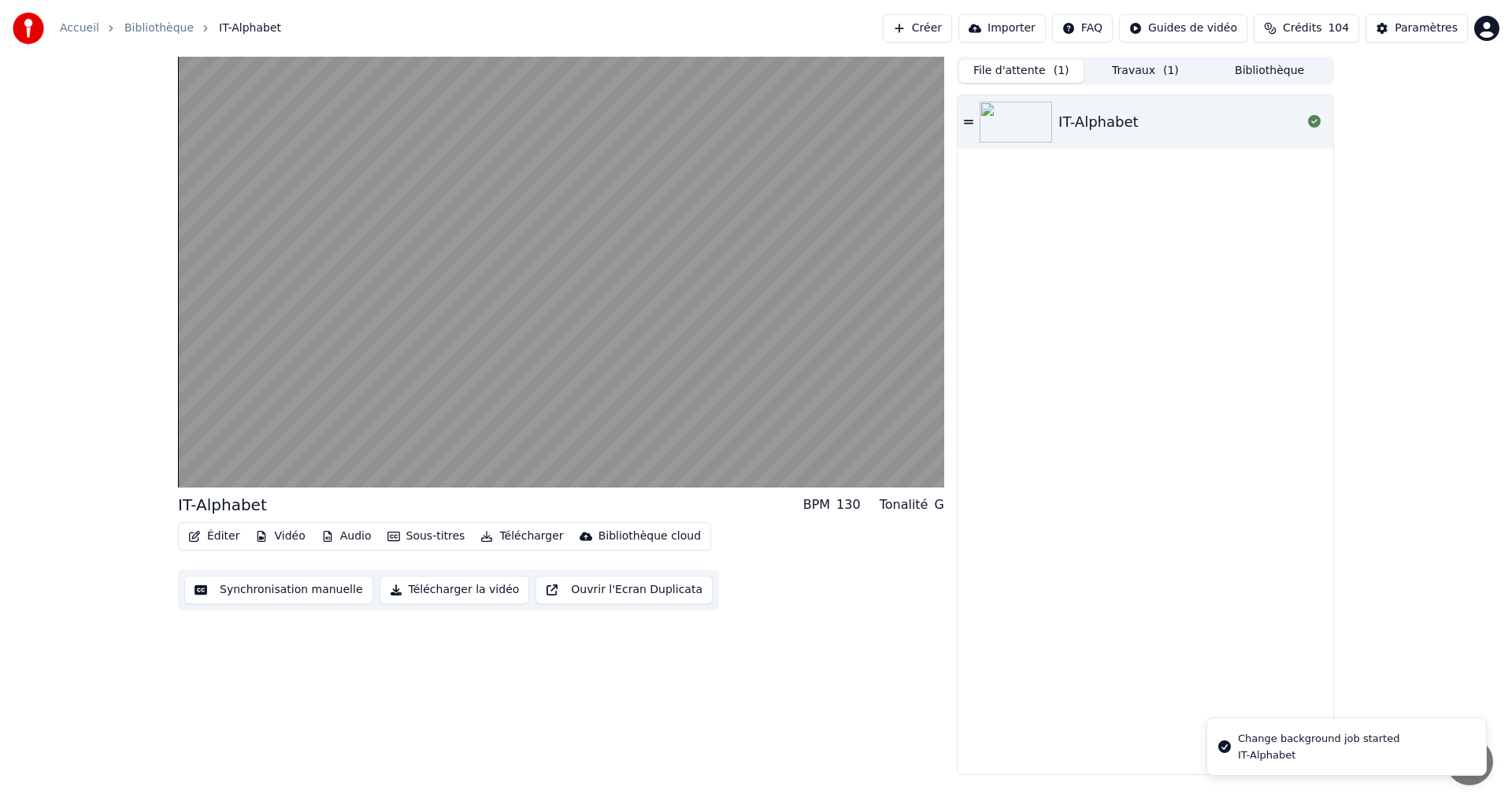
click at [1026, 69] on button "File d'attente ( 1 )" at bounding box center [1021, 71] width 124 height 23
click at [1155, 63] on button "Travaux ( 1 )" at bounding box center [1146, 71] width 124 height 23
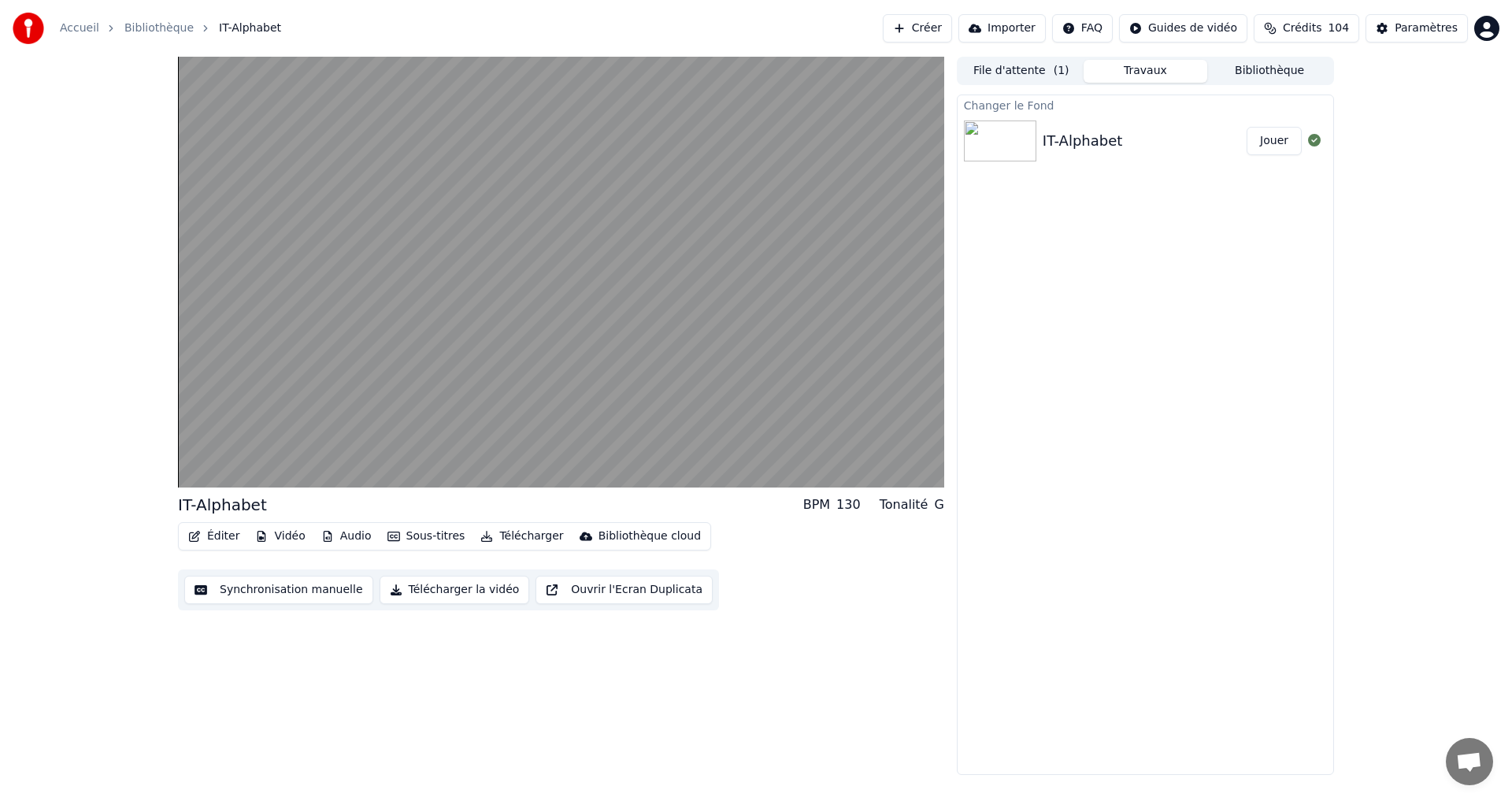
click at [1276, 141] on button "Jouer" at bounding box center [1274, 141] width 55 height 29
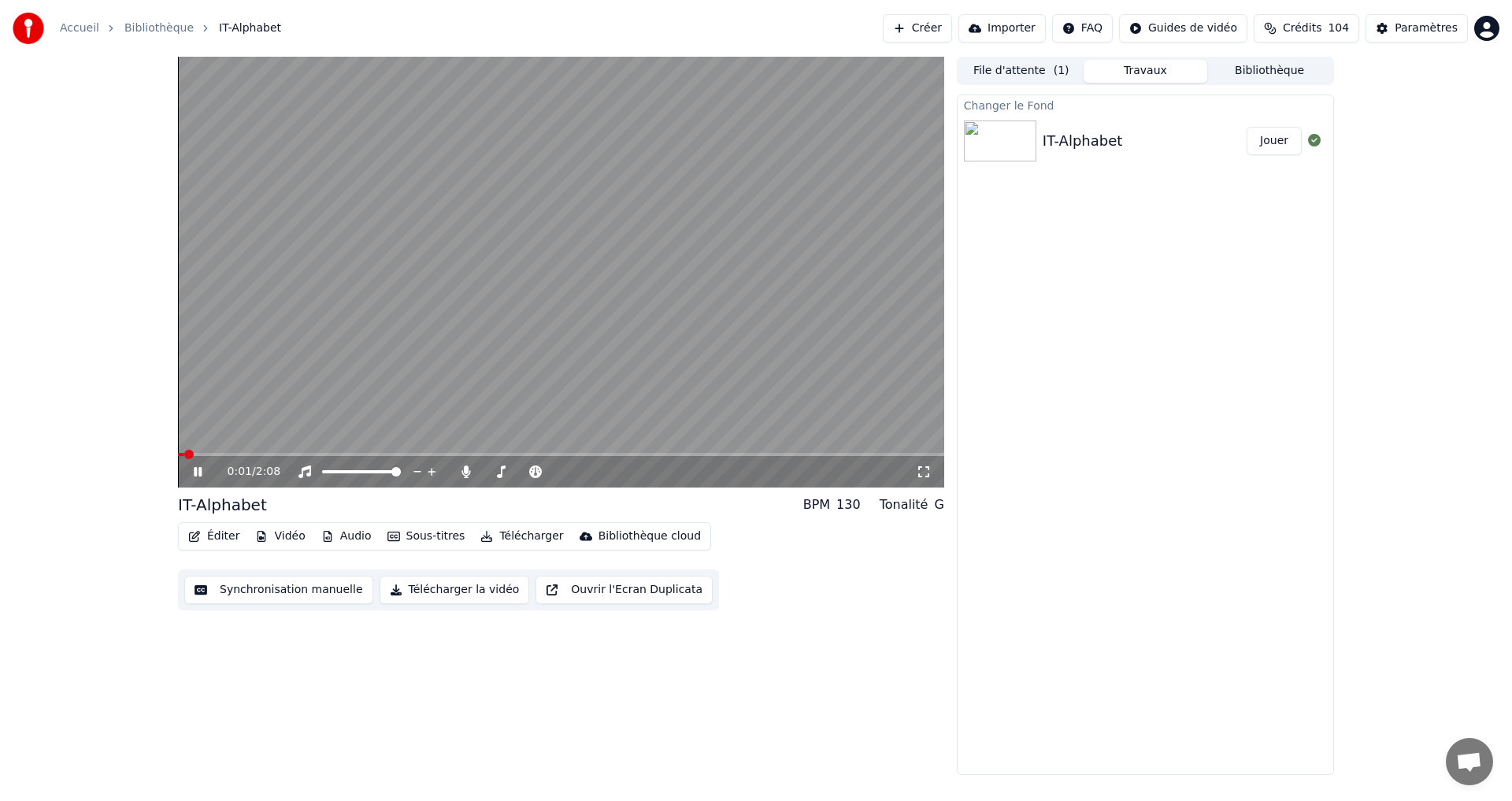
click at [190, 475] on icon at bounding box center [209, 471] width 37 height 13
click at [459, 594] on button "Télécharger la vidéo" at bounding box center [455, 590] width 151 height 29
click at [1266, 129] on button "Afficher" at bounding box center [1268, 141] width 69 height 29
drag, startPoint x: 1268, startPoint y: 138, endPoint x: 1186, endPoint y: 204, distance: 105.3
click at [1268, 138] on button "Afficher" at bounding box center [1268, 141] width 69 height 29
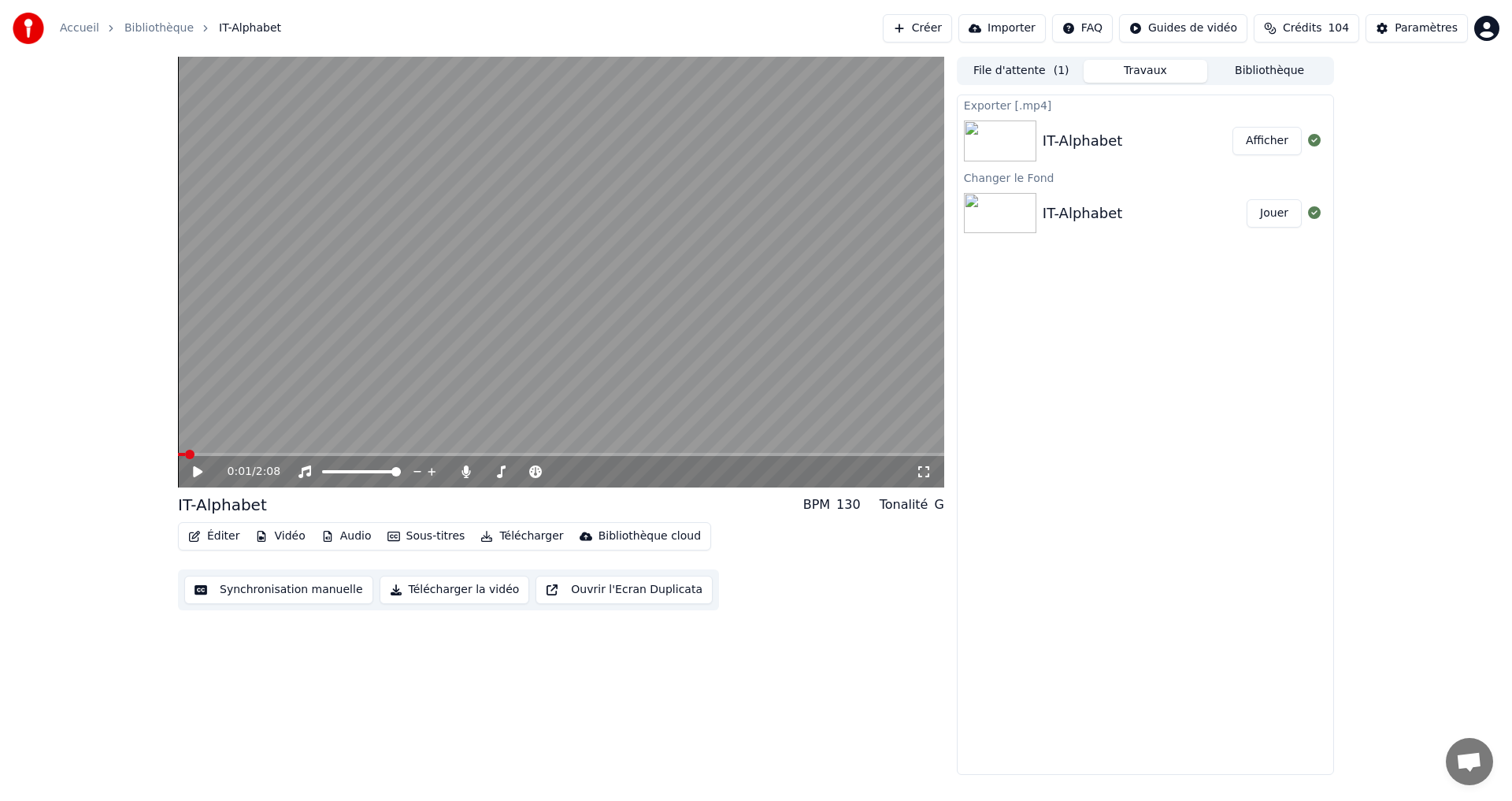
click at [271, 535] on button "Vidéo" at bounding box center [280, 536] width 63 height 22
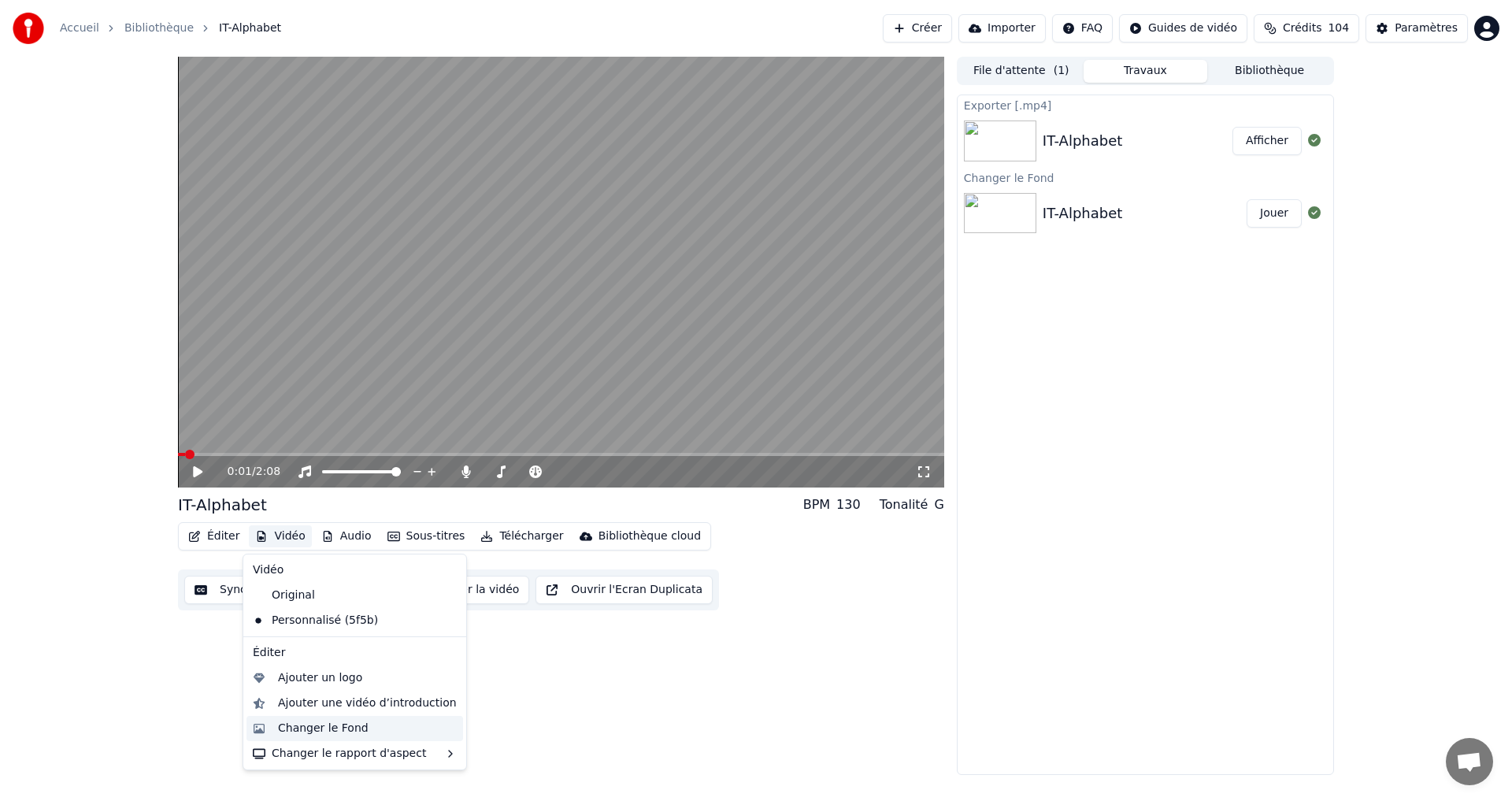
click at [308, 733] on div "Changer le Fond" at bounding box center [323, 728] width 90 height 16
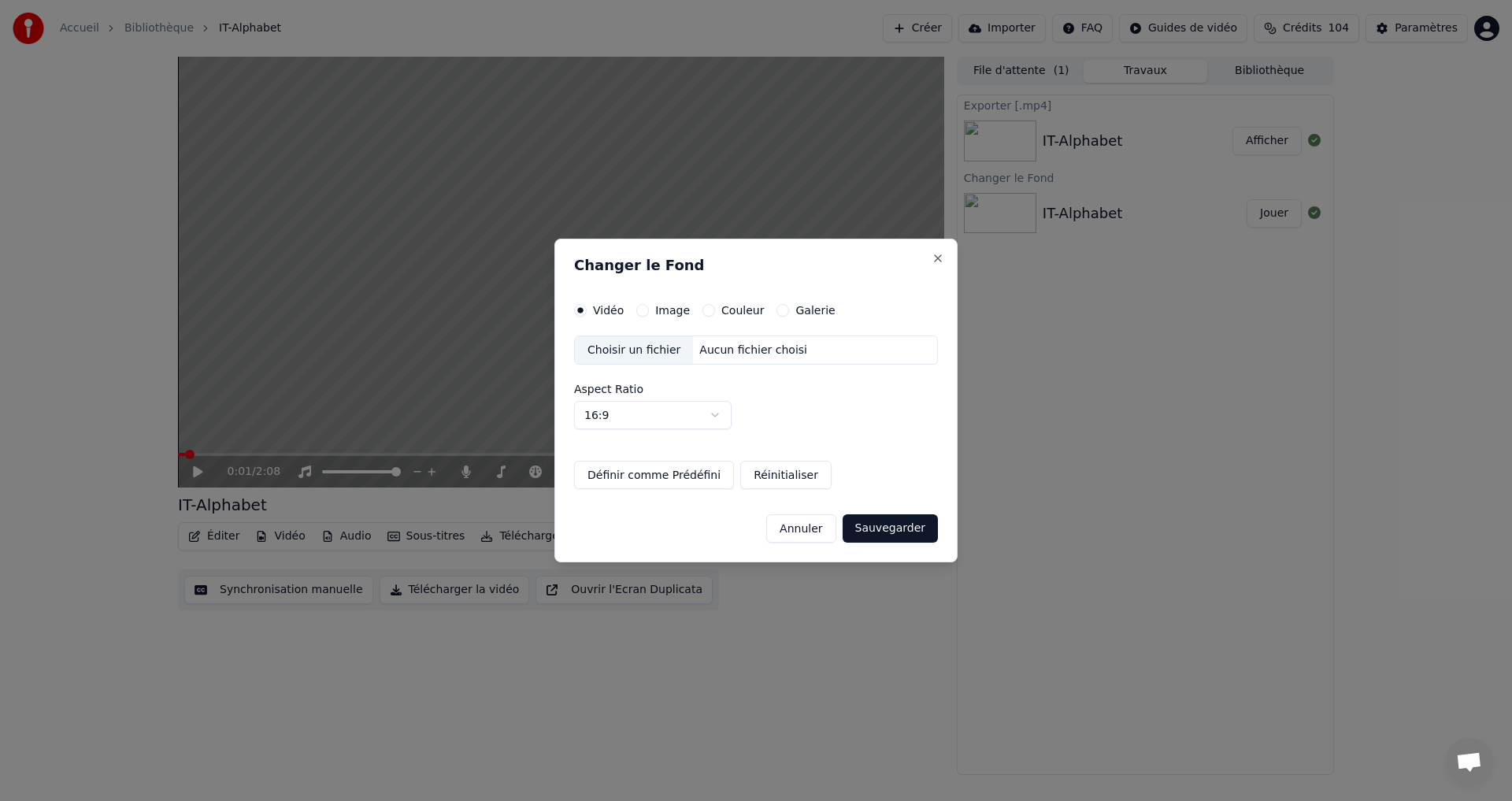
click at [707, 307] on button "Couleur" at bounding box center [709, 310] width 13 height 13
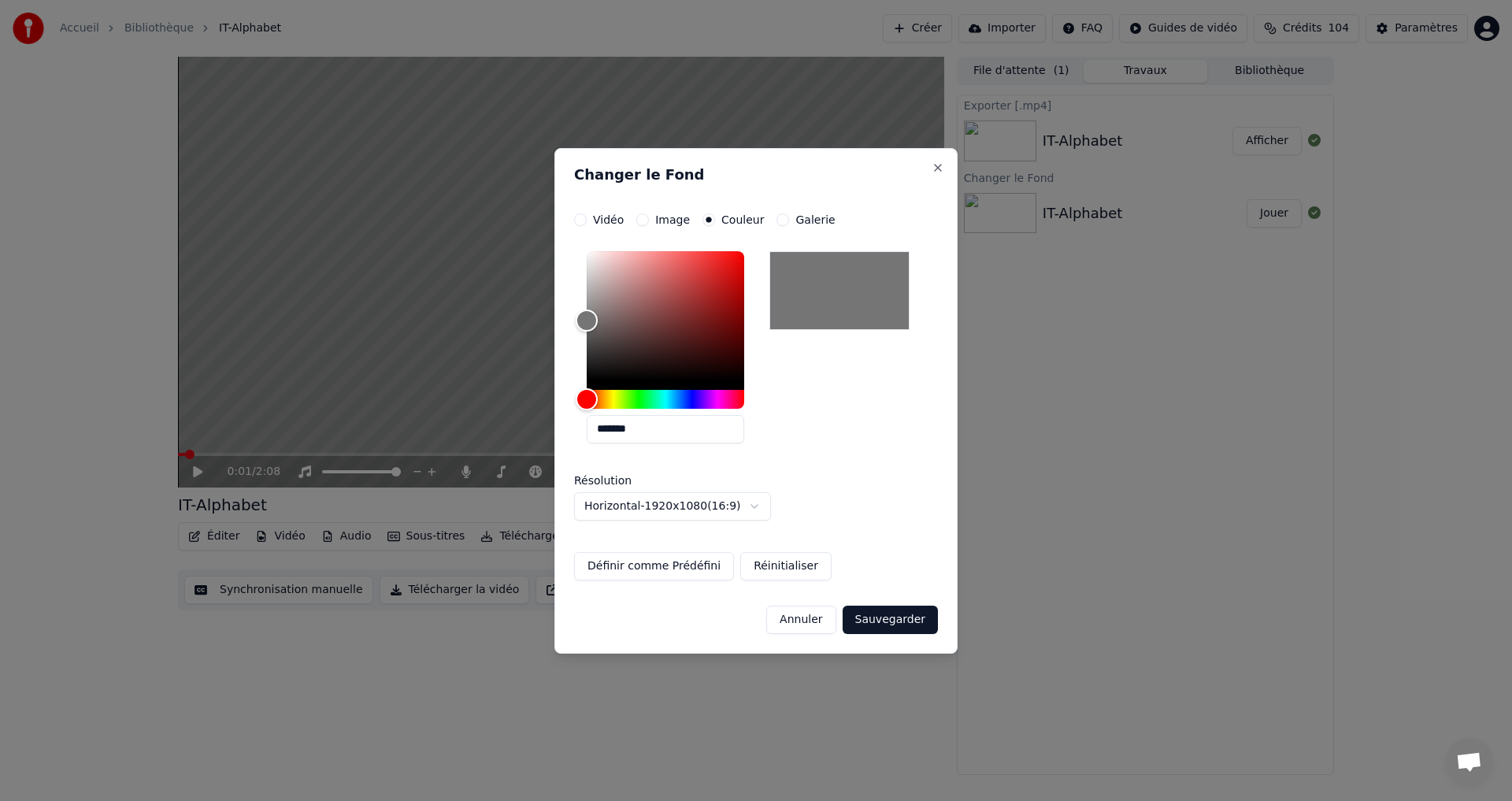
type input "*******"
drag, startPoint x: 560, startPoint y: 321, endPoint x: 553, endPoint y: 316, distance: 8.6
click at [885, 612] on button "Sauvegarder" at bounding box center [890, 620] width 96 height 29
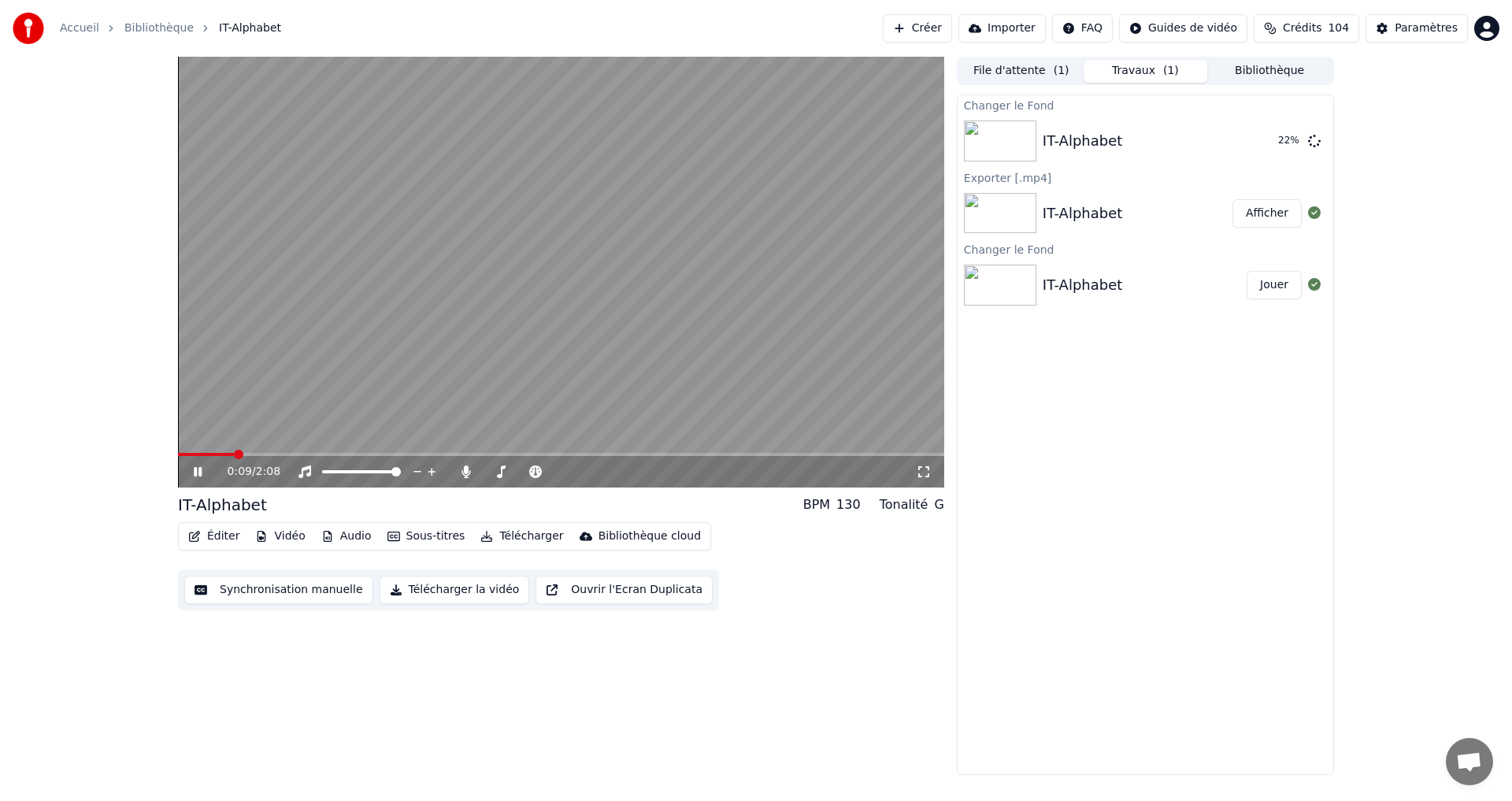
click at [187, 472] on div "0:09 / 2:08" at bounding box center [561, 472] width 753 height 16
click at [193, 474] on icon at bounding box center [209, 471] width 37 height 13
click at [1259, 142] on button "Jouer" at bounding box center [1274, 141] width 55 height 29
click at [467, 589] on button "Télécharger la vidéo" at bounding box center [455, 590] width 151 height 29
click at [204, 472] on icon at bounding box center [209, 471] width 37 height 13
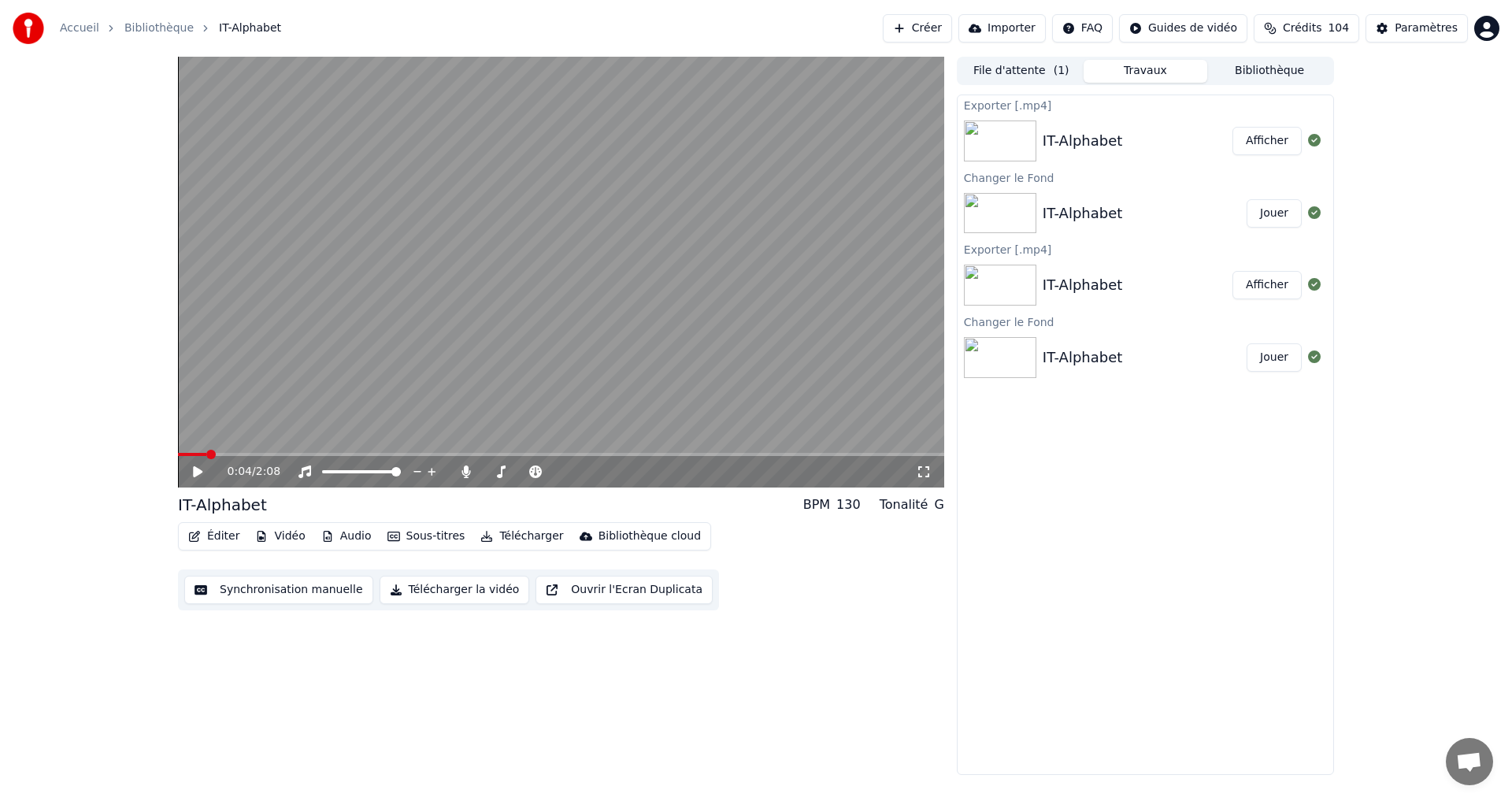
click at [1250, 144] on button "Afficher" at bounding box center [1268, 141] width 69 height 29
click at [222, 529] on button "Éditer" at bounding box center [213, 536] width 63 height 22
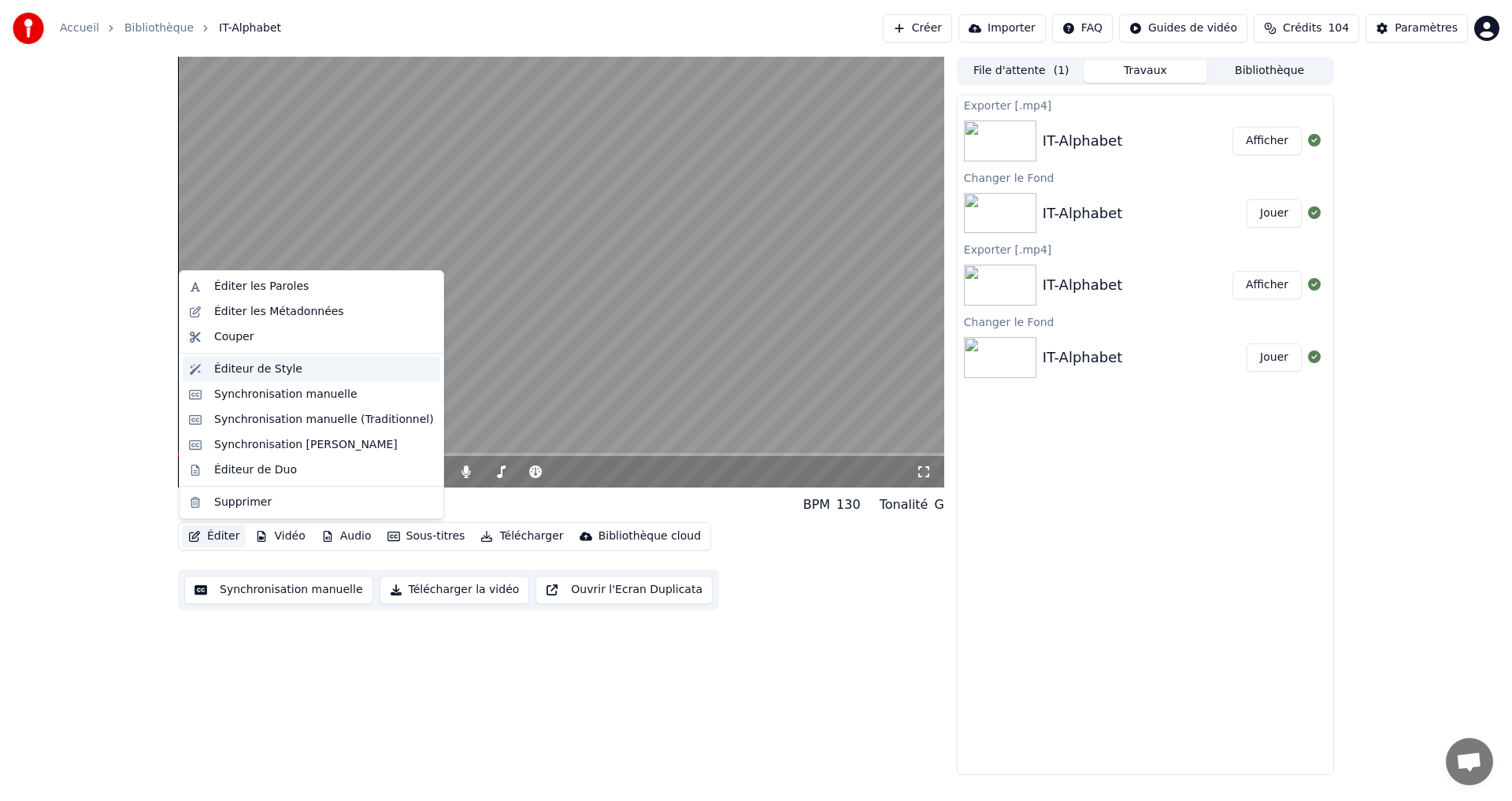
click at [283, 372] on div "Éditeur de Style" at bounding box center [258, 369] width 88 height 16
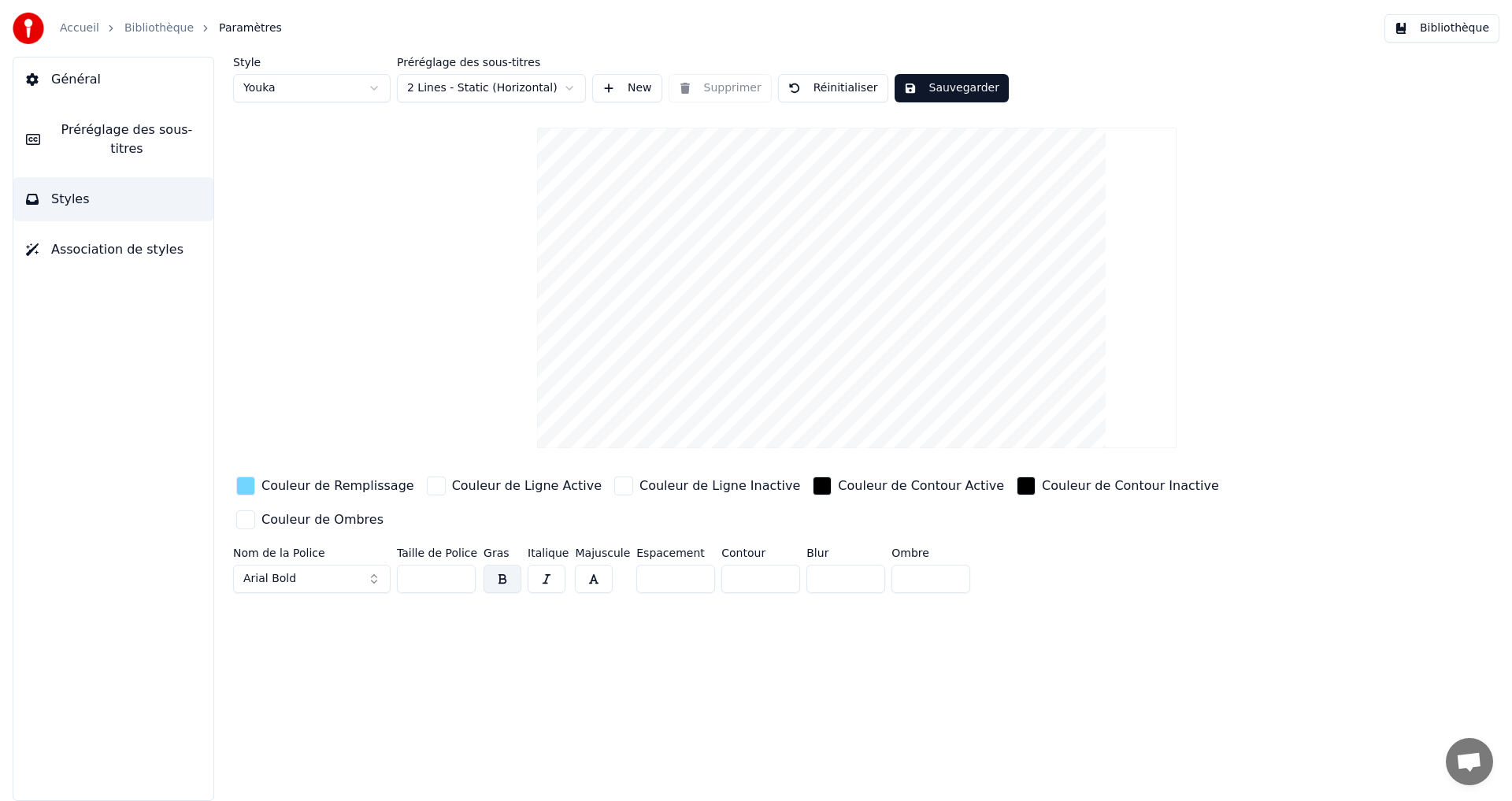
click at [1432, 29] on button "Bibliothèque" at bounding box center [1442, 29] width 115 height 29
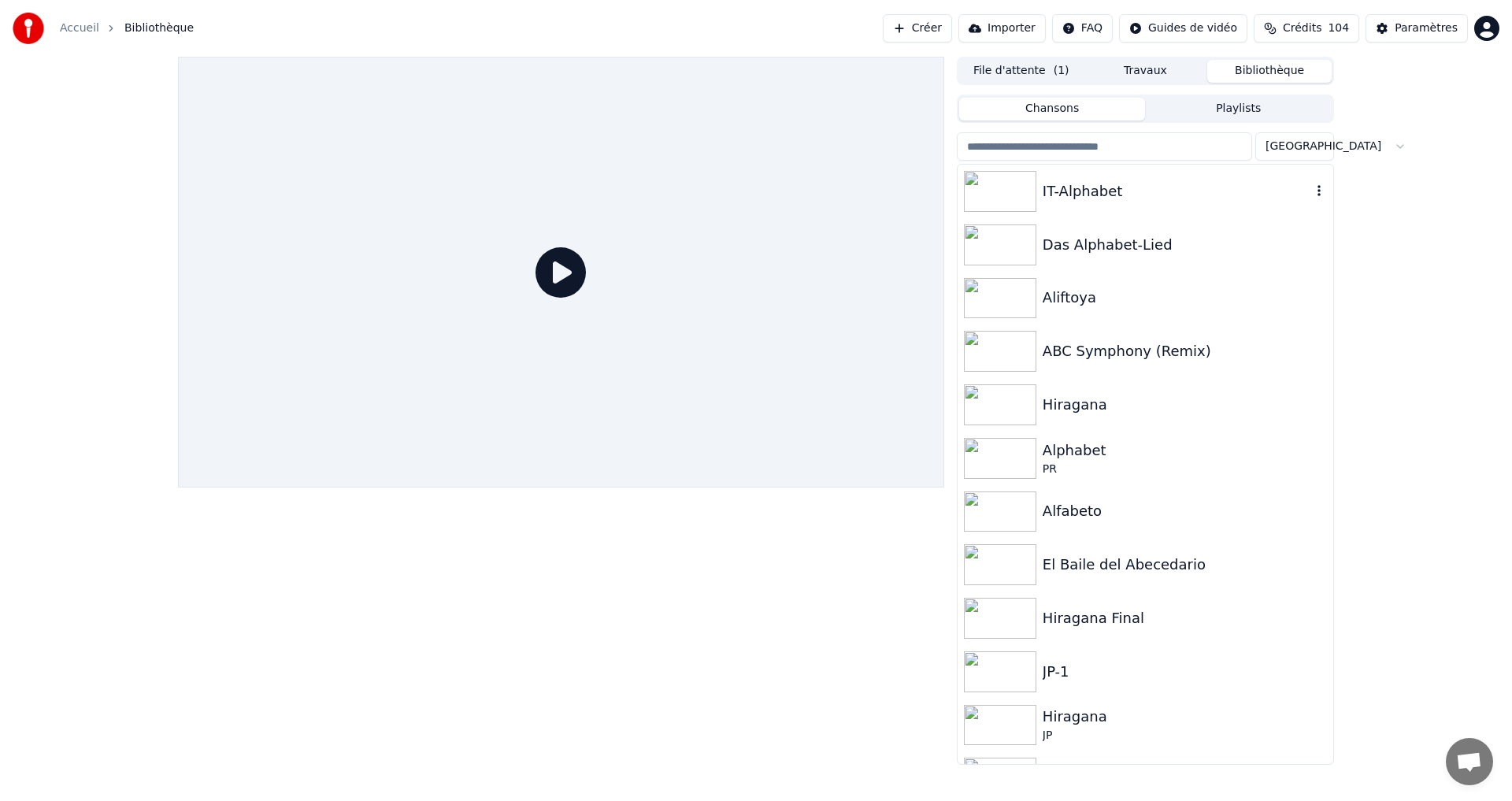
click at [1212, 192] on div "IT-Alphabet" at bounding box center [1177, 191] width 269 height 22
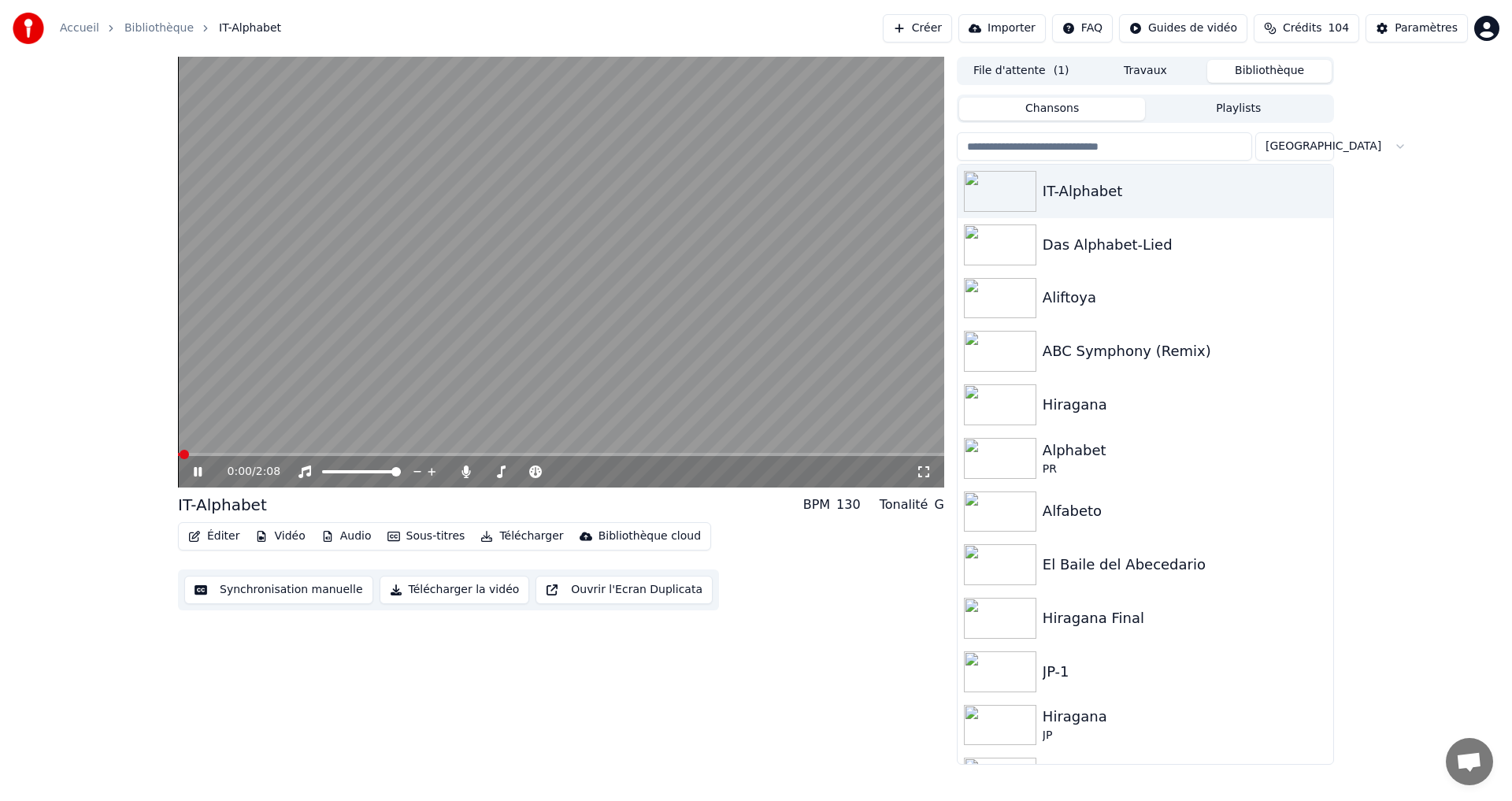
click at [228, 590] on button "Synchronisation manuelle" at bounding box center [279, 590] width 189 height 29
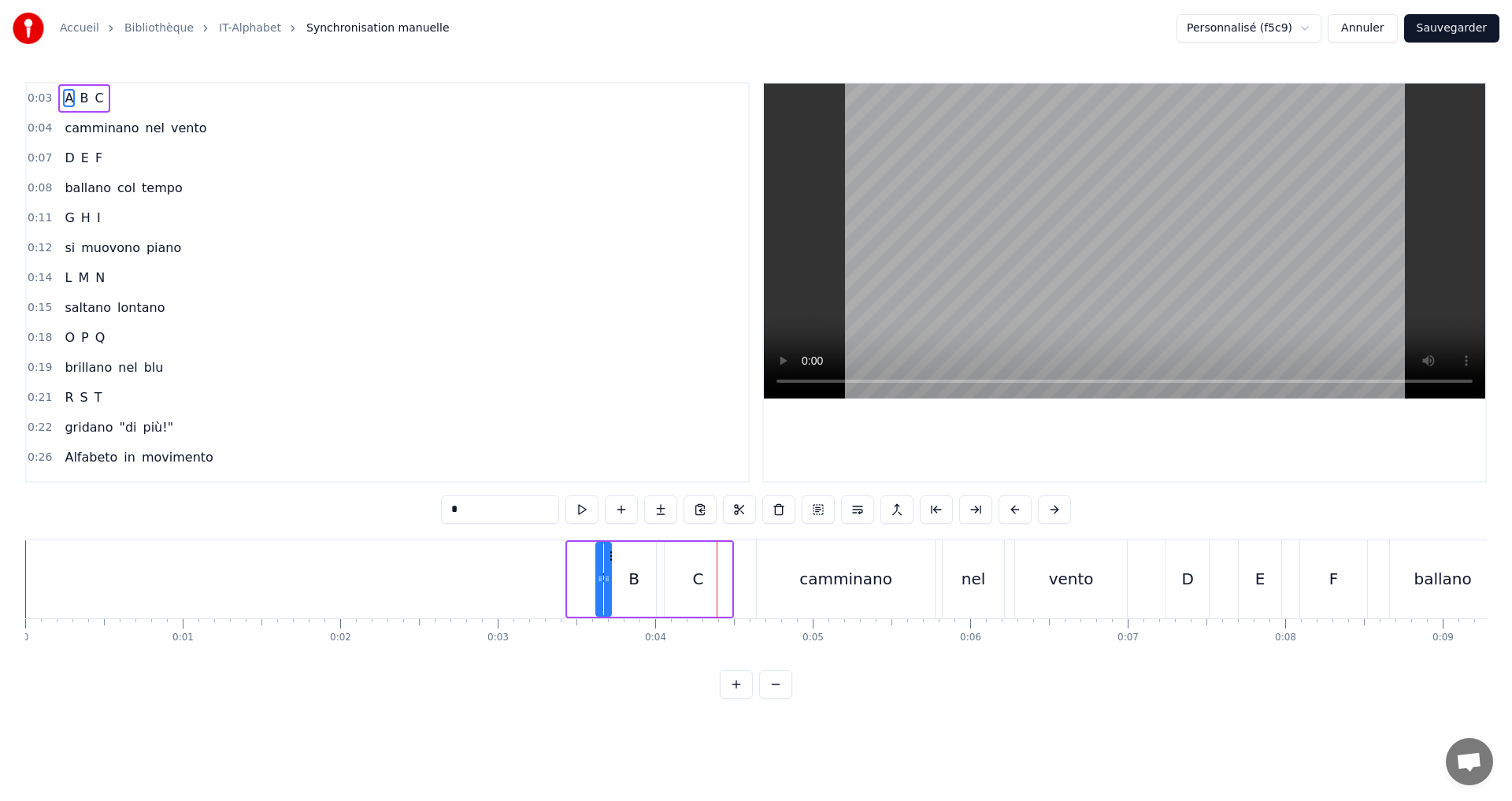
drag, startPoint x: 572, startPoint y: 583, endPoint x: 599, endPoint y: 591, distance: 28.2
click at [599, 591] on div at bounding box center [600, 579] width 6 height 72
click at [556, 502] on button at bounding box center [562, 510] width 33 height 29
click at [604, 580] on icon at bounding box center [604, 579] width 6 height 13
click at [567, 513] on button at bounding box center [562, 510] width 33 height 29
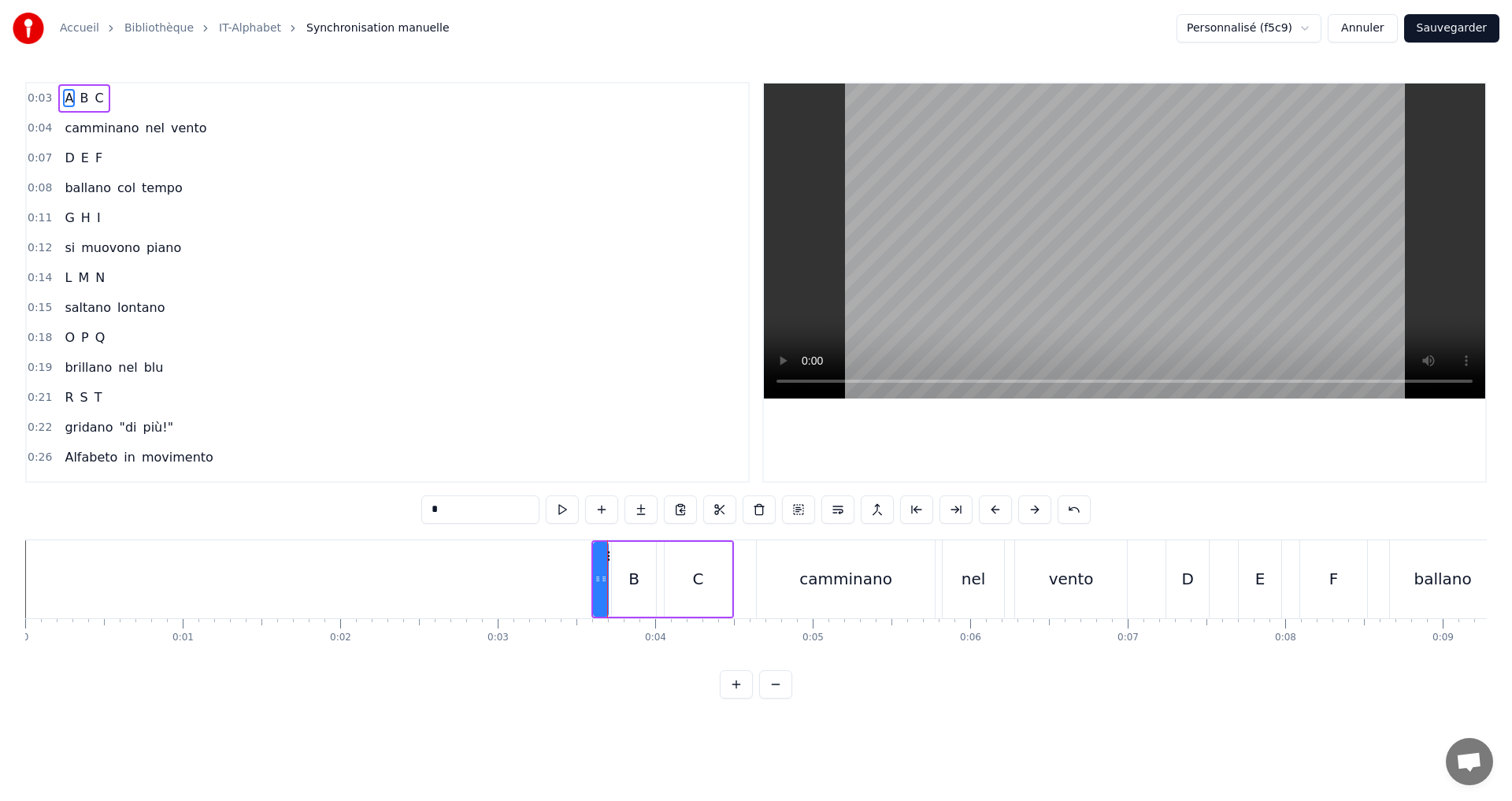
click at [644, 588] on div "B" at bounding box center [634, 579] width 44 height 74
type input "*"
drag, startPoint x: 617, startPoint y: 579, endPoint x: 627, endPoint y: 575, distance: 10.8
click at [627, 575] on icon at bounding box center [626, 579] width 6 height 13
click at [553, 509] on button at bounding box center [562, 510] width 33 height 29
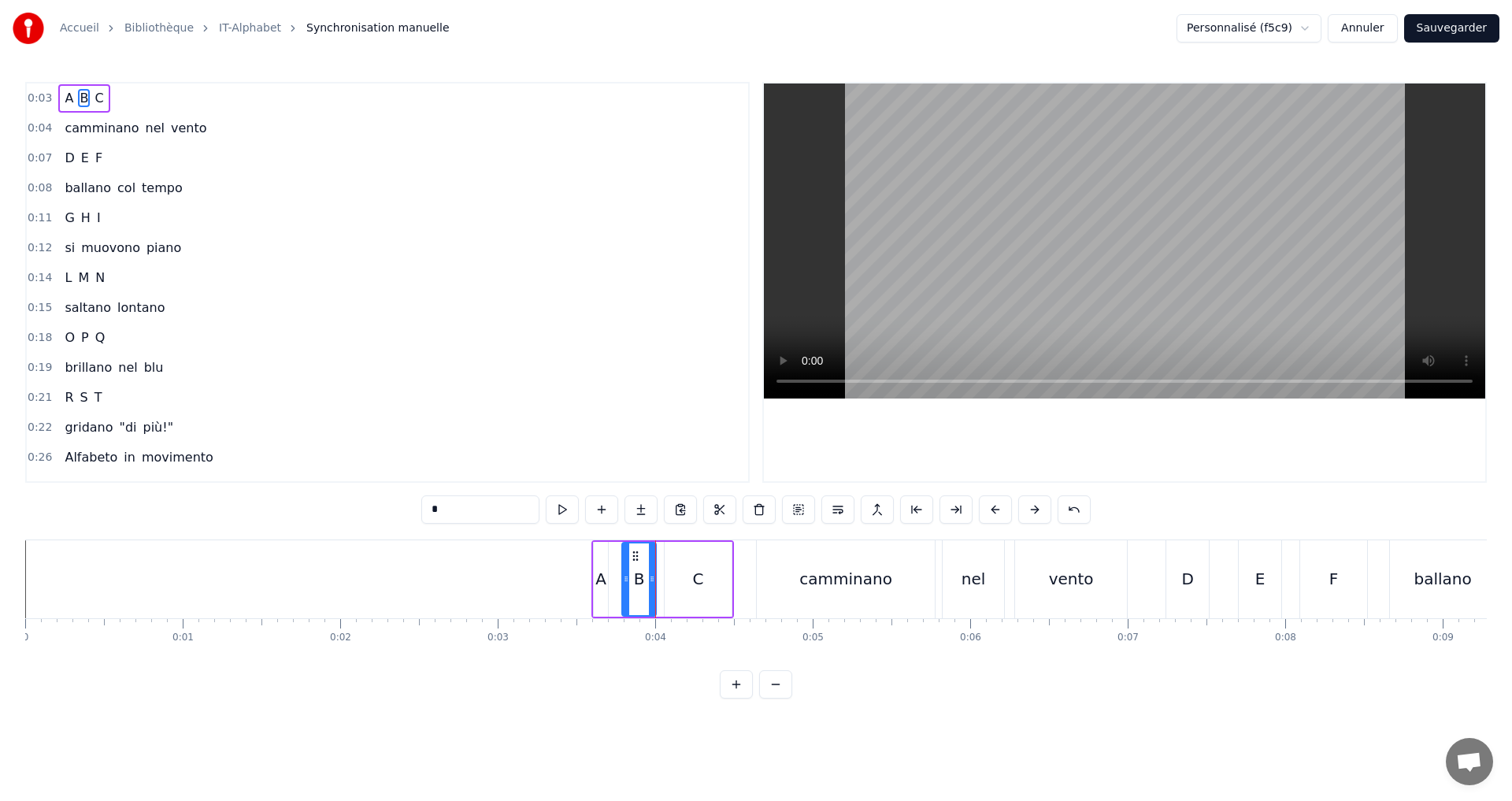
click at [188, 87] on div "0:03 A B C" at bounding box center [387, 98] width 721 height 30
click at [654, 506] on button at bounding box center [657, 510] width 33 height 29
click at [147, 156] on div "0:07 D E F" at bounding box center [387, 158] width 721 height 30
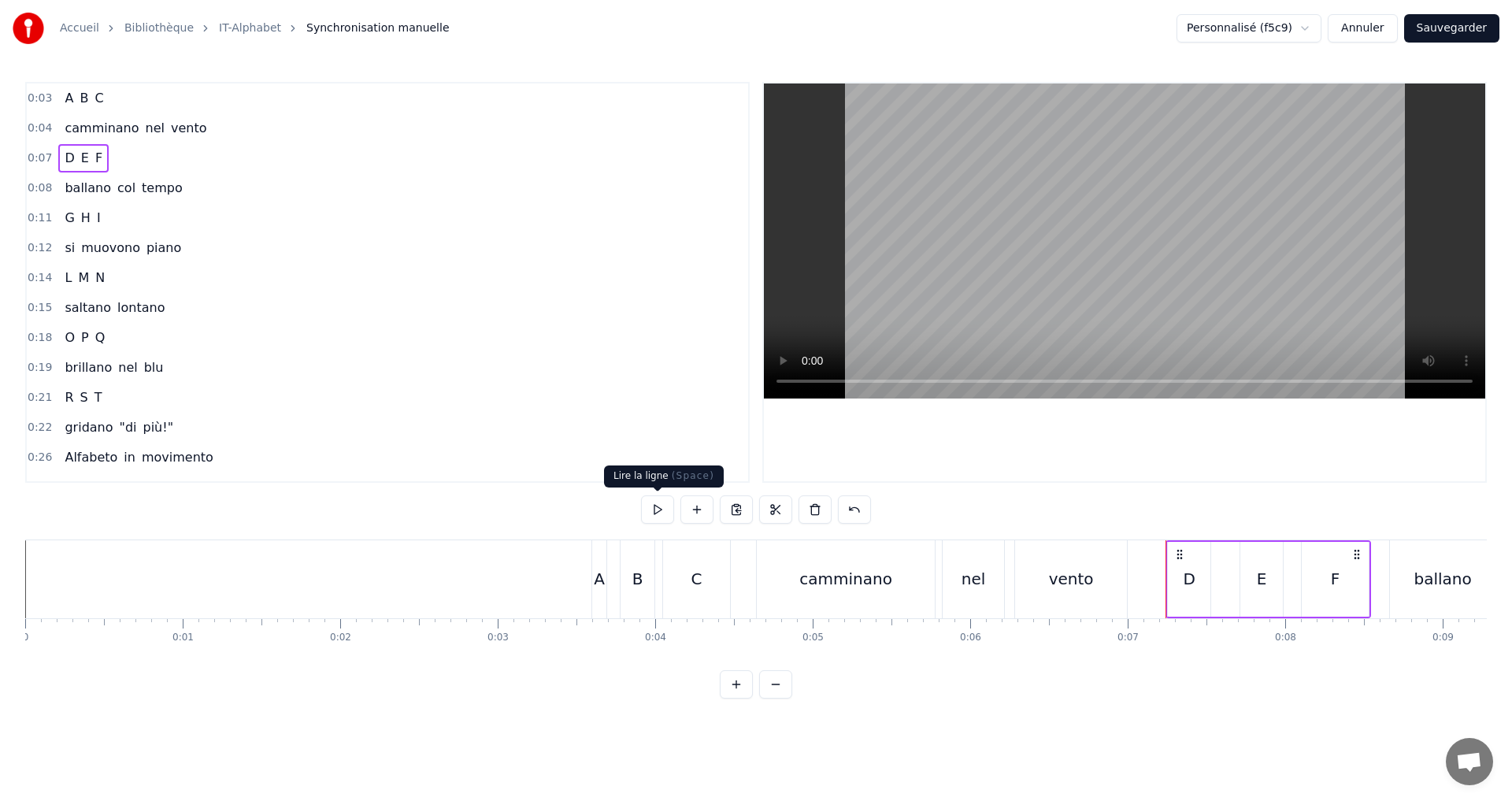
click at [658, 512] on button at bounding box center [657, 510] width 33 height 29
click at [164, 224] on div "0:11 G H I" at bounding box center [387, 217] width 721 height 30
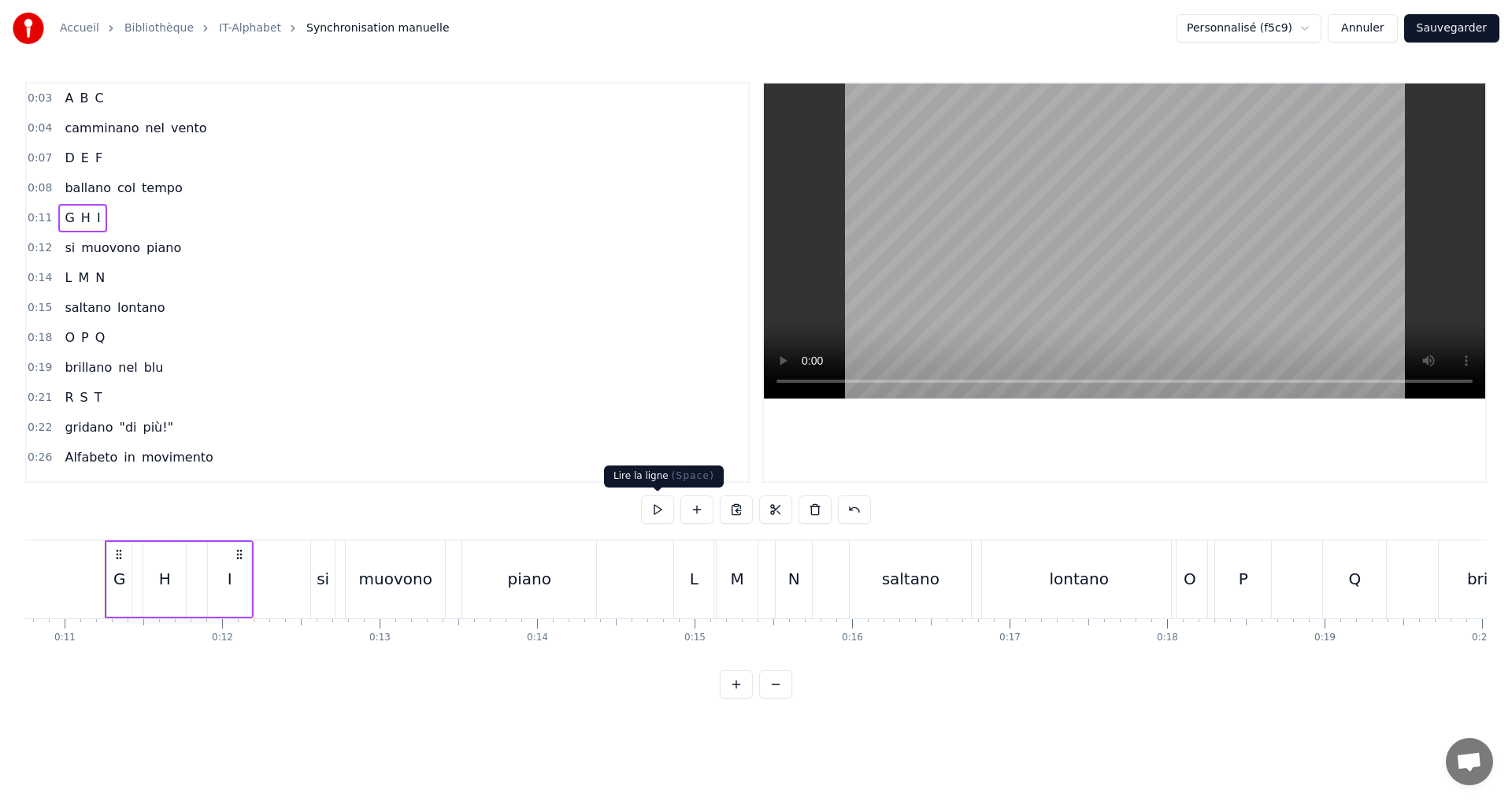
scroll to position [0, 1694]
click at [656, 507] on button at bounding box center [657, 510] width 33 height 29
click at [128, 583] on div "G" at bounding box center [118, 579] width 25 height 74
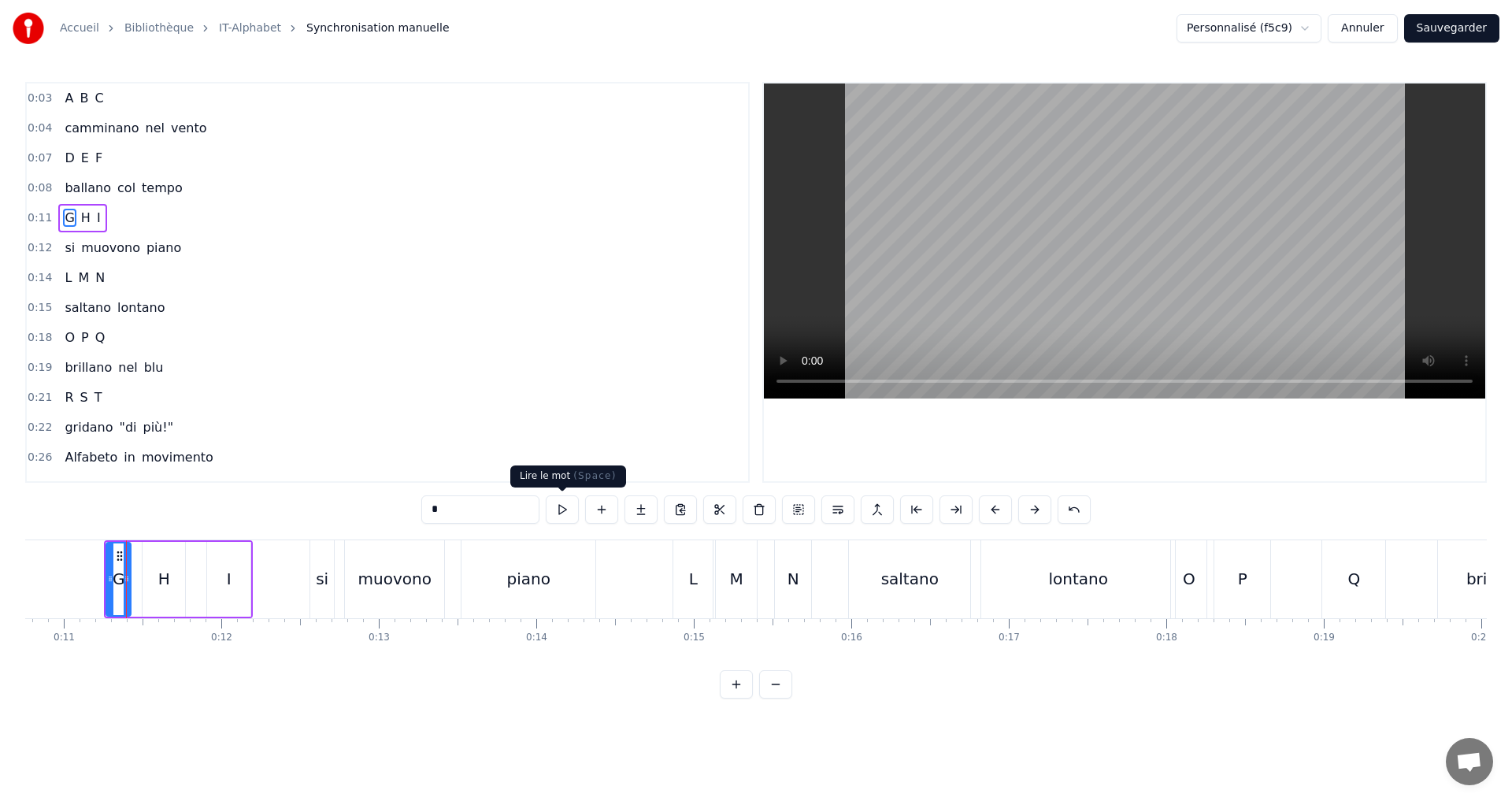
click at [559, 515] on button at bounding box center [562, 510] width 33 height 29
drag, startPoint x: 107, startPoint y: 583, endPoint x: 115, endPoint y: 579, distance: 8.9
click at [115, 579] on icon at bounding box center [118, 579] width 6 height 13
click at [123, 583] on icon at bounding box center [123, 579] width 6 height 13
click at [564, 507] on button at bounding box center [562, 510] width 33 height 29
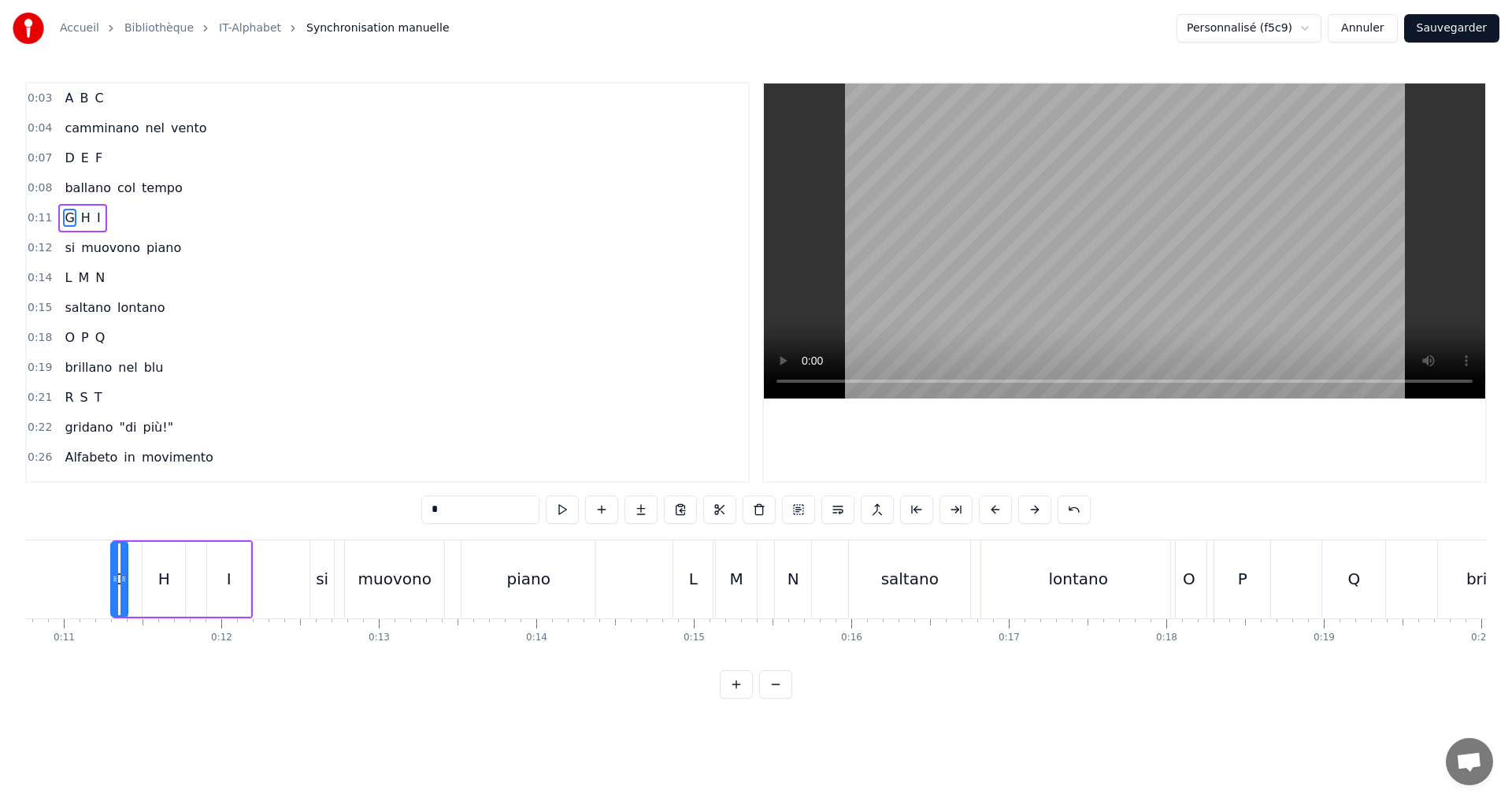
click at [112, 581] on icon at bounding box center [114, 579] width 6 height 13
click at [562, 513] on button at bounding box center [562, 510] width 33 height 29
click at [161, 579] on div "H" at bounding box center [164, 579] width 12 height 24
type input "*"
drag, startPoint x: 149, startPoint y: 579, endPoint x: 140, endPoint y: 578, distance: 9.1
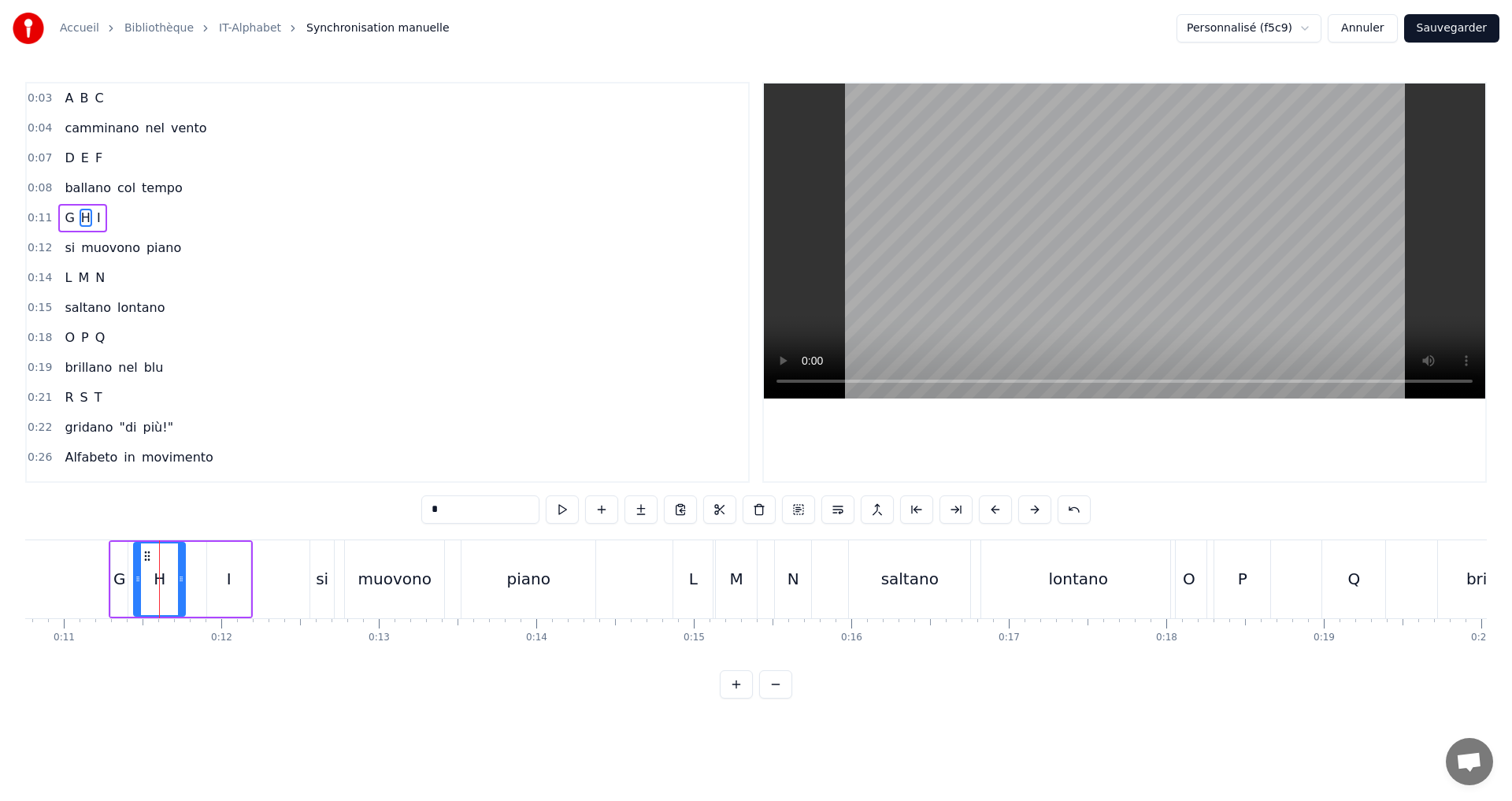
click at [140, 578] on icon at bounding box center [137, 579] width 6 height 13
click at [566, 513] on button at bounding box center [562, 510] width 33 height 29
drag, startPoint x: 179, startPoint y: 581, endPoint x: 195, endPoint y: 568, distance: 20.6
click at [165, 576] on div "H" at bounding box center [153, 579] width 38 height 72
click at [572, 505] on button at bounding box center [562, 510] width 33 height 29
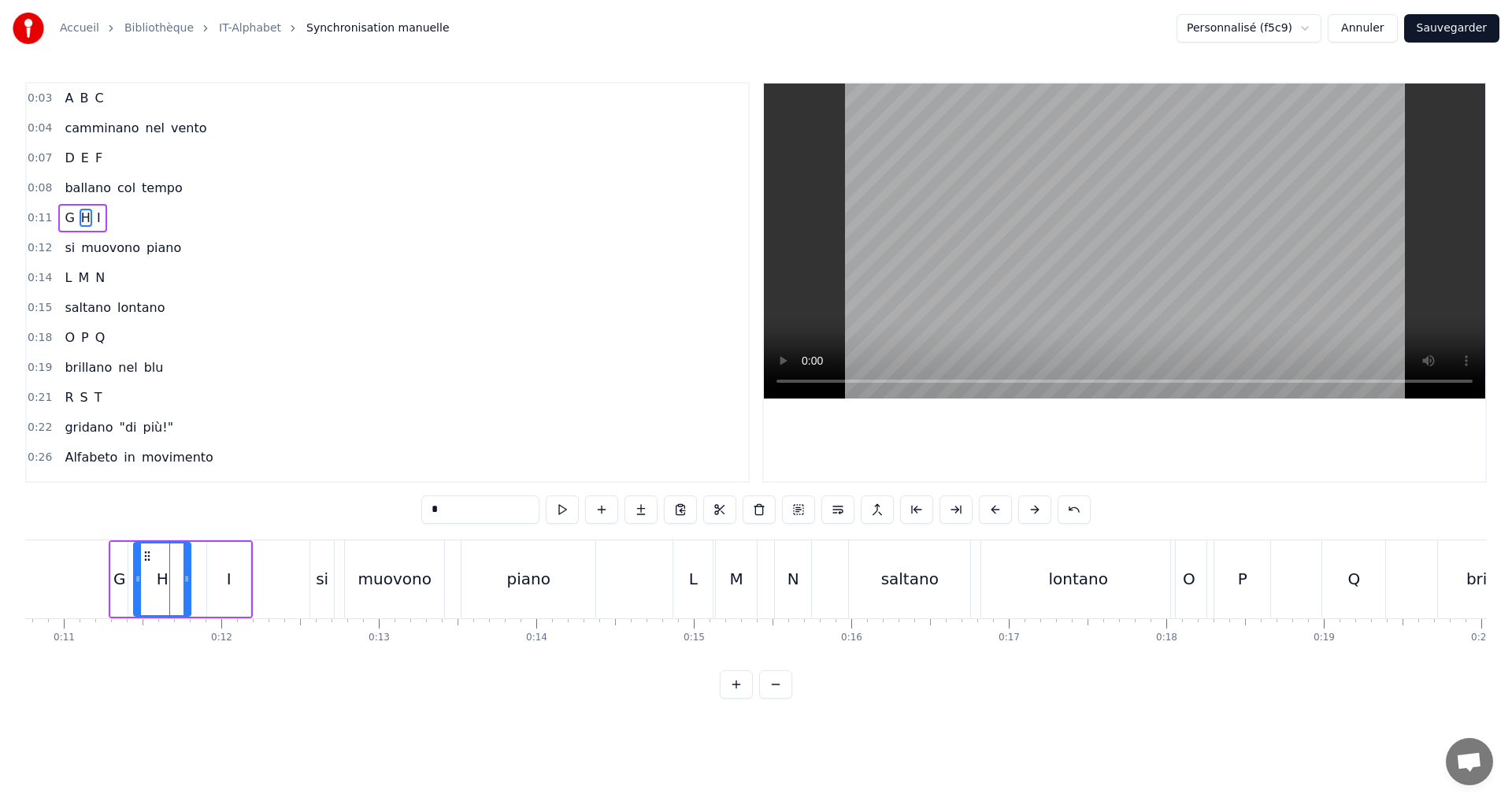
drag, startPoint x: 167, startPoint y: 583, endPoint x: 187, endPoint y: 579, distance: 20.4
click at [187, 579] on icon at bounding box center [186, 579] width 6 height 13
click at [561, 510] on button at bounding box center [562, 510] width 33 height 29
click at [189, 579] on div "H" at bounding box center [162, 579] width 55 height 72
click at [188, 579] on div at bounding box center [188, 579] width 1 height 78
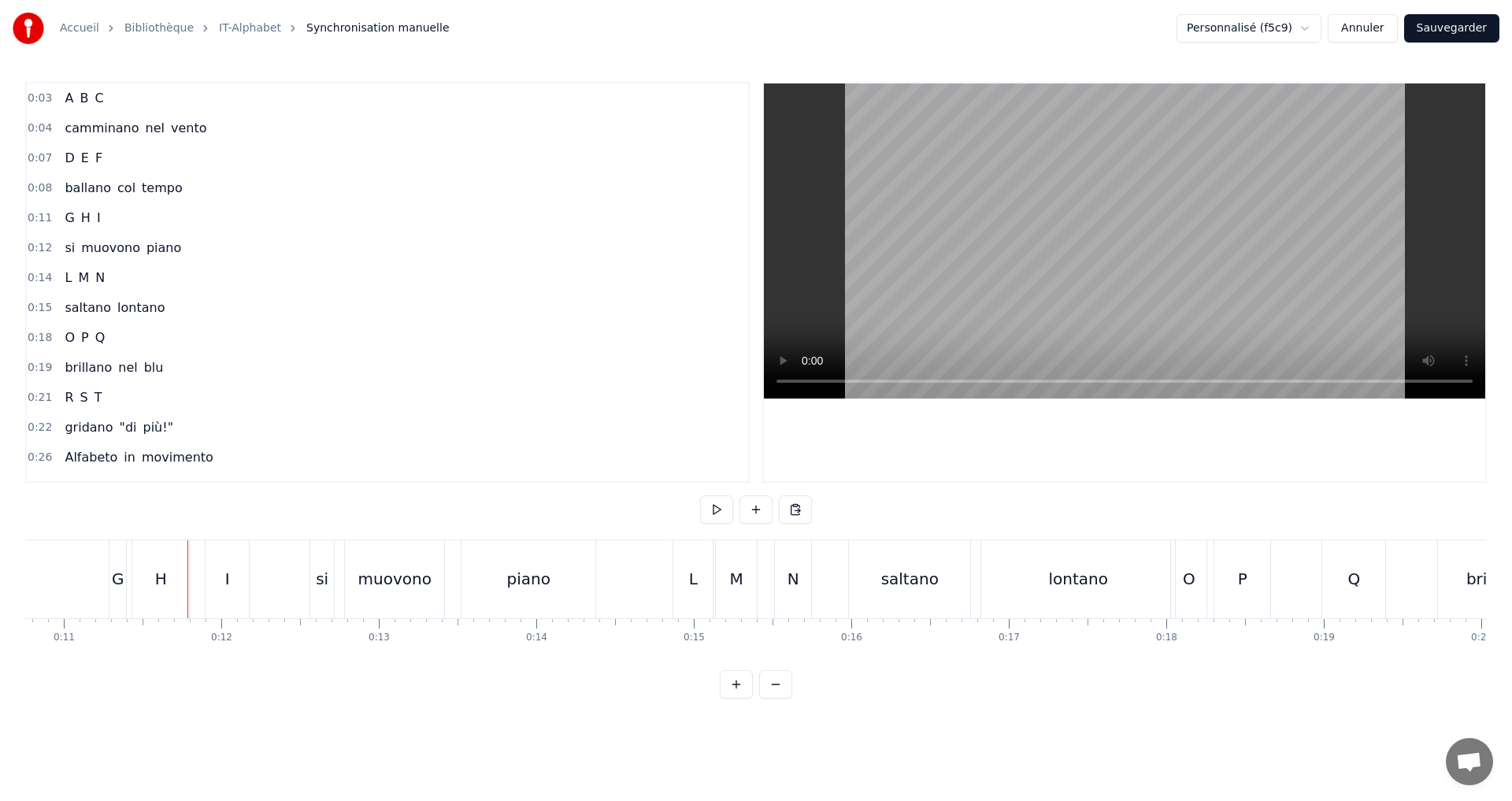
click at [178, 579] on div "H" at bounding box center [160, 579] width 57 height 78
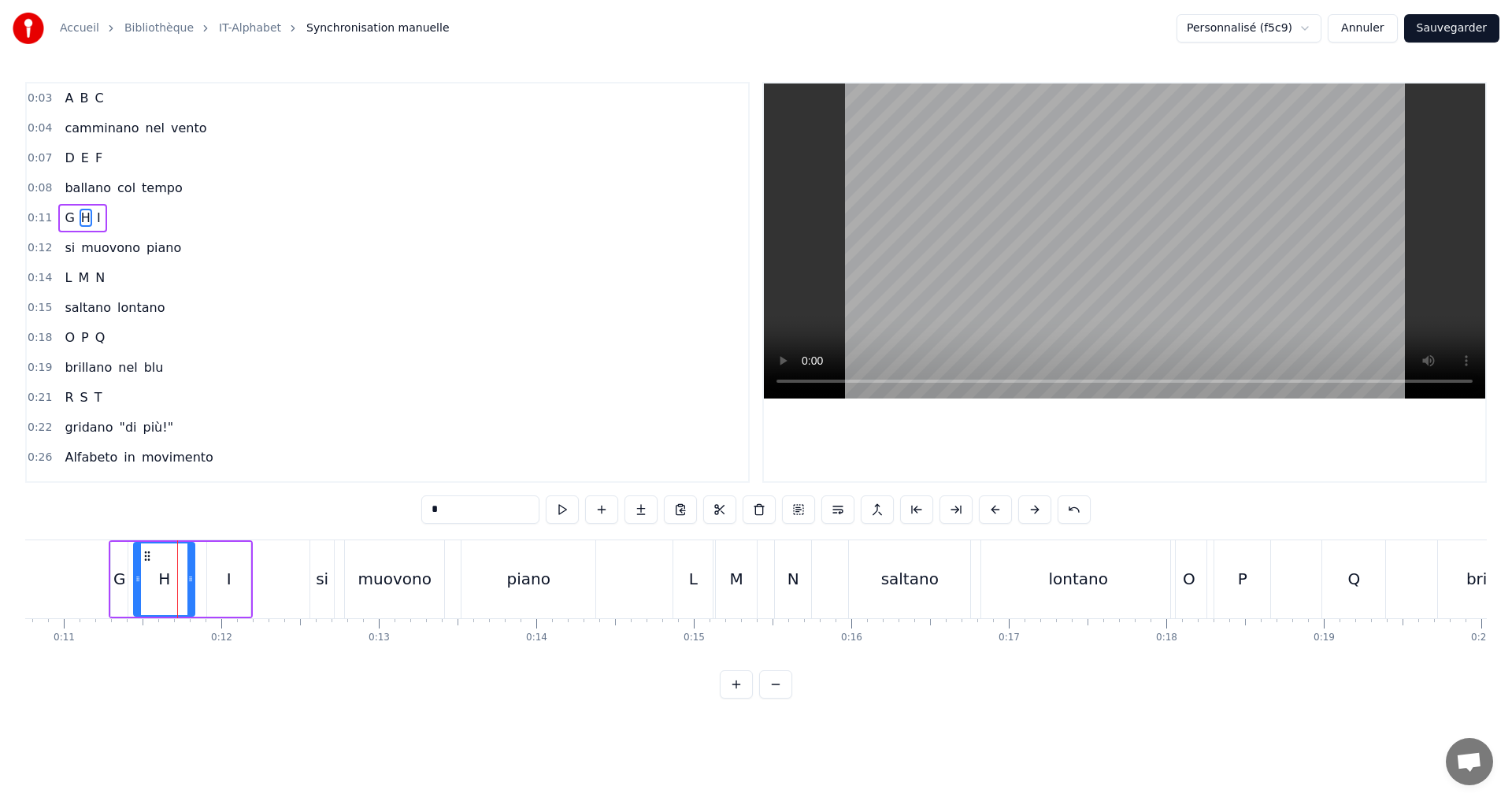
click at [193, 579] on icon at bounding box center [190, 579] width 6 height 13
click at [553, 509] on button at bounding box center [562, 510] width 33 height 29
click at [244, 581] on div "I" at bounding box center [228, 579] width 43 height 74
type input "*"
click at [203, 578] on icon at bounding box center [204, 579] width 6 height 13
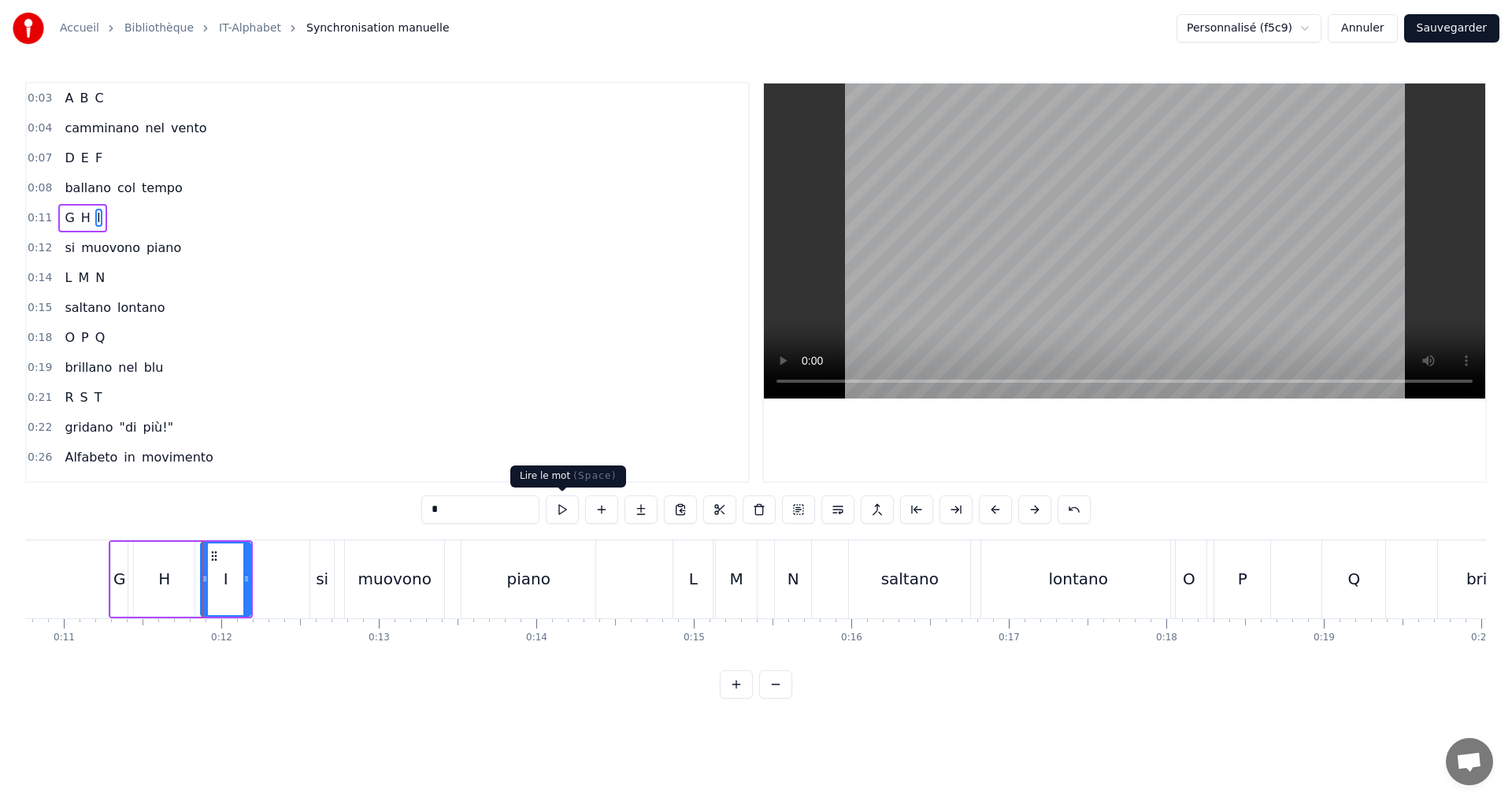
click at [553, 507] on button at bounding box center [562, 510] width 33 height 29
click at [1448, 32] on button "Sauvegarder" at bounding box center [1452, 29] width 96 height 29
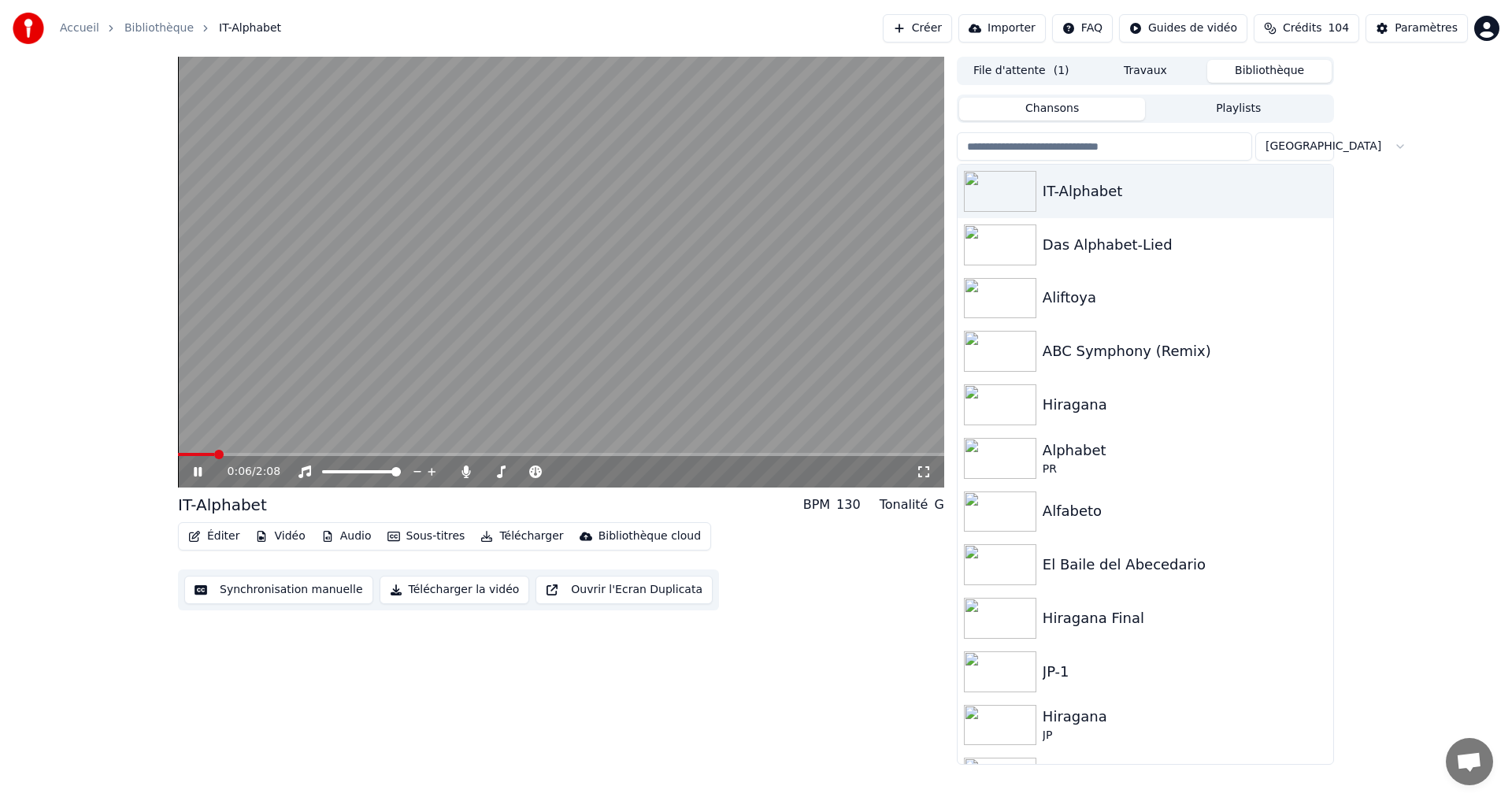
click at [192, 473] on icon at bounding box center [209, 471] width 37 height 13
click at [200, 472] on icon at bounding box center [197, 471] width 9 height 11
click at [192, 477] on icon at bounding box center [209, 471] width 37 height 13
click at [432, 591] on button "Télécharger la vidéo" at bounding box center [455, 590] width 151 height 29
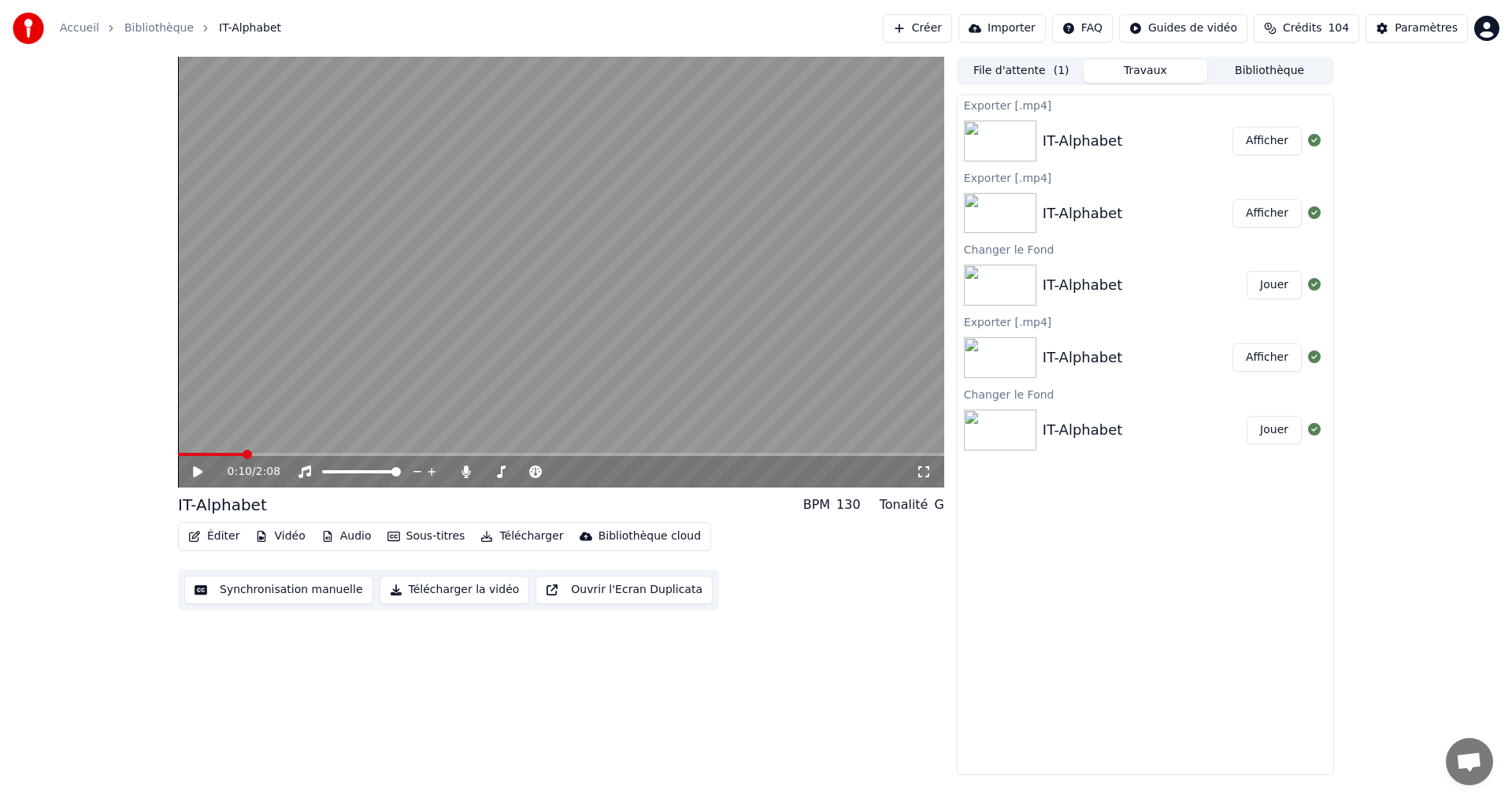
click at [1263, 137] on button "Afficher" at bounding box center [1268, 141] width 69 height 29
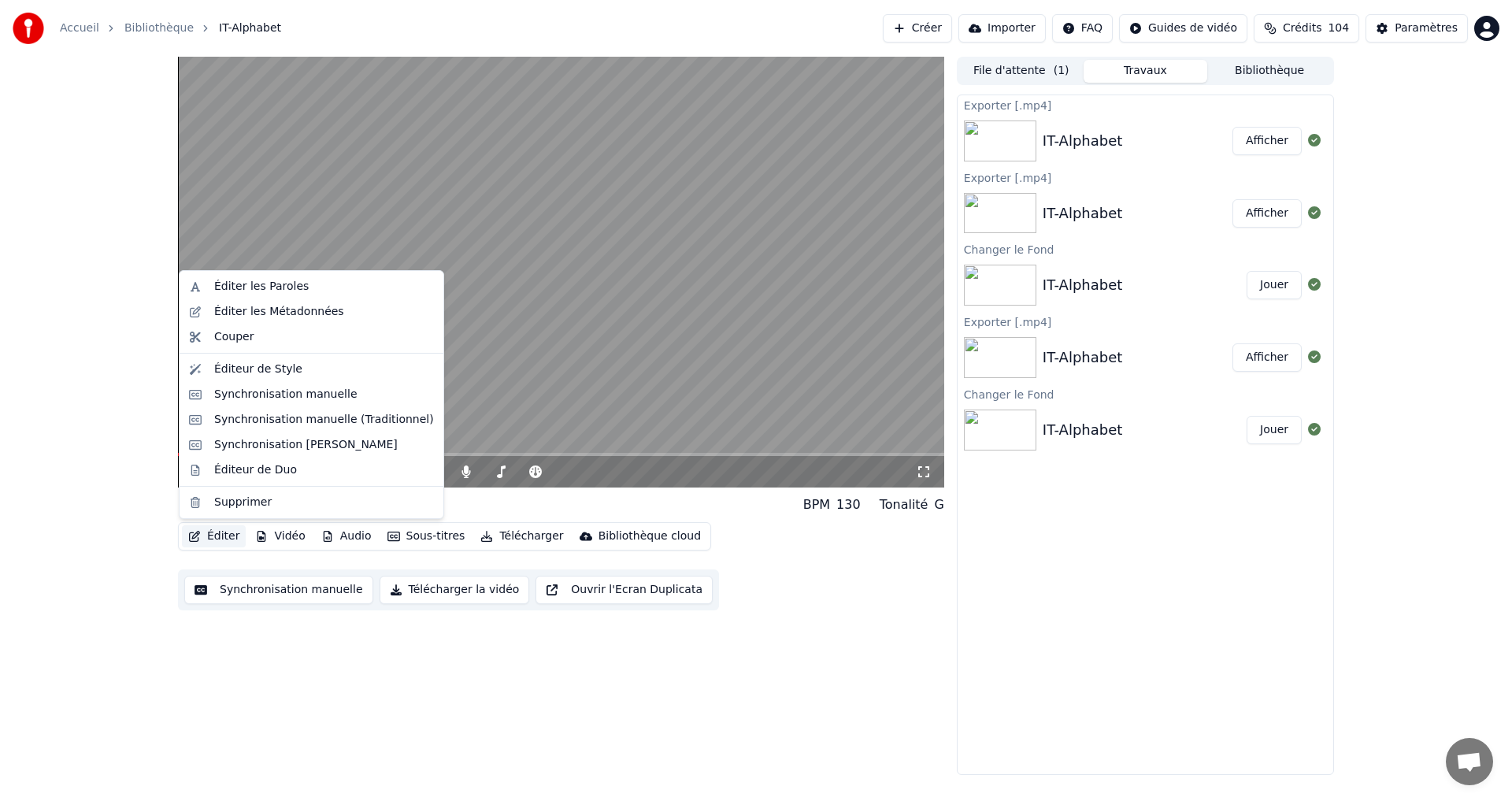
click at [211, 537] on button "Éditer" at bounding box center [213, 536] width 63 height 22
click at [288, 370] on div "Éditeur de Style" at bounding box center [258, 369] width 88 height 16
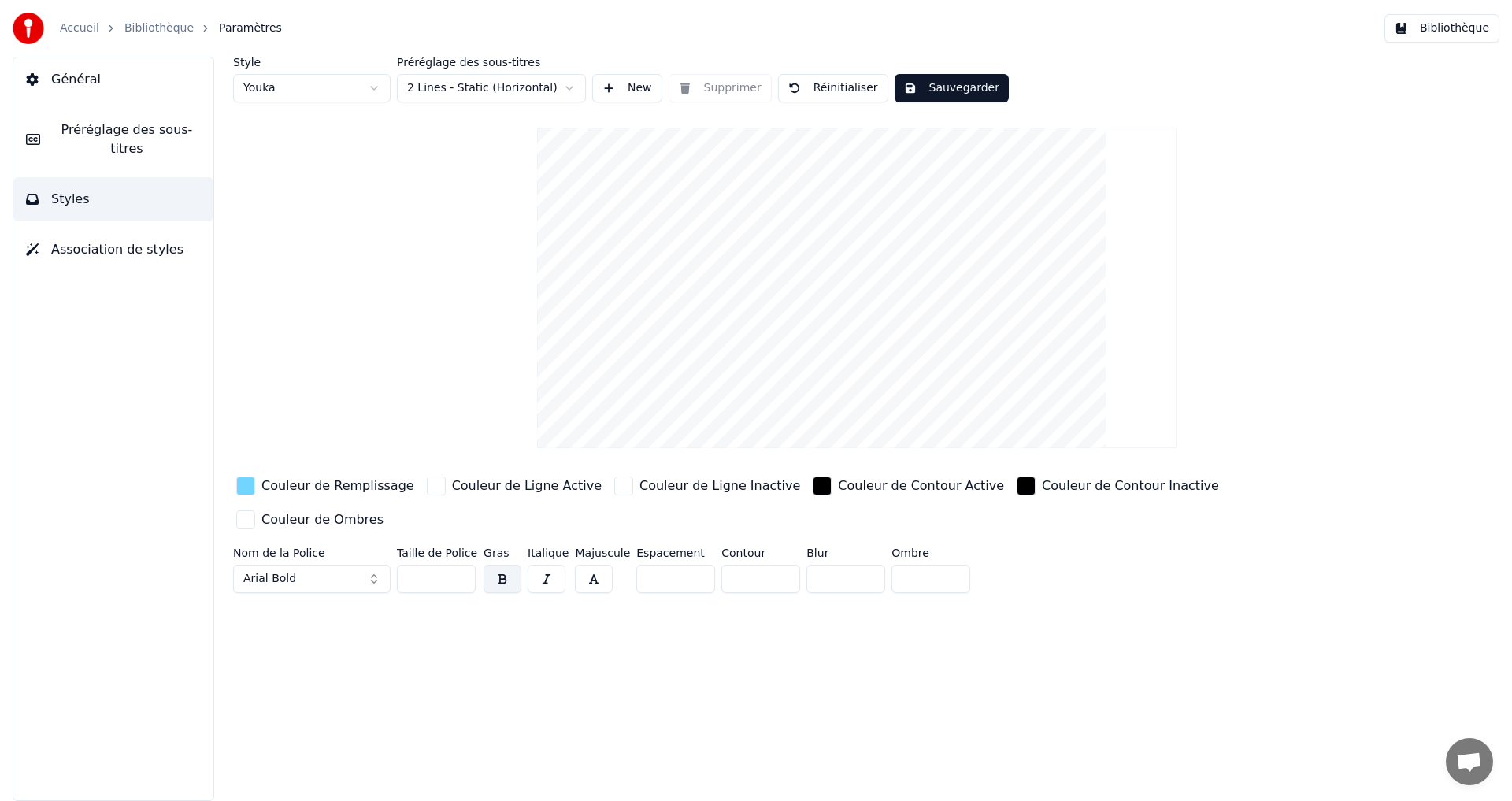
click at [123, 134] on span "Préréglage des sous-titres" at bounding box center [126, 139] width 148 height 38
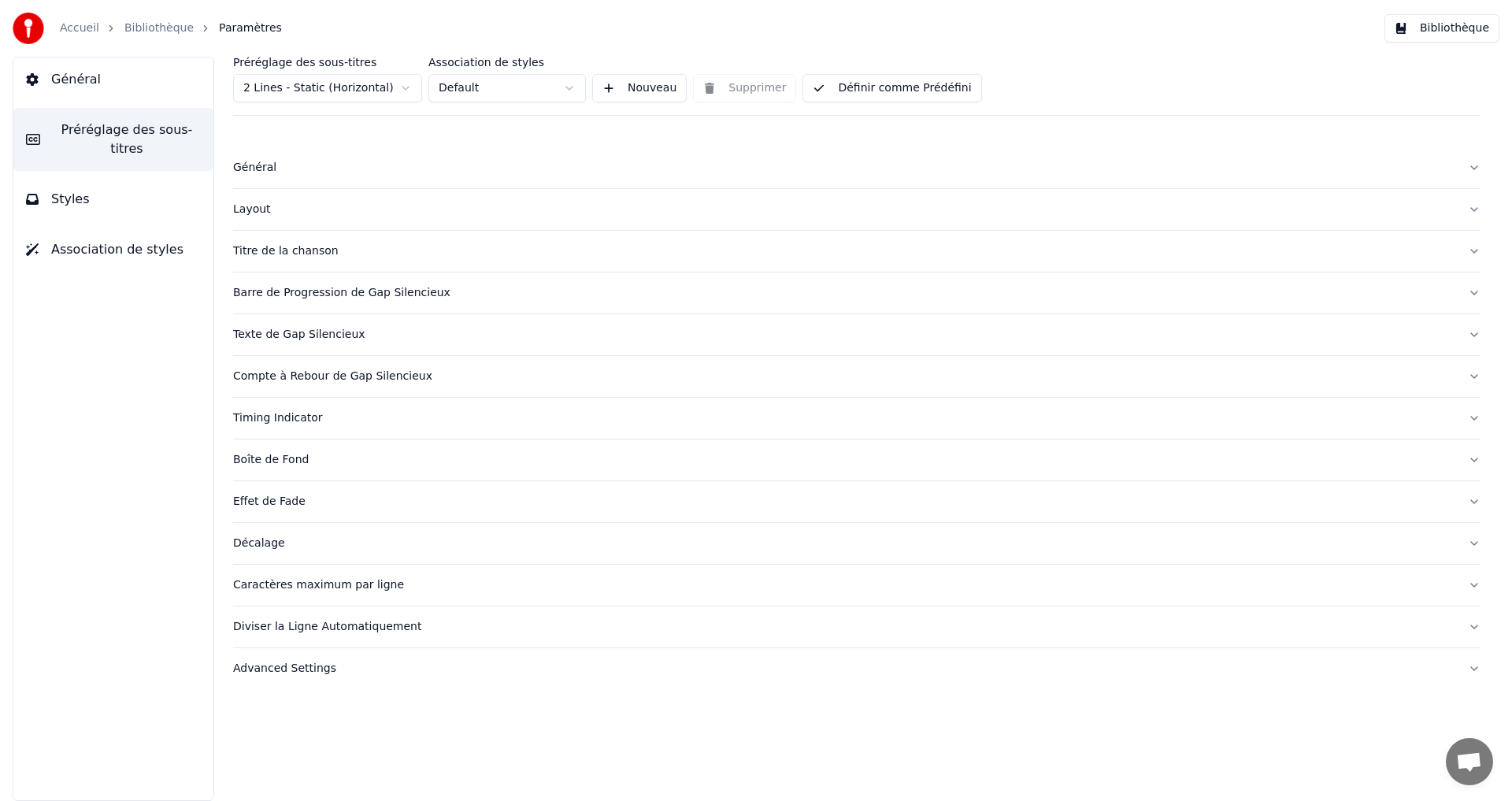
click at [328, 413] on div "Timing Indicator" at bounding box center [844, 418] width 1222 height 16
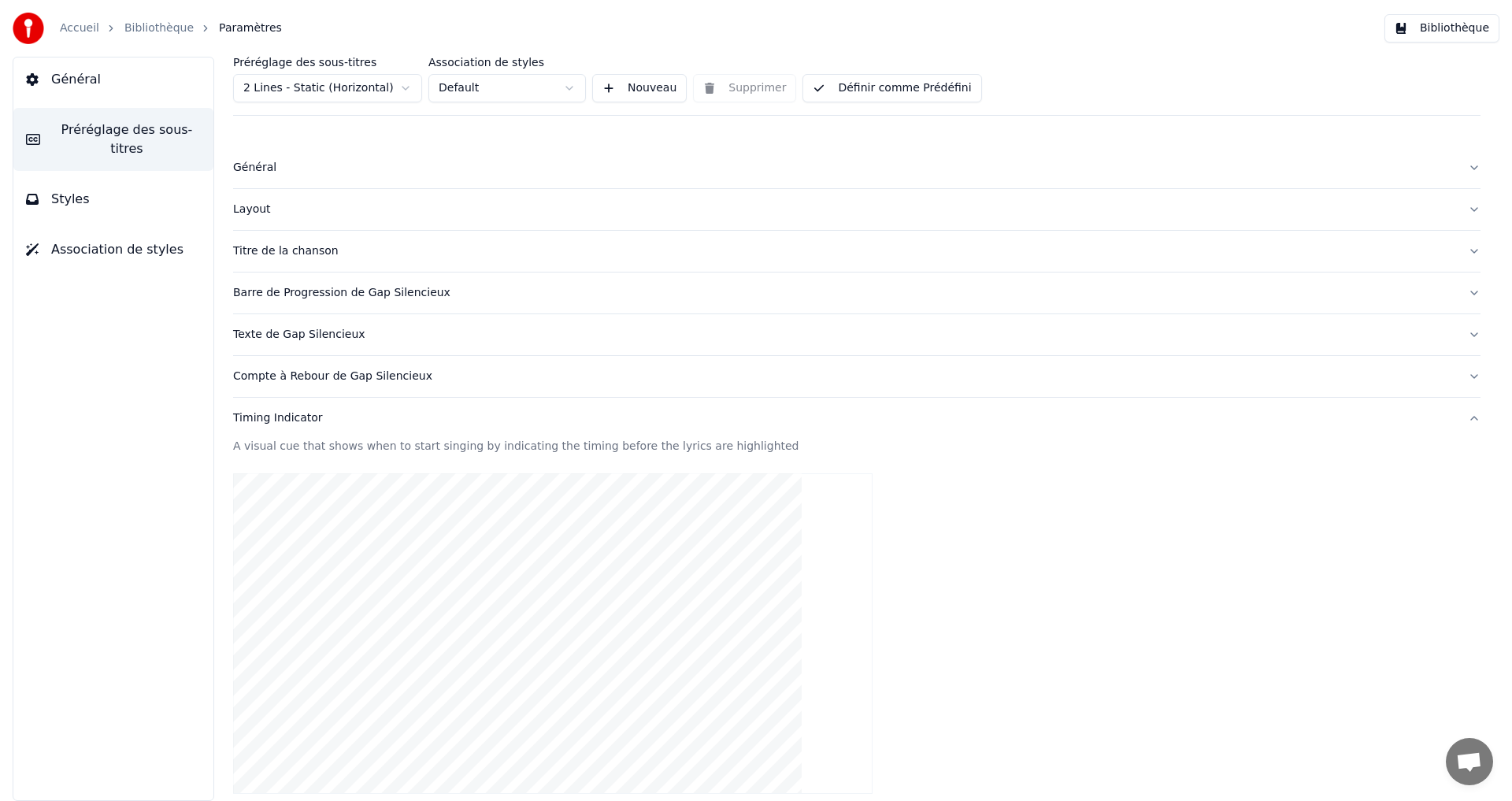
scroll to position [473, 0]
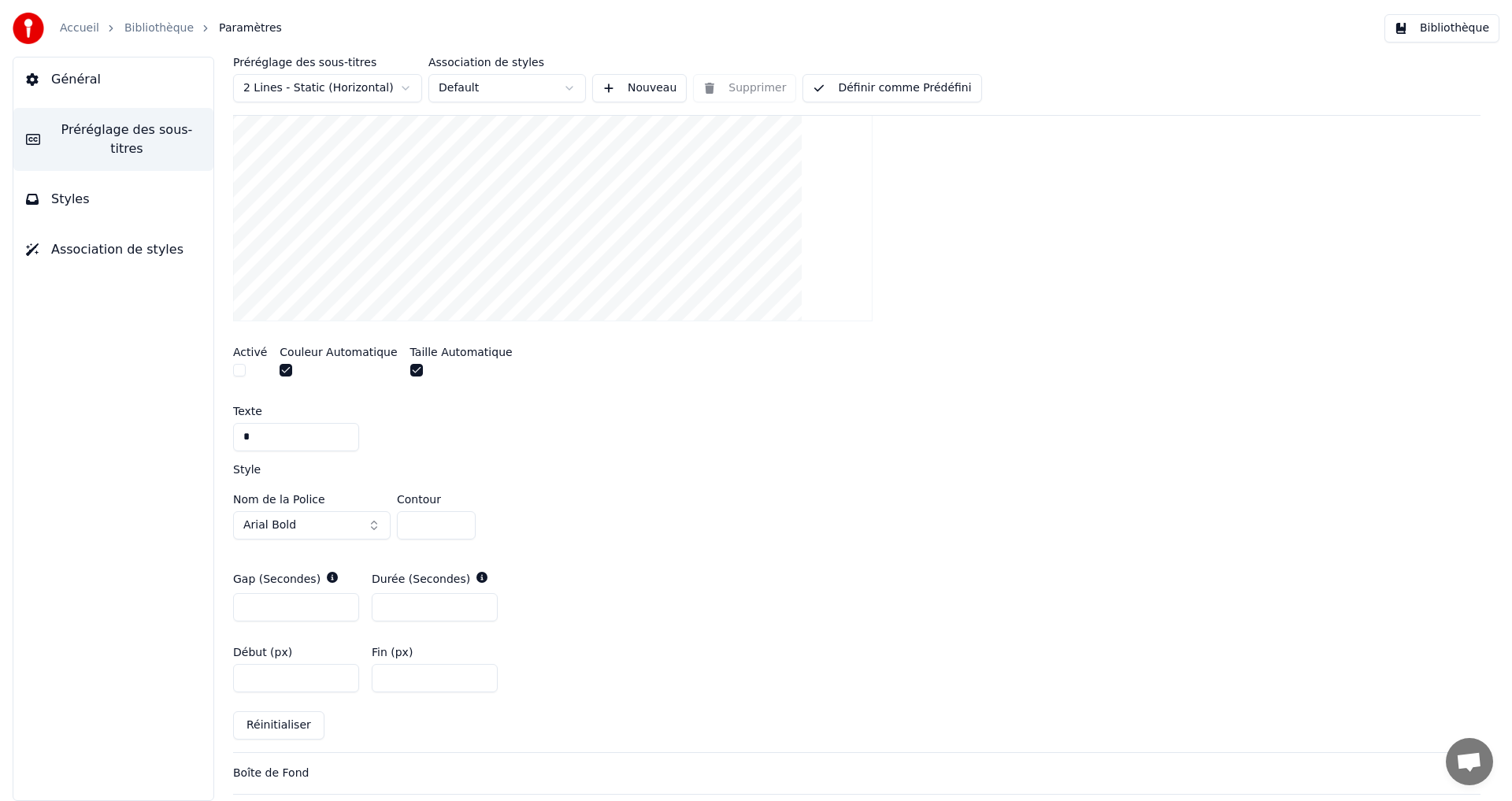
click at [237, 368] on button "button" at bounding box center [239, 370] width 13 height 13
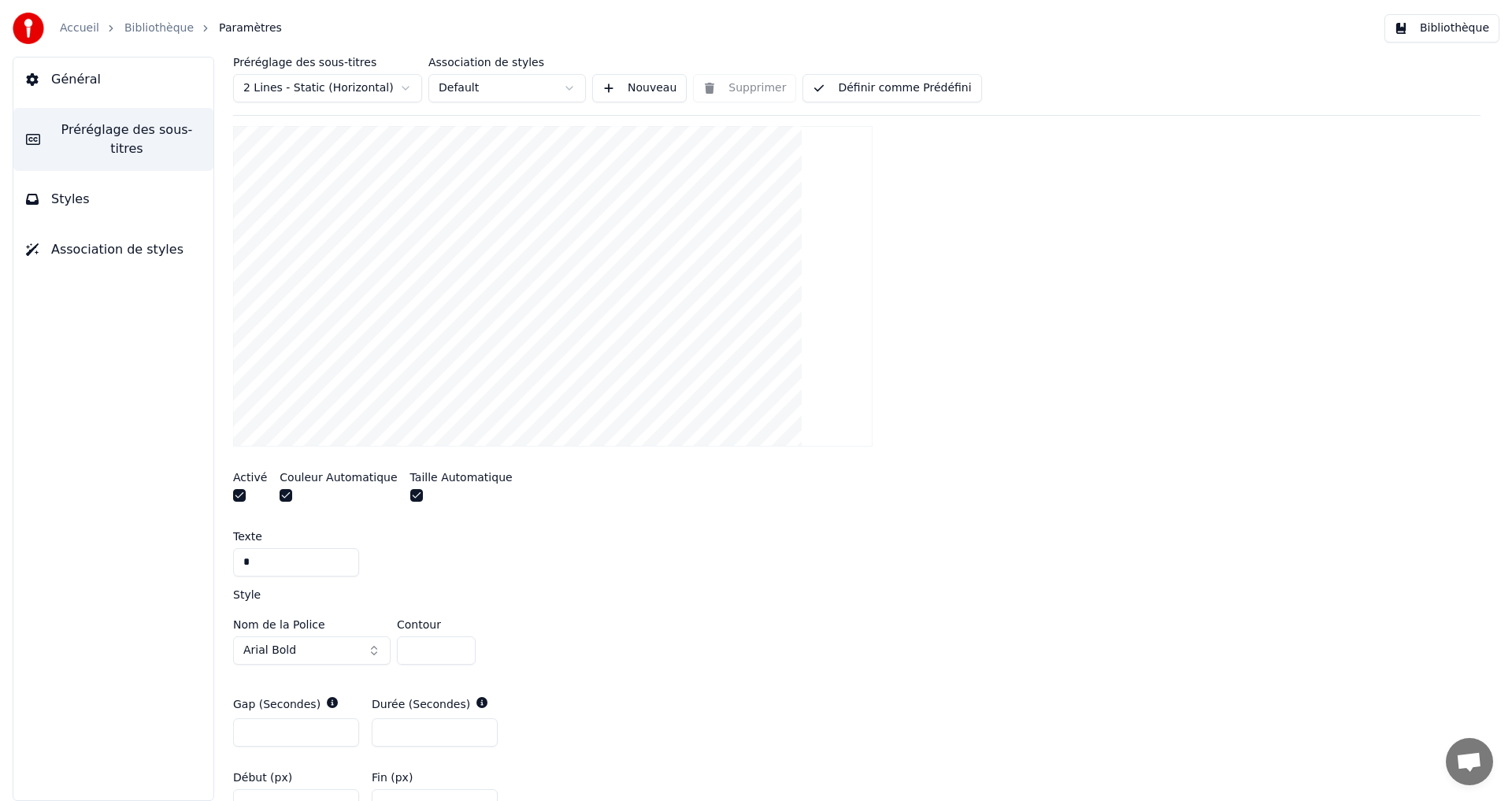
scroll to position [315, 0]
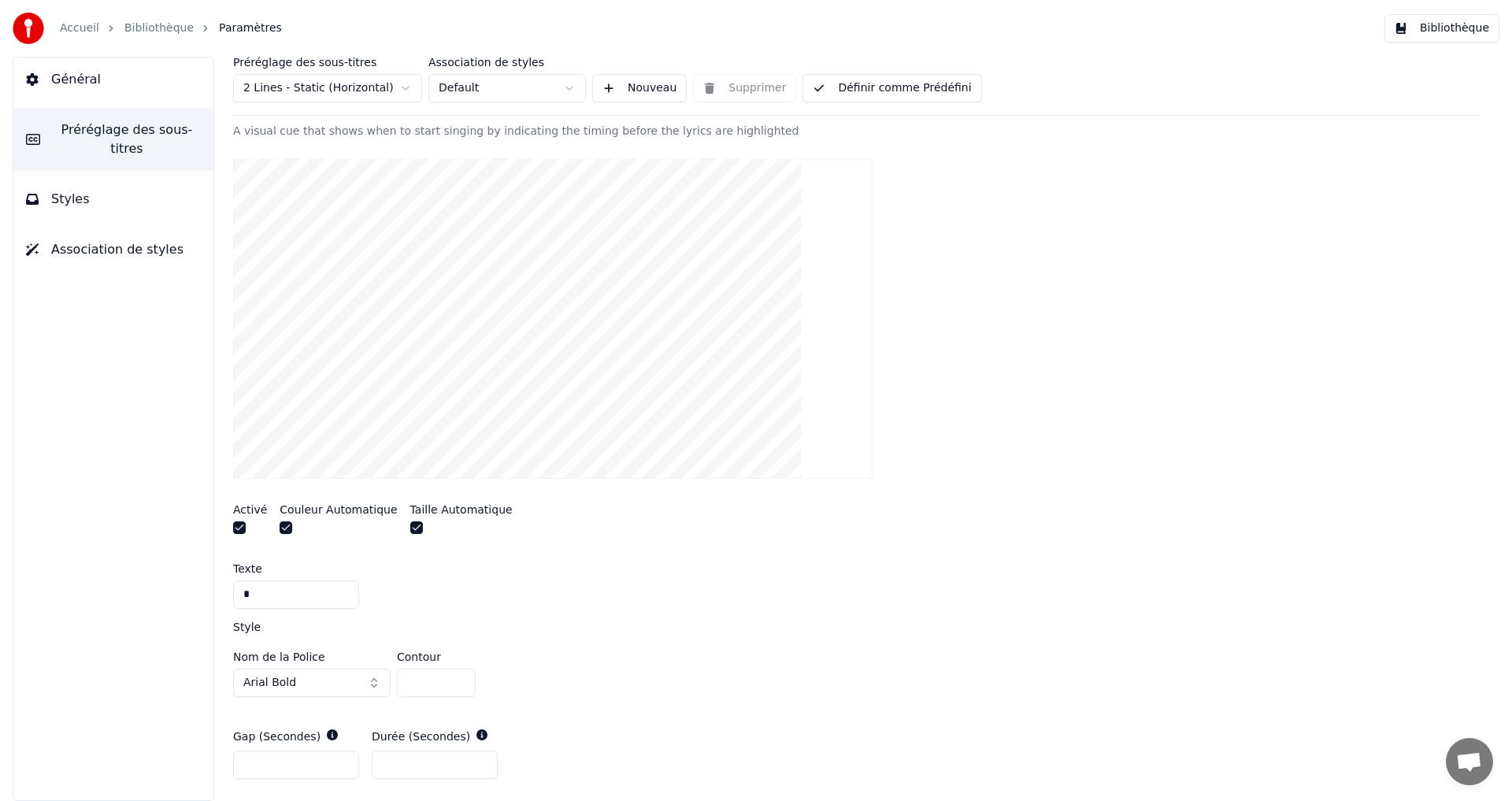
click at [834, 90] on button "Définir comme Prédéfini" at bounding box center [891, 89] width 178 height 29
click at [1432, 34] on button "Bibliothèque" at bounding box center [1442, 29] width 115 height 29
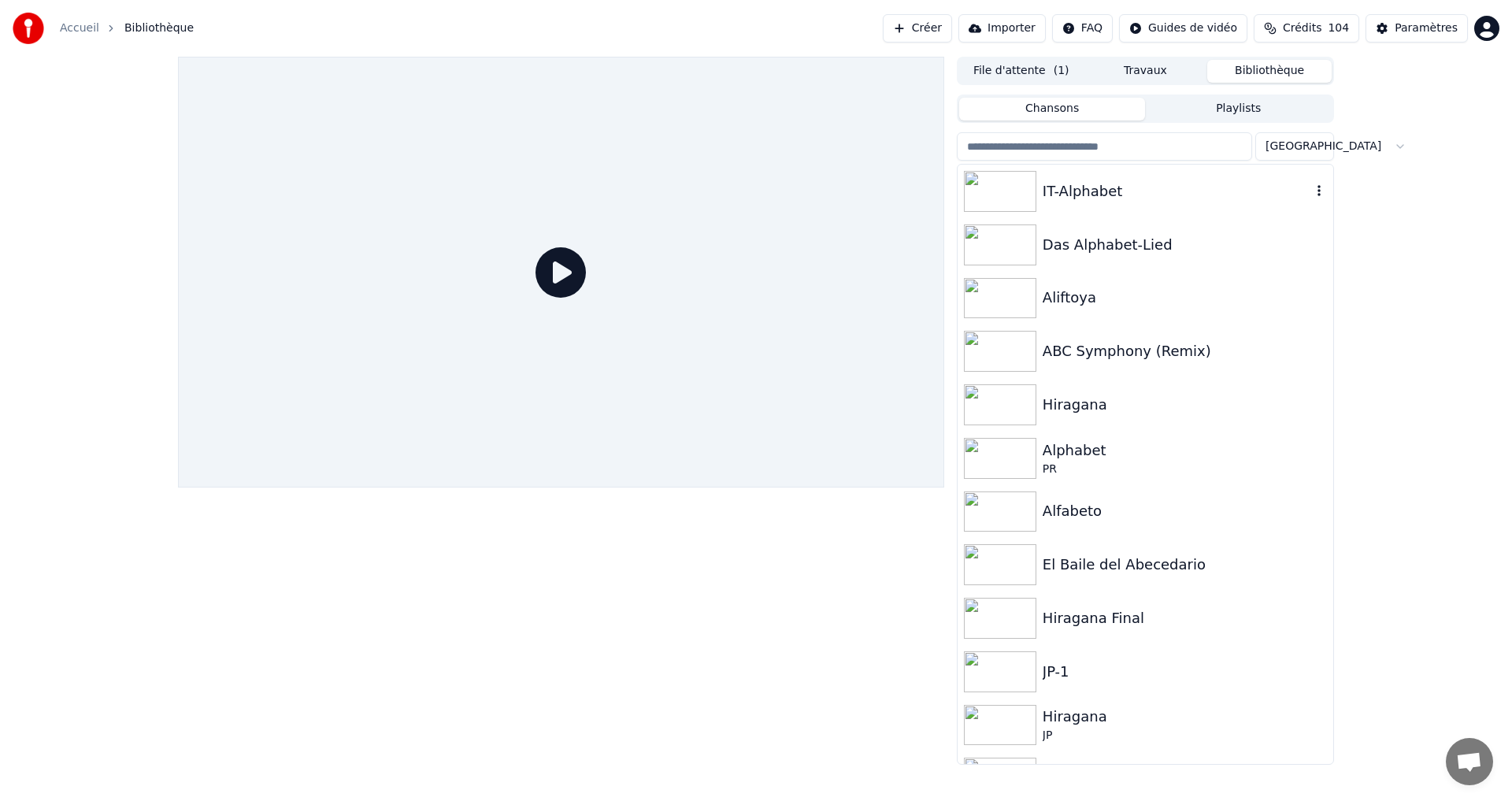
click at [1251, 197] on div "IT-Alphabet" at bounding box center [1177, 191] width 269 height 22
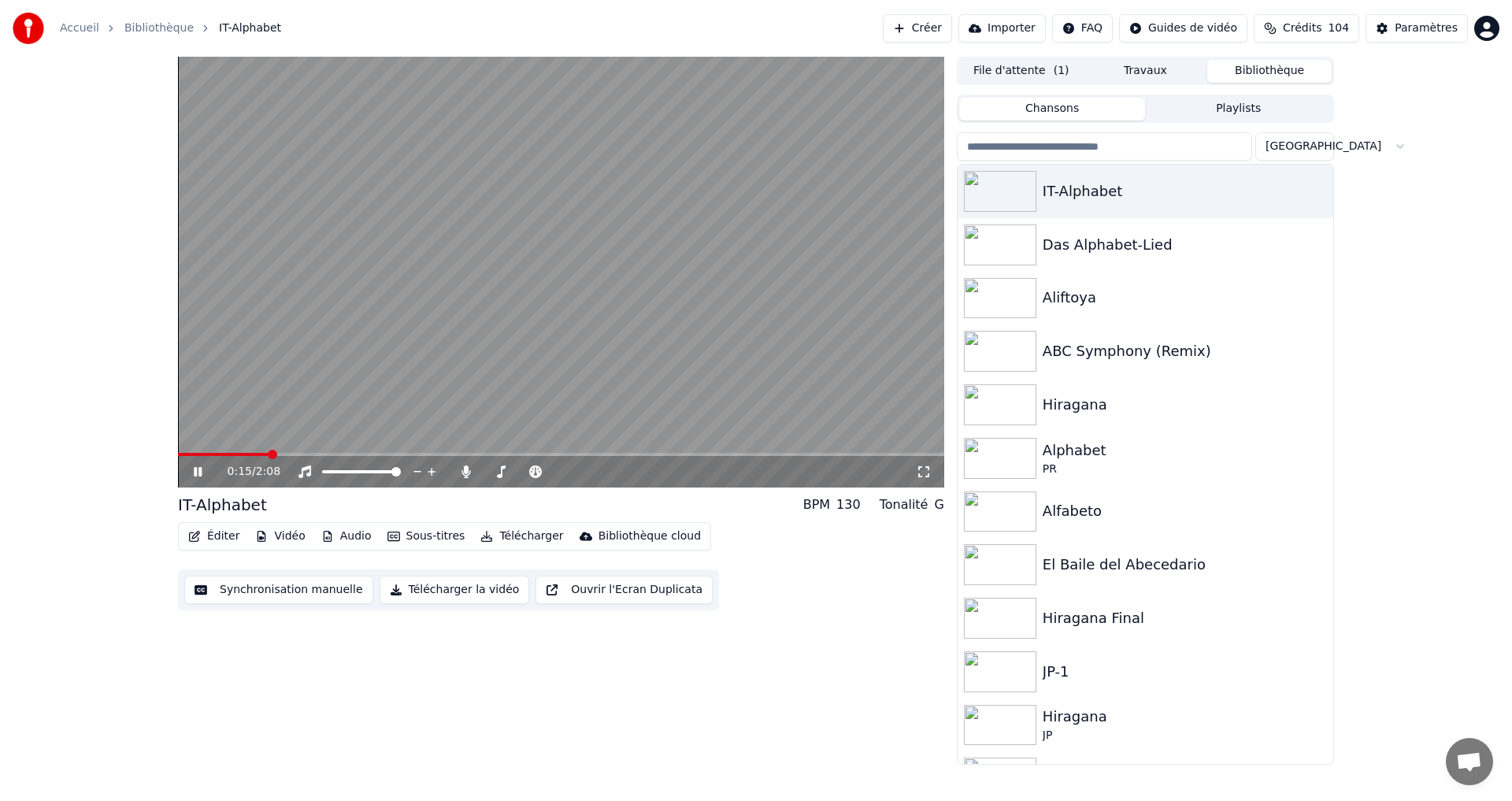
click at [1142, 69] on button "Travaux" at bounding box center [1146, 71] width 124 height 23
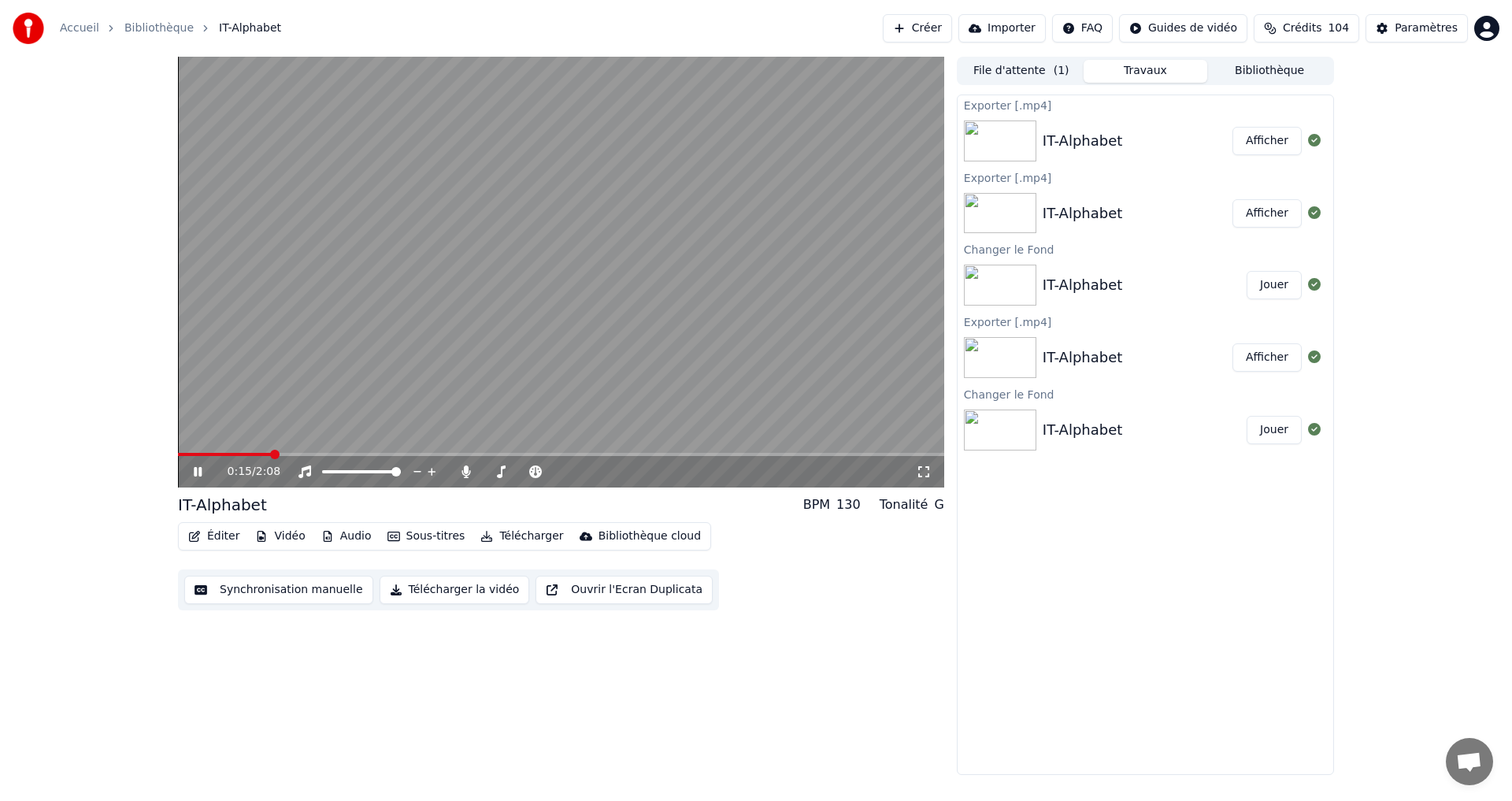
click at [1145, 140] on div "IT-Alphabet" at bounding box center [1137, 141] width 189 height 22
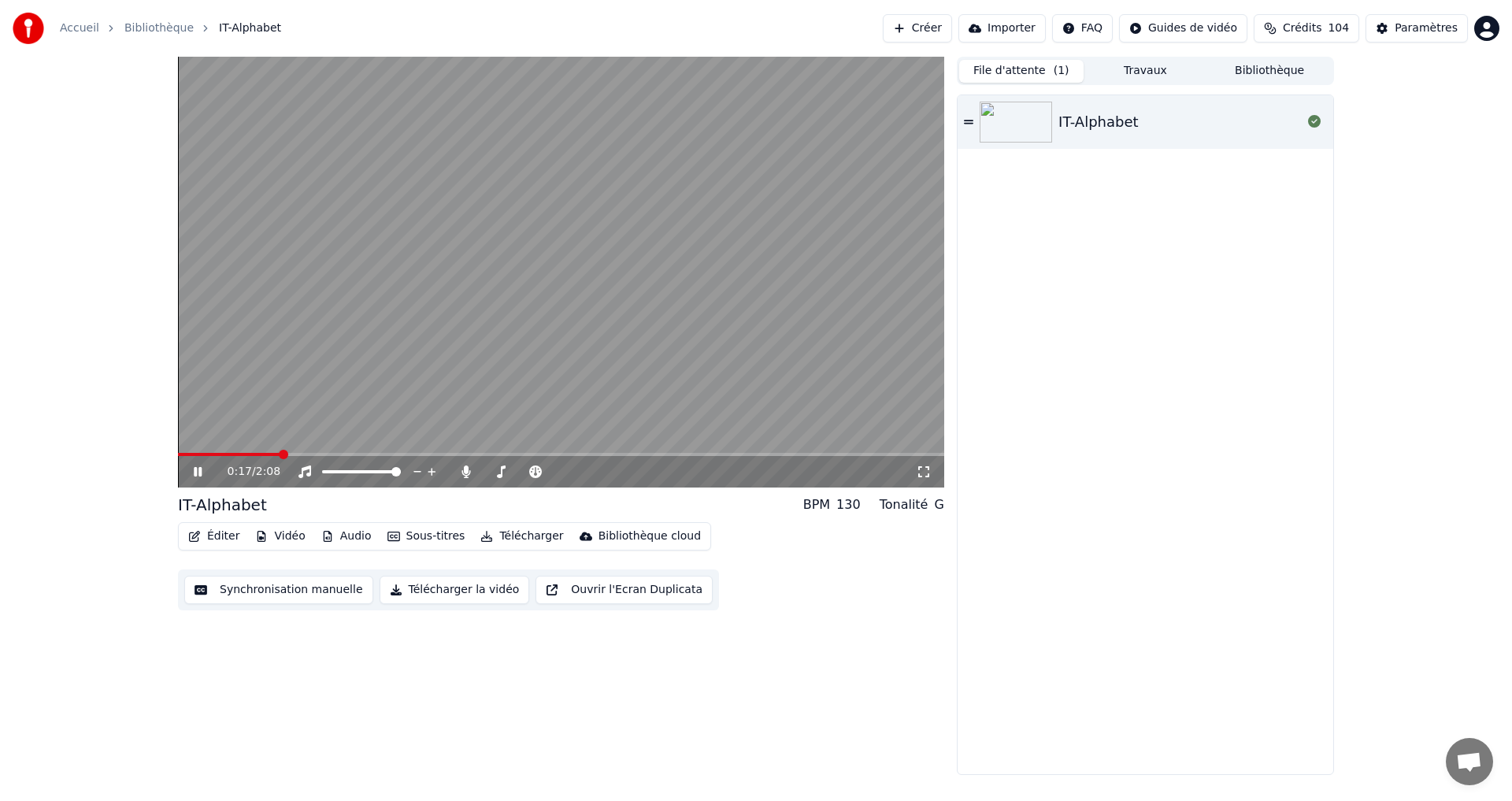
click at [1038, 64] on button "File d'attente ( 1 )" at bounding box center [1021, 71] width 124 height 23
click at [1230, 129] on div "IT-Alphabet" at bounding box center [1181, 122] width 244 height 22
click at [192, 469] on icon at bounding box center [209, 471] width 37 height 13
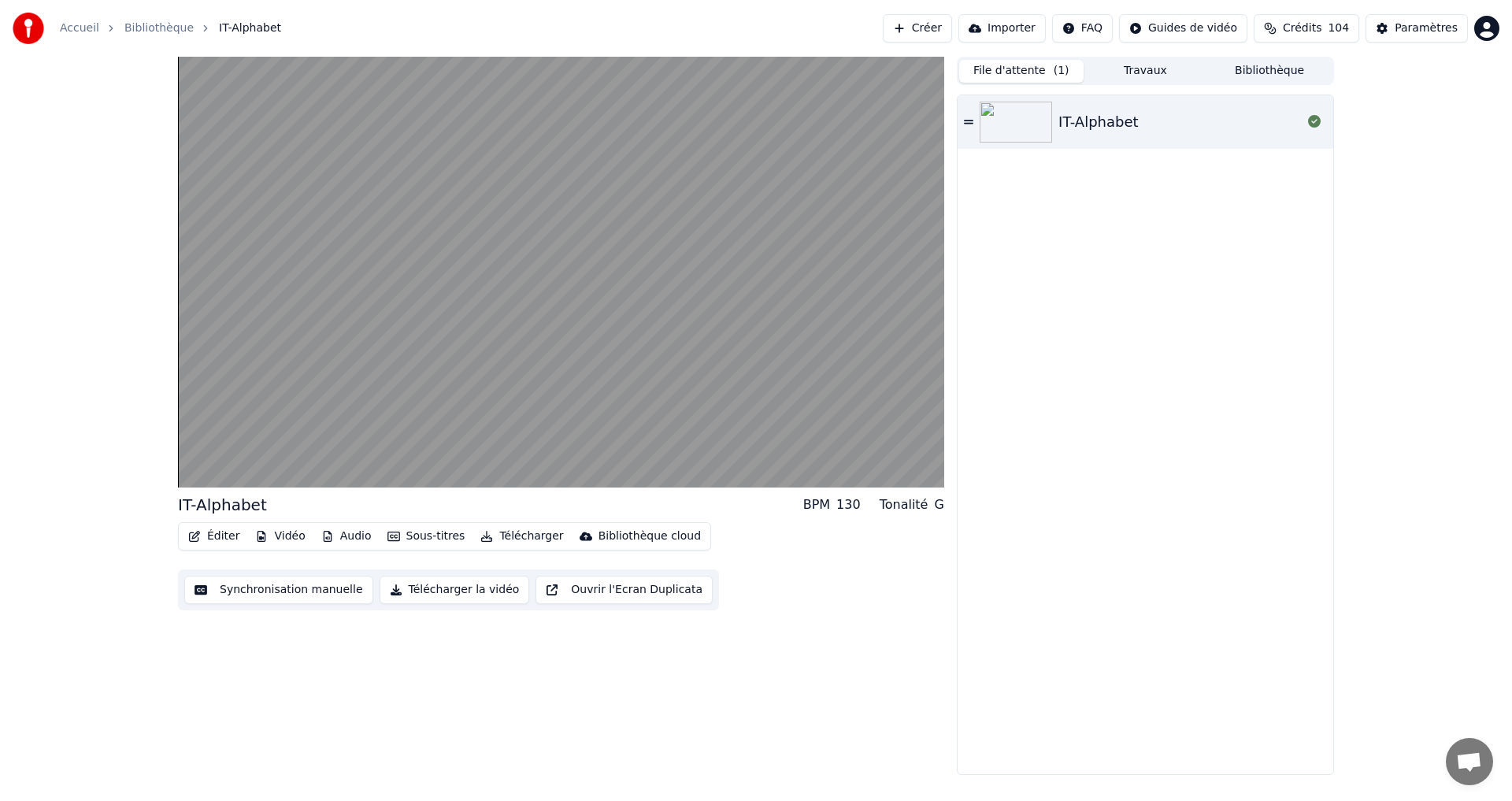
click at [270, 593] on button "Synchronisation manuelle" at bounding box center [279, 590] width 189 height 29
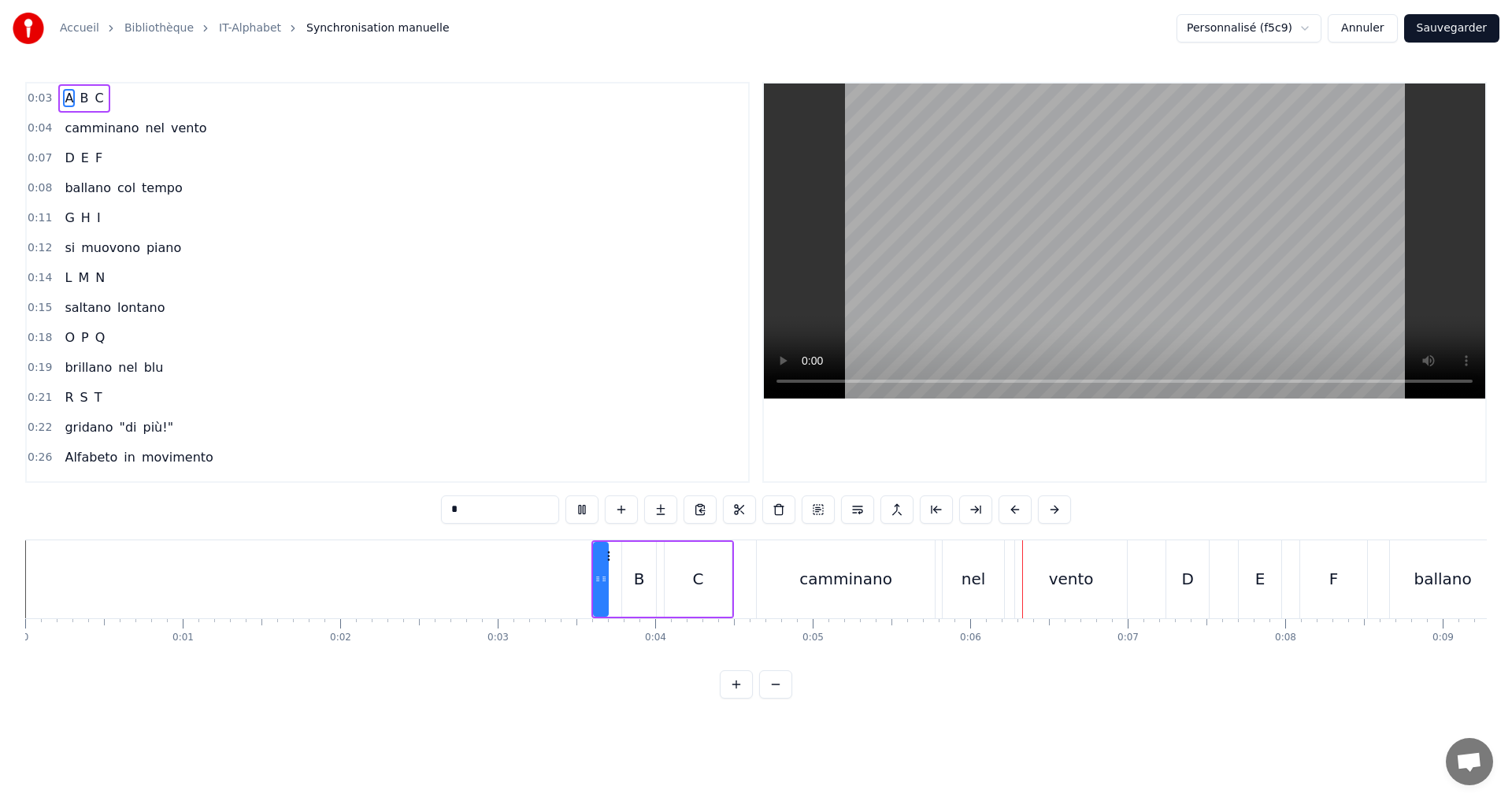
click at [1469, 17] on button "Sauvegarder" at bounding box center [1452, 29] width 96 height 29
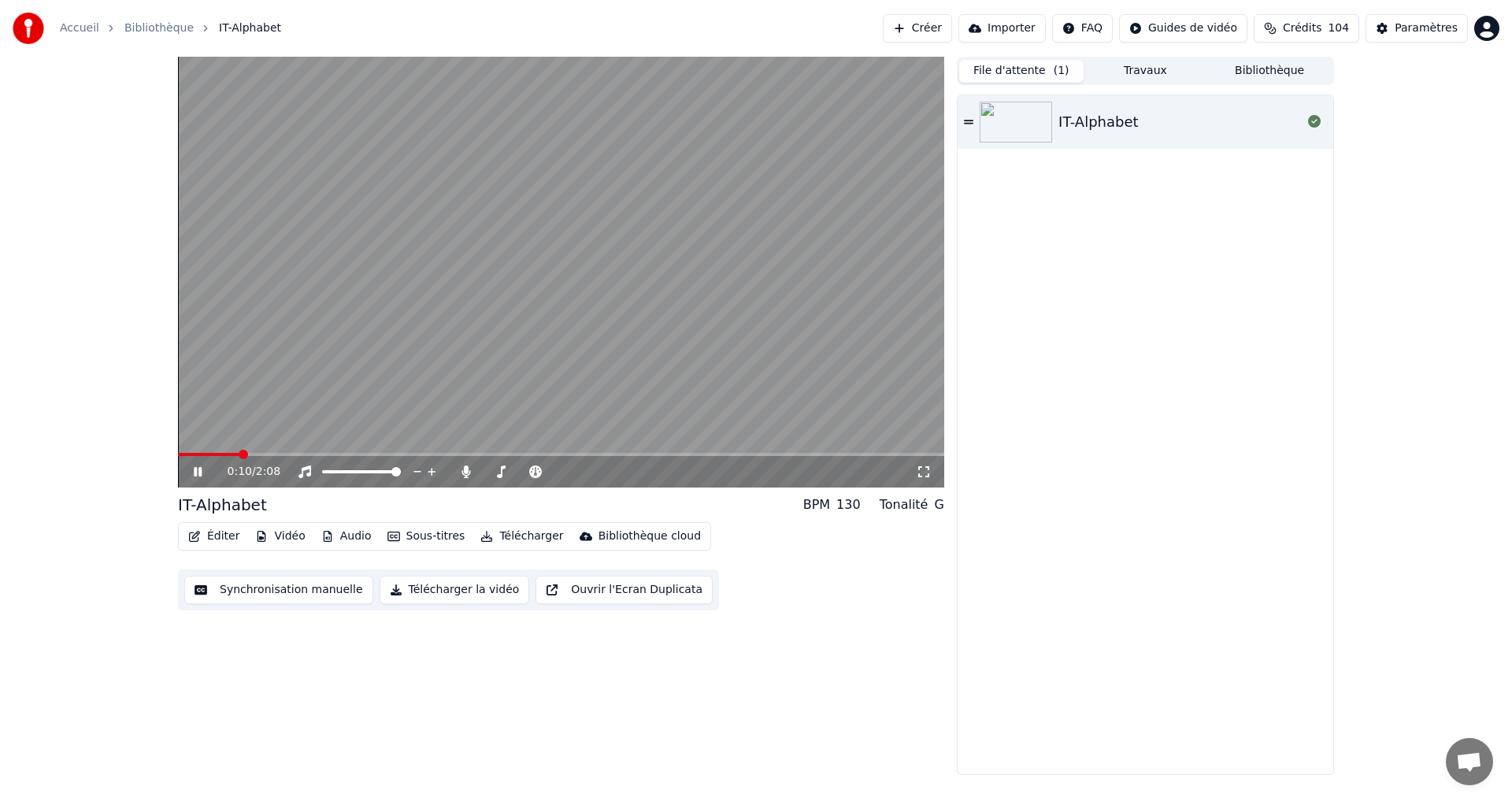
click at [554, 458] on div "0:10 / 2:08" at bounding box center [561, 471] width 766 height 31
click at [550, 455] on span at bounding box center [561, 455] width 766 height 3
click at [631, 448] on video at bounding box center [561, 272] width 766 height 431
click at [625, 454] on span at bounding box center [561, 455] width 766 height 3
click at [671, 456] on span at bounding box center [561, 455] width 766 height 3
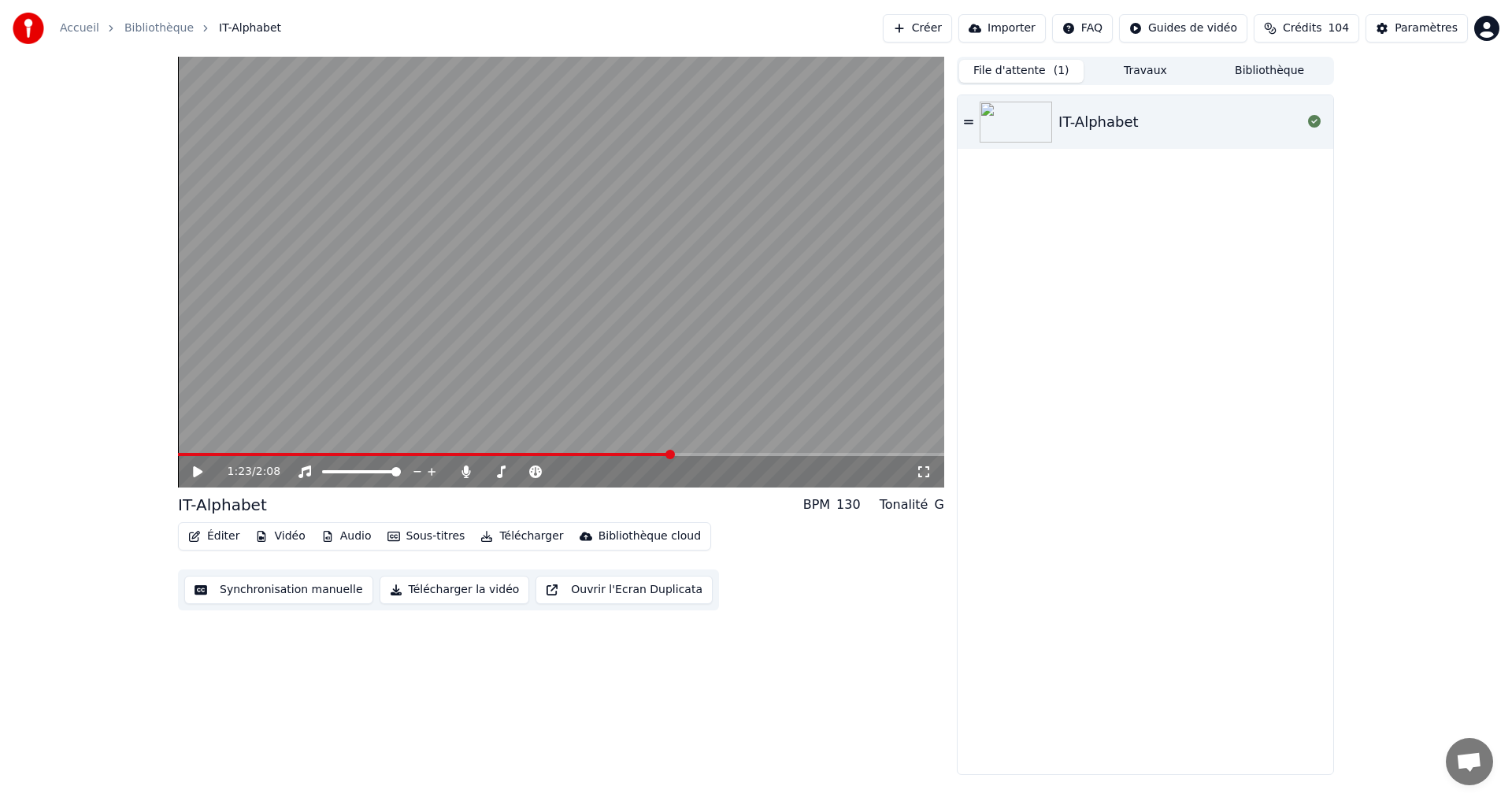
click at [198, 466] on icon at bounding box center [209, 471] width 37 height 13
click at [631, 454] on span at bounding box center [428, 455] width 501 height 3
click at [193, 475] on icon at bounding box center [209, 471] width 37 height 13
click at [200, 534] on button "Éditer" at bounding box center [213, 536] width 63 height 22
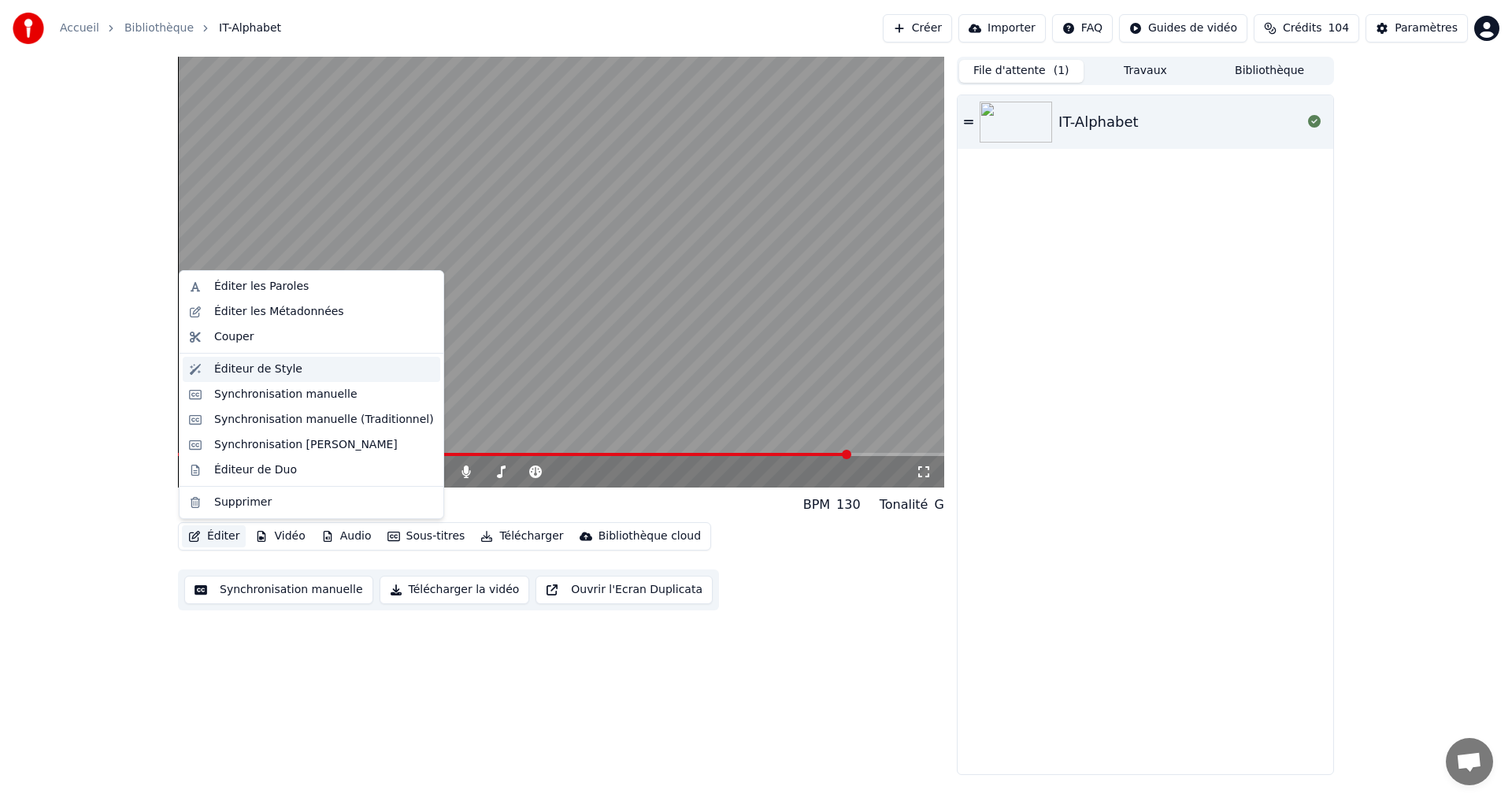
click at [272, 368] on div "Éditeur de Style" at bounding box center [258, 369] width 88 height 16
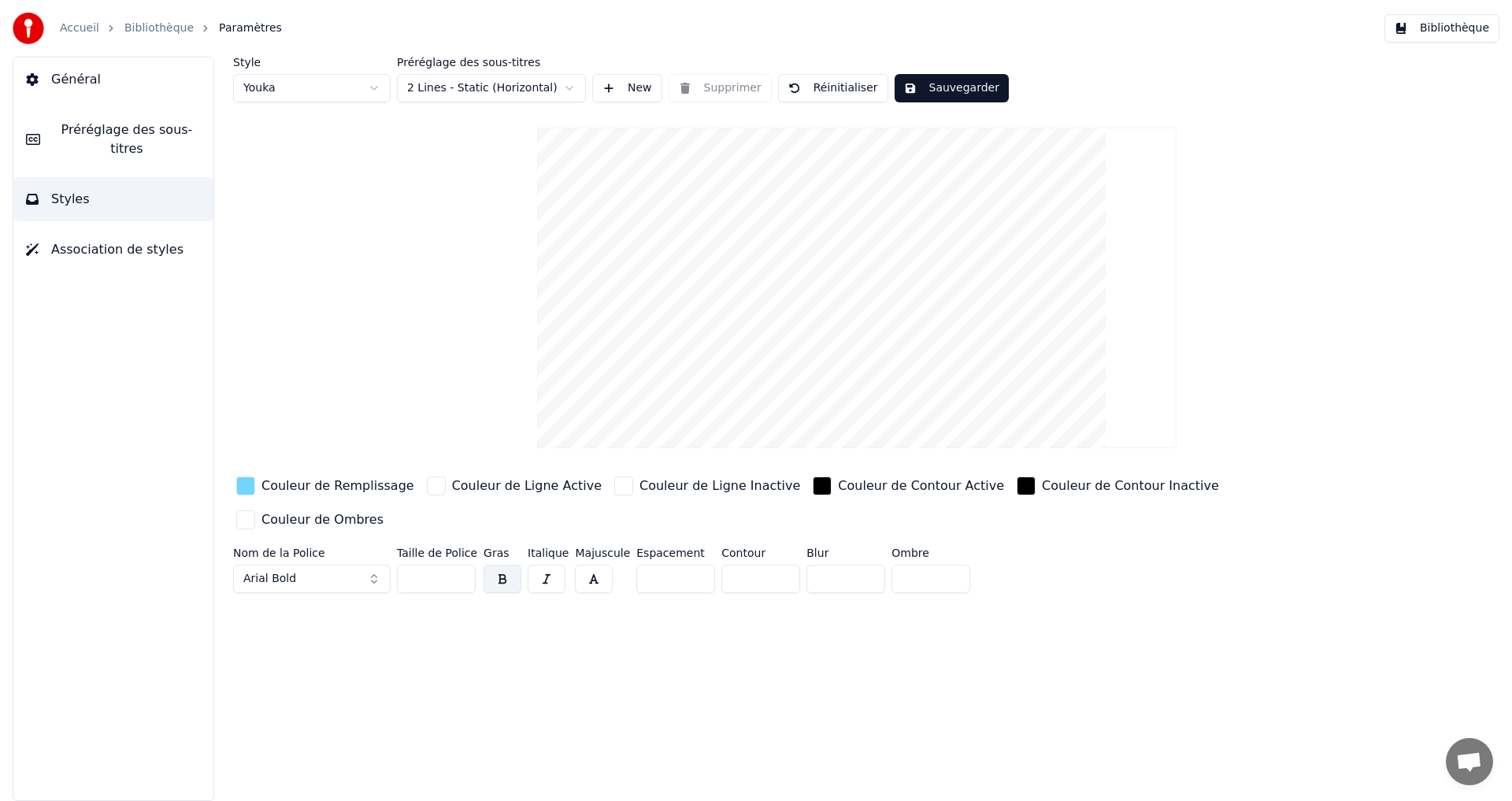
click at [111, 140] on button "Préréglage des sous-titres" at bounding box center [113, 140] width 200 height 63
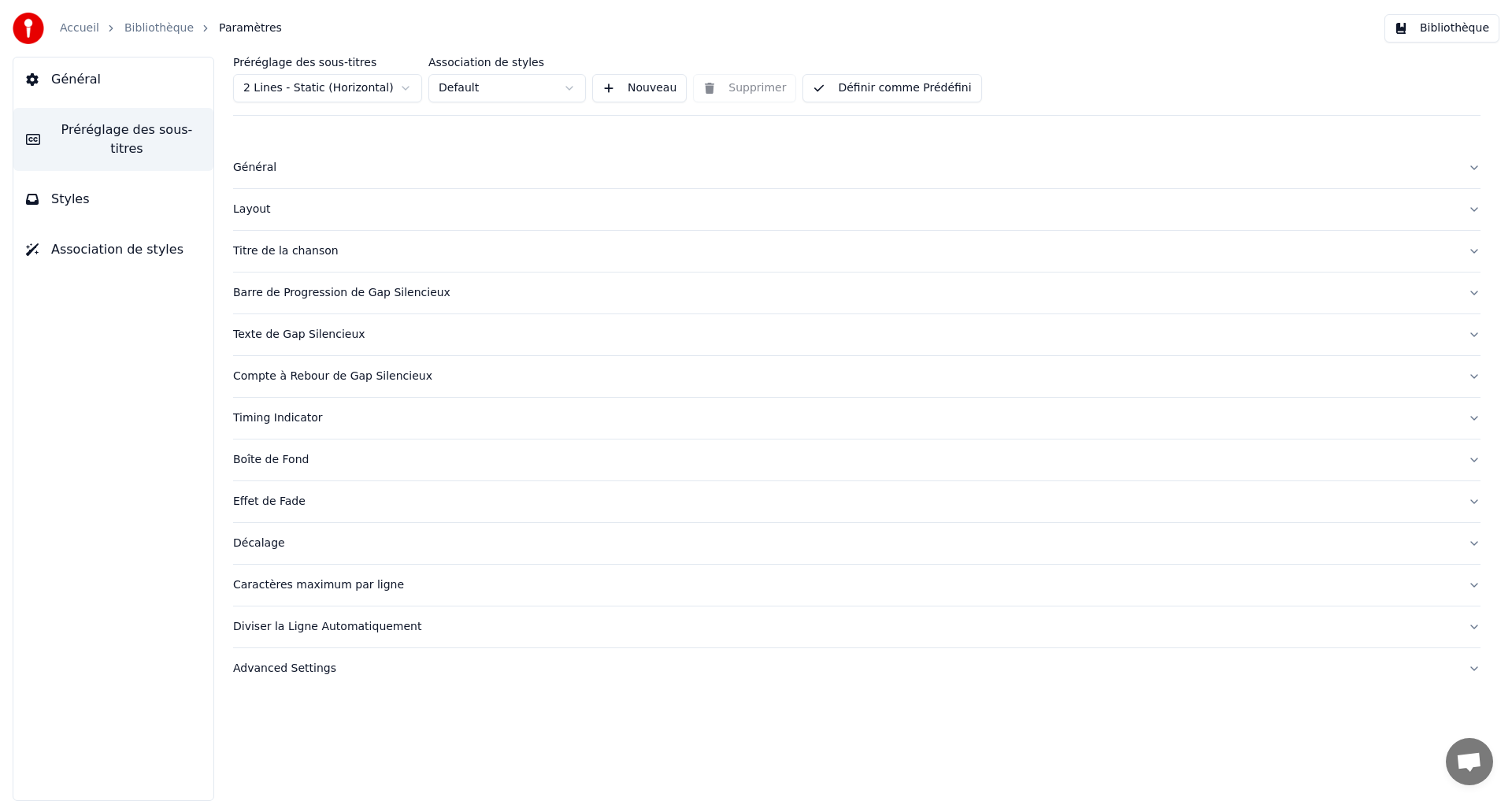
click at [350, 417] on div "Timing Indicator" at bounding box center [844, 418] width 1222 height 16
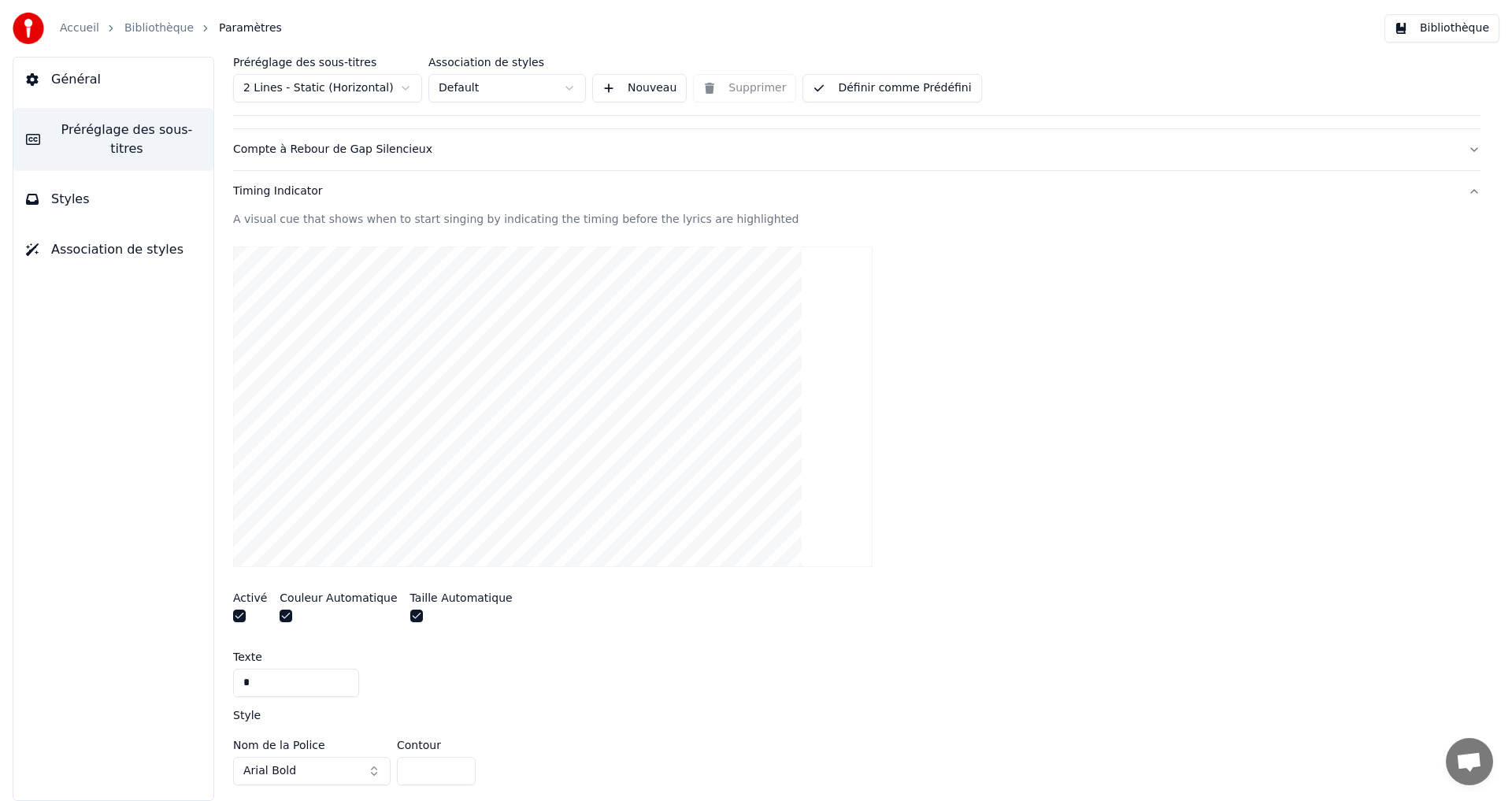
scroll to position [473, 0]
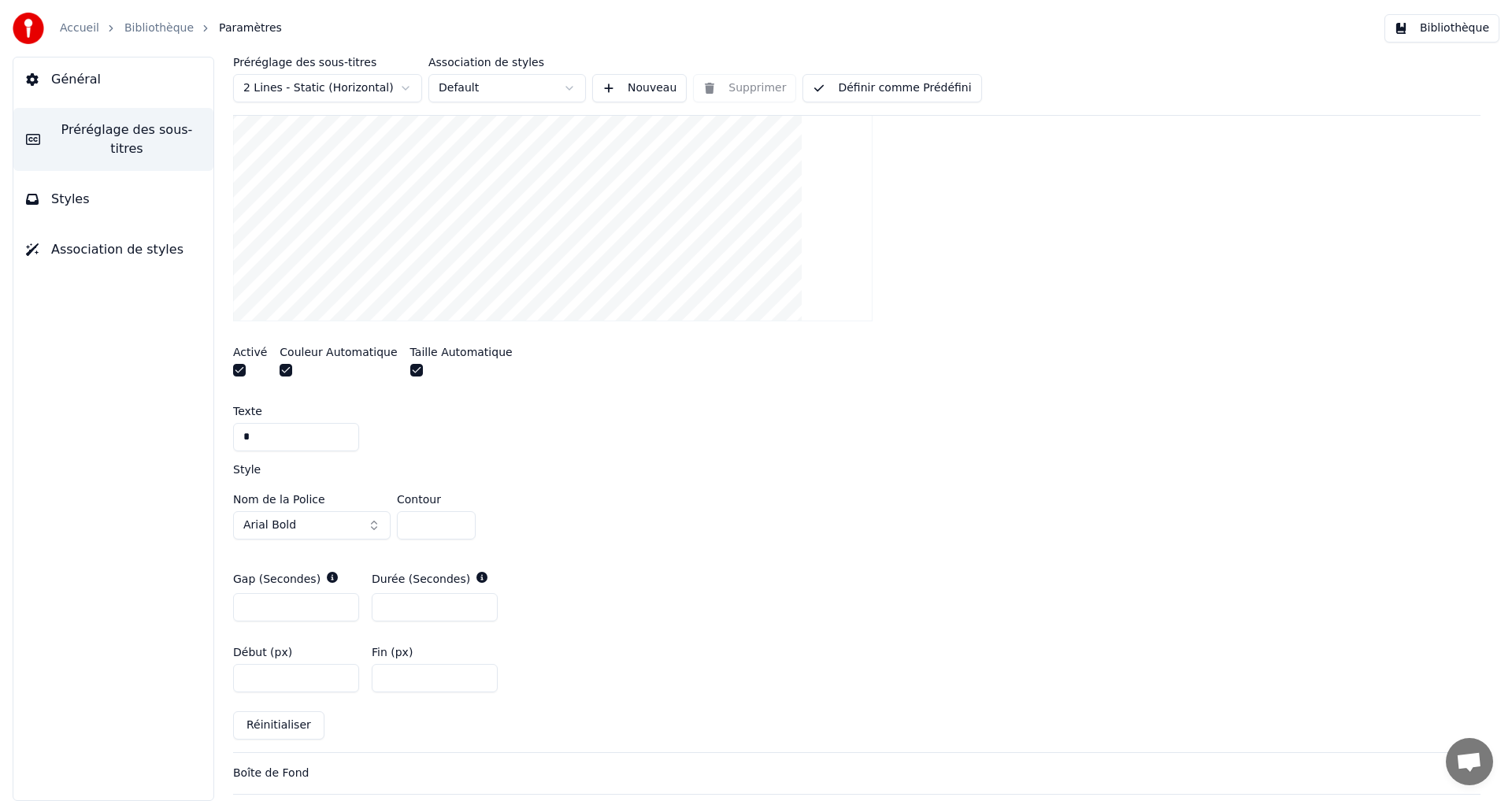
click at [478, 602] on input "*" at bounding box center [435, 607] width 126 height 29
click at [481, 602] on input "*" at bounding box center [435, 607] width 126 height 29
click at [483, 602] on input "*" at bounding box center [435, 607] width 126 height 29
click at [479, 602] on input "*" at bounding box center [435, 607] width 126 height 29
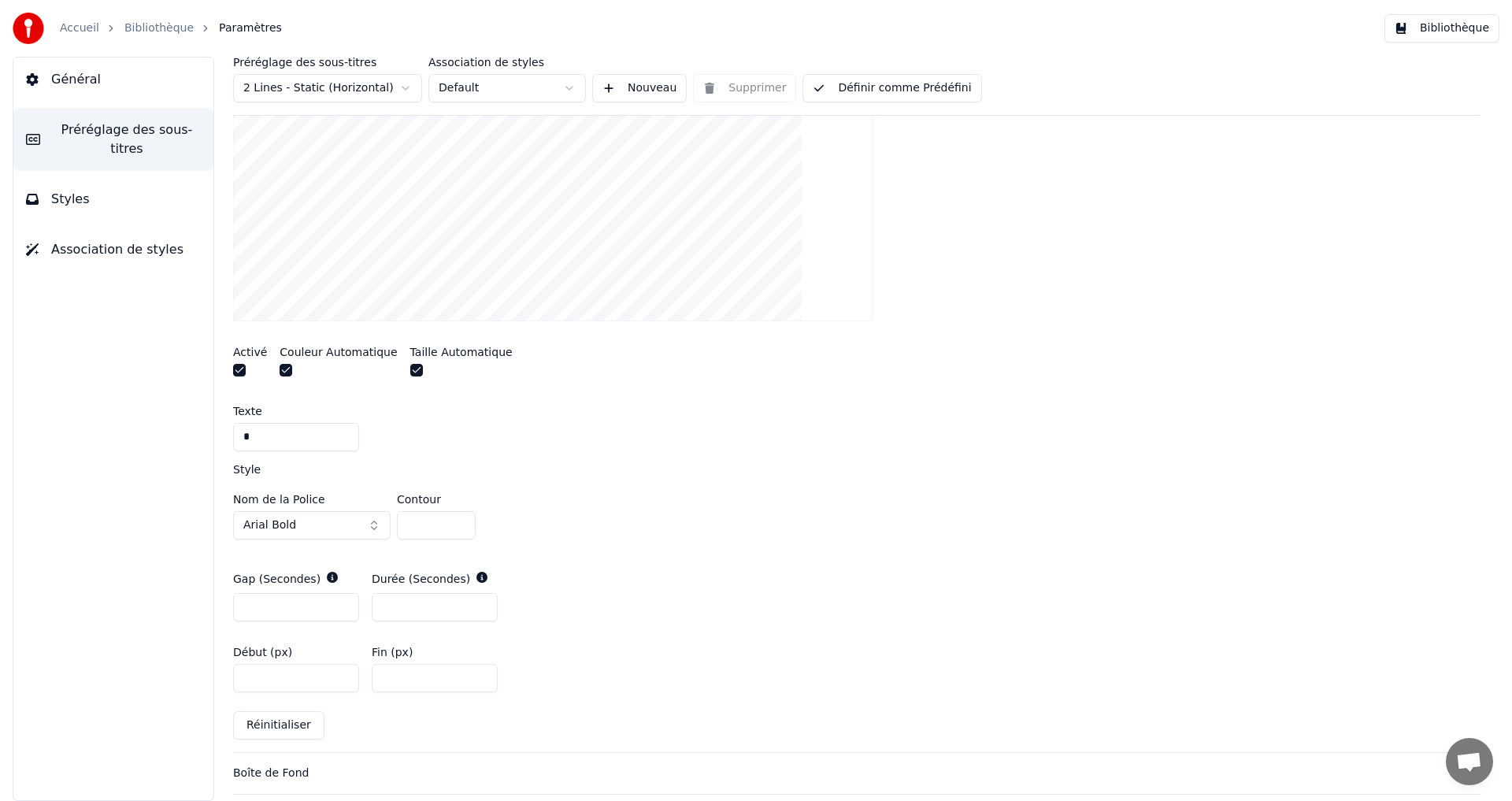
click at [479, 606] on input "*" at bounding box center [435, 607] width 126 height 29
click at [479, 605] on input "*" at bounding box center [435, 607] width 126 height 29
click at [474, 606] on input "*" at bounding box center [435, 607] width 126 height 29
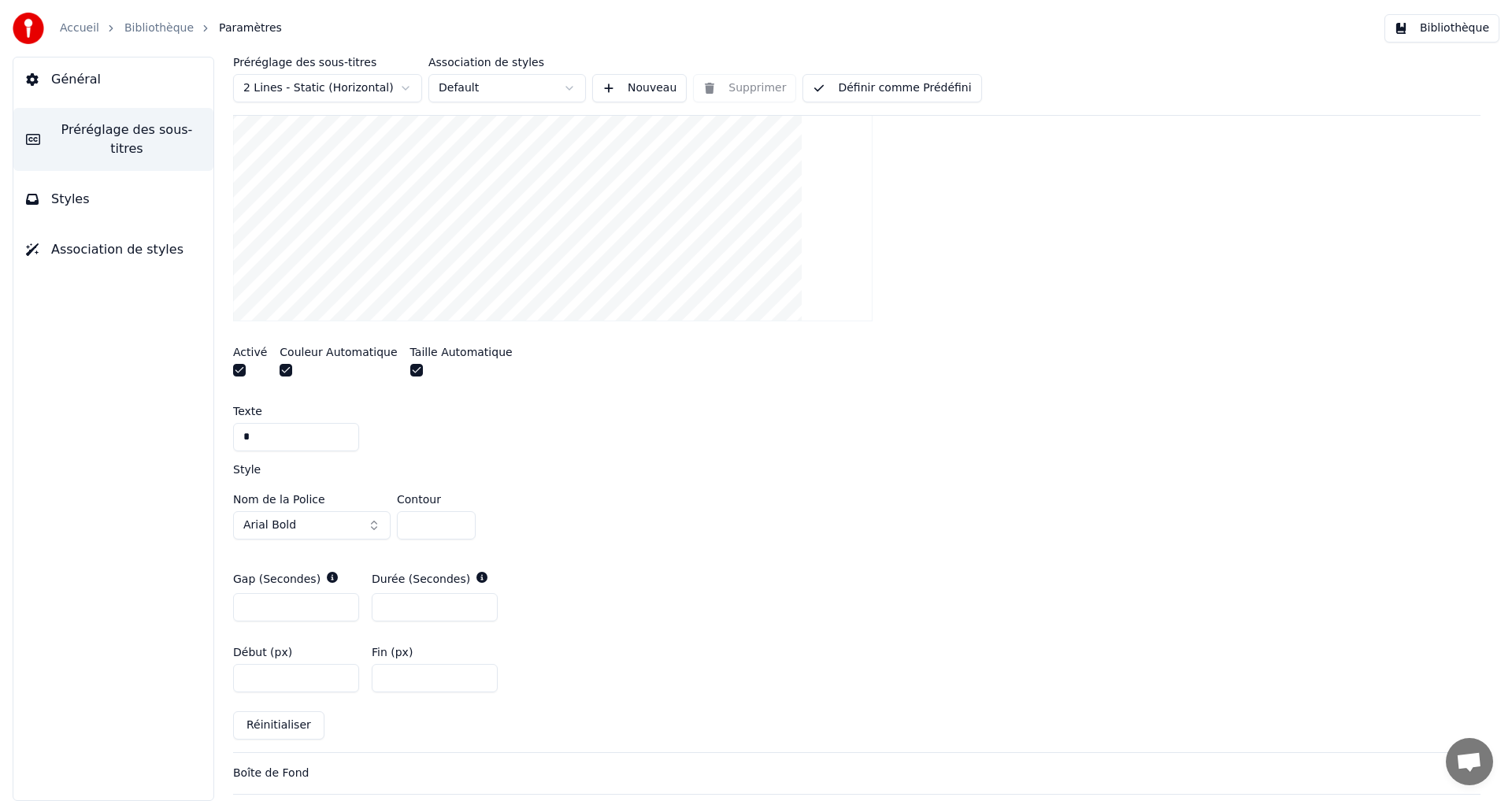
type input "**"
click at [483, 602] on input "**" at bounding box center [435, 607] width 126 height 29
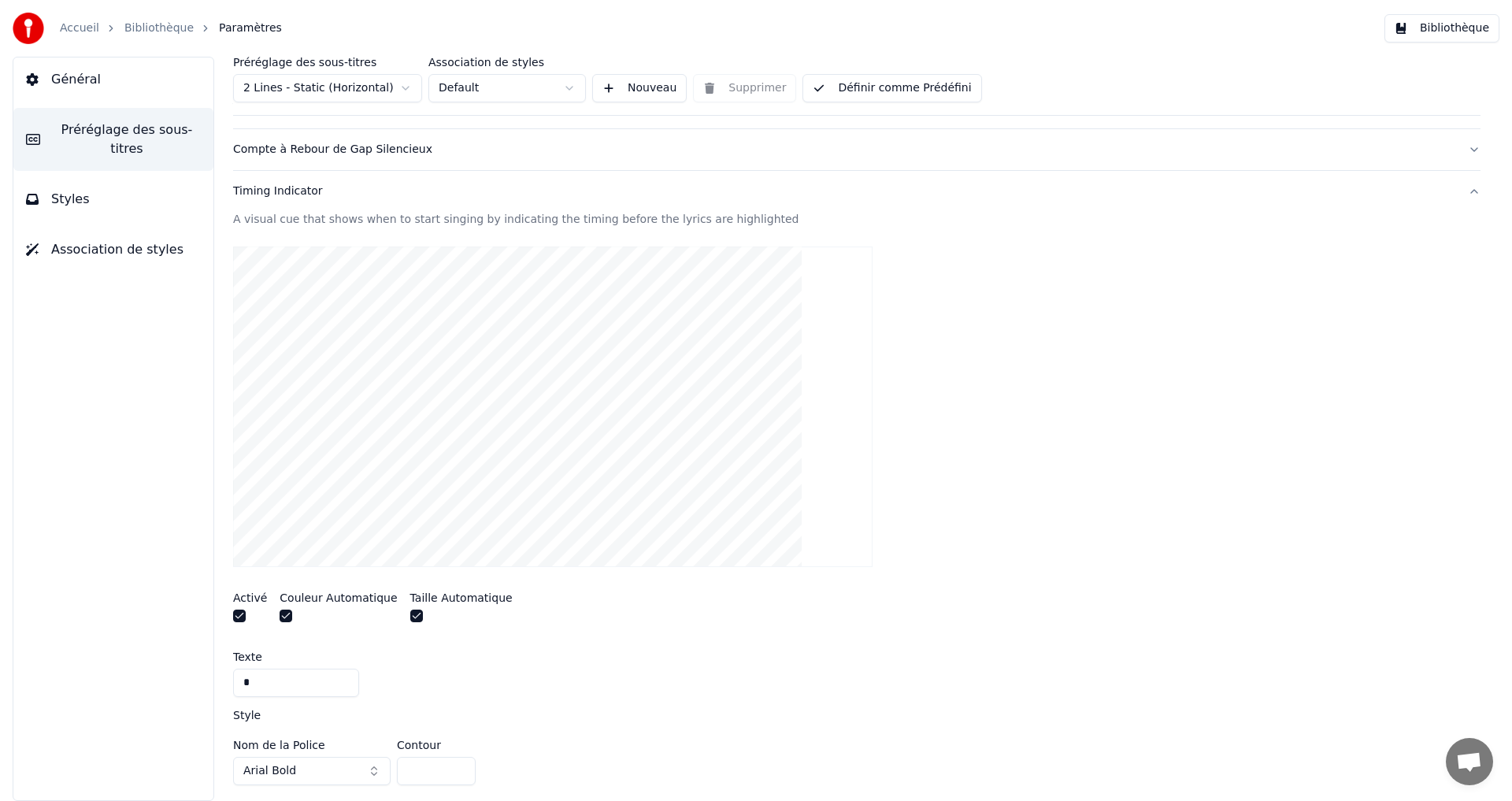
scroll to position [0, 0]
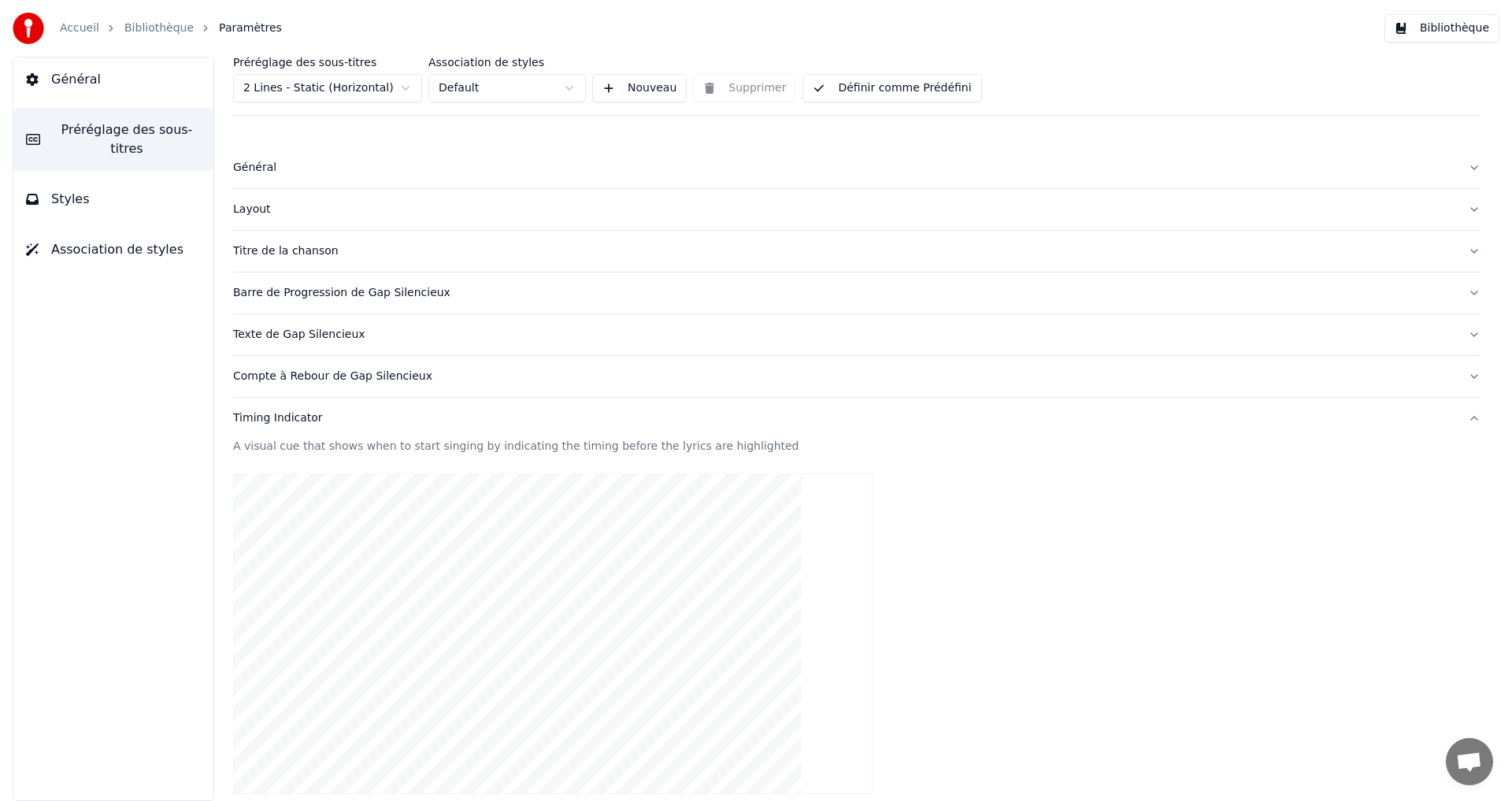
click at [862, 97] on button "Définir comme Prédéfini" at bounding box center [891, 89] width 178 height 29
click at [1484, 24] on button "Bibliothèque" at bounding box center [1442, 29] width 115 height 29
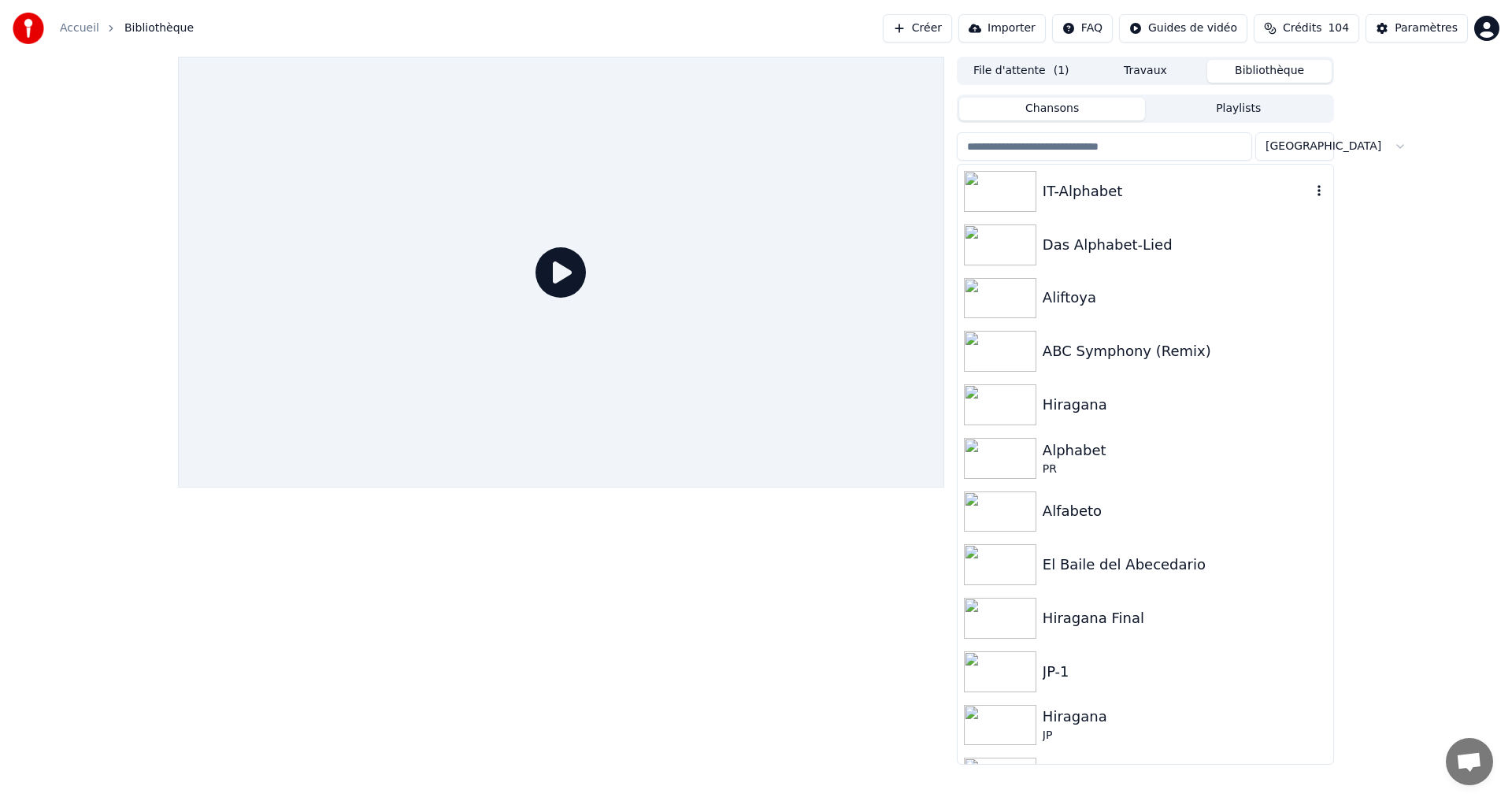
click at [1202, 182] on div "IT-Alphabet" at bounding box center [1177, 191] width 269 height 22
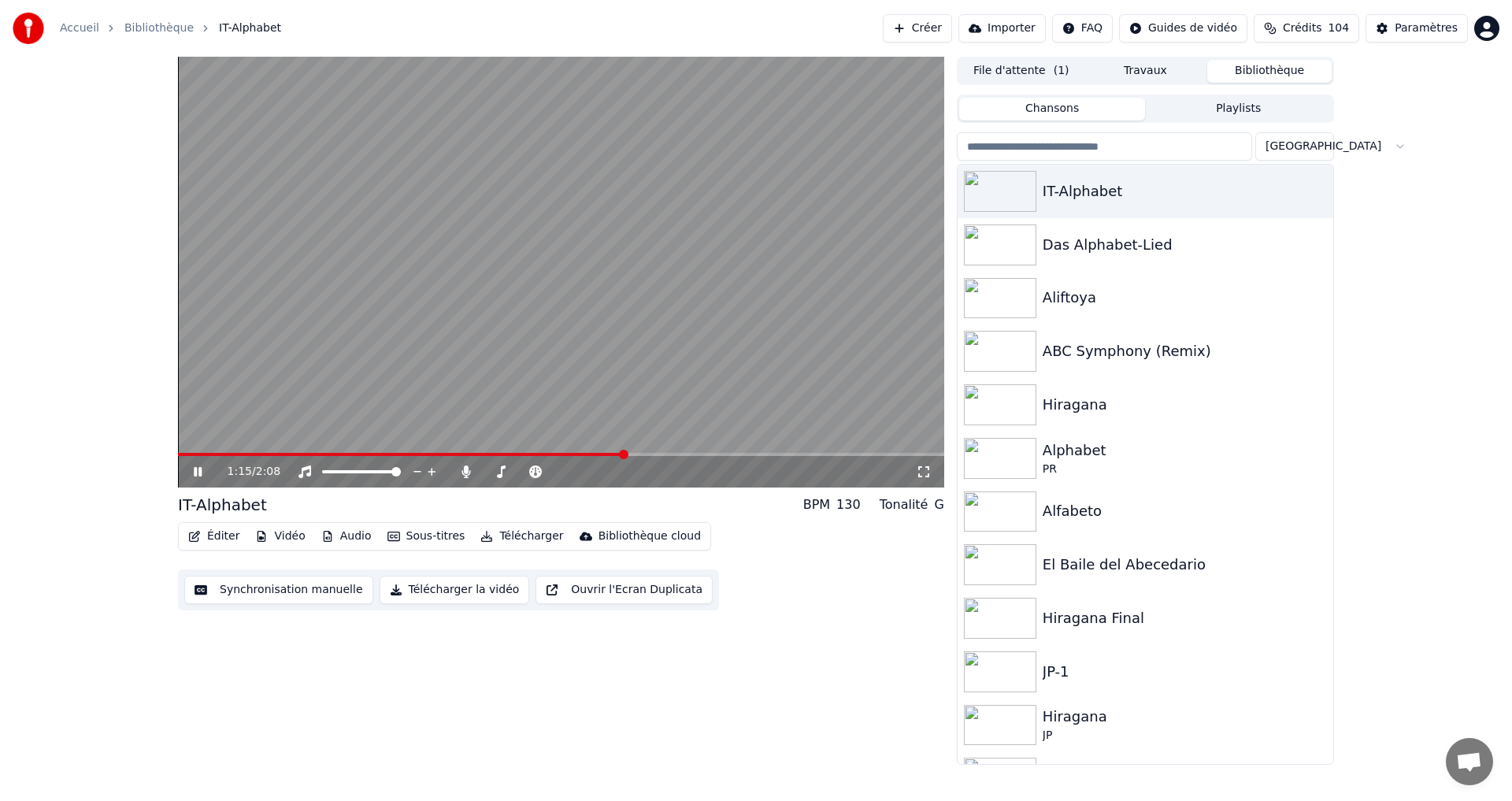
click at [622, 453] on span at bounding box center [561, 455] width 766 height 3
click at [418, 591] on button "Télécharger la vidéo" at bounding box center [455, 590] width 151 height 29
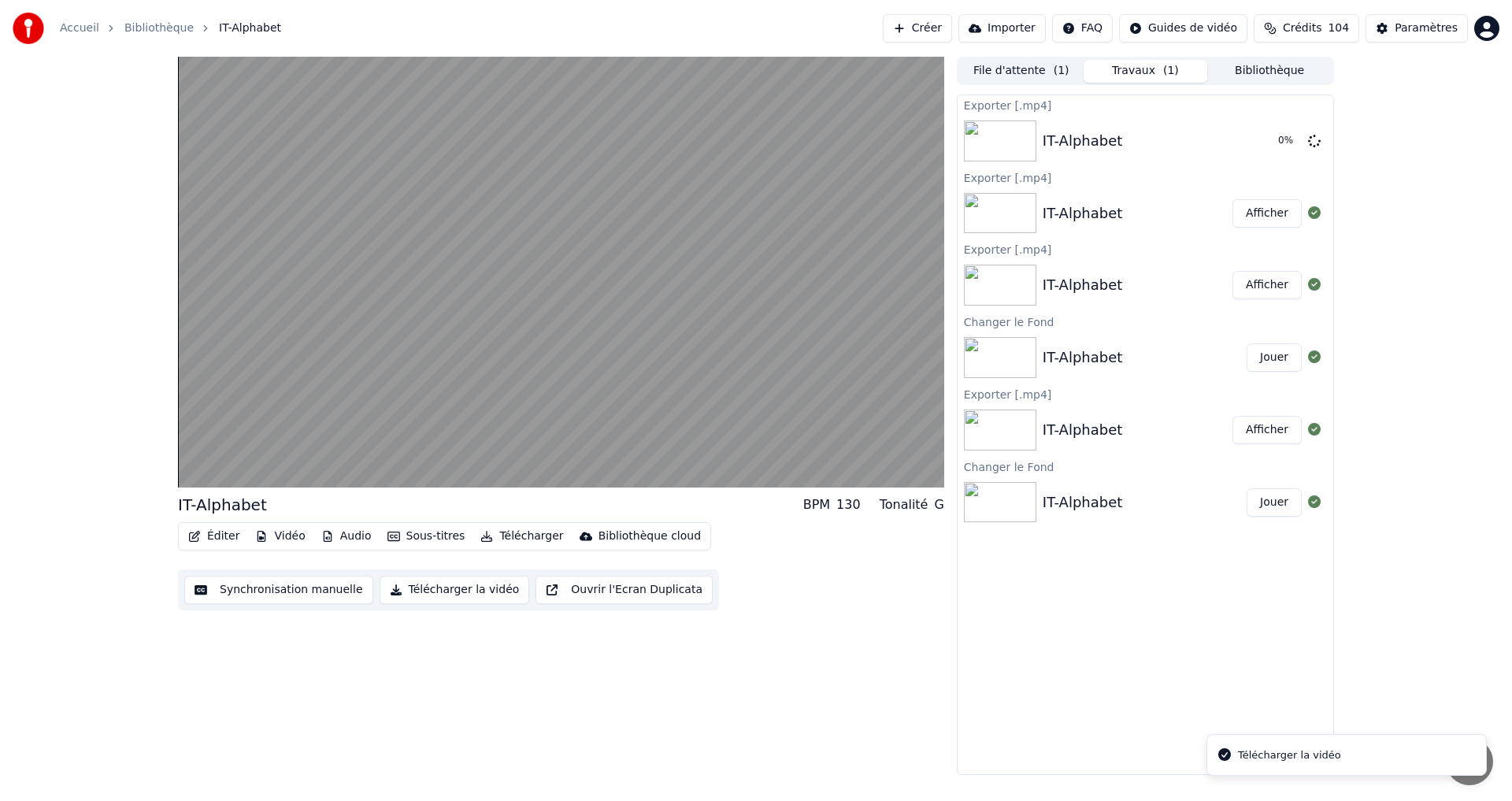
click at [422, 590] on button "Télécharger la vidéo" at bounding box center [455, 590] width 151 height 29
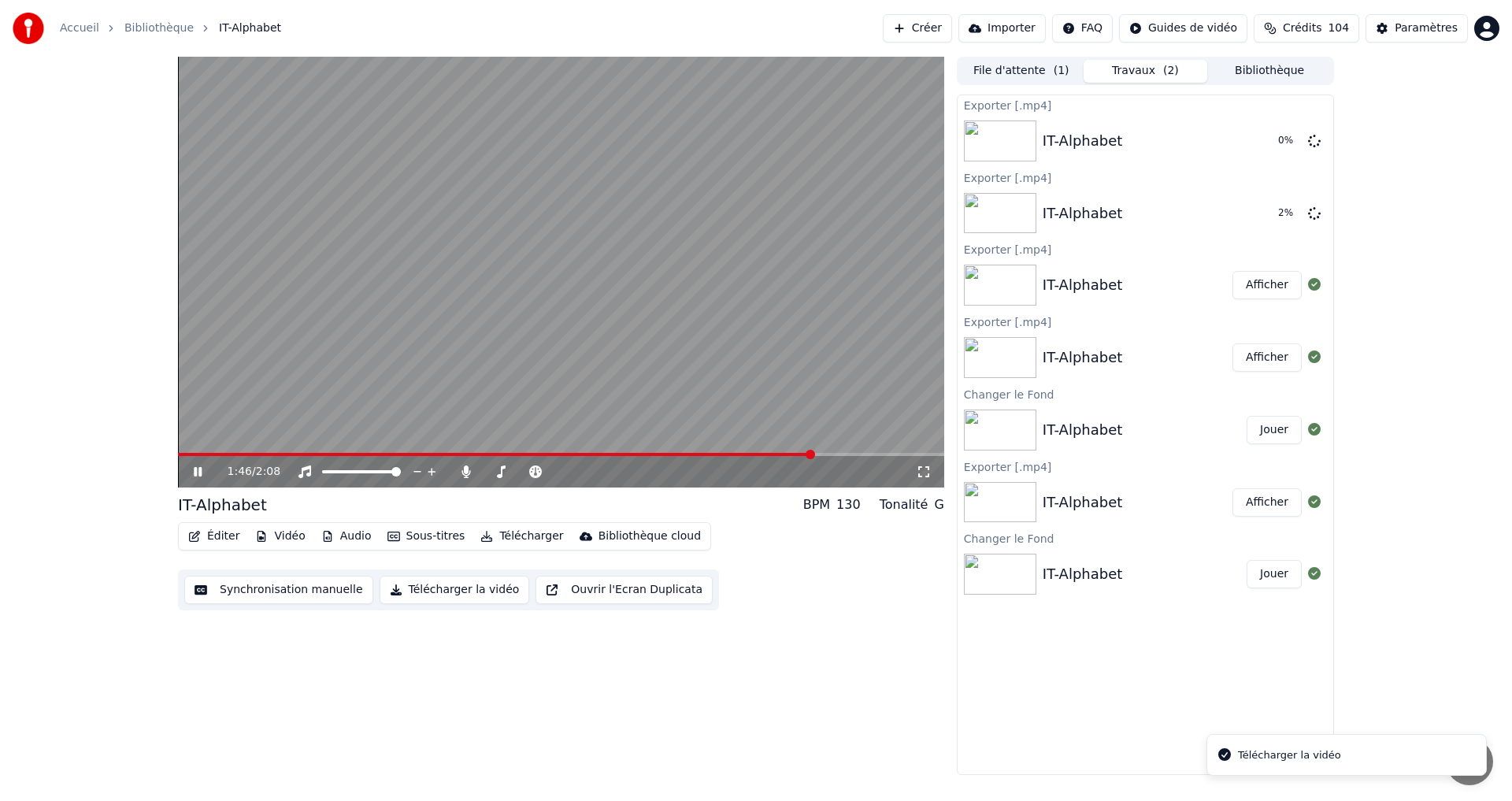
click at [184, 471] on div "1:46 / 2:08" at bounding box center [561, 472] width 753 height 16
click at [191, 471] on icon at bounding box center [209, 471] width 37 height 13
drag, startPoint x: 1267, startPoint y: 138, endPoint x: 1235, endPoint y: 153, distance: 35.3
click at [1267, 138] on button "Afficher" at bounding box center [1268, 141] width 69 height 29
click at [217, 537] on button "Éditer" at bounding box center [213, 536] width 63 height 22
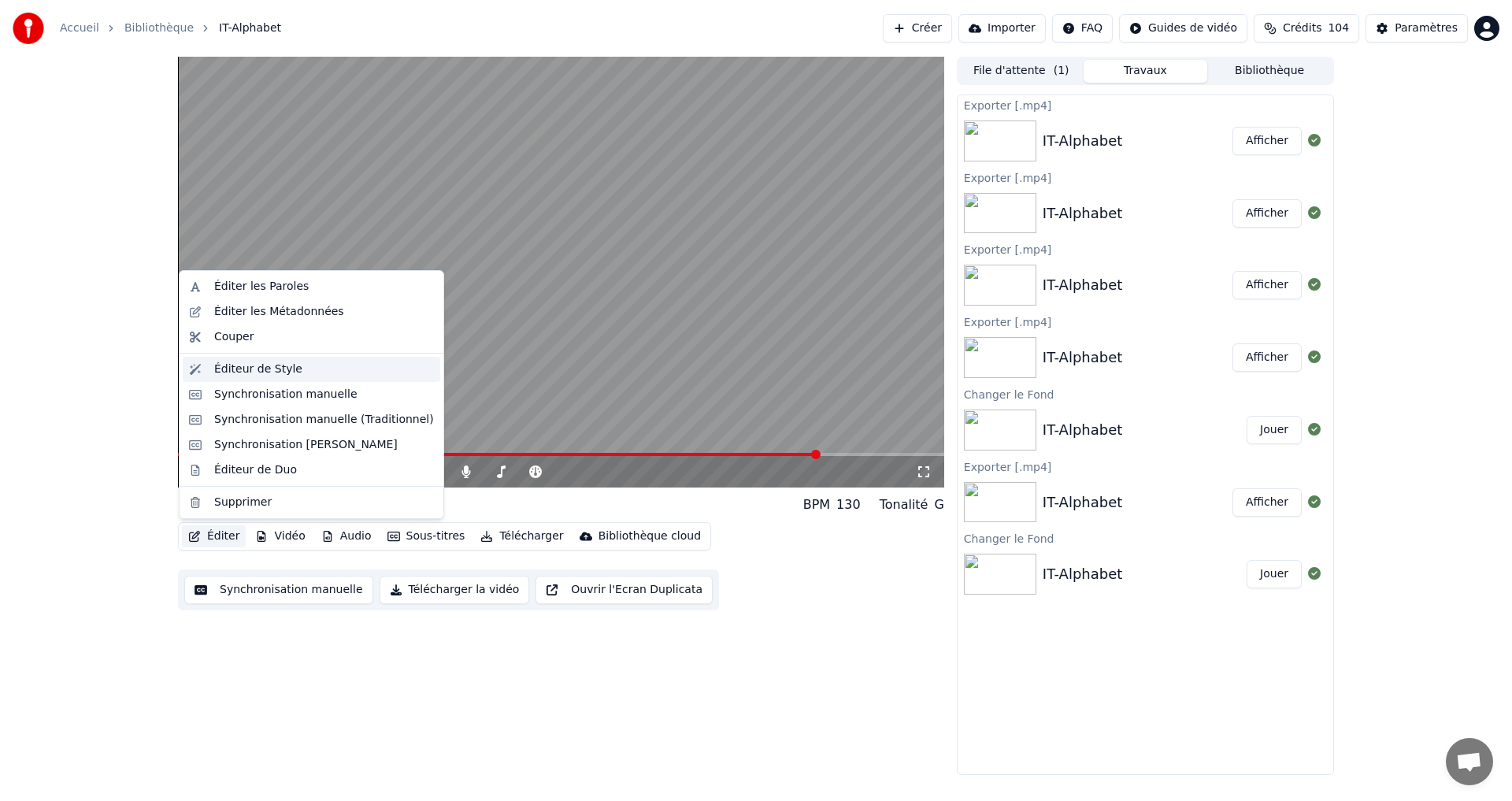
click at [277, 365] on div "Éditeur de Style" at bounding box center [258, 369] width 88 height 16
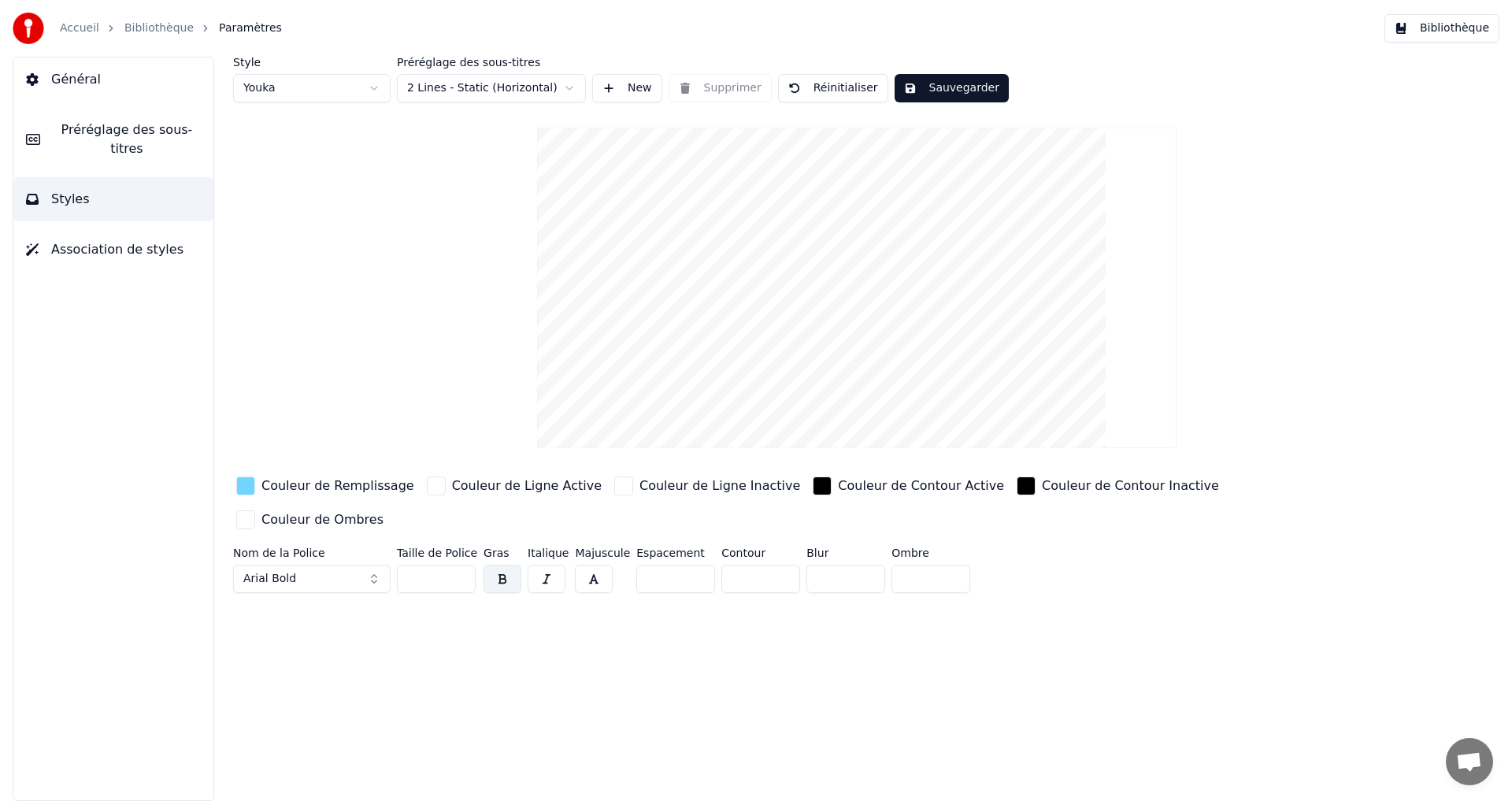
click at [124, 137] on span "Préréglage des sous-titres" at bounding box center [126, 139] width 148 height 38
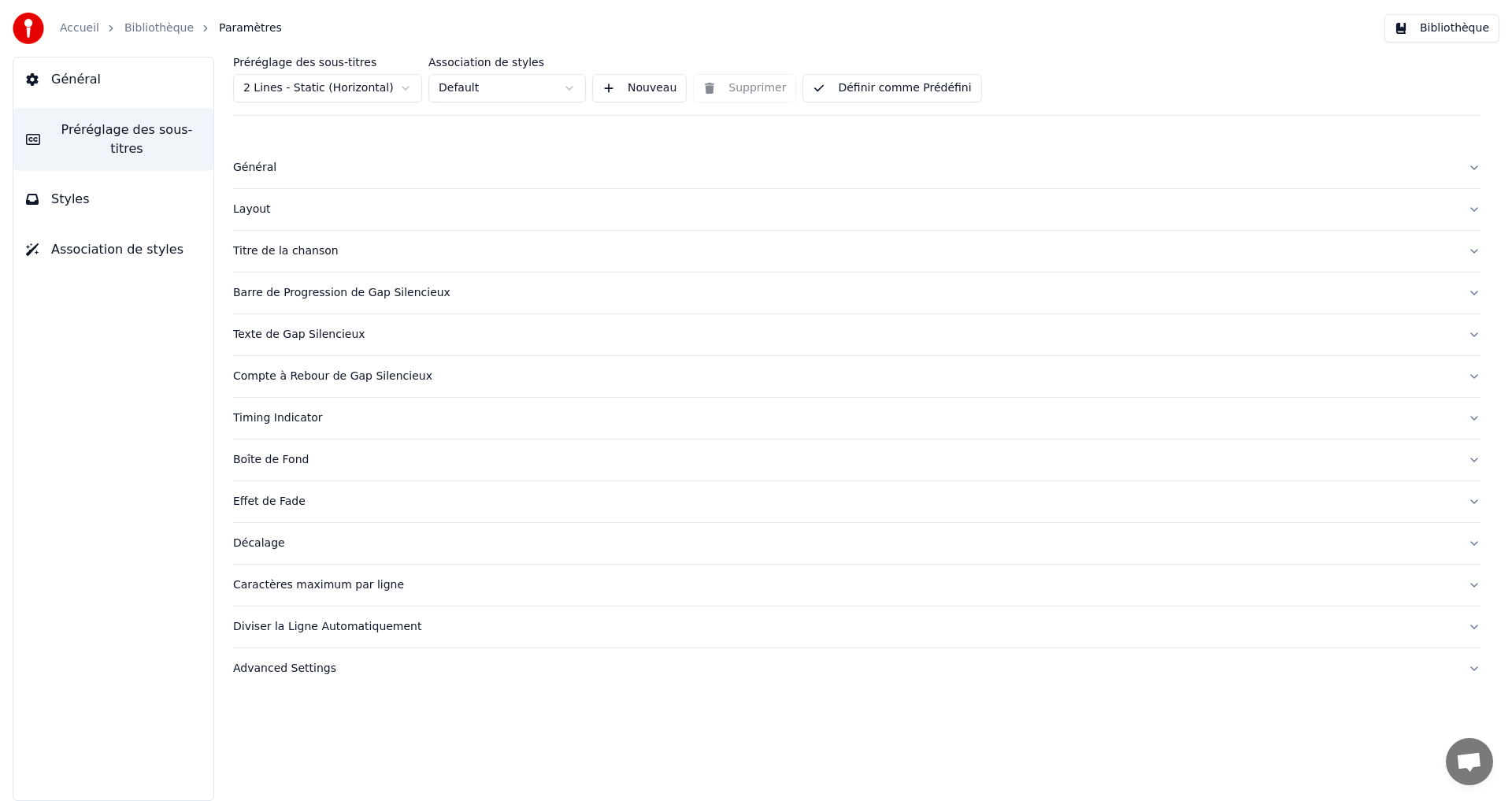
click at [381, 417] on div "Timing Indicator" at bounding box center [844, 418] width 1222 height 16
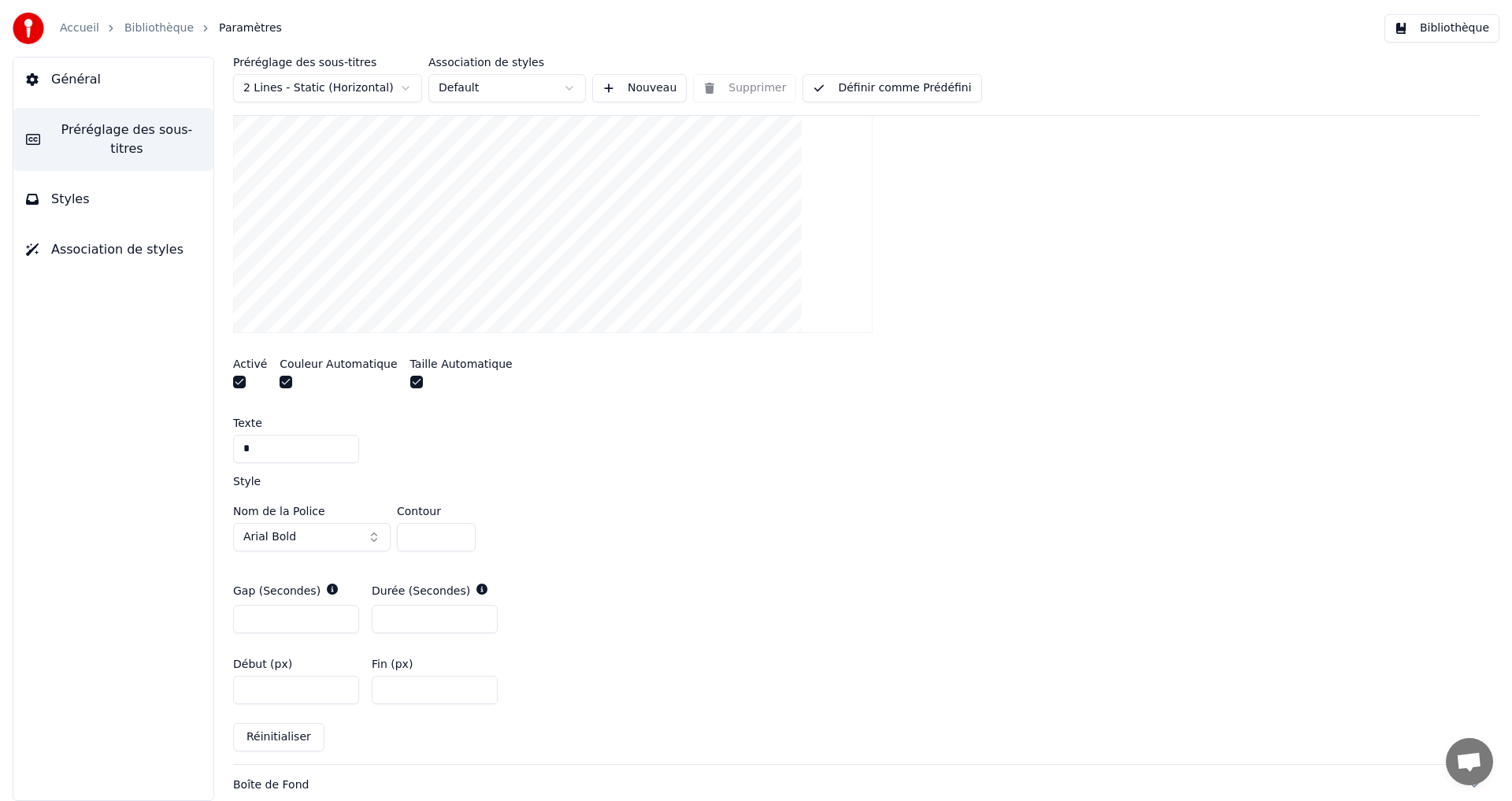
scroll to position [630, 0]
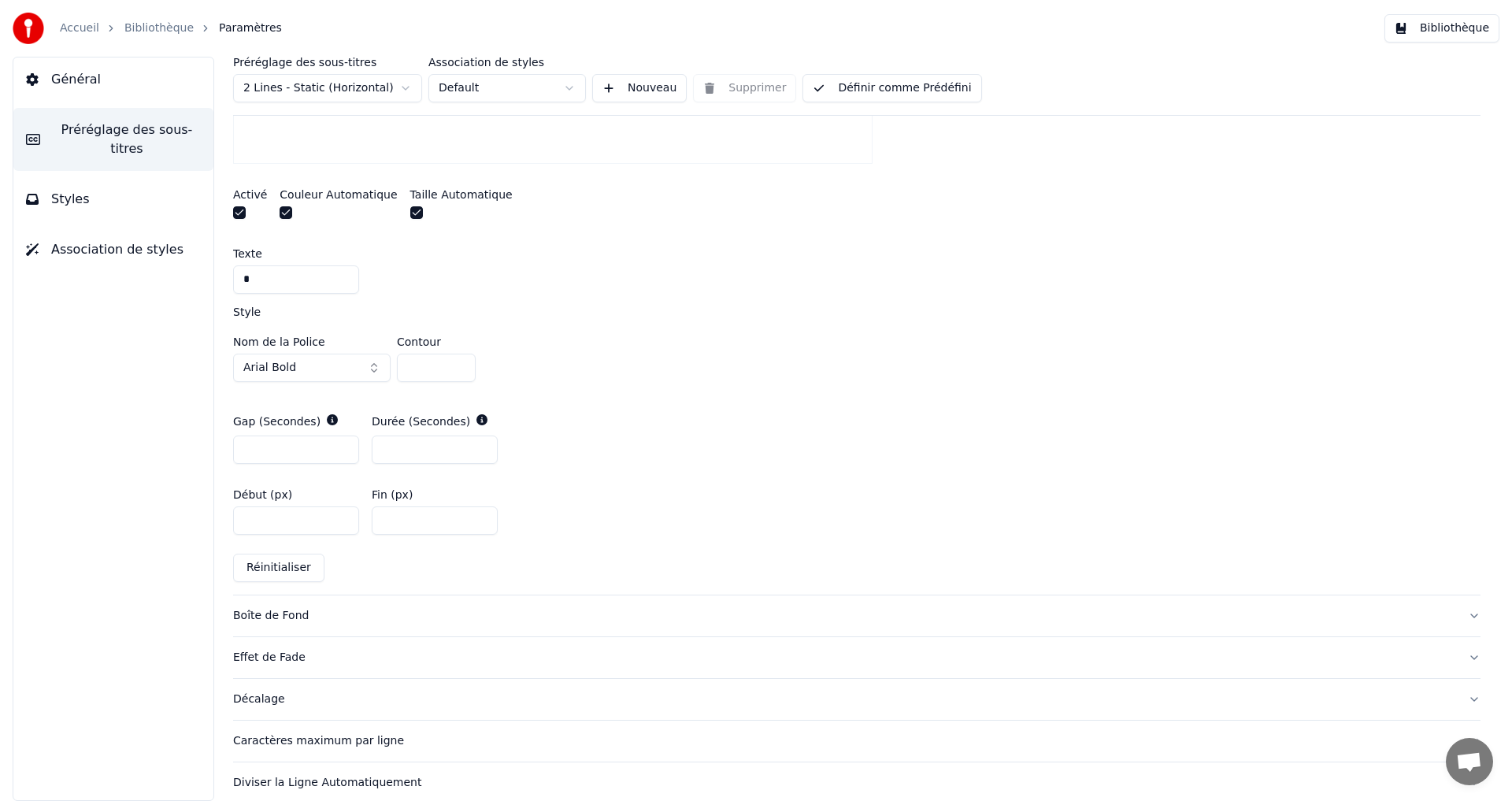
click at [480, 453] on input "*" at bounding box center [435, 450] width 126 height 29
click at [482, 453] on input "*" at bounding box center [435, 450] width 126 height 29
type input "*"
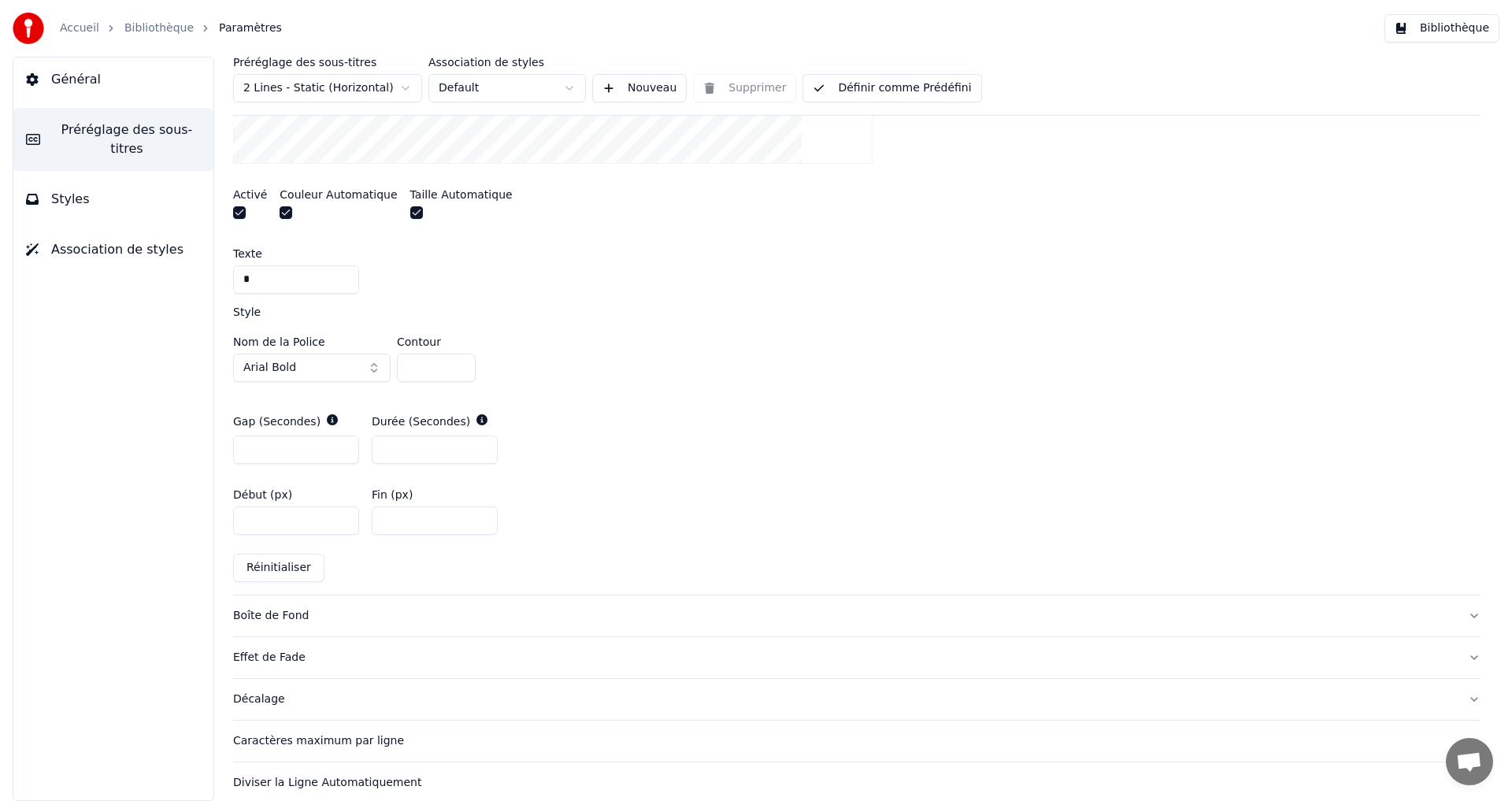
click at [482, 446] on input "*" at bounding box center [435, 450] width 126 height 29
click at [836, 85] on button "Définir comme Prédéfini" at bounding box center [891, 89] width 178 height 29
click at [1436, 37] on button "Bibliothèque" at bounding box center [1442, 29] width 115 height 29
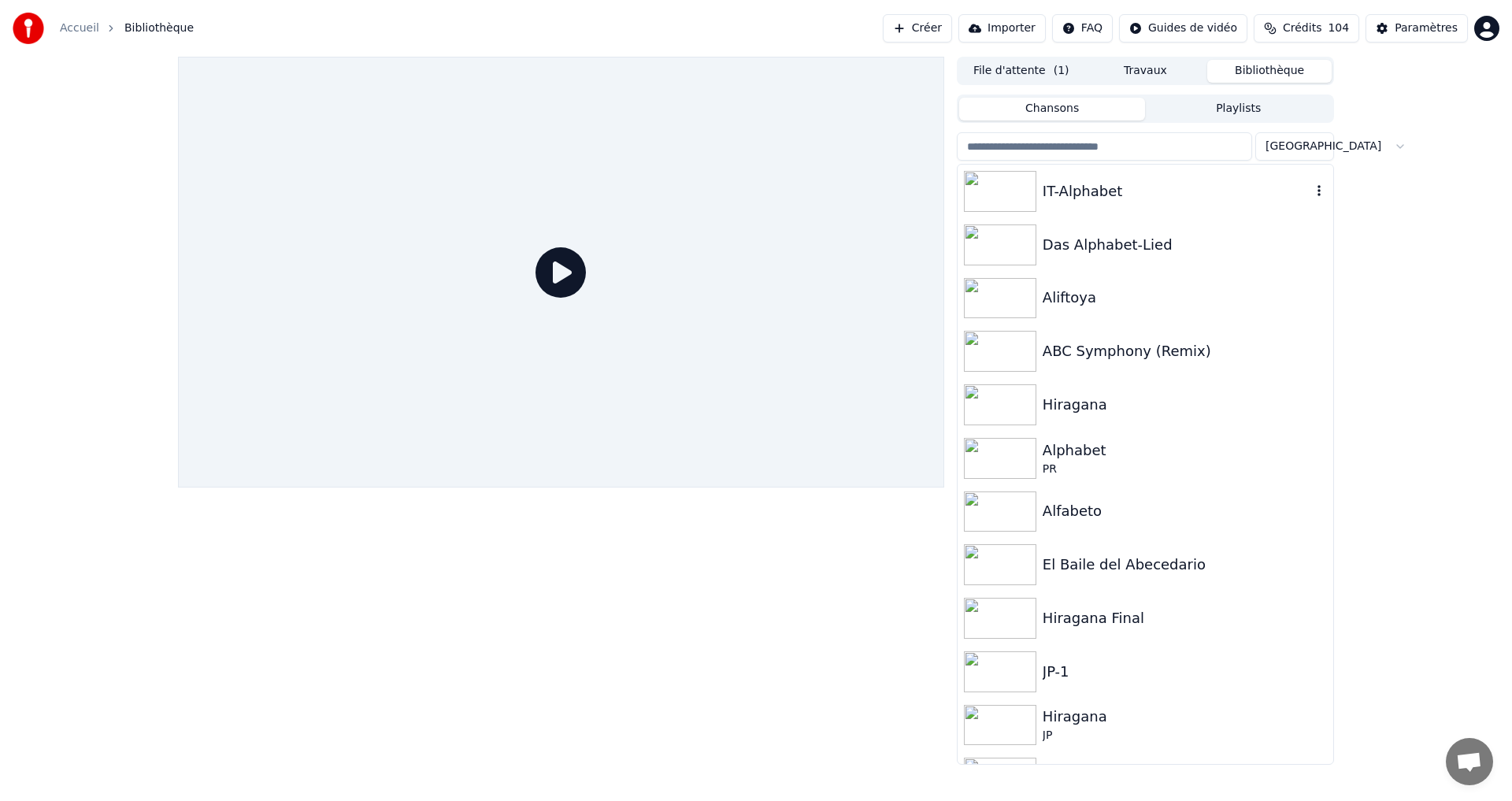
click at [1184, 190] on div "IT-Alphabet" at bounding box center [1177, 191] width 269 height 22
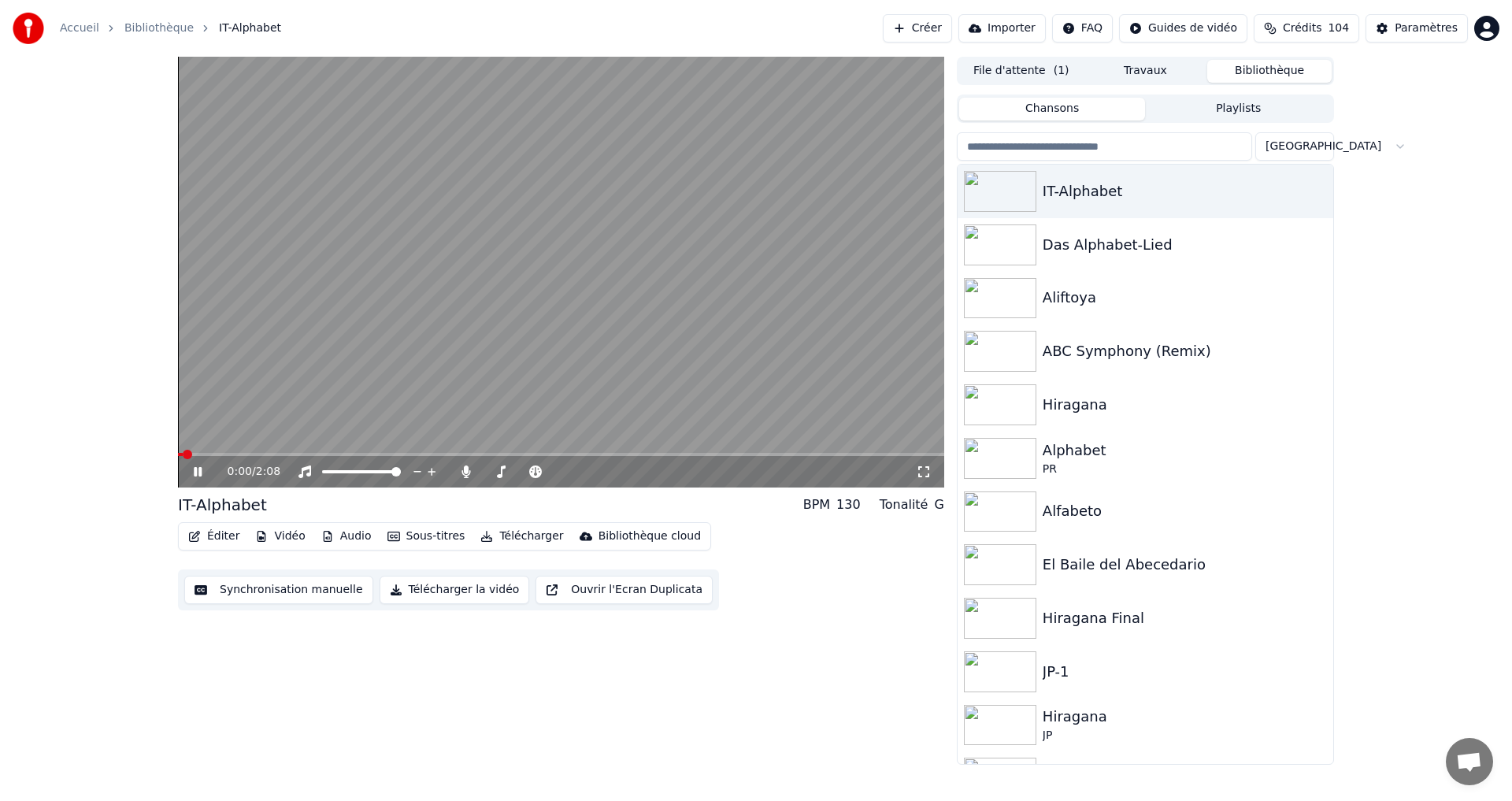
click at [391, 595] on button "Télécharger la vidéo" at bounding box center [455, 590] width 151 height 29
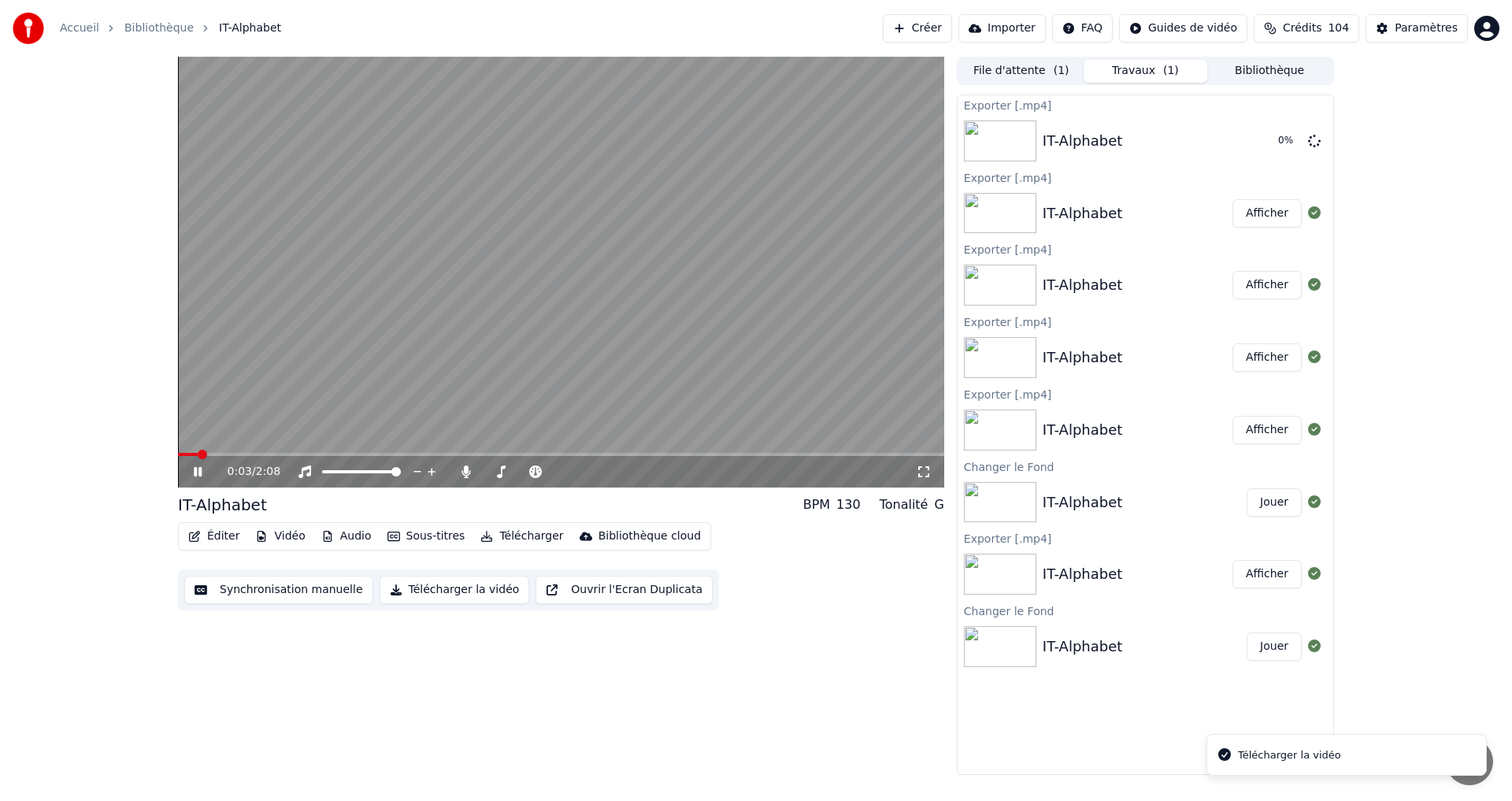
click at [191, 469] on icon at bounding box center [209, 471] width 37 height 13
click at [620, 453] on div "0:03 / 2:08" at bounding box center [561, 272] width 766 height 431
click at [605, 458] on div "0:04 / 2:08" at bounding box center [561, 471] width 766 height 31
click at [607, 453] on video at bounding box center [561, 272] width 766 height 431
click at [609, 453] on span at bounding box center [561, 455] width 766 height 3
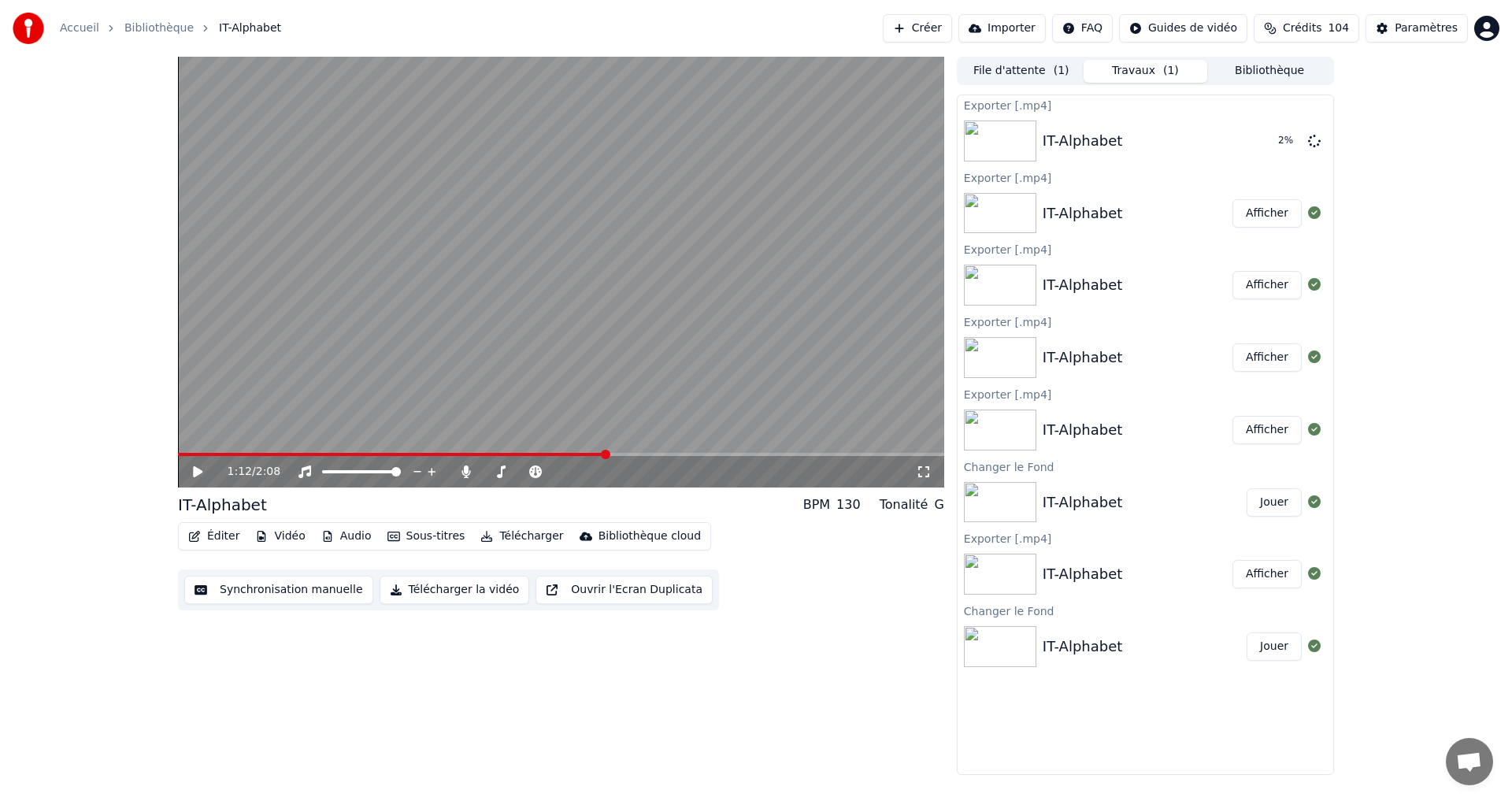
click at [190, 462] on div "1:12 / 2:08" at bounding box center [561, 471] width 766 height 31
click at [192, 478] on icon at bounding box center [209, 471] width 37 height 13
click at [221, 535] on button "Éditer" at bounding box center [213, 536] width 63 height 22
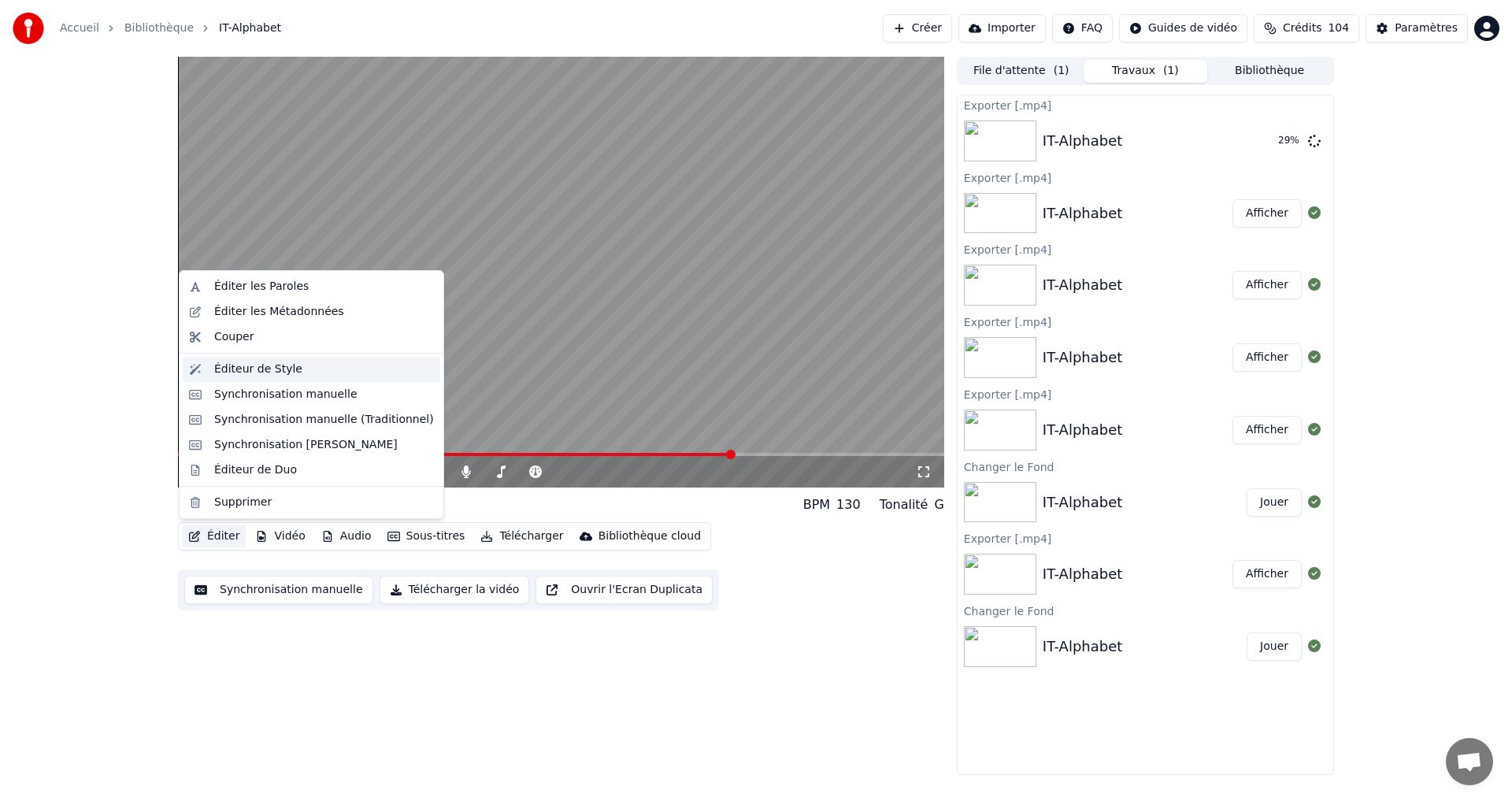
click at [261, 362] on div "Éditeur de Style" at bounding box center [258, 369] width 88 height 16
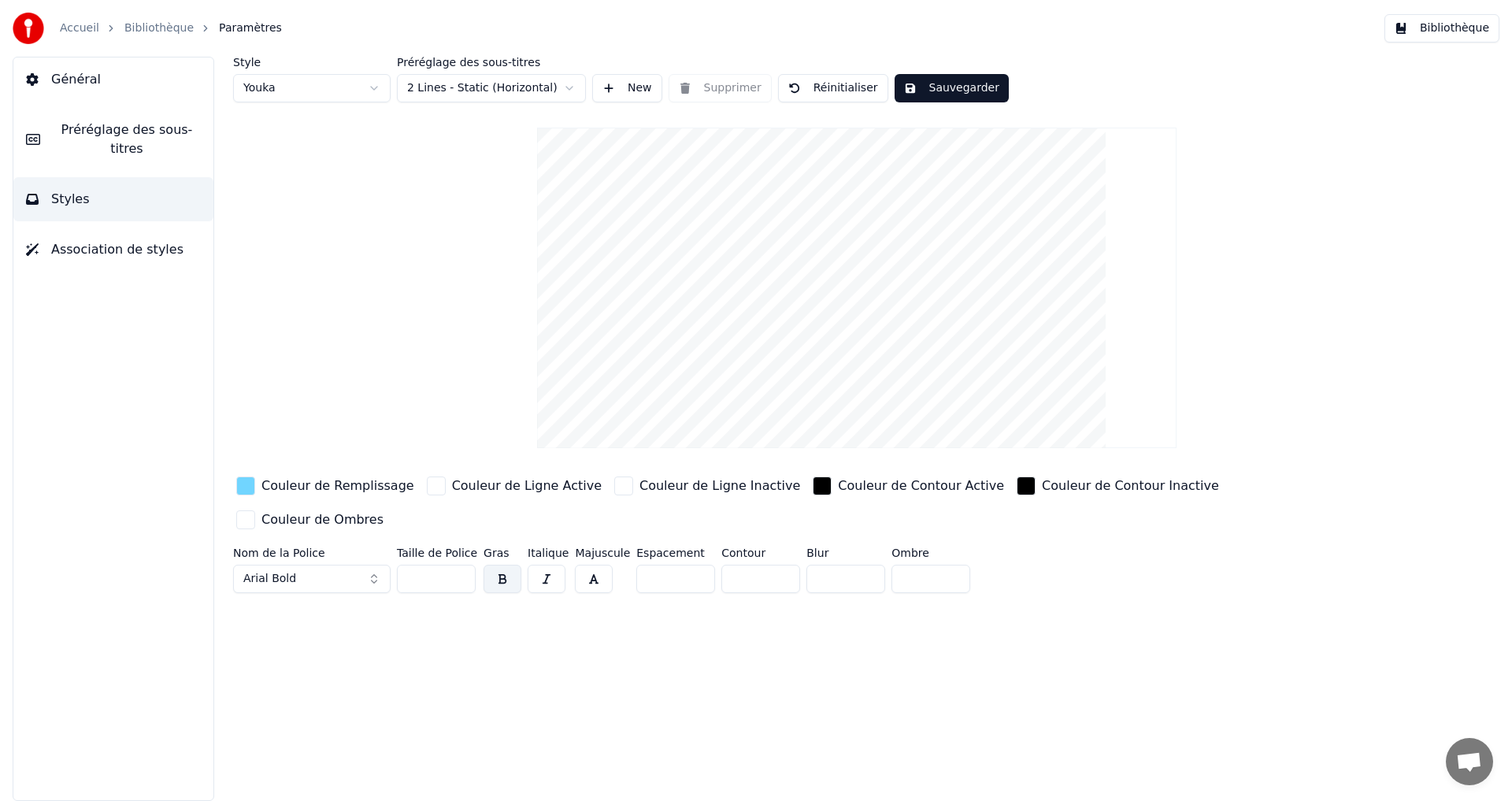
click at [94, 131] on span "Préréglage des sous-titres" at bounding box center [126, 139] width 148 height 38
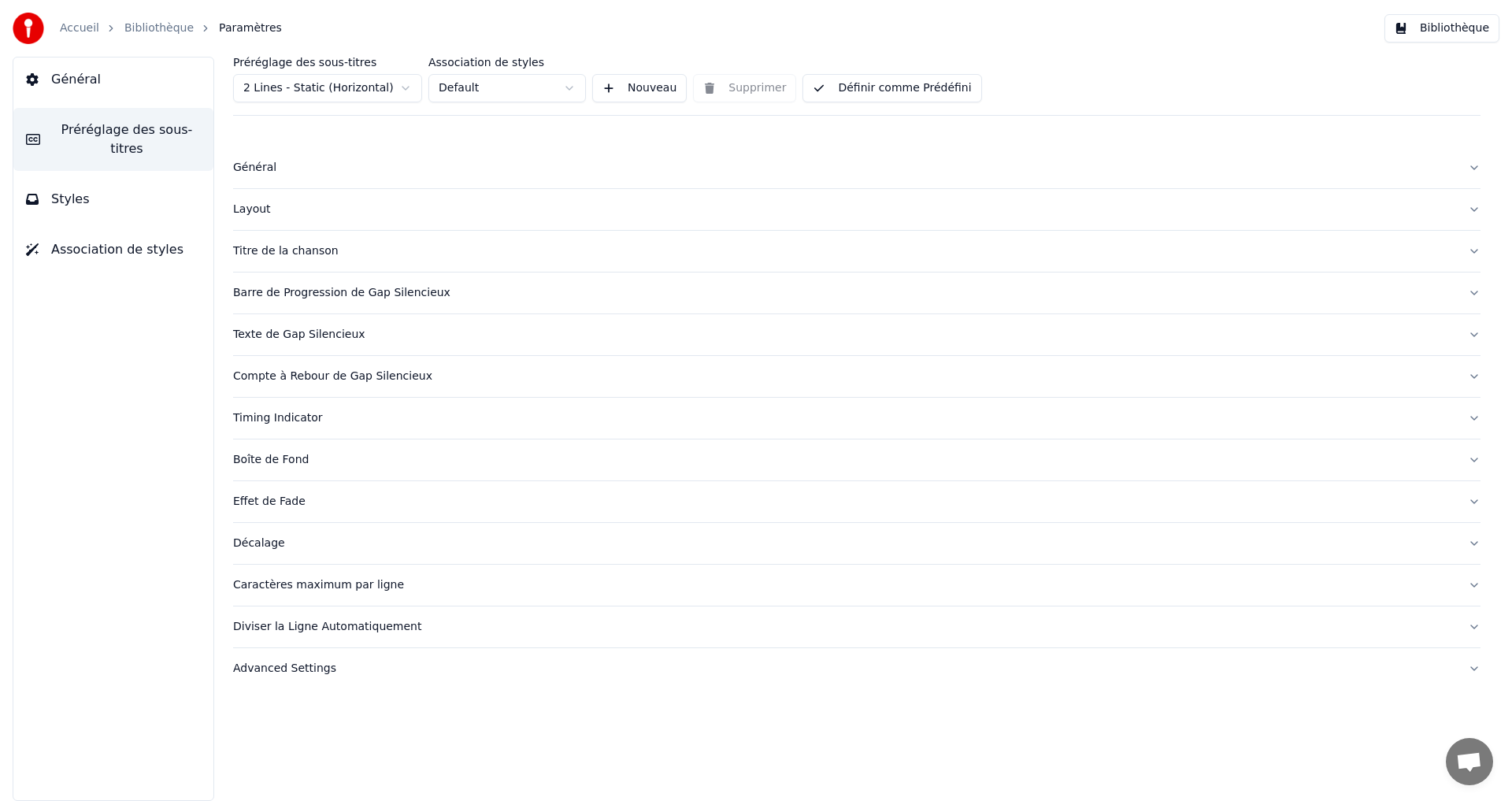
click at [413, 421] on div "Timing Indicator" at bounding box center [844, 418] width 1222 height 16
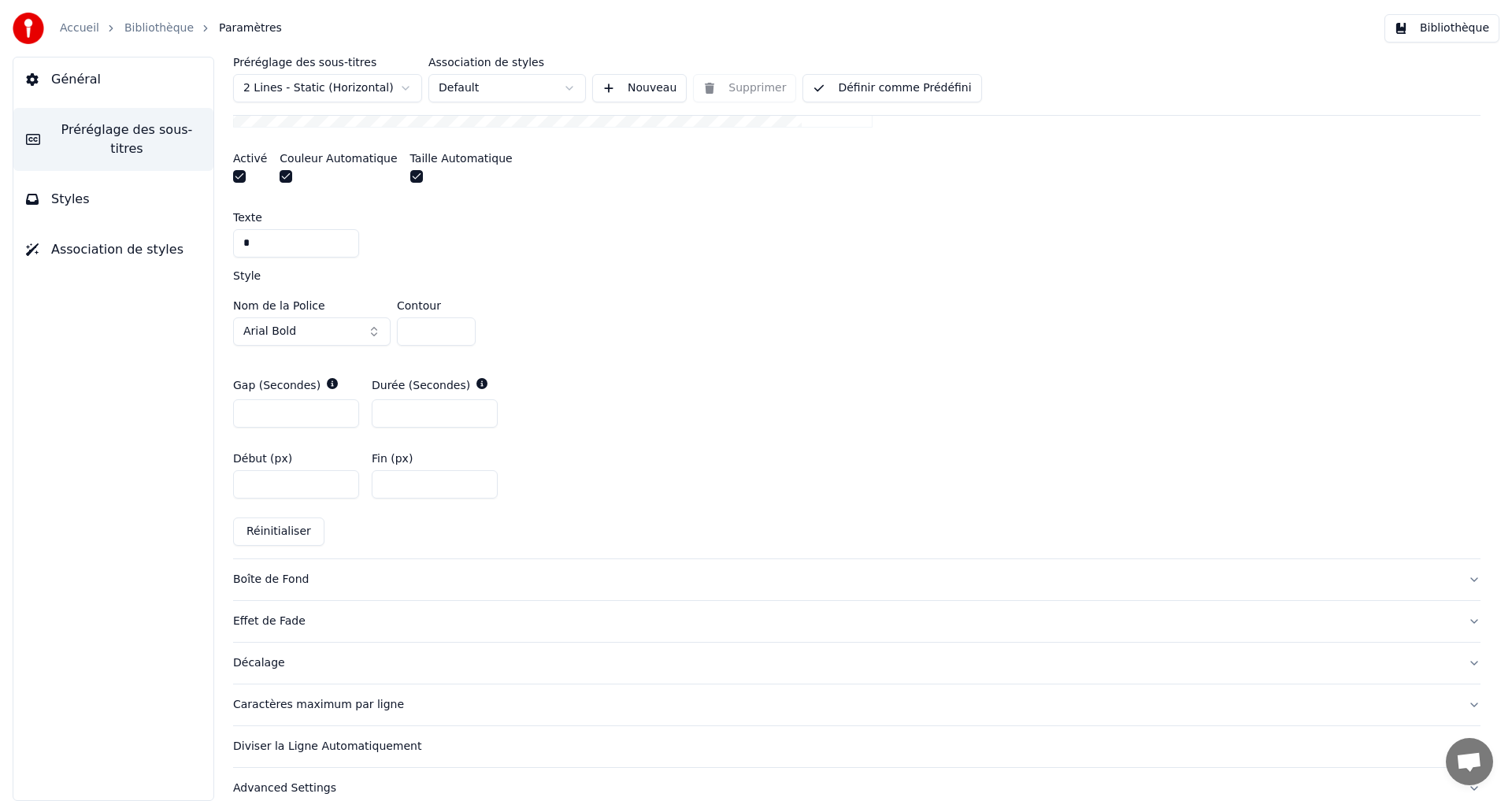
scroll to position [686, 0]
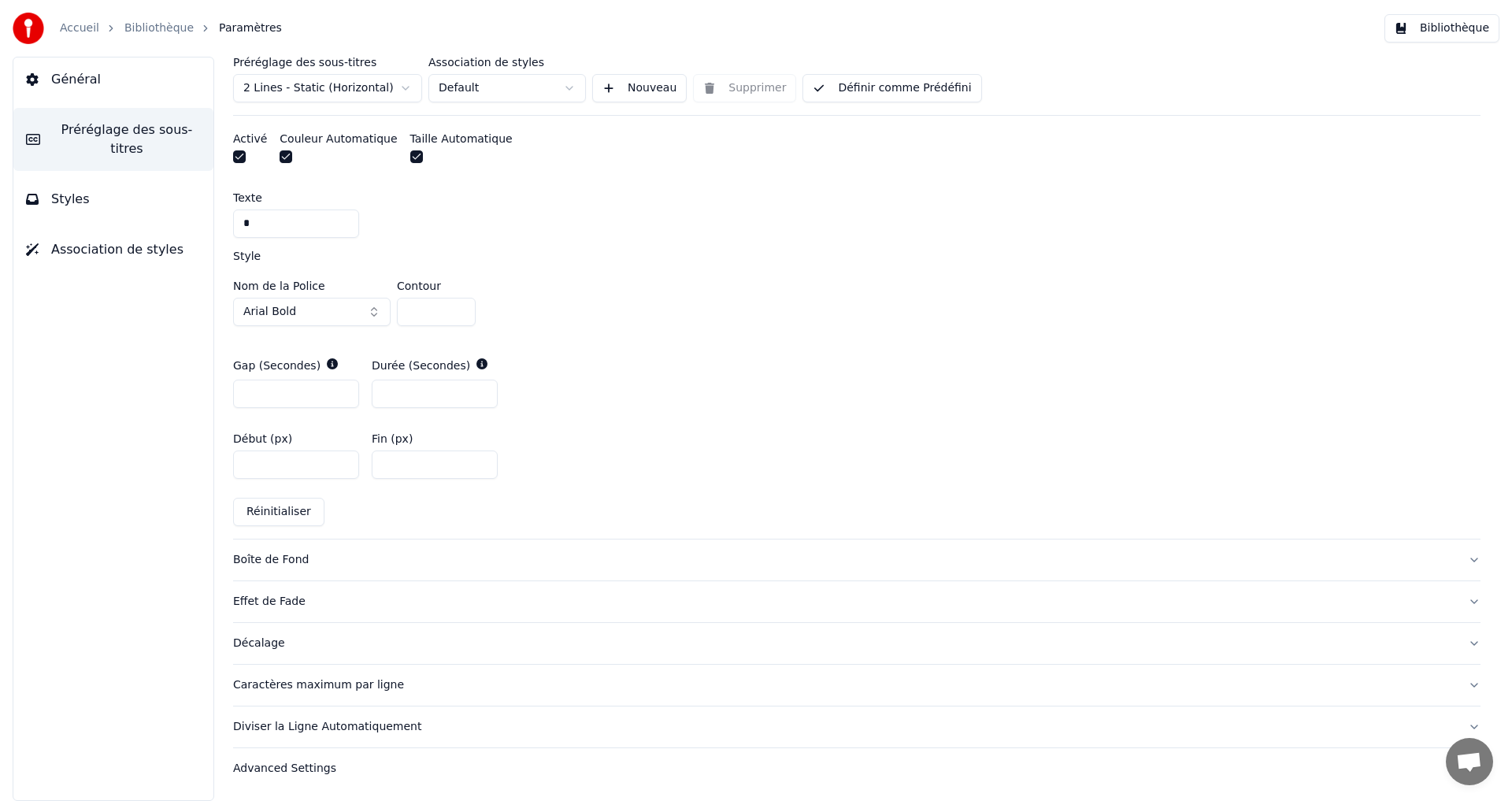
drag, startPoint x: 416, startPoint y: 311, endPoint x: 394, endPoint y: 309, distance: 22.1
click at [392, 309] on div "Nom de la Police Arial Bold Contour *" at bounding box center [857, 306] width 1247 height 52
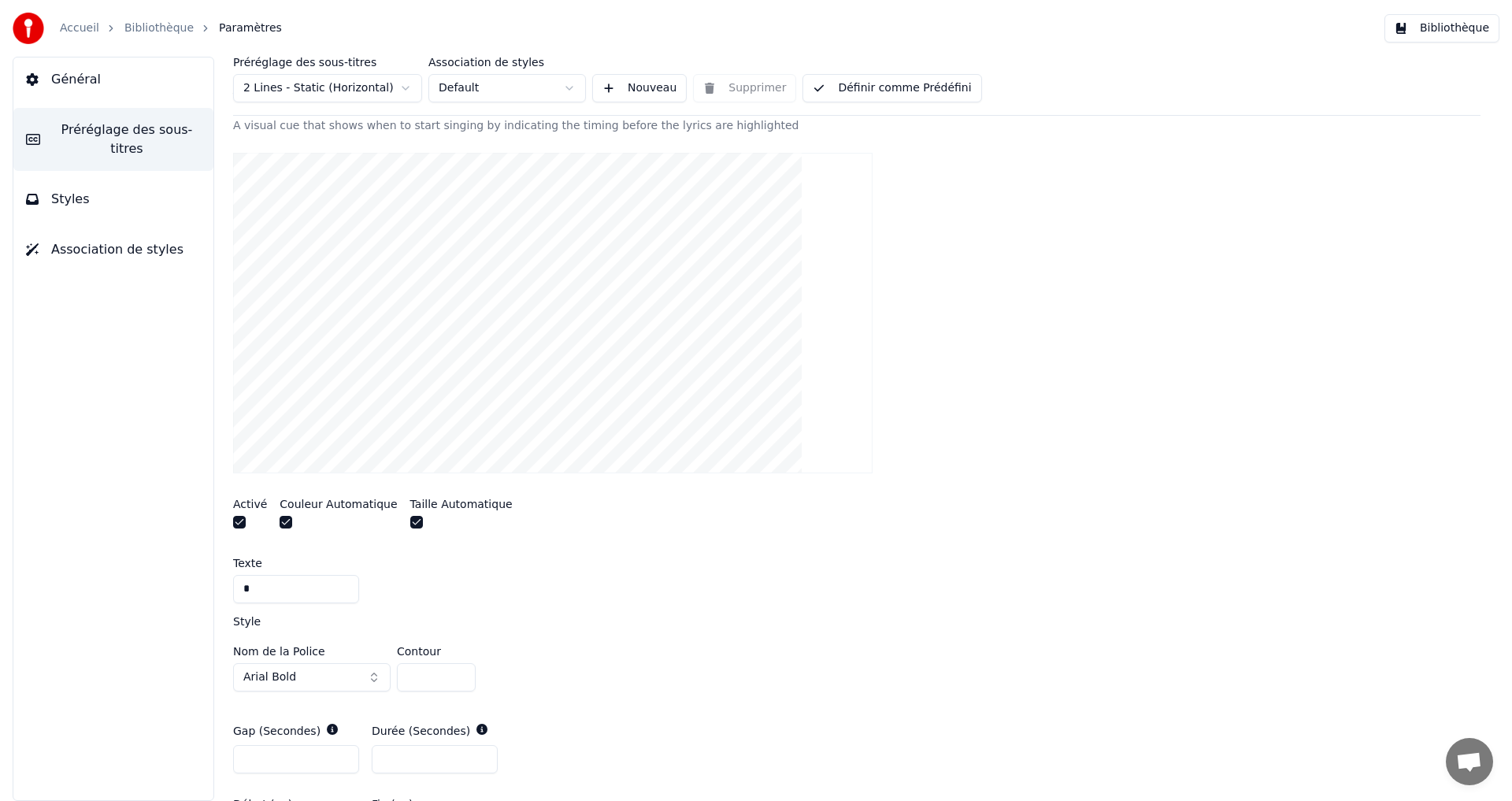
scroll to position [56, 0]
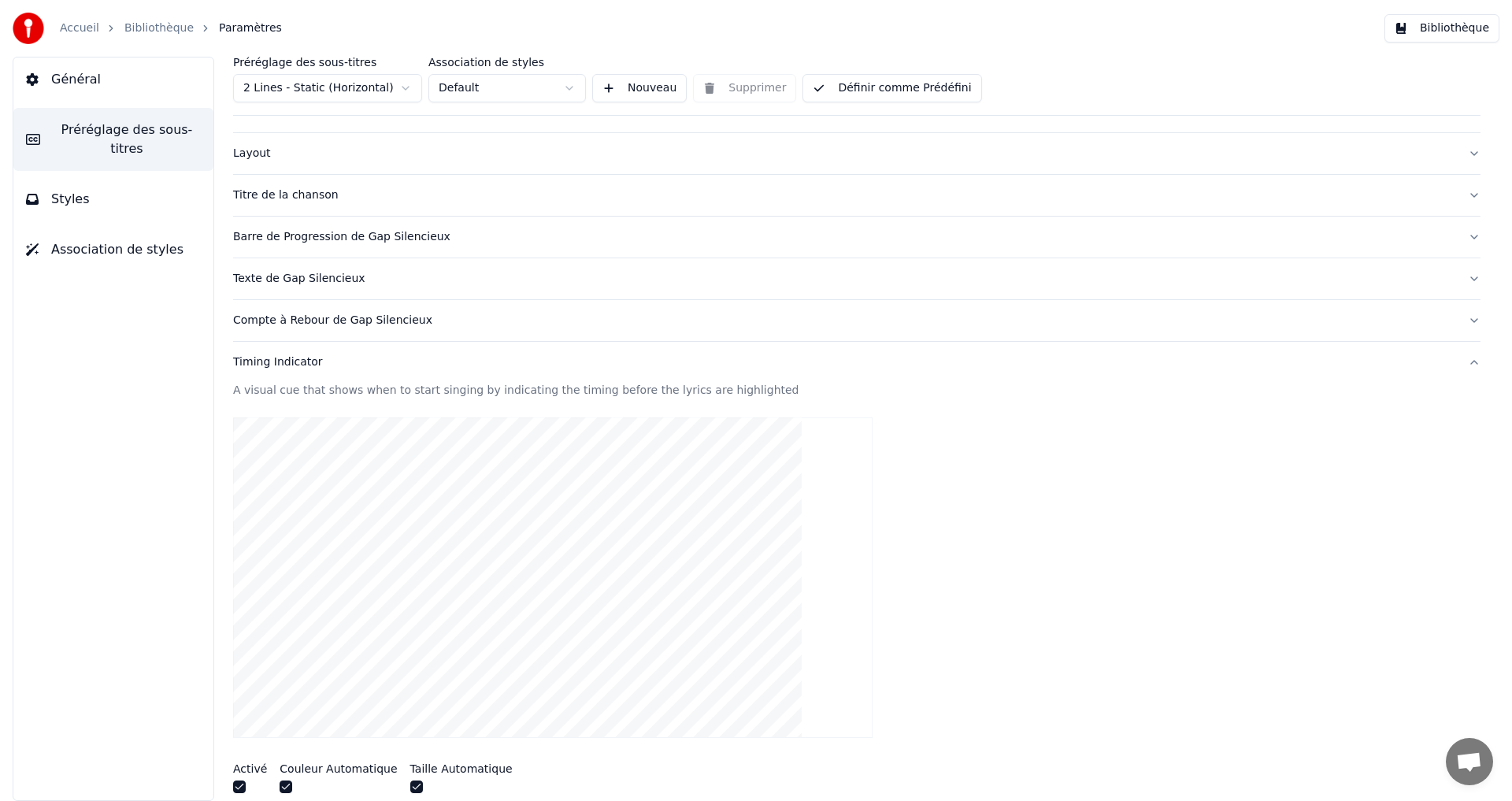
type input "*"
click at [864, 89] on div "Préréglage des sous-titres 2 Lines - Static (Horizontal) Association de styles …" at bounding box center [857, 86] width 1247 height 59
click at [860, 90] on button "Définir comme Prédéfini" at bounding box center [891, 89] width 178 height 29
click at [830, 96] on button "Terminé" at bounding box center [846, 89] width 89 height 29
click at [1460, 29] on button "Bibliothèque" at bounding box center [1442, 29] width 115 height 29
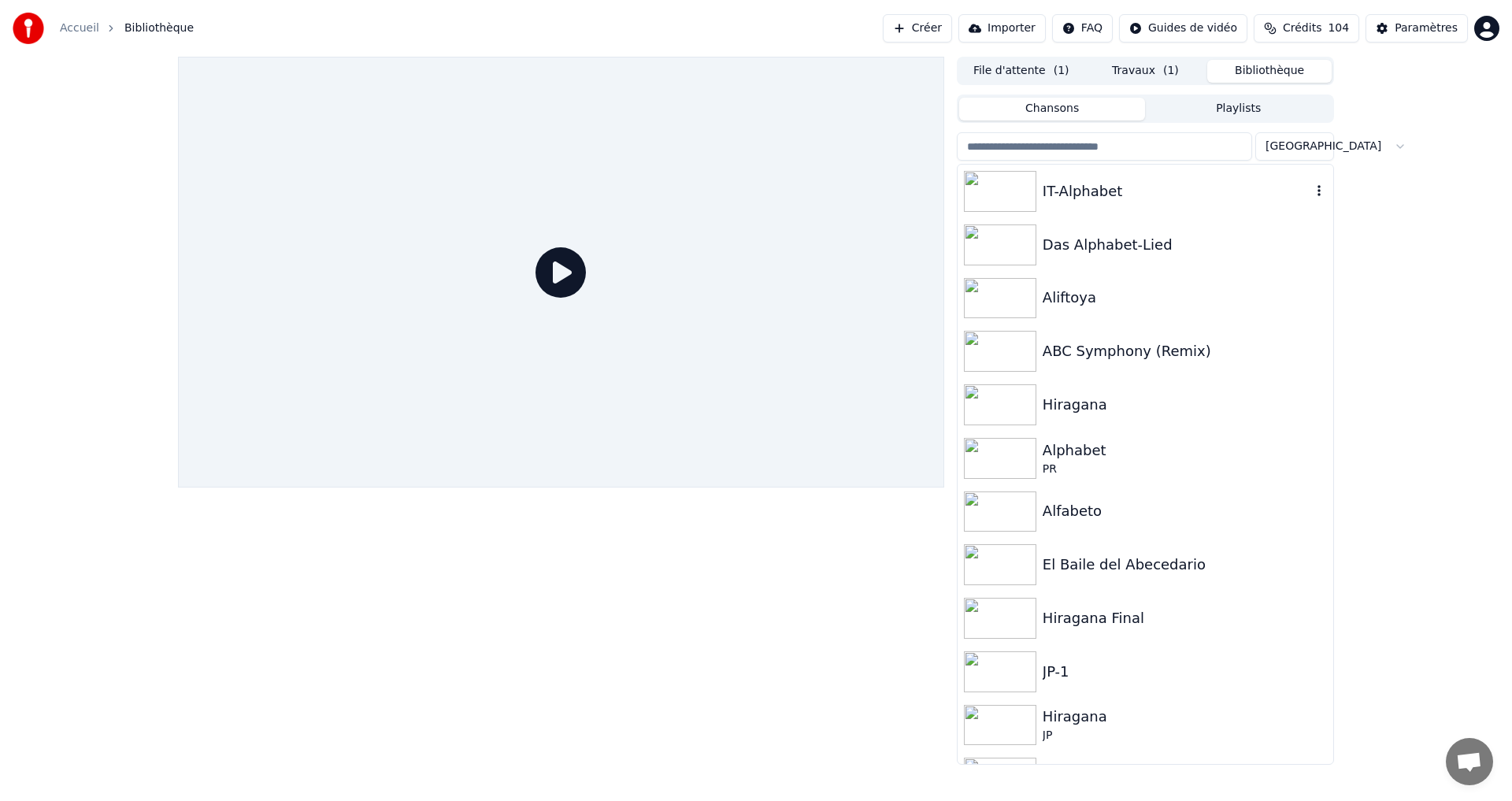
drag, startPoint x: 1219, startPoint y: 195, endPoint x: 1210, endPoint y: 198, distance: 9.5
click at [1219, 195] on div "IT-Alphabet" at bounding box center [1177, 191] width 269 height 22
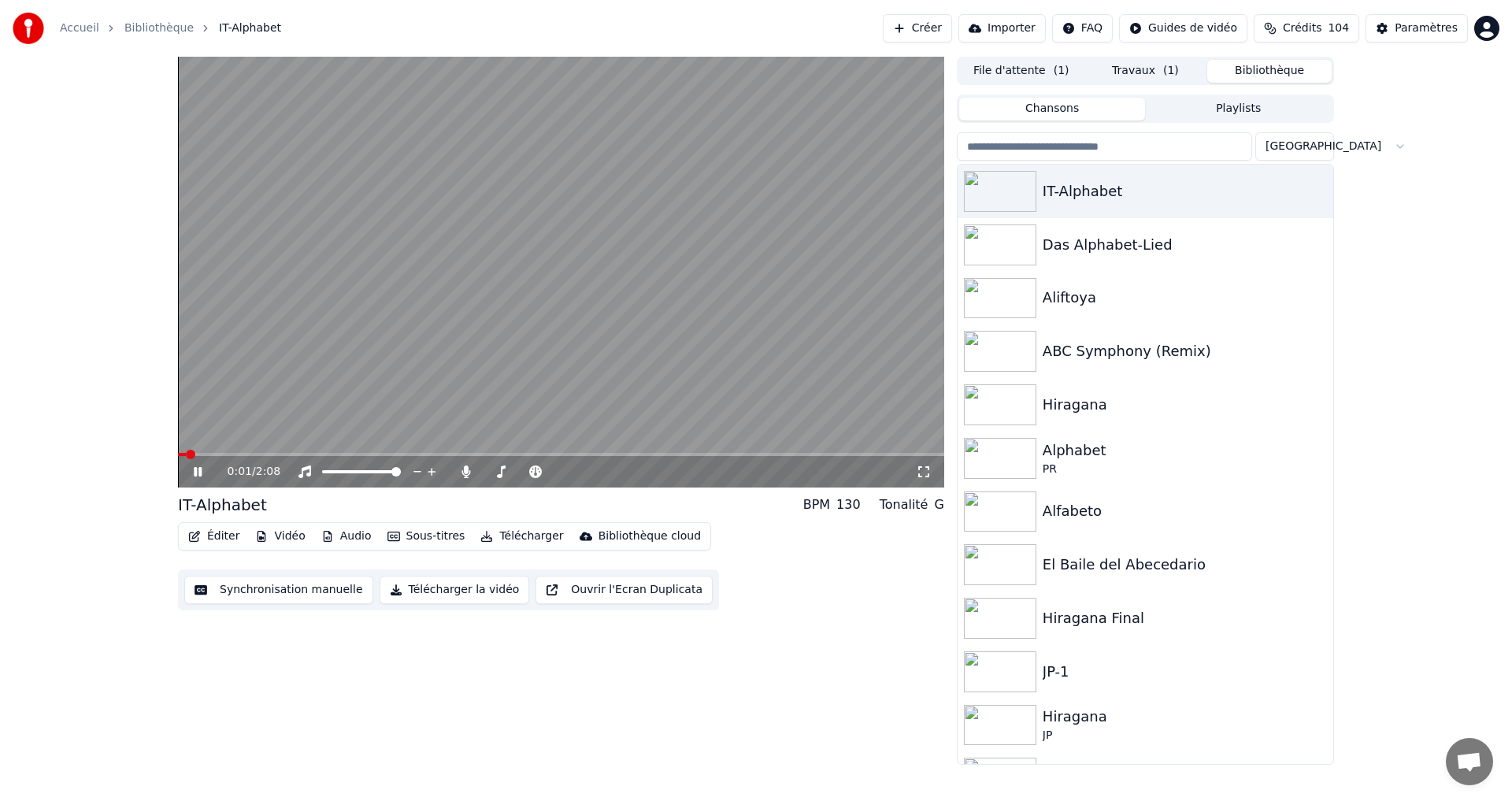
click at [459, 590] on button "Télécharger la vidéo" at bounding box center [455, 590] width 151 height 29
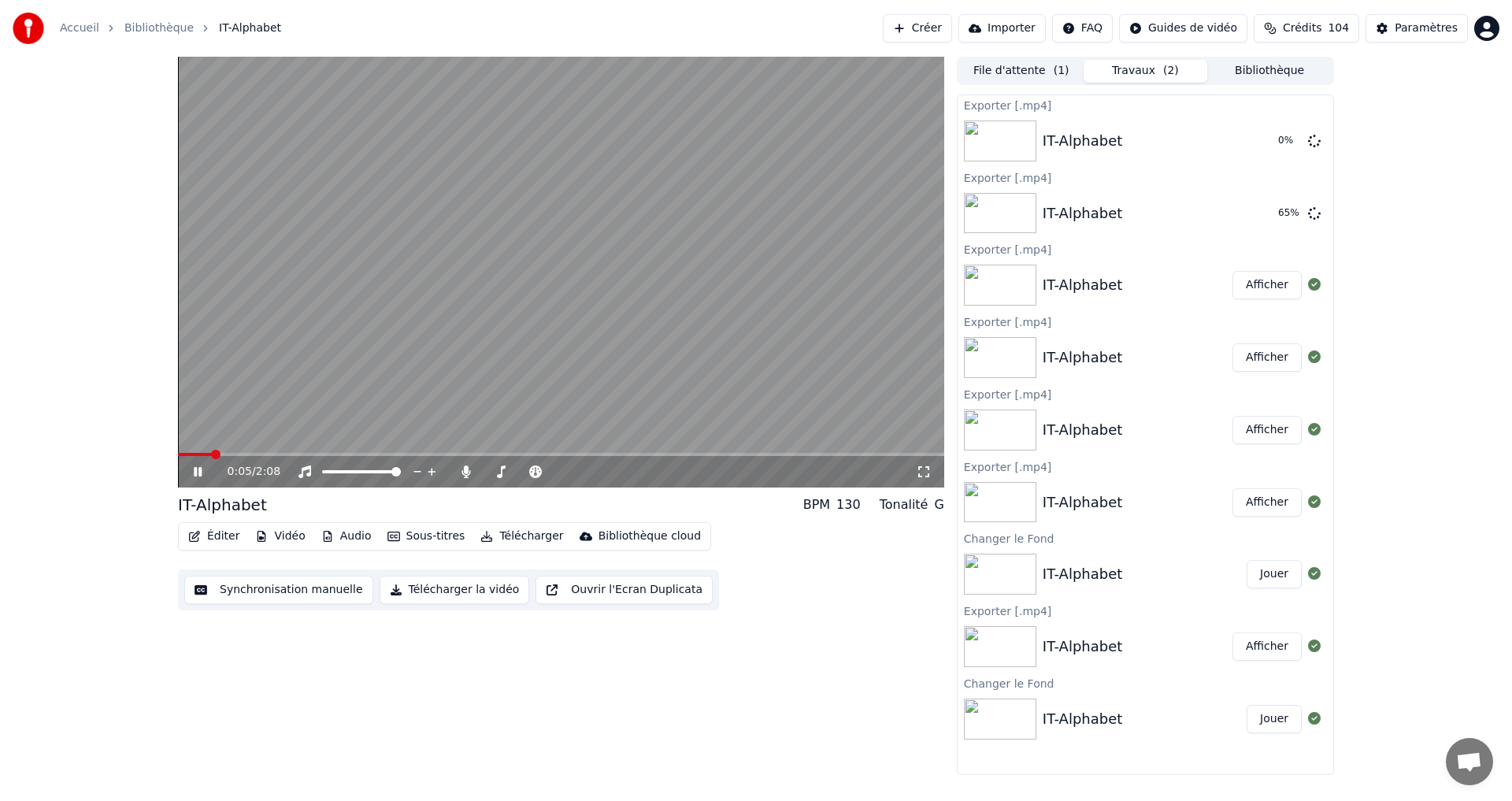
click at [605, 453] on span at bounding box center [561, 455] width 766 height 3
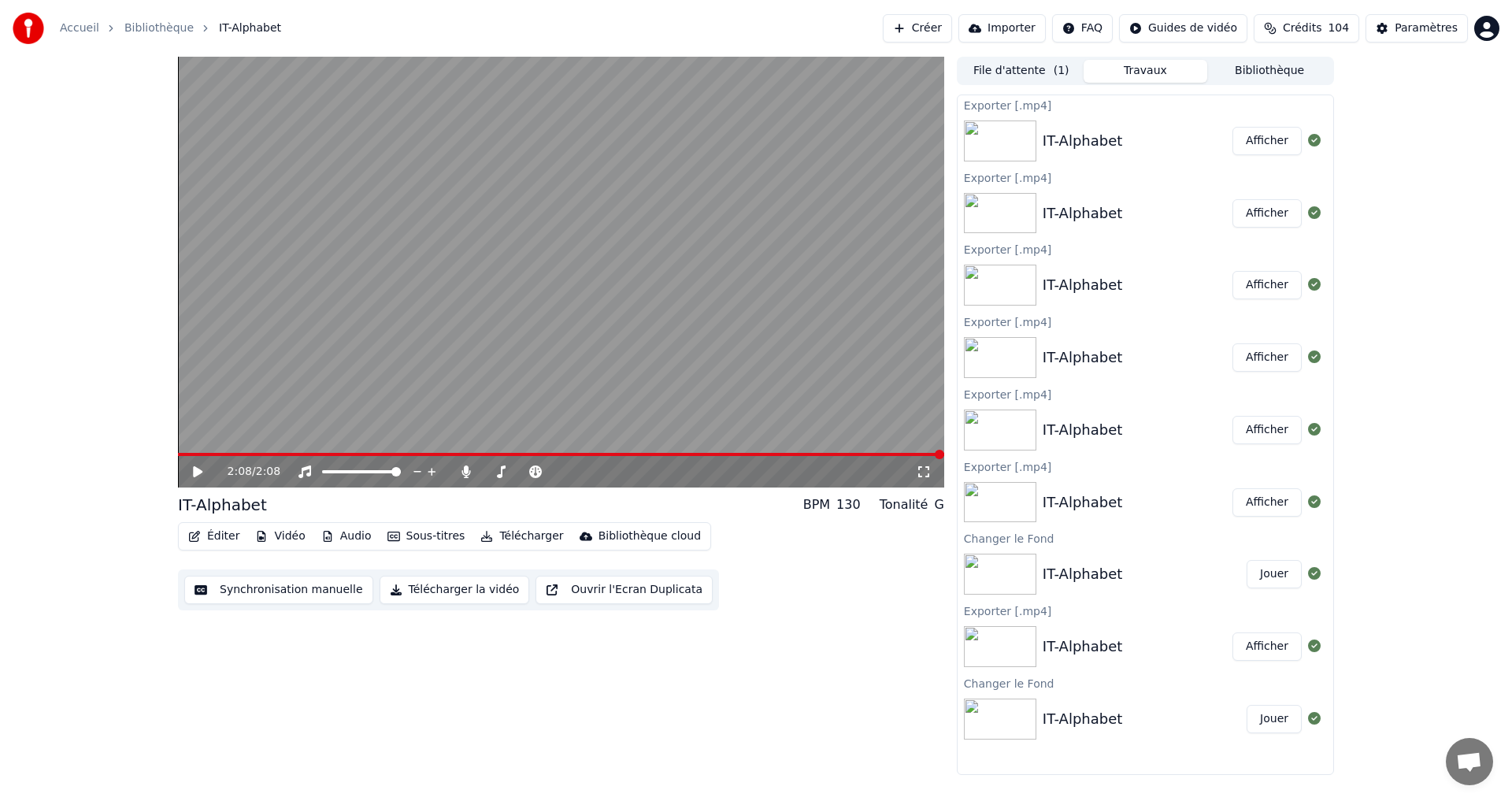
click at [1251, 139] on button "Afficher" at bounding box center [1268, 141] width 69 height 29
